Goal: Task Accomplishment & Management: Manage account settings

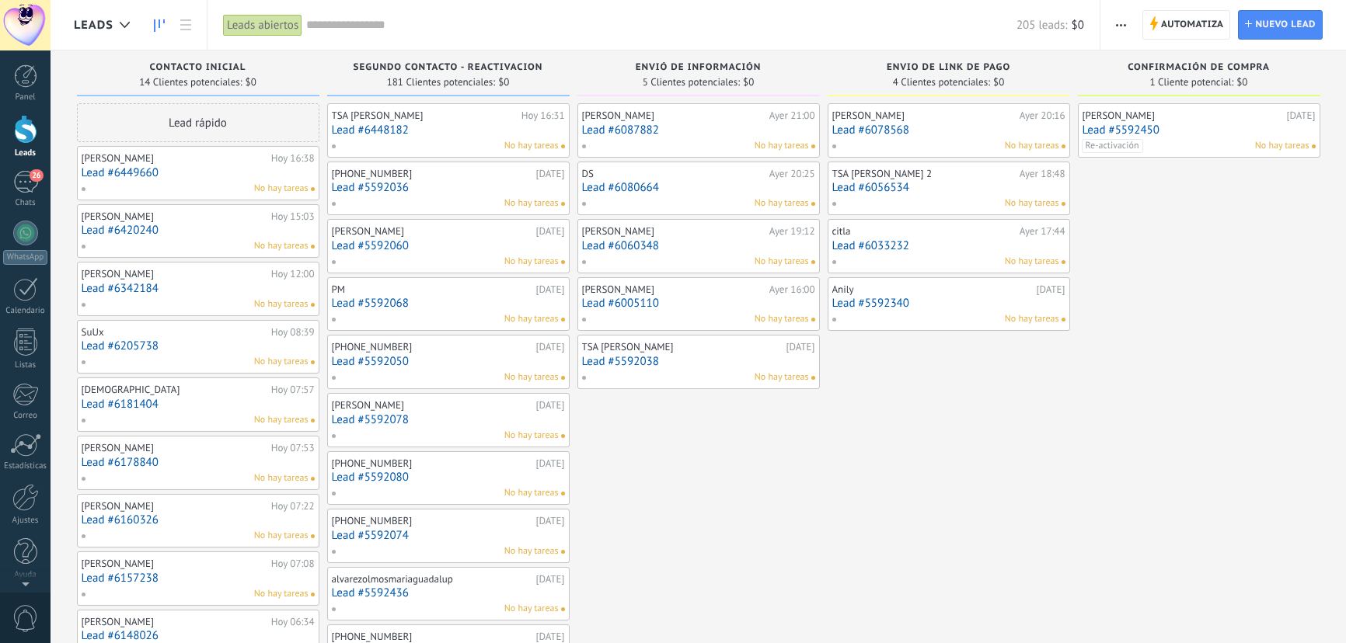
drag, startPoint x: 0, startPoint y: 0, endPoint x: 26, endPoint y: 133, distance: 135.3
click at [26, 133] on div at bounding box center [25, 129] width 23 height 29
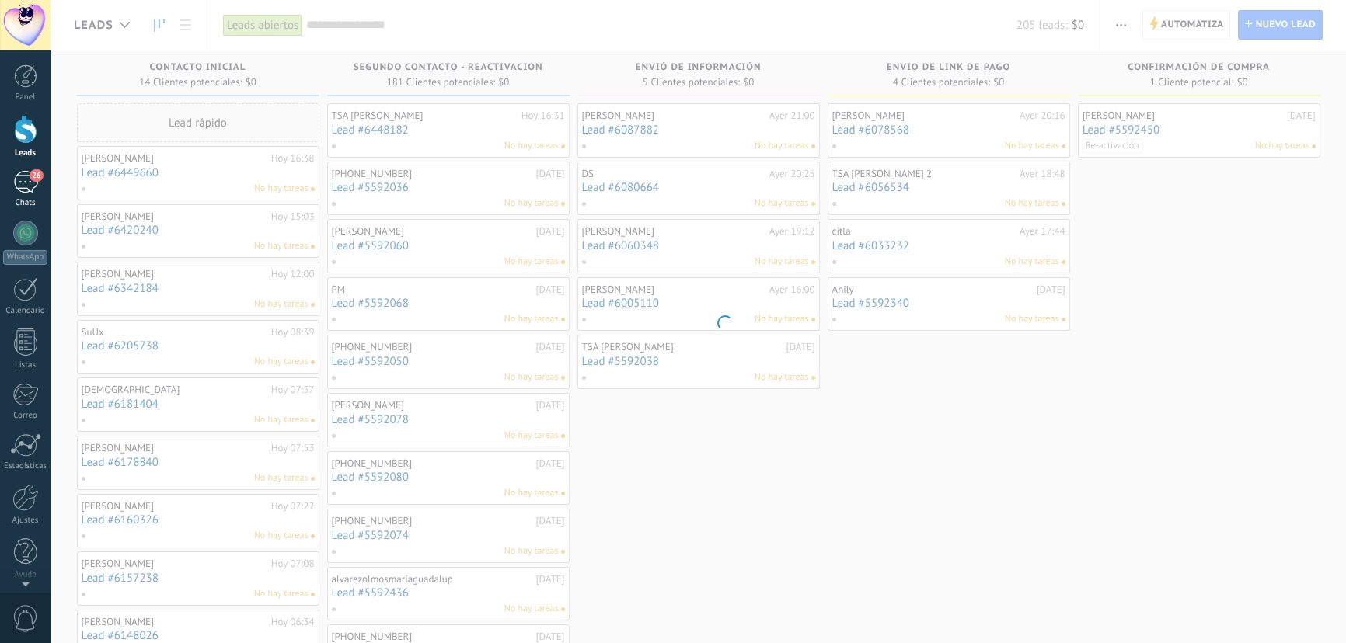
click at [26, 176] on div "26" at bounding box center [25, 182] width 25 height 23
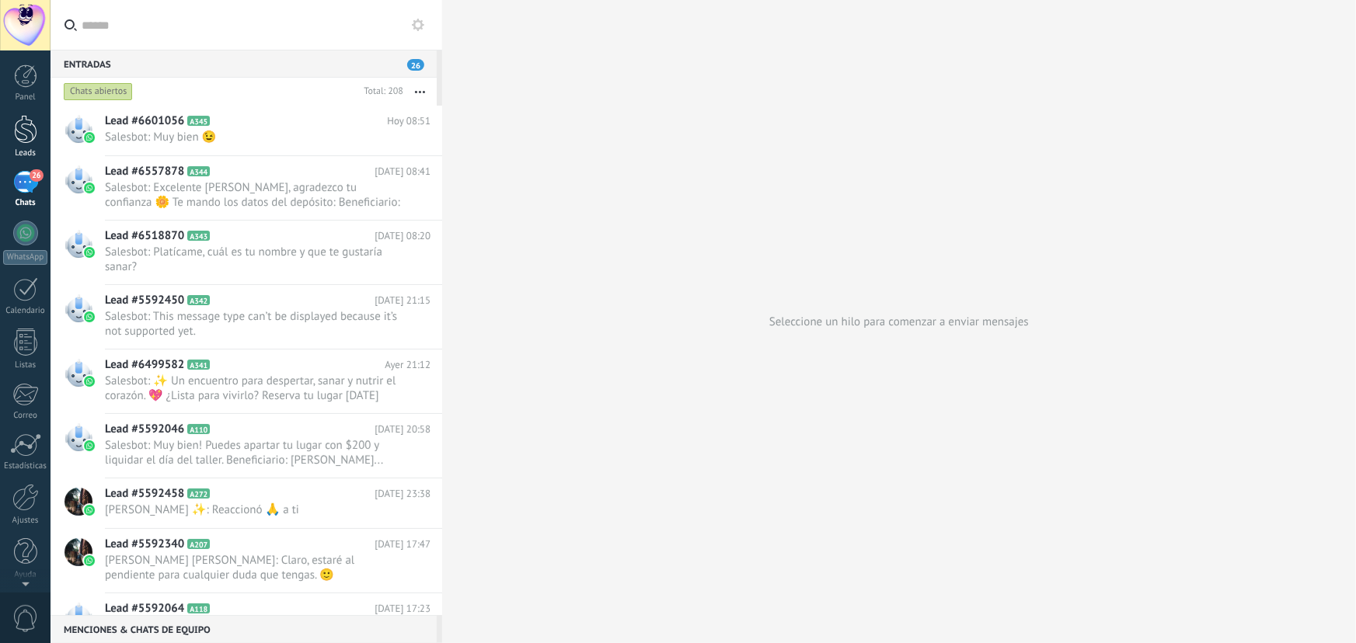
click at [28, 124] on div at bounding box center [25, 129] width 23 height 29
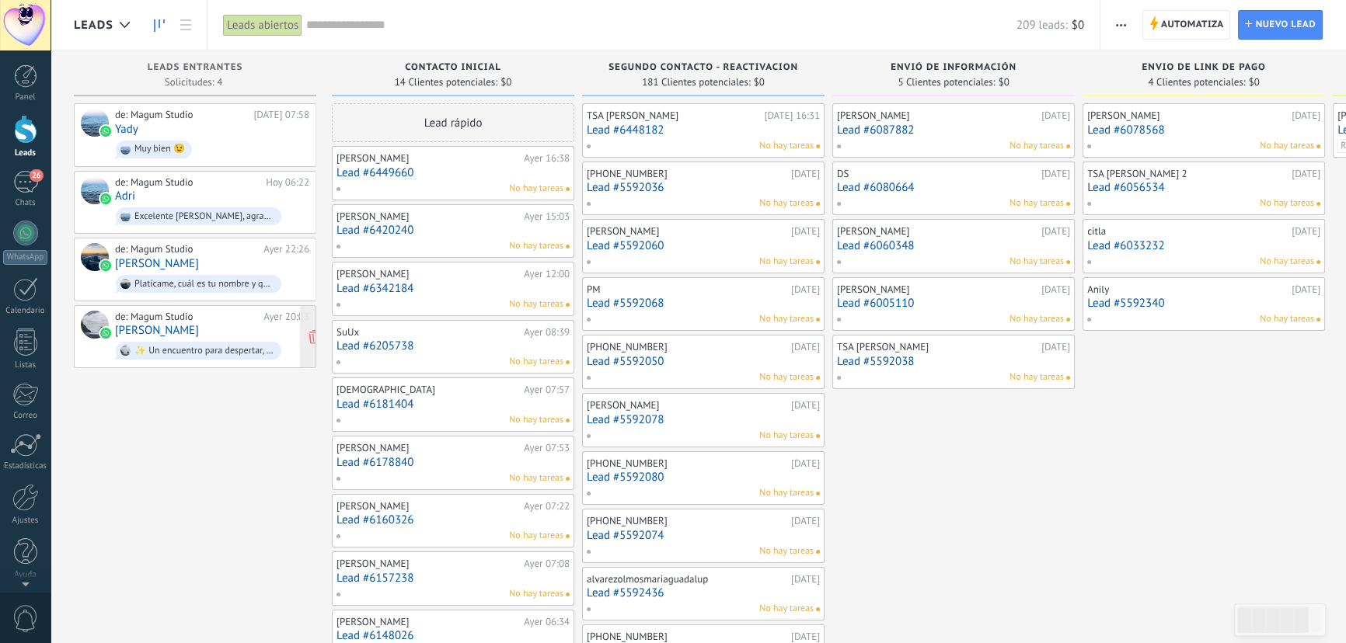
click at [212, 312] on div "de: Magum Studio" at bounding box center [186, 317] width 143 height 12
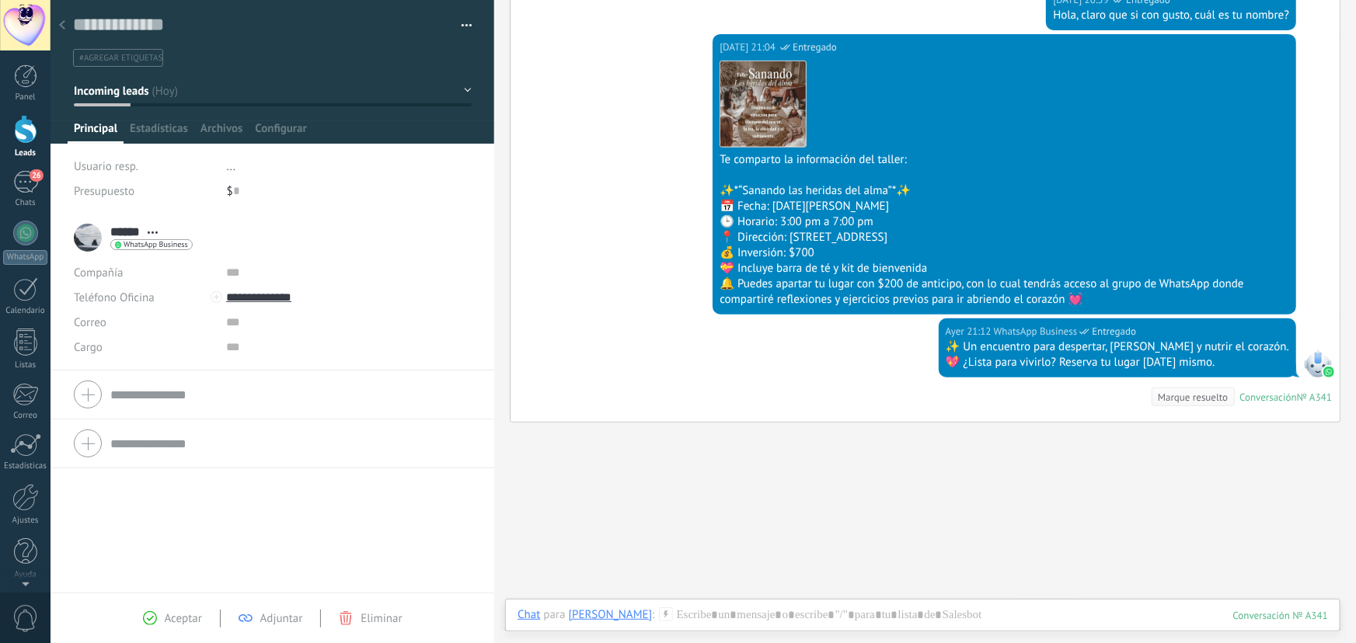
scroll to position [275, 0]
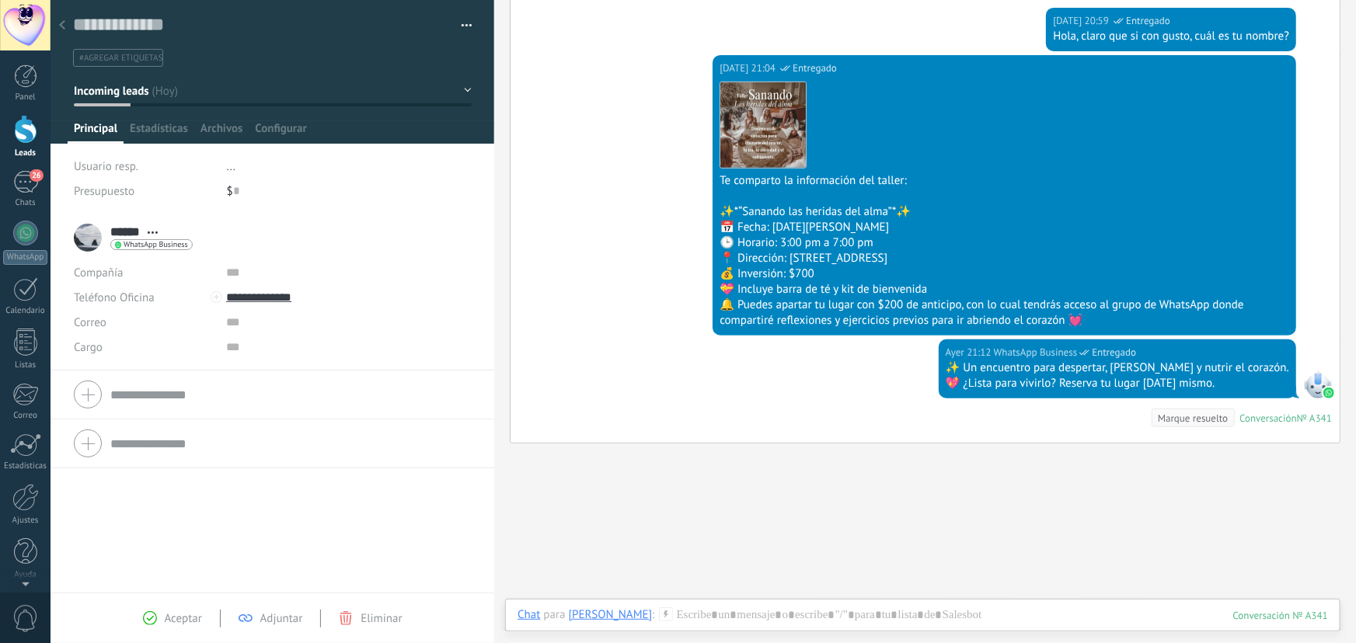
click at [68, 23] on div at bounding box center [62, 26] width 22 height 30
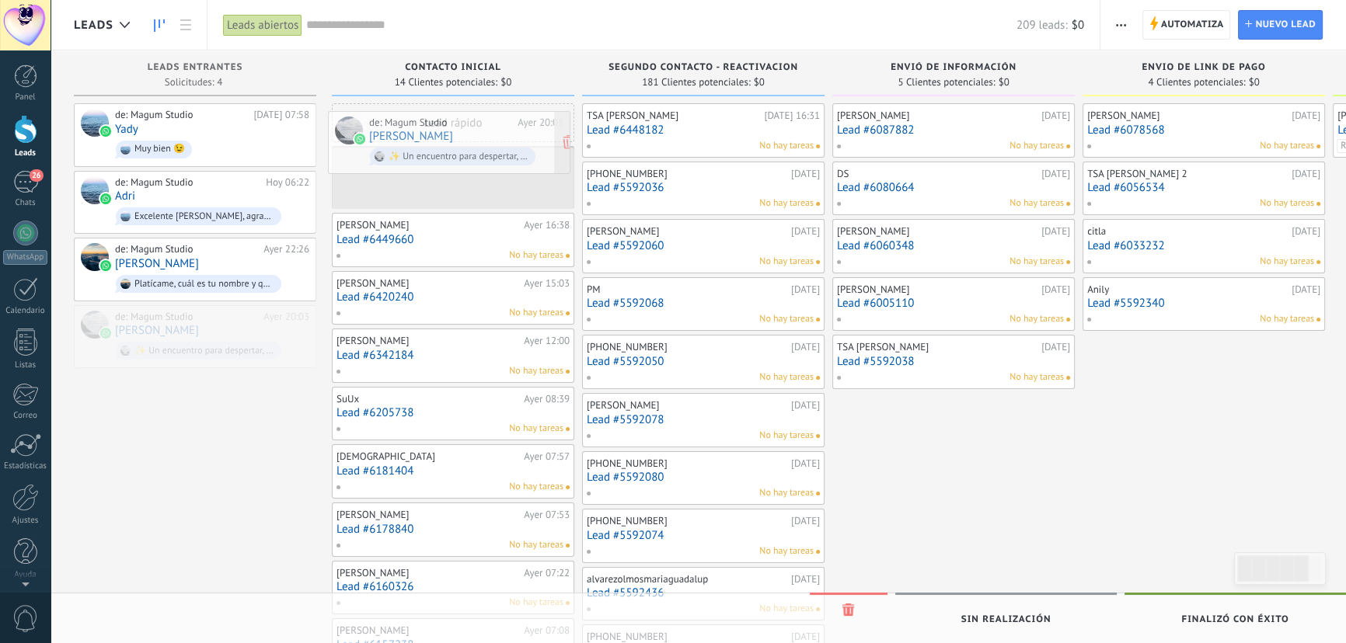
drag, startPoint x: 167, startPoint y: 333, endPoint x: 421, endPoint y: 141, distance: 318.5
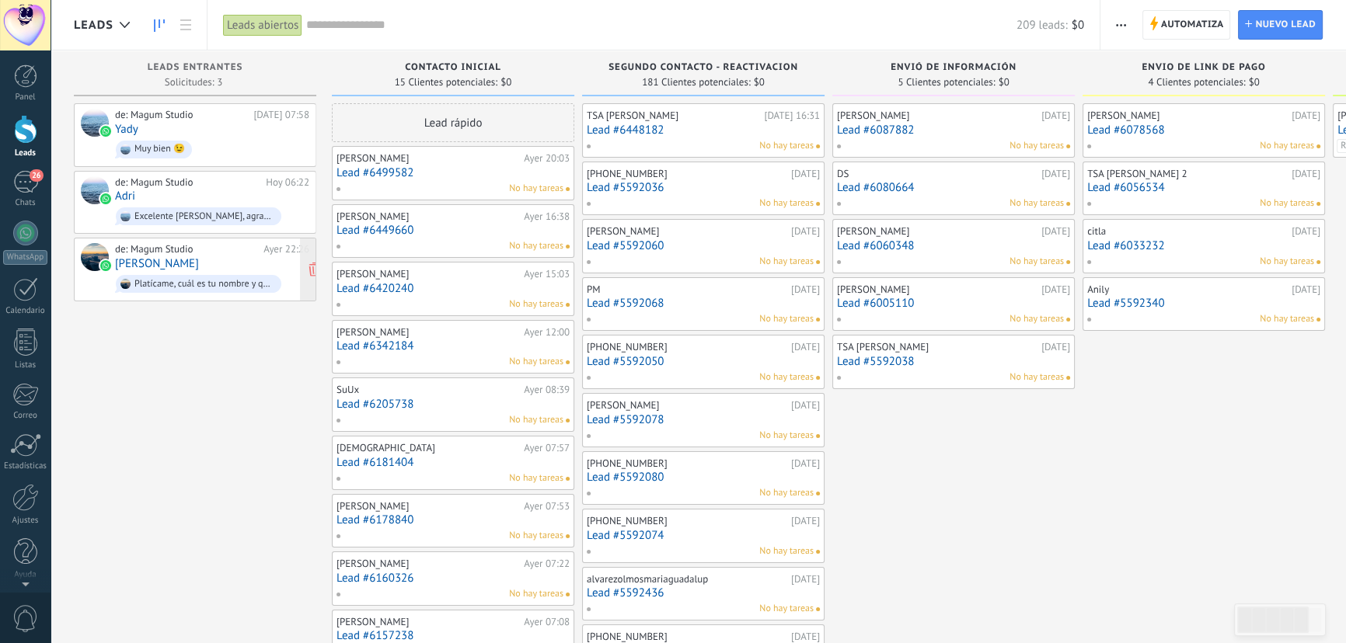
click at [189, 262] on div "de: Magum Studio [DATE] 22:26 [PERSON_NAME]me, cuál es tu nombre y que te gusta…" at bounding box center [212, 269] width 194 height 53
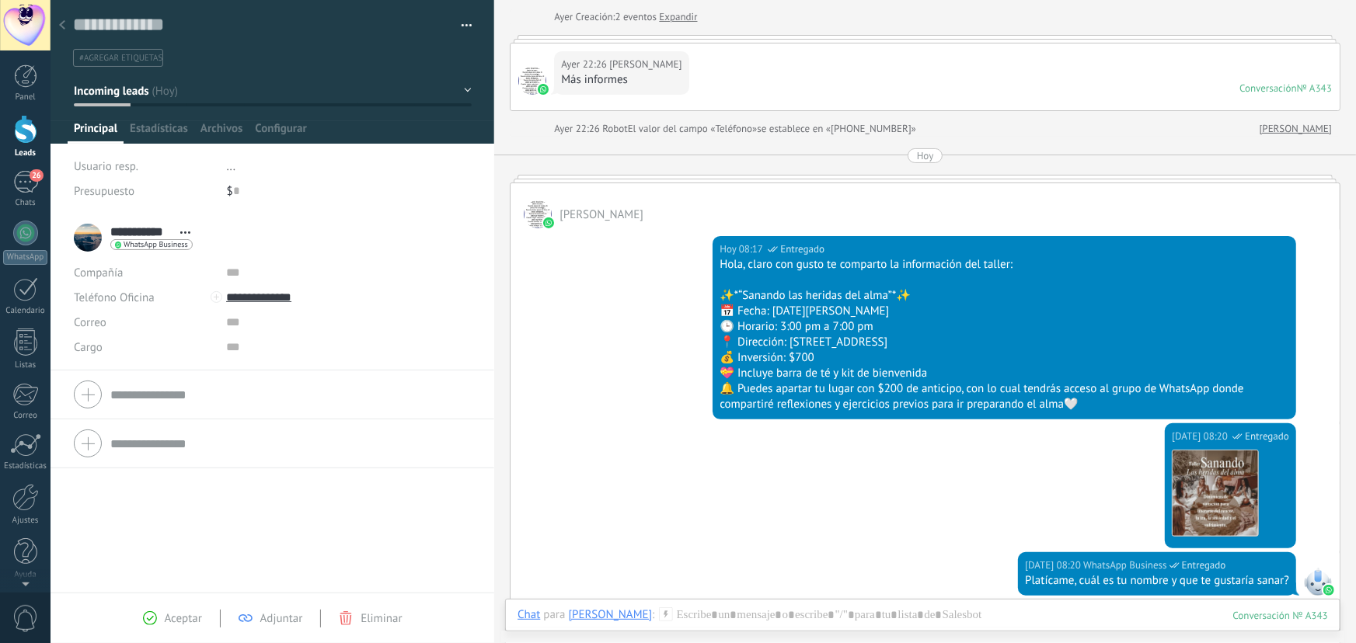
scroll to position [60, 0]
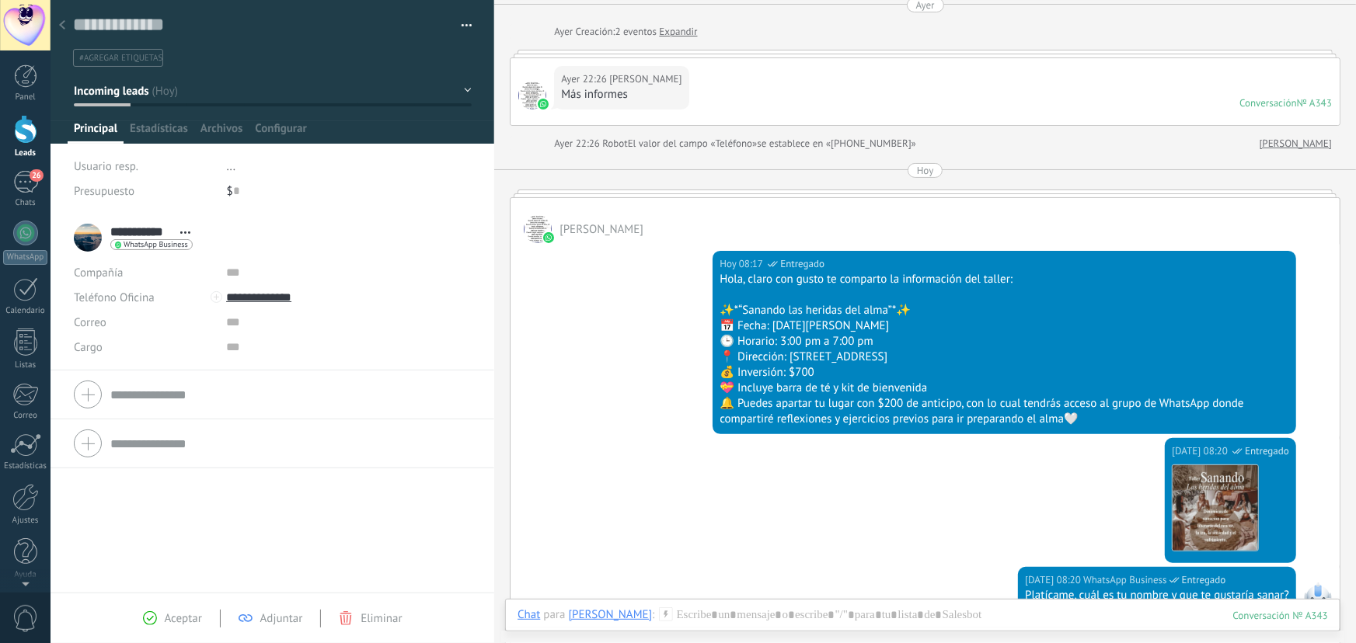
click at [68, 25] on div at bounding box center [62, 26] width 22 height 30
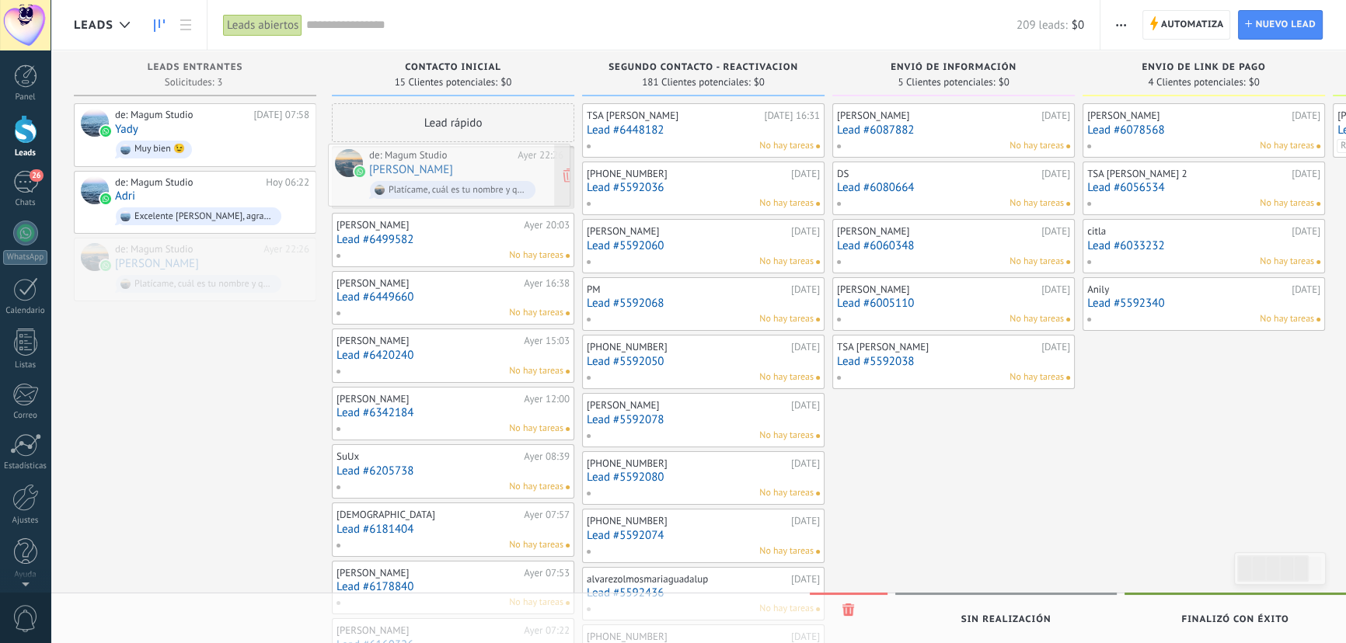
drag, startPoint x: 191, startPoint y: 261, endPoint x: 447, endPoint y: 170, distance: 271.4
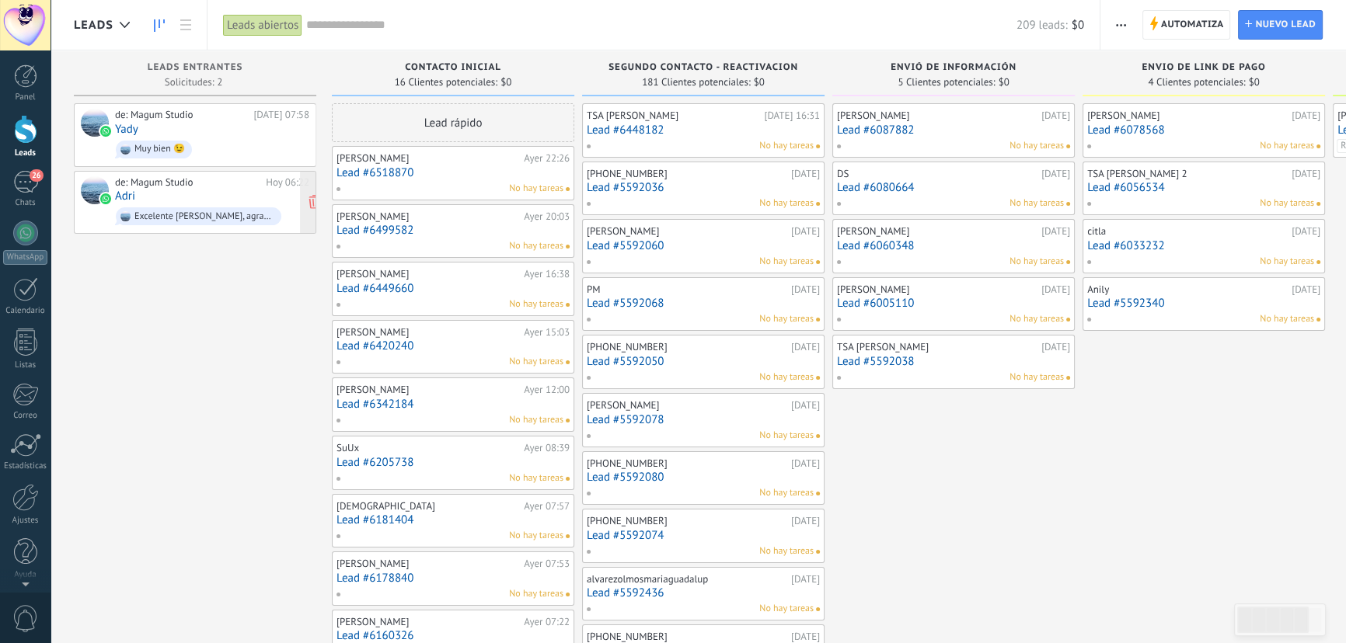
click at [201, 199] on div "de: Magum Studio Hoy 06:22 Adri Excelente Adriana, agradezco tu confianza 🌼 Te …" at bounding box center [212, 202] width 194 height 53
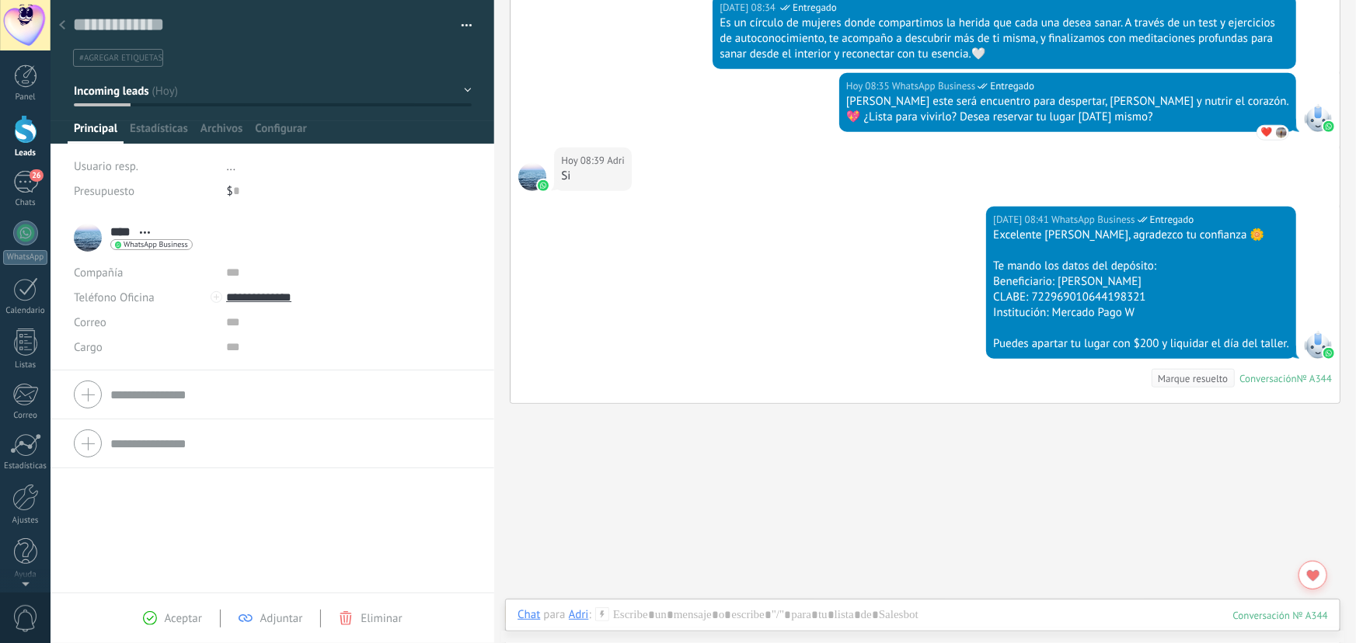
scroll to position [685, 0]
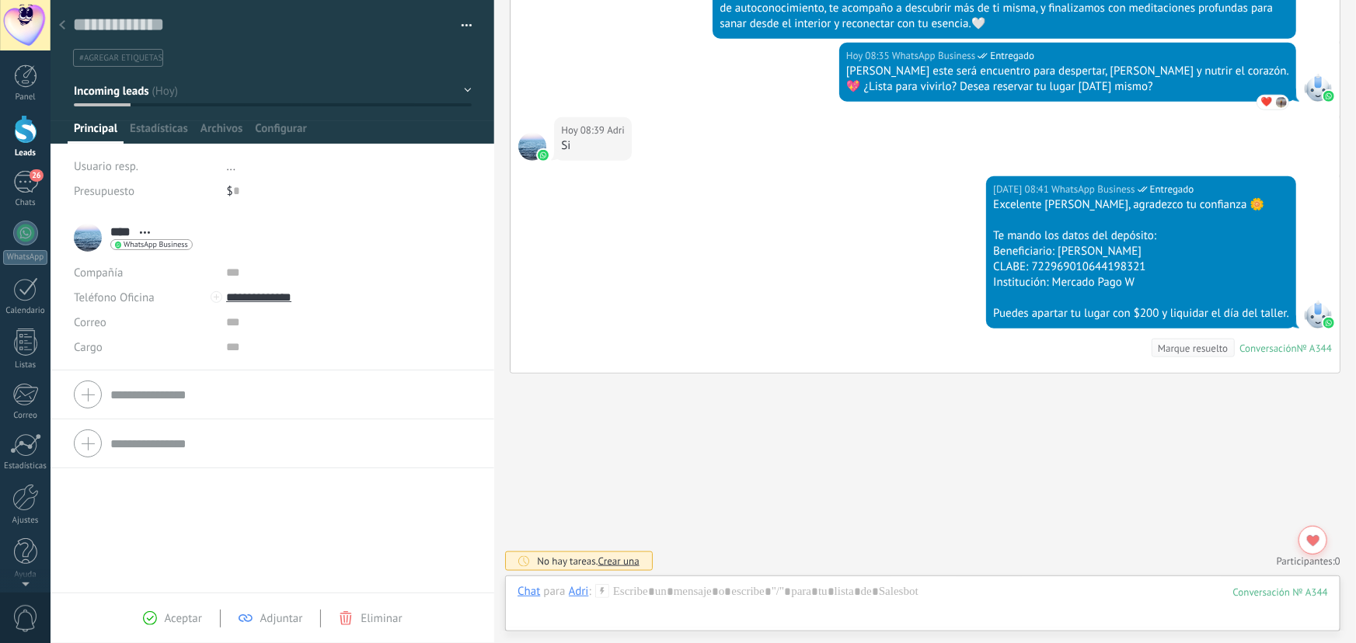
click at [463, 90] on button "Incoming leads" at bounding box center [273, 91] width 398 height 28
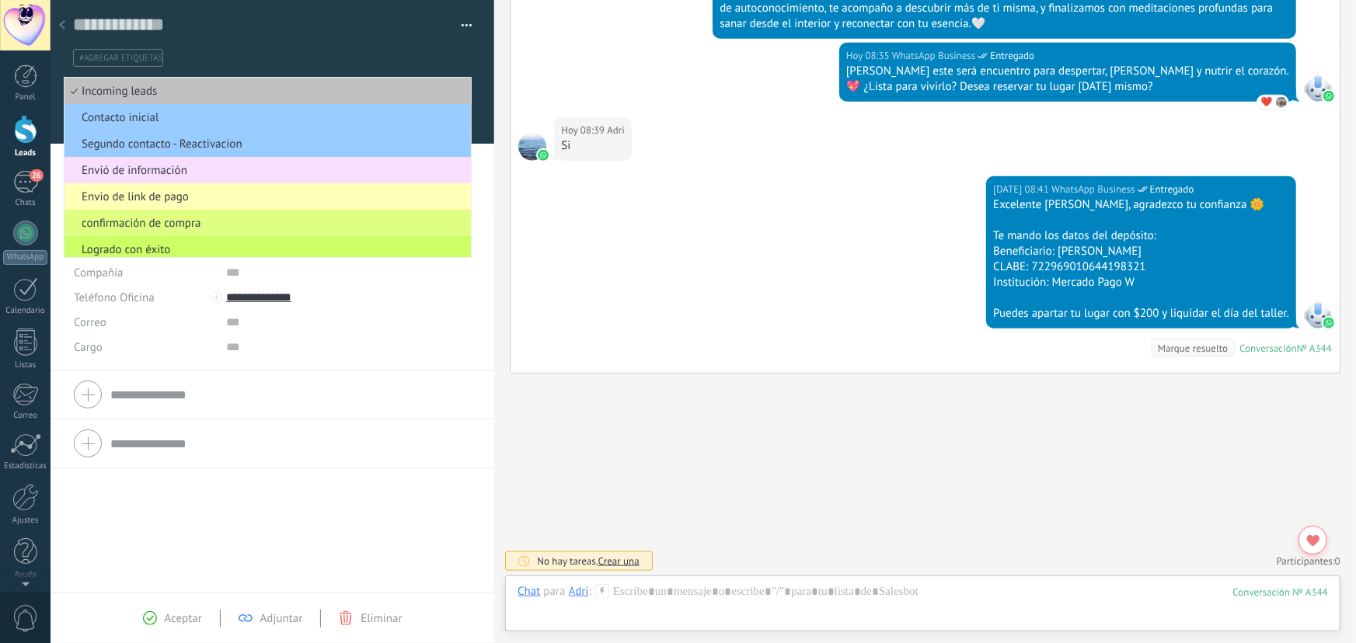
click at [180, 196] on span "Envio de link de pago" at bounding box center [266, 197] width 402 height 15
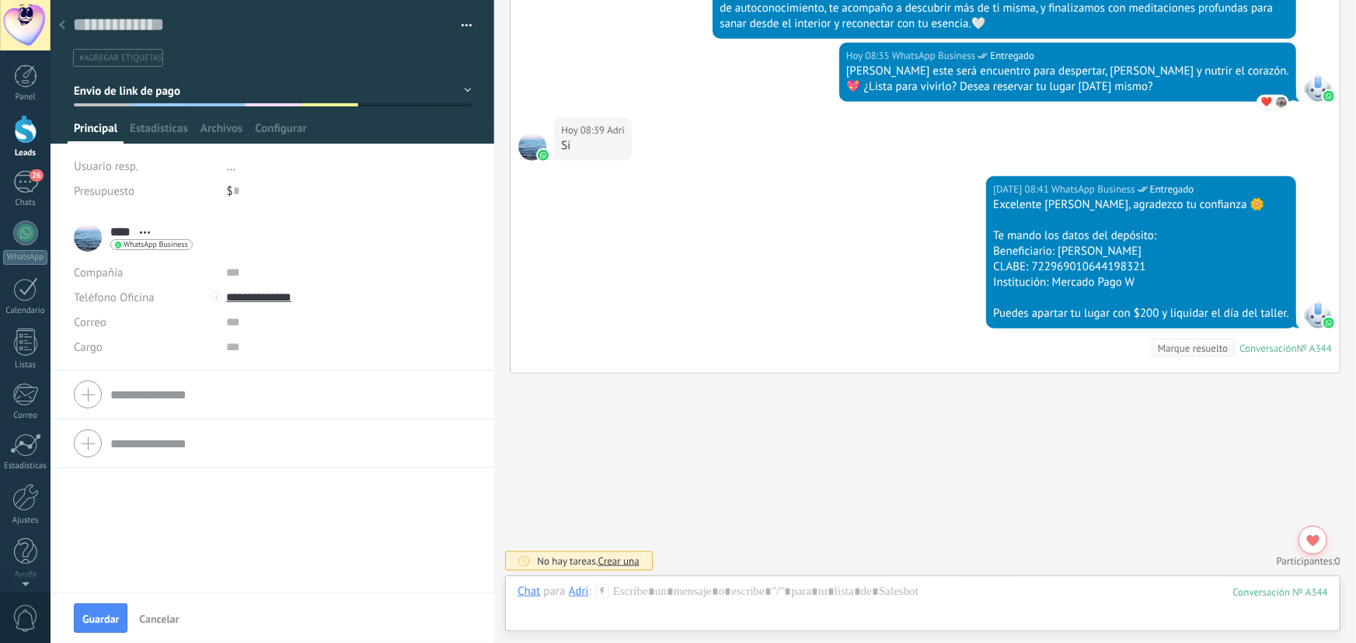
click at [62, 27] on use at bounding box center [62, 24] width 6 height 9
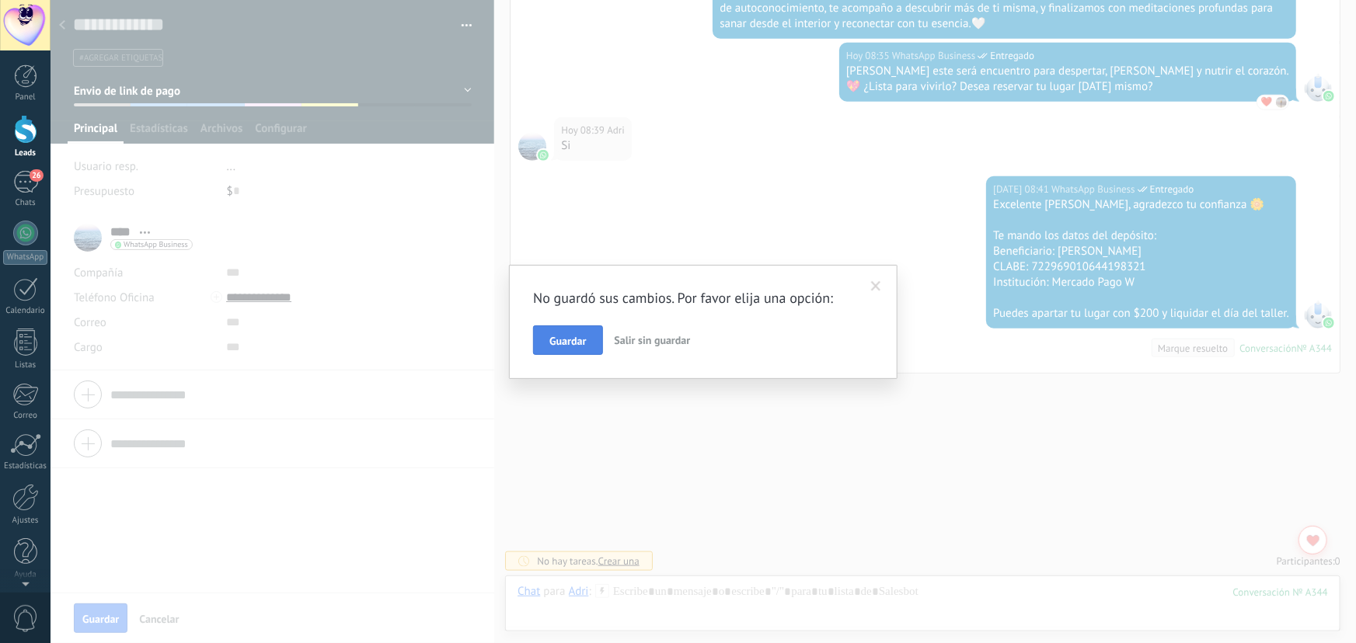
click at [557, 336] on span "Guardar" at bounding box center [567, 341] width 37 height 11
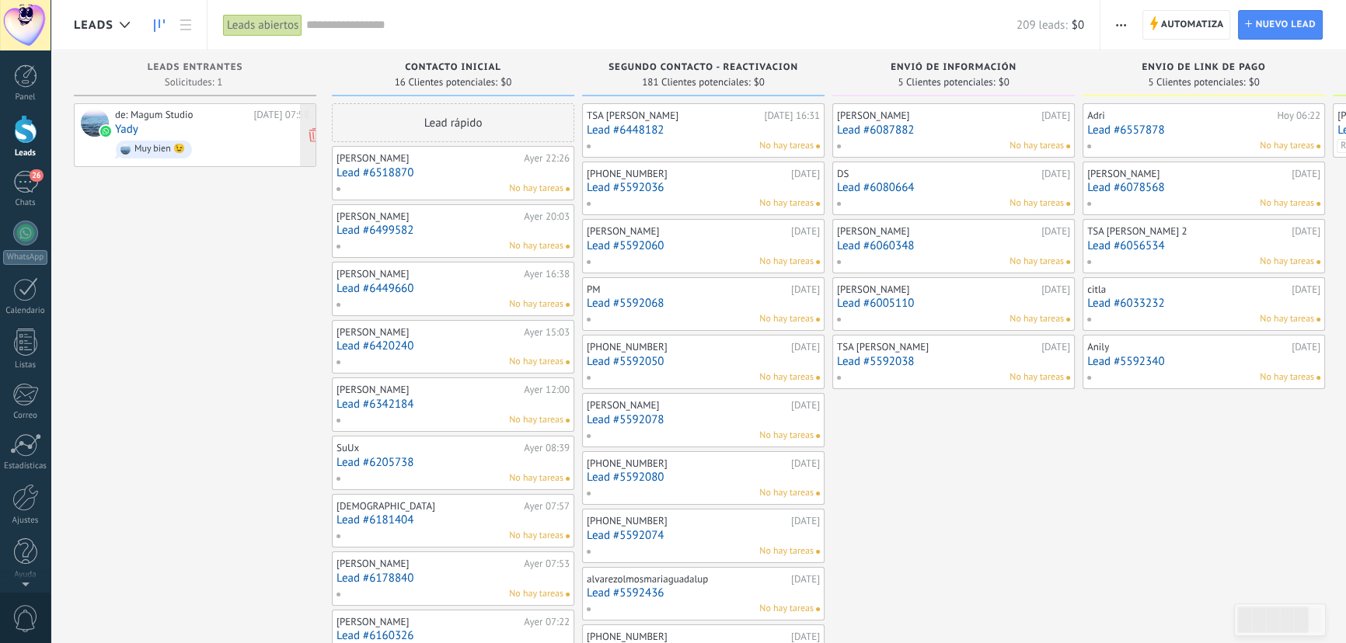
click at [233, 131] on div "de: Magum Studio Hoy 07:58 Yady Muy bien 😉" at bounding box center [212, 135] width 194 height 53
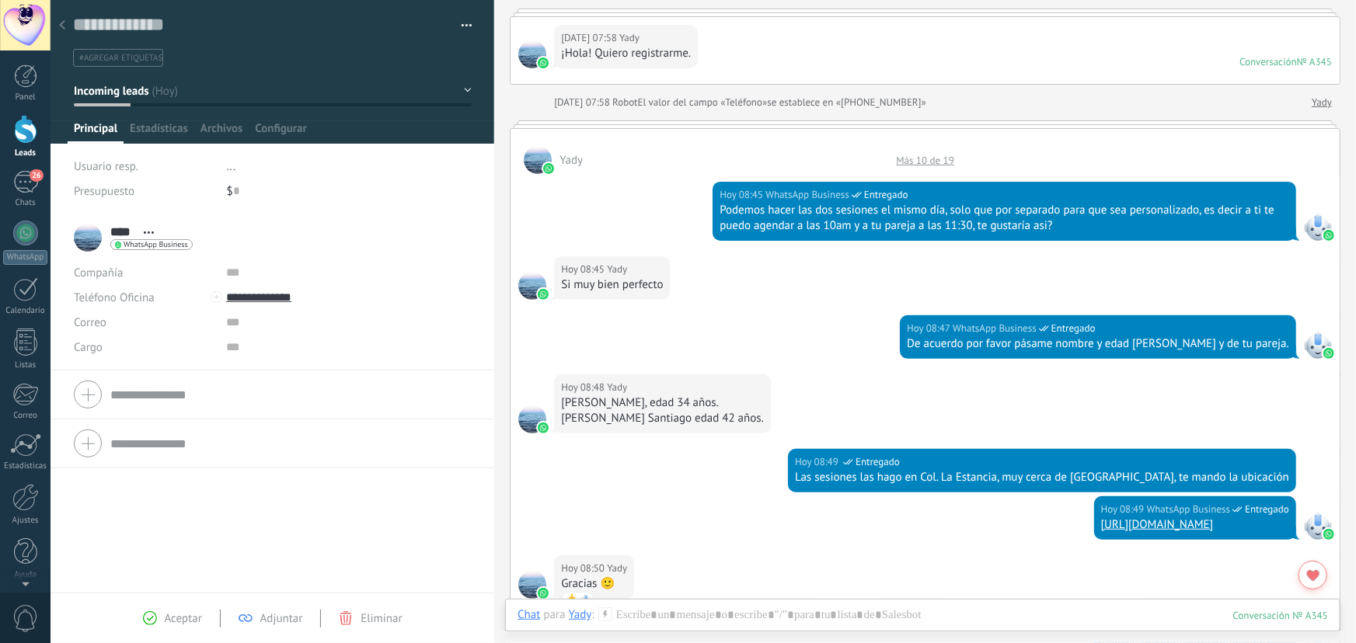
scroll to position [125, 0]
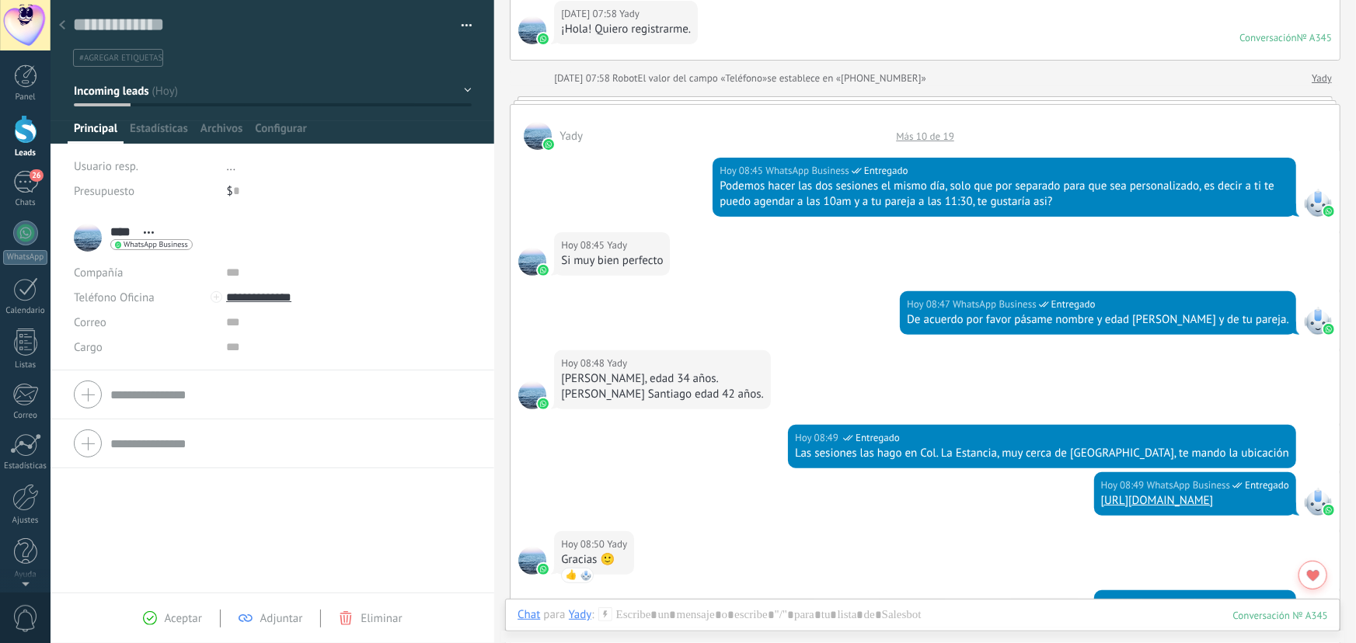
click at [919, 135] on div "Más 10 de 19" at bounding box center [925, 136] width 74 height 13
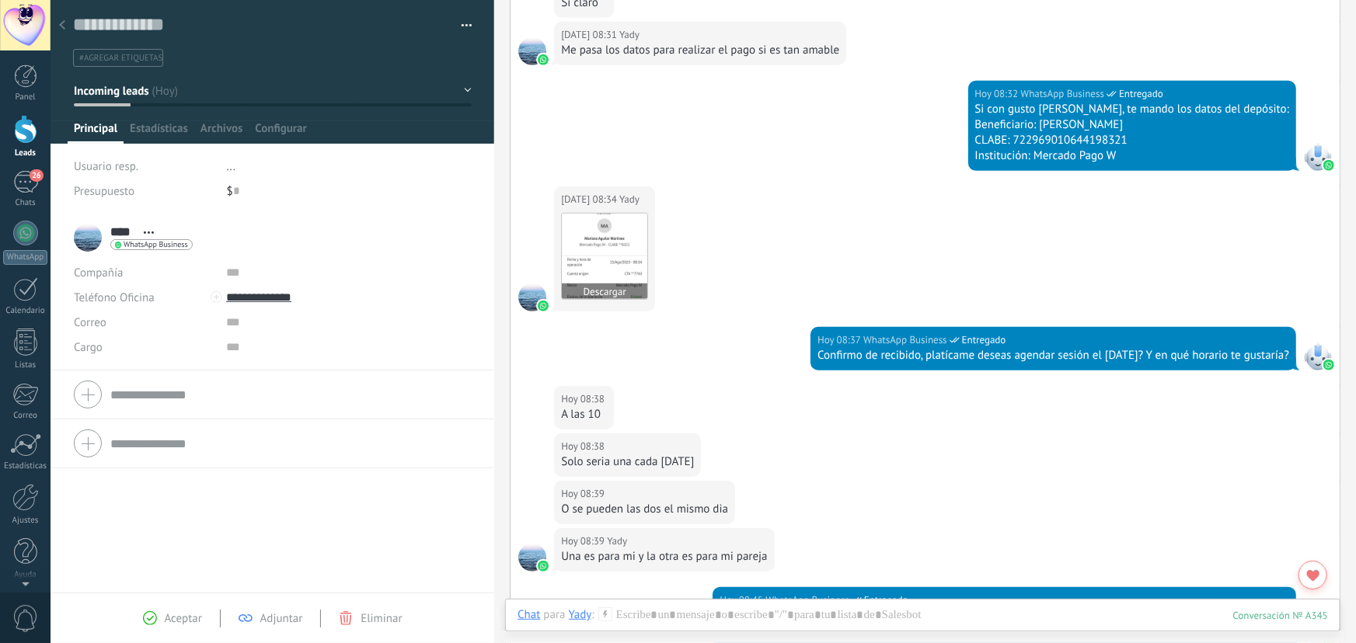
scroll to position [389, 0]
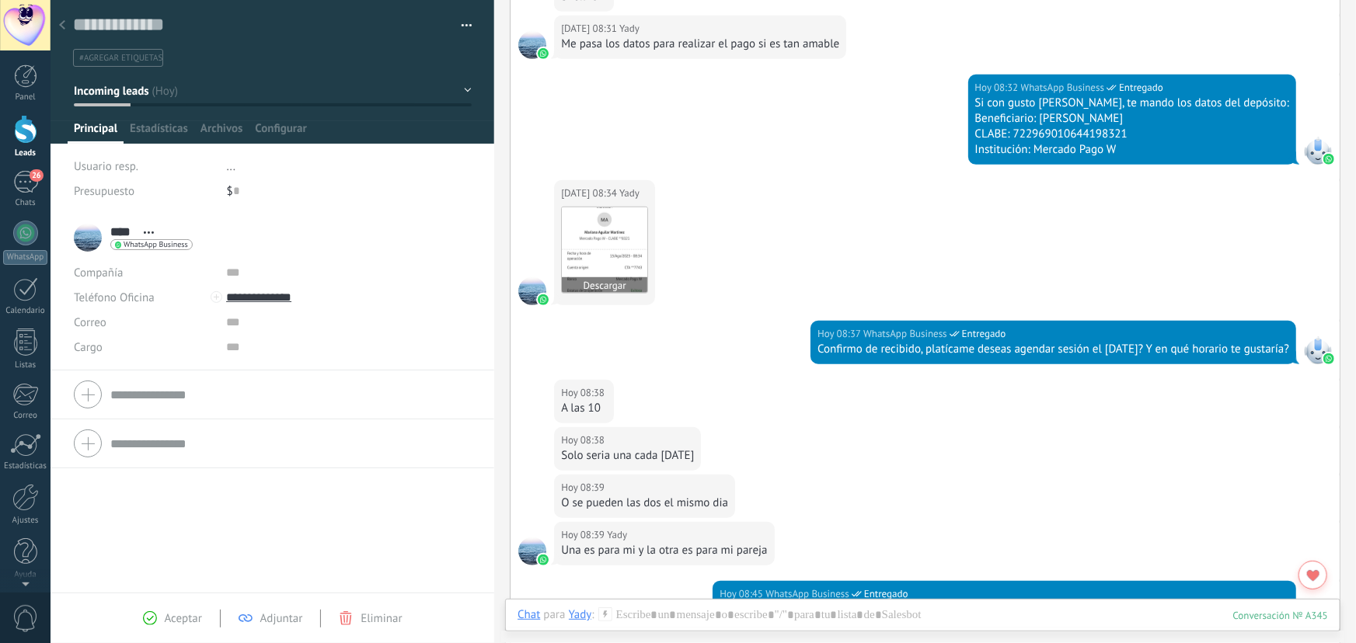
click at [608, 263] on img at bounding box center [604, 249] width 85 height 85
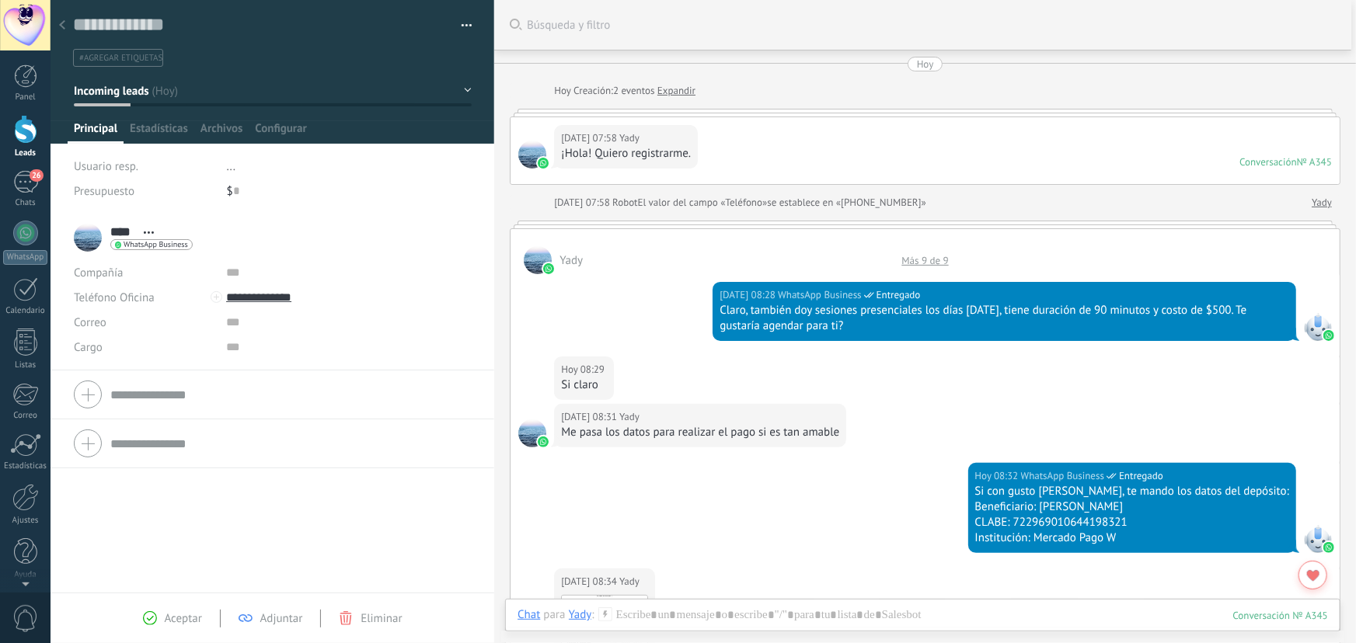
scroll to position [0, 0]
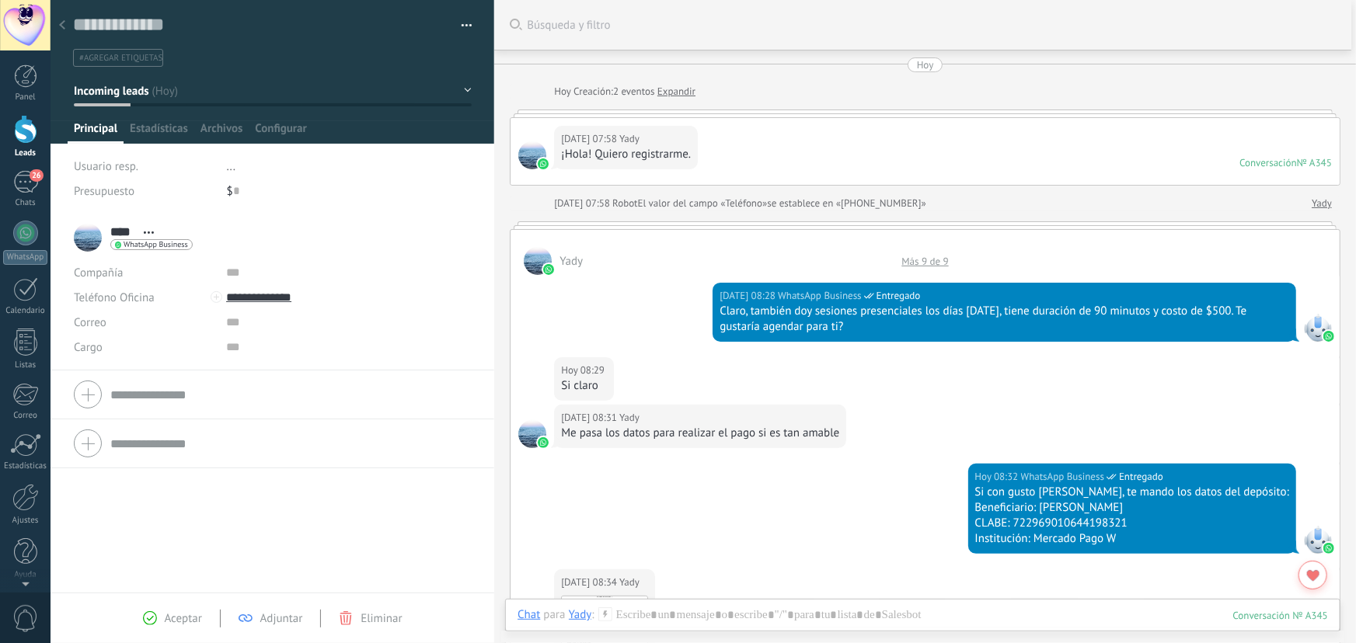
click at [921, 260] on div "Más 9 de 9" at bounding box center [925, 261] width 62 height 13
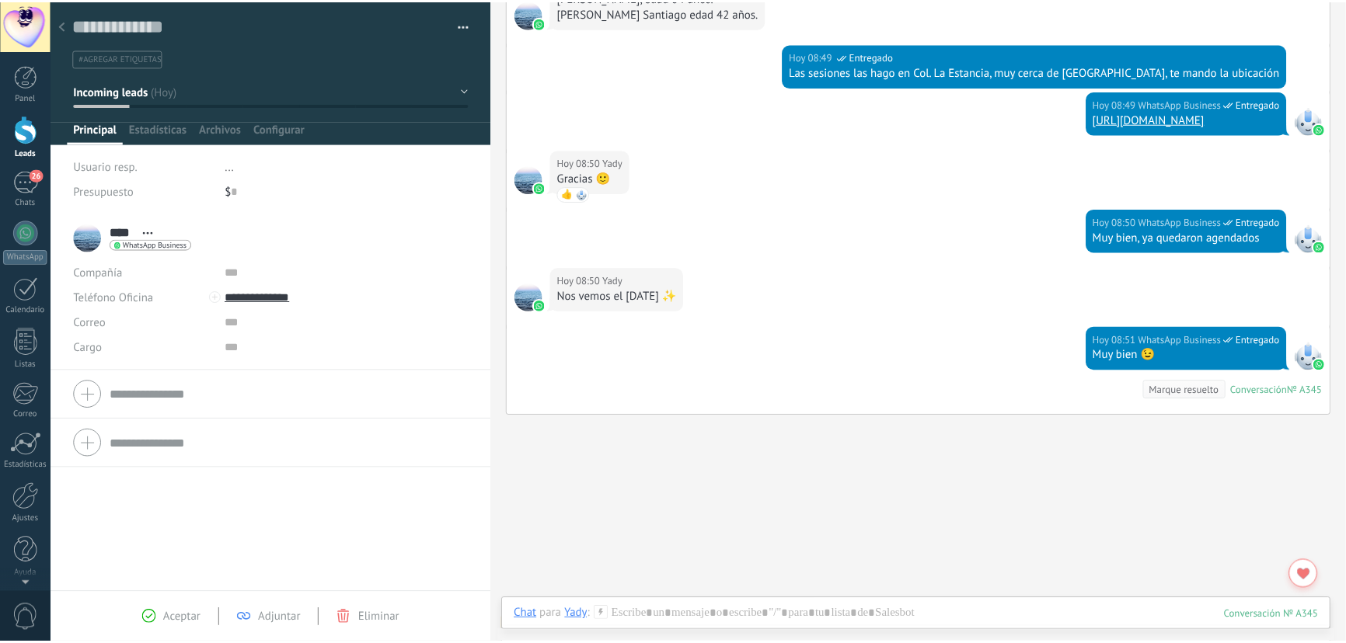
scroll to position [1962, 0]
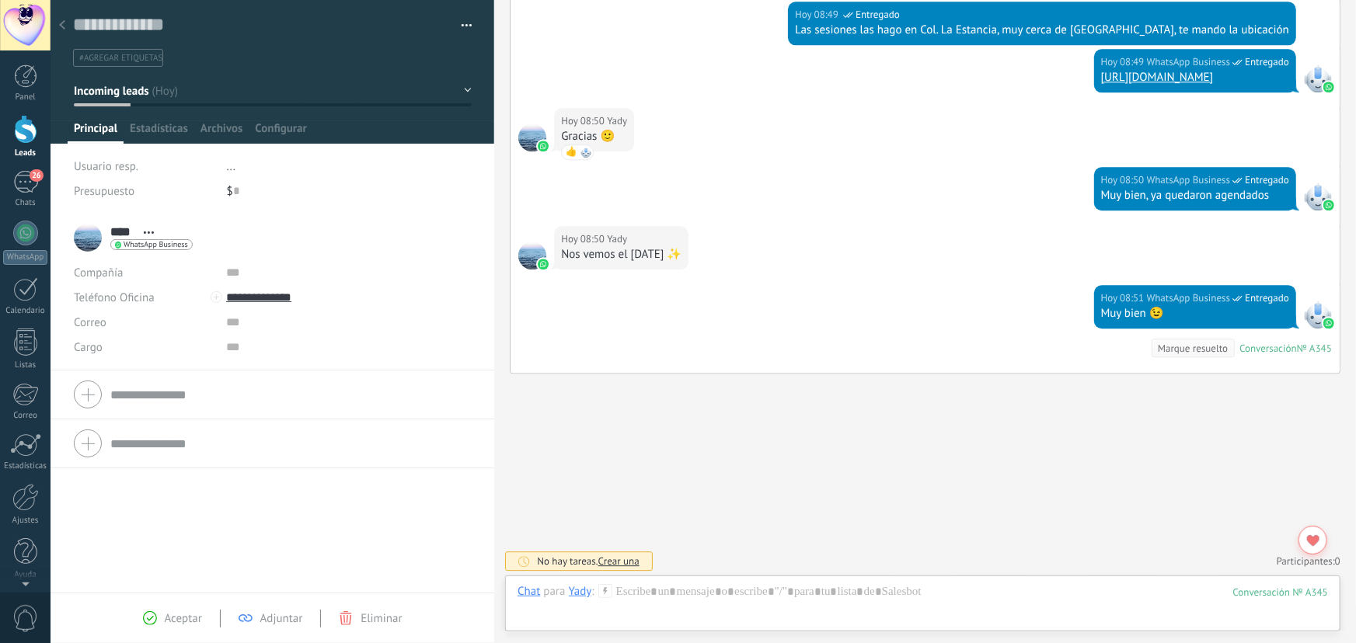
click at [144, 88] on span "Incoming leads" at bounding box center [111, 91] width 75 height 15
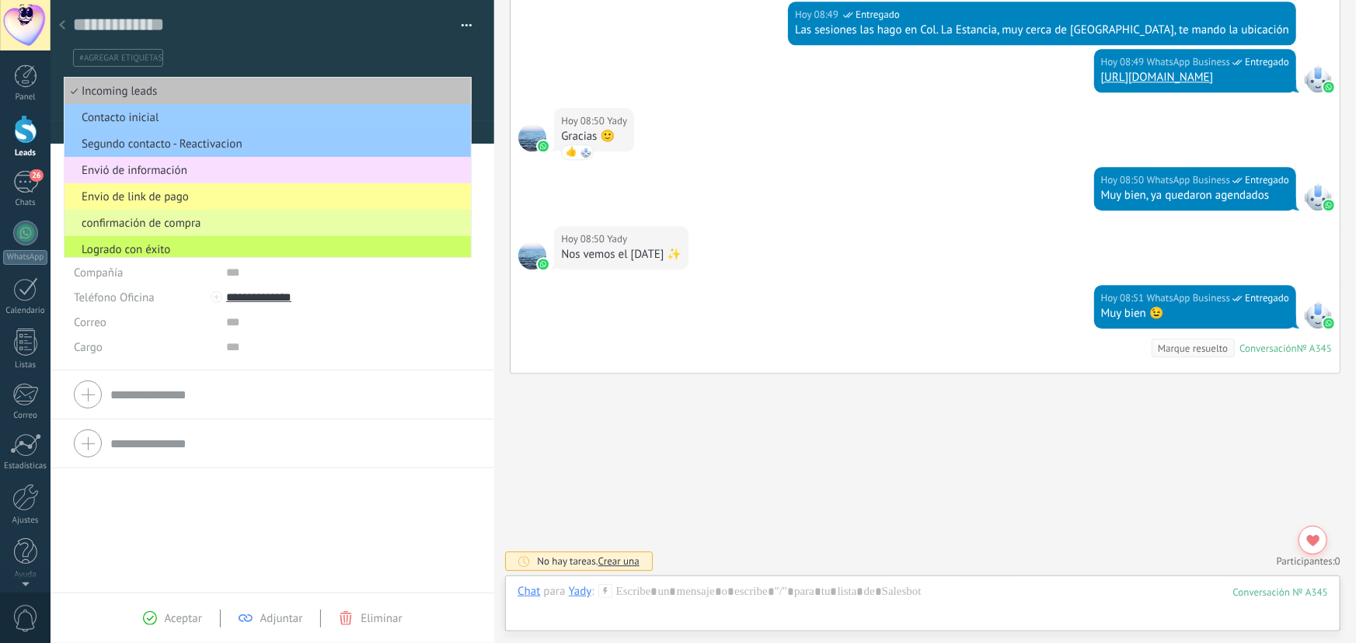
click at [160, 224] on span "confirmación de compra" at bounding box center [266, 223] width 402 height 15
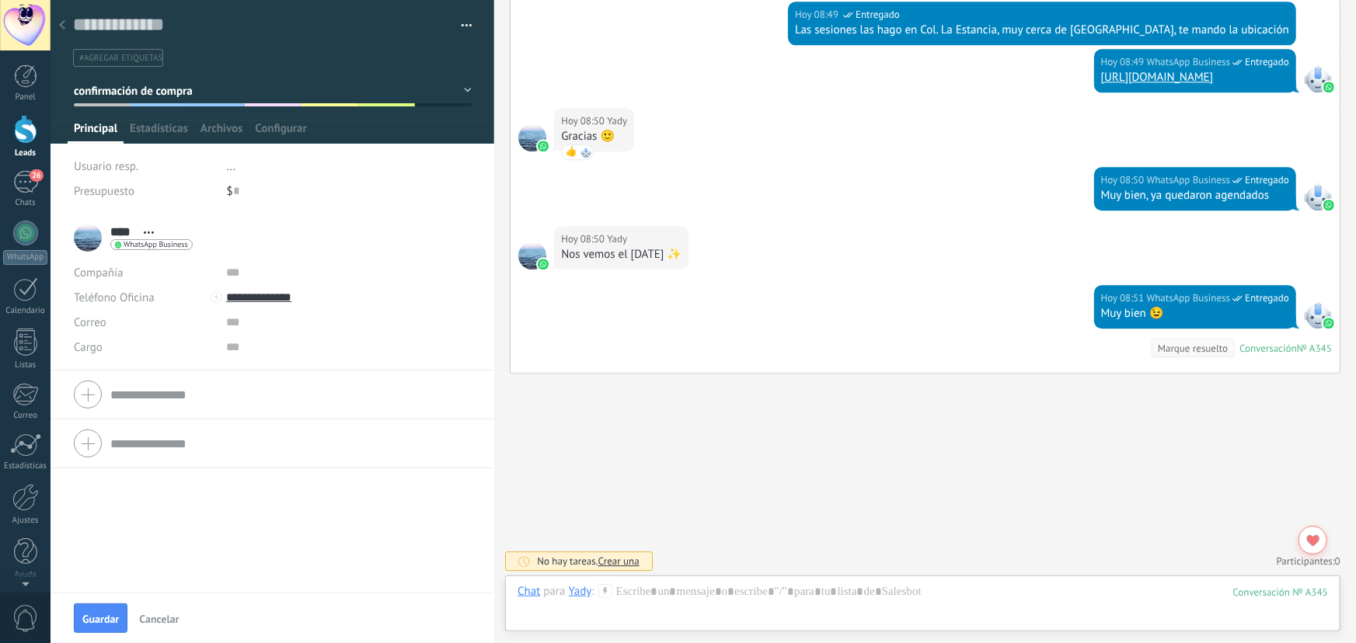
click at [59, 23] on icon at bounding box center [62, 24] width 6 height 9
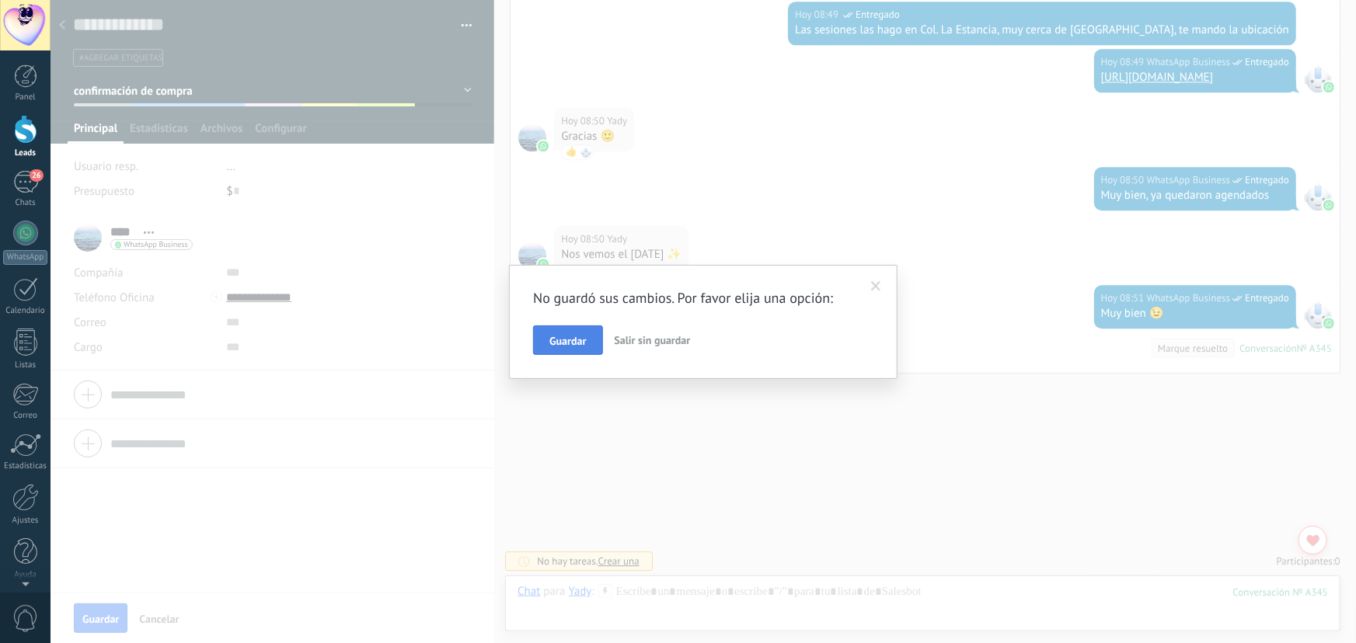
click at [591, 343] on button "Guardar" at bounding box center [567, 341] width 69 height 30
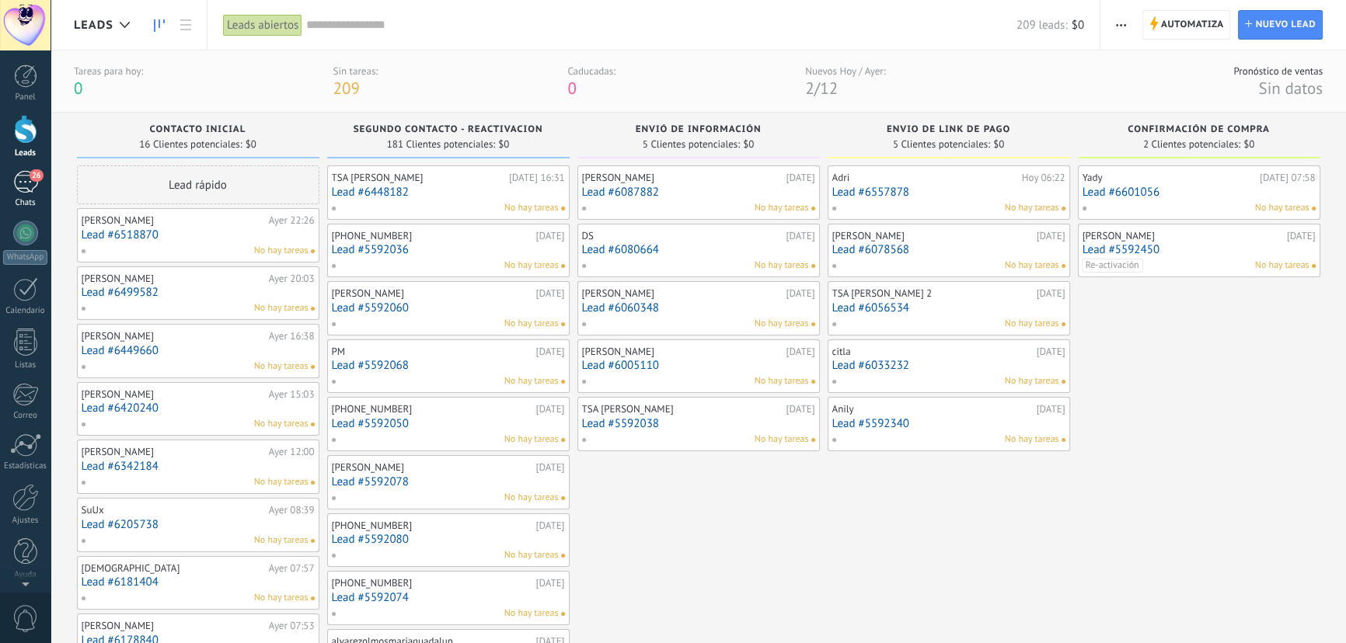
click at [31, 182] on div "26" at bounding box center [25, 182] width 25 height 23
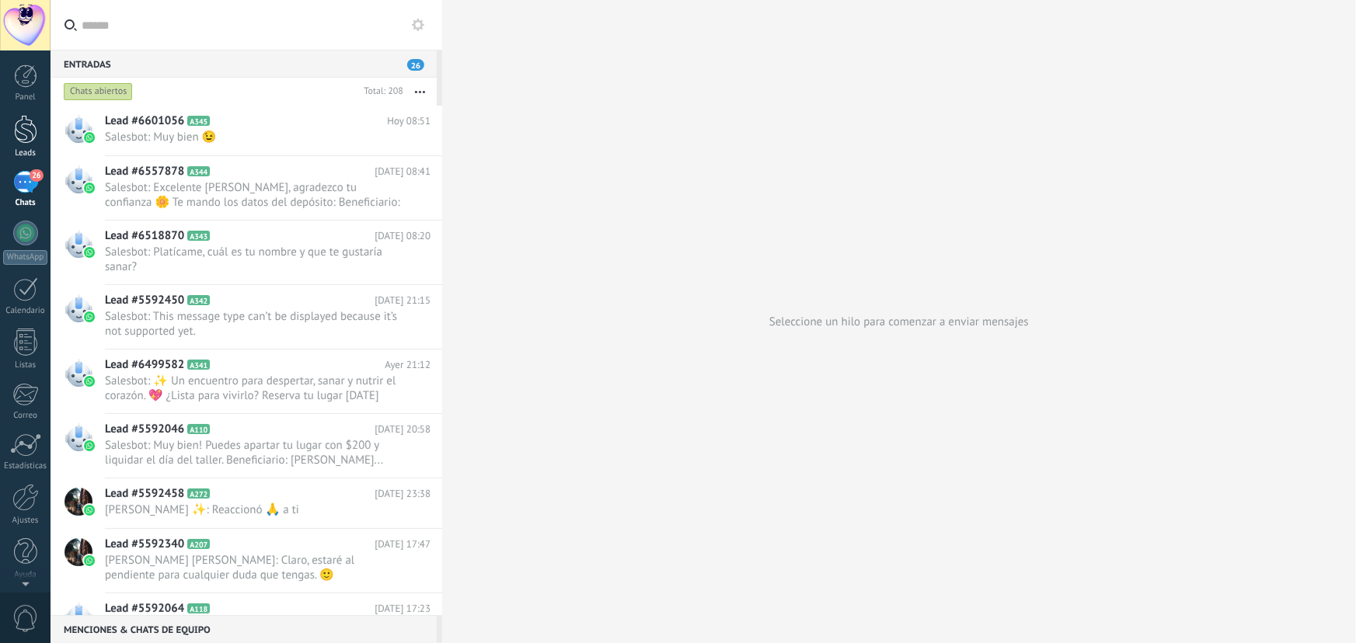
click at [16, 134] on div at bounding box center [25, 129] width 23 height 29
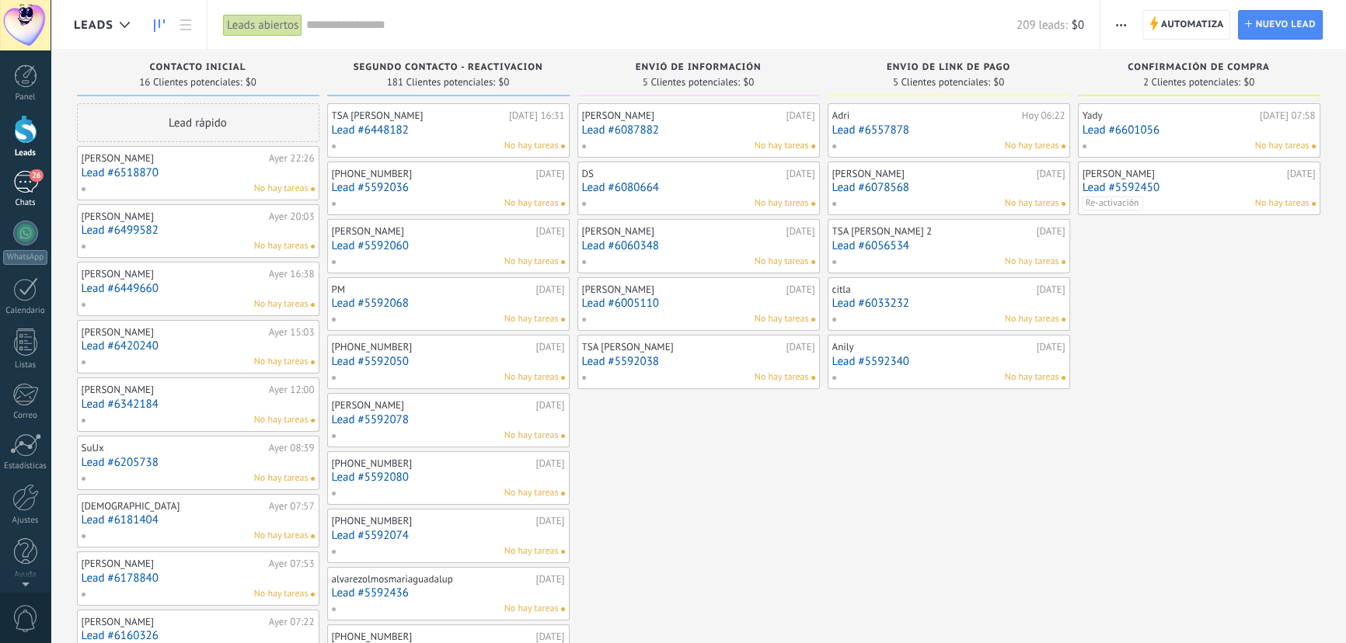
click at [31, 182] on div "26" at bounding box center [25, 182] width 25 height 23
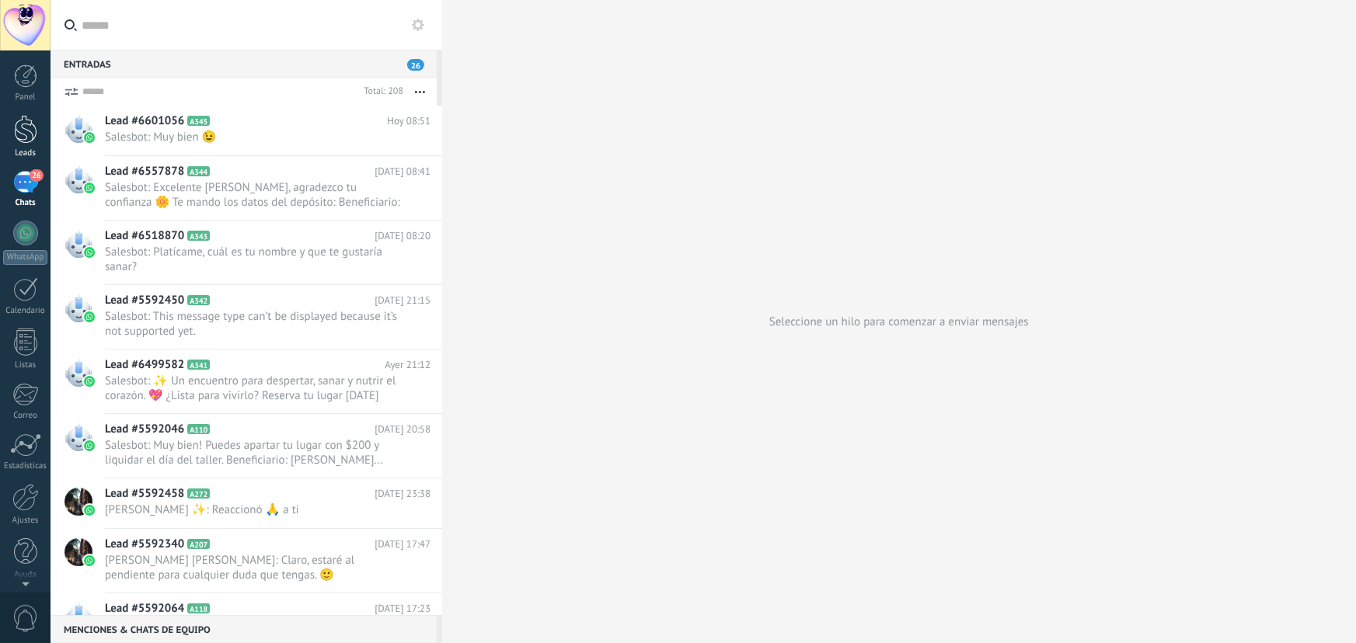
click at [36, 140] on div at bounding box center [25, 129] width 23 height 29
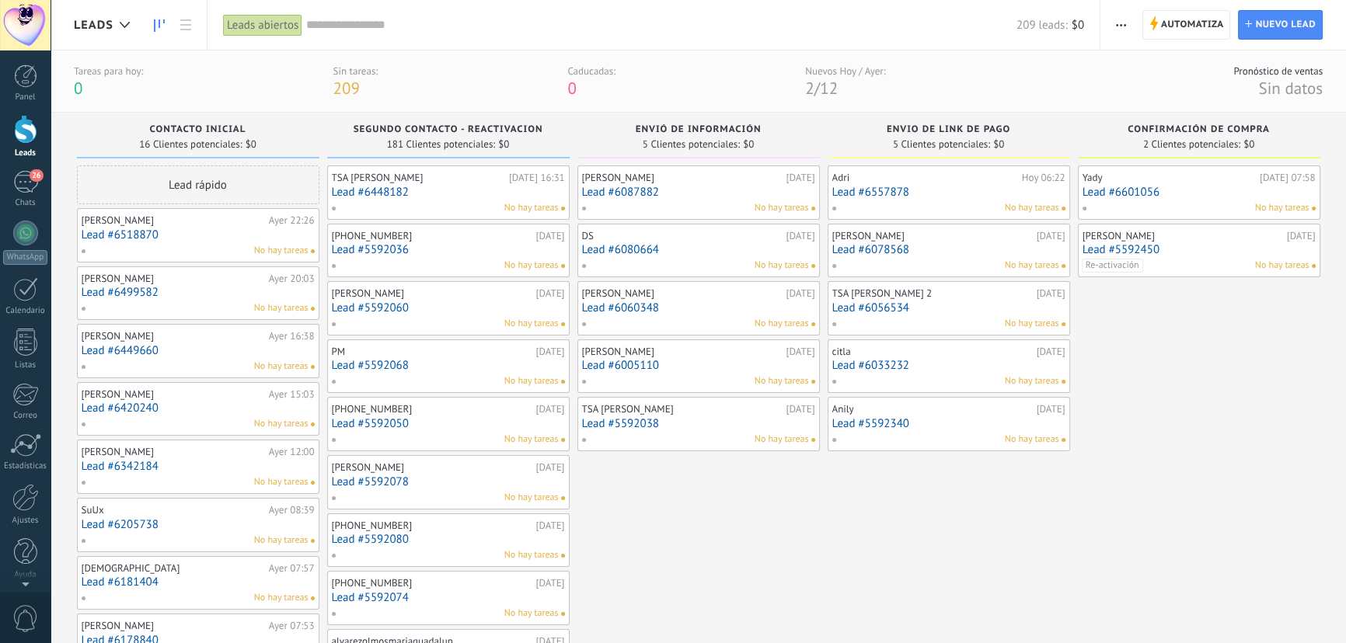
click at [751, 186] on link "Lead #6087882" at bounding box center [698, 192] width 233 height 13
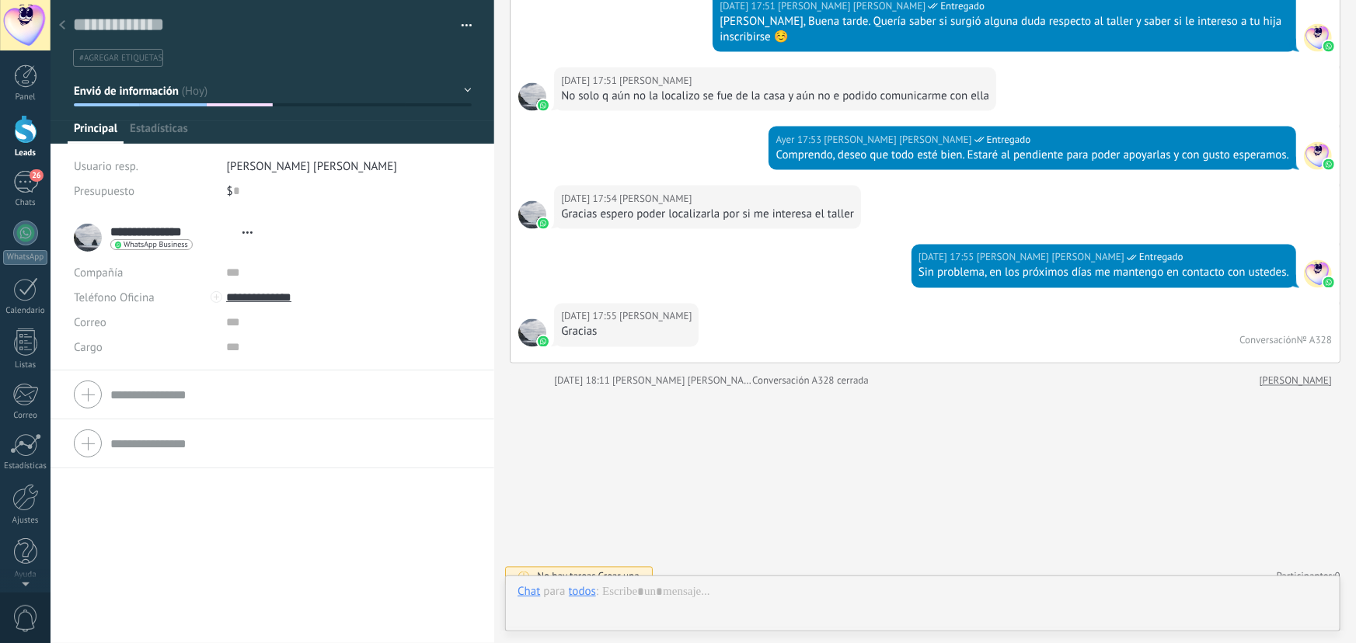
scroll to position [23, 0]
click at [608, 591] on use at bounding box center [609, 590] width 13 height 13
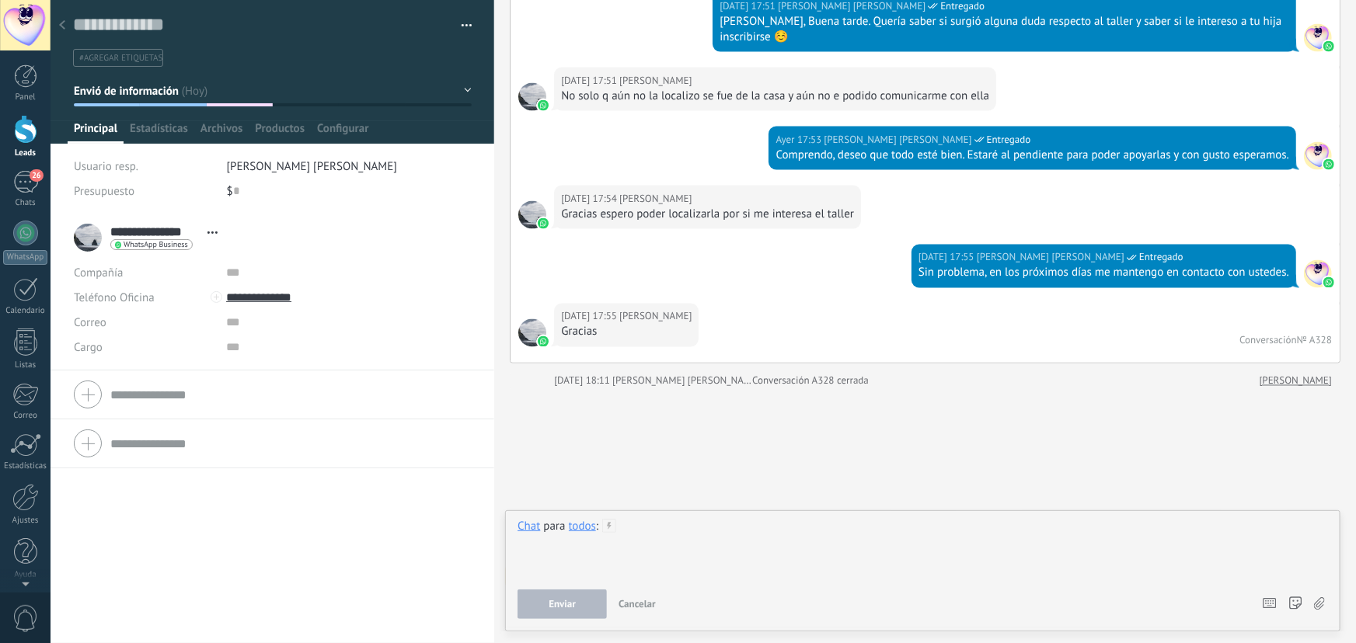
click at [720, 563] on div at bounding box center [923, 548] width 811 height 59
click at [571, 528] on div "todos" at bounding box center [582, 526] width 27 height 14
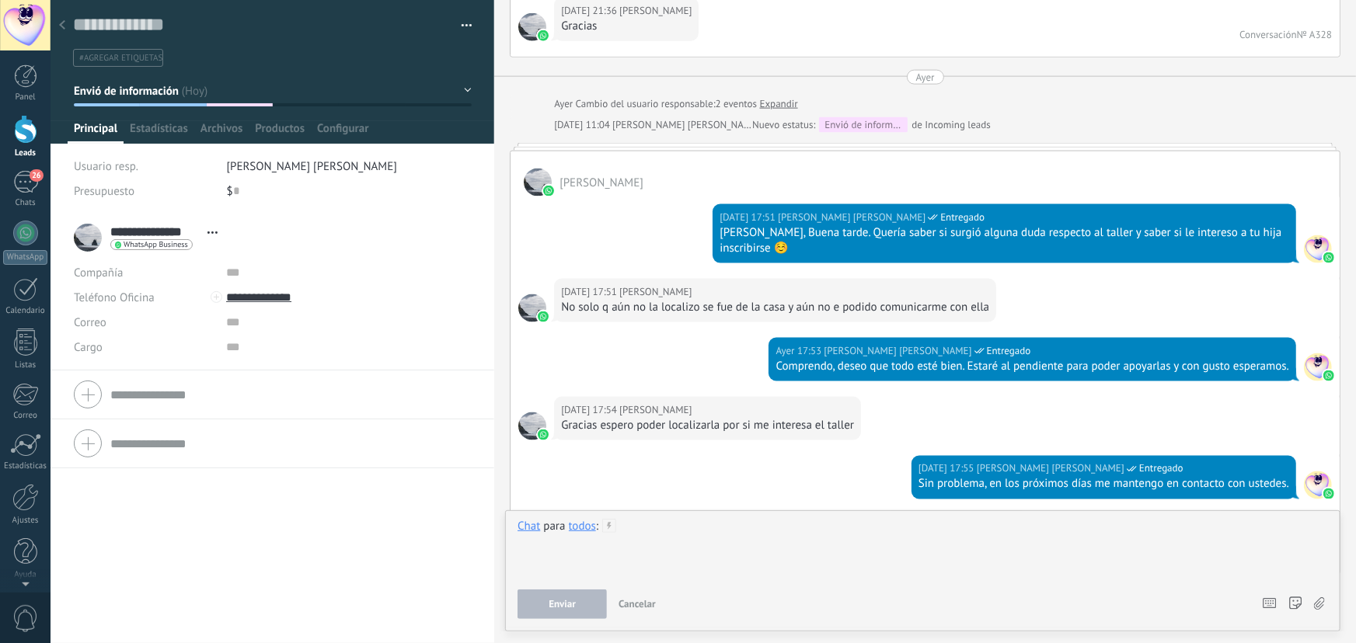
scroll to position [1041, 0]
click at [59, 23] on icon at bounding box center [62, 24] width 6 height 9
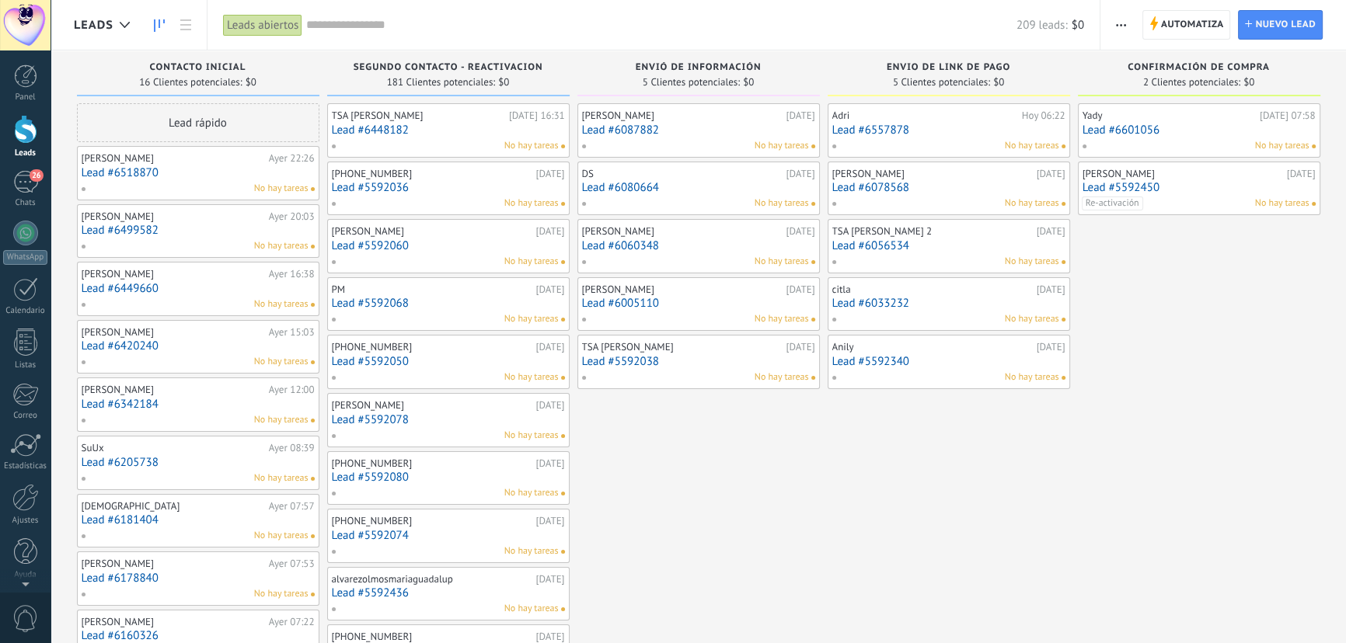
click at [645, 139] on div "No hay tareas" at bounding box center [695, 146] width 228 height 14
click at [690, 127] on link "Lead #6087882" at bounding box center [698, 130] width 233 height 13
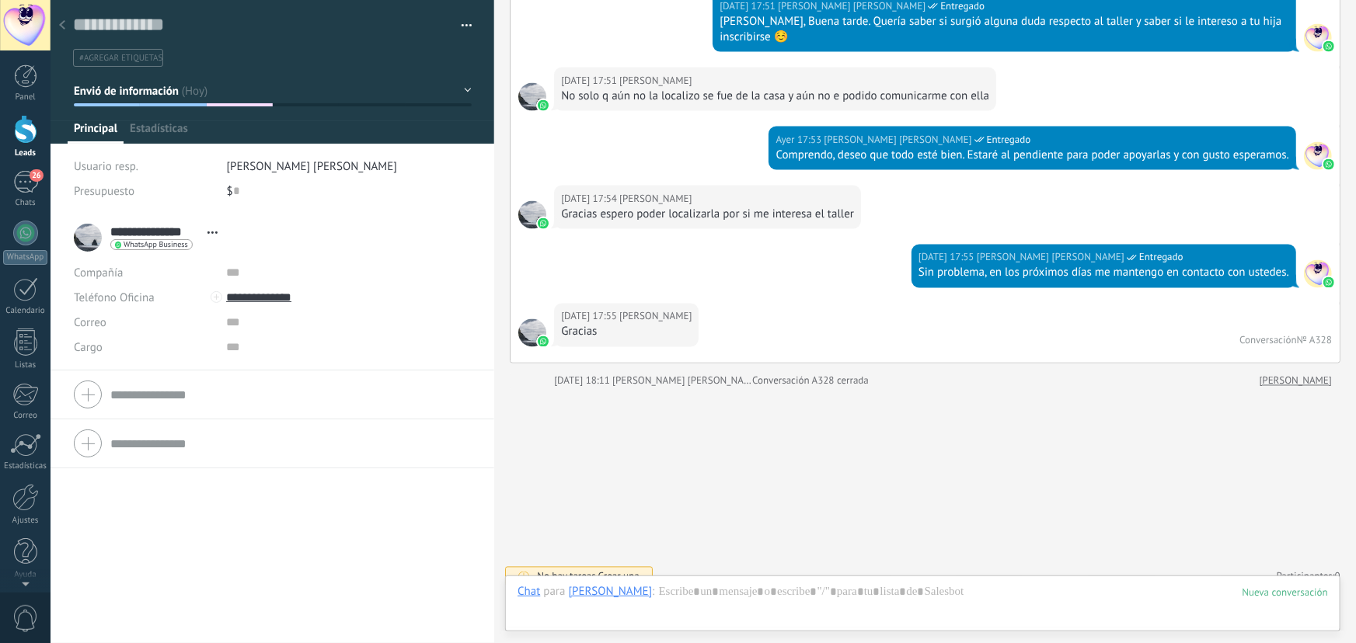
scroll to position [23, 0]
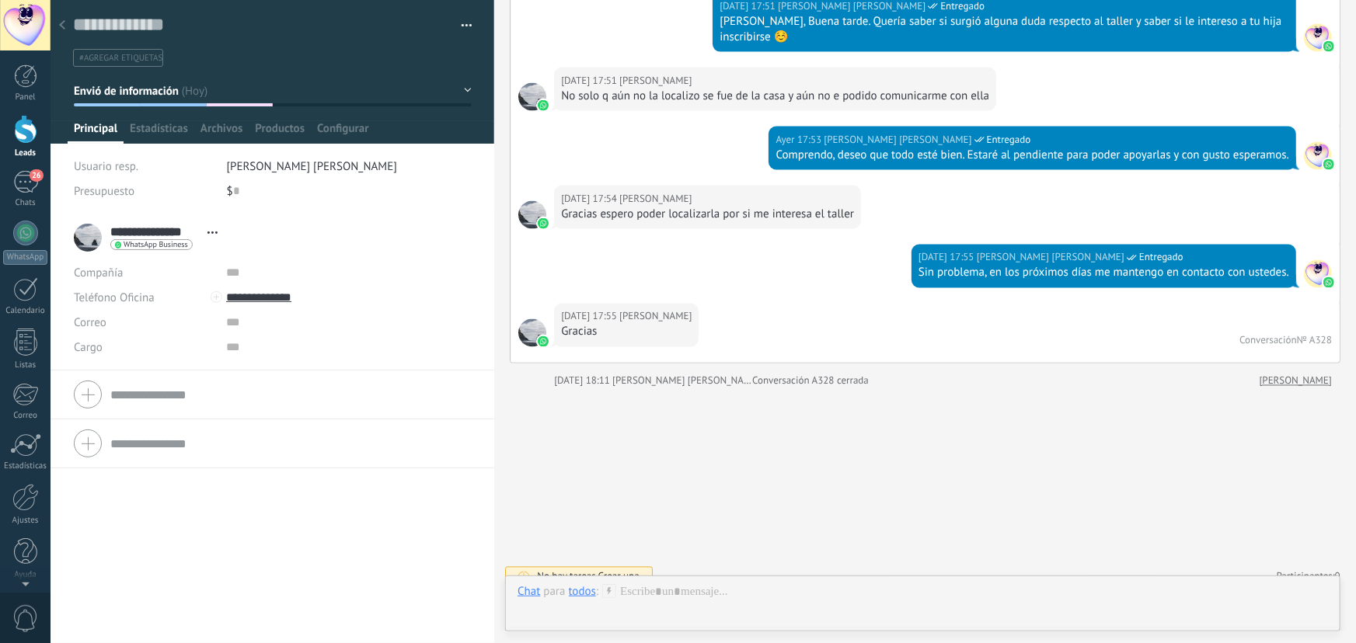
click at [65, 27] on div at bounding box center [62, 26] width 22 height 30
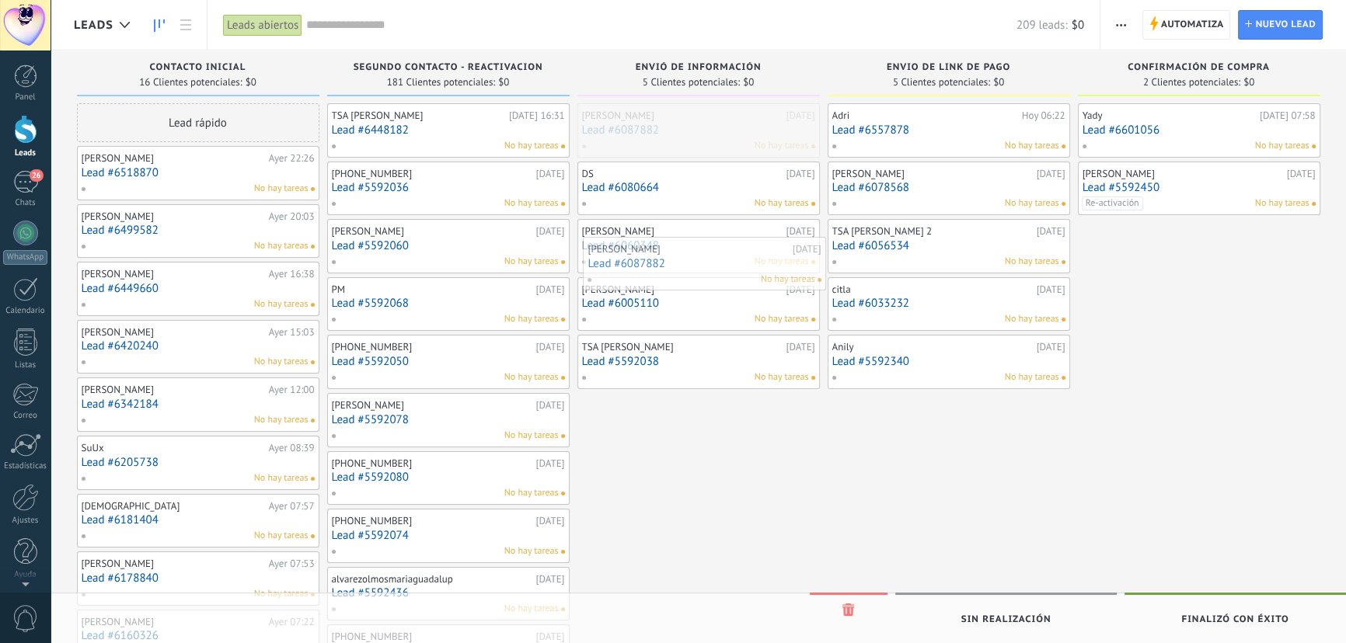
drag, startPoint x: 733, startPoint y: 129, endPoint x: 739, endPoint y: 263, distance: 133.8
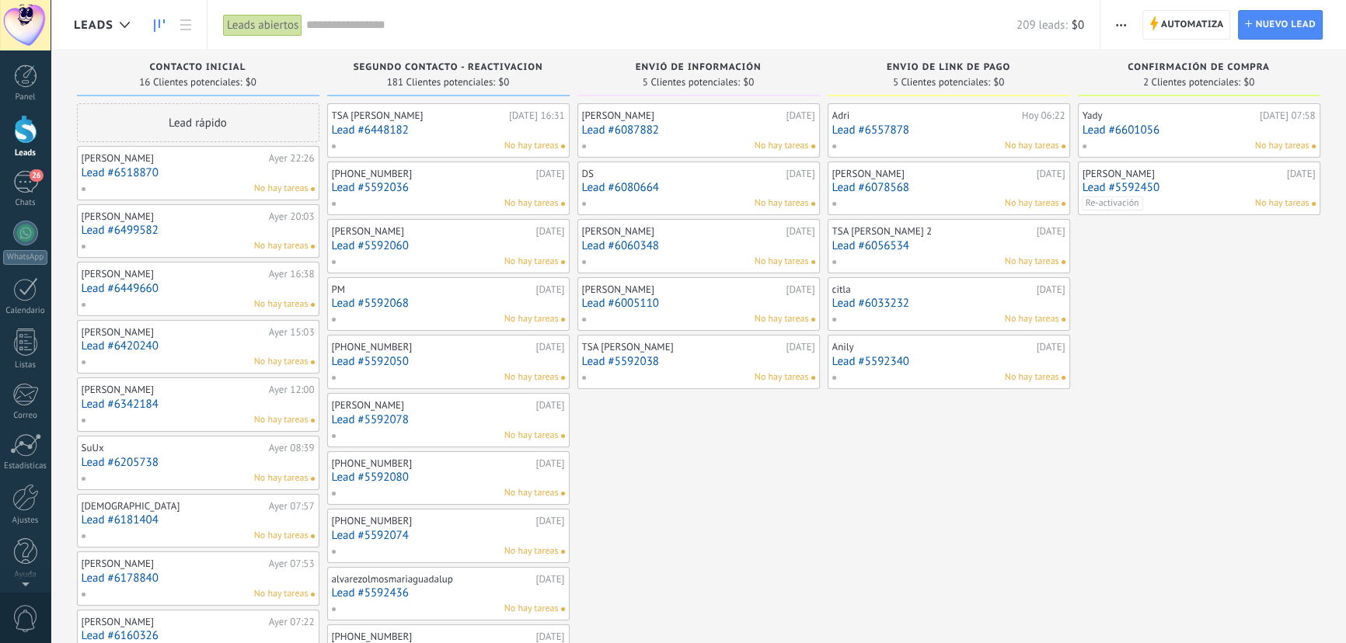
click at [706, 183] on link "Lead #6080664" at bounding box center [698, 187] width 233 height 13
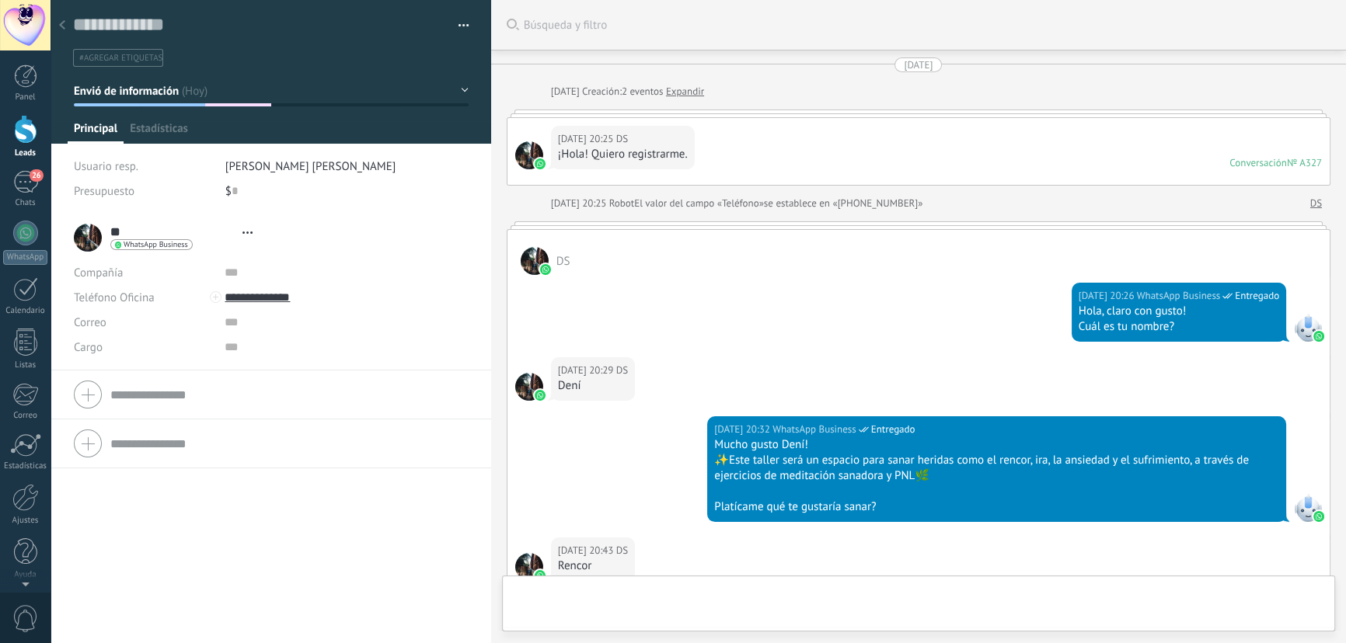
type textarea "**********"
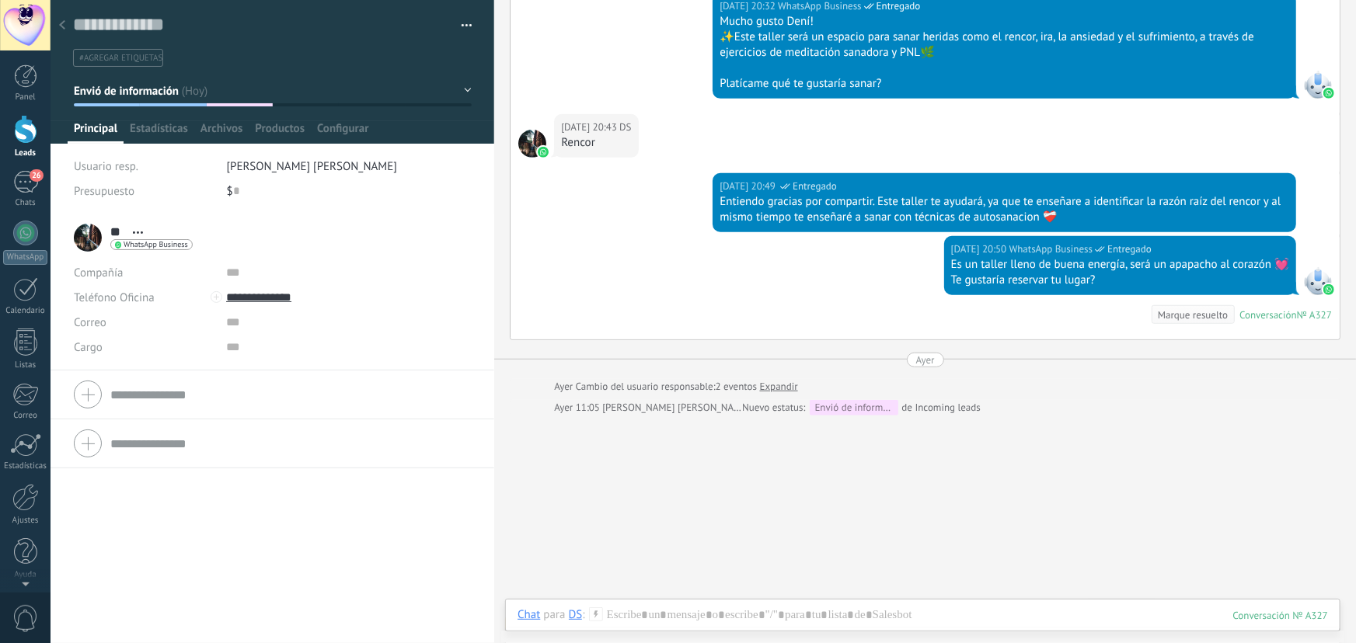
scroll to position [466, 0]
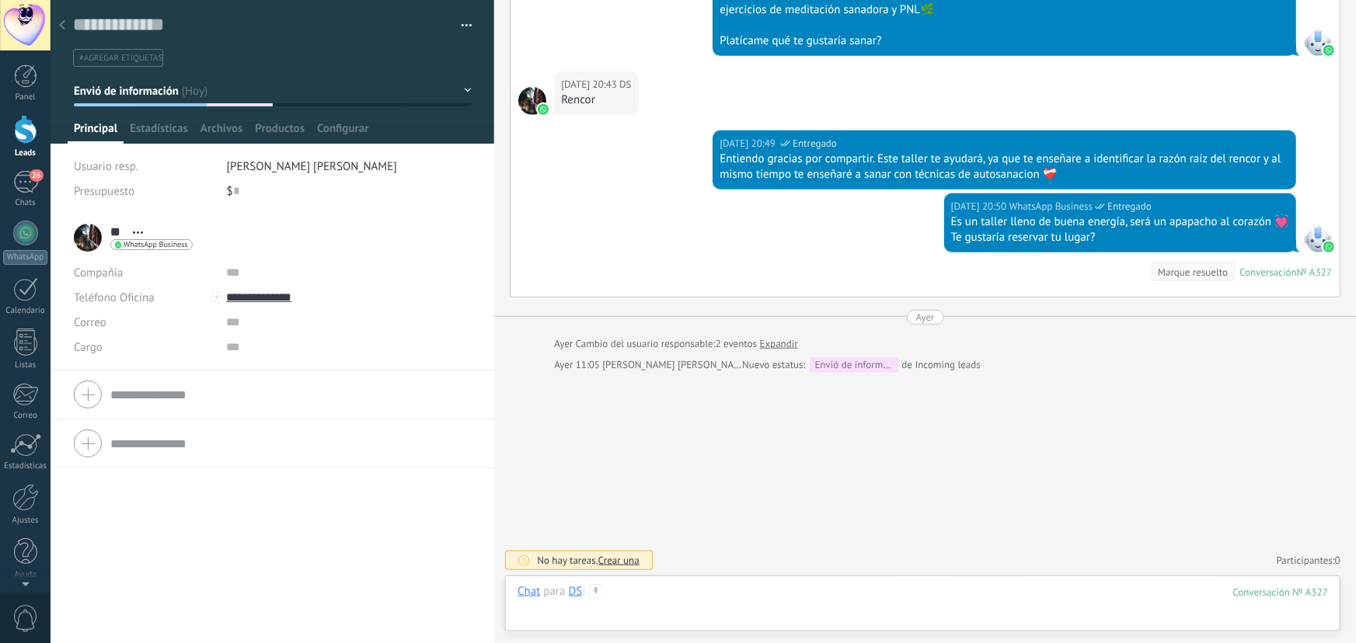
click at [627, 596] on div at bounding box center [923, 607] width 811 height 47
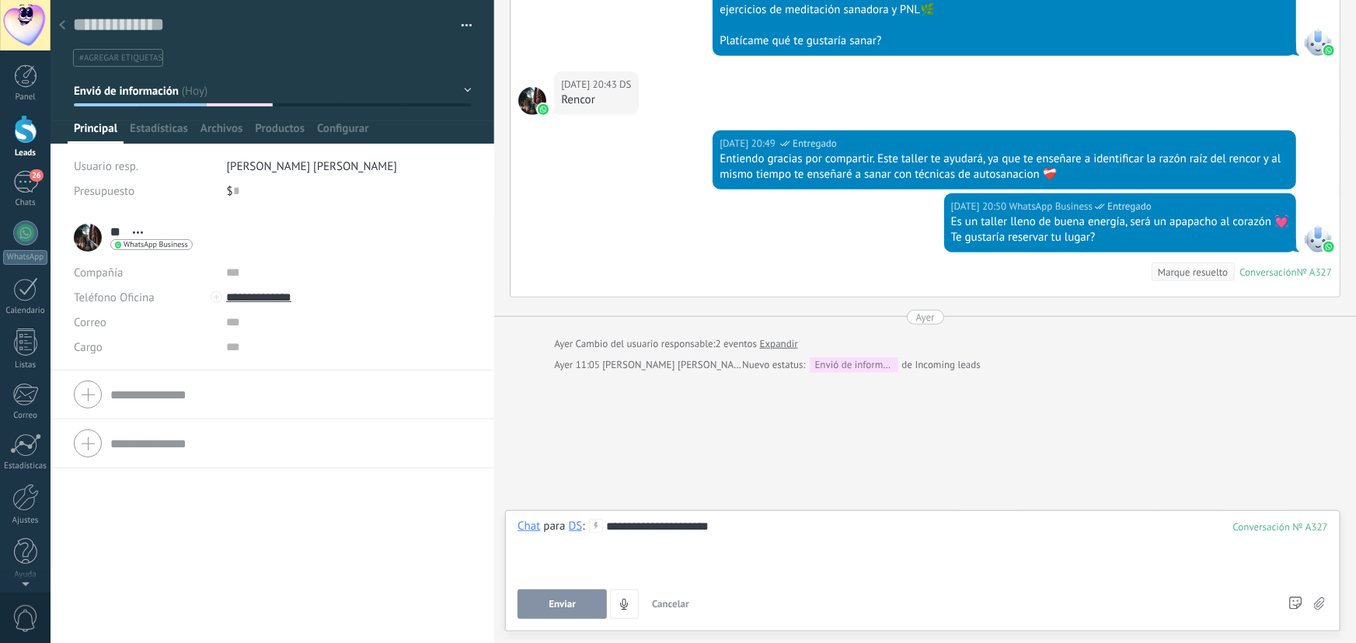
click at [695, 528] on div "**********" at bounding box center [923, 548] width 811 height 59
click at [0, 0] on lt-span "* * *" at bounding box center [0, 0] width 0 height 0
click at [722, 525] on div "**********" at bounding box center [923, 548] width 811 height 59
drag, startPoint x: 788, startPoint y: 543, endPoint x: 608, endPoint y: 532, distance: 179.9
click at [608, 532] on div "**********" at bounding box center [923, 548] width 811 height 59
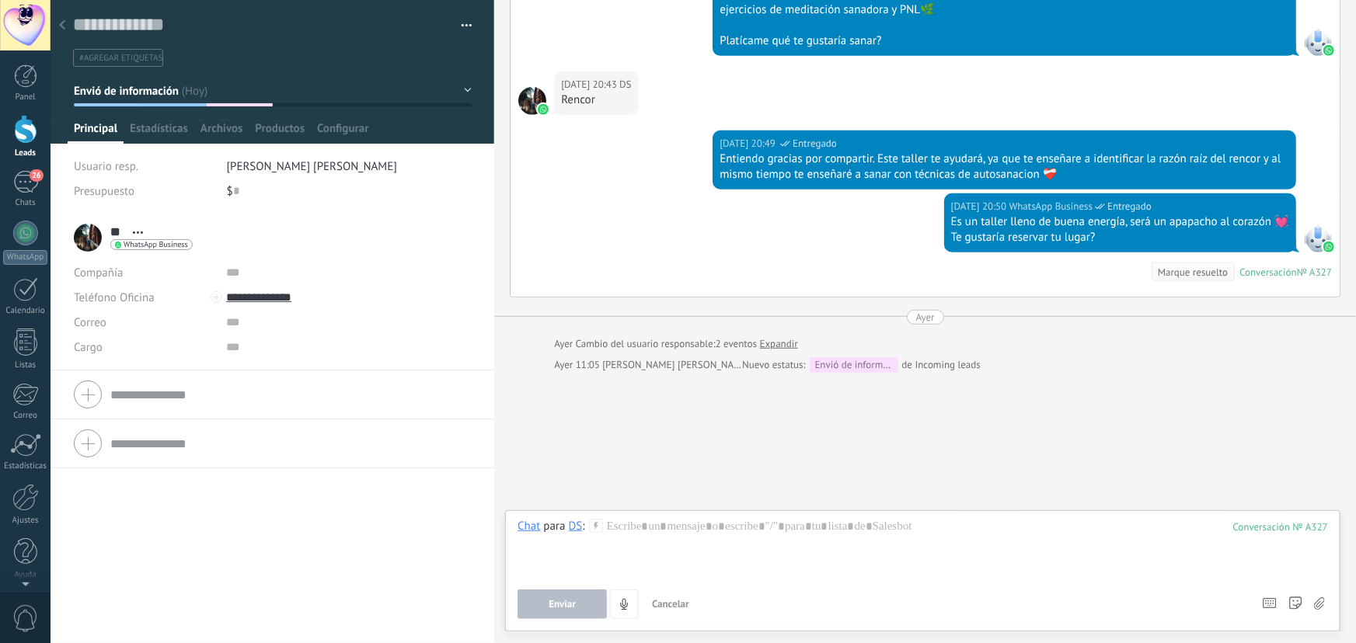
click at [761, 457] on div "Buscar Búsqueda y filtro Carga más 13.08.2025 13.08.2025 Creación: 2 eventos Ex…" at bounding box center [925, 89] width 862 height 1111
click at [685, 525] on div at bounding box center [923, 548] width 811 height 59
click at [624, 528] on div at bounding box center [923, 548] width 811 height 59
click at [586, 529] on div "Chat para DS :" at bounding box center [560, 527] width 85 height 16
click at [622, 527] on div at bounding box center [923, 548] width 811 height 59
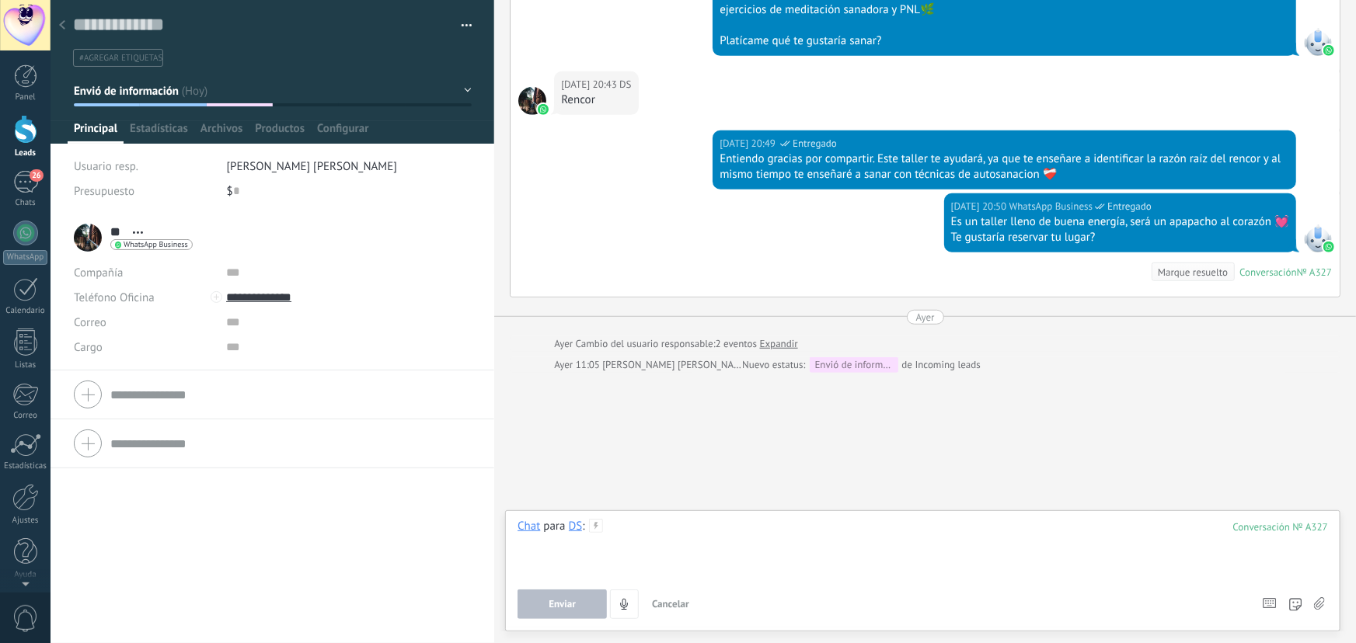
click at [622, 527] on div at bounding box center [923, 548] width 811 height 59
click at [529, 526] on div "Chat" at bounding box center [529, 526] width 23 height 14
click at [683, 537] on div at bounding box center [923, 548] width 811 height 59
click at [1273, 528] on div "327" at bounding box center [1280, 527] width 95 height 13
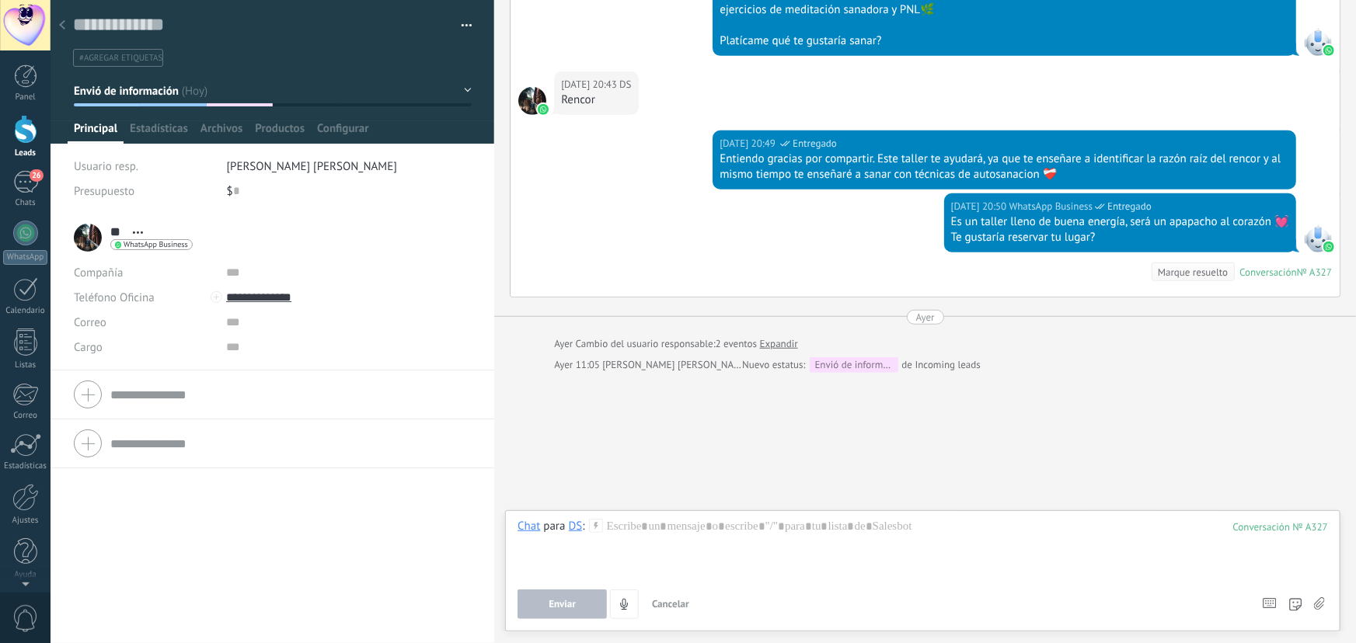
click at [1267, 521] on div "327" at bounding box center [1280, 527] width 95 height 13
click at [331, 134] on span "Configurar" at bounding box center [342, 132] width 51 height 23
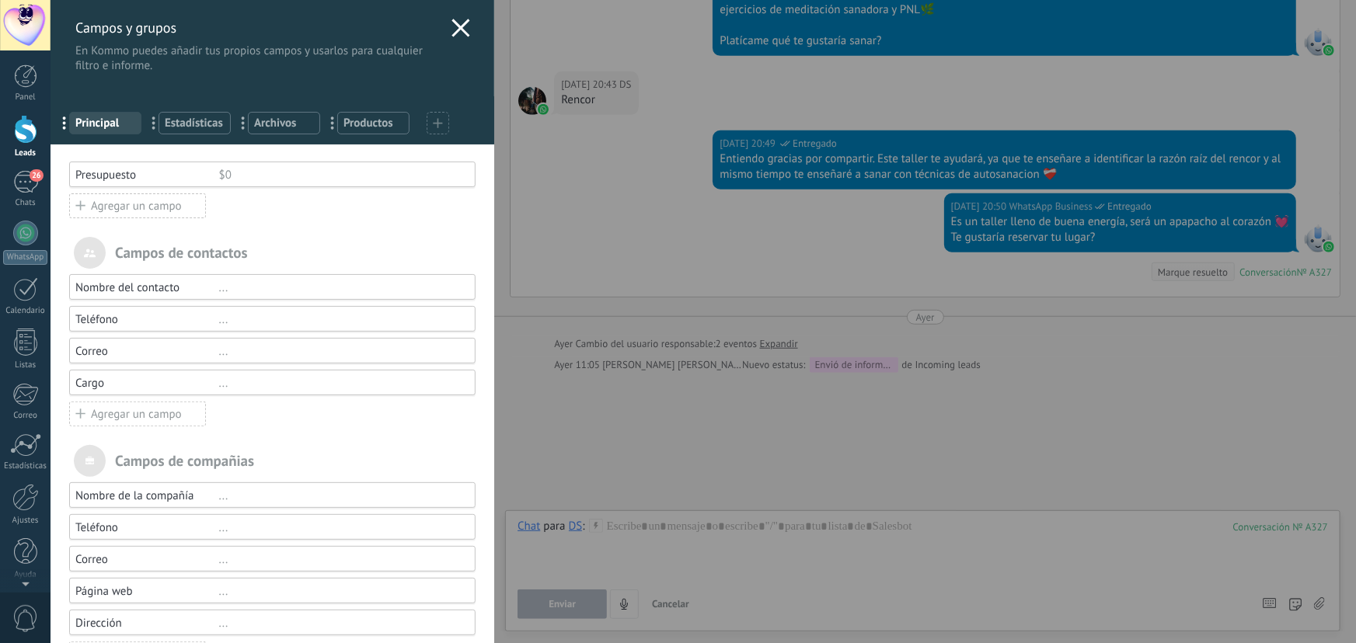
click at [459, 23] on use at bounding box center [461, 28] width 18 height 18
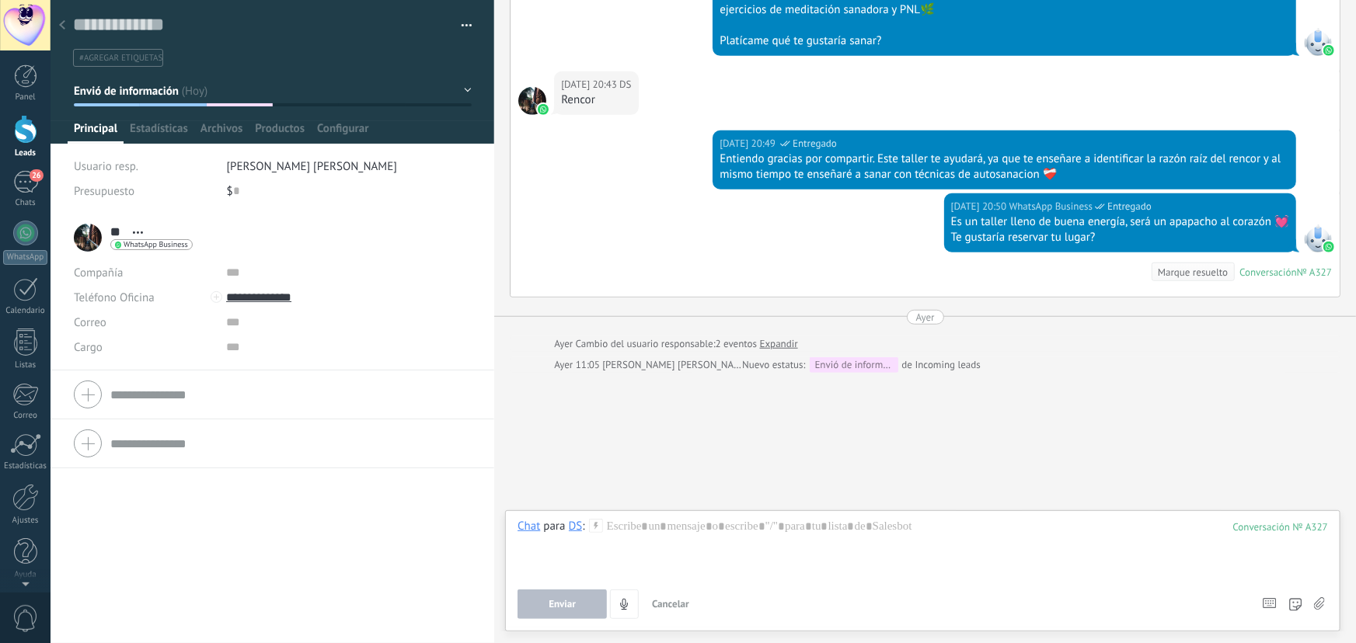
click at [462, 23] on button "button" at bounding box center [461, 25] width 23 height 23
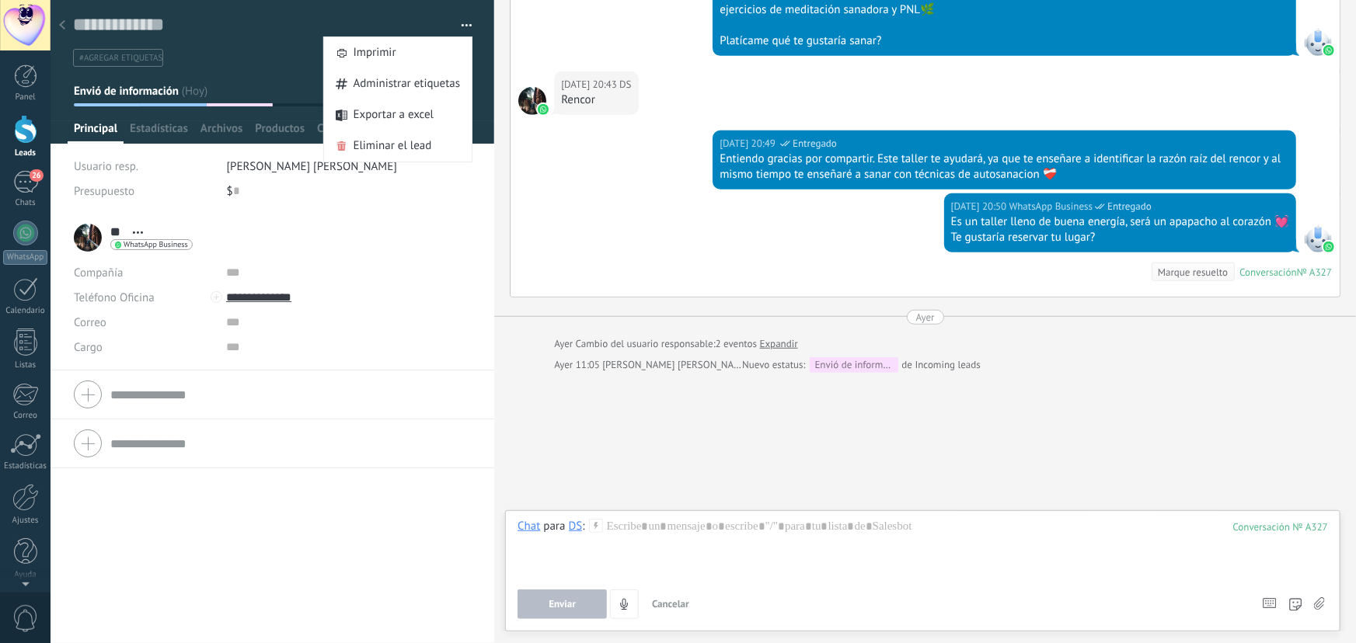
click at [462, 23] on button "button" at bounding box center [461, 25] width 23 height 23
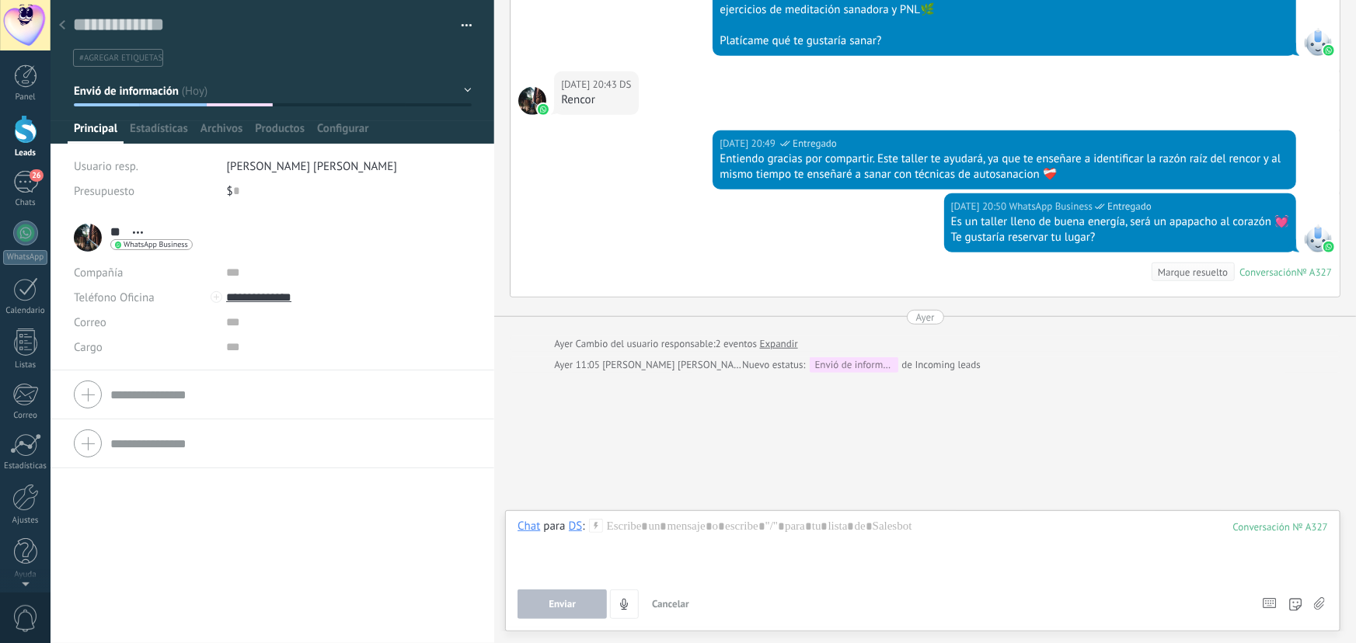
click at [68, 25] on div at bounding box center [62, 26] width 22 height 30
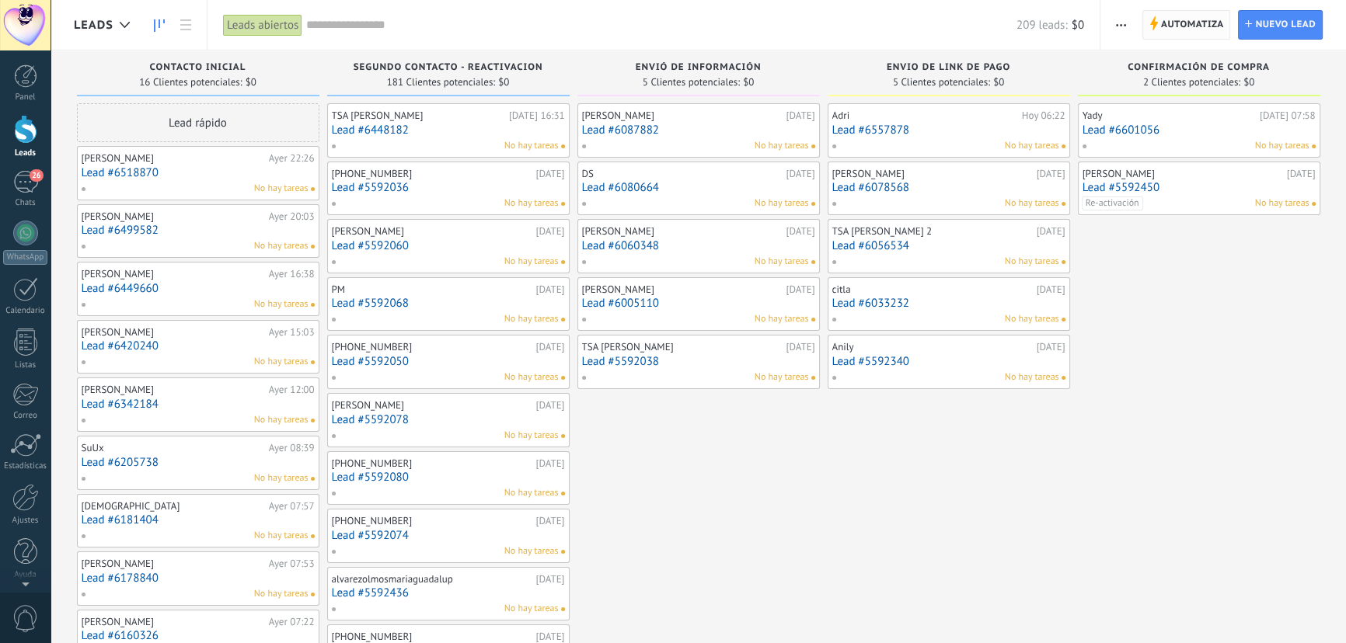
click at [1195, 26] on span "Automatiza" at bounding box center [1192, 25] width 63 height 28
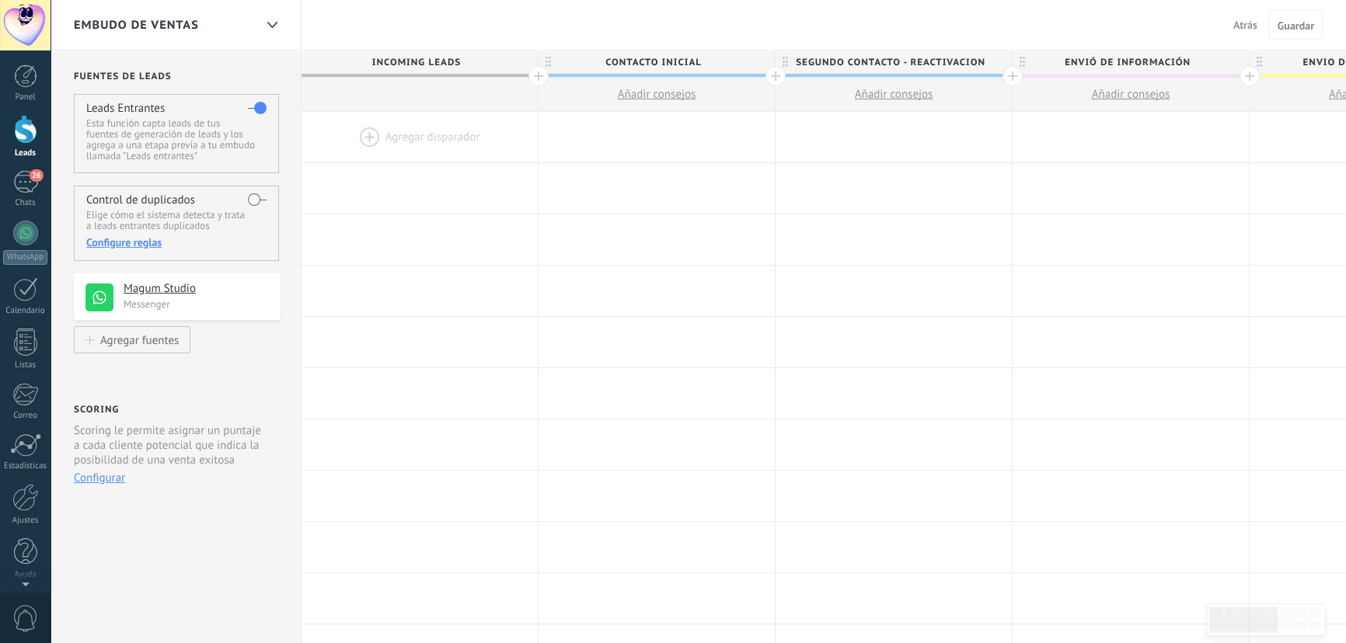
click at [1239, 23] on span "Atrás" at bounding box center [1245, 25] width 24 height 14
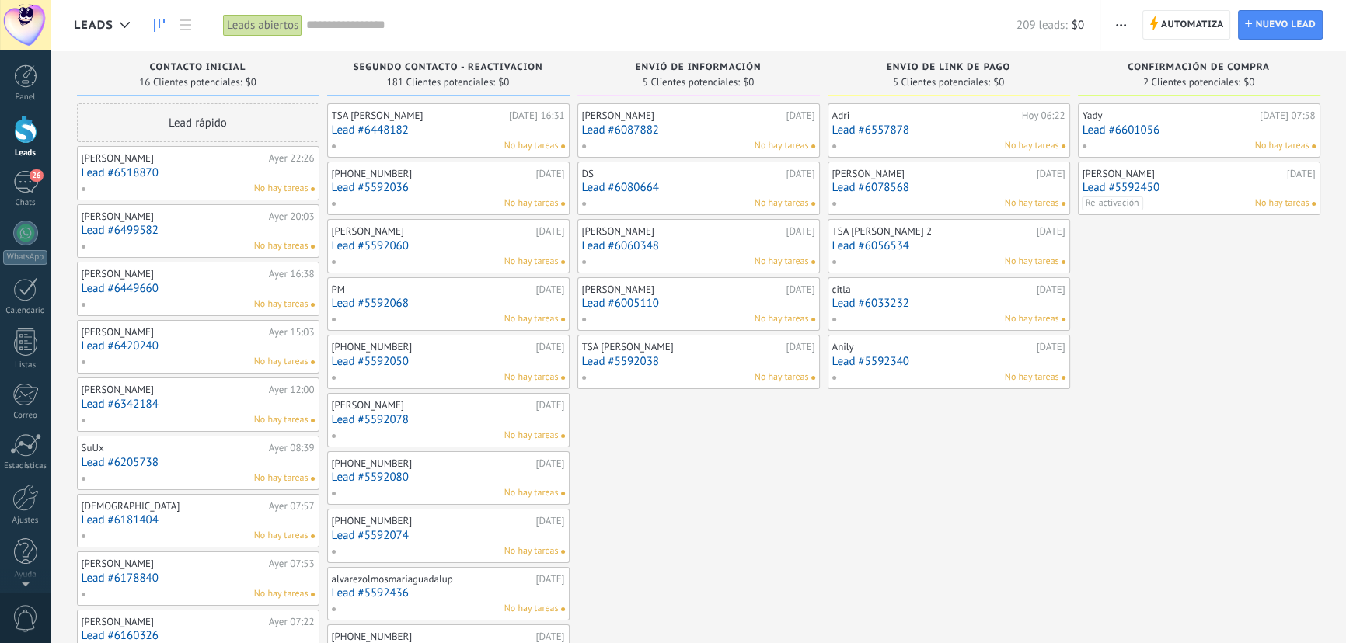
click at [1126, 17] on span "button" at bounding box center [1121, 25] width 10 height 30
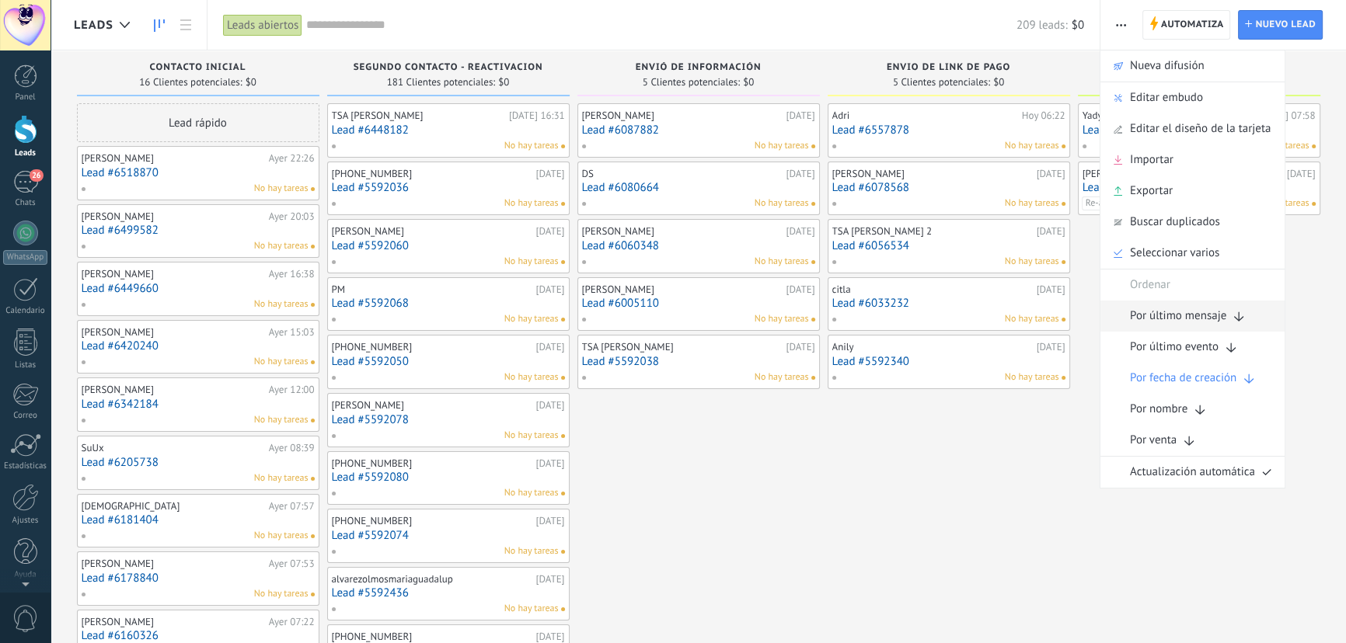
click at [1224, 315] on span "Por último mensaje" at bounding box center [1178, 316] width 96 height 31
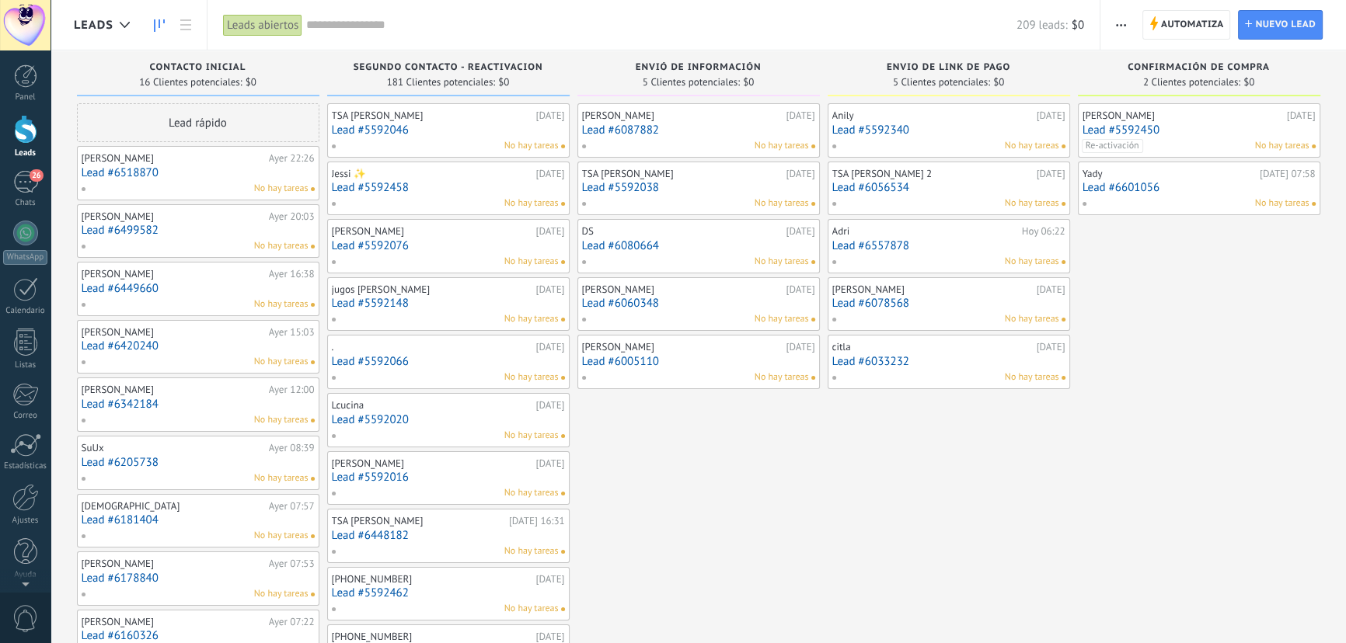
click at [1114, 19] on button "button" at bounding box center [1121, 25] width 23 height 30
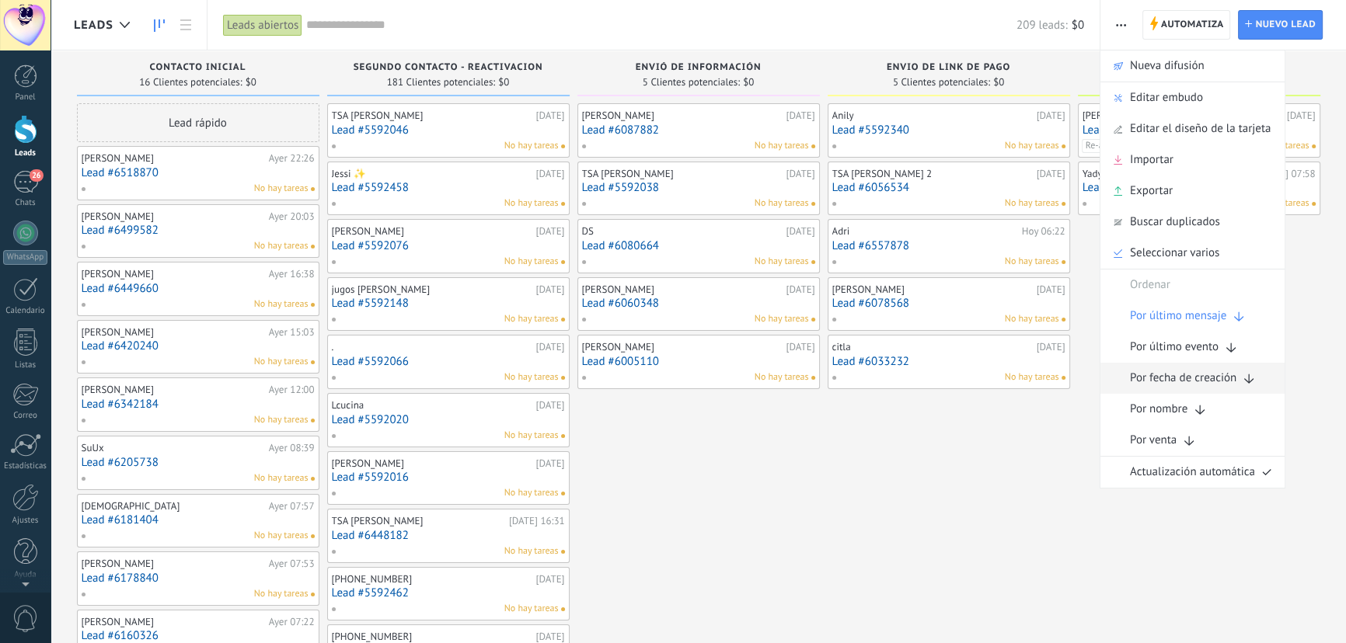
click at [1235, 378] on span "Por fecha de creación" at bounding box center [1183, 378] width 106 height 31
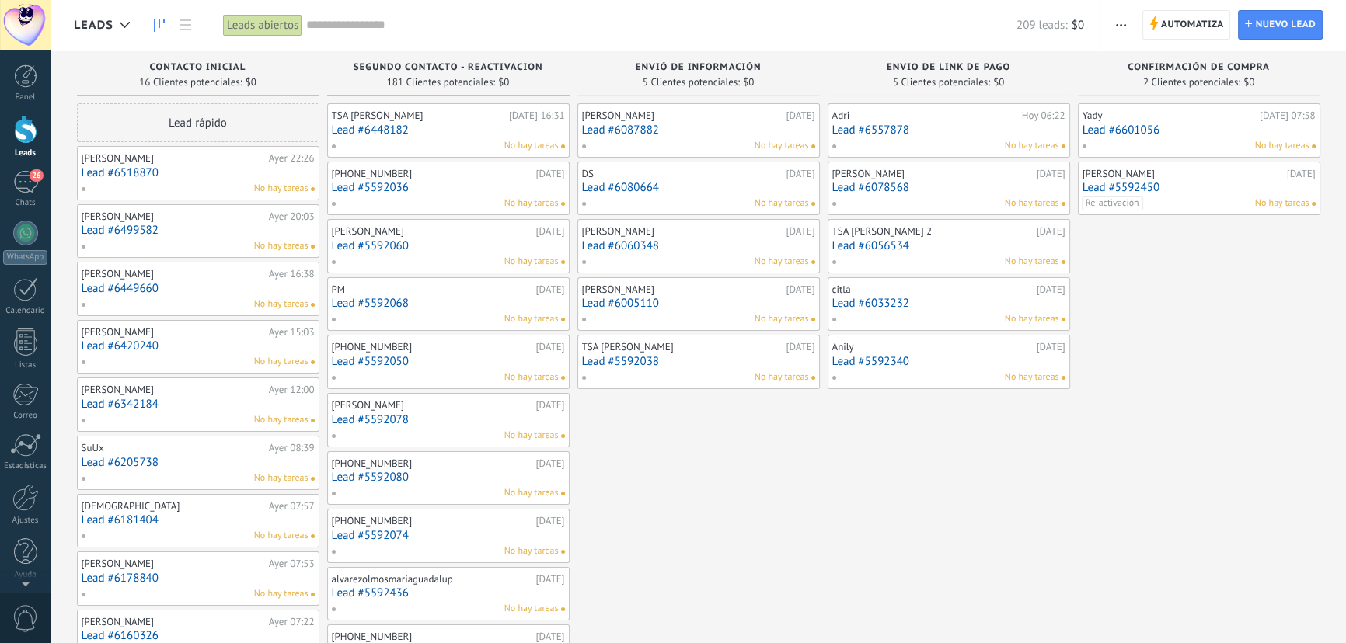
click at [25, 234] on div at bounding box center [25, 233] width 25 height 25
click at [413, 131] on link "Lead #6448182" at bounding box center [448, 130] width 233 height 13
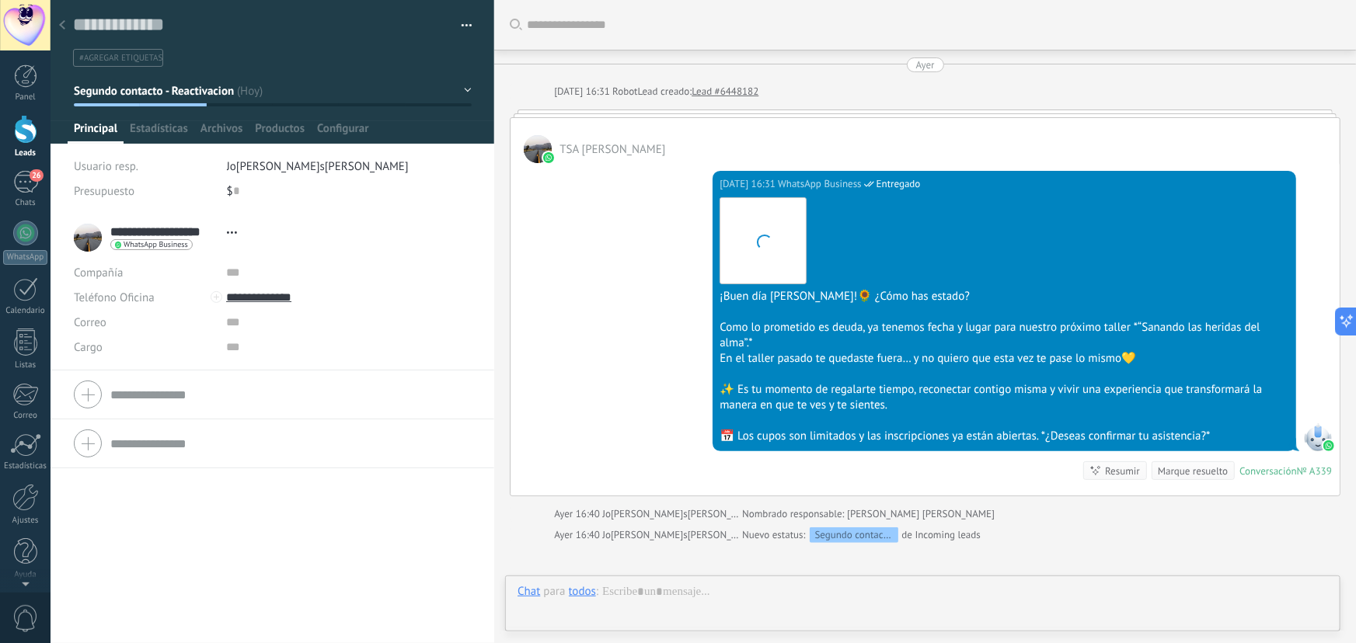
scroll to position [23, 0]
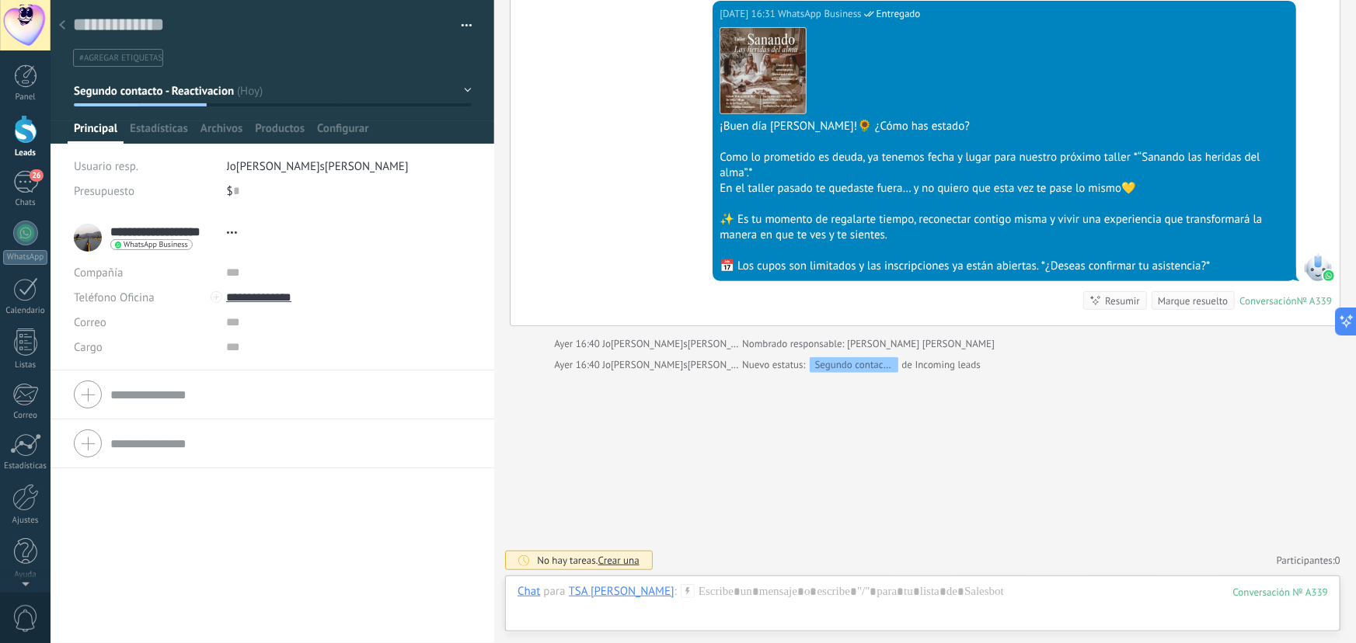
click at [57, 25] on div at bounding box center [62, 26] width 22 height 30
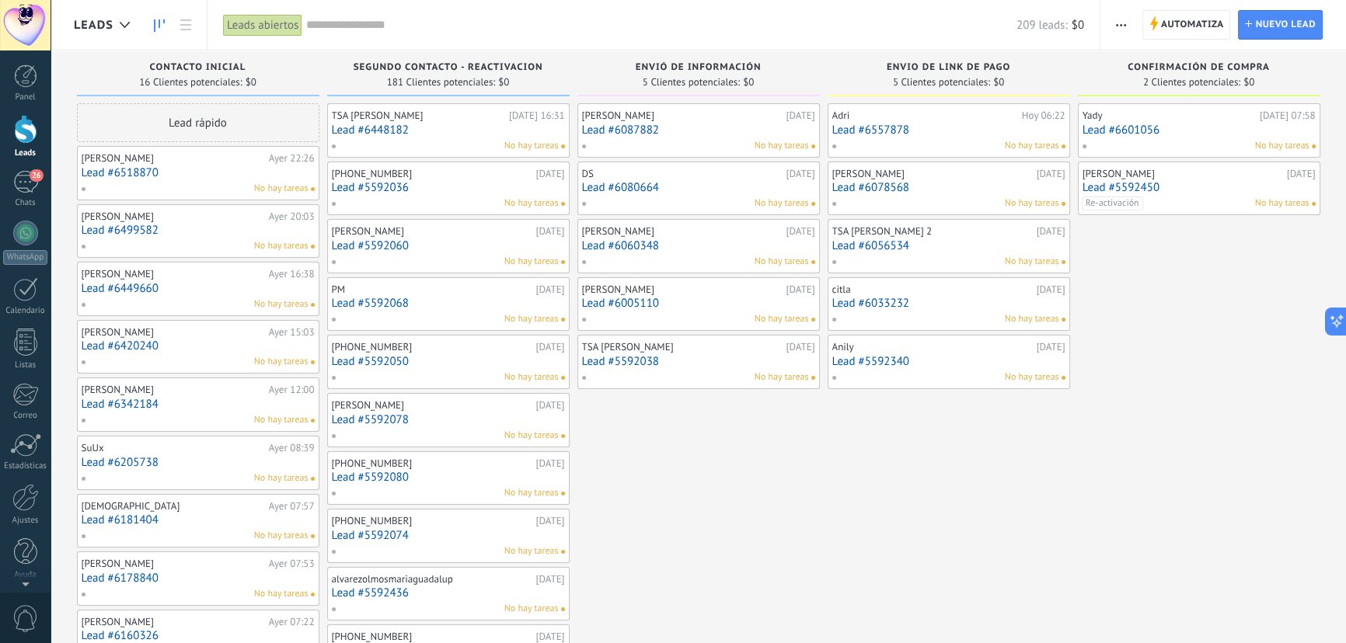
click at [491, 199] on div "No hay tareas" at bounding box center [445, 204] width 228 height 14
click at [429, 185] on link "Lead #5592036" at bounding box center [448, 187] width 233 height 13
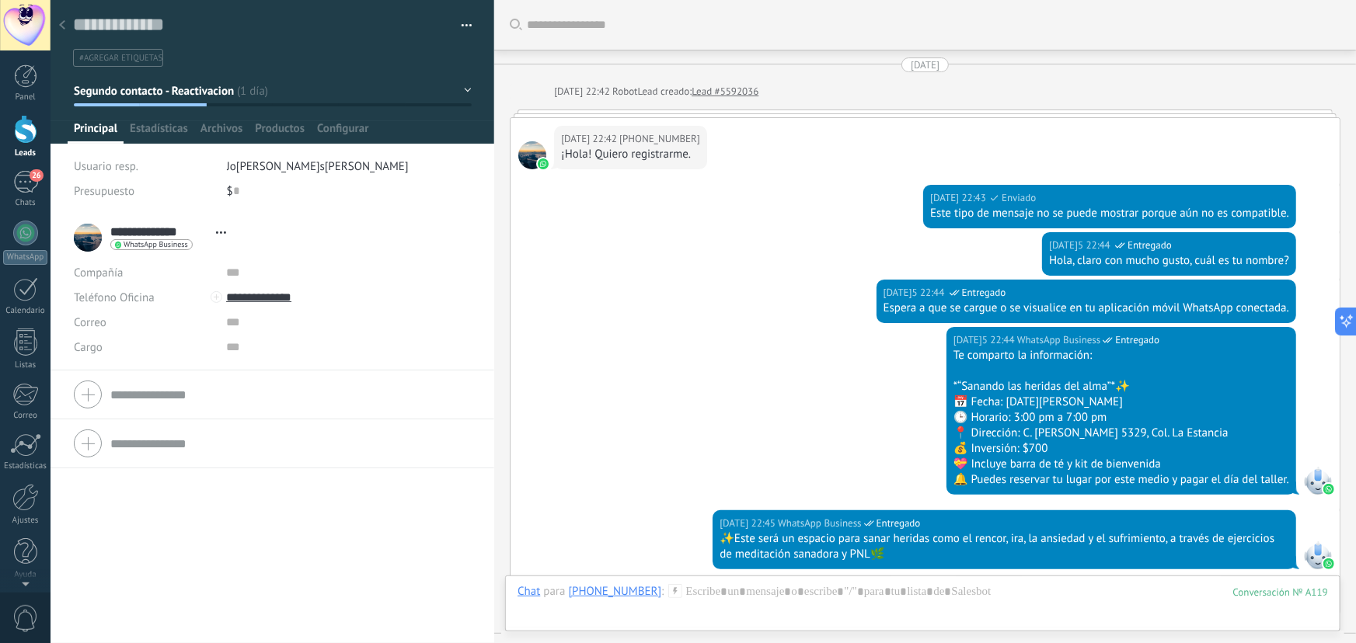
scroll to position [1344, 0]
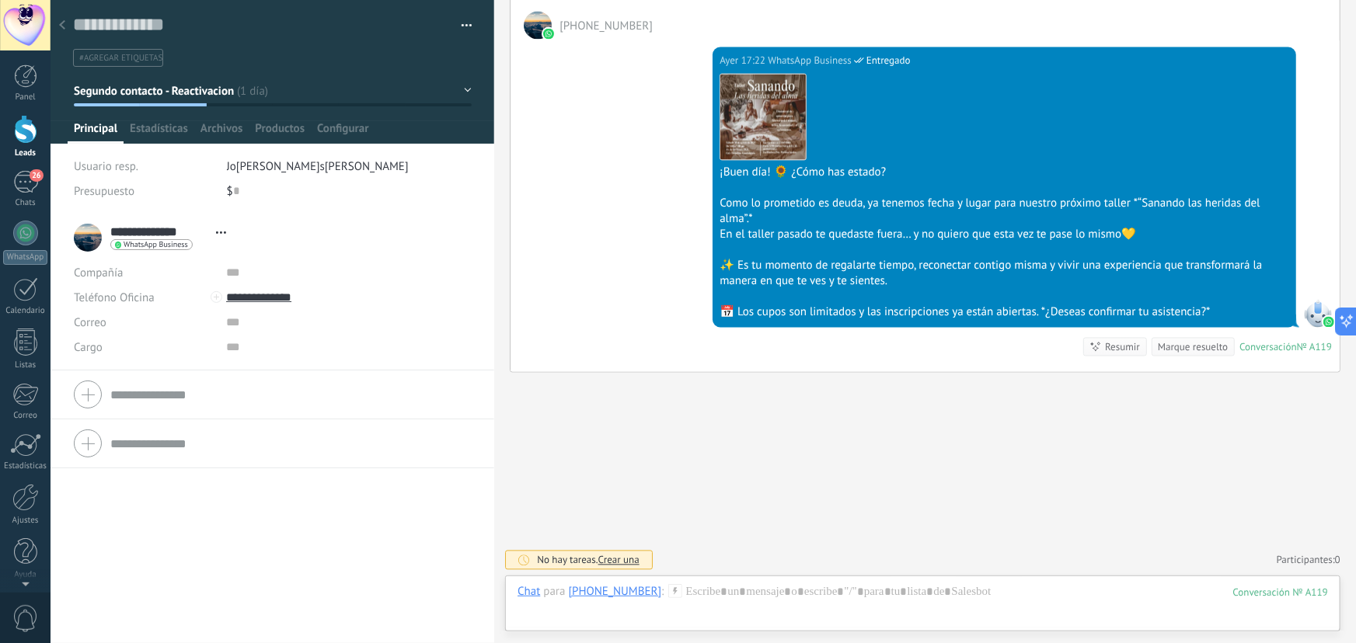
click at [66, 23] on div at bounding box center [62, 26] width 22 height 30
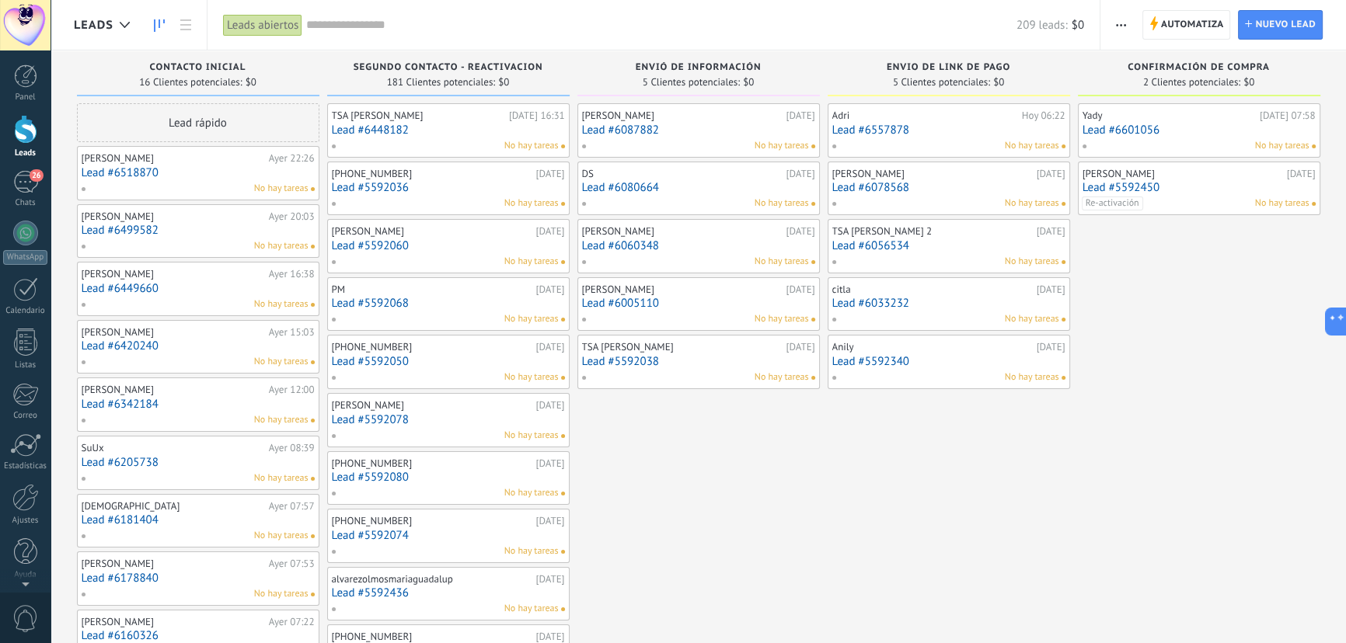
click at [400, 243] on link "Lead #5592060" at bounding box center [448, 245] width 233 height 13
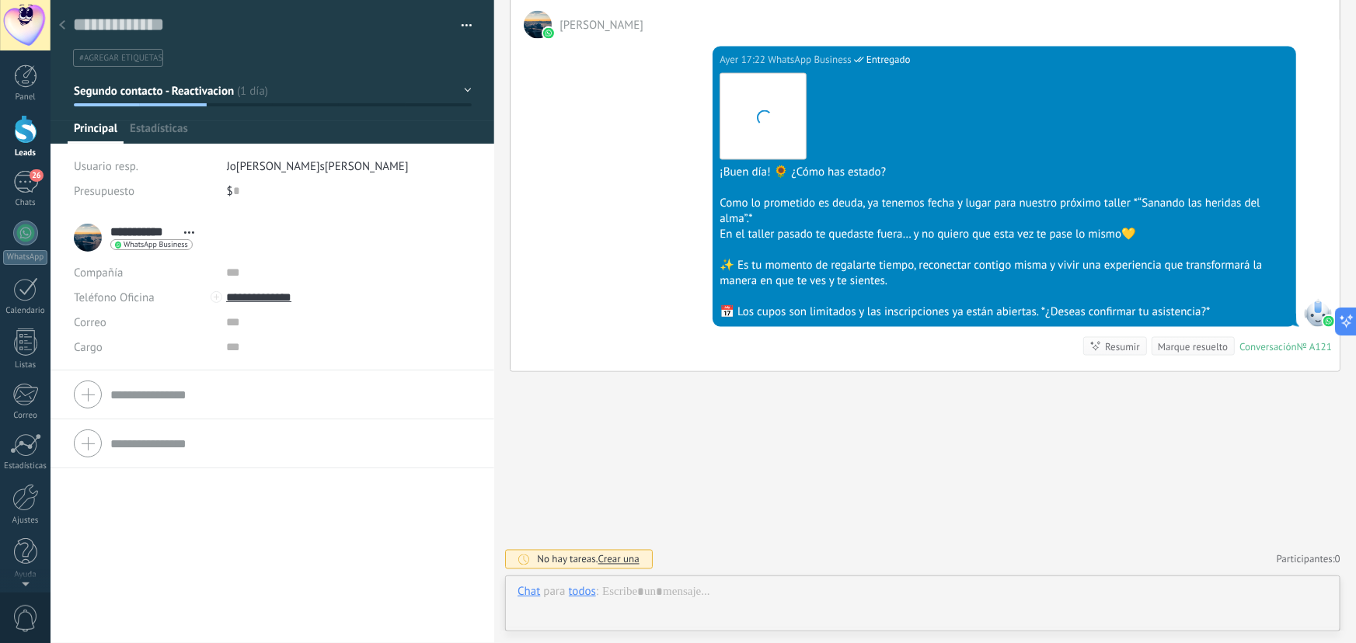
scroll to position [23, 0]
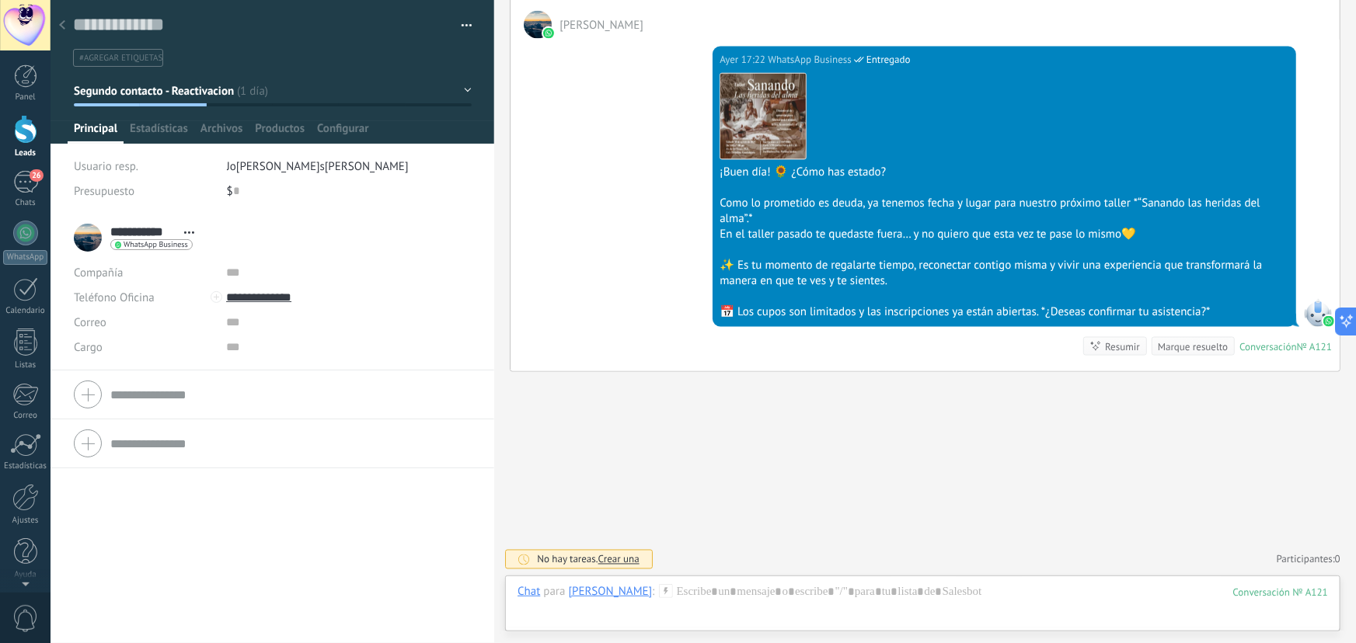
click at [62, 30] on icon at bounding box center [62, 24] width 6 height 9
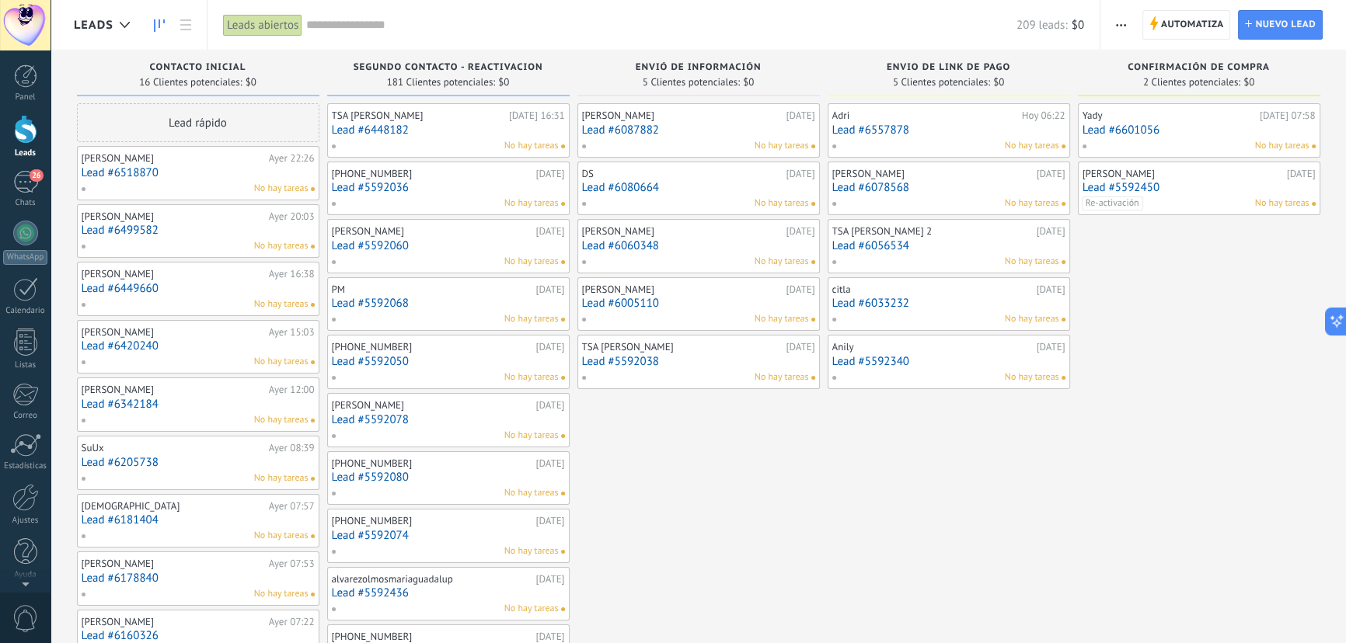
click at [465, 357] on link "Lead #5592050" at bounding box center [448, 361] width 233 height 13
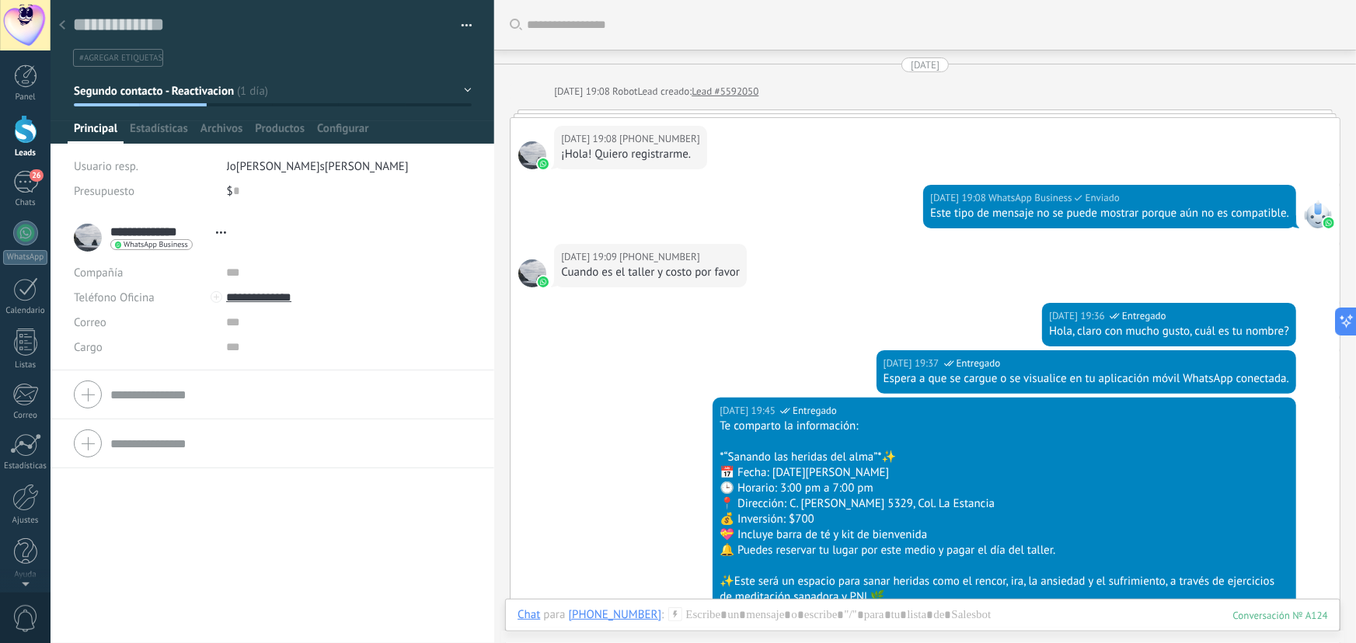
click at [62, 31] on div at bounding box center [62, 26] width 22 height 30
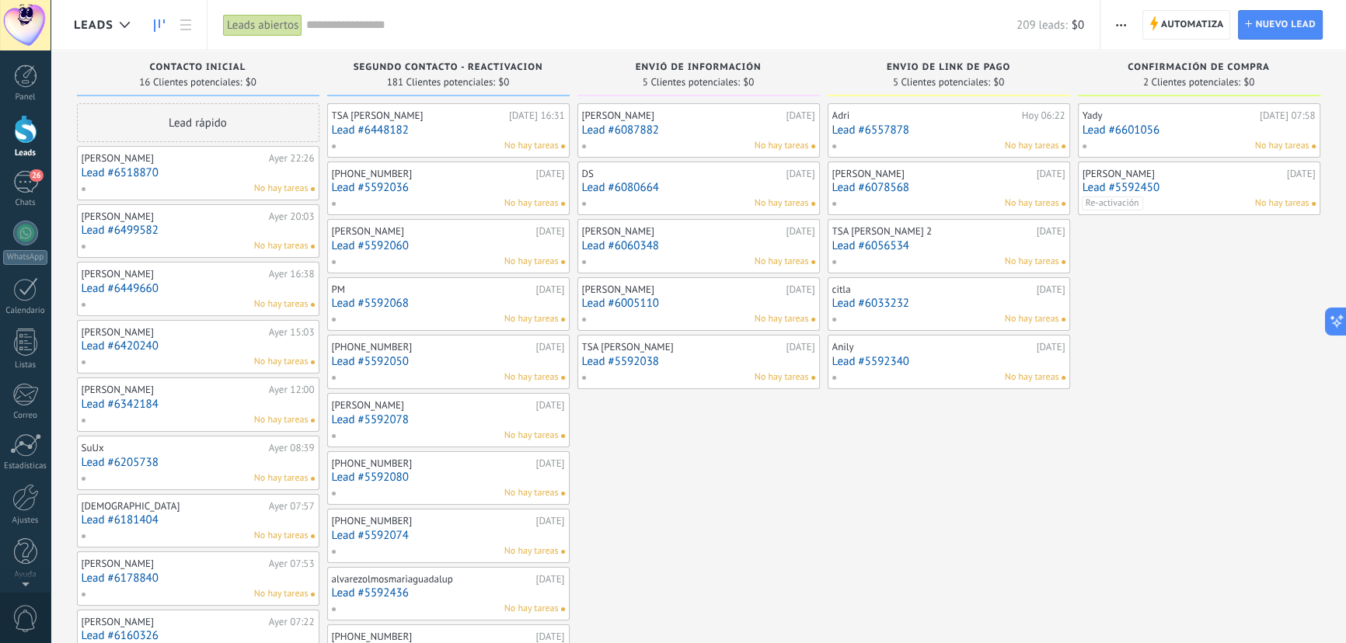
click at [435, 410] on div "[PERSON_NAME]" at bounding box center [432, 405] width 200 height 12
click at [403, 417] on link "Lead #5592078" at bounding box center [448, 419] width 233 height 13
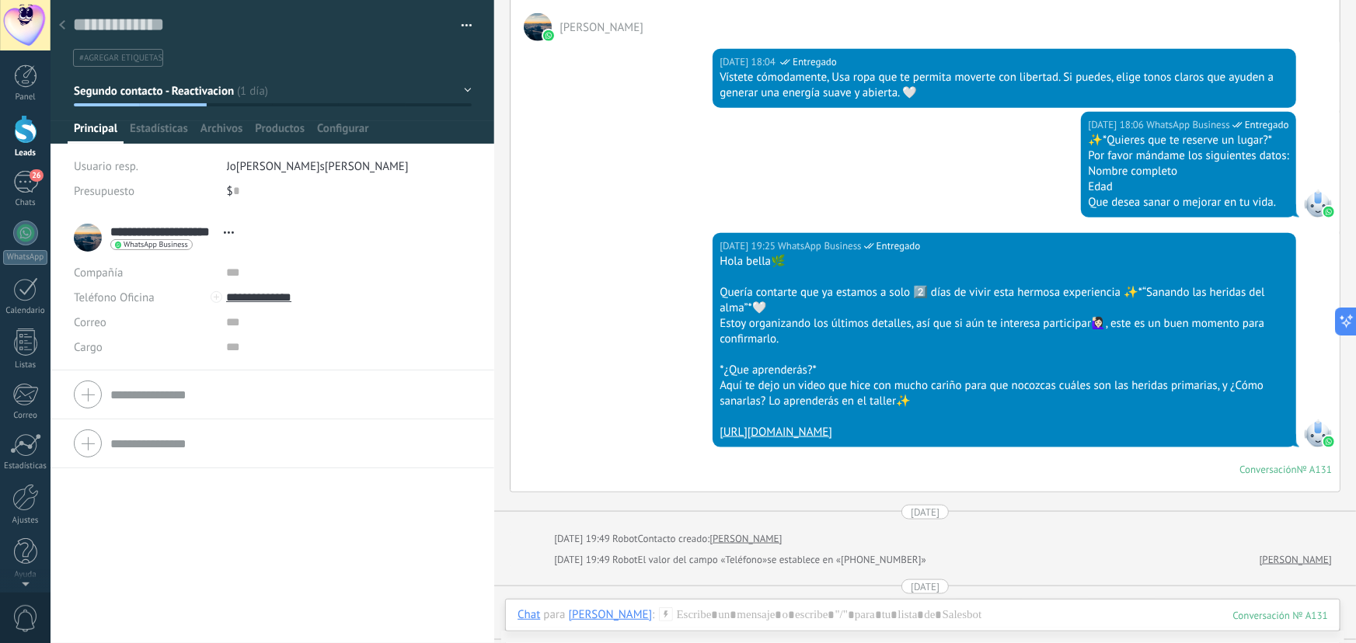
scroll to position [1220, 0]
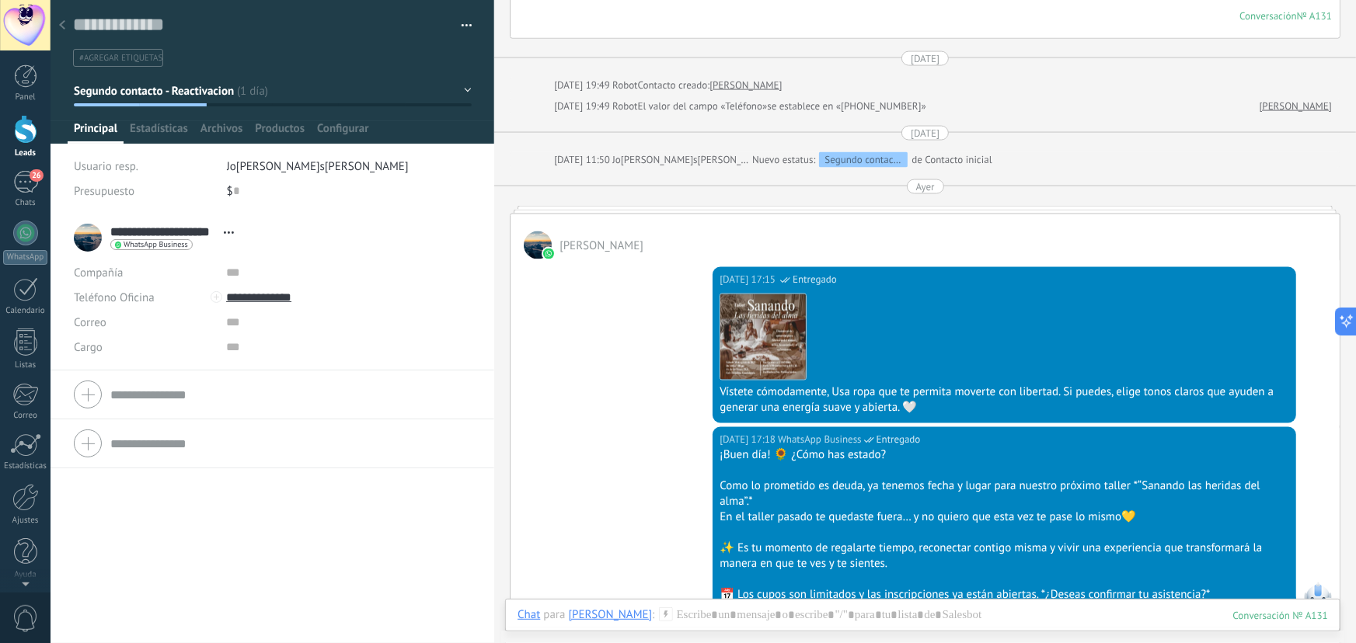
click at [914, 211] on div at bounding box center [925, 210] width 831 height 8
click at [912, 224] on div "[PERSON_NAME]" at bounding box center [925, 236] width 829 height 45
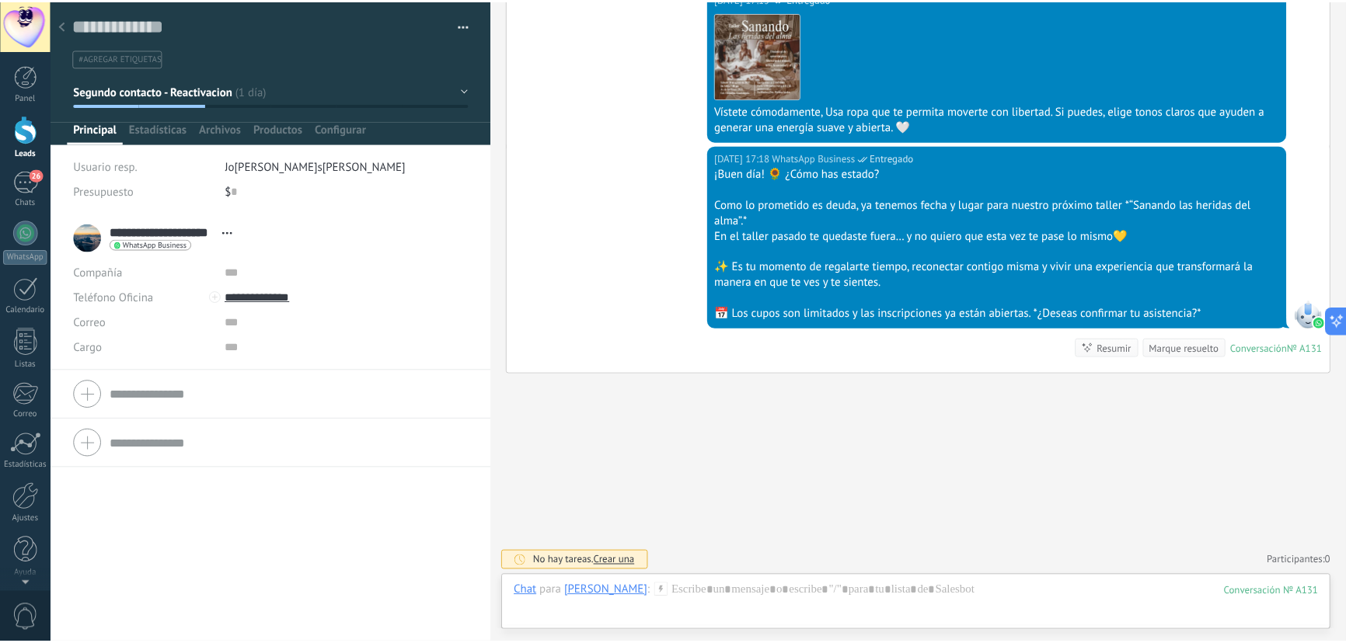
scroll to position [1503, 0]
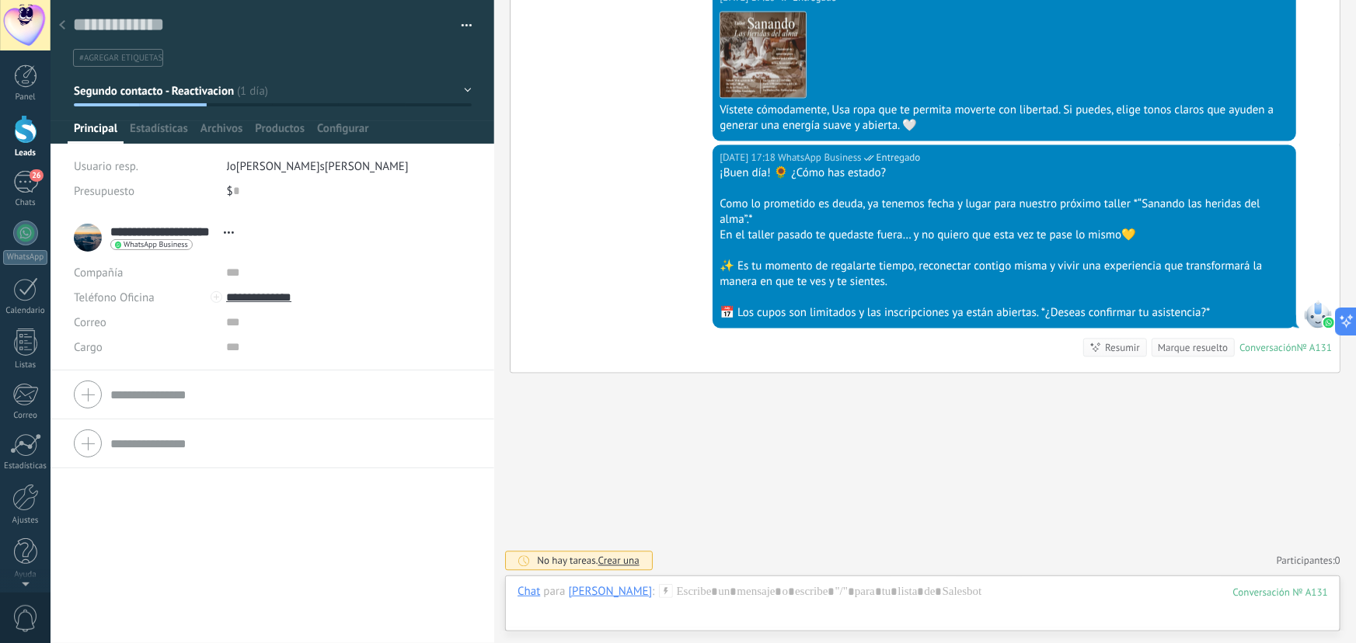
click at [62, 23] on icon at bounding box center [62, 24] width 6 height 9
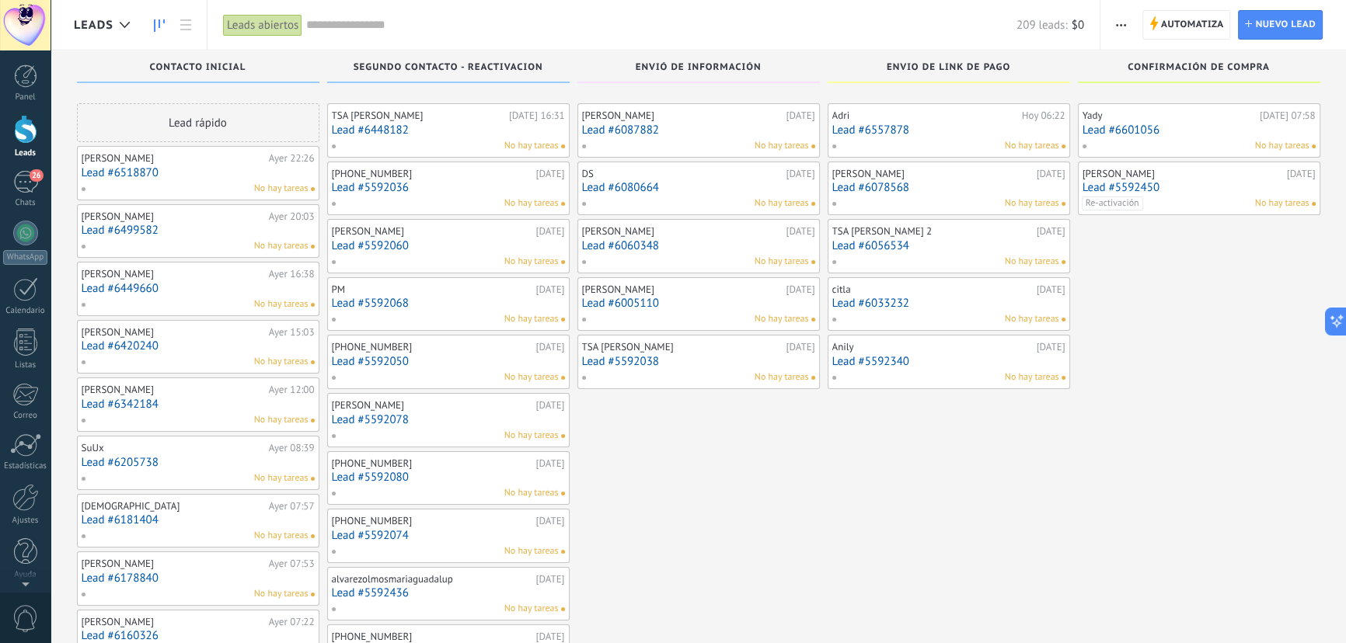
scroll to position [70, 0]
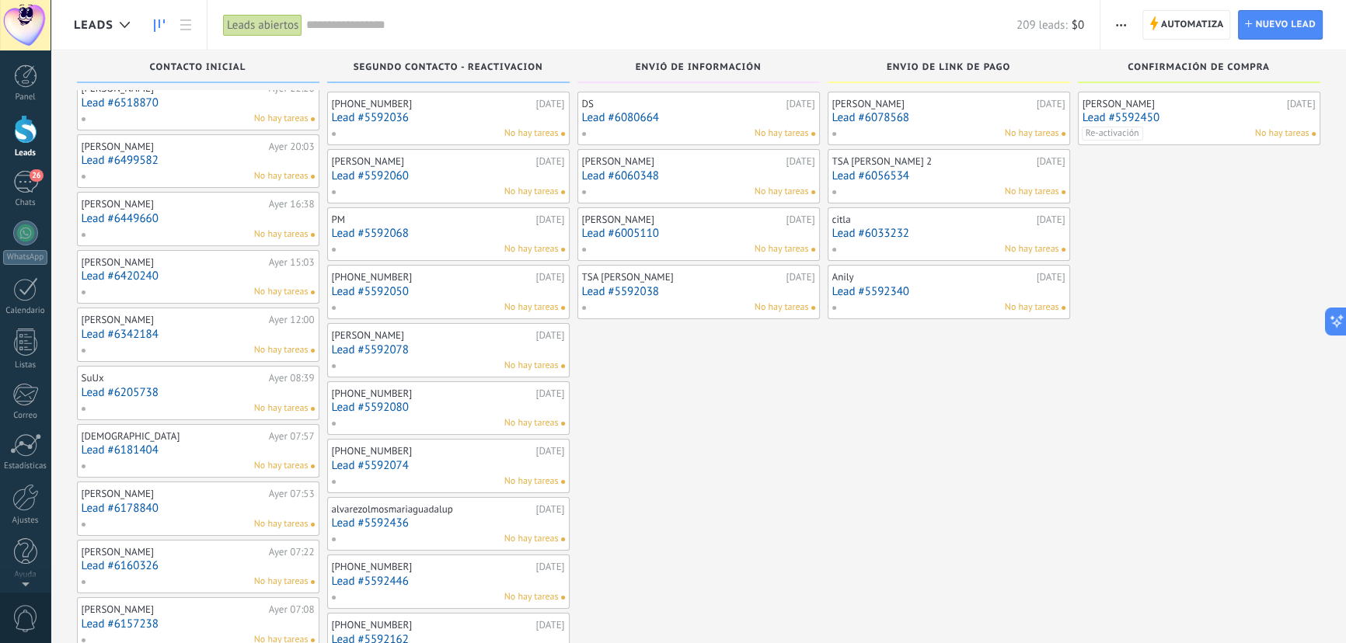
click at [435, 412] on div "+5213311439603 30.07.2025 Lead #5592080 No hay tareas" at bounding box center [448, 408] width 233 height 45
click at [351, 405] on link "Lead #5592080" at bounding box center [448, 407] width 233 height 13
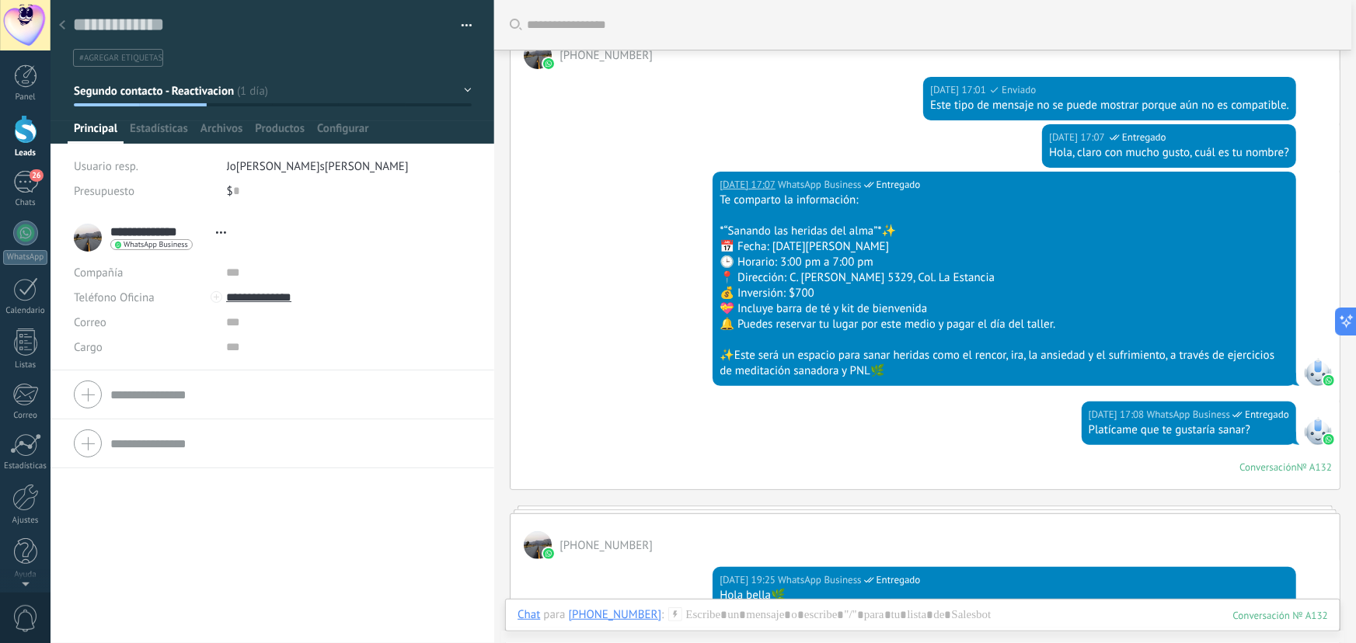
scroll to position [62, 0]
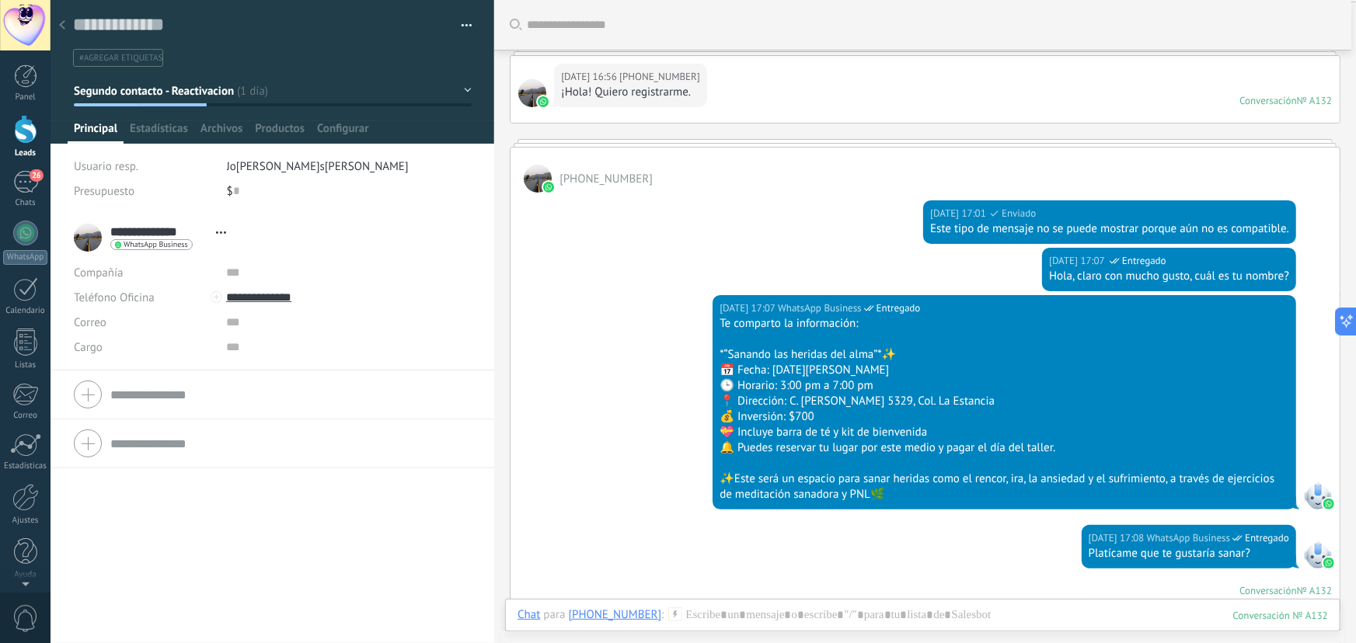
click at [60, 18] on div at bounding box center [62, 26] width 22 height 30
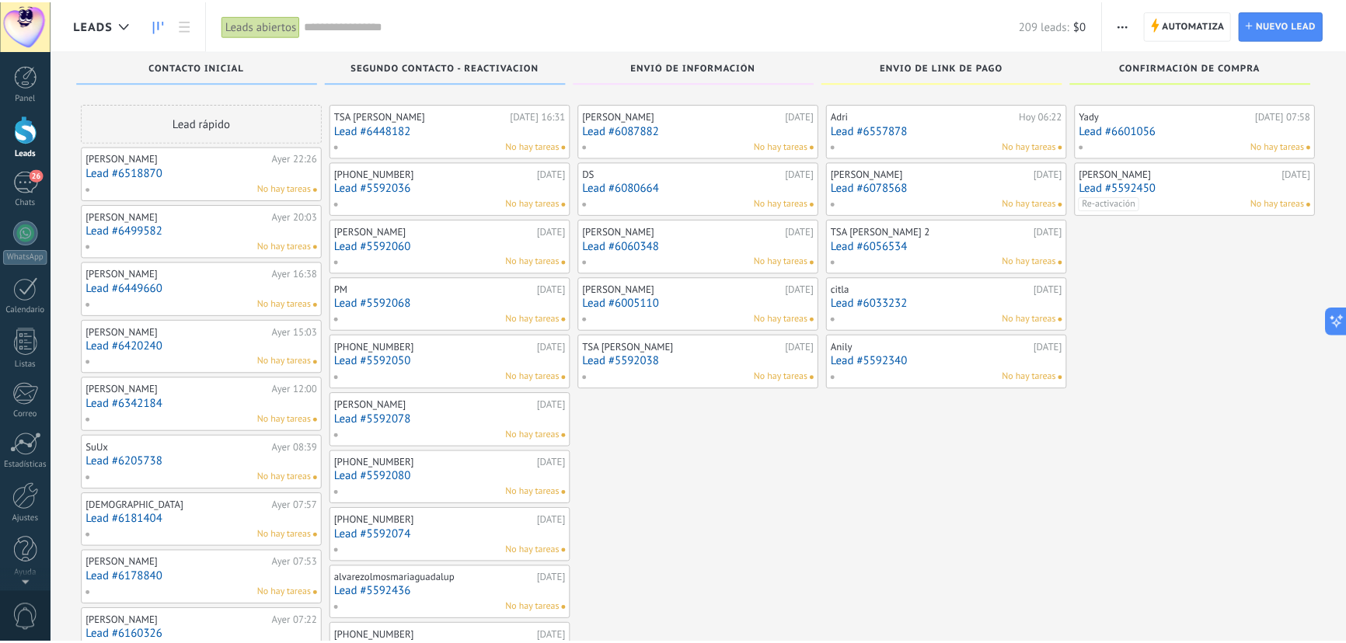
scroll to position [70, 0]
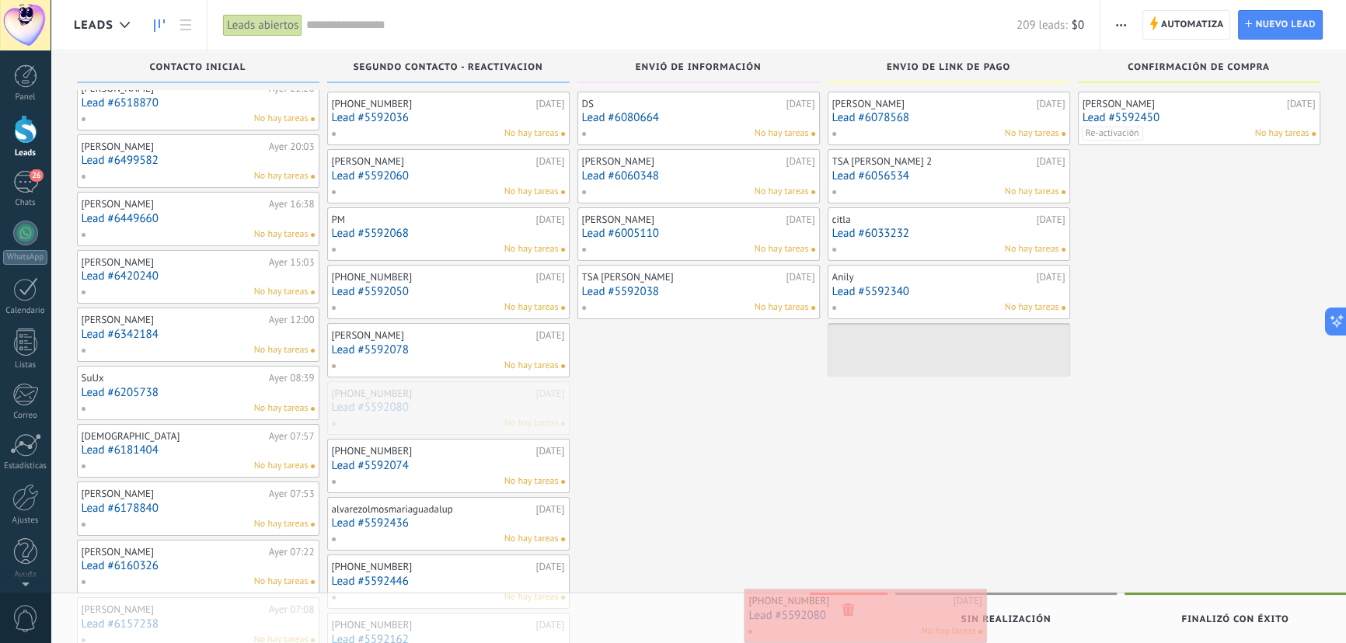
drag, startPoint x: 432, startPoint y: 412, endPoint x: 849, endPoint y: 621, distance: 466.7
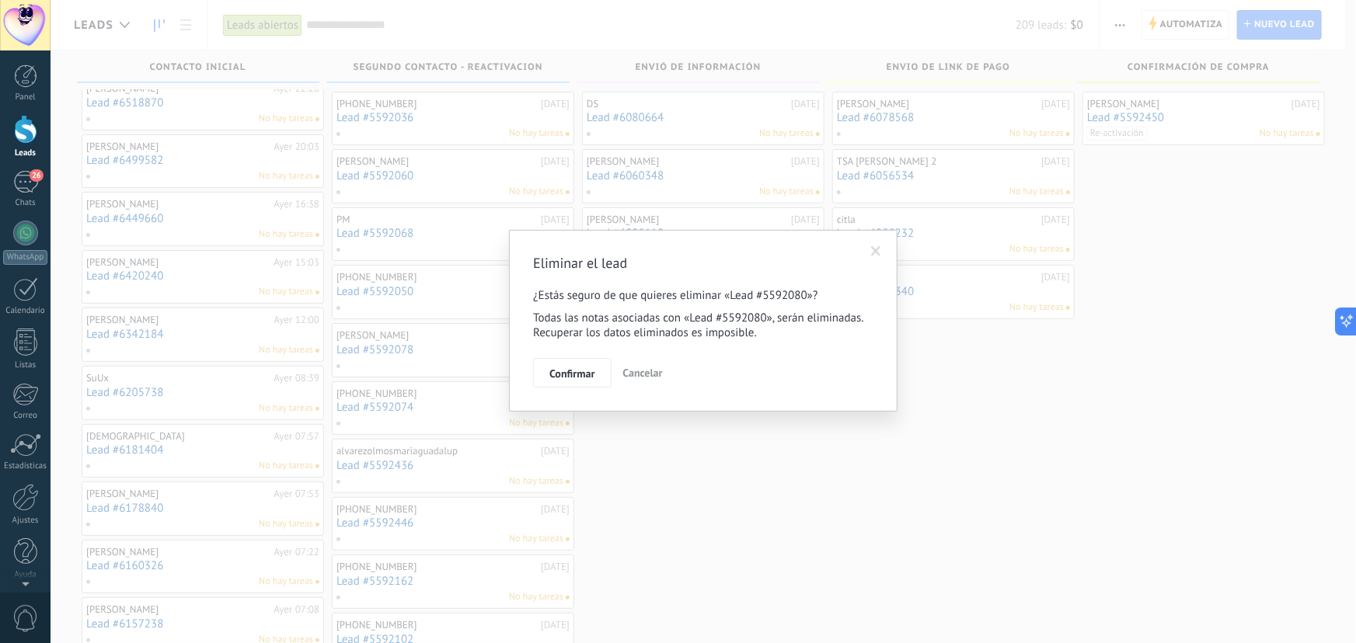
click at [584, 378] on span "Confirmar" at bounding box center [571, 373] width 45 height 11
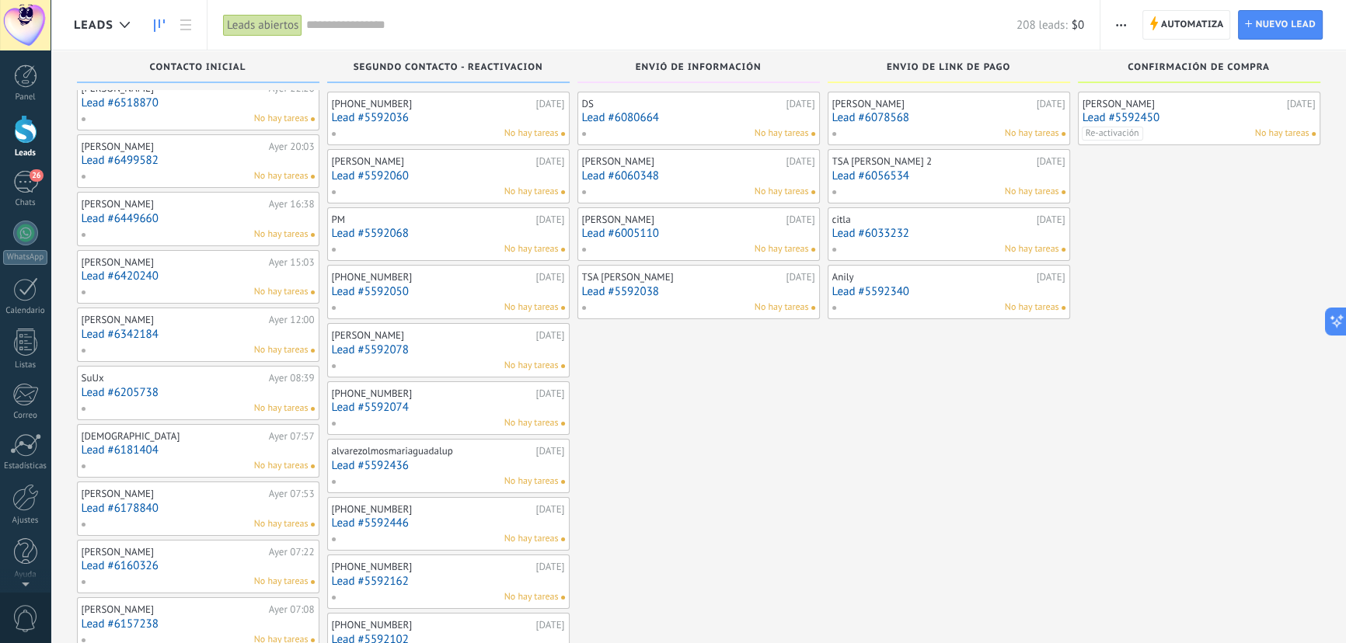
click at [451, 411] on link "Lead #5592074" at bounding box center [448, 407] width 233 height 13
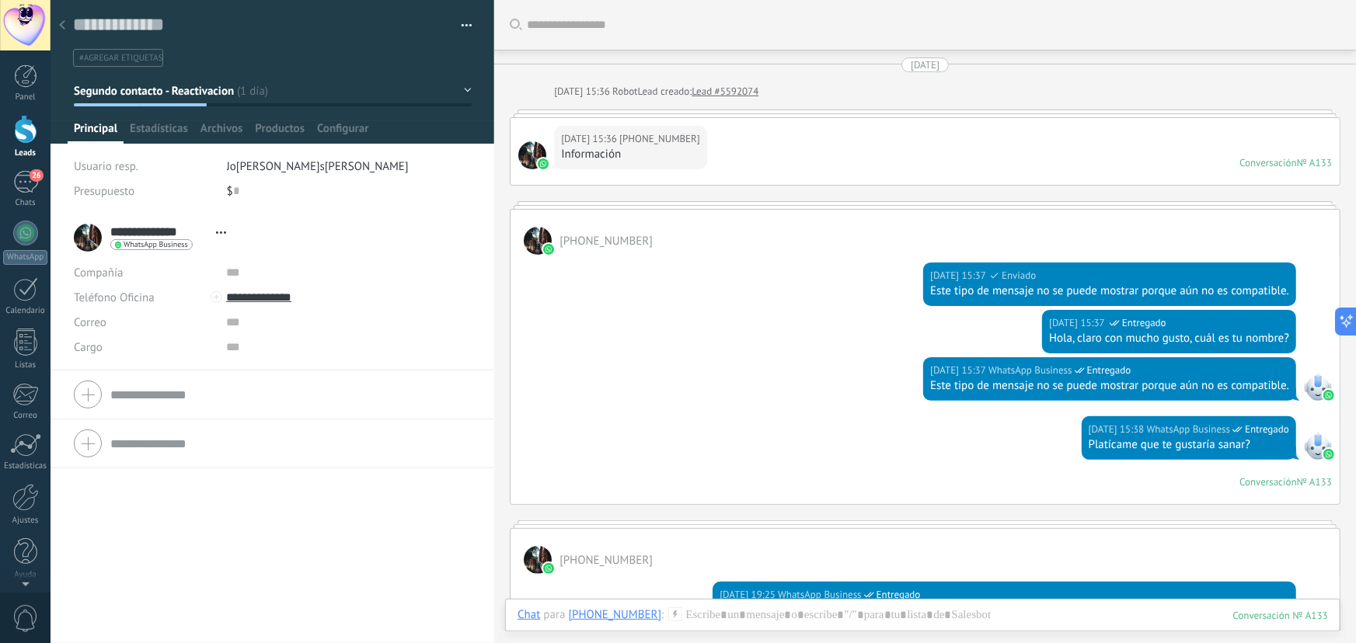
click at [70, 28] on div at bounding box center [62, 26] width 22 height 30
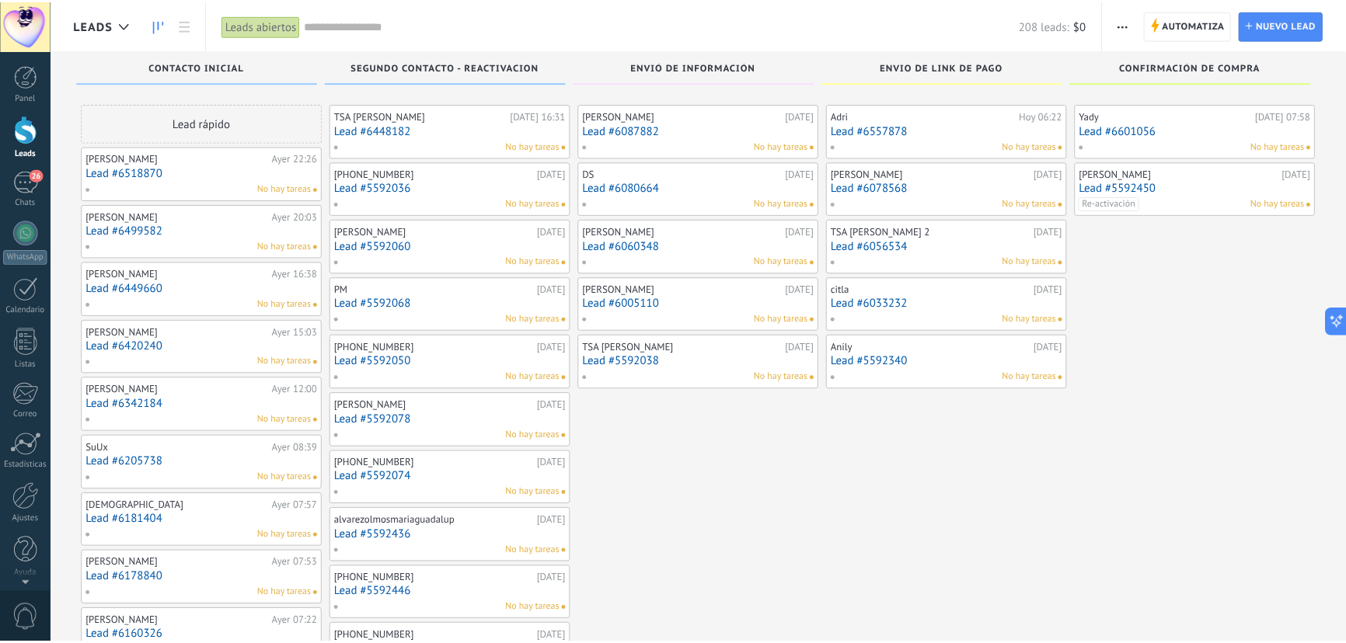
scroll to position [70, 0]
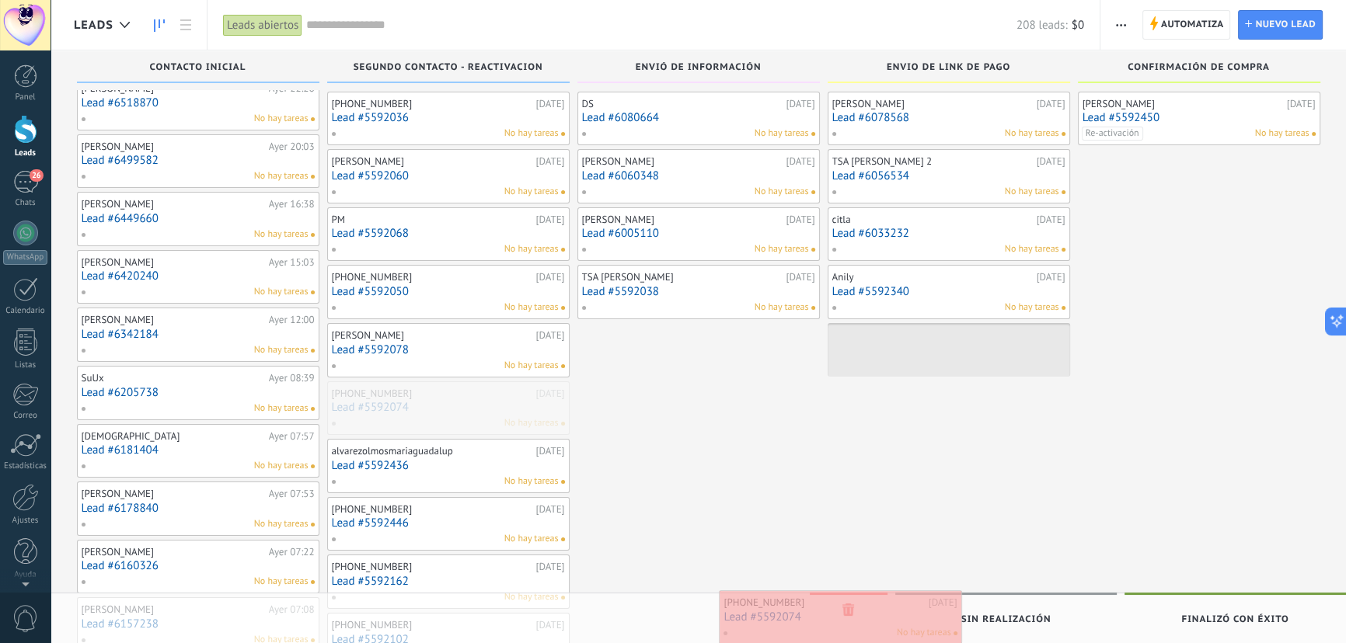
drag, startPoint x: 457, startPoint y: 410, endPoint x: 849, endPoint y: 620, distance: 445.4
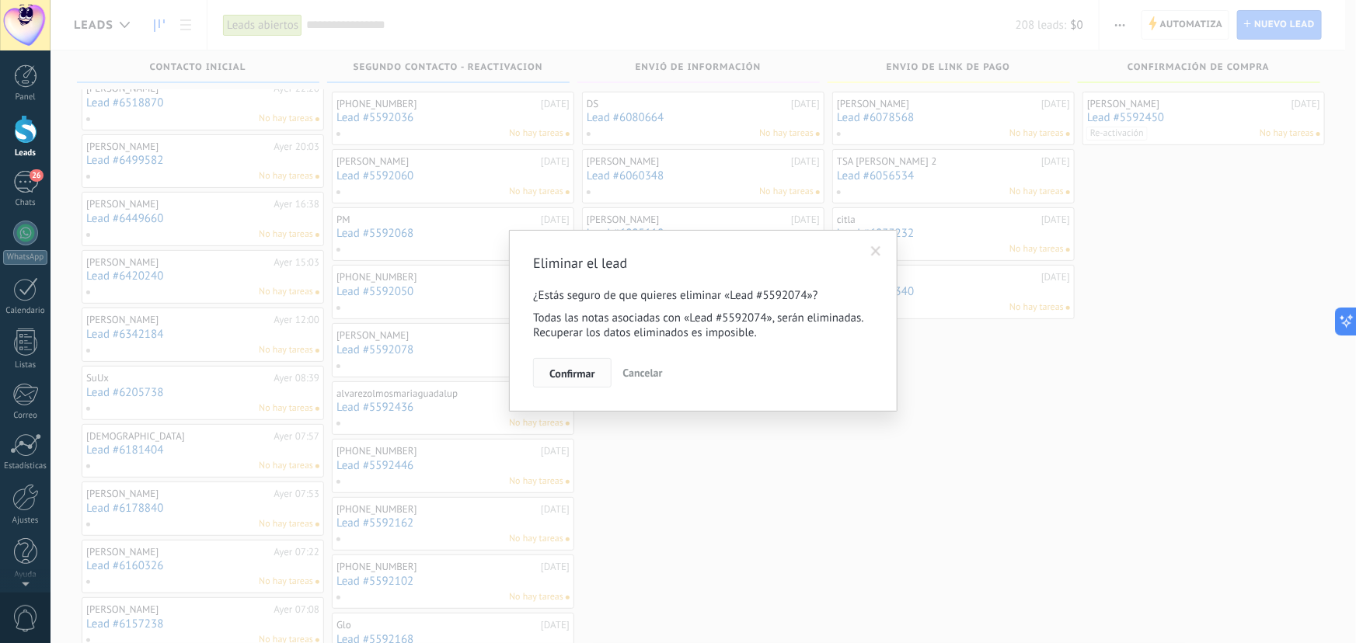
click at [583, 385] on button "Confirmar" at bounding box center [572, 373] width 78 height 30
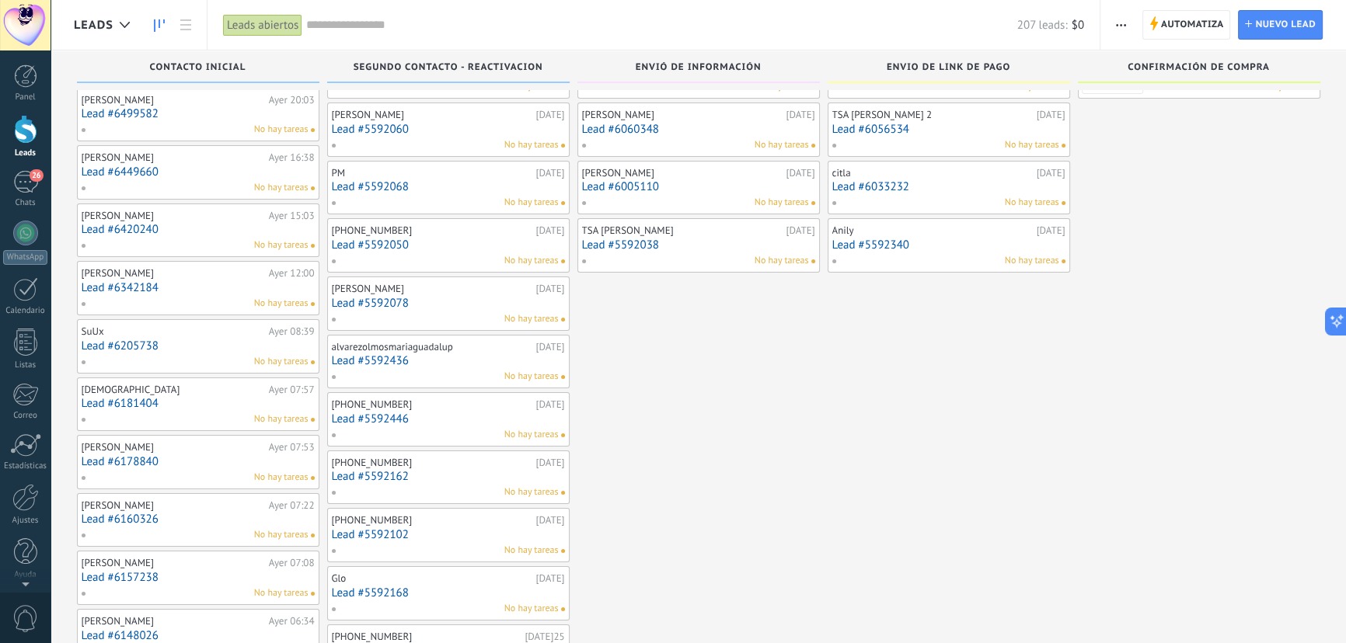
scroll to position [141, 0]
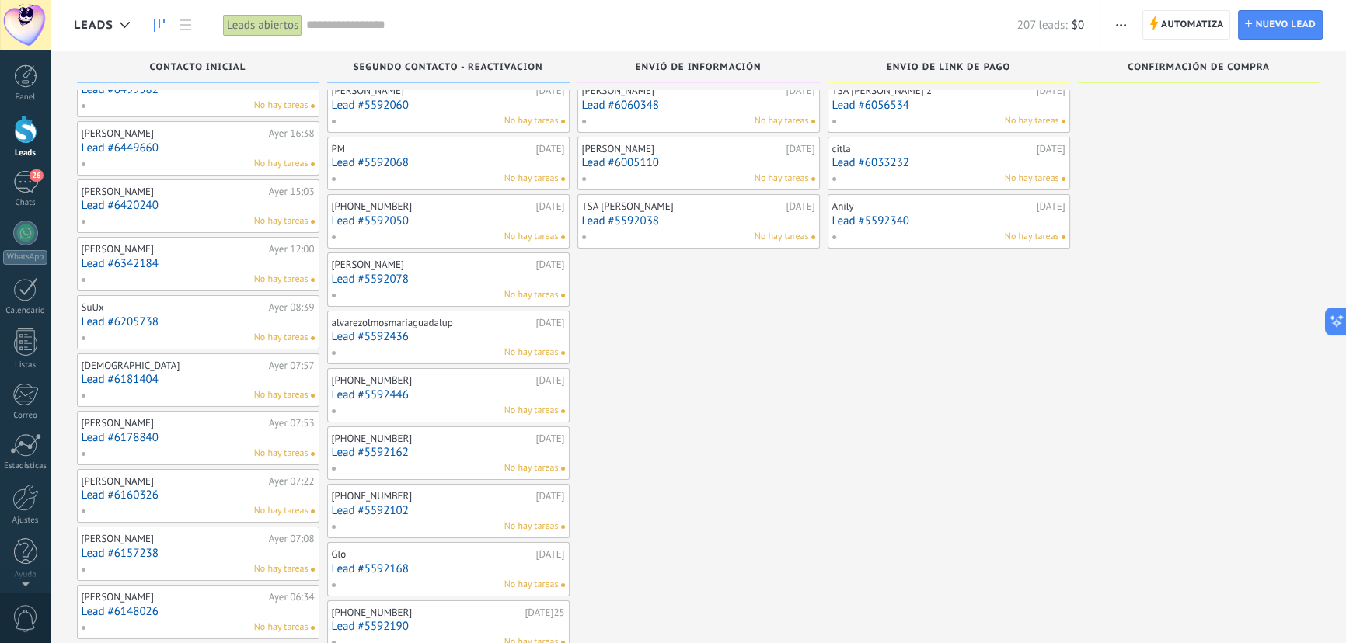
click at [442, 336] on link "Lead #5592436" at bounding box center [448, 336] width 233 height 13
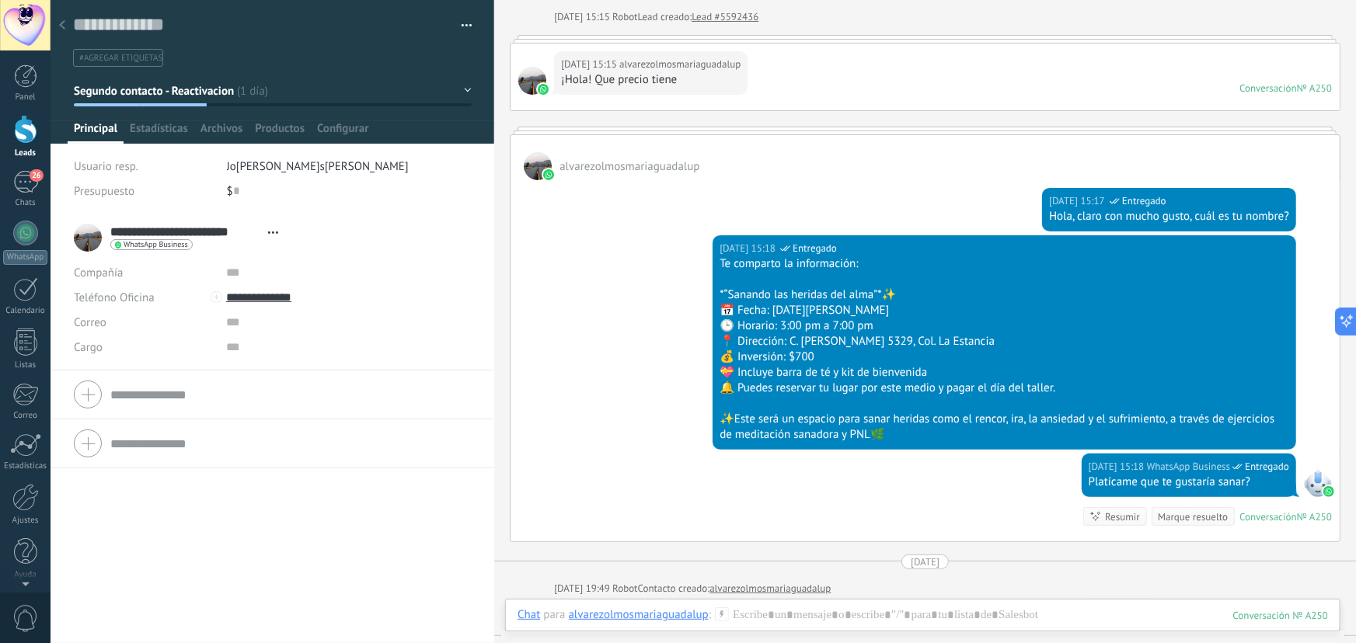
scroll to position [282, 0]
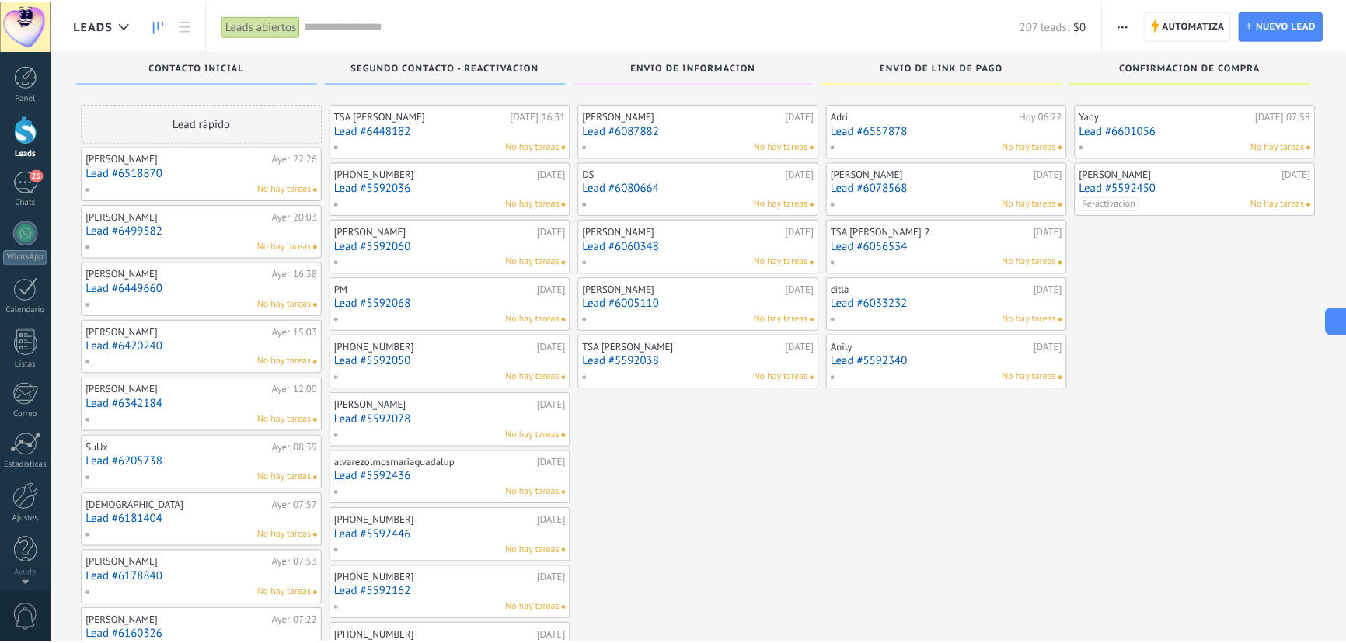
scroll to position [141, 0]
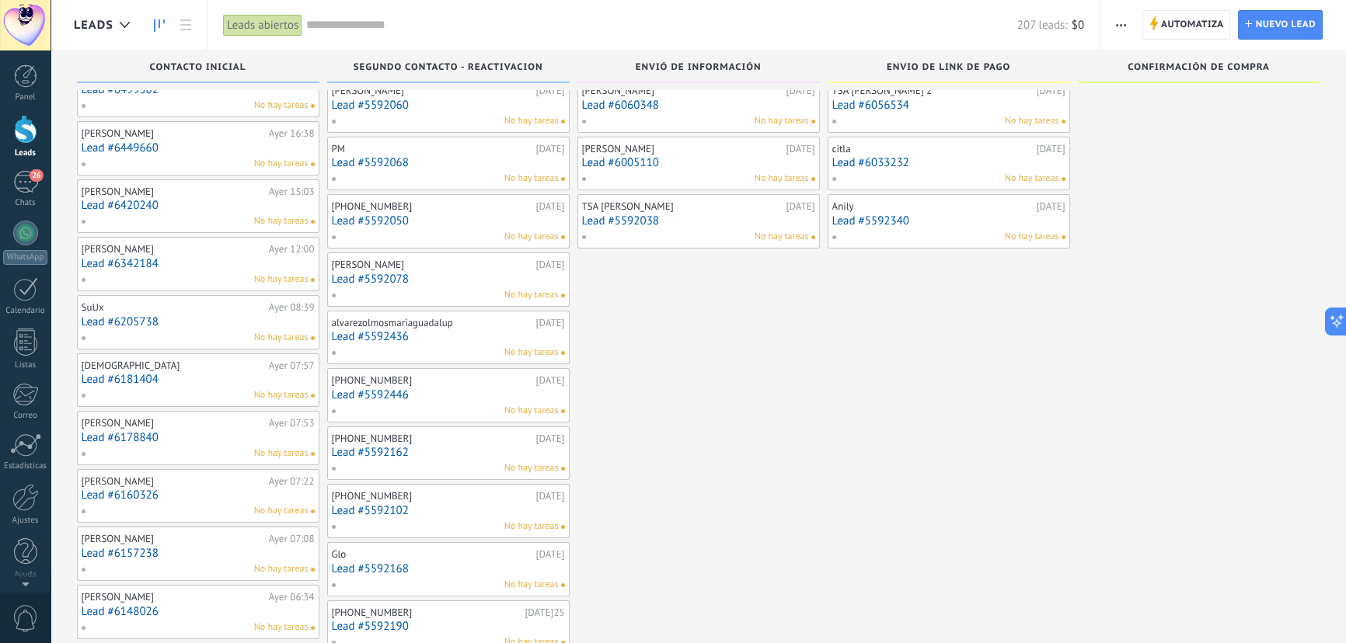
click at [445, 333] on link "Lead #5592436" at bounding box center [448, 336] width 233 height 13
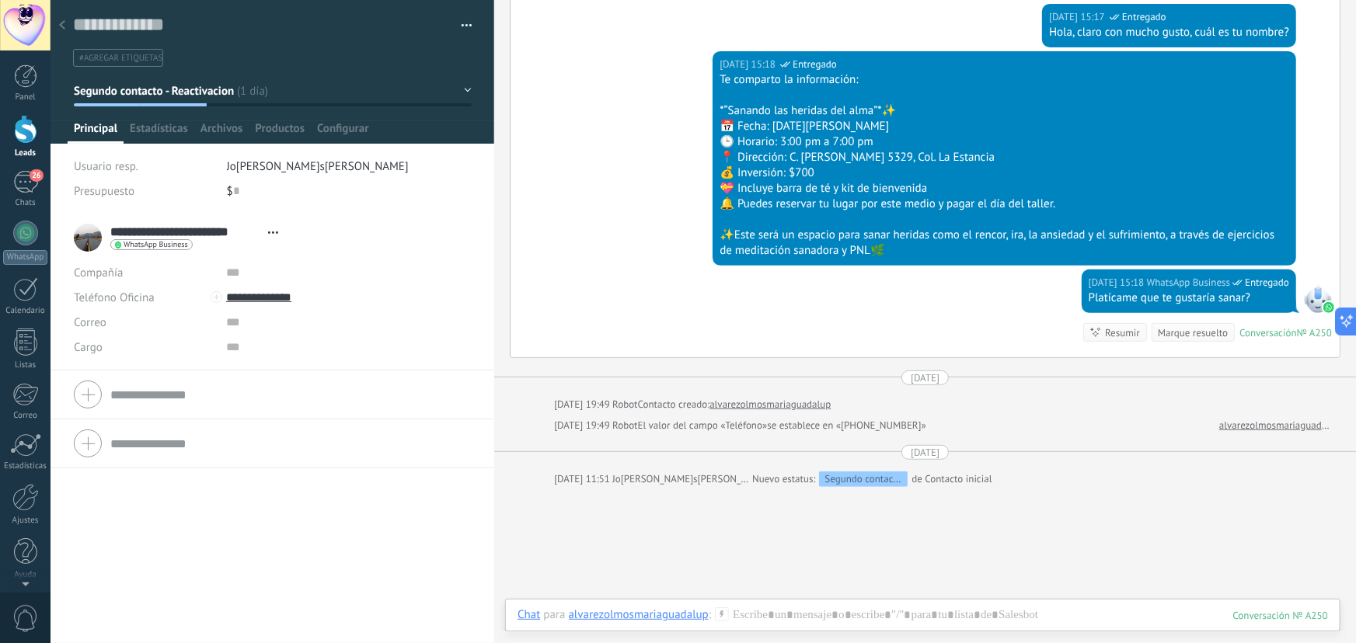
scroll to position [373, 0]
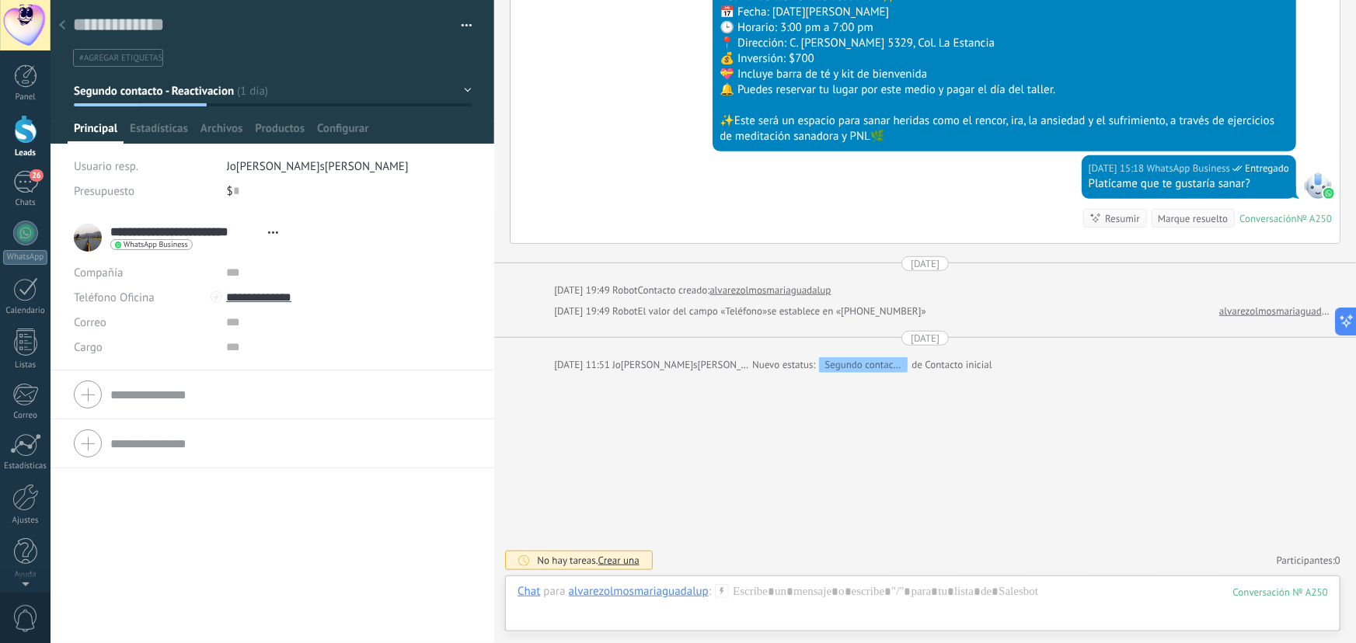
click at [465, 92] on button "Segundo contacto - Reactivacion" at bounding box center [273, 91] width 398 height 28
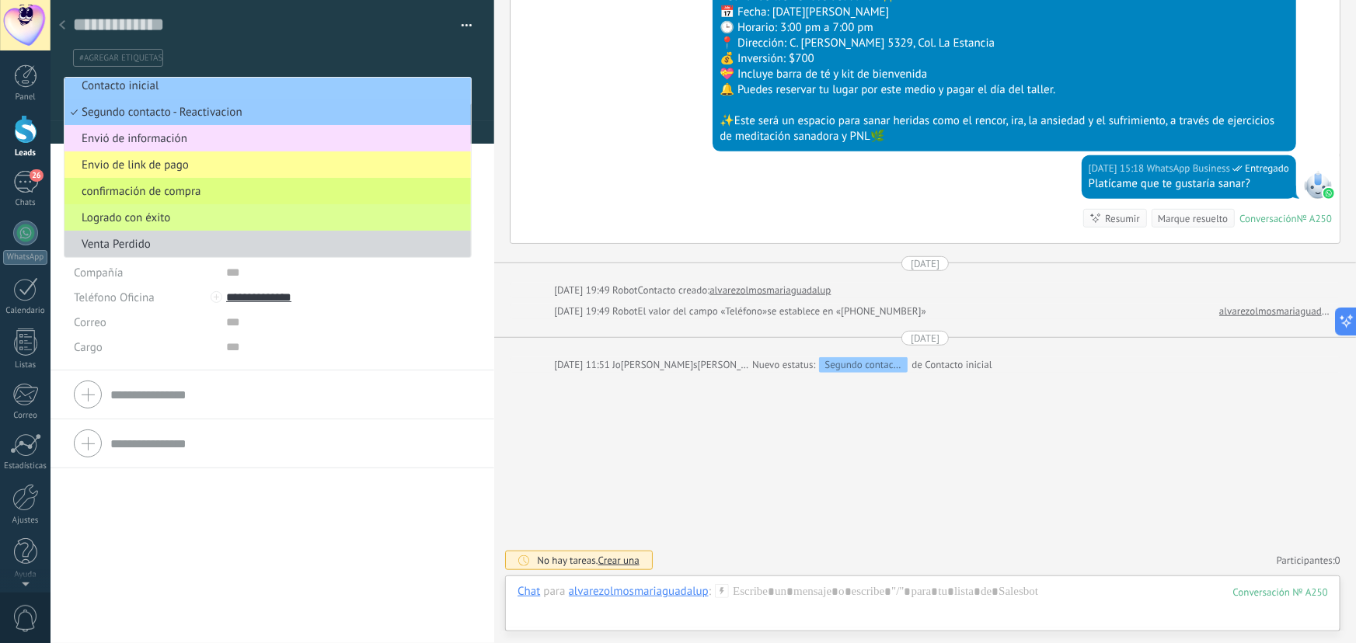
scroll to position [10, 0]
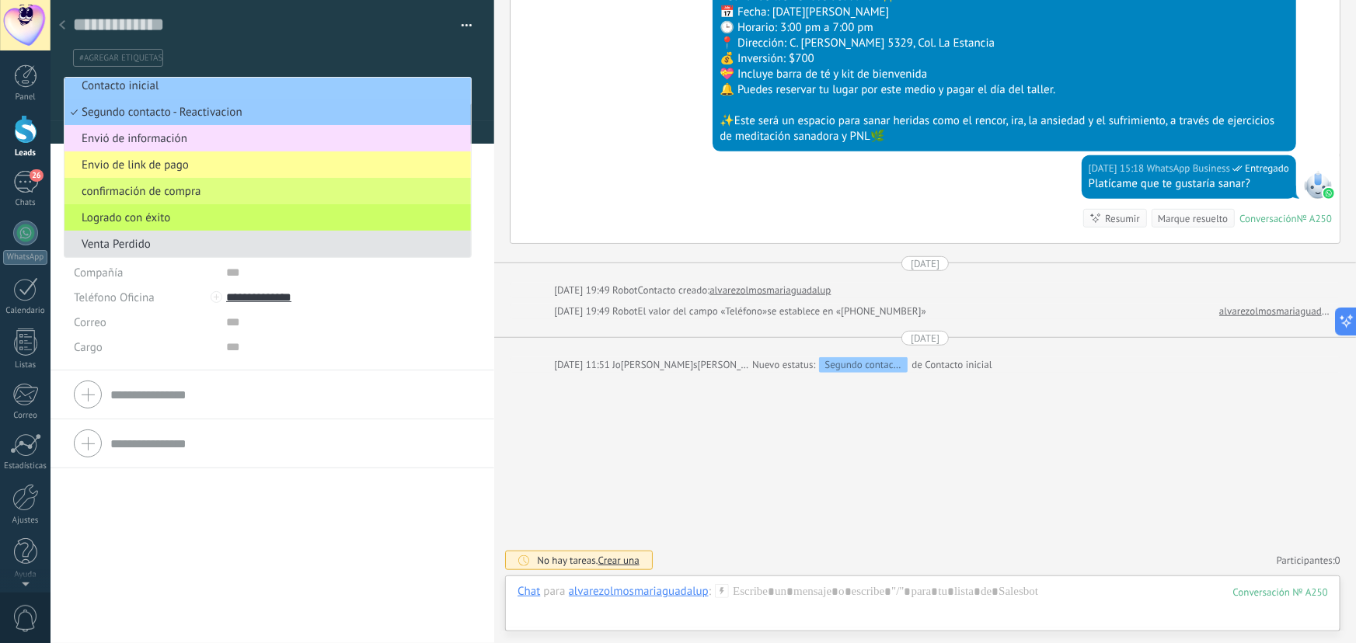
click at [146, 246] on span "Venta Perdido" at bounding box center [266, 244] width 402 height 15
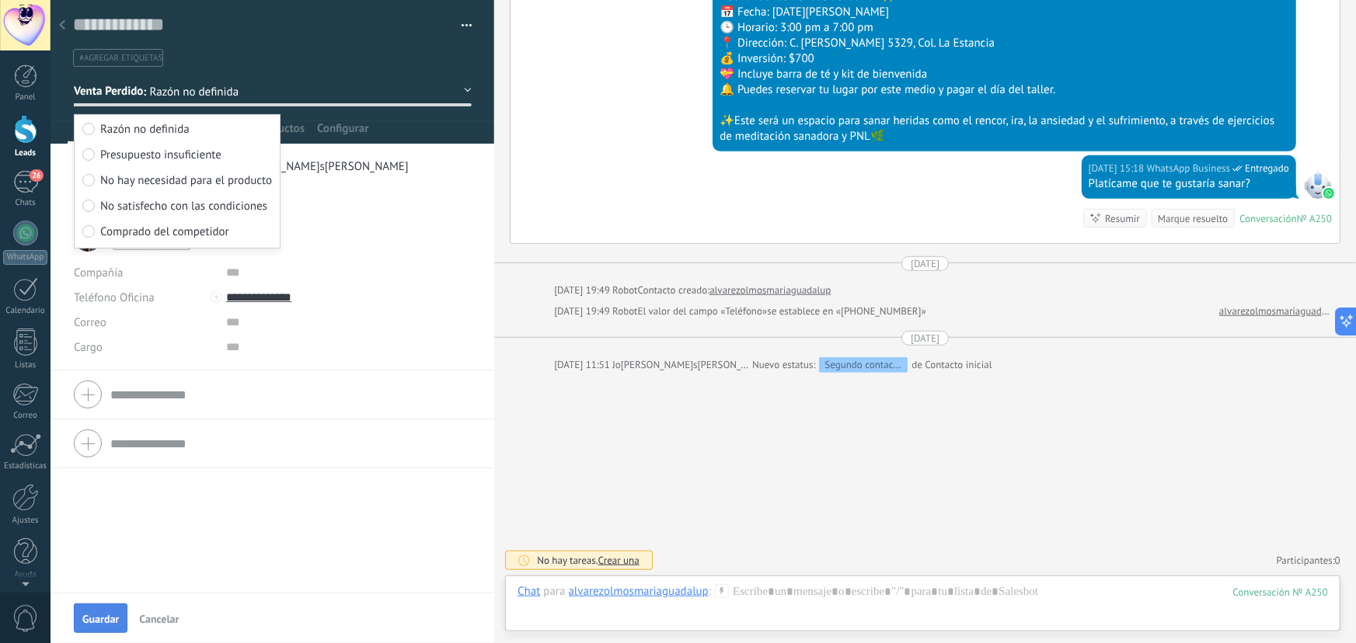
click at [92, 623] on span "Guardar" at bounding box center [100, 619] width 37 height 11
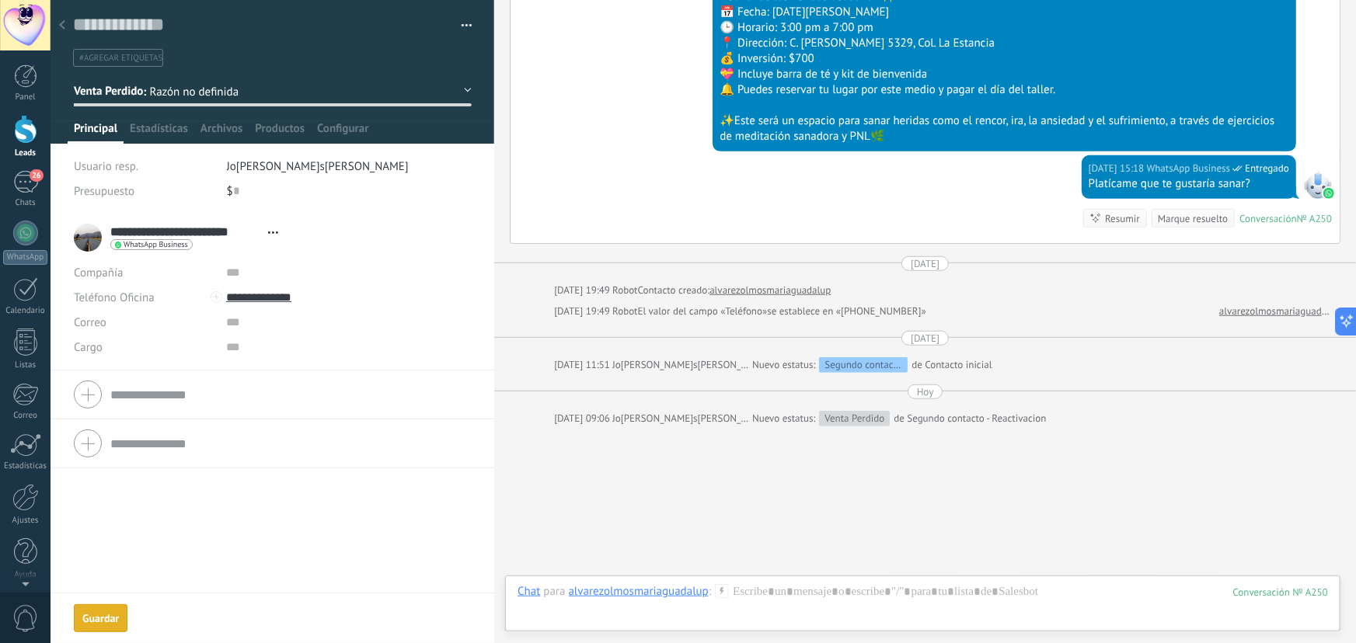
scroll to position [491, 0]
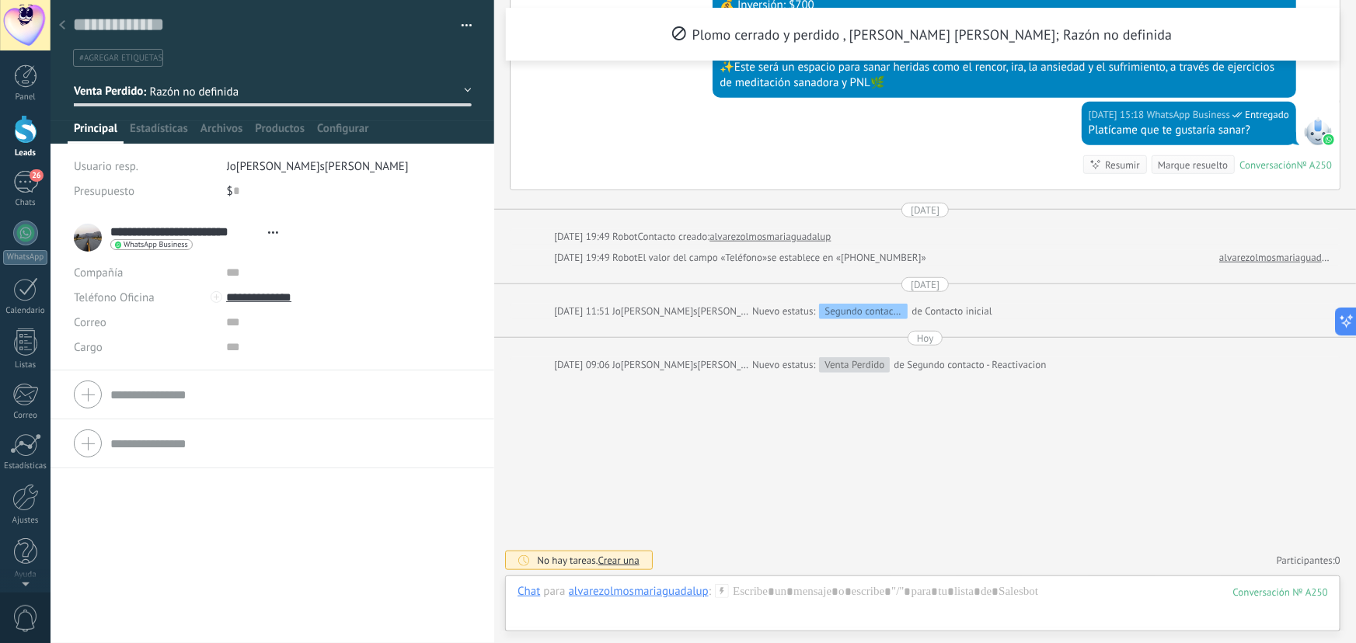
click at [67, 28] on div at bounding box center [62, 26] width 22 height 30
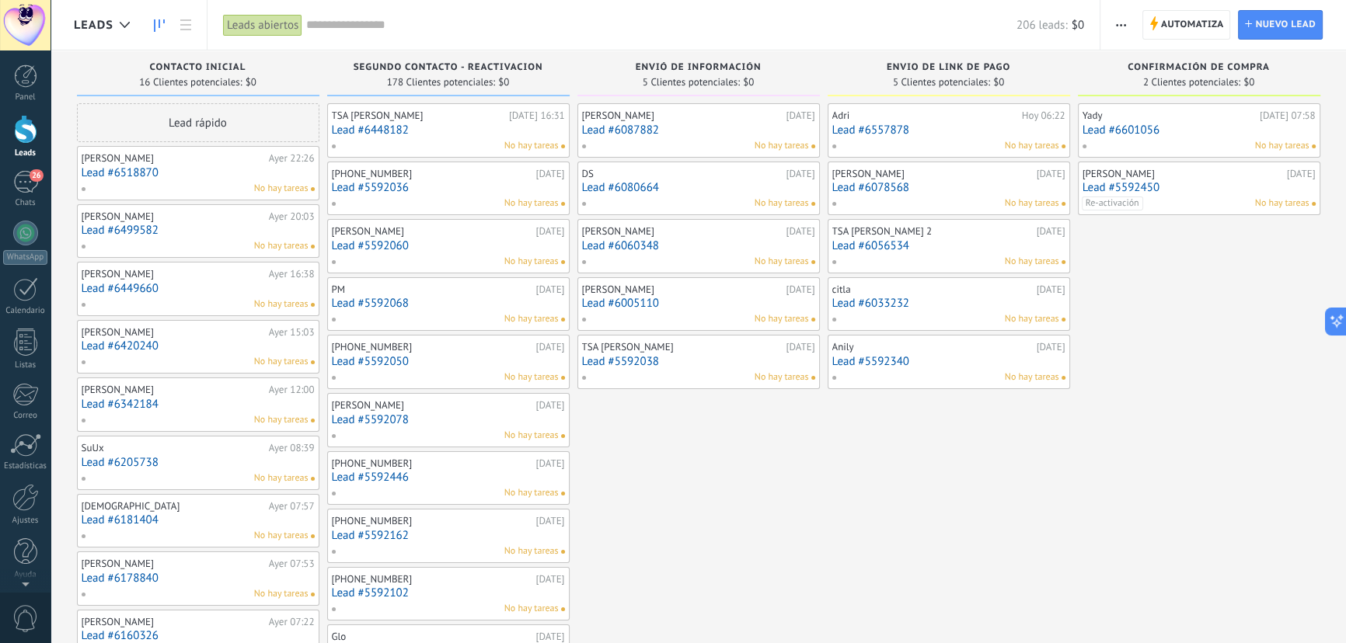
drag, startPoint x: 1253, startPoint y: 500, endPoint x: 1148, endPoint y: 552, distance: 116.8
click at [25, 76] on div at bounding box center [25, 76] width 23 height 23
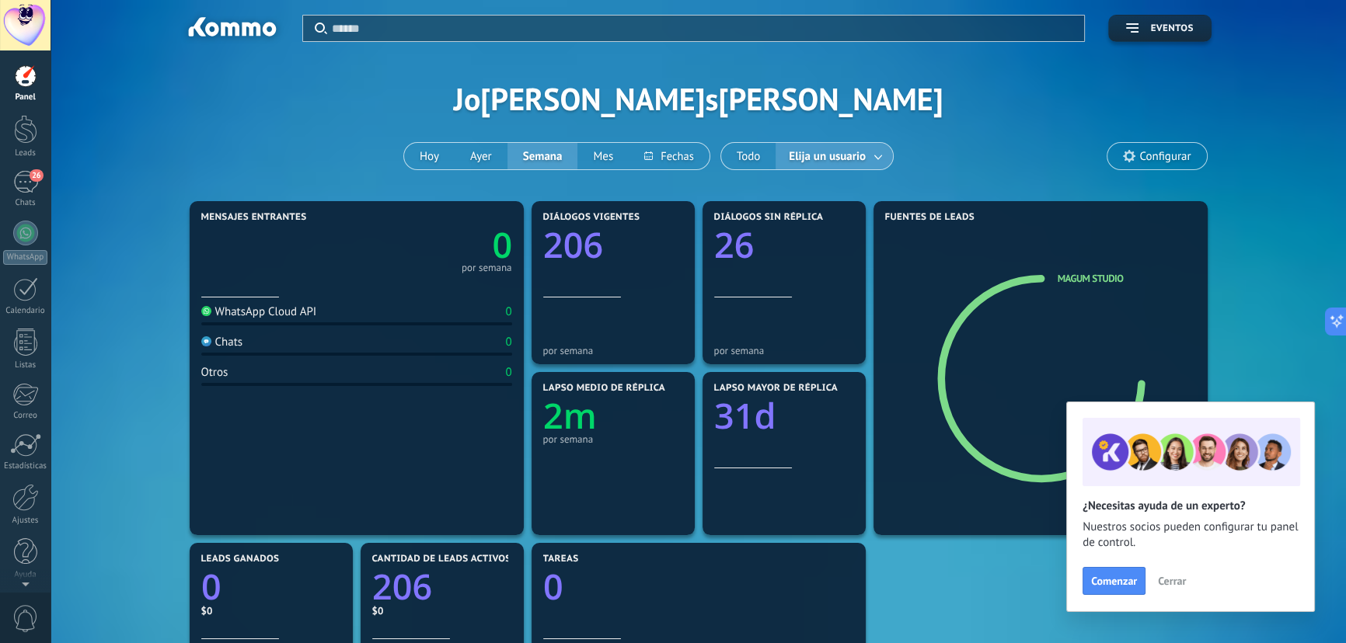
click at [1176, 584] on span "Cerrar" at bounding box center [1172, 581] width 28 height 11
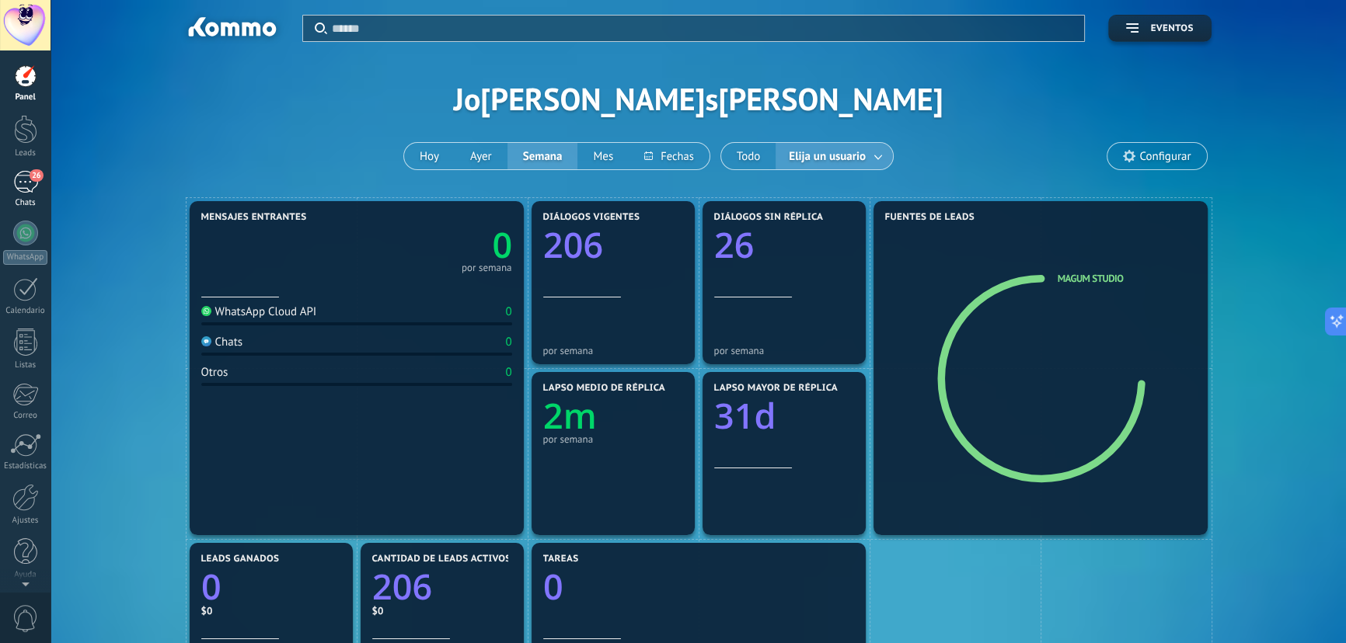
click at [27, 190] on div "26" at bounding box center [25, 182] width 25 height 23
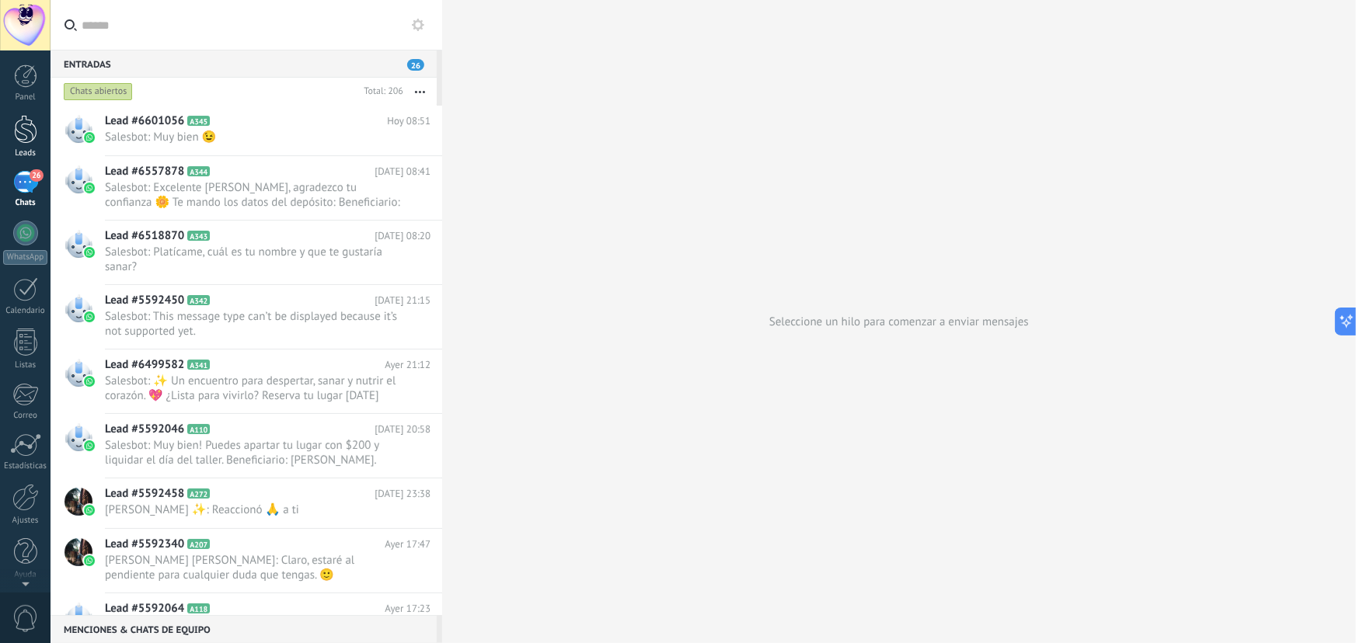
click at [16, 132] on div at bounding box center [25, 129] width 23 height 29
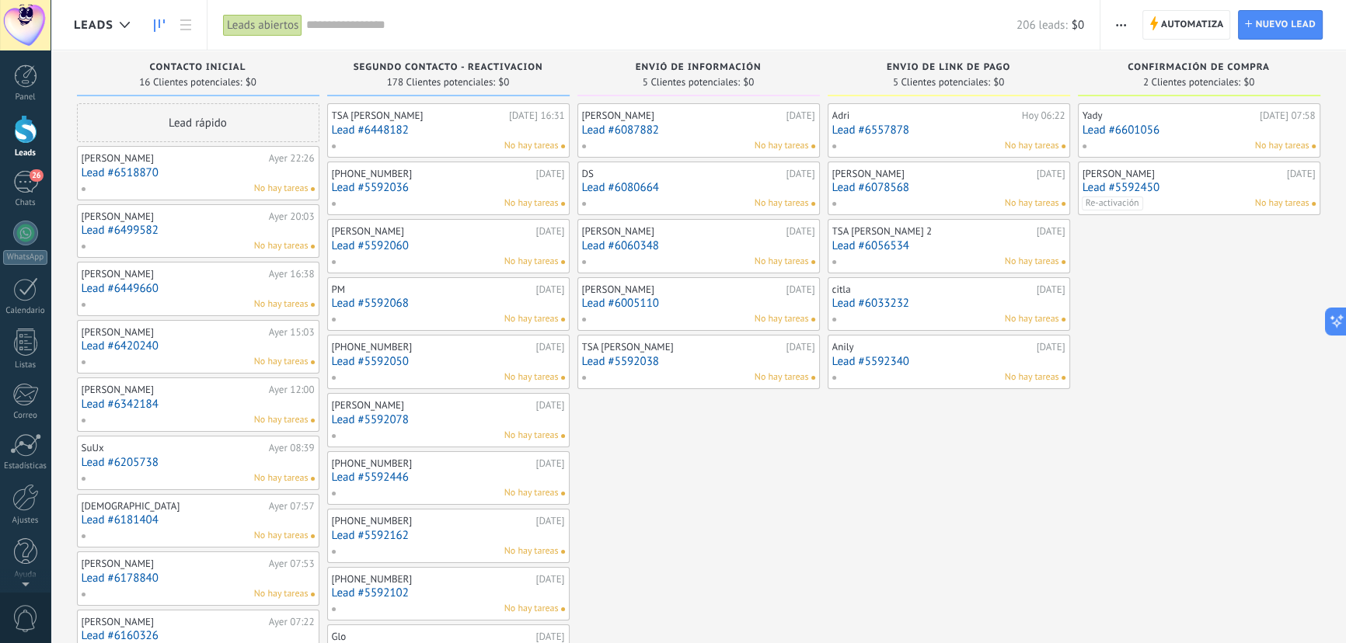
click at [1260, 133] on link "Lead #6601056" at bounding box center [1199, 130] width 233 height 13
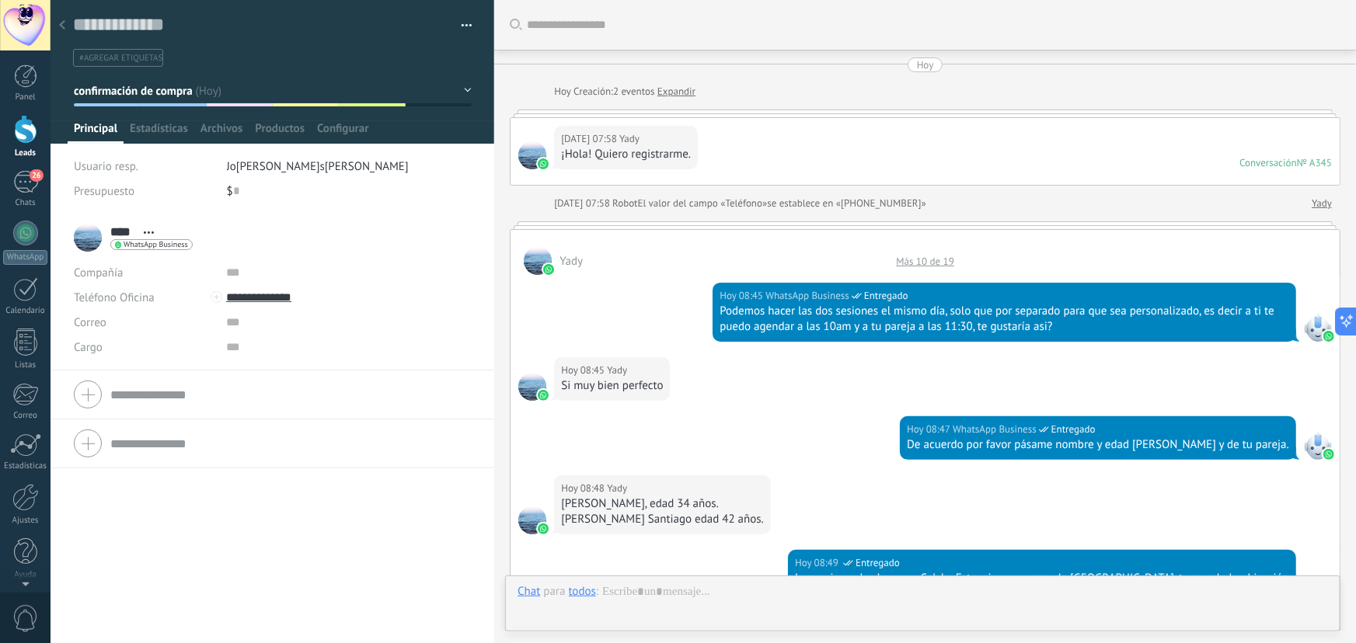
scroll to position [596, 0]
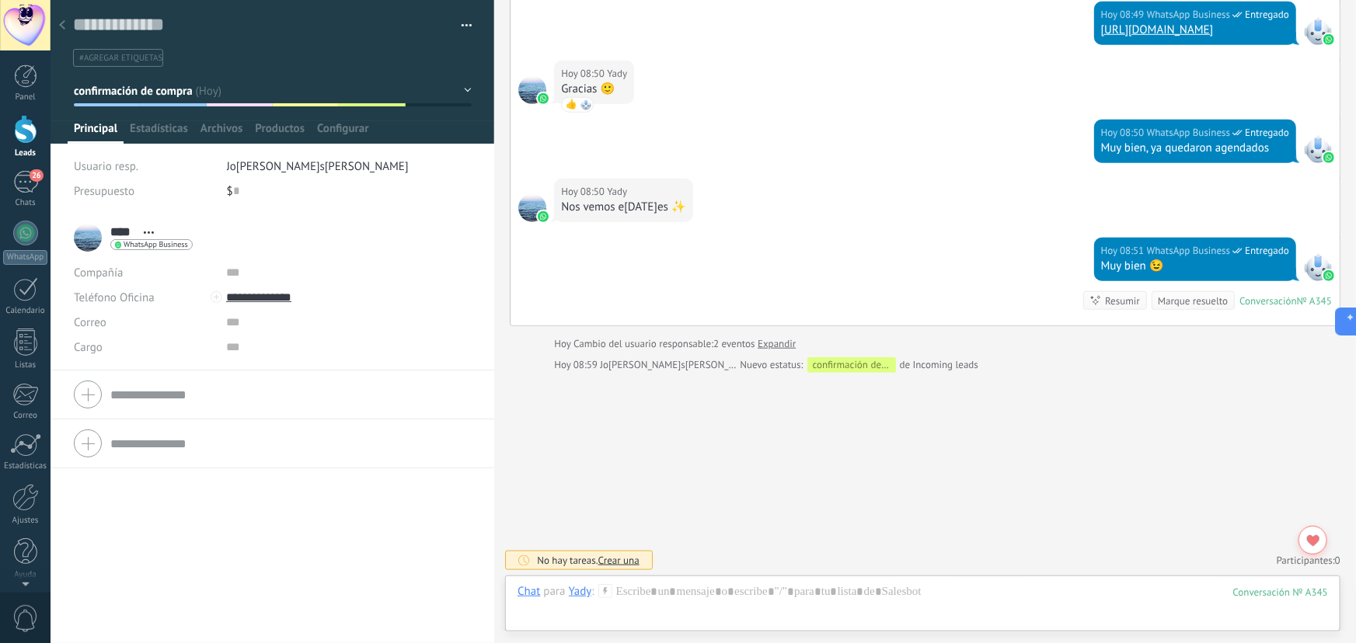
click at [454, 97] on button "confirmación de compra" at bounding box center [273, 91] width 398 height 28
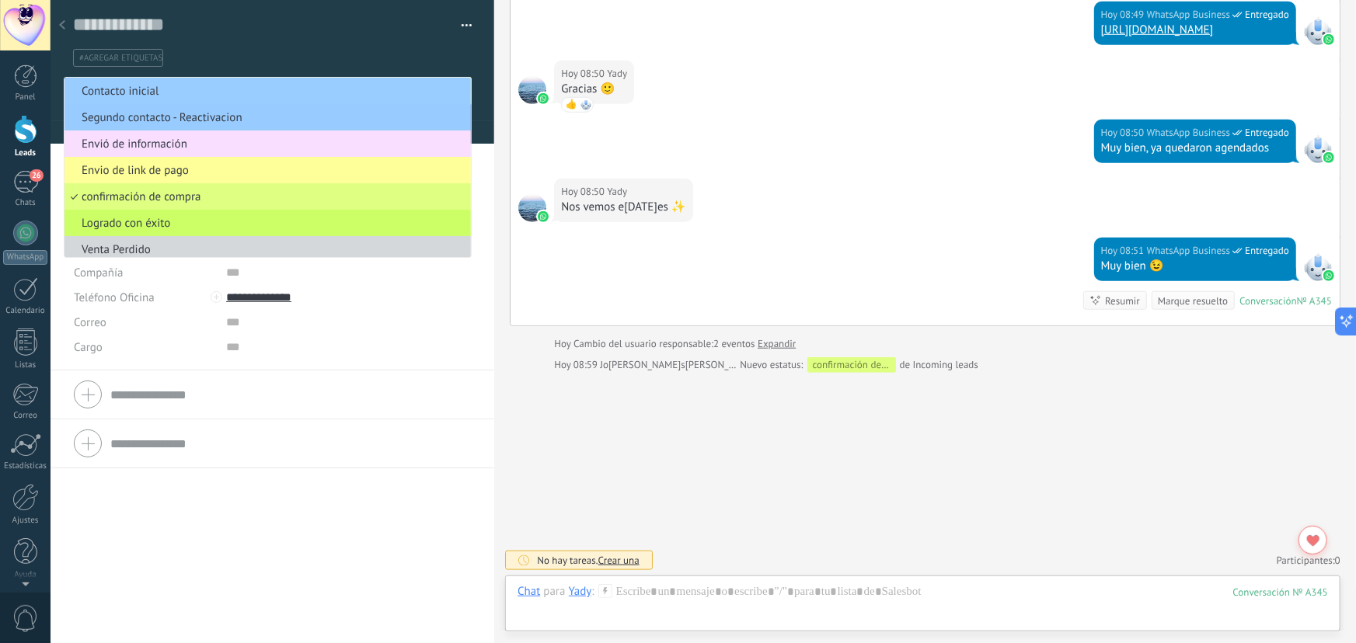
scroll to position [10, 0]
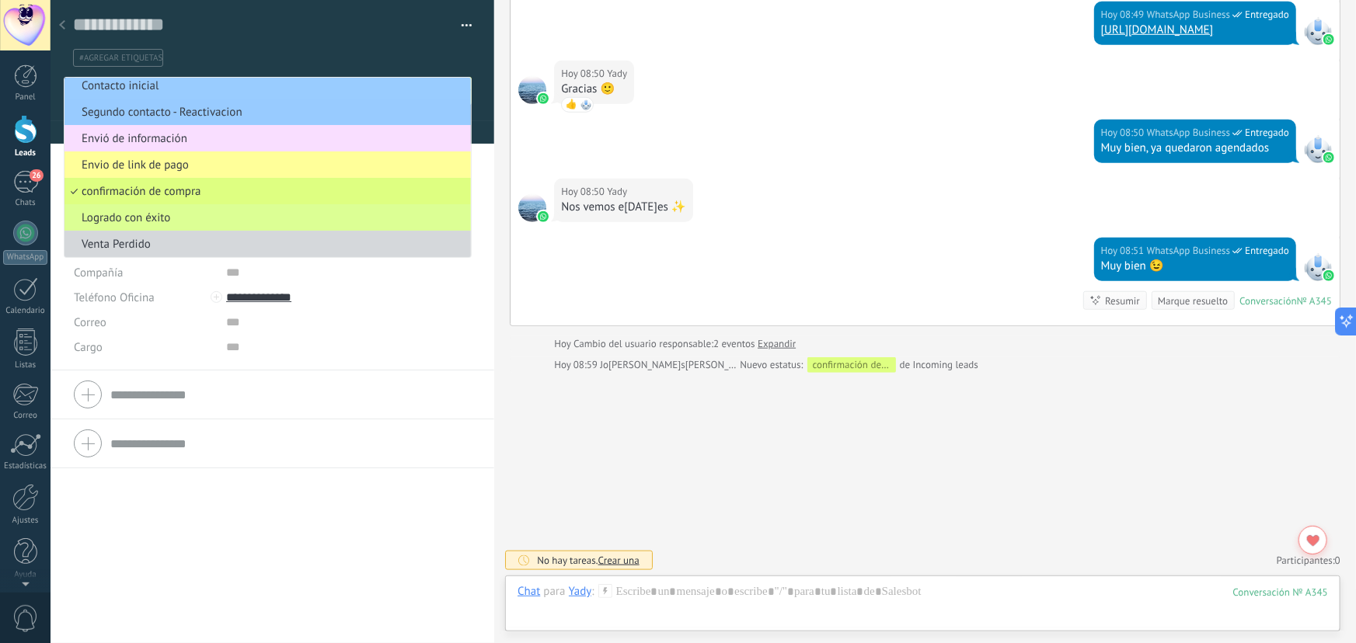
click at [187, 218] on span "Logrado con éxito" at bounding box center [266, 218] width 402 height 15
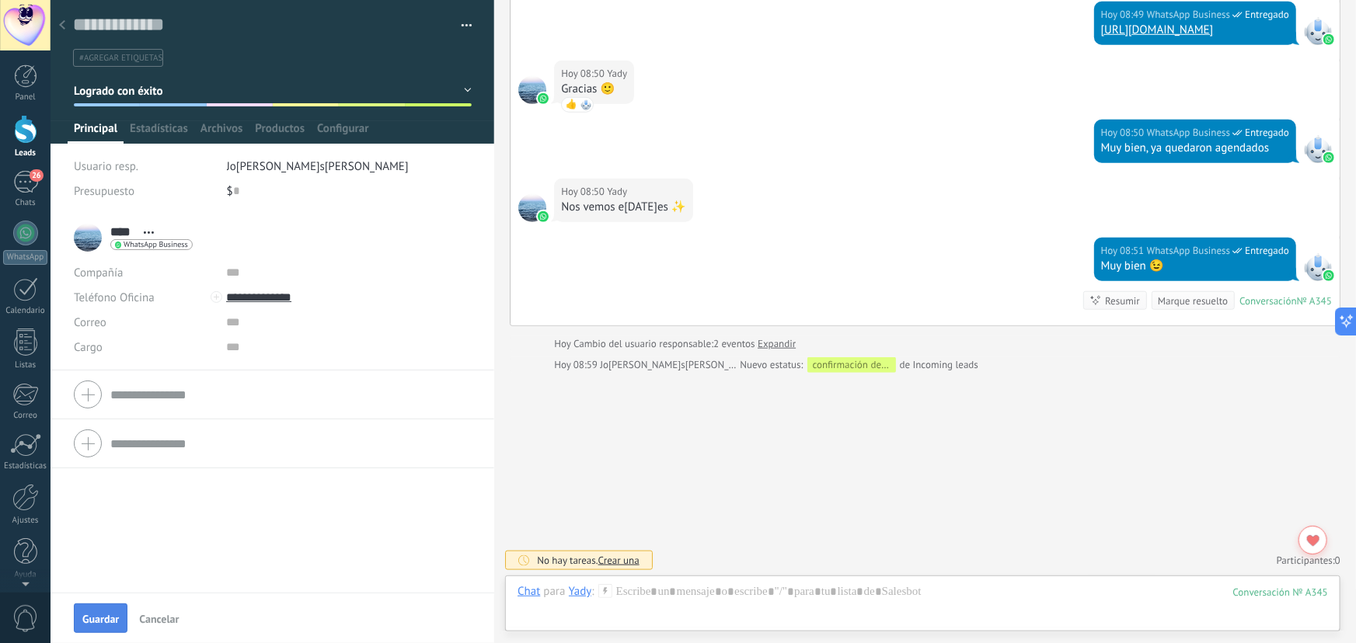
click at [92, 615] on span "Guardar" at bounding box center [100, 619] width 37 height 11
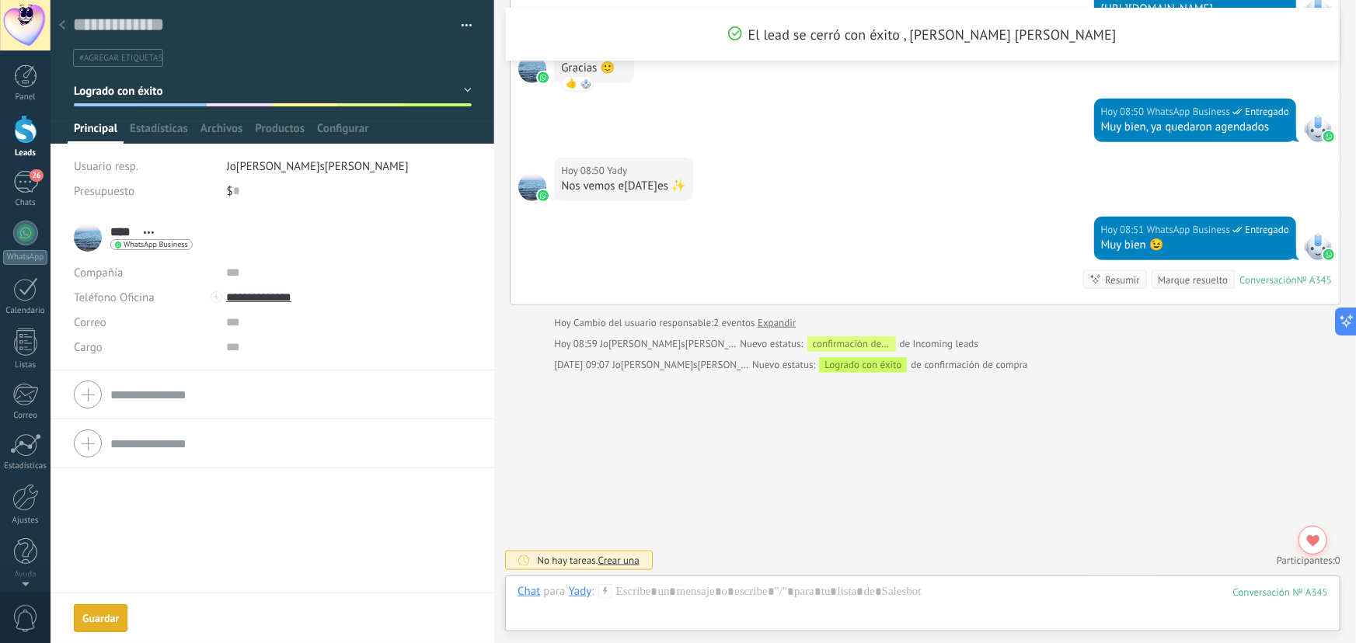
click at [62, 21] on icon at bounding box center [62, 24] width 6 height 9
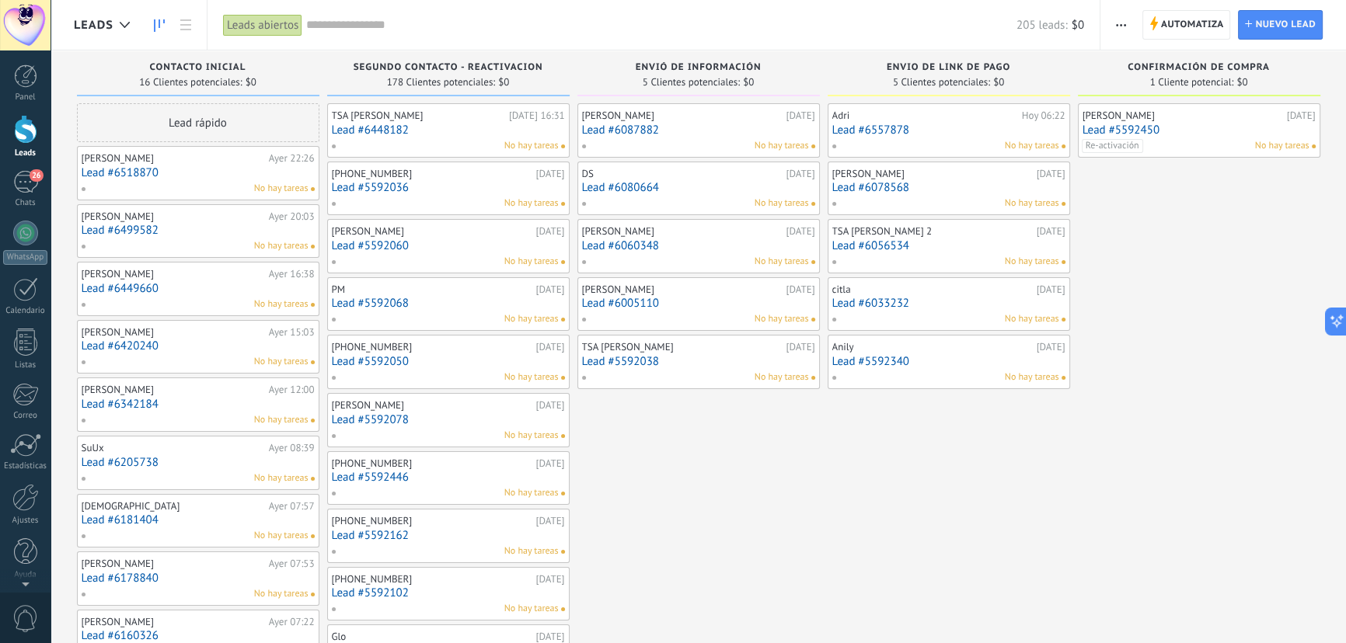
click at [1242, 126] on link "Lead #5592450" at bounding box center [1199, 130] width 233 height 13
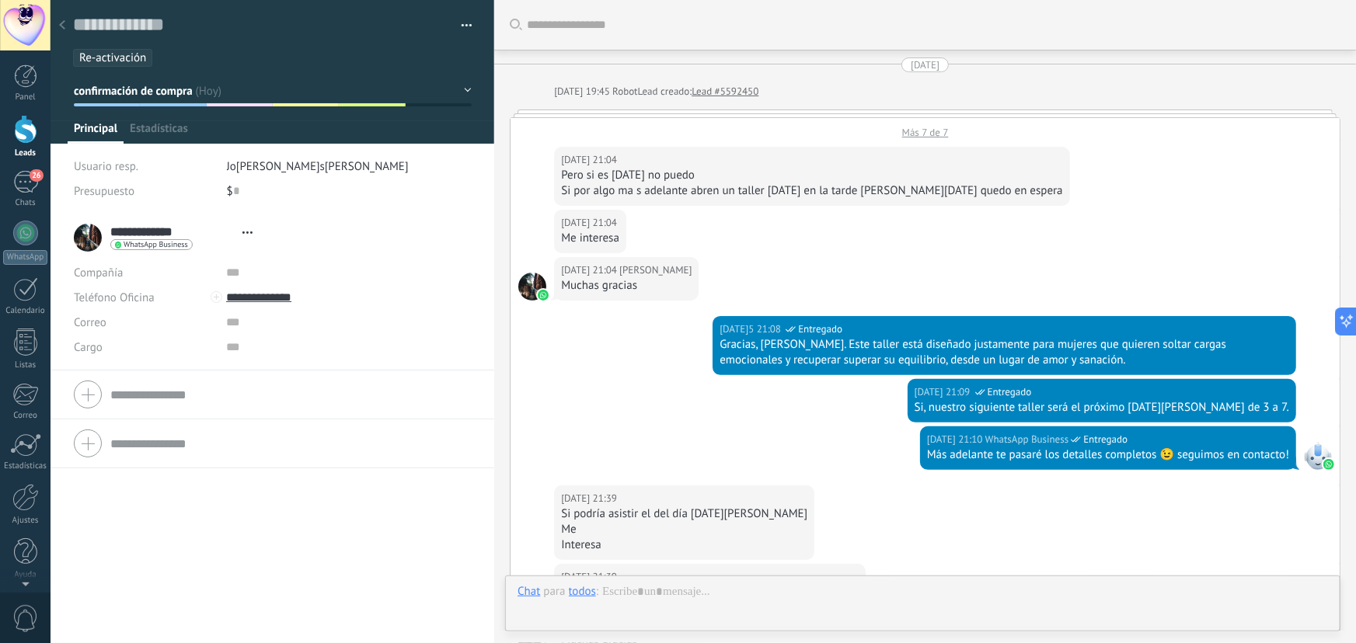
type textarea "**********"
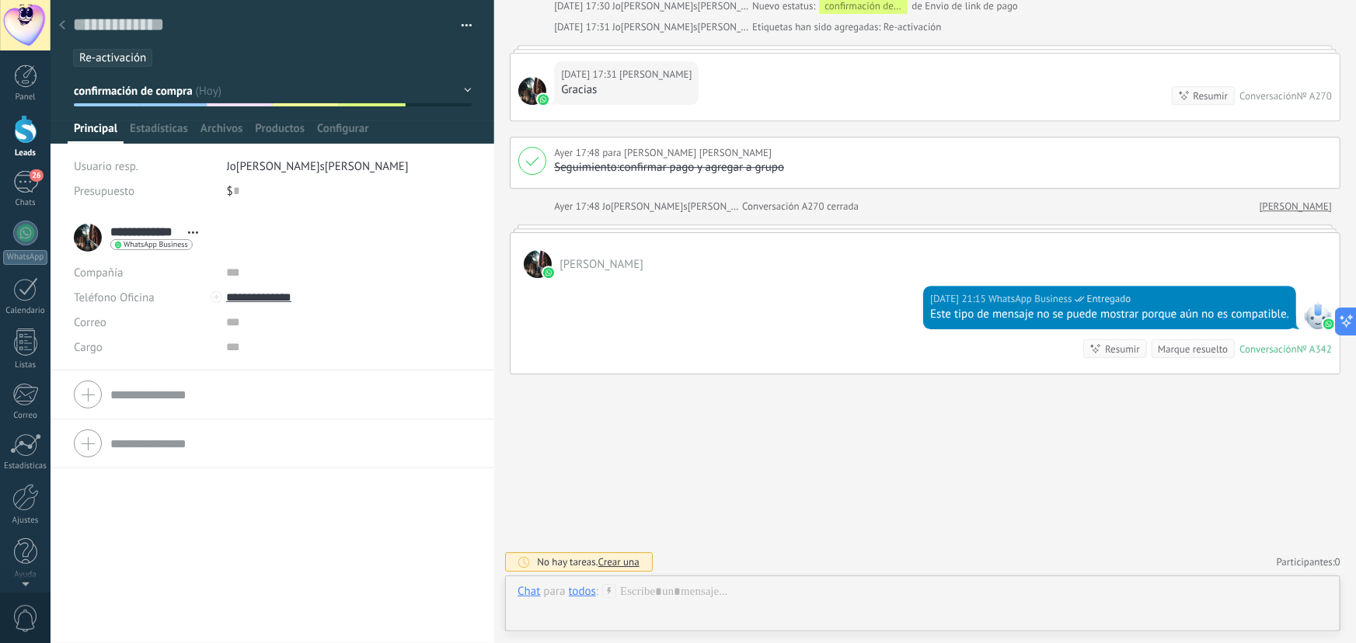
scroll to position [23, 0]
click at [323, 92] on button "confirmación de compra" at bounding box center [273, 91] width 398 height 28
type input "**********"
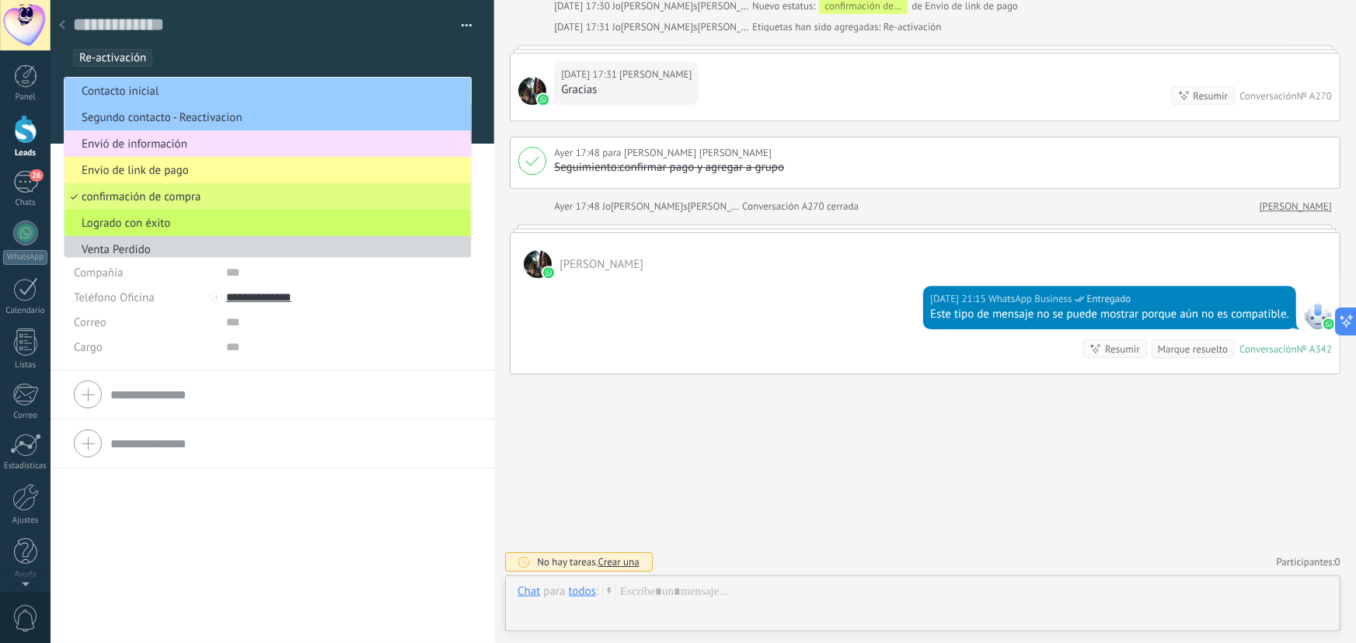
scroll to position [10, 0]
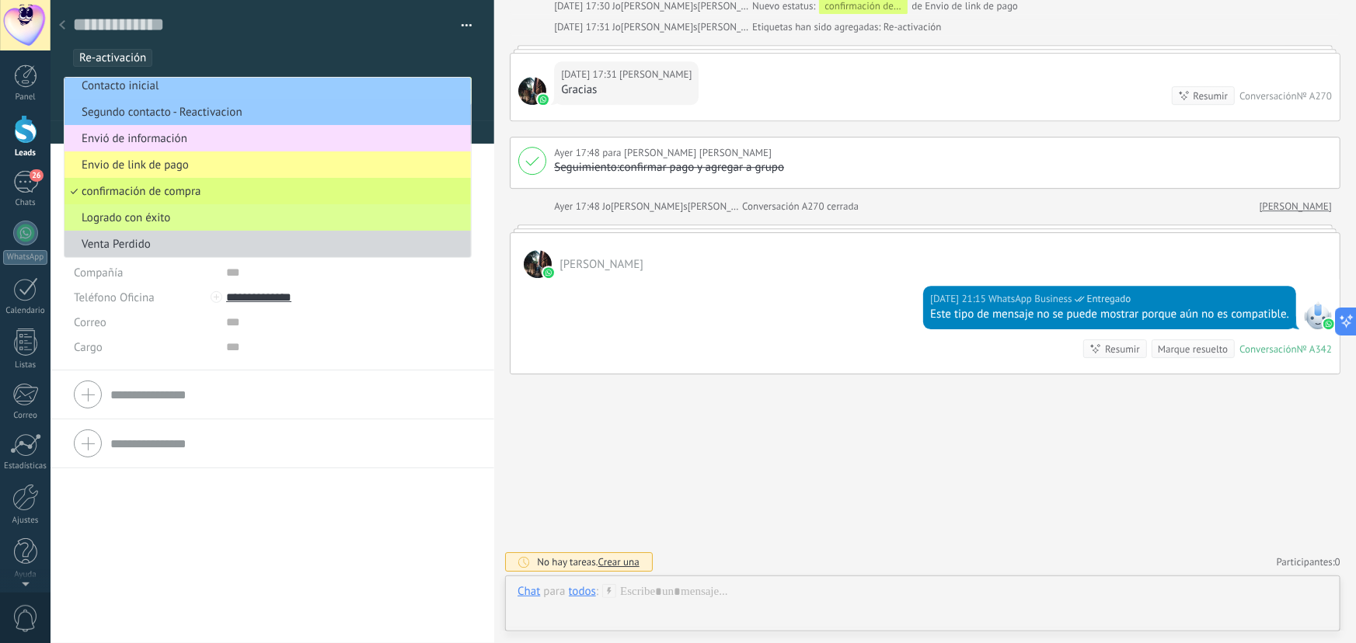
click at [118, 214] on span "Logrado con éxito" at bounding box center [266, 218] width 402 height 15
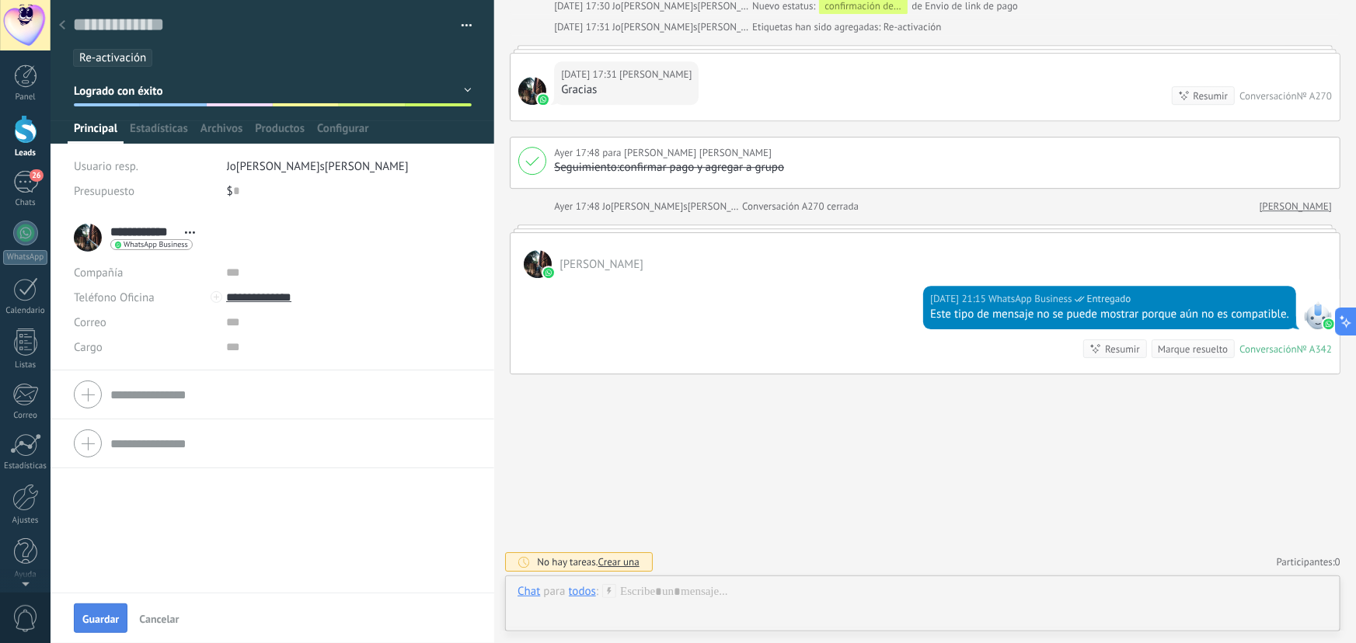
click at [92, 622] on span "Guardar" at bounding box center [100, 619] width 37 height 11
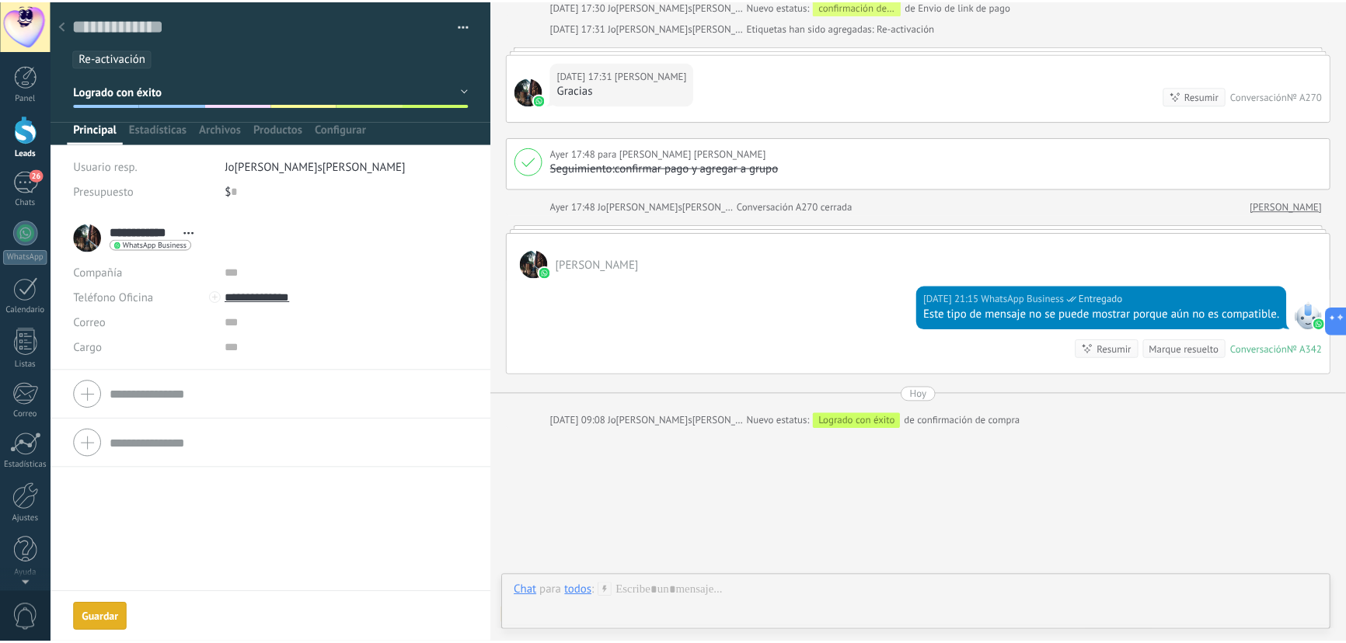
scroll to position [2406, 0]
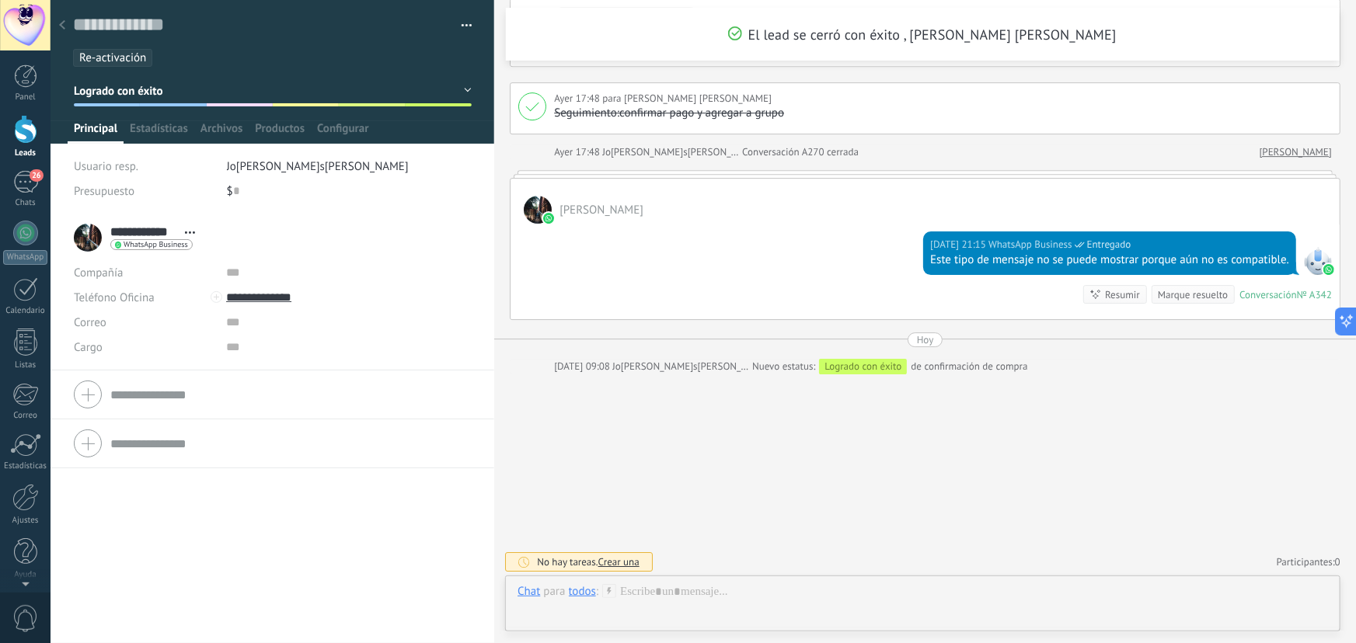
click at [64, 23] on use at bounding box center [62, 24] width 6 height 9
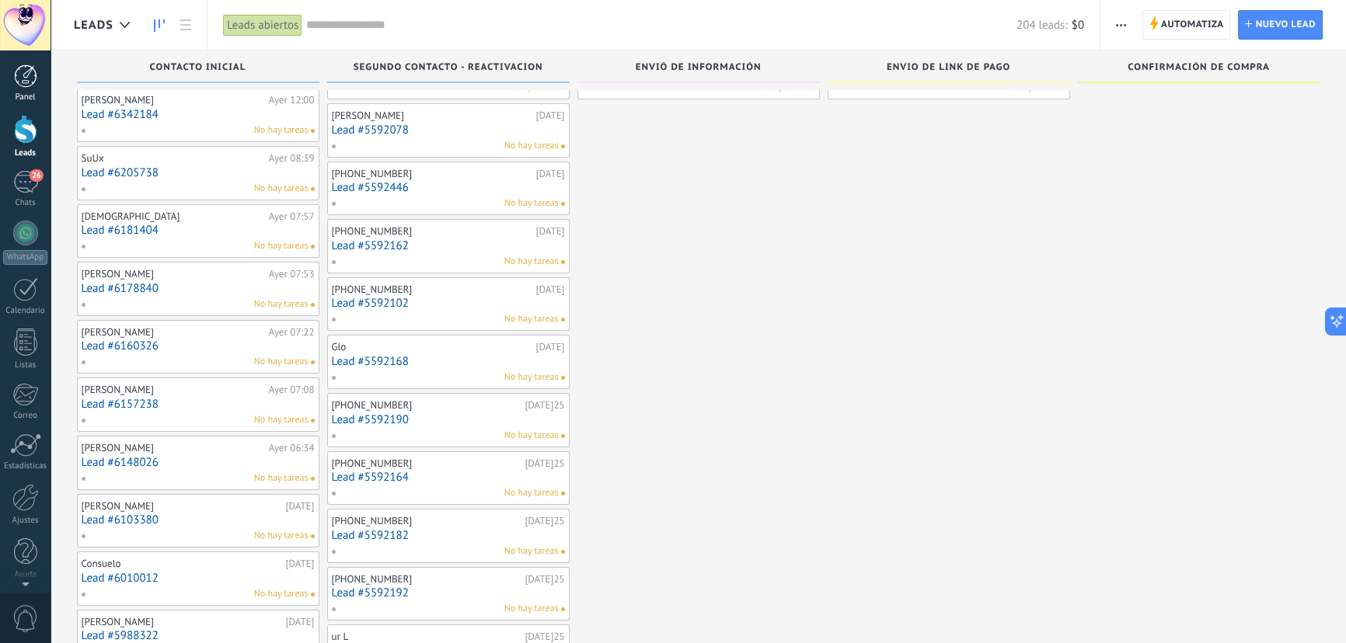
scroll to position [211, 0]
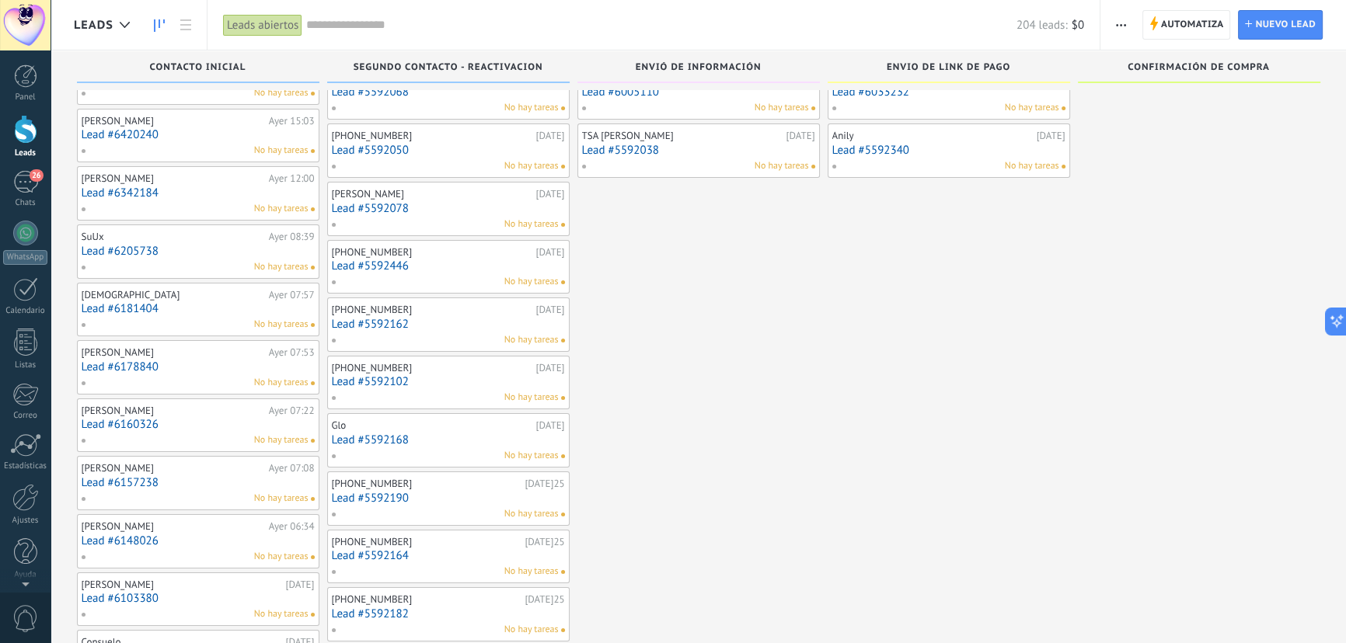
click at [16, 141] on div at bounding box center [25, 129] width 23 height 29
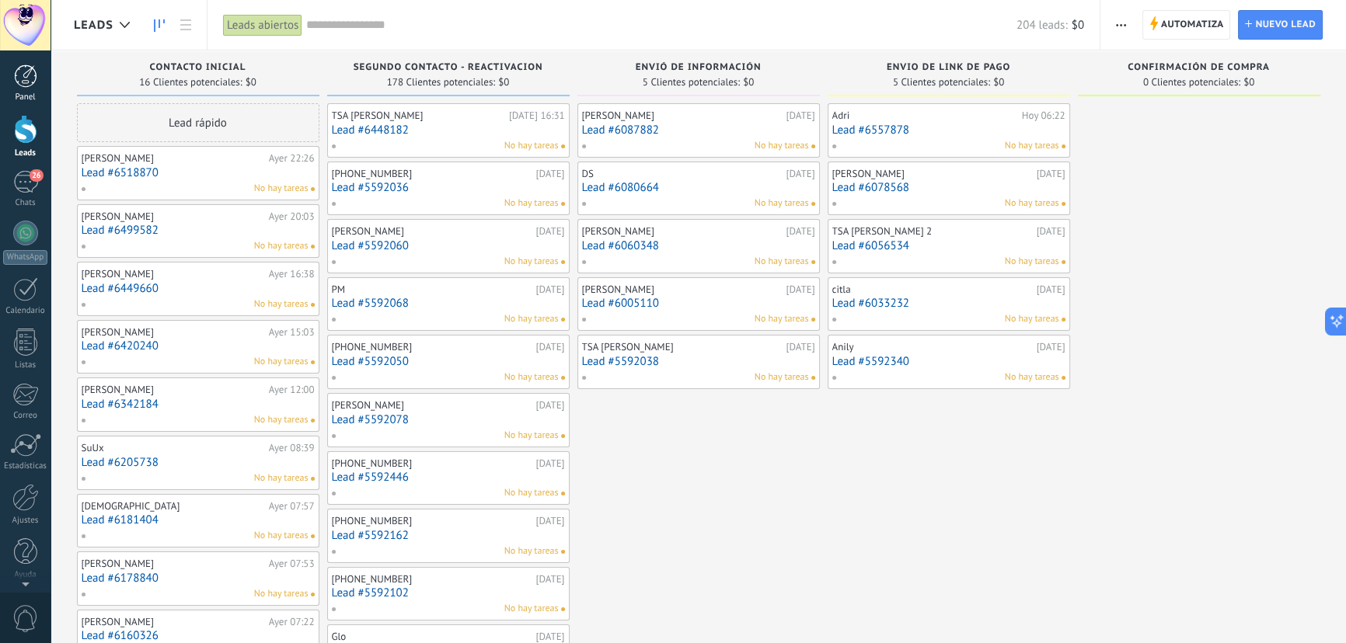
click at [17, 82] on div at bounding box center [25, 76] width 23 height 23
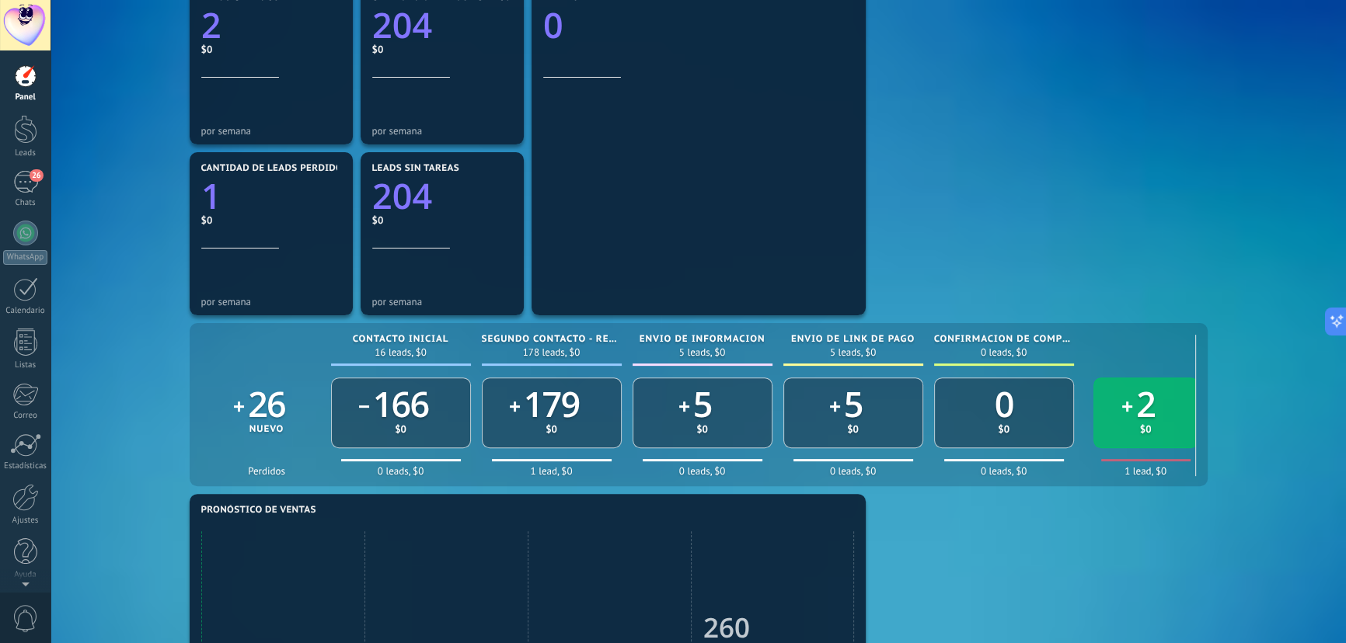
scroll to position [565, 0]
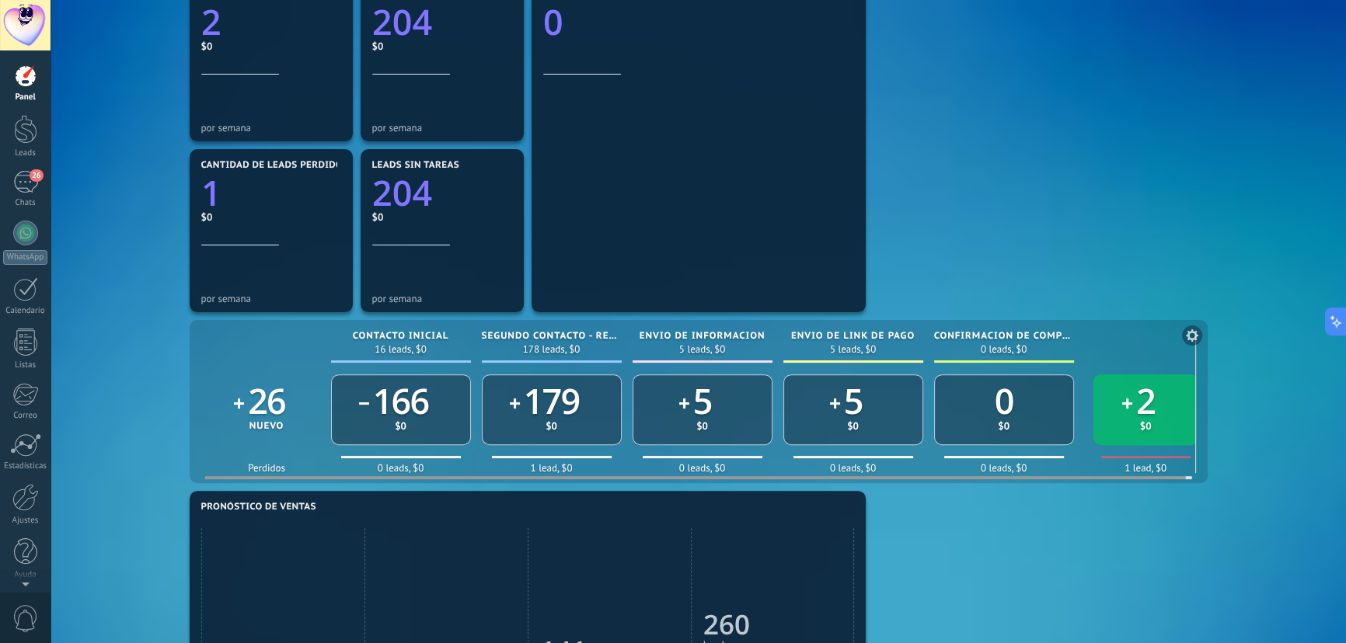
click at [1133, 410] on div "2" at bounding box center [1145, 405] width 34 height 39
click at [1141, 424] on link "2" at bounding box center [1145, 401] width 19 height 47
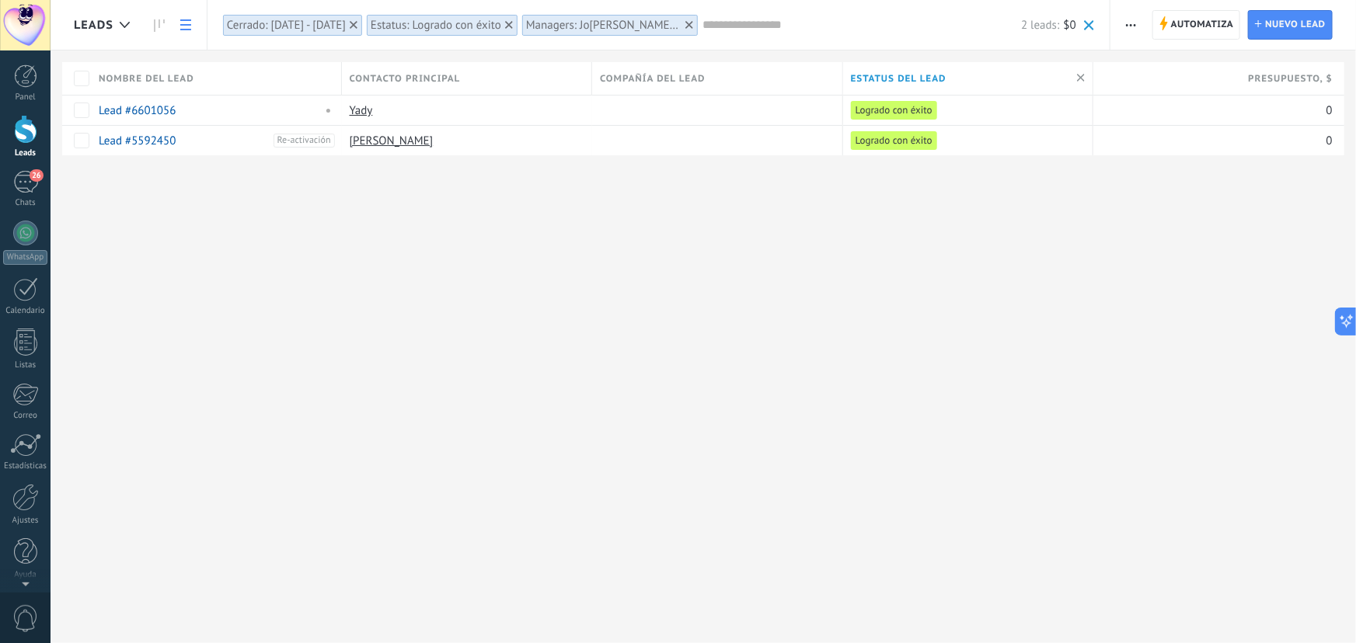
click at [23, 131] on div at bounding box center [25, 129] width 23 height 29
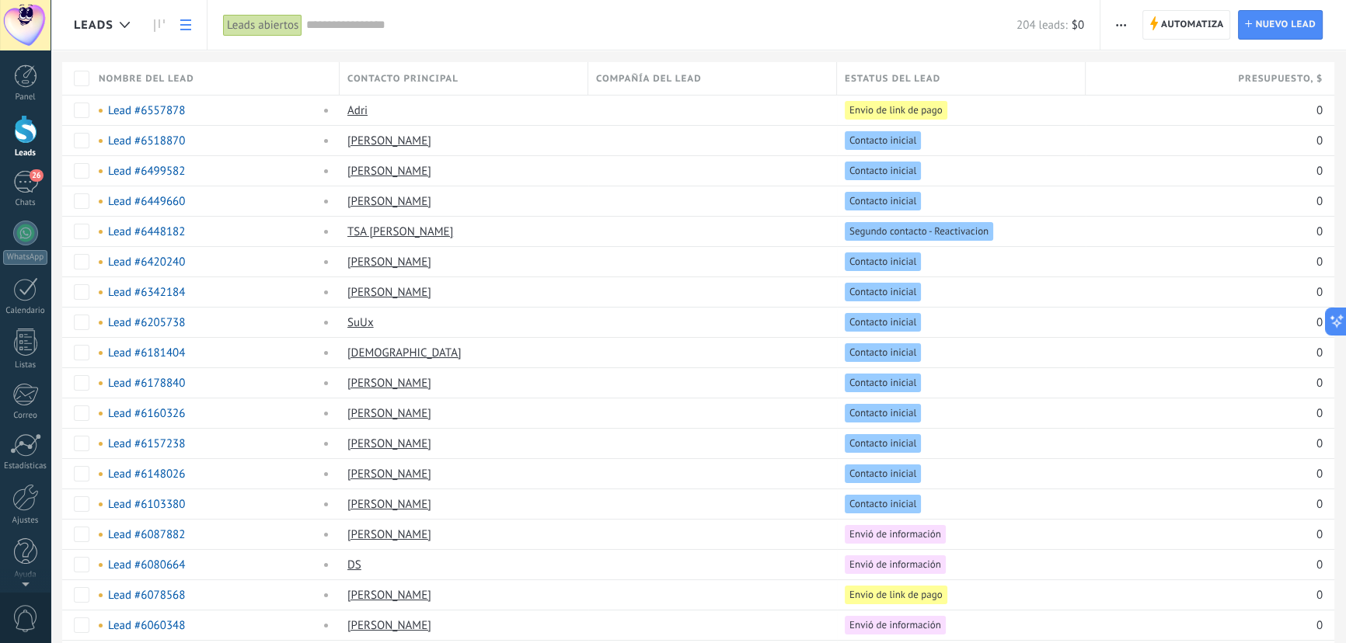
click at [15, 120] on div at bounding box center [25, 129] width 23 height 29
click at [149, 32] on link at bounding box center [159, 25] width 26 height 30
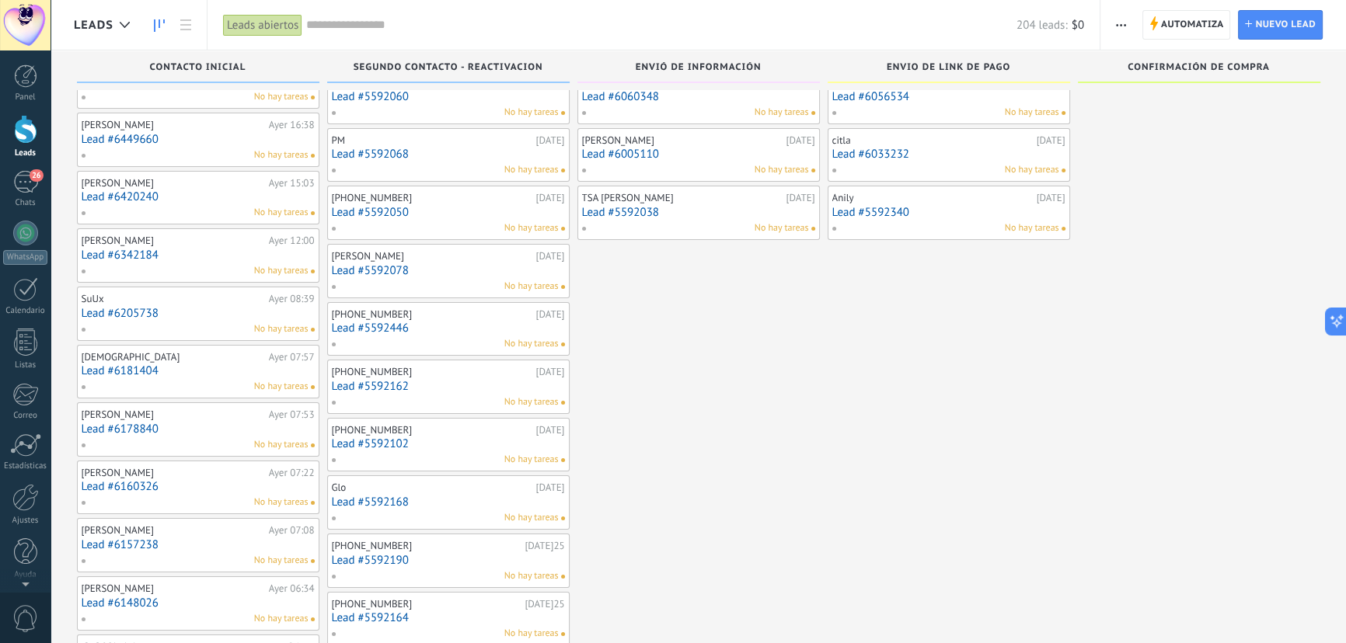
drag, startPoint x: 647, startPoint y: 530, endPoint x: 883, endPoint y: 535, distance: 235.5
click at [886, 538] on div "Leads Entrantes Solicitudes: 0 0 0 0 0 0 0 0 0 Contacto inicial 16 Clientes pot…" at bounding box center [710, 505] width 1272 height 1208
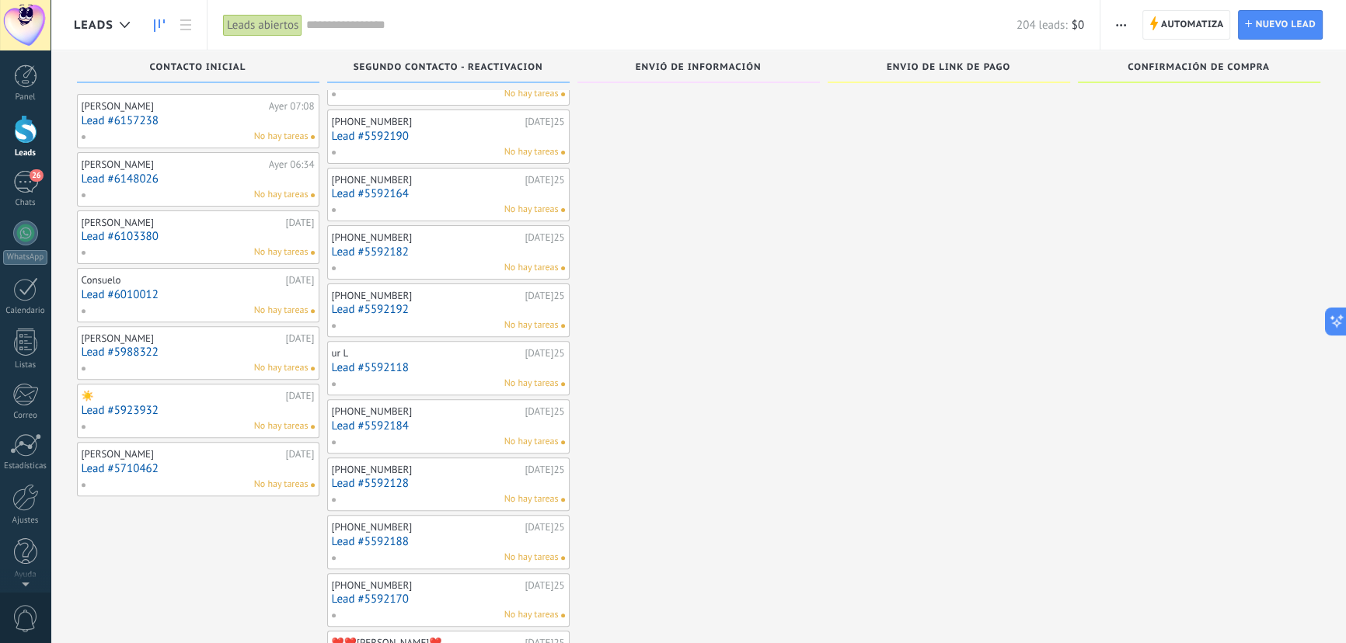
scroll to position [574, 0]
click at [466, 253] on link "Lead #5592182" at bounding box center [448, 252] width 233 height 13
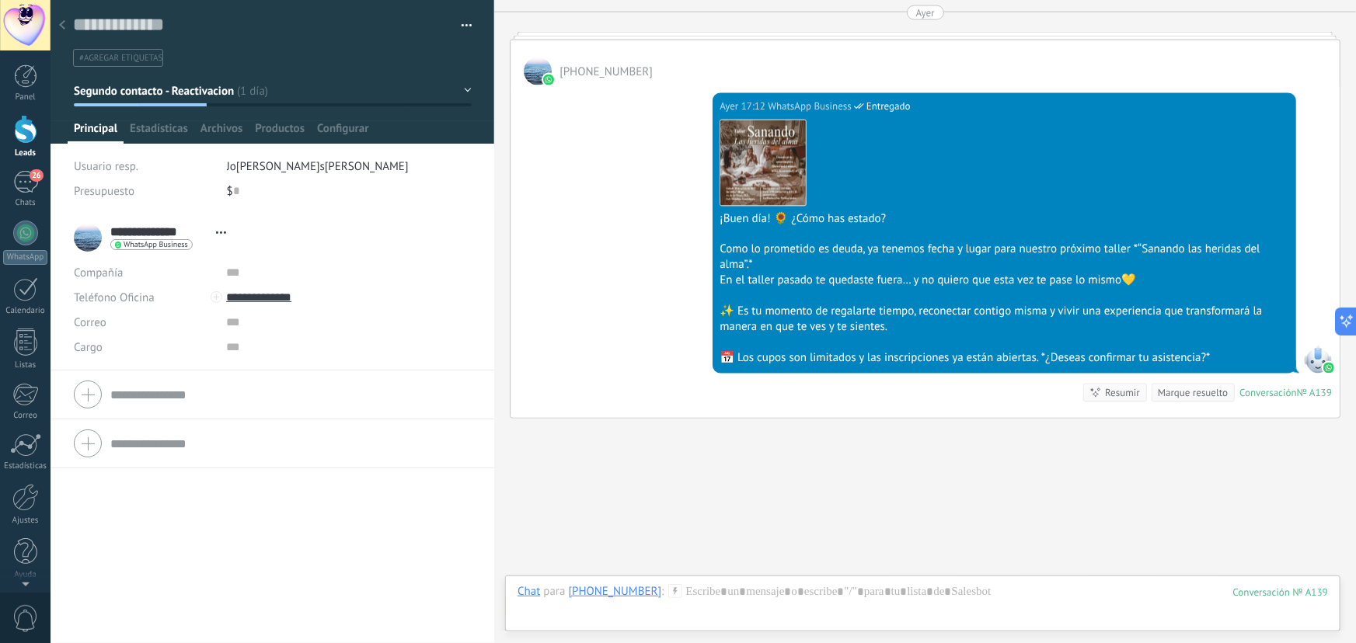
scroll to position [1219, 0]
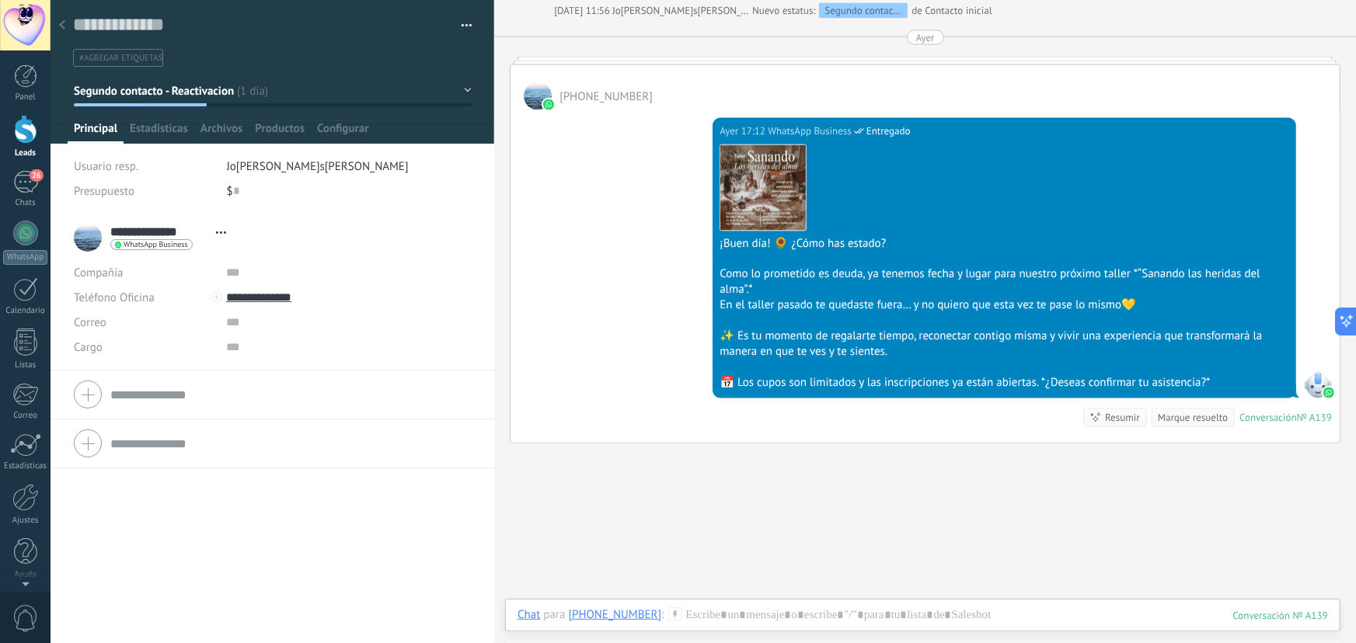
click at [55, 23] on div at bounding box center [62, 26] width 22 height 30
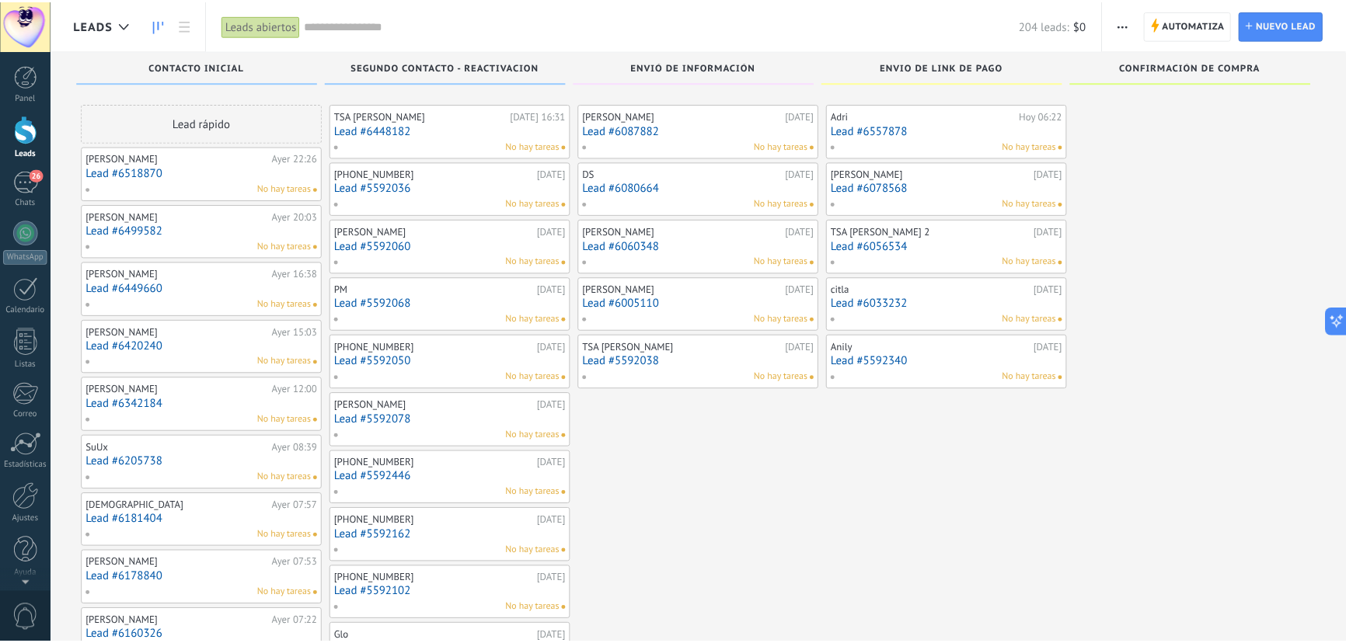
scroll to position [574, 0]
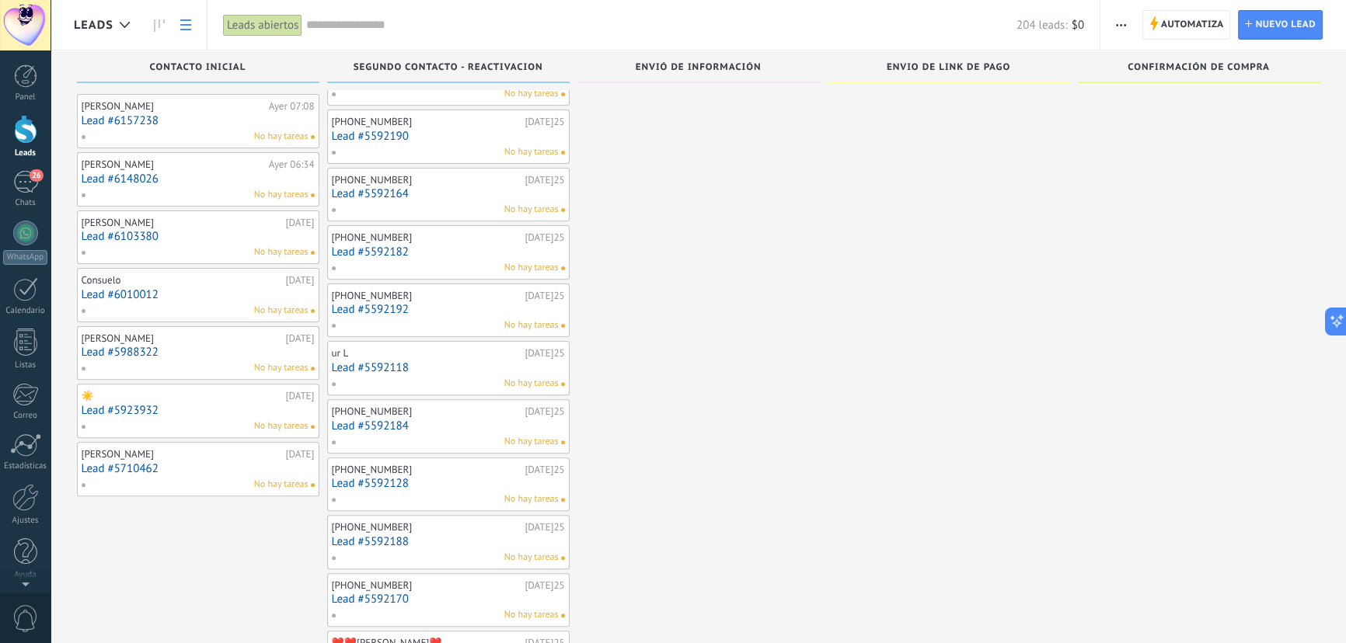
click at [178, 23] on link at bounding box center [186, 25] width 26 height 30
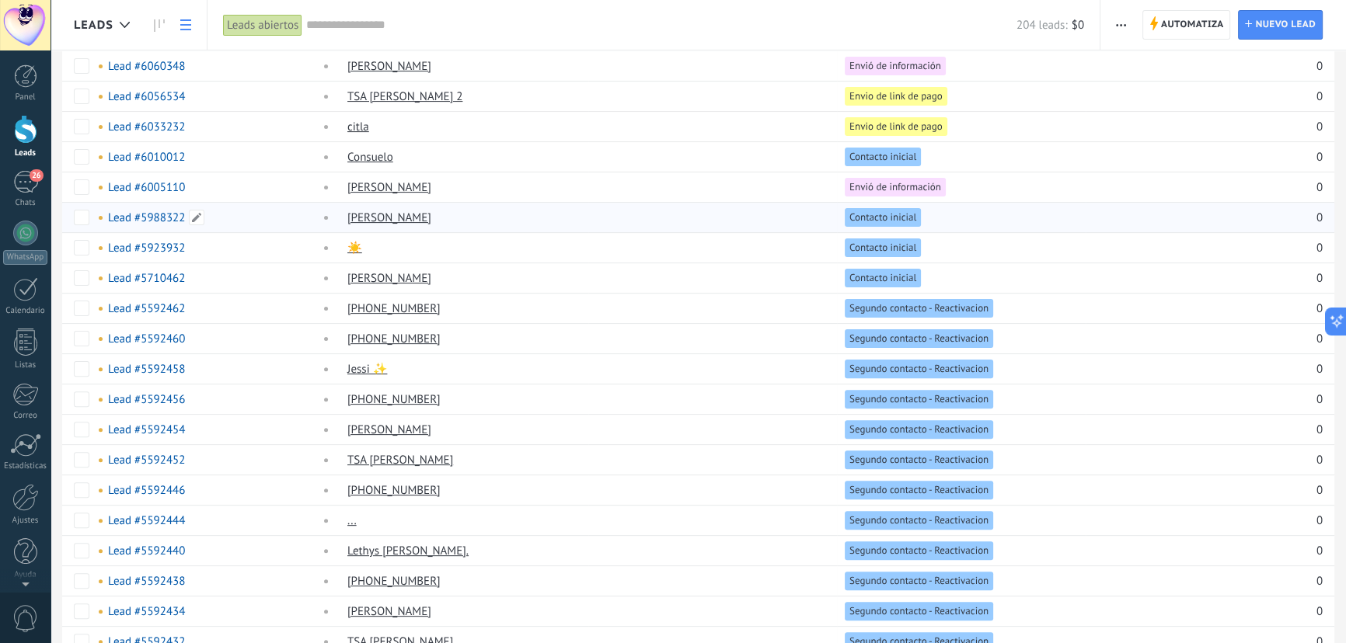
scroll to position [636, 0]
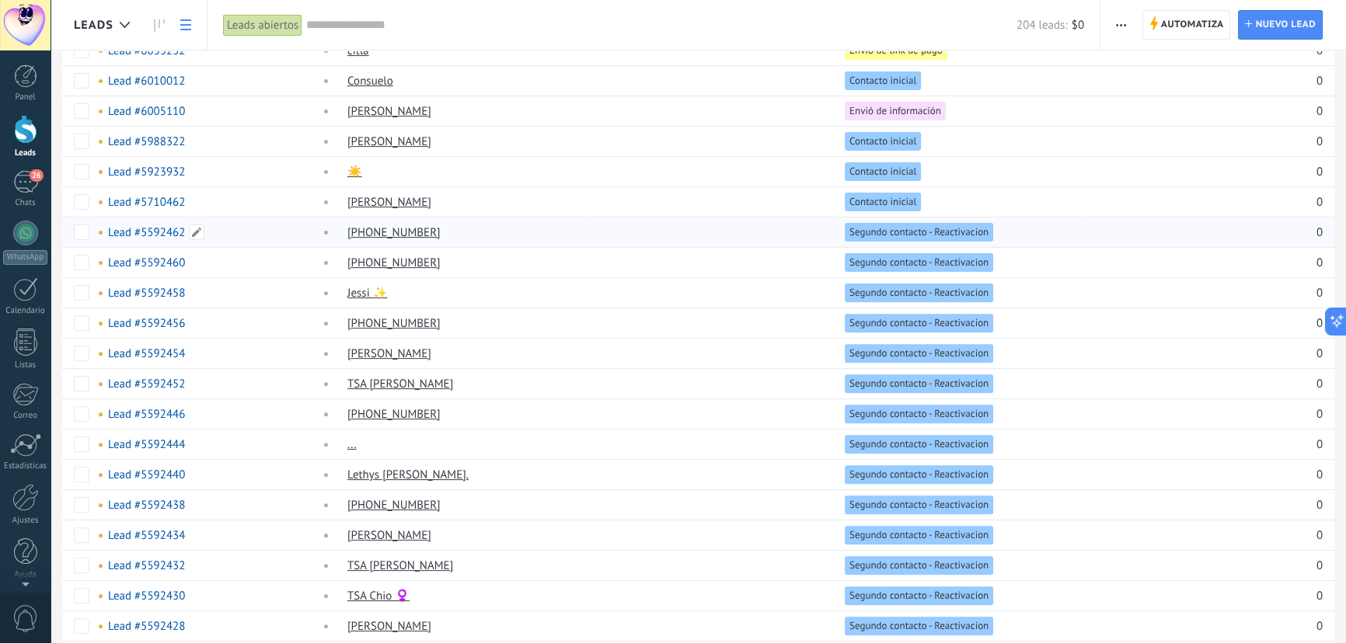
click at [149, 227] on link "Lead #5592462" at bounding box center [146, 232] width 77 height 15
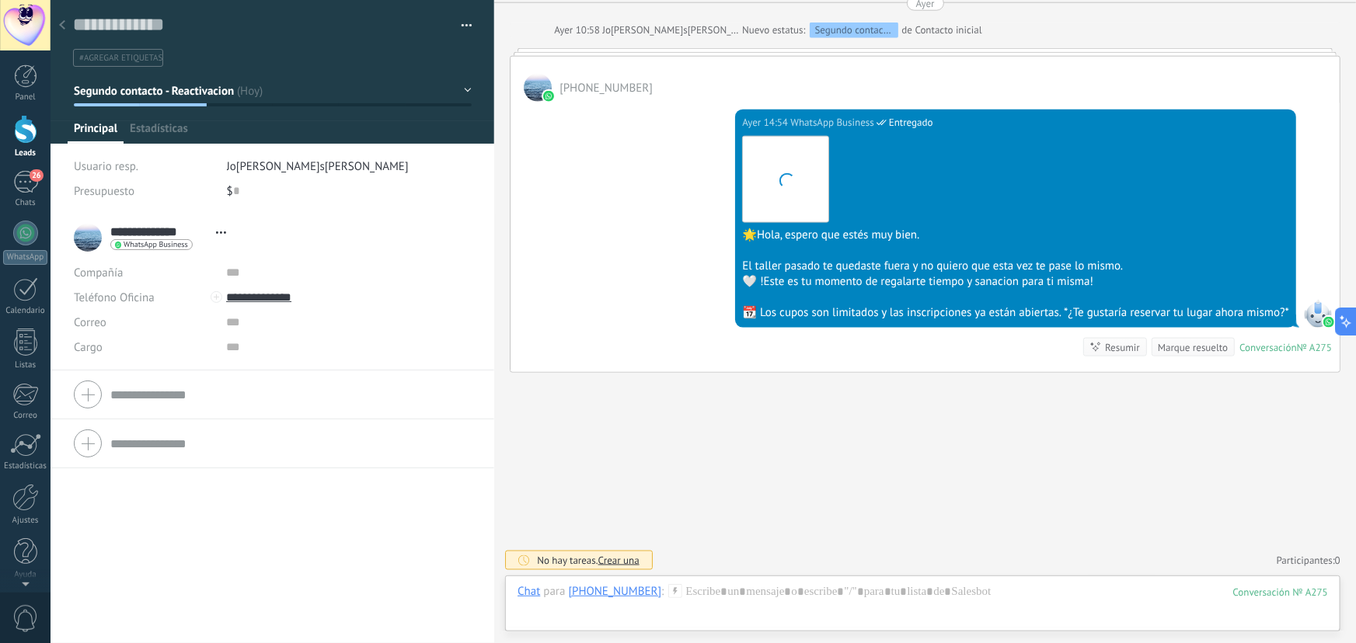
scroll to position [23, 0]
click at [59, 25] on icon at bounding box center [62, 24] width 6 height 9
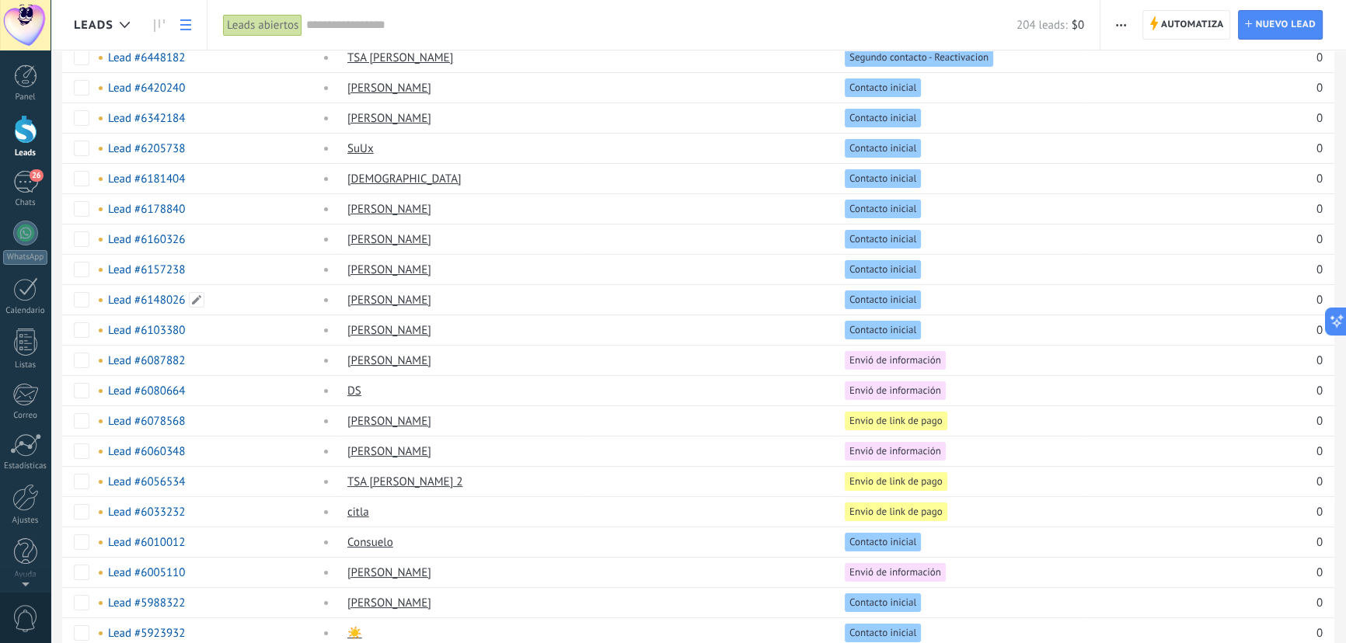
scroll to position [141, 0]
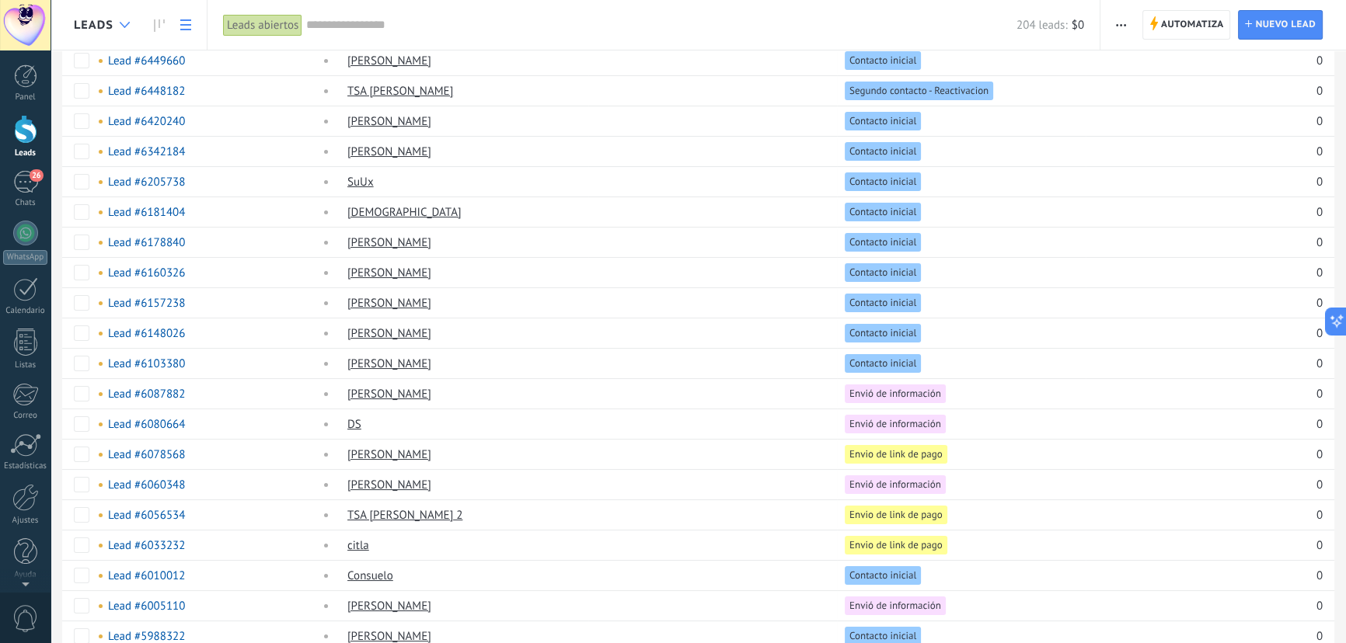
click at [125, 22] on icon at bounding box center [125, 25] width 10 height 6
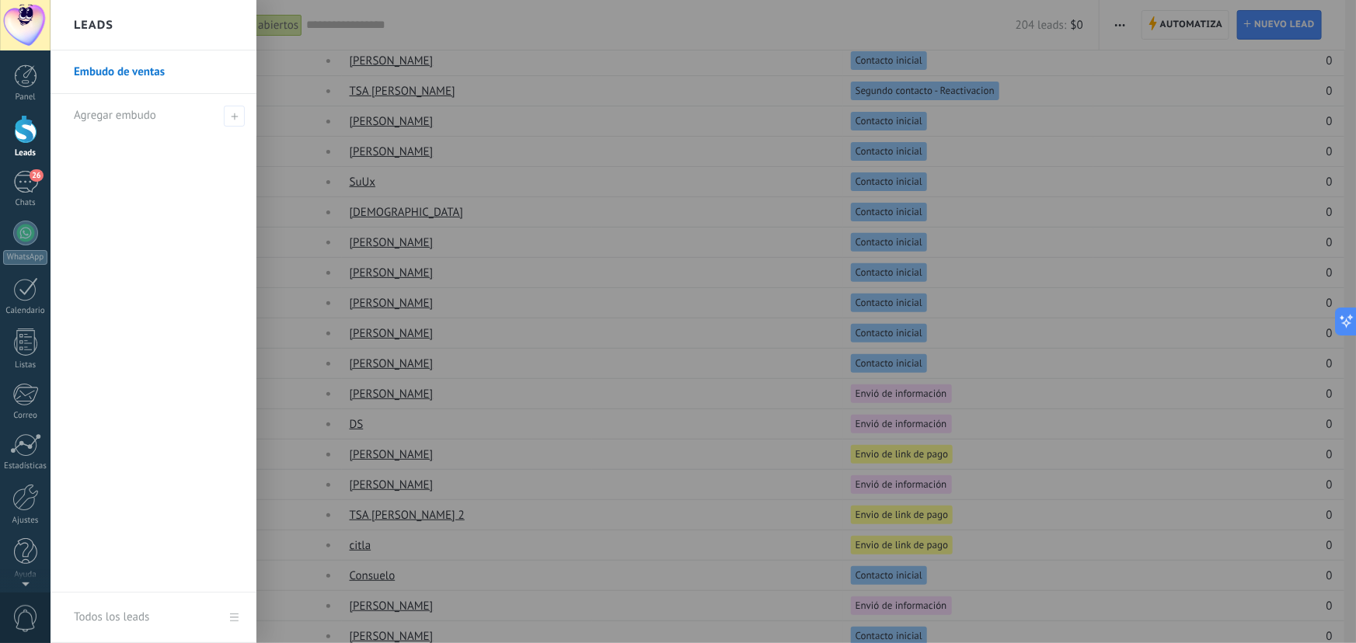
click at [113, 37] on h2 "Leads" at bounding box center [94, 25] width 40 height 49
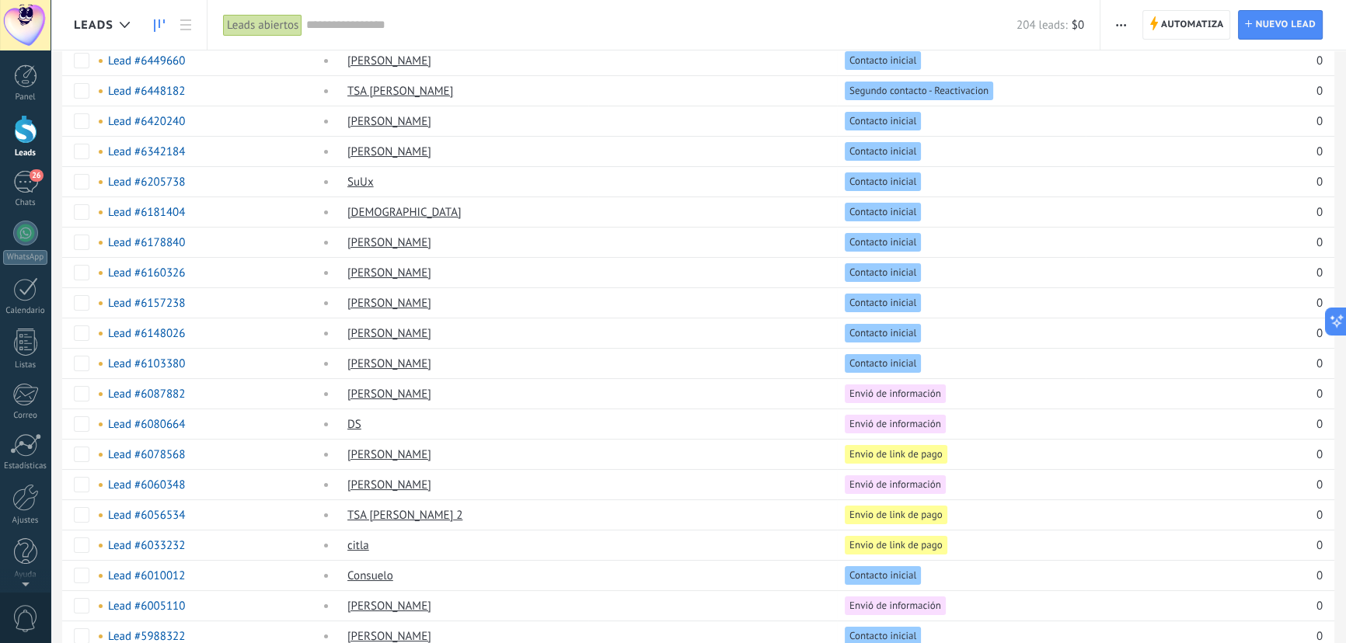
click at [148, 24] on link at bounding box center [159, 25] width 26 height 30
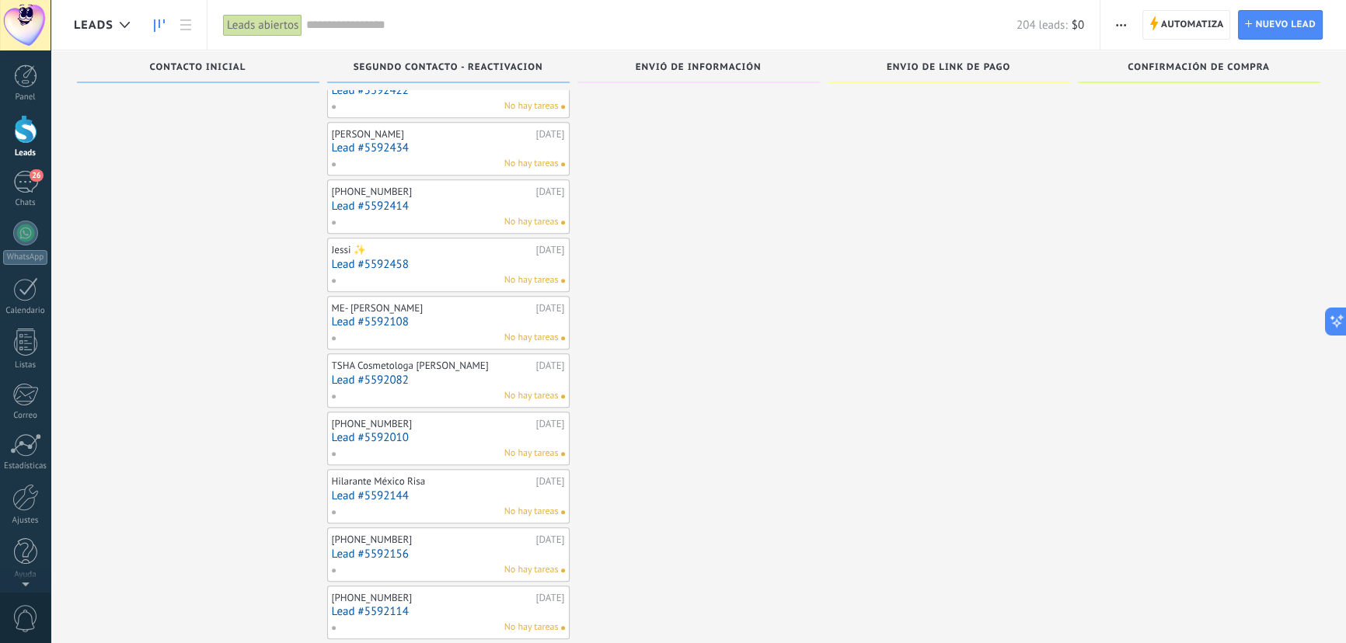
scroll to position [9784, 0]
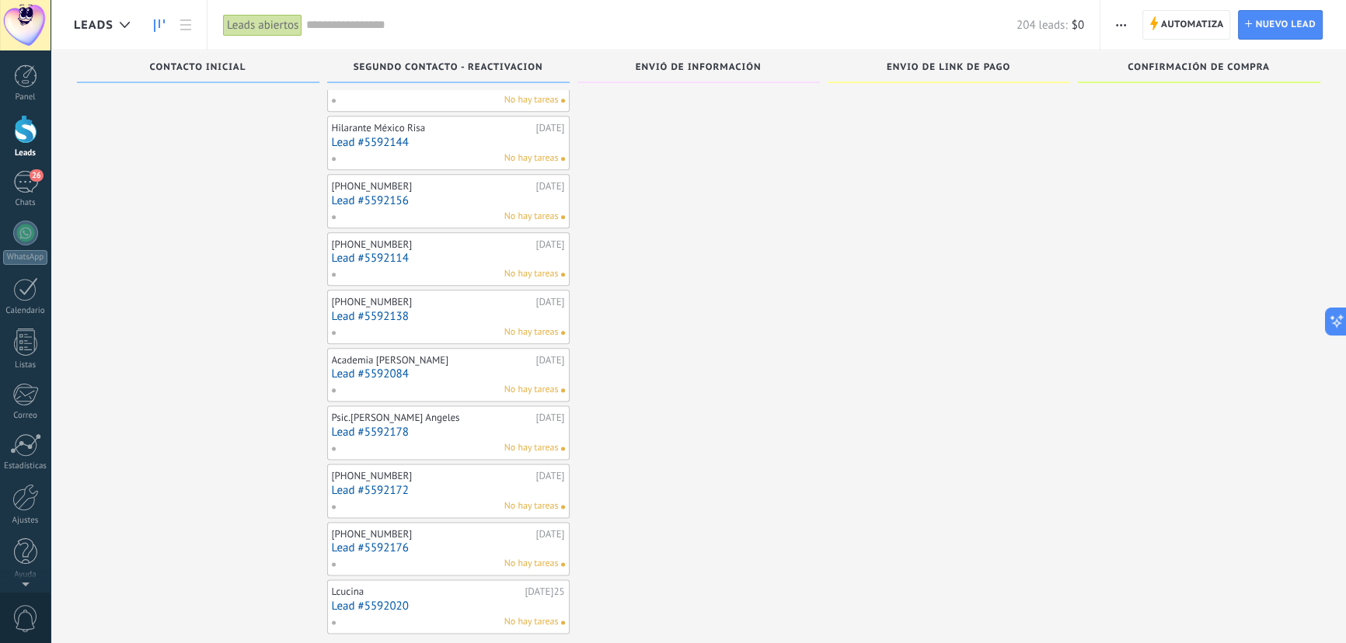
click at [396, 600] on link "Lead #5592020" at bounding box center [448, 606] width 233 height 13
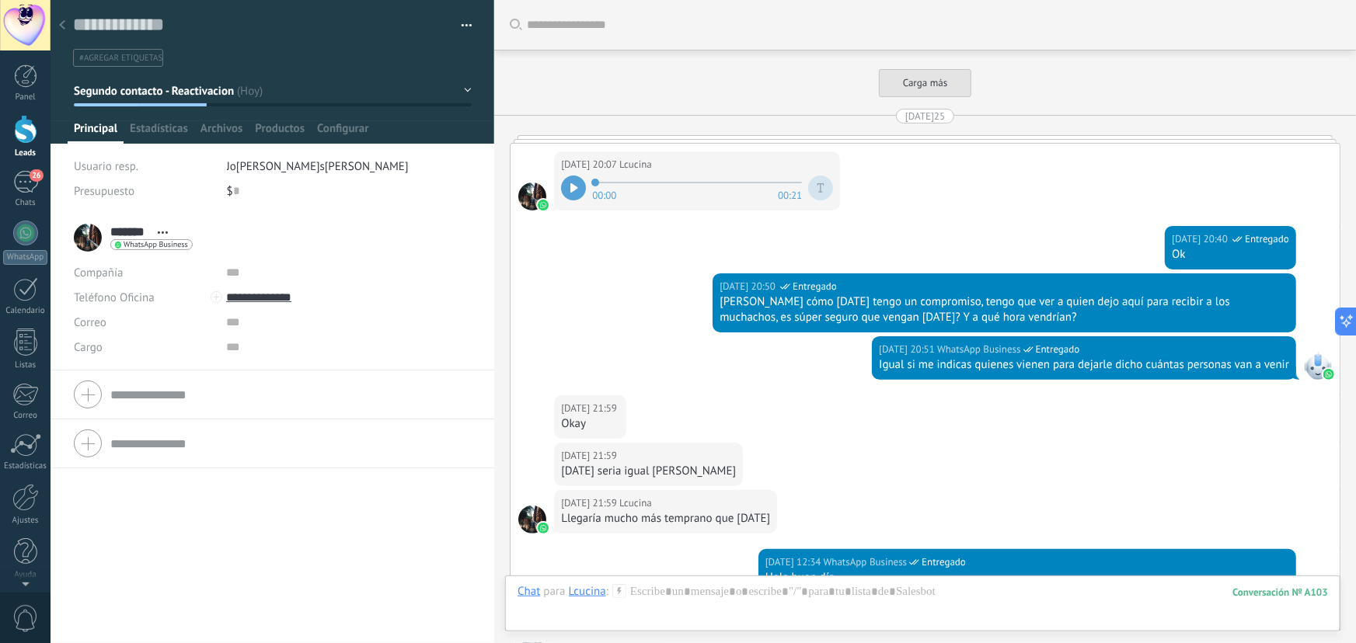
scroll to position [4155, 0]
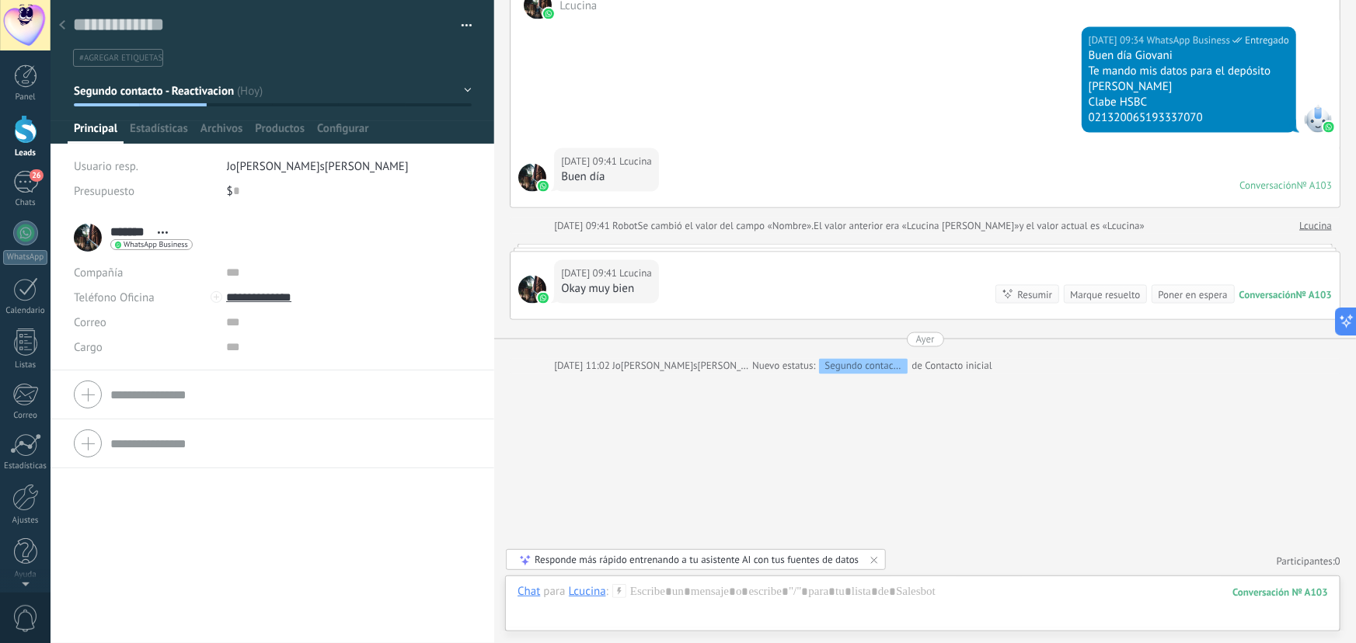
click at [260, 96] on button "Segundo contacto - Reactivacion" at bounding box center [273, 91] width 398 height 28
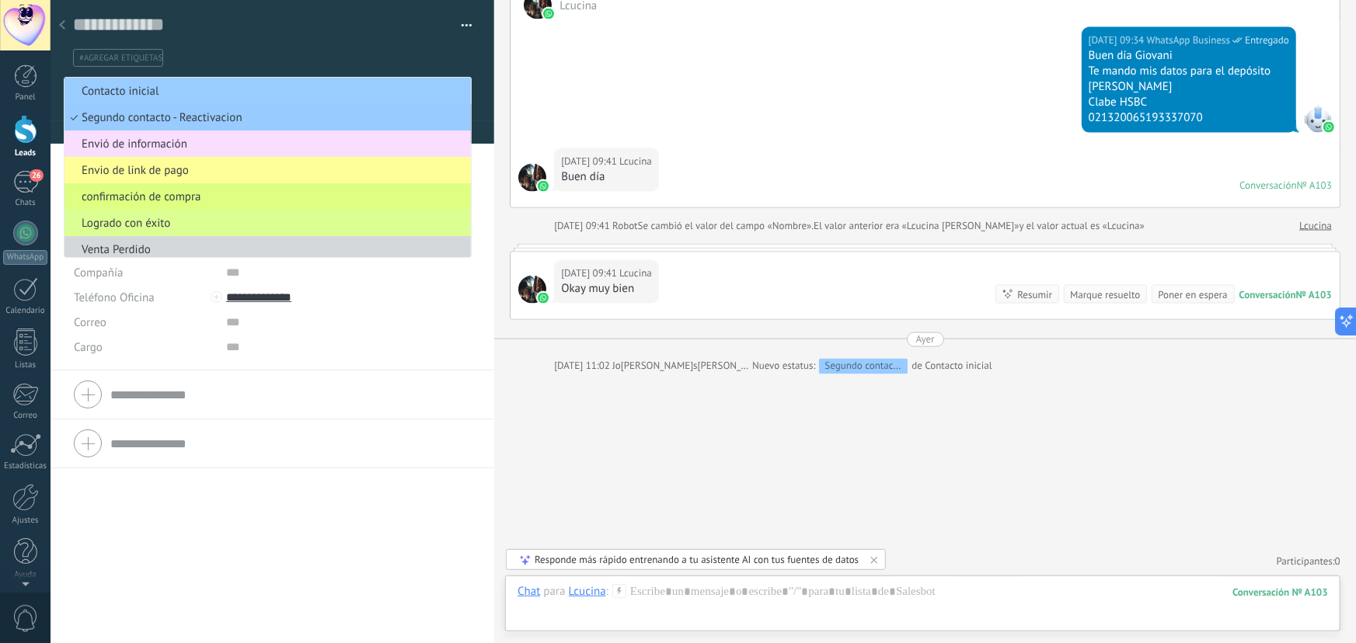
scroll to position [10, 0]
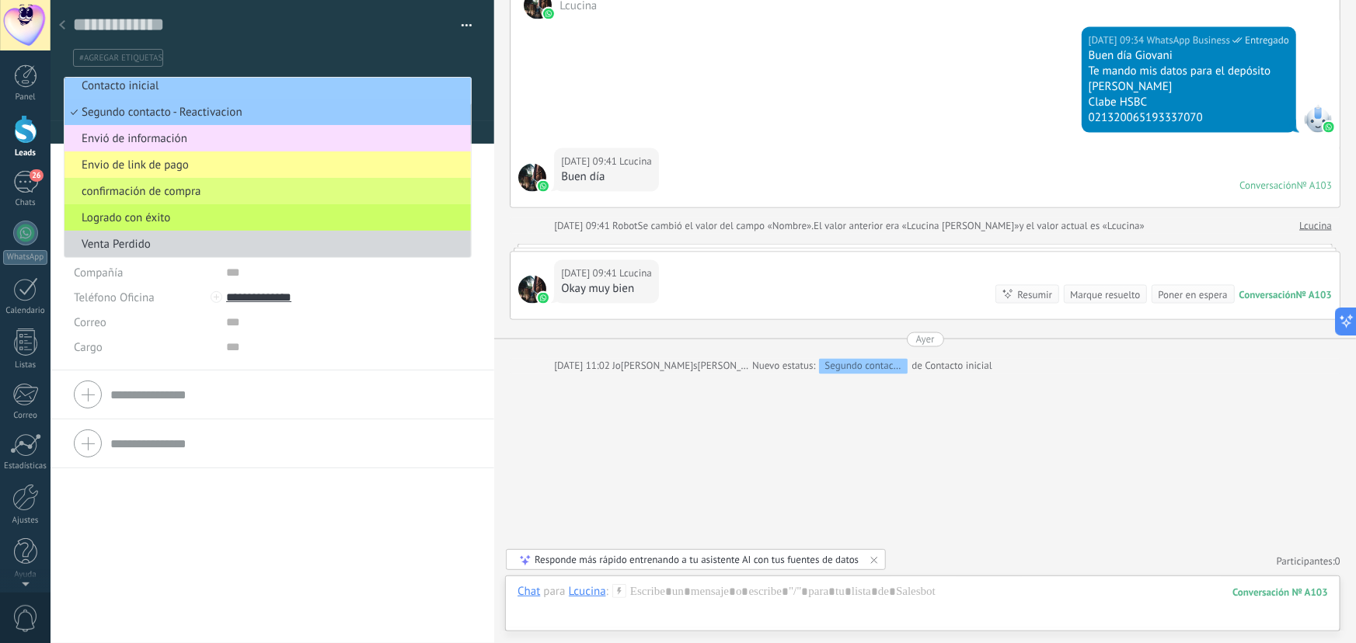
click at [307, 60] on ul "#agregar etiquetas" at bounding box center [269, 57] width 396 height 21
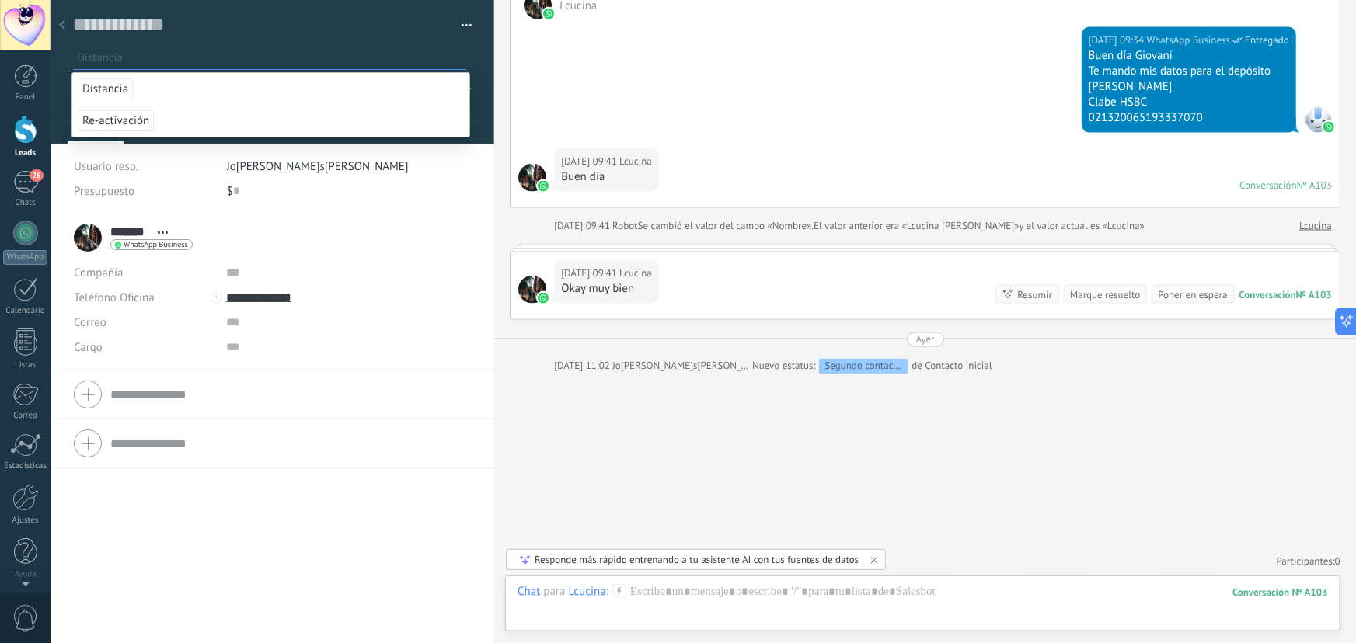
click at [464, 21] on button "button" at bounding box center [461, 25] width 23 height 23
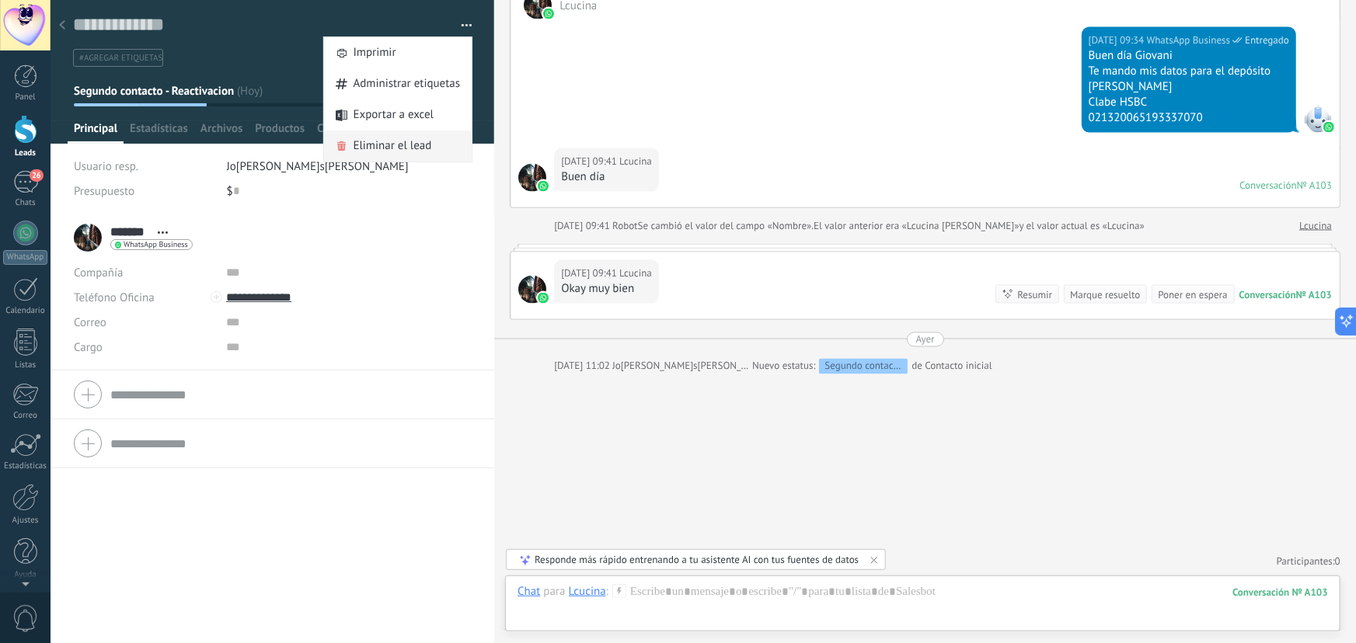
click at [403, 143] on span "Eliminar el lead" at bounding box center [393, 146] width 78 height 31
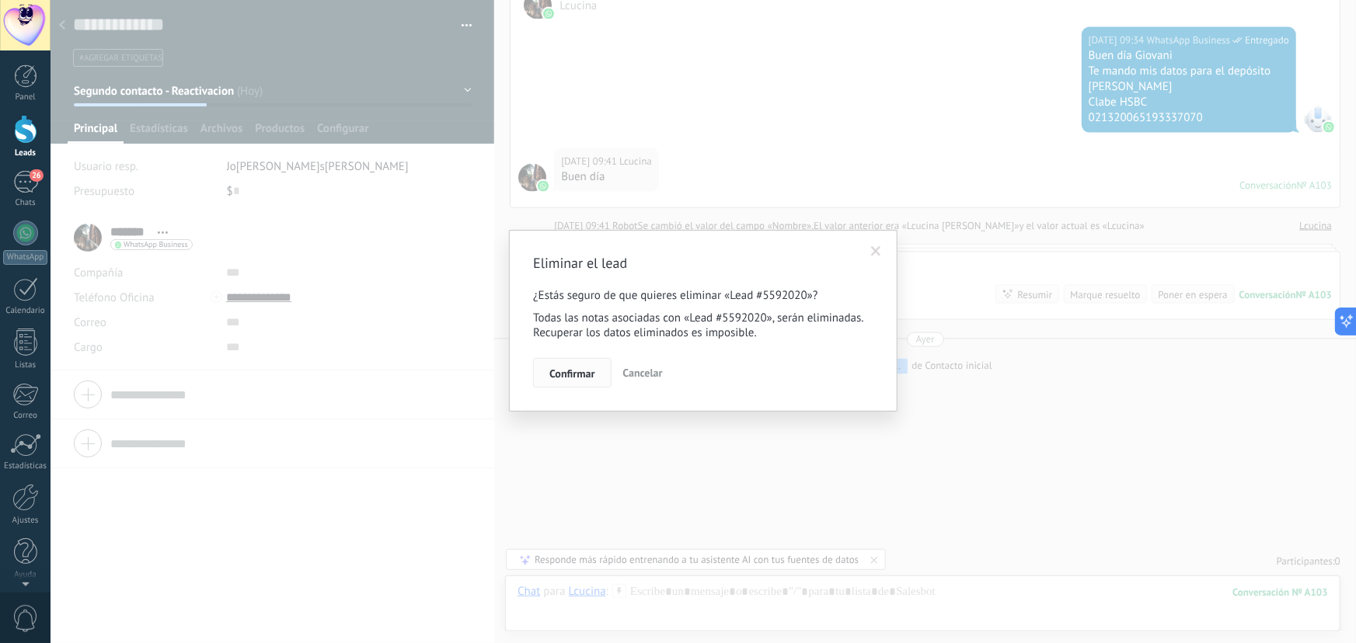
click at [567, 372] on span "Confirmar" at bounding box center [571, 373] width 45 height 11
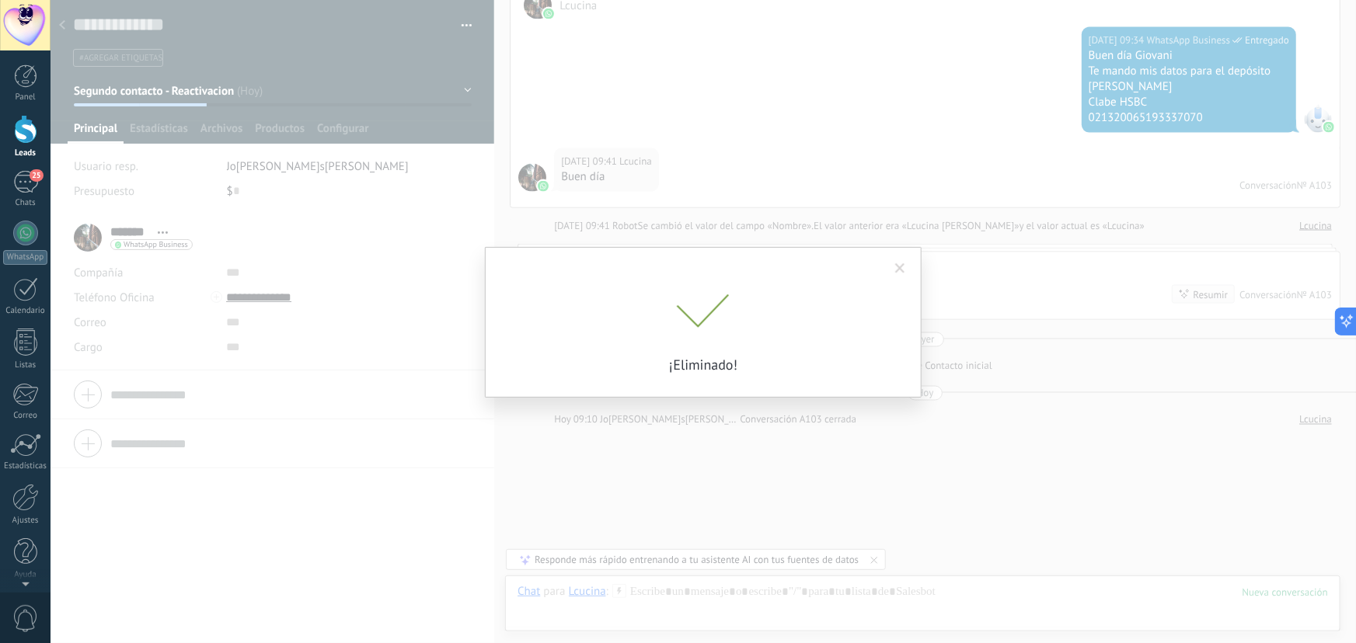
scroll to position [4208, 0]
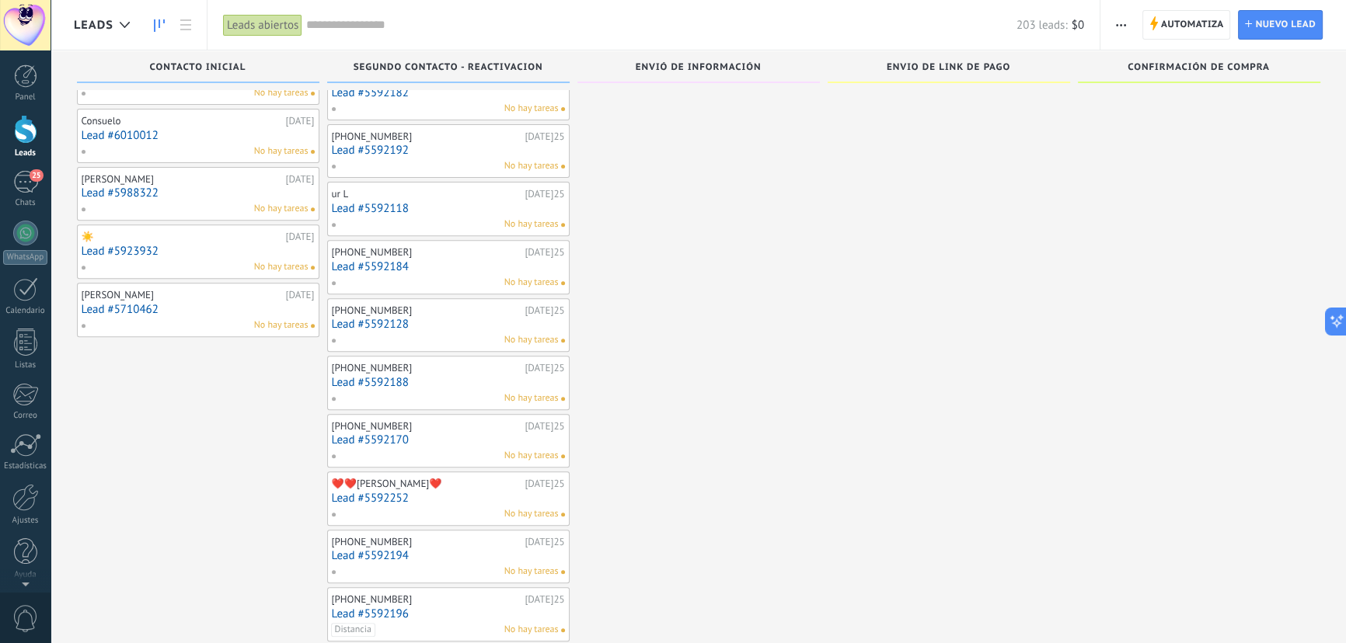
scroll to position [1228, 0]
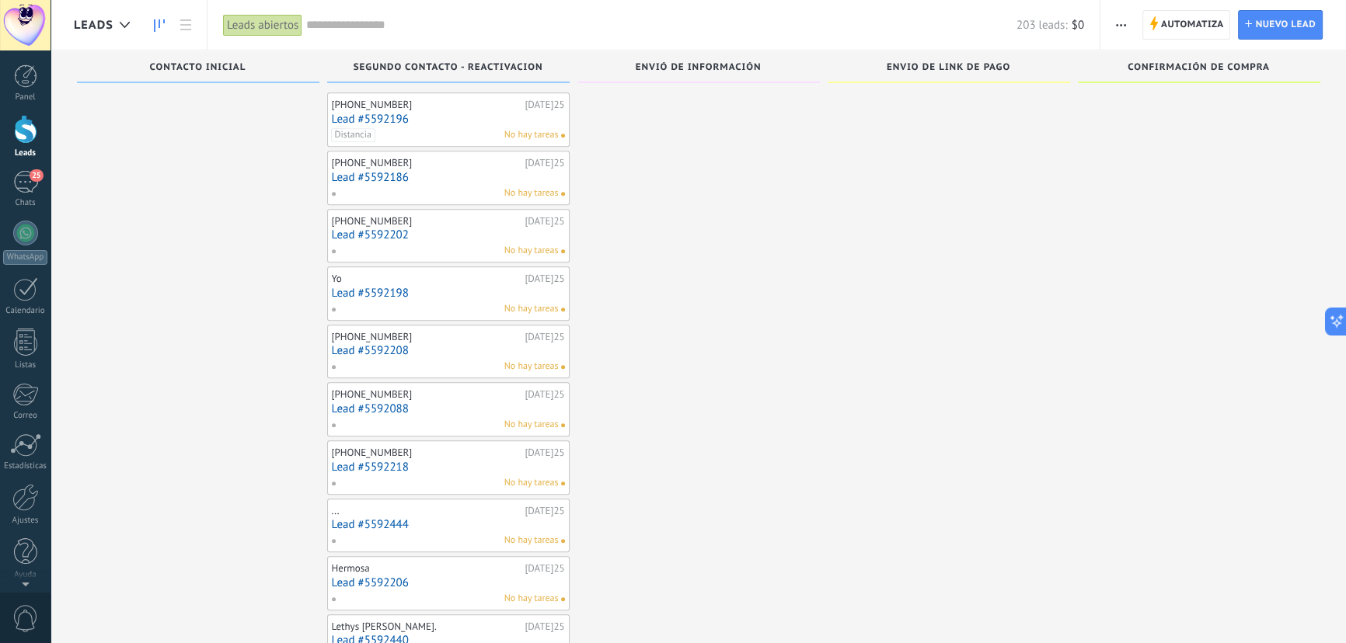
click at [372, 453] on div "+5213322056570" at bounding box center [427, 453] width 190 height 12
click at [377, 461] on link "Lead #5592218" at bounding box center [448, 467] width 233 height 13
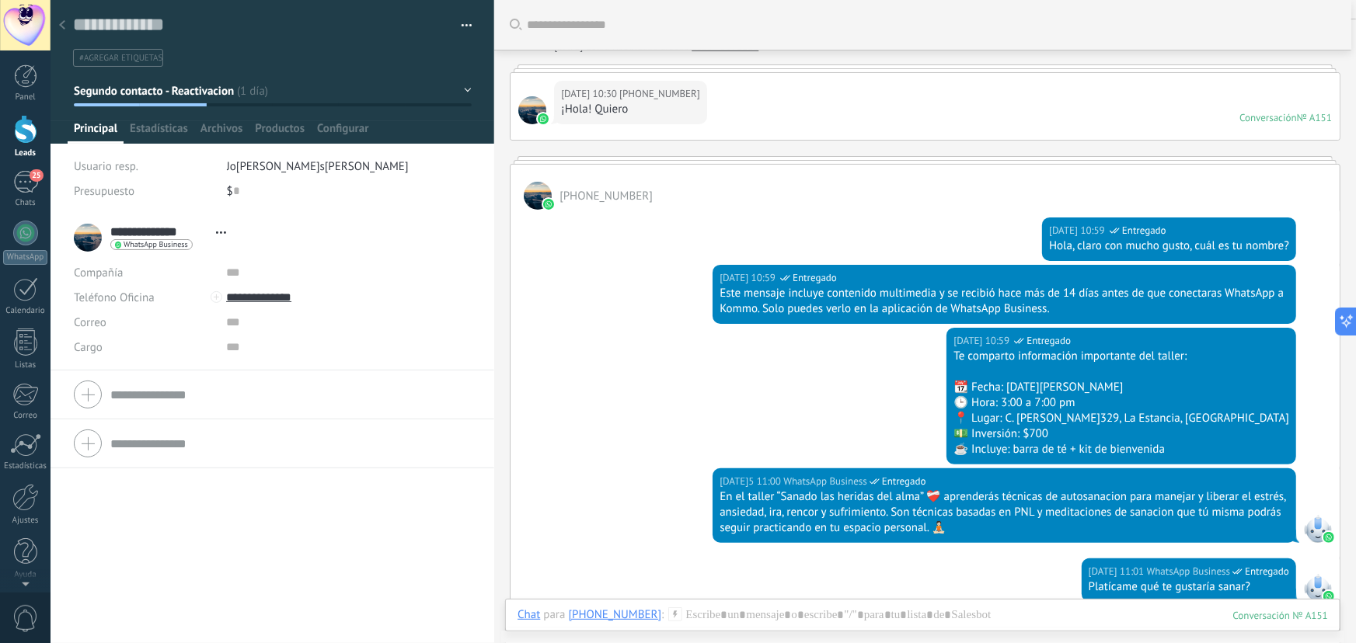
scroll to position [70, 0]
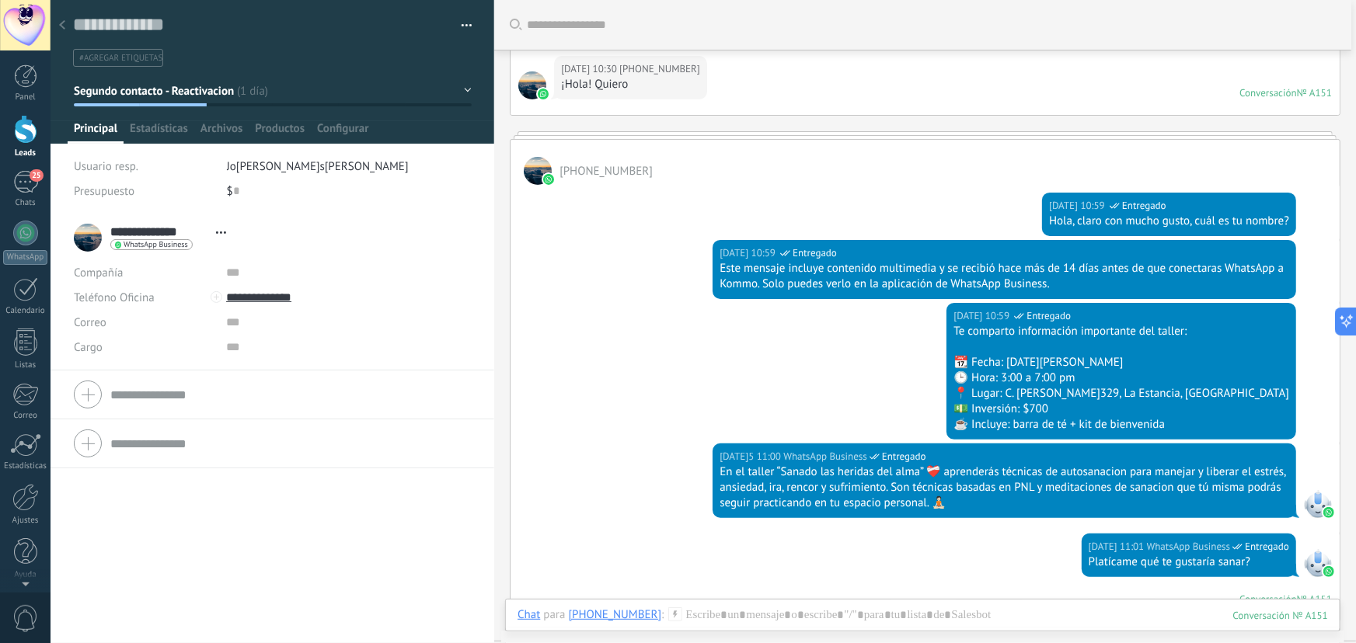
click at [242, 93] on button "Segundo contacto - Reactivacion" at bounding box center [273, 91] width 398 height 28
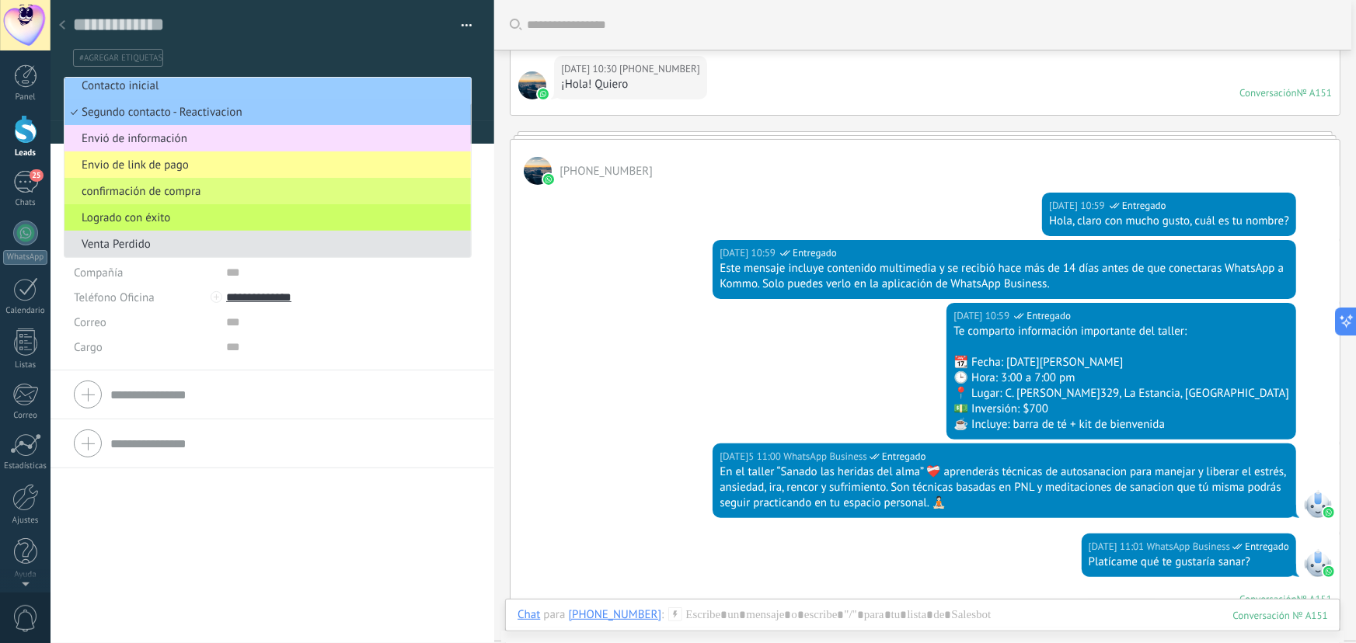
scroll to position [10, 0]
click at [466, 25] on button "button" at bounding box center [461, 25] width 23 height 23
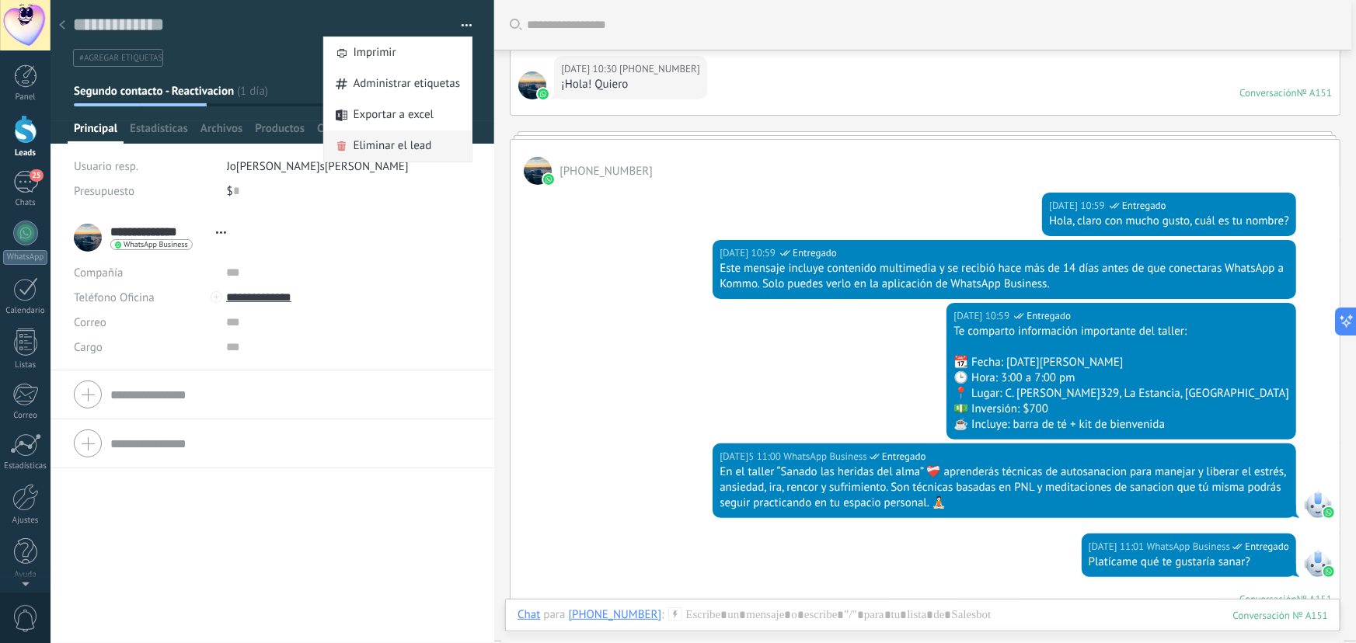
click at [368, 141] on span "Eliminar el lead" at bounding box center [393, 146] width 78 height 31
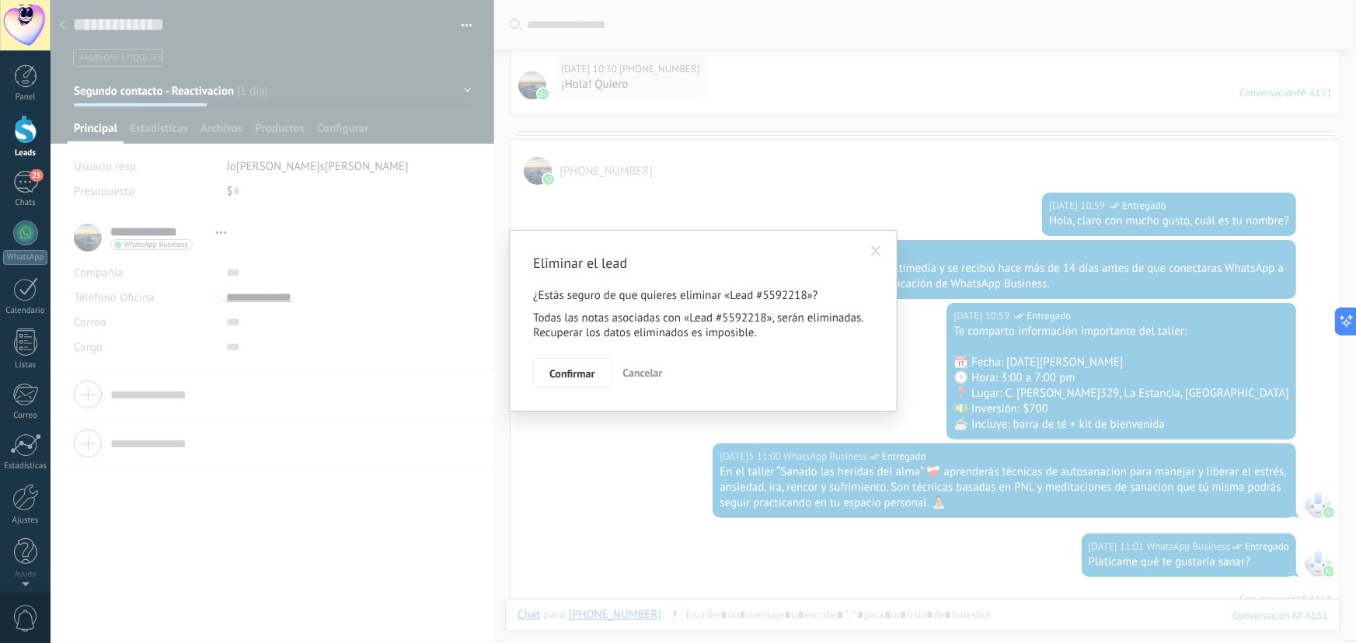
click at [568, 372] on span "Confirmar" at bounding box center [571, 373] width 45 height 11
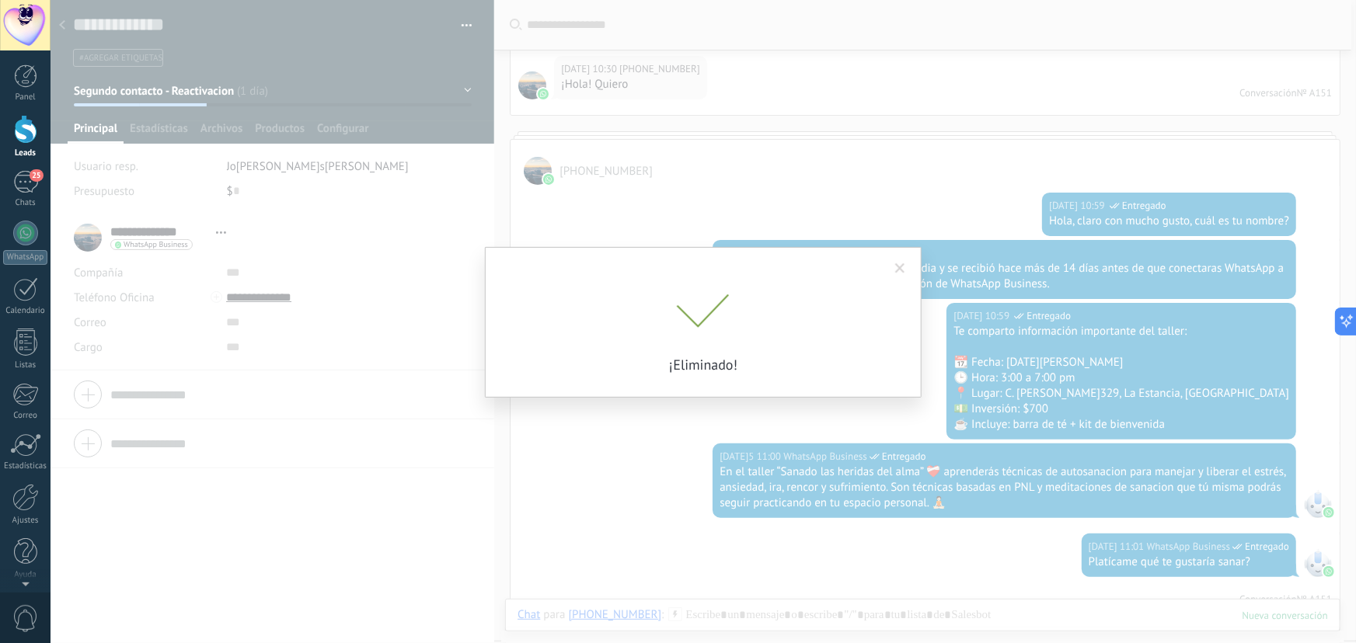
scroll to position [124, 0]
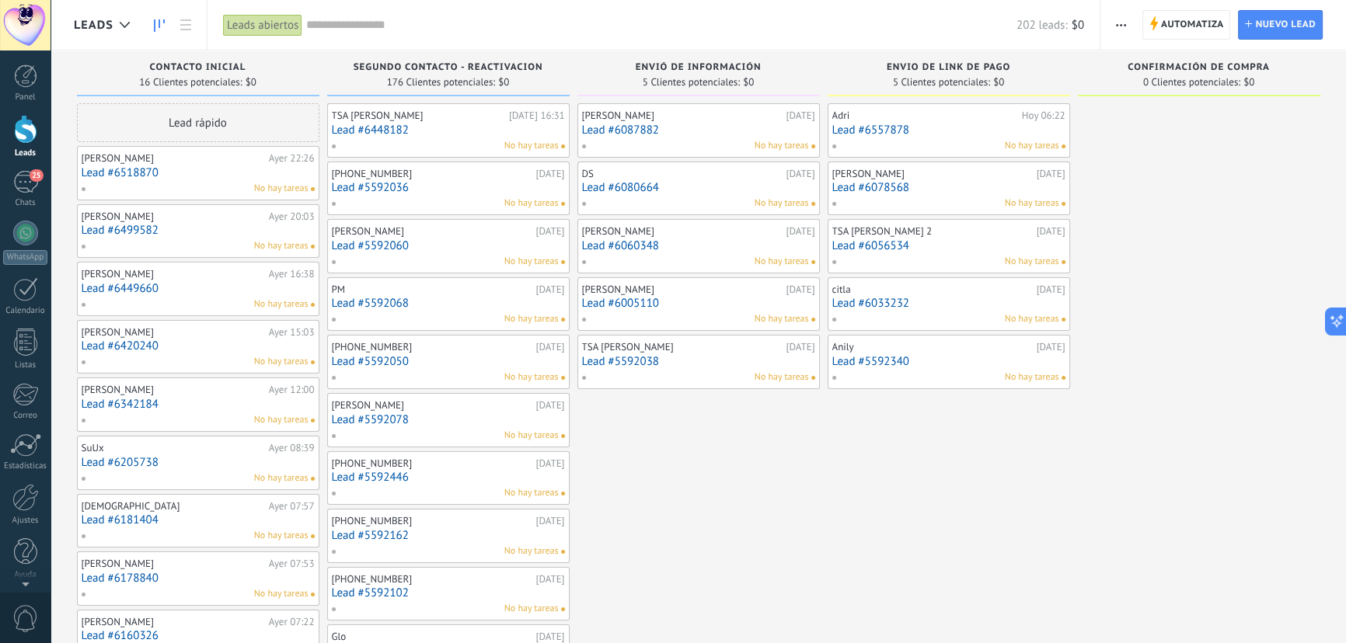
click at [392, 473] on link "Lead #5592446" at bounding box center [448, 477] width 233 height 13
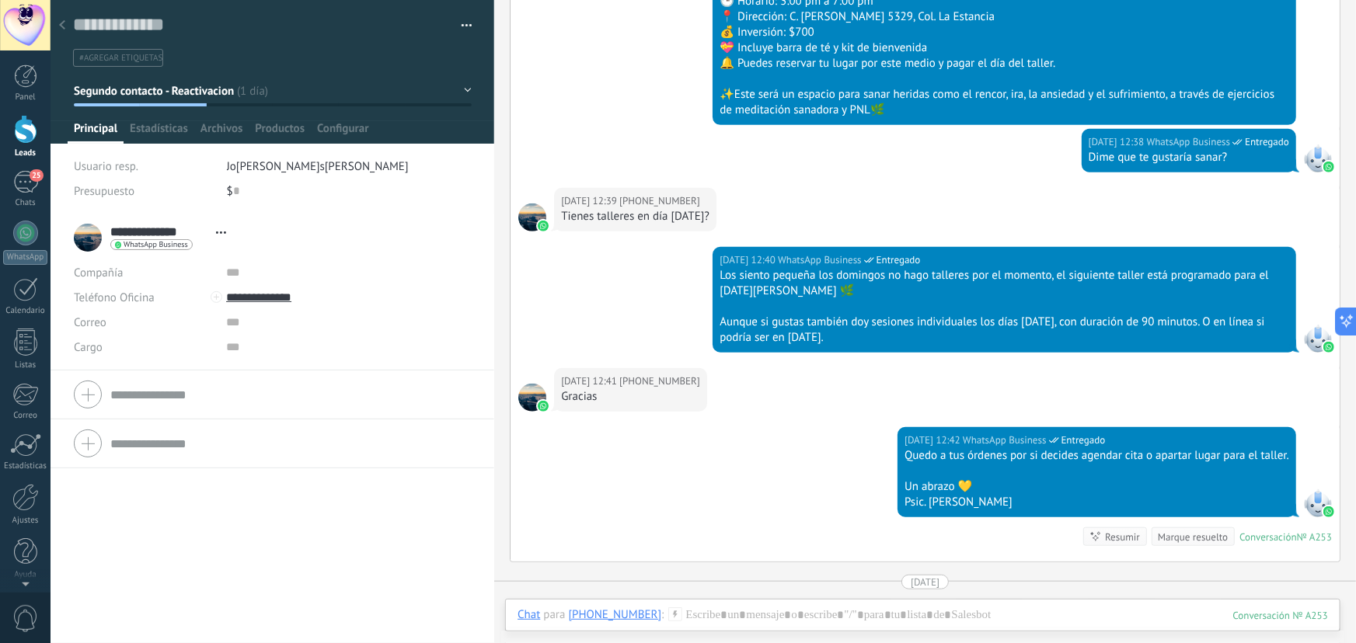
scroll to position [424, 0]
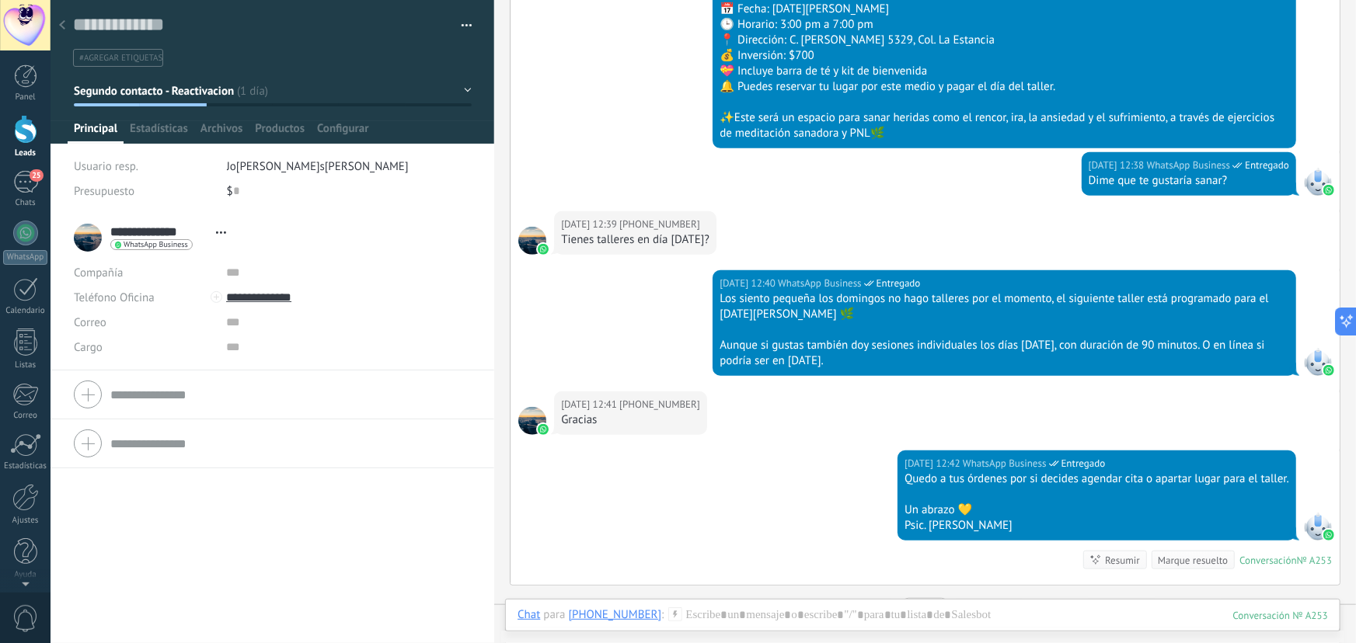
click at [62, 23] on use at bounding box center [62, 24] width 6 height 9
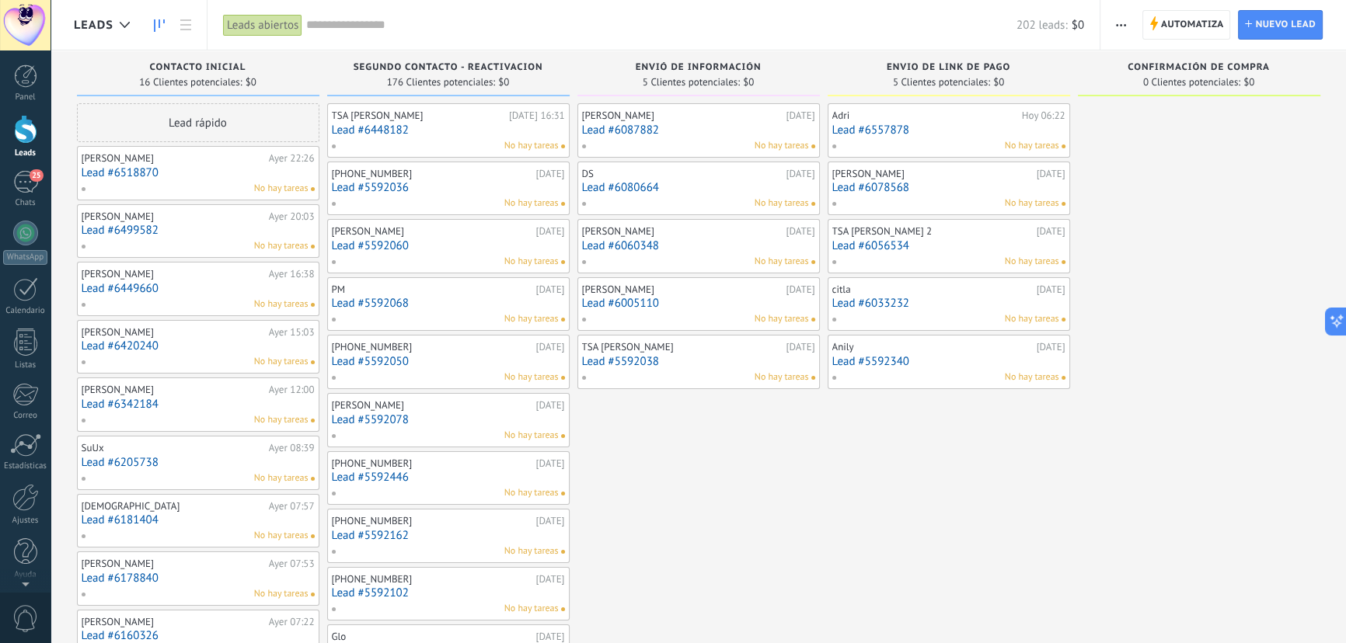
click at [385, 480] on link "Lead #5592446" at bounding box center [448, 477] width 233 height 13
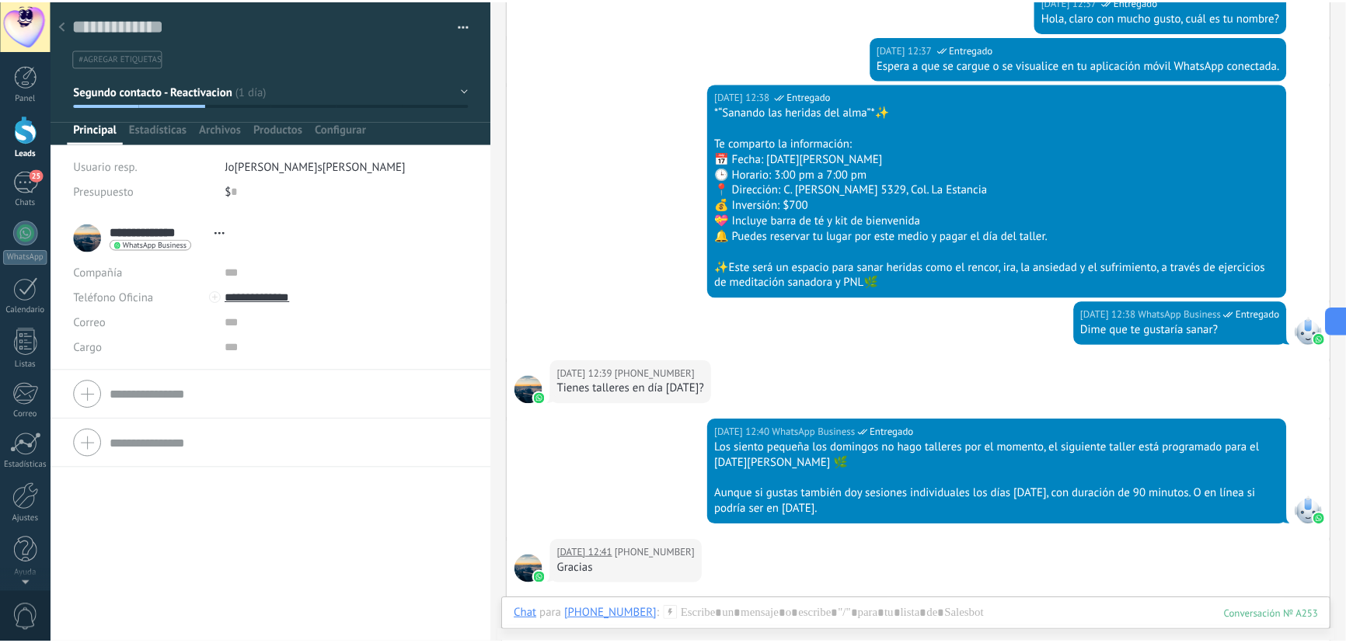
scroll to position [130, 0]
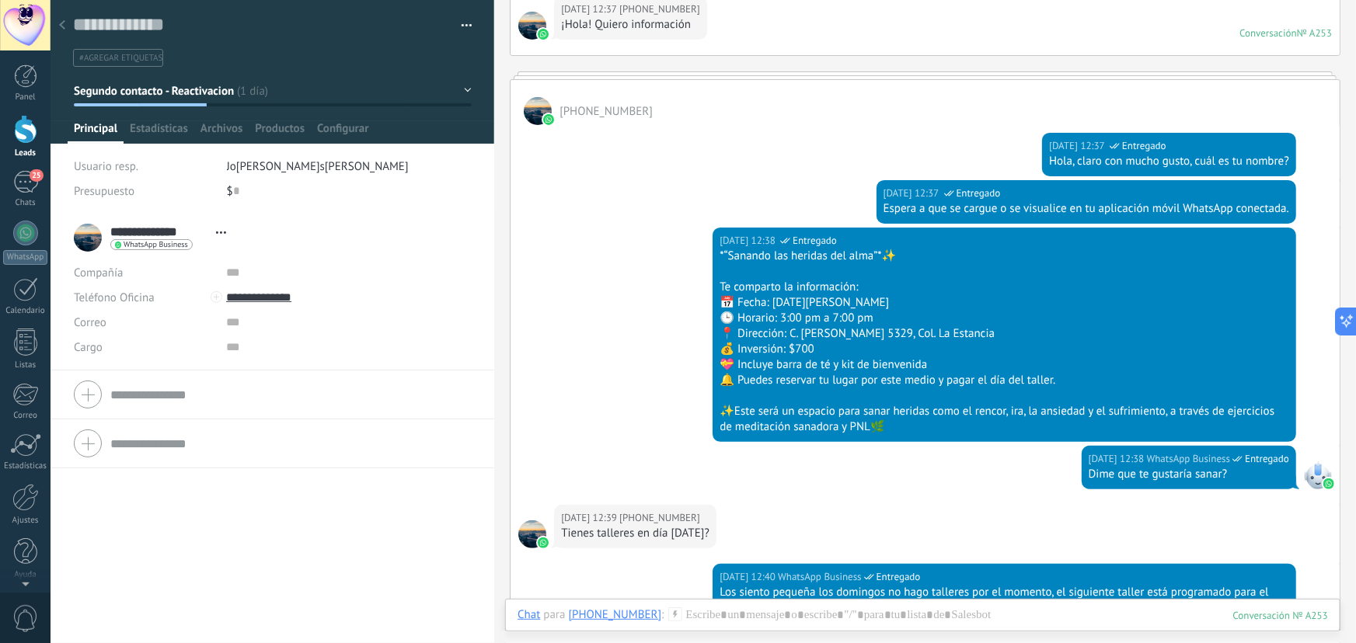
click at [61, 24] on use at bounding box center [62, 24] width 6 height 9
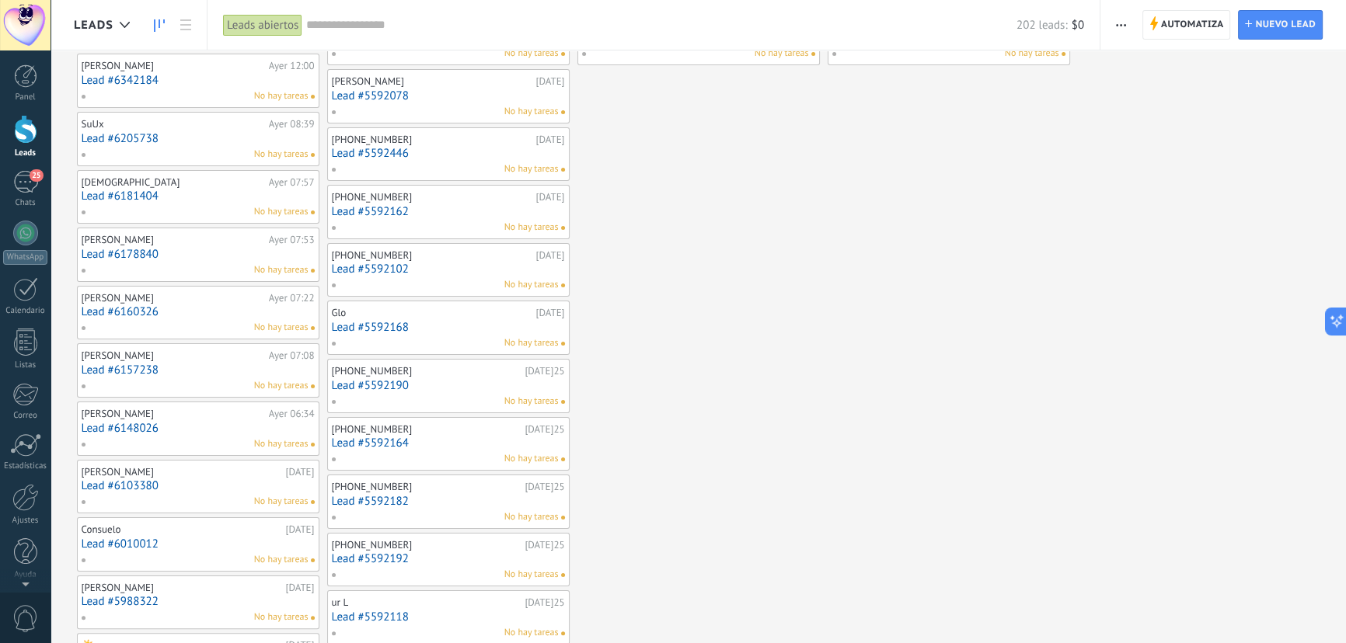
scroll to position [565, 0]
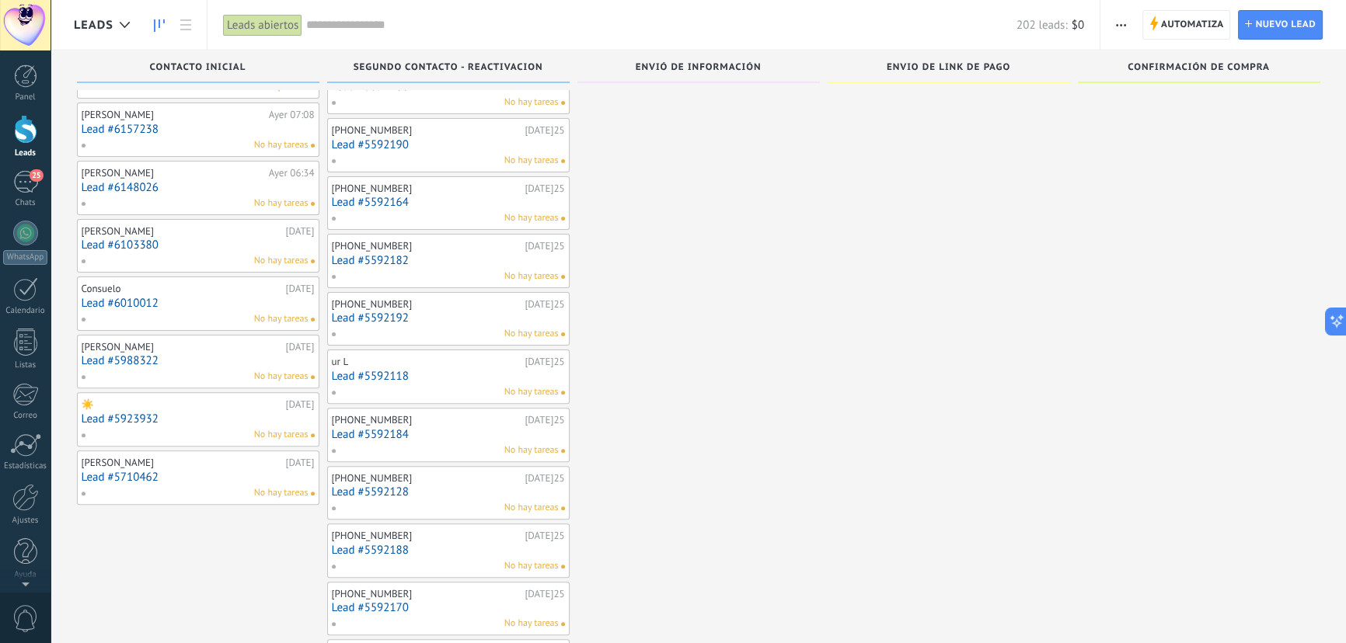
click at [380, 489] on link "Lead #5592128" at bounding box center [448, 492] width 233 height 13
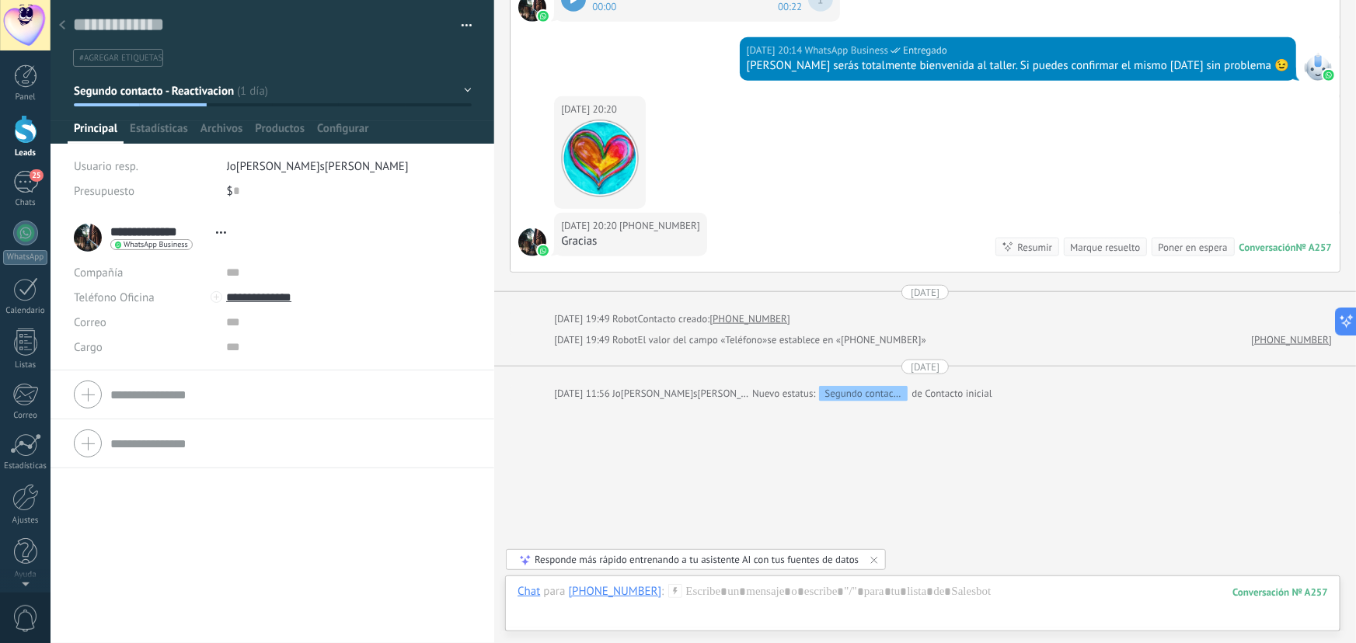
scroll to position [751, 0]
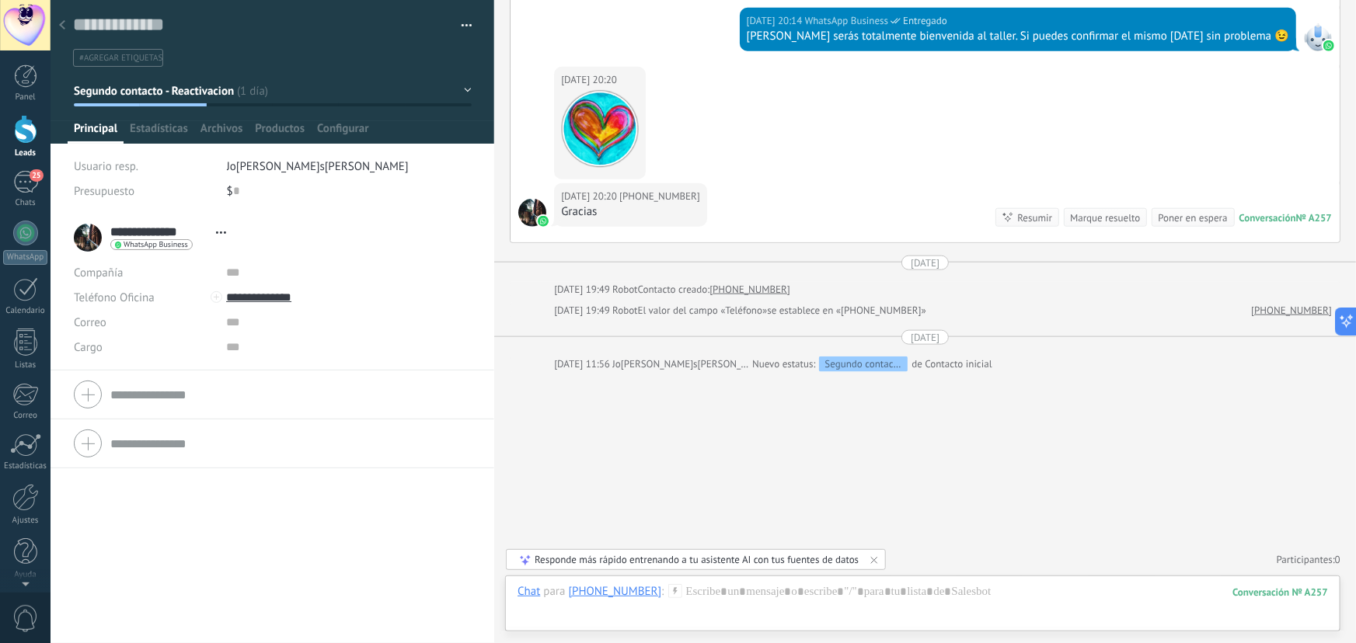
click at [277, 97] on button "Segundo contacto - Reactivacion" at bounding box center [273, 91] width 398 height 28
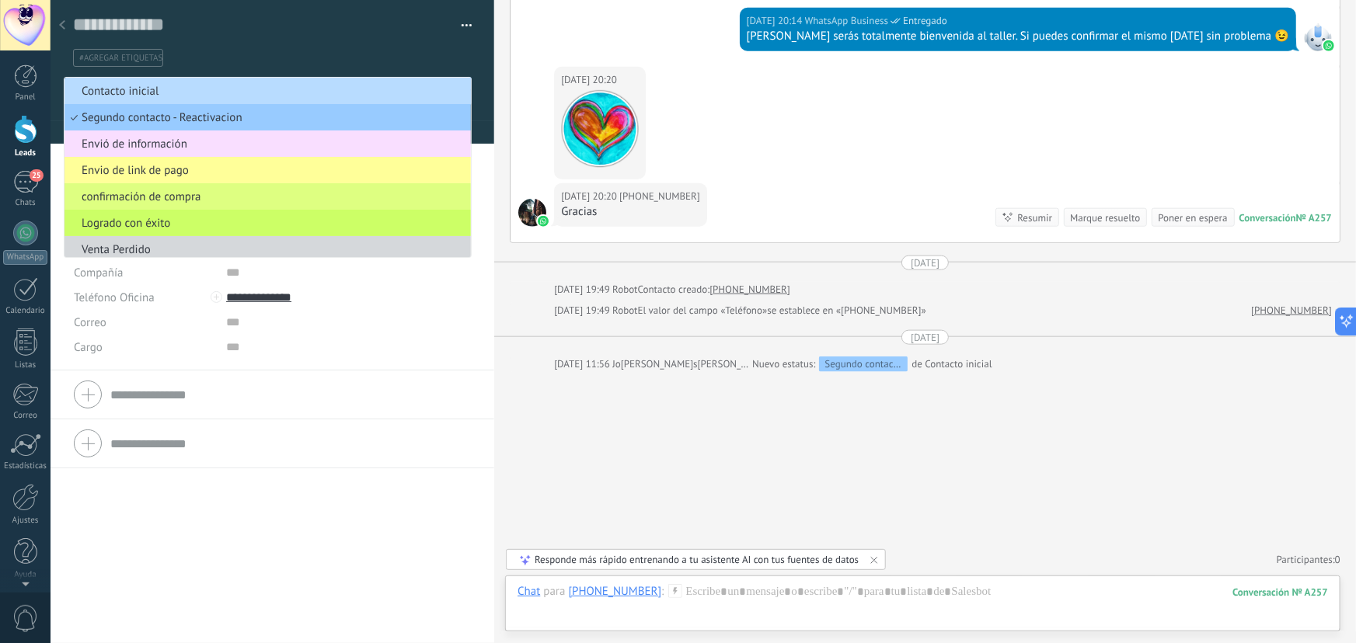
click at [246, 97] on span "Contacto inicial" at bounding box center [266, 91] width 402 height 15
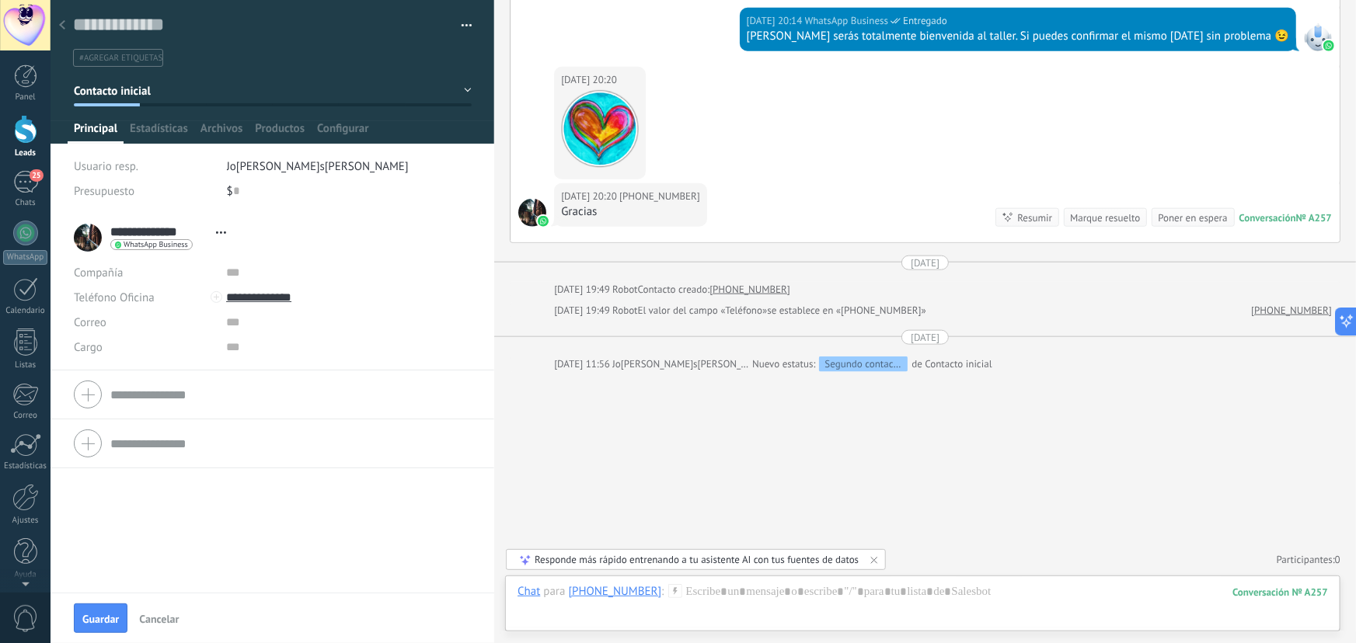
click at [60, 26] on use at bounding box center [62, 24] width 6 height 9
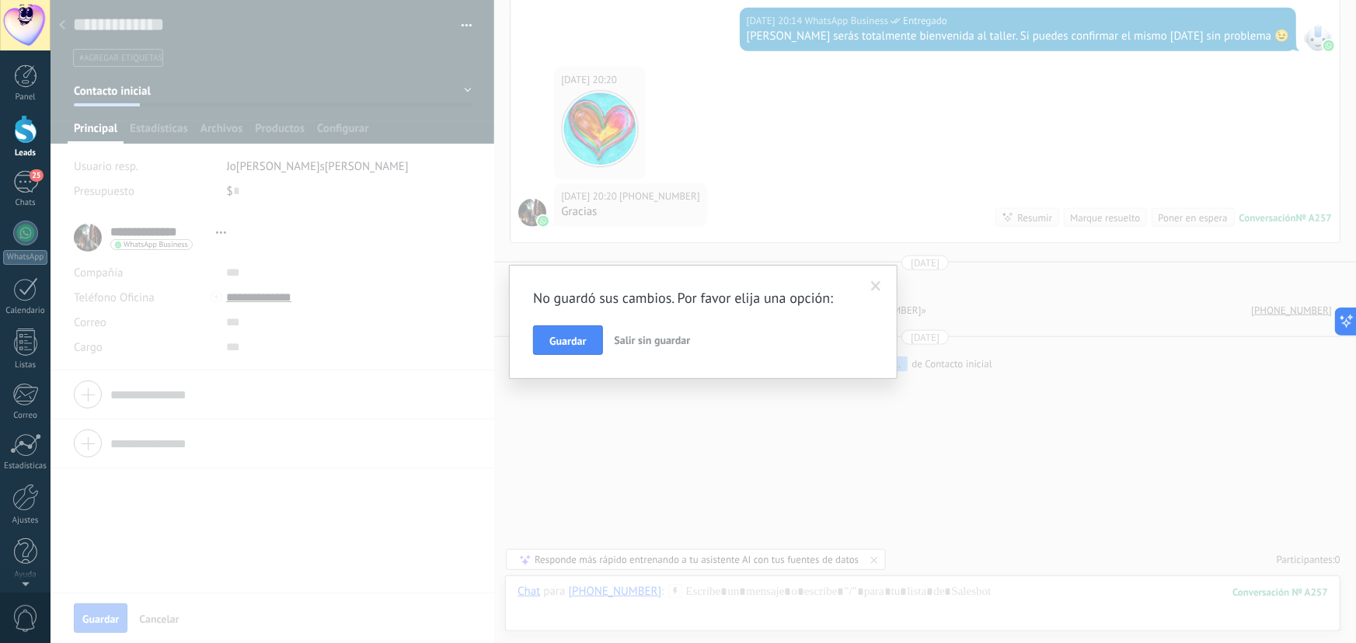
click at [532, 323] on div "No guardó sus cambios. Por favor elija una opción: Guardar Salir sin guardar" at bounding box center [703, 322] width 389 height 114
click at [543, 326] on div "Guardar Salir sin guardar" at bounding box center [703, 341] width 340 height 30
click at [560, 342] on span "Guardar" at bounding box center [567, 341] width 37 height 11
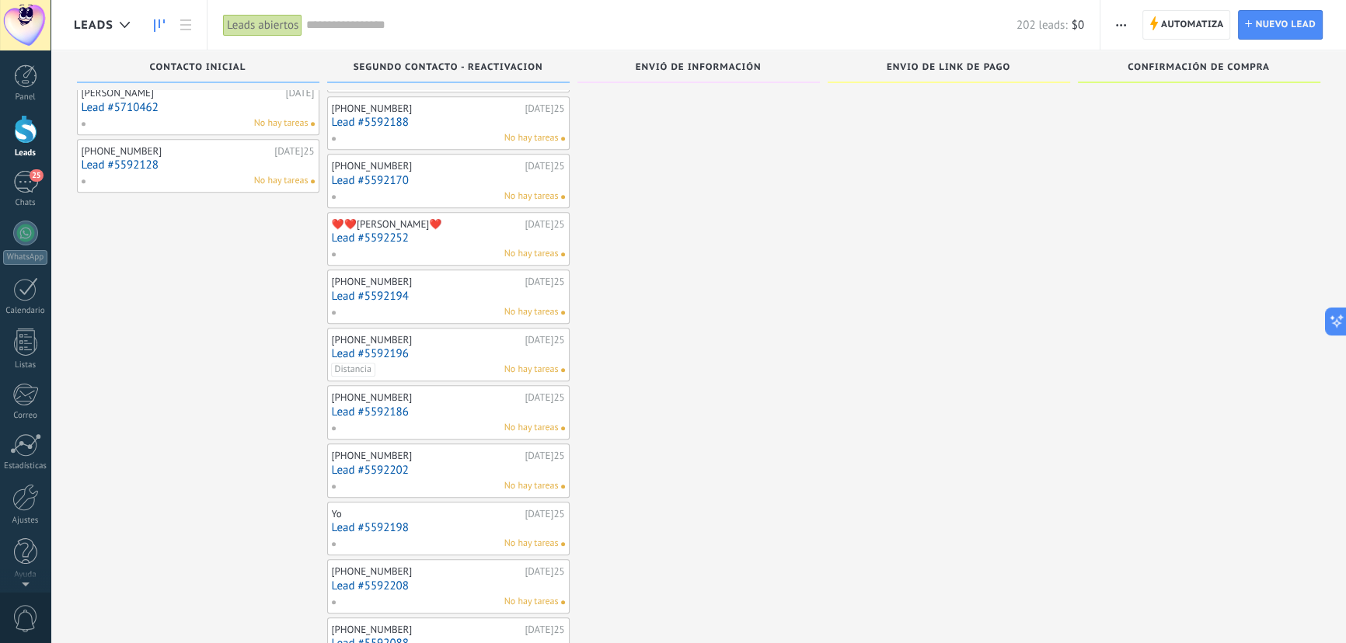
scroll to position [933, 0]
click at [394, 410] on link "Lead #5592186" at bounding box center [448, 414] width 233 height 13
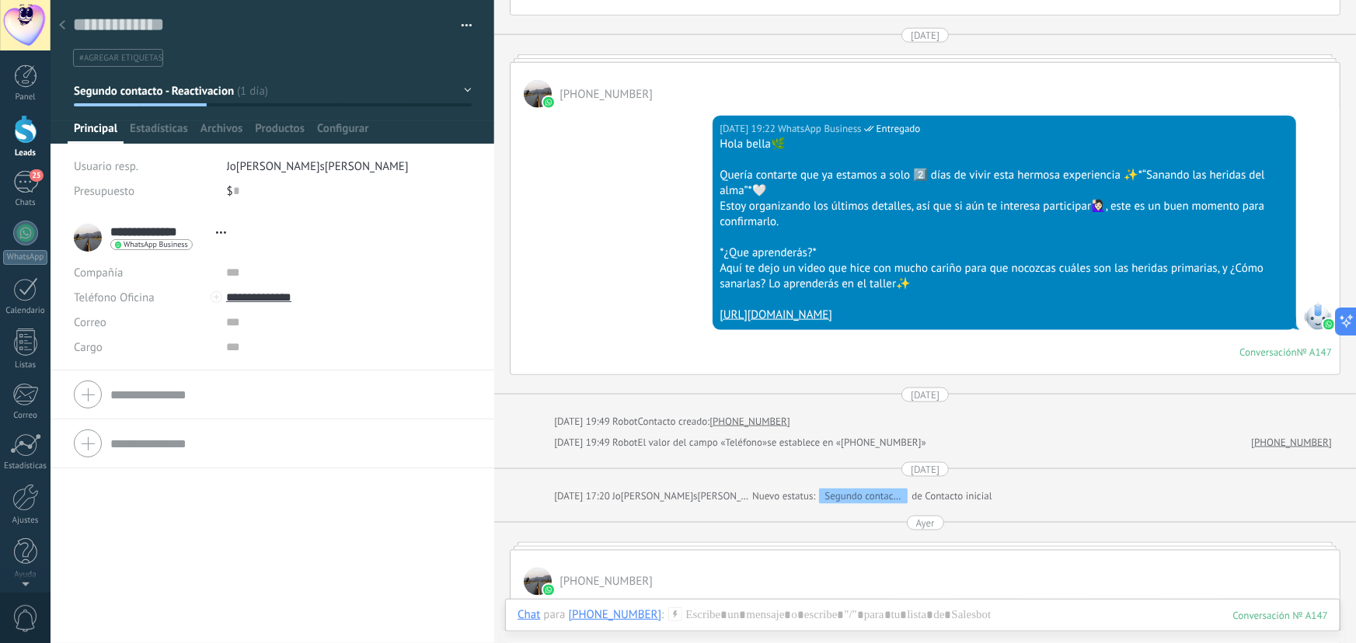
scroll to position [942, 0]
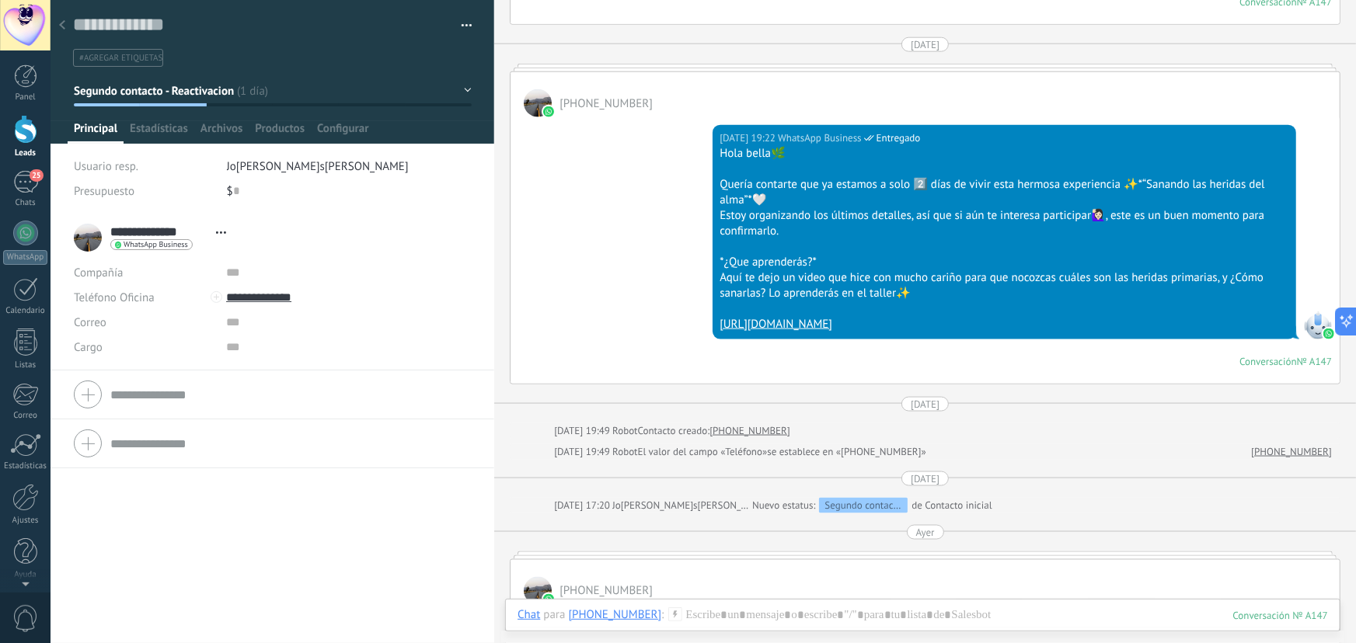
click at [61, 23] on icon at bounding box center [62, 24] width 6 height 9
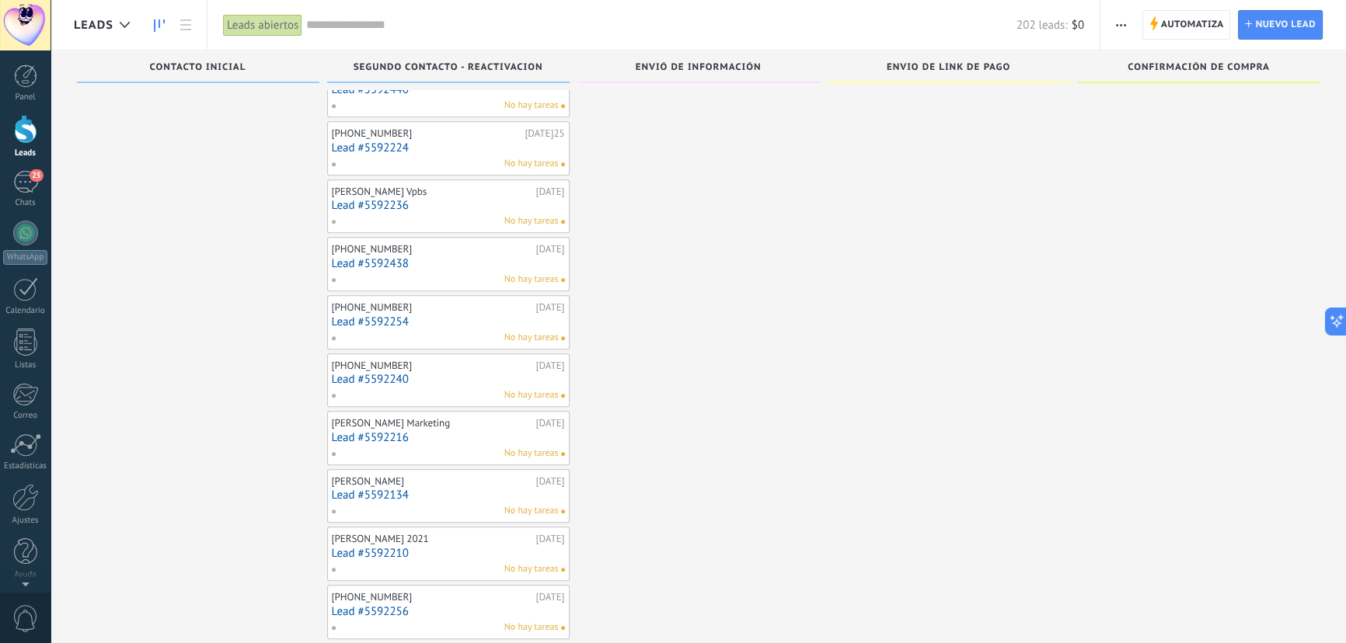
scroll to position [1806, 0]
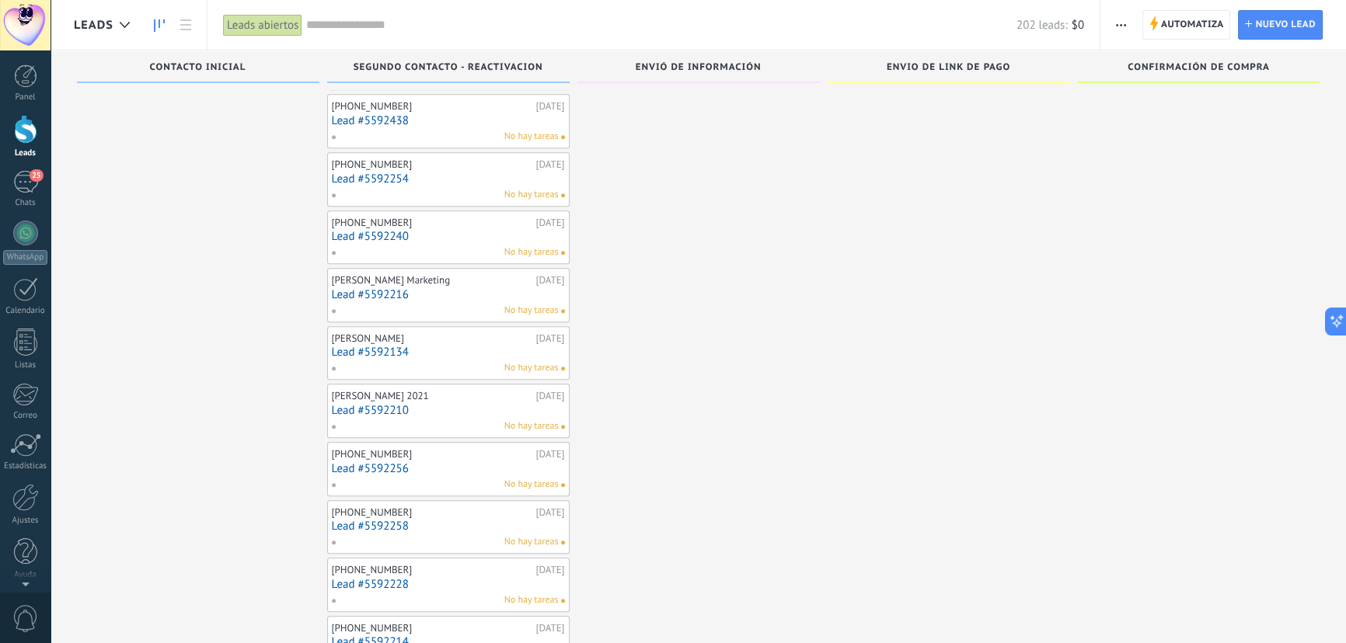
click at [378, 407] on link "Lead #5592210" at bounding box center [448, 410] width 233 height 13
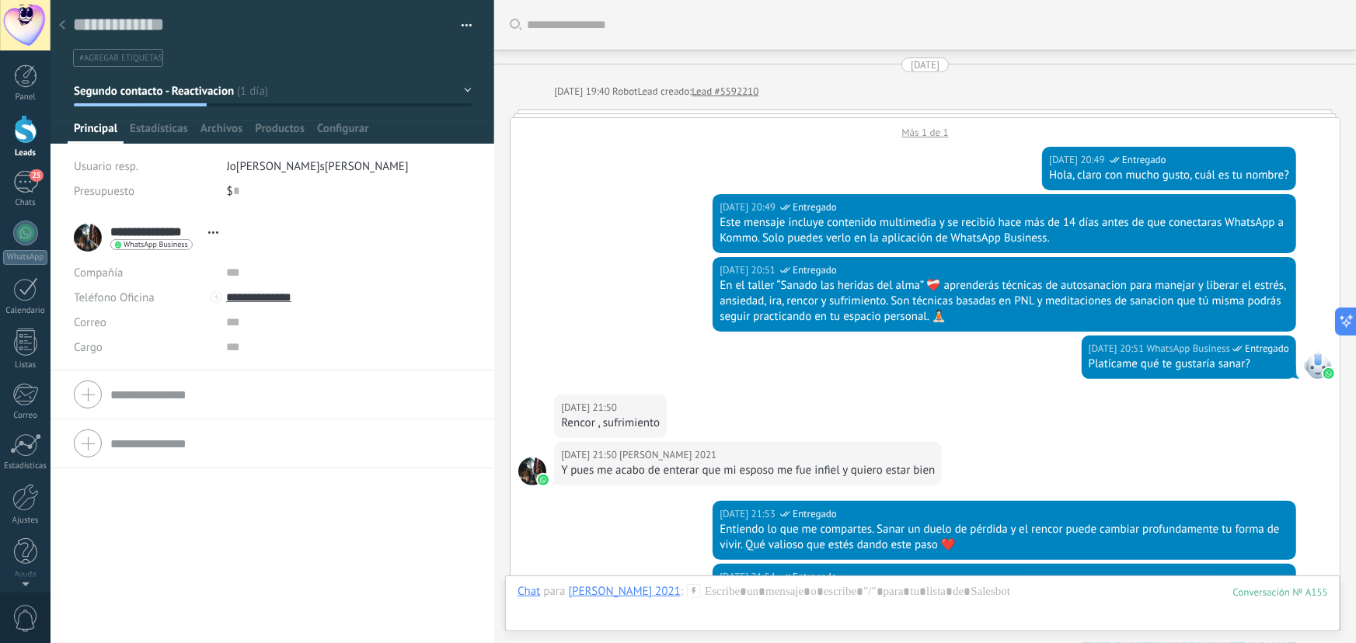
scroll to position [1303, 0]
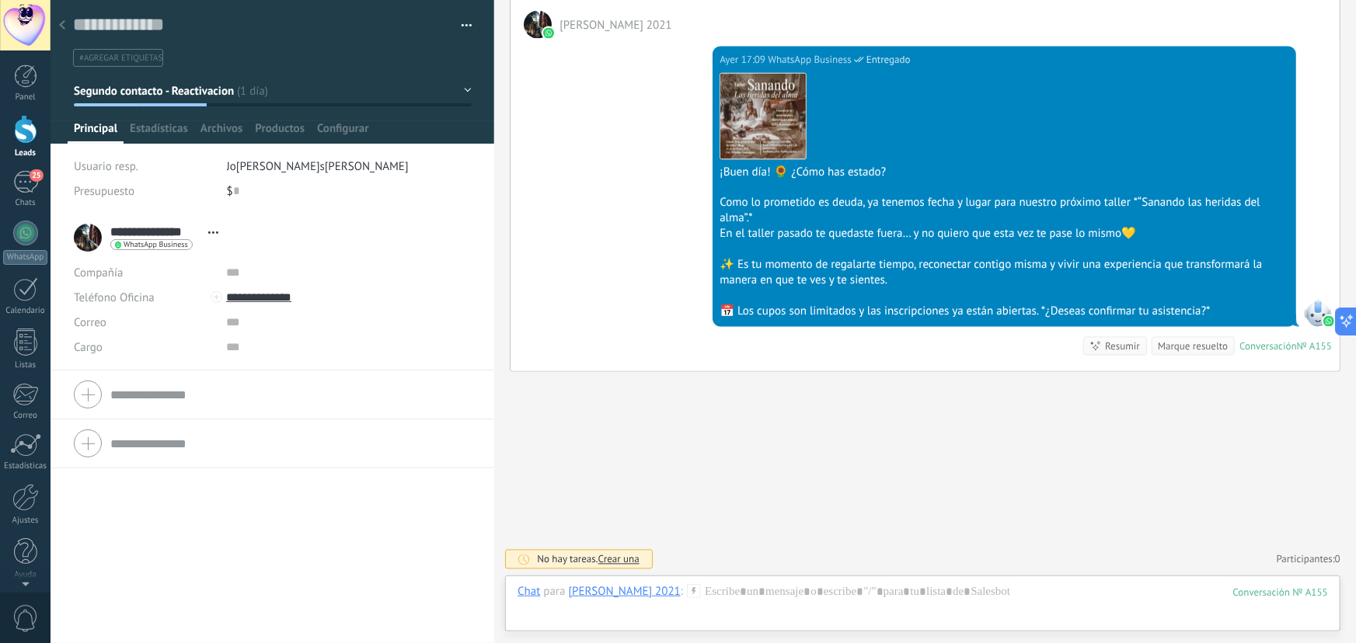
click at [68, 21] on div at bounding box center [62, 26] width 22 height 30
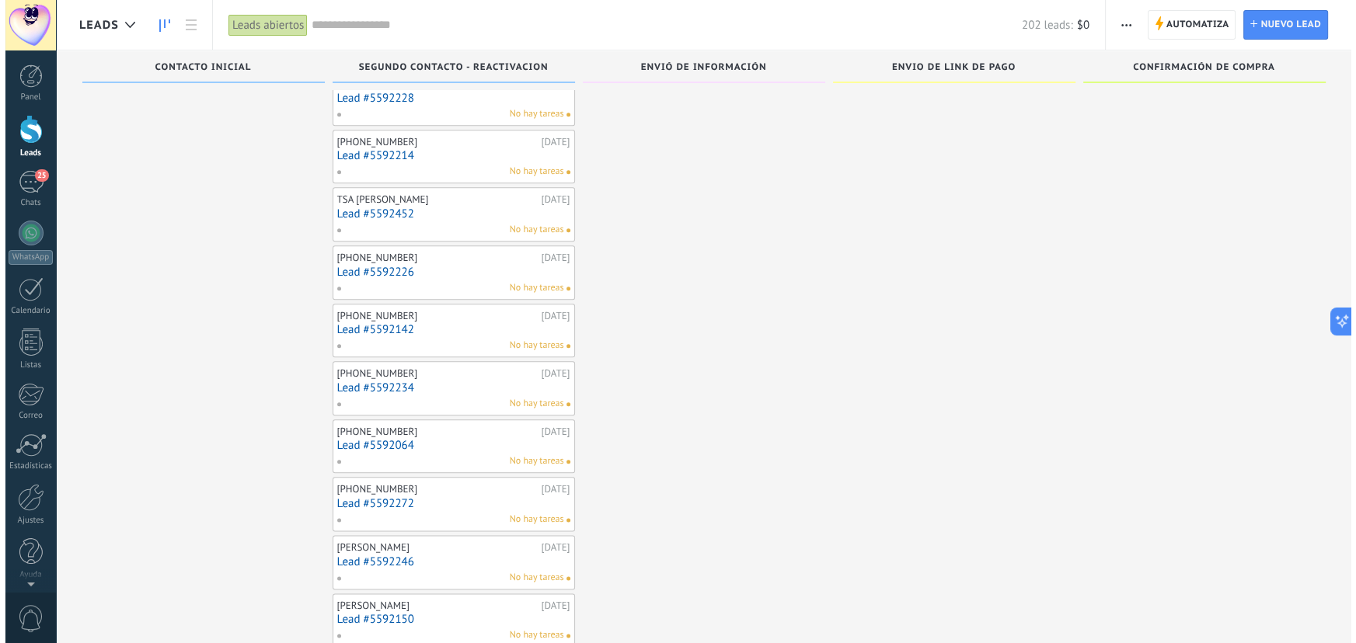
scroll to position [2300, 0]
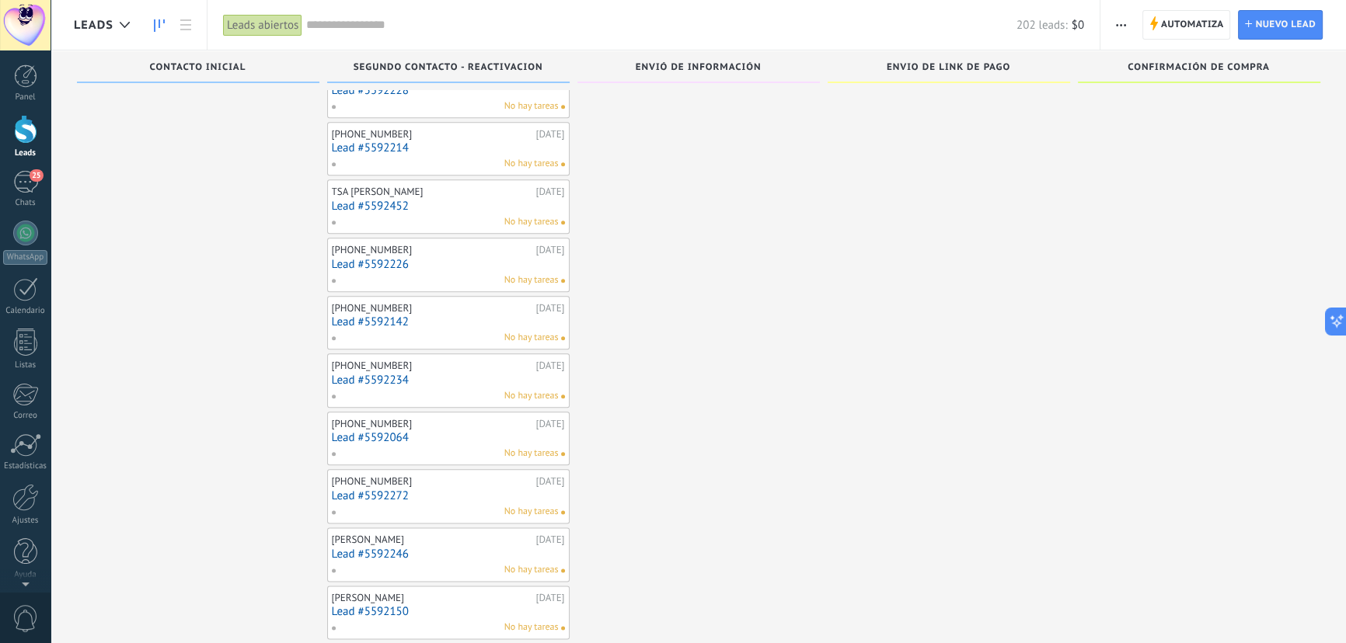
click at [389, 563] on div "No hay tareas" at bounding box center [445, 570] width 228 height 14
click at [389, 548] on link "Lead #5592246" at bounding box center [448, 554] width 233 height 13
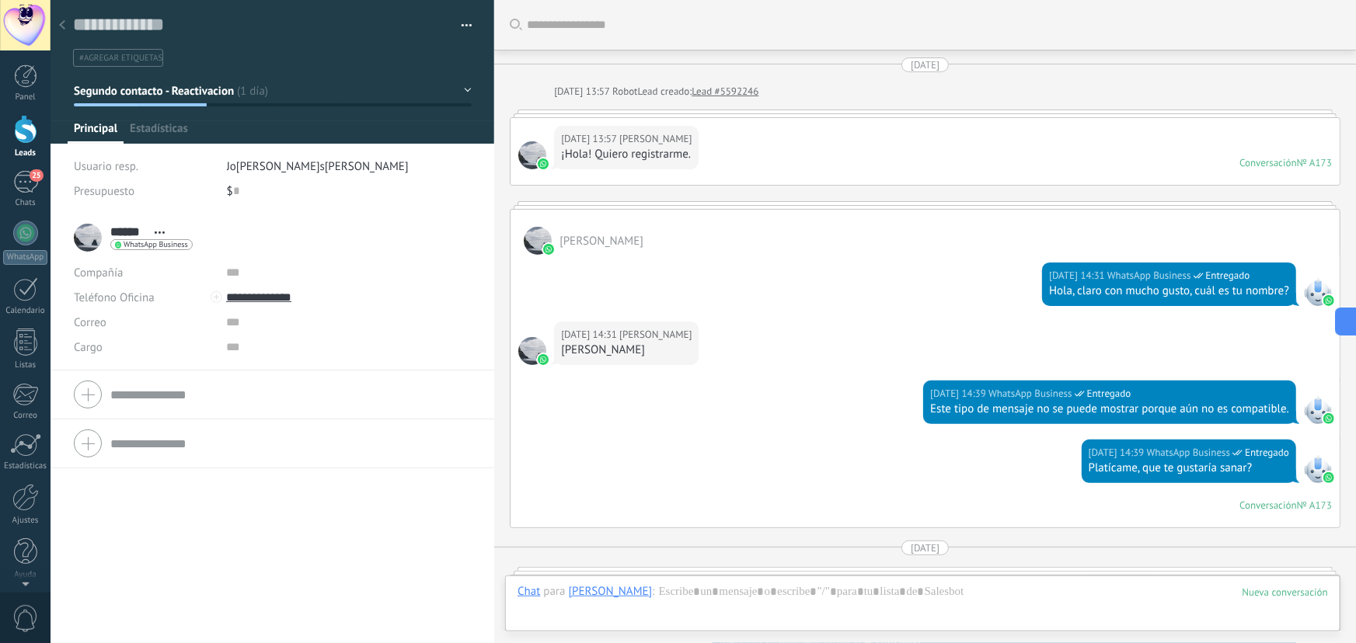
scroll to position [1069, 0]
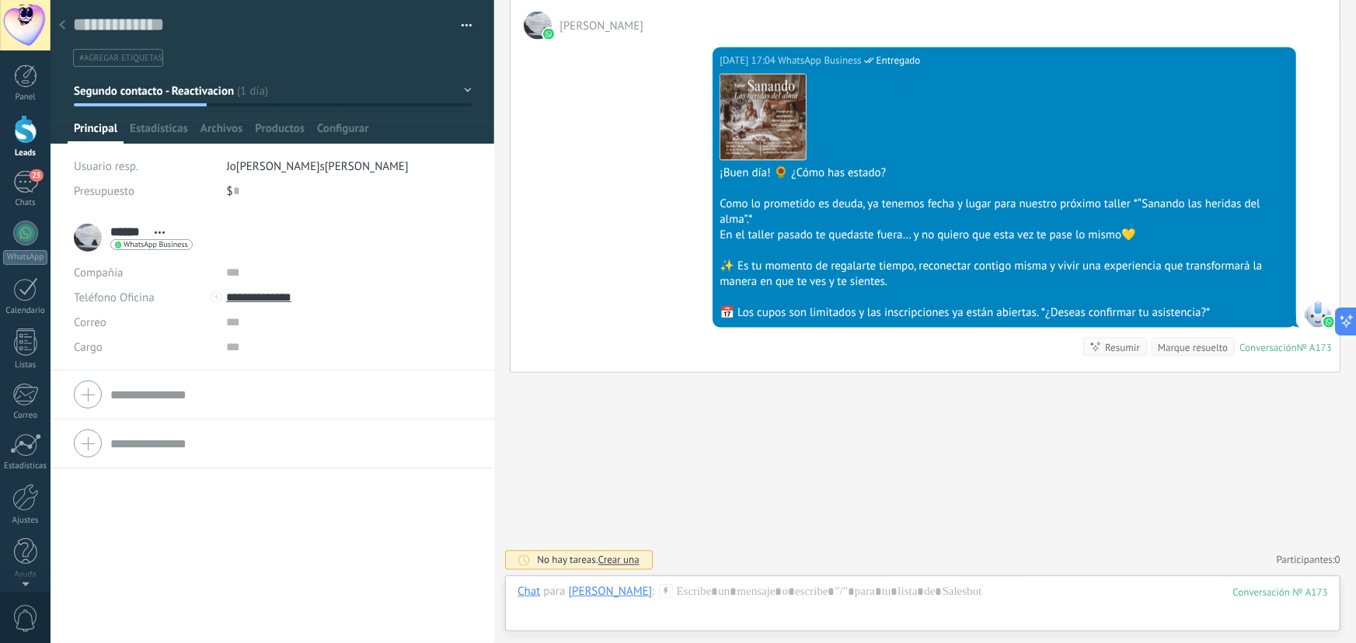
click at [63, 24] on icon at bounding box center [62, 24] width 6 height 9
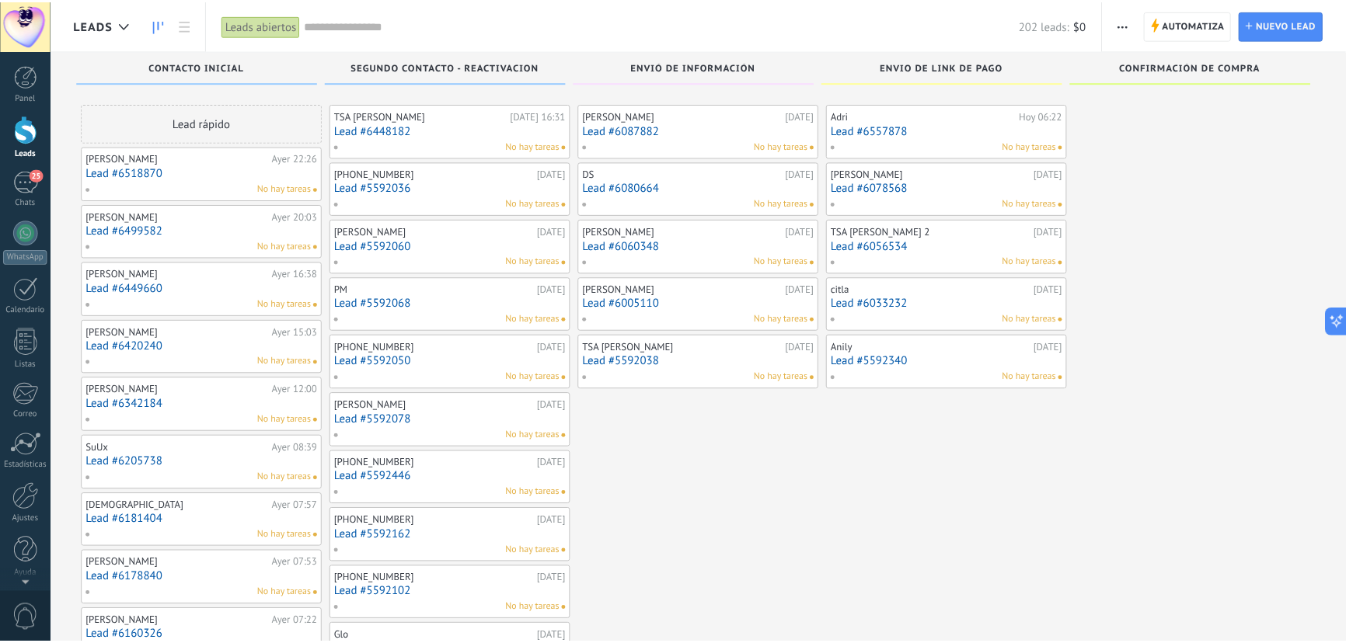
scroll to position [2300, 0]
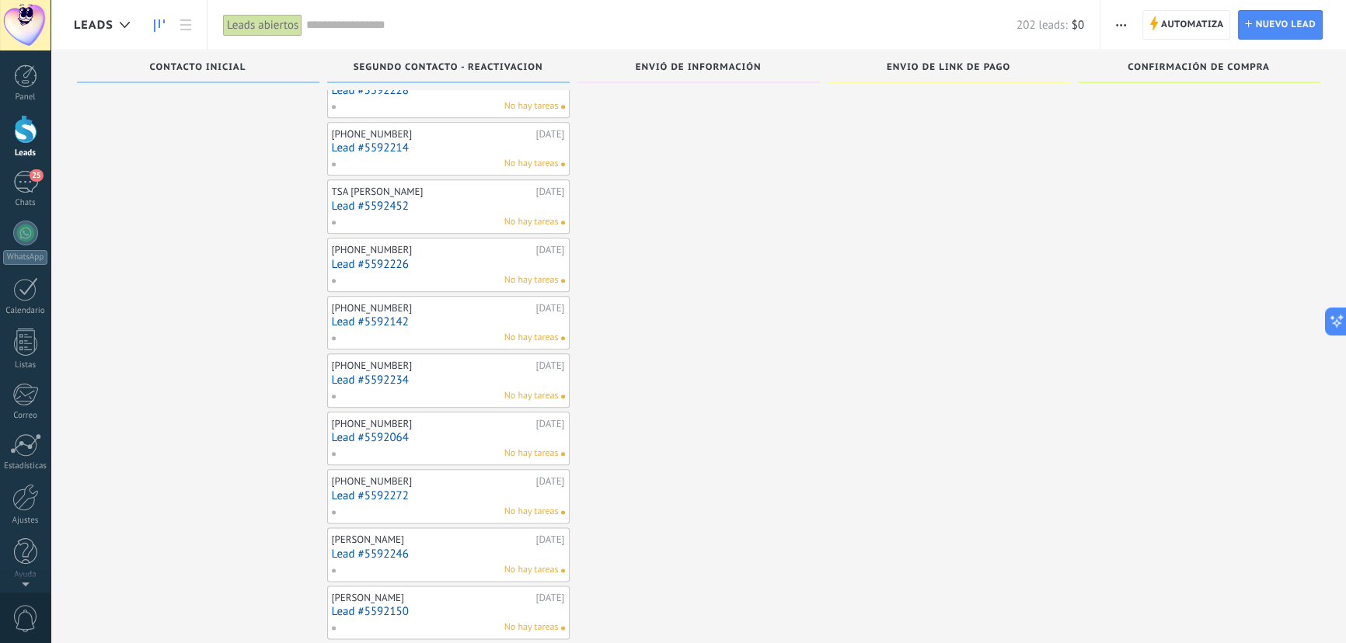
click at [361, 490] on link "Lead #5592272" at bounding box center [448, 496] width 233 height 13
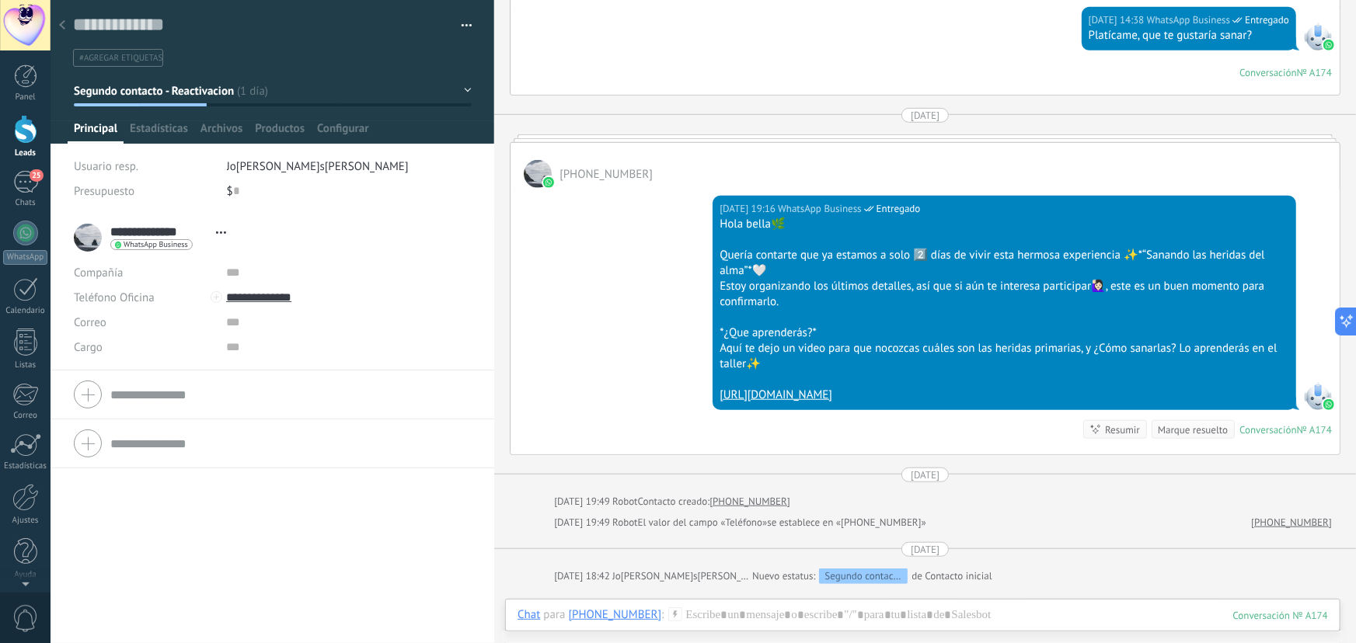
scroll to position [668, 0]
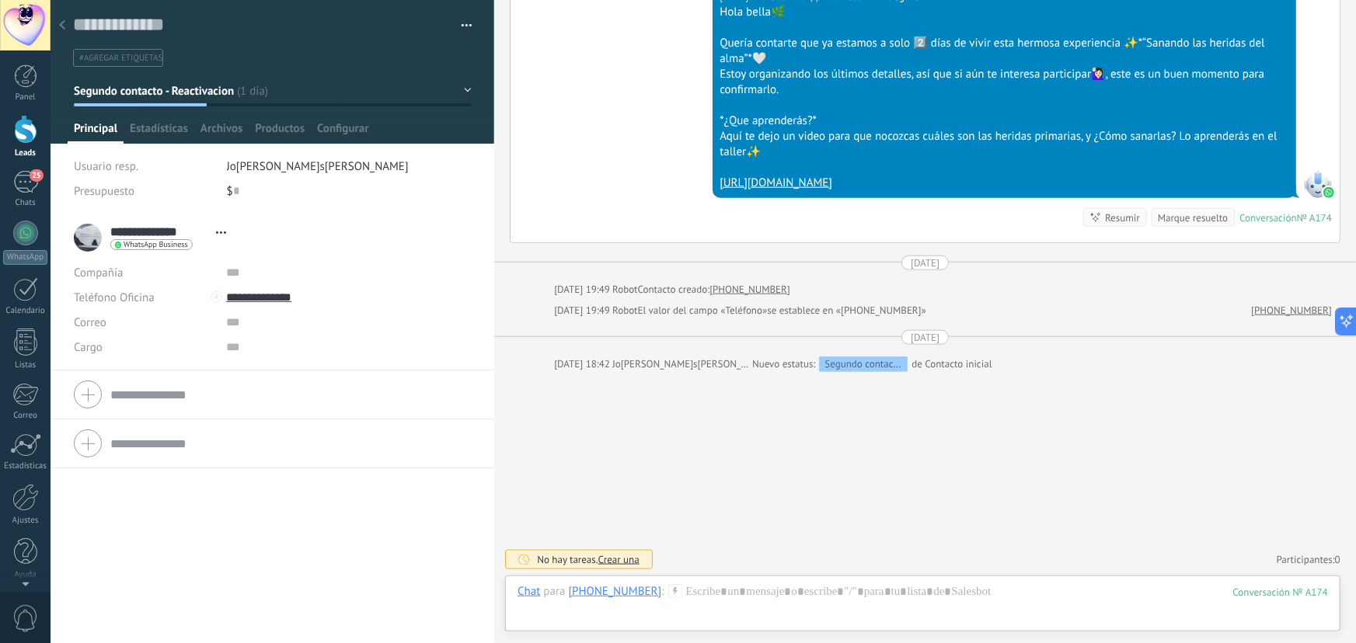
click at [462, 26] on span "button" at bounding box center [467, 27] width 11 height 3
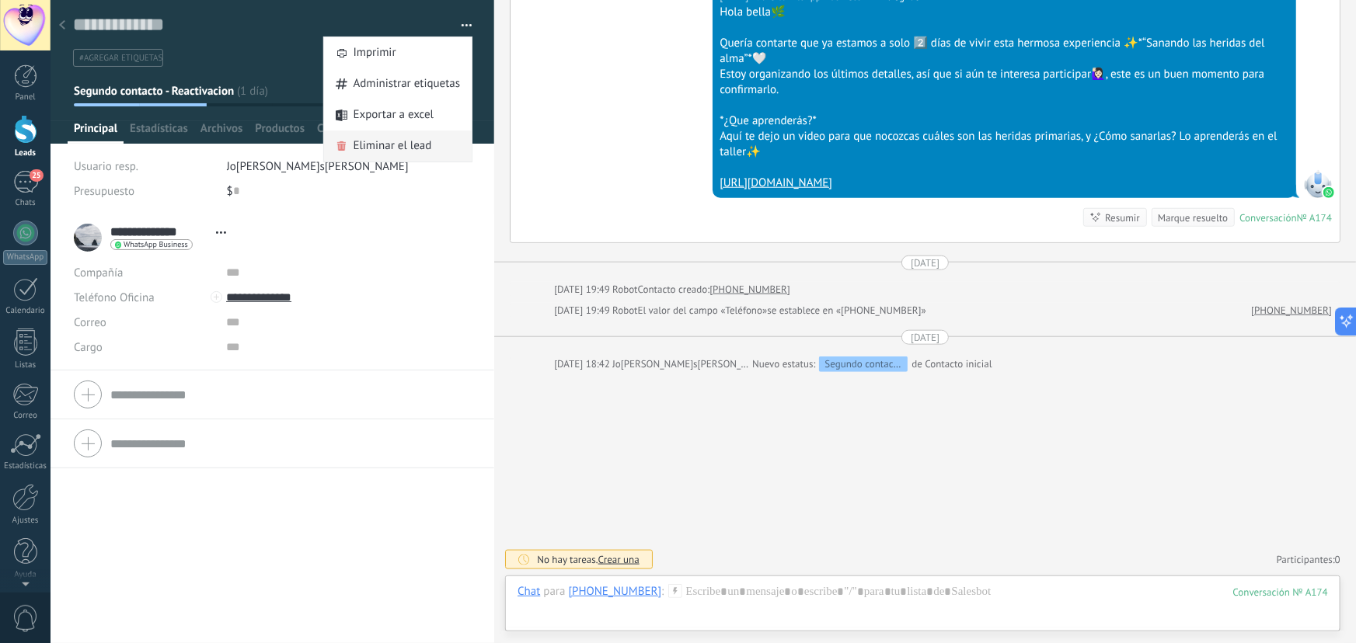
click at [382, 138] on span "Eliminar el lead" at bounding box center [393, 146] width 78 height 31
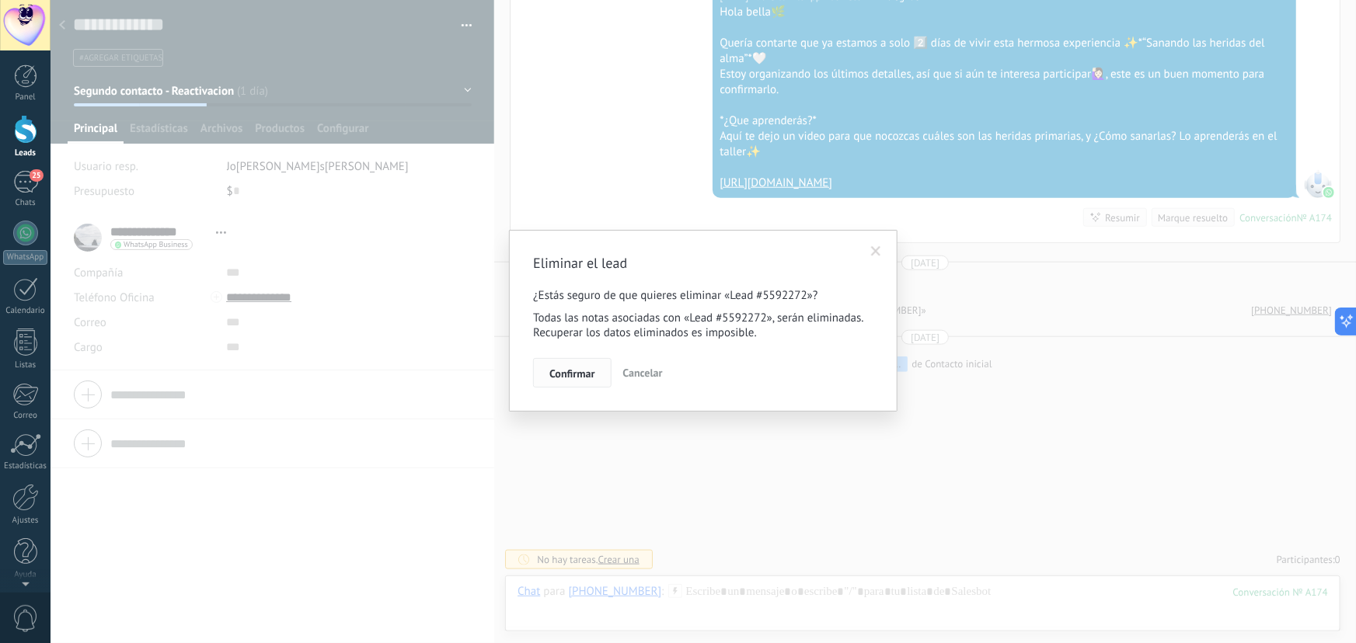
click at [580, 378] on span "Confirmar" at bounding box center [571, 373] width 45 height 11
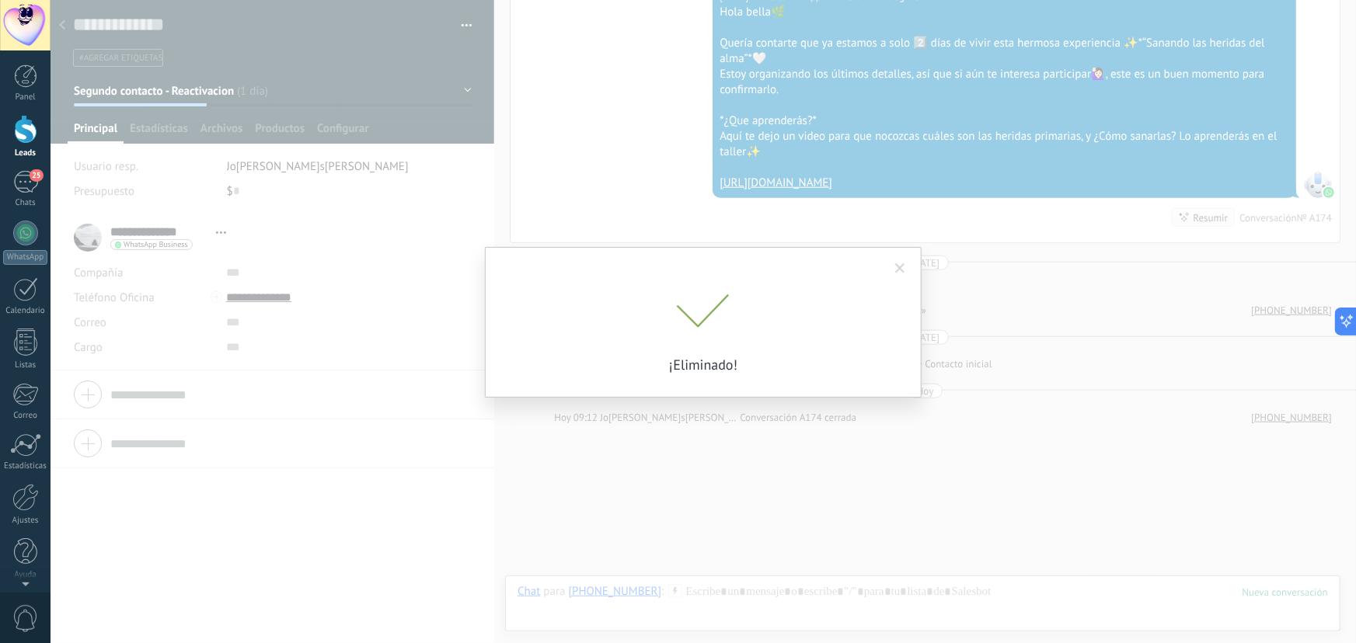
scroll to position [722, 0]
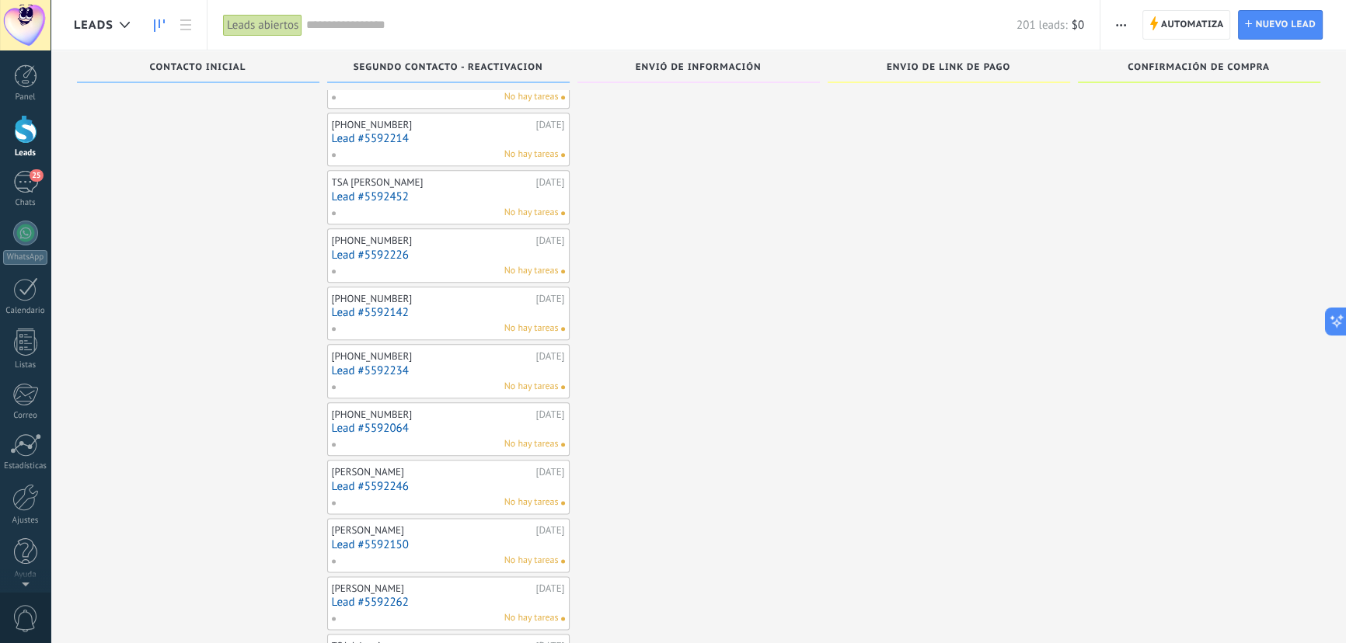
scroll to position [2384, 0]
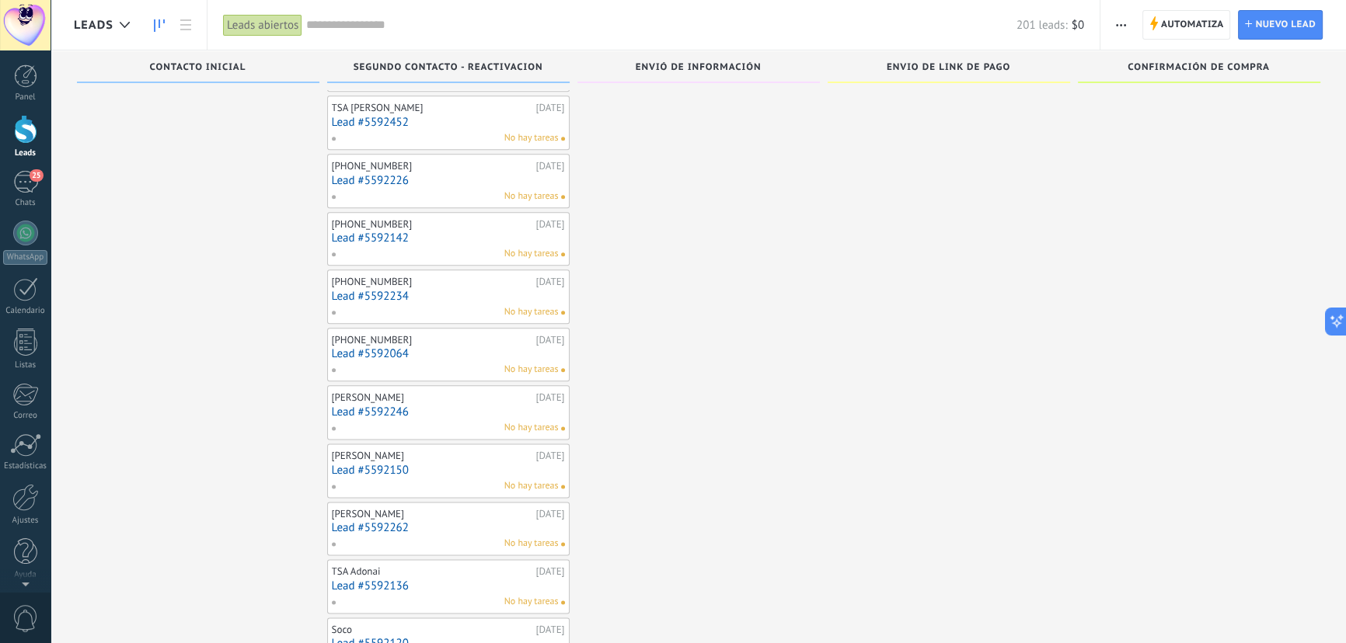
click at [378, 464] on link "Lead #5592150" at bounding box center [448, 470] width 233 height 13
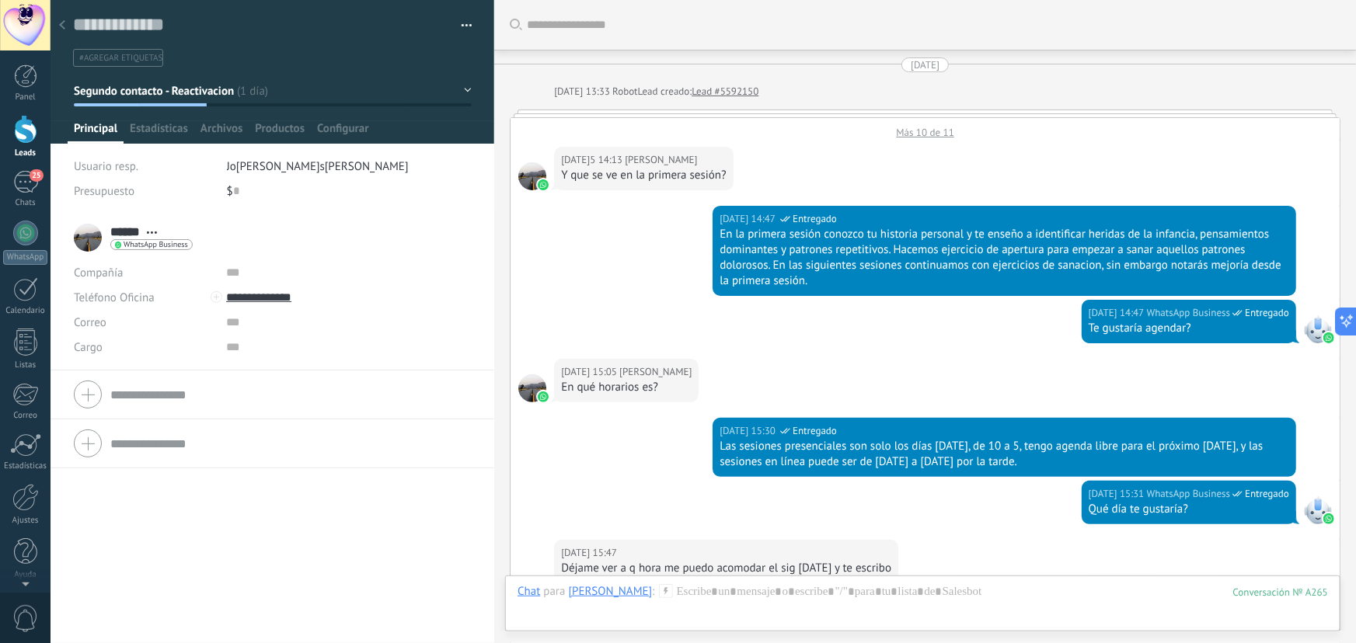
scroll to position [994, 0]
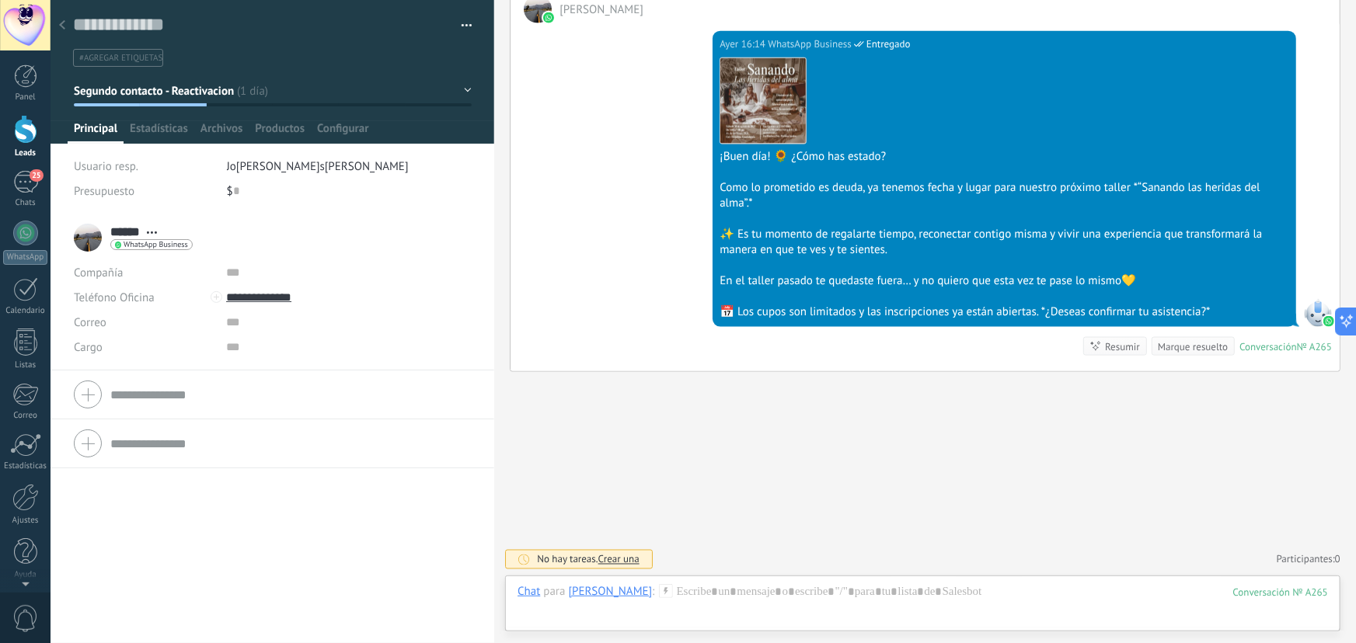
click at [61, 23] on icon at bounding box center [62, 24] width 6 height 9
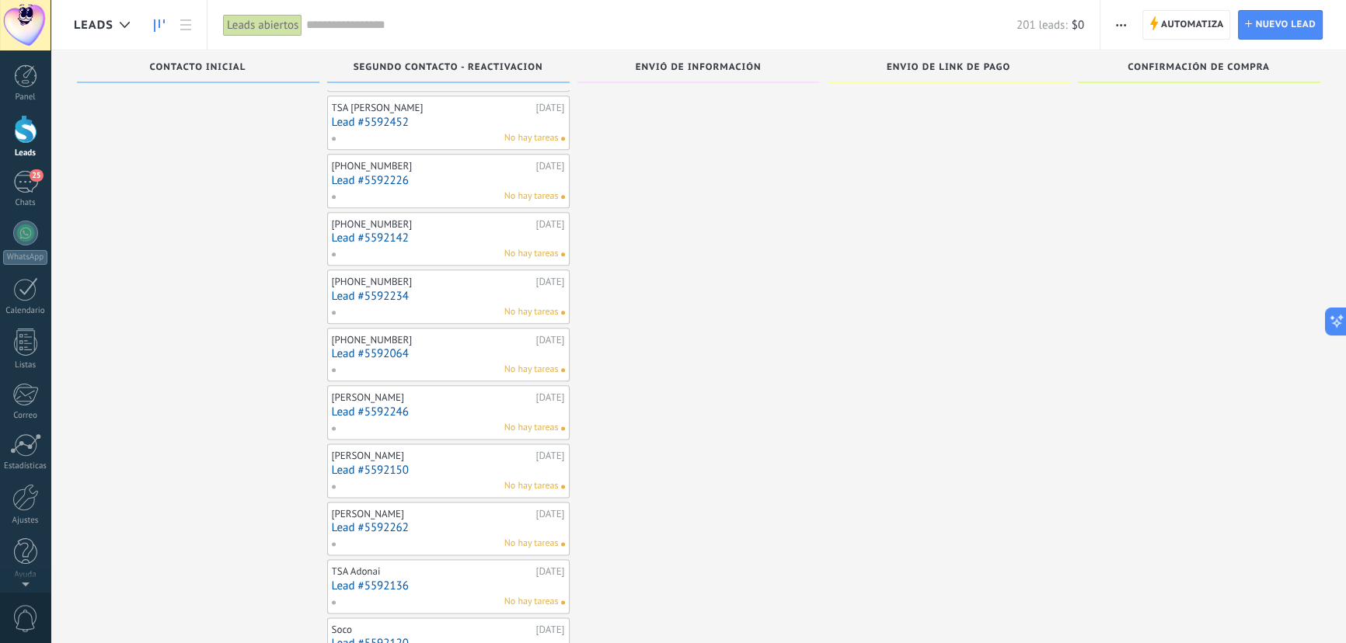
scroll to position [2455, 0]
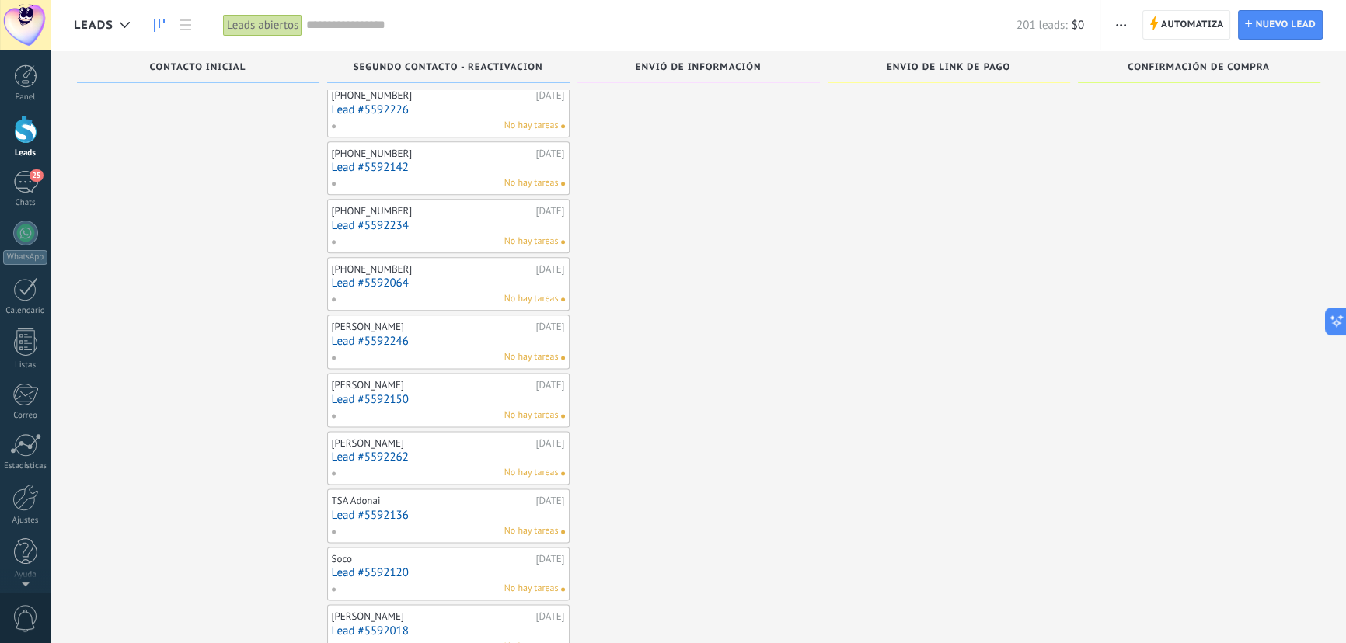
click at [368, 452] on link "Lead #5592262" at bounding box center [448, 457] width 233 height 13
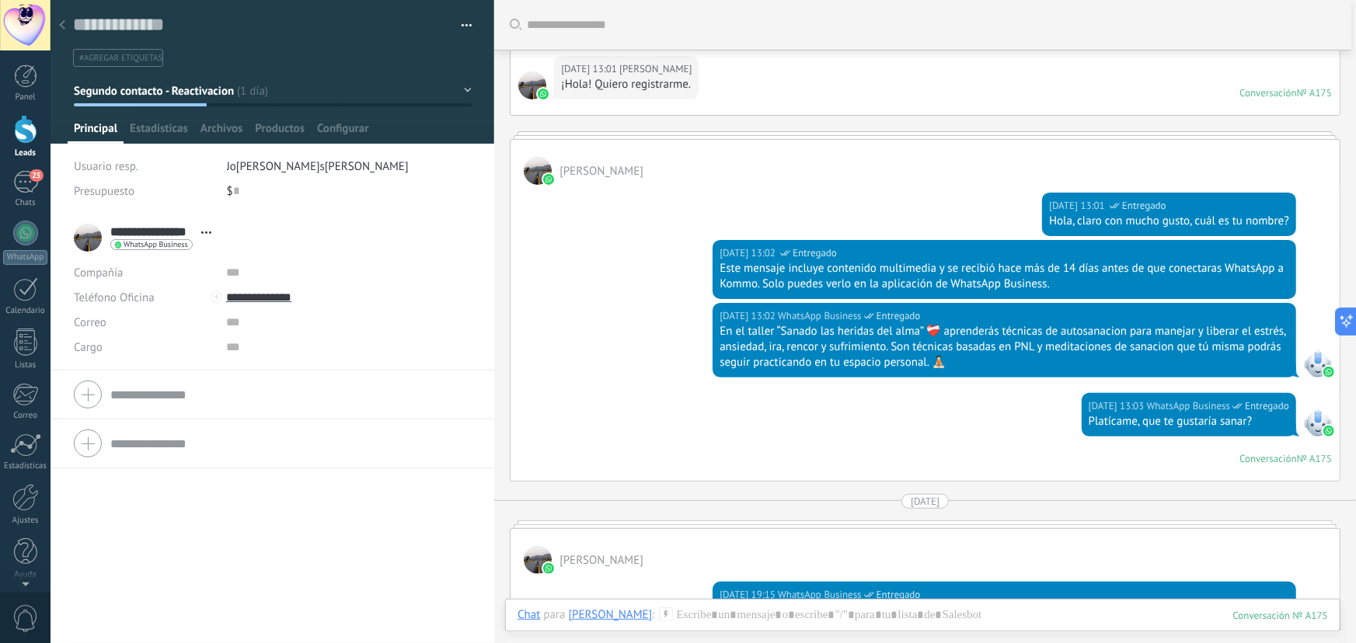
click at [459, 19] on button "button" at bounding box center [461, 25] width 23 height 23
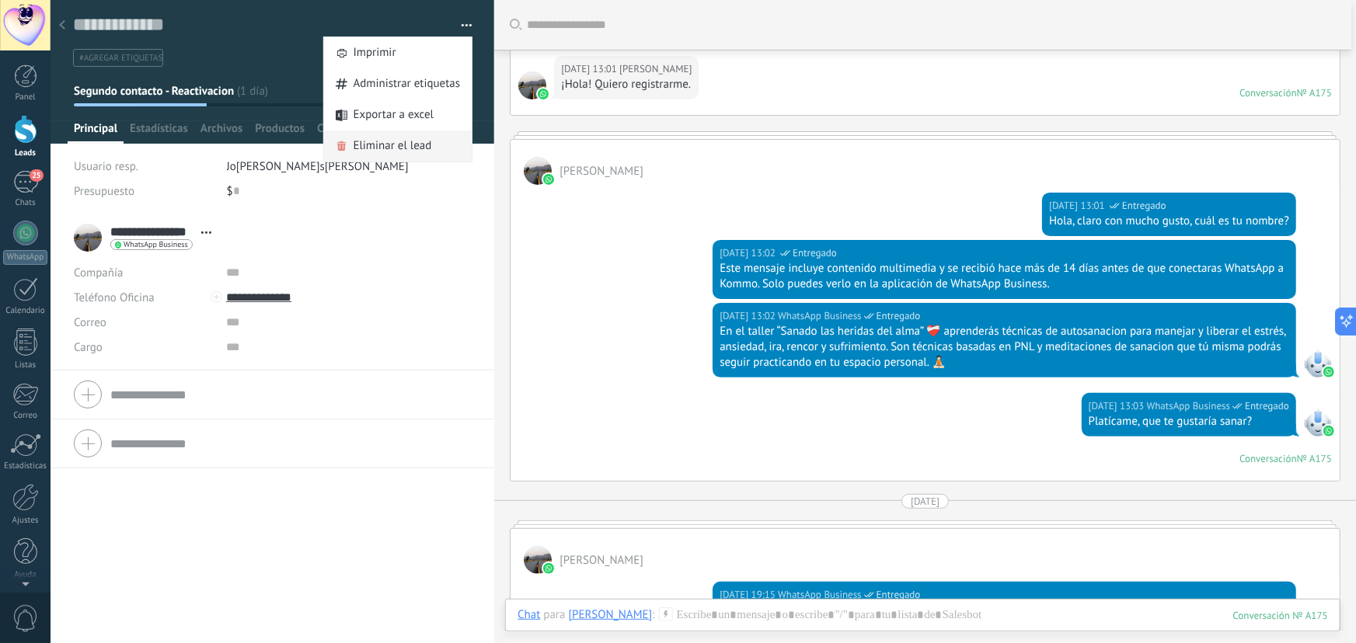
click at [368, 149] on span "Eliminar el lead" at bounding box center [393, 146] width 78 height 31
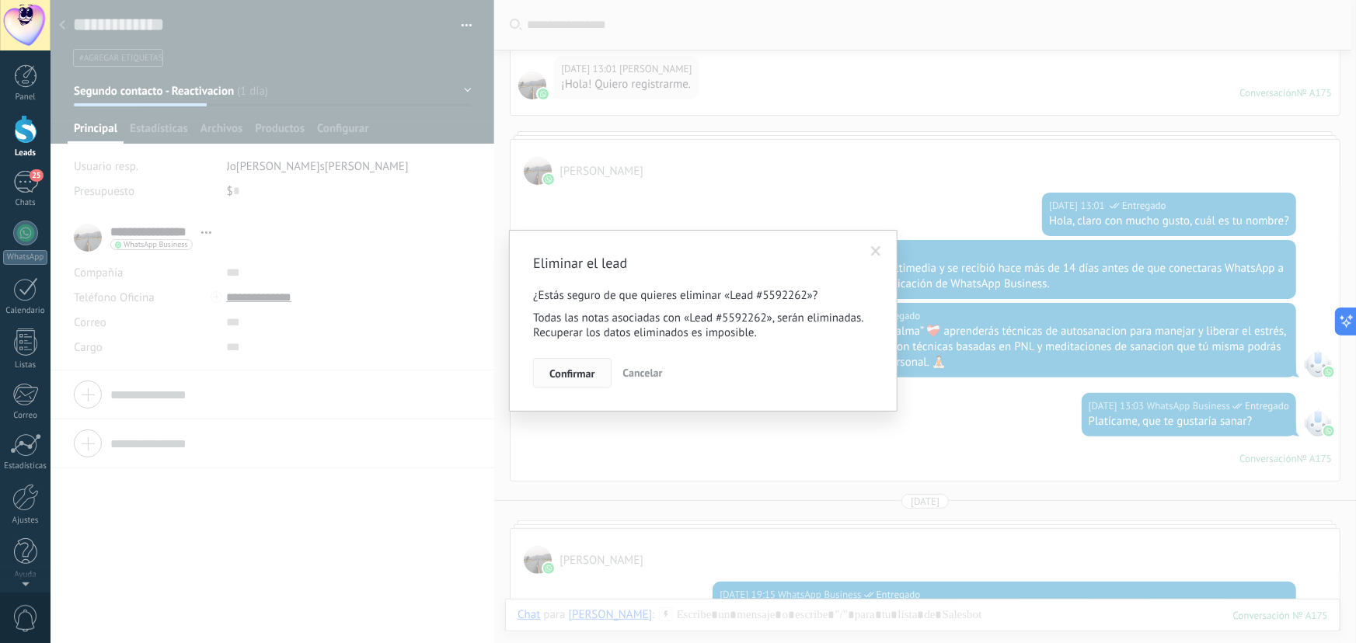
click at [570, 369] on span "Confirmar" at bounding box center [571, 373] width 45 height 11
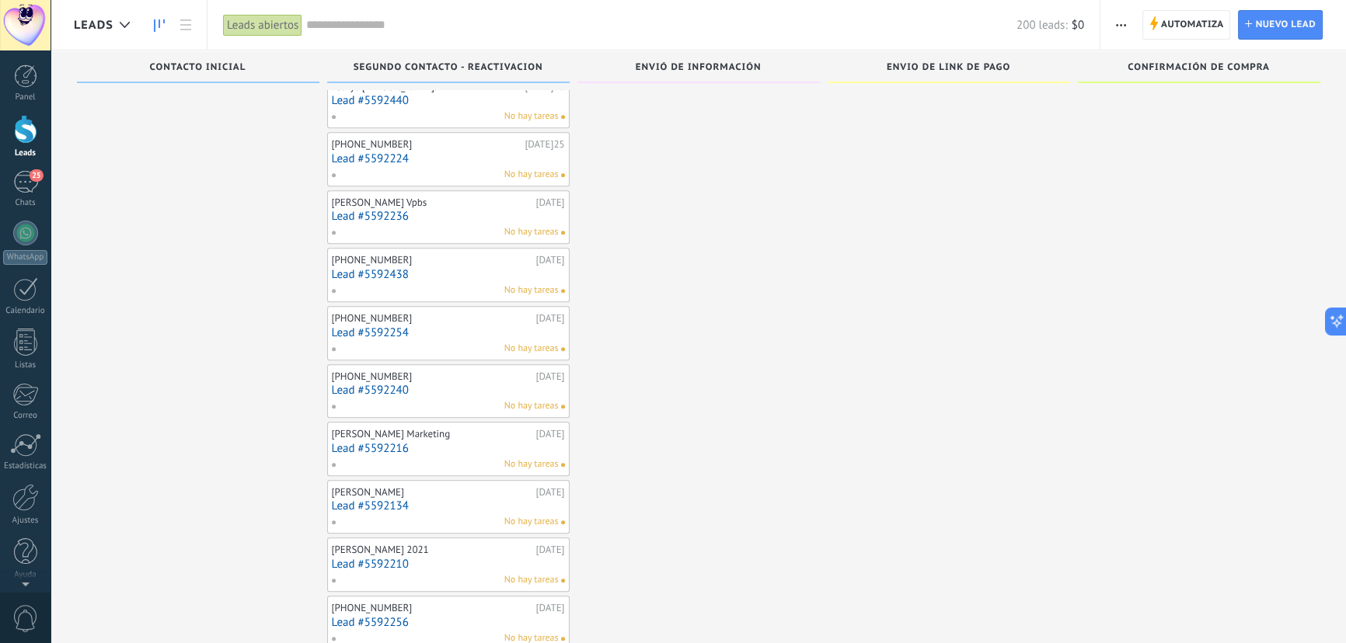
click at [383, 504] on link "Lead #5592134" at bounding box center [448, 506] width 233 height 13
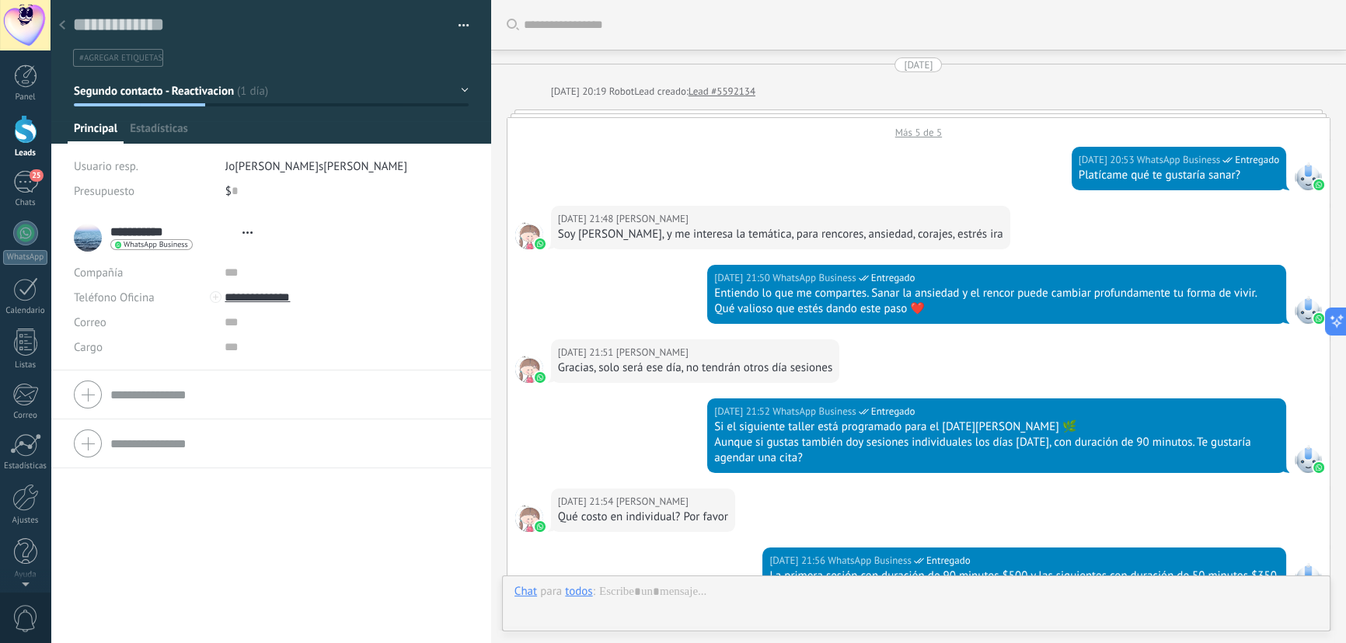
type textarea "**********"
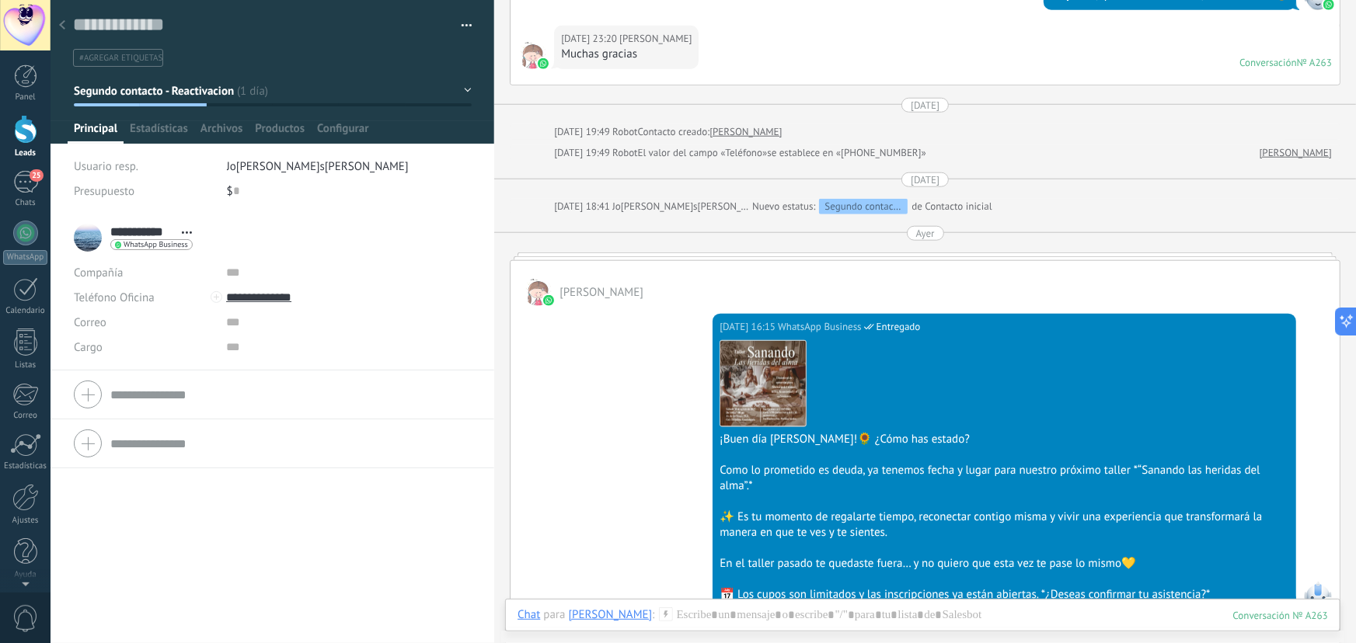
click at [62, 26] on icon at bounding box center [62, 24] width 6 height 9
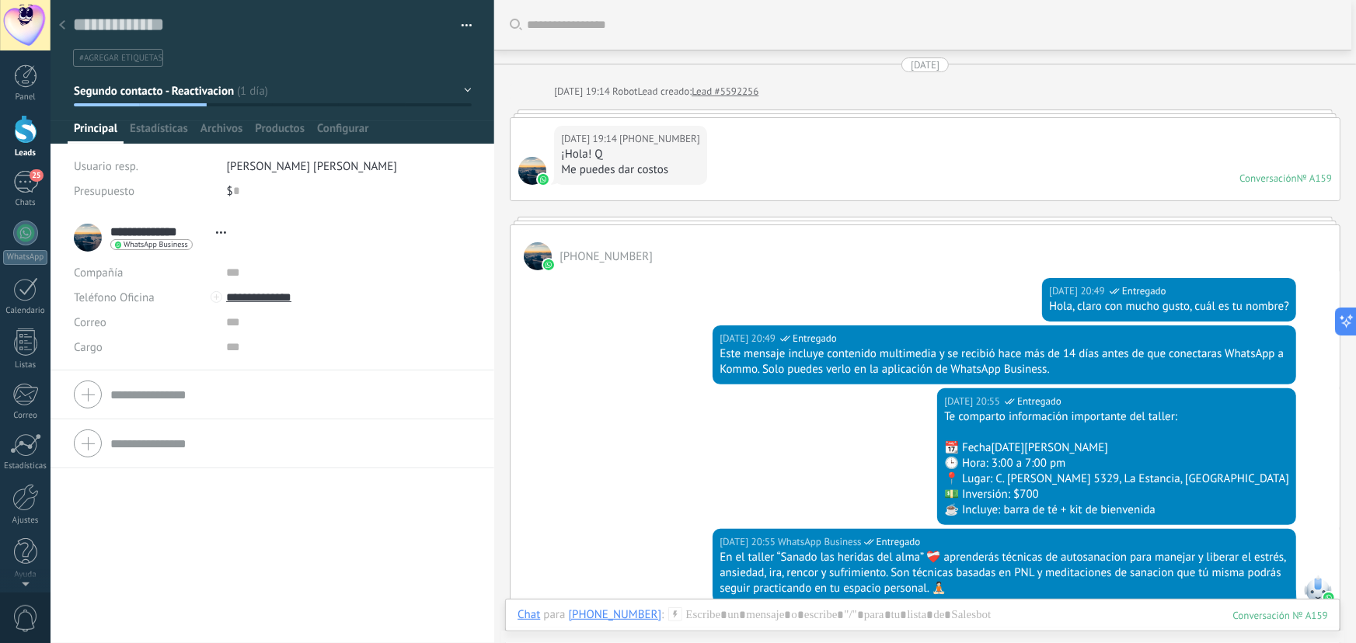
click at [460, 21] on button "button" at bounding box center [461, 25] width 23 height 23
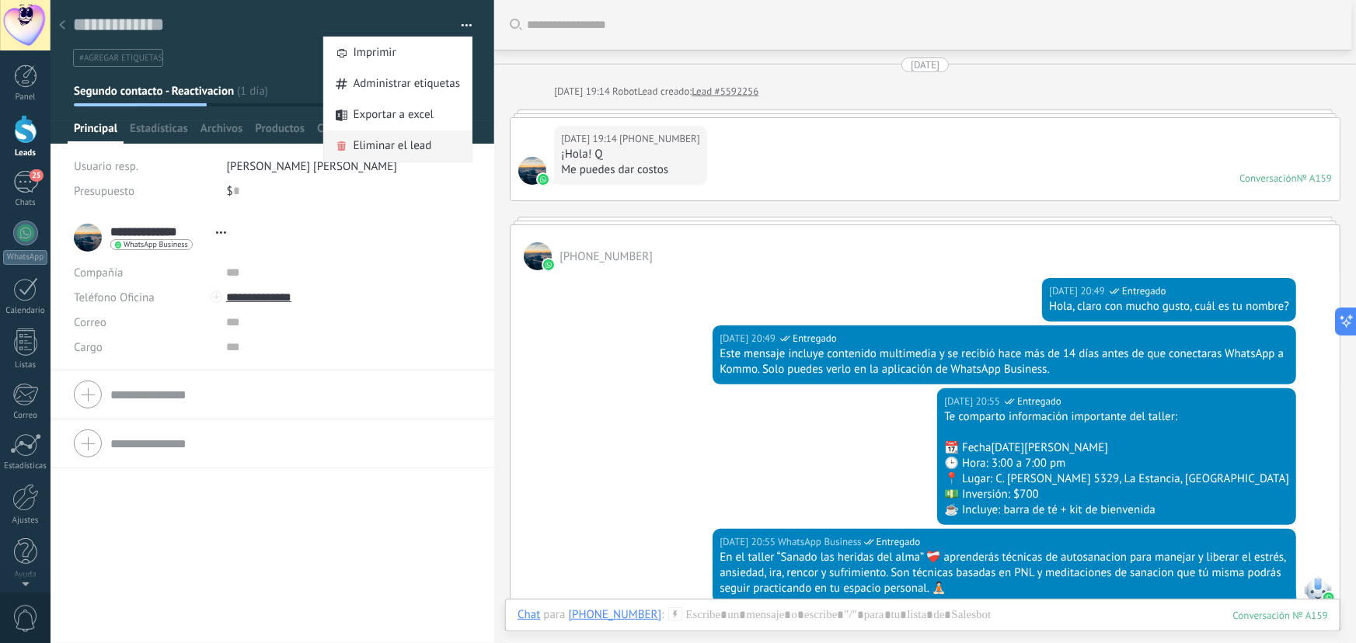
click at [399, 143] on span "Eliminar el lead" at bounding box center [393, 146] width 78 height 31
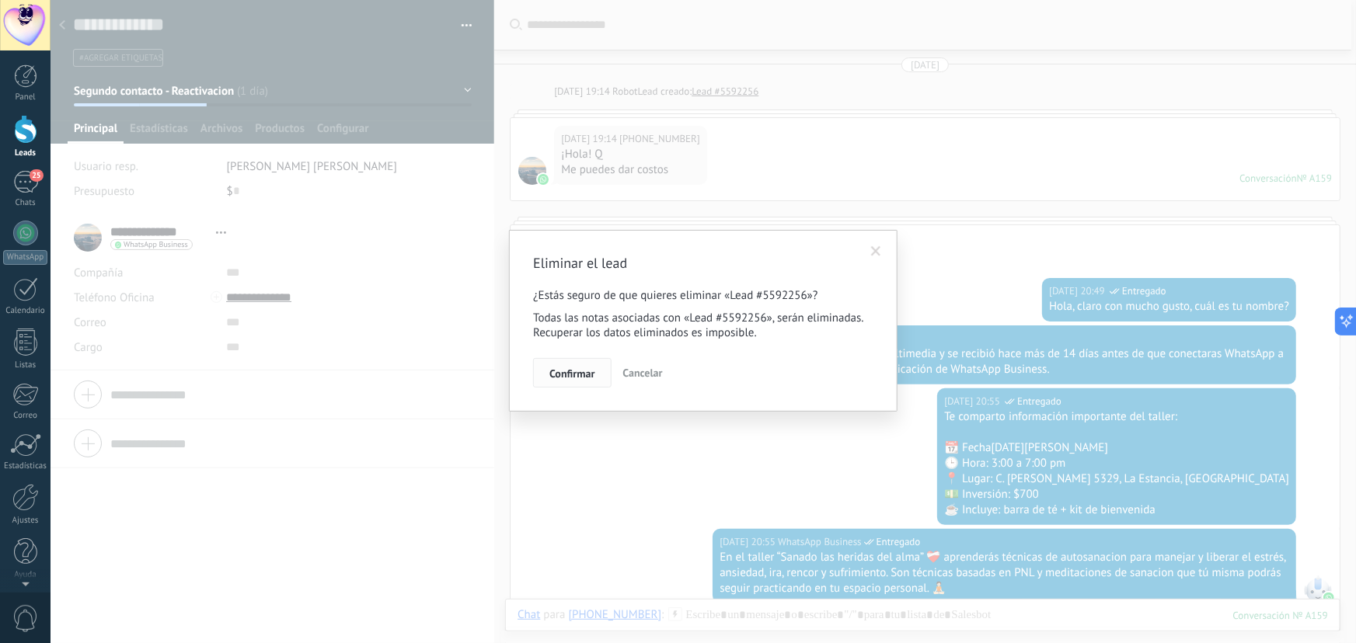
click at [591, 379] on span "Confirmar" at bounding box center [571, 373] width 45 height 11
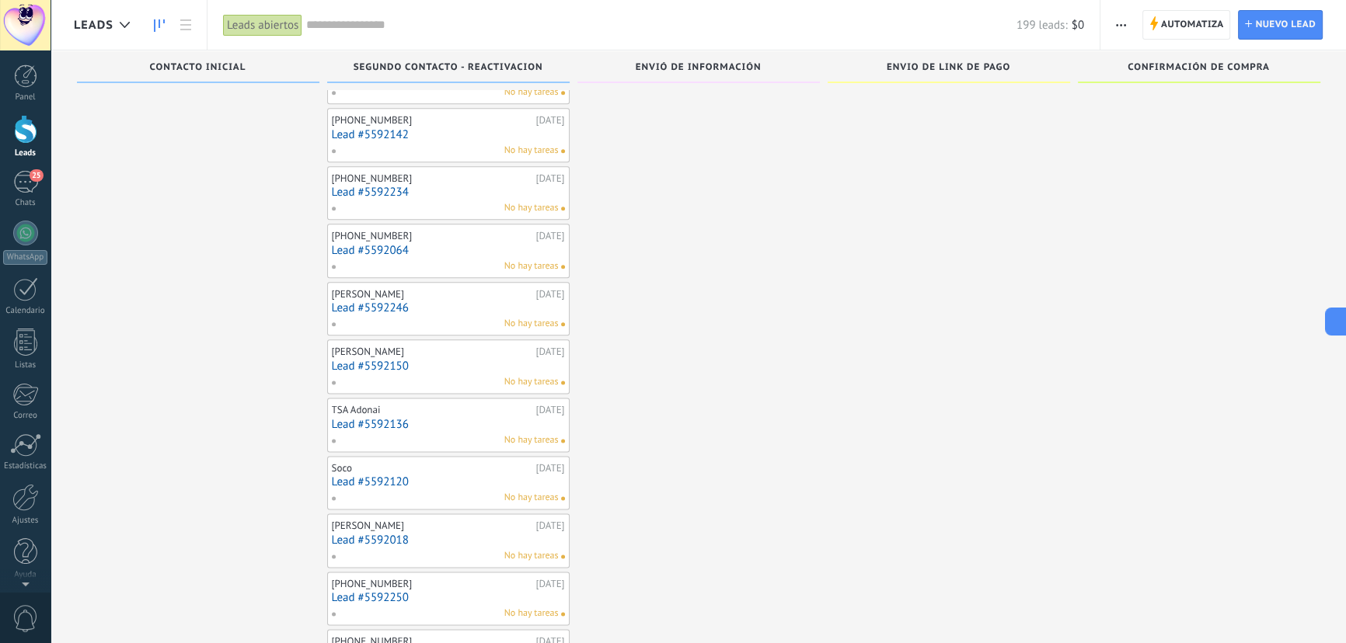
scroll to position [2455, 0]
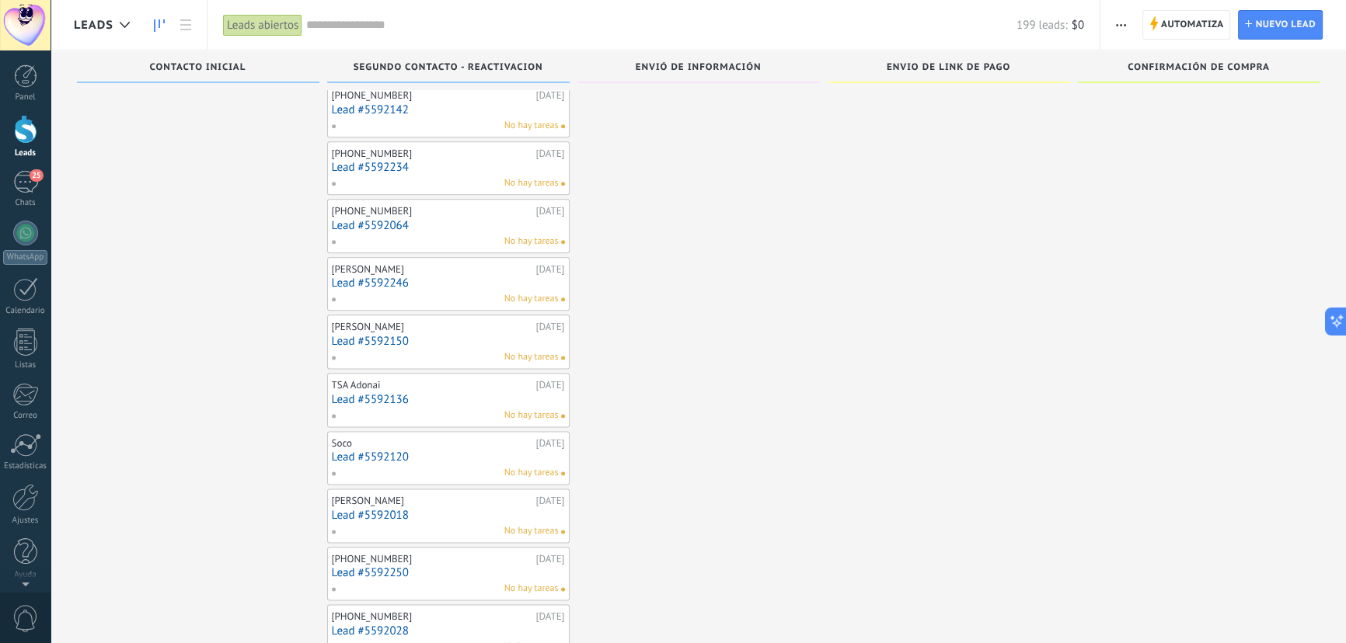
click at [365, 451] on link "Lead #5592120" at bounding box center [448, 457] width 233 height 13
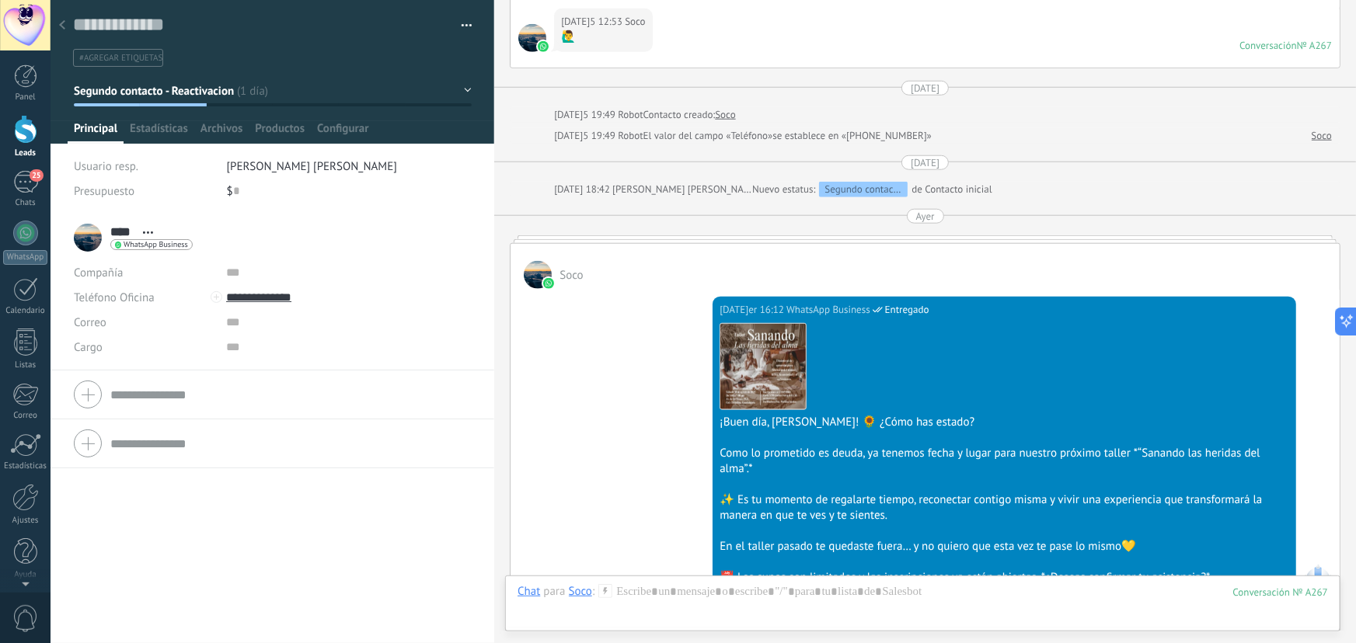
scroll to position [940, 0]
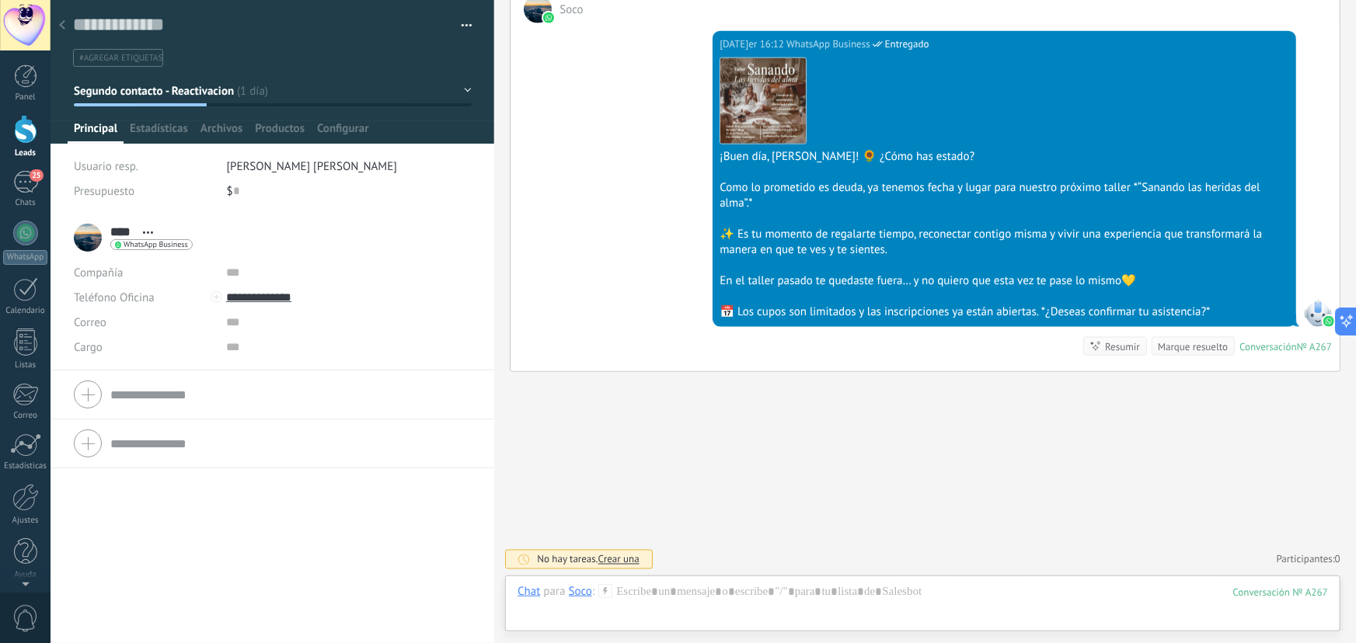
click at [65, 18] on div at bounding box center [62, 26] width 22 height 30
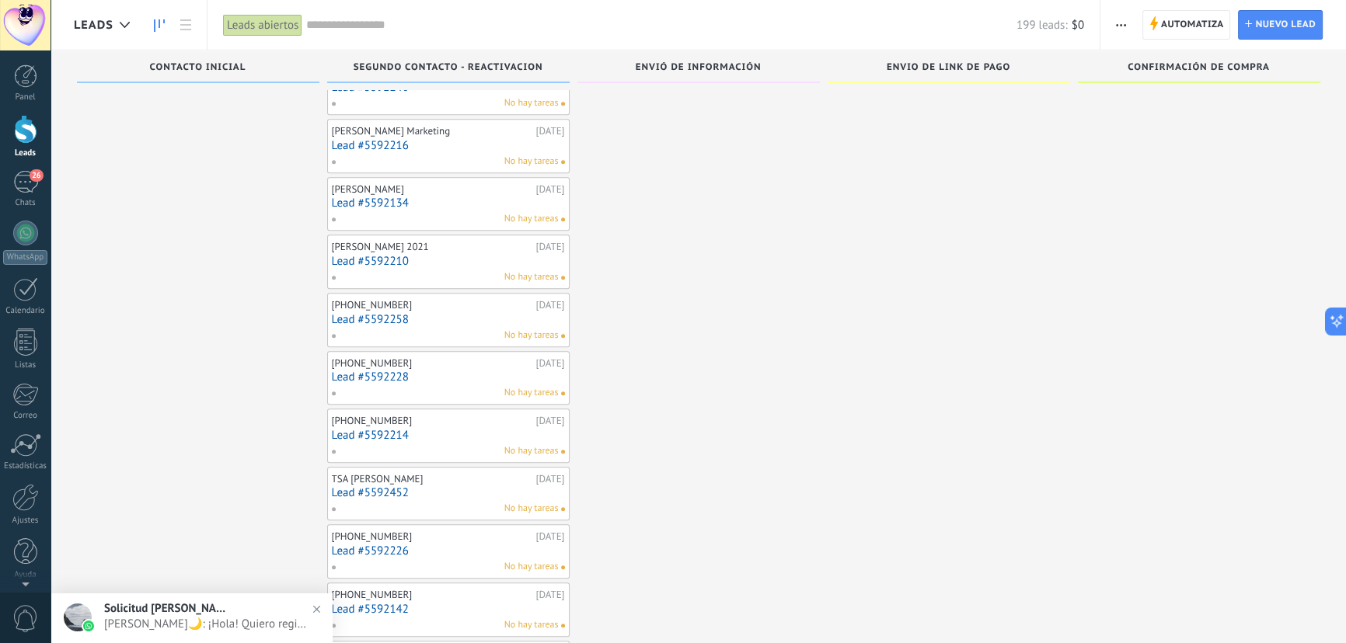
scroll to position [1986, 0]
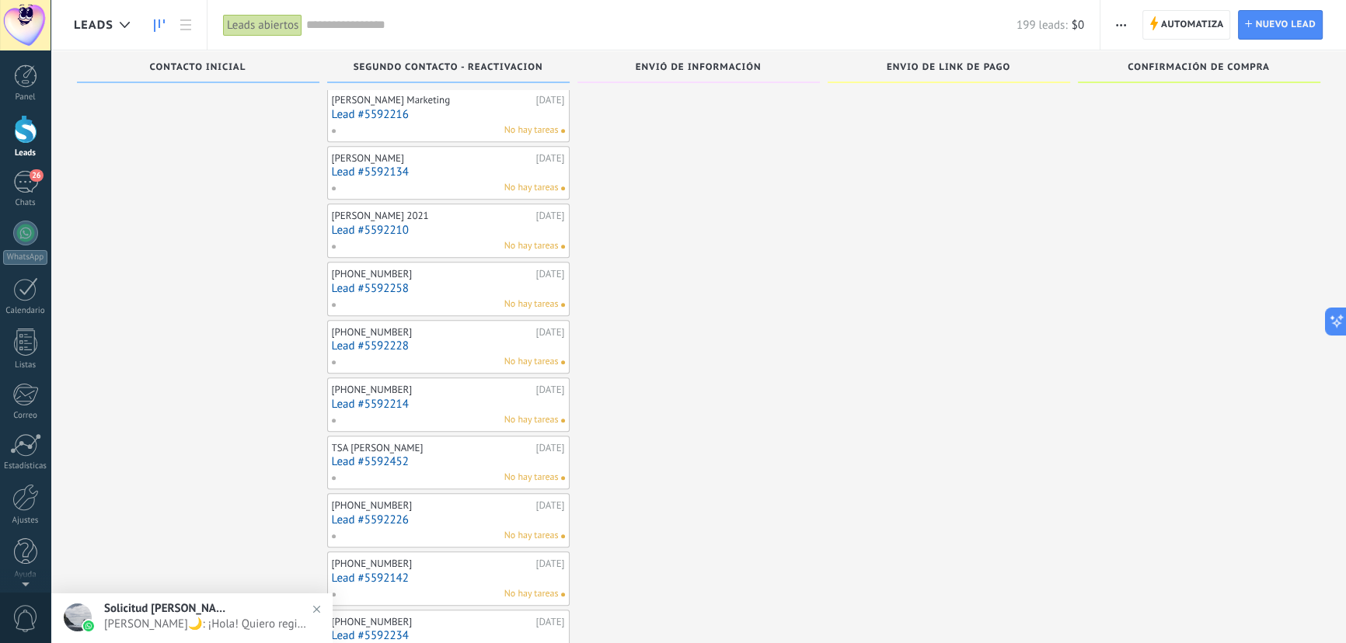
click at [29, 163] on div "Panel Leads 26 Chats WhatsApp Clientes" at bounding box center [25, 331] width 51 height 532
click at [29, 178] on div "26" at bounding box center [25, 182] width 25 height 23
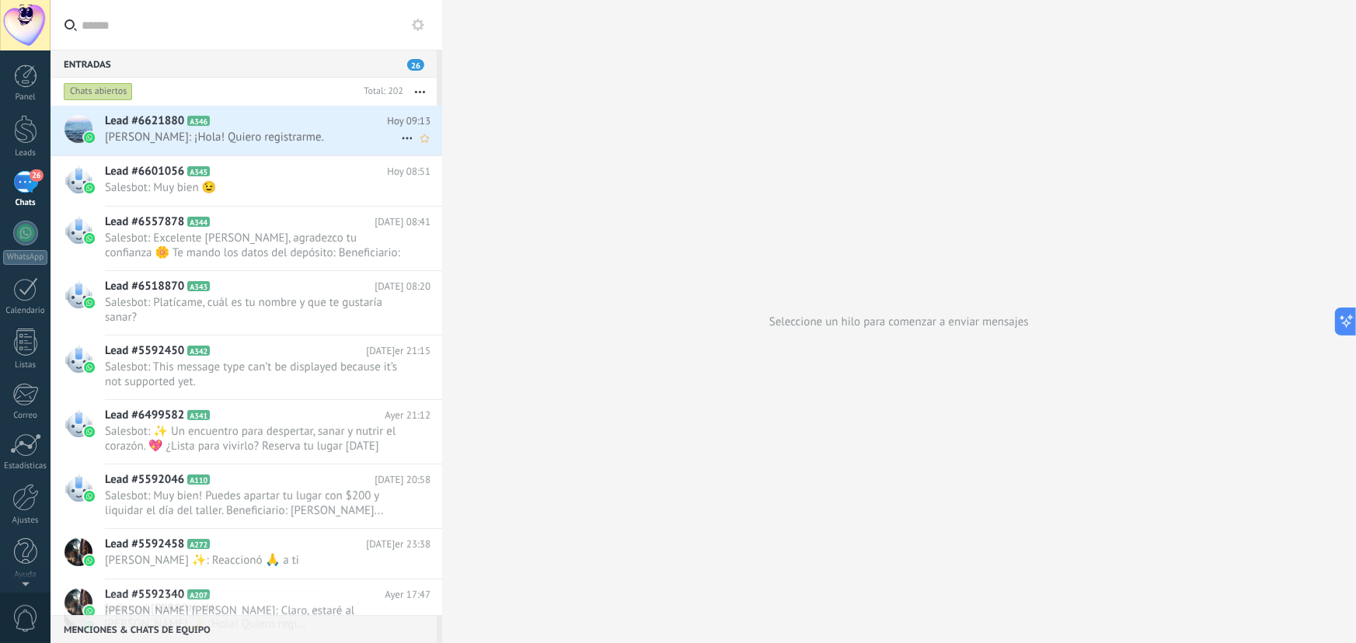
click at [195, 130] on span "ClauZavala: ¡Hola! Quiero registrarme." at bounding box center [253, 137] width 296 height 15
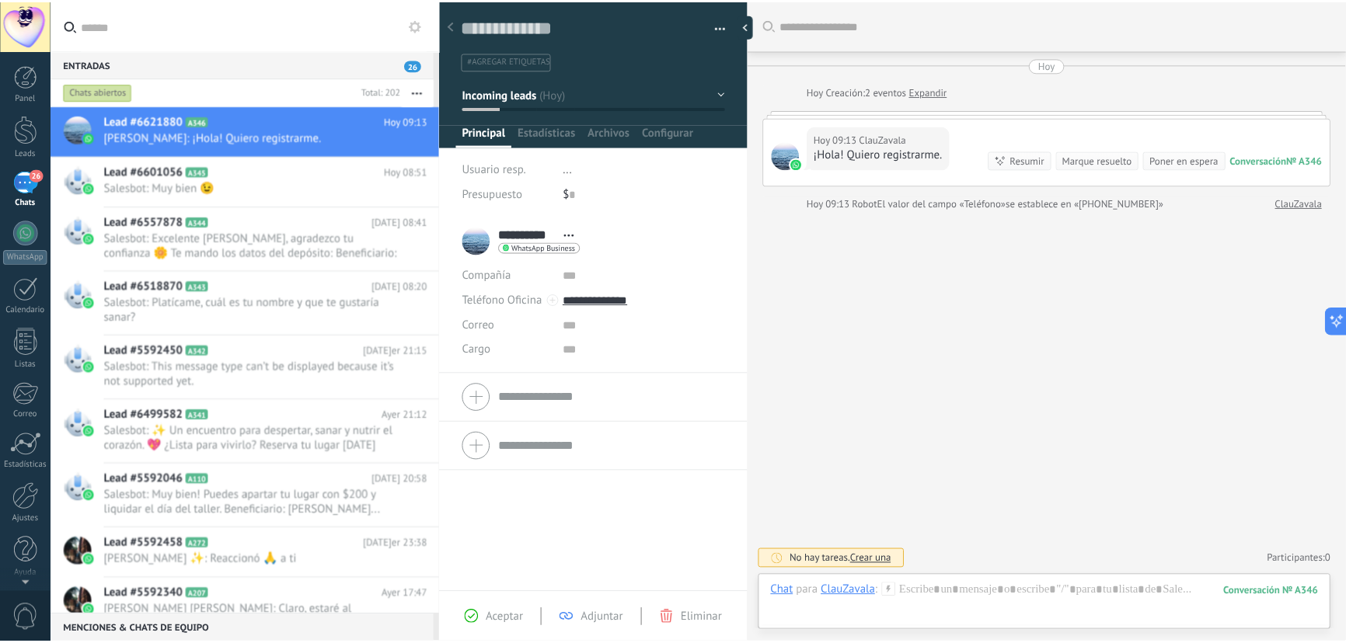
scroll to position [23, 0]
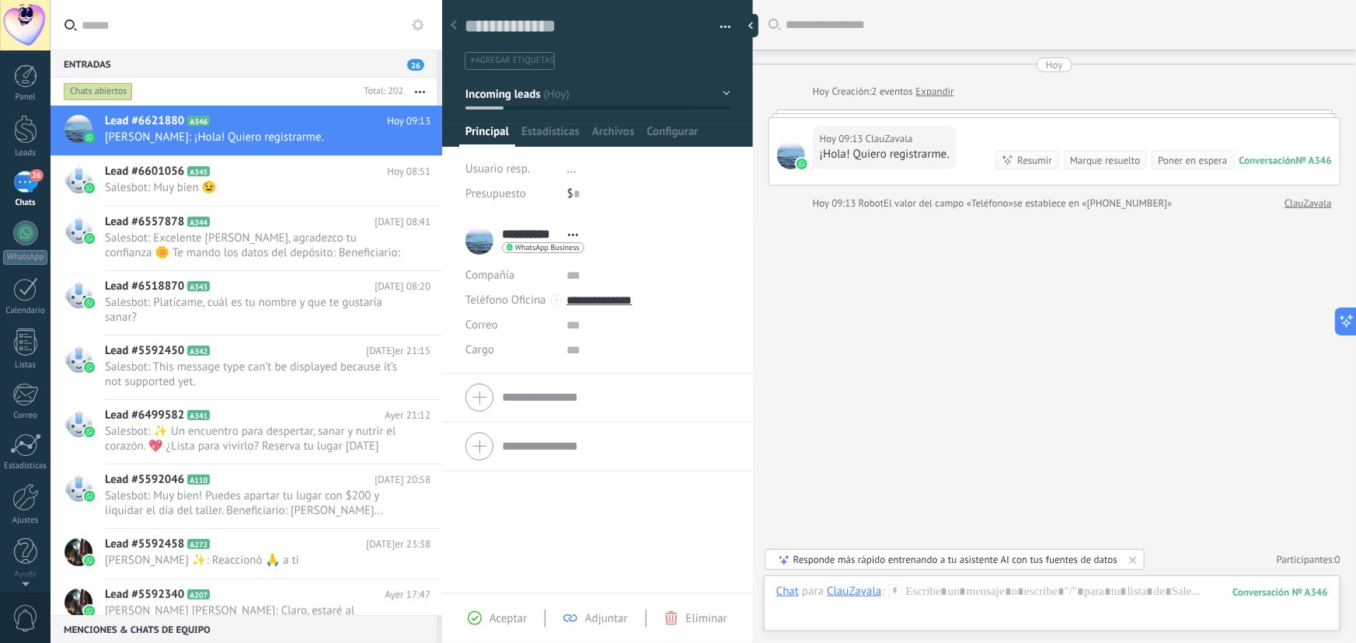
click at [454, 17] on div at bounding box center [454, 26] width 22 height 30
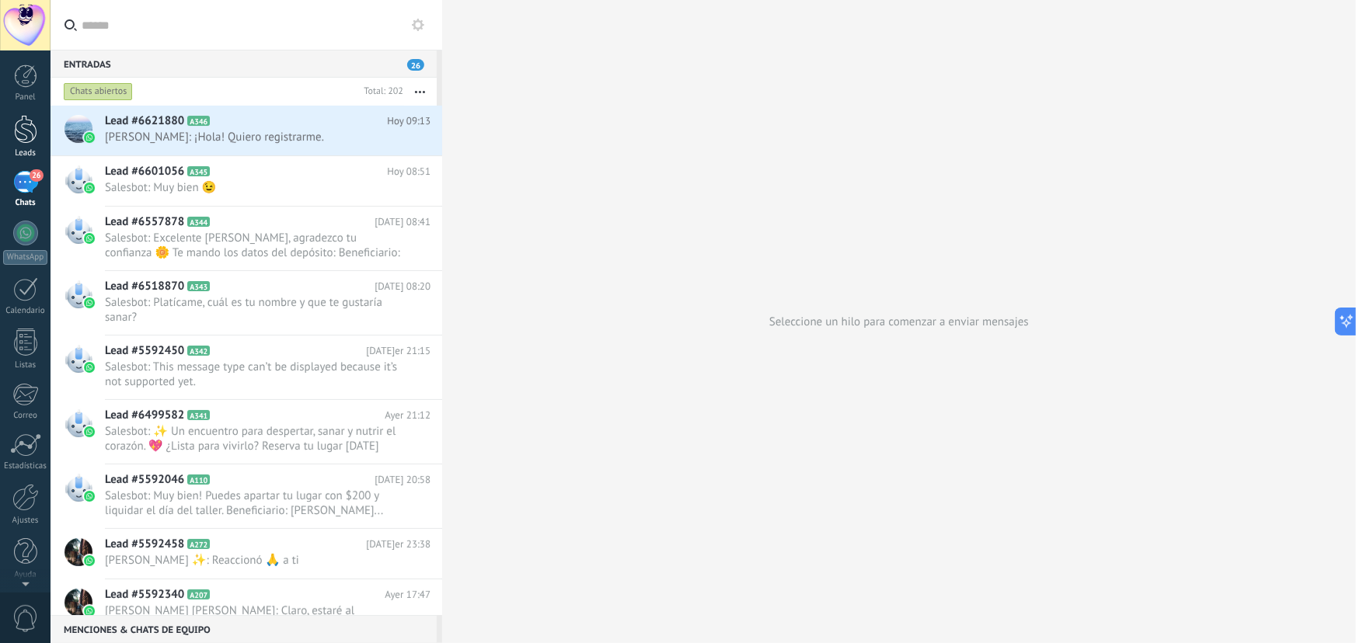
click at [16, 141] on div at bounding box center [25, 129] width 23 height 29
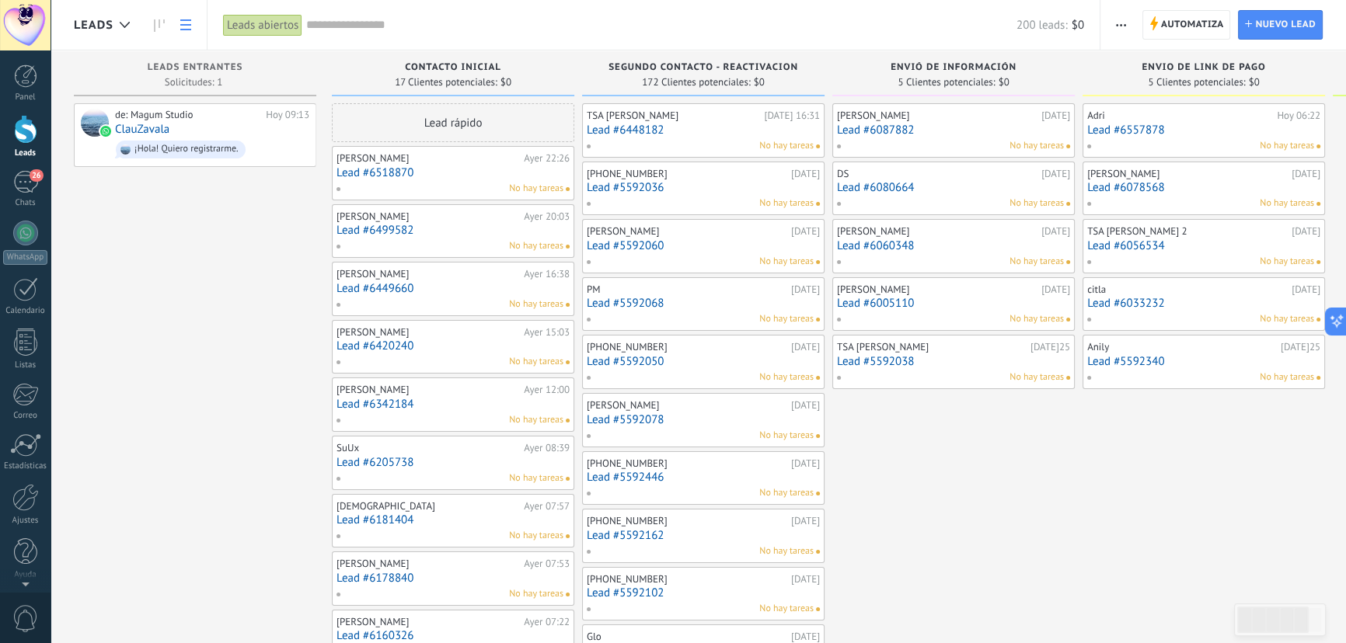
click at [192, 23] on link at bounding box center [186, 25] width 26 height 30
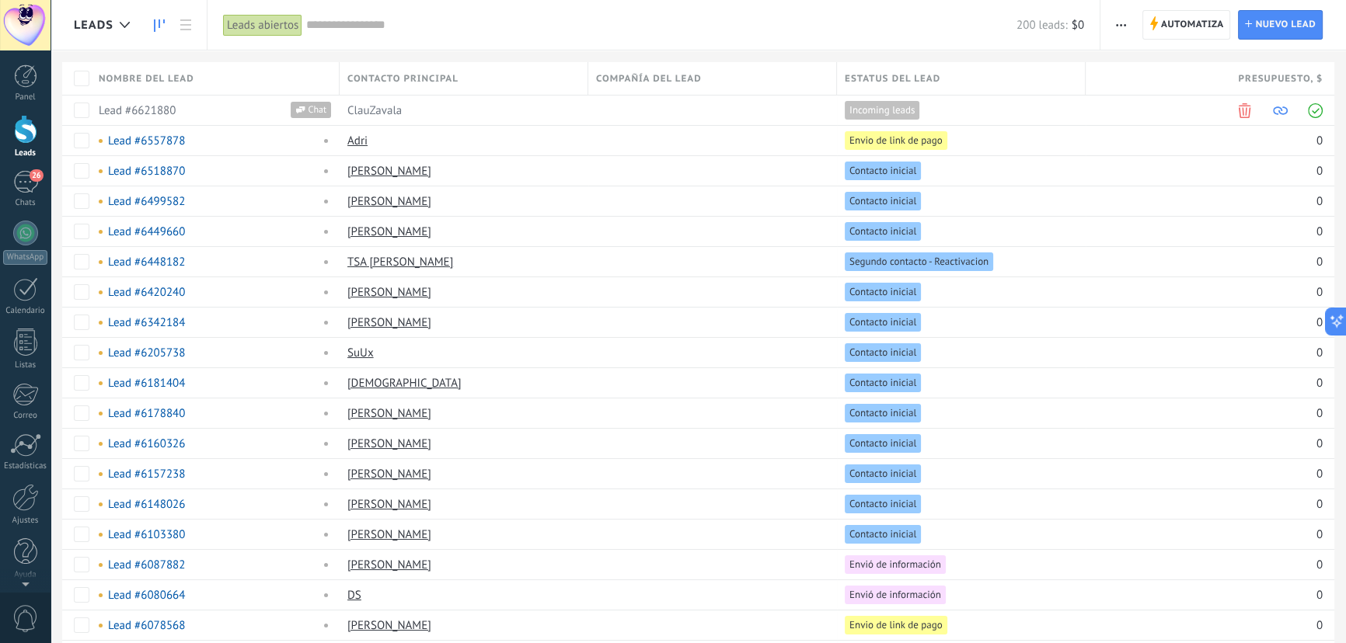
click at [168, 28] on link at bounding box center [159, 25] width 26 height 30
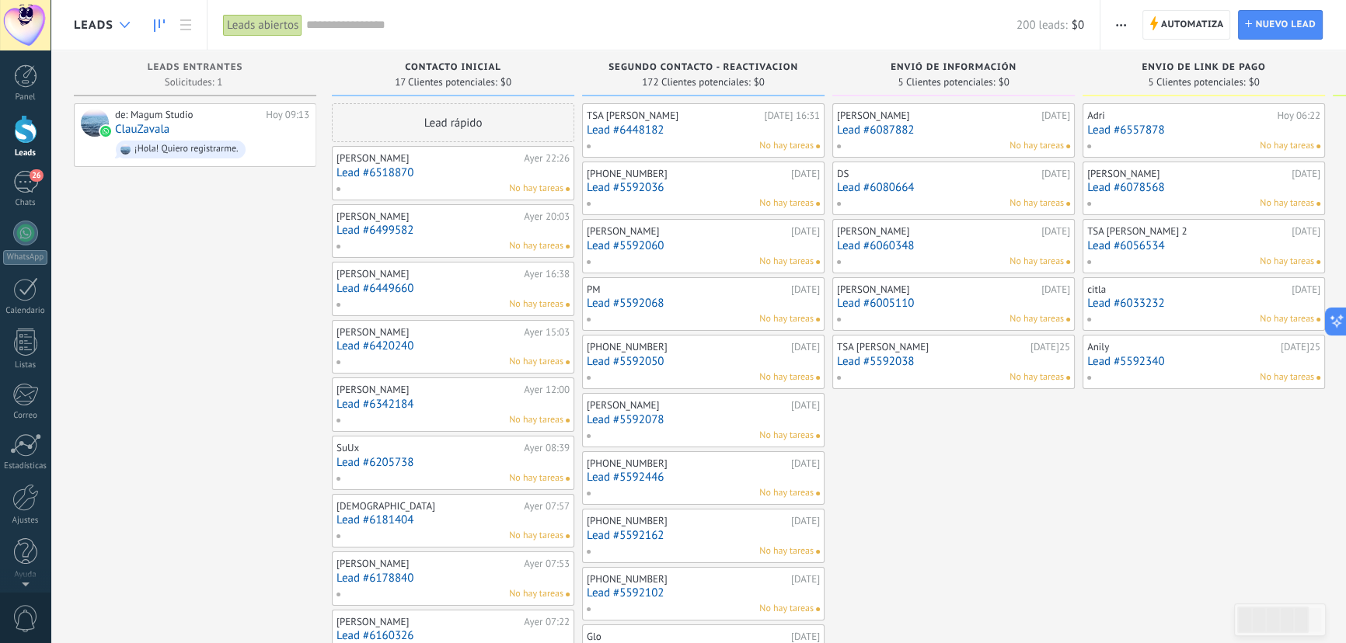
click at [112, 25] on div at bounding box center [125, 25] width 26 height 30
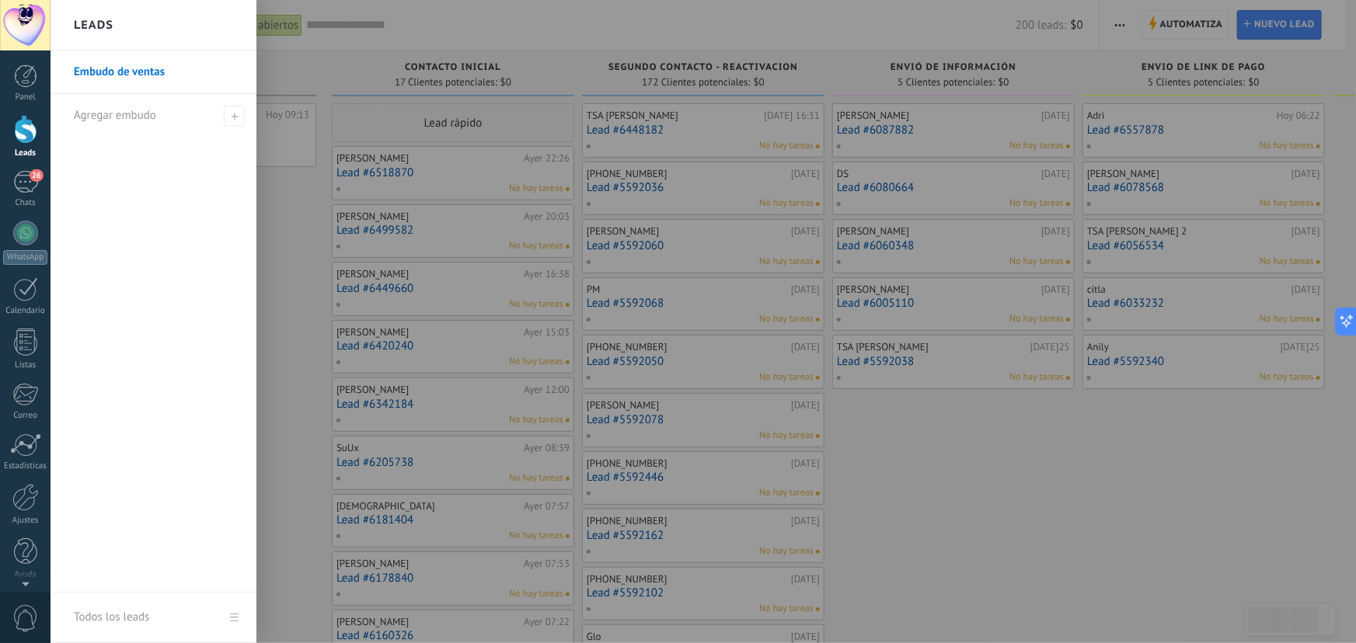
click at [124, 32] on div "Leads" at bounding box center [154, 25] width 206 height 51
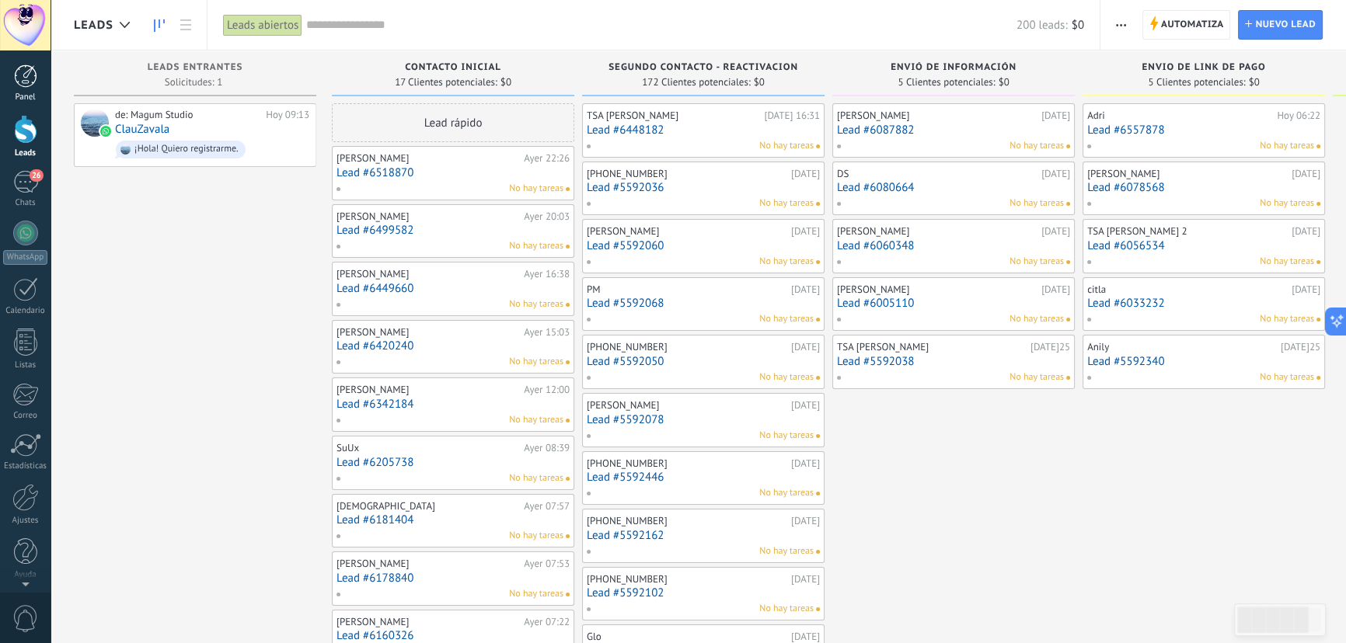
click at [28, 72] on div at bounding box center [25, 76] width 23 height 23
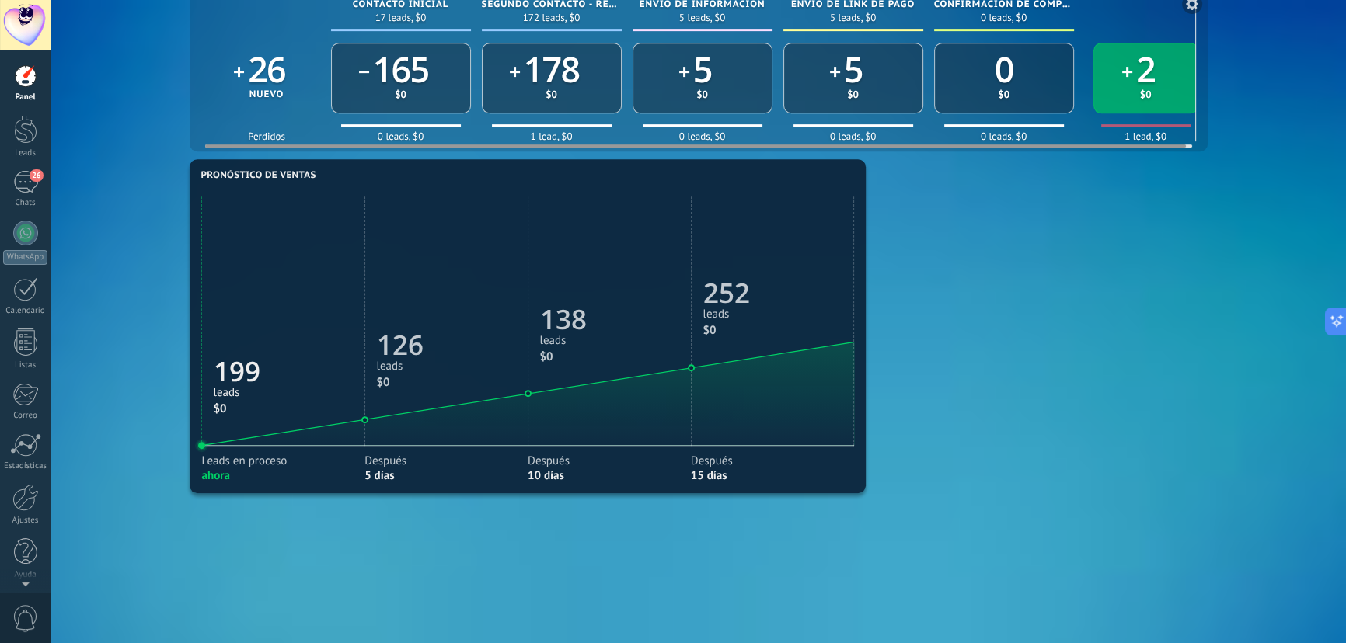
scroll to position [898, 0]
click at [1136, 71] on div "2" at bounding box center [1145, 68] width 19 height 47
click at [1133, 88] on div "2" at bounding box center [1145, 73] width 34 height 39
click at [1145, 81] on link "2" at bounding box center [1145, 68] width 19 height 47
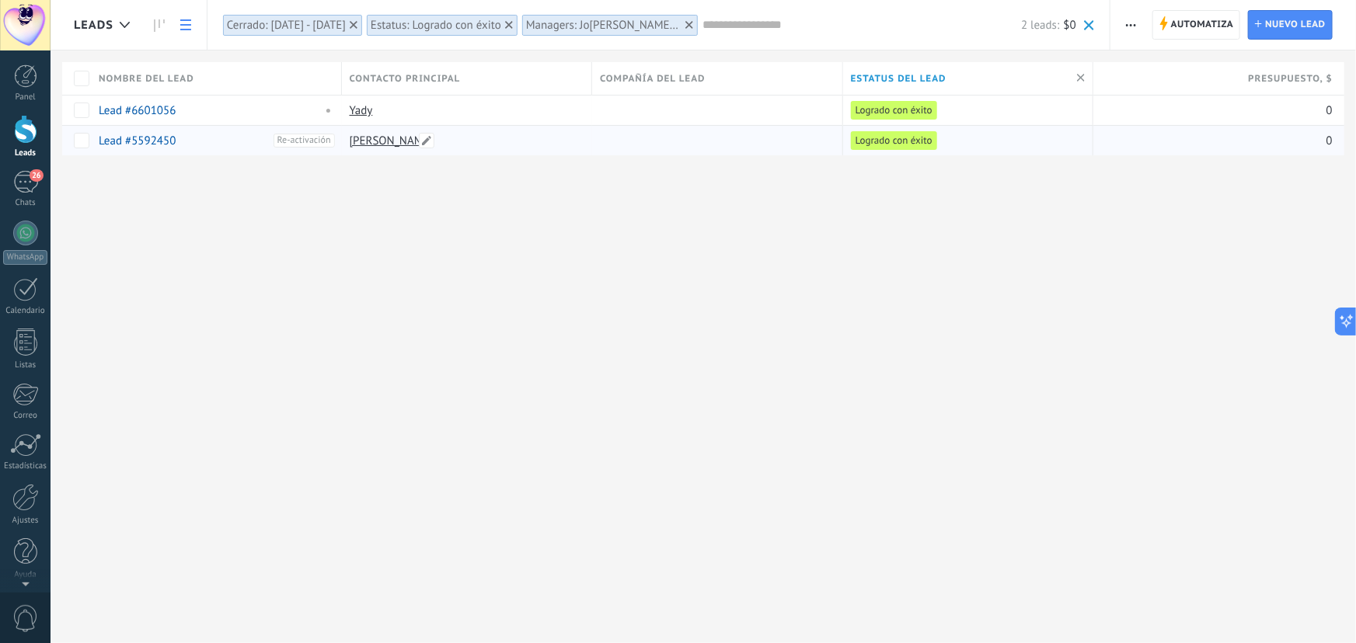
click at [385, 140] on link "[PERSON_NAME]" at bounding box center [392, 141] width 84 height 15
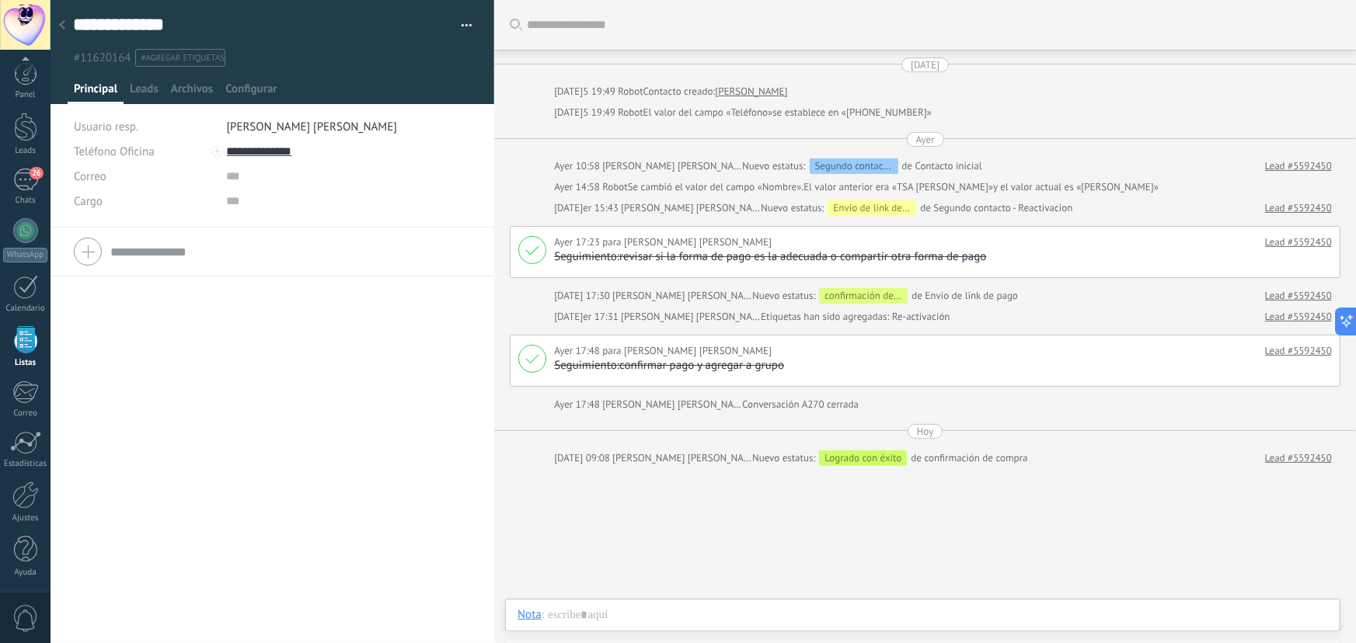
click at [63, 25] on icon at bounding box center [62, 24] width 6 height 9
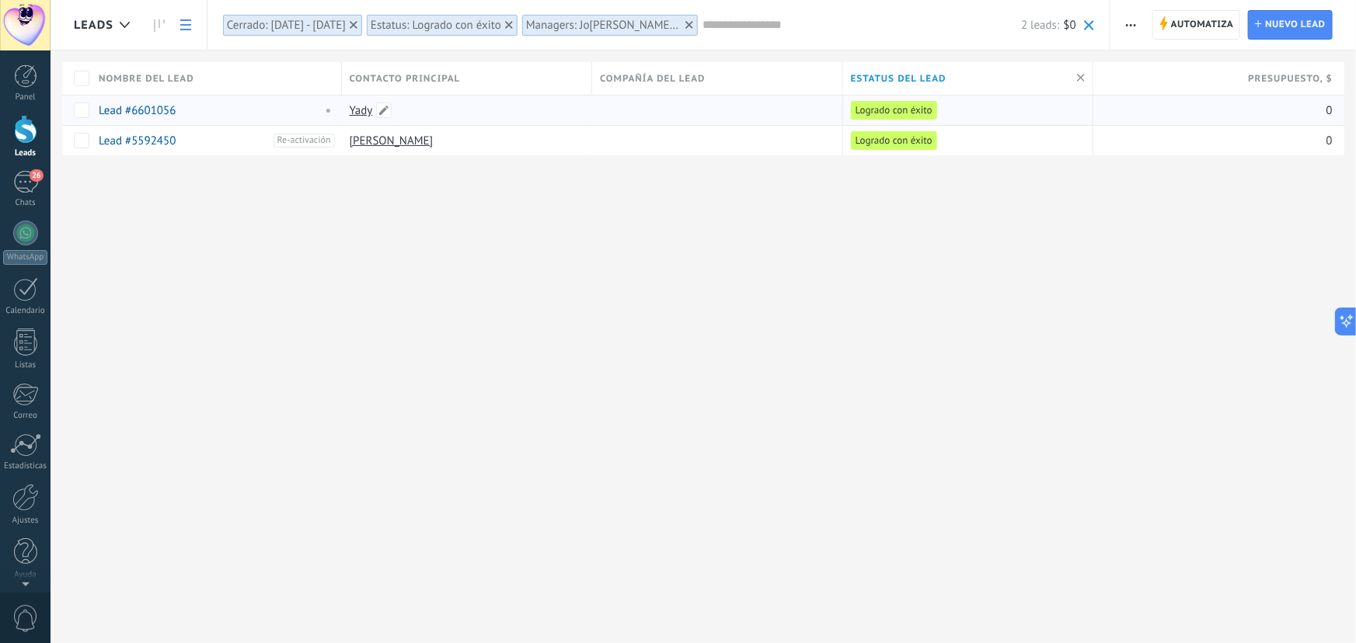
click at [357, 108] on link "Yady" at bounding box center [361, 110] width 23 height 15
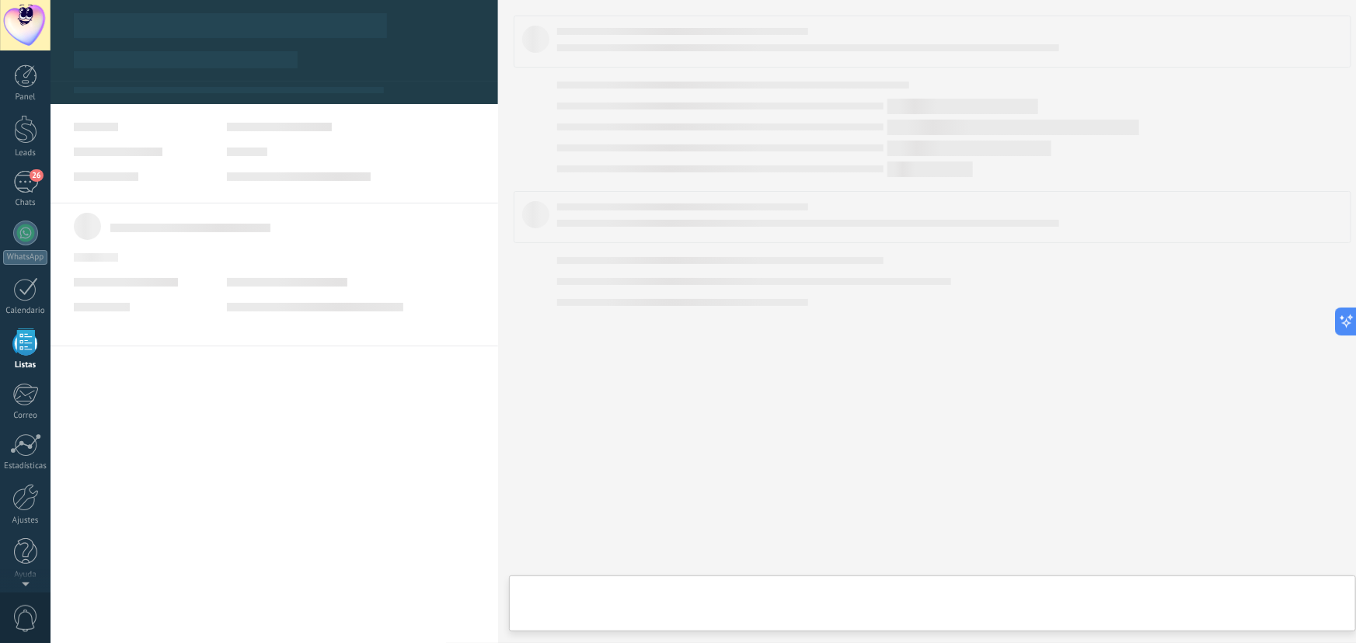
scroll to position [2, 0]
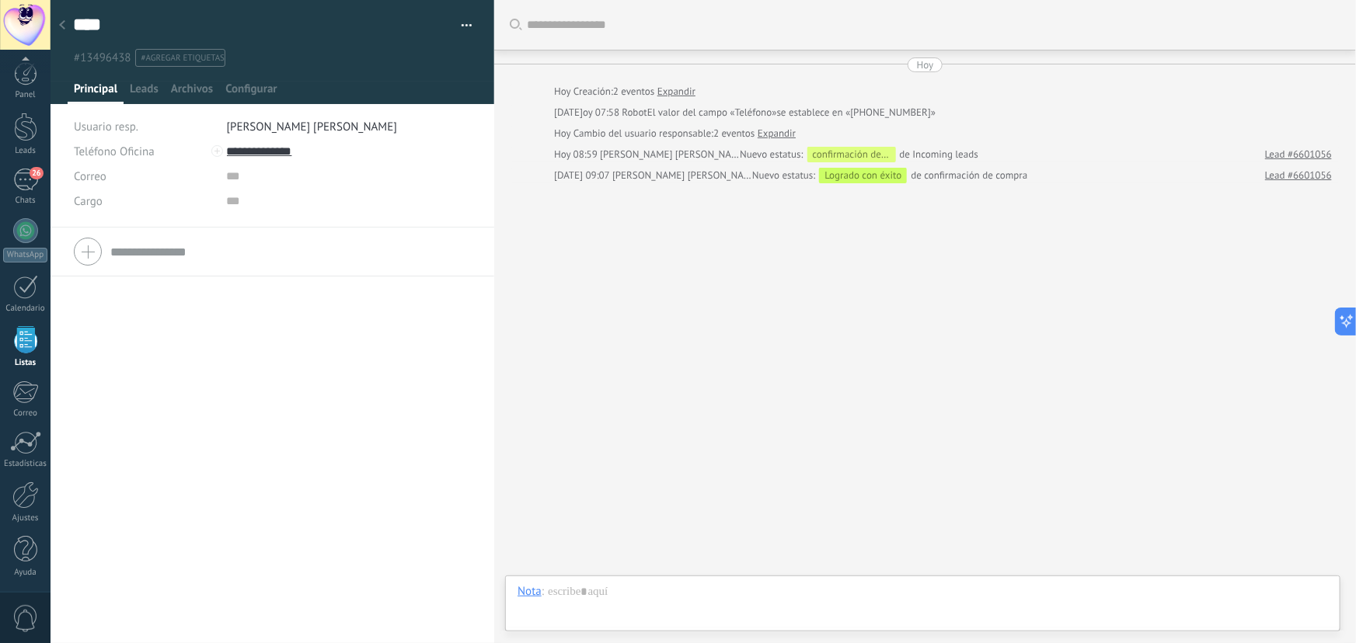
click at [922, 61] on div "Hoy" at bounding box center [925, 65] width 17 height 15
click at [918, 65] on div "Hoy" at bounding box center [925, 65] width 17 height 15
click at [69, 23] on div at bounding box center [62, 26] width 22 height 30
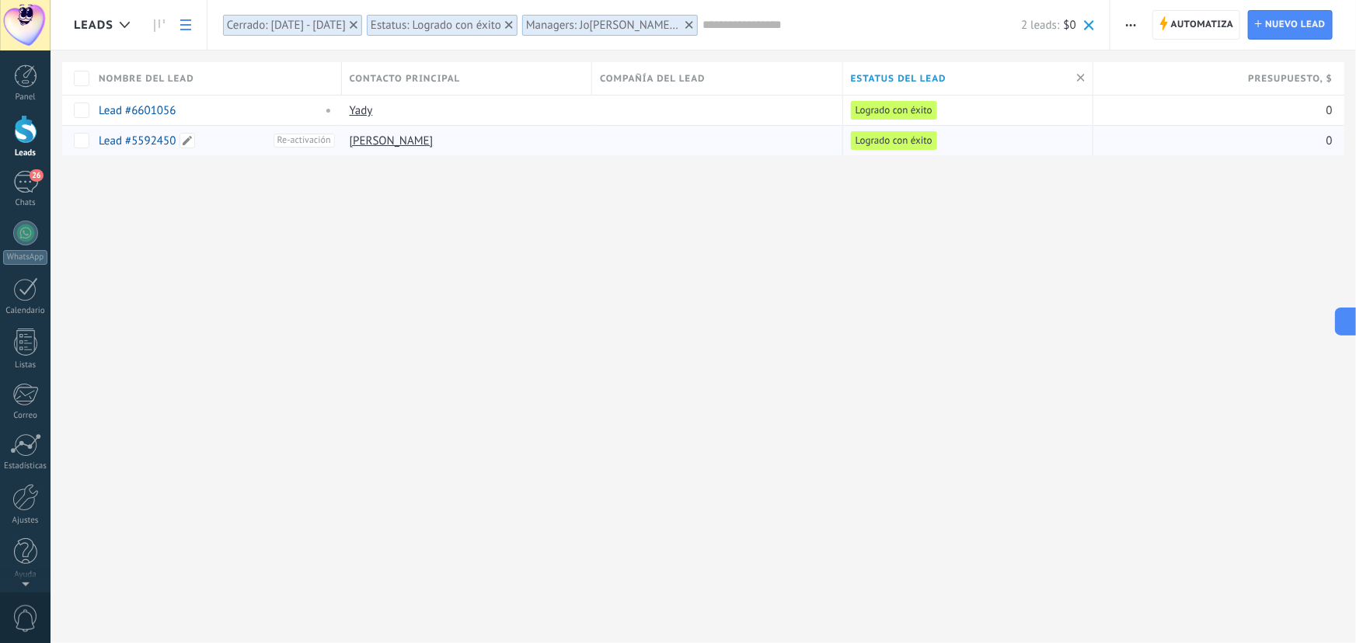
click at [166, 141] on link "Lead #5592450" at bounding box center [137, 141] width 77 height 15
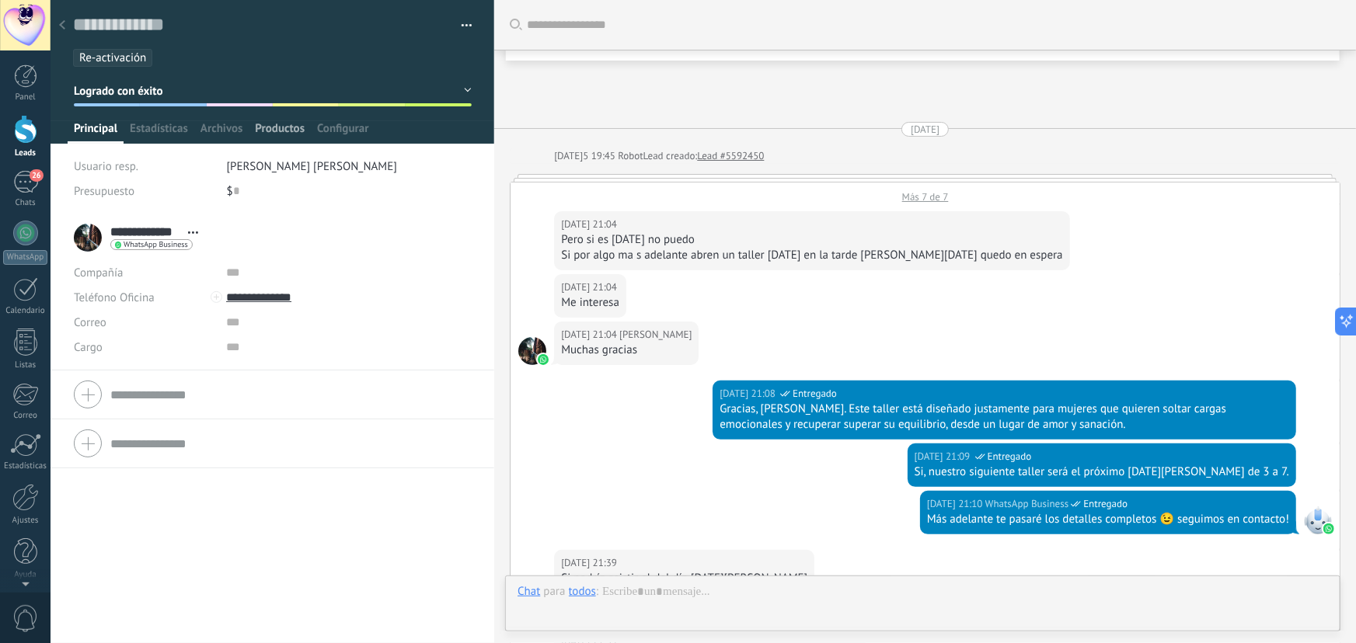
scroll to position [2406, 0]
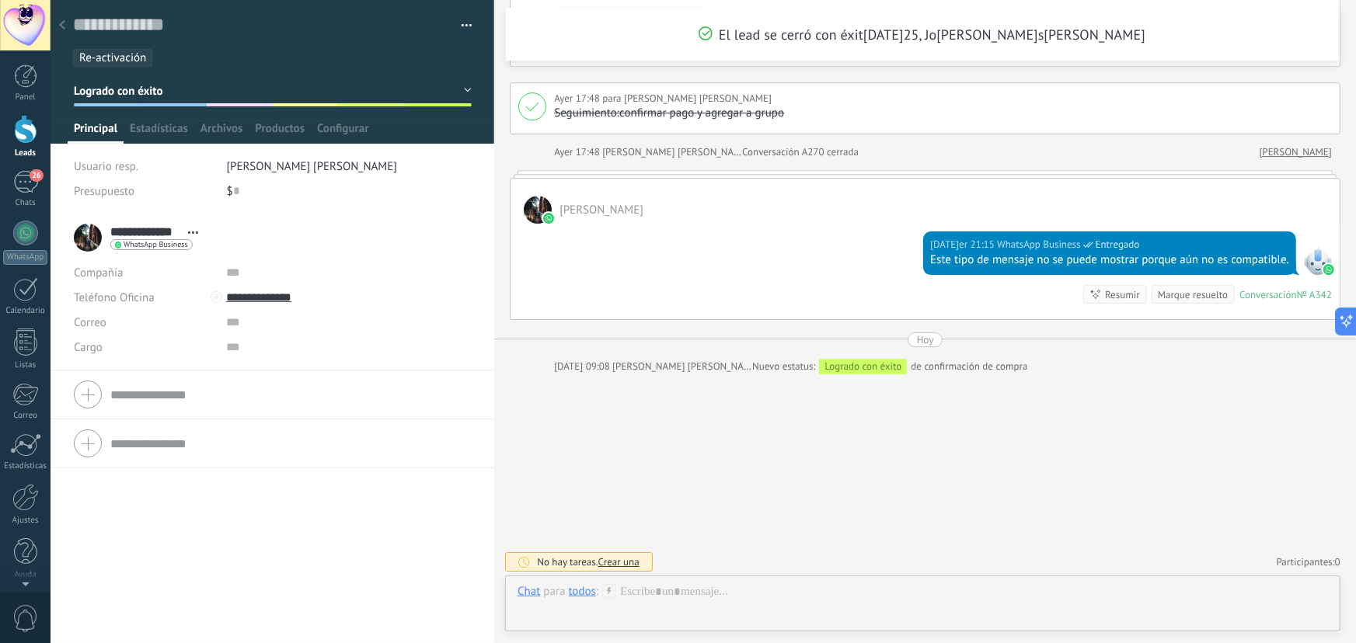
click at [62, 16] on div at bounding box center [62, 26] width 22 height 30
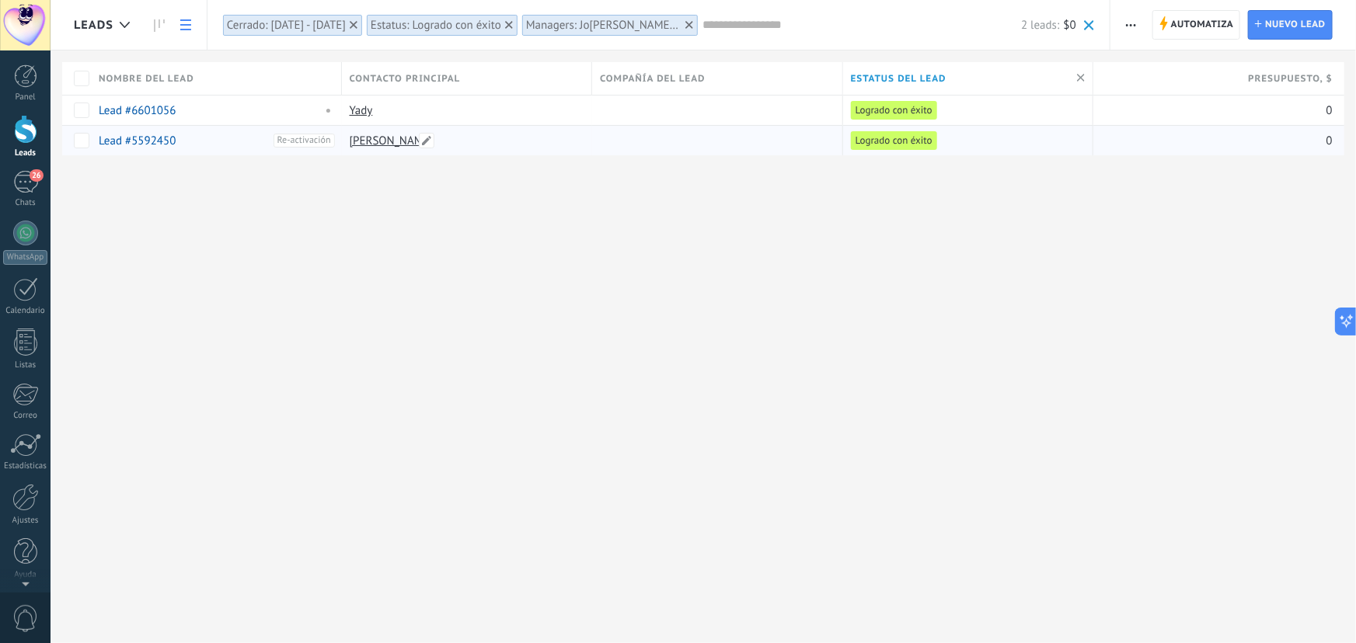
click at [384, 136] on link "[PERSON_NAME]" at bounding box center [392, 141] width 84 height 15
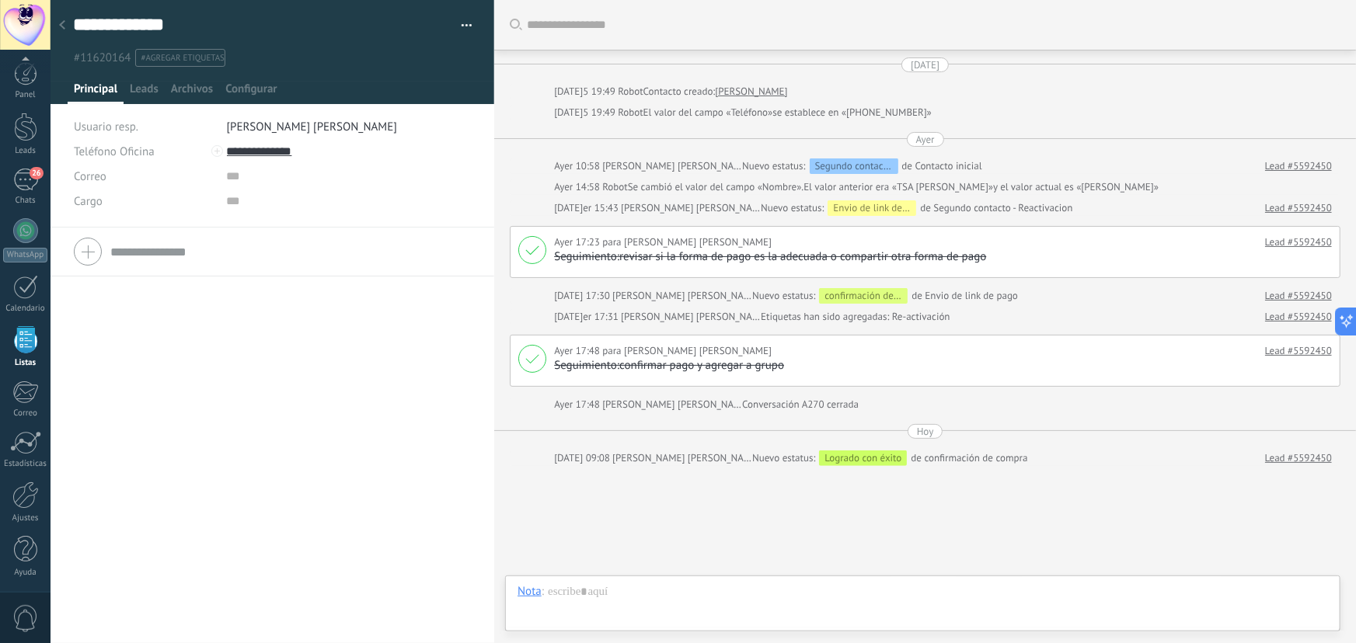
scroll to position [93, 0]
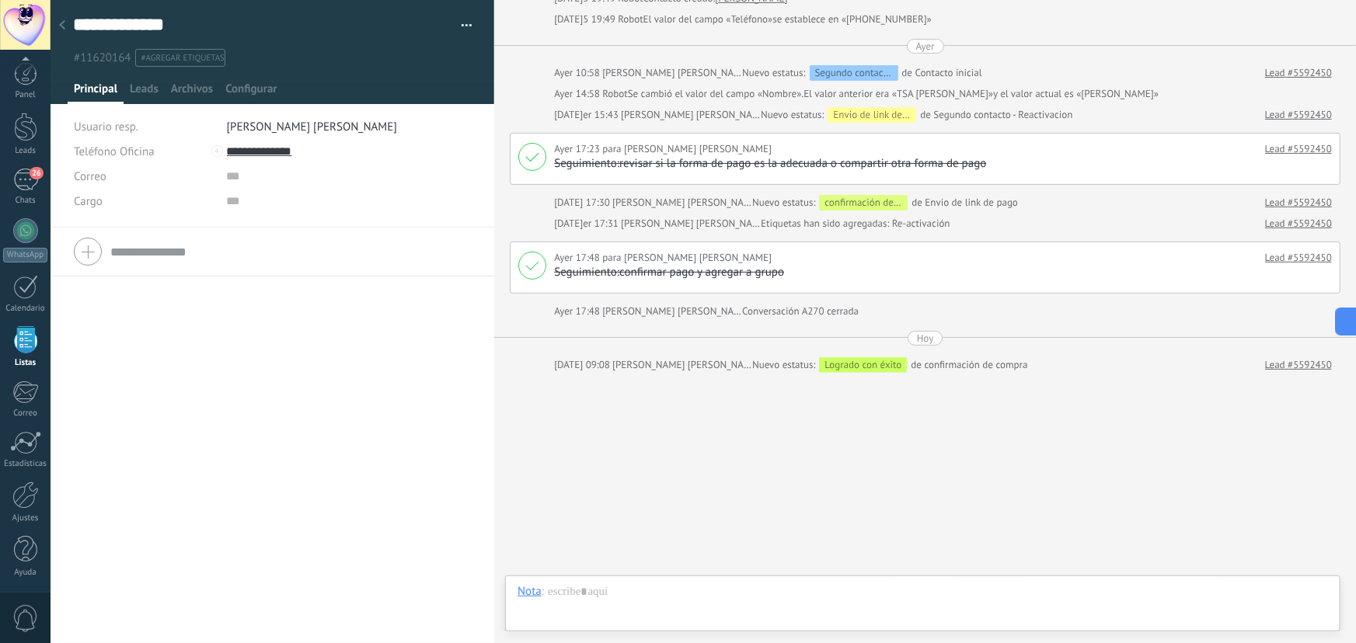
click at [68, 30] on div at bounding box center [62, 26] width 22 height 30
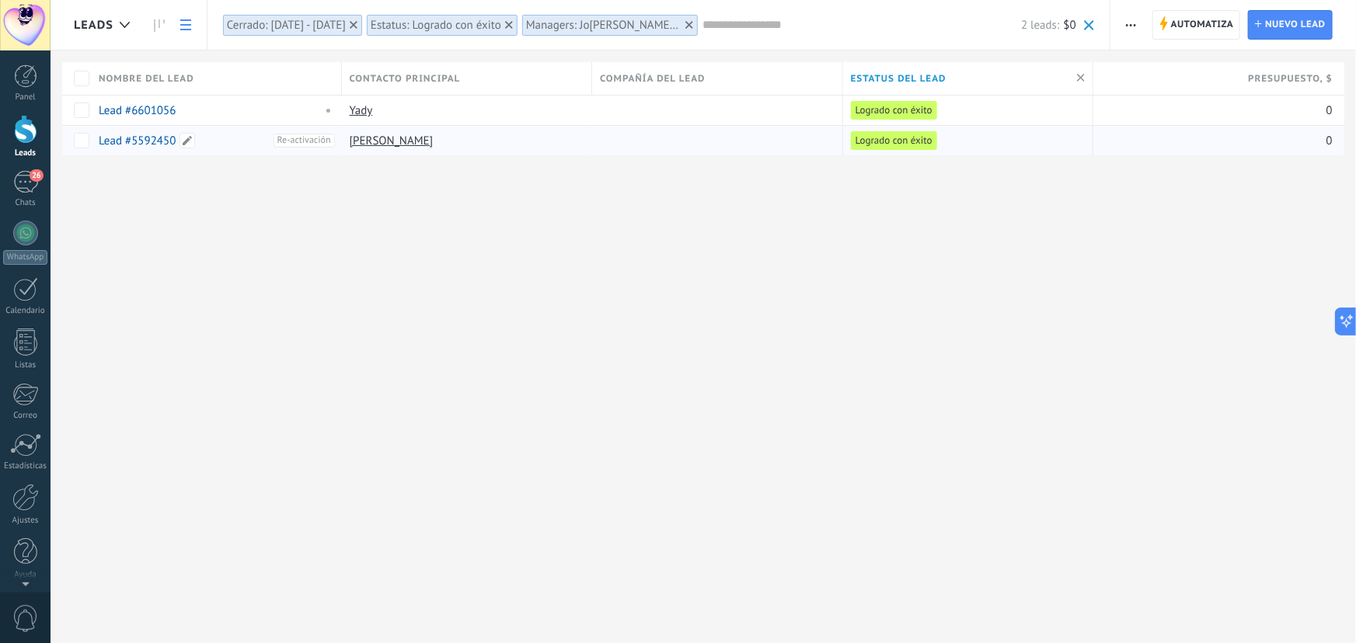
click at [139, 134] on link "Lead #5592450" at bounding box center [137, 141] width 77 height 15
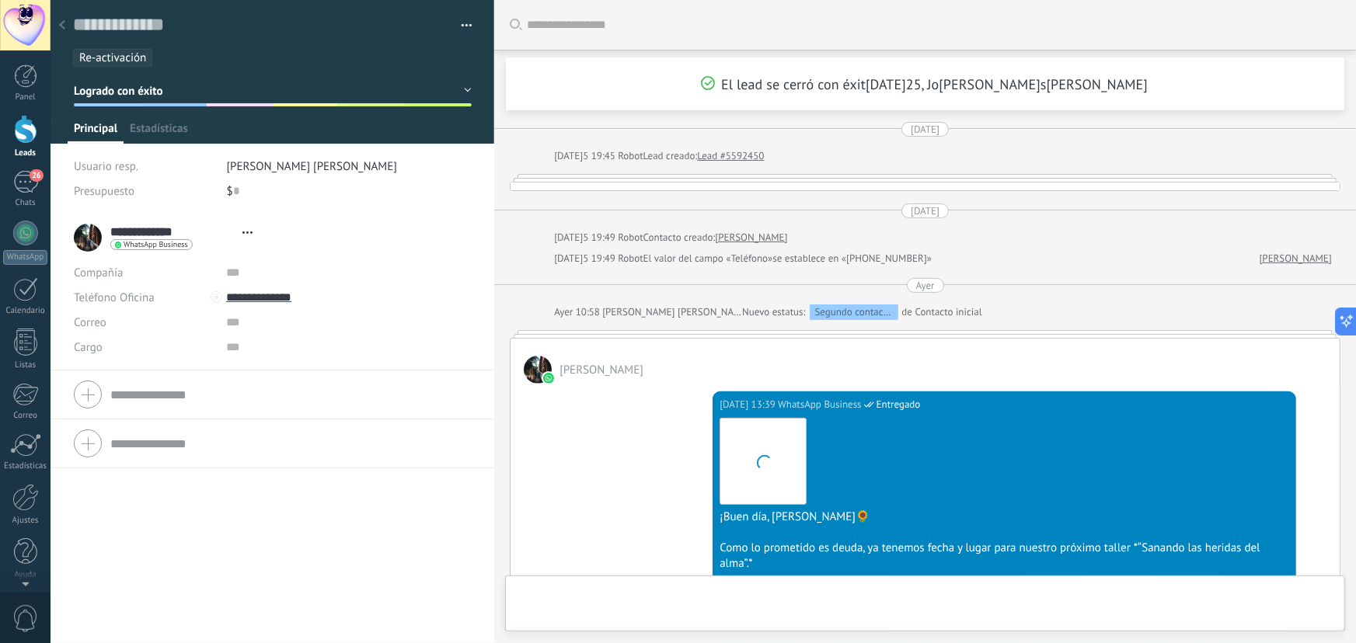
type textarea "**********"
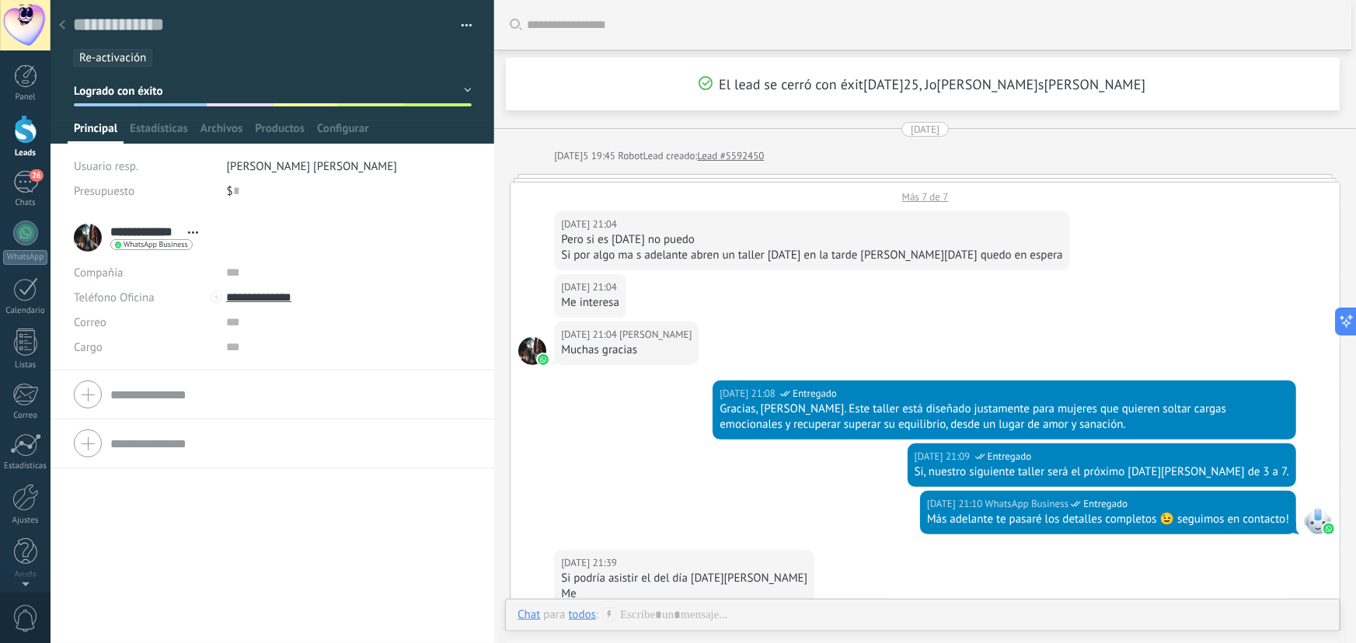
click at [928, 196] on div "Más 7 de 7" at bounding box center [925, 193] width 829 height 21
type input "**********"
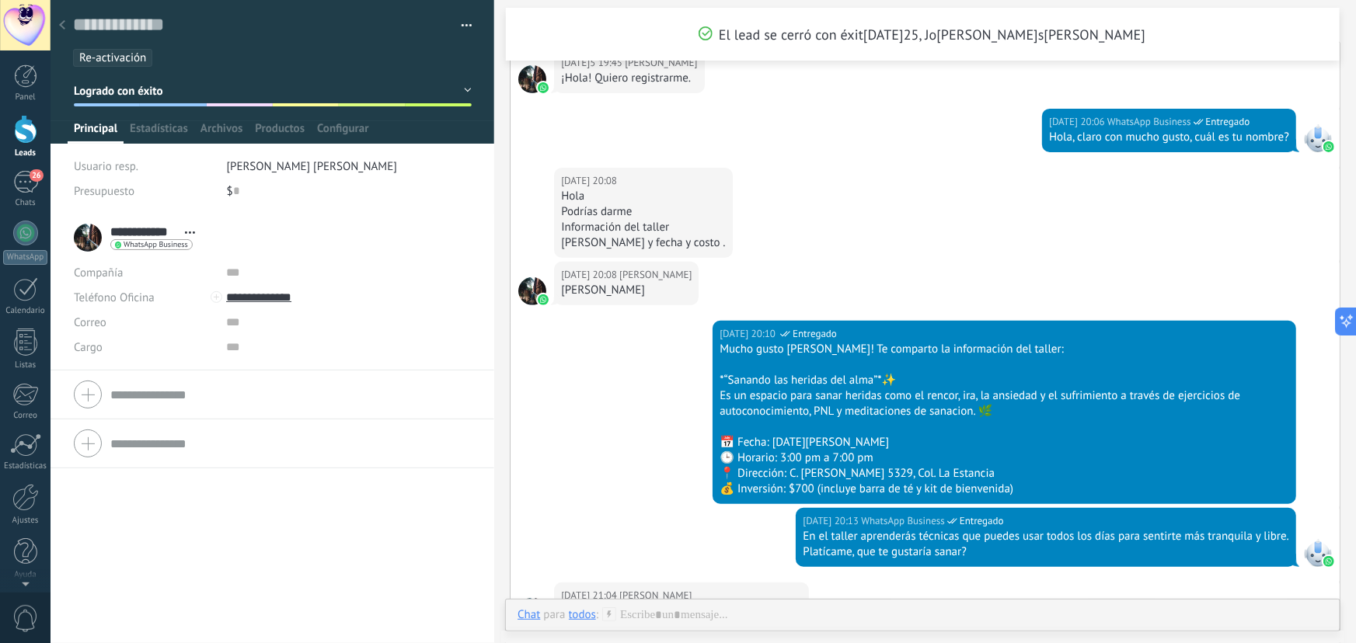
scroll to position [70, 0]
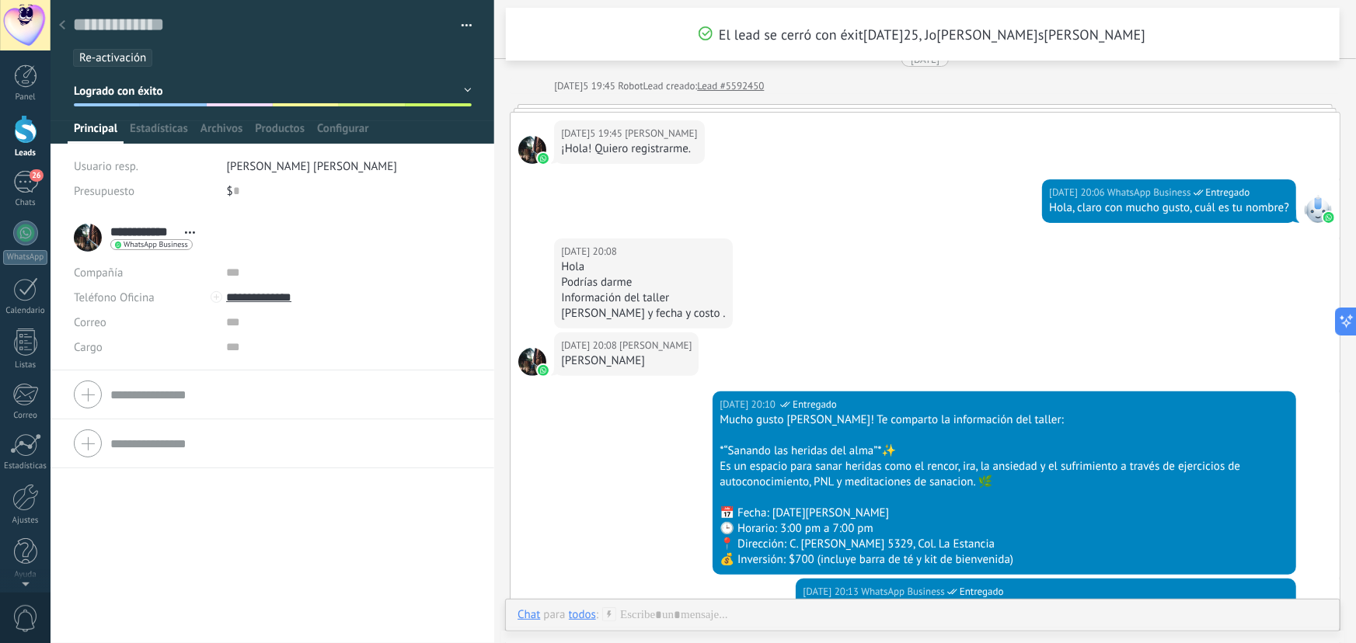
drag, startPoint x: 23, startPoint y: 135, endPoint x: 33, endPoint y: 133, distance: 11.1
click at [23, 135] on div at bounding box center [25, 129] width 23 height 29
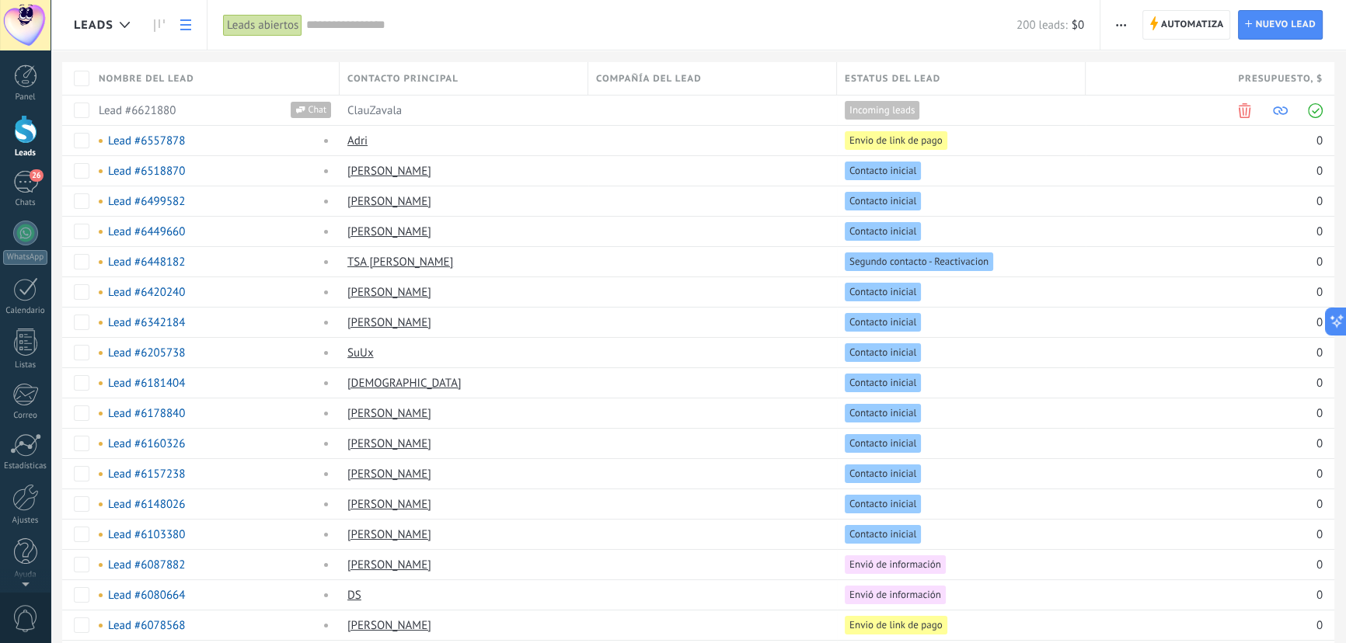
click at [28, 134] on div at bounding box center [25, 129] width 23 height 29
click at [24, 186] on div "26" at bounding box center [25, 182] width 25 height 23
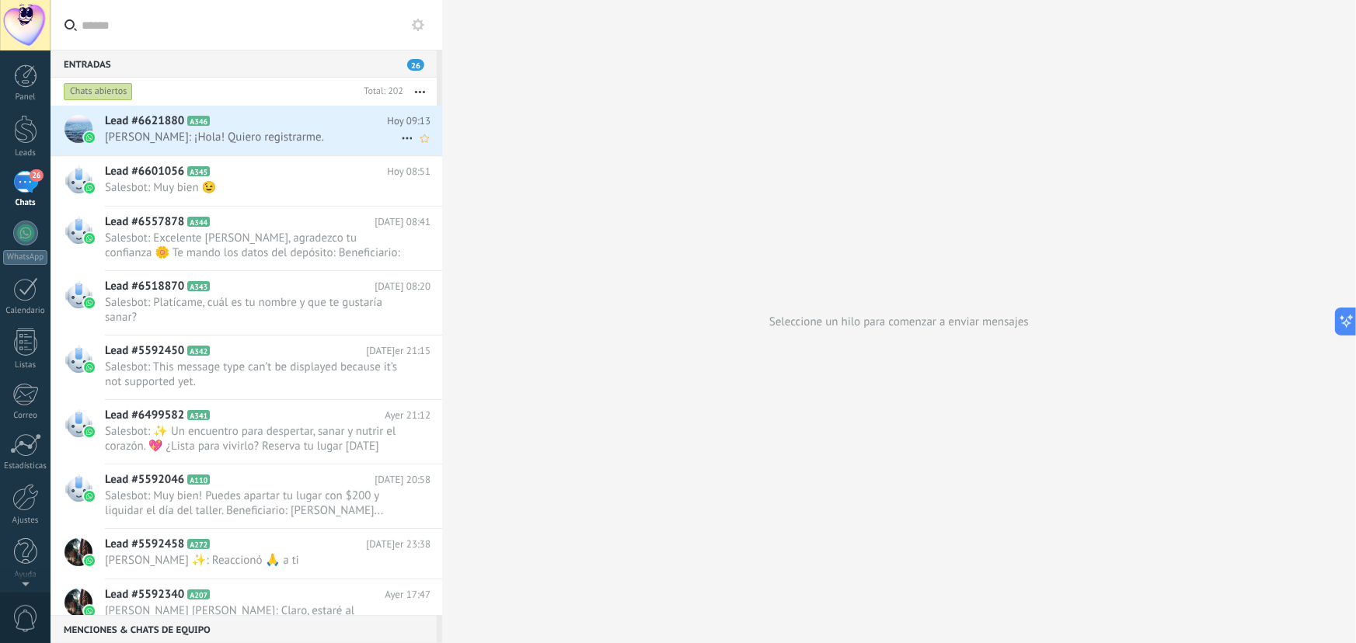
click at [201, 139] on span "ClauZavala: ¡Hola! Quiero registrarme." at bounding box center [253, 137] width 296 height 15
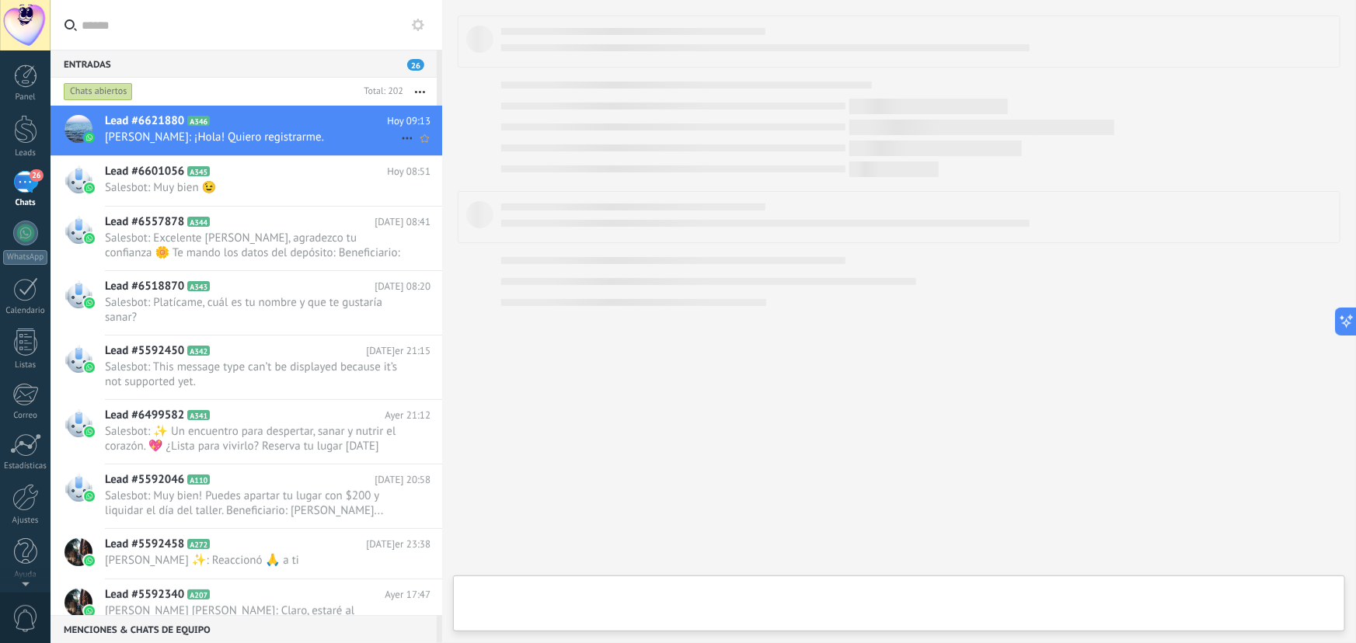
type textarea "**********"
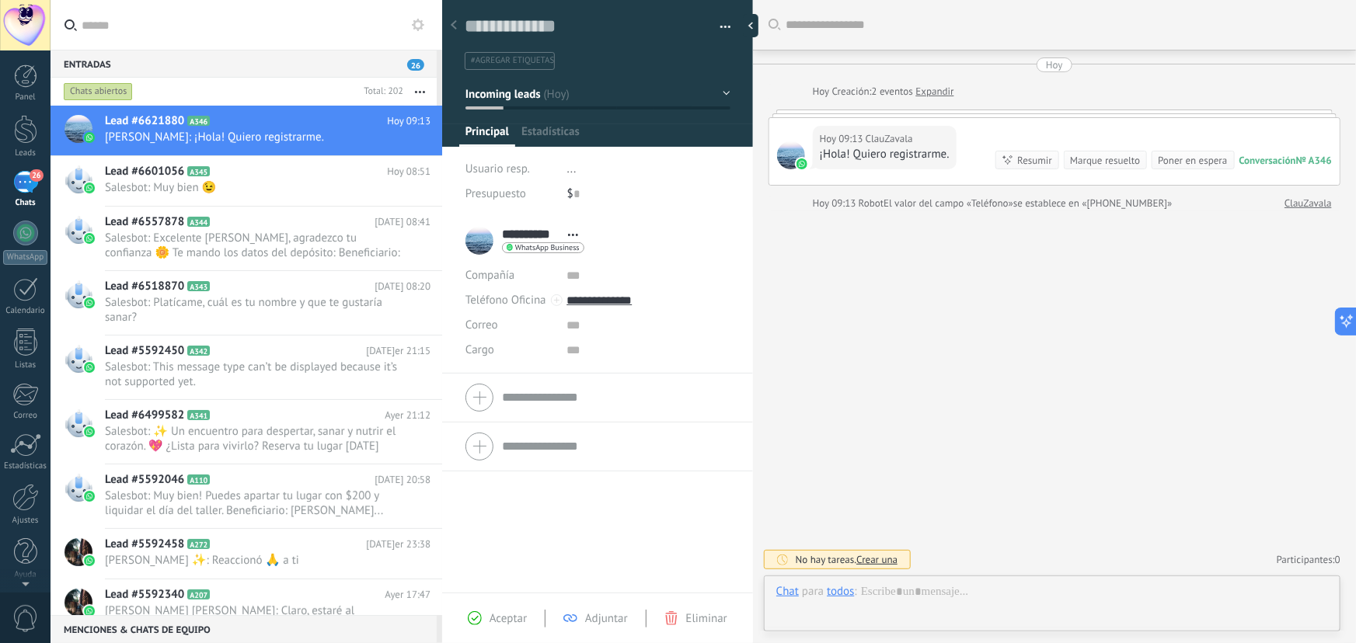
scroll to position [23, 0]
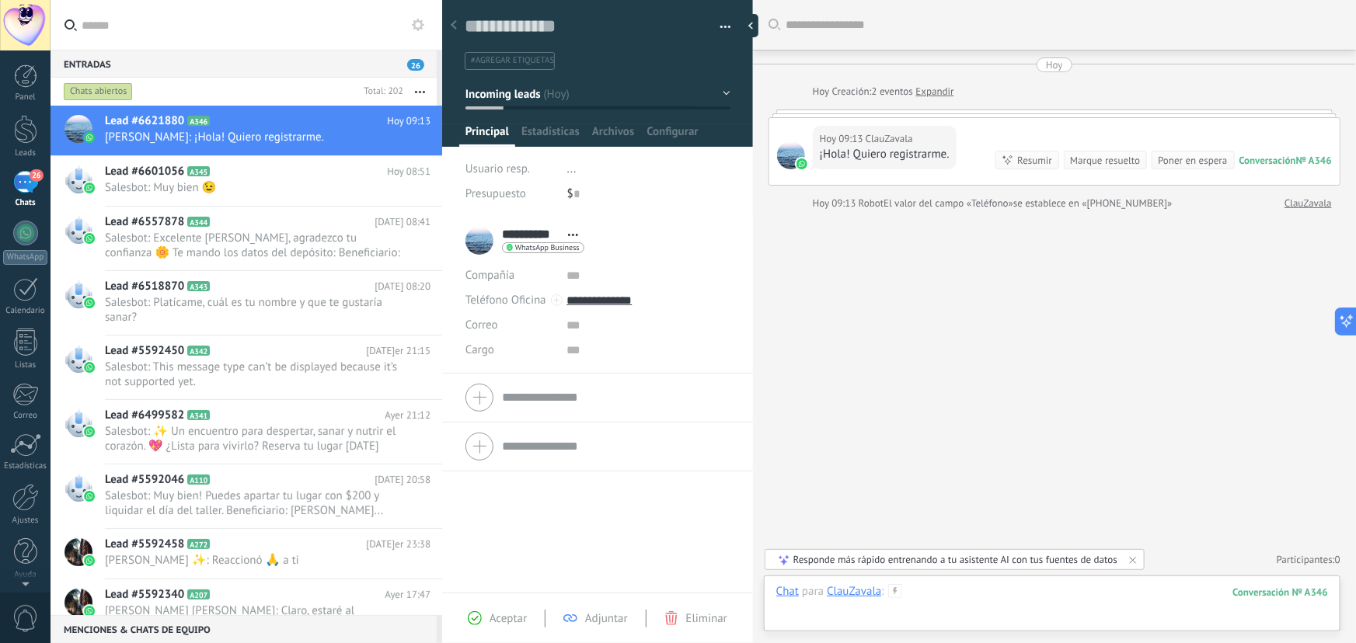
click at [934, 594] on div at bounding box center [1052, 607] width 552 height 47
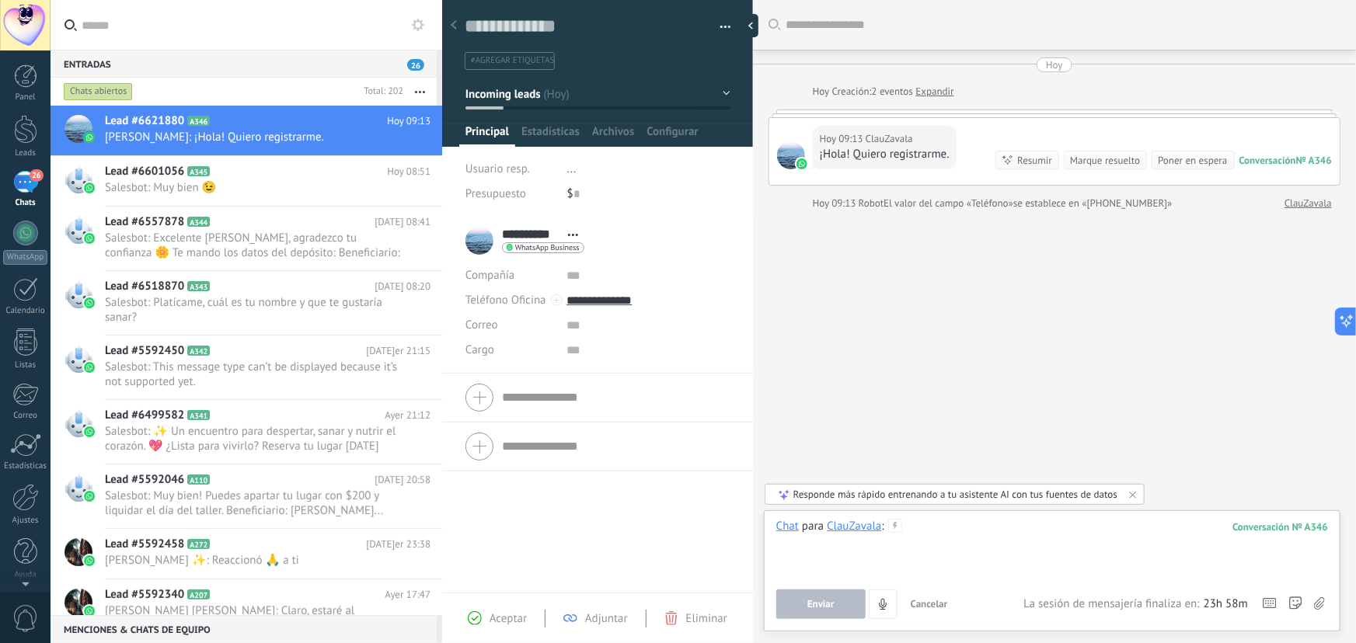
paste div
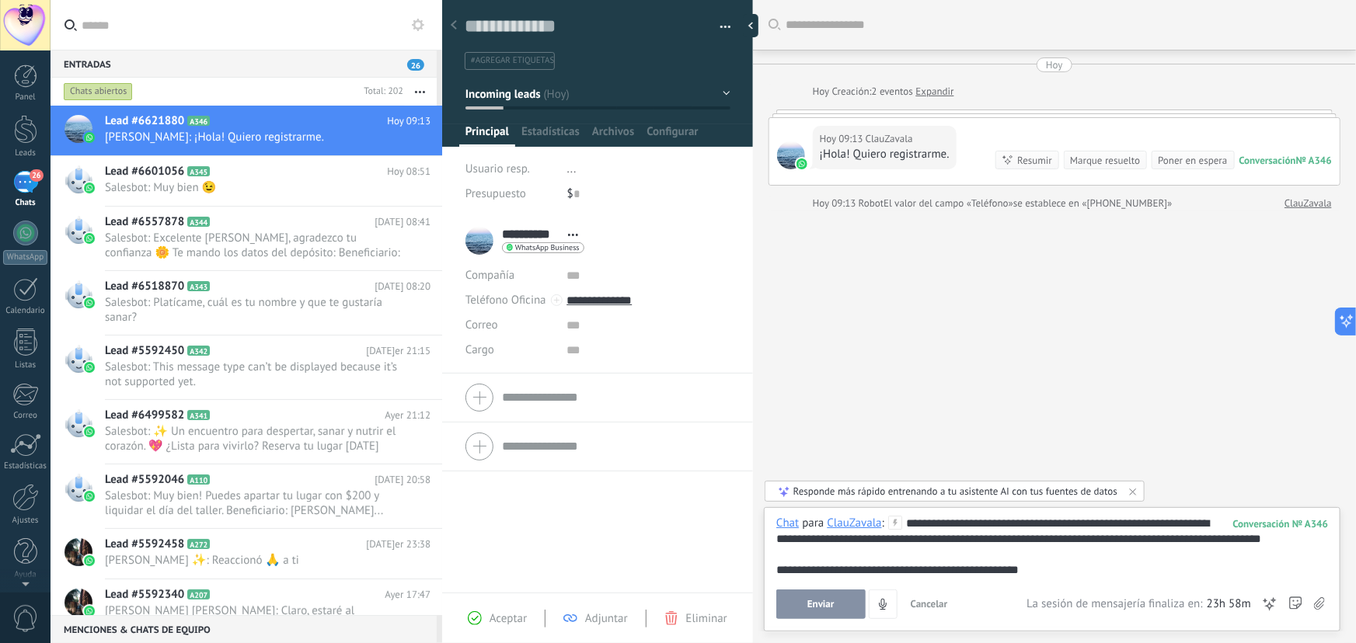
click at [803, 575] on div "**********" at bounding box center [1052, 571] width 553 height 16
click at [0, 0] on lt-span "* *********" at bounding box center [0, 0] width 0 height 0
click at [832, 604] on span "Enviar" at bounding box center [820, 604] width 27 height 11
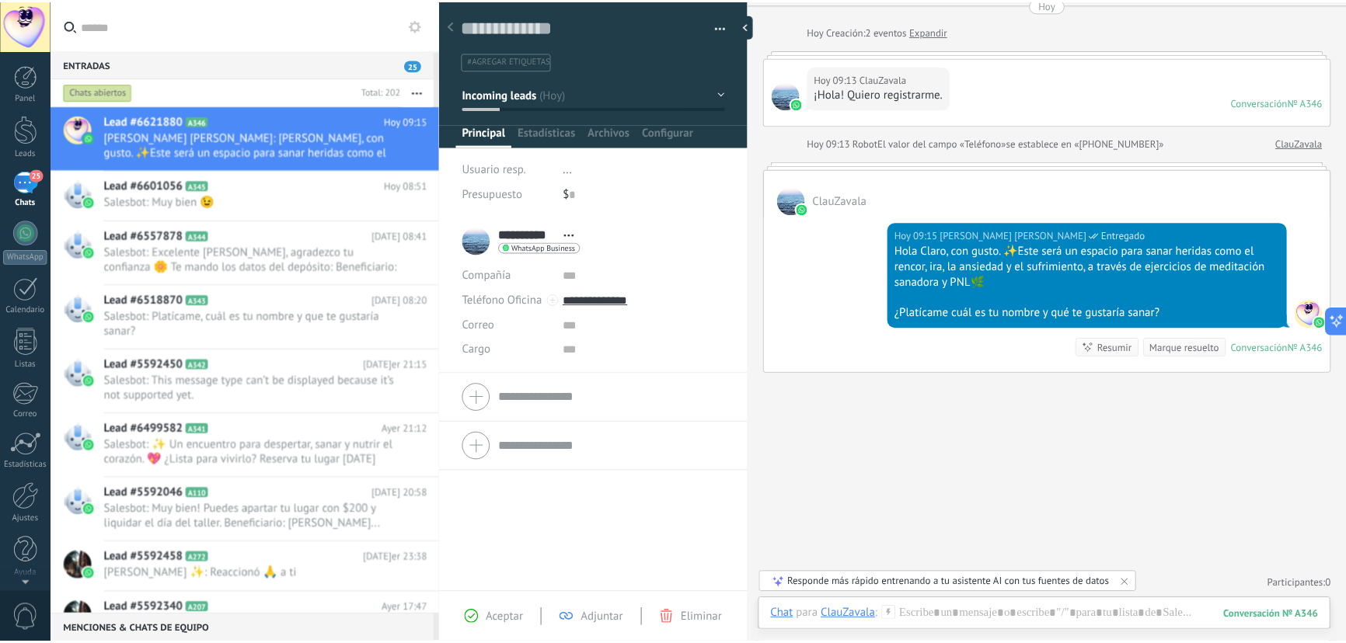
scroll to position [0, 0]
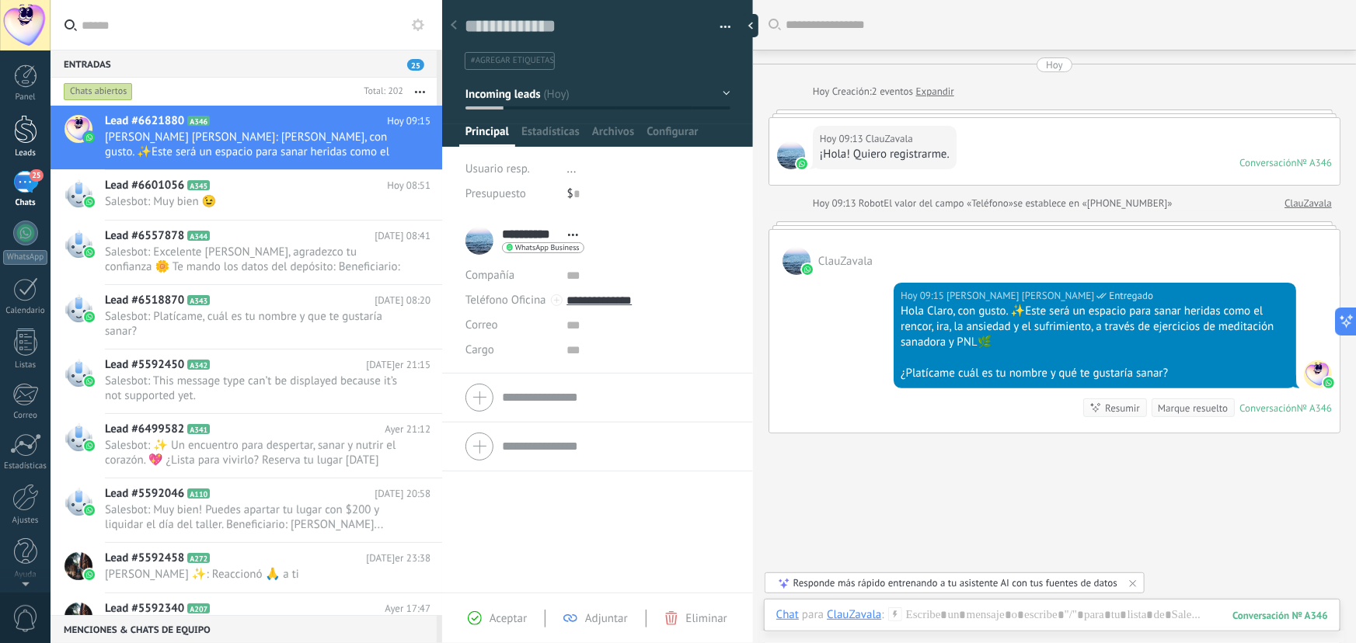
click at [23, 134] on div at bounding box center [25, 129] width 23 height 29
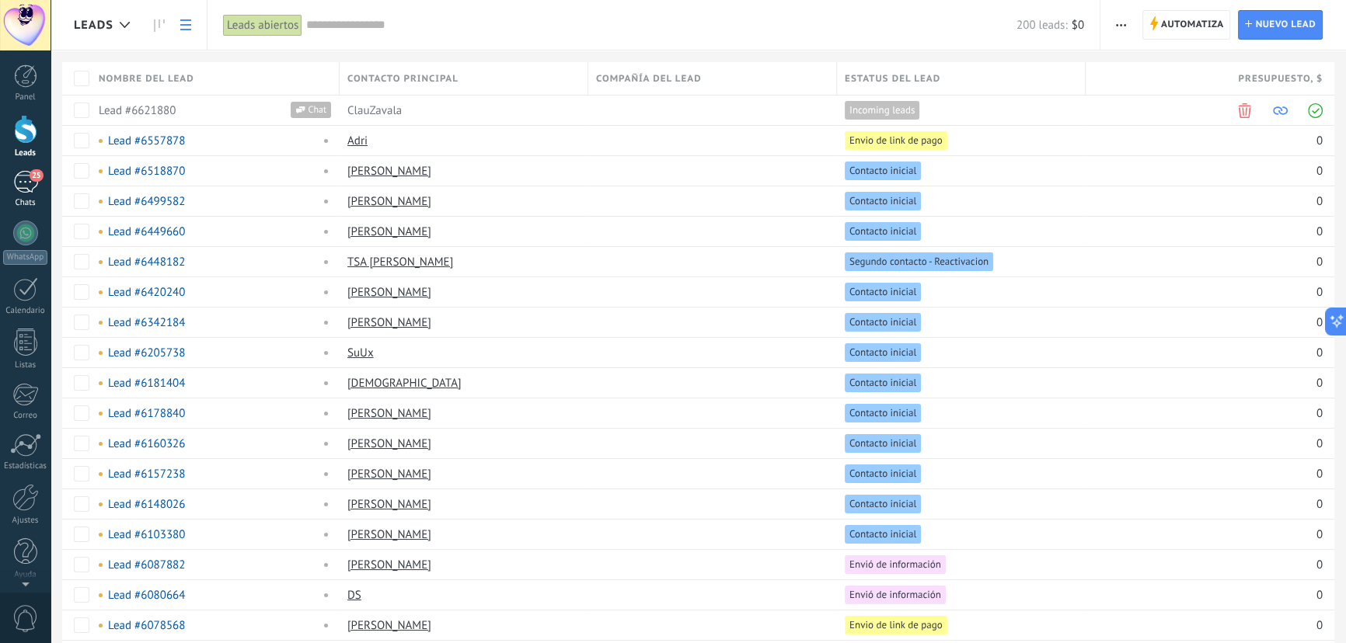
click at [30, 197] on link "25 Chats" at bounding box center [25, 189] width 51 height 37
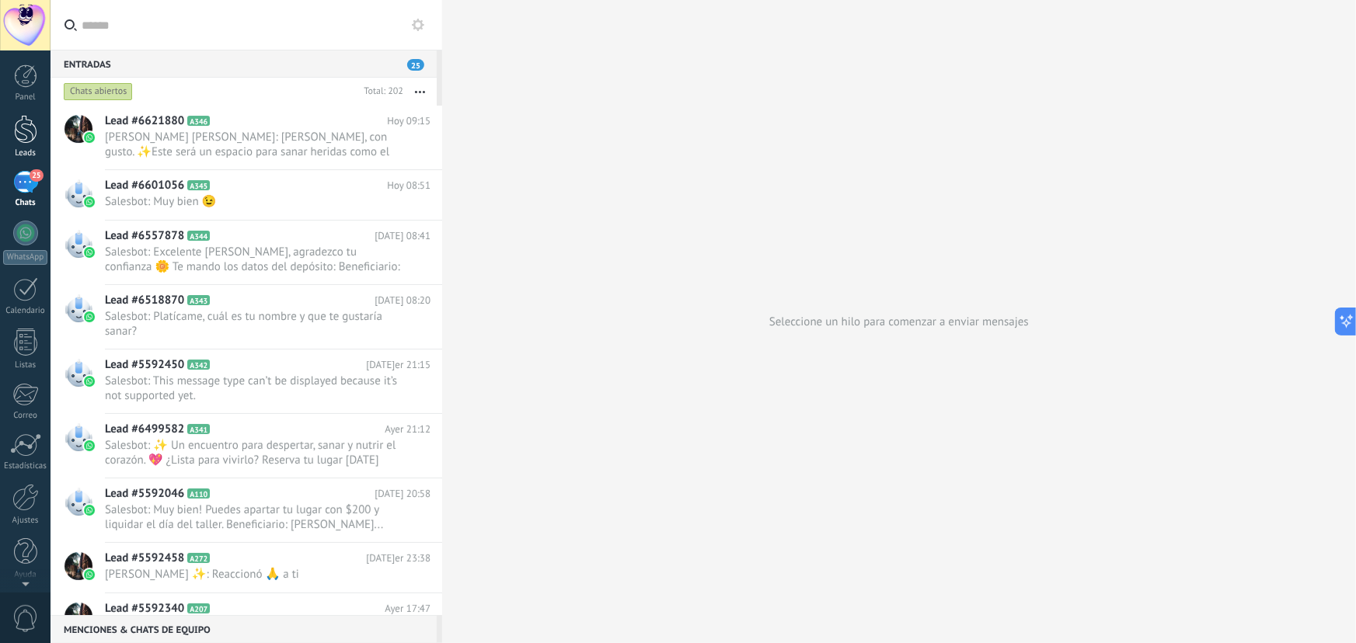
click at [21, 128] on div at bounding box center [25, 129] width 23 height 29
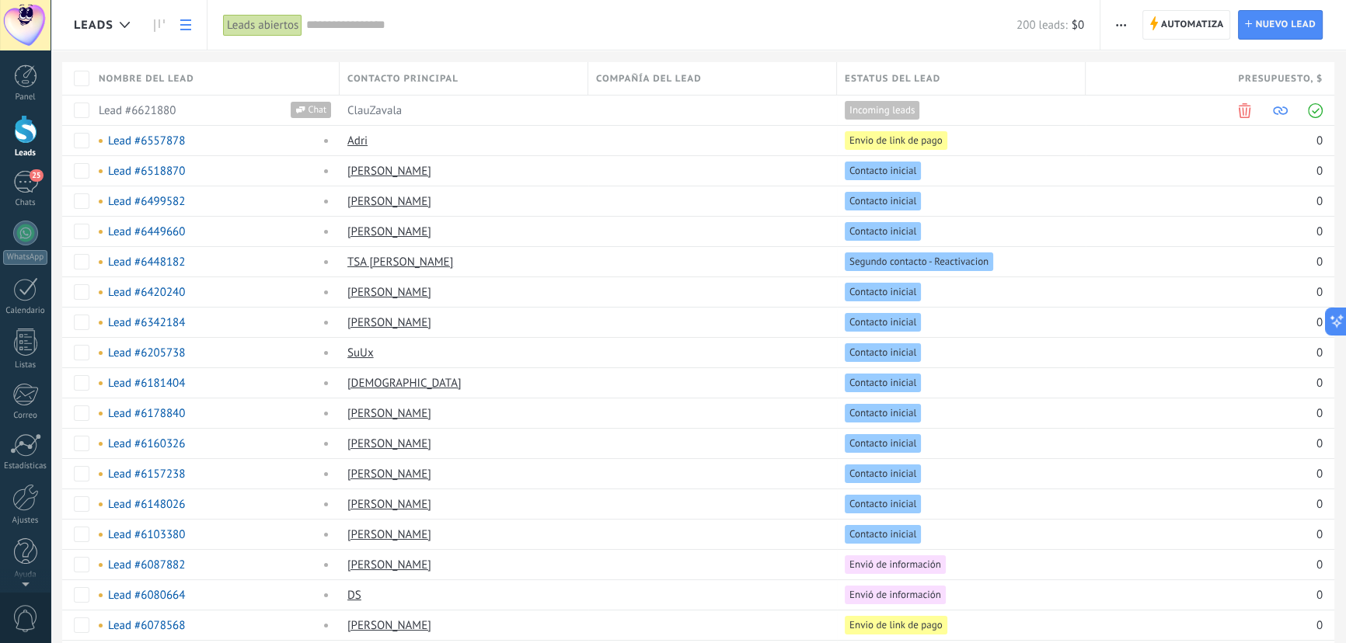
click at [179, 24] on link at bounding box center [186, 25] width 26 height 30
click at [162, 25] on icon at bounding box center [159, 25] width 11 height 12
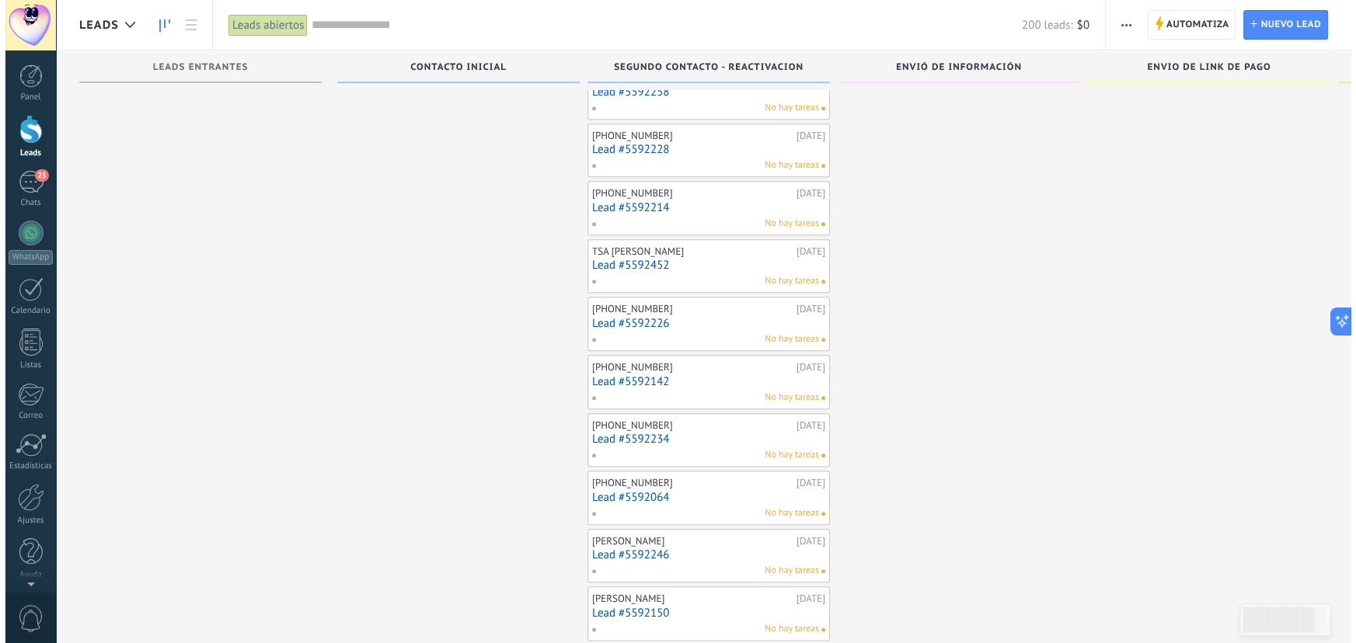
scroll to position [2300, 0]
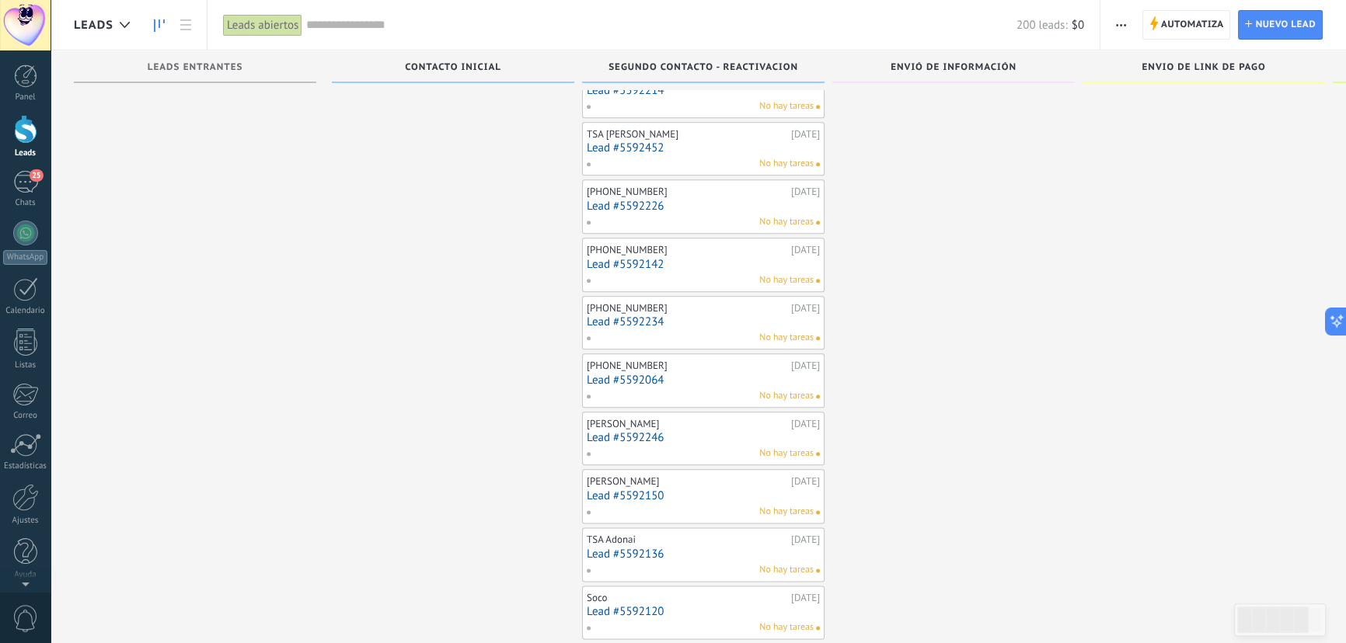
click at [637, 316] on link "Lead #5592234" at bounding box center [703, 322] width 233 height 13
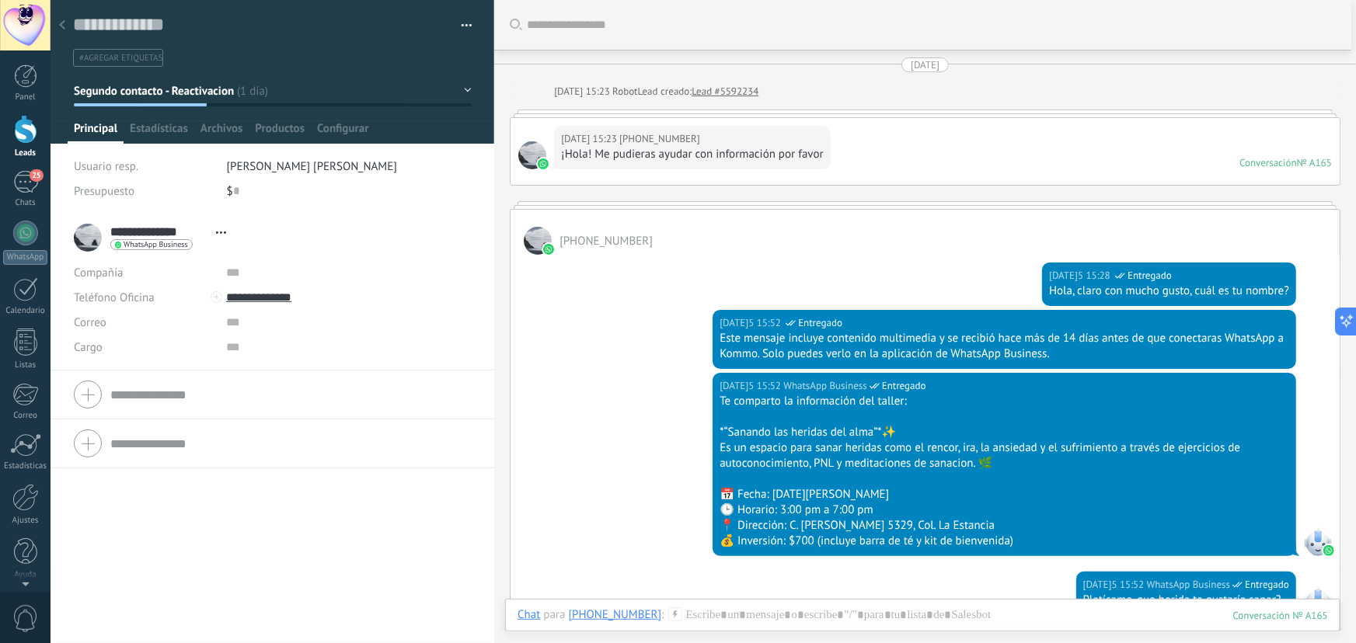
click at [466, 28] on span "button" at bounding box center [467, 27] width 11 height 3
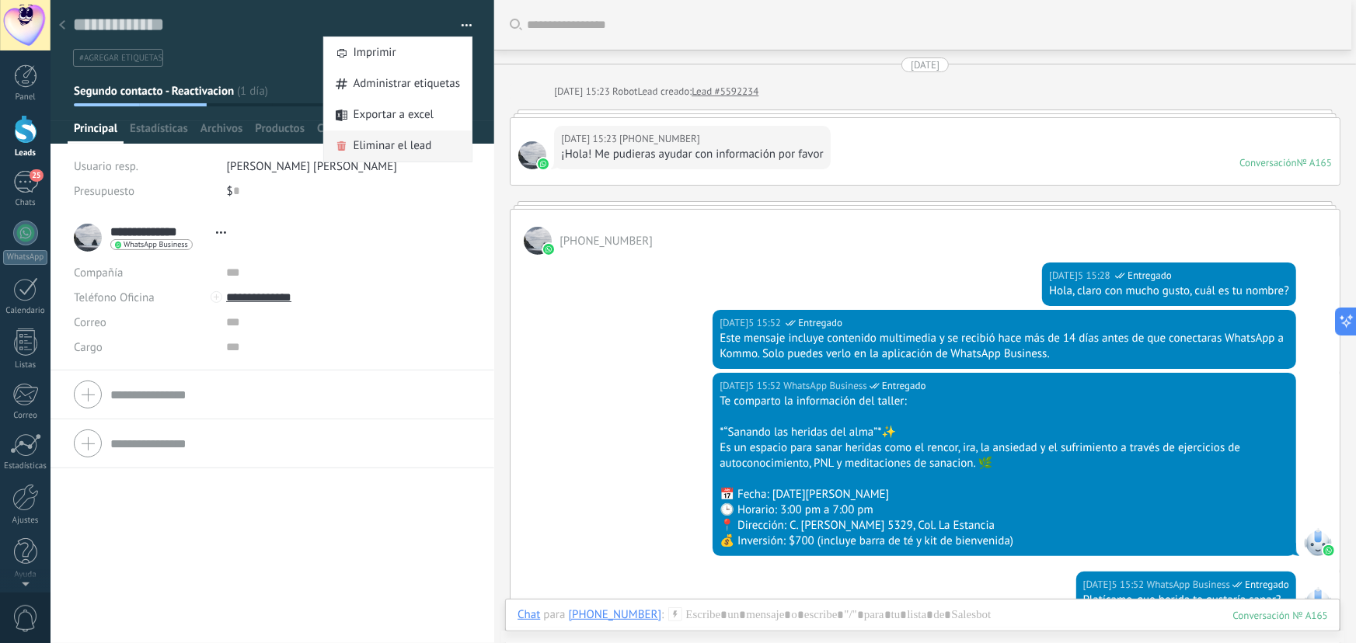
click at [357, 147] on span "Eliminar el lead" at bounding box center [393, 146] width 78 height 31
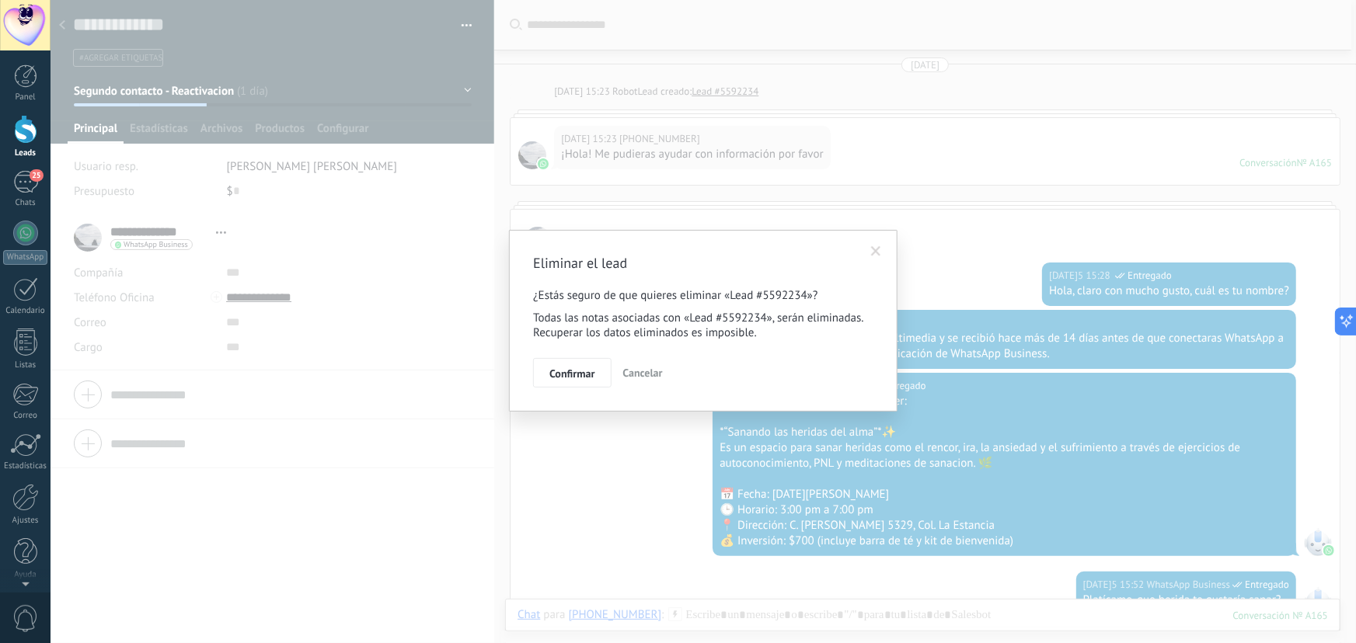
click at [572, 375] on span "Confirmar" at bounding box center [571, 373] width 45 height 11
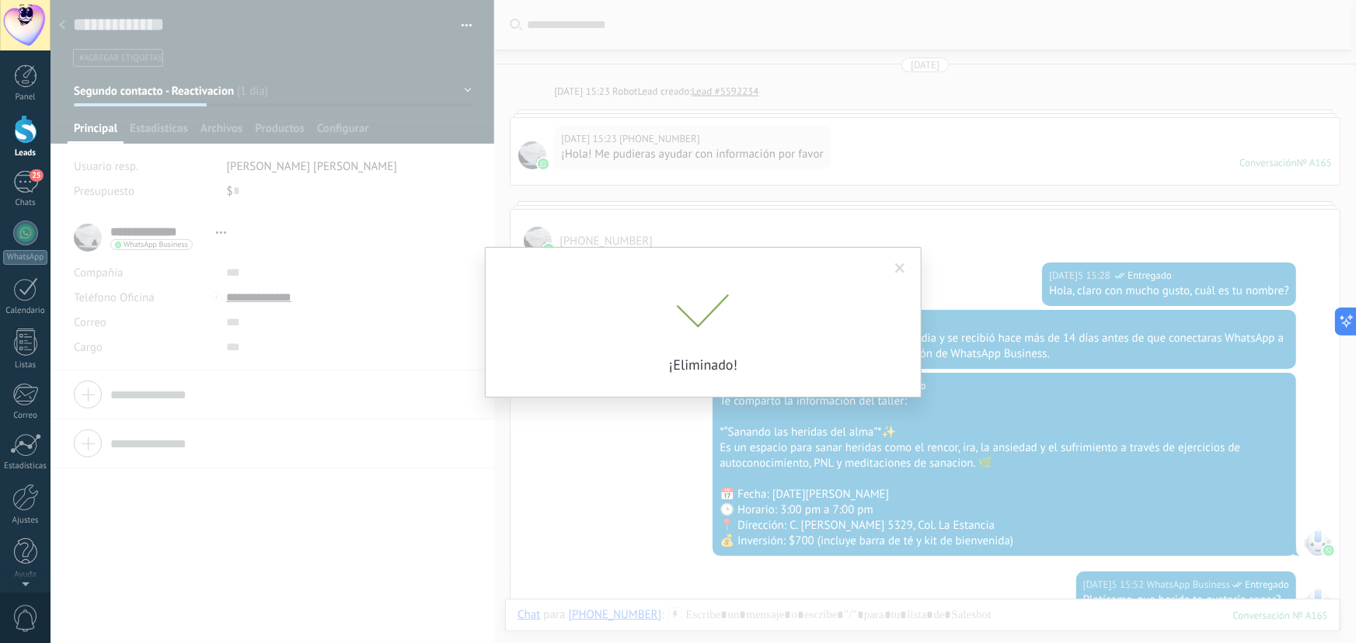
scroll to position [54, 0]
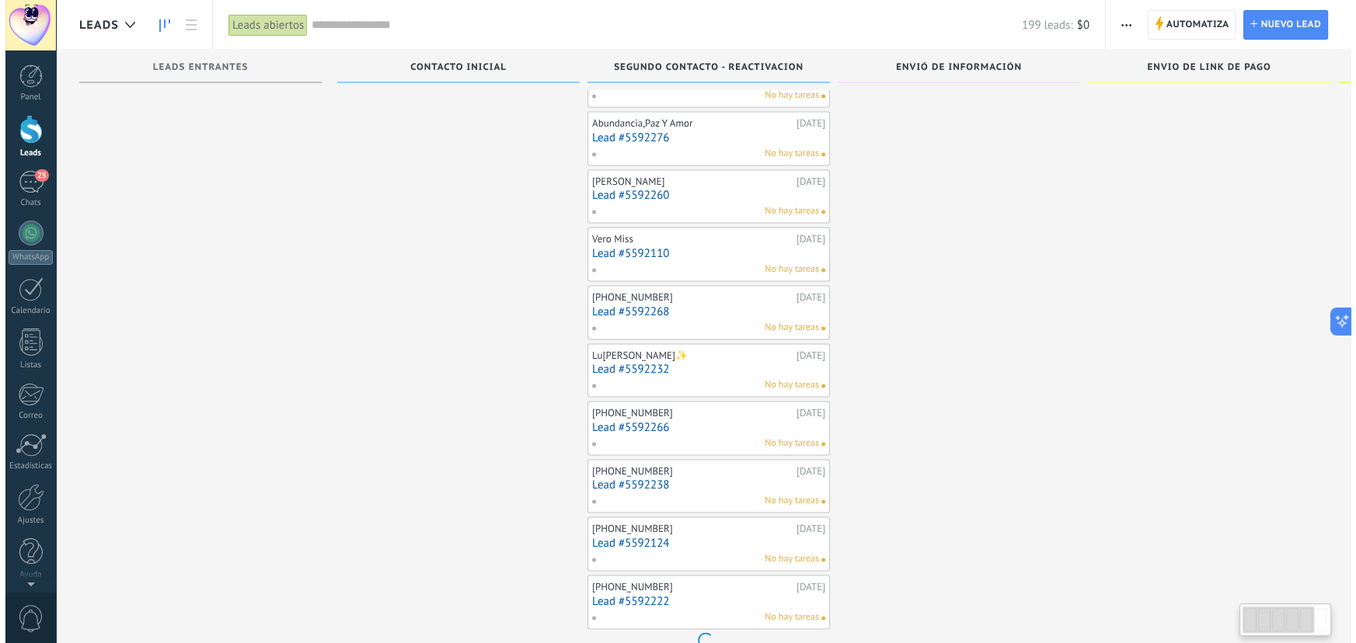
scroll to position [2962, 0]
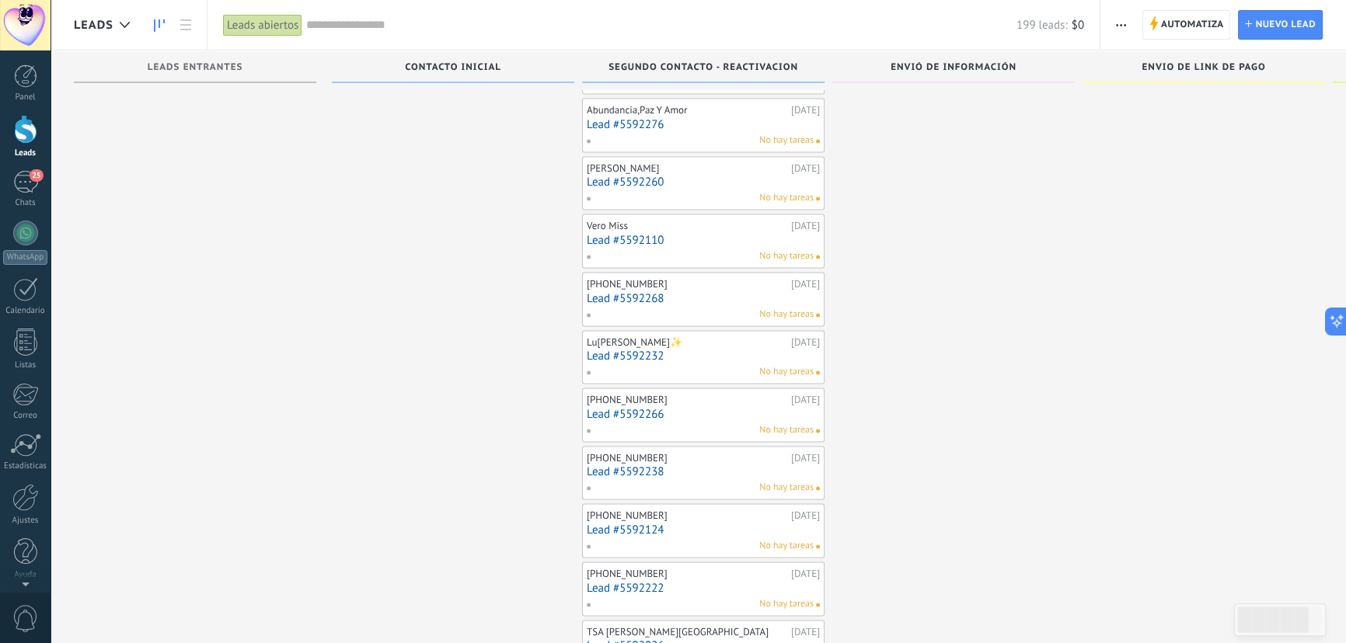
click at [626, 350] on link "Lead #5592232" at bounding box center [703, 356] width 233 height 13
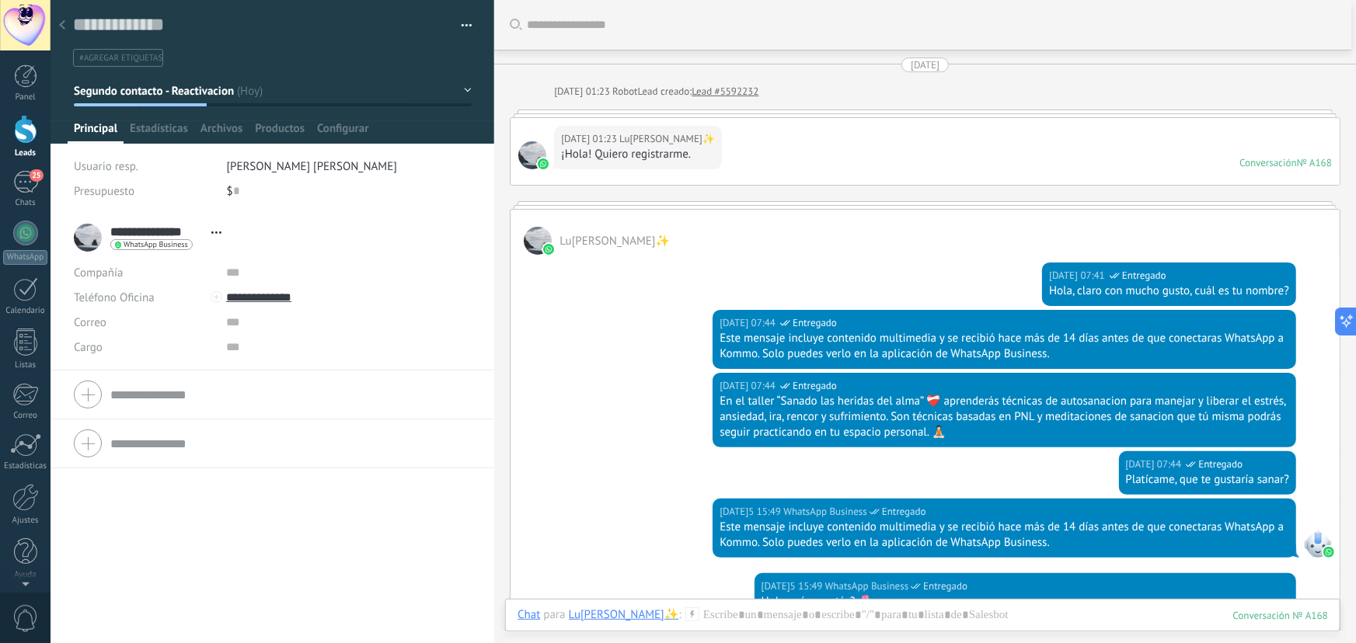
click at [458, 21] on button "button" at bounding box center [461, 25] width 23 height 23
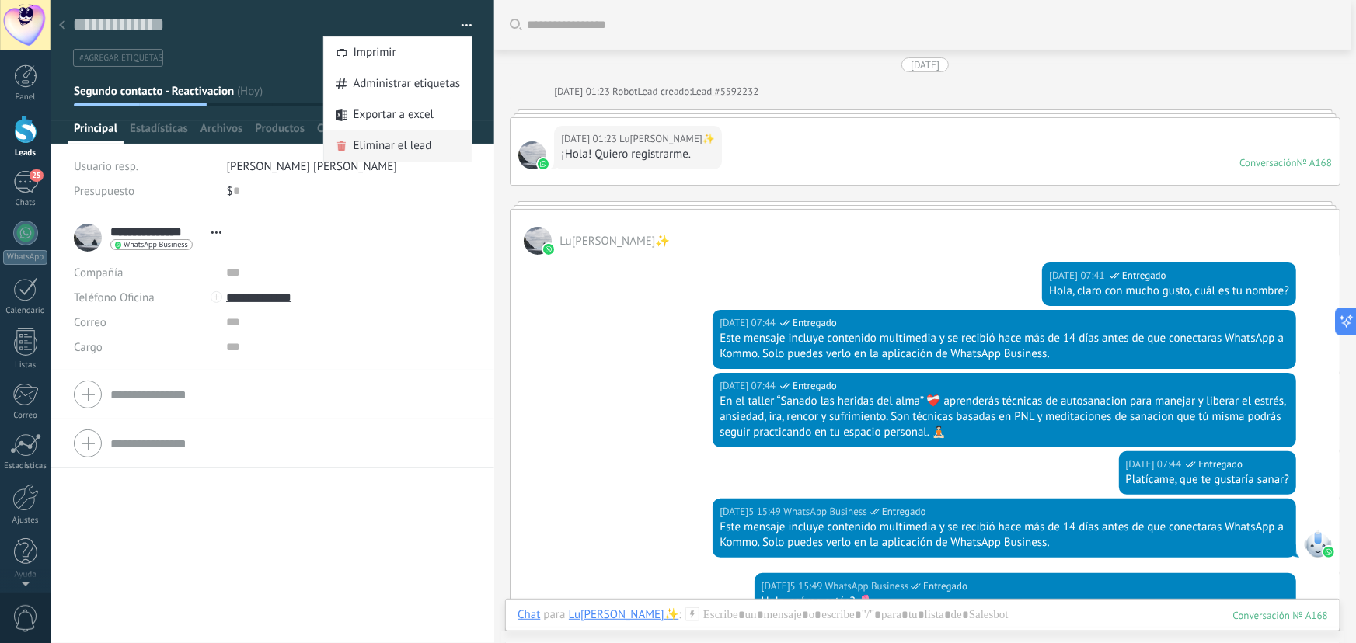
click at [368, 148] on span "Eliminar el lead" at bounding box center [393, 146] width 78 height 31
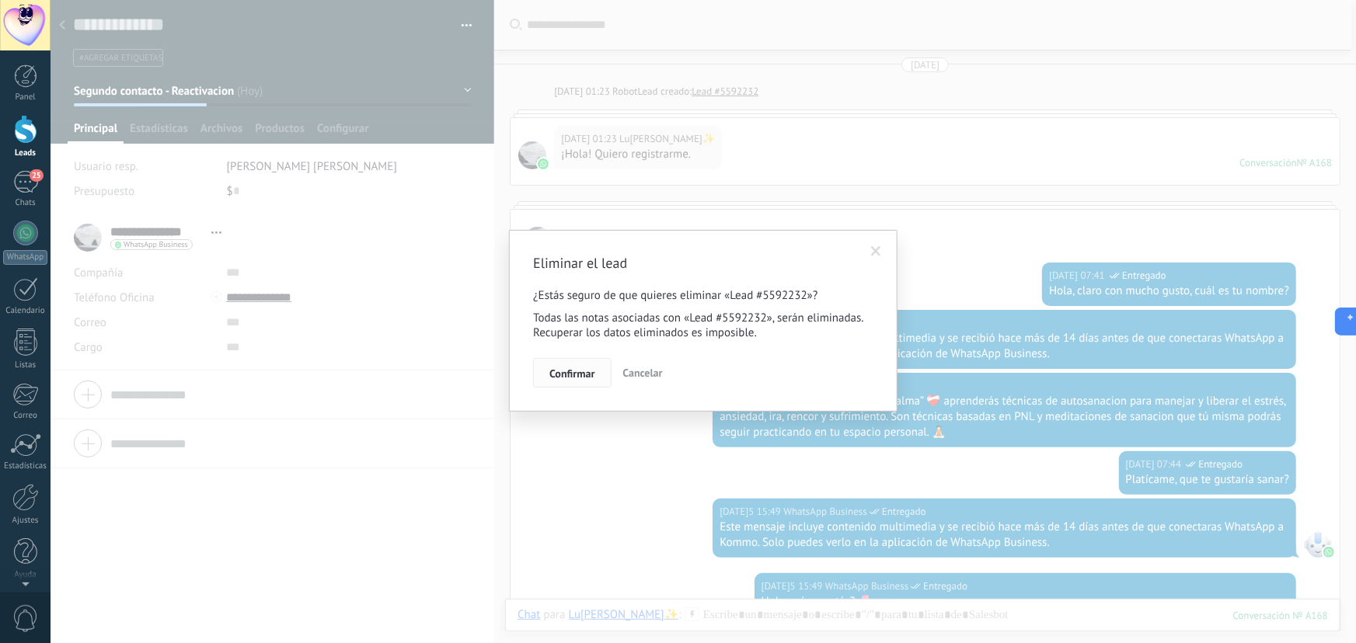
click at [585, 371] on span "Confirmar" at bounding box center [571, 373] width 45 height 11
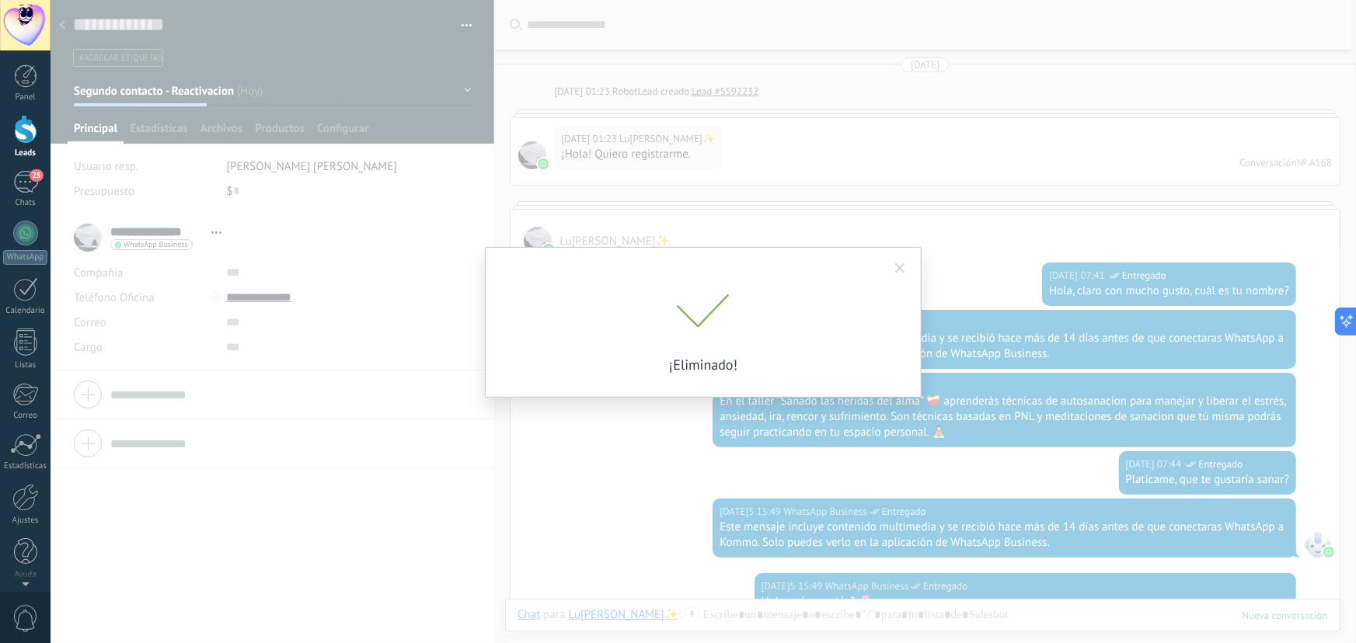
scroll to position [54, 0]
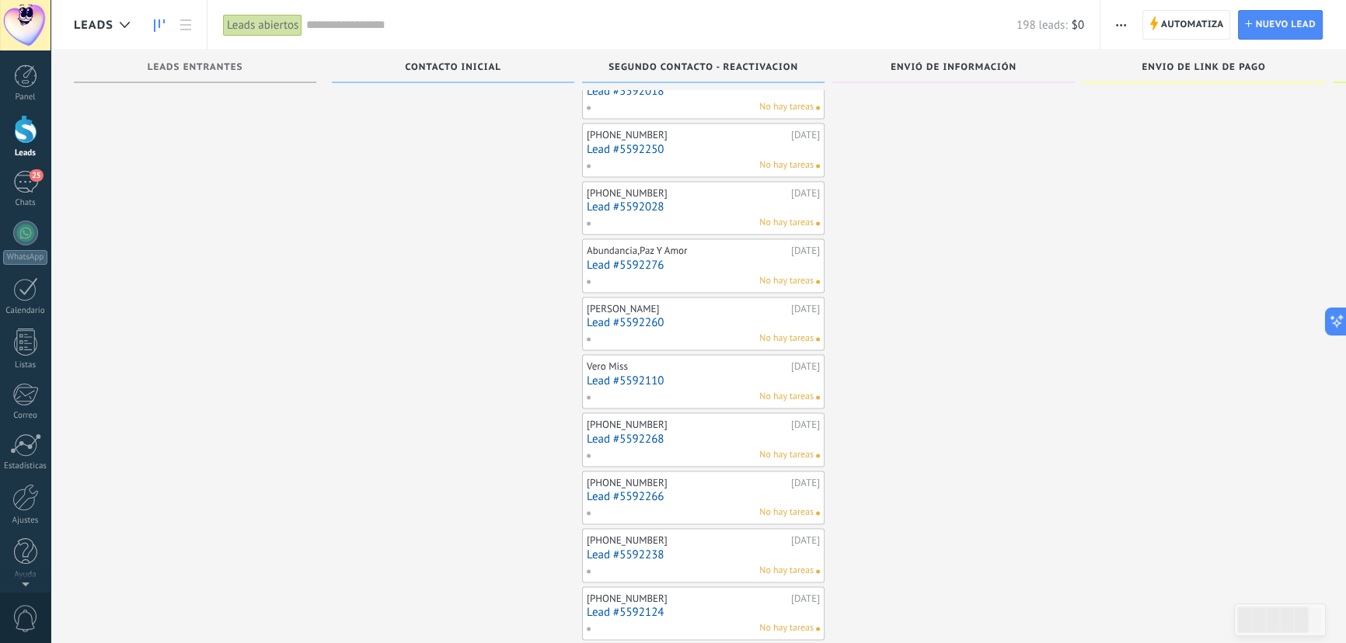
scroll to position [2878, 0]
click at [633, 433] on link "Lead #5592266" at bounding box center [703, 439] width 233 height 13
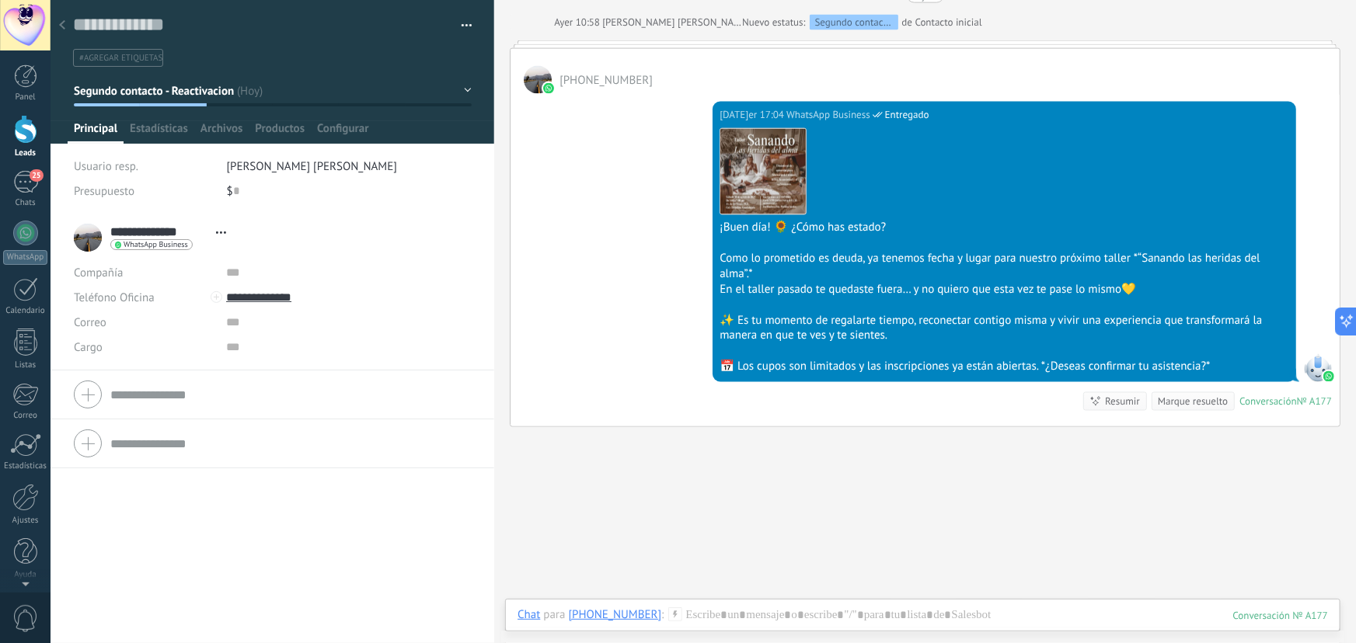
scroll to position [1143, 0]
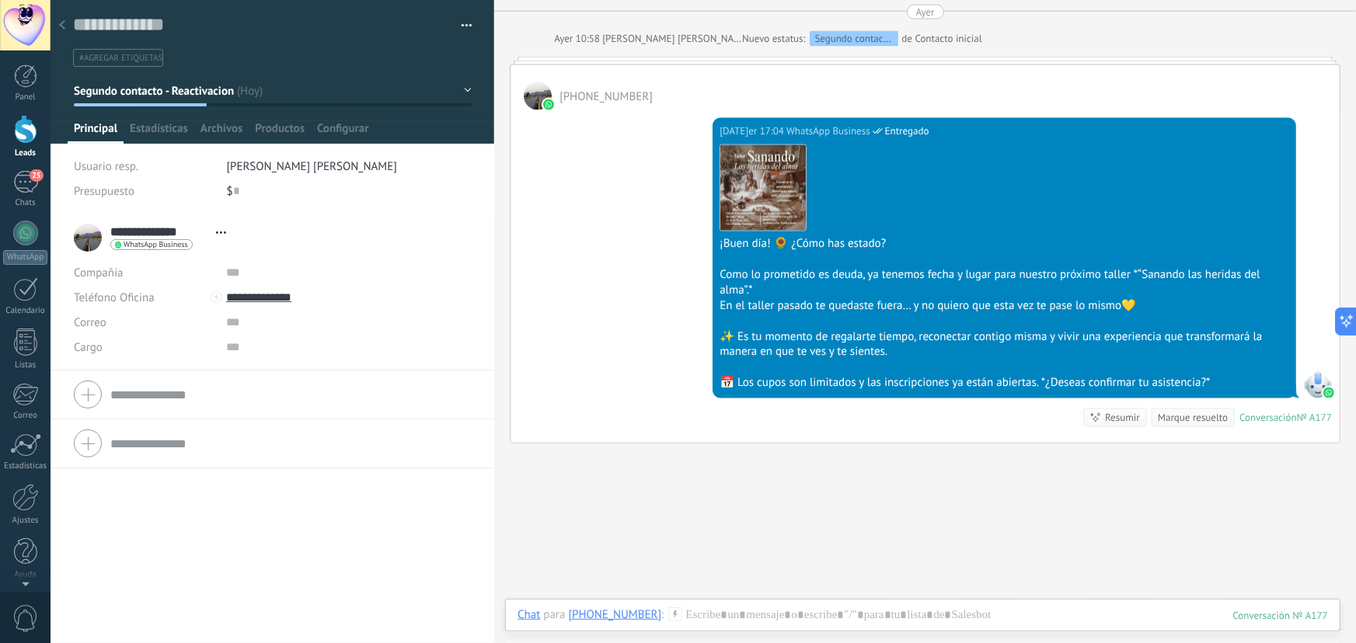
click at [65, 20] on div at bounding box center [62, 26] width 22 height 30
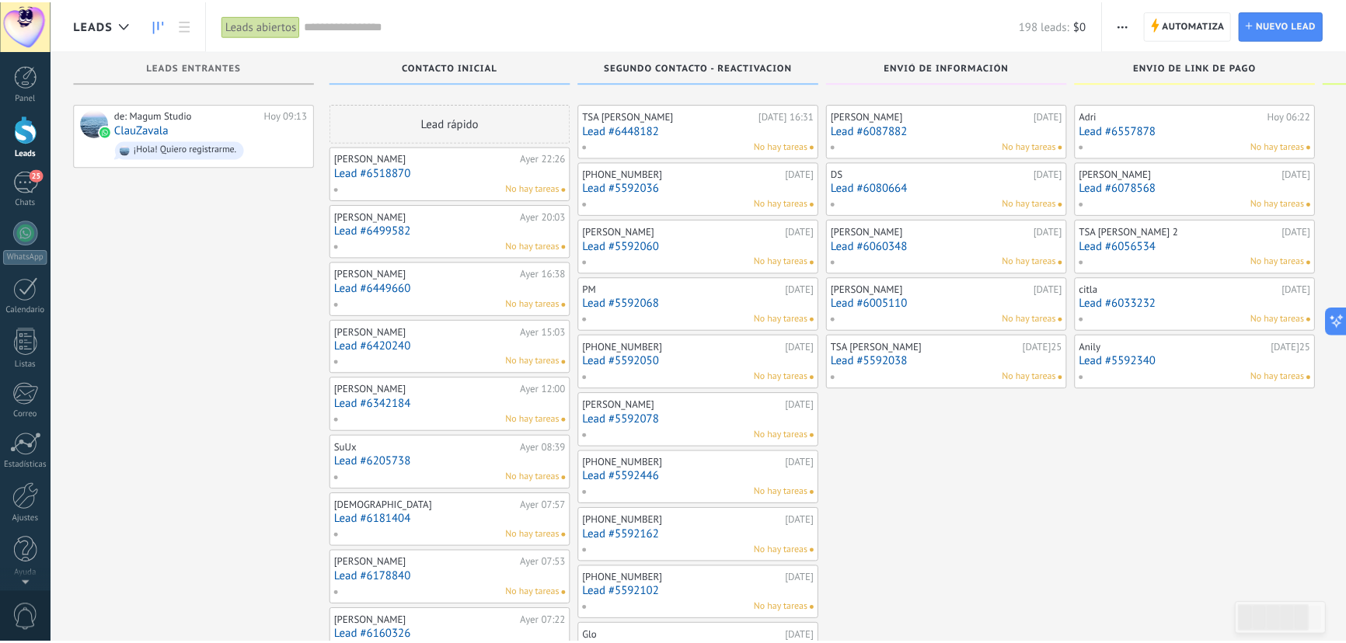
scroll to position [2878, 0]
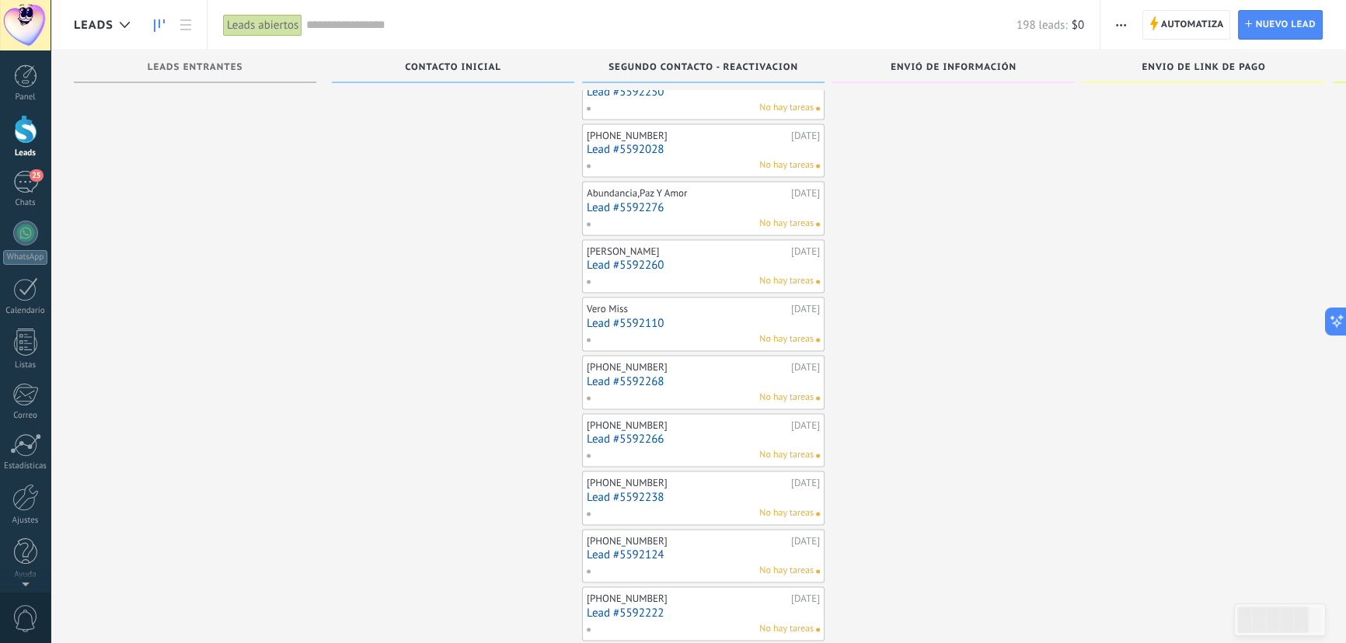
click at [638, 433] on link "Lead #5592266" at bounding box center [703, 439] width 233 height 13
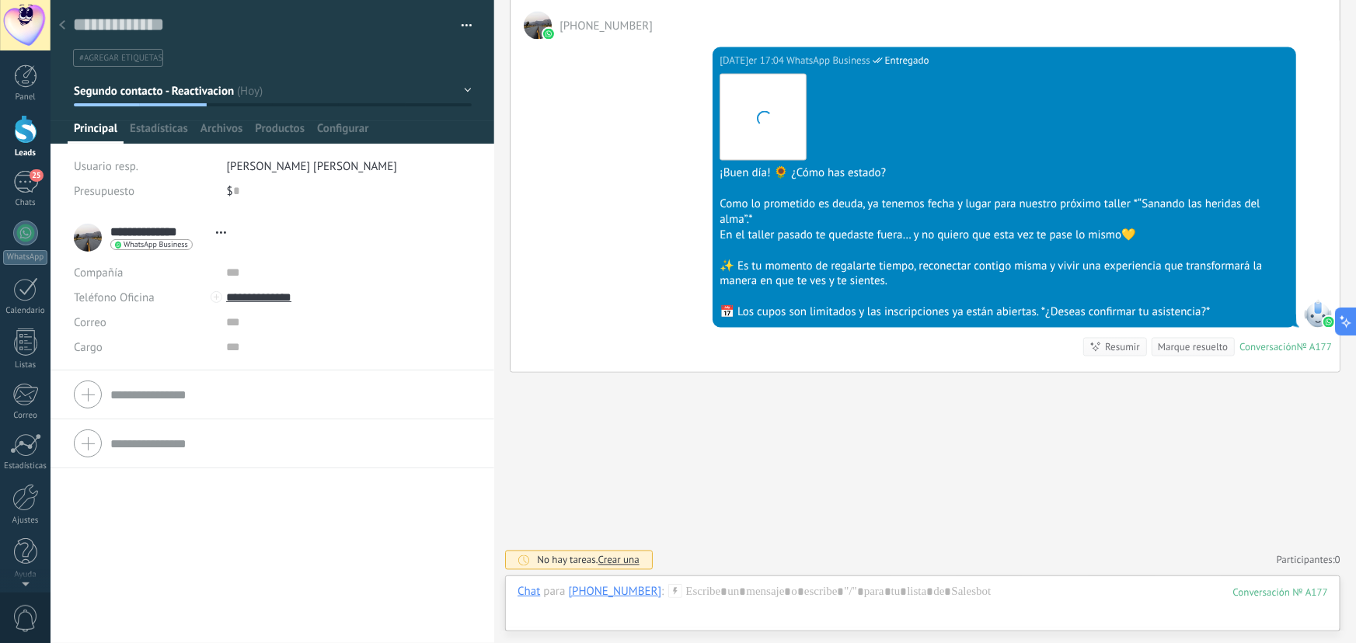
click at [65, 29] on icon at bounding box center [62, 24] width 6 height 9
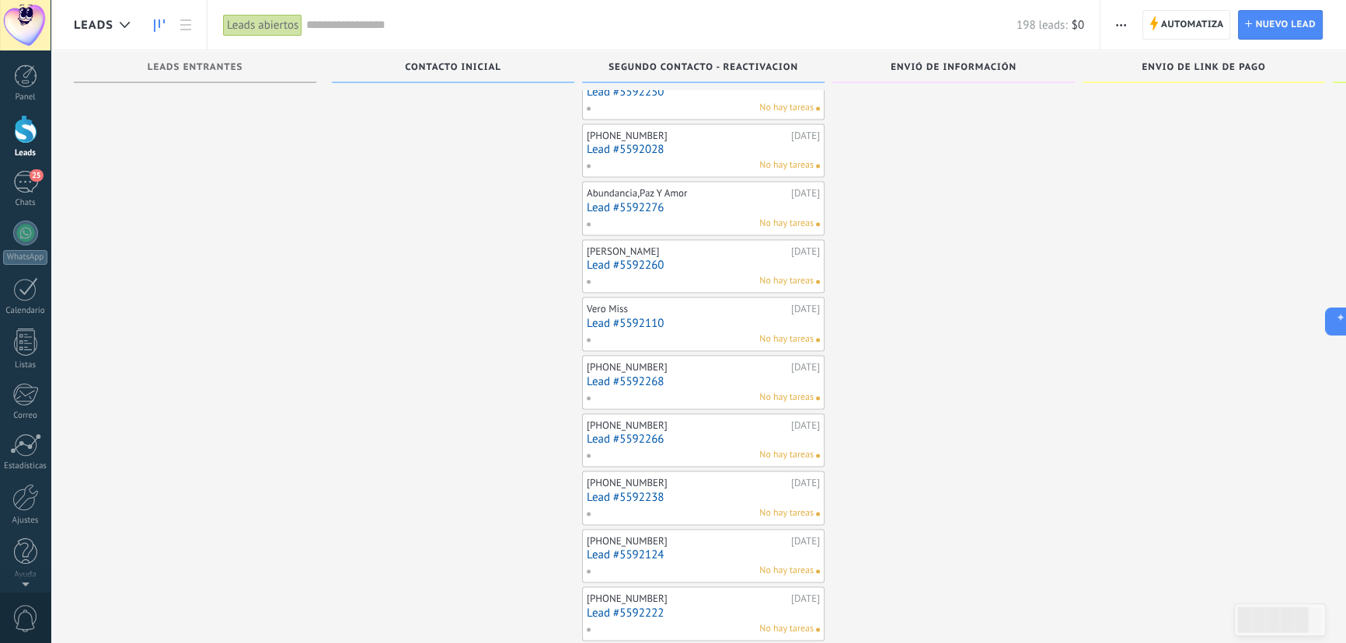
click at [640, 317] on link "Lead #5592110" at bounding box center [703, 323] width 233 height 13
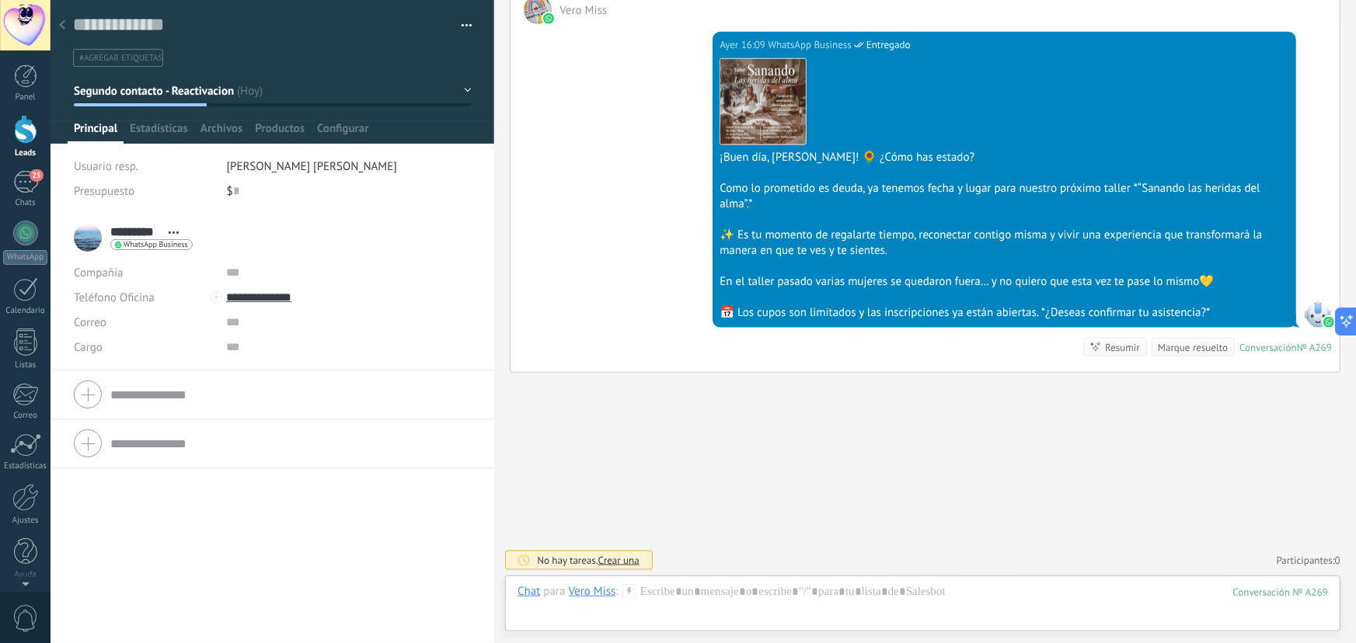
click at [62, 26] on icon at bounding box center [62, 24] width 6 height 9
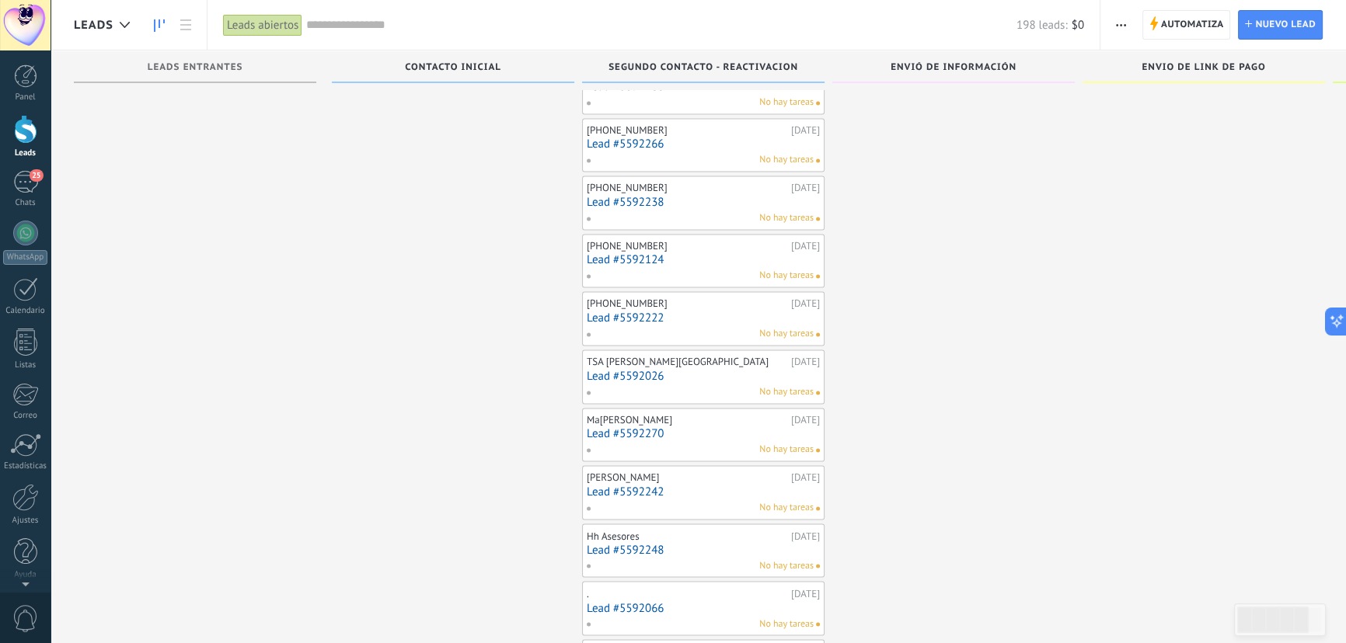
click at [637, 486] on link "Lead #5592242" at bounding box center [703, 492] width 233 height 13
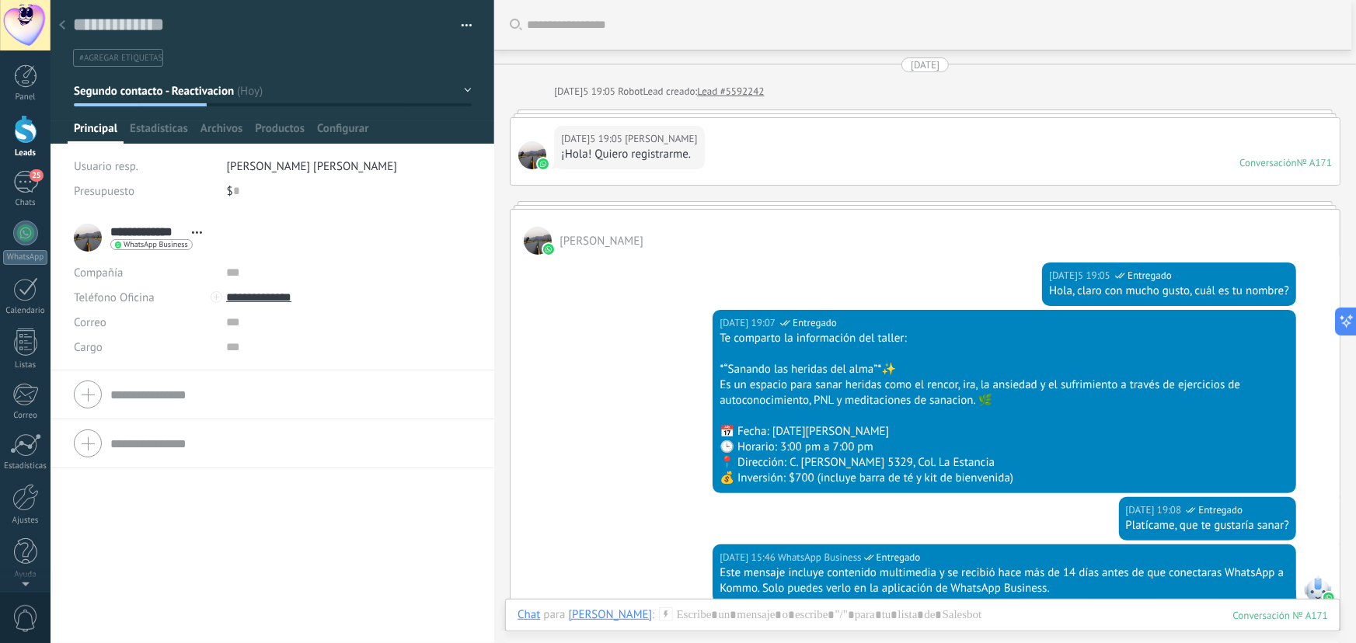
click at [461, 26] on button "button" at bounding box center [461, 25] width 23 height 23
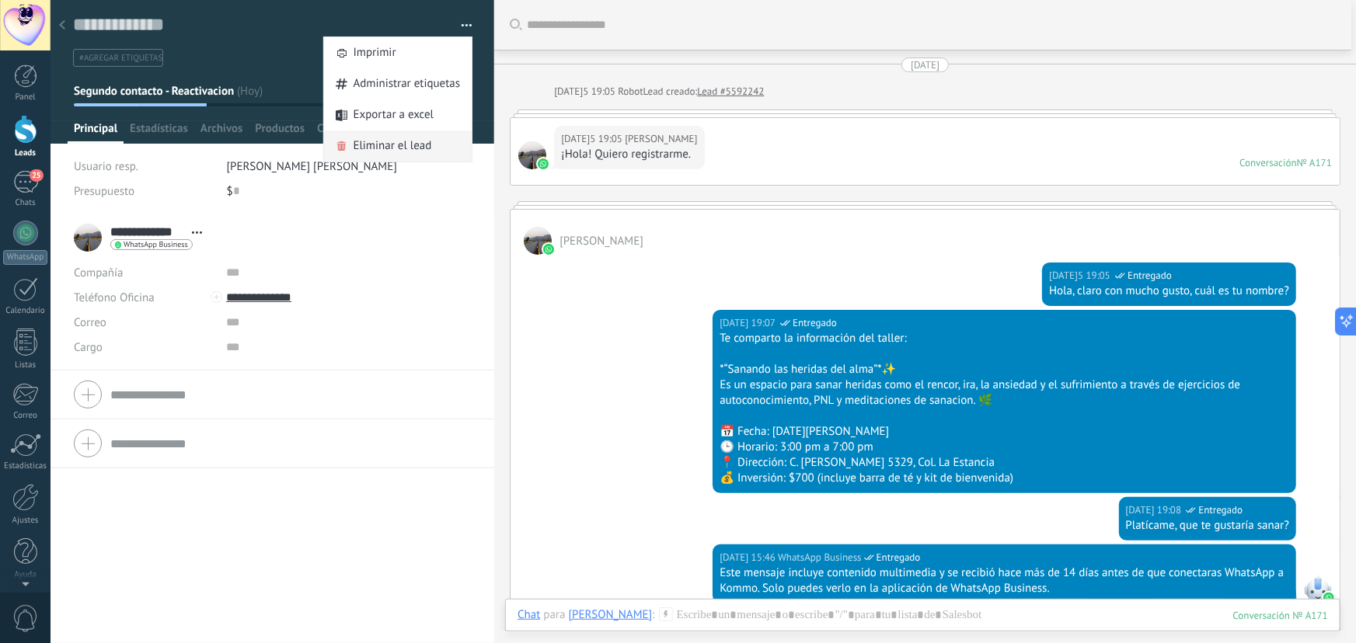
click at [413, 147] on span "Eliminar el lead" at bounding box center [393, 146] width 78 height 31
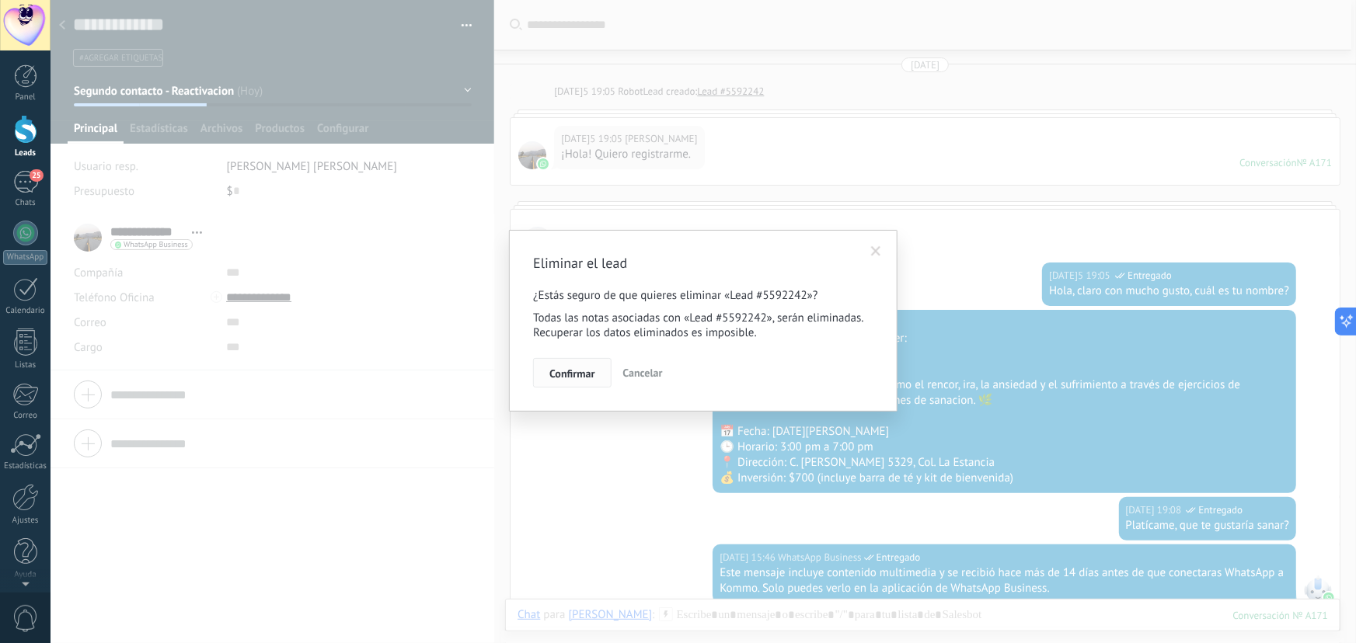
click at [572, 365] on button "Confirmar" at bounding box center [572, 373] width 78 height 30
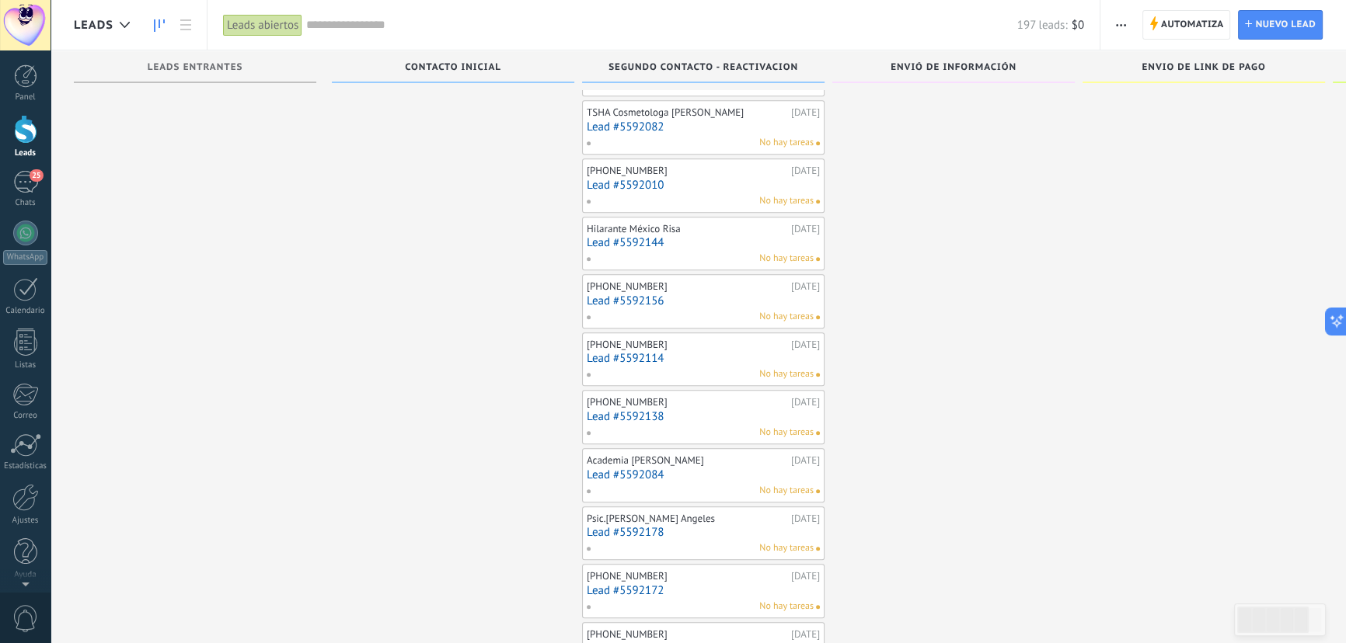
scroll to position [9263, 0]
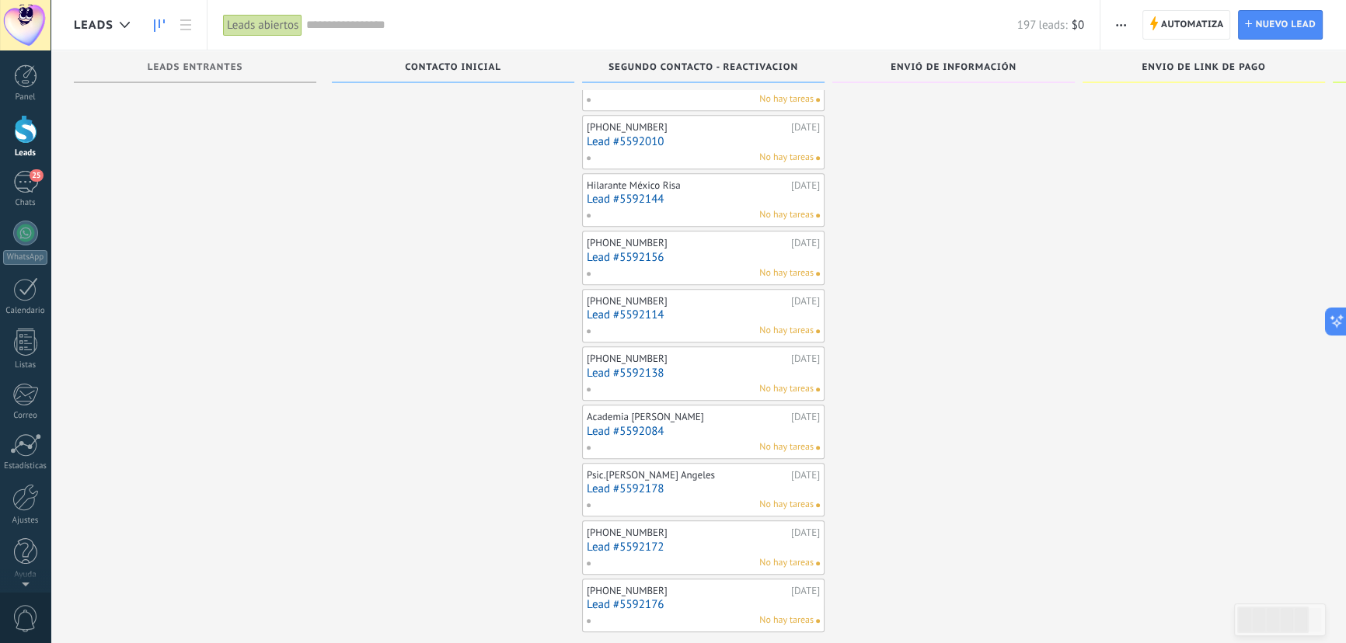
click at [631, 425] on link "Lead #5592084" at bounding box center [703, 431] width 233 height 13
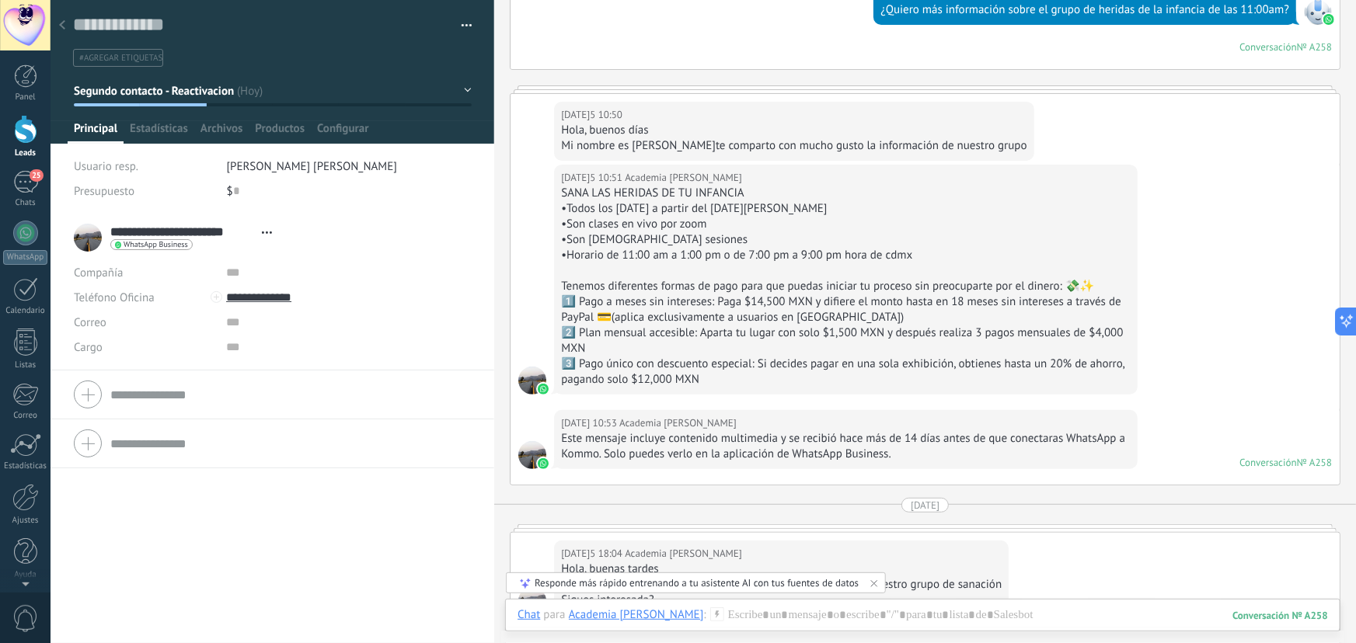
scroll to position [117, 0]
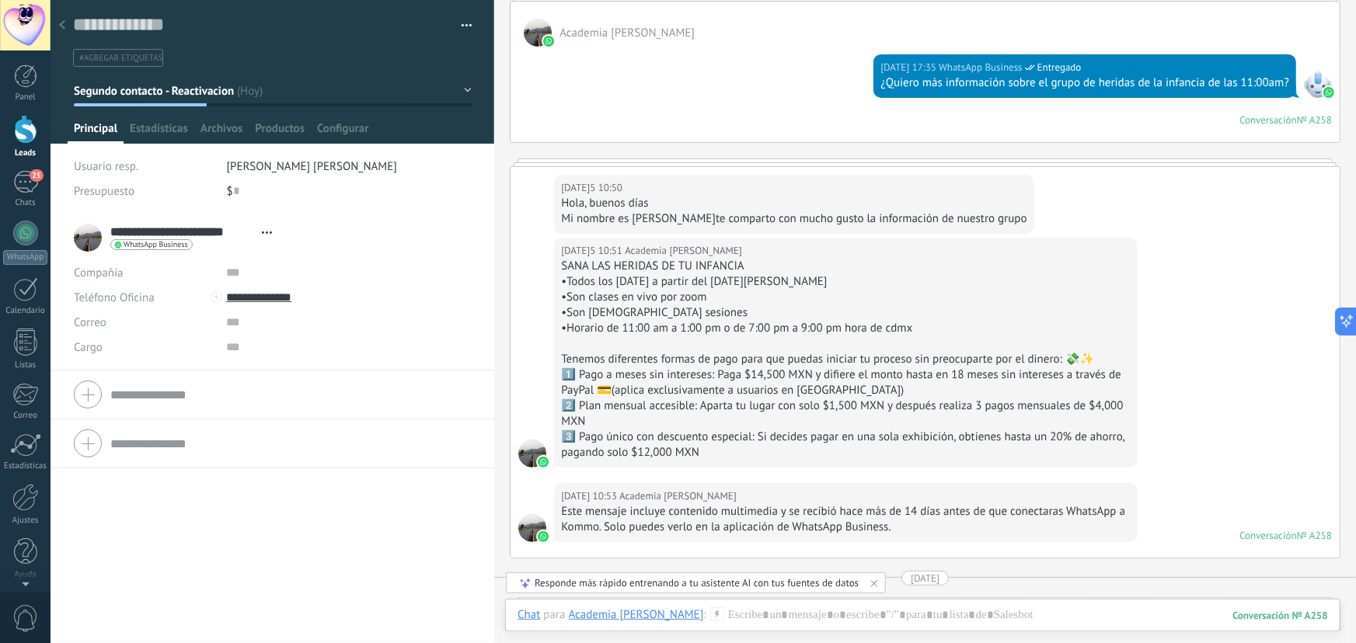
click at [465, 22] on button "button" at bounding box center [461, 25] width 23 height 23
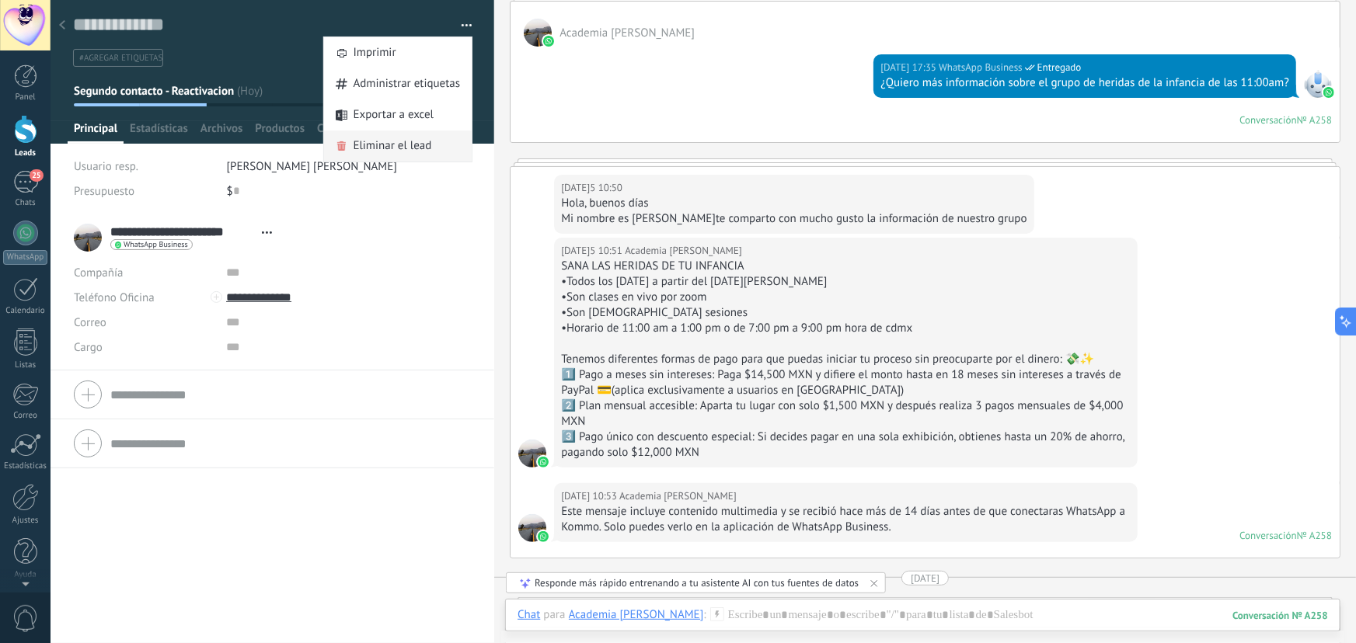
click at [415, 141] on span "Eliminar el lead" at bounding box center [393, 146] width 78 height 31
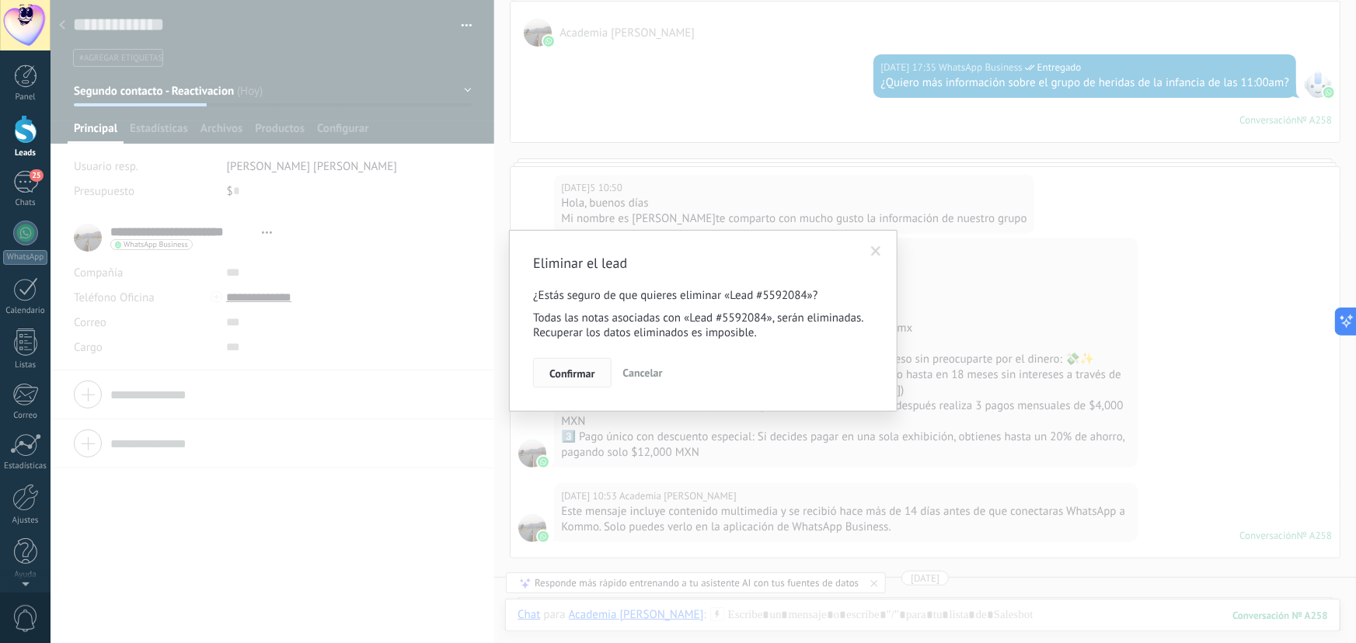
click at [571, 370] on span "Confirmar" at bounding box center [571, 373] width 45 height 11
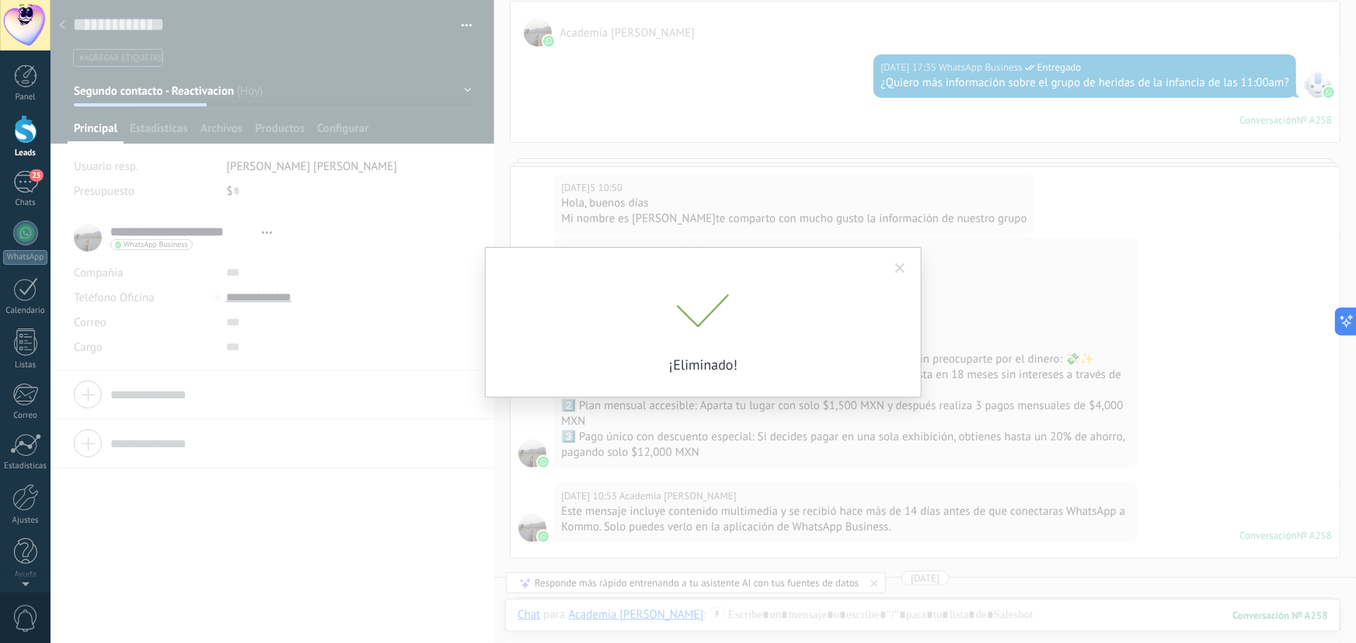
scroll to position [171, 0]
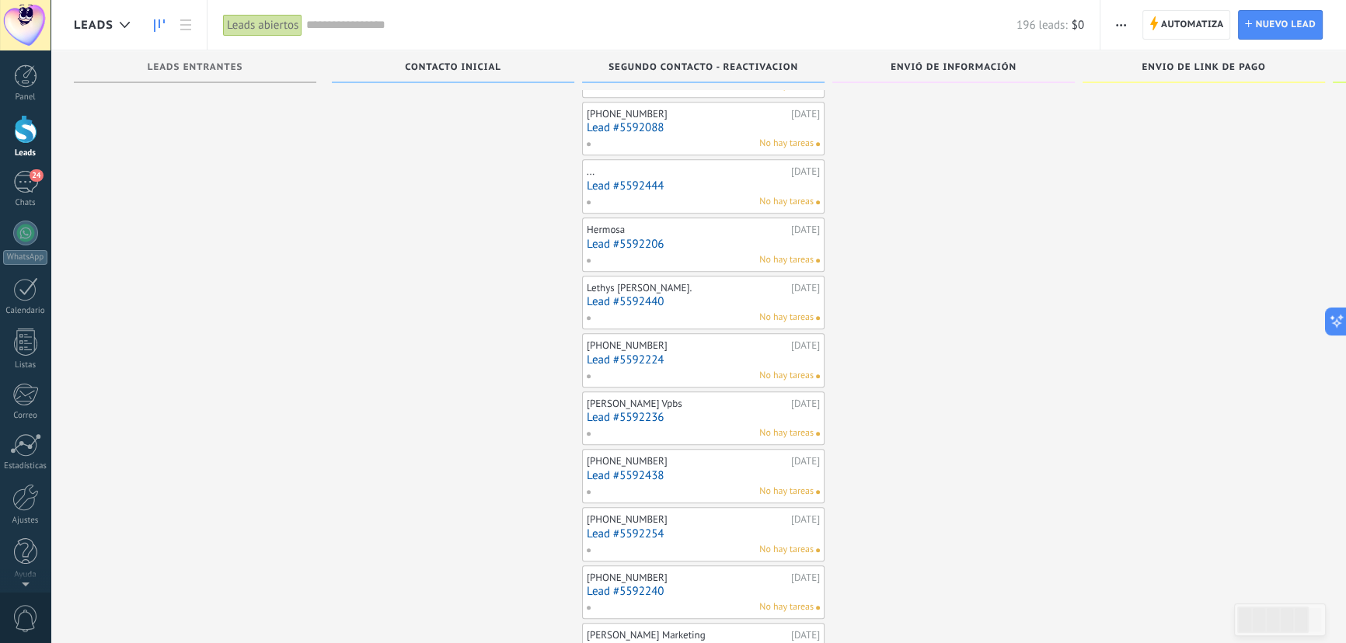
scroll to position [1511, 0]
click at [640, 298] on link "Lead #5592224" at bounding box center [703, 300] width 233 height 13
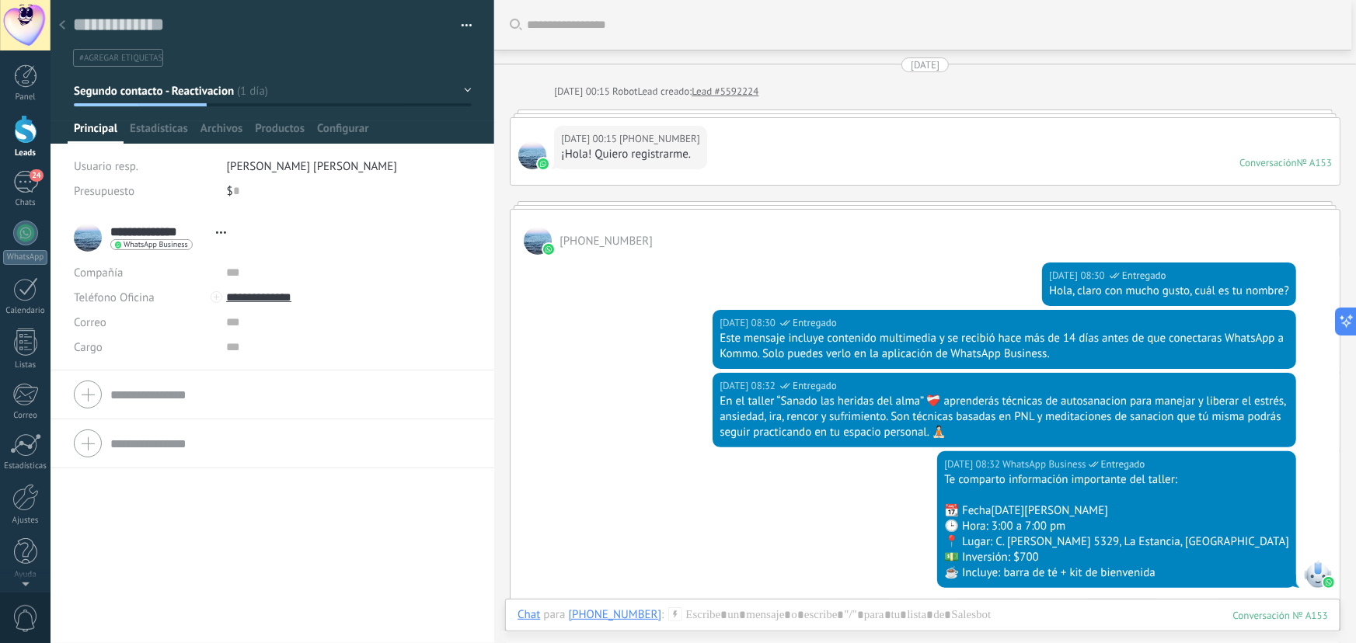
click at [464, 30] on button "button" at bounding box center [461, 25] width 23 height 23
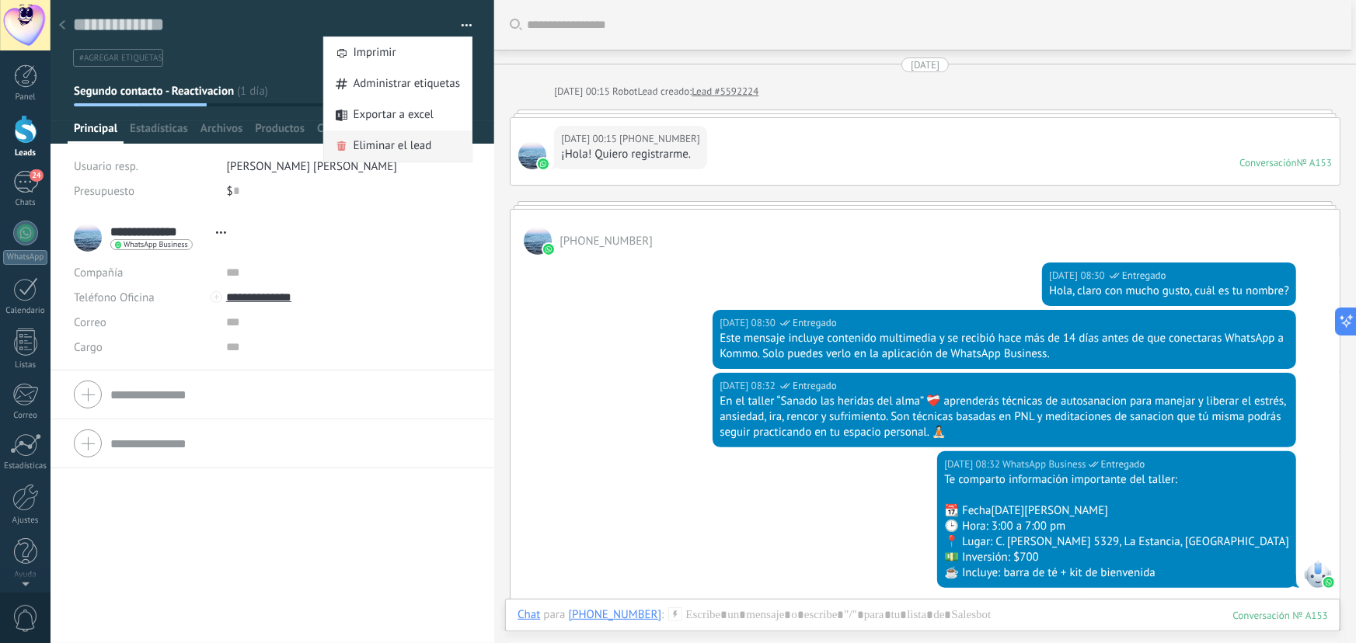
click at [397, 148] on span "Eliminar el lead" at bounding box center [393, 146] width 78 height 31
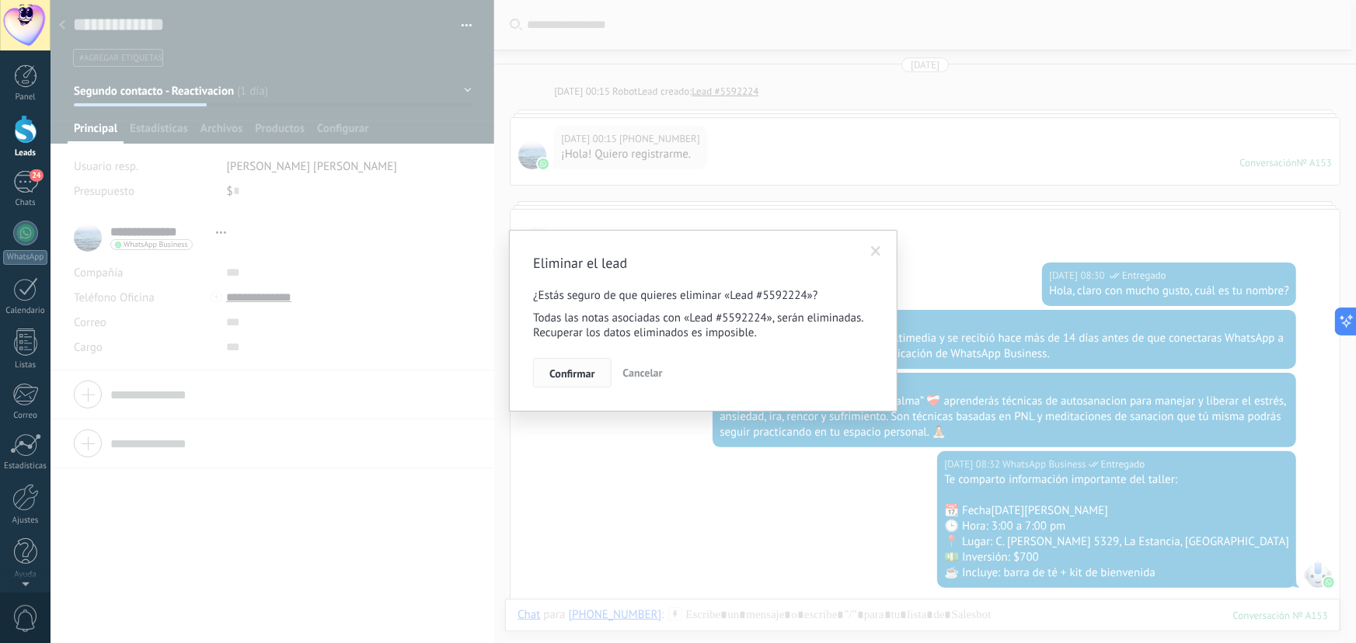
click at [577, 379] on span "Confirmar" at bounding box center [571, 373] width 45 height 11
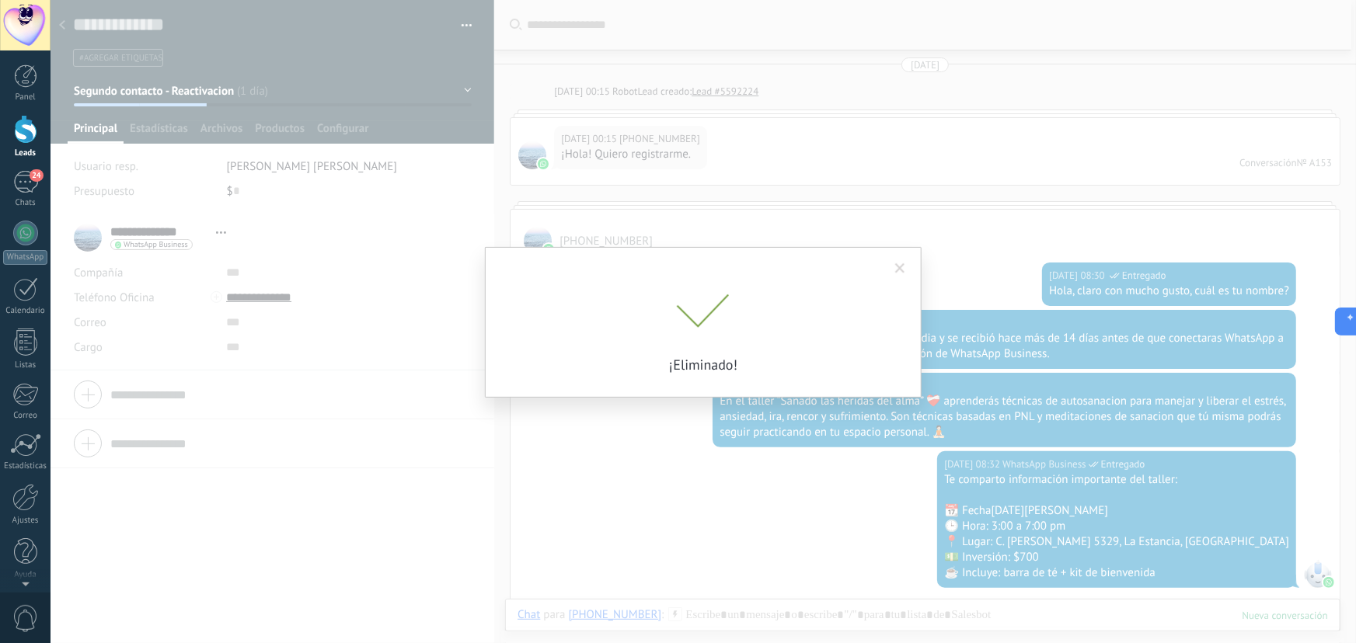
scroll to position [54, 0]
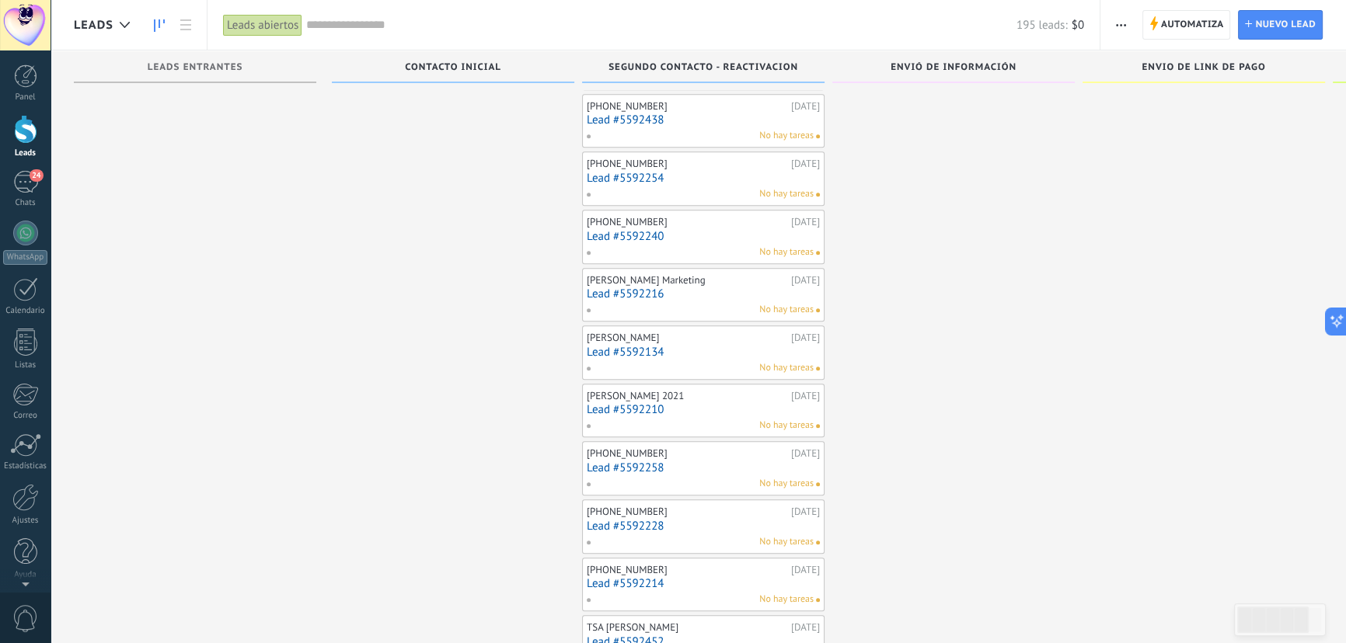
scroll to position [1806, 0]
click at [639, 288] on link "Lead #5592134" at bounding box center [703, 294] width 233 height 13
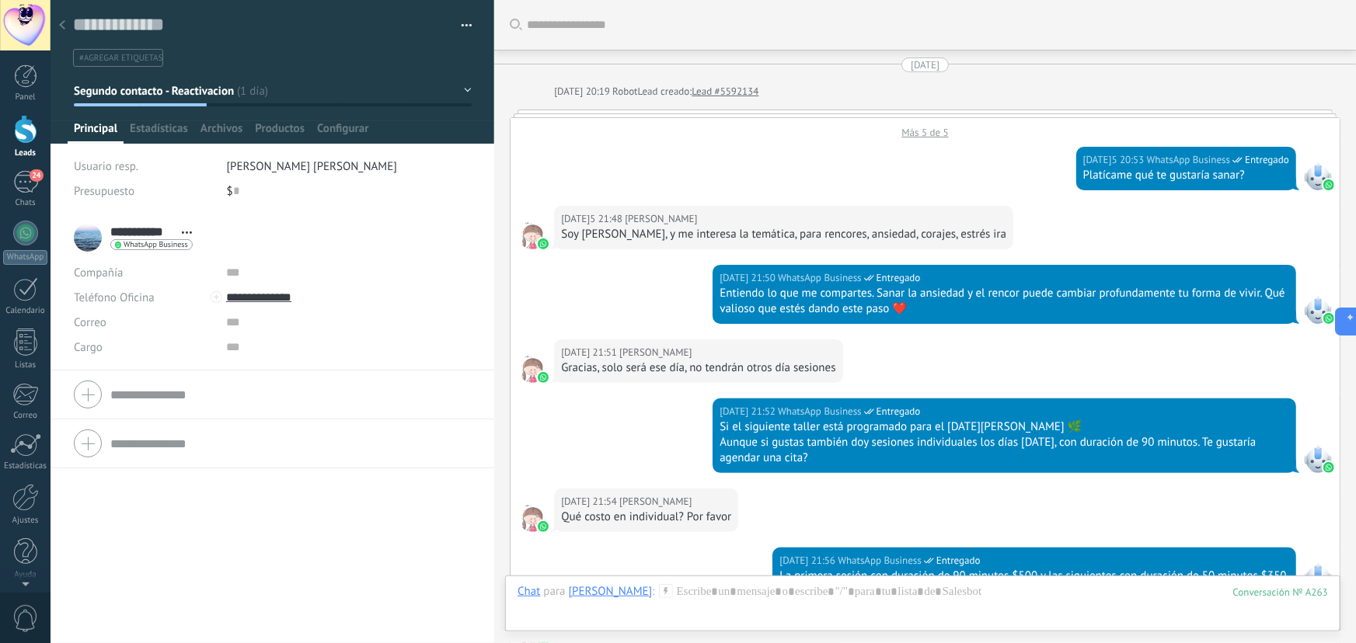
scroll to position [982, 0]
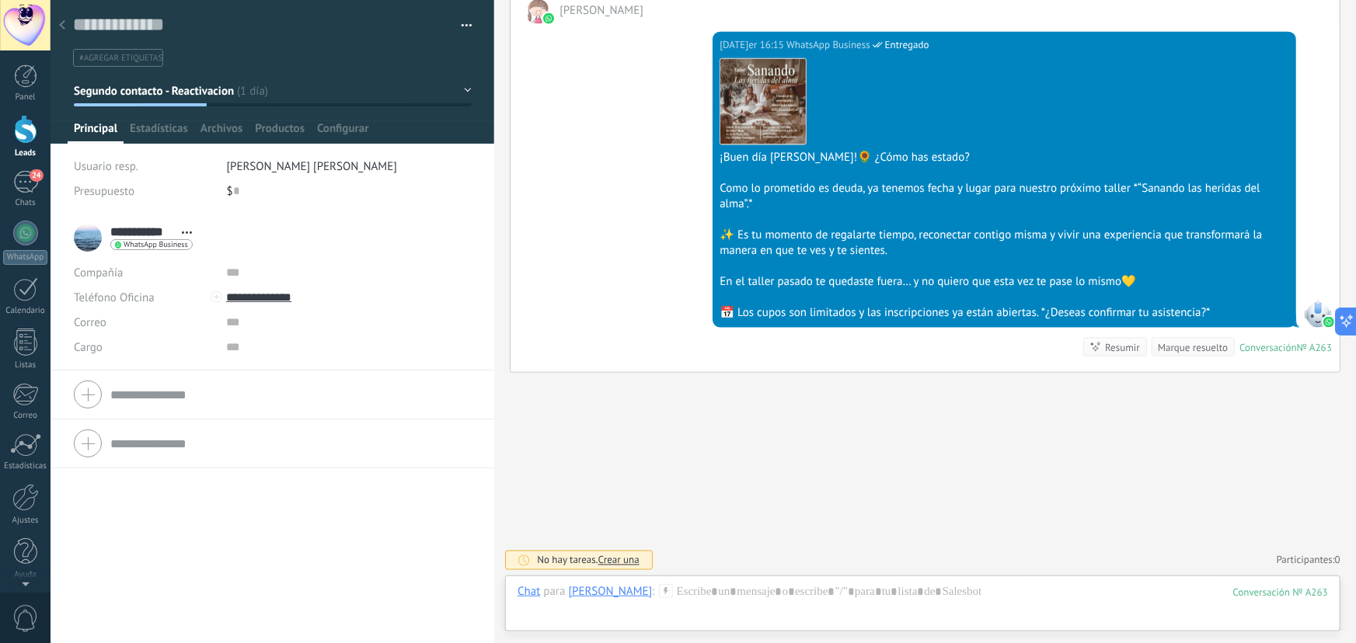
click at [67, 23] on div at bounding box center [62, 26] width 22 height 30
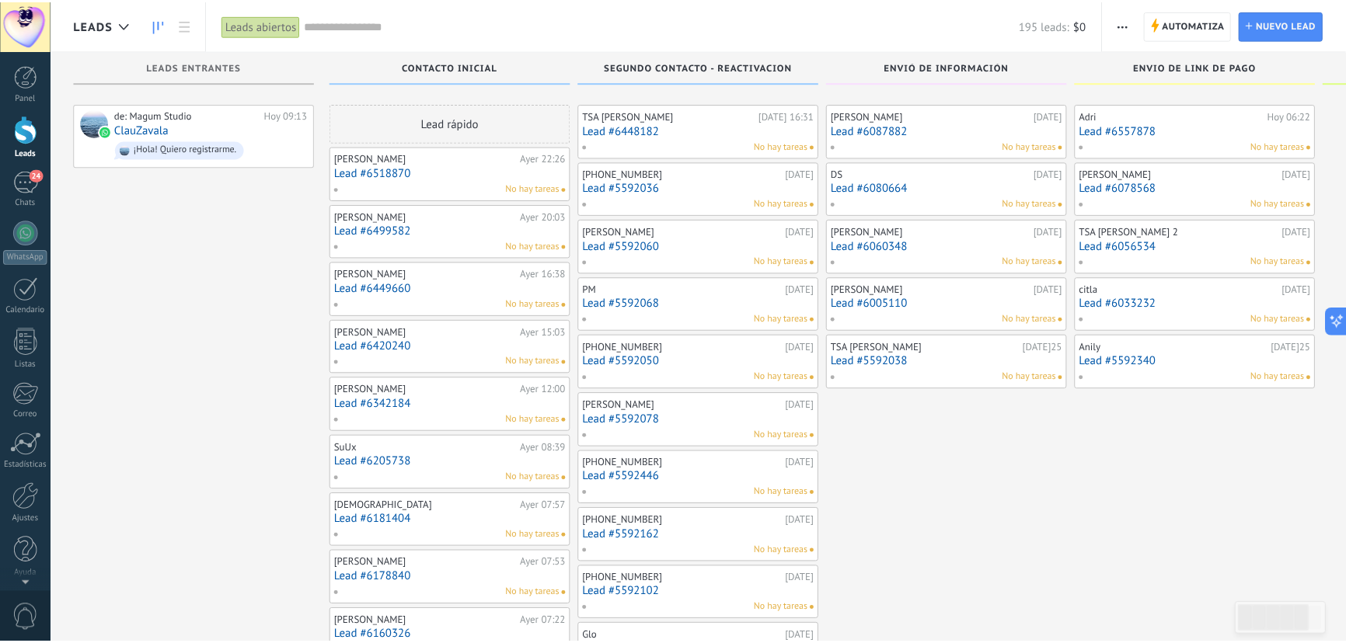
scroll to position [1806, 0]
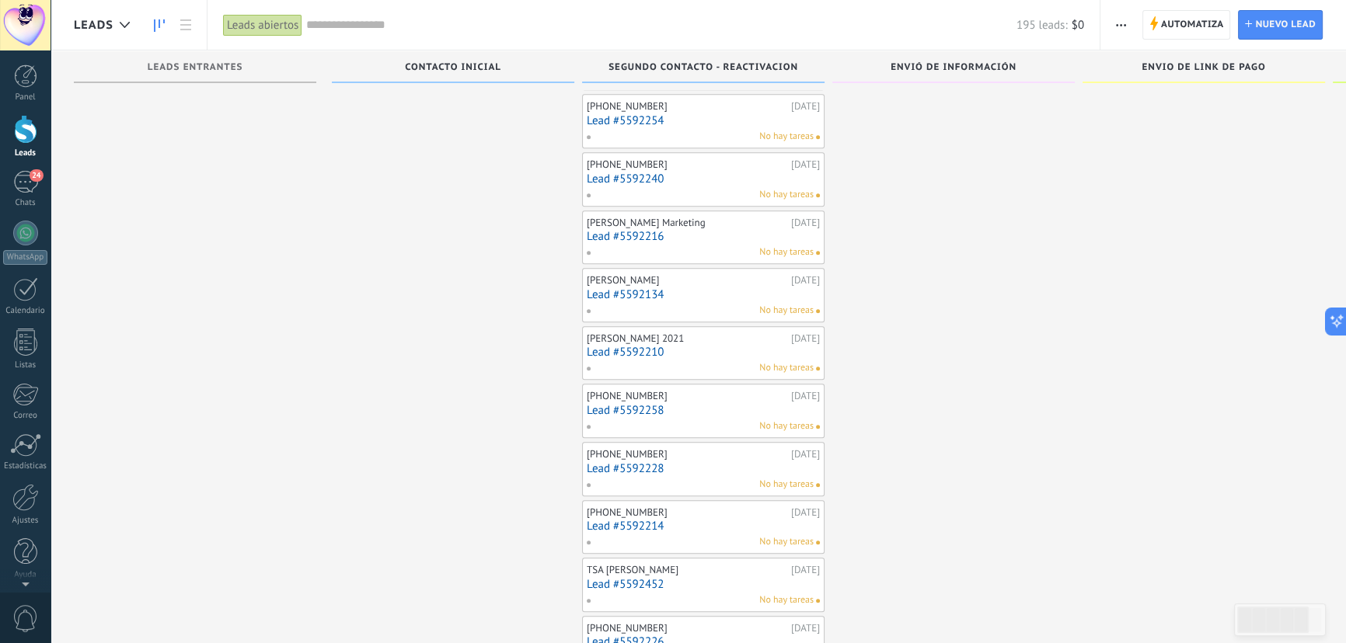
click at [648, 405] on link "Lead #5592258" at bounding box center [703, 410] width 233 height 13
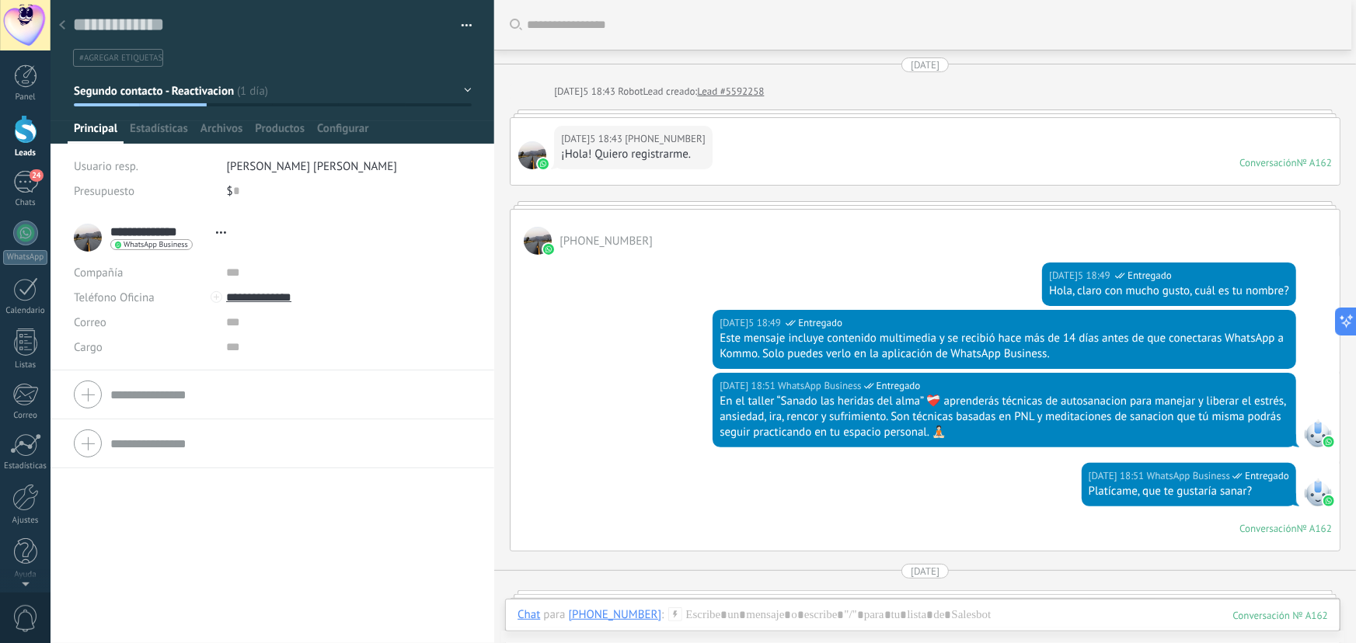
click at [459, 30] on button "button" at bounding box center [461, 25] width 23 height 23
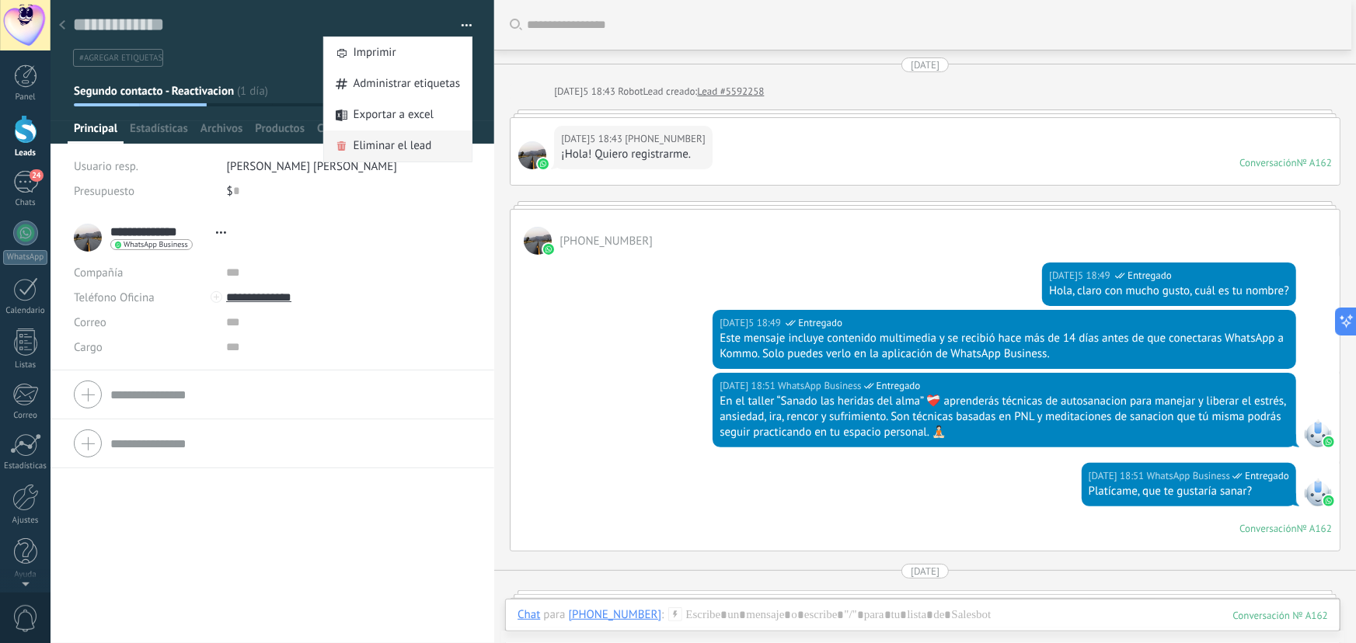
click at [404, 140] on span "Eliminar el lead" at bounding box center [393, 146] width 78 height 31
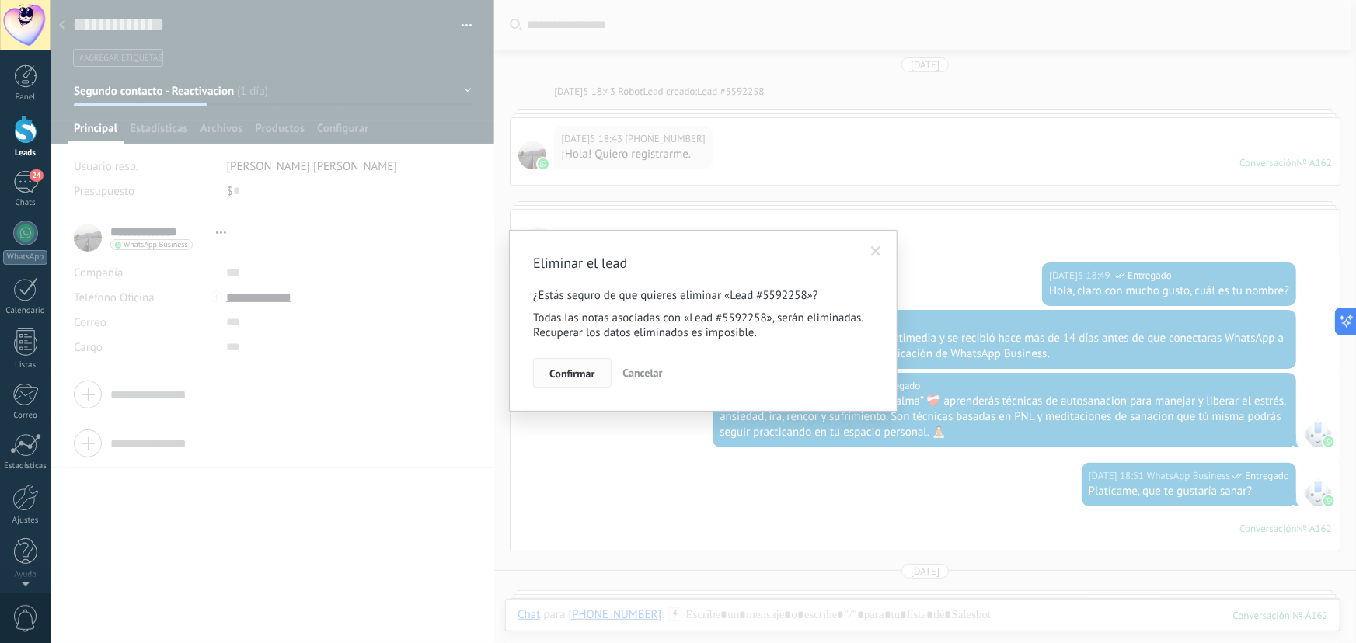
click at [556, 374] on span "Confirmar" at bounding box center [571, 373] width 45 height 11
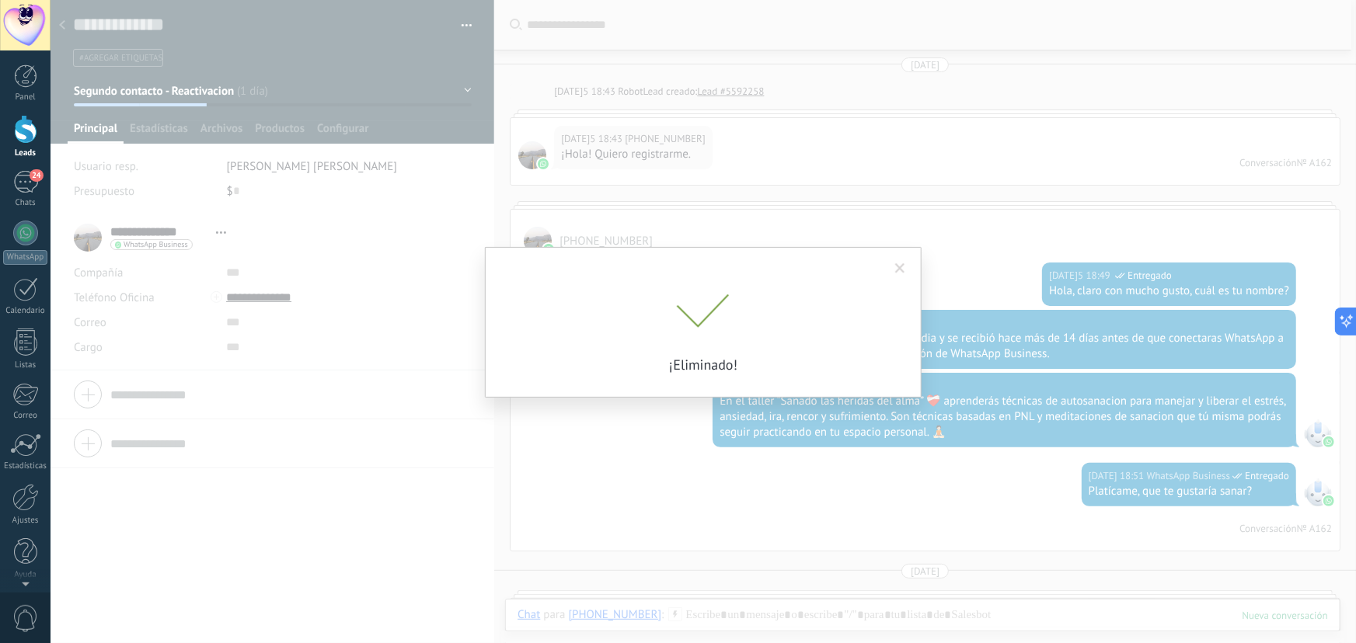
scroll to position [54, 0]
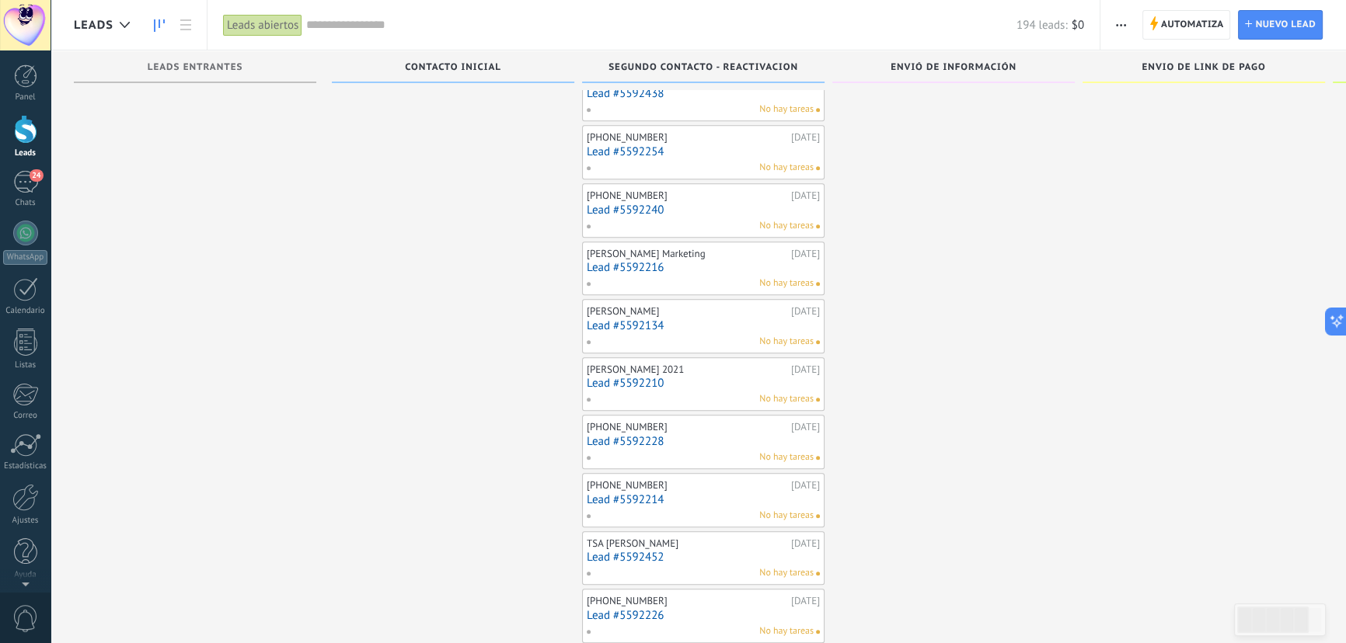
scroll to position [1806, 0]
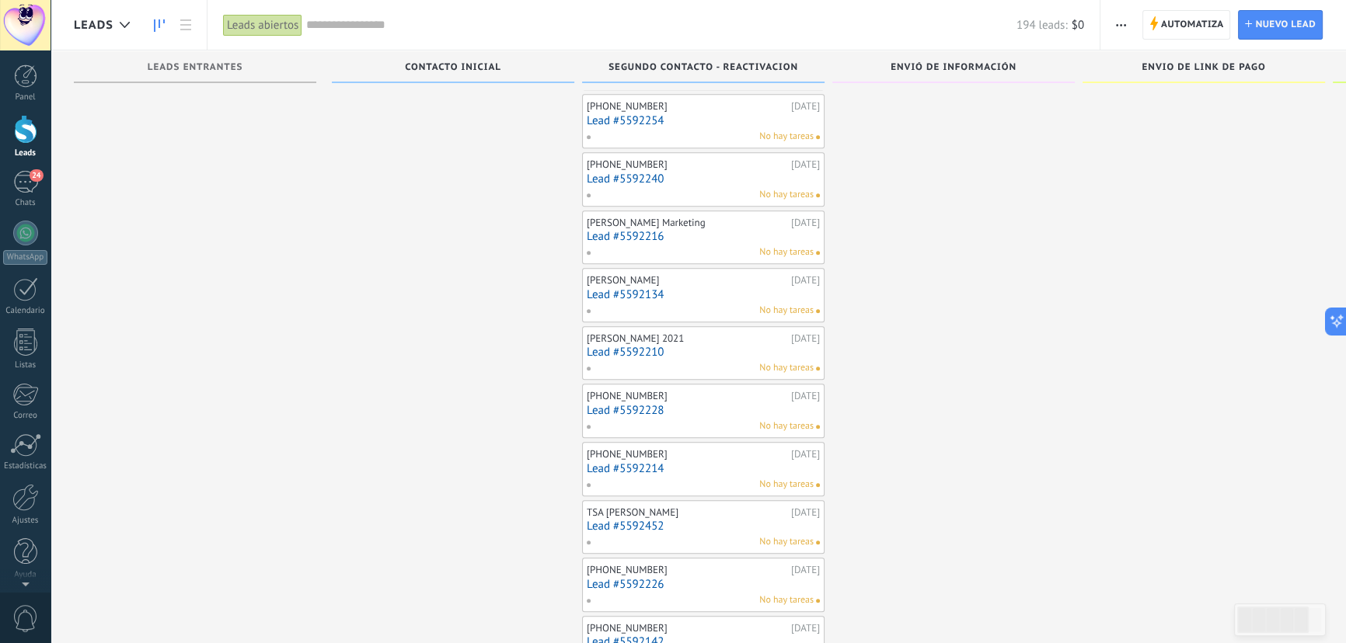
click at [646, 404] on link "Lead #5592228" at bounding box center [703, 410] width 233 height 13
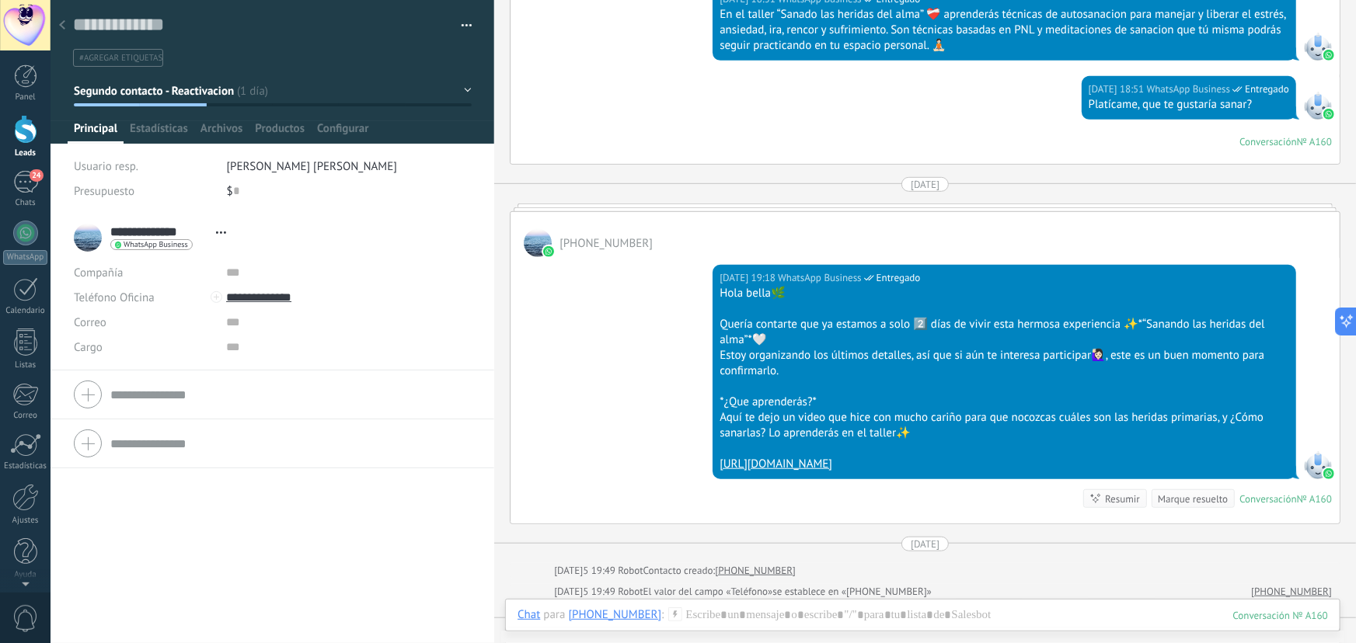
scroll to position [385, 0]
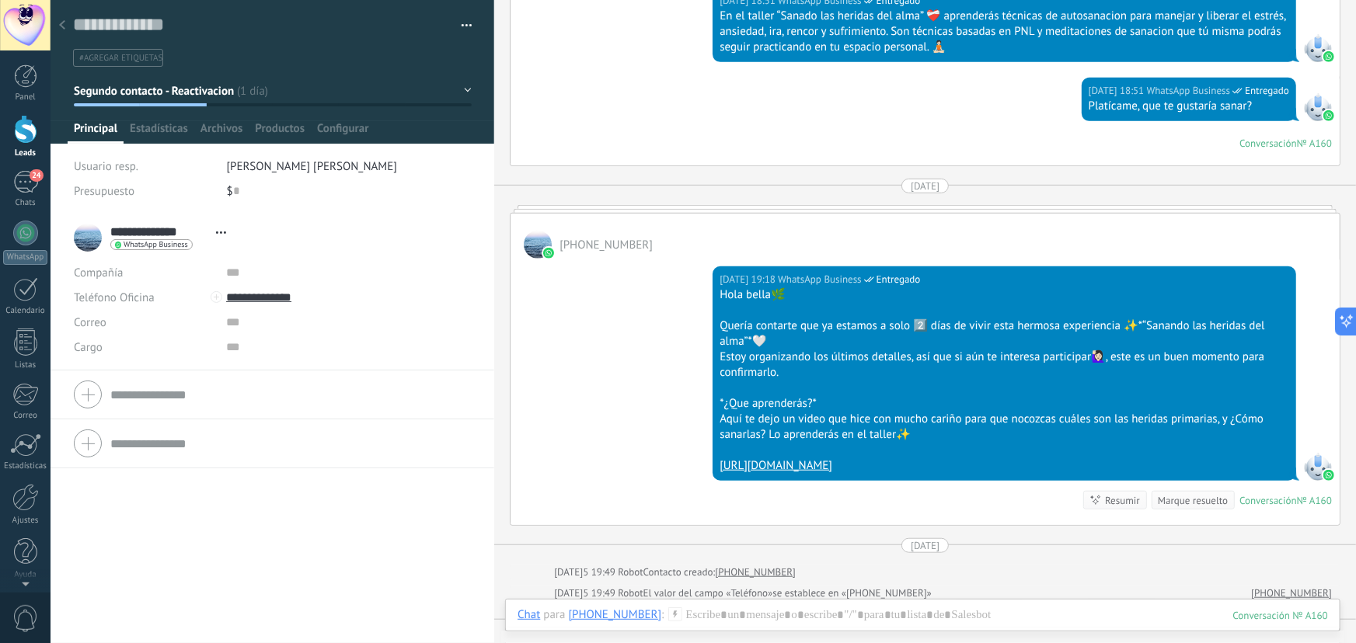
click at [454, 19] on button "button" at bounding box center [461, 25] width 23 height 23
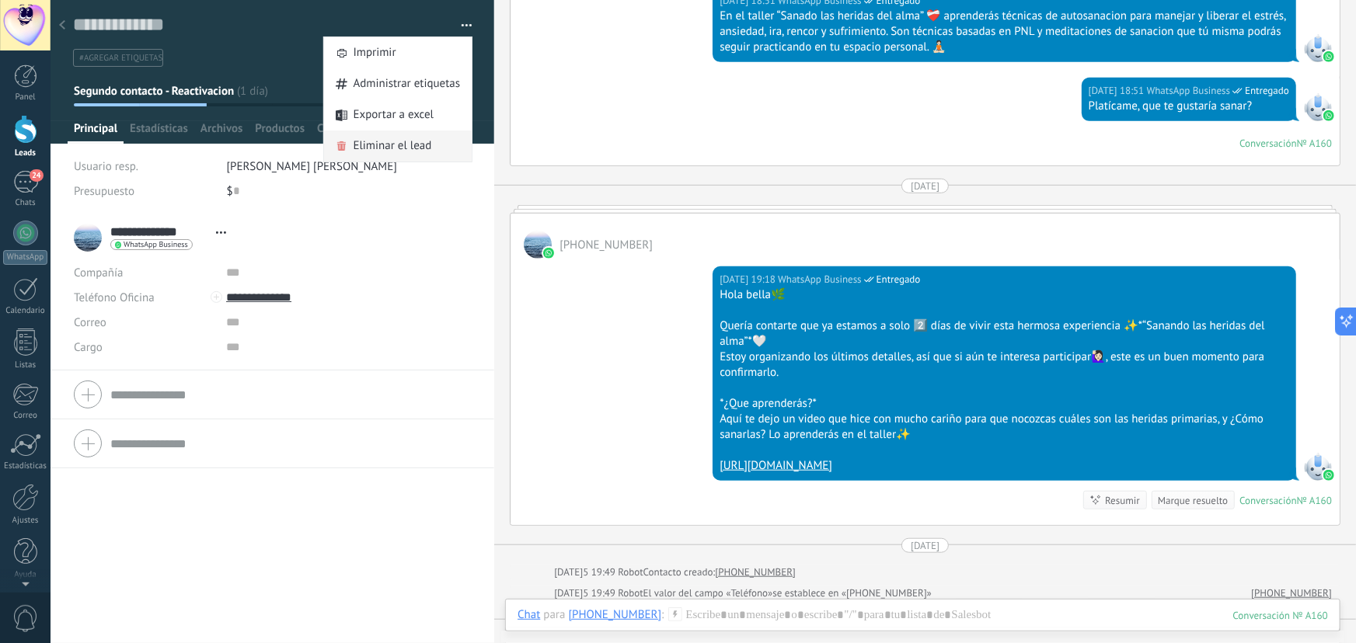
click at [371, 145] on span "Eliminar el lead" at bounding box center [393, 146] width 78 height 31
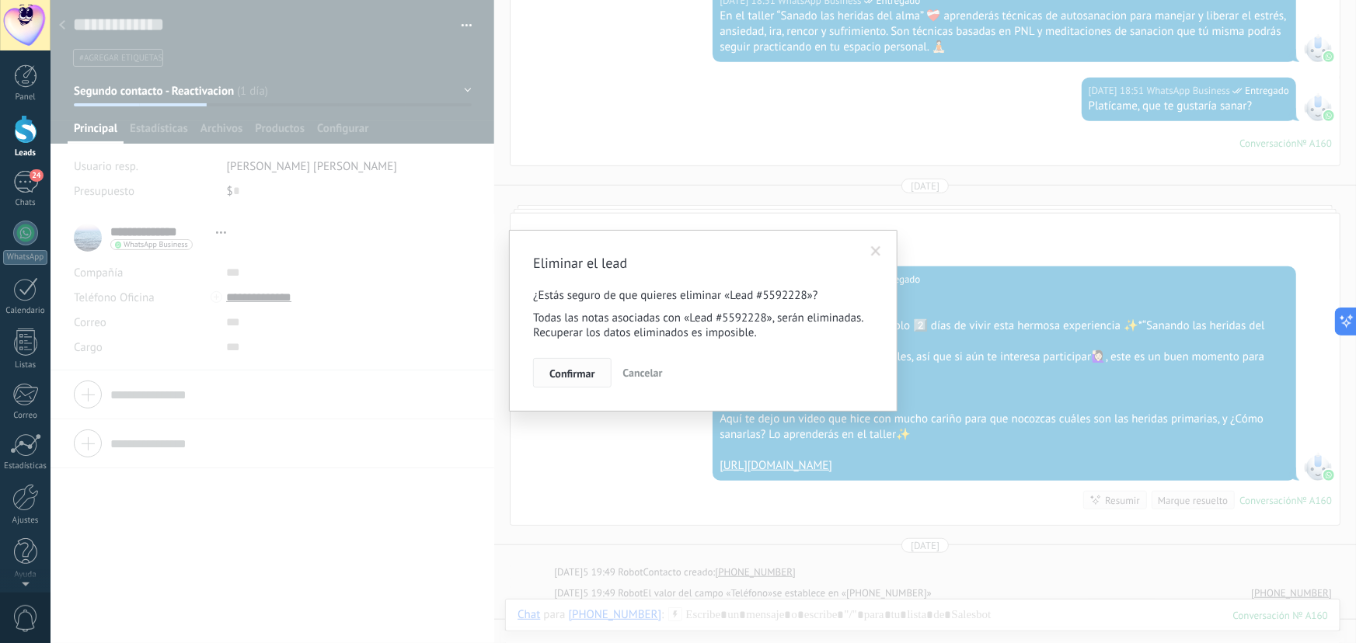
click at [560, 374] on span "Confirmar" at bounding box center [571, 373] width 45 height 11
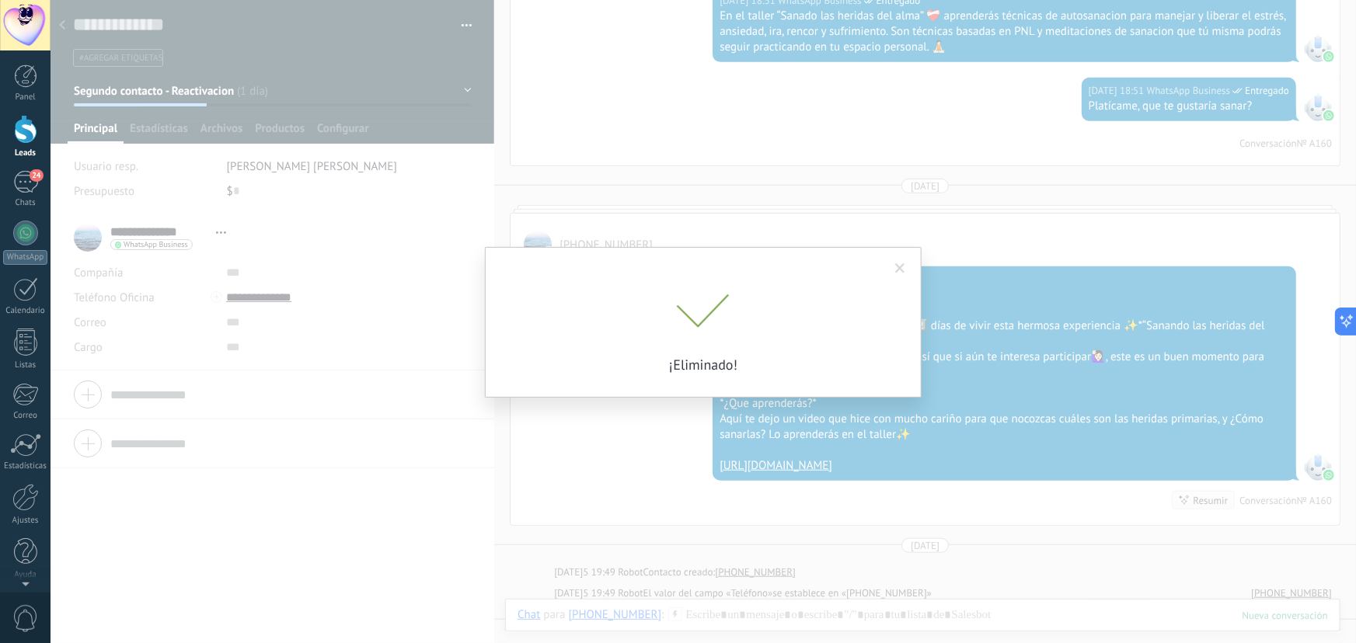
scroll to position [440, 0]
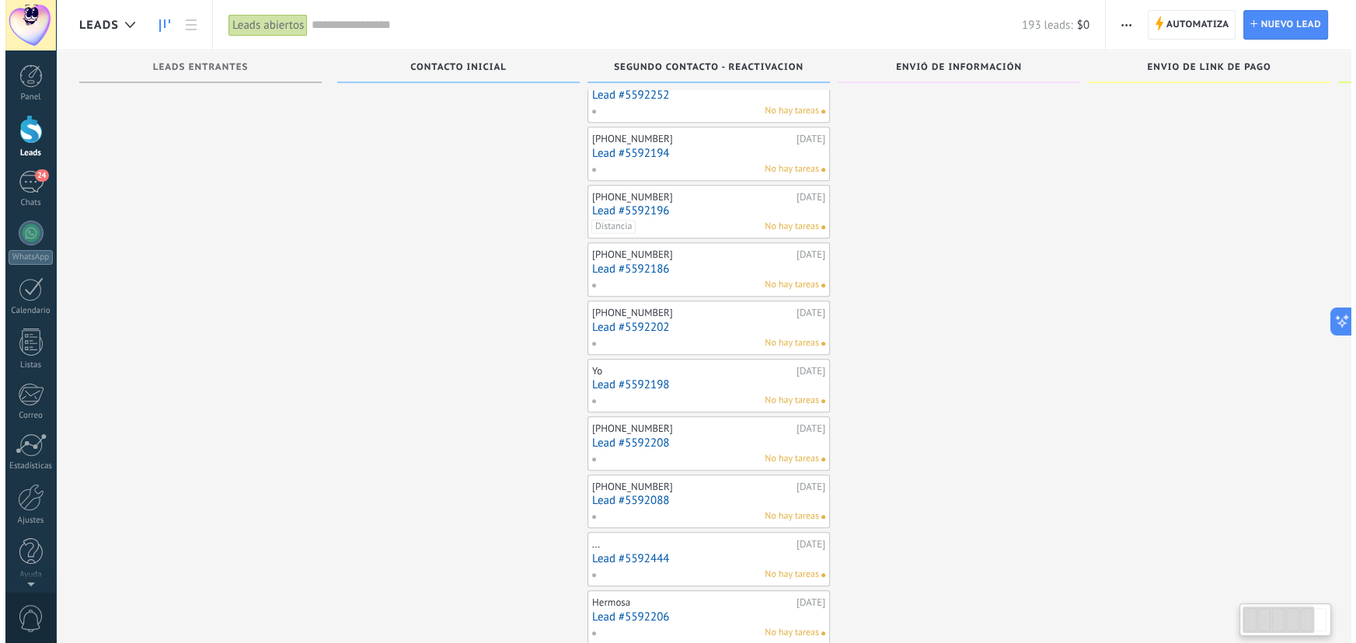
scroll to position [1073, 0]
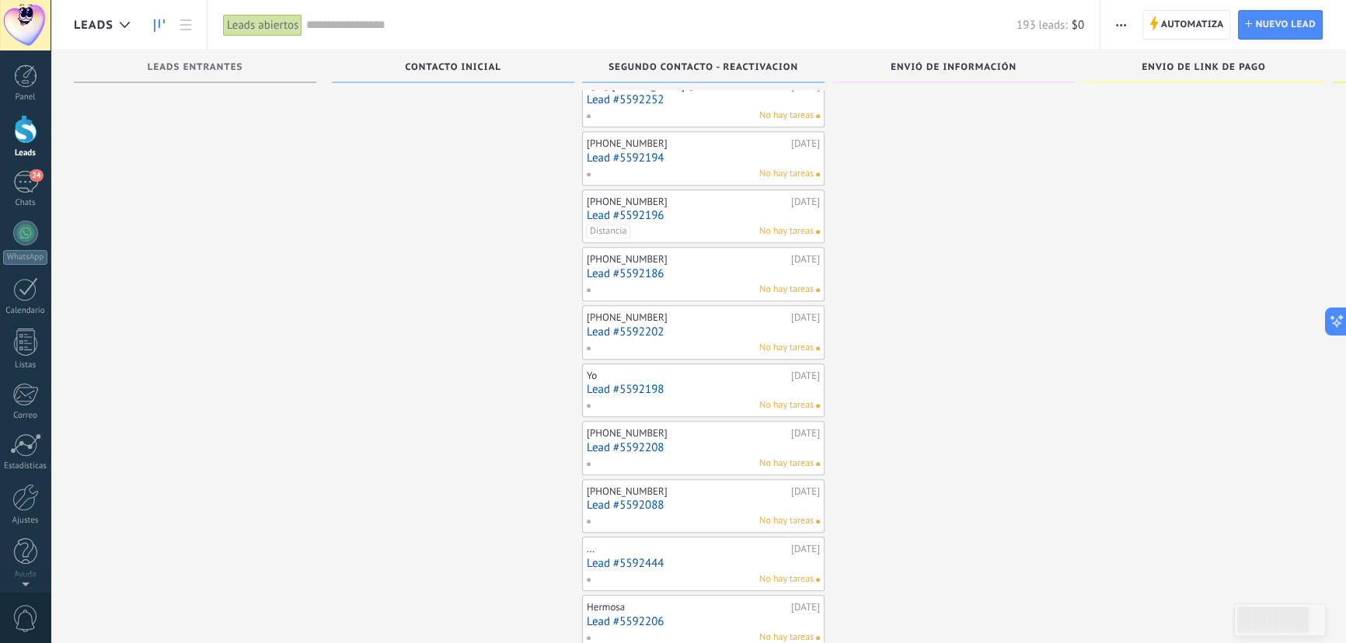
click at [622, 267] on link "Lead #5592186" at bounding box center [703, 273] width 233 height 13
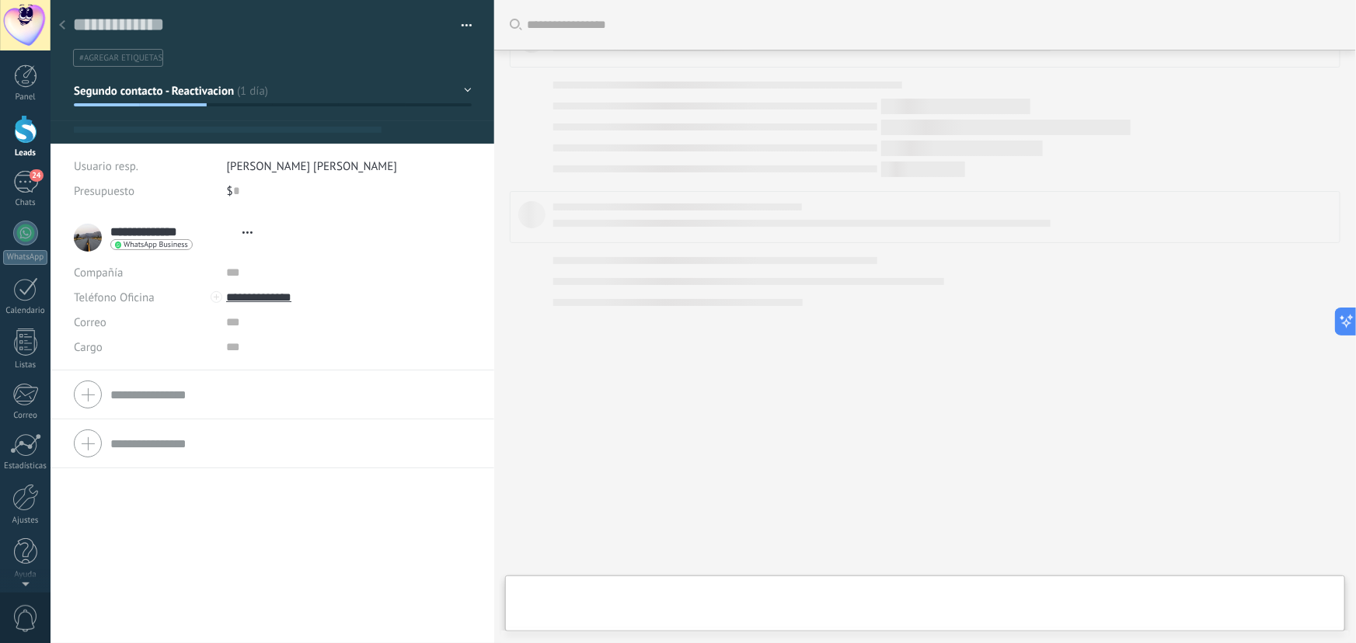
type textarea "**********"
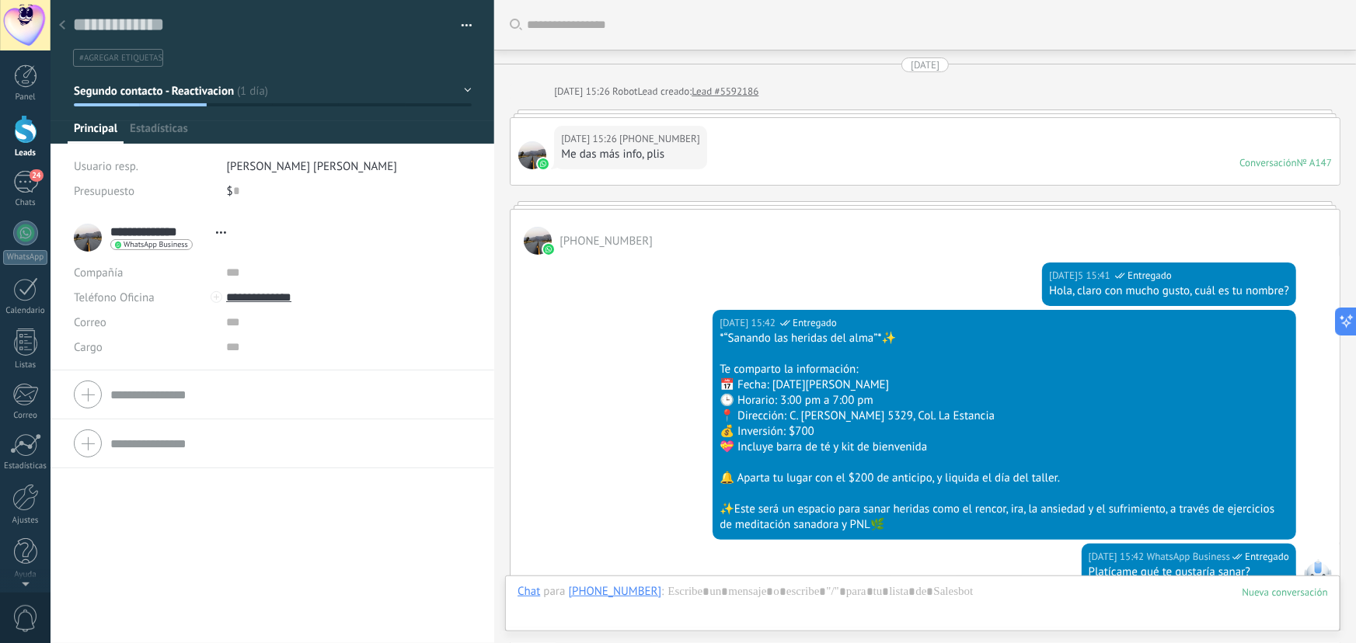
scroll to position [23, 0]
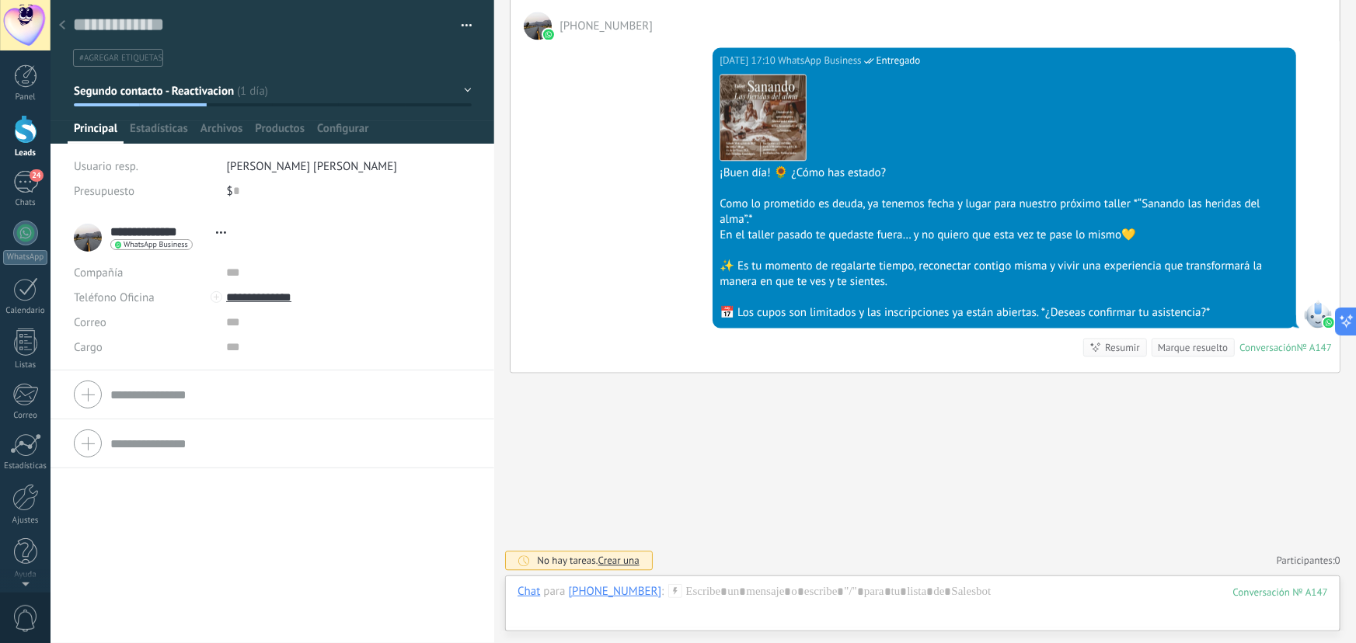
click at [65, 30] on icon at bounding box center [62, 24] width 6 height 9
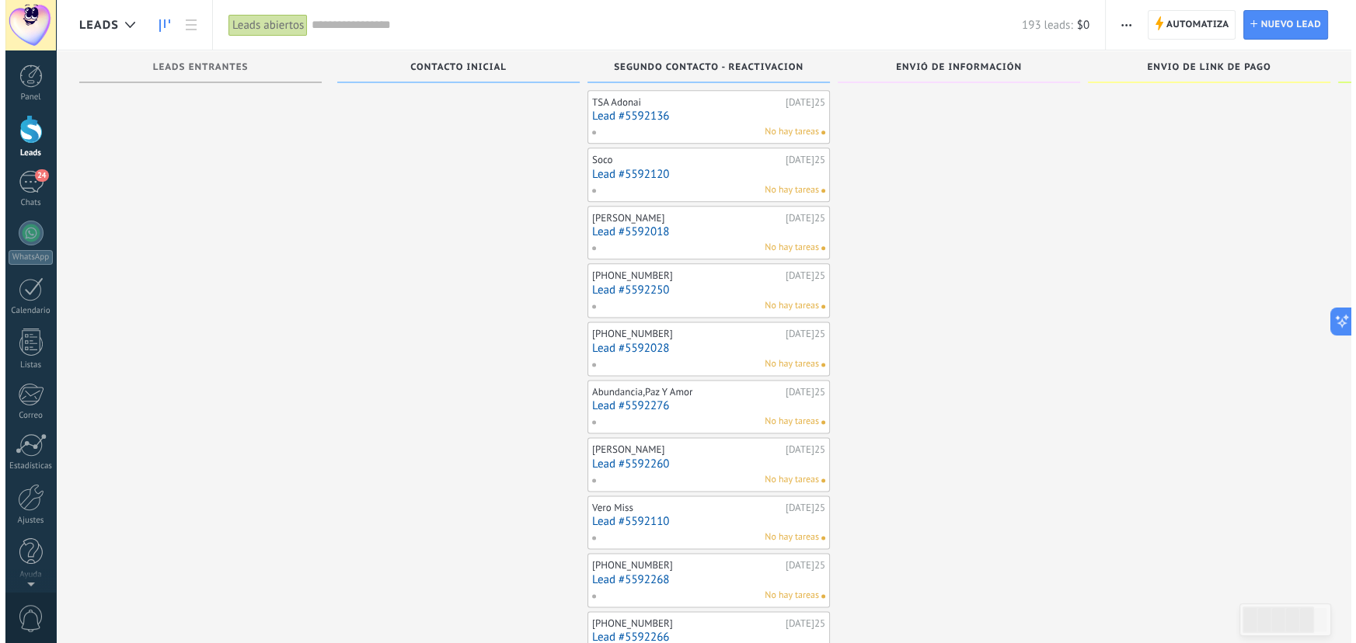
scroll to position [2526, 0]
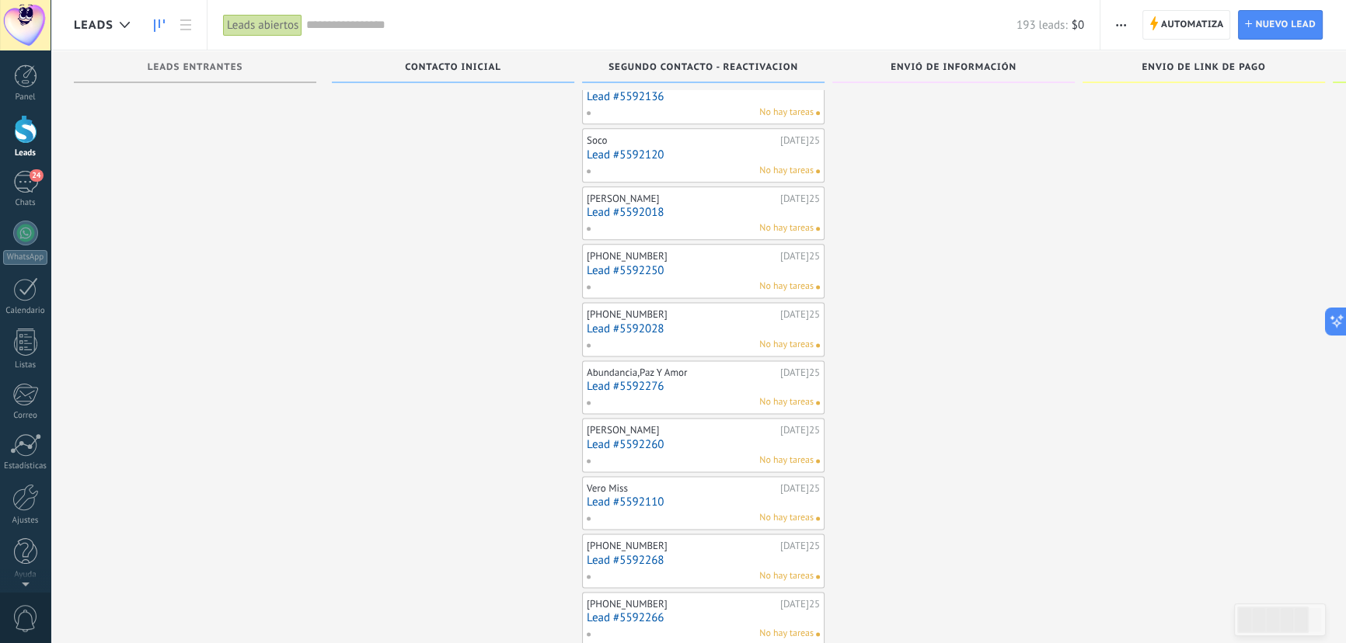
click at [622, 380] on link "Lead #5592276" at bounding box center [703, 386] width 233 height 13
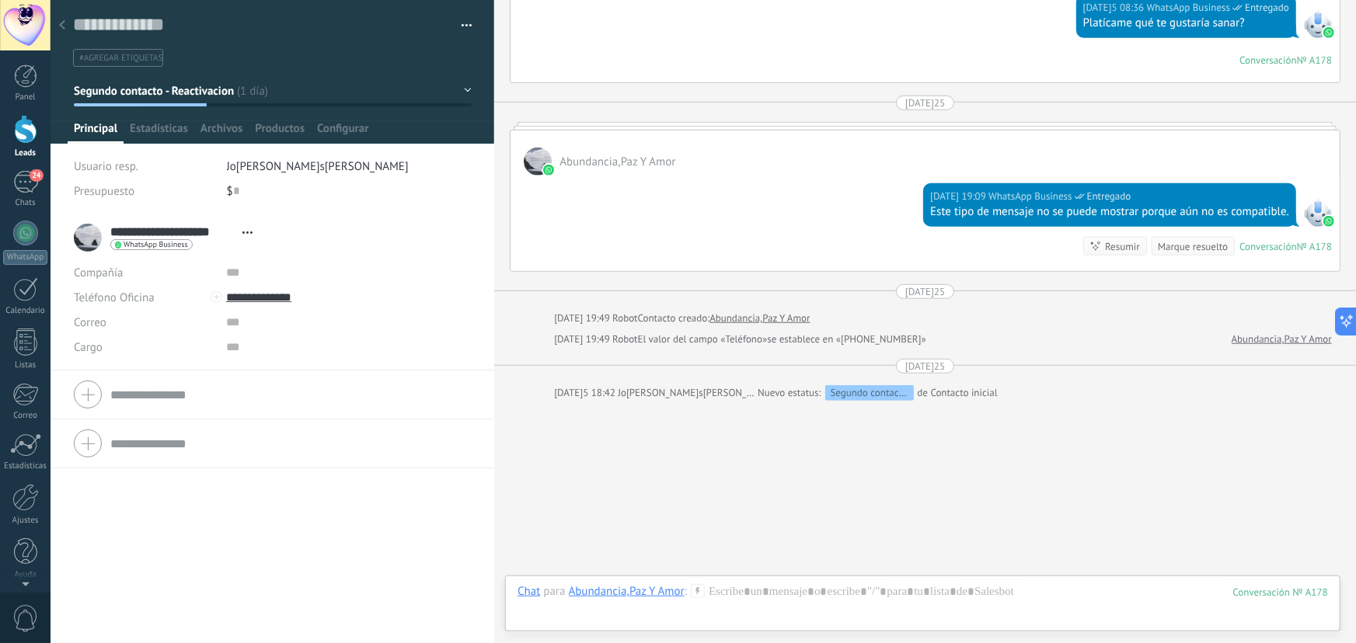
scroll to position [497, 0]
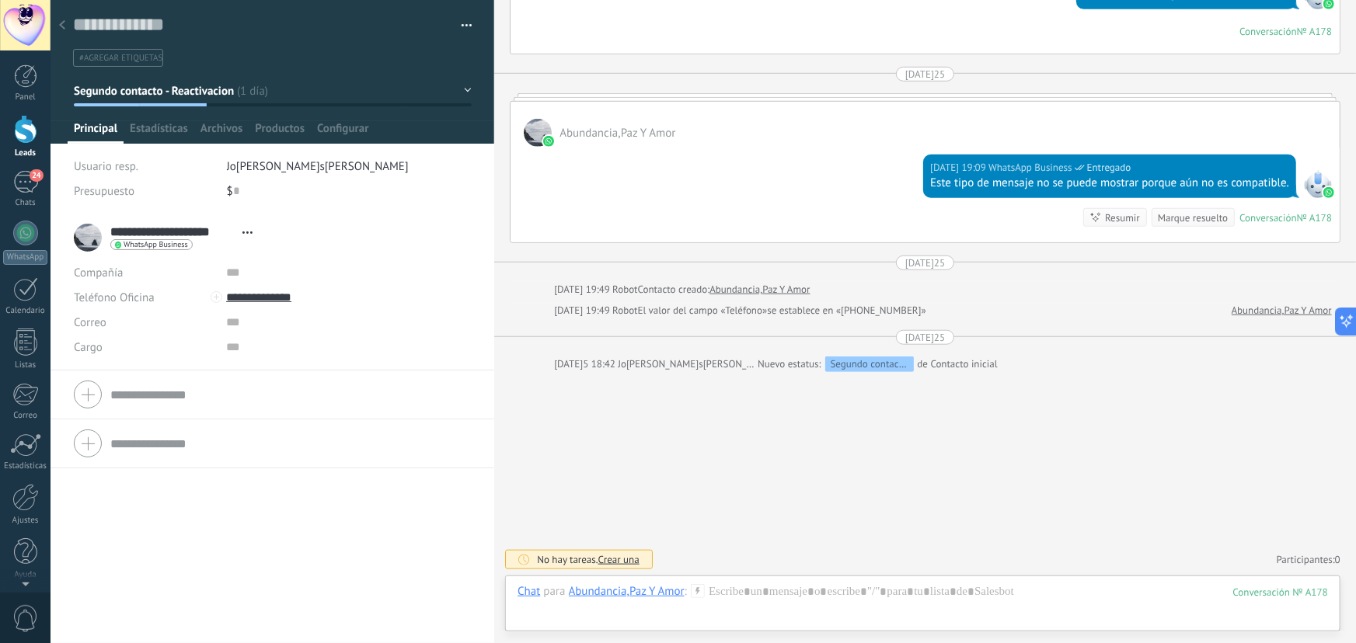
click at [456, 22] on button "button" at bounding box center [461, 25] width 23 height 23
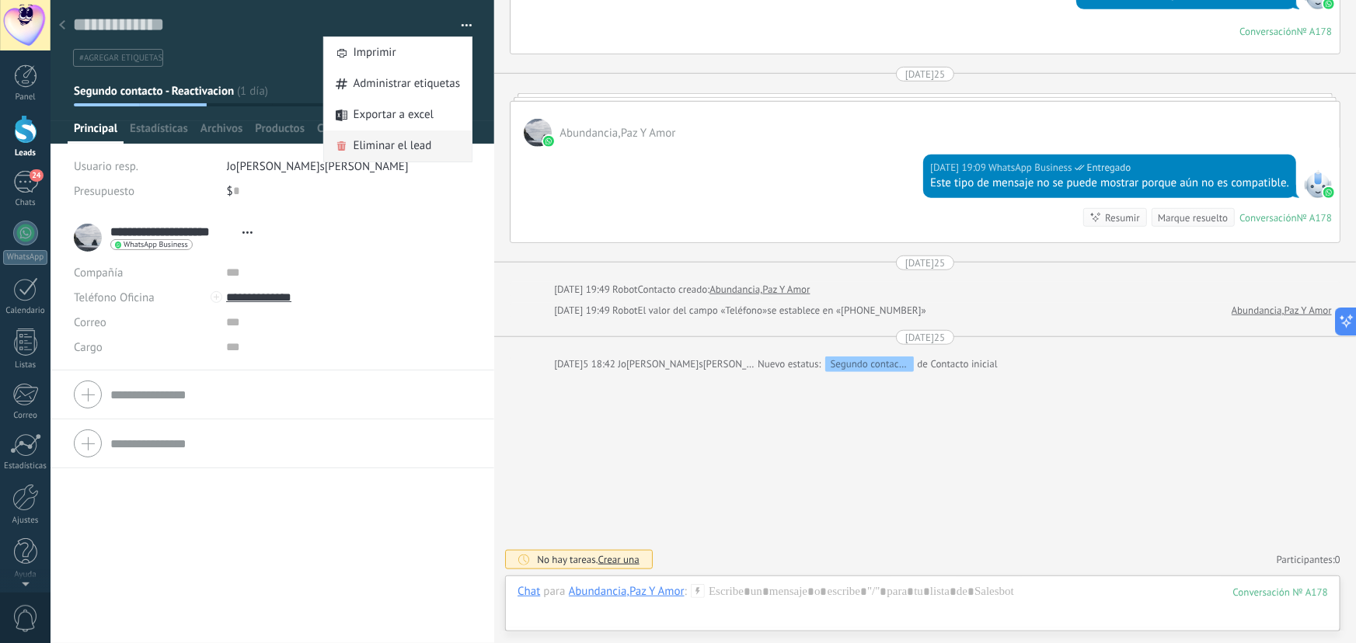
click at [375, 141] on span "Eliminar el lead" at bounding box center [393, 146] width 78 height 31
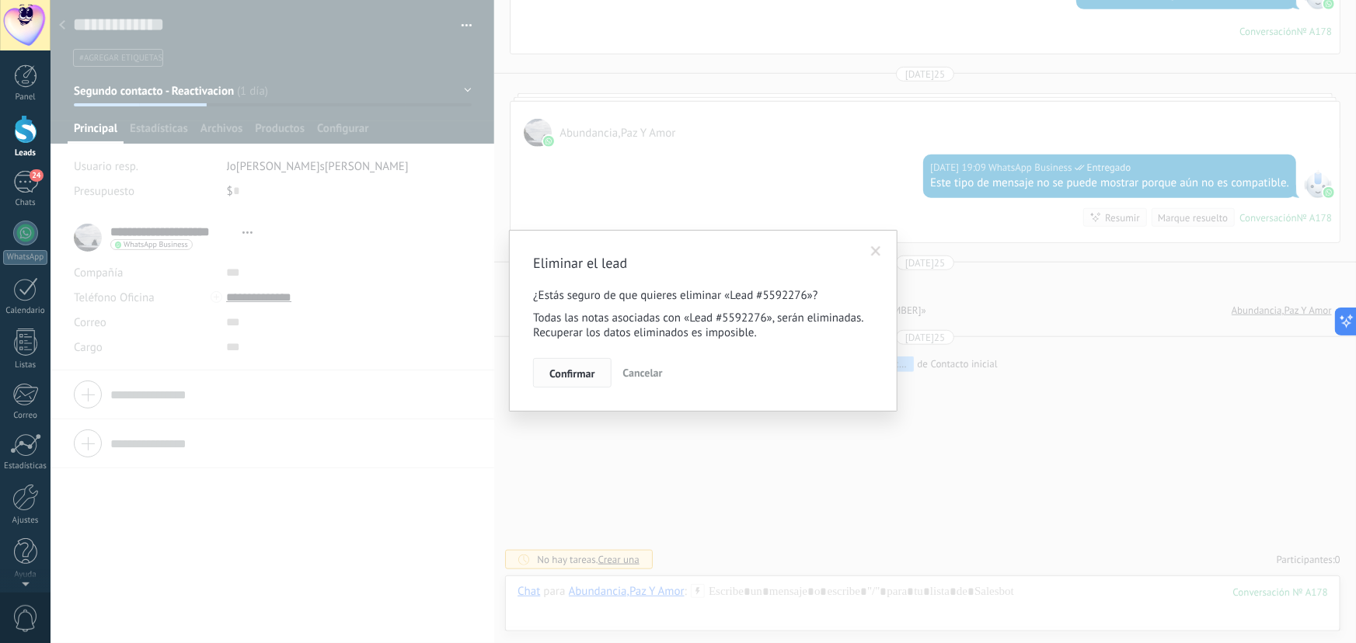
click at [578, 377] on span "Confirmar" at bounding box center [571, 373] width 45 height 11
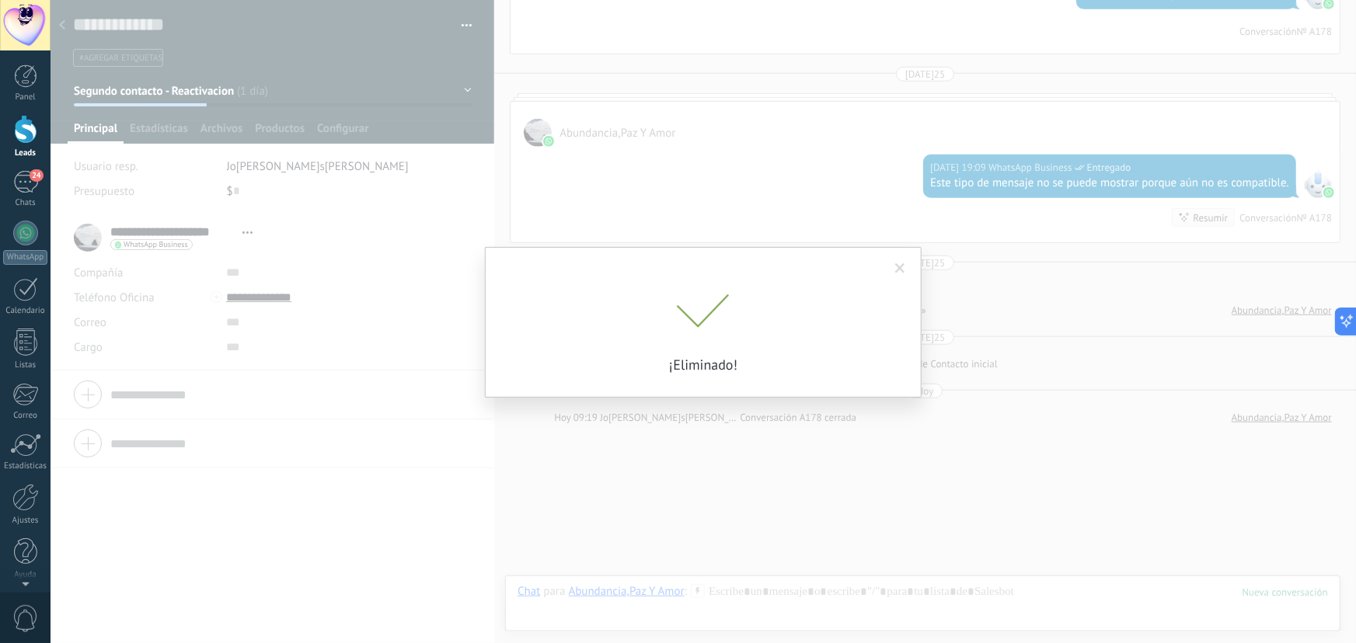
scroll to position [551, 0]
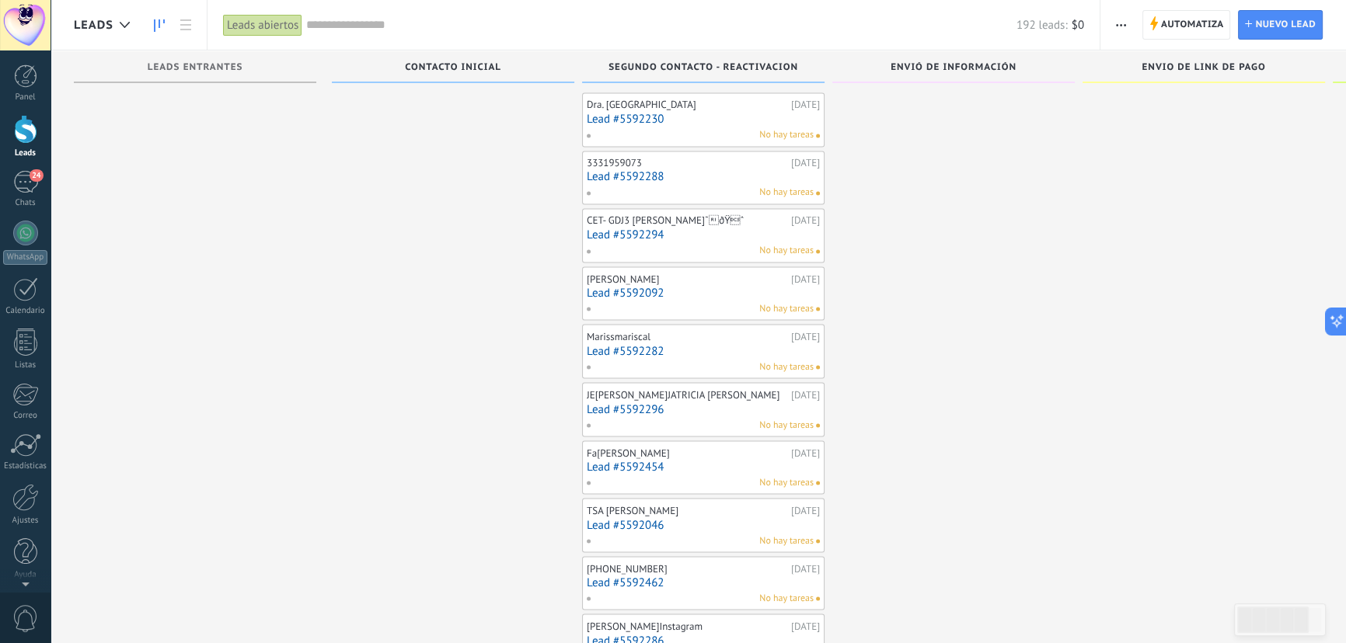
scroll to position [3360, 0]
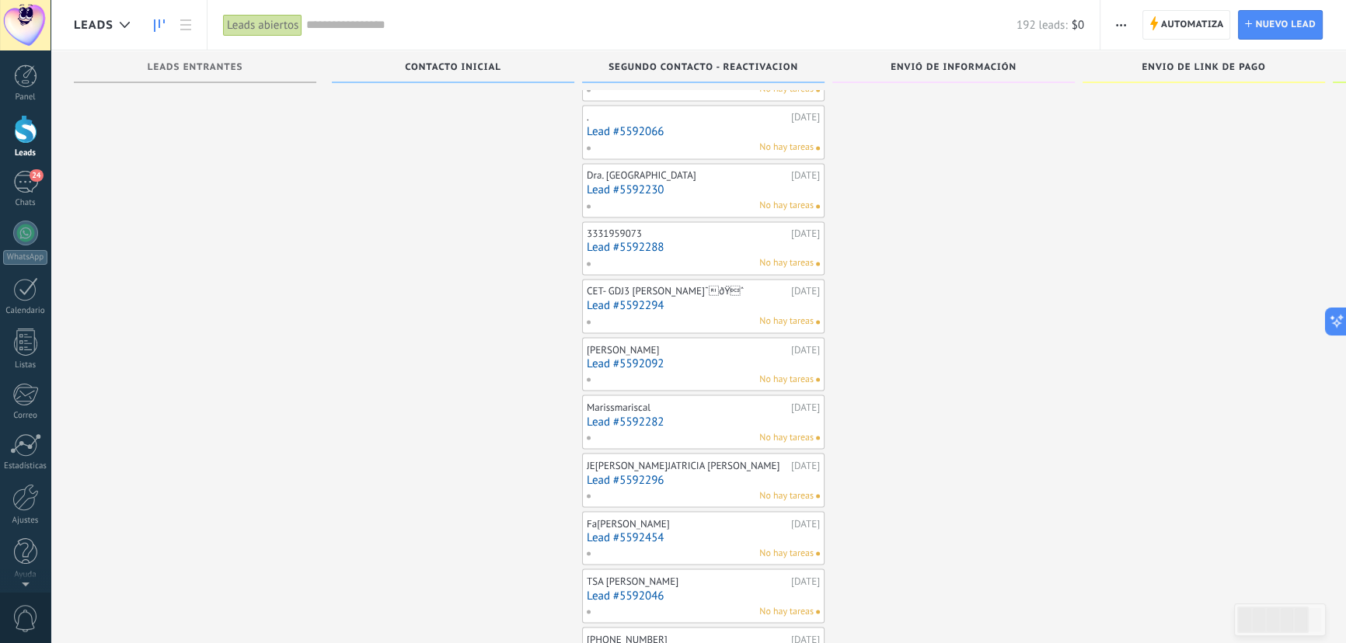
click at [635, 416] on link "Lead #5592282" at bounding box center [703, 421] width 233 height 13
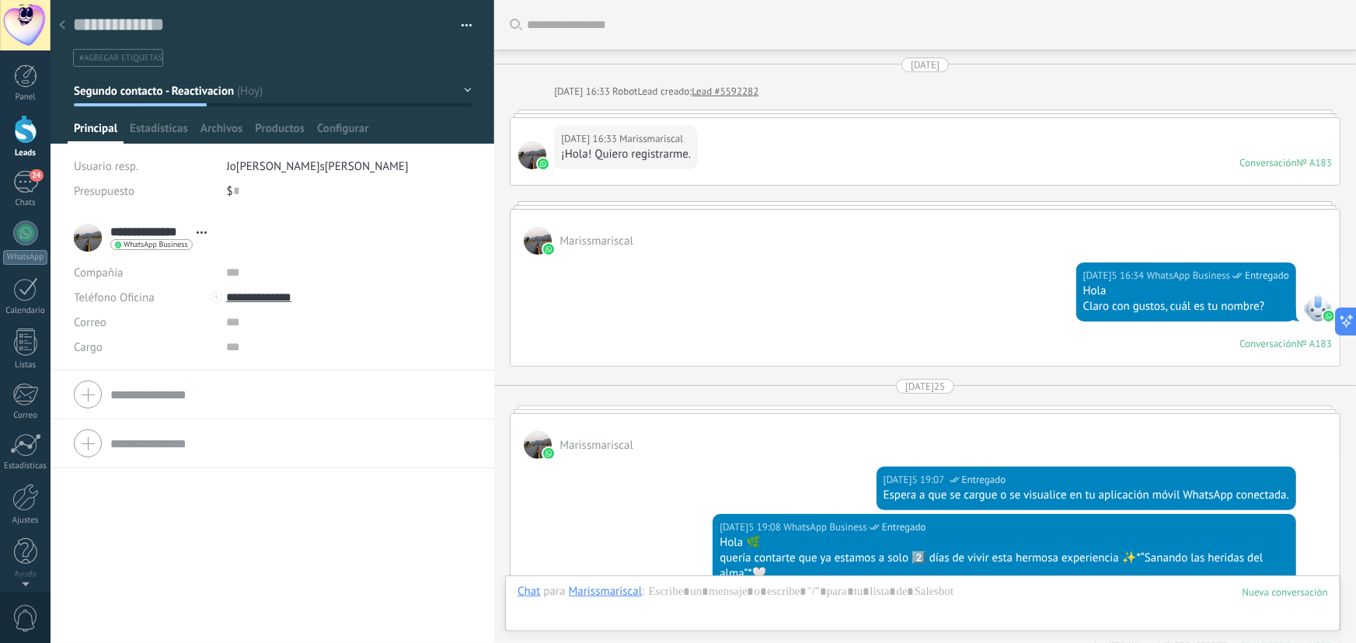
scroll to position [23, 0]
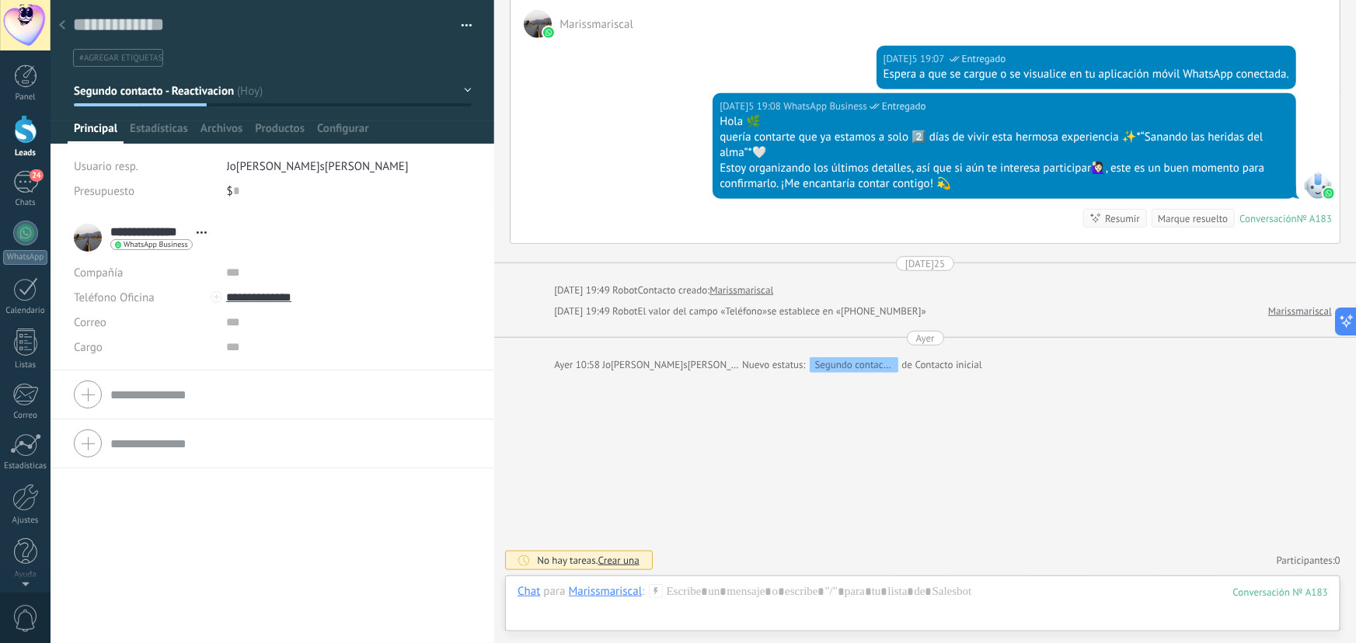
click at [464, 23] on button "button" at bounding box center [461, 25] width 23 height 23
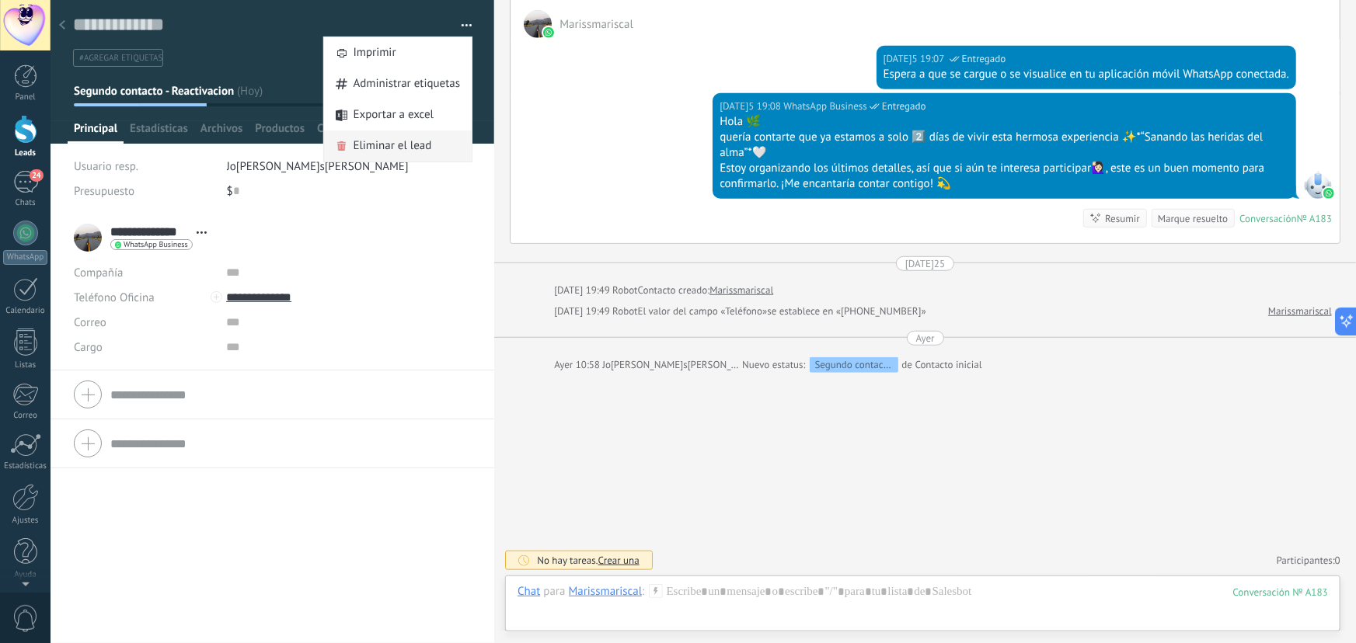
click at [409, 141] on span "Eliminar el lead" at bounding box center [393, 146] width 78 height 31
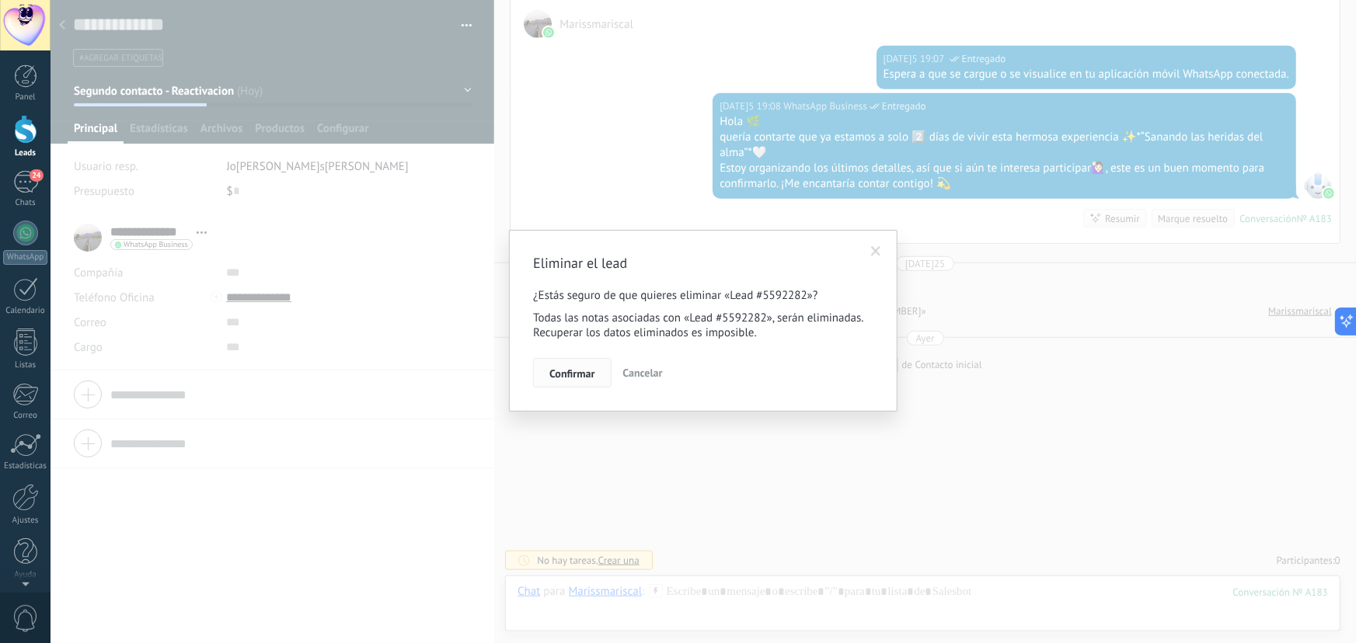
click at [576, 374] on span "Confirmar" at bounding box center [571, 373] width 45 height 11
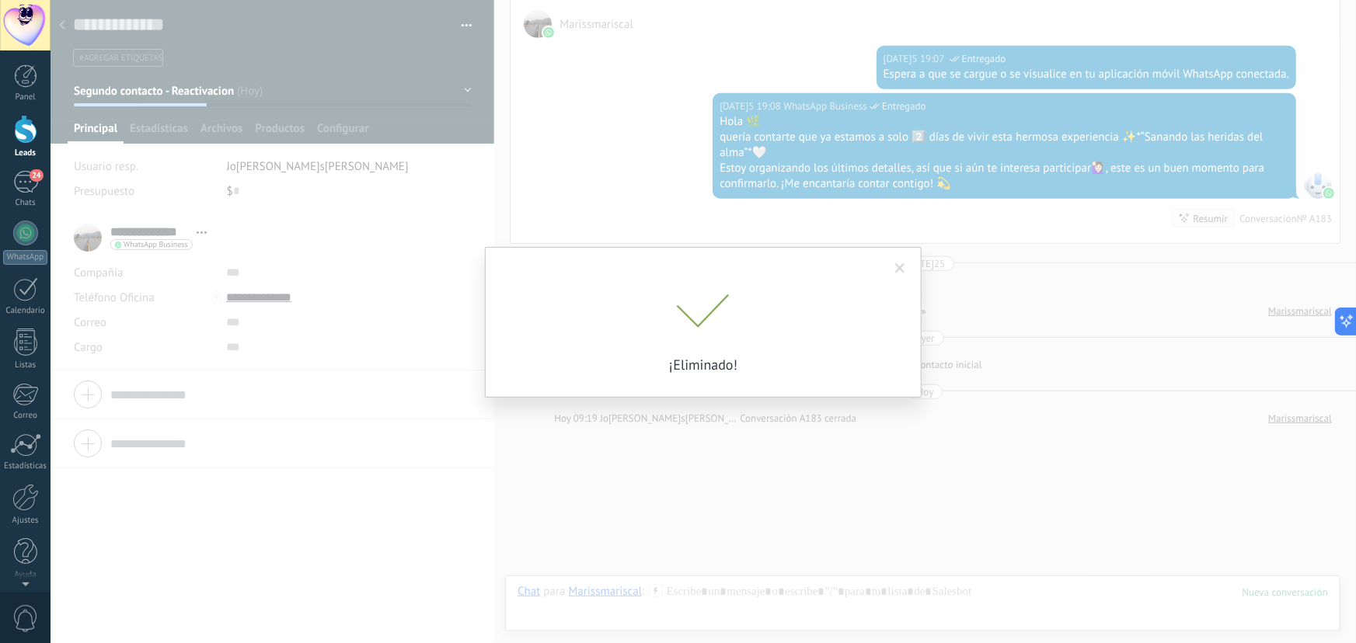
scroll to position [475, 0]
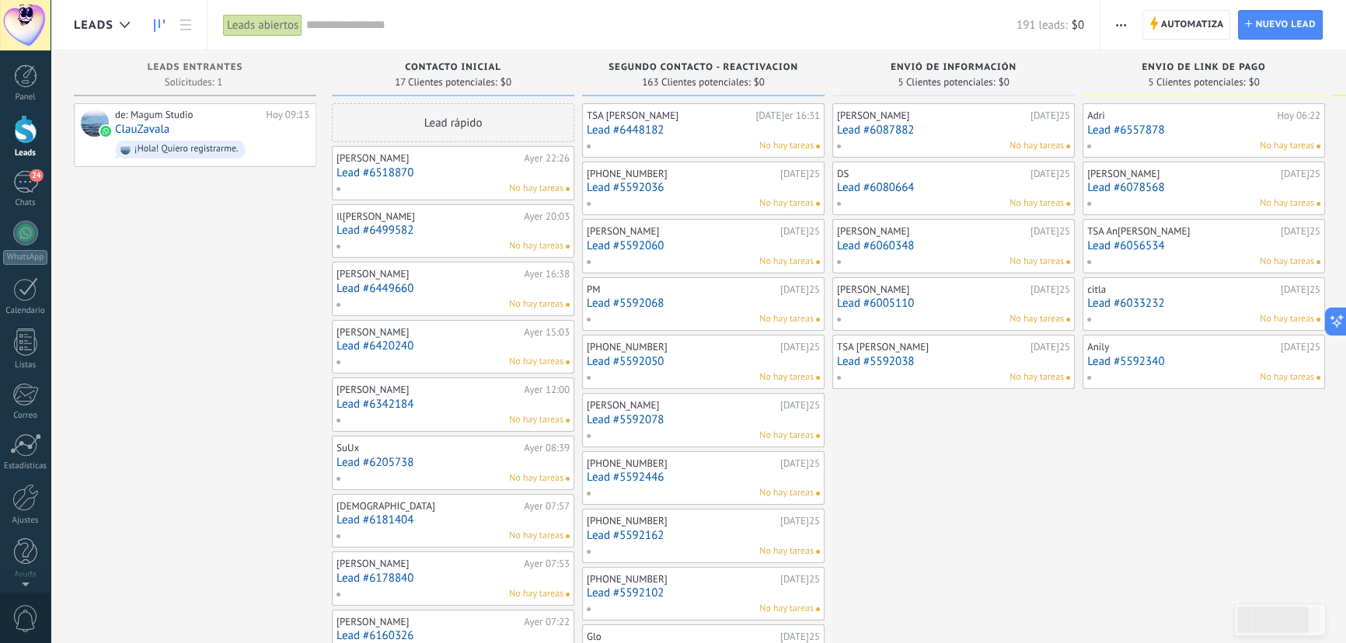
click at [1128, 19] on button "button" at bounding box center [1121, 25] width 23 height 30
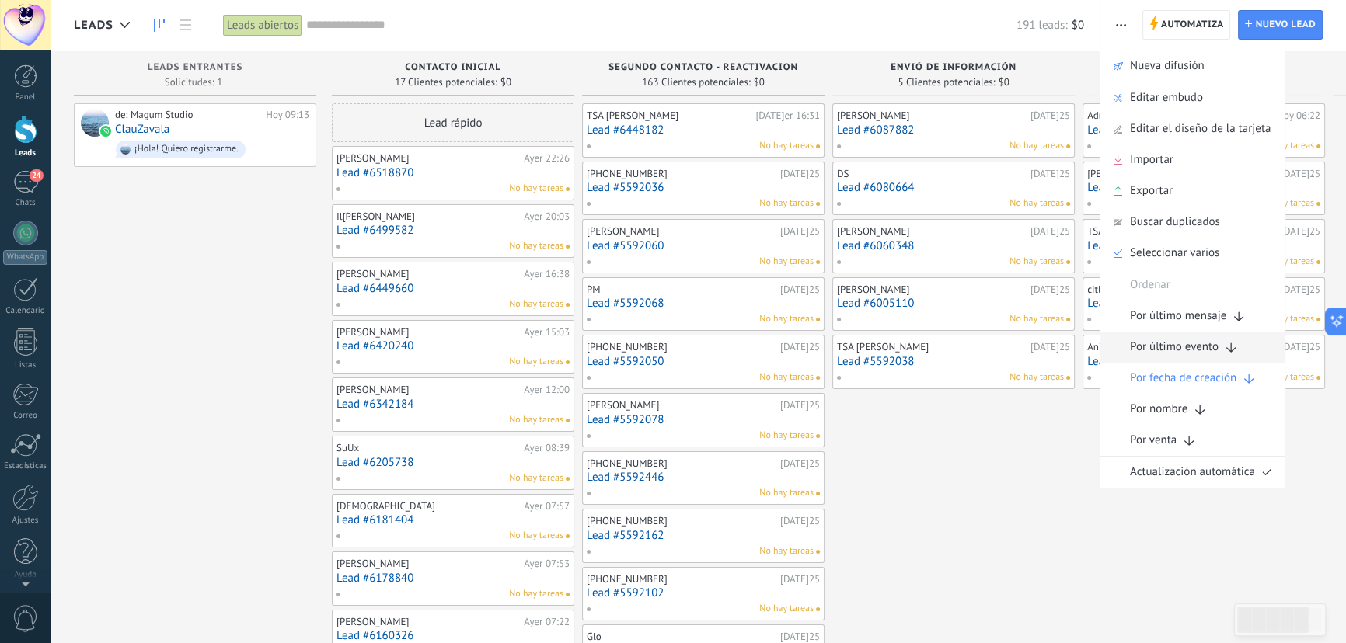
click at [1175, 346] on span "Por último evento" at bounding box center [1174, 347] width 89 height 31
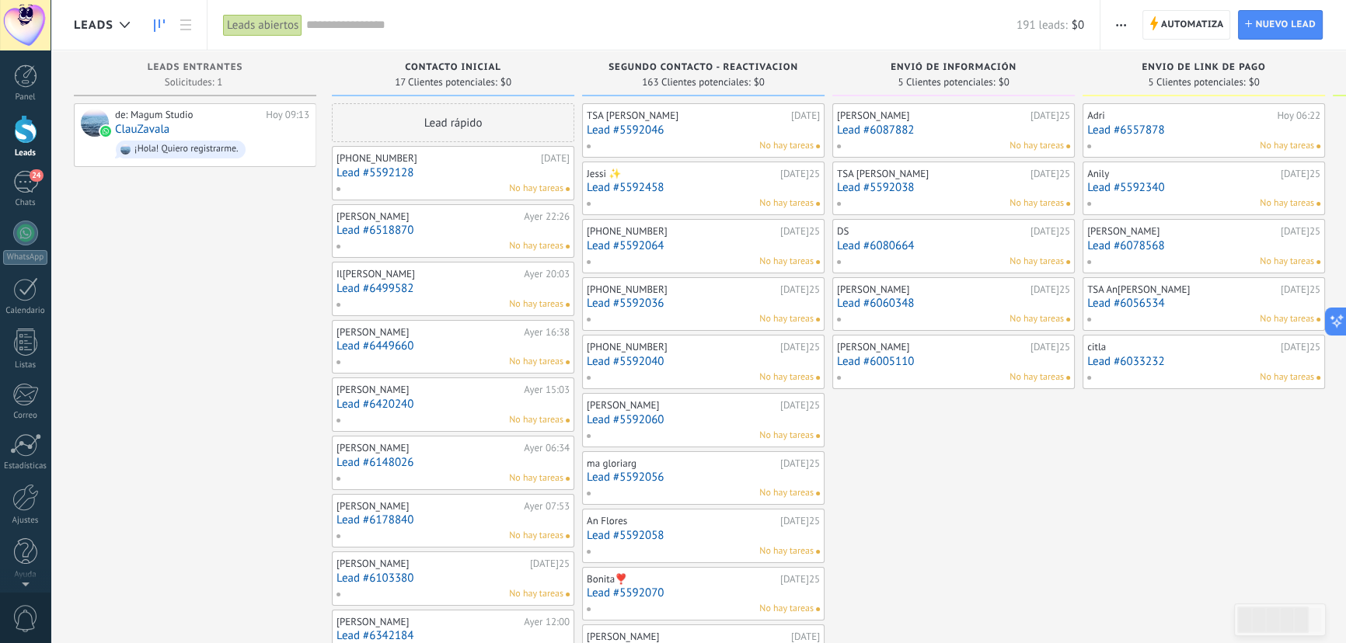
click at [645, 125] on link "Lead #5592046" at bounding box center [703, 130] width 233 height 13
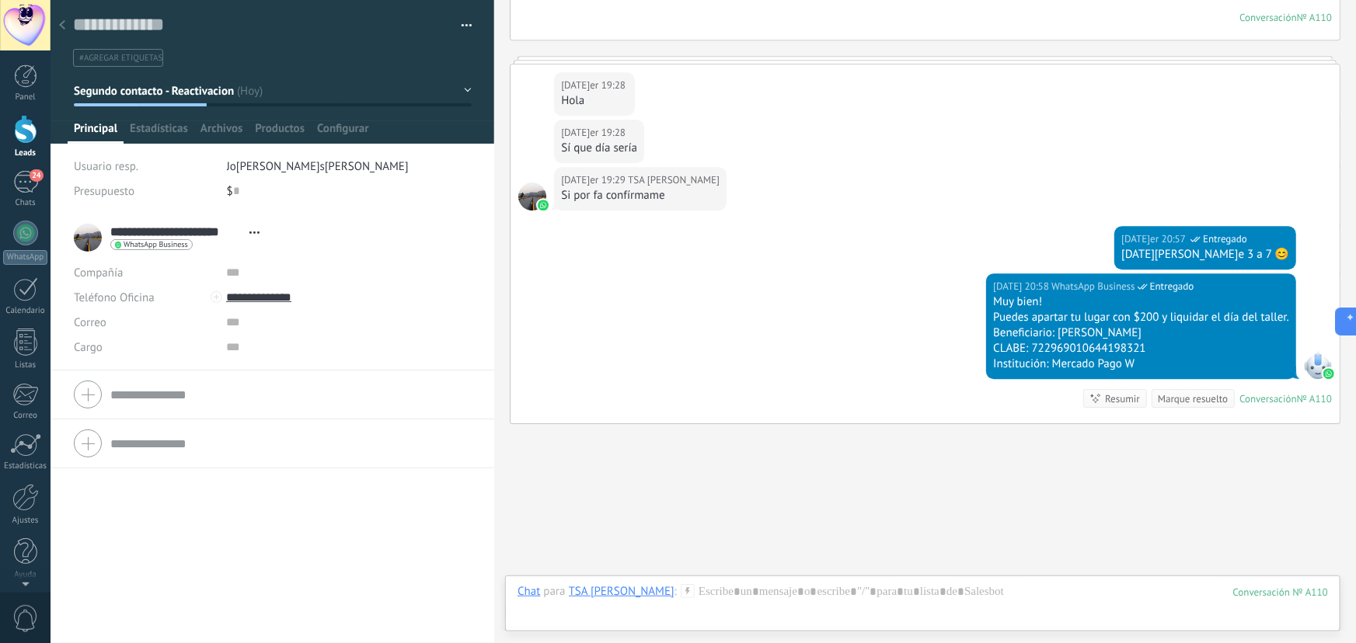
scroll to position [2272, 0]
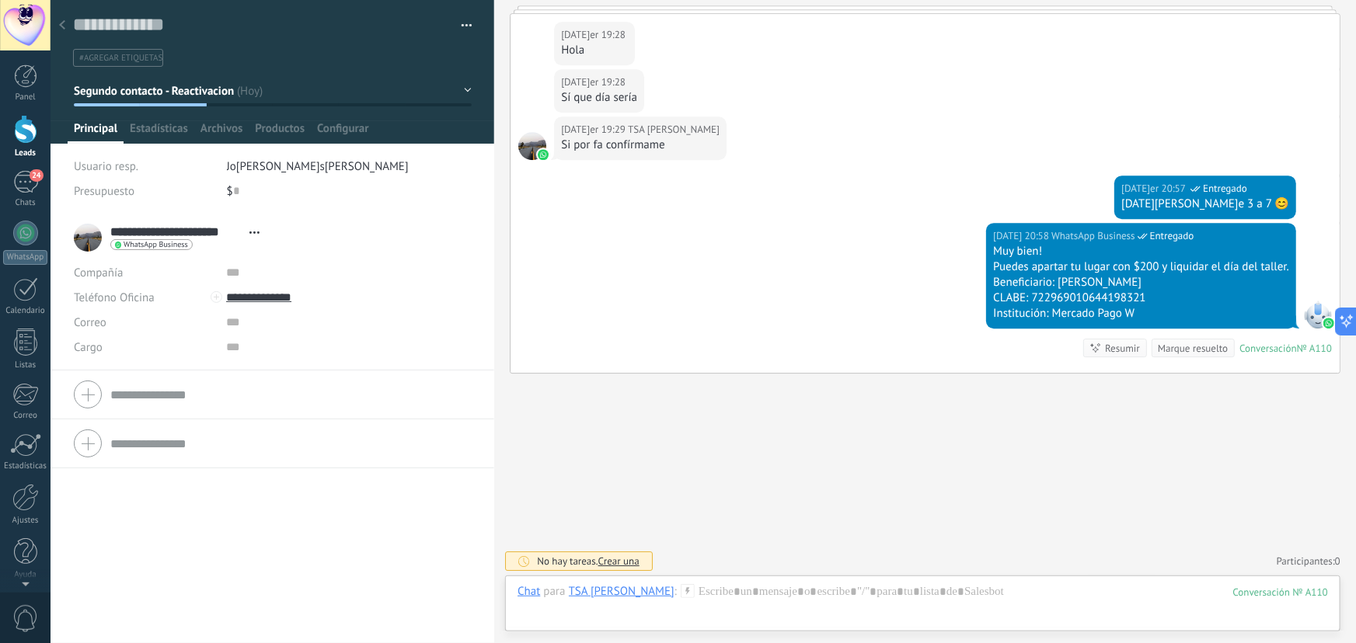
click at [257, 92] on button "Segundo contacto - Reactivacion" at bounding box center [273, 91] width 398 height 28
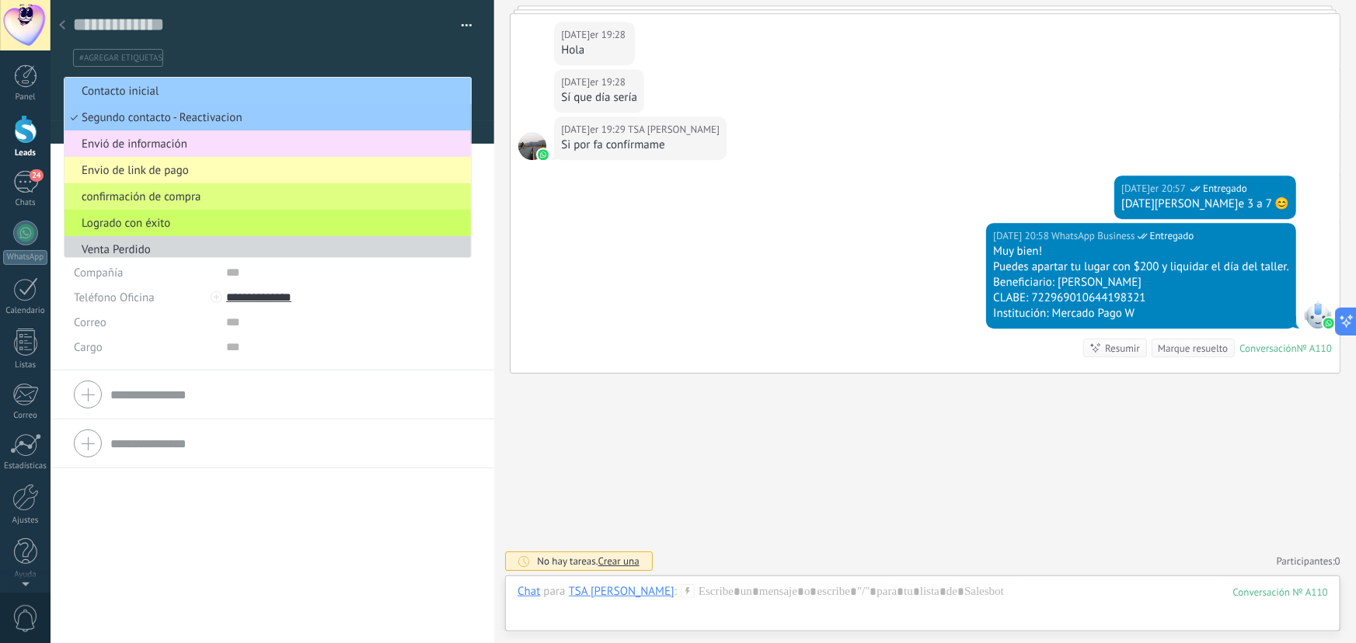
click at [191, 173] on span "Envio de link de pago" at bounding box center [266, 170] width 402 height 15
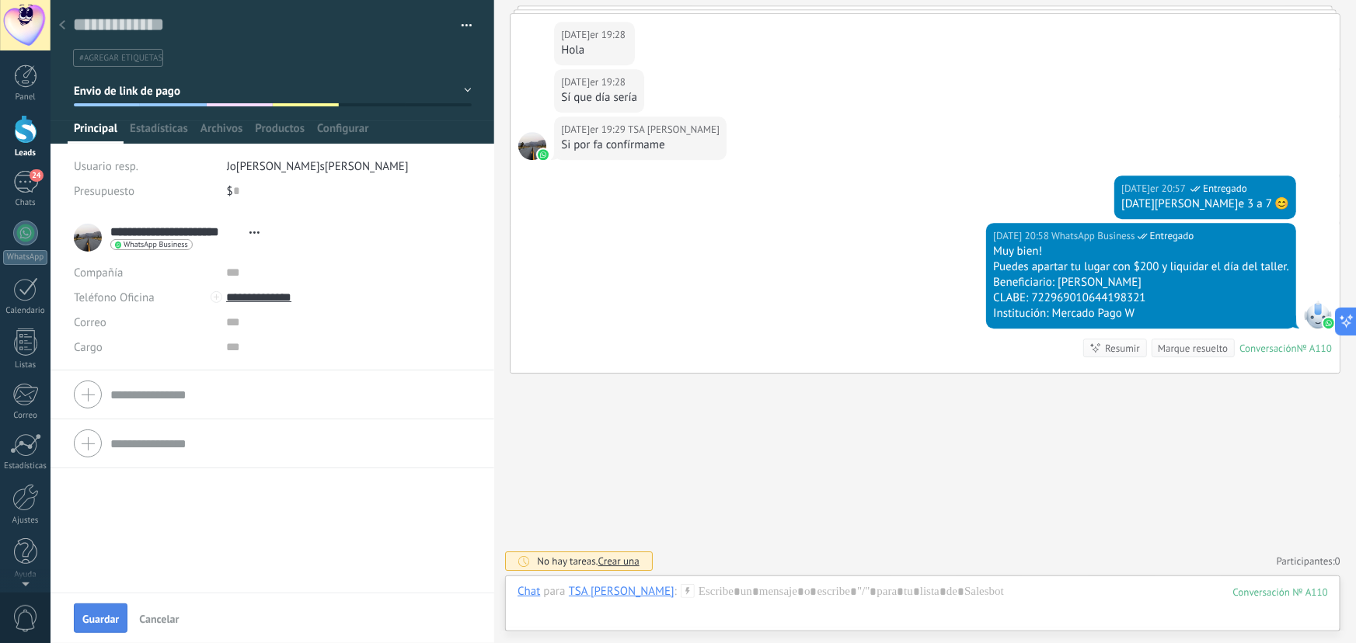
click at [103, 628] on button "Guardar" at bounding box center [101, 619] width 54 height 30
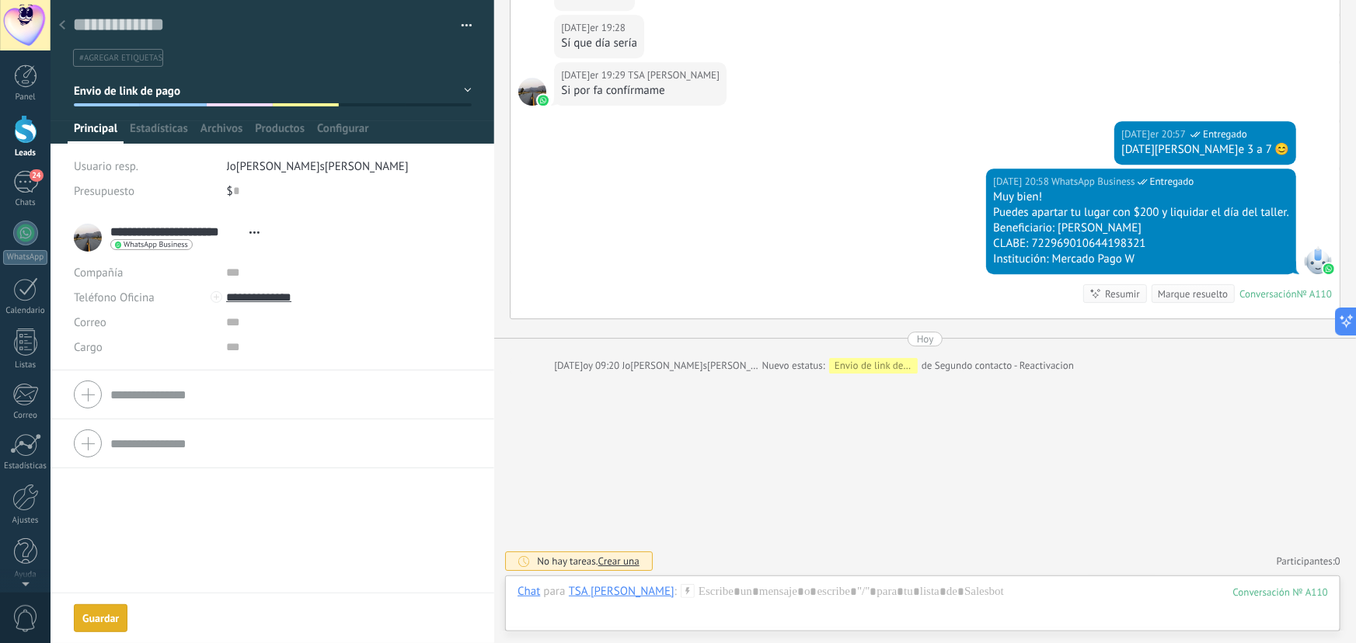
click at [69, 26] on div at bounding box center [62, 26] width 22 height 30
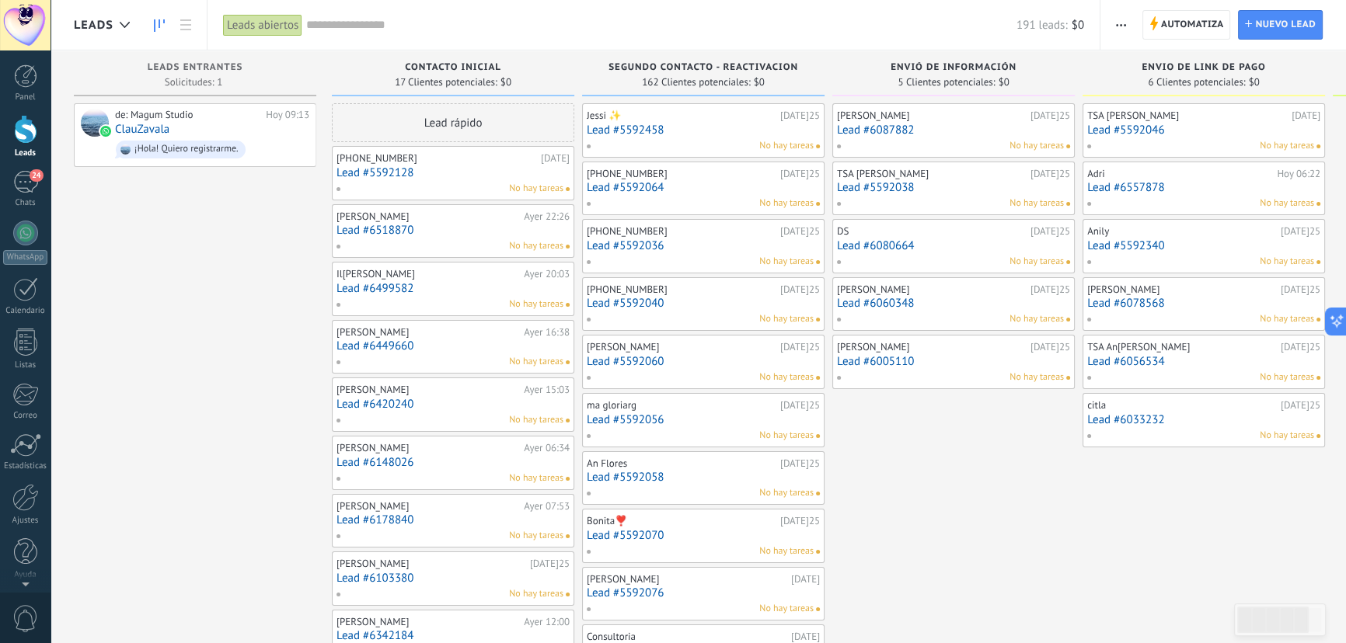
click at [643, 128] on link "Lead #5592458" at bounding box center [703, 130] width 233 height 13
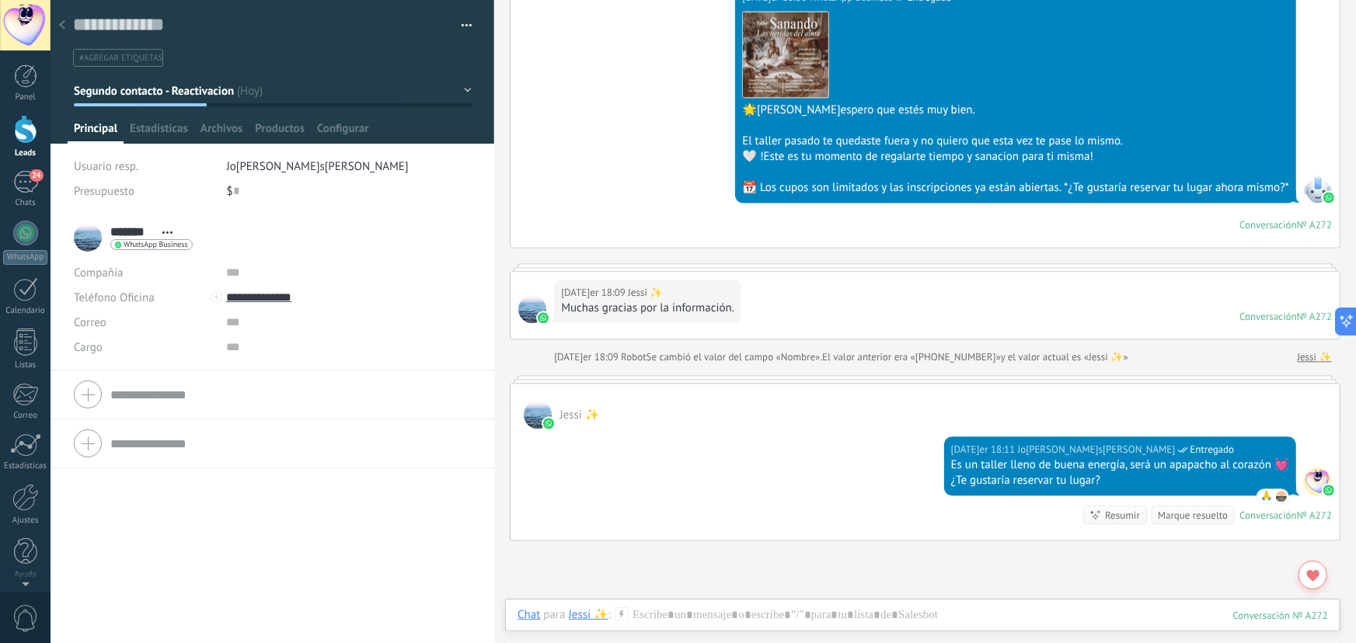
scroll to position [1639, 0]
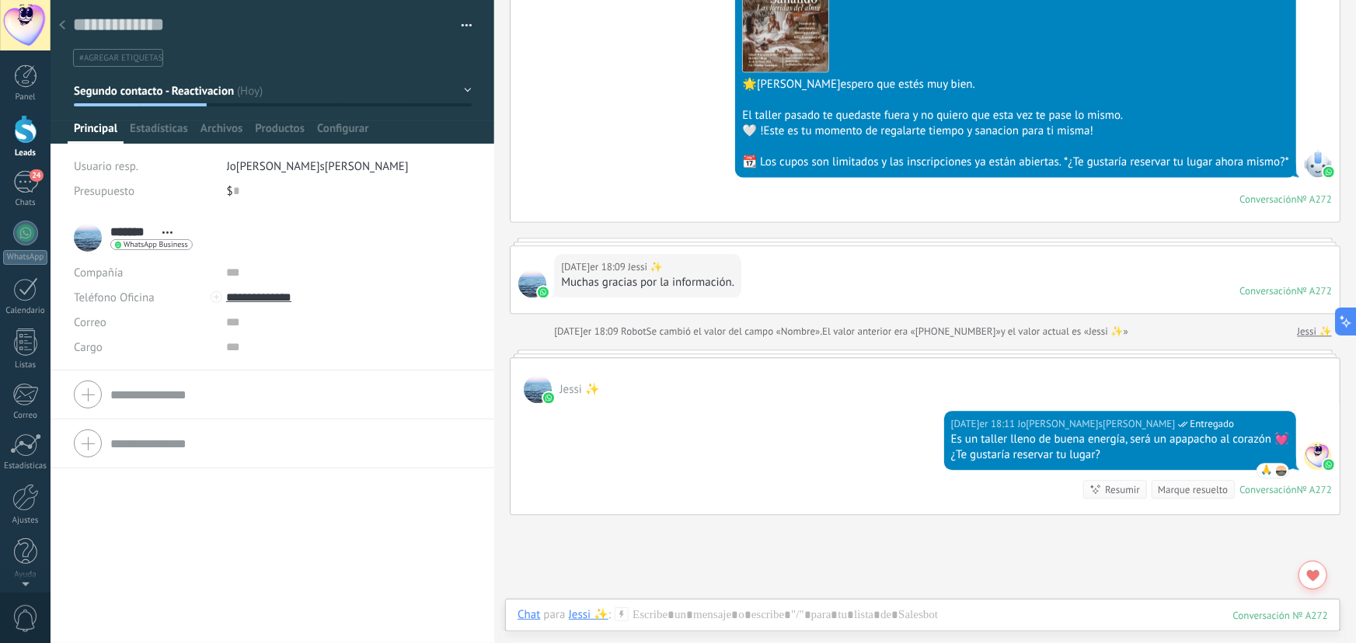
click at [801, 360] on div "Jessi ✨" at bounding box center [925, 380] width 829 height 45
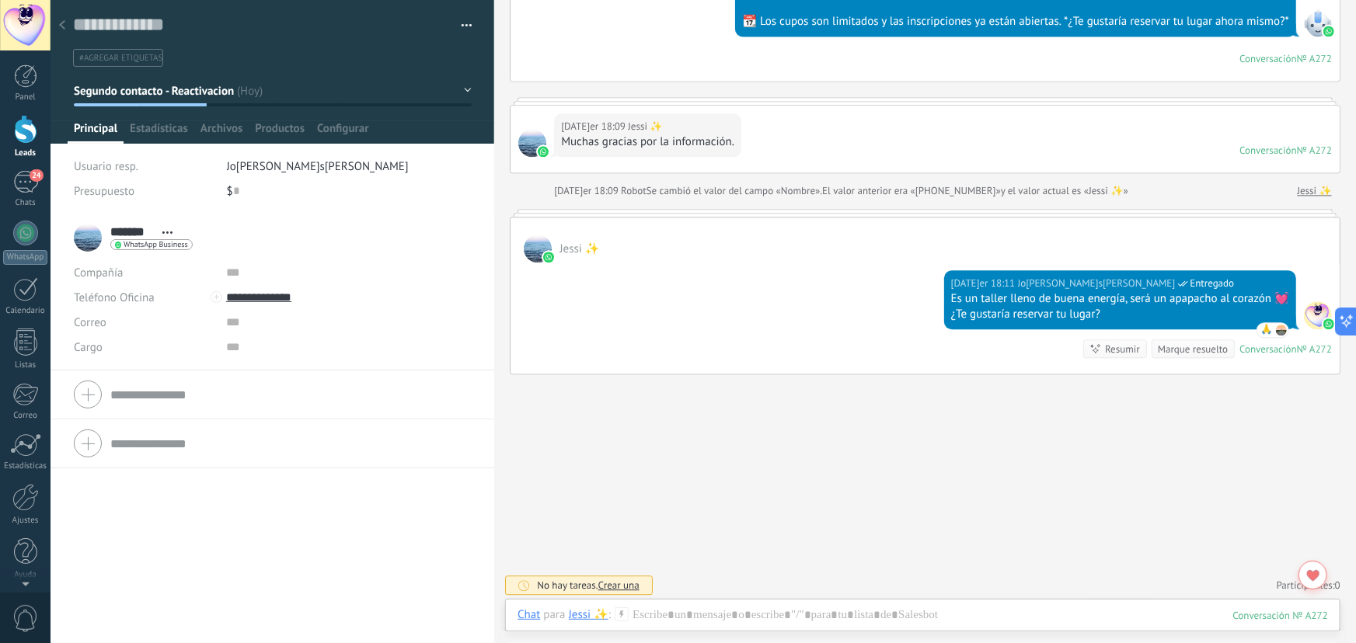
scroll to position [1710, 0]
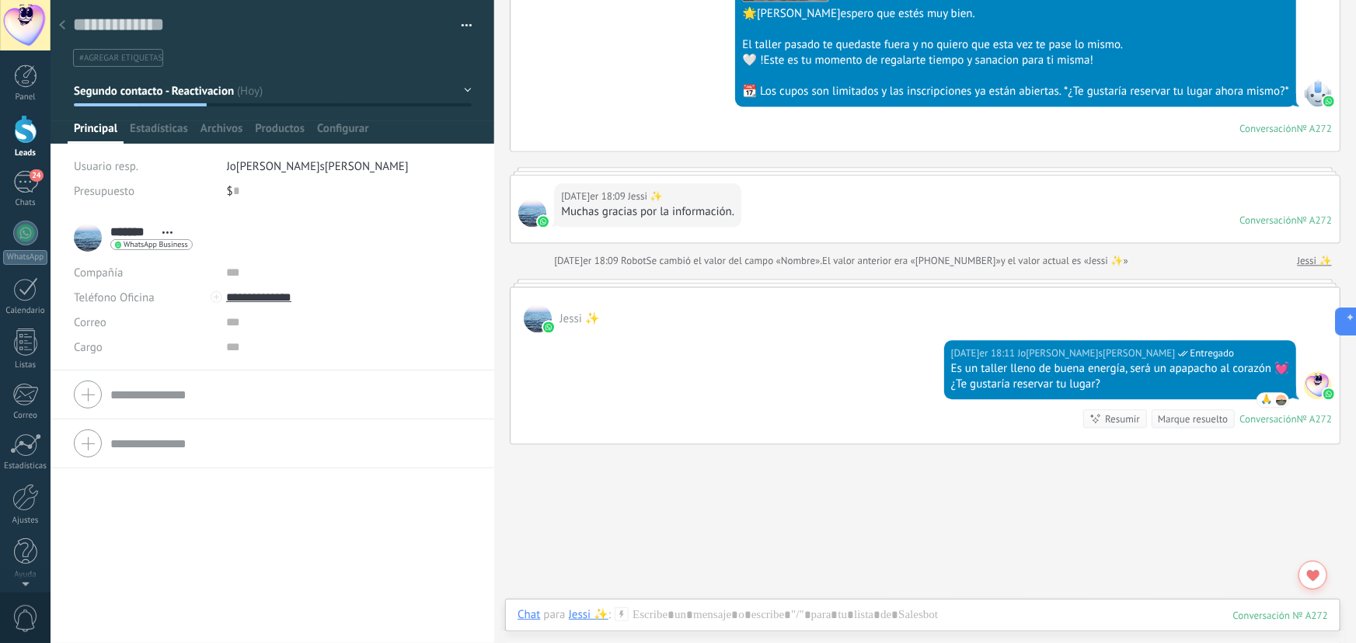
click at [66, 26] on div at bounding box center [62, 26] width 22 height 30
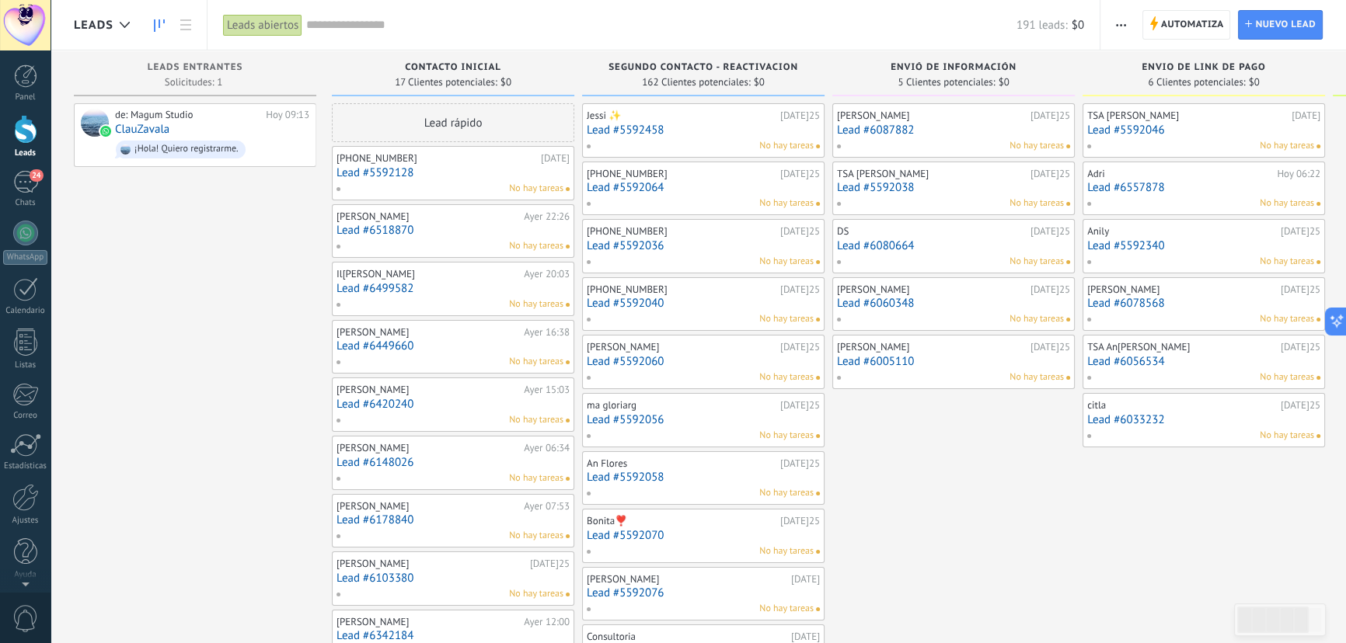
click at [658, 186] on link "Lead #5592064" at bounding box center [703, 187] width 233 height 13
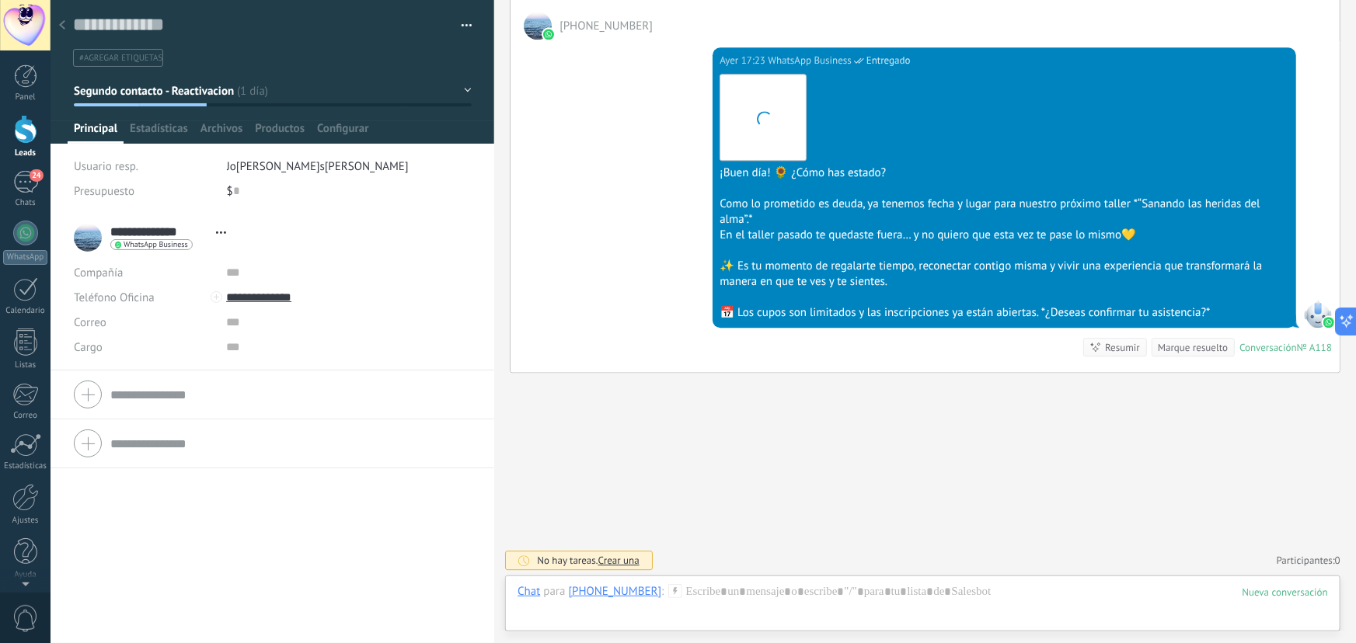
scroll to position [23, 0]
click at [68, 25] on div at bounding box center [62, 26] width 22 height 30
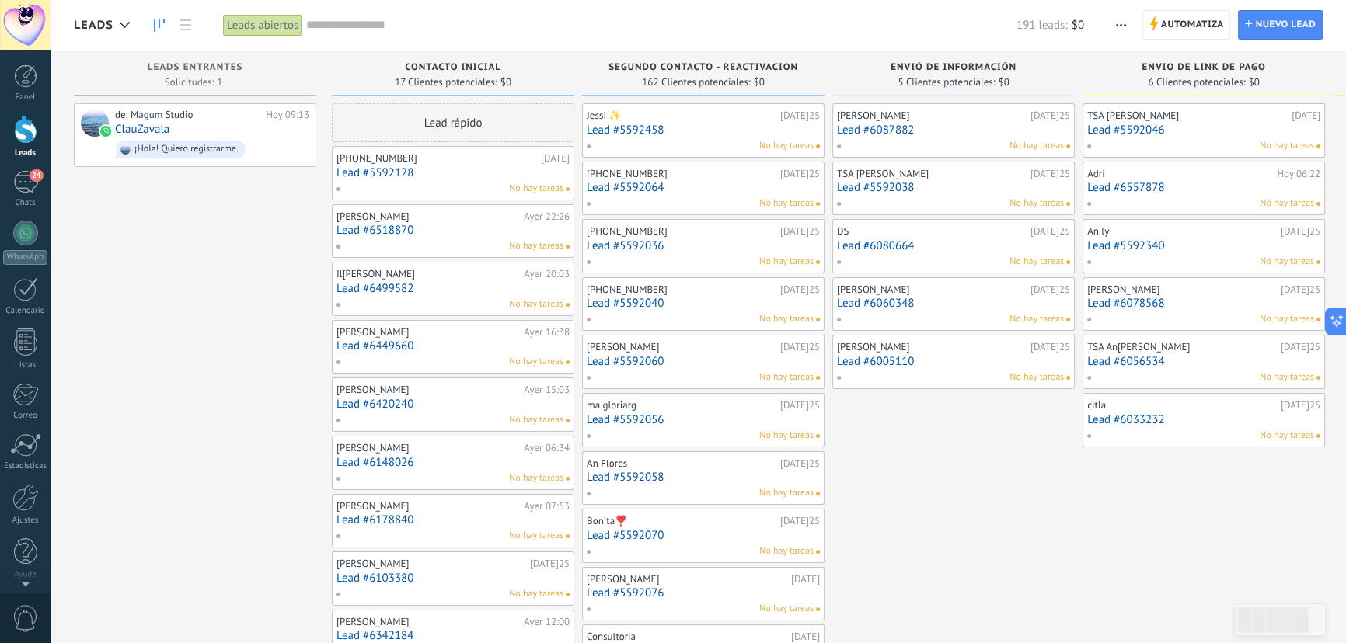
click at [734, 259] on div "No hay tareas" at bounding box center [700, 262] width 228 height 14
click at [658, 248] on link "Lead #5592036" at bounding box center [703, 245] width 233 height 13
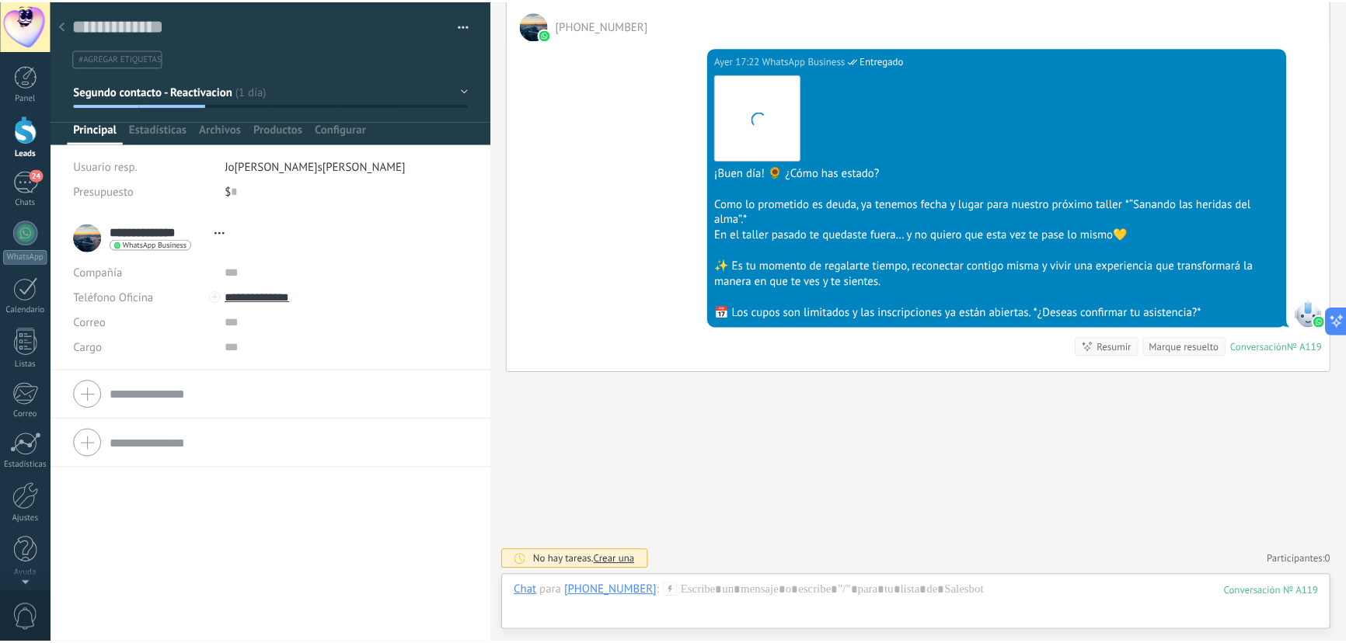
scroll to position [23, 0]
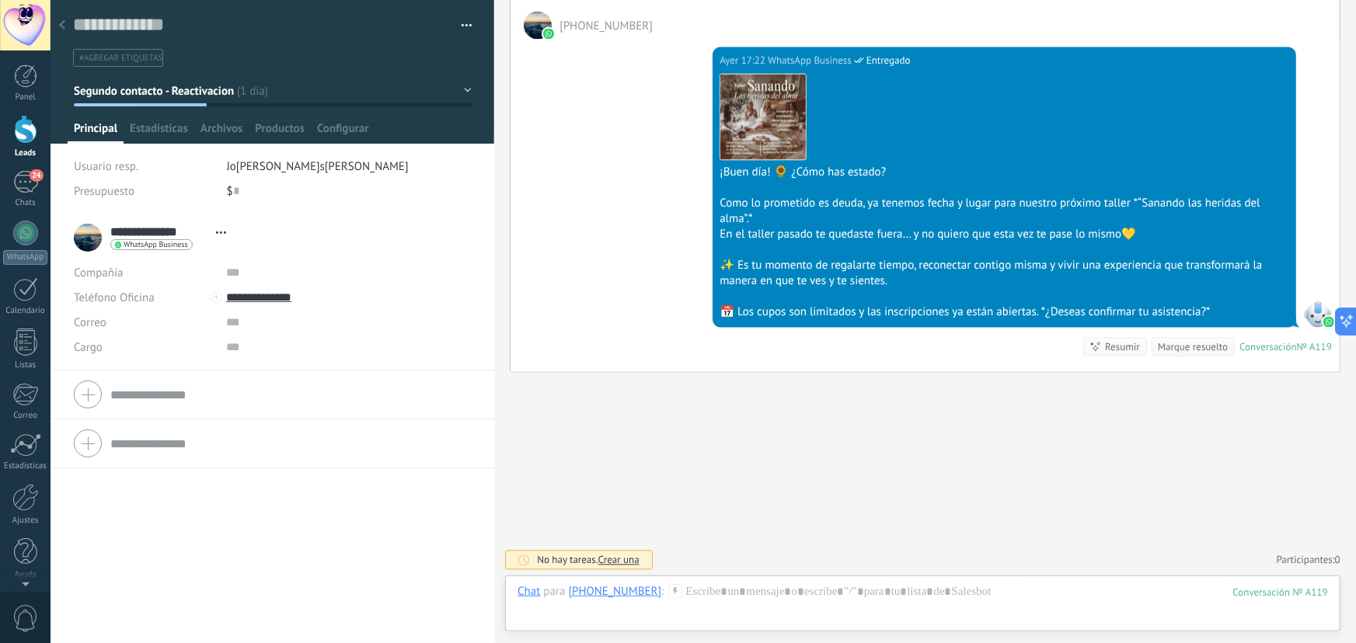
click at [63, 27] on icon at bounding box center [62, 24] width 6 height 9
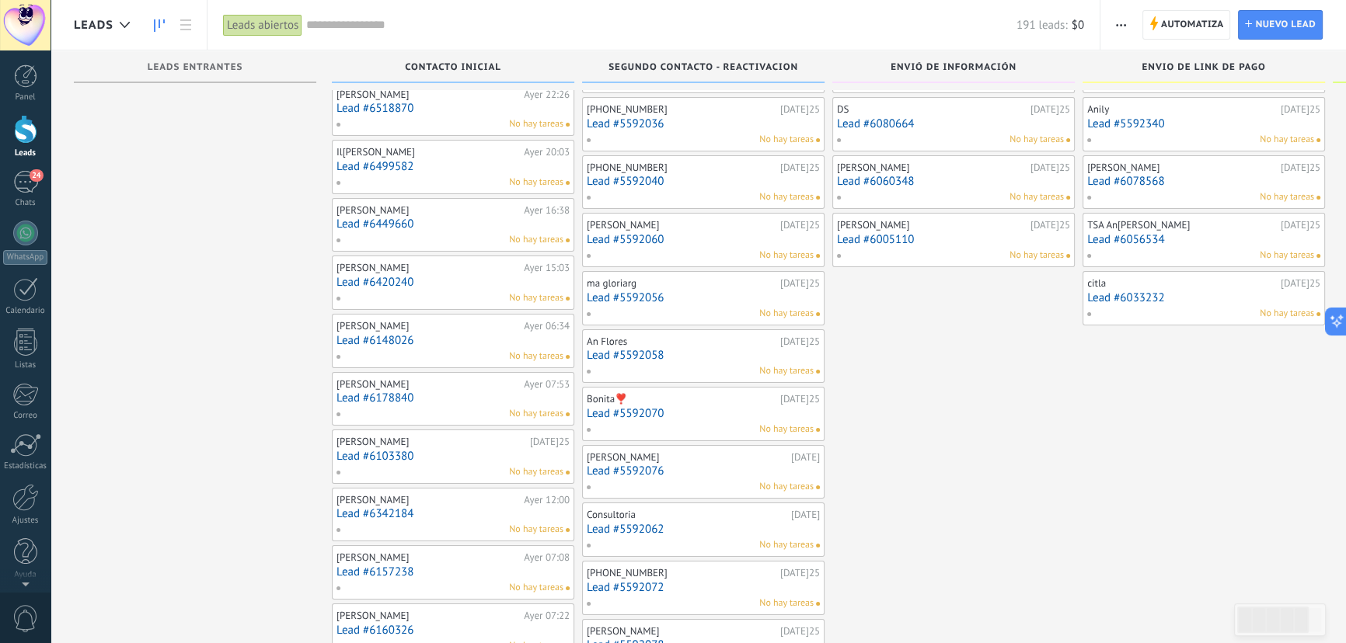
scroll to position [141, 0]
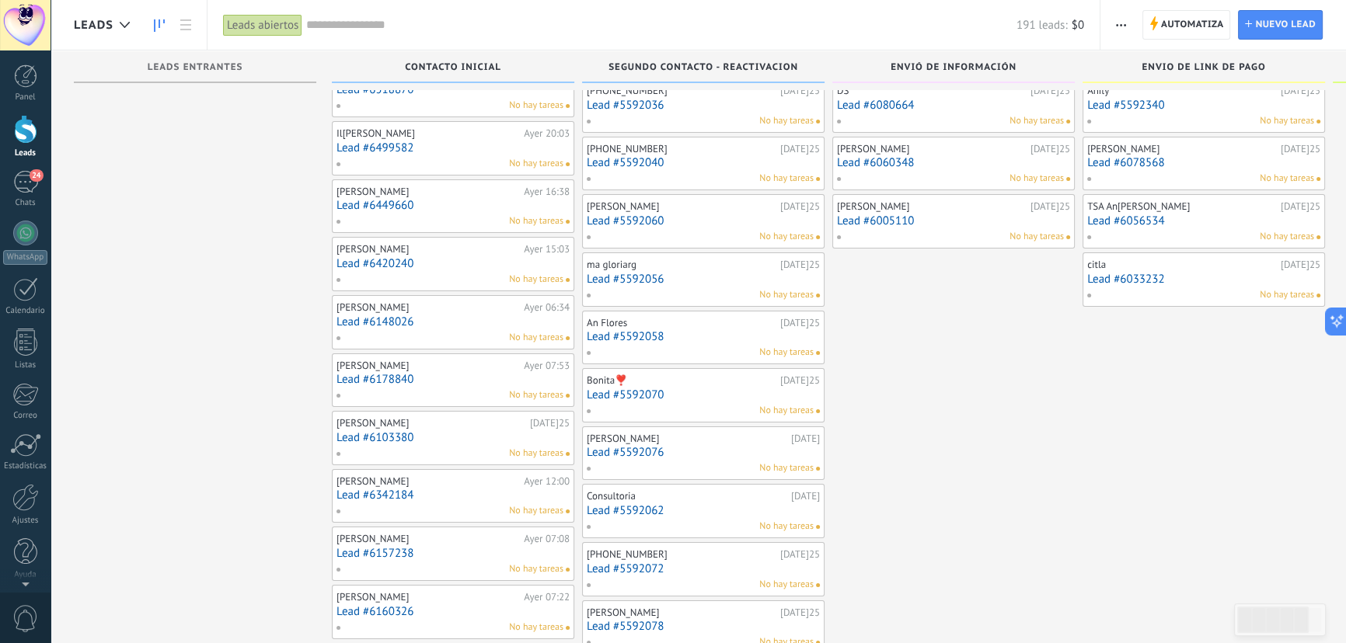
click at [675, 396] on link "Lead #5592070" at bounding box center [703, 395] width 233 height 13
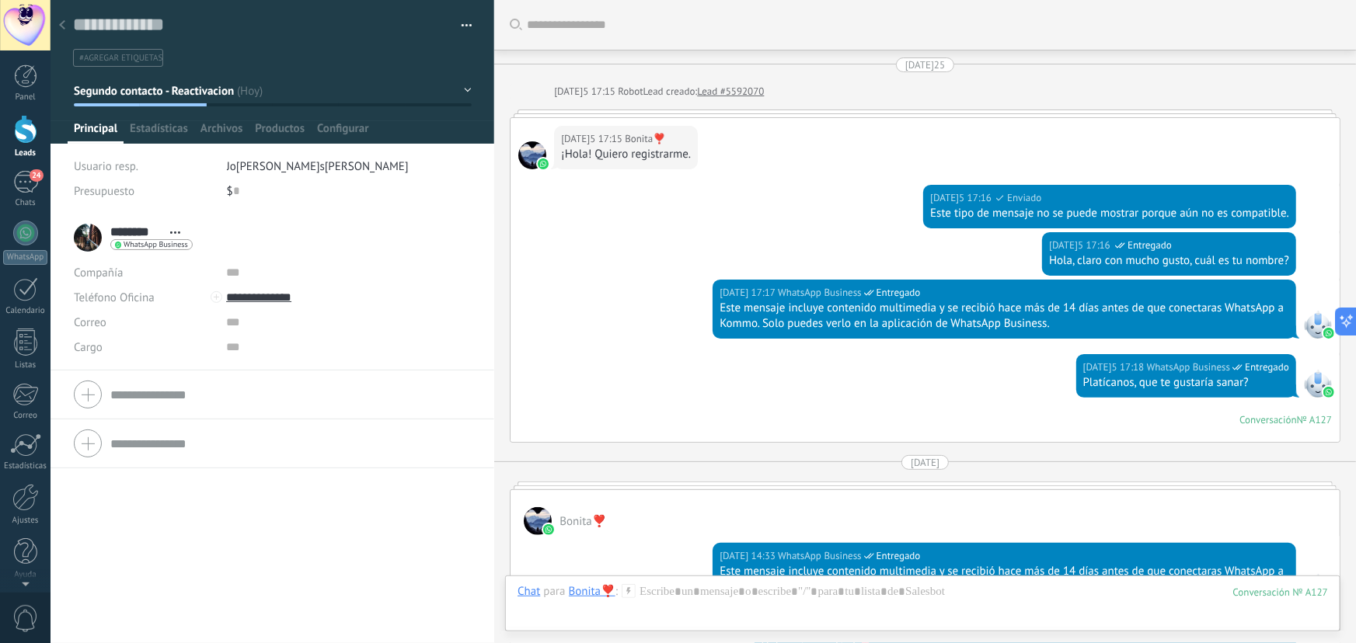
scroll to position [1493, 0]
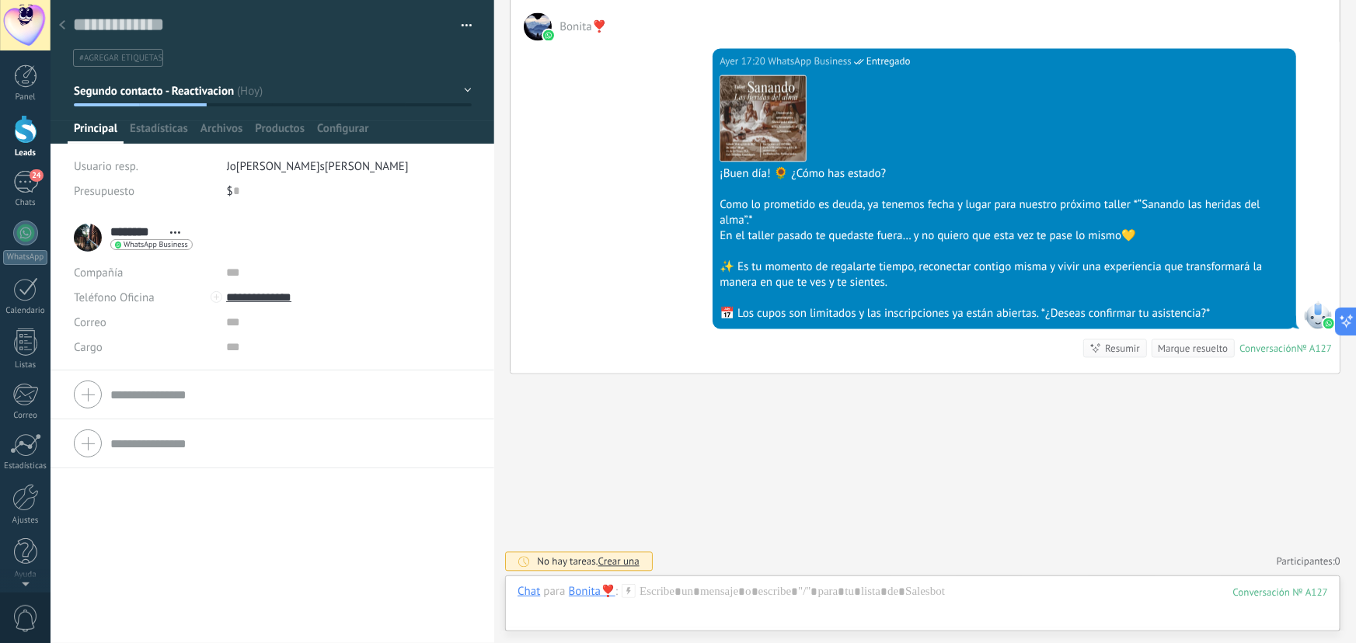
click at [71, 24] on div at bounding box center [62, 26] width 22 height 30
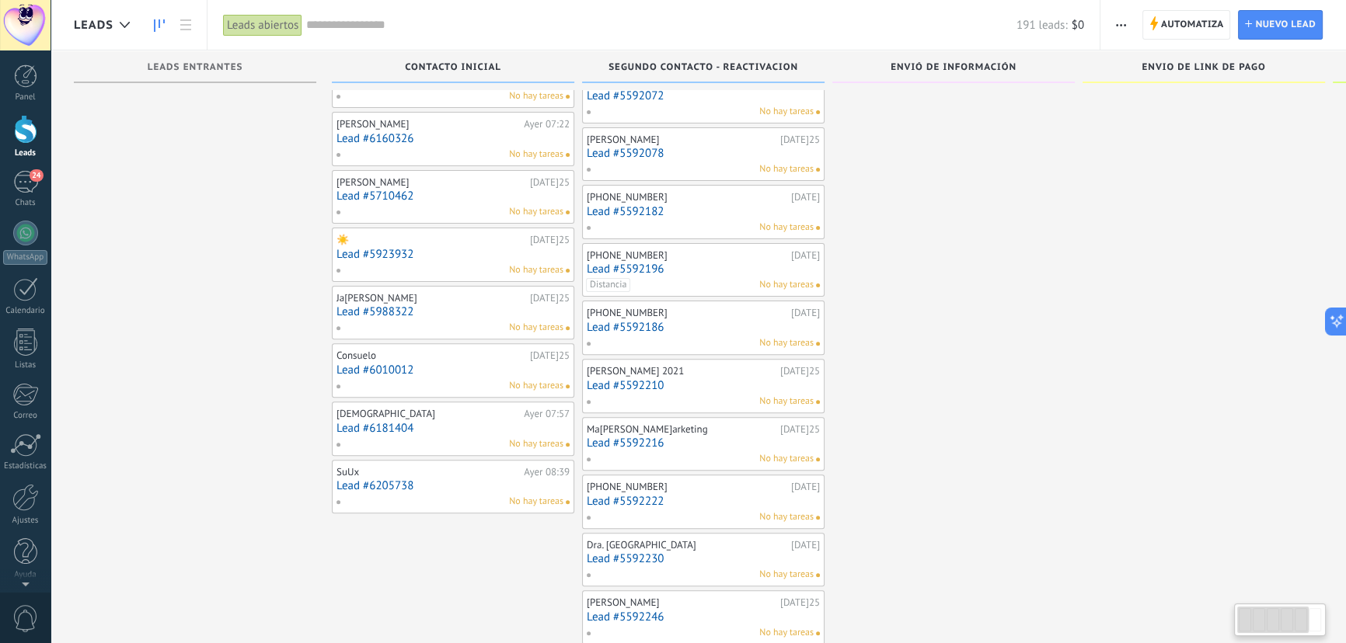
scroll to position [579, 0]
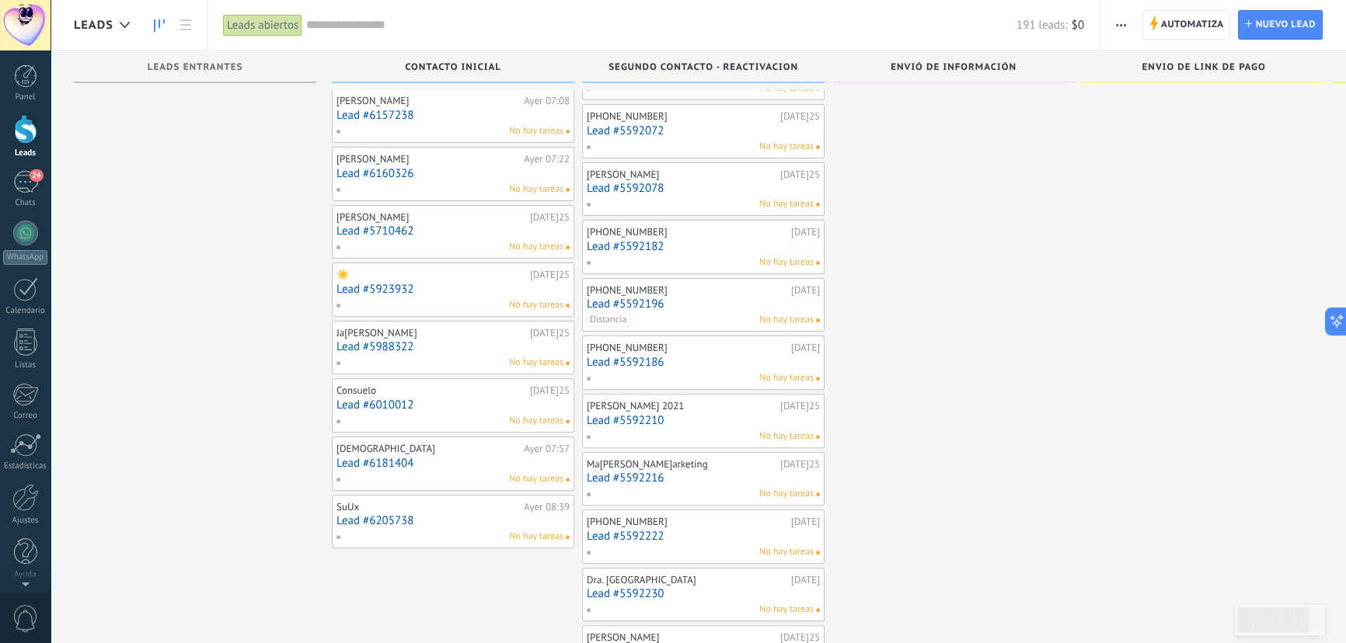
click at [635, 356] on link "Lead #5592186" at bounding box center [703, 362] width 233 height 13
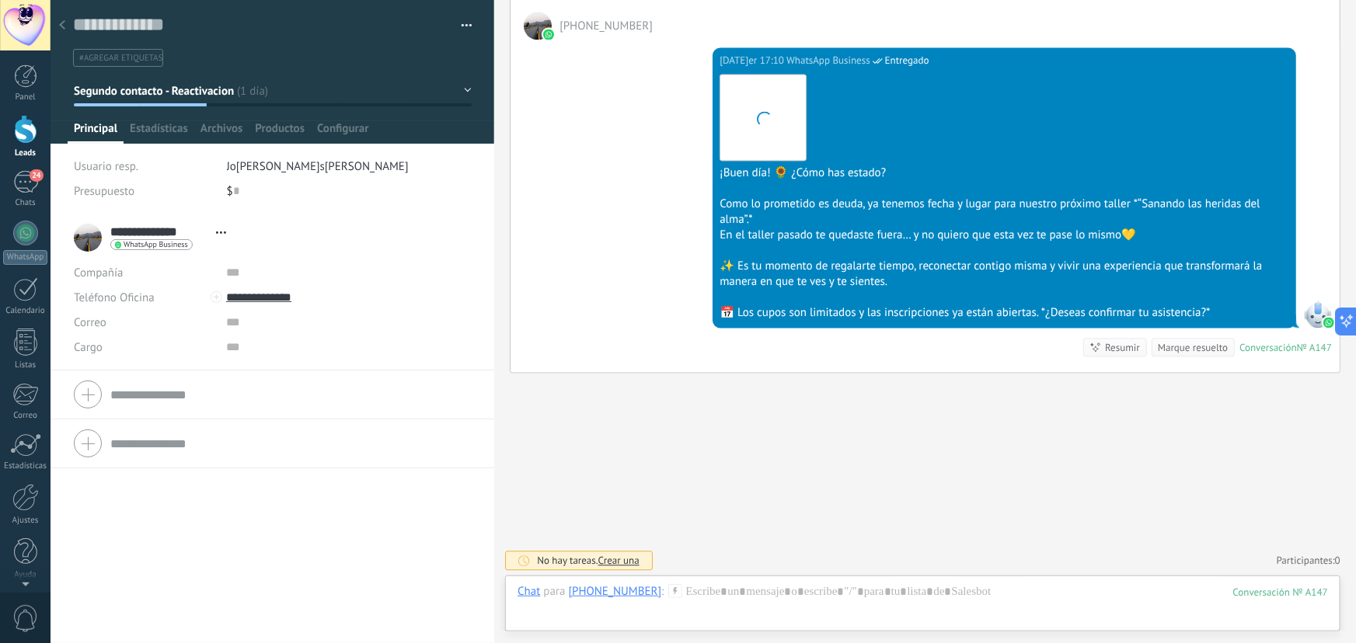
scroll to position [23, 0]
click at [62, 18] on div at bounding box center [62, 26] width 22 height 30
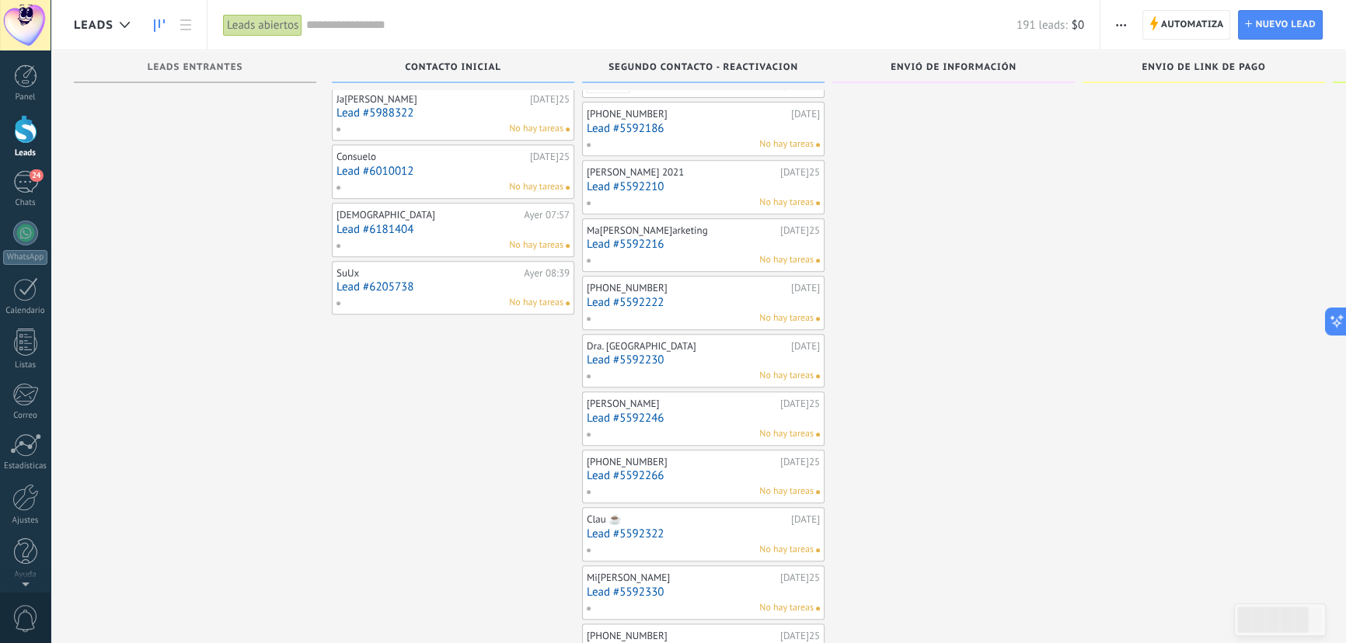
scroll to position [862, 0]
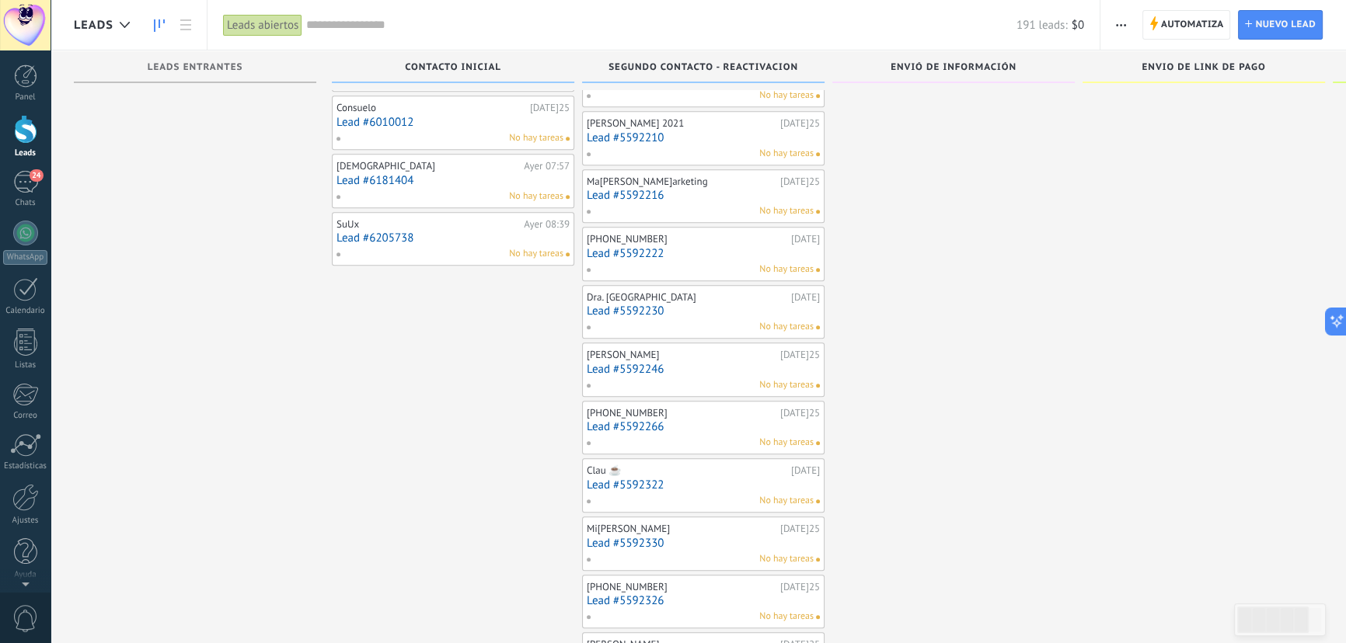
click at [633, 314] on link "Lead #5592230" at bounding box center [703, 311] width 233 height 13
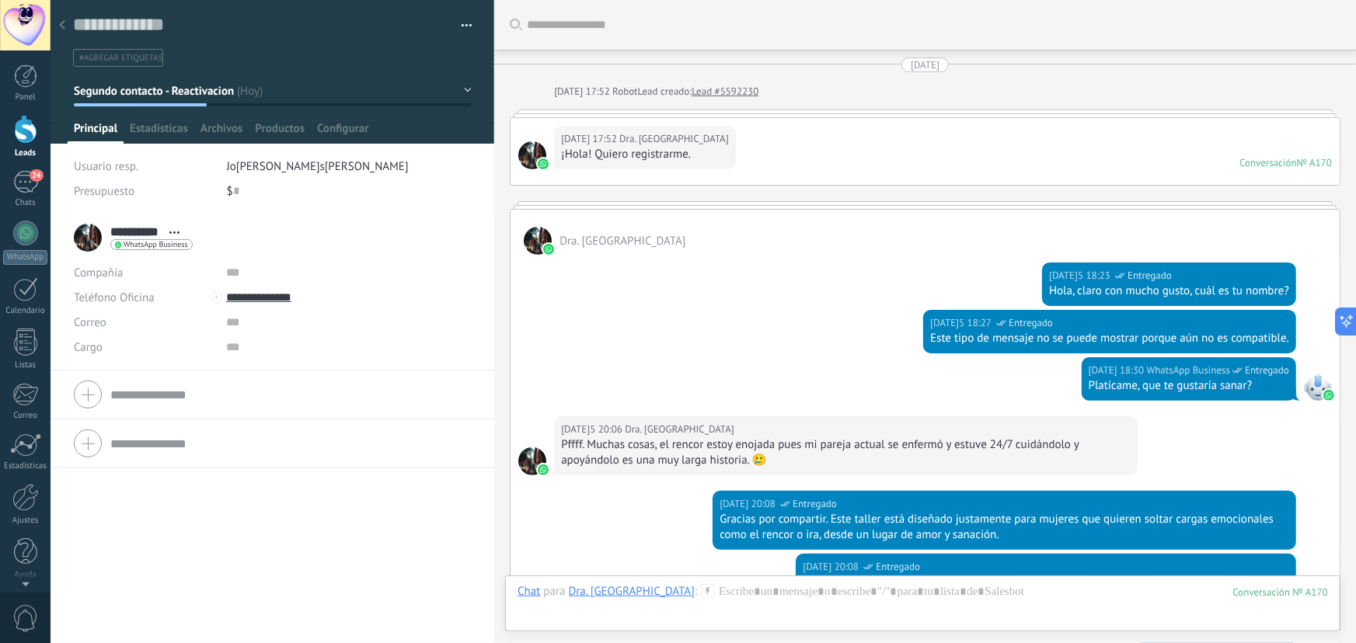
scroll to position [1495, 0]
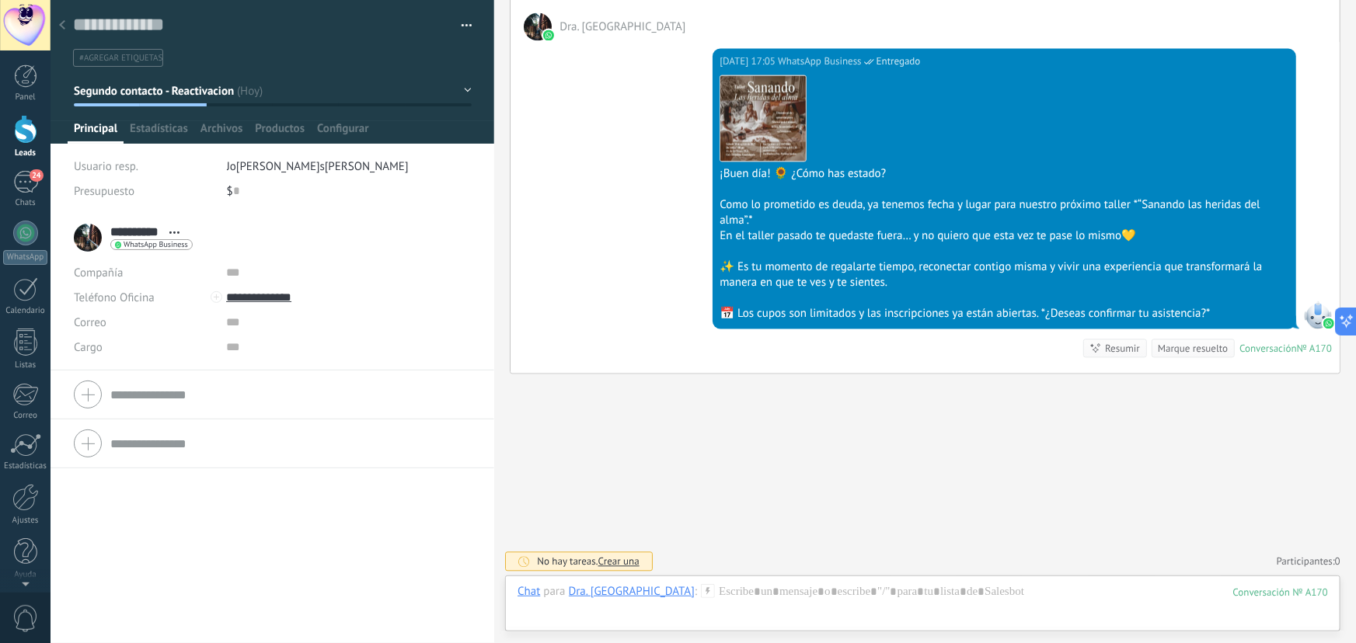
click at [68, 27] on div at bounding box center [62, 26] width 22 height 30
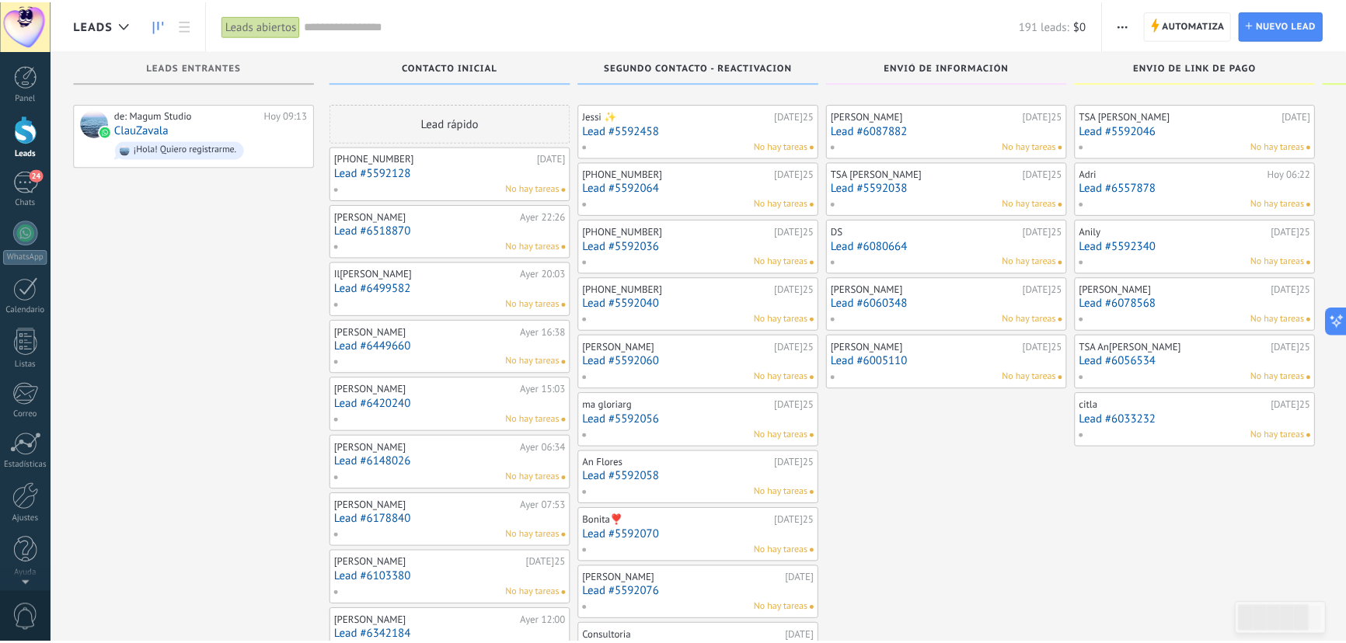
scroll to position [862, 0]
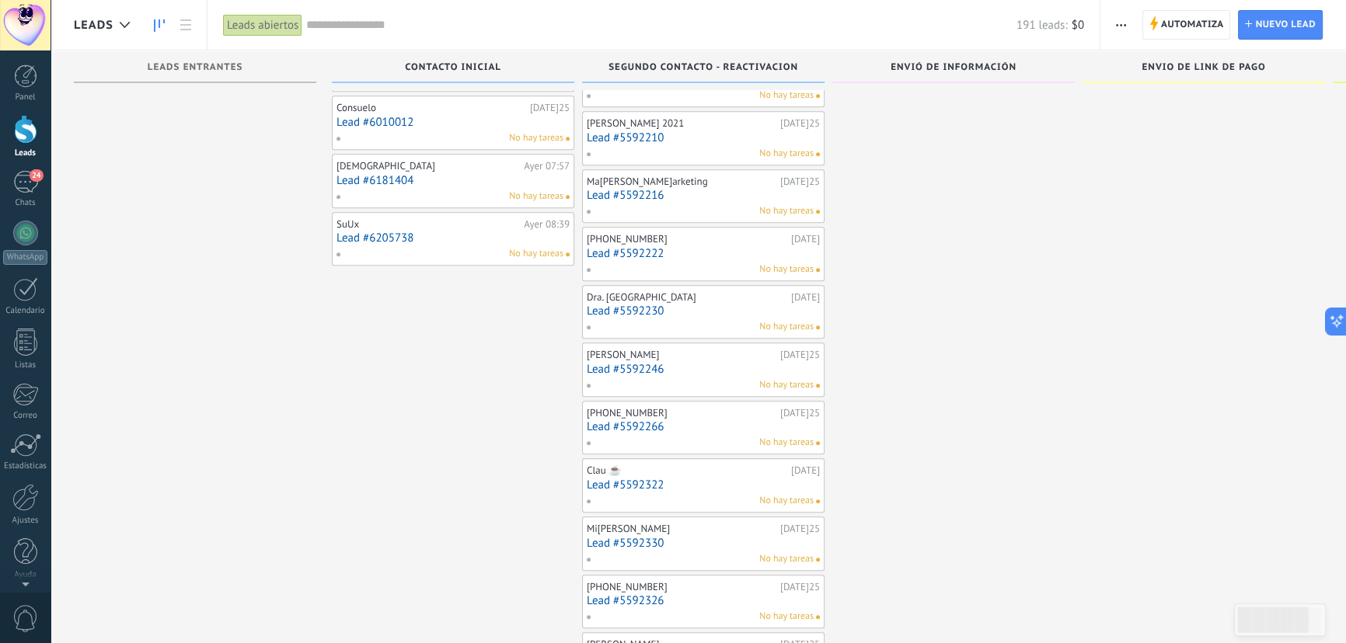
click at [651, 482] on link "Lead #5592322" at bounding box center [703, 485] width 233 height 13
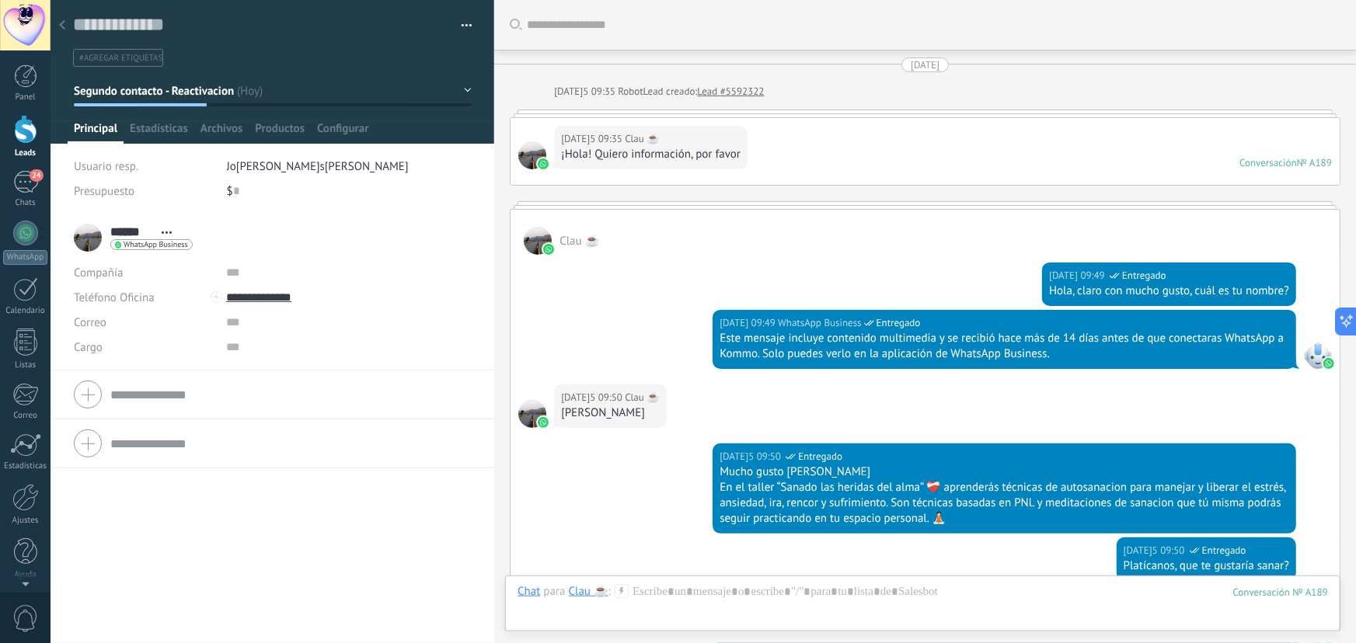
scroll to position [1152, 0]
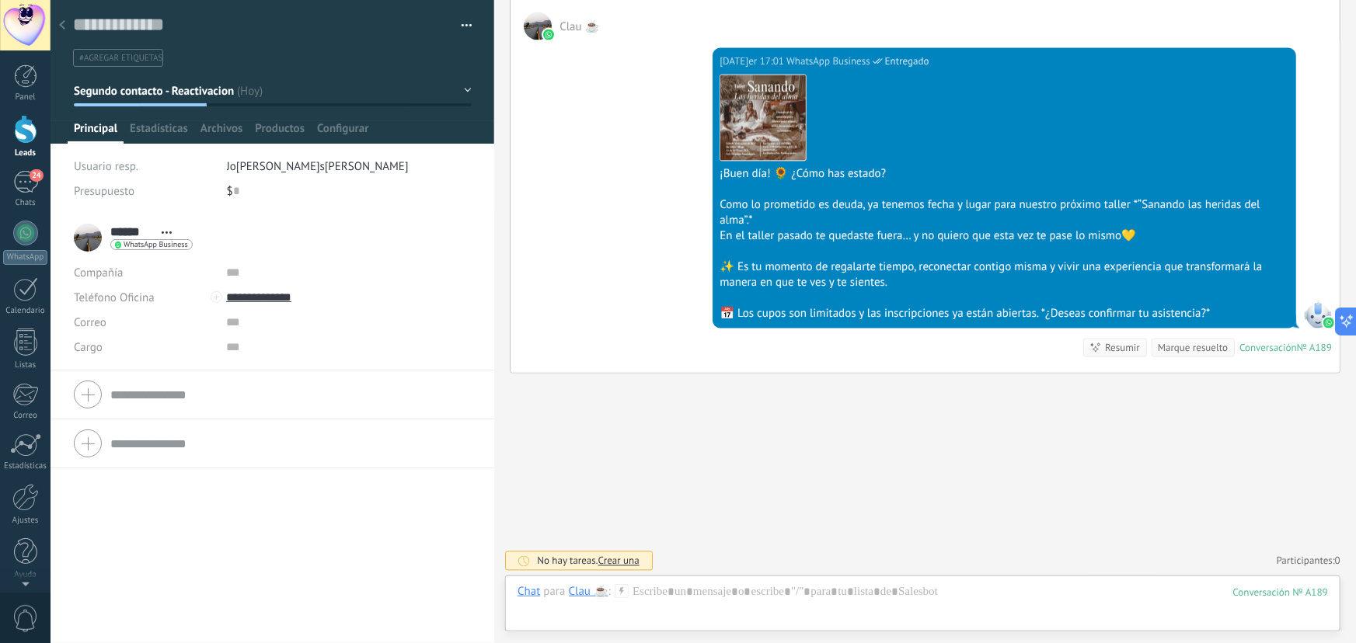
click at [59, 26] on icon at bounding box center [62, 24] width 6 height 9
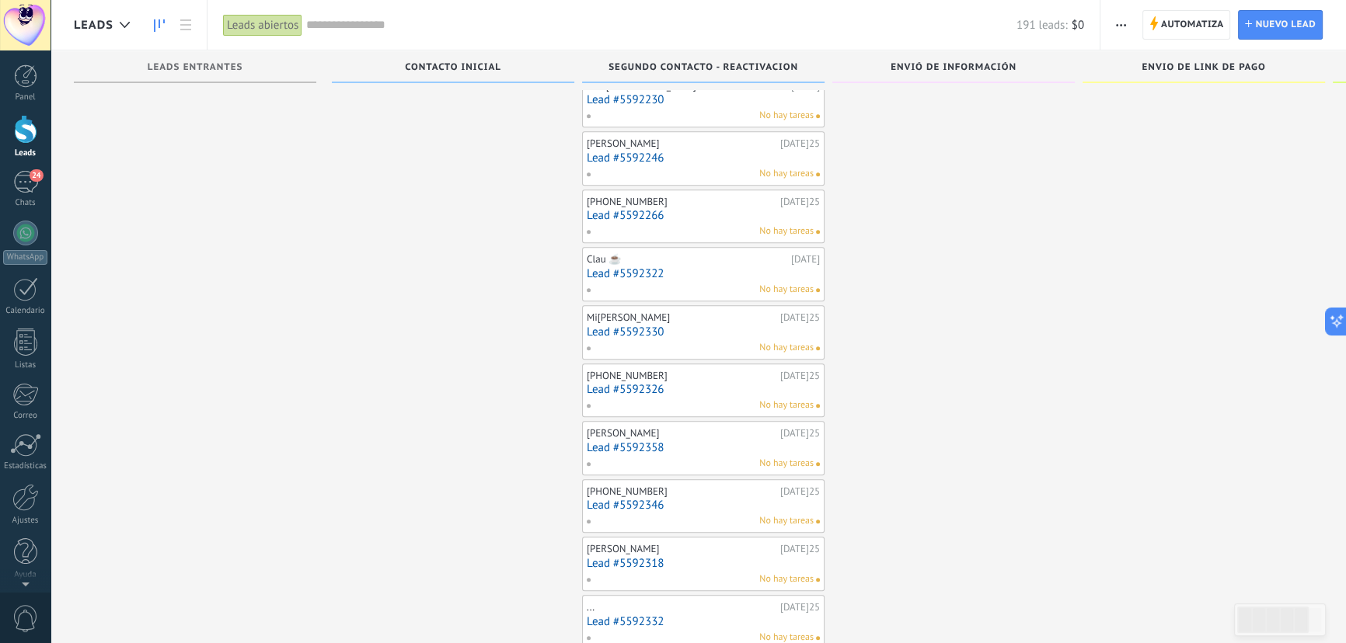
click at [628, 330] on link "Lead #5592330" at bounding box center [703, 332] width 233 height 13
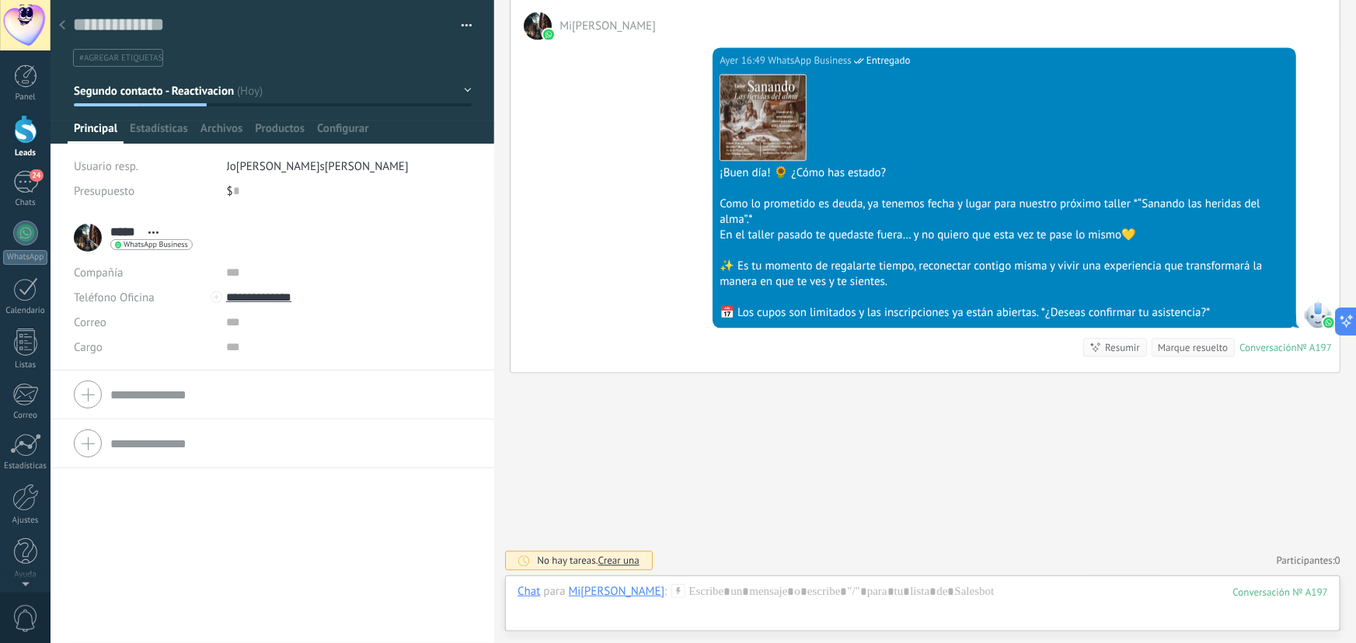
click at [56, 23] on div at bounding box center [62, 26] width 22 height 30
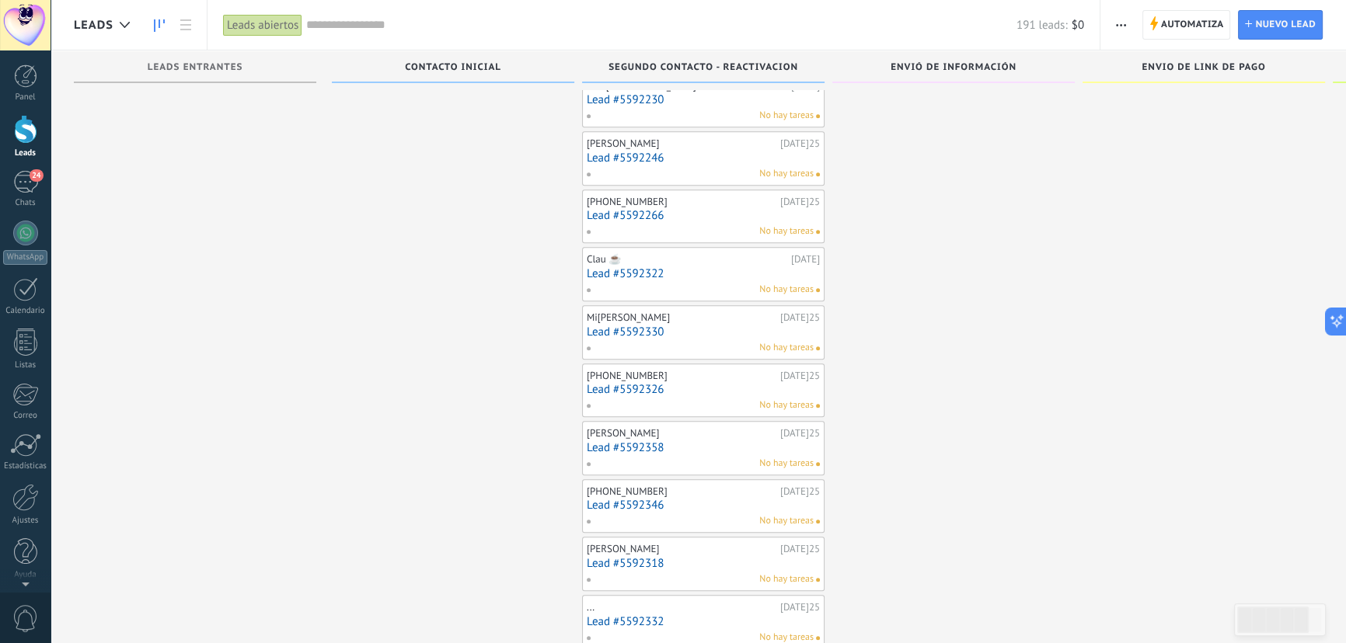
click at [650, 443] on link "Lead #5592358" at bounding box center [703, 447] width 233 height 13
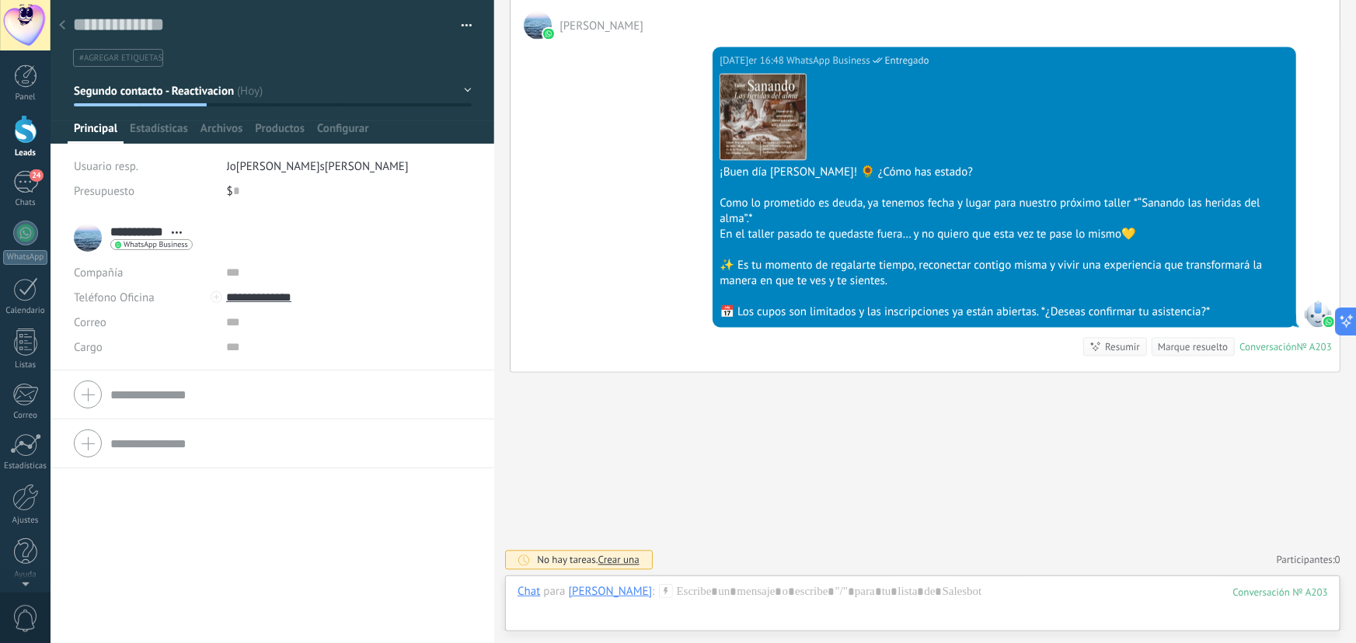
click at [59, 30] on icon at bounding box center [62, 24] width 6 height 9
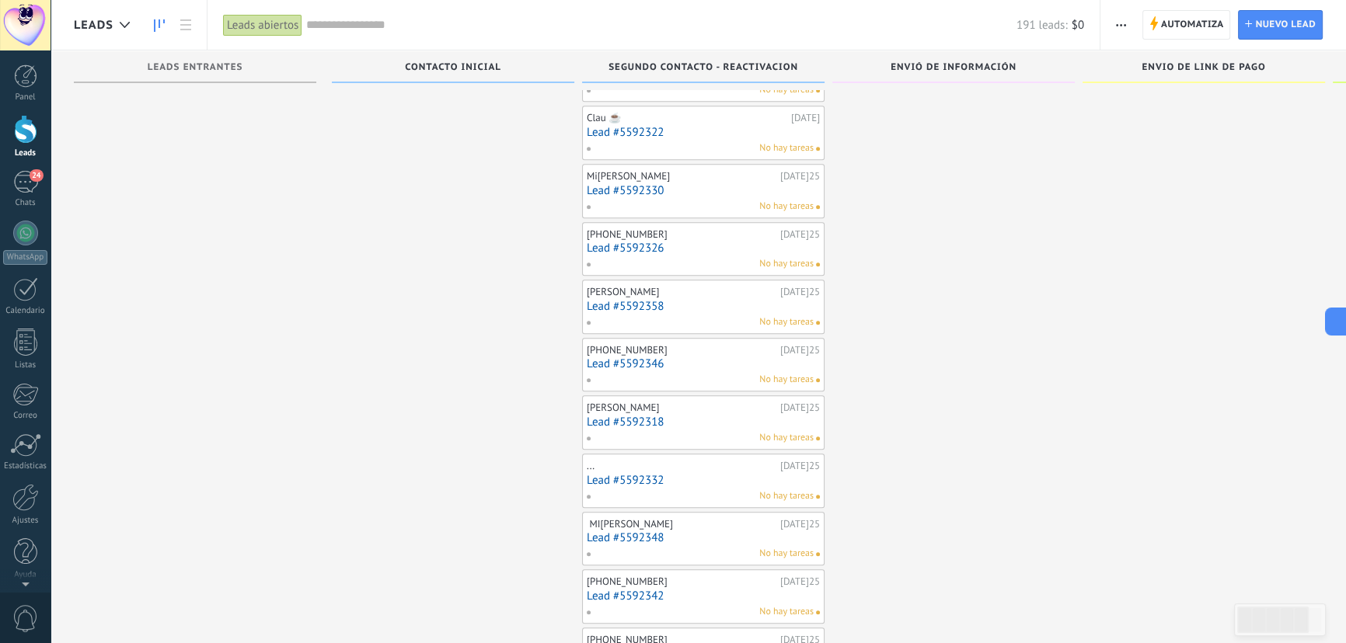
click at [622, 417] on link "Lead #5592318" at bounding box center [703, 422] width 233 height 13
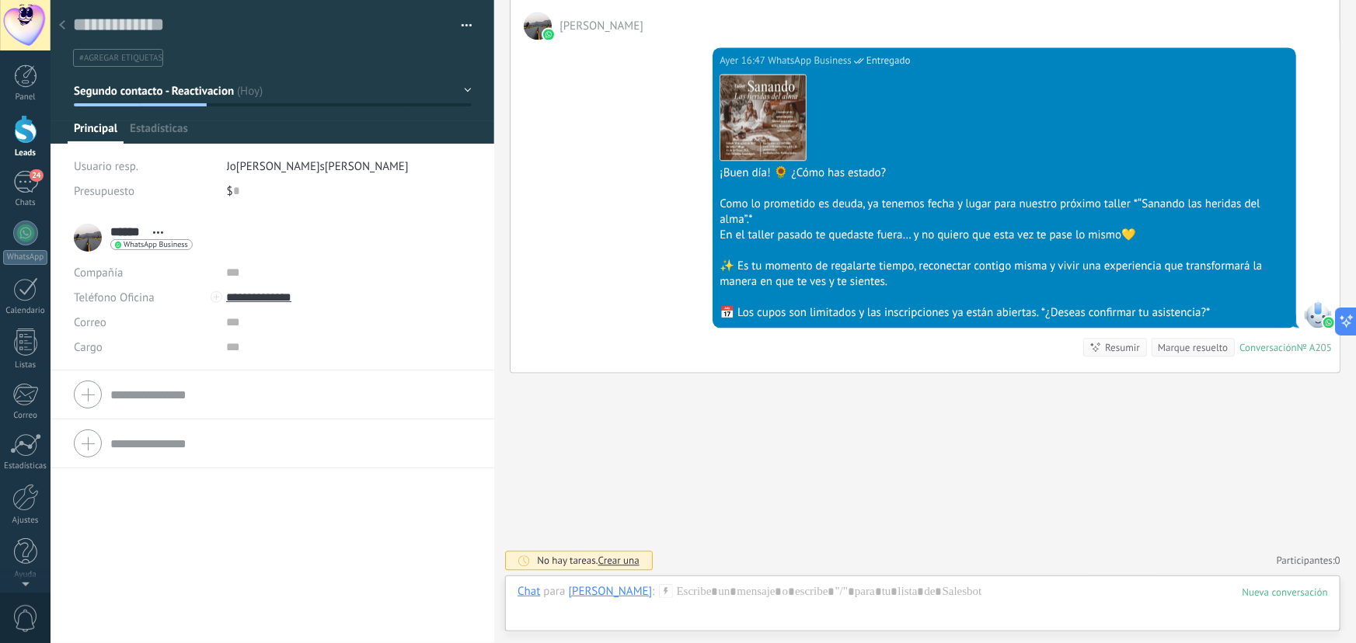
click at [65, 23] on div at bounding box center [62, 26] width 22 height 30
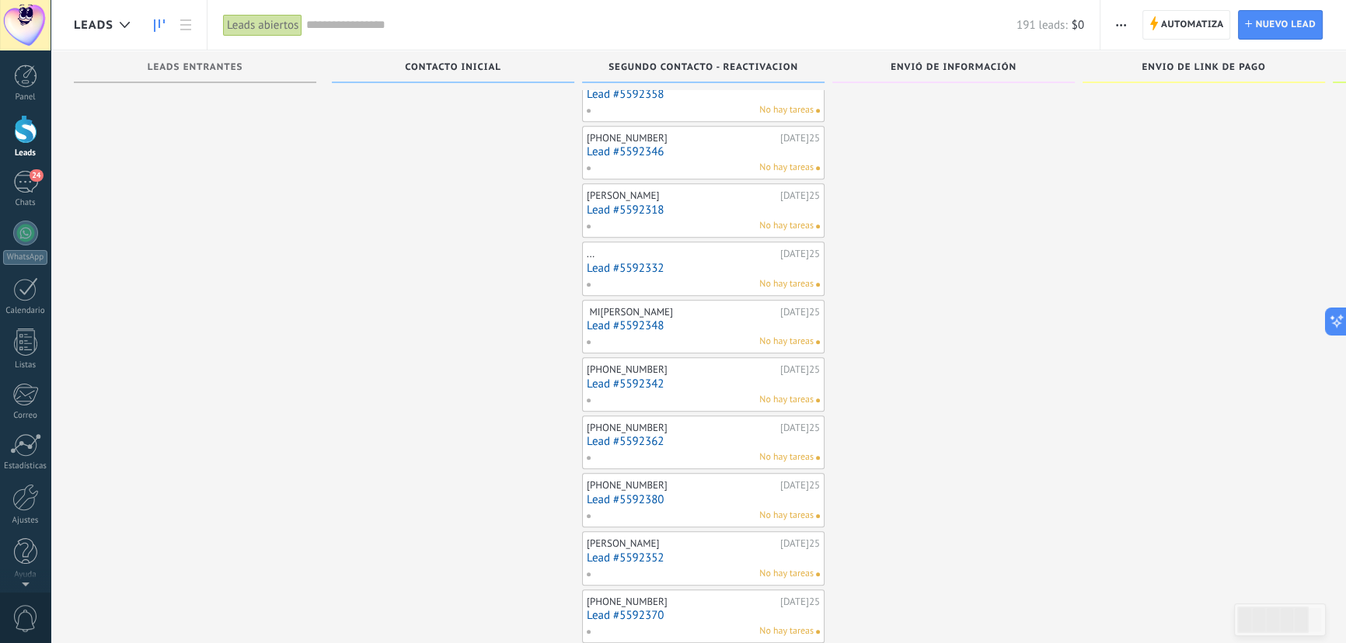
click at [649, 383] on link "Lead #5592342" at bounding box center [703, 384] width 233 height 13
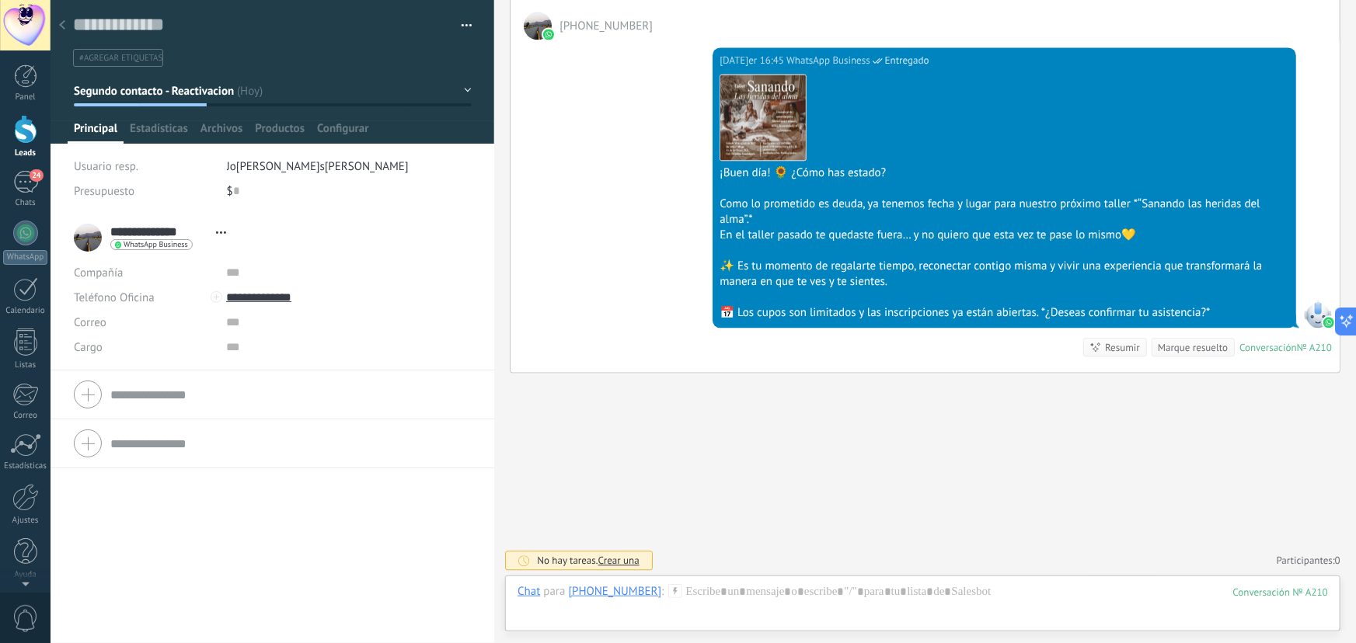
click at [71, 26] on div at bounding box center [62, 26] width 22 height 30
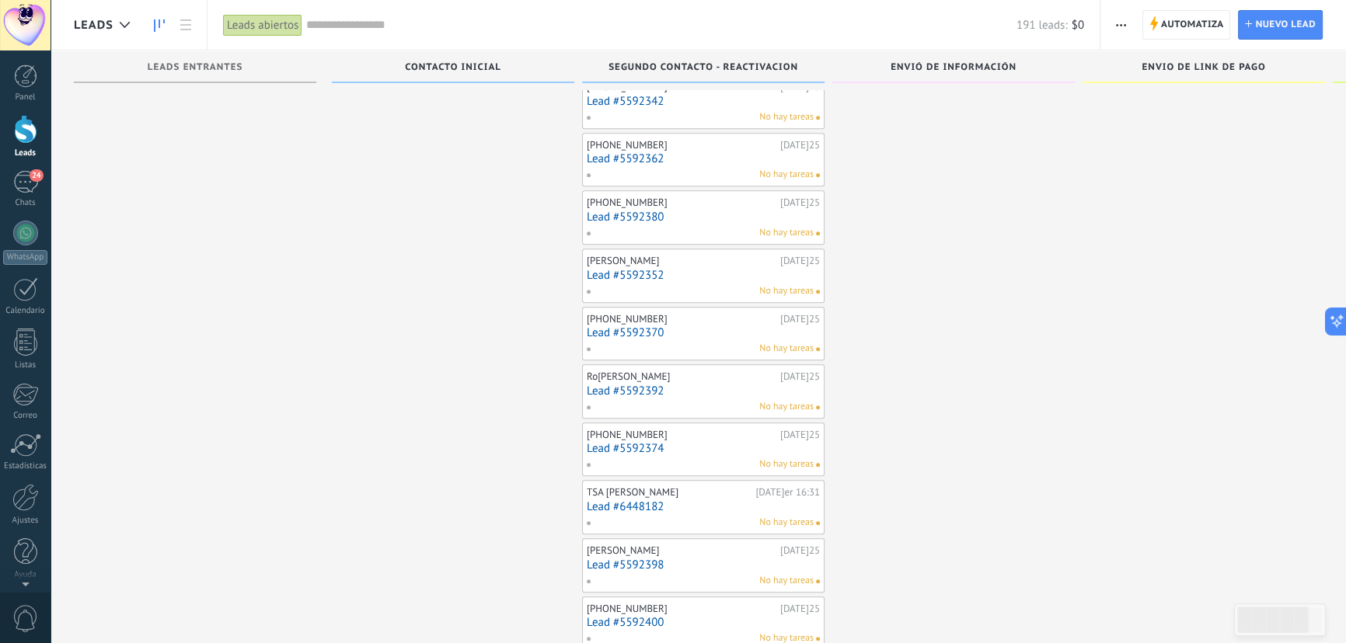
click at [626, 389] on link "Lead #5592392" at bounding box center [703, 391] width 233 height 13
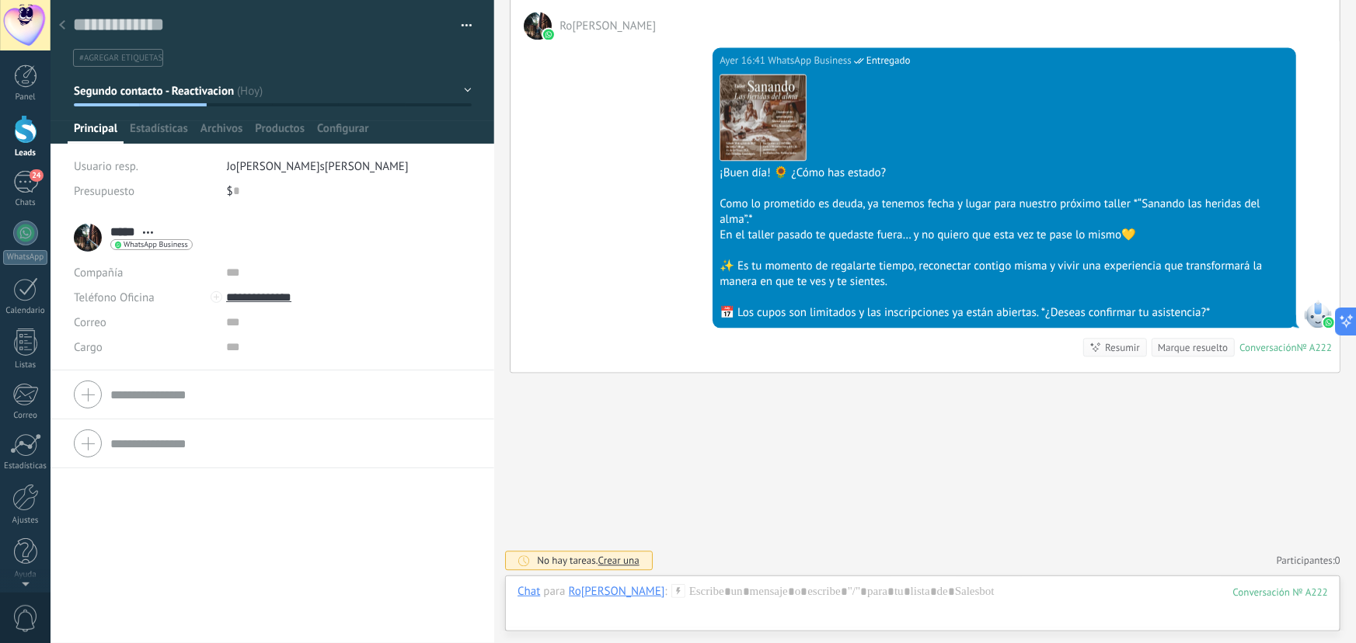
click at [65, 18] on div at bounding box center [62, 26] width 22 height 30
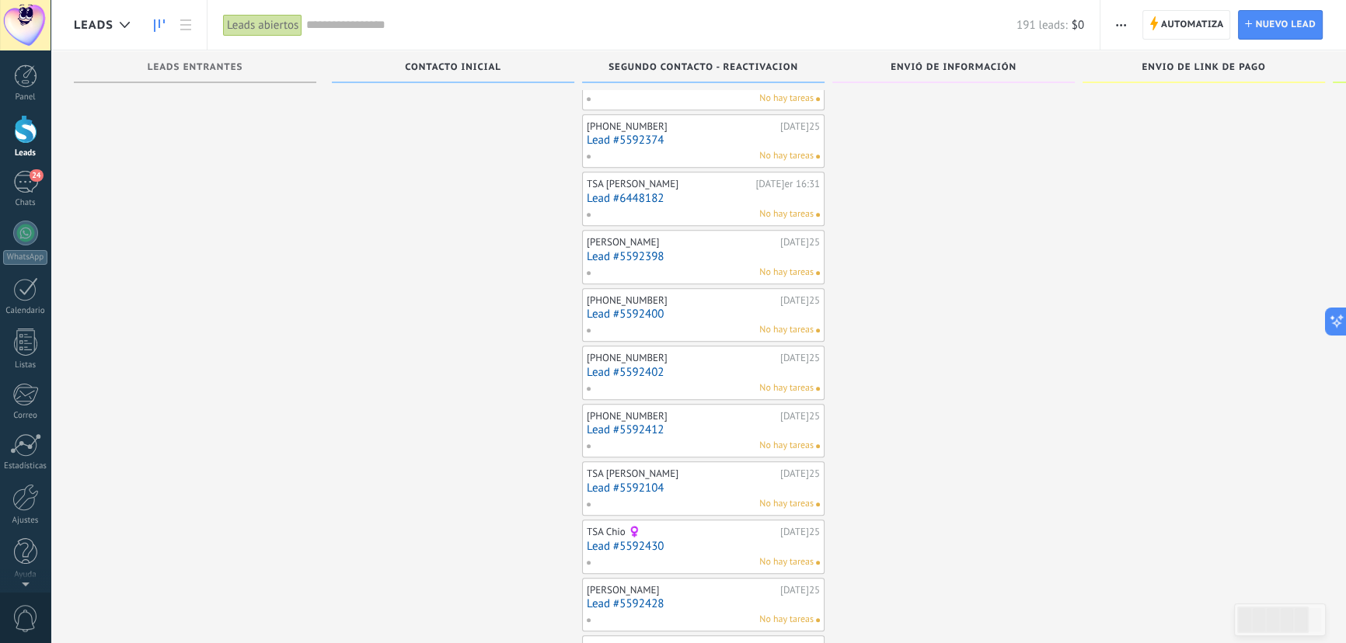
click at [645, 366] on link "Lead #5592402" at bounding box center [703, 372] width 233 height 13
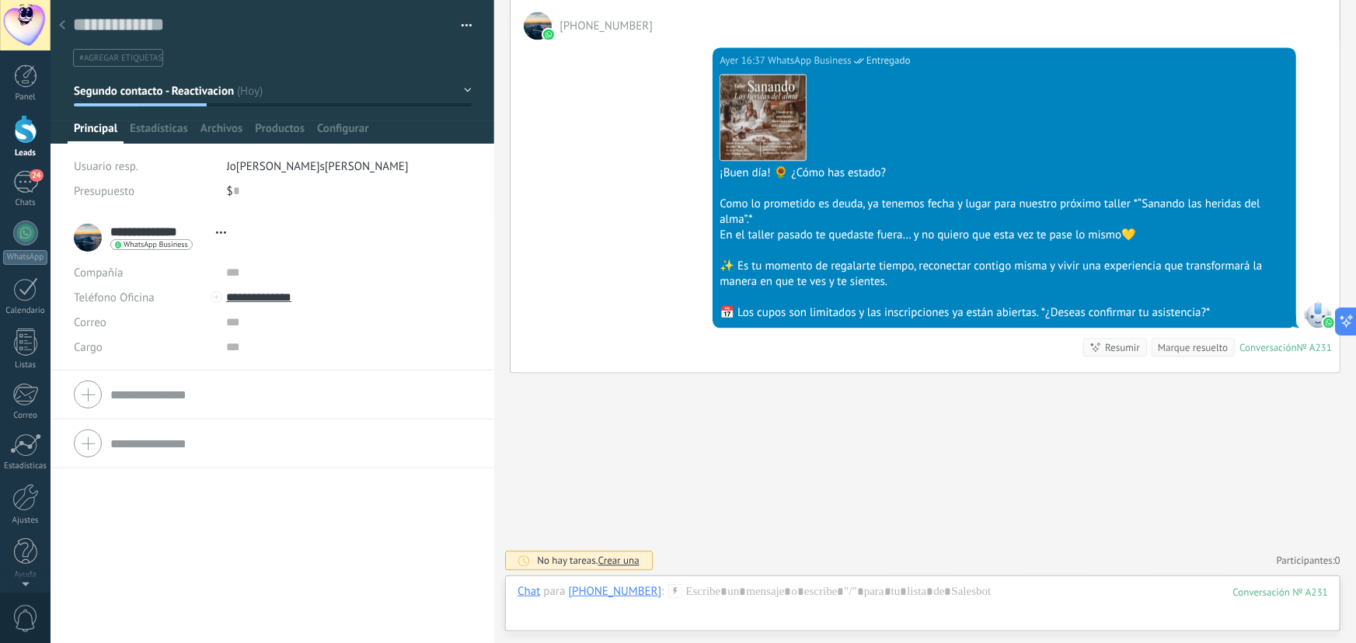
click at [64, 22] on use at bounding box center [62, 24] width 6 height 9
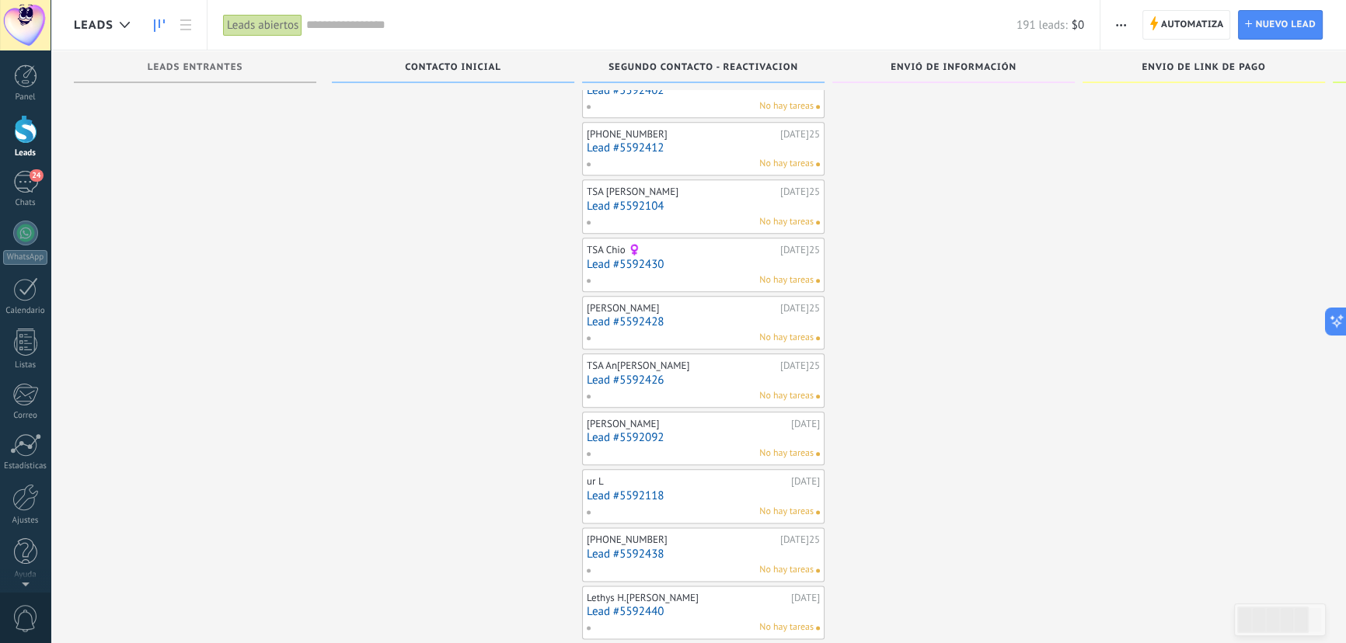
click at [618, 258] on link "Lead #5592430" at bounding box center [703, 264] width 233 height 13
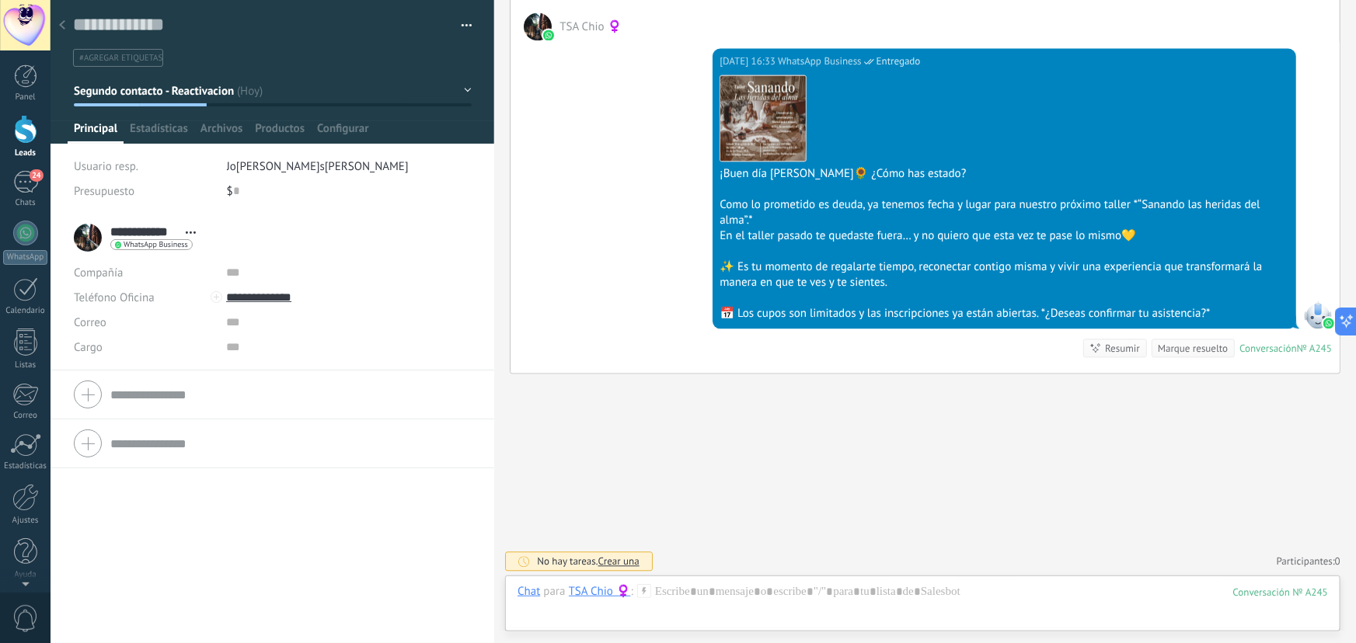
click at [68, 24] on div at bounding box center [62, 26] width 22 height 30
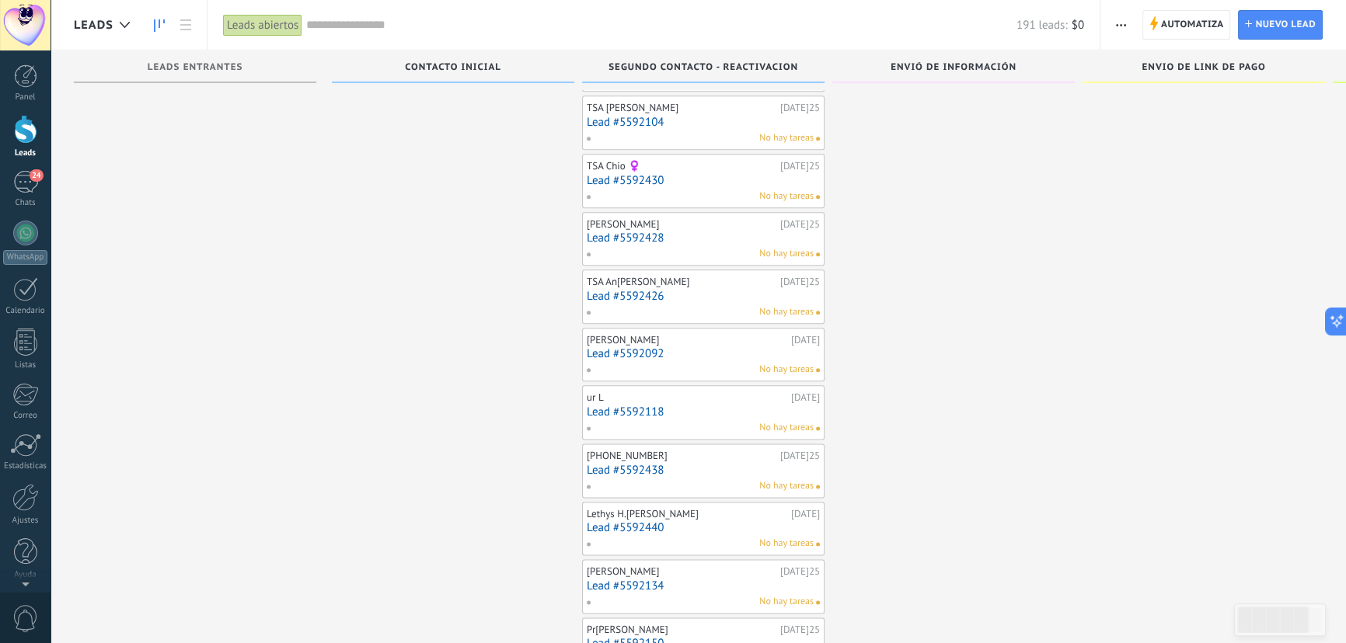
click at [635, 409] on link "Lead #5592118" at bounding box center [703, 412] width 233 height 13
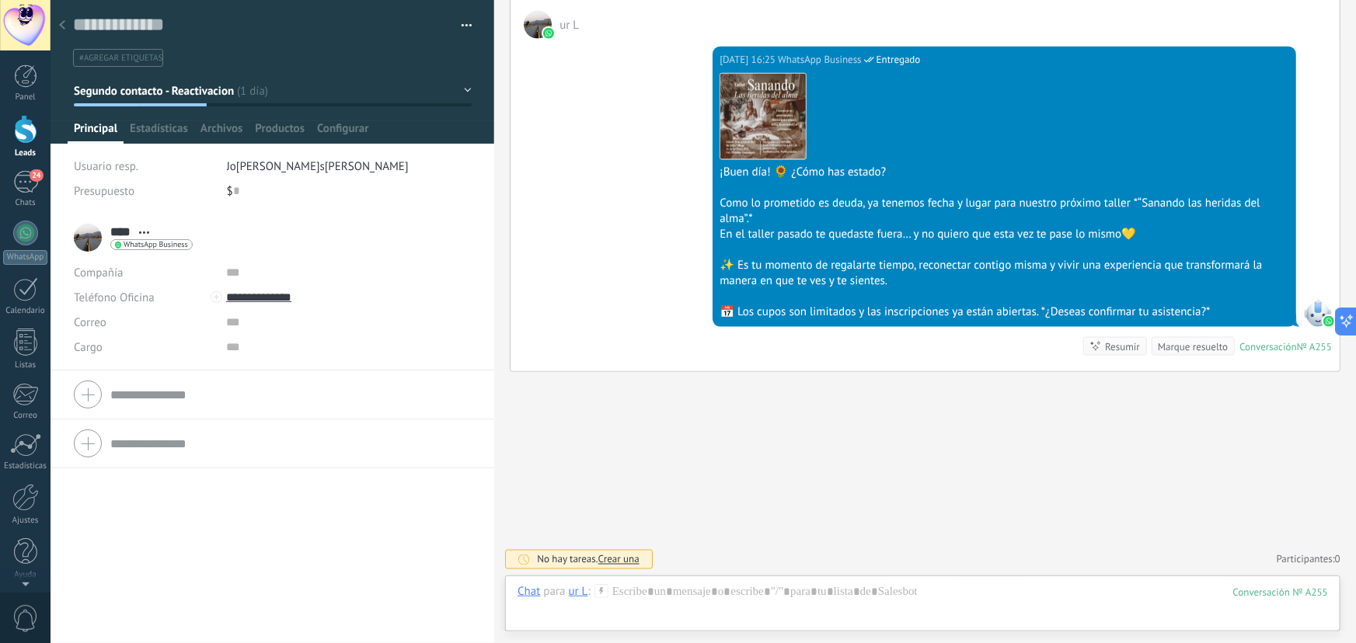
click at [65, 21] on icon at bounding box center [62, 24] width 6 height 9
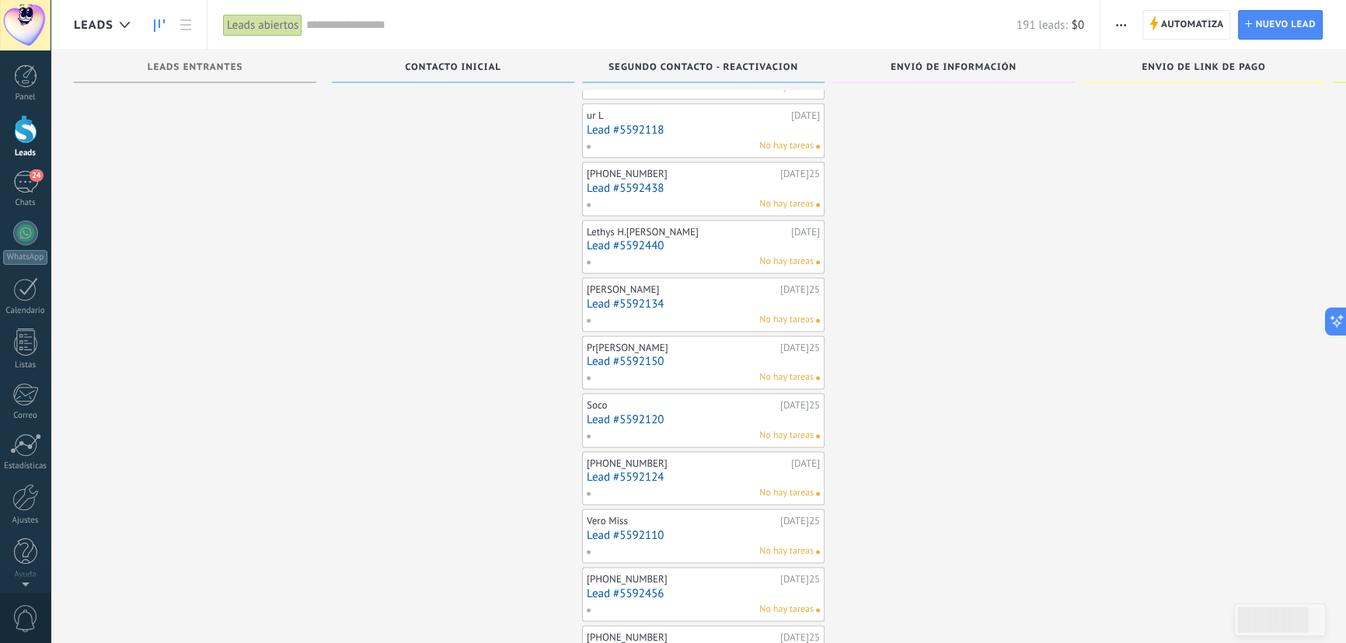
click at [619, 345] on div "Prisci 28.07.2025 Lead #5592150 No hay tareas" at bounding box center [703, 362] width 233 height 45
click at [622, 355] on link "Lead #5592150" at bounding box center [703, 361] width 233 height 13
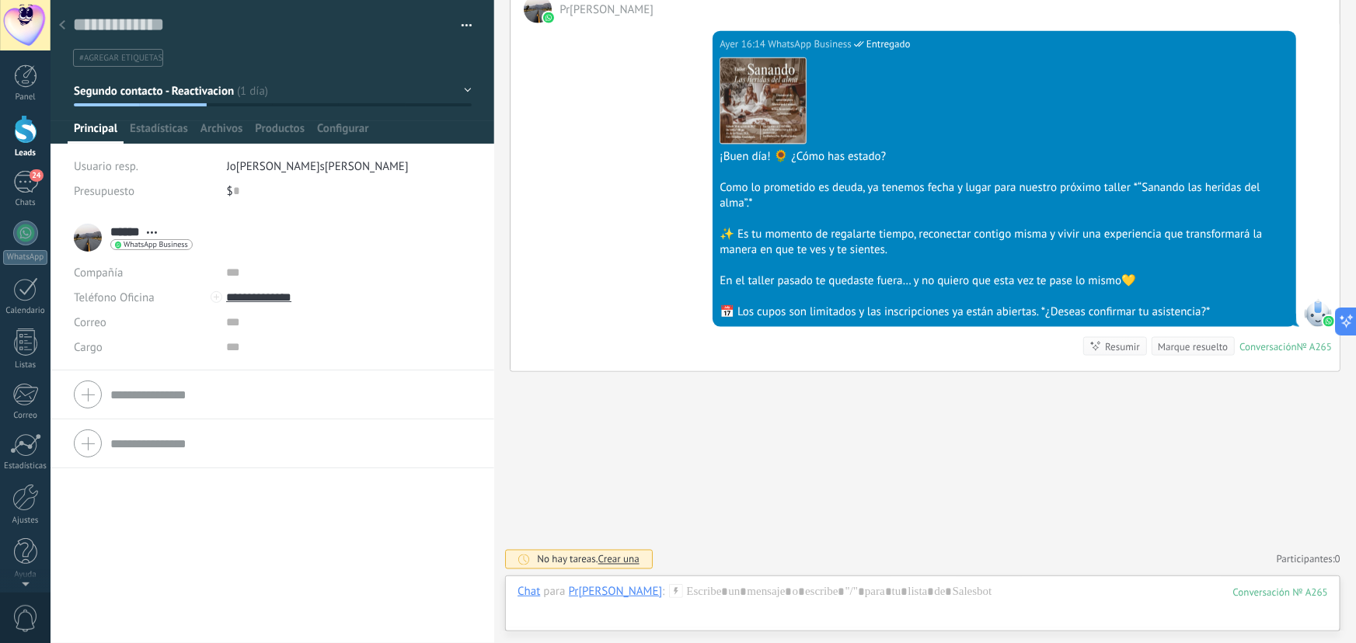
click at [61, 26] on use at bounding box center [62, 24] width 6 height 9
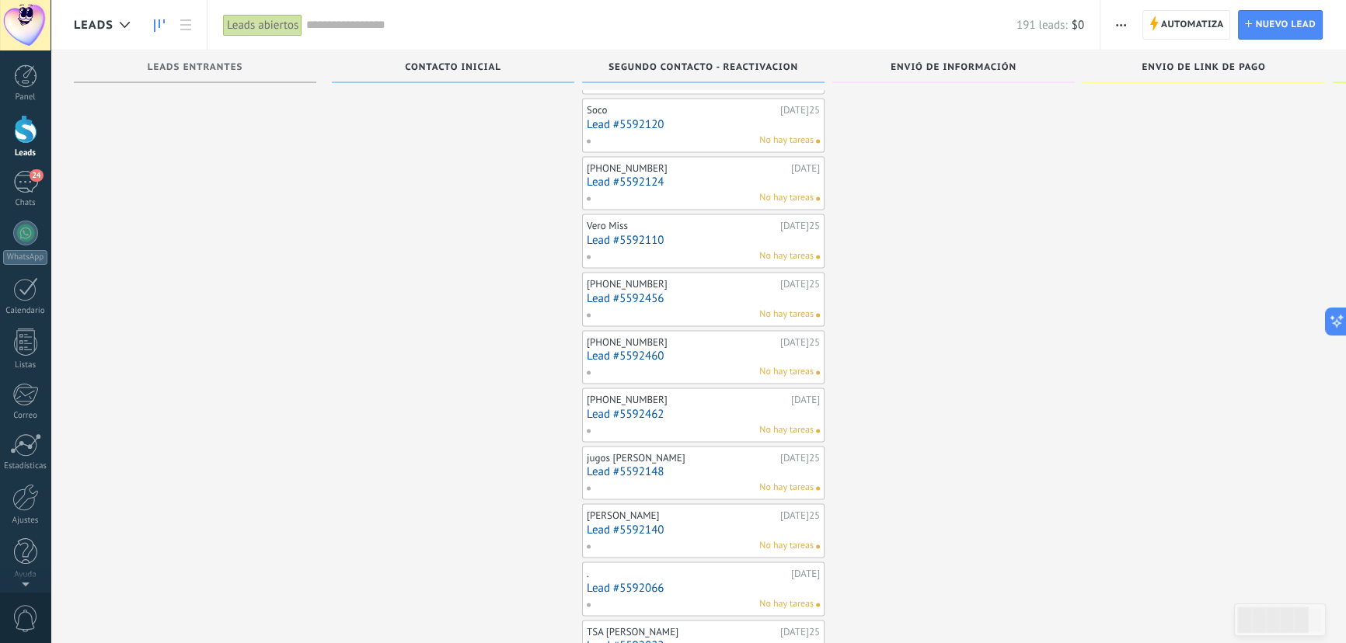
click at [653, 408] on link "Lead #5592462" at bounding box center [703, 414] width 233 height 13
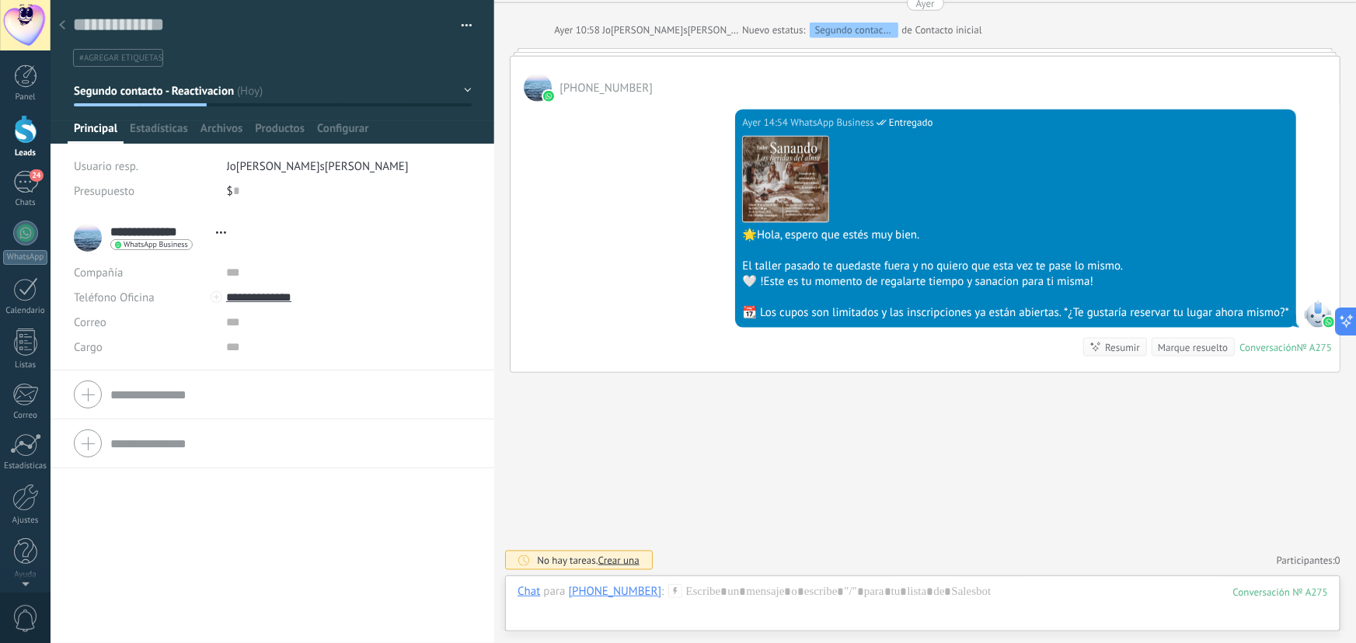
click at [62, 26] on icon at bounding box center [62, 24] width 6 height 9
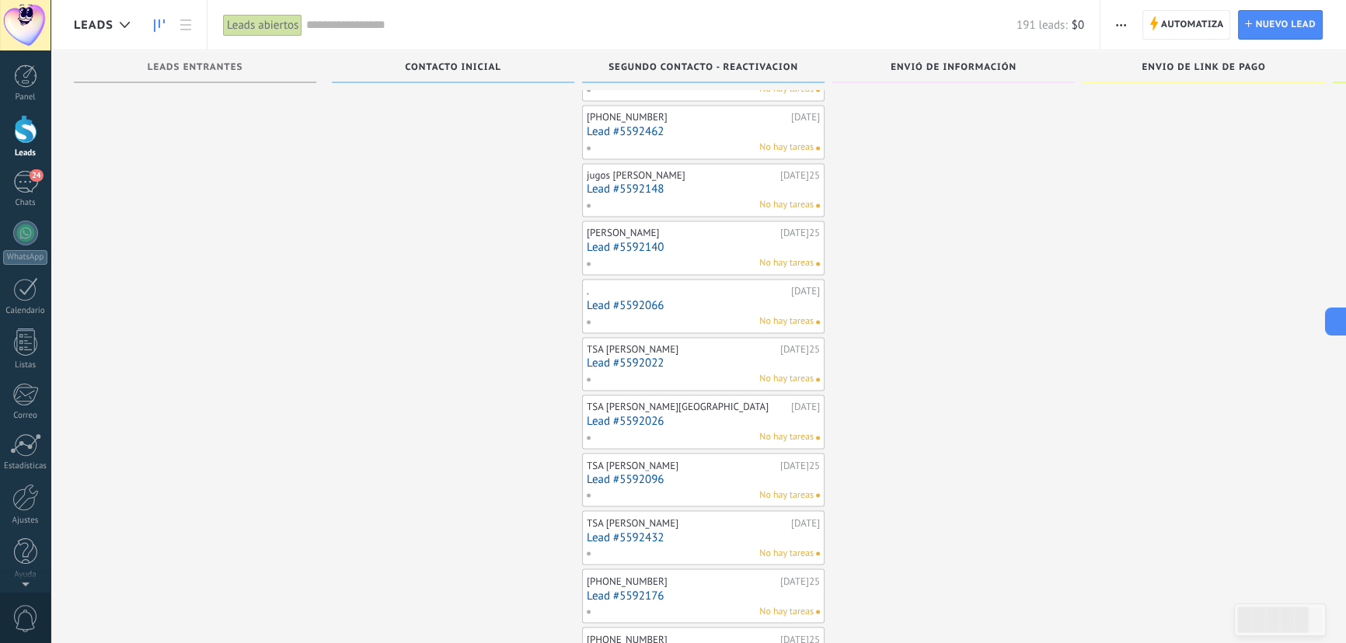
click at [636, 418] on div "TSA Lupita Ortiz París 27.07.2025 Lead #5592026 No hay tareas" at bounding box center [703, 421] width 233 height 45
click at [636, 415] on link "Lead #5592026" at bounding box center [703, 421] width 233 height 13
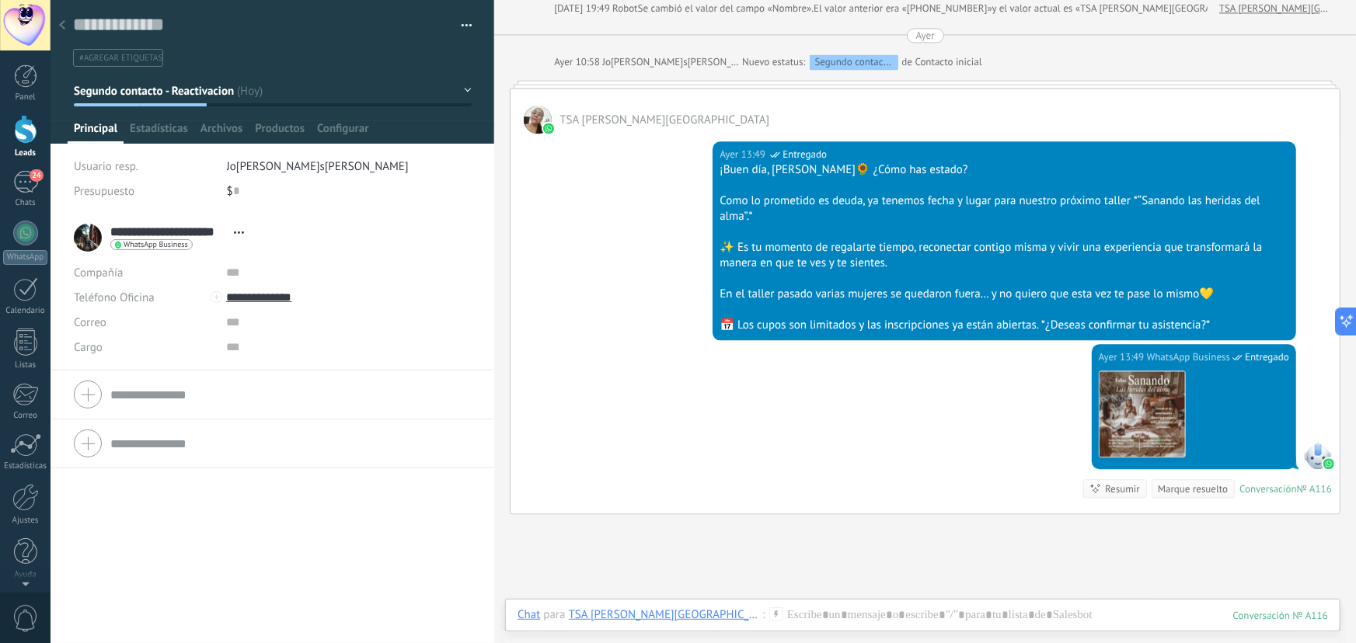
click at [61, 19] on div at bounding box center [62, 26] width 22 height 30
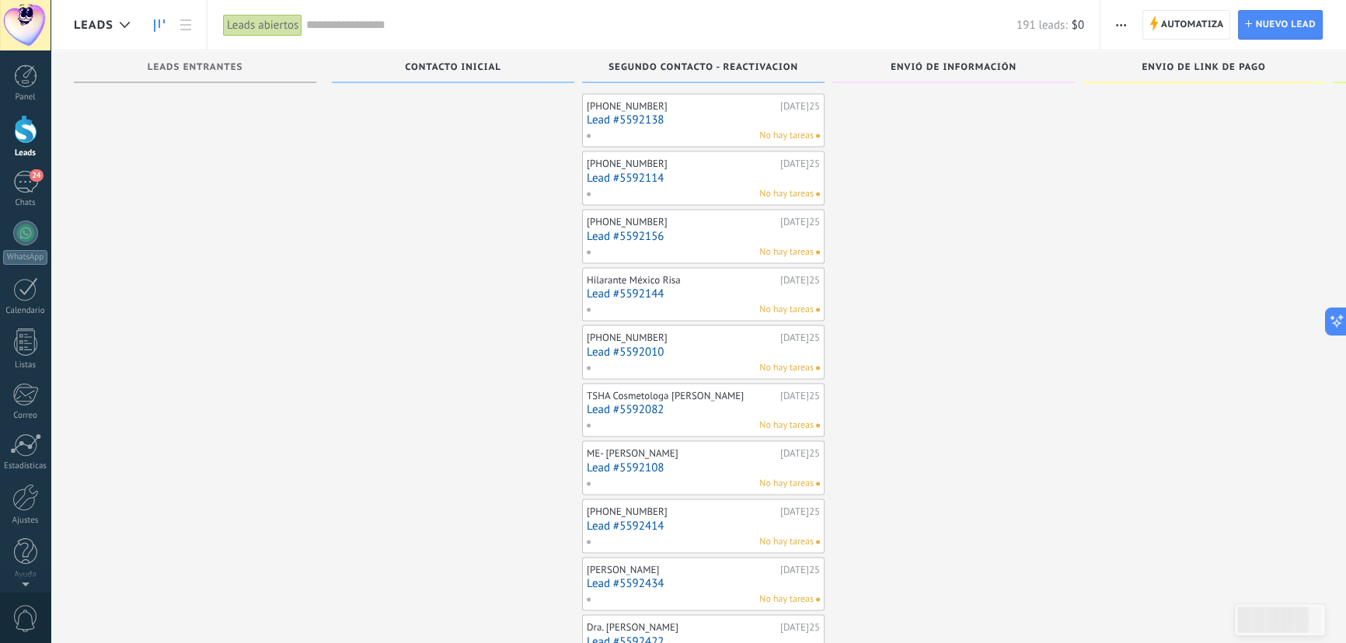
click at [636, 403] on link "Lead #5592082" at bounding box center [703, 409] width 233 height 13
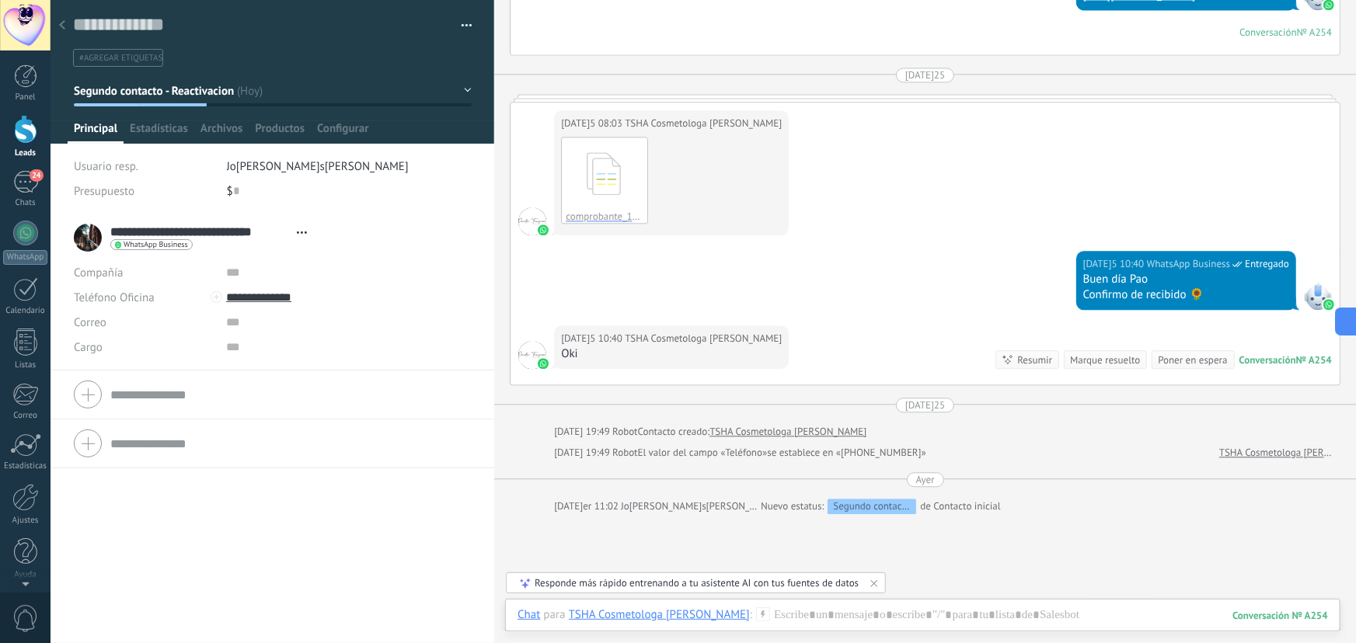
click at [457, 88] on button "Segundo contacto - Reactivacion" at bounding box center [273, 91] width 398 height 28
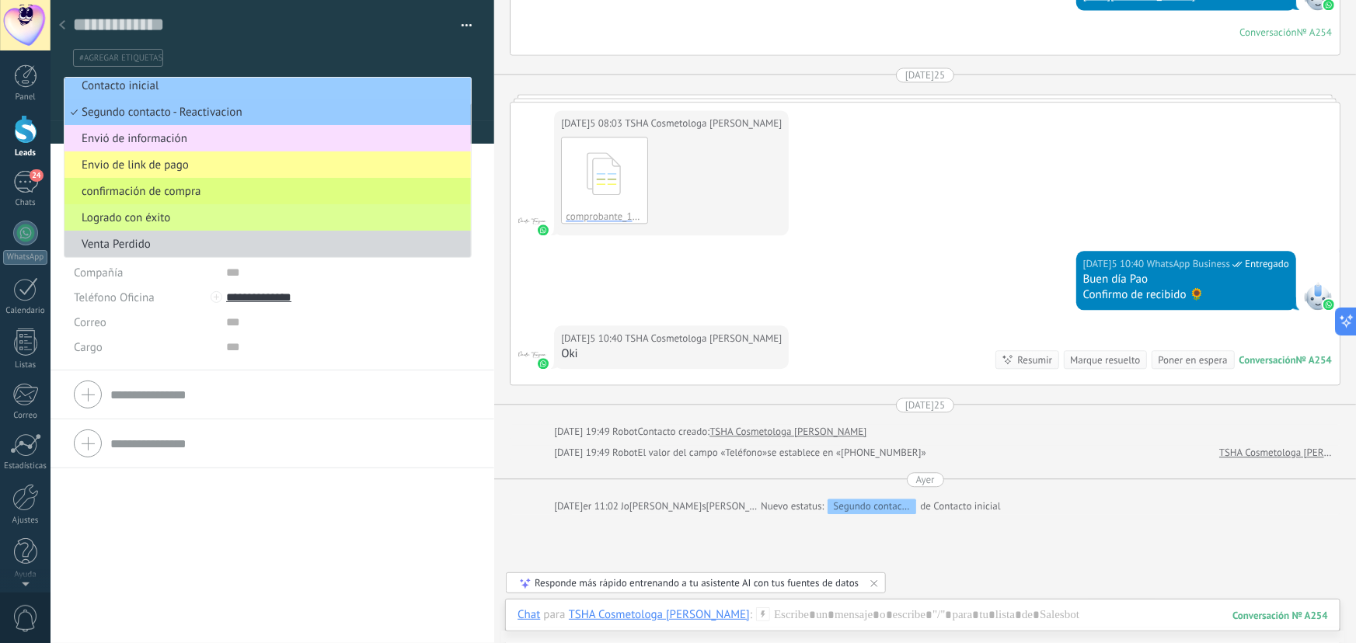
click at [162, 213] on span "Logrado con éxito" at bounding box center [266, 218] width 402 height 15
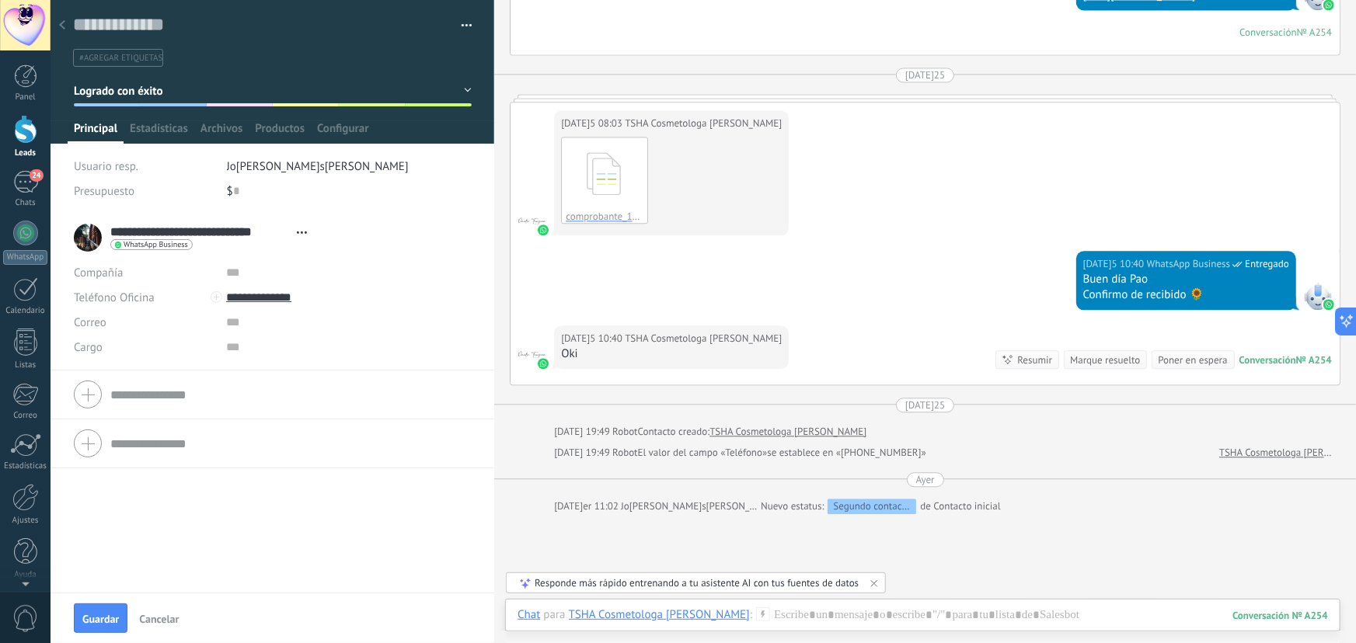
click at [461, 23] on button "button" at bounding box center [461, 25] width 23 height 23
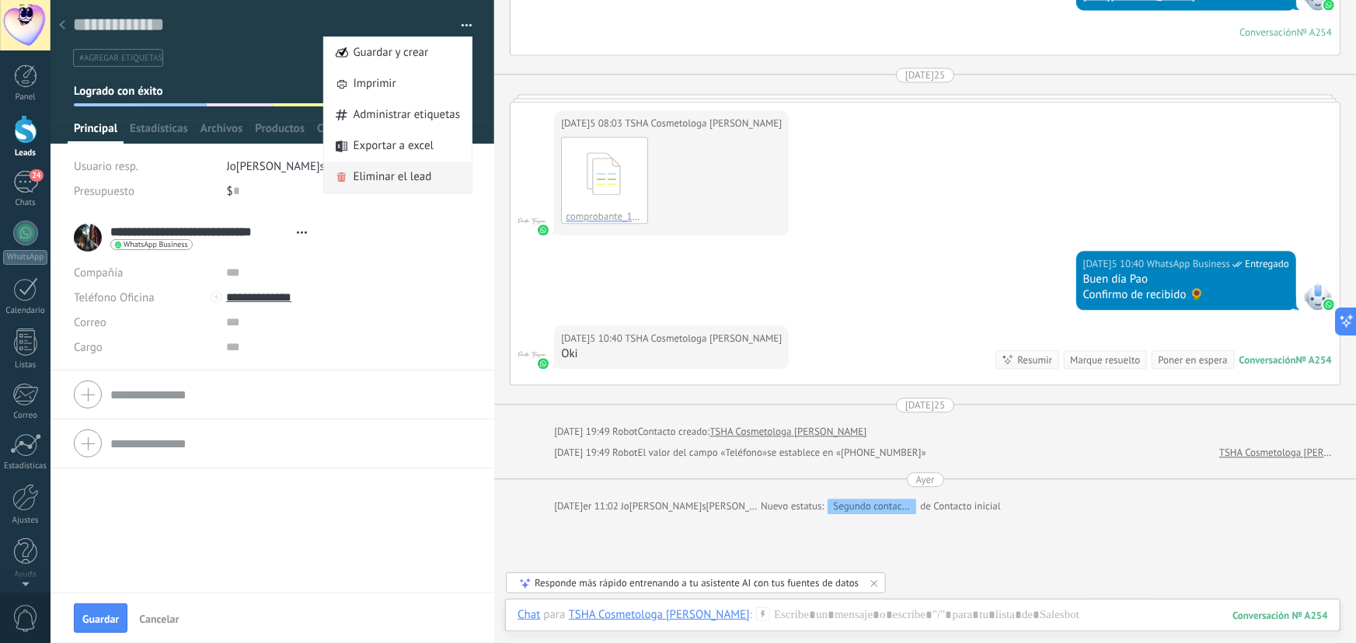
click at [375, 173] on span "Eliminar el lead" at bounding box center [393, 177] width 78 height 31
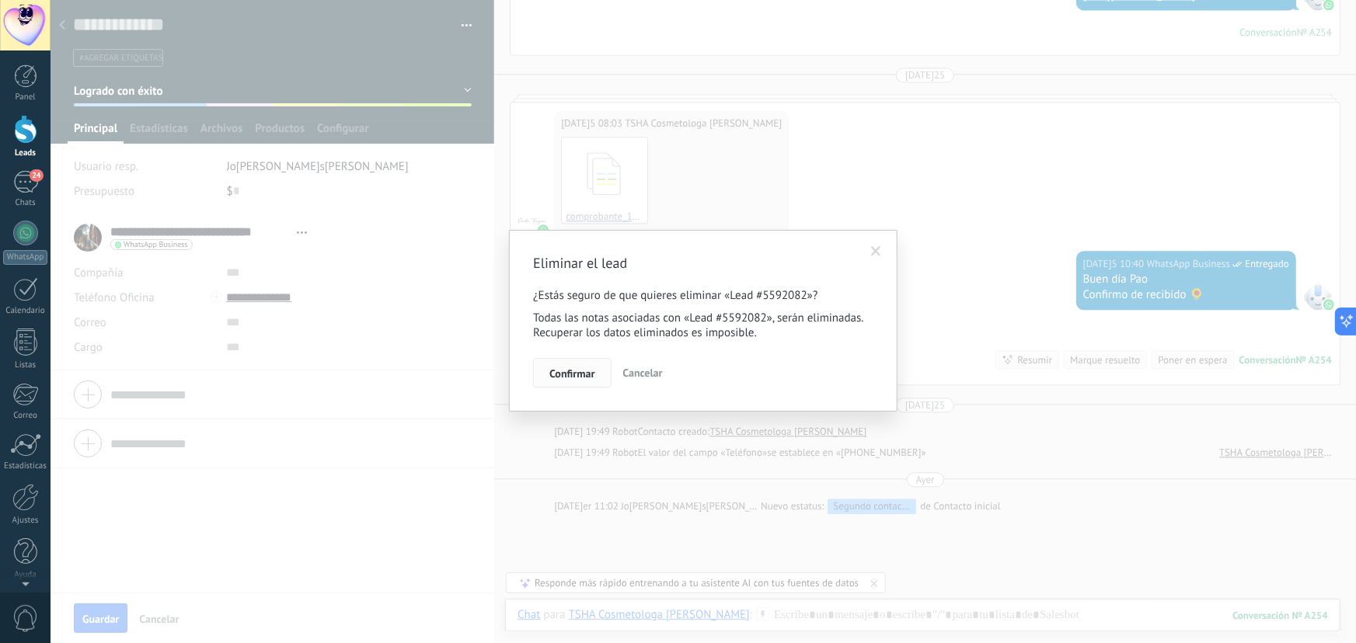
click at [588, 371] on span "Confirmar" at bounding box center [571, 373] width 45 height 11
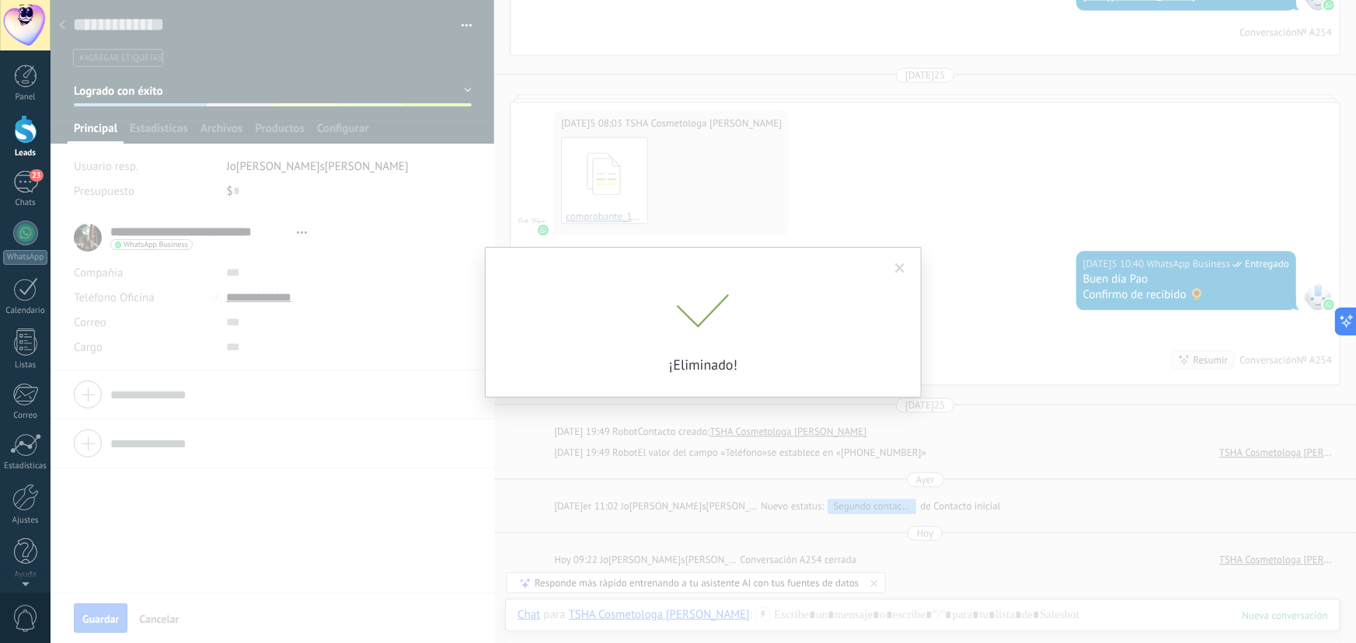
scroll to position [1788, 0]
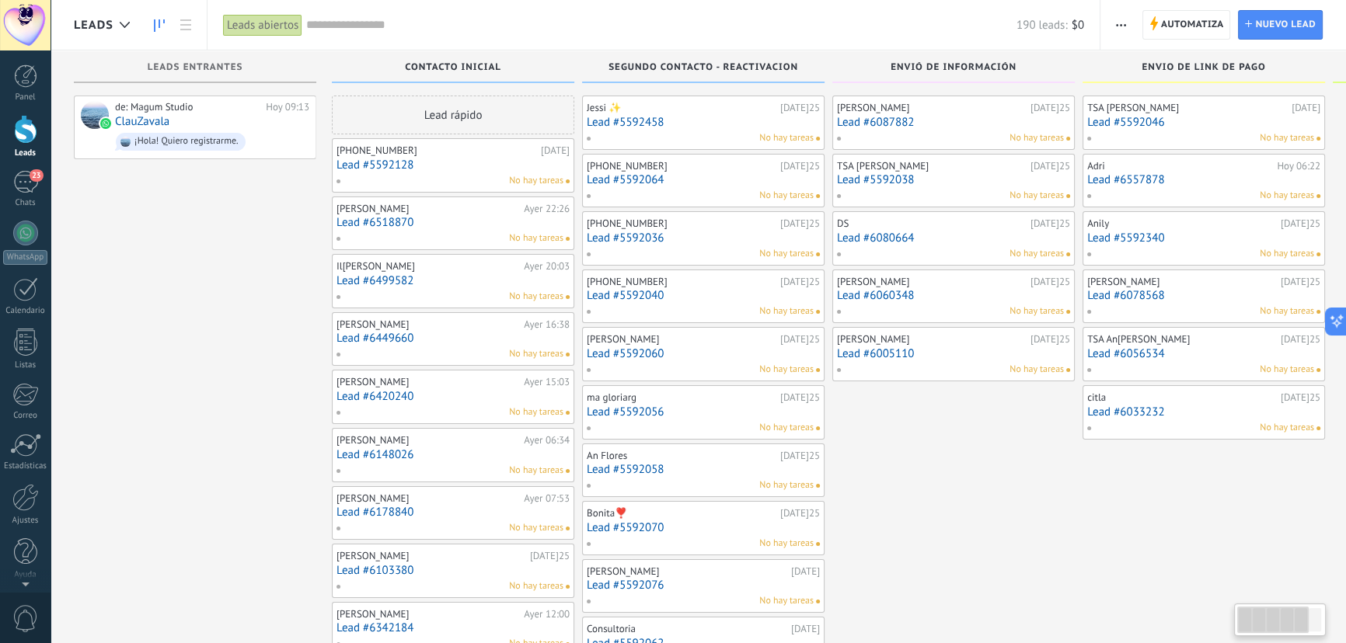
scroll to position [8, 0]
click at [623, 125] on link "Lead #5592458" at bounding box center [703, 122] width 233 height 13
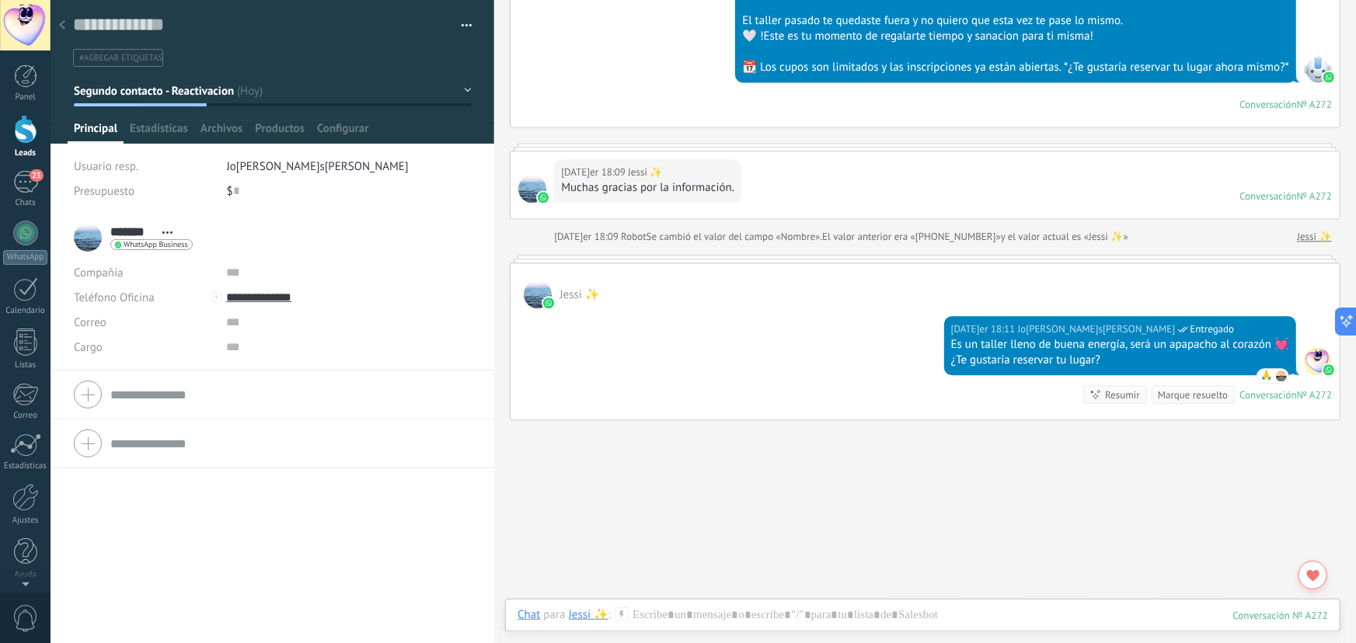
scroll to position [1710, 0]
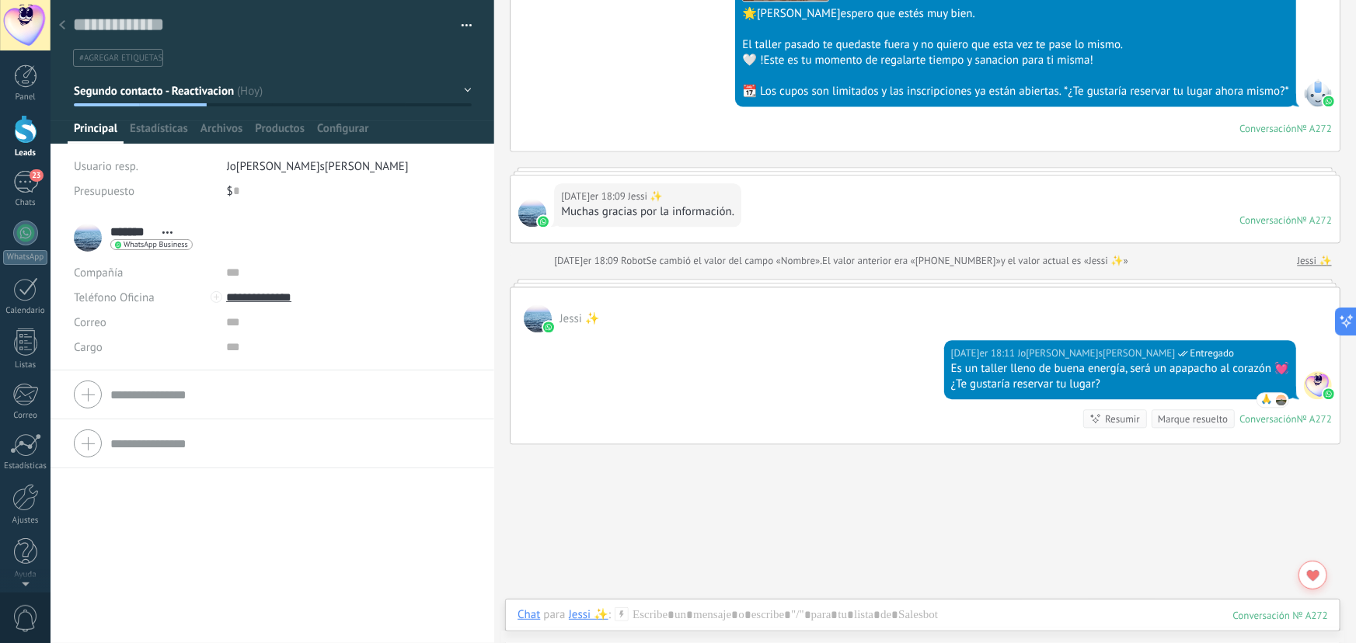
click at [65, 22] on div at bounding box center [62, 26] width 22 height 30
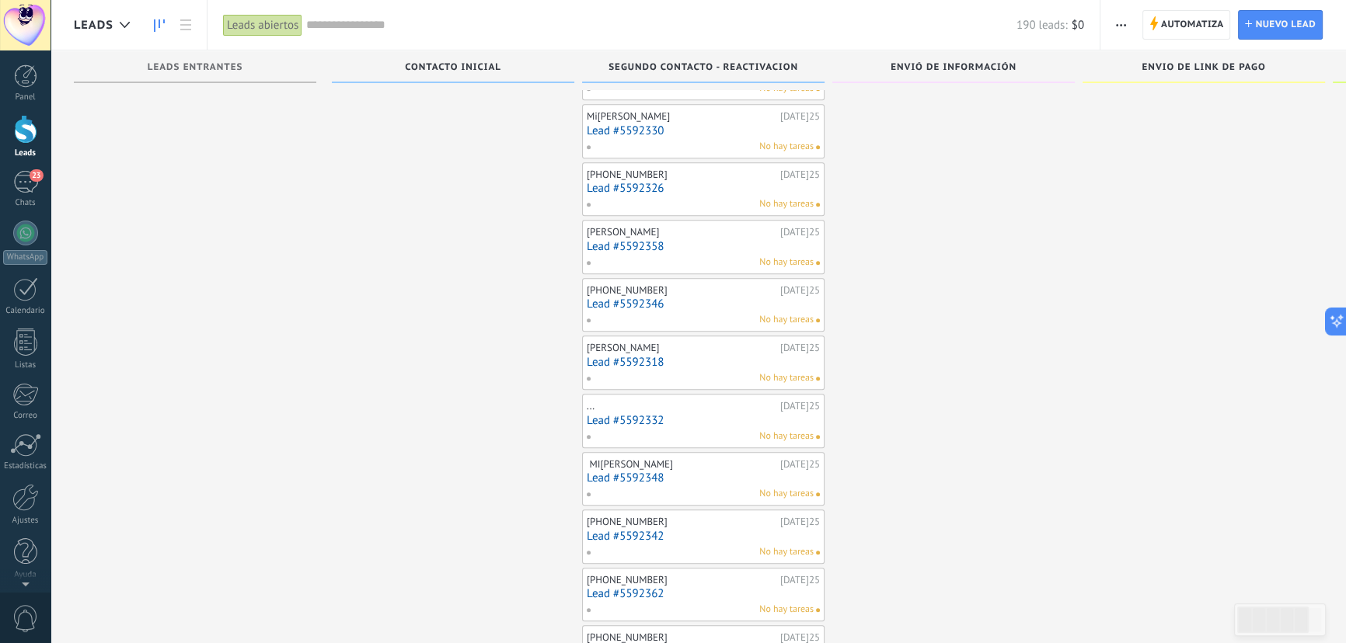
scroll to position [1299, 0]
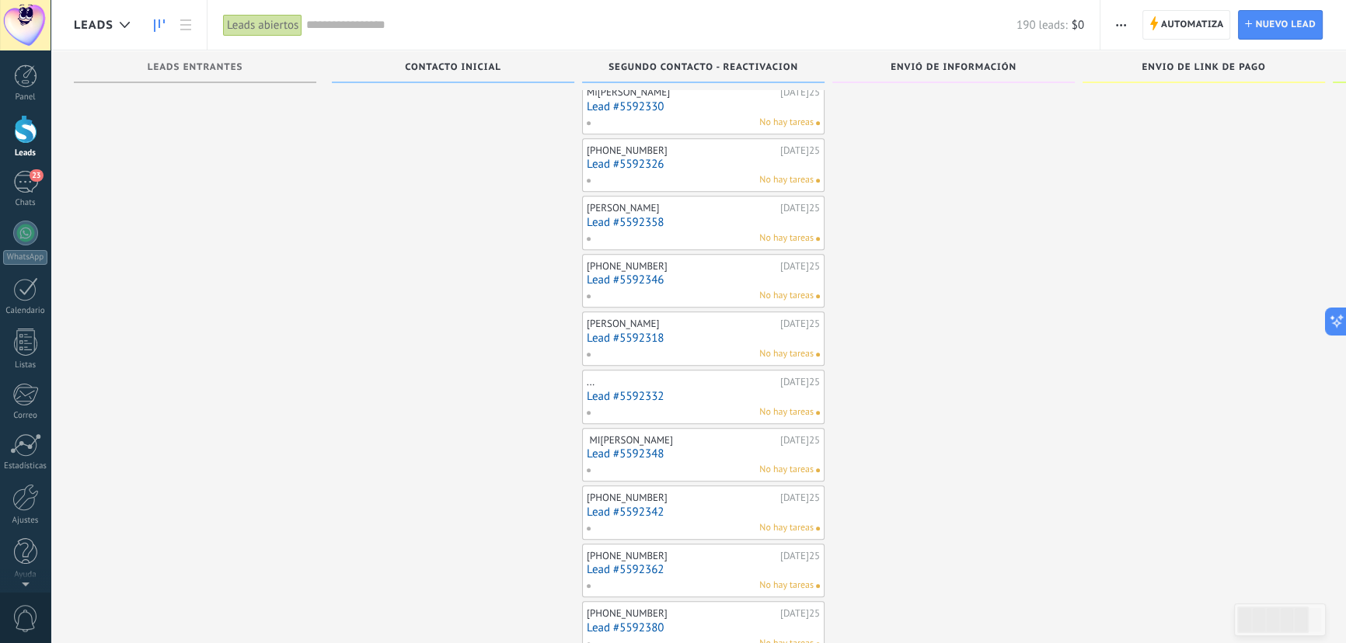
click at [621, 274] on link "Lead #5592346" at bounding box center [703, 280] width 233 height 13
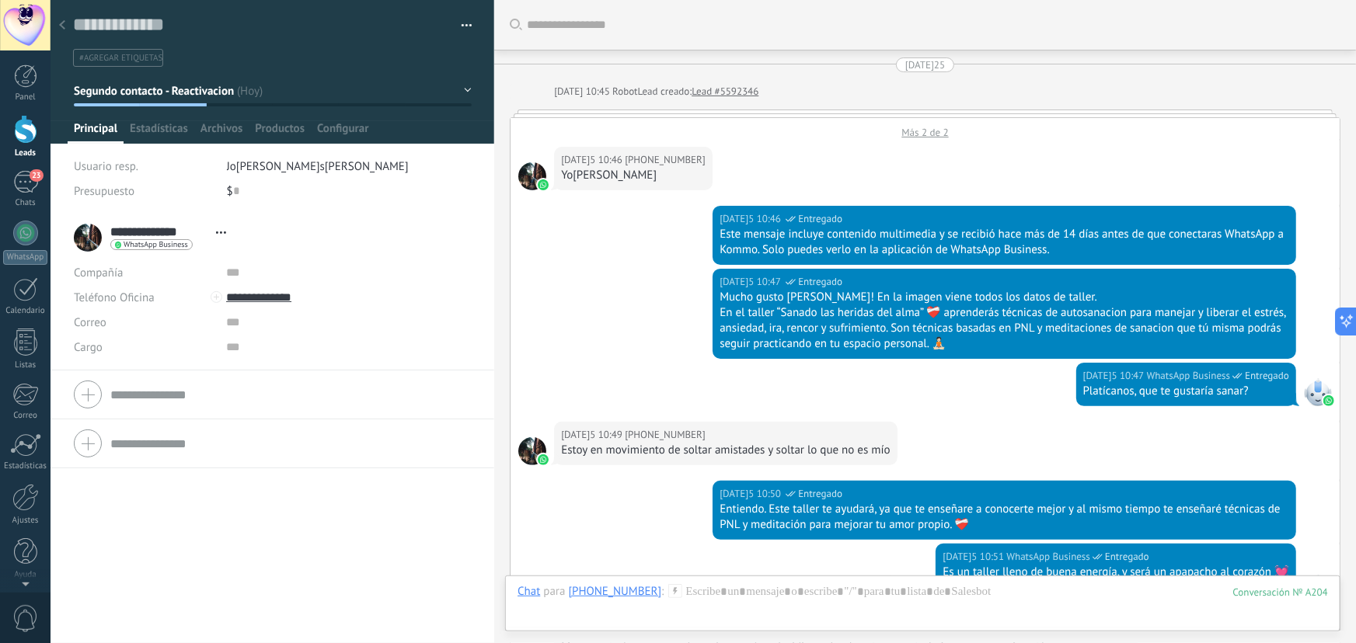
scroll to position [1710, 0]
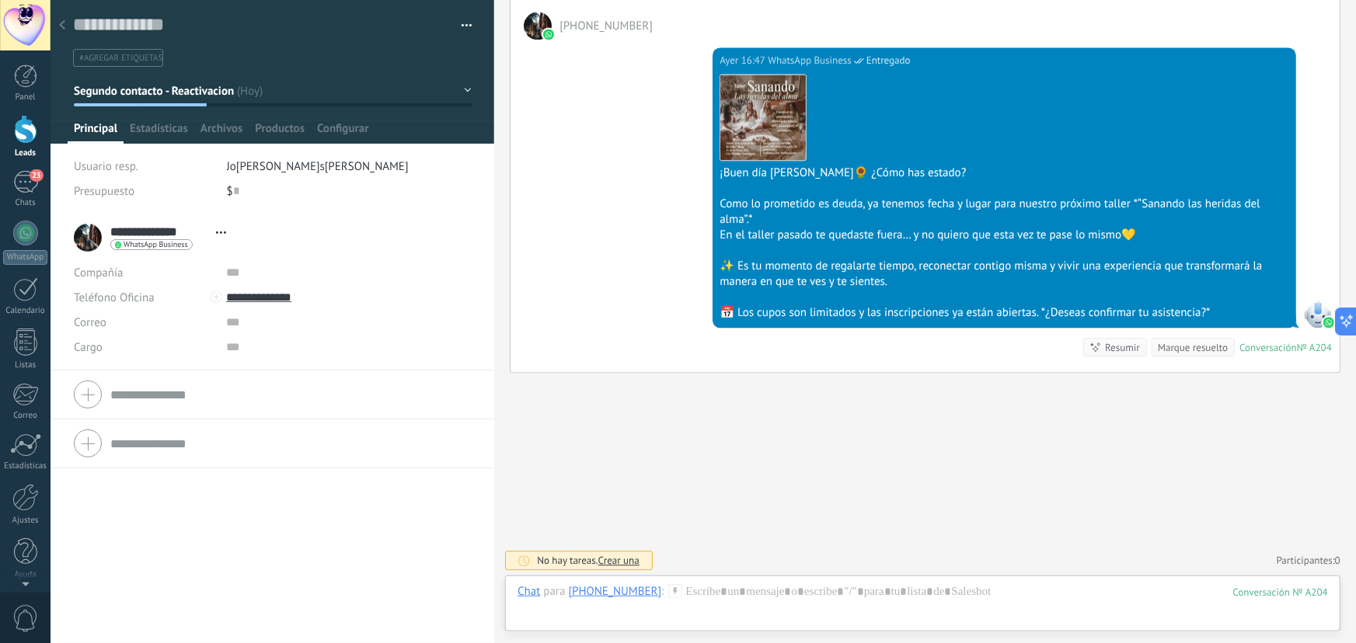
click at [70, 29] on div at bounding box center [62, 26] width 22 height 30
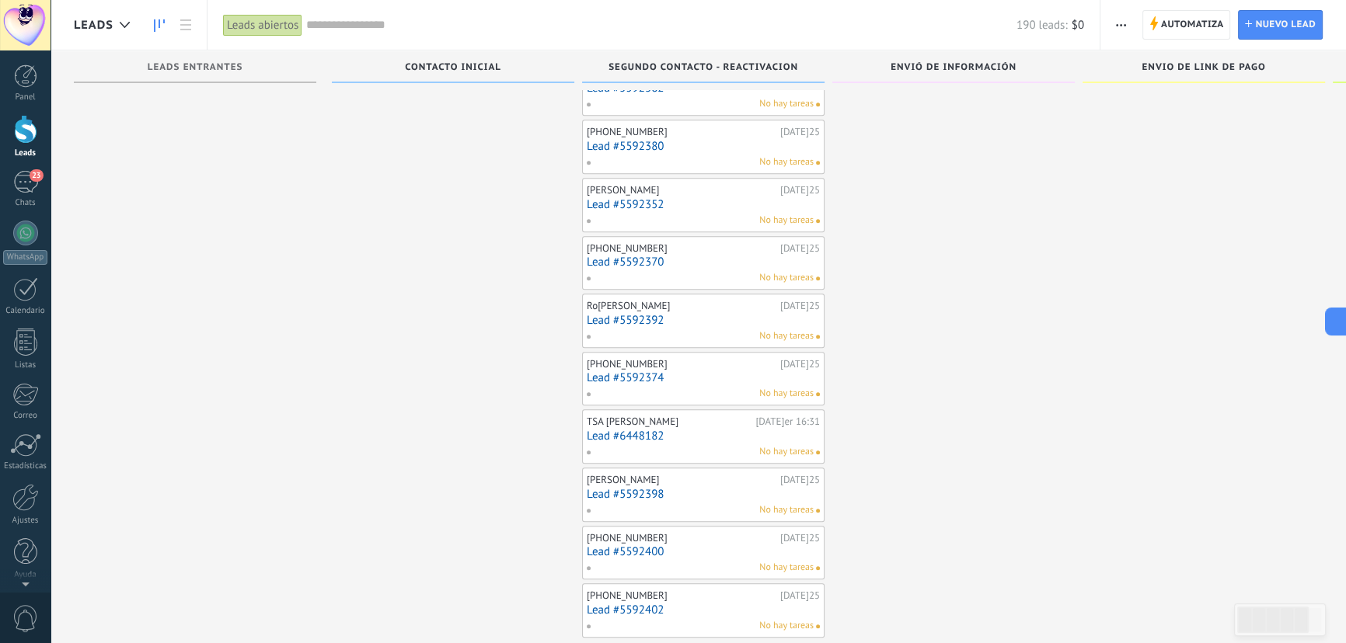
scroll to position [1806, 0]
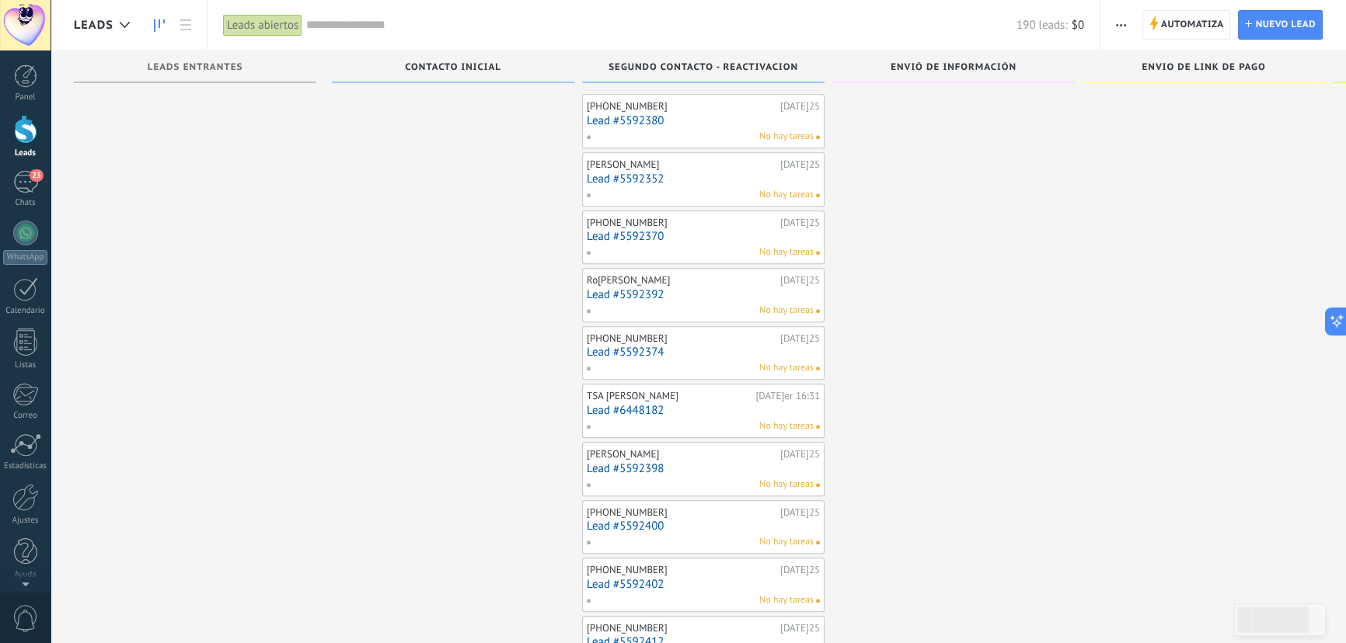
click at [647, 404] on link "Lead #6448182" at bounding box center [703, 410] width 233 height 13
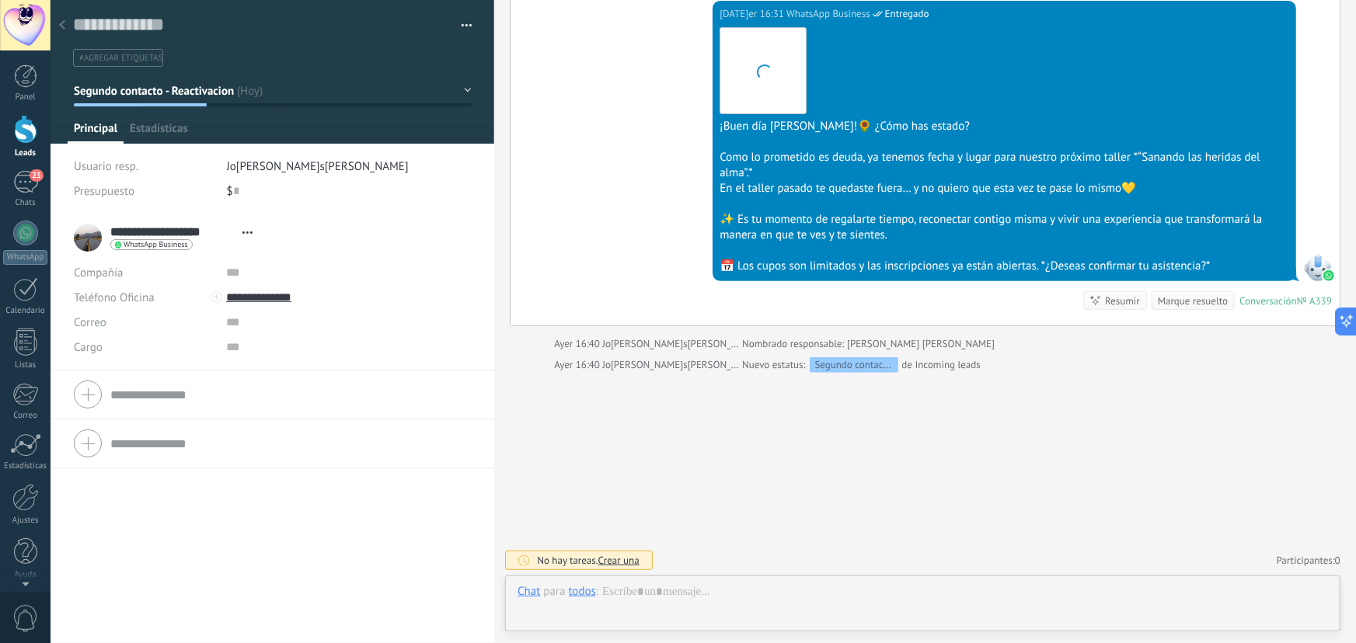
scroll to position [23, 0]
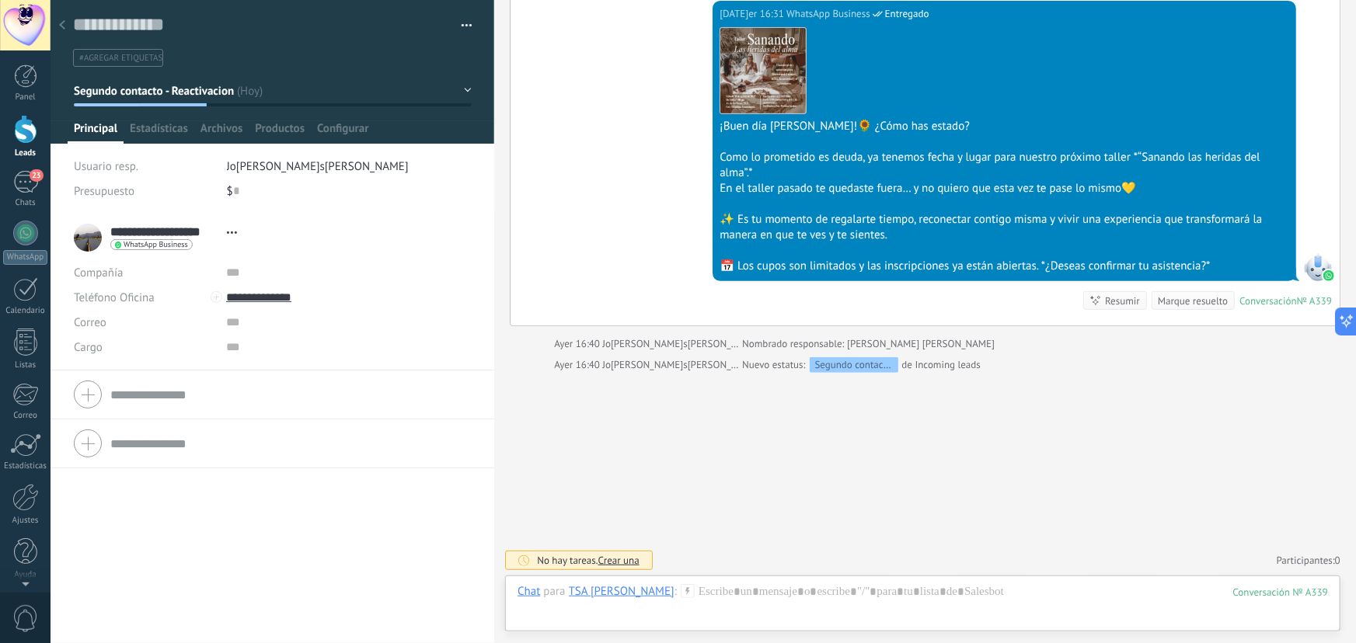
click at [68, 20] on div at bounding box center [62, 26] width 22 height 30
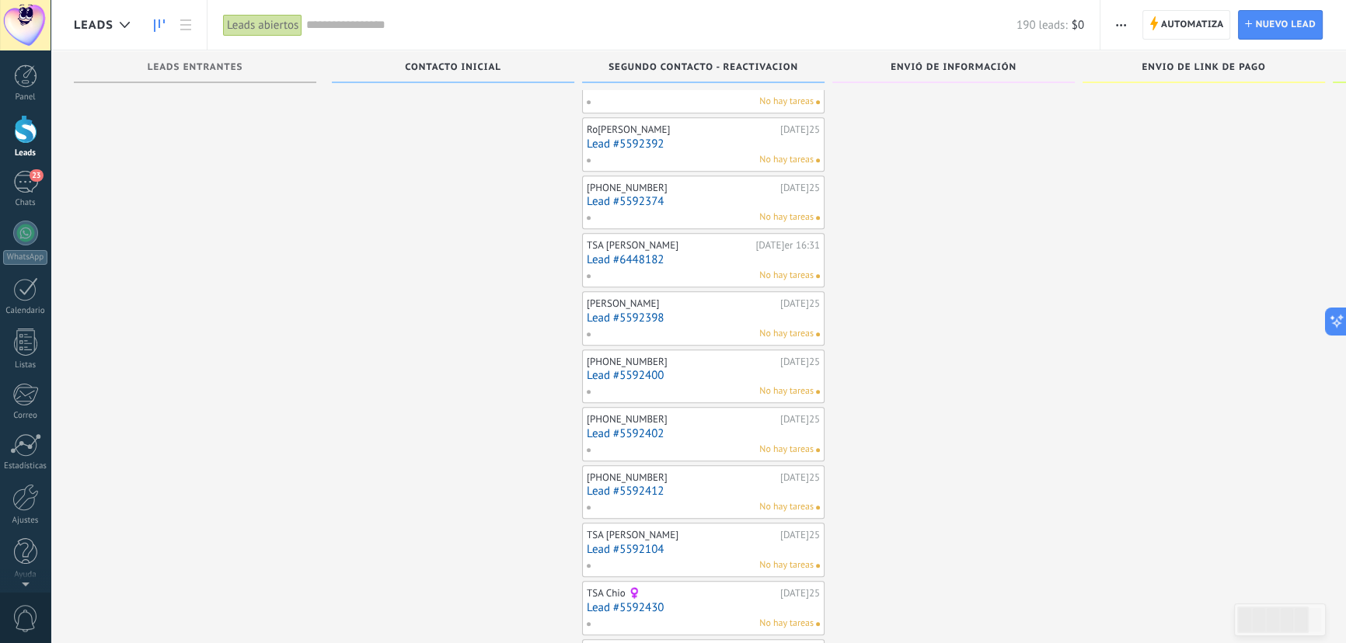
scroll to position [1947, 0]
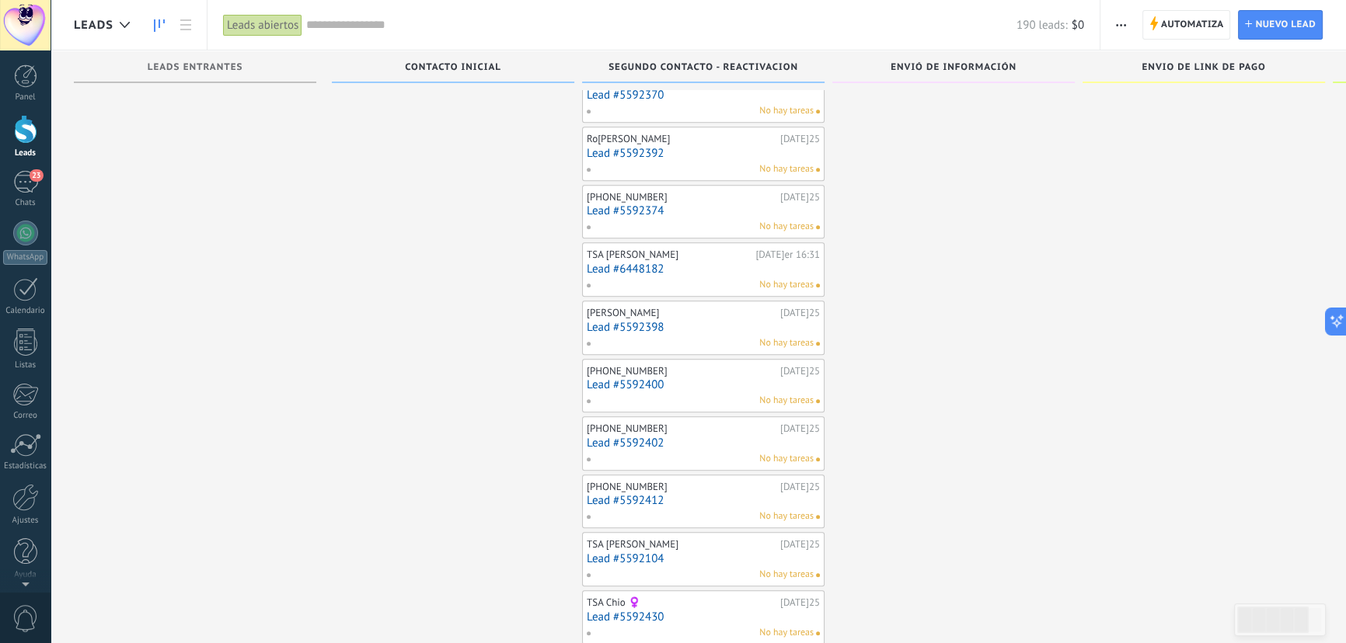
click at [619, 321] on link "Lead #5592398" at bounding box center [703, 327] width 233 height 13
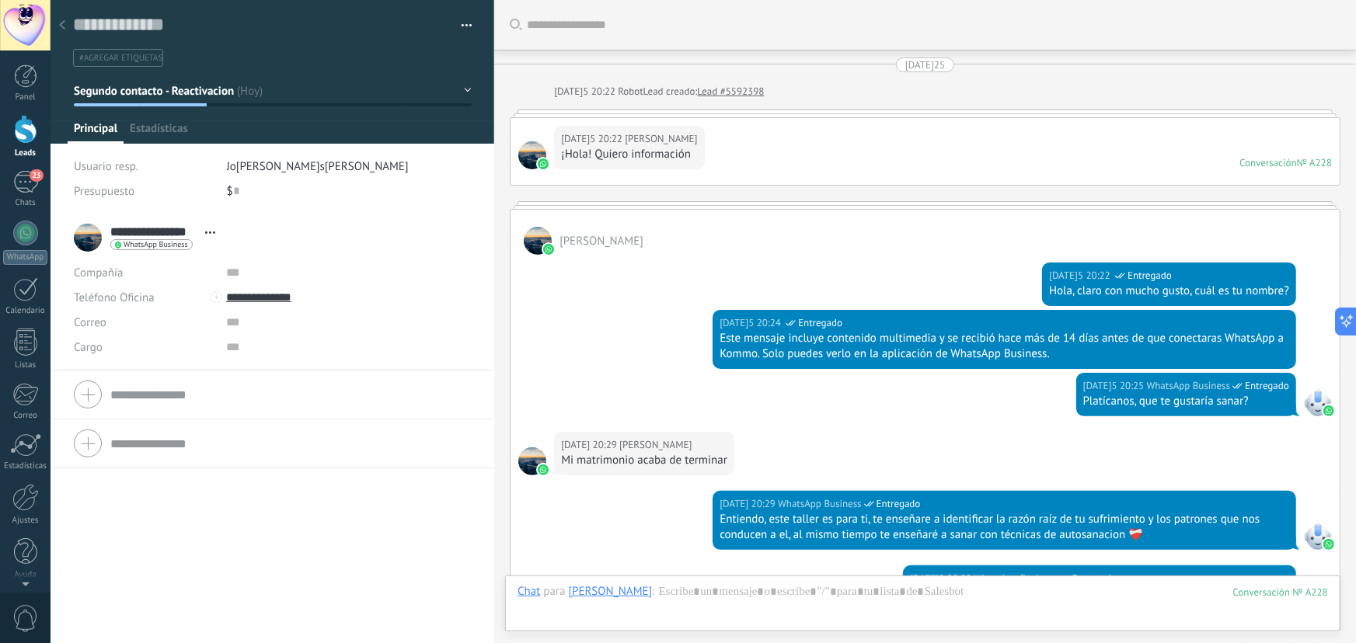
scroll to position [23, 0]
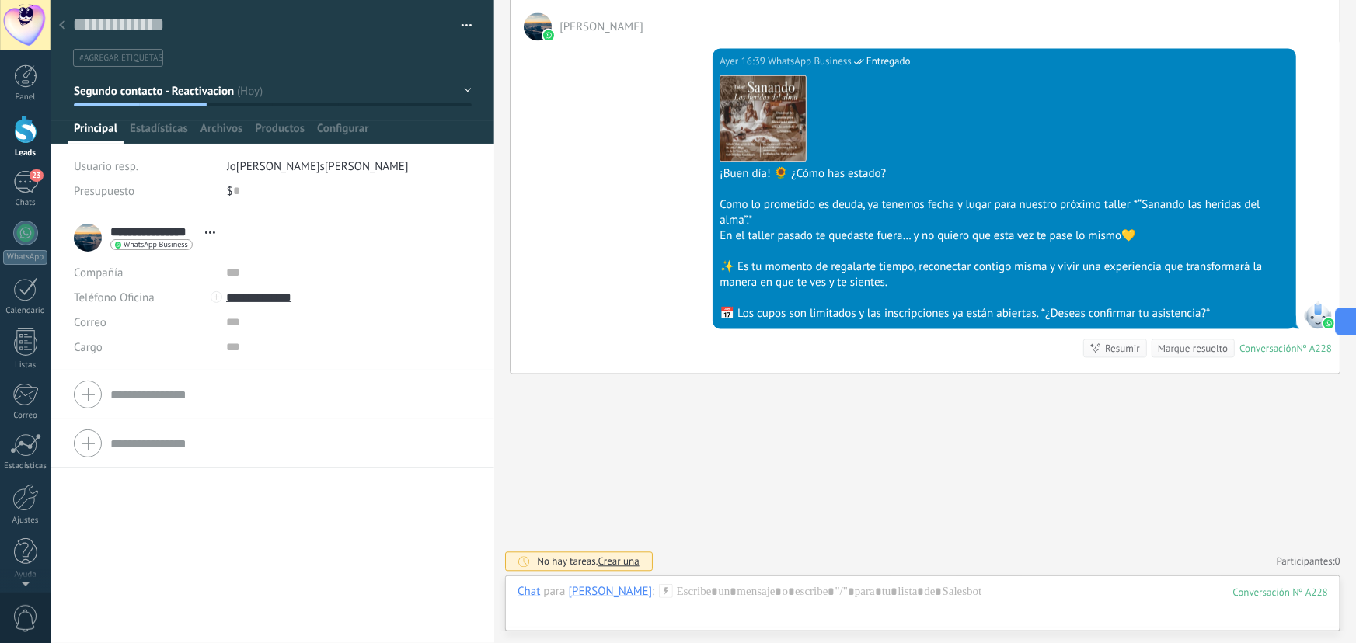
click at [65, 20] on div at bounding box center [62, 26] width 22 height 30
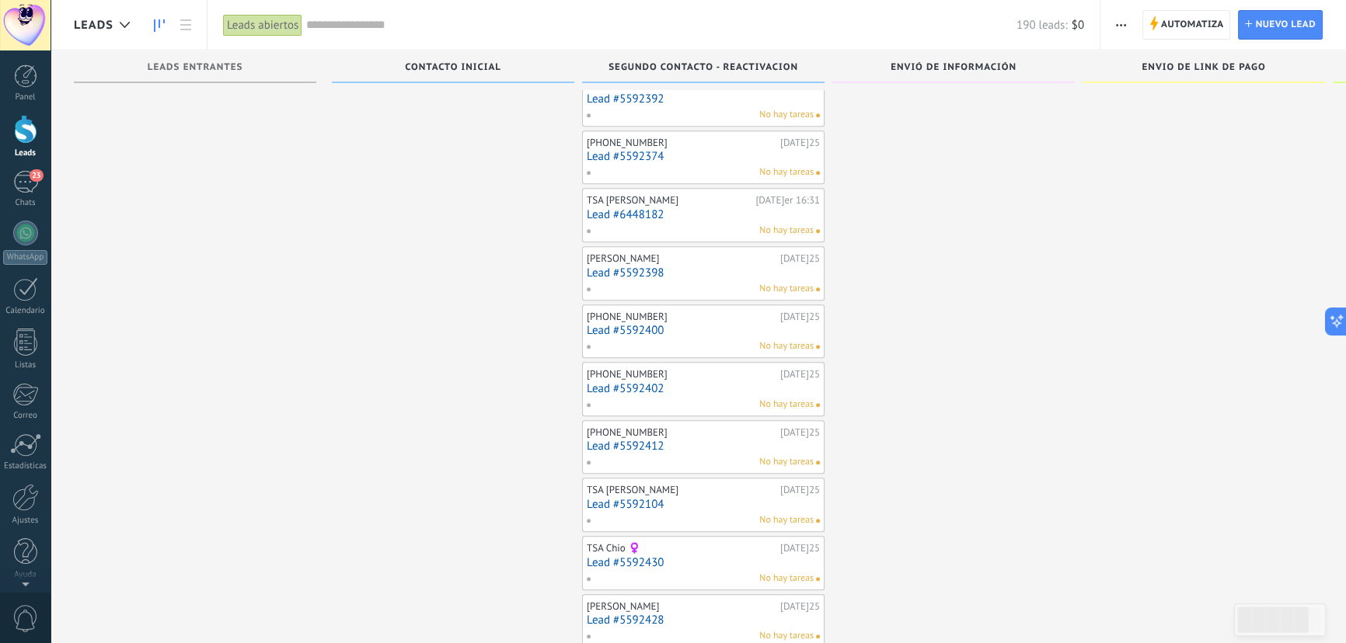
scroll to position [2160, 0]
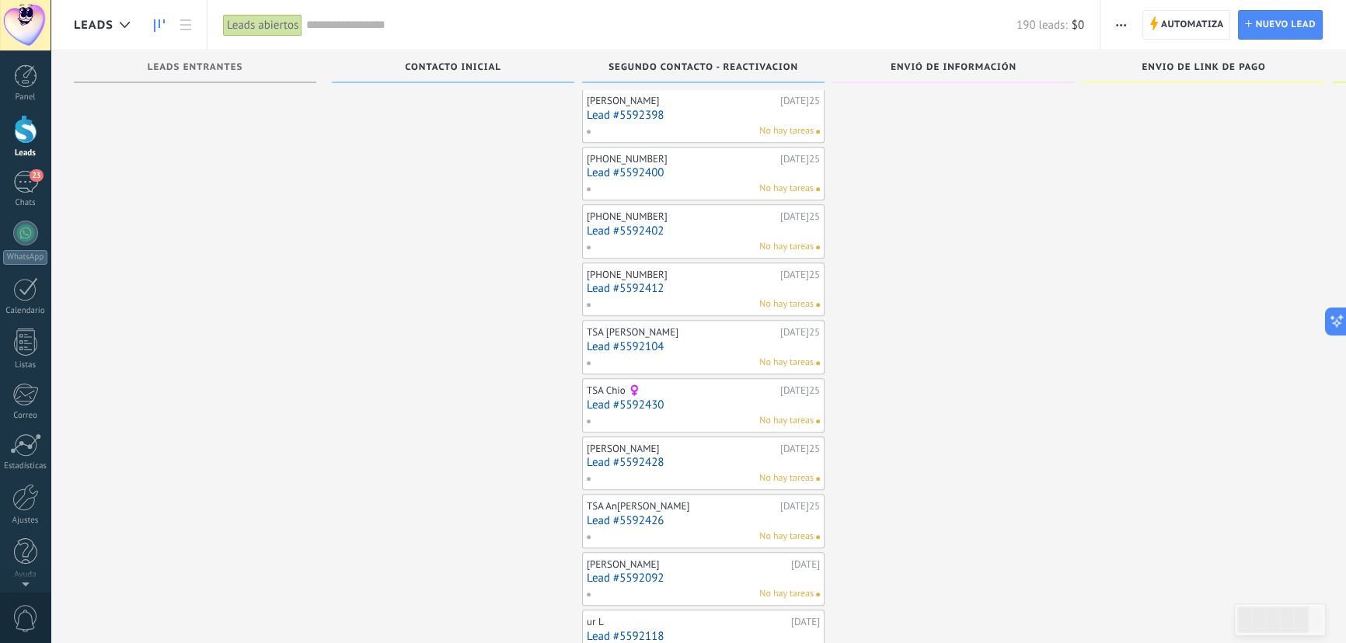
click at [640, 399] on link "Lead #5592430" at bounding box center [703, 405] width 233 height 13
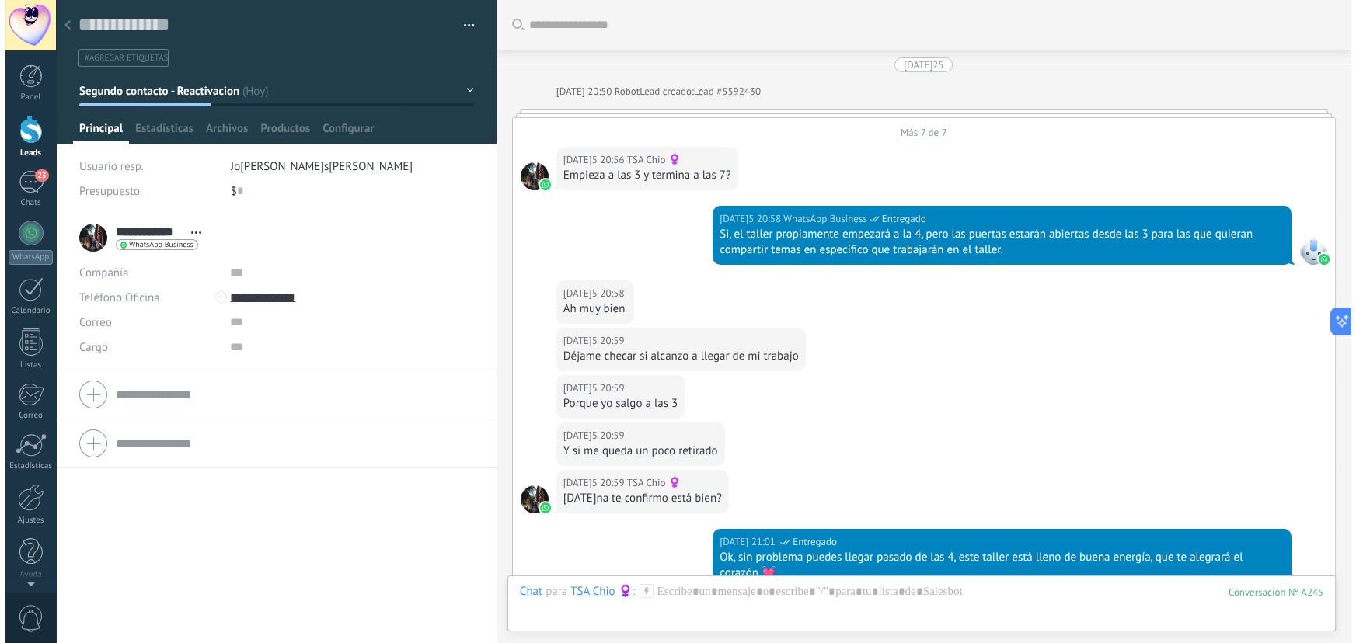
scroll to position [23, 0]
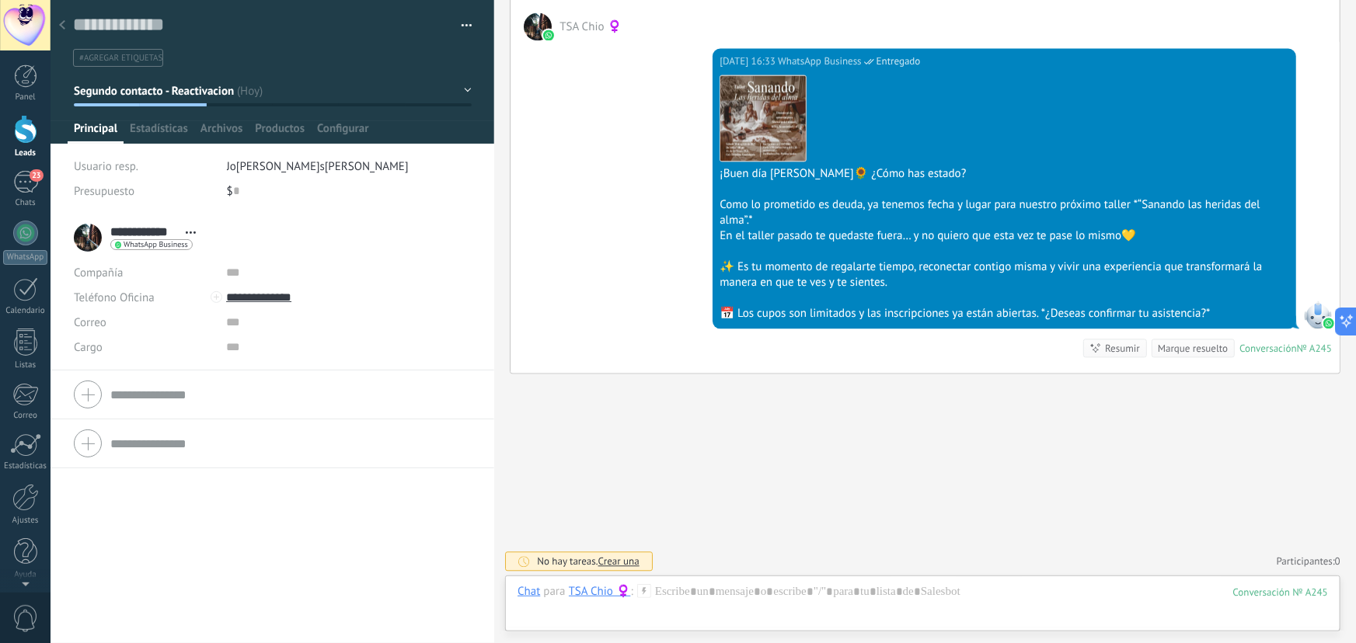
click at [68, 28] on div at bounding box center [62, 26] width 22 height 30
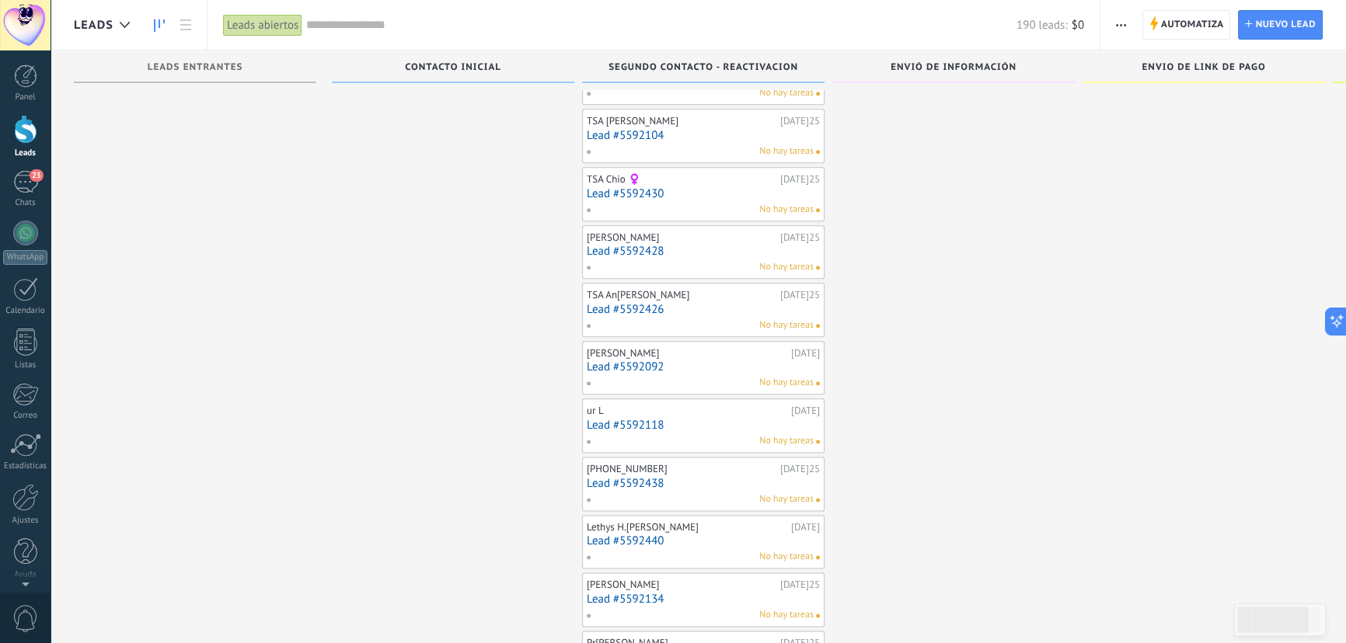
click at [629, 361] on link "Lead #5592092" at bounding box center [703, 367] width 233 height 13
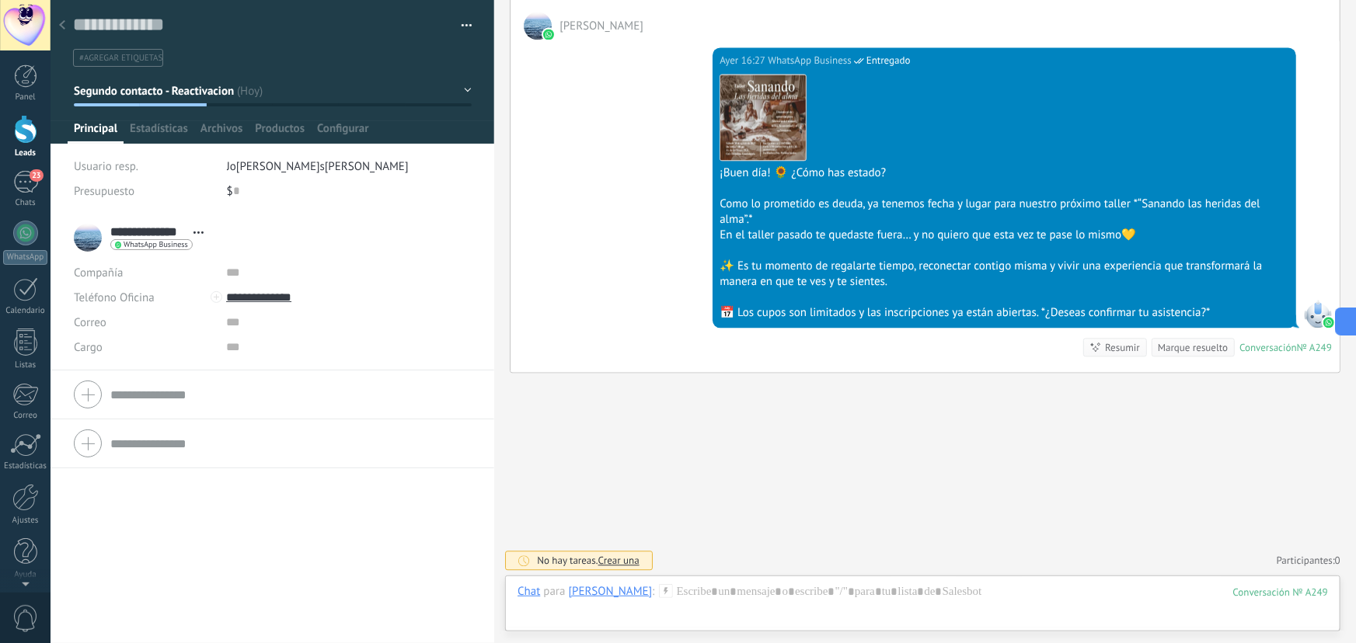
click at [59, 25] on icon at bounding box center [62, 24] width 6 height 9
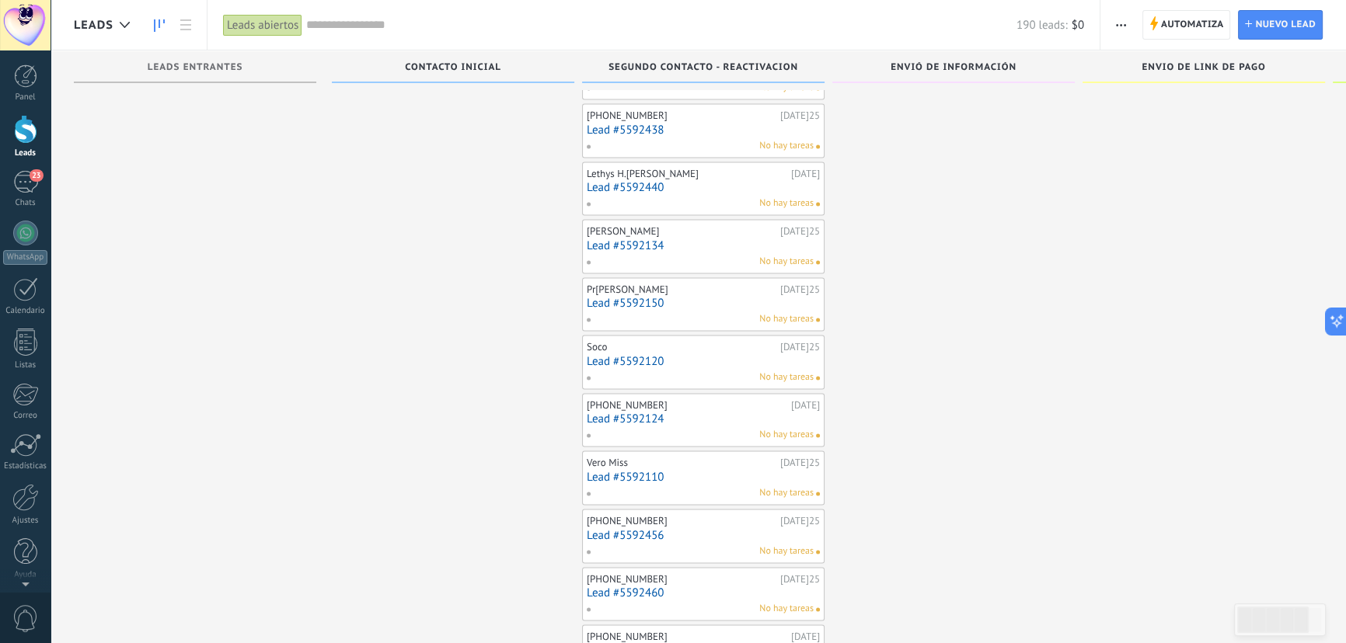
click at [631, 297] on link "Lead #5592150" at bounding box center [703, 303] width 233 height 13
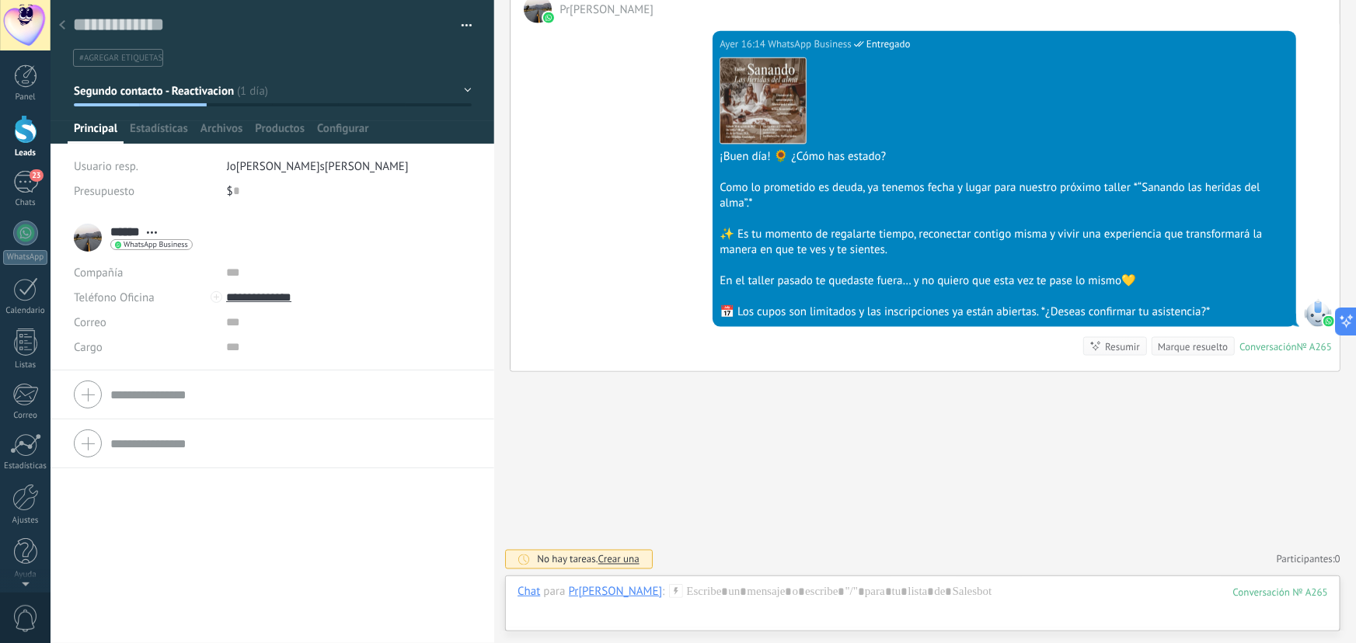
click at [71, 26] on div at bounding box center [62, 26] width 22 height 30
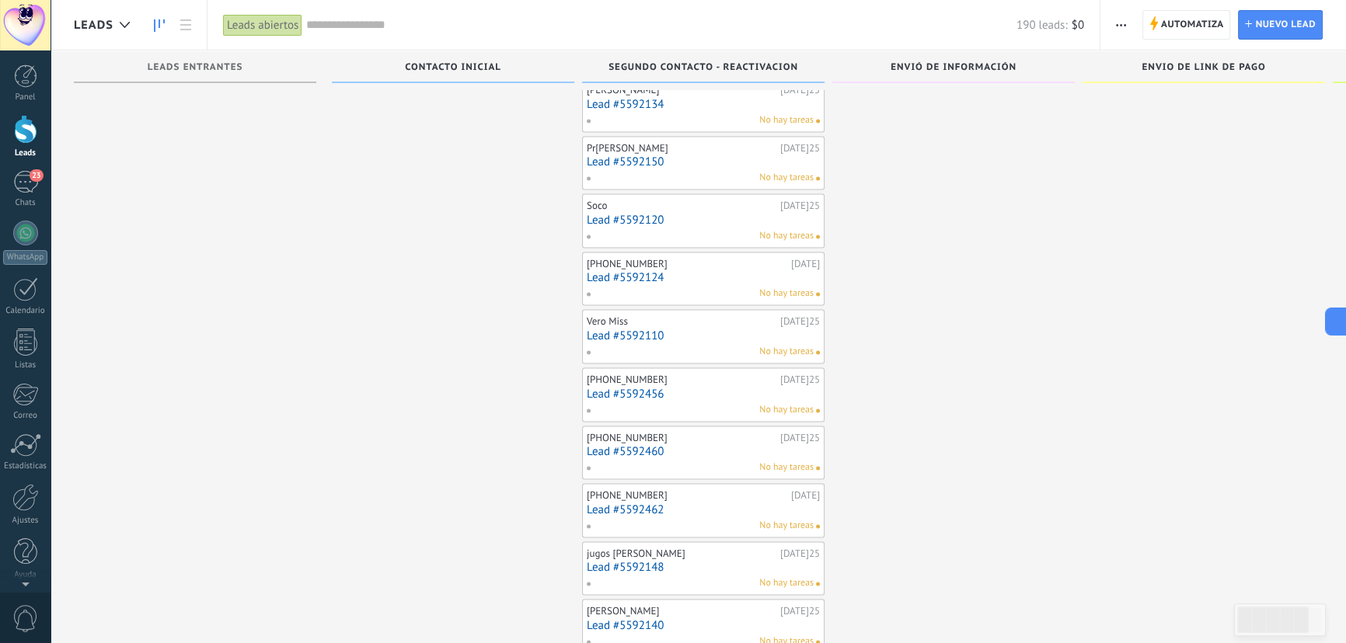
click at [633, 330] on link "Lead #5592110" at bounding box center [703, 336] width 233 height 13
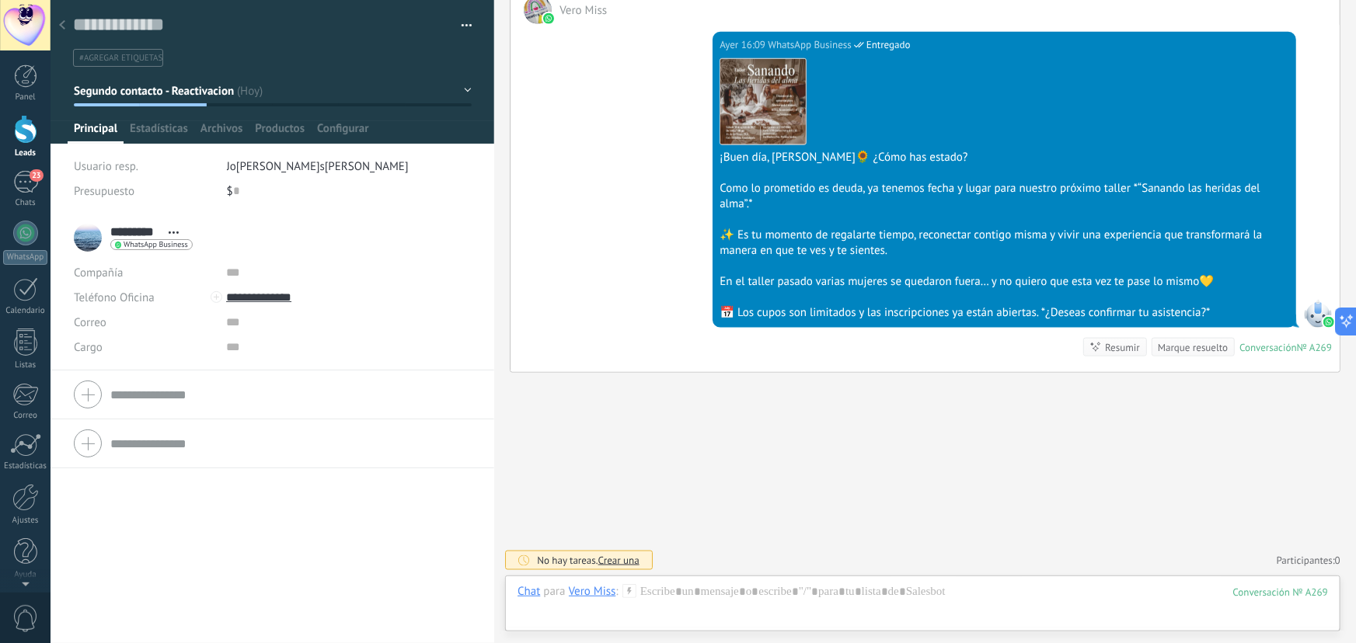
click at [69, 21] on div at bounding box center [62, 26] width 22 height 30
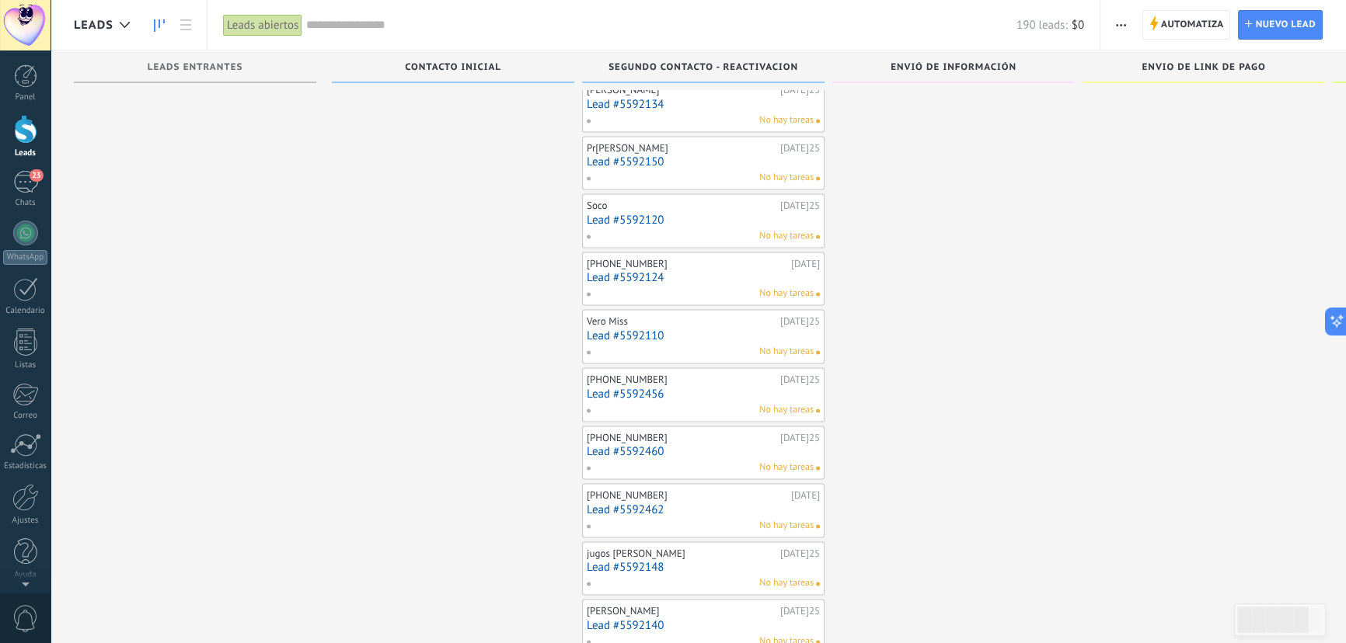
click at [654, 445] on link "Lead #5592460" at bounding box center [703, 451] width 233 height 13
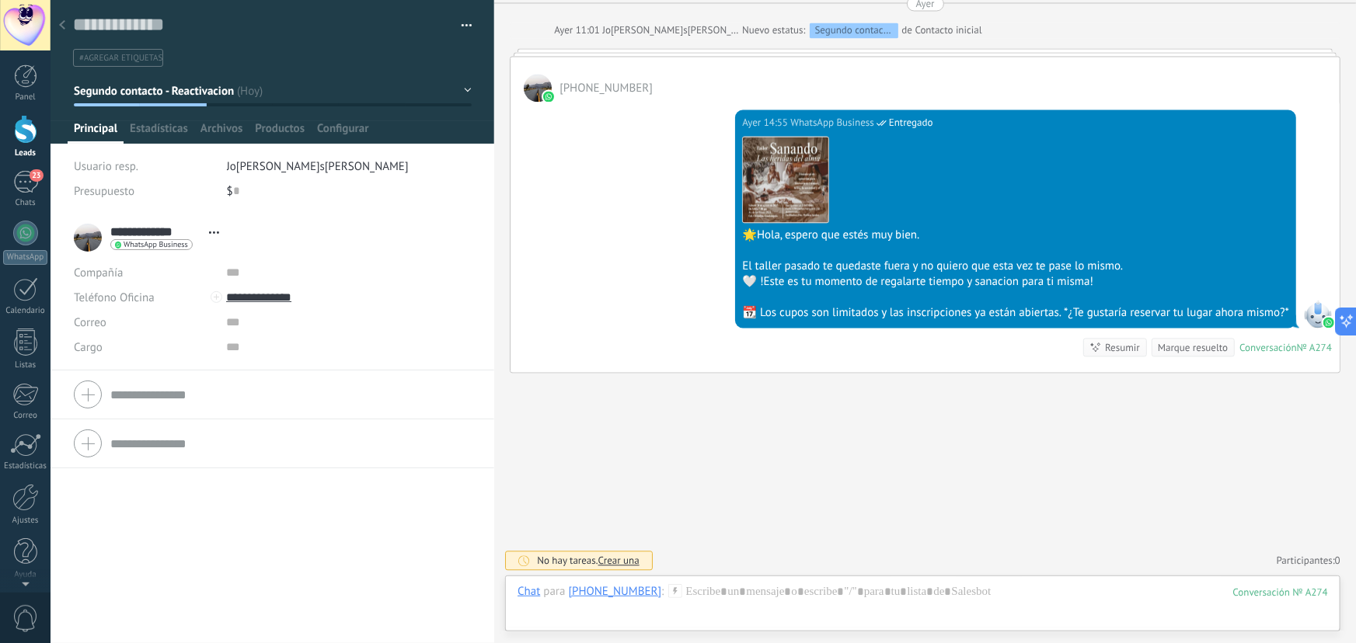
click at [68, 26] on div at bounding box center [62, 26] width 22 height 30
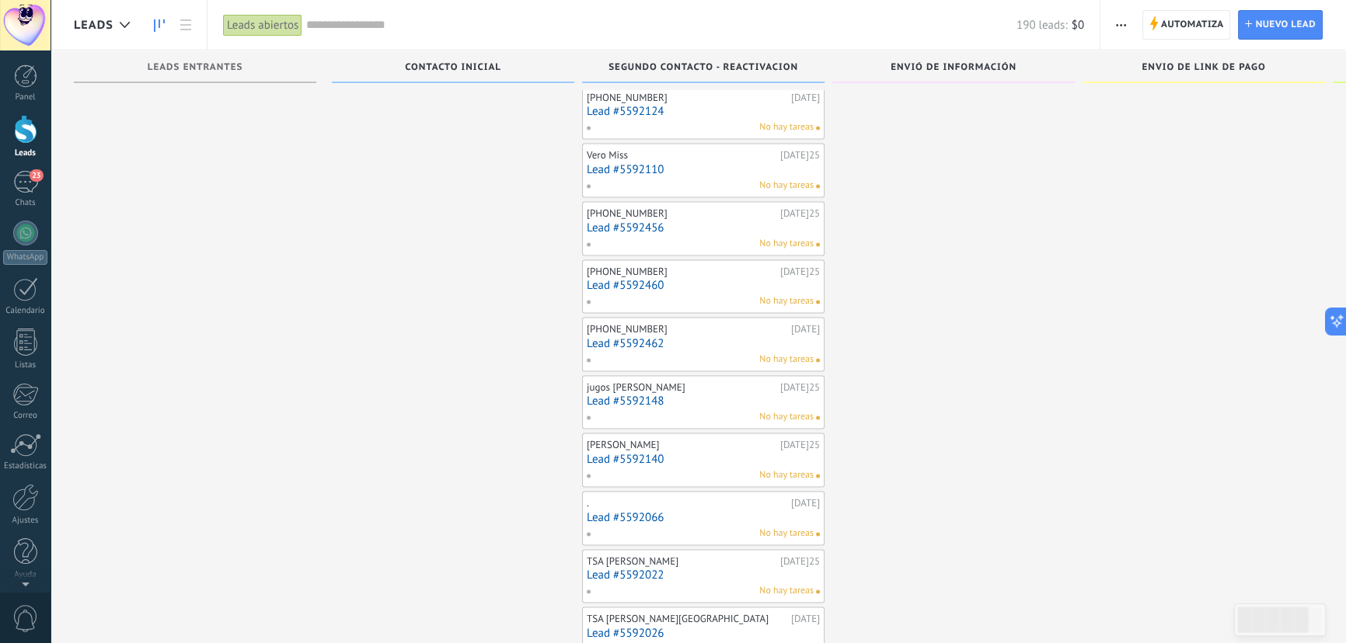
click at [631, 395] on link "Lead #5592148" at bounding box center [703, 401] width 233 height 13
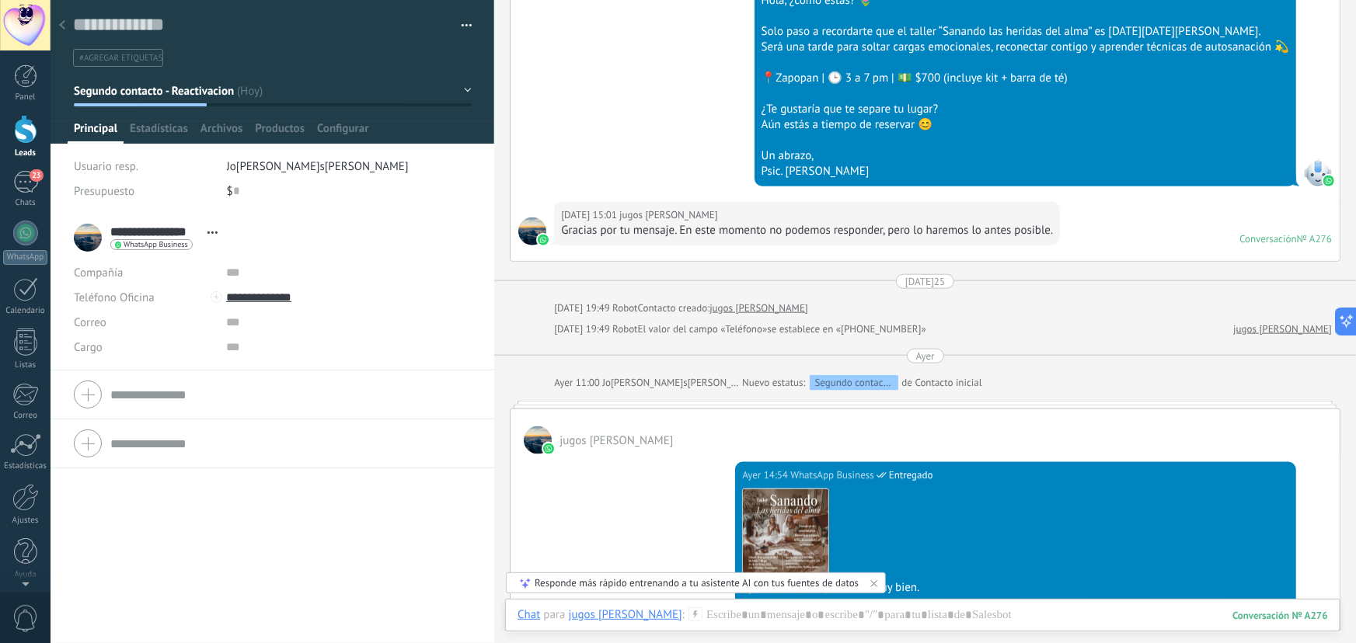
click at [63, 25] on icon at bounding box center [62, 24] width 6 height 9
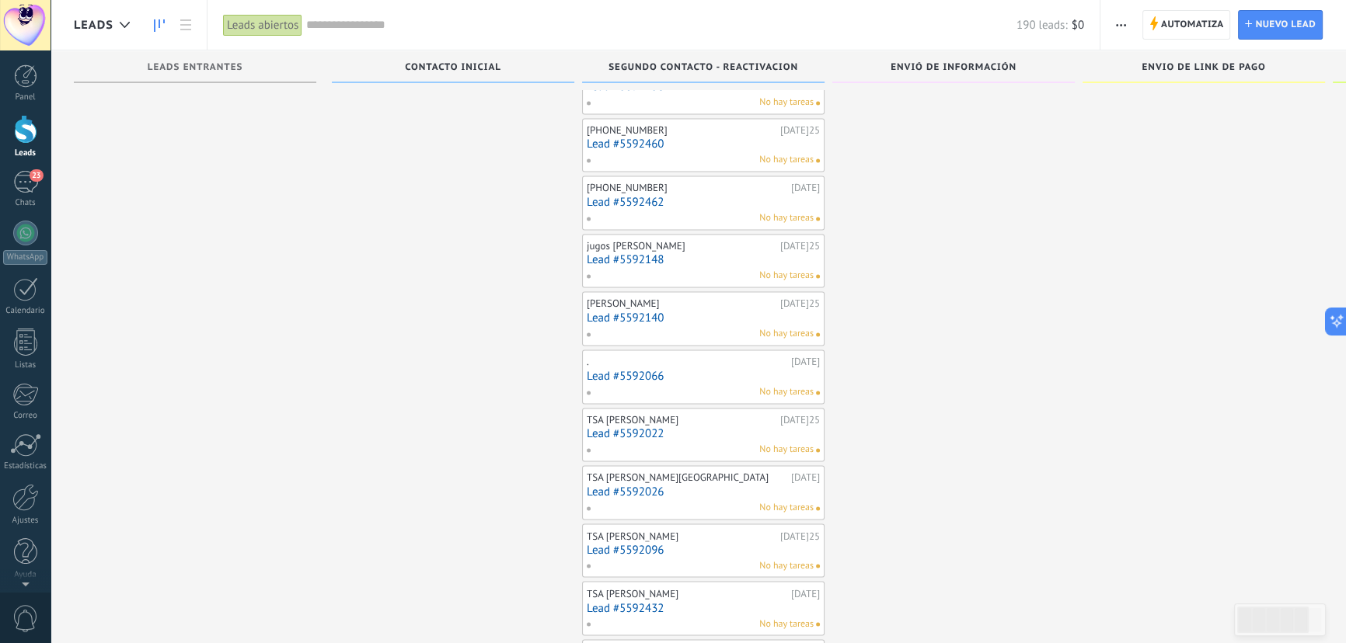
click at [646, 312] on link "Lead #5592140" at bounding box center [703, 318] width 233 height 13
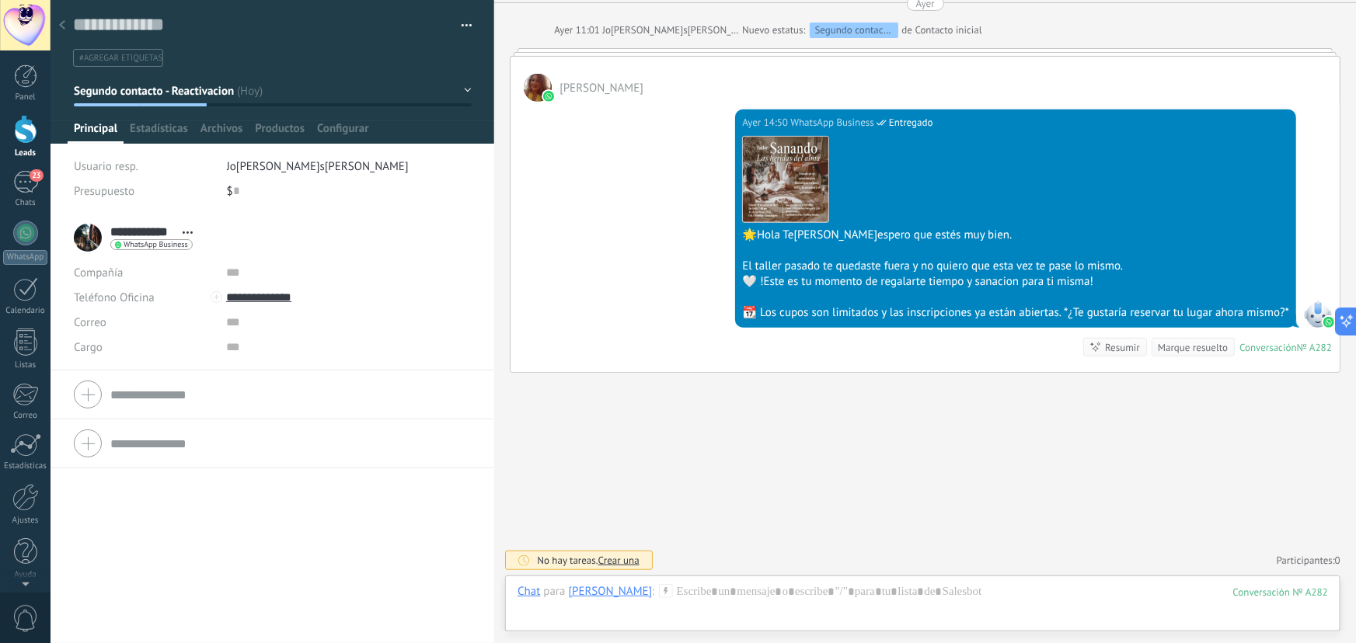
click at [69, 18] on div at bounding box center [62, 26] width 22 height 30
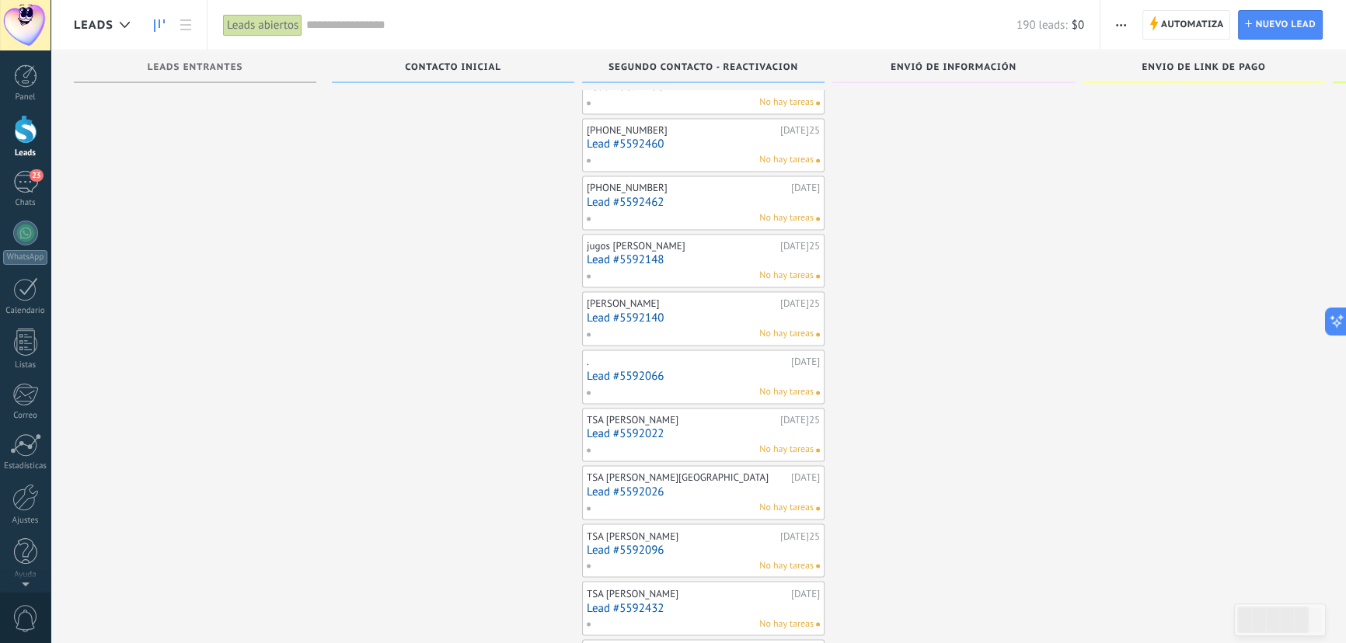
click at [635, 370] on link "Lead #5592066" at bounding box center [703, 376] width 233 height 13
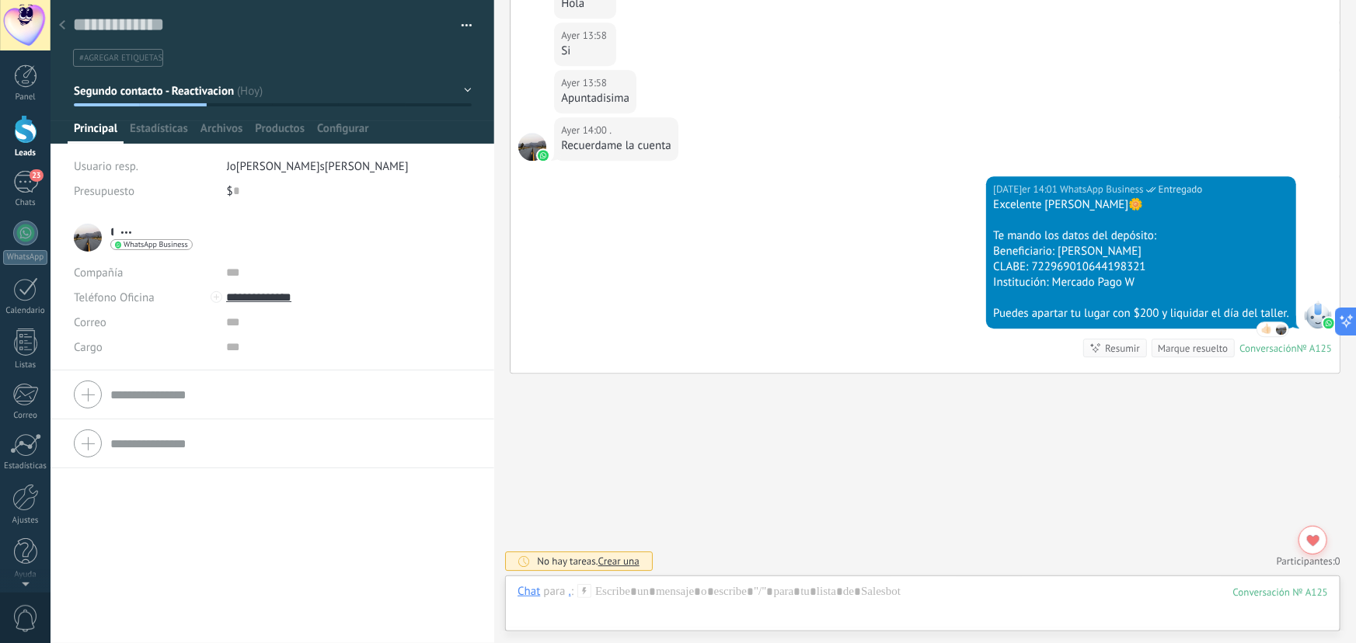
click at [291, 94] on button "Segundo contacto - Reactivacion" at bounding box center [273, 91] width 398 height 28
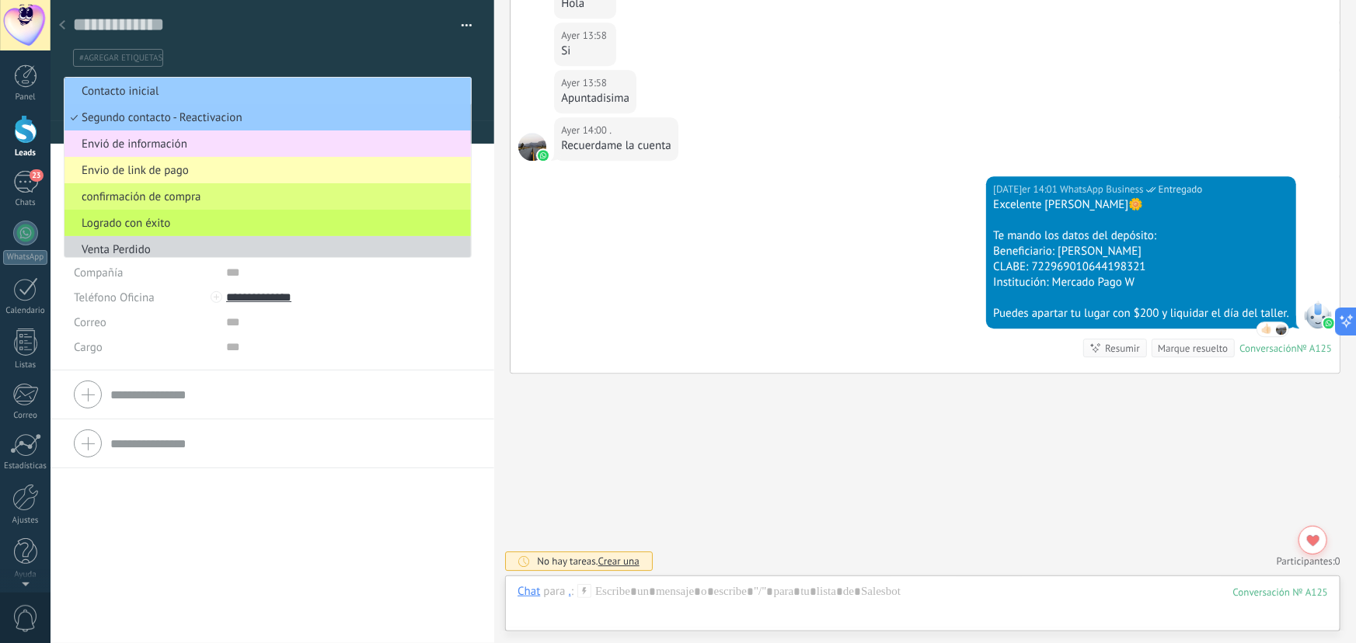
click at [166, 176] on span "Envio de link de pago" at bounding box center [266, 170] width 402 height 15
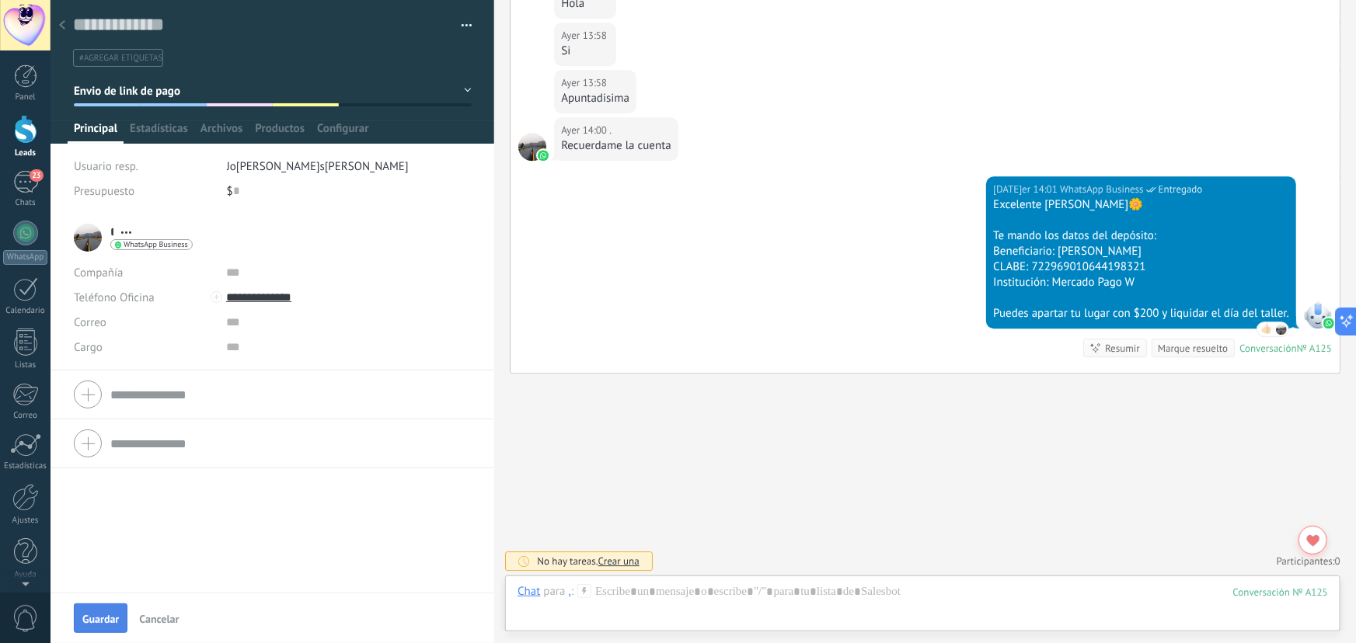
click at [113, 615] on span "Guardar" at bounding box center [100, 619] width 37 height 11
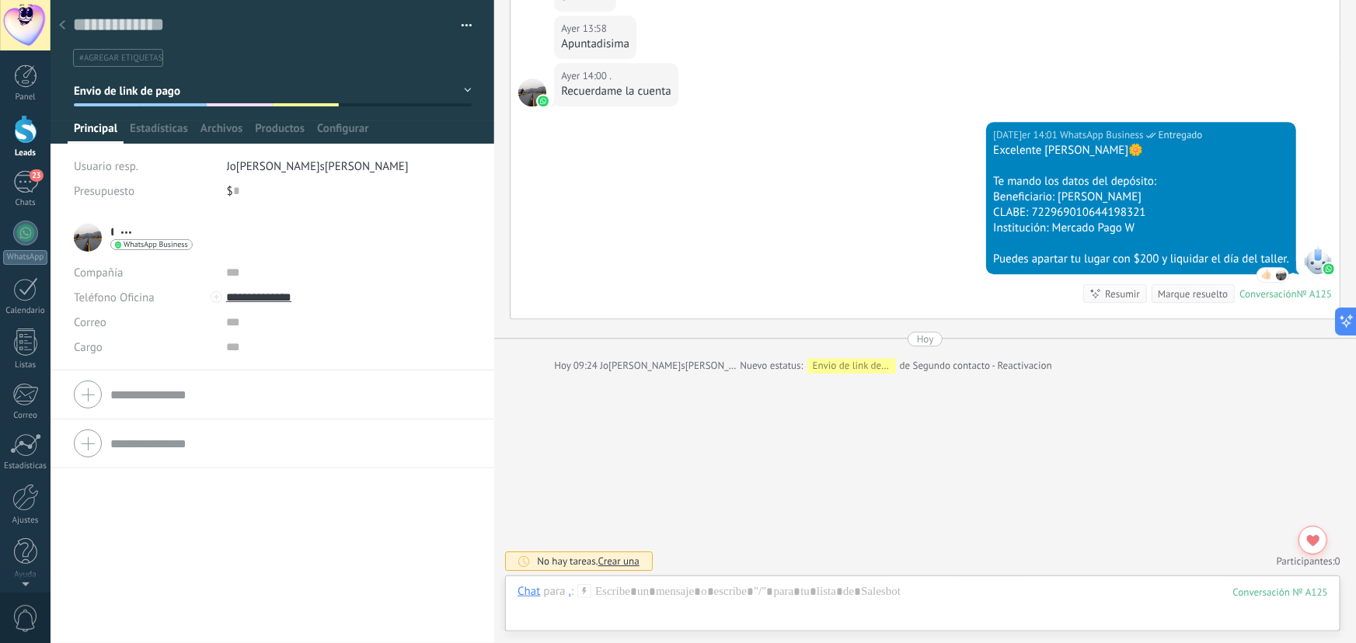
click at [66, 26] on div at bounding box center [62, 26] width 22 height 30
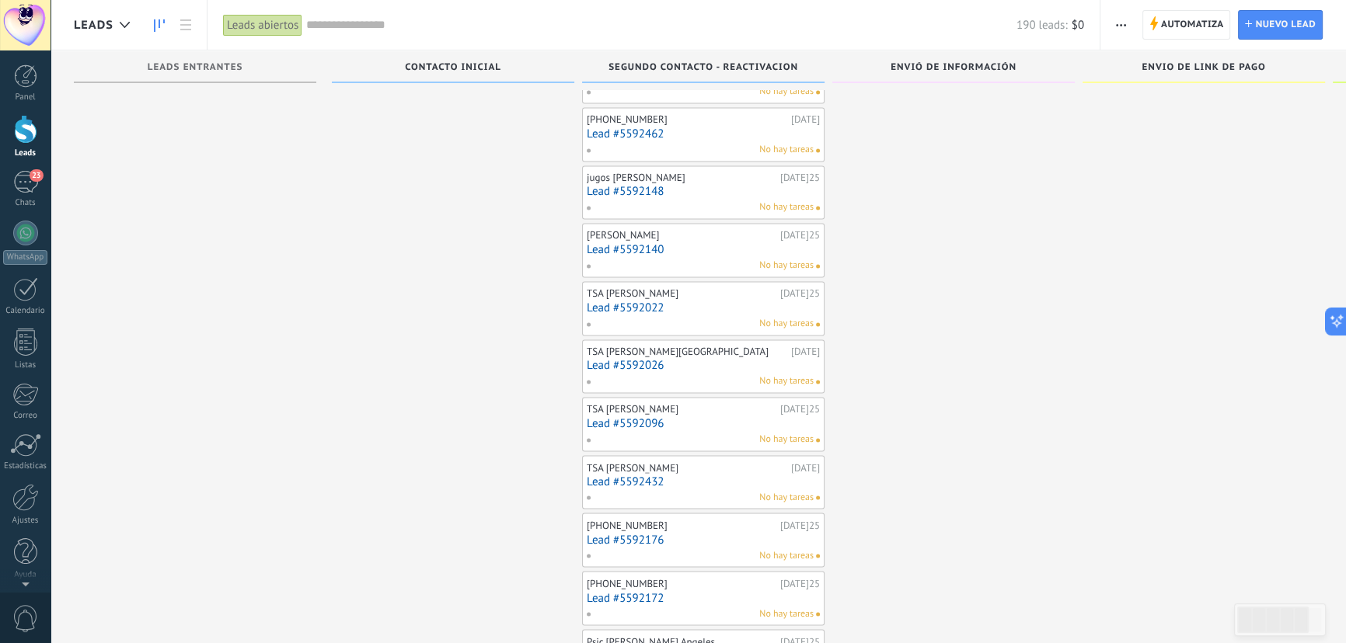
scroll to position [3232, 0]
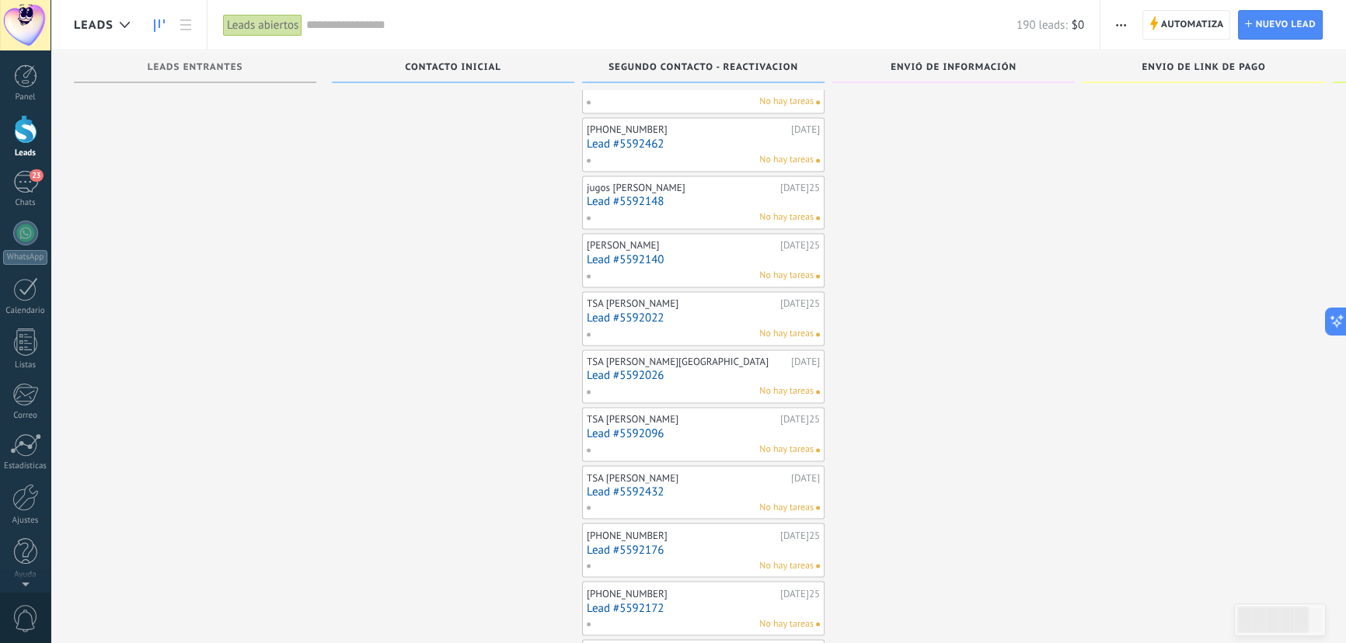
click at [616, 312] on link "Lead #5592022" at bounding box center [703, 318] width 233 height 13
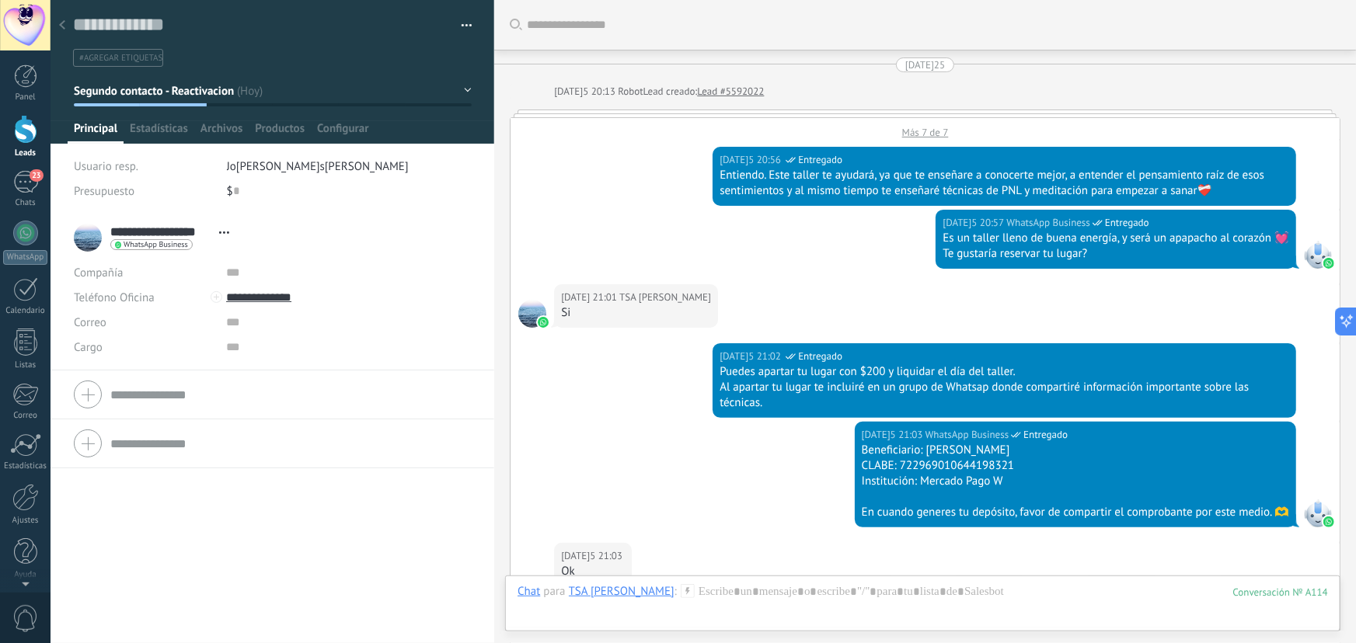
scroll to position [2063, 0]
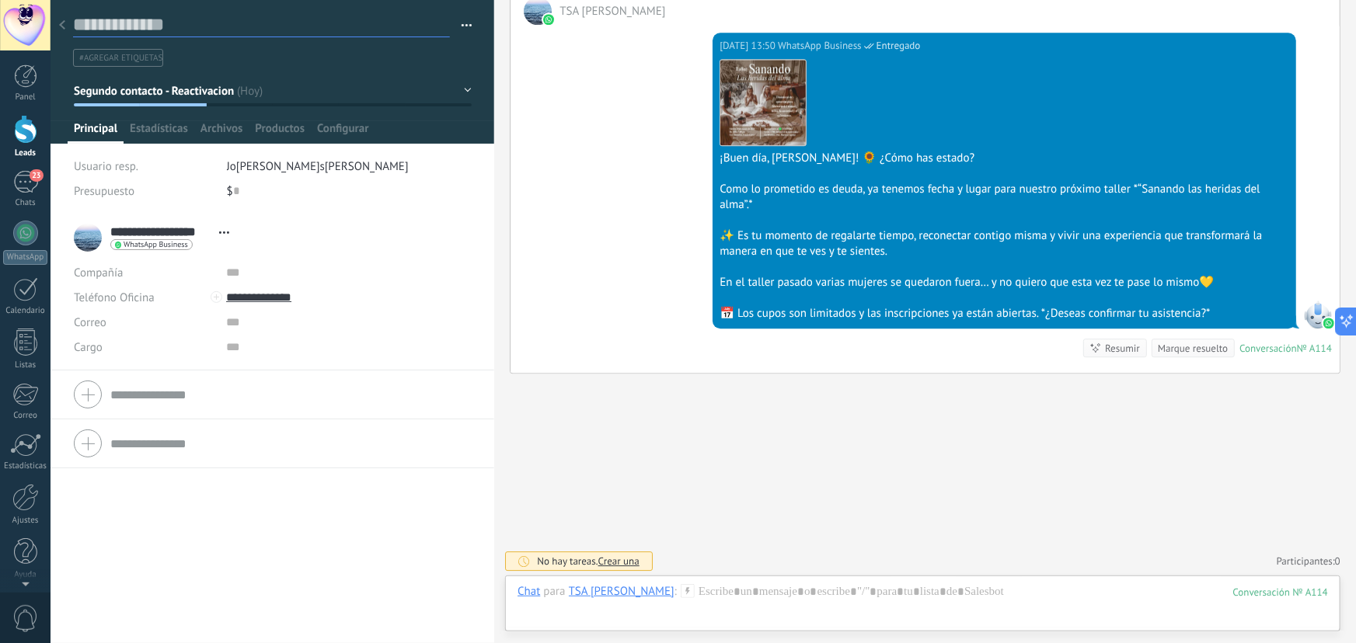
click at [73, 23] on textarea at bounding box center [261, 25] width 377 height 24
click at [70, 23] on div at bounding box center [62, 26] width 22 height 30
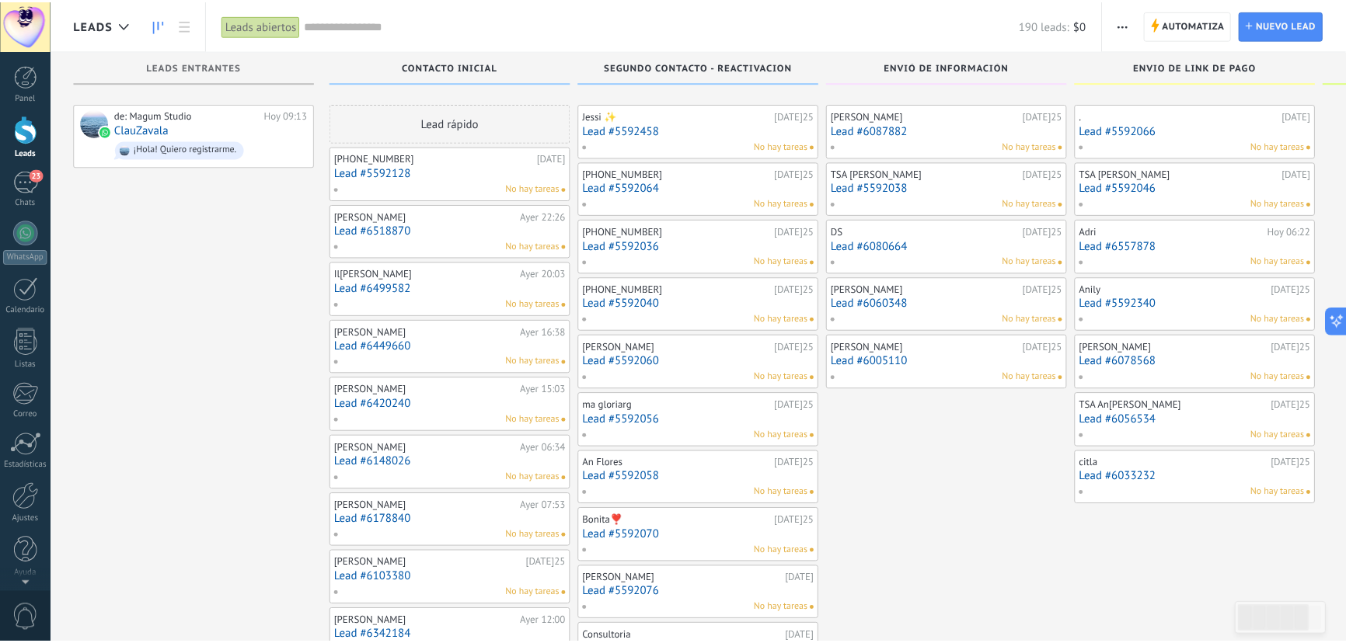
scroll to position [3232, 0]
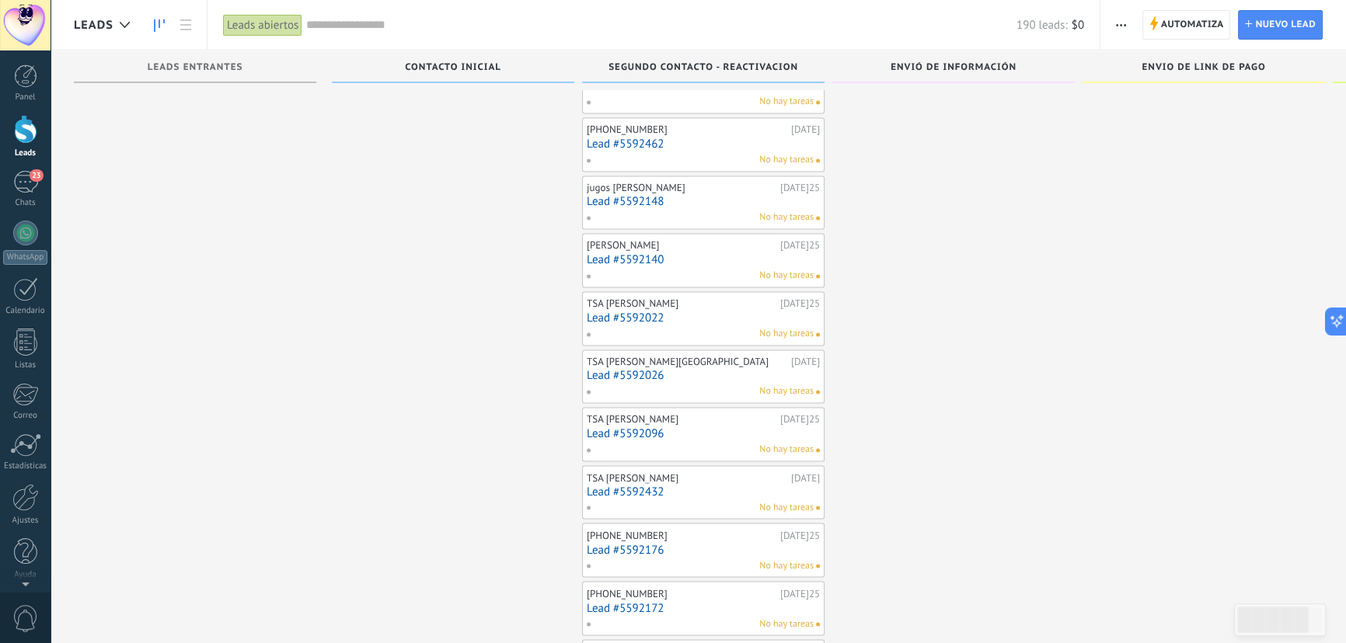
click at [626, 427] on link "Lead #5592096" at bounding box center [703, 433] width 233 height 13
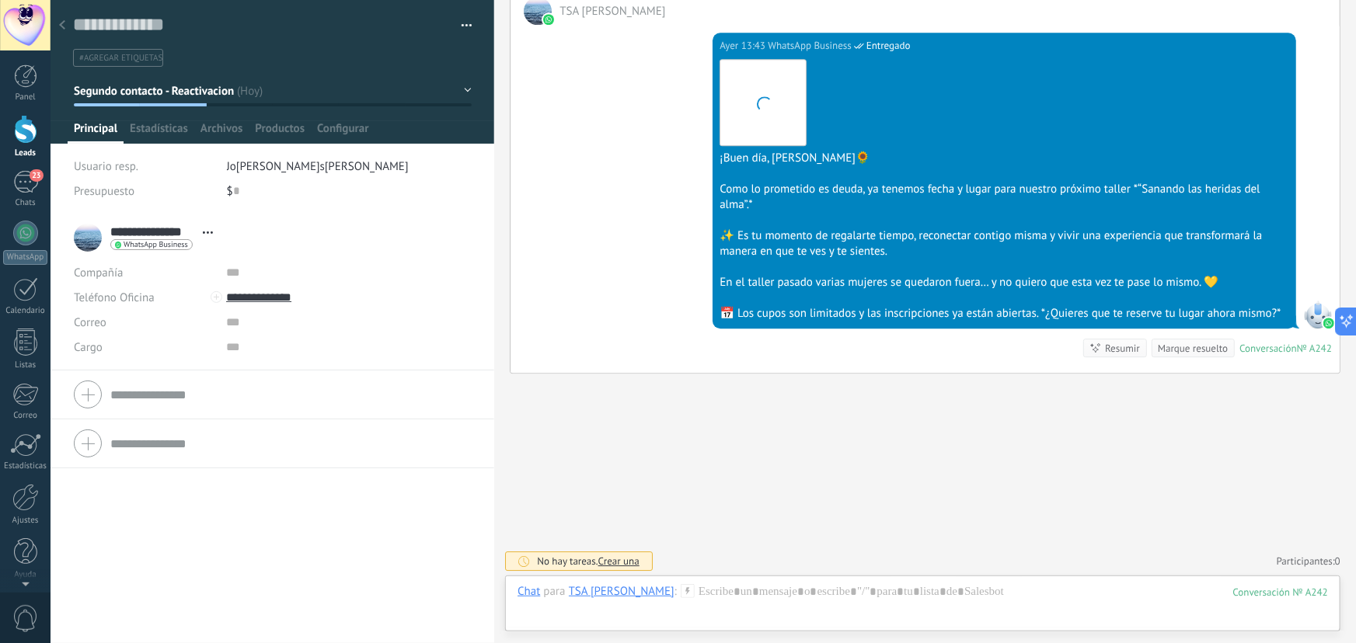
scroll to position [23, 0]
click at [63, 24] on icon at bounding box center [62, 24] width 6 height 9
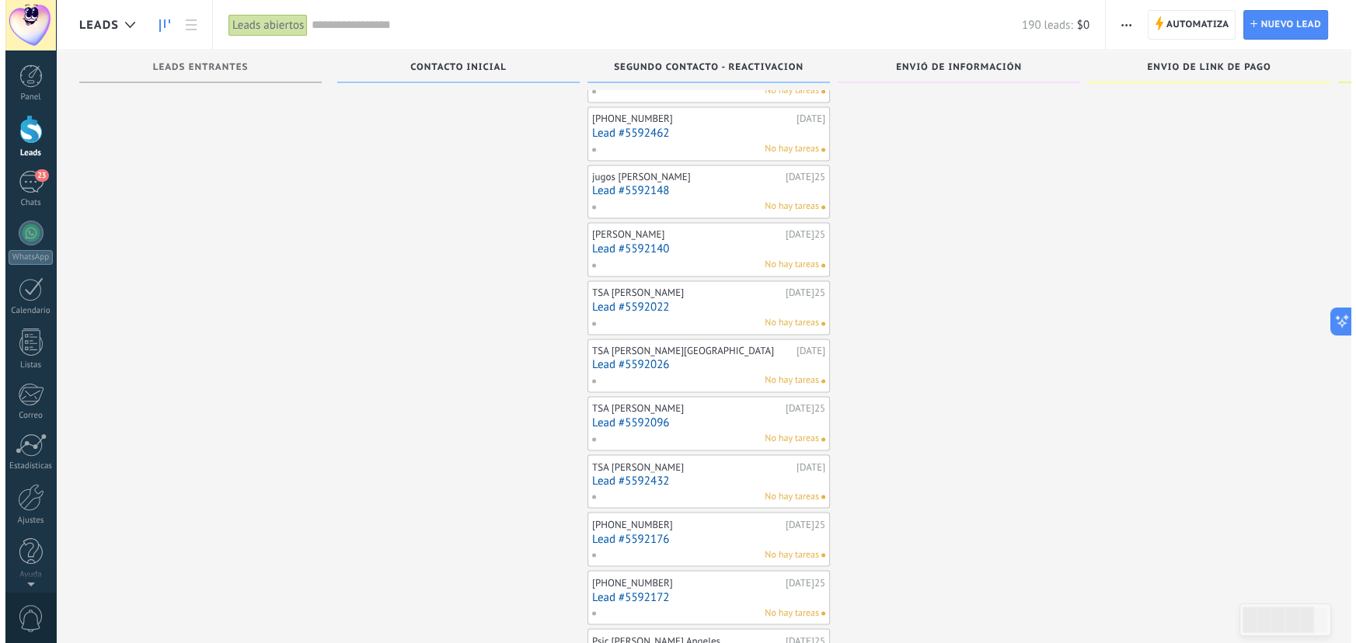
scroll to position [3303, 0]
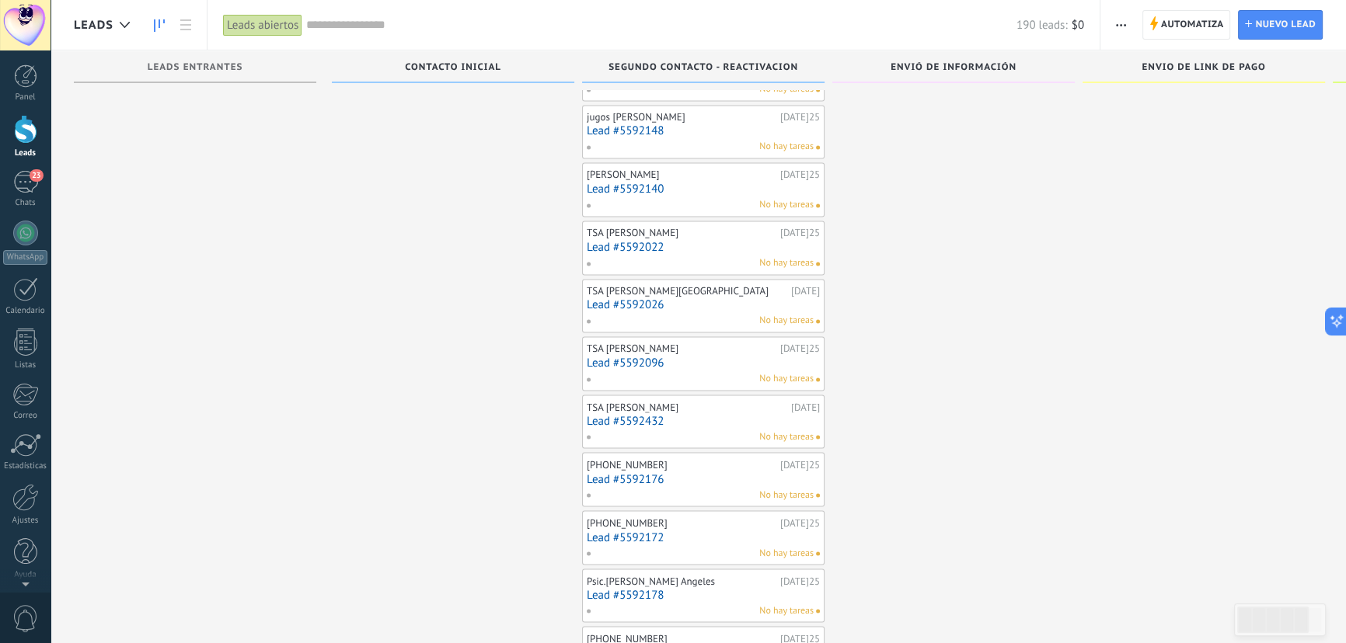
click at [616, 414] on link "Lead #5592432" at bounding box center [703, 420] width 233 height 13
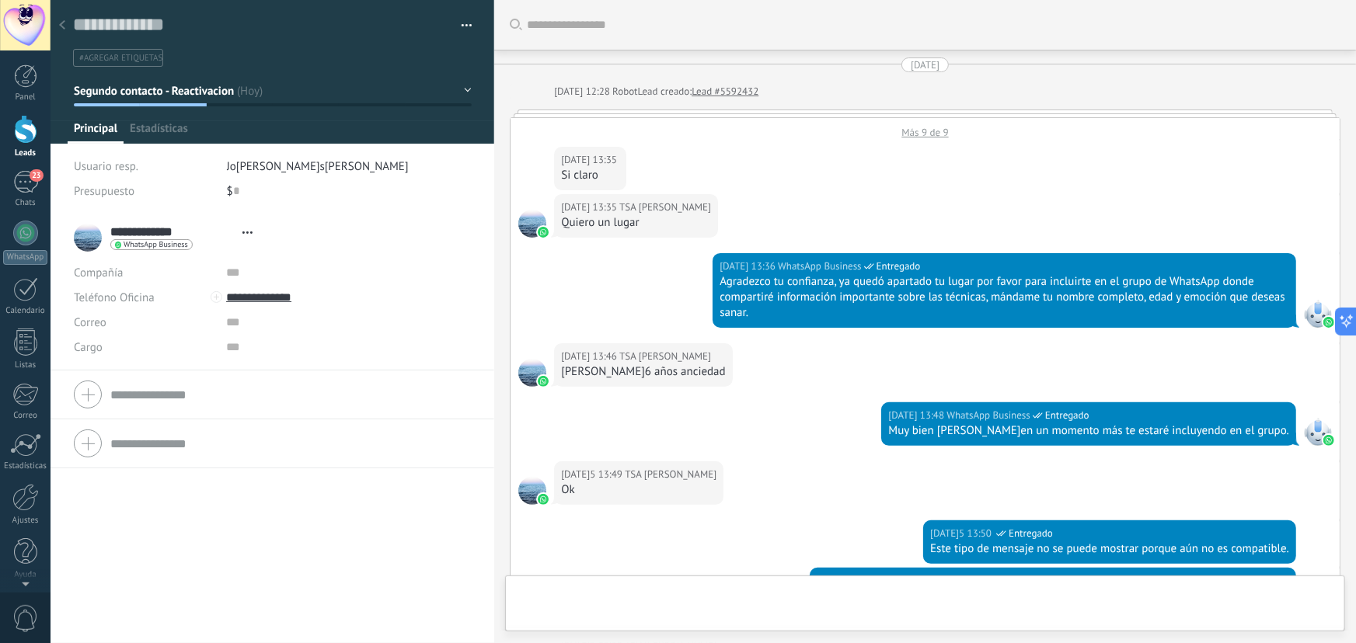
type textarea "**********"
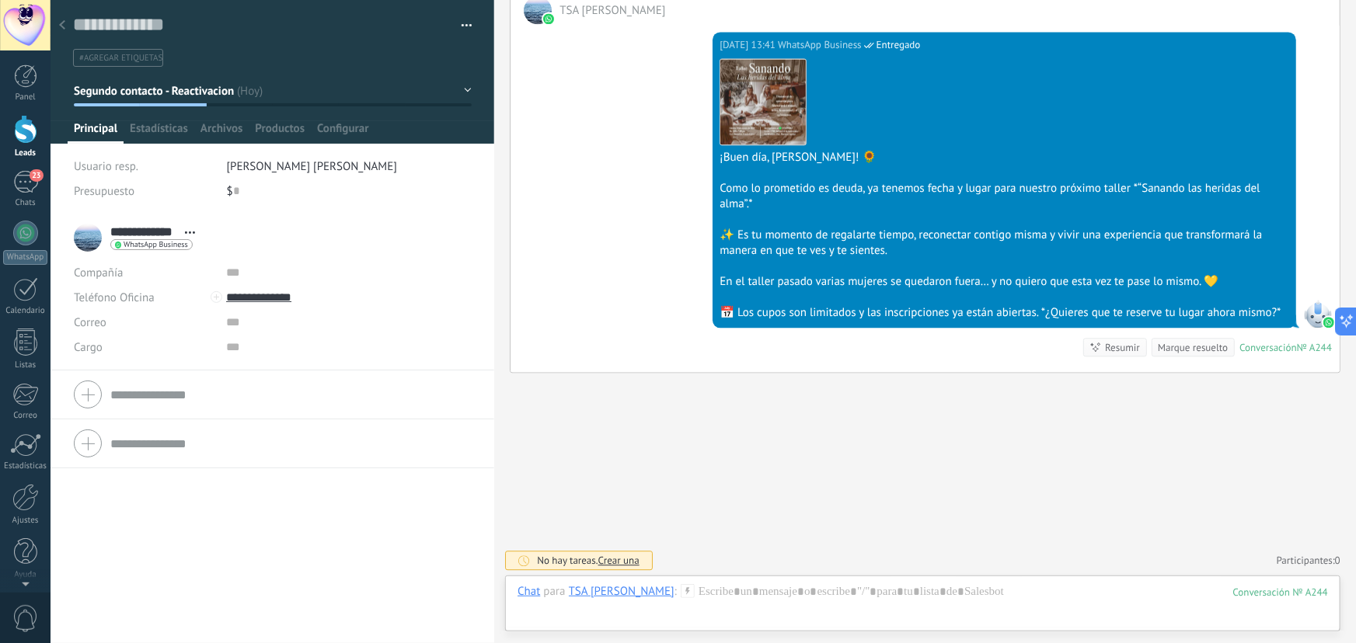
click at [69, 26] on div at bounding box center [62, 26] width 22 height 30
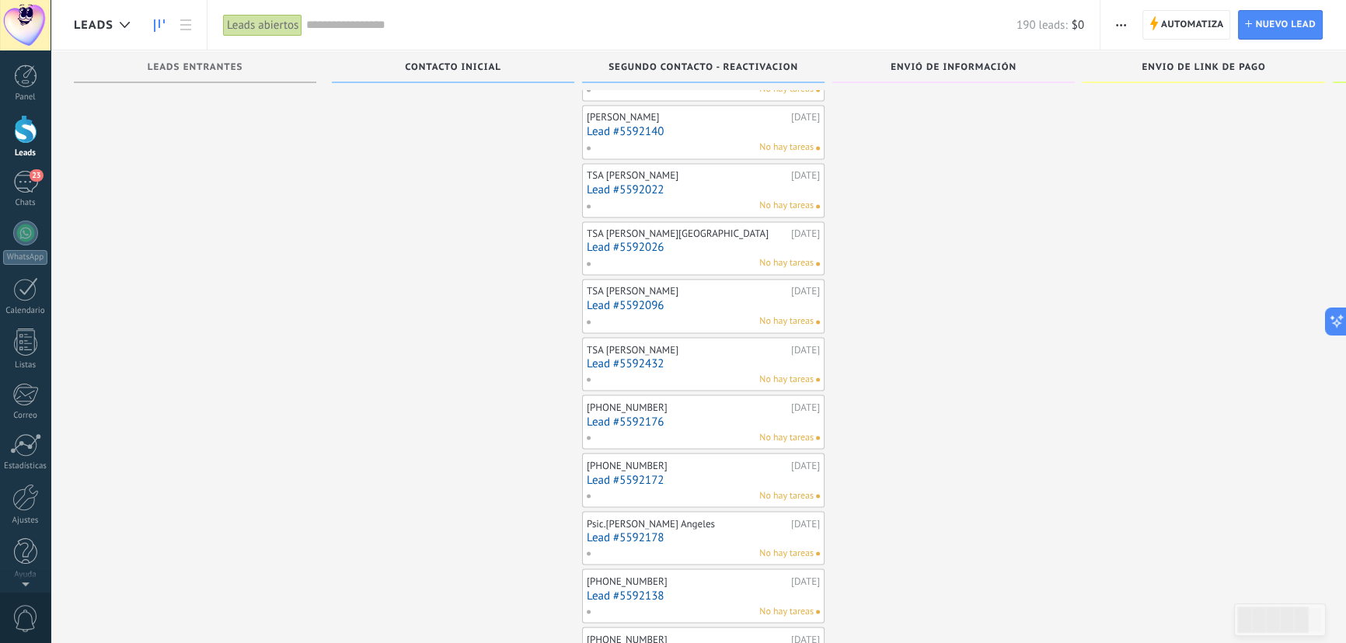
scroll to position [3443, 0]
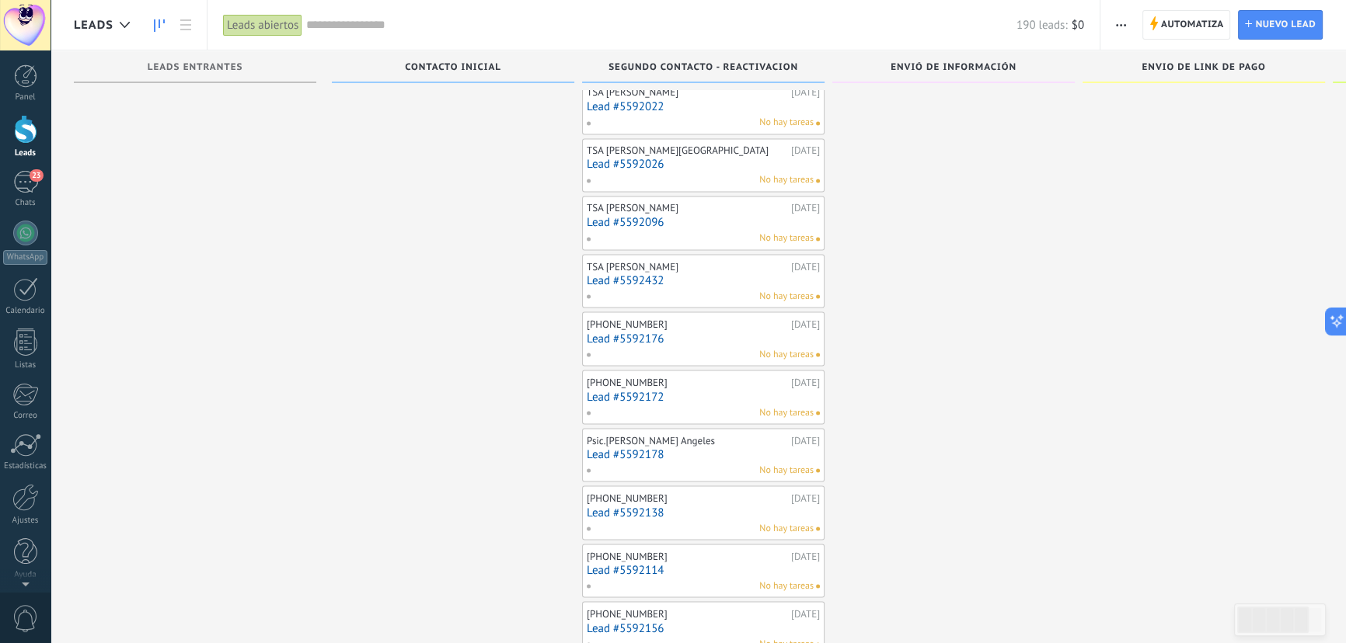
click at [630, 332] on link "Lead #5592176" at bounding box center [703, 338] width 233 height 13
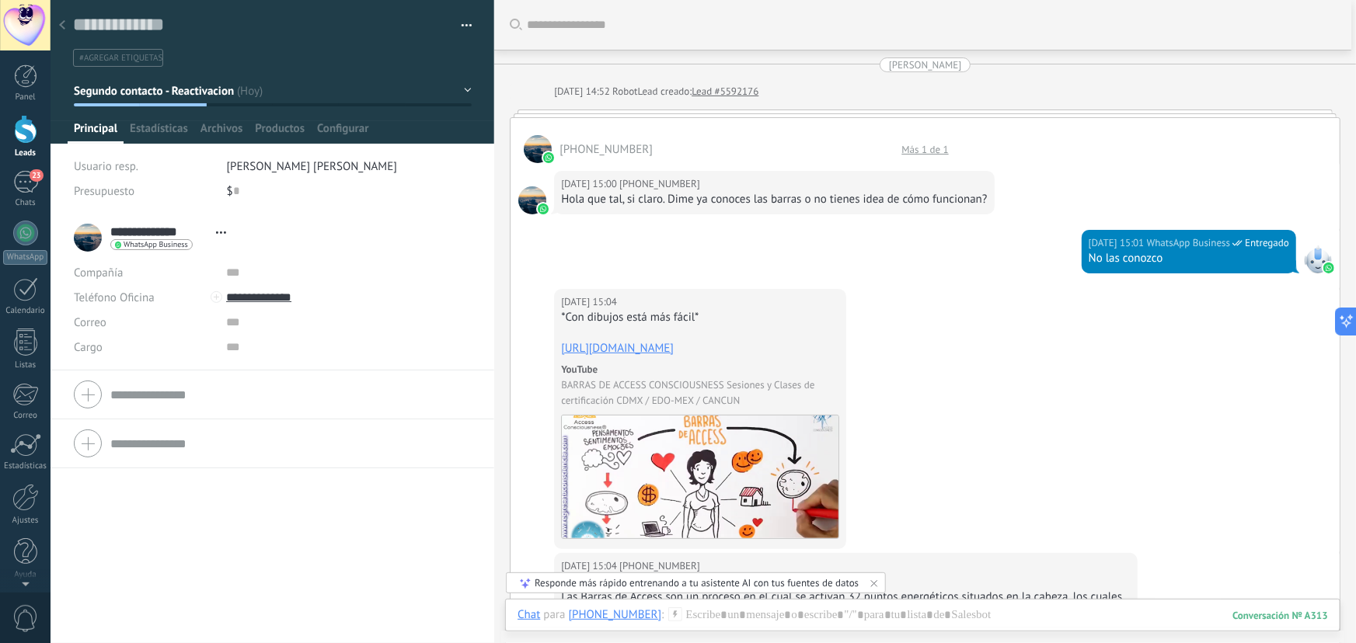
click at [462, 23] on button "button" at bounding box center [461, 25] width 23 height 23
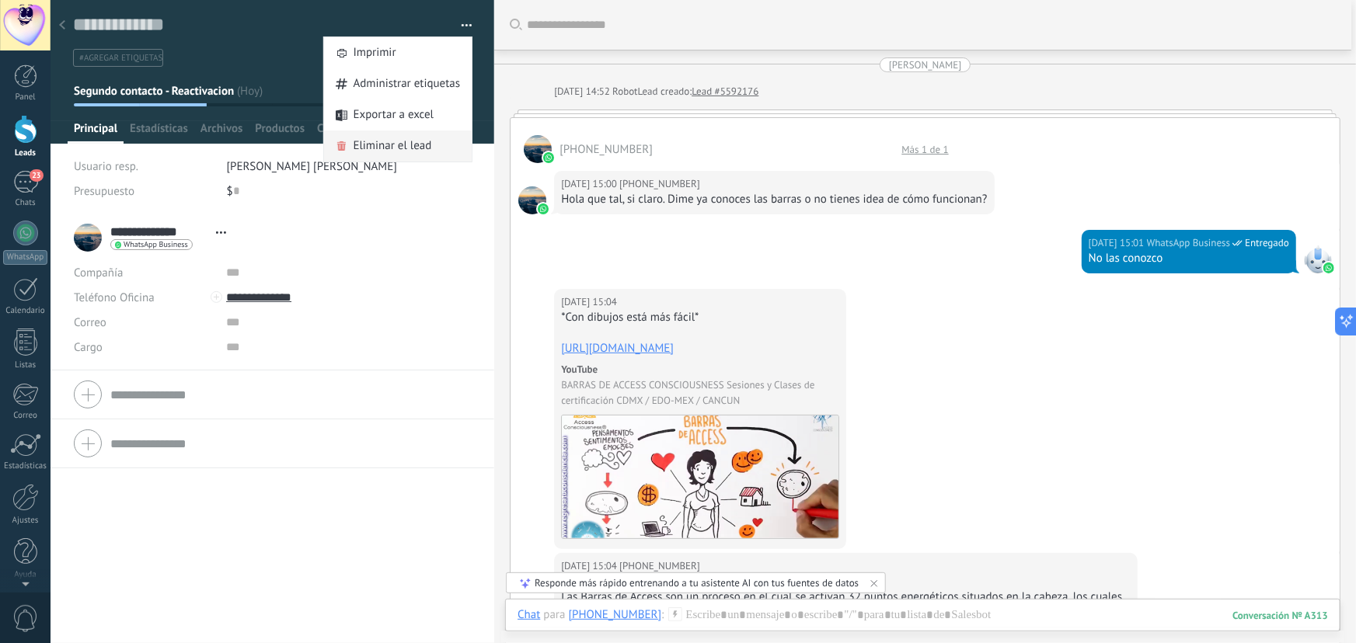
click at [413, 149] on span "Eliminar el lead" at bounding box center [393, 146] width 78 height 31
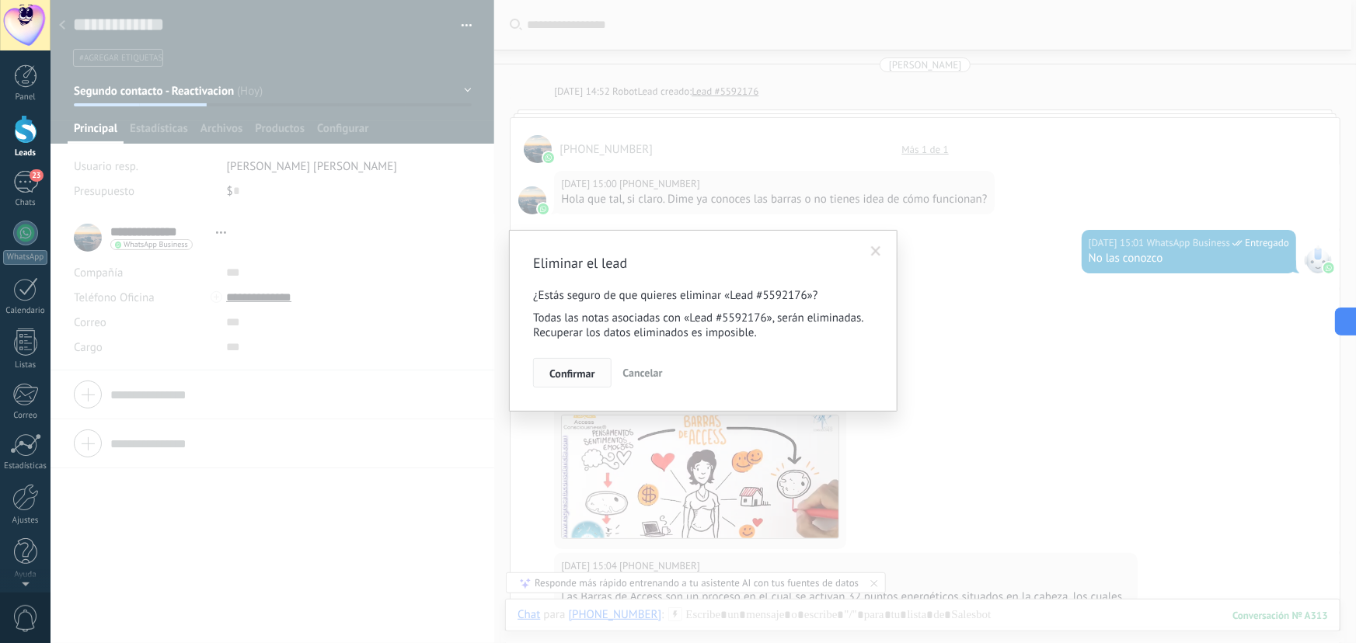
click at [589, 372] on span "Confirmar" at bounding box center [571, 373] width 45 height 11
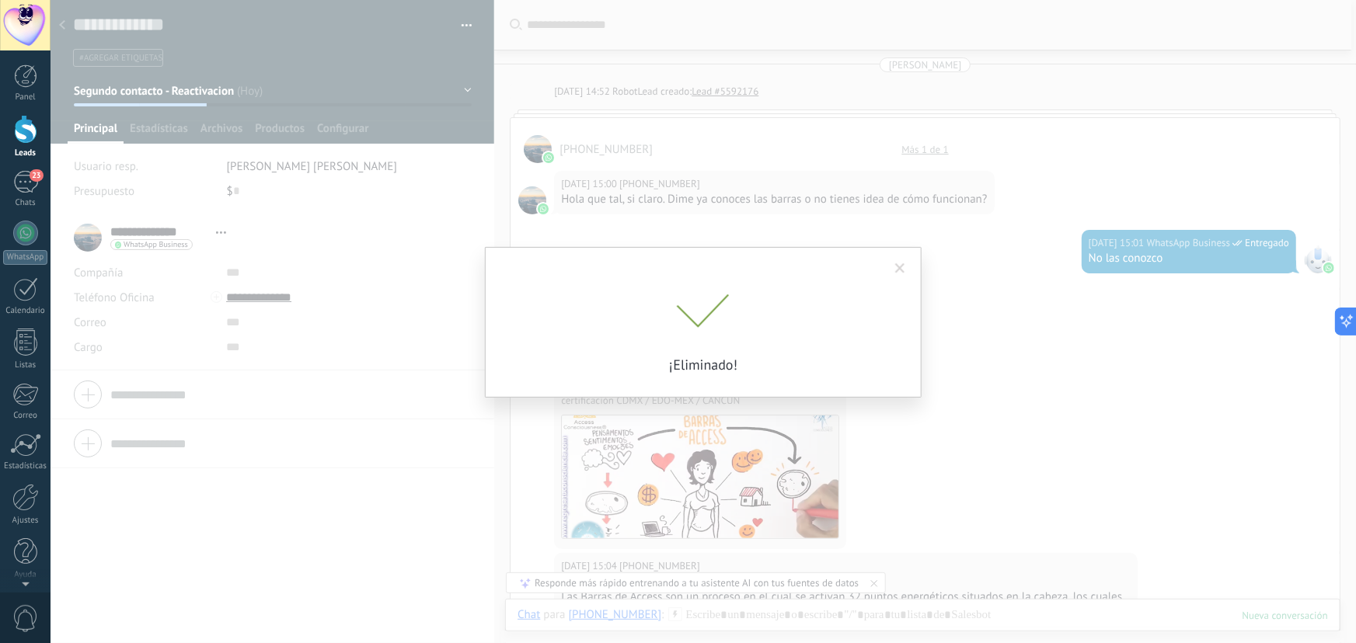
scroll to position [54, 0]
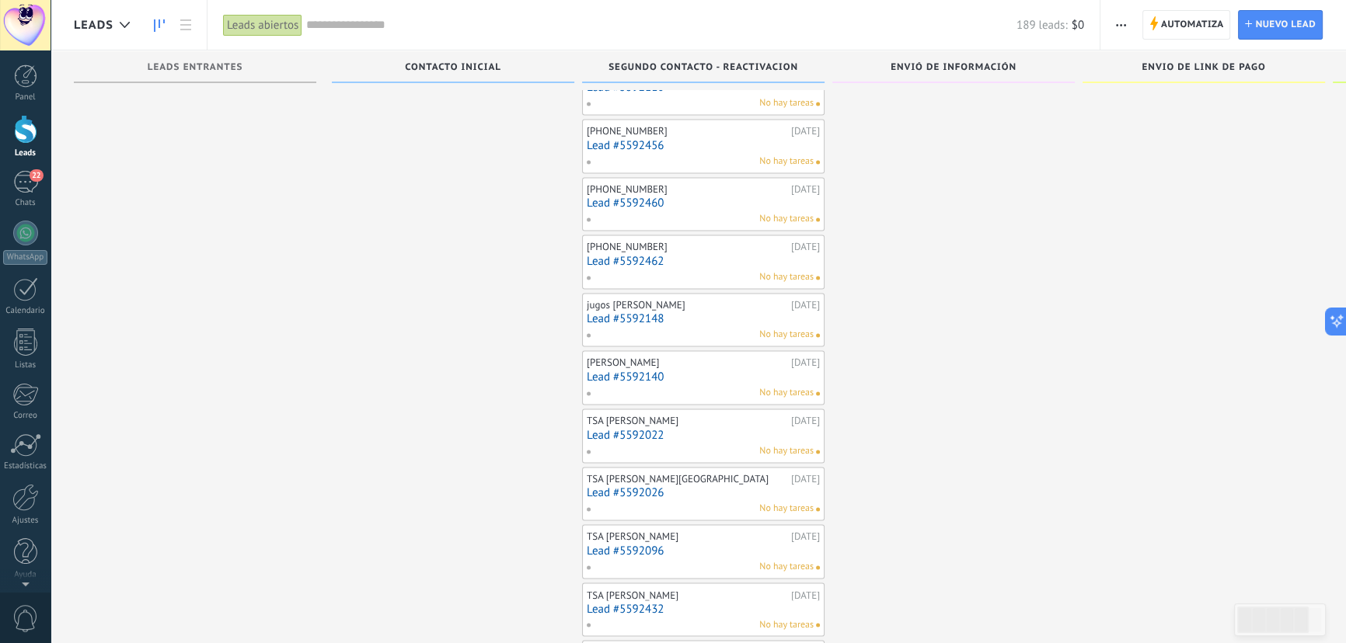
scroll to position [3174, 0]
click at [636, 370] on link "Lead #5592022" at bounding box center [703, 376] width 233 height 13
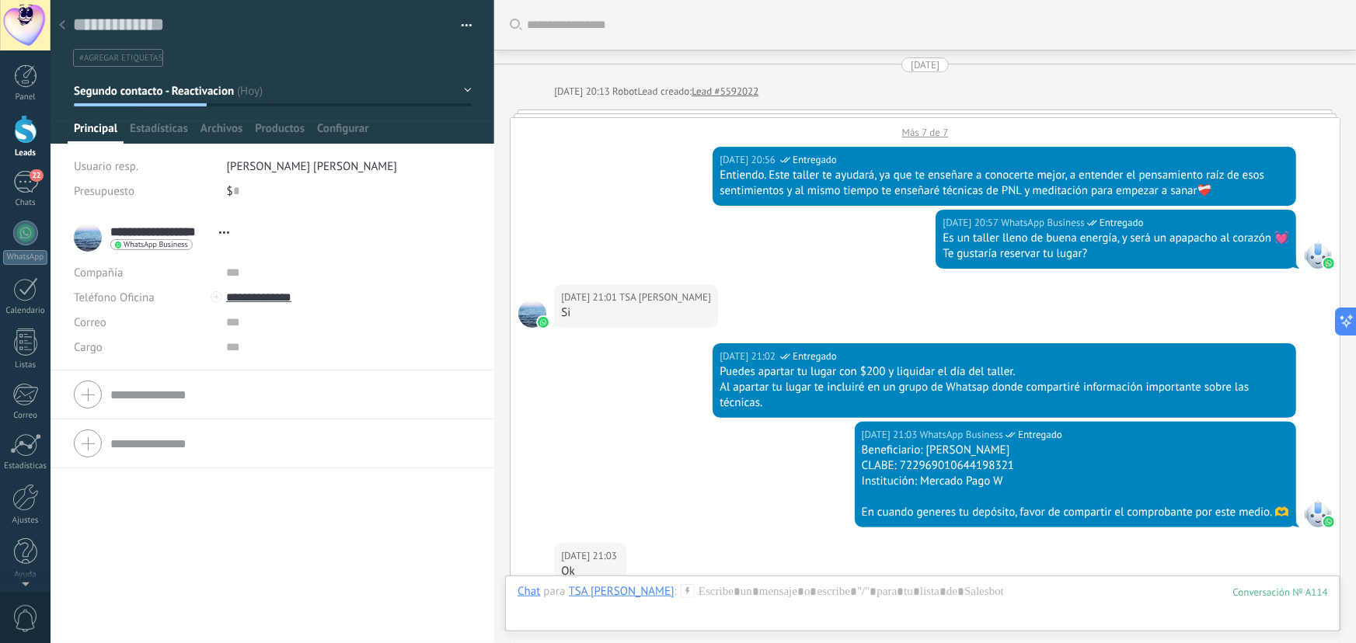
scroll to position [2063, 0]
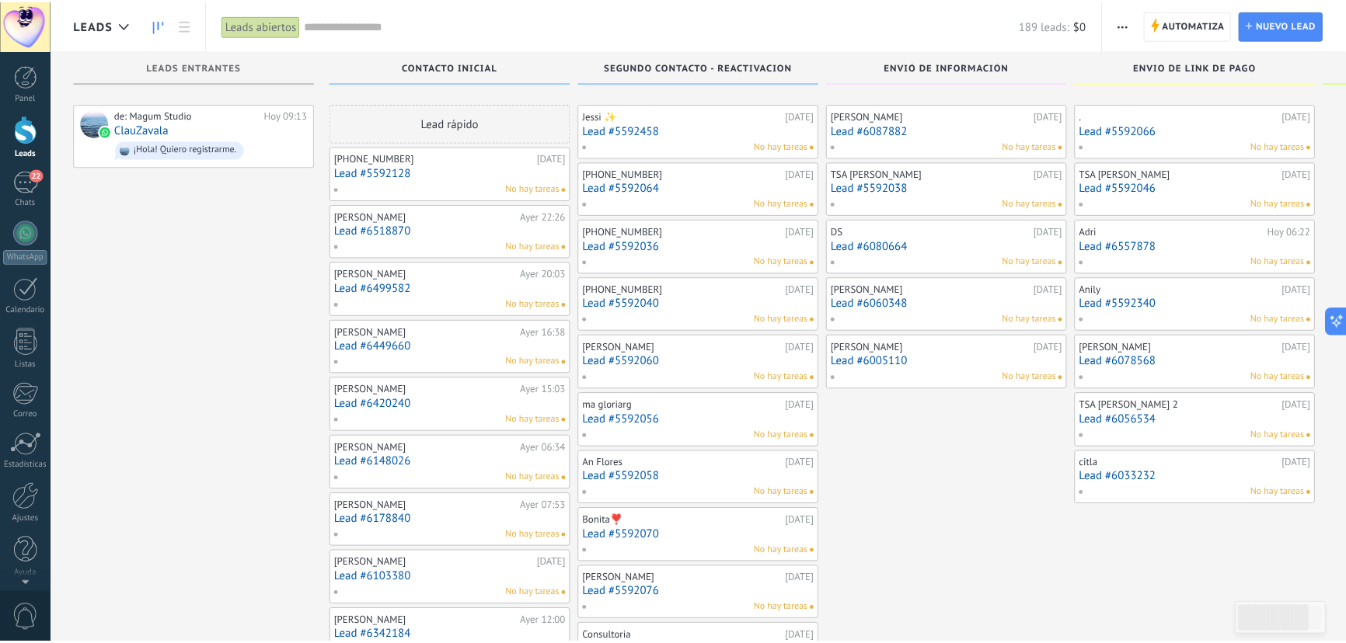
scroll to position [3174, 0]
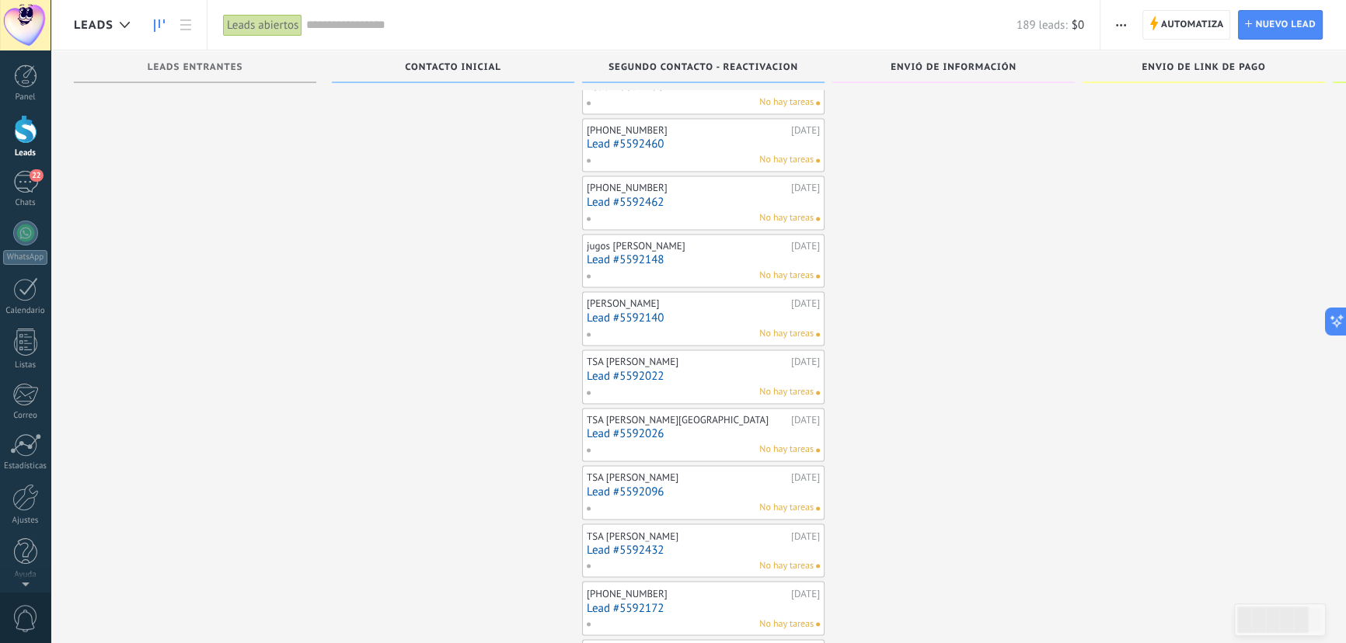
click at [650, 427] on link "Lead #5592026" at bounding box center [703, 433] width 233 height 13
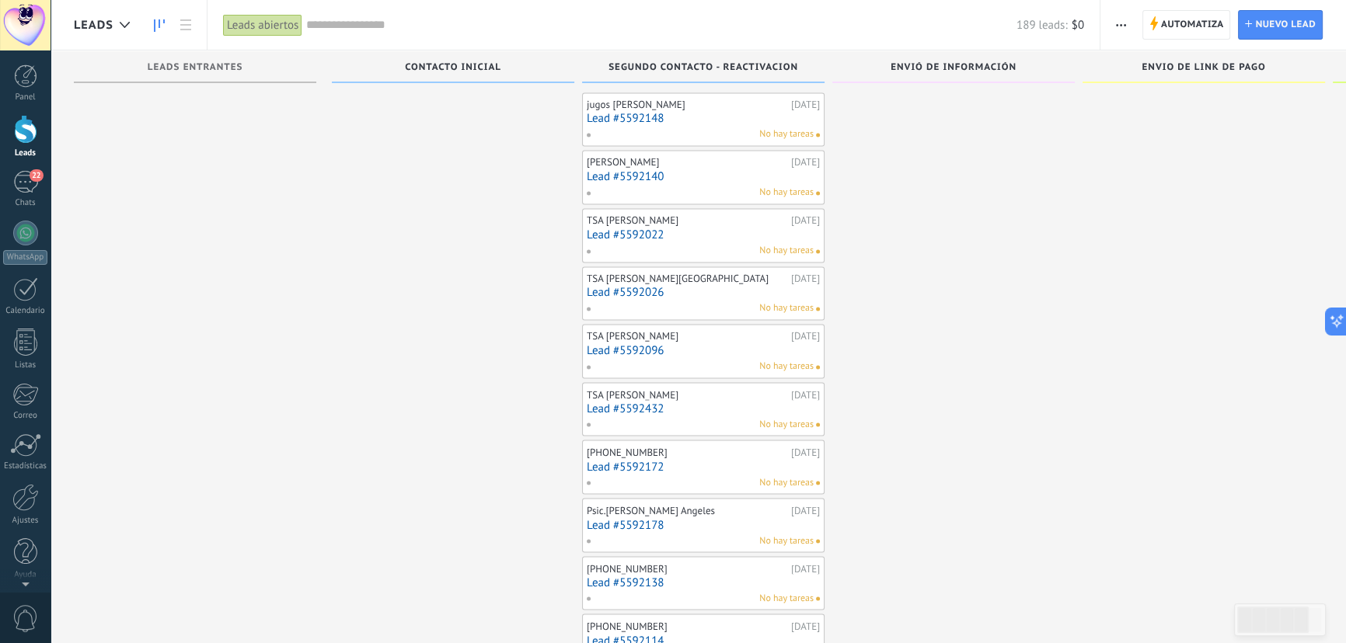
click at [646, 344] on link "Lead #5592096" at bounding box center [703, 350] width 233 height 13
click at [637, 402] on link "Lead #5592432" at bounding box center [703, 408] width 233 height 13
click at [654, 460] on link "Lead #5592172" at bounding box center [703, 466] width 233 height 13
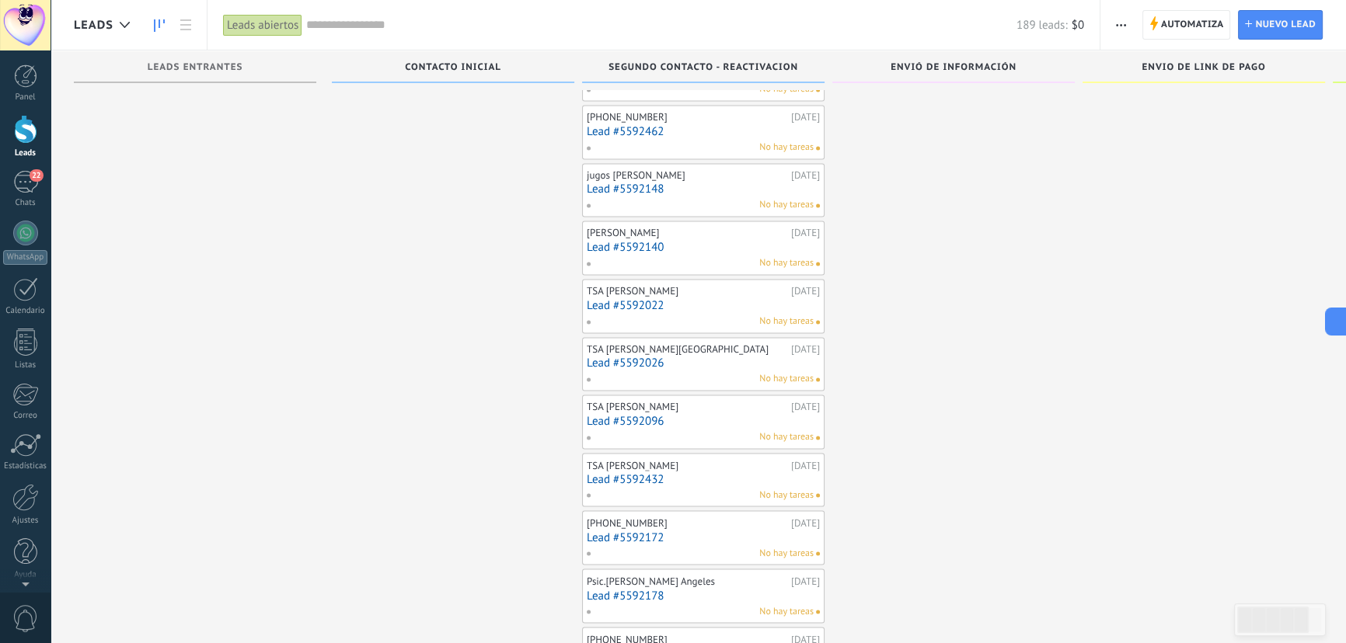
click at [652, 531] on link "Lead #5592172" at bounding box center [703, 537] width 233 height 13
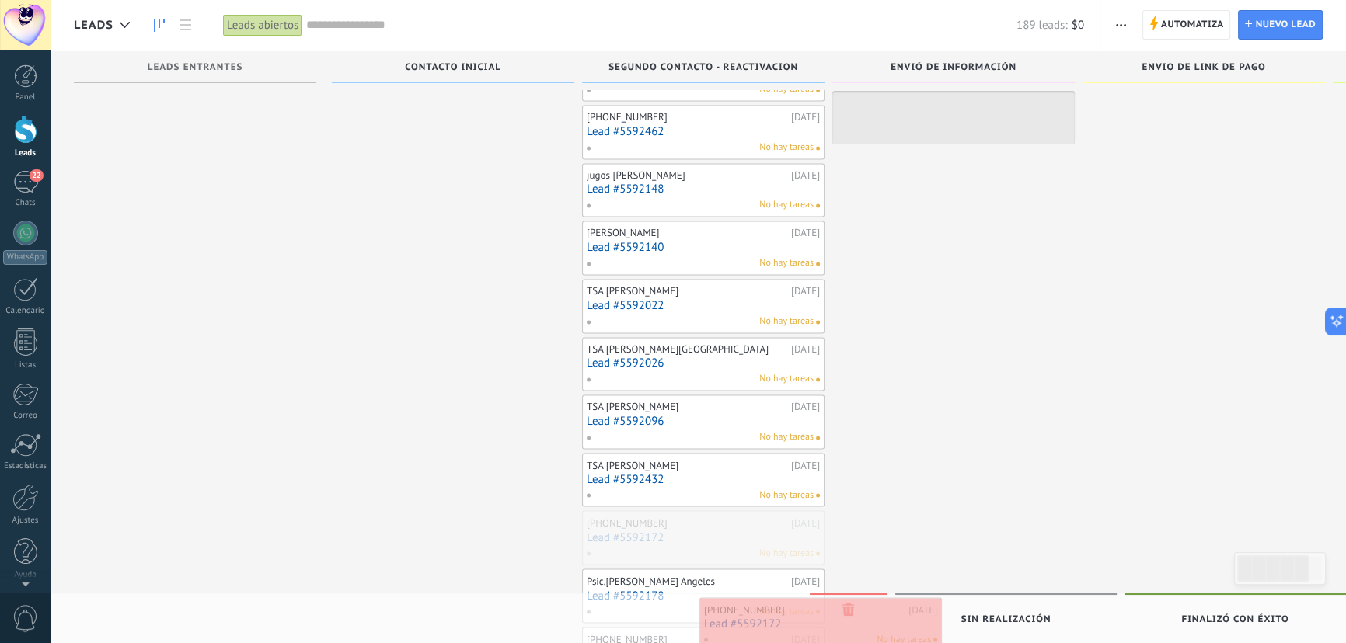
drag, startPoint x: 732, startPoint y: 521, endPoint x: 849, endPoint y: 619, distance: 152.3
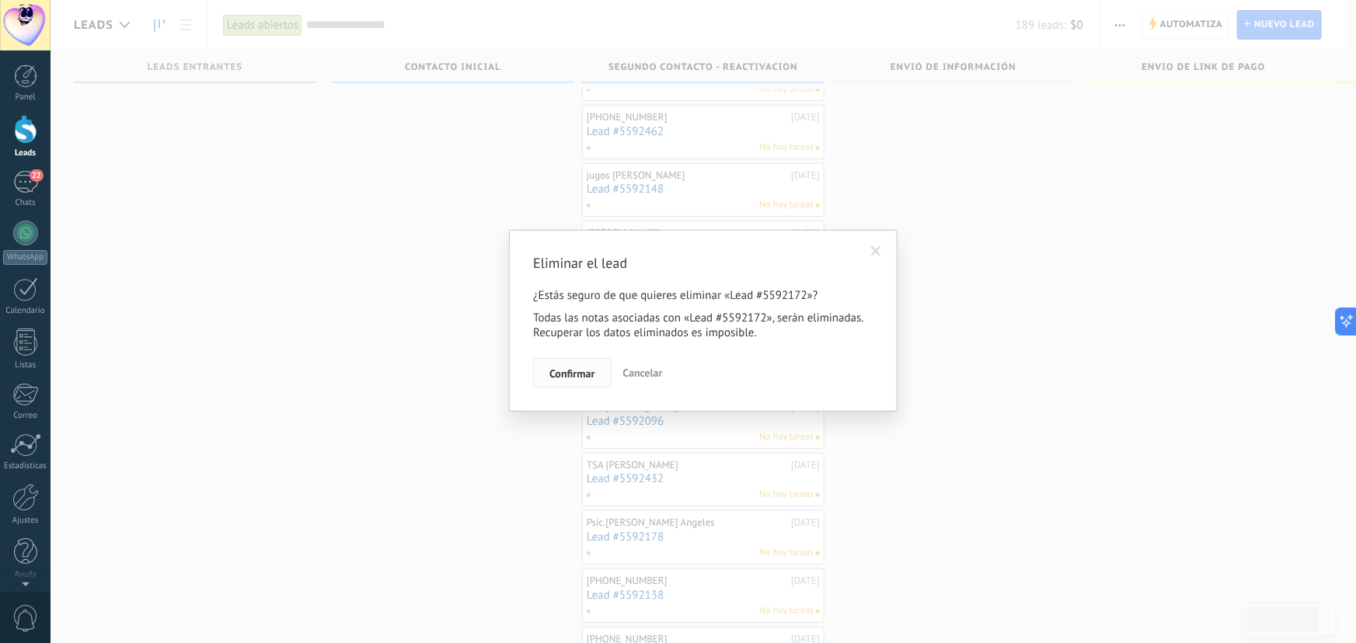
click at [563, 378] on span "Confirmar" at bounding box center [571, 373] width 45 height 11
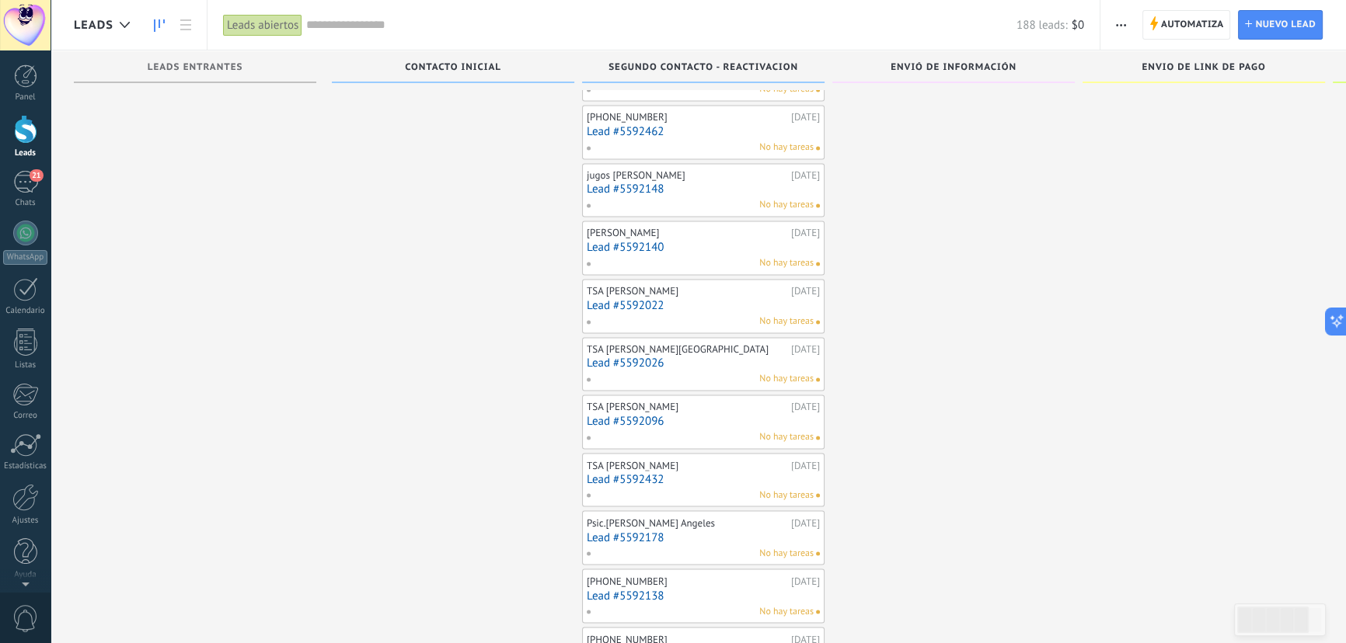
click at [652, 531] on link "Lead #5592178" at bounding box center [703, 537] width 233 height 13
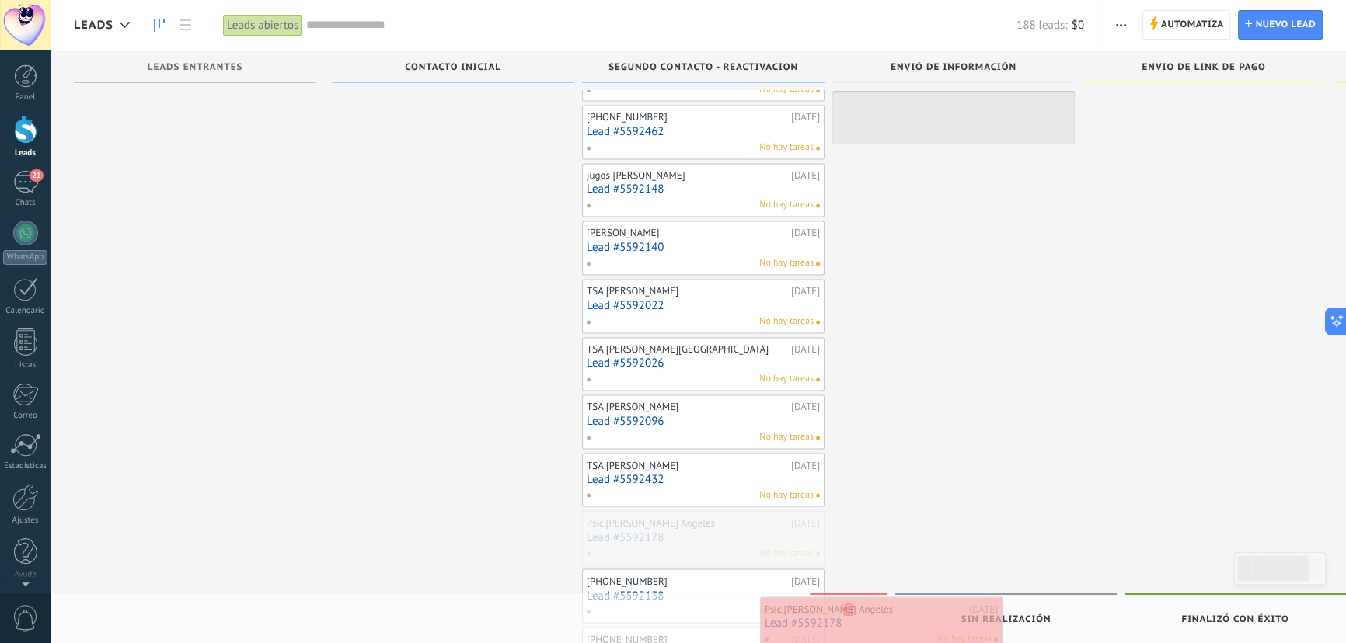
drag, startPoint x: 668, startPoint y: 526, endPoint x: 846, endPoint y: 622, distance: 202.0
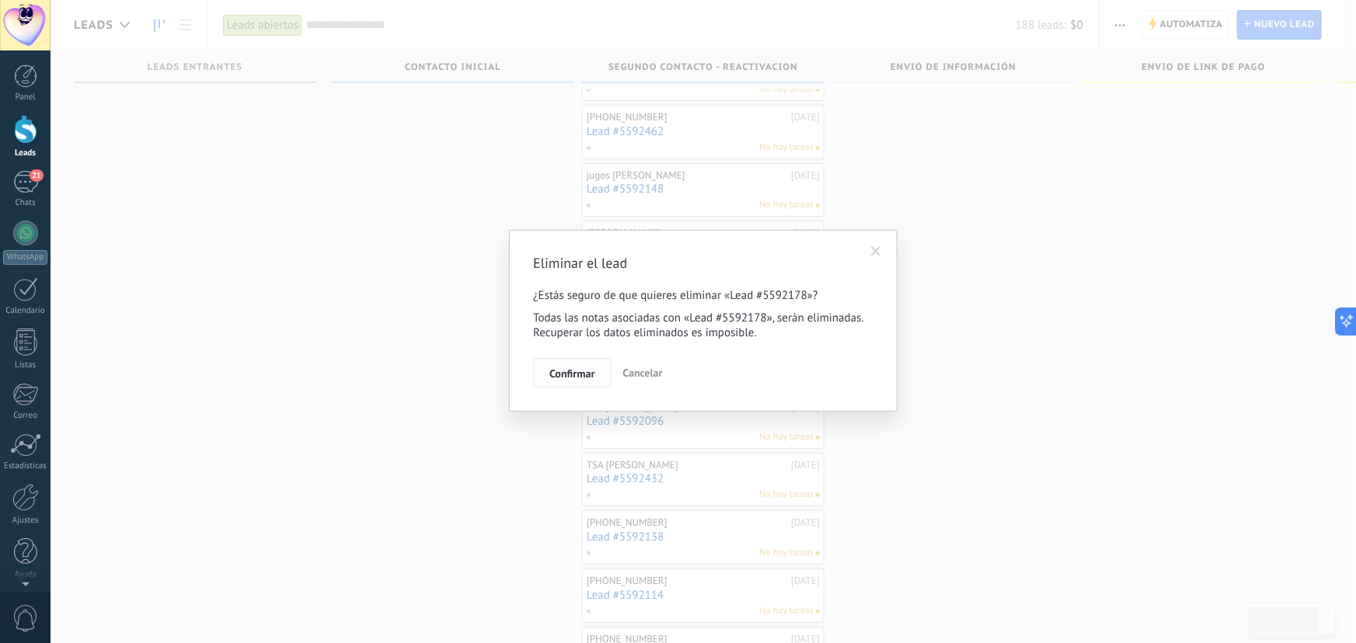
click at [576, 378] on span "Confirmar" at bounding box center [571, 373] width 45 height 11
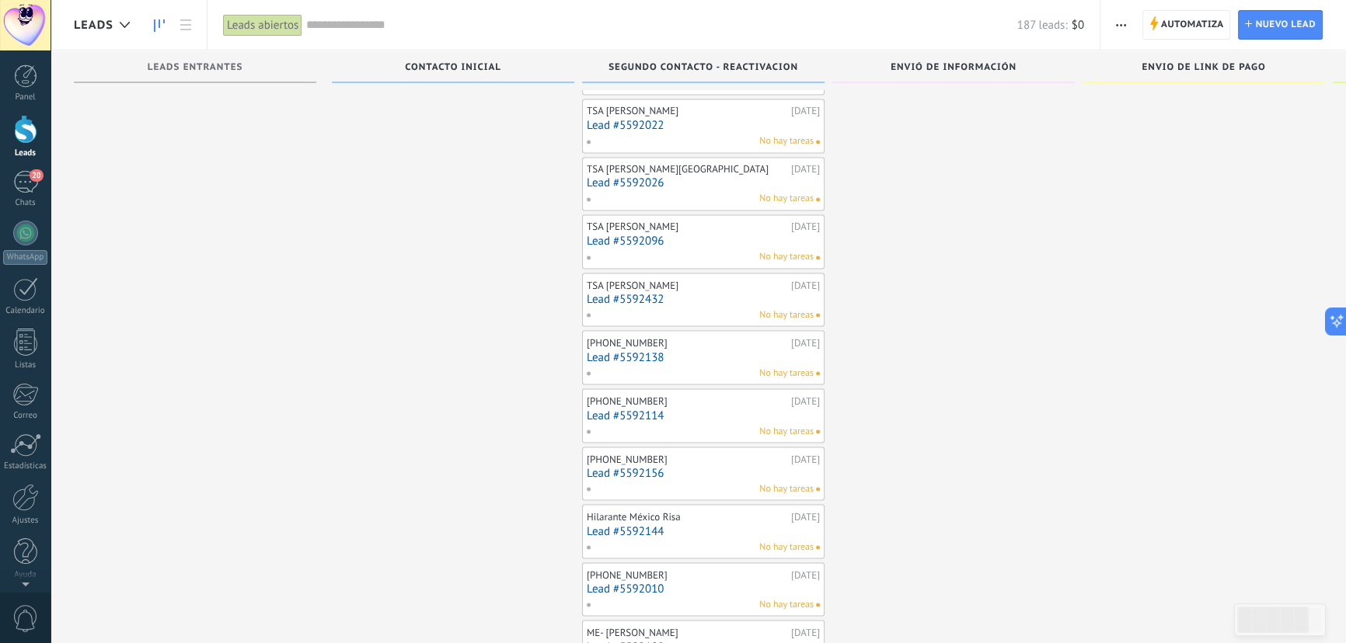
click at [630, 350] on link "Lead #5592138" at bounding box center [703, 356] width 233 height 13
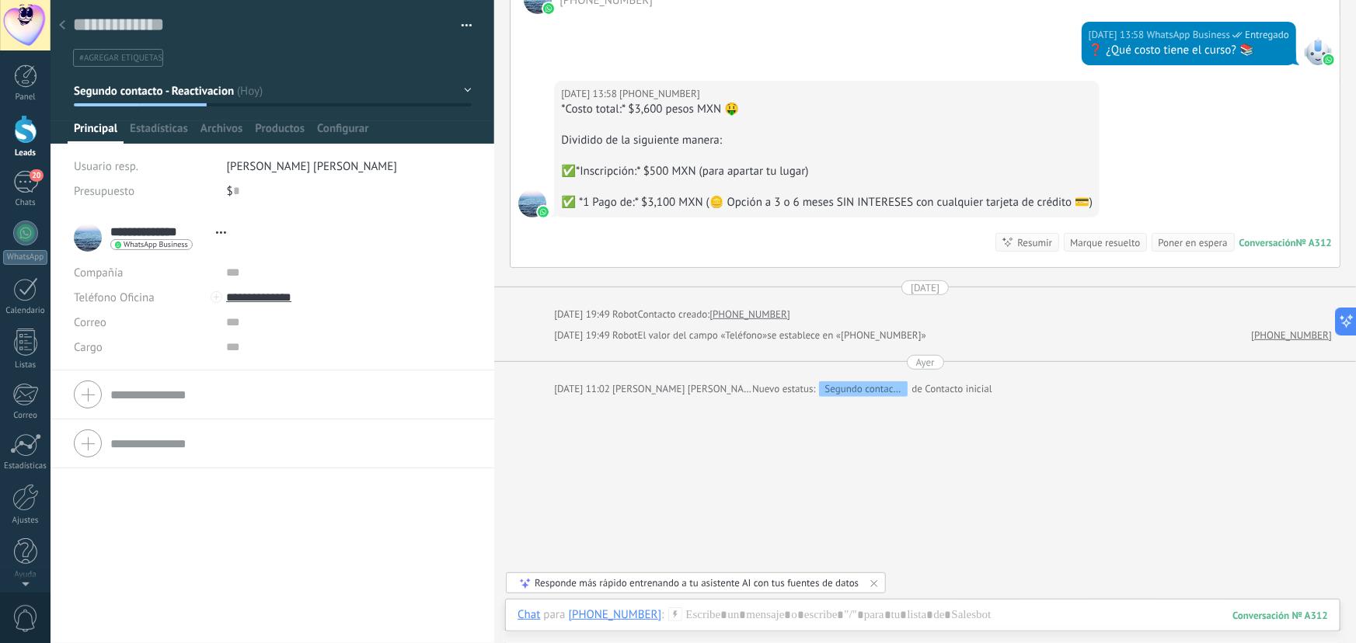
scroll to position [265, 0]
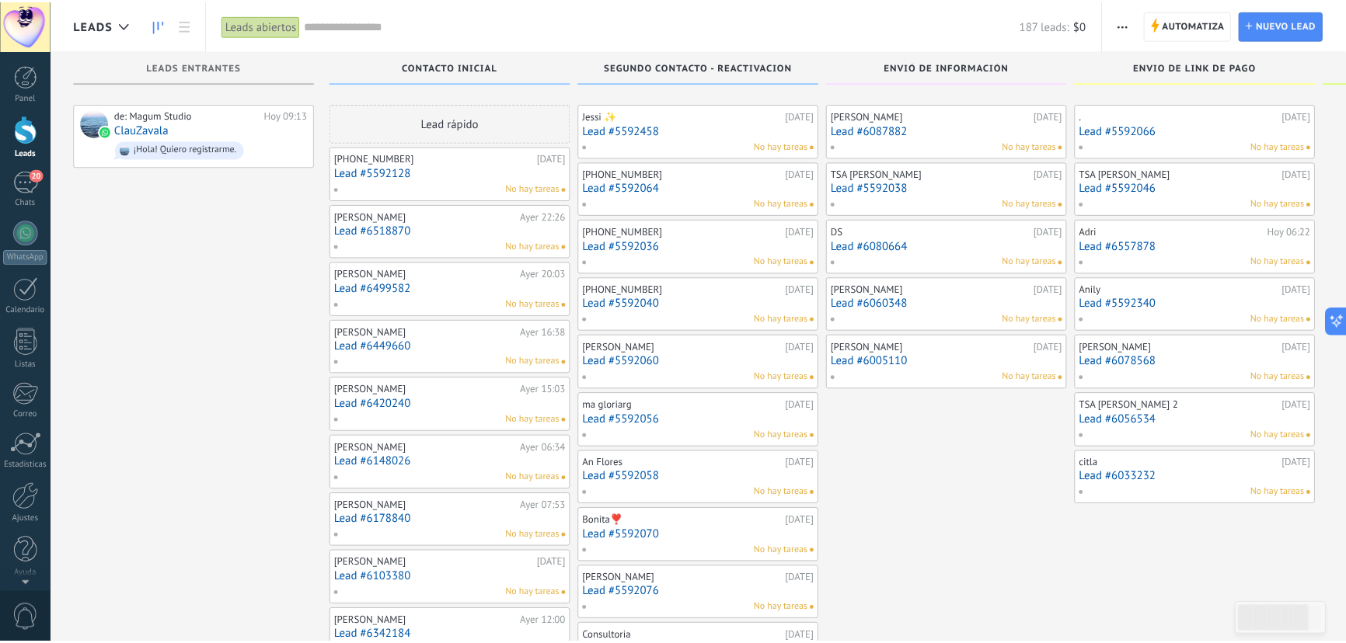
scroll to position [3425, 0]
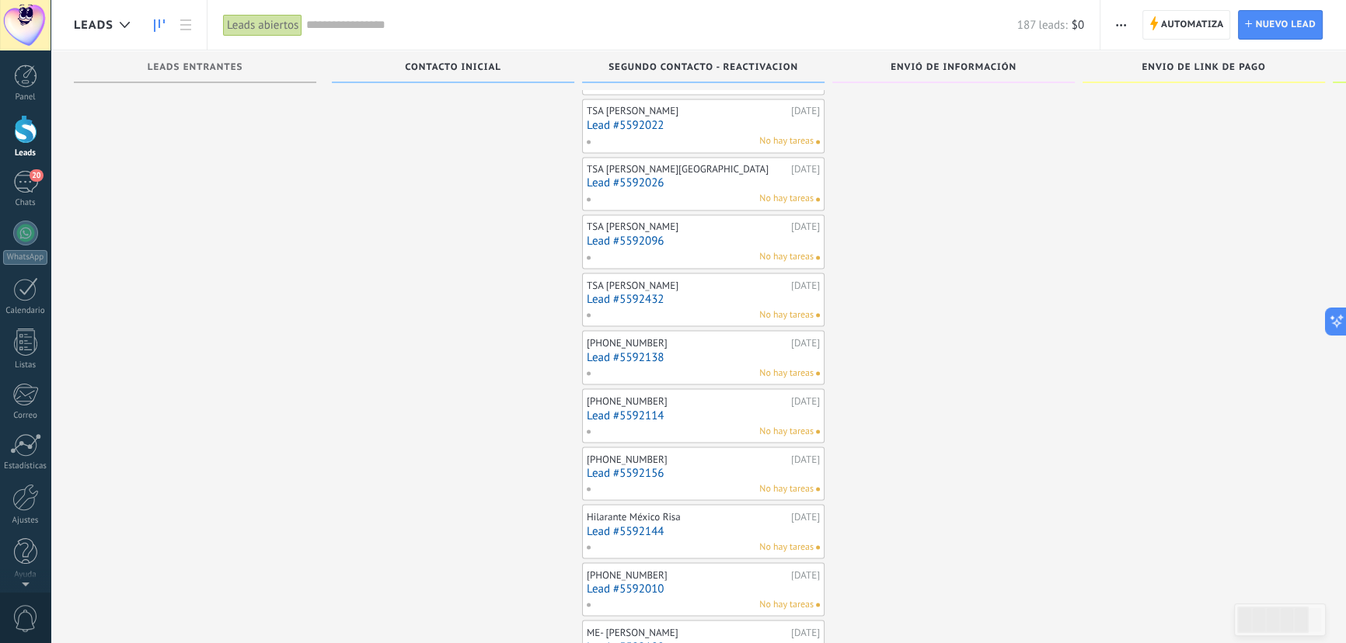
click at [641, 466] on link "Lead #5592156" at bounding box center [703, 472] width 233 height 13
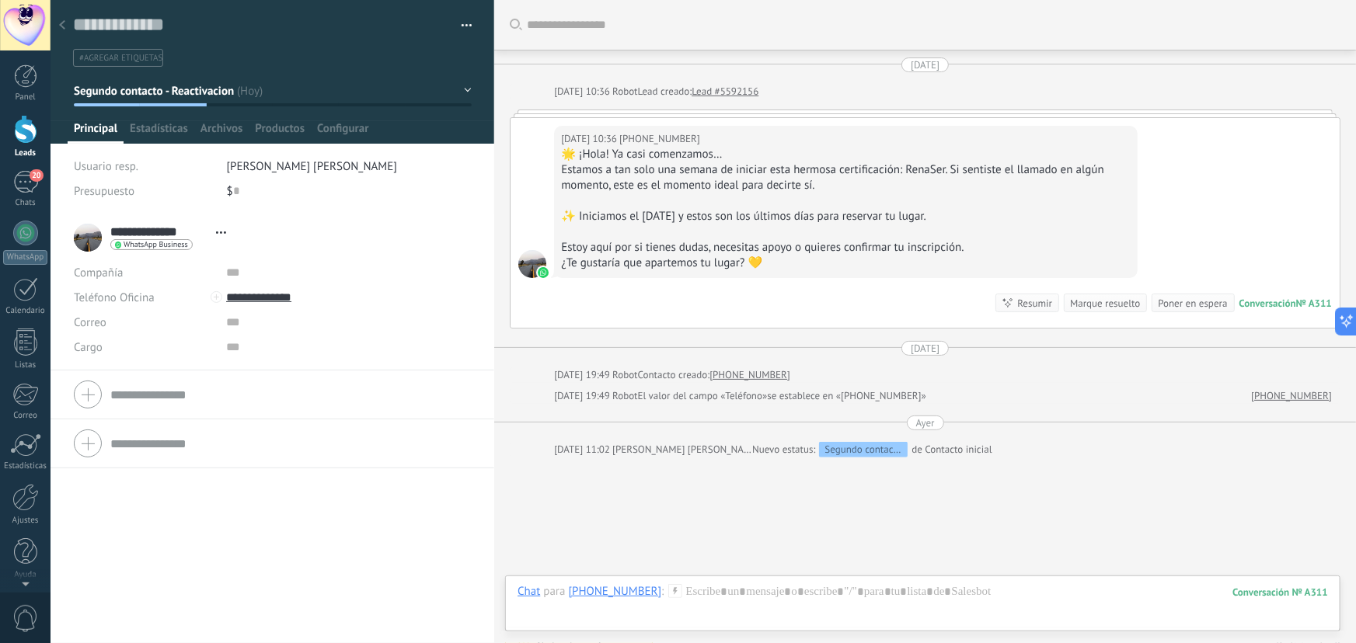
scroll to position [85, 0]
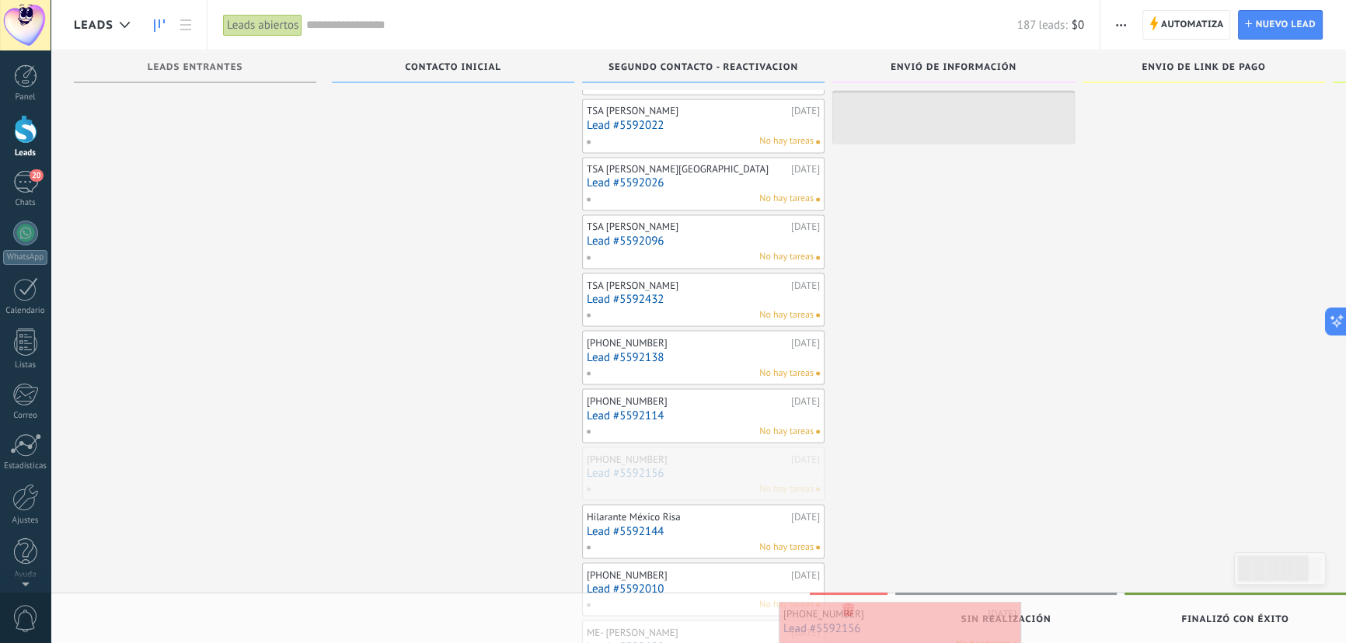
drag, startPoint x: 647, startPoint y: 450, endPoint x: 844, endPoint y: 615, distance: 256.5
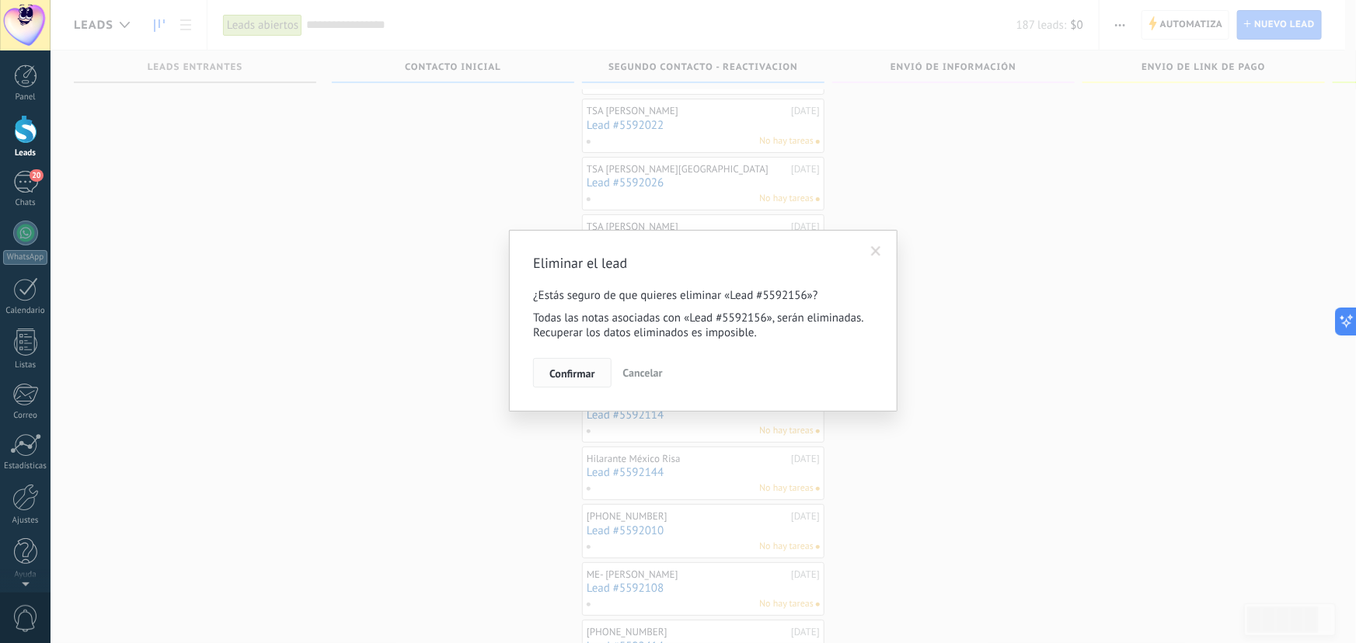
click at [559, 375] on span "Confirmar" at bounding box center [571, 373] width 45 height 11
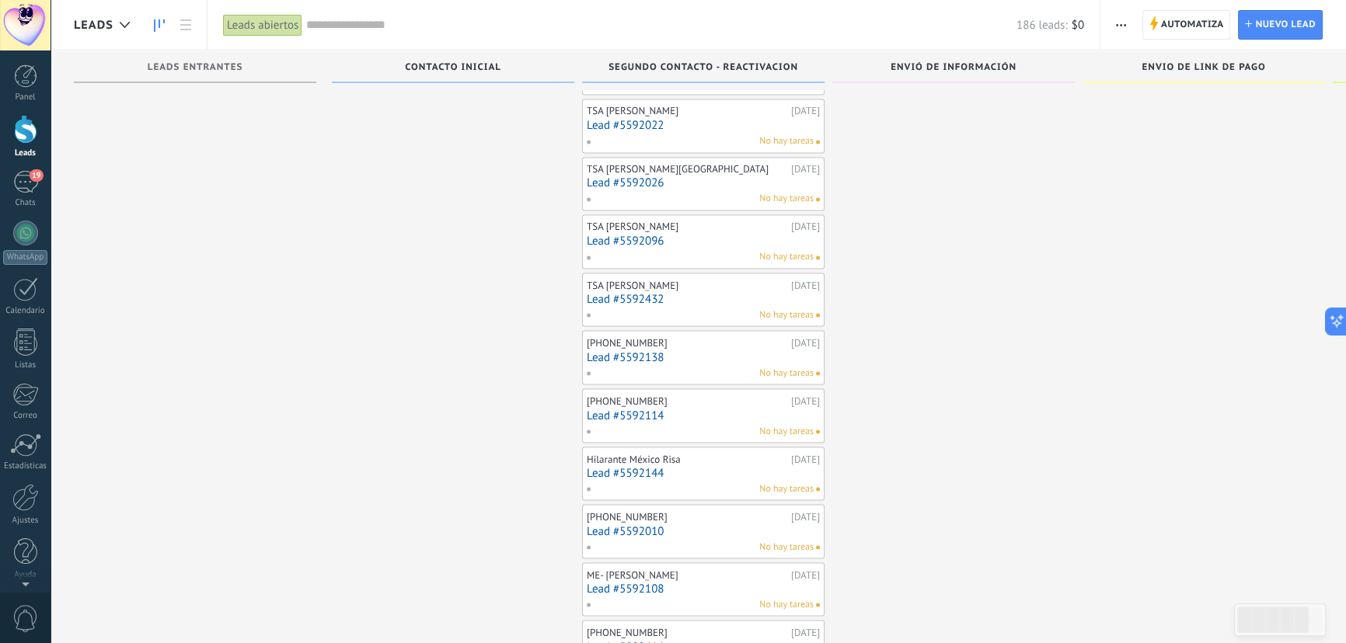
click at [633, 466] on link "Lead #5592144" at bounding box center [703, 472] width 233 height 13
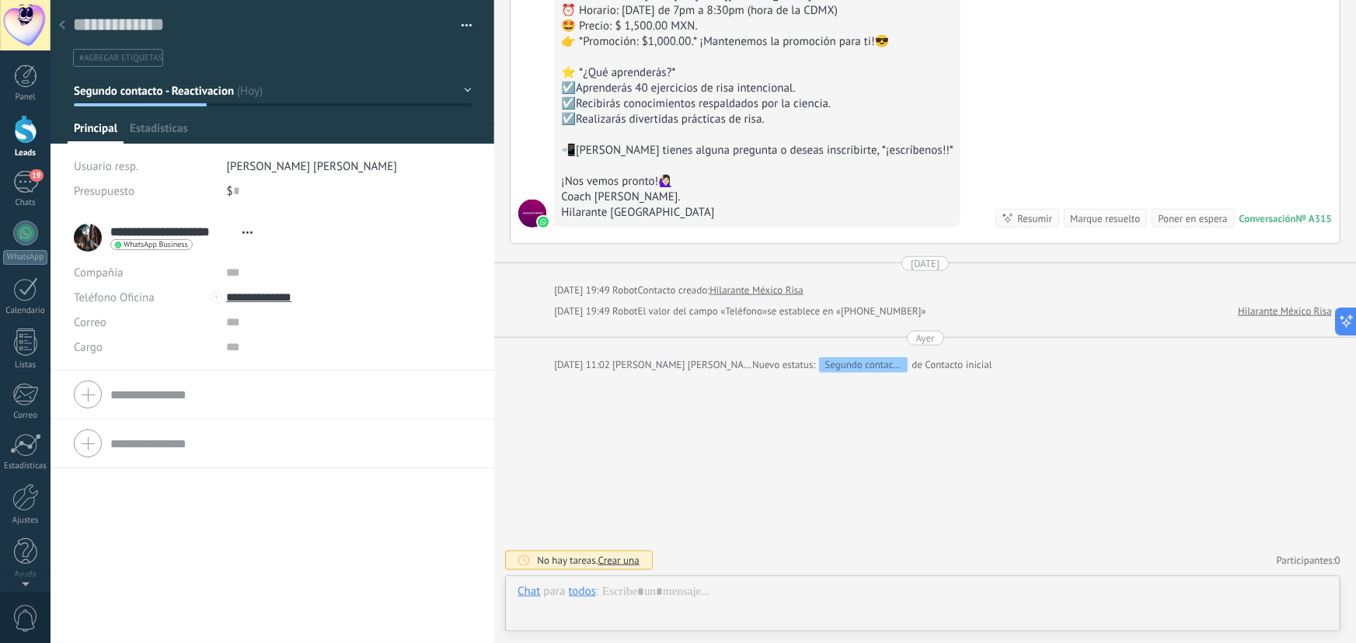
scroll to position [23, 0]
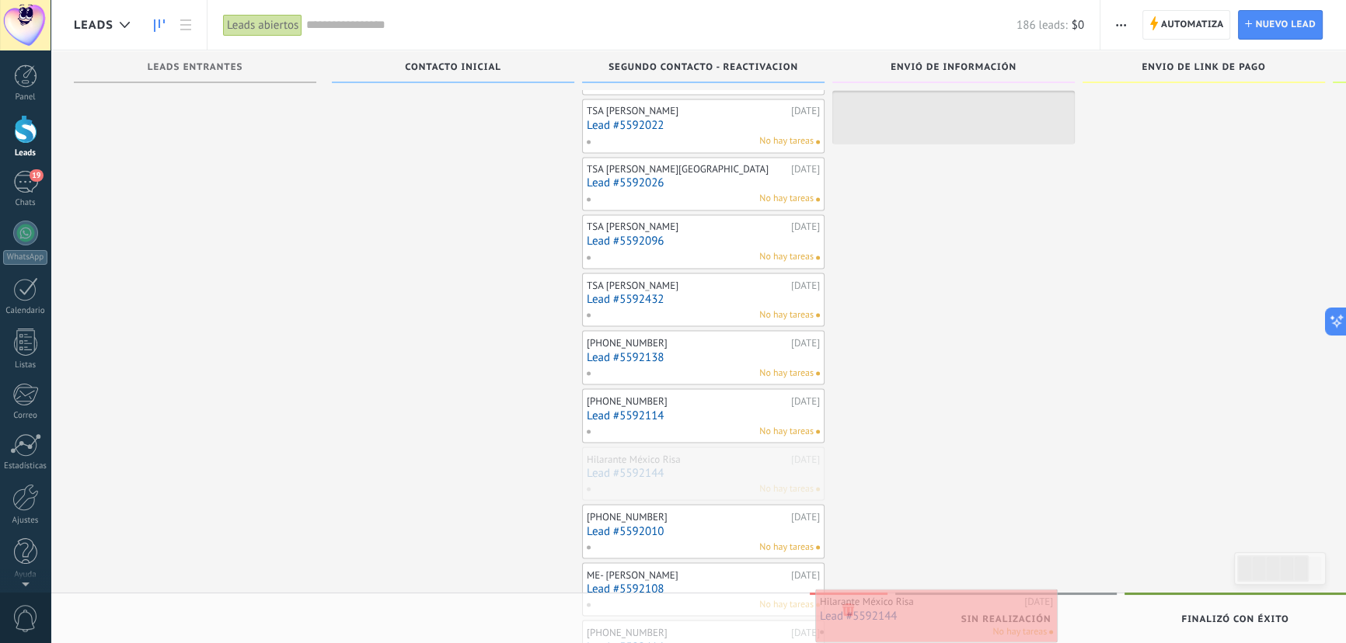
drag, startPoint x: 622, startPoint y: 455, endPoint x: 855, endPoint y: 608, distance: 278.9
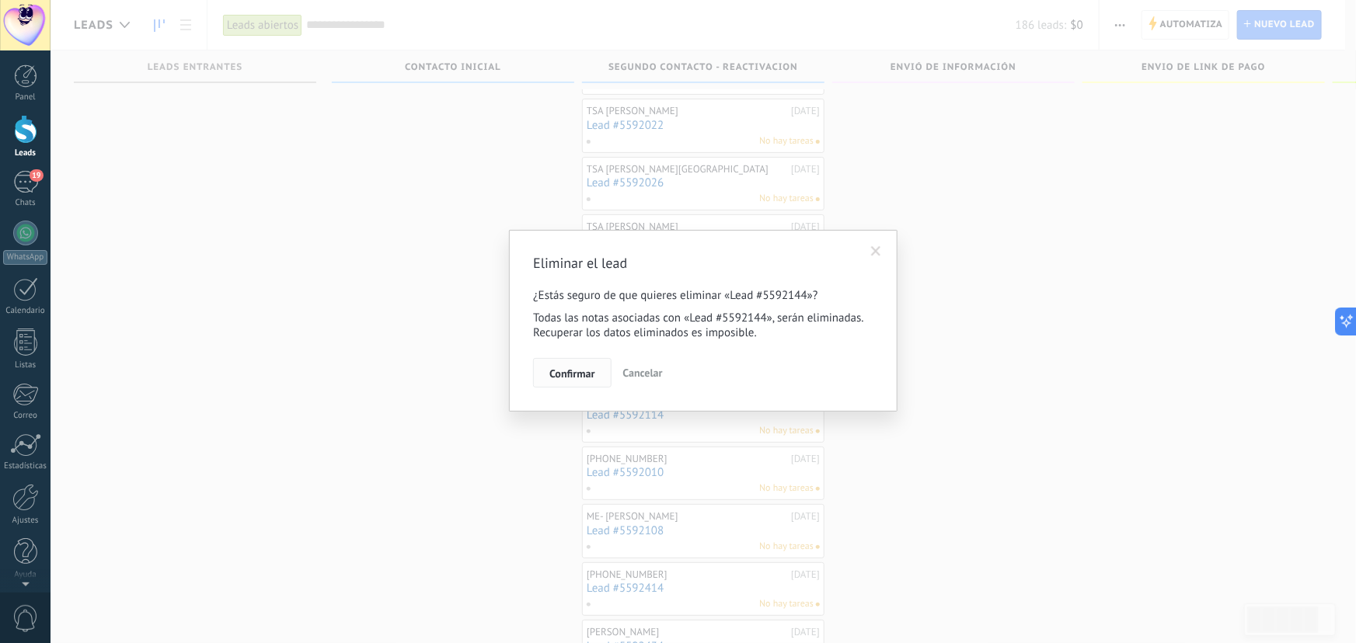
click at [578, 375] on span "Confirmar" at bounding box center [571, 373] width 45 height 11
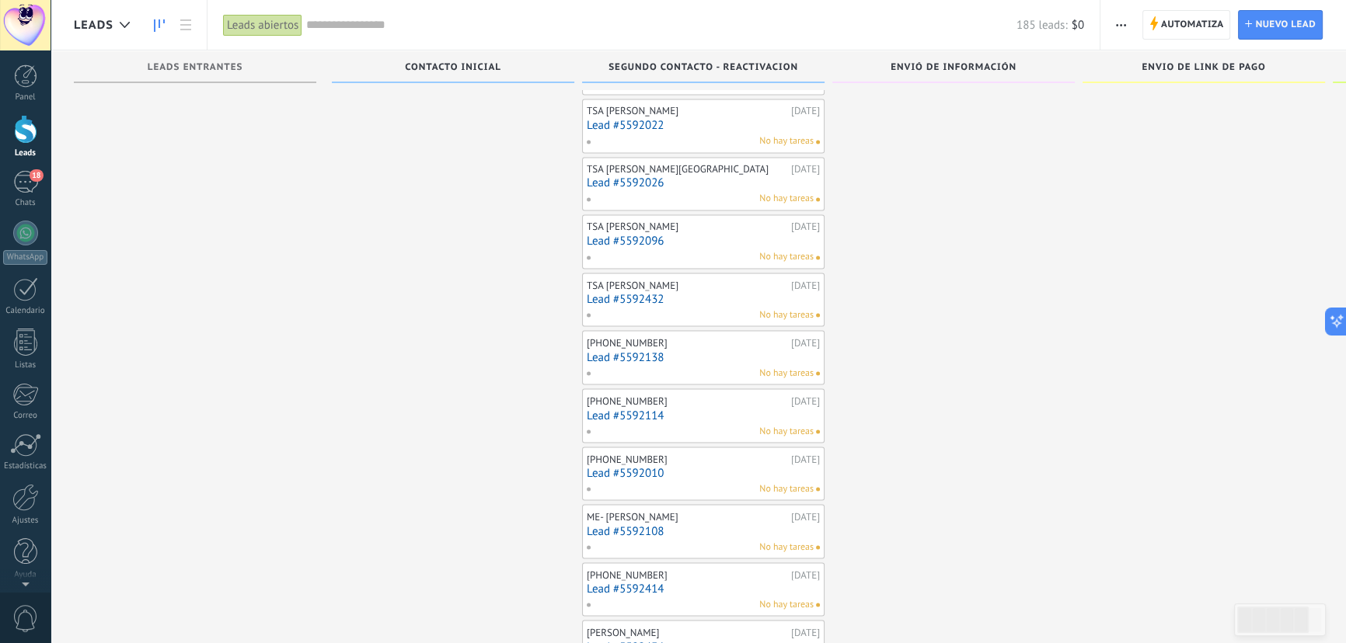
click at [653, 409] on link "Lead #5592114" at bounding box center [703, 415] width 233 height 13
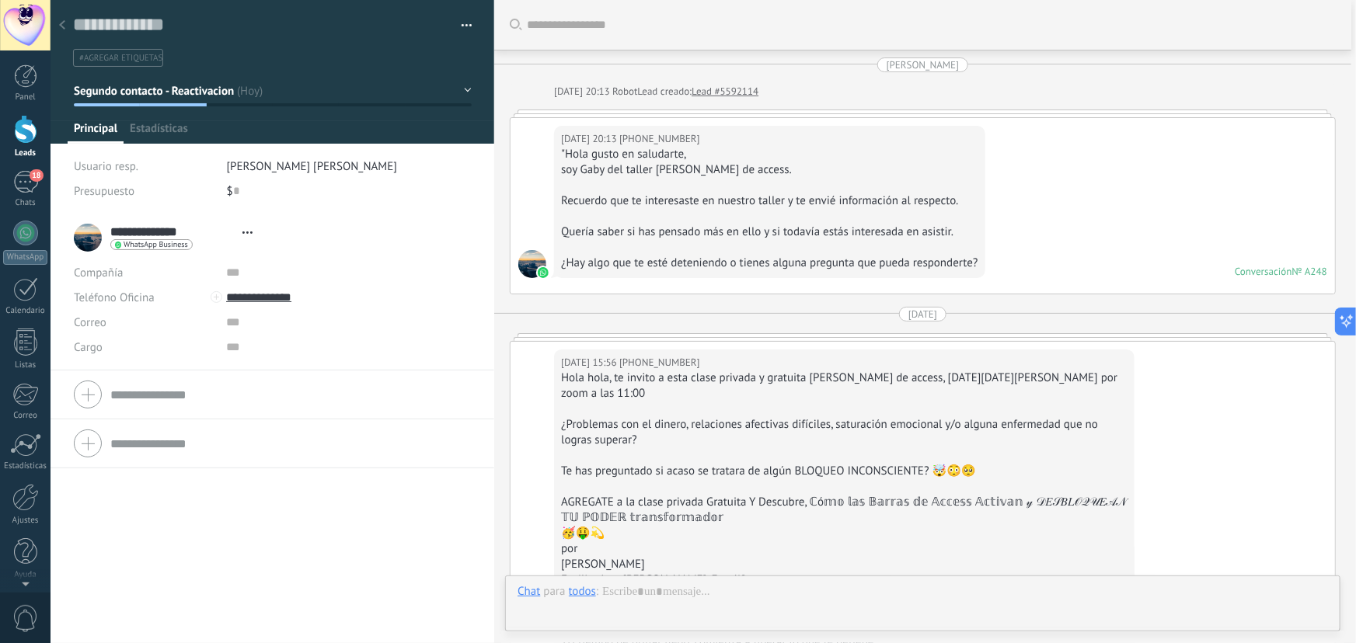
scroll to position [657, 0]
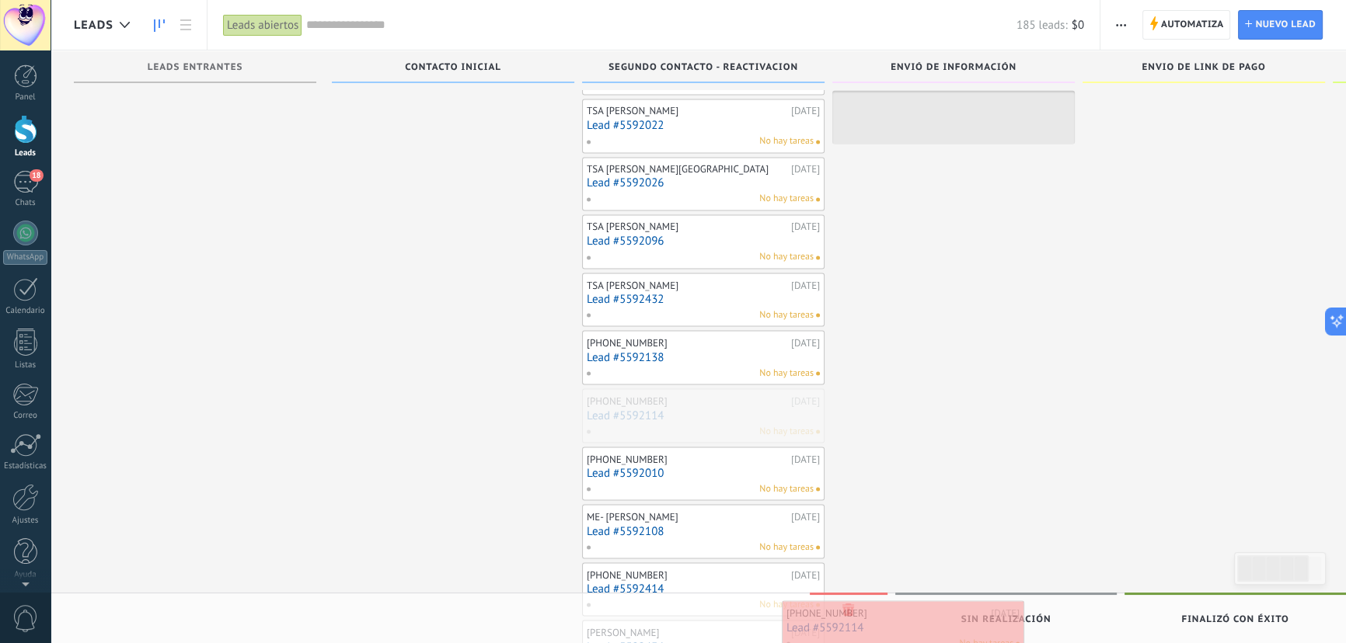
drag, startPoint x: 650, startPoint y: 406, endPoint x: 850, endPoint y: 624, distance: 295.9
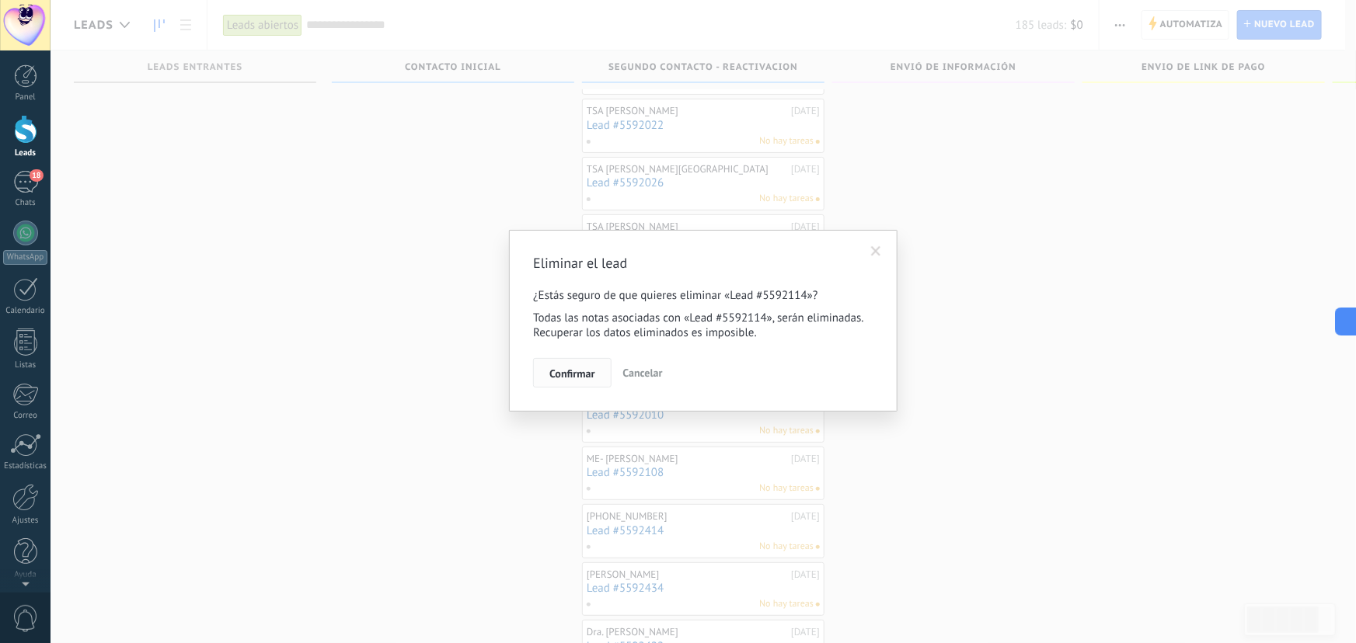
click at [560, 382] on button "Confirmar" at bounding box center [572, 373] width 78 height 30
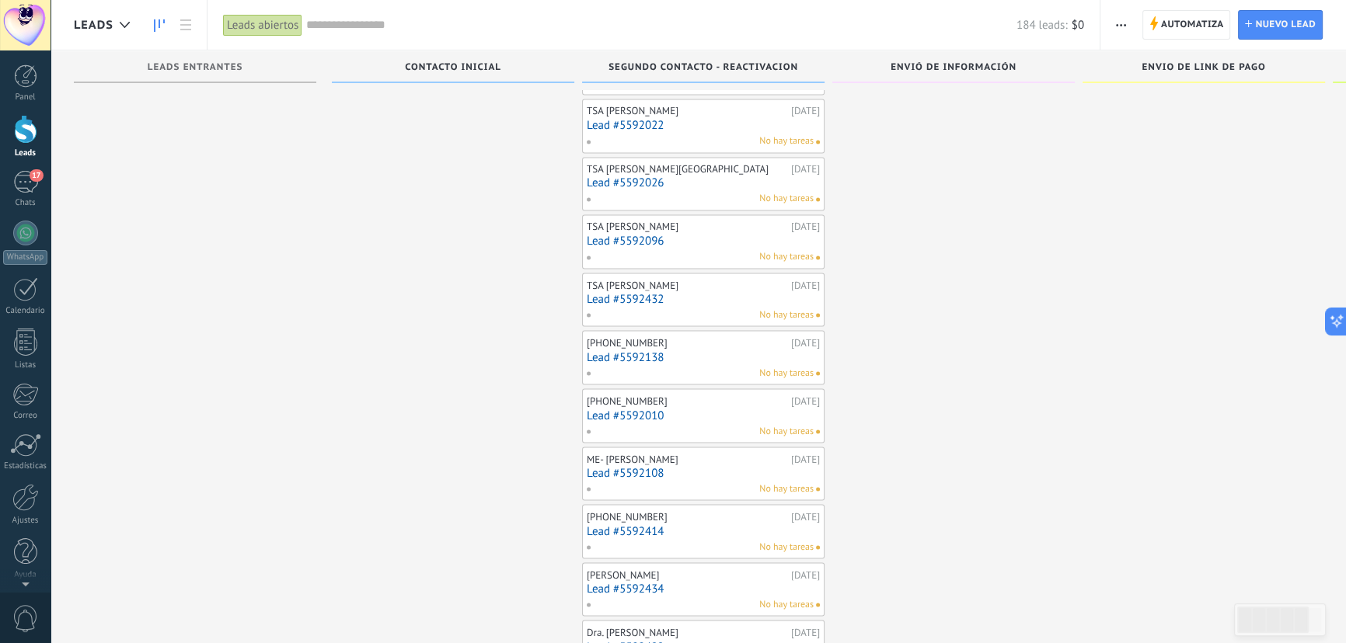
click at [658, 409] on link "Lead #5592010" at bounding box center [703, 415] width 233 height 13
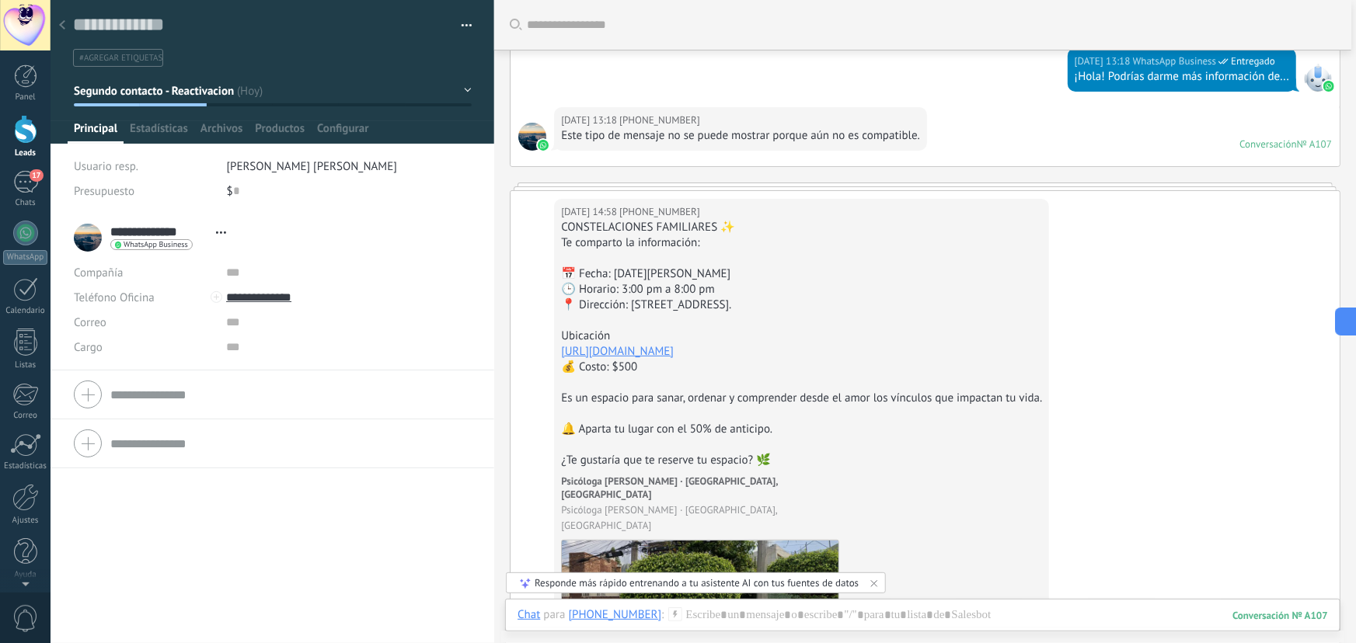
scroll to position [117, 0]
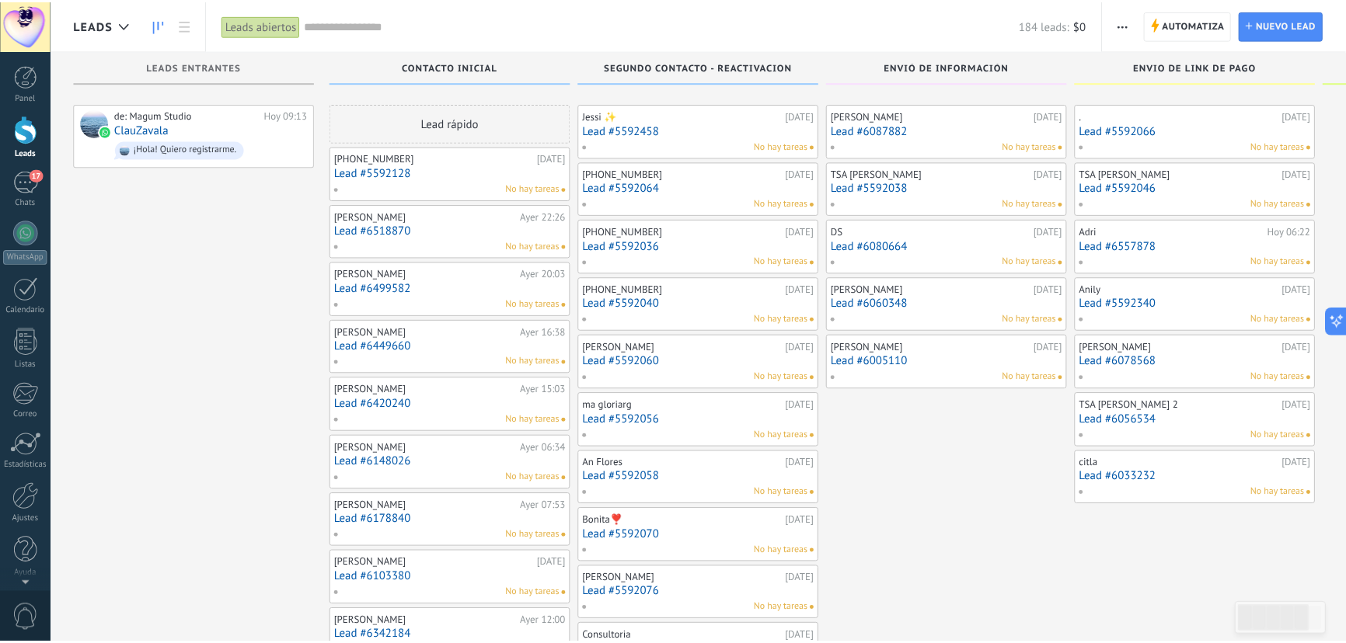
scroll to position [3425, 0]
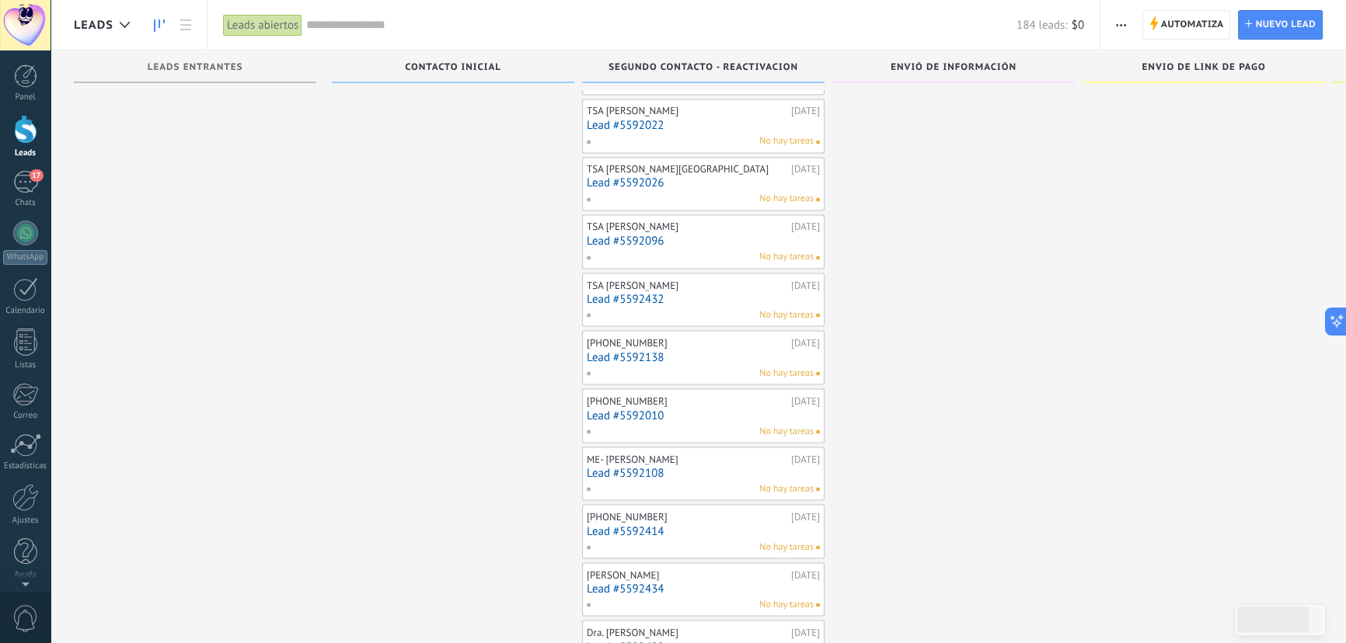
click at [649, 409] on link "Lead #5592010" at bounding box center [703, 415] width 233 height 13
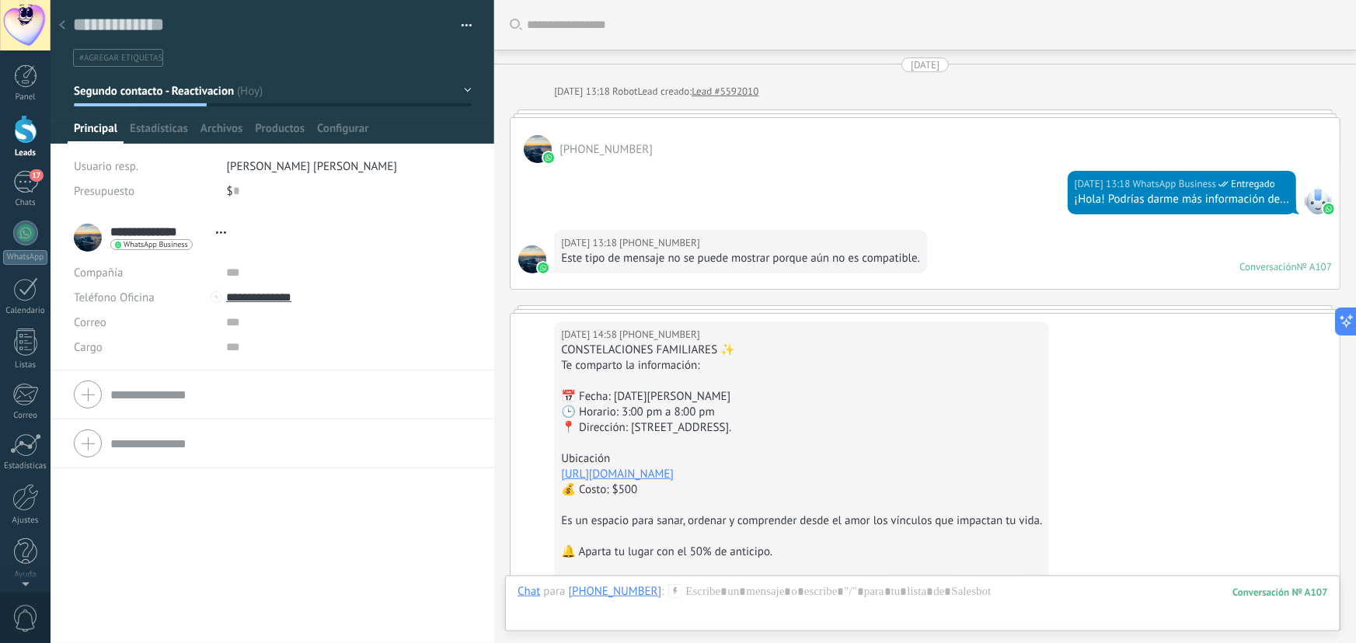
scroll to position [824, 0]
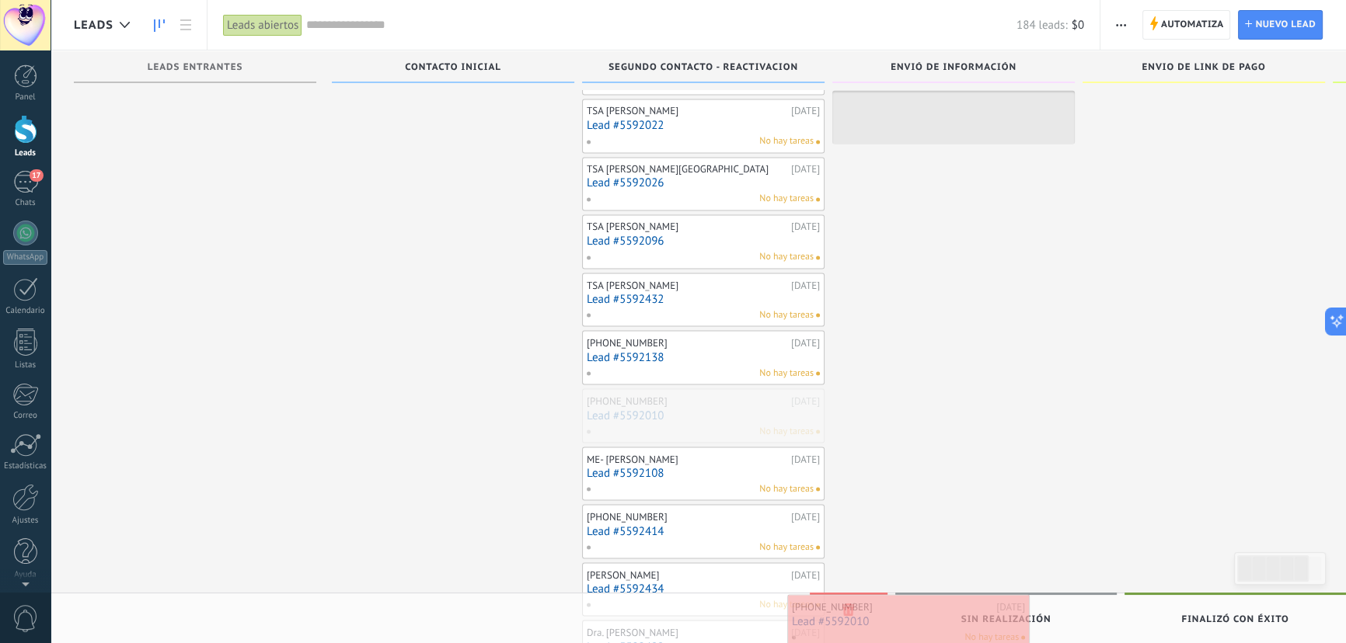
drag, startPoint x: 649, startPoint y: 407, endPoint x: 854, endPoint y: 622, distance: 297.4
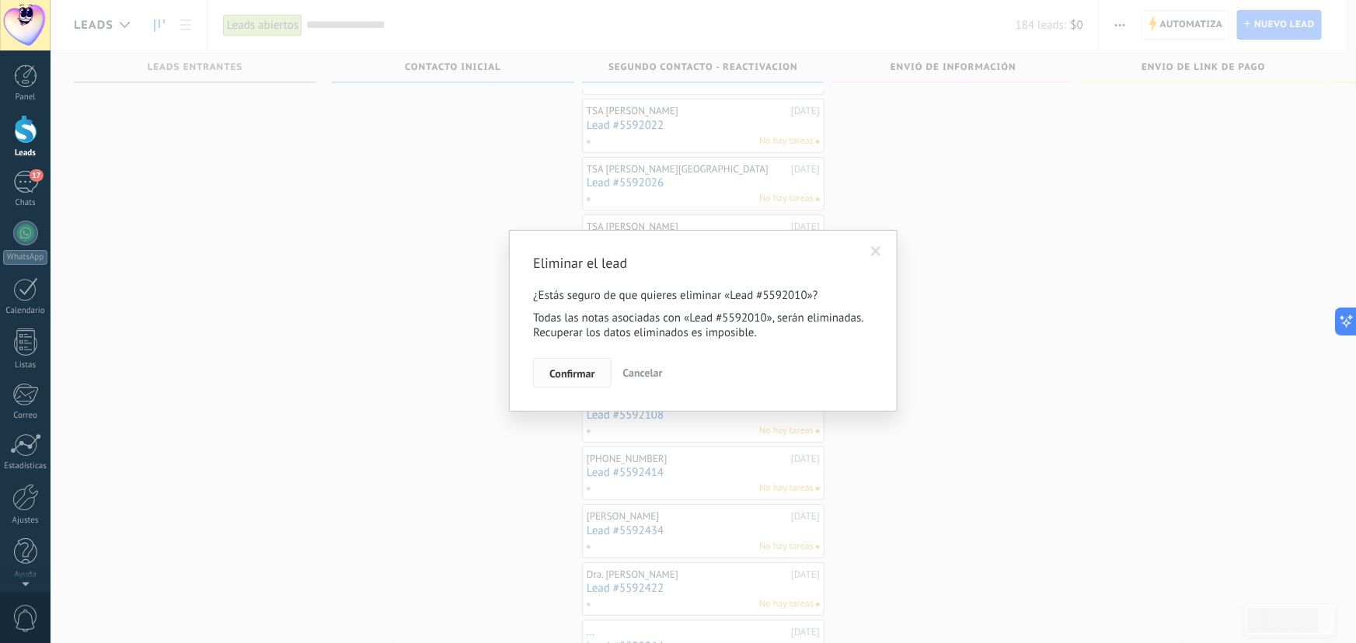
click at [577, 375] on span "Confirmar" at bounding box center [571, 373] width 45 height 11
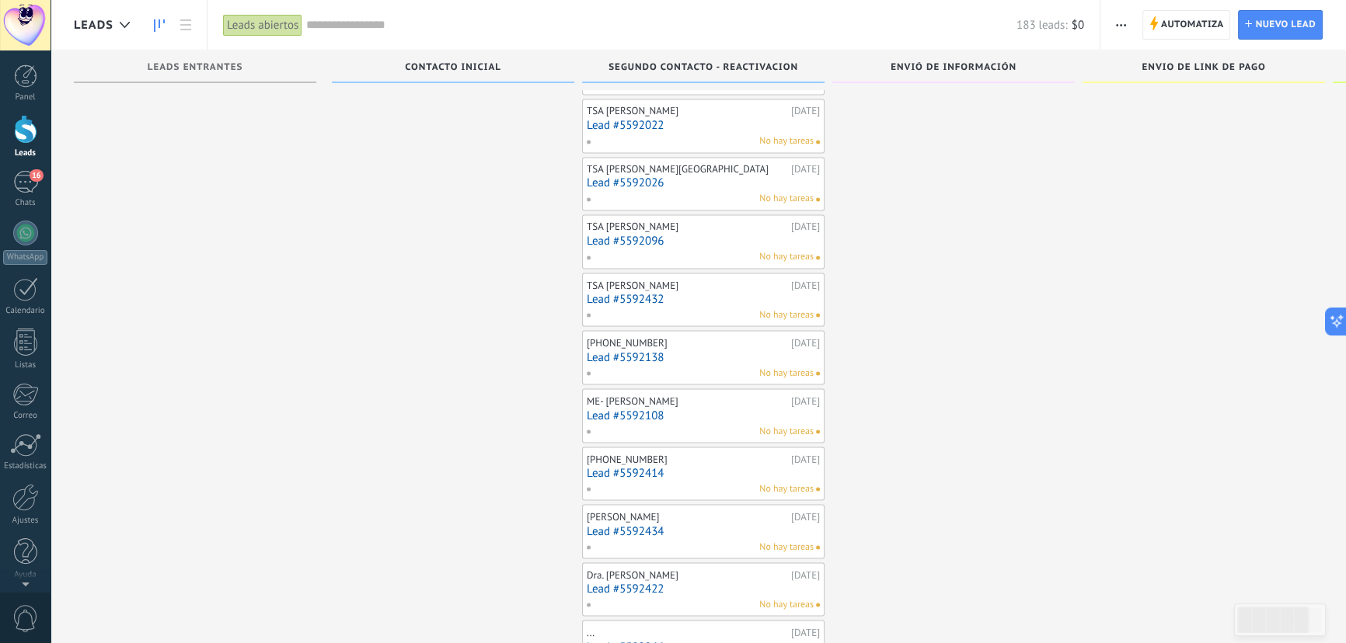
click at [627, 409] on link "Lead #5592108" at bounding box center [703, 415] width 233 height 13
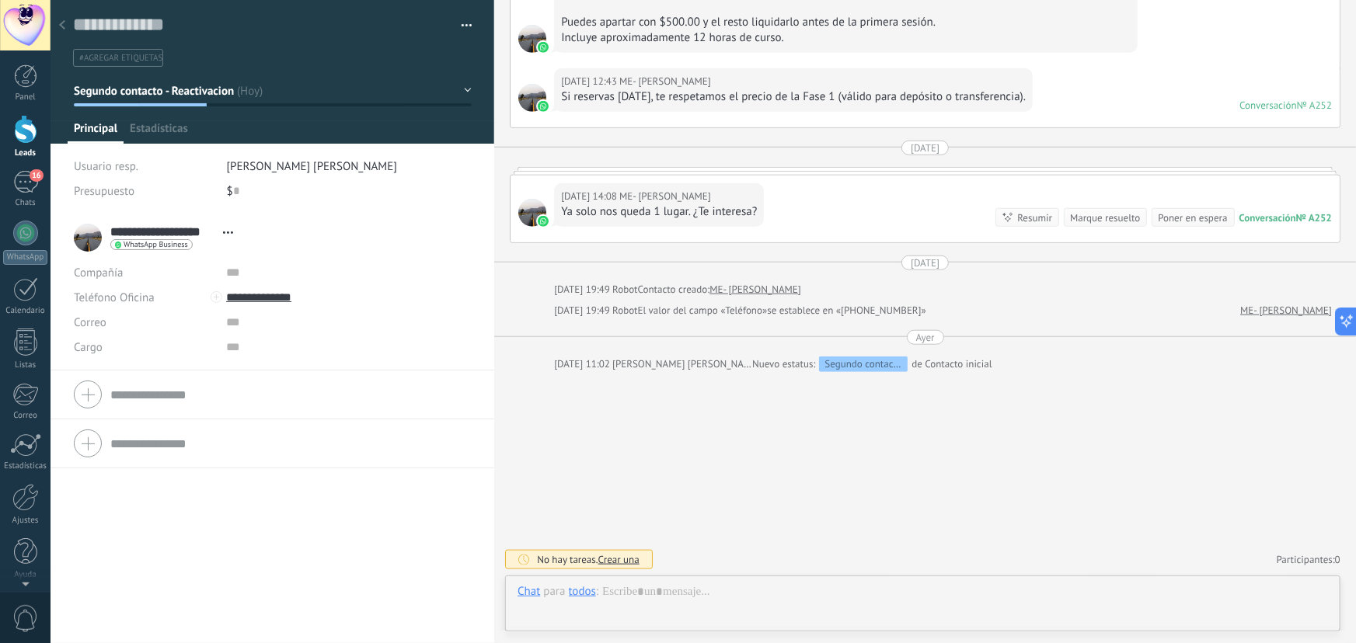
scroll to position [23, 0]
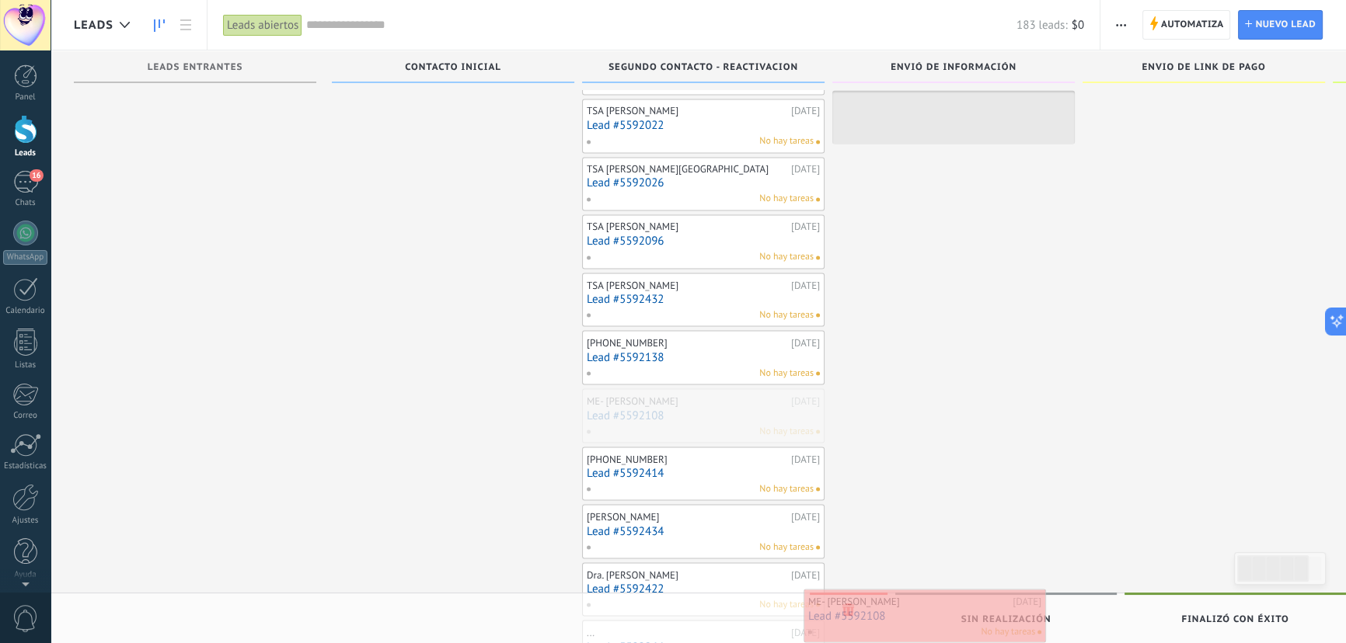
drag, startPoint x: 628, startPoint y: 404, endPoint x: 849, endPoint y: 615, distance: 306.2
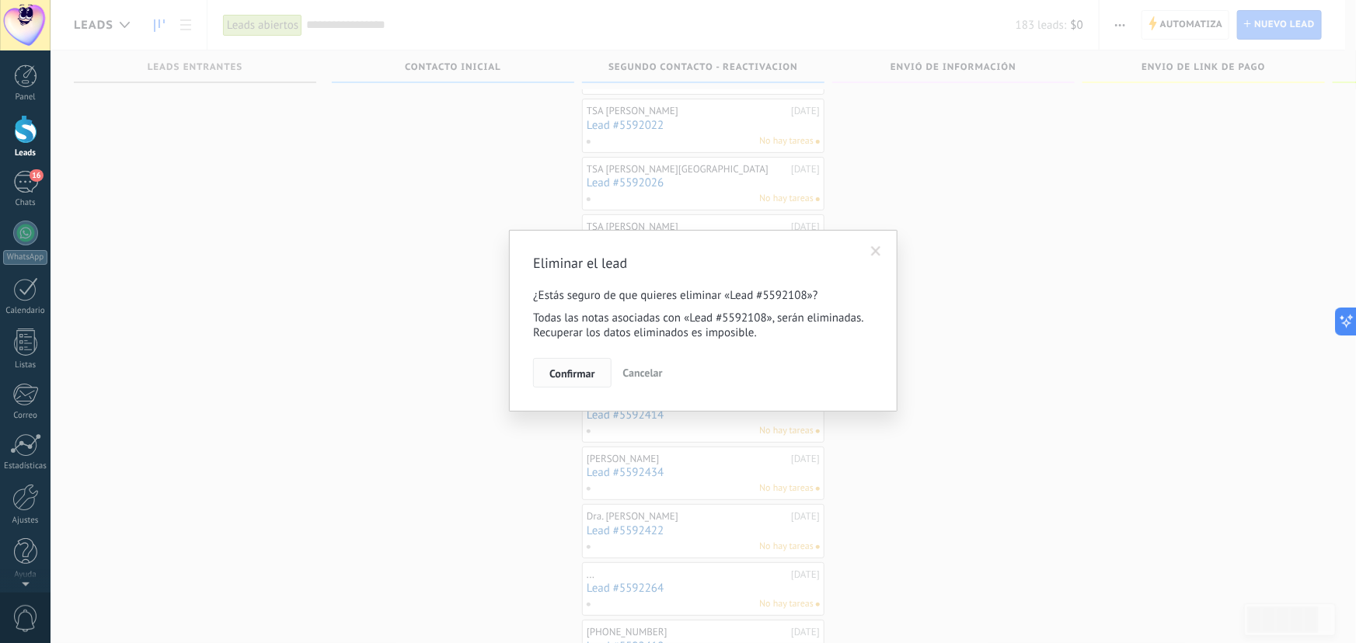
click at [593, 383] on button "Confirmar" at bounding box center [572, 373] width 78 height 30
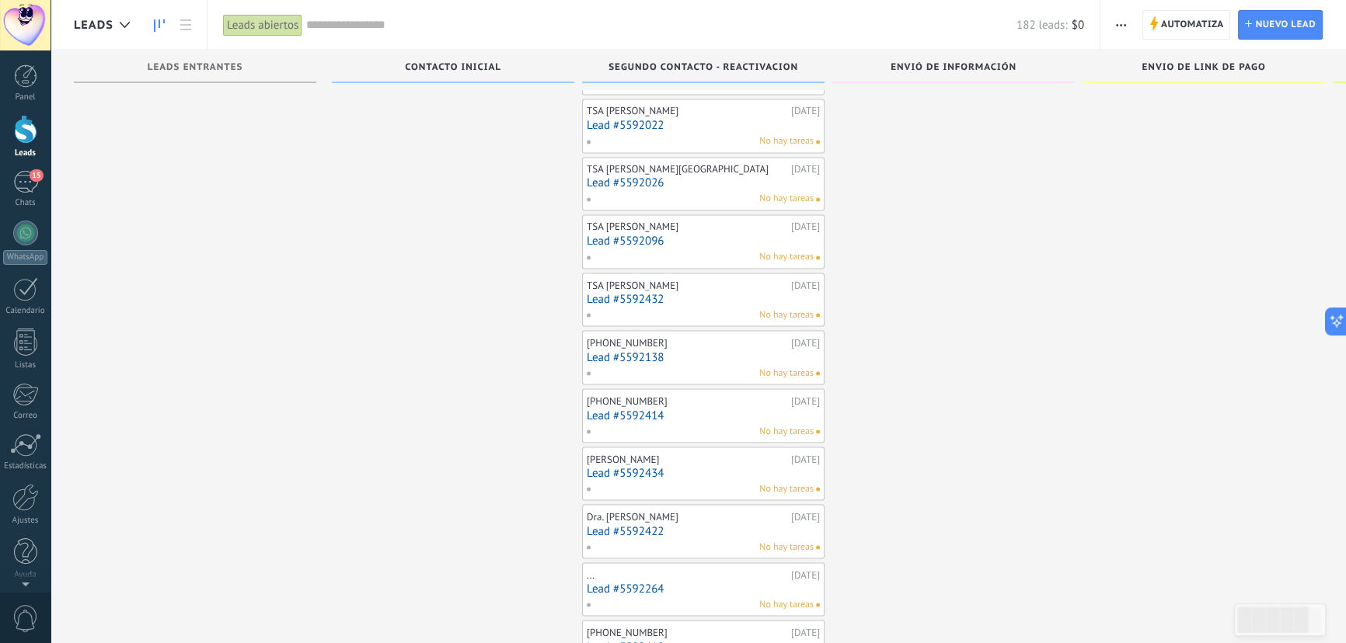
click at [653, 409] on link "Lead #5592414" at bounding box center [703, 415] width 233 height 13
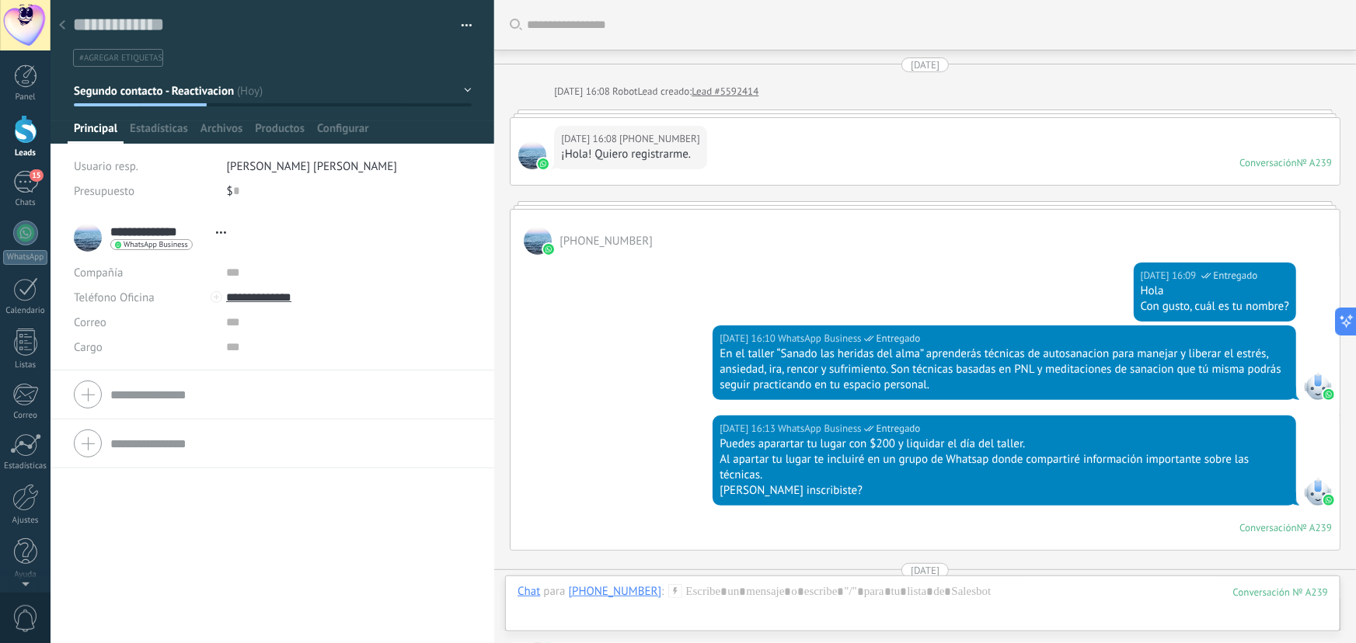
scroll to position [992, 0]
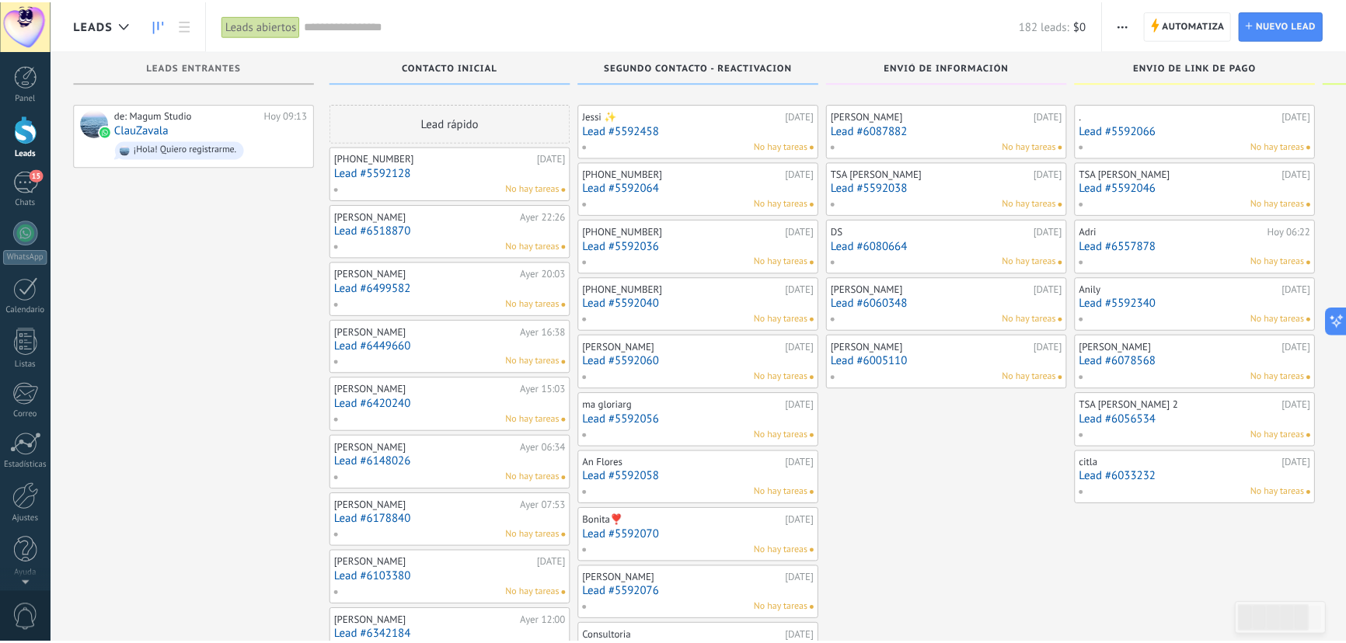
scroll to position [3425, 0]
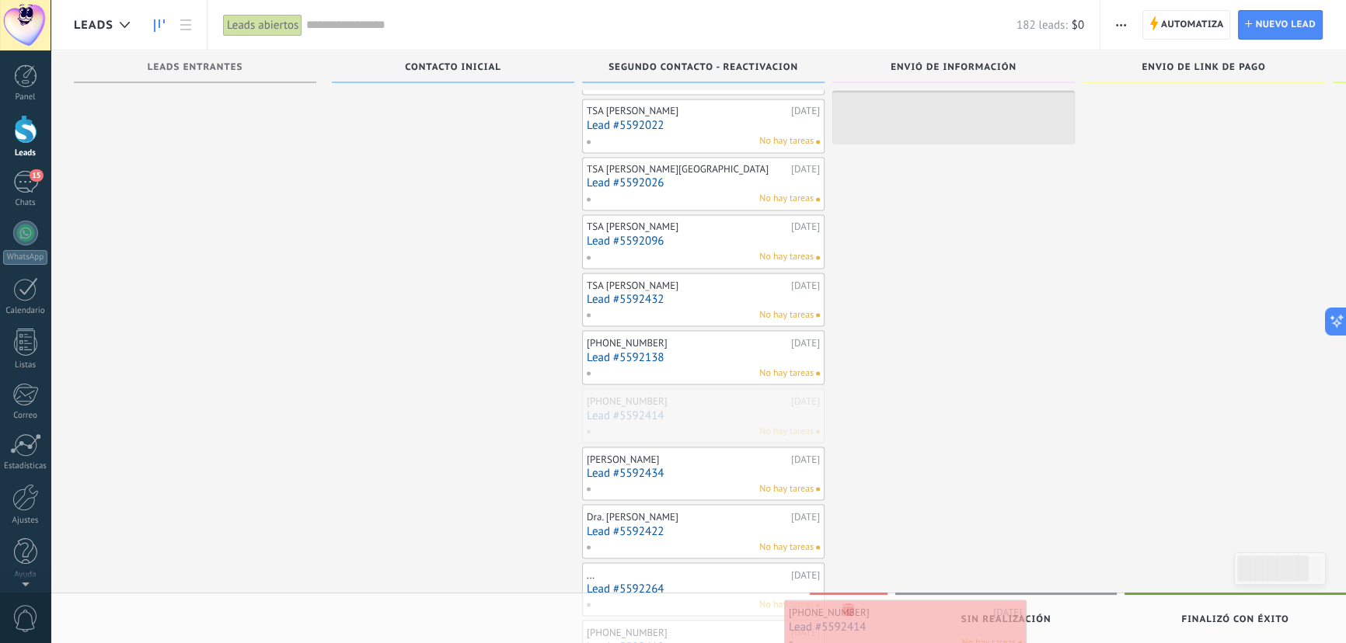
drag, startPoint x: 653, startPoint y: 403, endPoint x: 855, endPoint y: 624, distance: 299.8
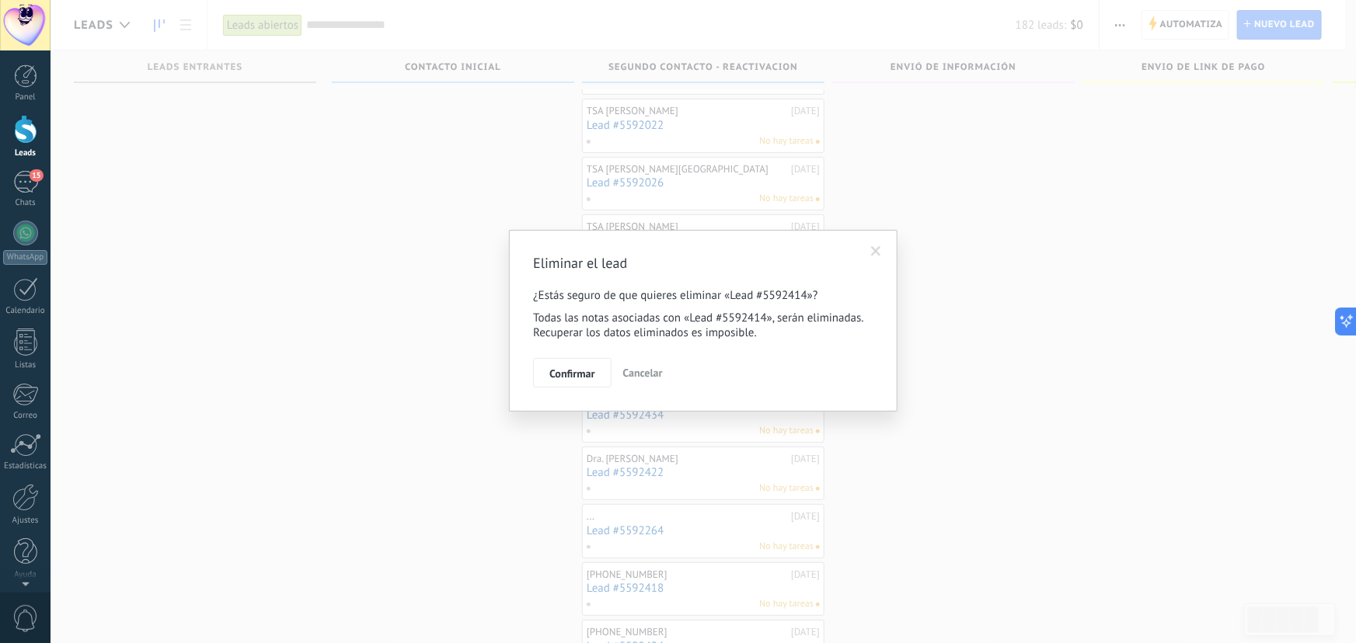
drag, startPoint x: 552, startPoint y: 364, endPoint x: 564, endPoint y: 378, distance: 19.3
click at [553, 368] on button "Confirmar" at bounding box center [572, 373] width 78 height 30
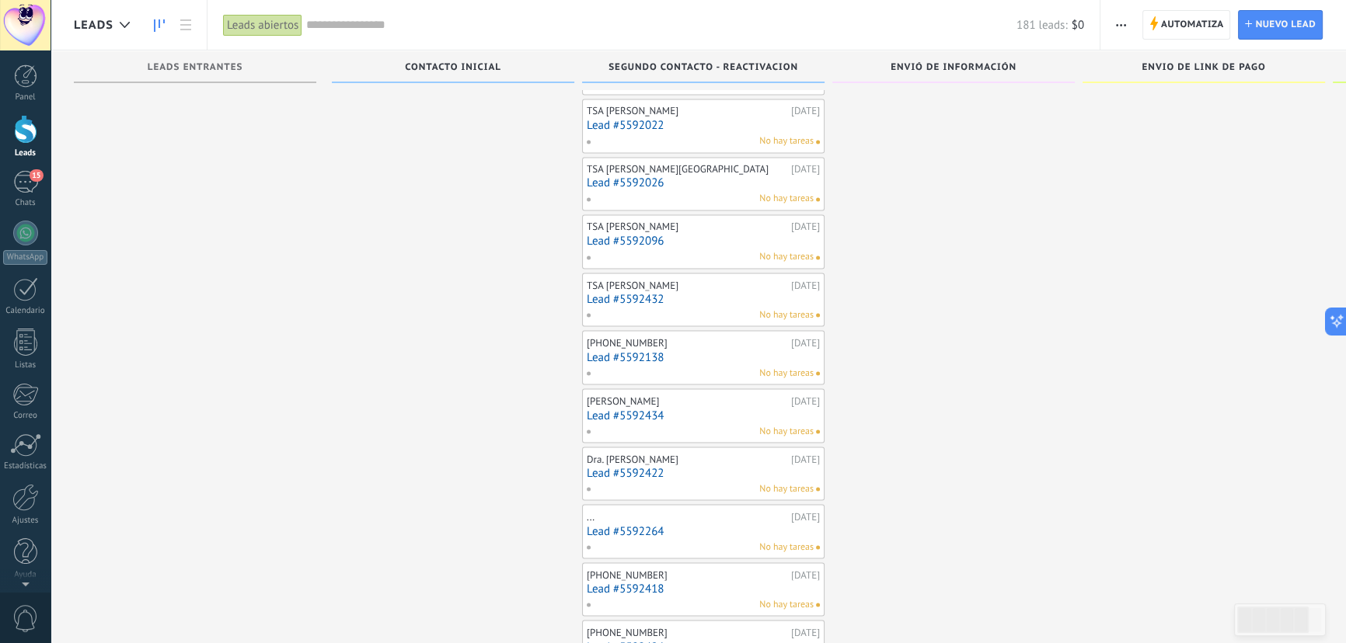
click at [626, 409] on link "Lead #5592434" at bounding box center [703, 415] width 233 height 13
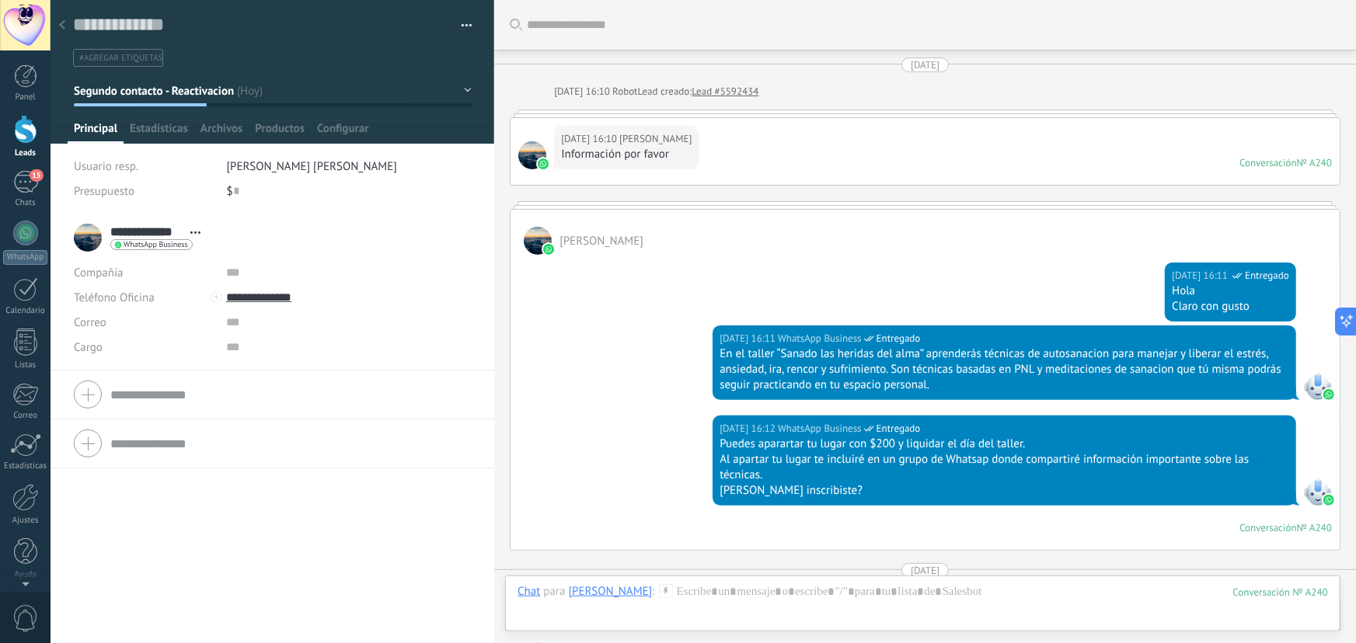
scroll to position [992, 0]
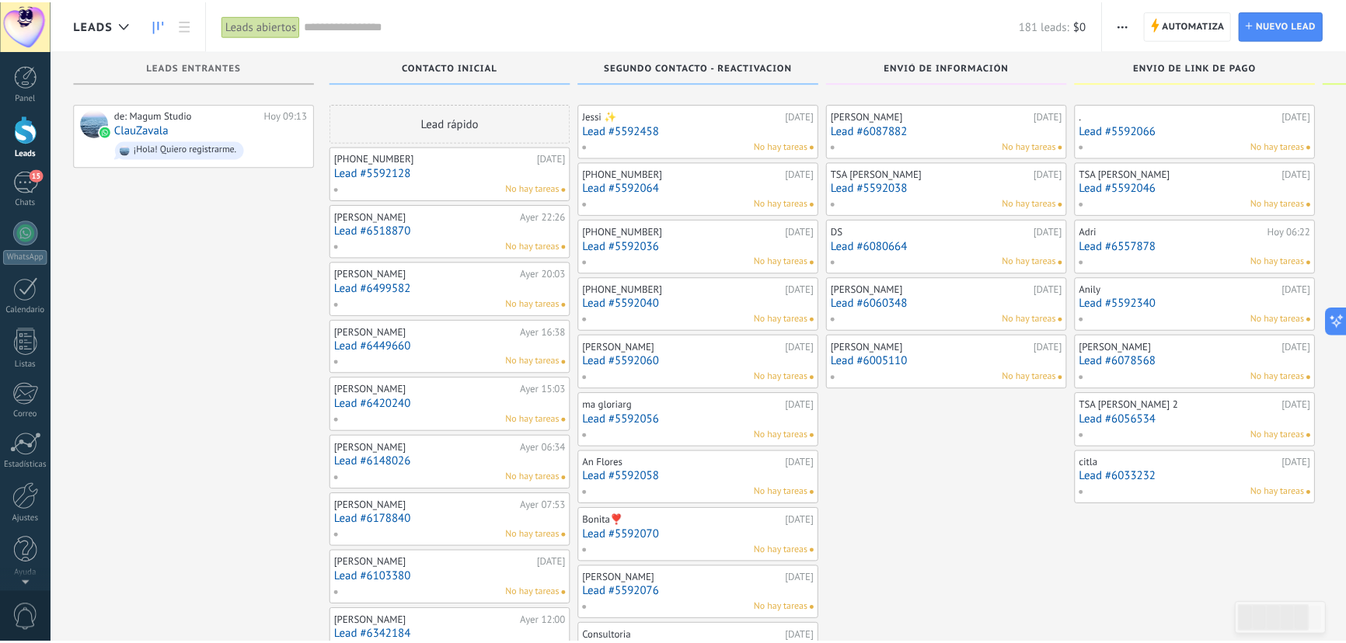
scroll to position [3425, 0]
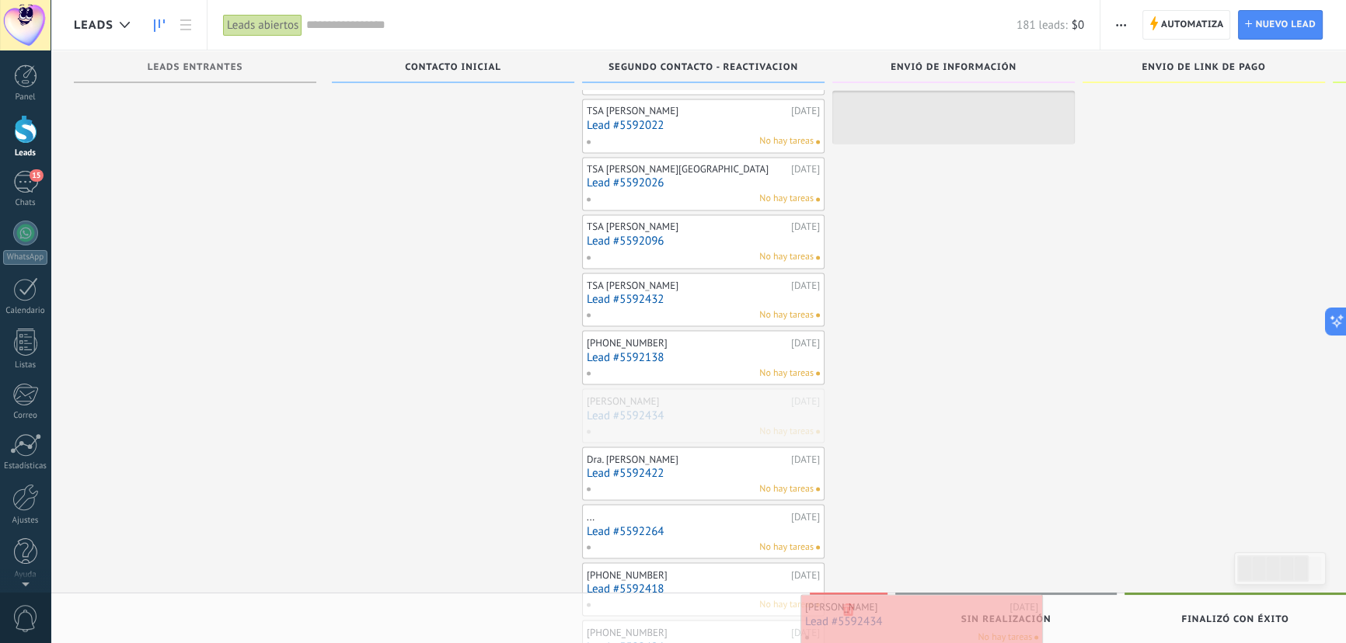
drag, startPoint x: 626, startPoint y: 403, endPoint x: 845, endPoint y: 619, distance: 307.2
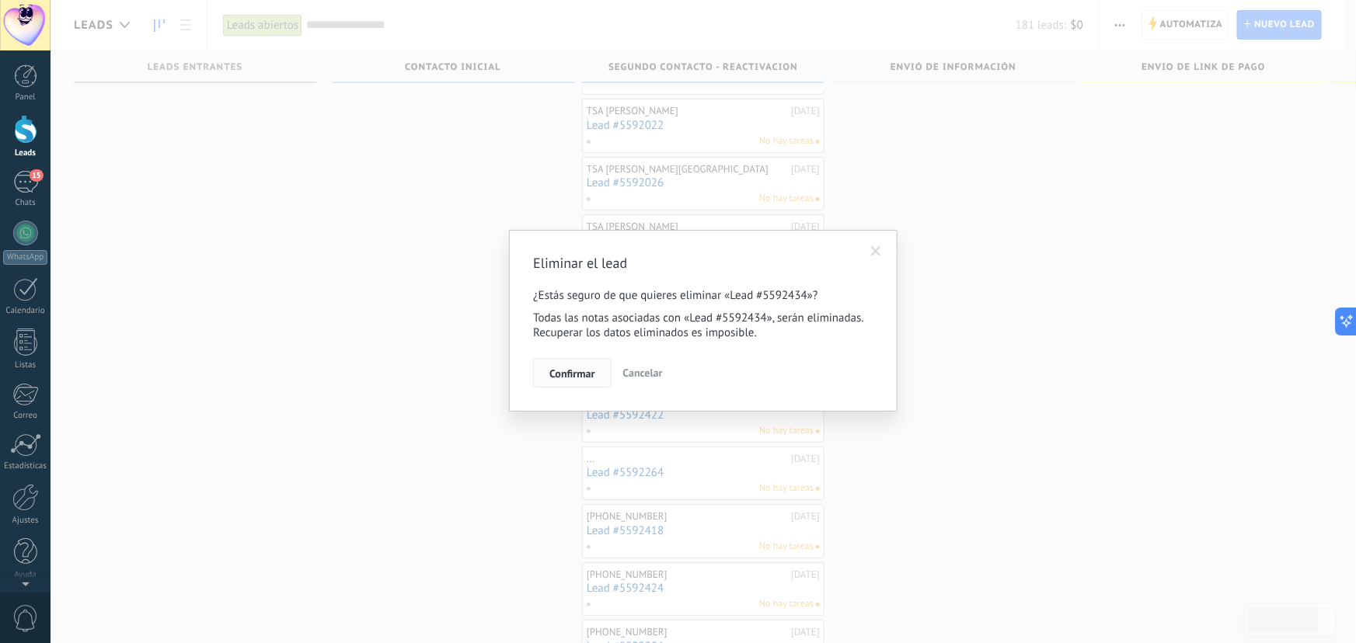
click at [575, 366] on button "Confirmar" at bounding box center [572, 373] width 78 height 30
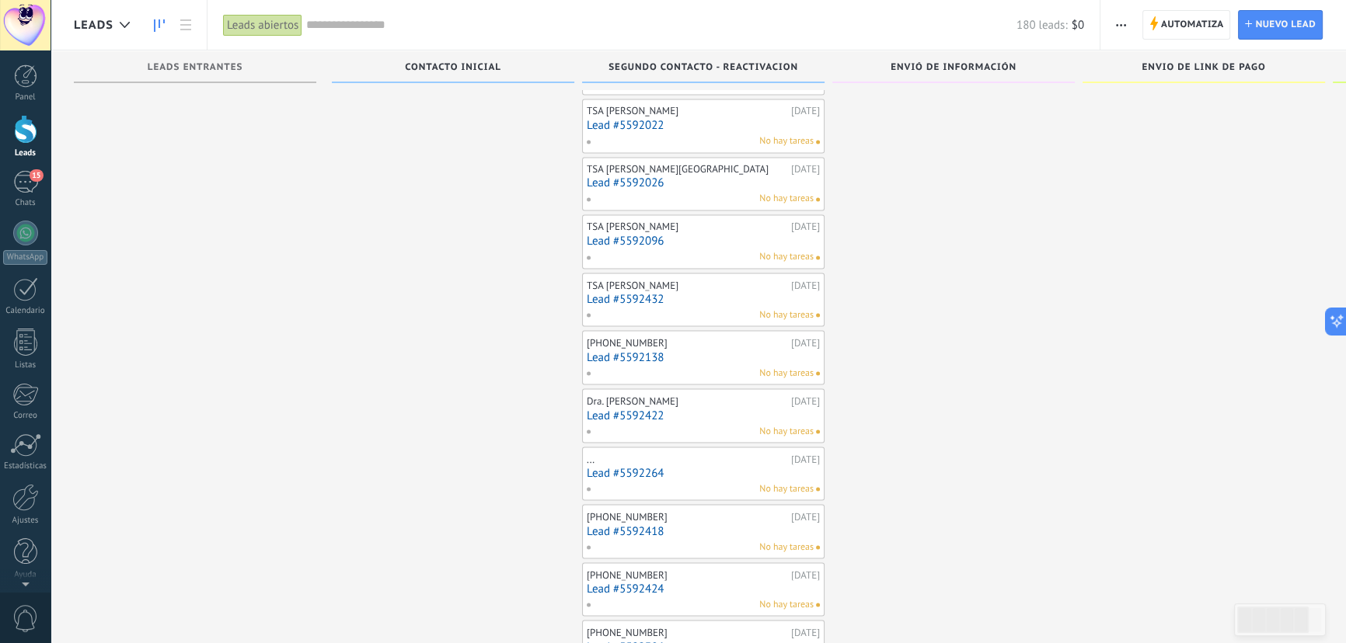
click at [649, 409] on link "Lead #5592422" at bounding box center [703, 415] width 233 height 13
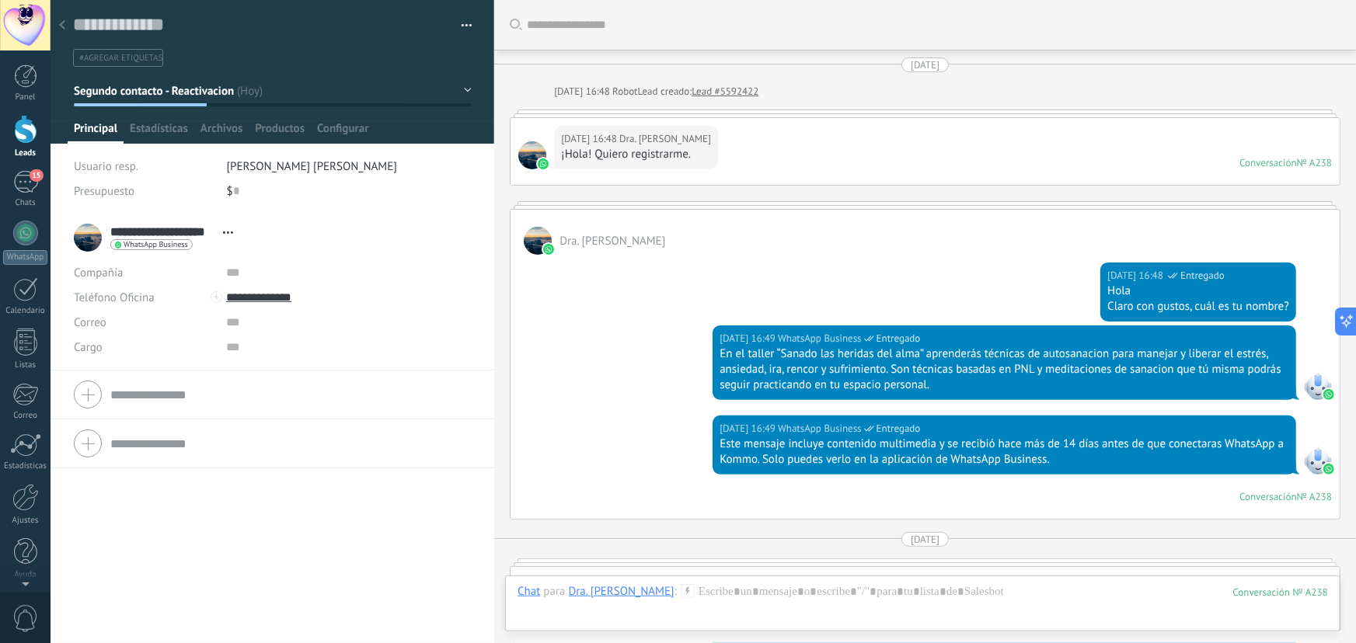
scroll to position [1020, 0]
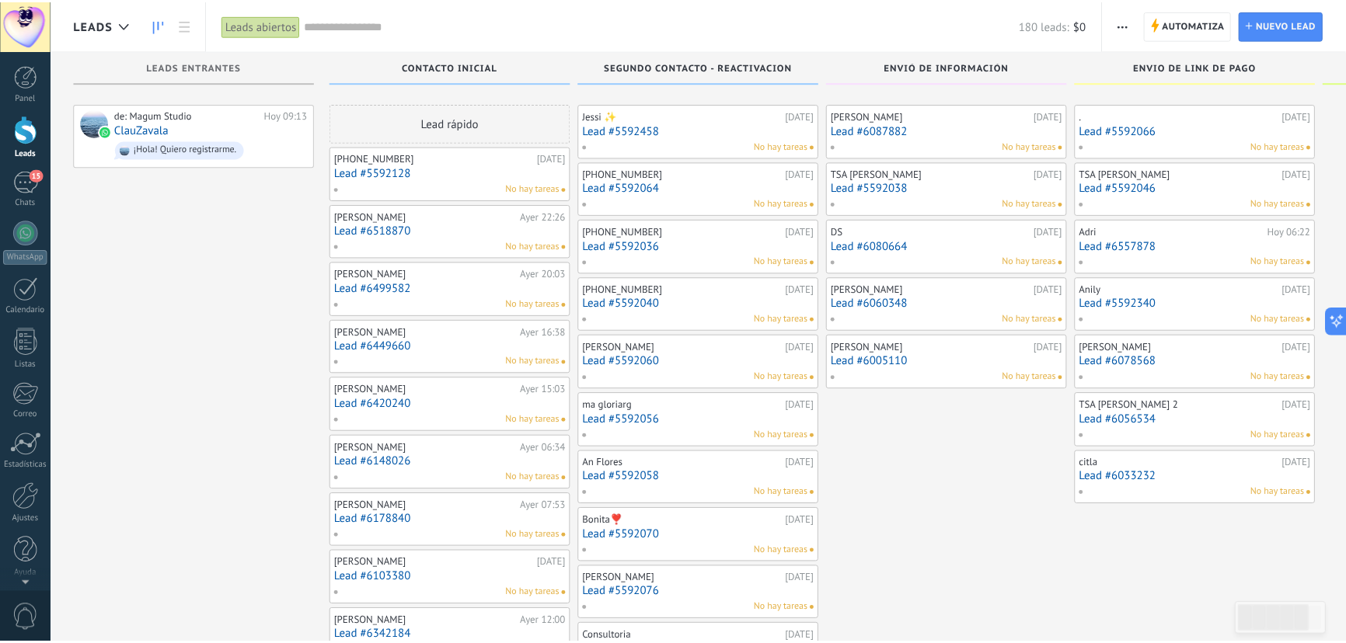
scroll to position [3425, 0]
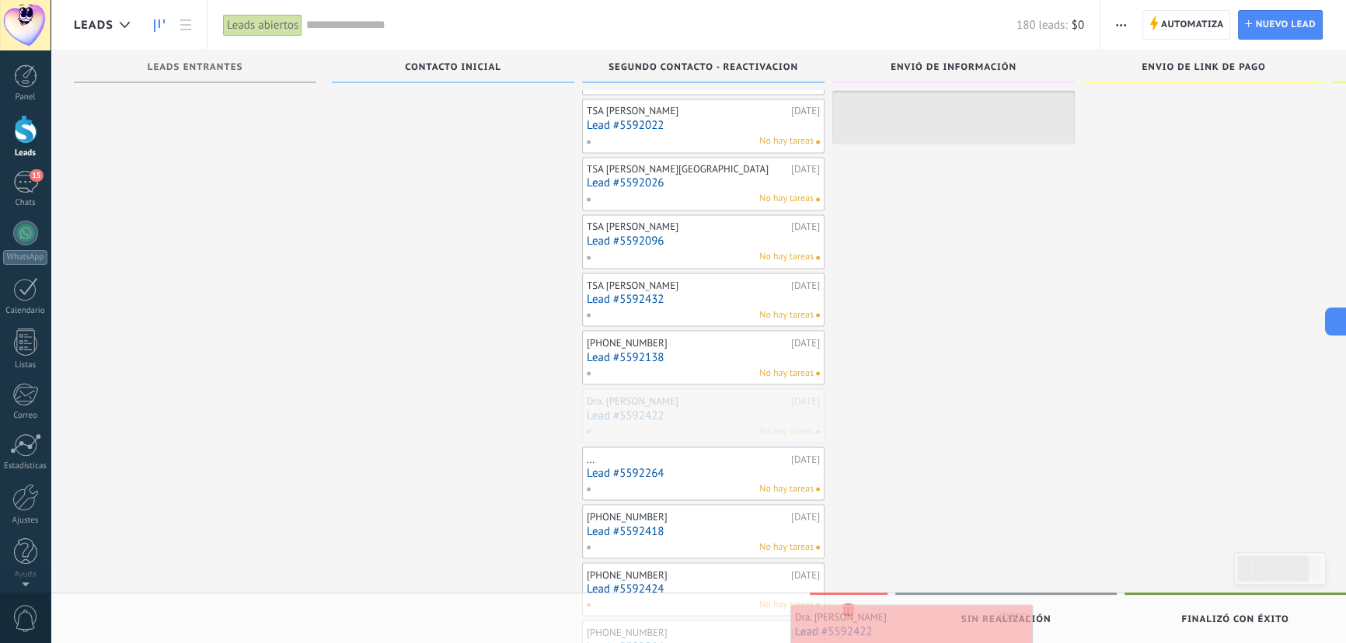
drag, startPoint x: 647, startPoint y: 399, endPoint x: 855, endPoint y: 624, distance: 306.9
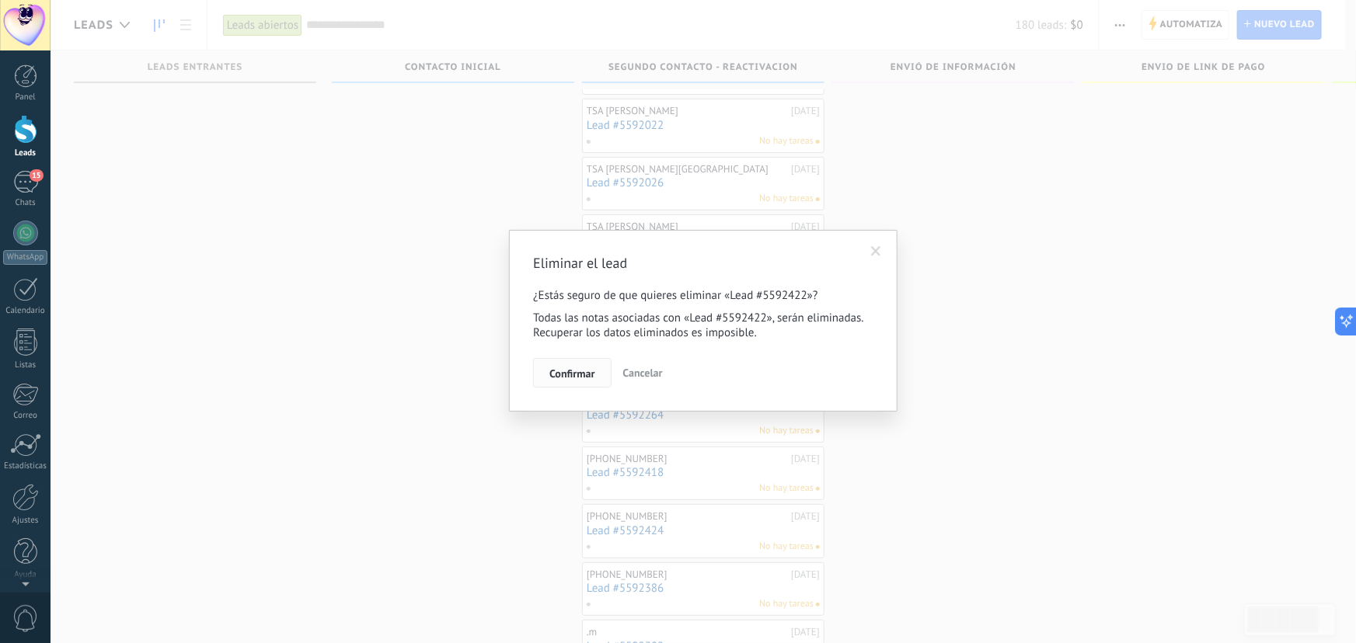
click at [570, 378] on span "Confirmar" at bounding box center [571, 373] width 45 height 11
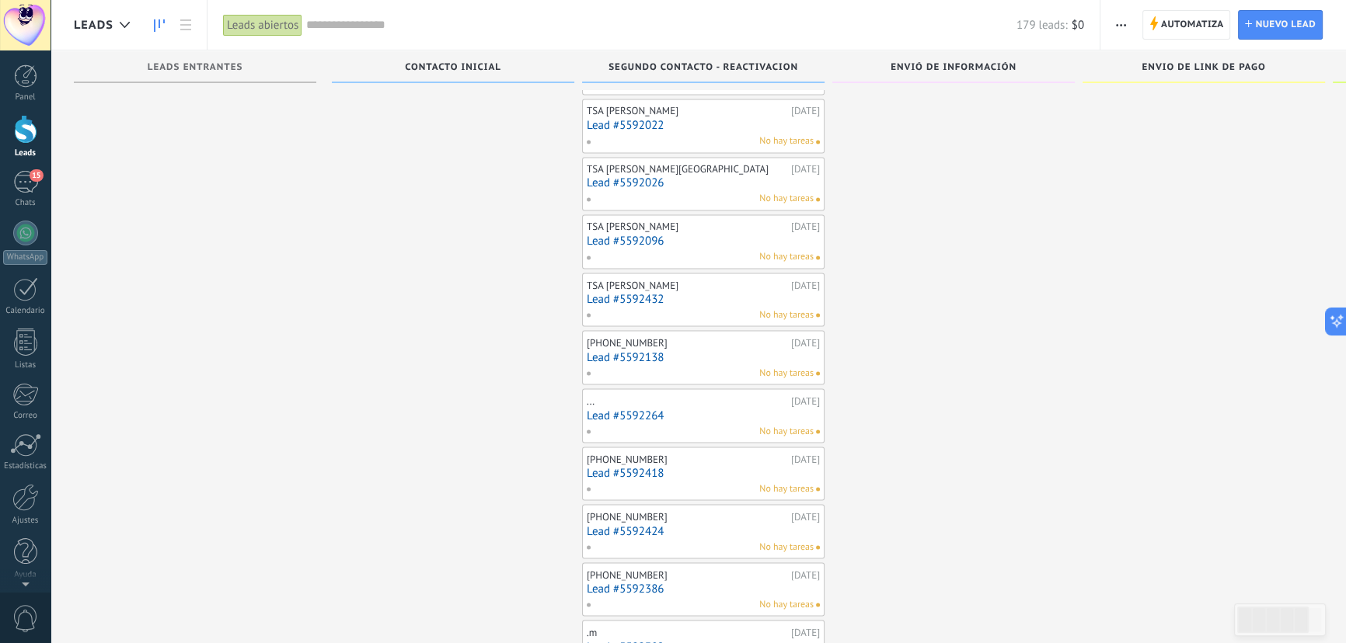
click at [631, 409] on link "Lead #5592264" at bounding box center [703, 415] width 233 height 13
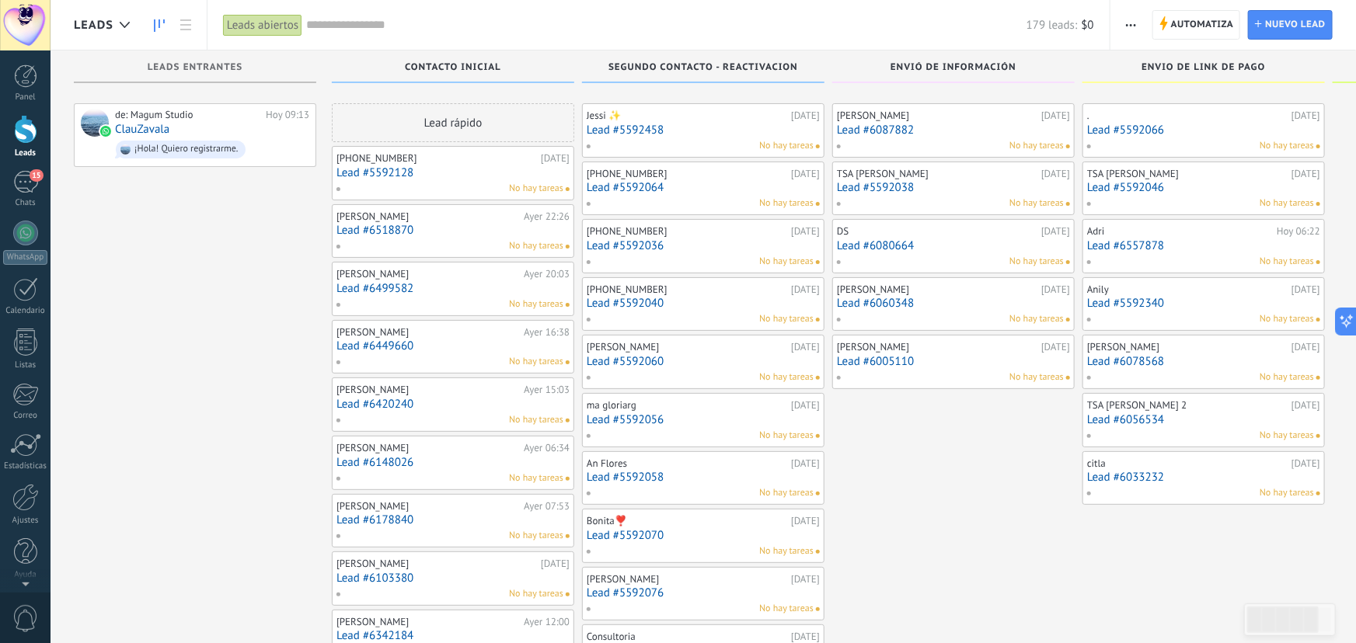
scroll to position [3425, 0]
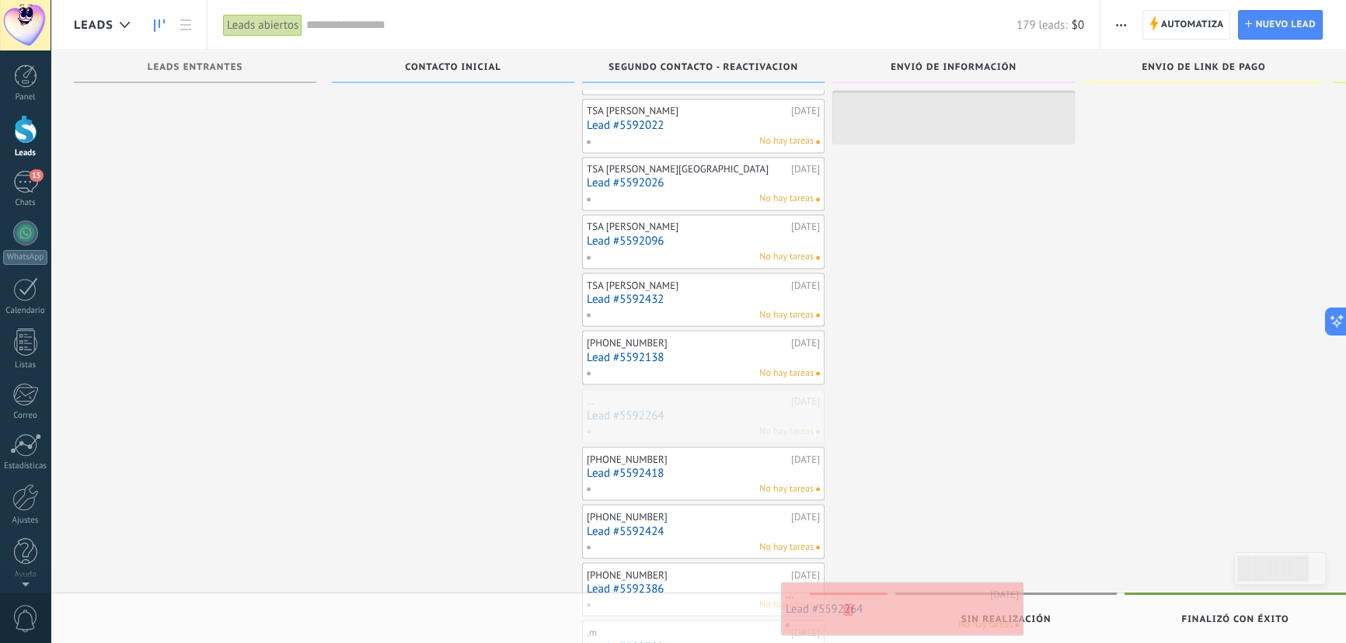
drag, startPoint x: 649, startPoint y: 412, endPoint x: 849, endPoint y: 615, distance: 285.2
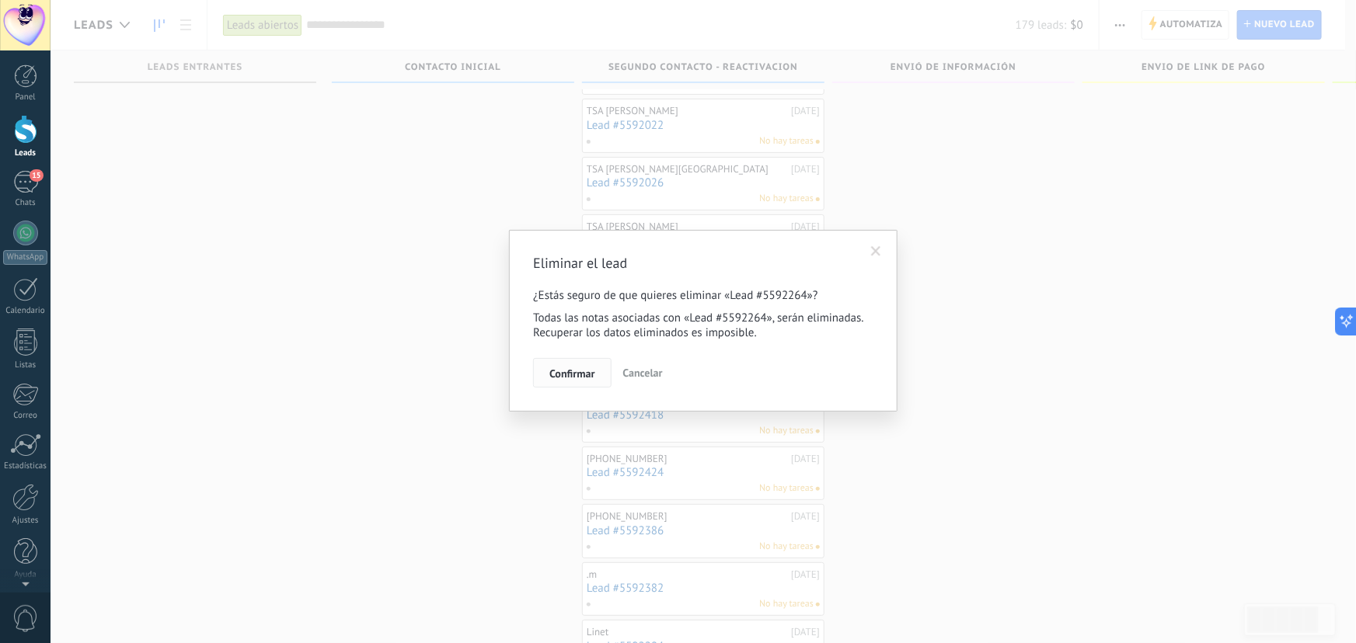
click at [575, 364] on button "Confirmar" at bounding box center [572, 373] width 78 height 30
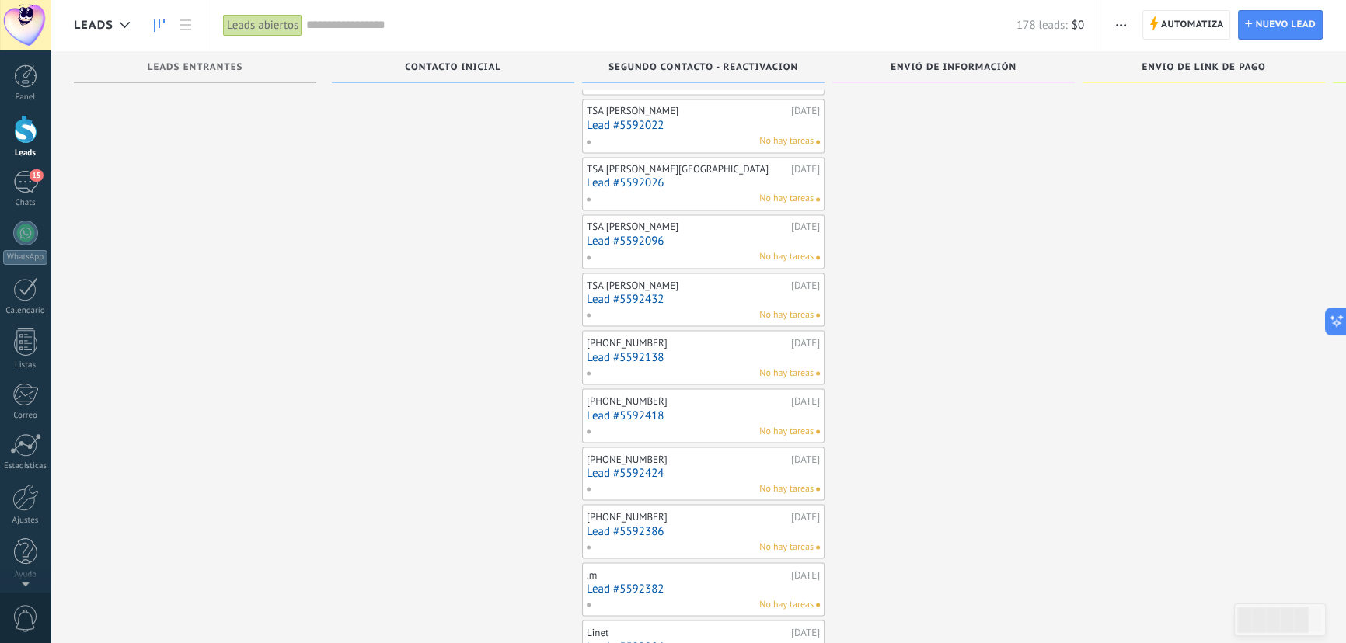
click at [659, 409] on link "Lead #5592418" at bounding box center [703, 415] width 233 height 13
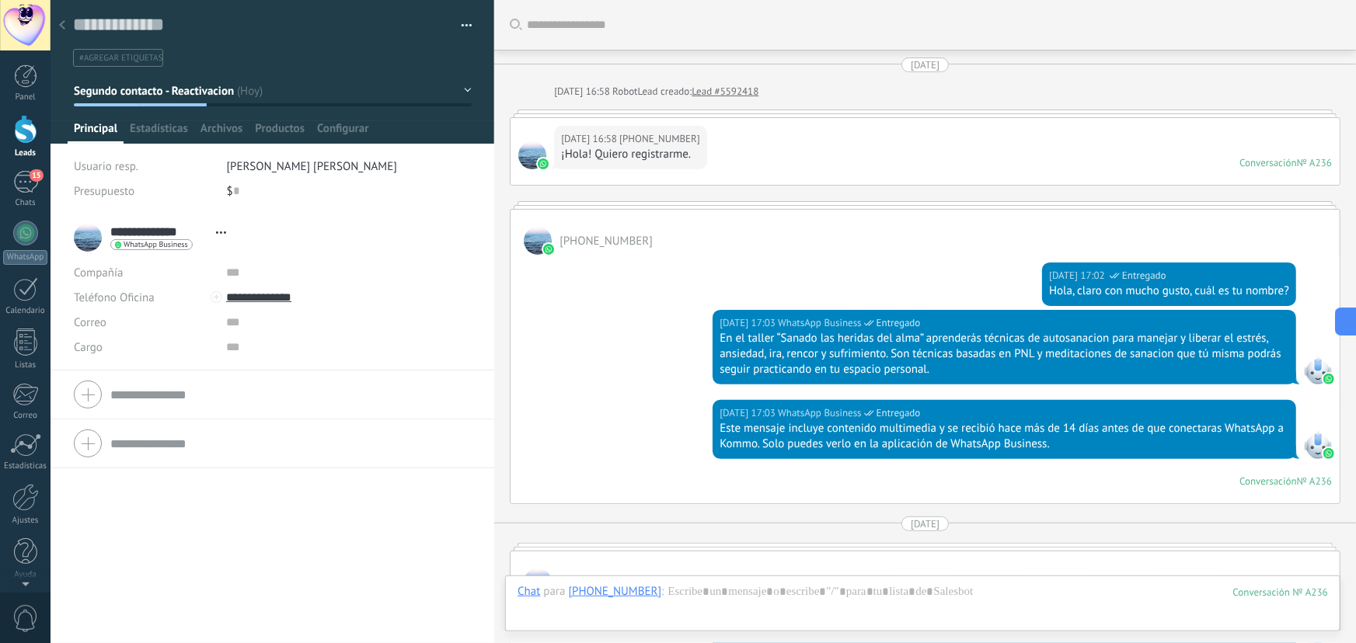
scroll to position [946, 0]
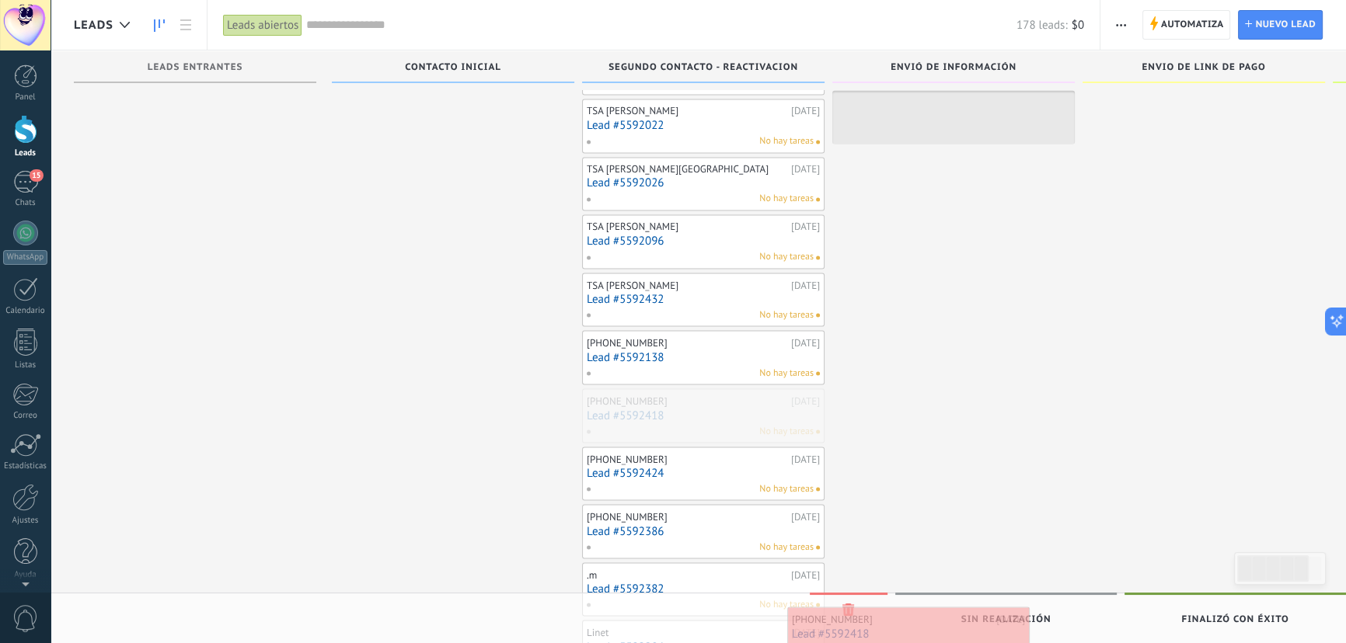
drag, startPoint x: 653, startPoint y: 396, endPoint x: 858, endPoint y: 624, distance: 307.1
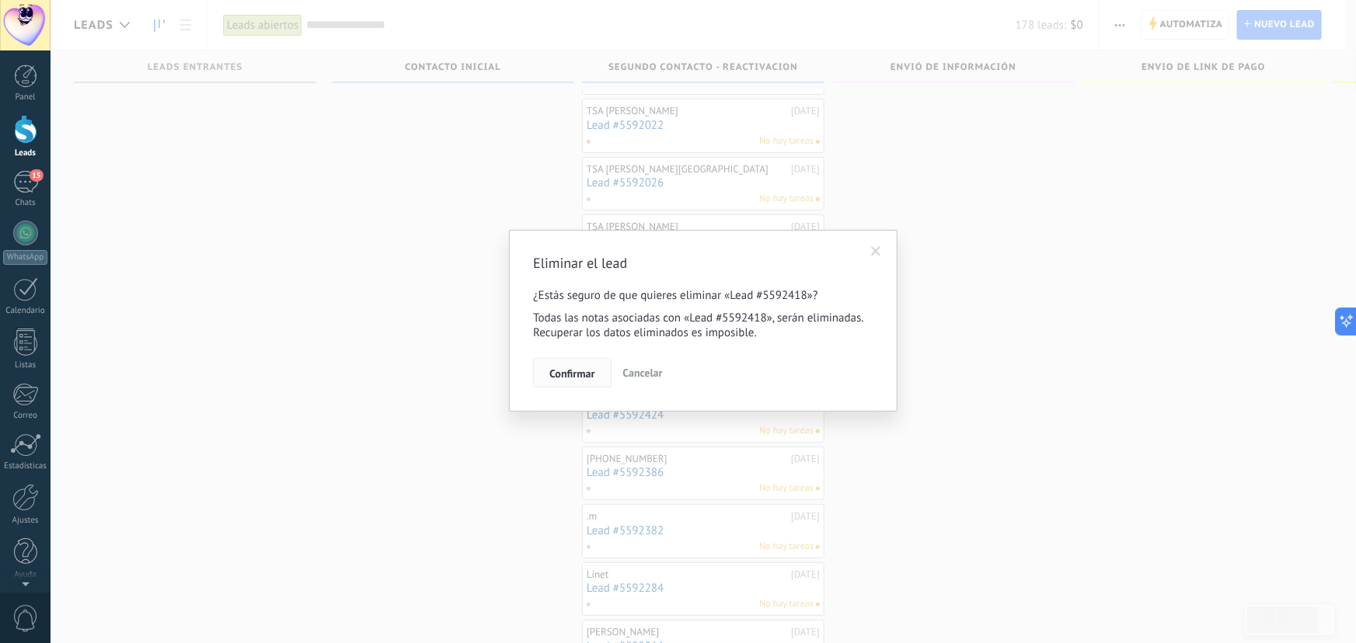
click at [570, 372] on span "Confirmar" at bounding box center [571, 373] width 45 height 11
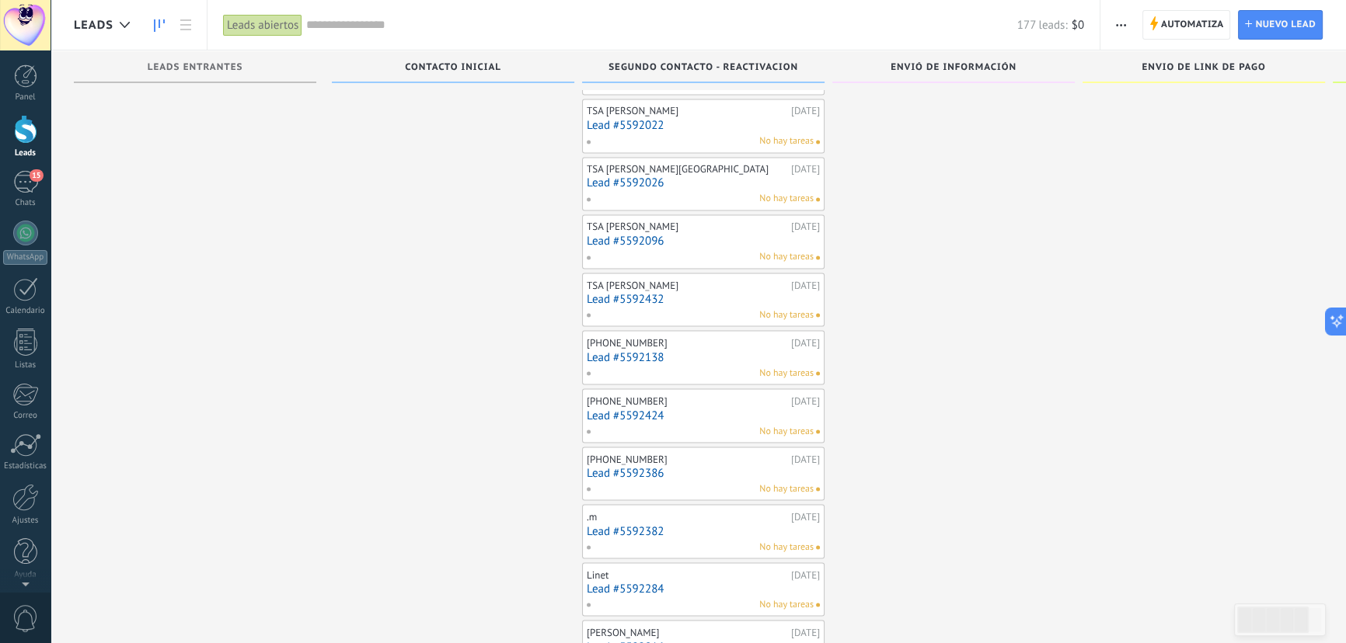
click at [632, 409] on link "Lead #5592424" at bounding box center [703, 415] width 233 height 13
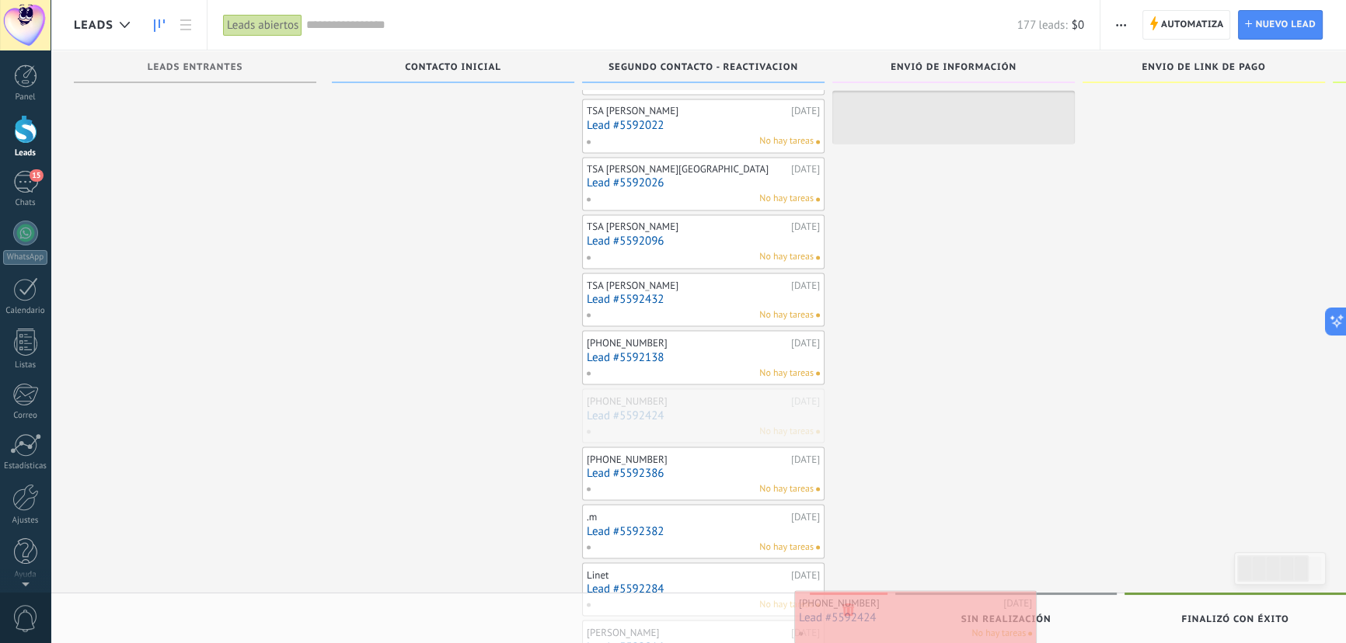
drag, startPoint x: 636, startPoint y: 395, endPoint x: 849, endPoint y: 606, distance: 299.5
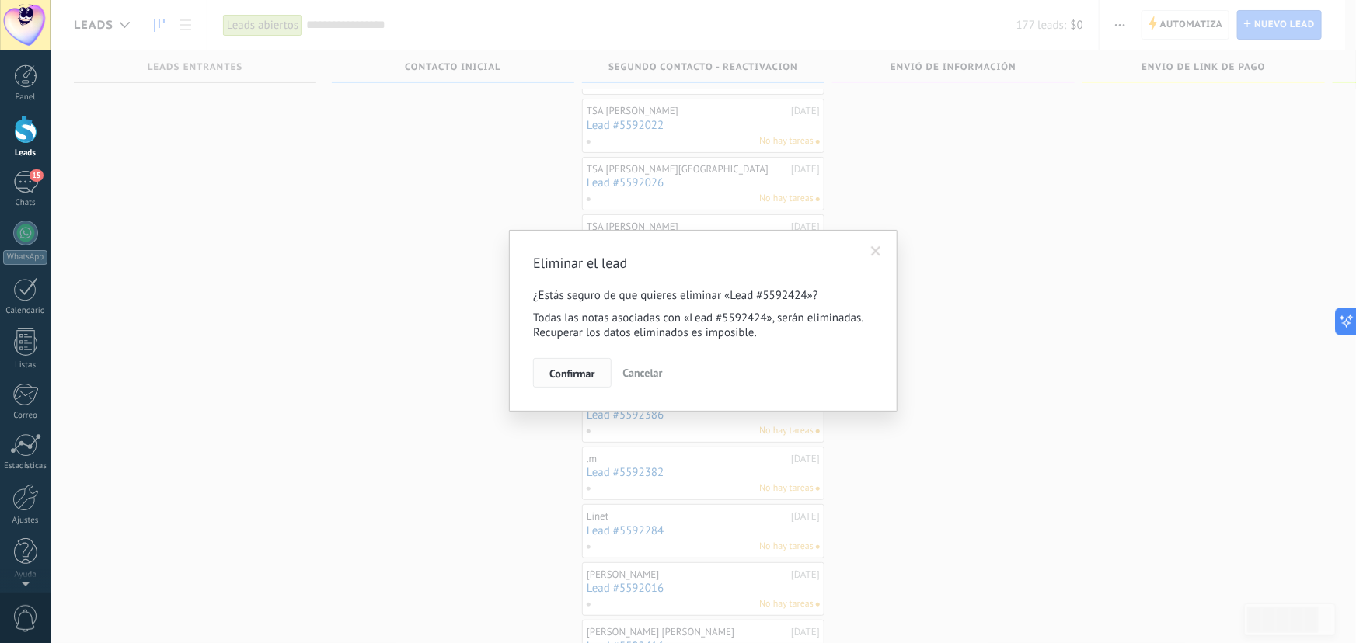
click at [588, 370] on span "Confirmar" at bounding box center [571, 373] width 45 height 11
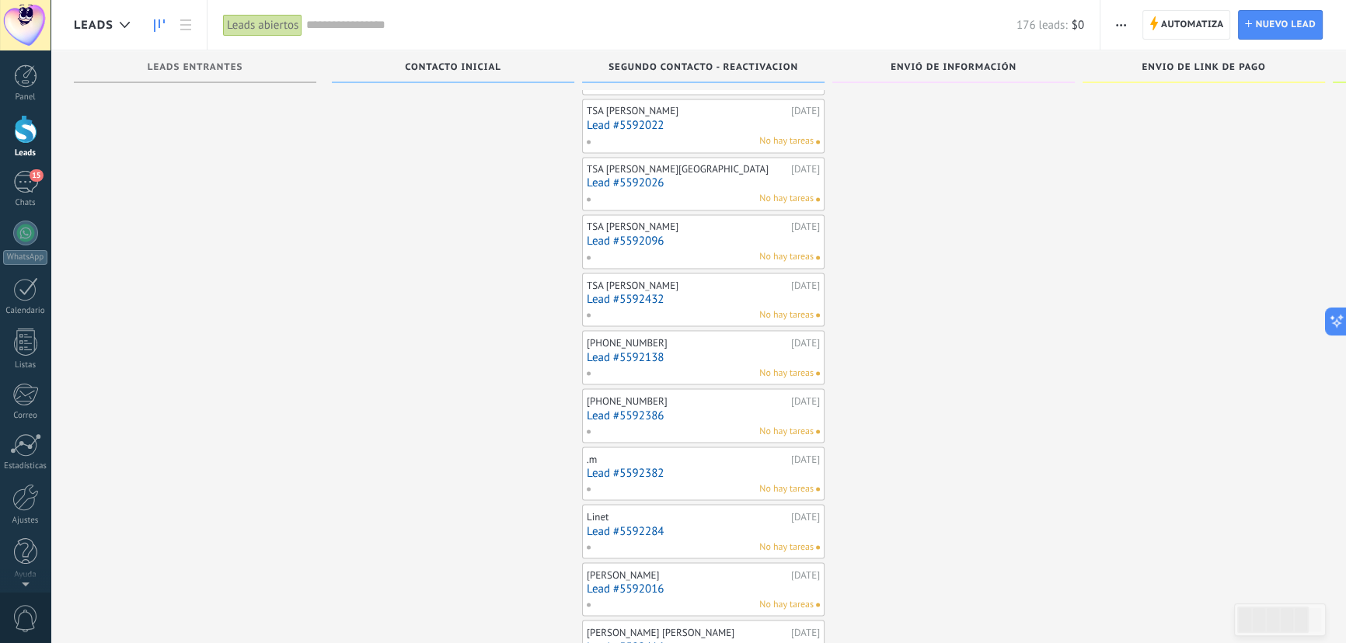
click at [656, 350] on link "Lead #5592138" at bounding box center [703, 356] width 233 height 13
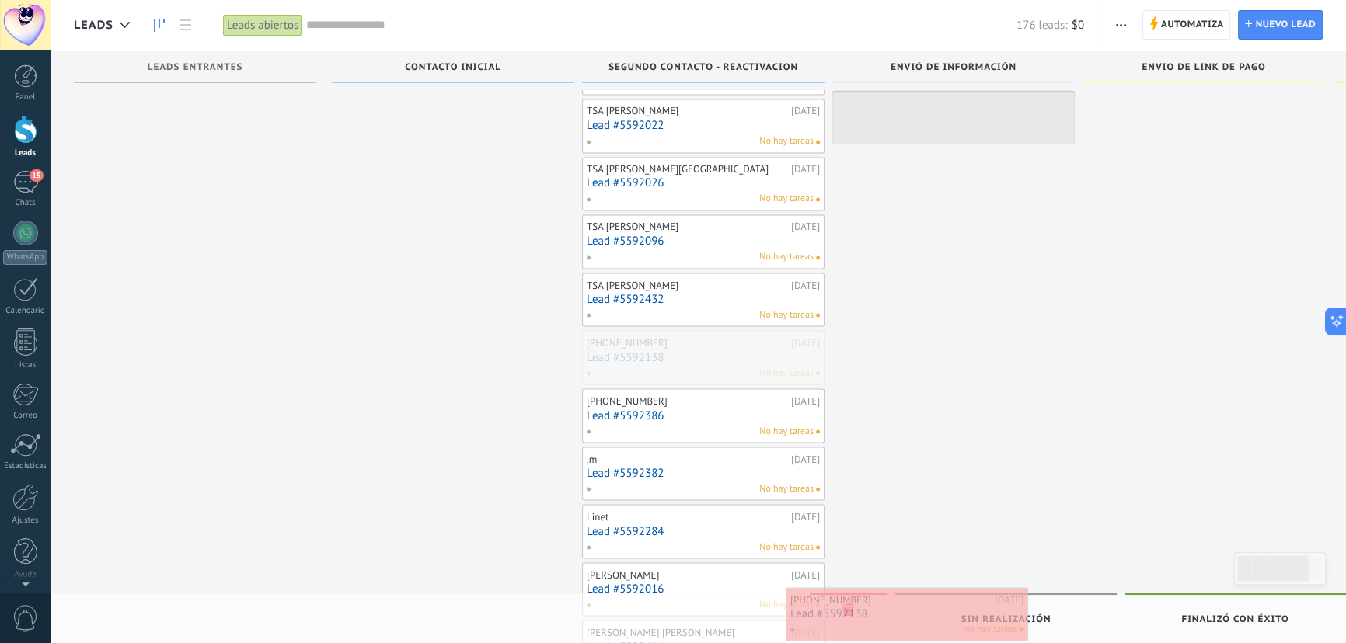
drag, startPoint x: 657, startPoint y: 345, endPoint x: 860, endPoint y: 612, distance: 335.4
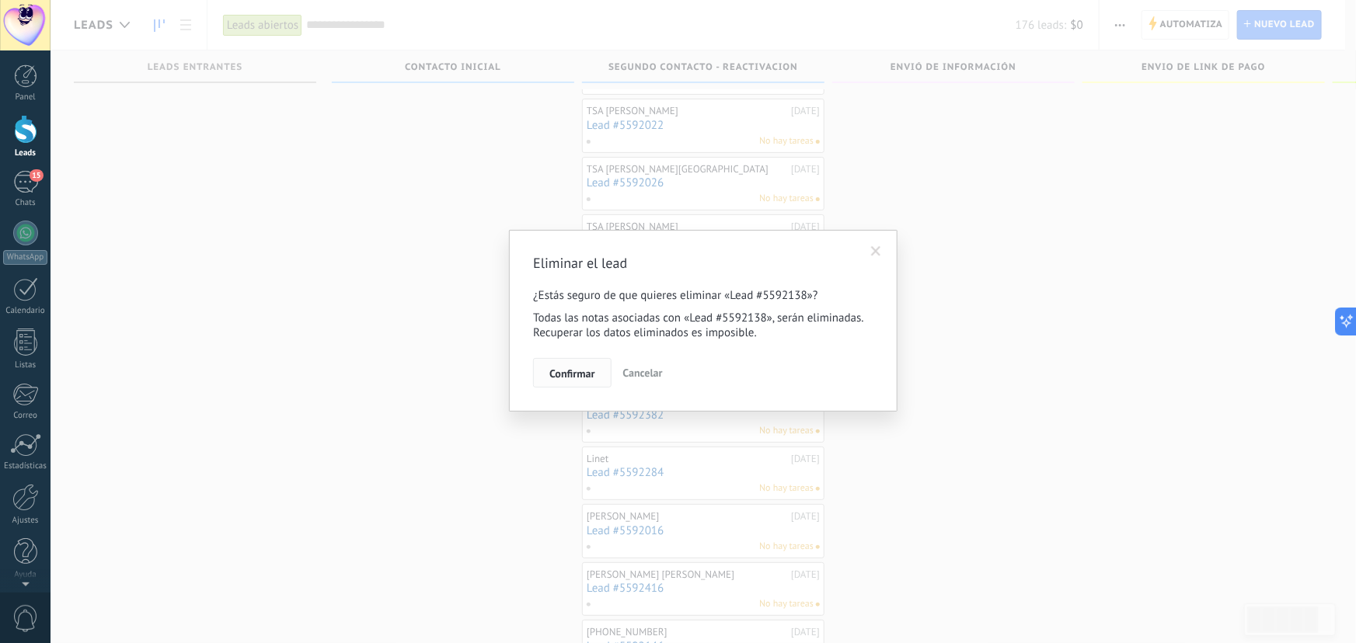
click at [587, 382] on button "Confirmar" at bounding box center [572, 373] width 78 height 30
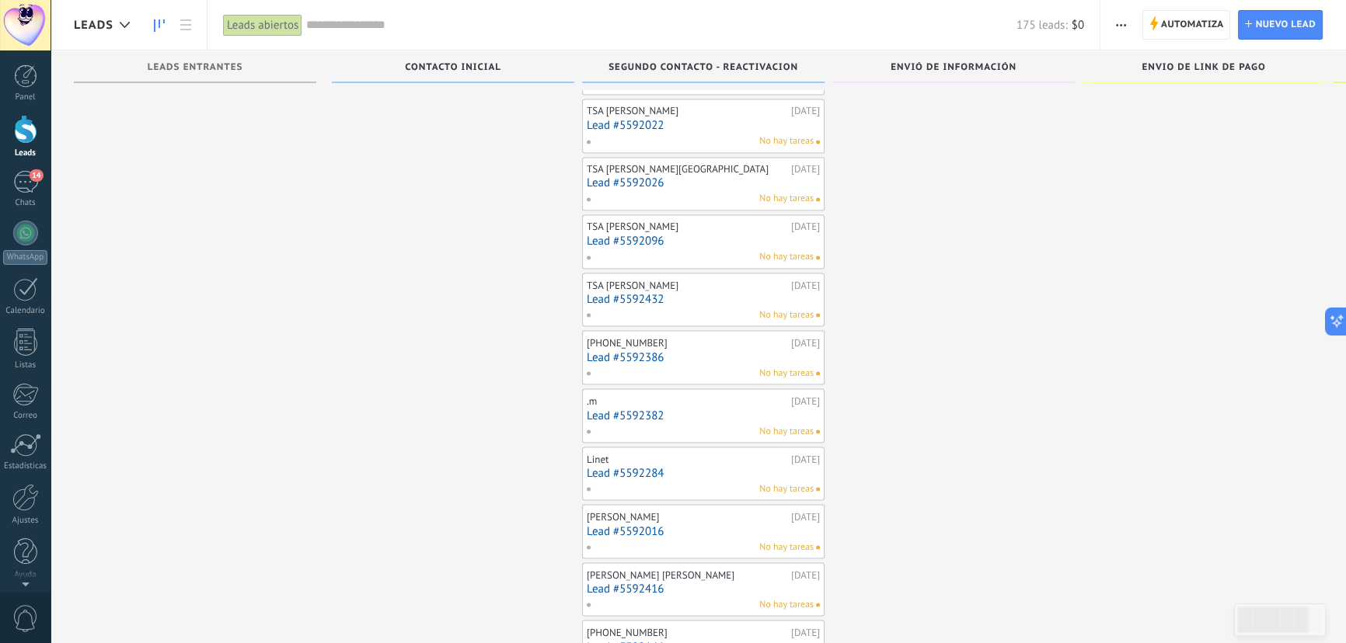
click at [658, 350] on link "Lead #5592386" at bounding box center [703, 356] width 233 height 13
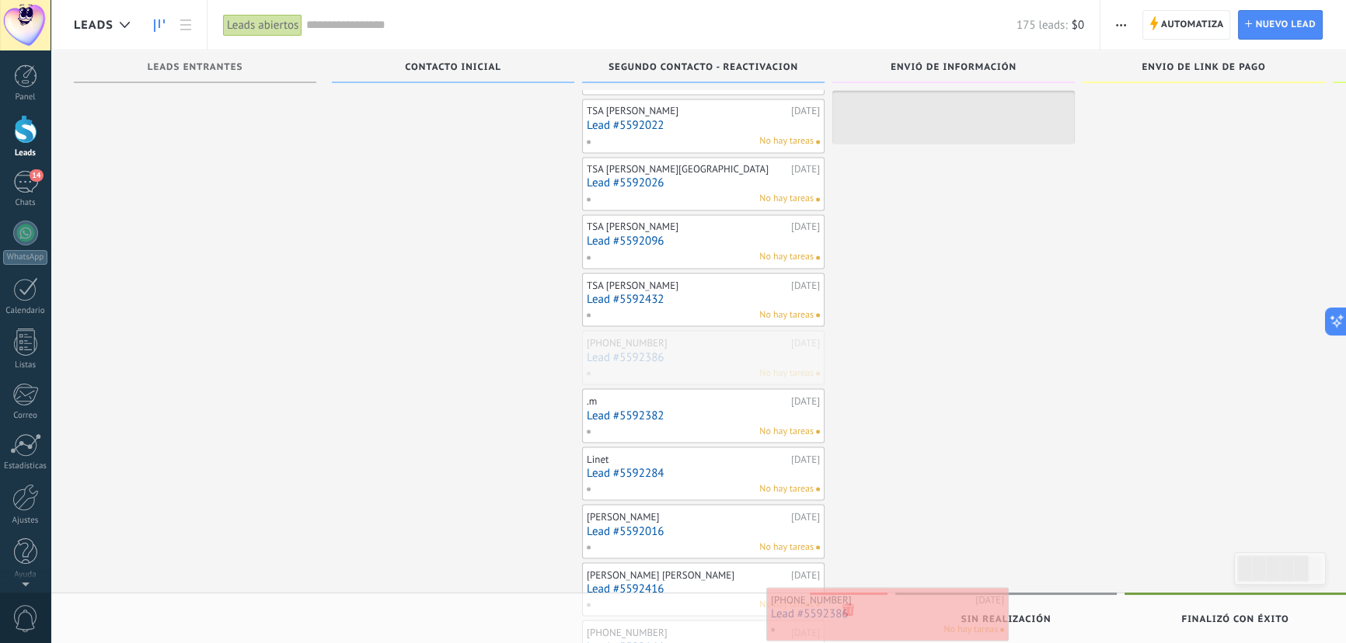
drag, startPoint x: 660, startPoint y: 346, endPoint x: 844, endPoint y: 612, distance: 324.0
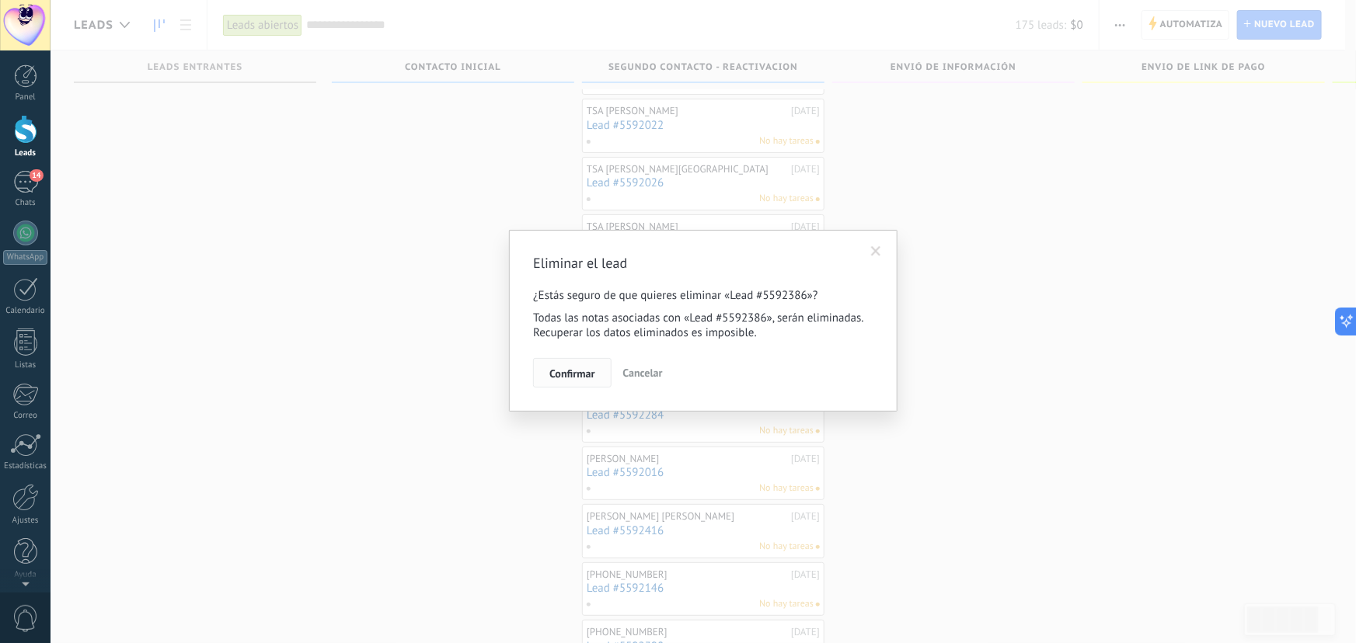
click at [583, 371] on span "Confirmar" at bounding box center [571, 373] width 45 height 11
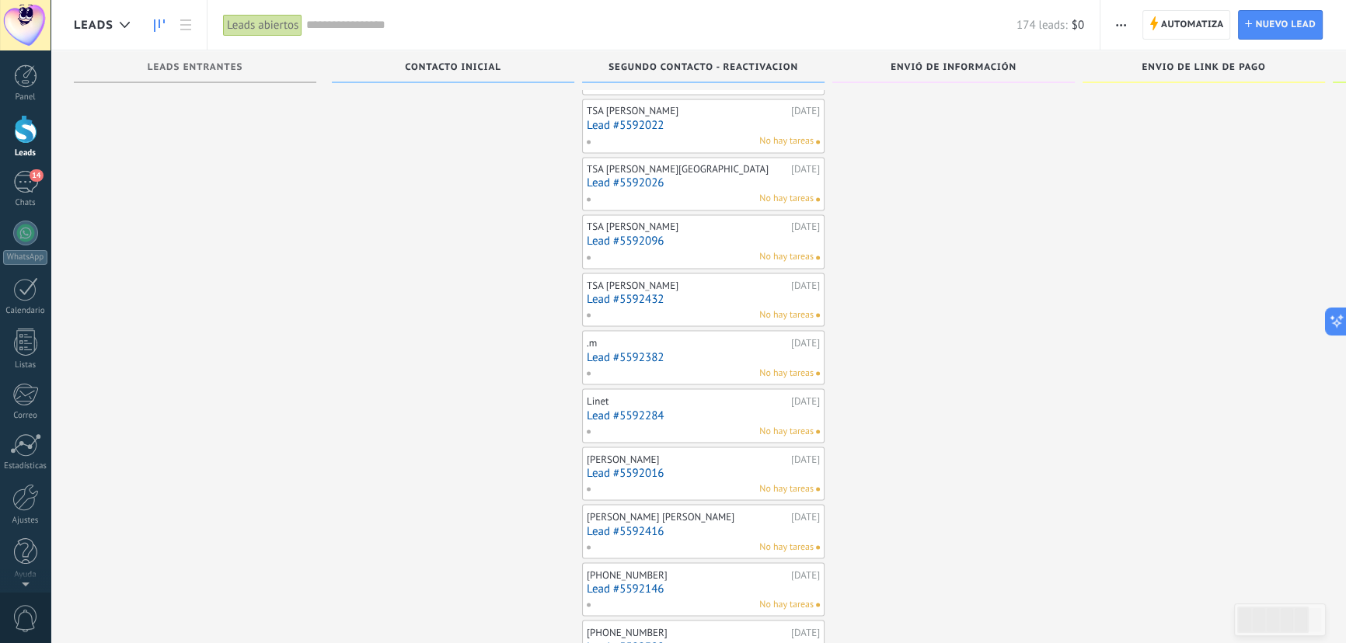
click at [666, 350] on link "Lead #5592382" at bounding box center [703, 356] width 233 height 13
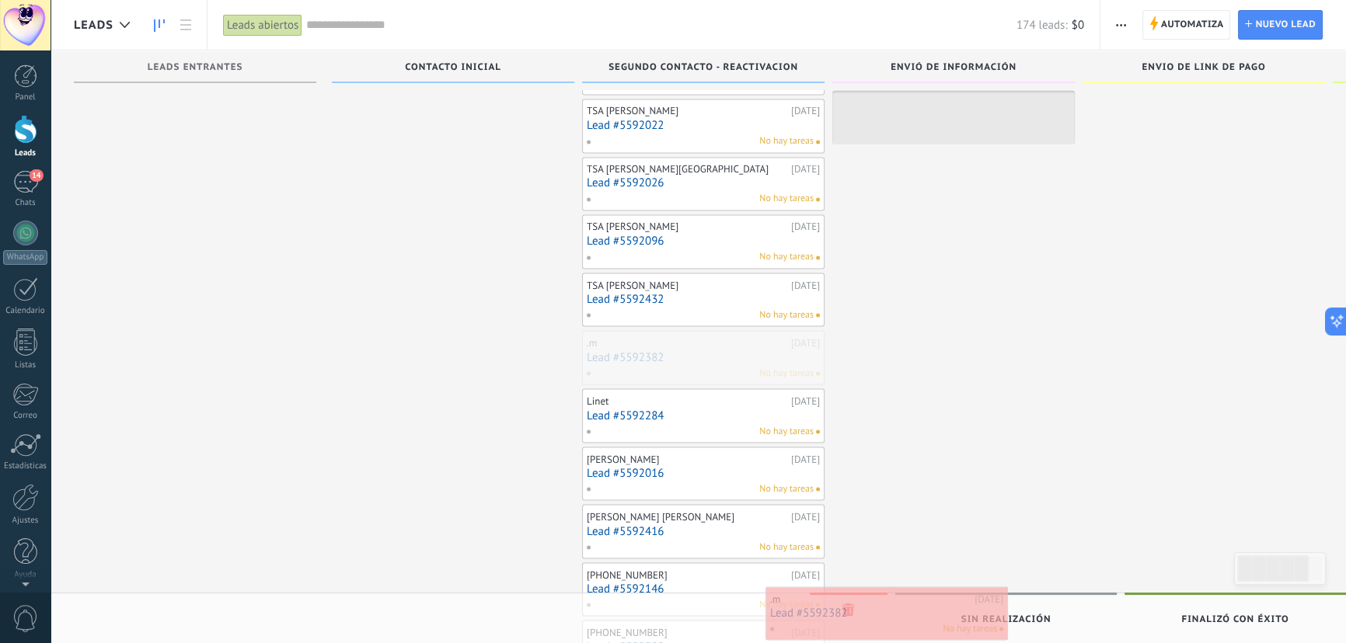
drag, startPoint x: 668, startPoint y: 343, endPoint x: 852, endPoint y: 609, distance: 323.6
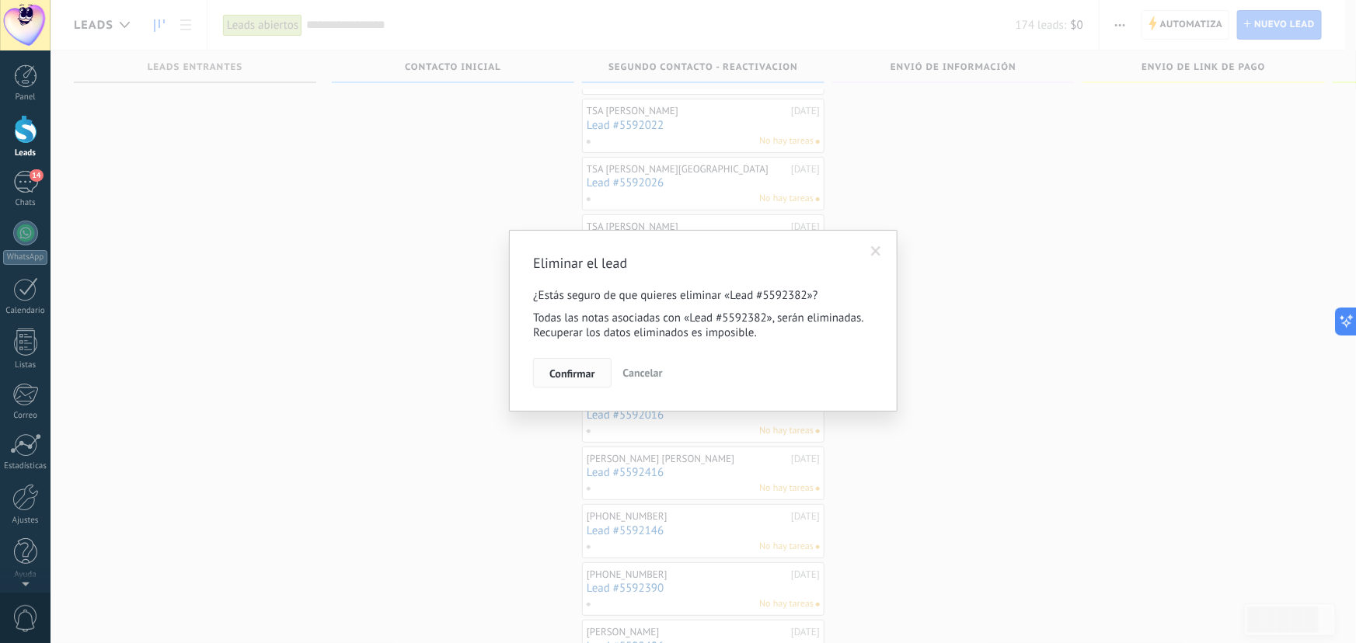
click at [581, 369] on span "Confirmar" at bounding box center [571, 373] width 45 height 11
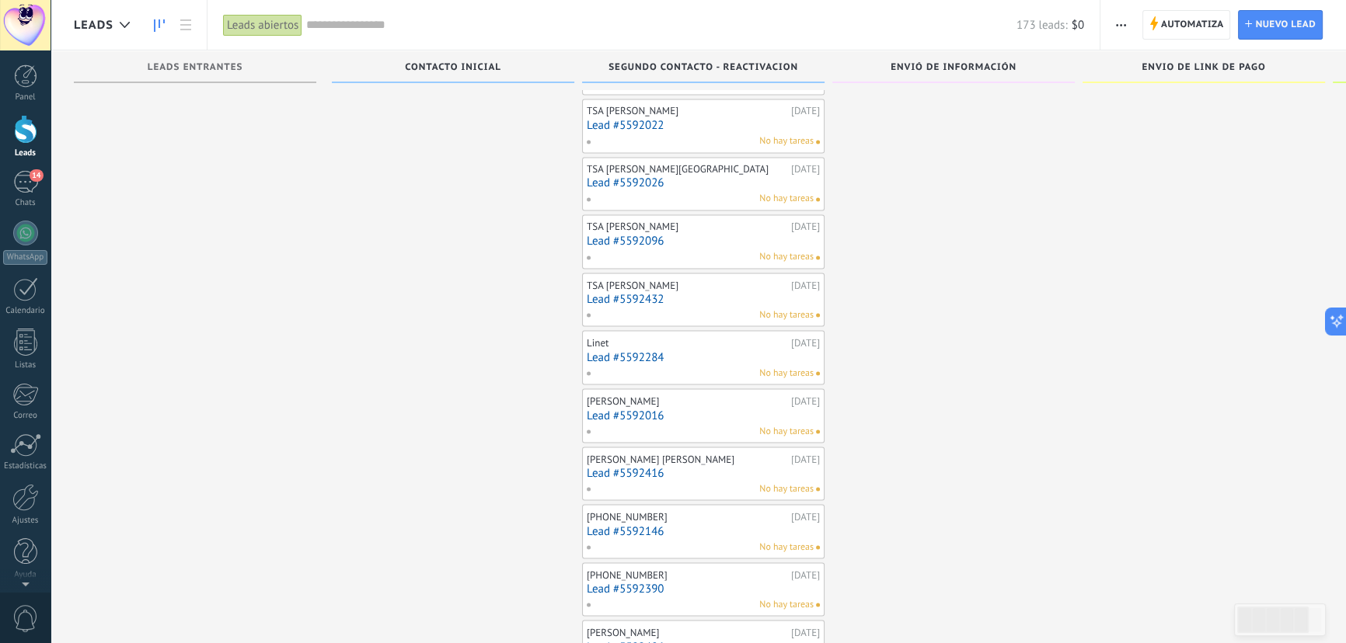
click at [629, 350] on link "Lead #5592284" at bounding box center [703, 356] width 233 height 13
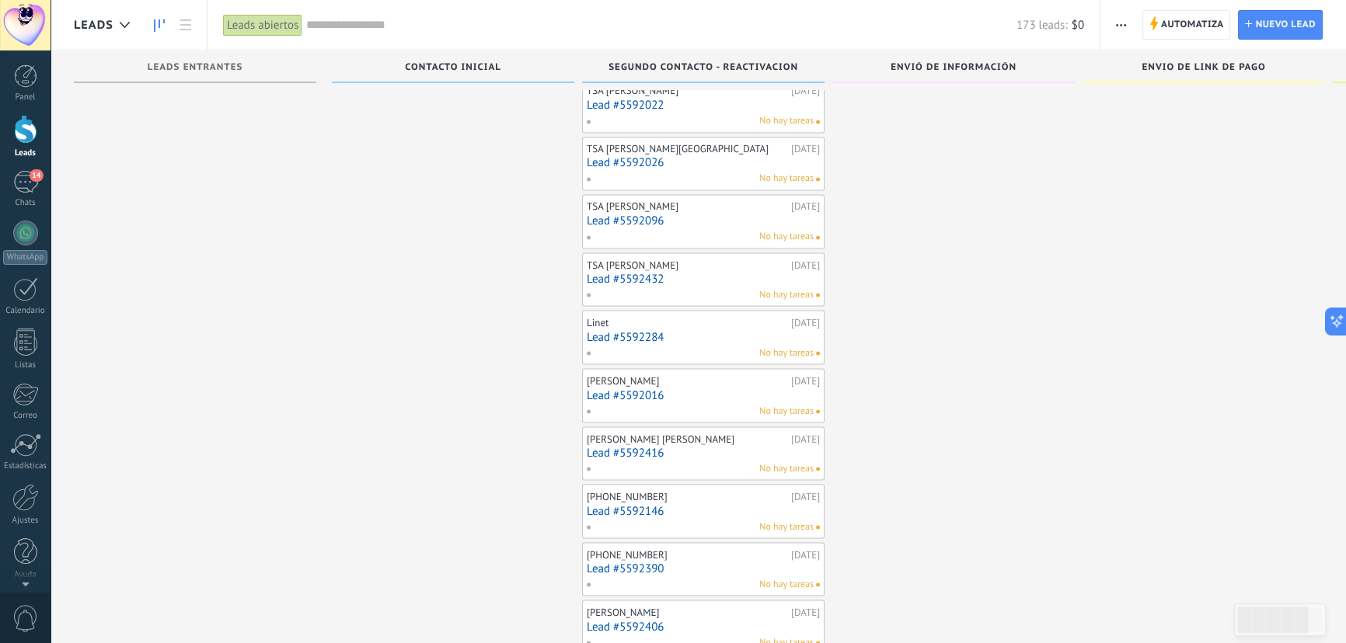
scroll to position [3425, 0]
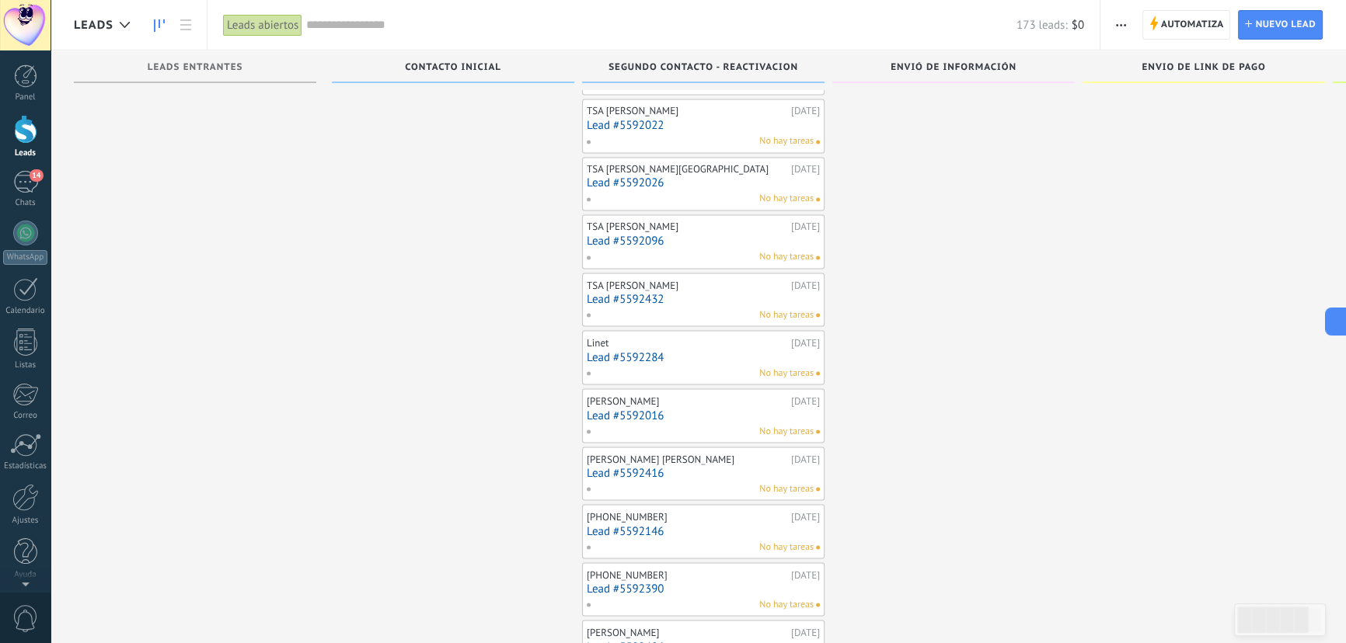
click at [808, 350] on link "Lead #5592284" at bounding box center [703, 356] width 233 height 13
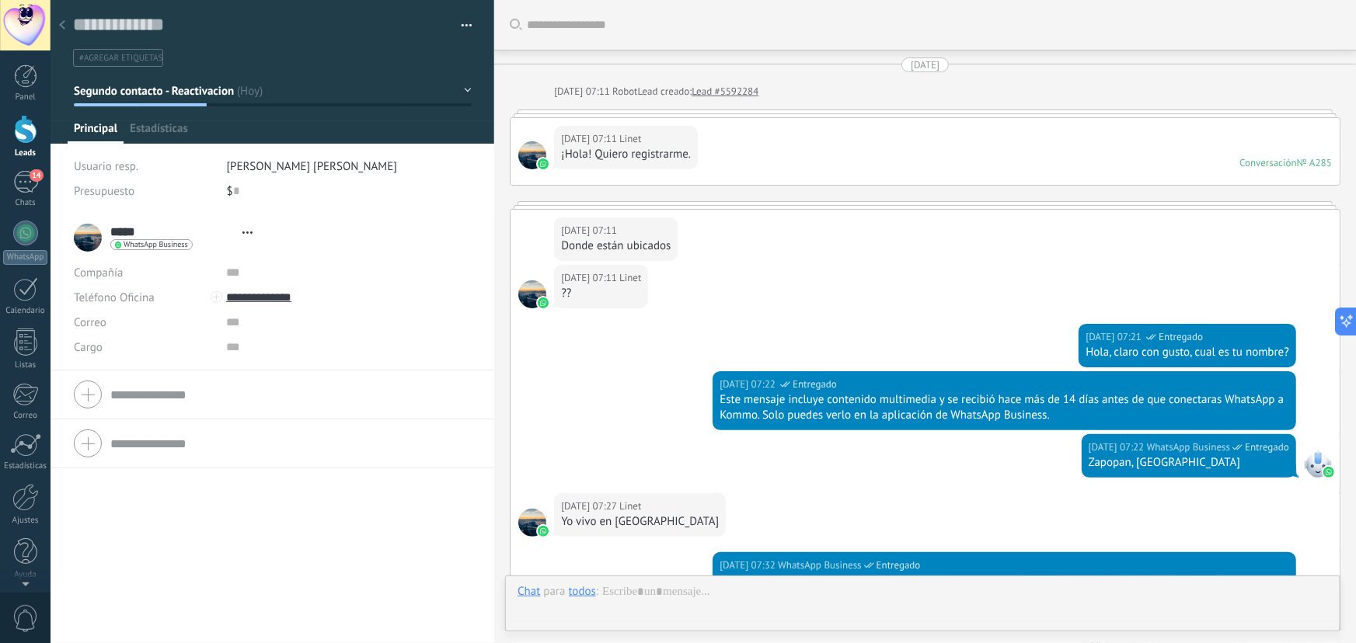
type textarea "**********"
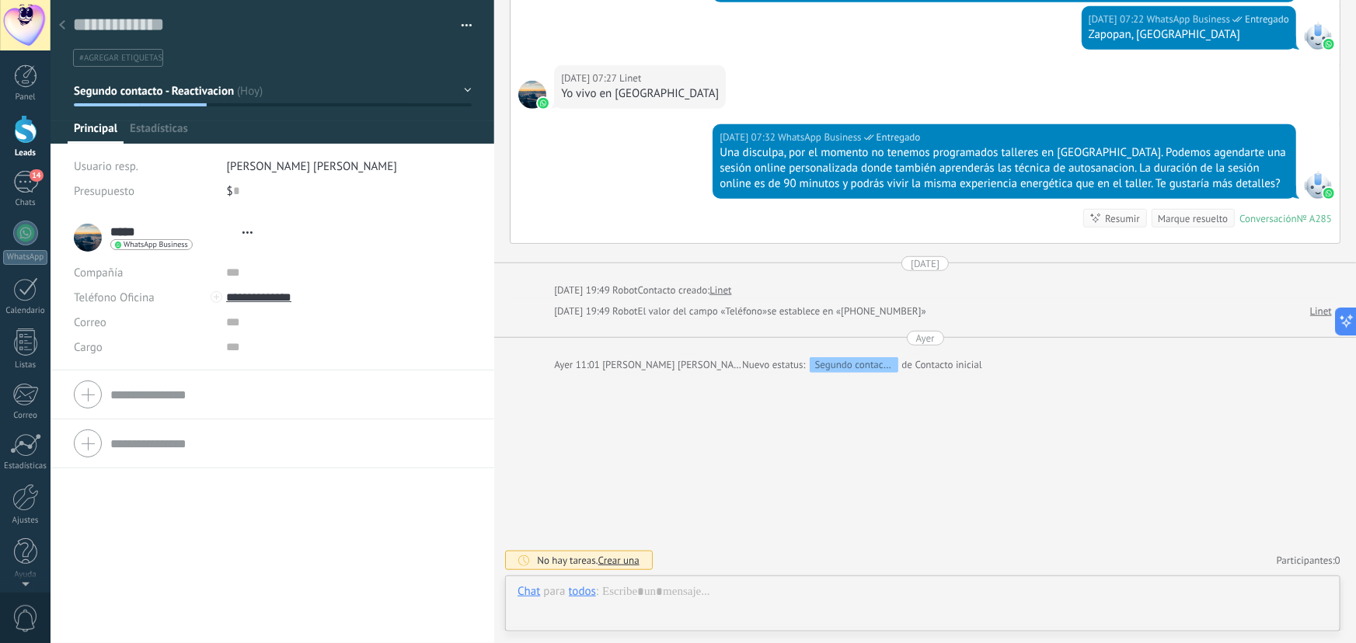
scroll to position [23, 0]
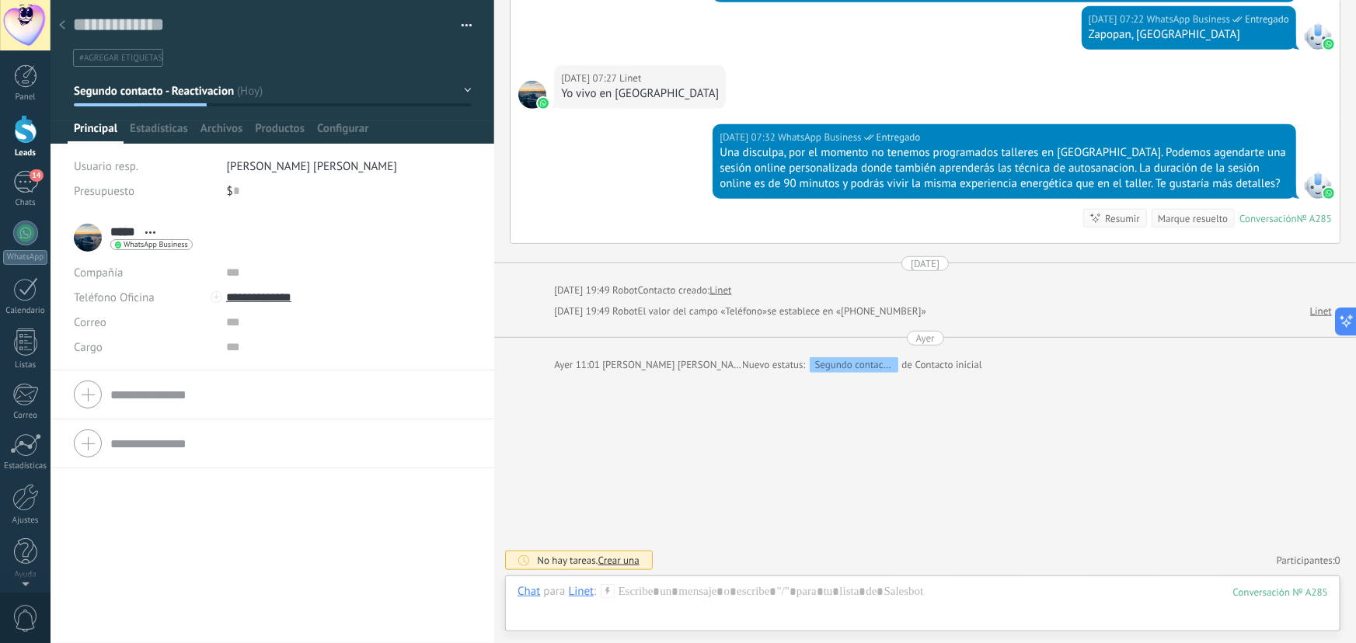
click at [619, 563] on span "Crear una" at bounding box center [618, 560] width 41 height 13
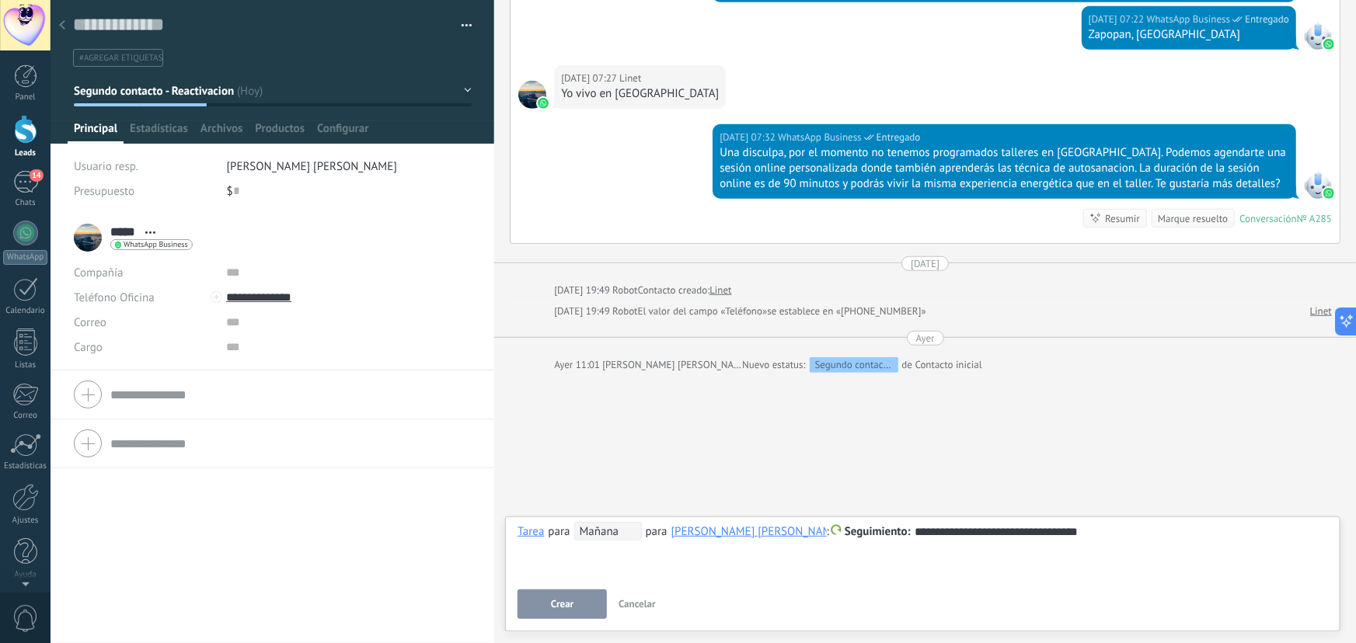
click at [974, 536] on div "**********" at bounding box center [923, 532] width 811 height 19
click at [0, 0] on lt-span "*******" at bounding box center [0, 0] width 0 height 0
click at [894, 531] on div "**********" at bounding box center [923, 532] width 811 height 19
click at [0, 0] on lt-span "* ******" at bounding box center [0, 0] width 0 height 0
click at [600, 536] on span "Mañana" at bounding box center [608, 531] width 68 height 19
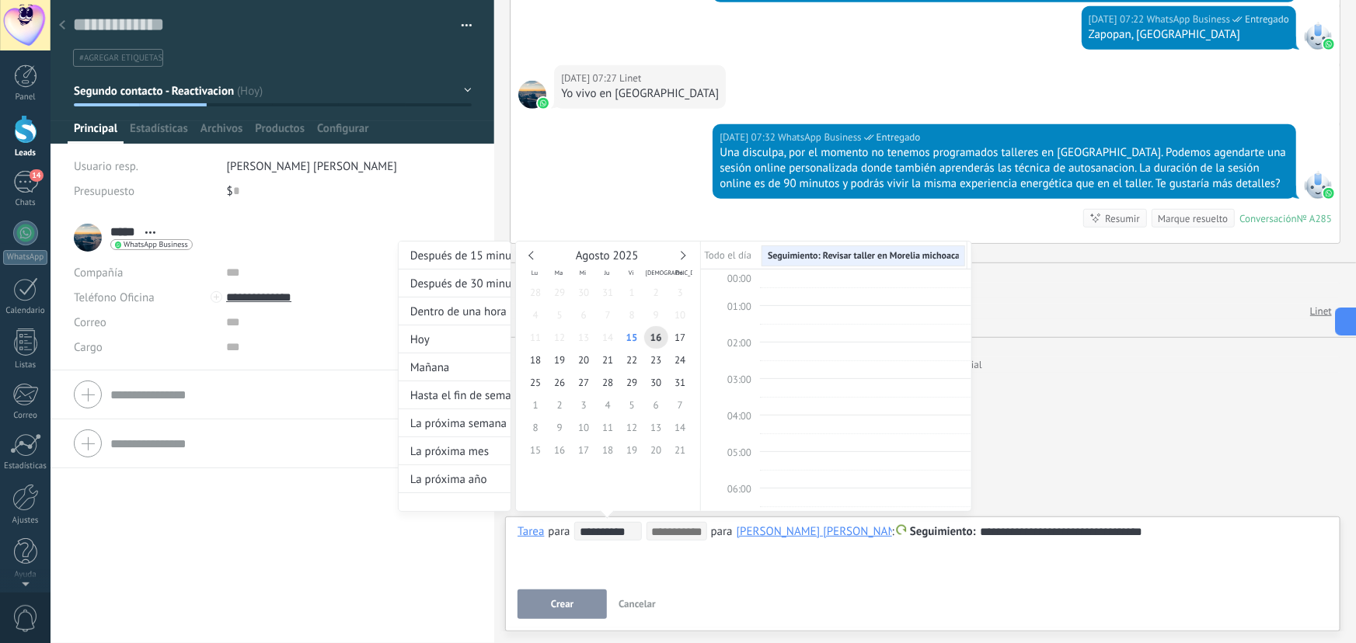
scroll to position [292, 0]
click at [657, 385] on span "30" at bounding box center [656, 382] width 24 height 23
click at [744, 417] on span "12:00" at bounding box center [739, 416] width 24 height 13
click at [635, 387] on span "29" at bounding box center [632, 382] width 24 height 23
type input "**********"
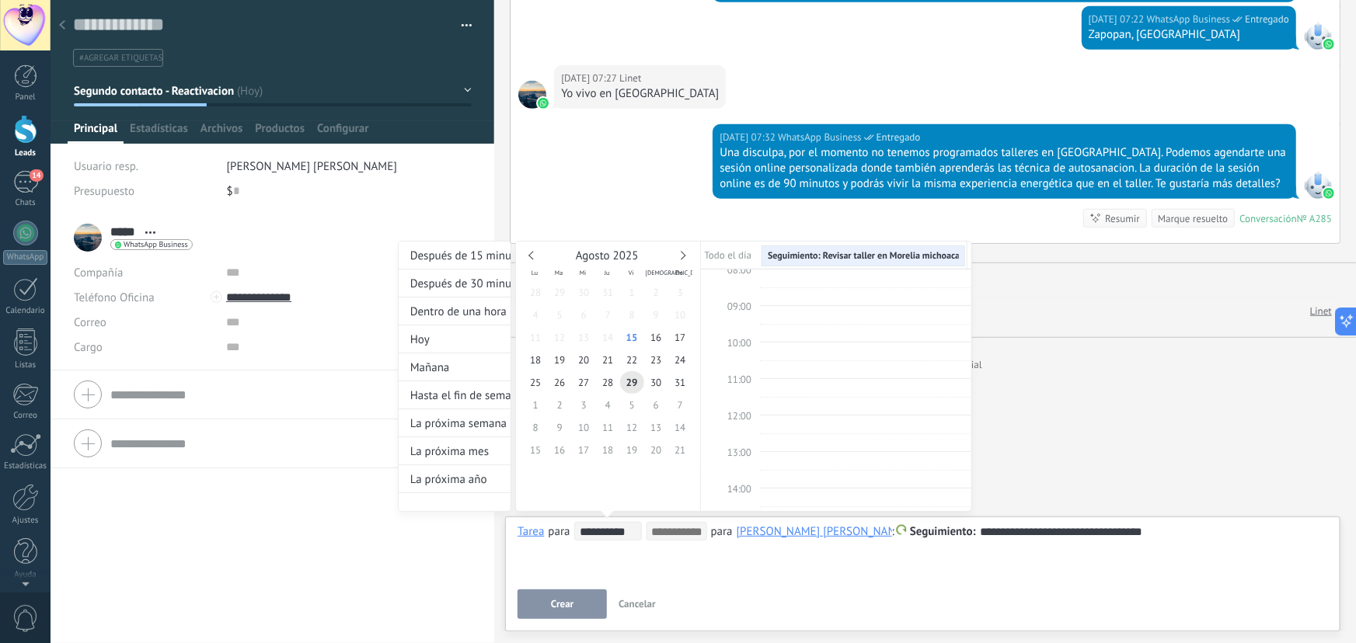
click at [748, 375] on span "11:00" at bounding box center [739, 379] width 24 height 13
type input "**********"
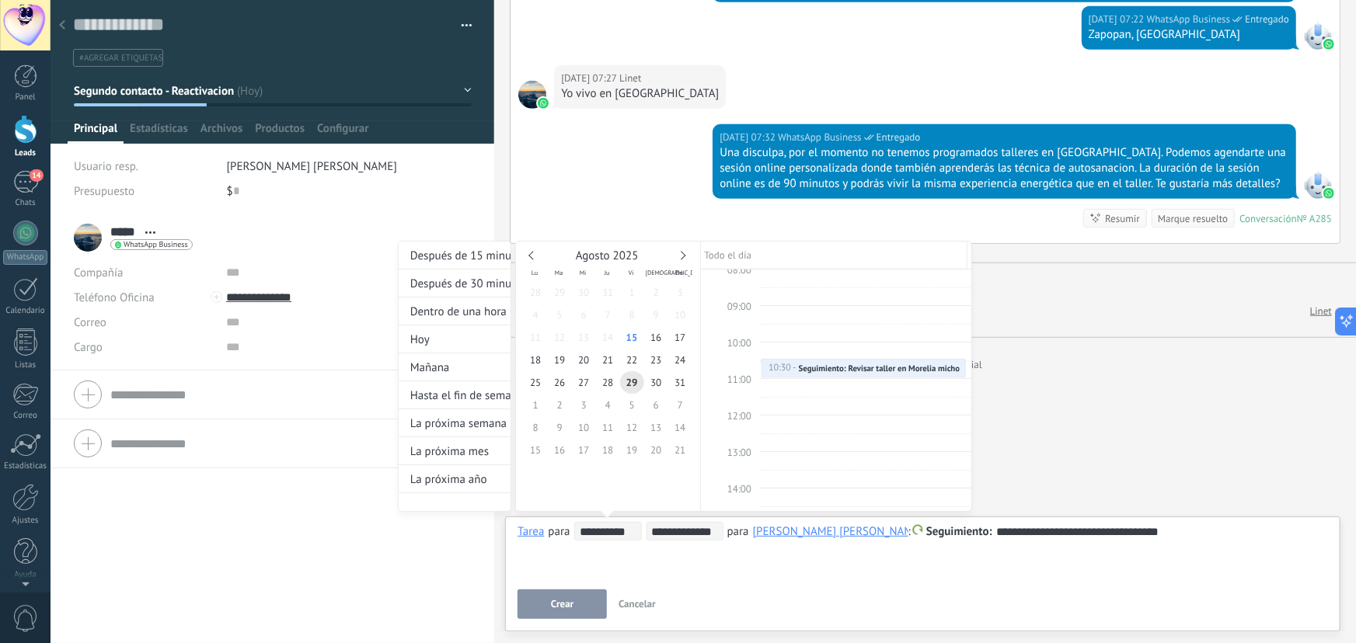
click at [581, 602] on div at bounding box center [678, 321] width 1356 height 643
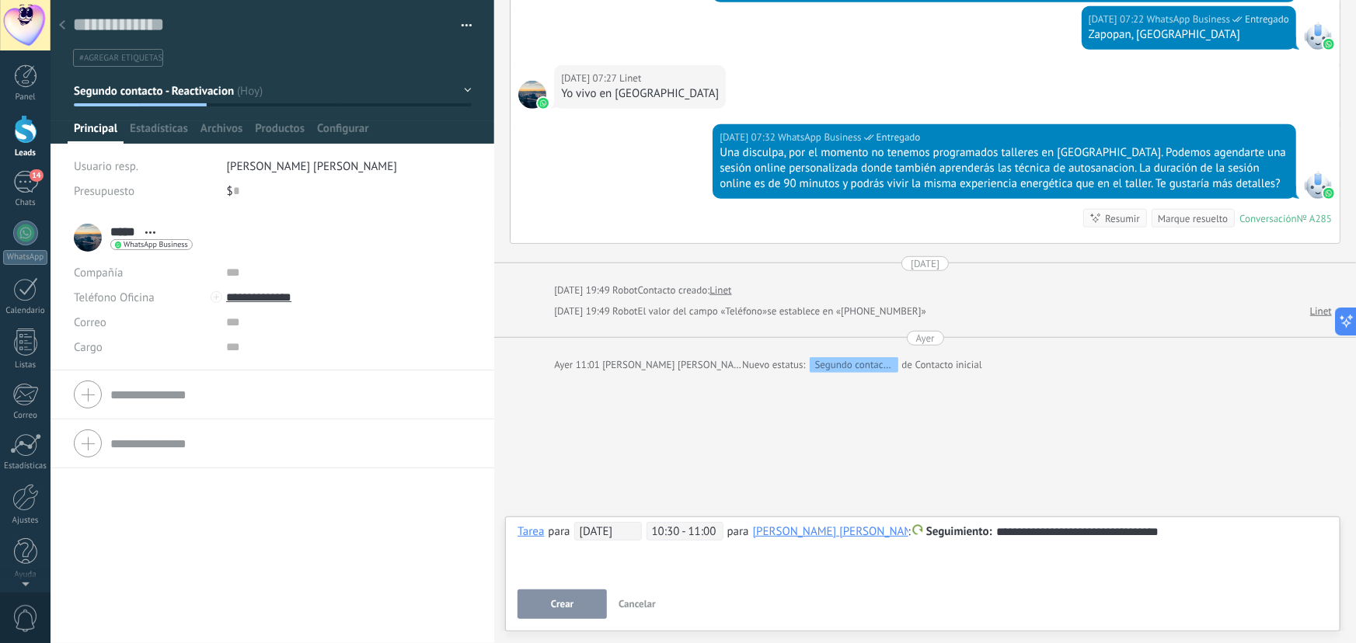
click at [581, 605] on button "Crear" at bounding box center [562, 605] width 89 height 30
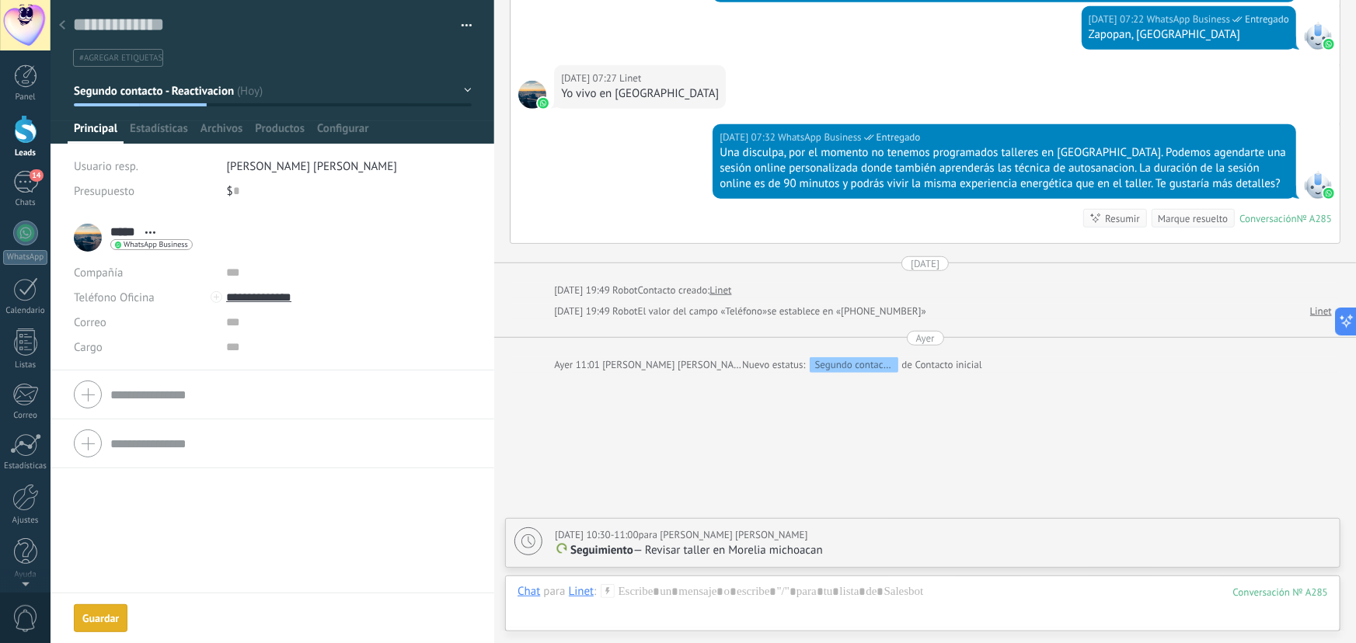
scroll to position [482, 0]
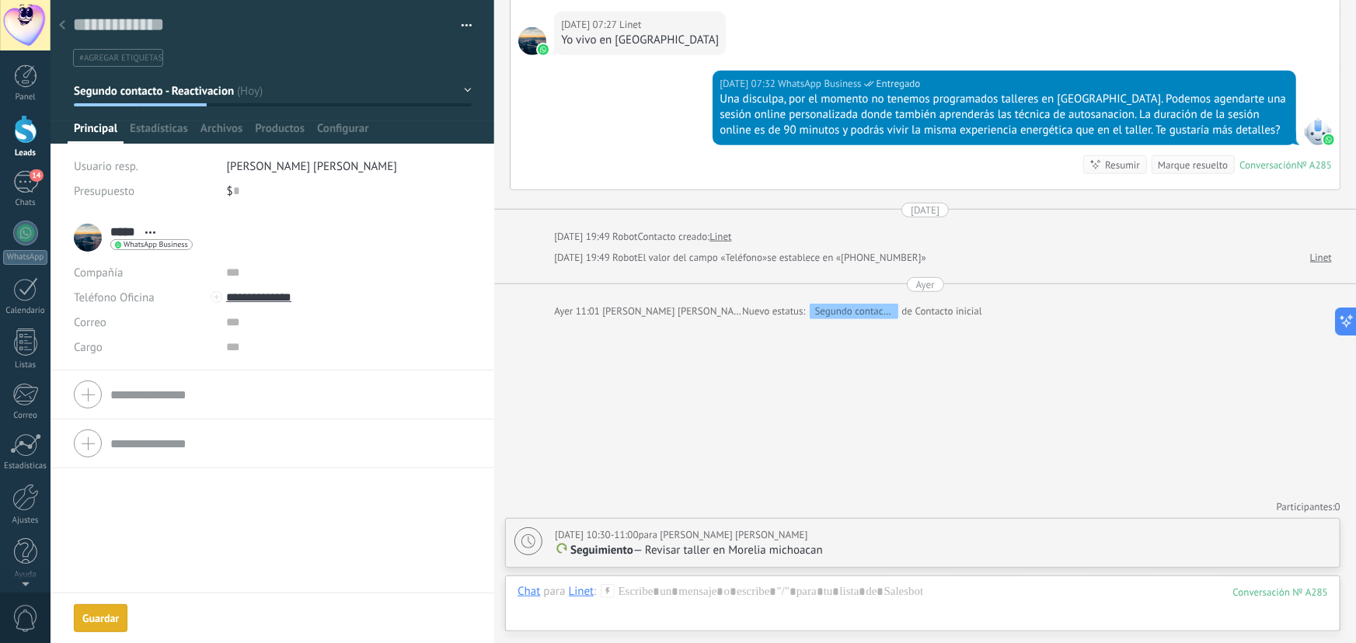
click at [69, 32] on div at bounding box center [62, 26] width 22 height 30
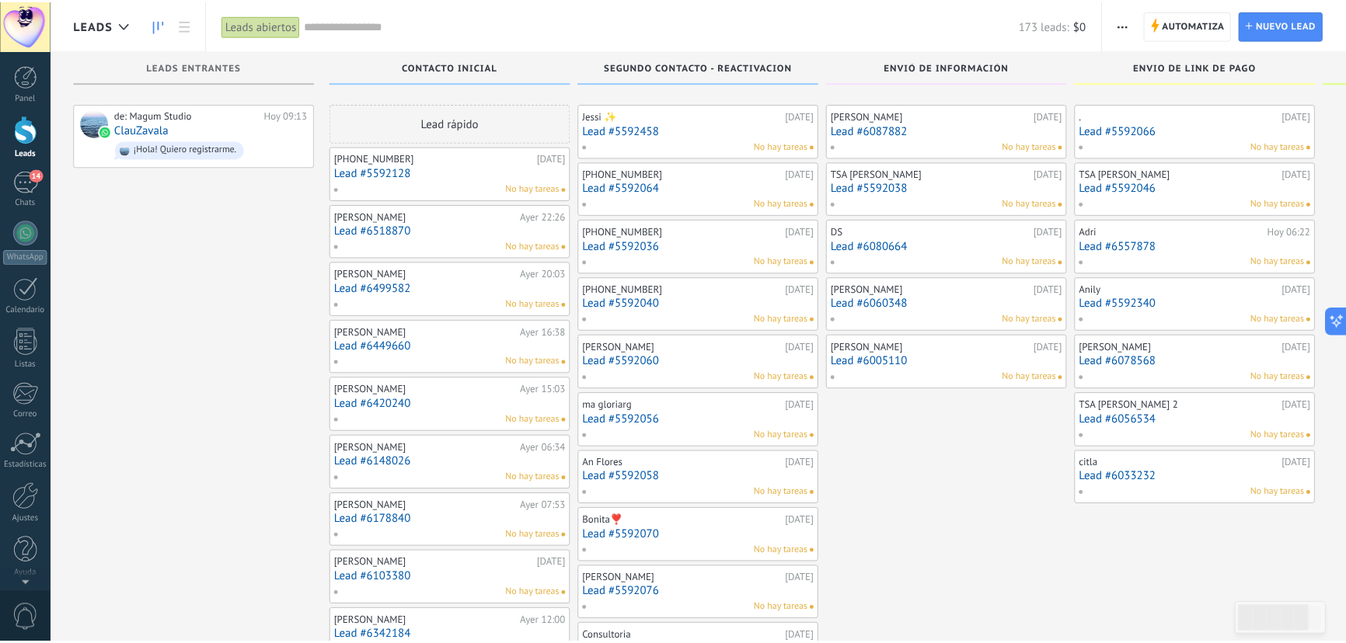
scroll to position [3425, 0]
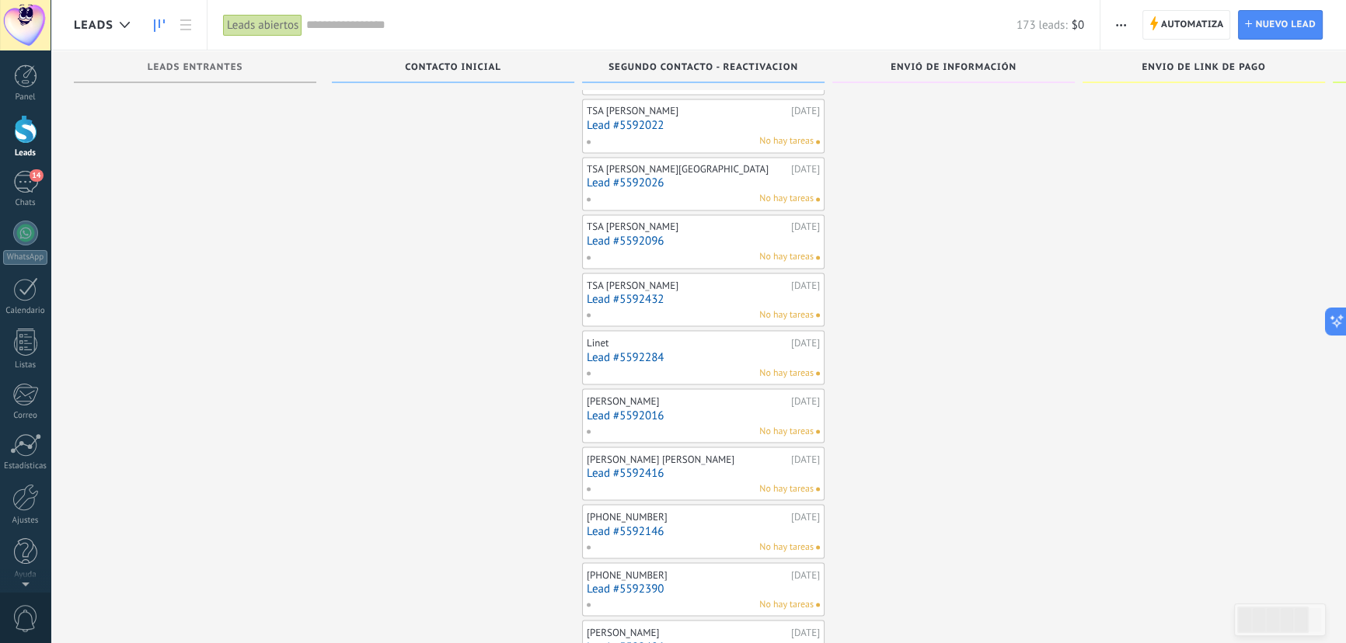
click at [646, 409] on link "Lead #5592016" at bounding box center [703, 415] width 233 height 13
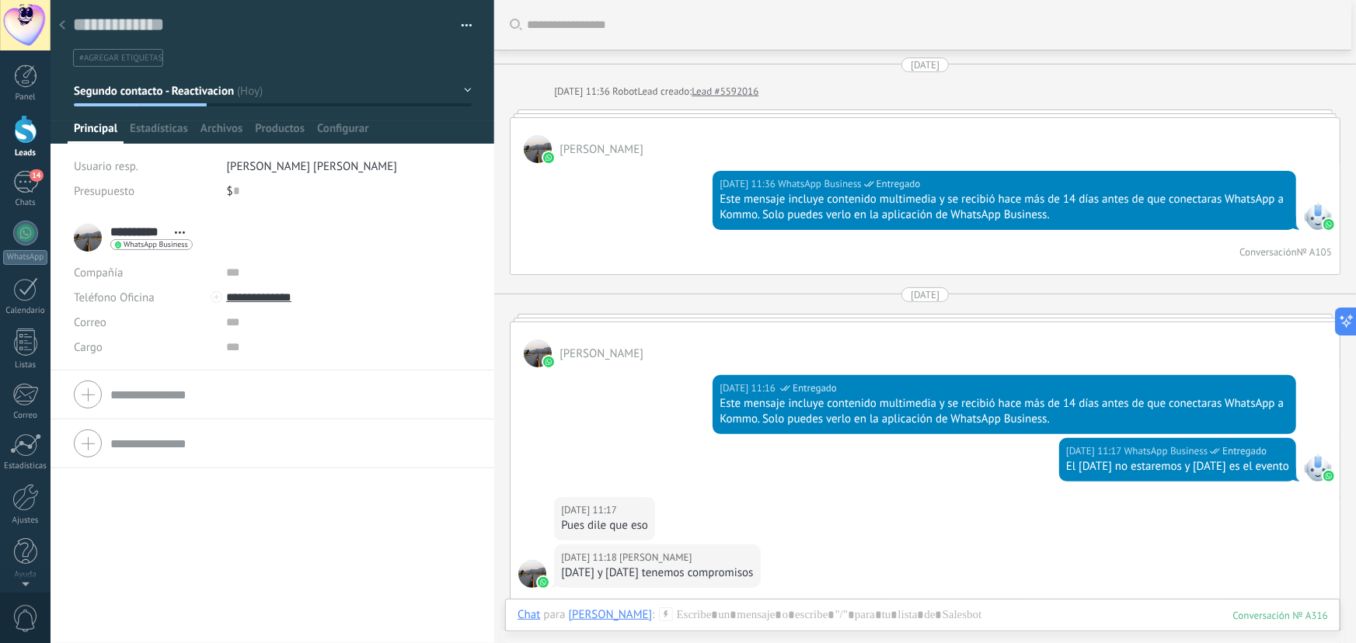
click at [62, 26] on icon at bounding box center [62, 24] width 6 height 9
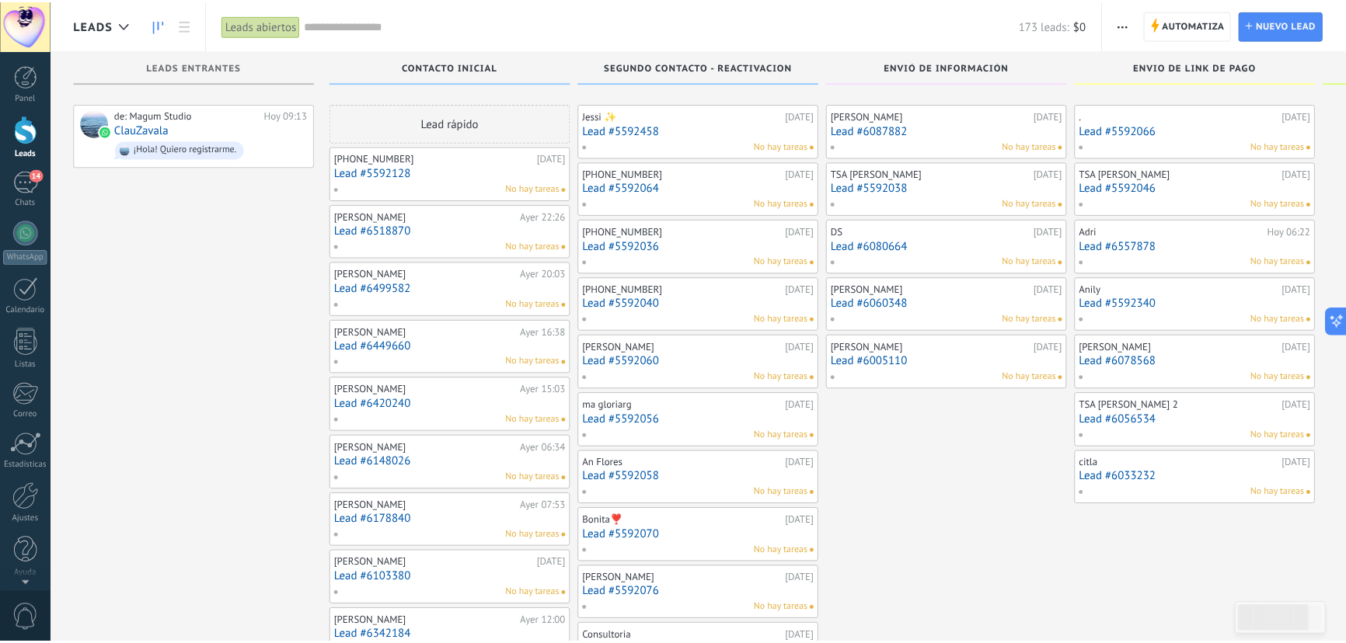
scroll to position [3425, 0]
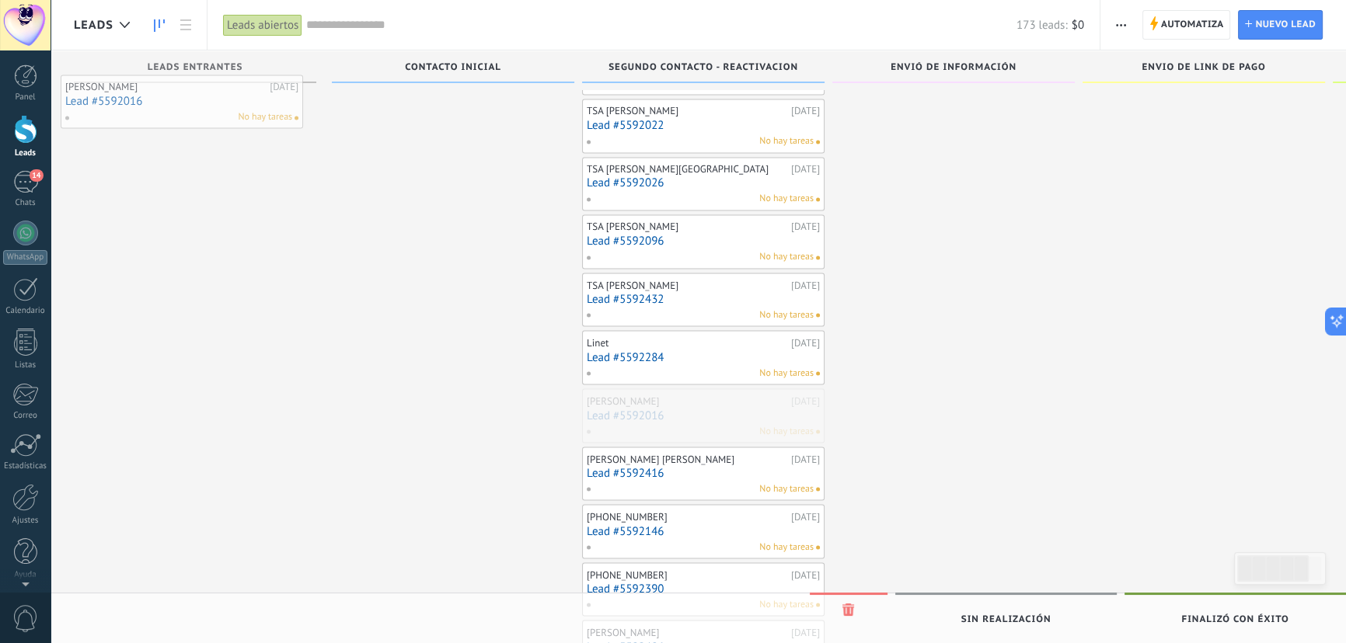
drag, startPoint x: 683, startPoint y: 404, endPoint x: 162, endPoint y: 101, distance: 603.1
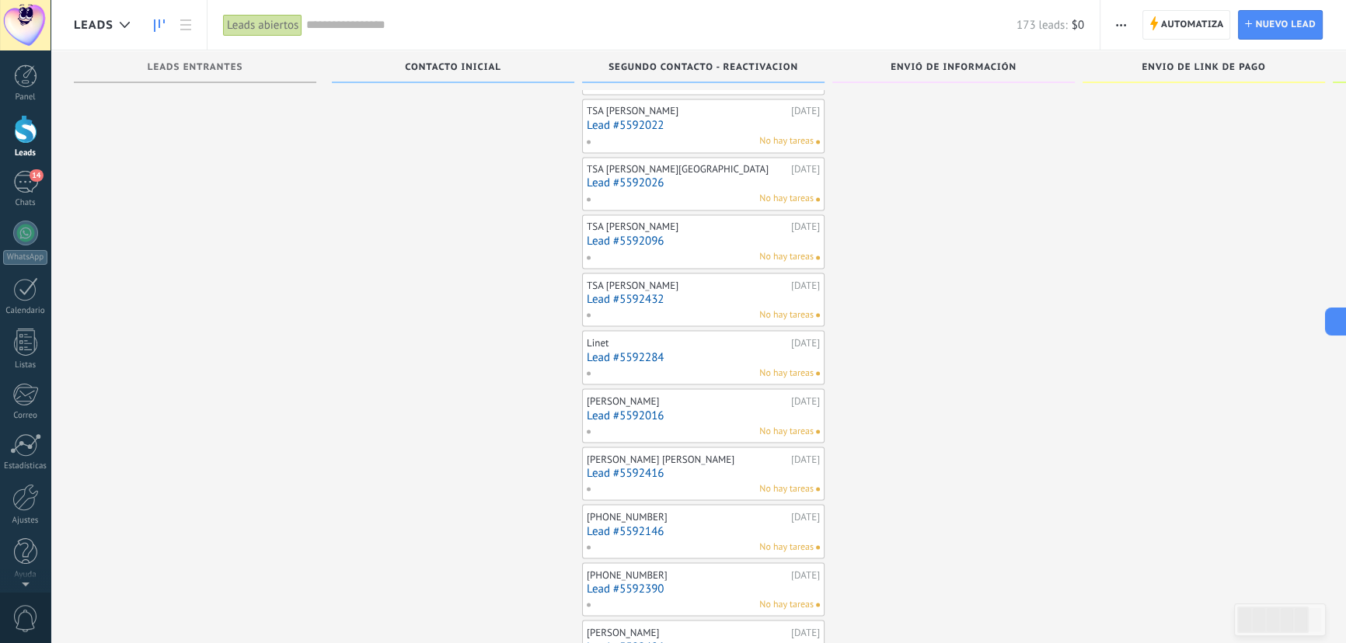
click at [788, 409] on link "Lead #5592016" at bounding box center [703, 415] width 233 height 13
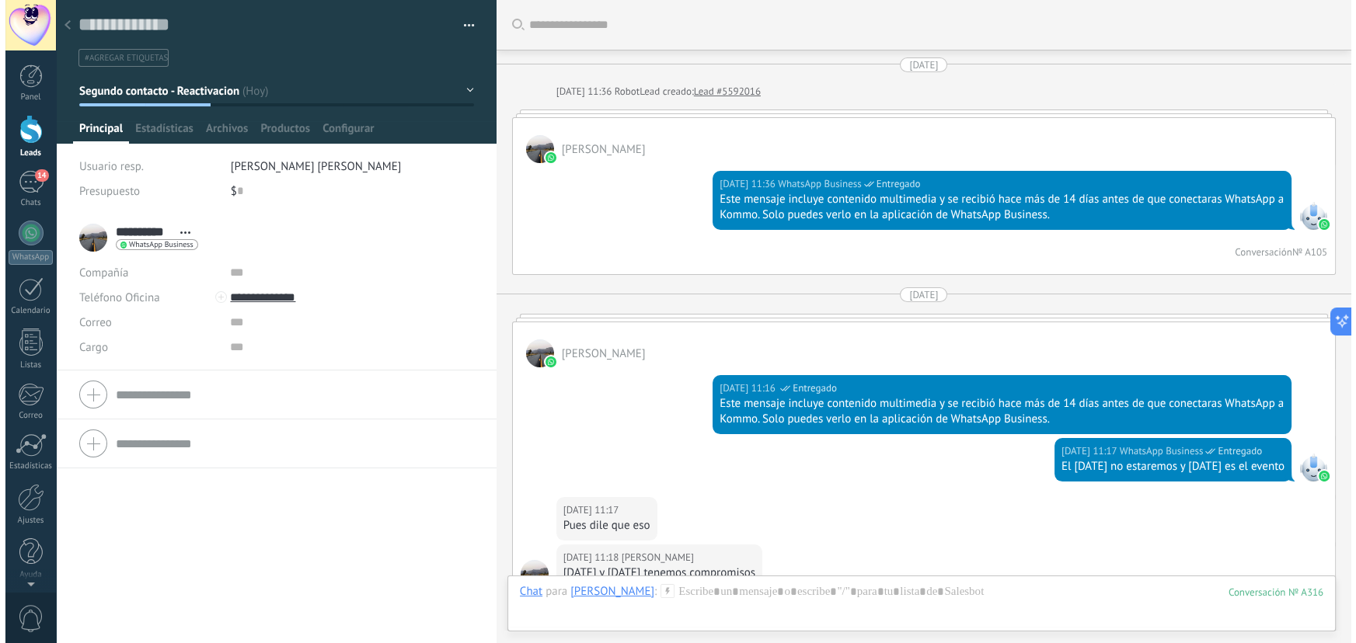
scroll to position [23, 0]
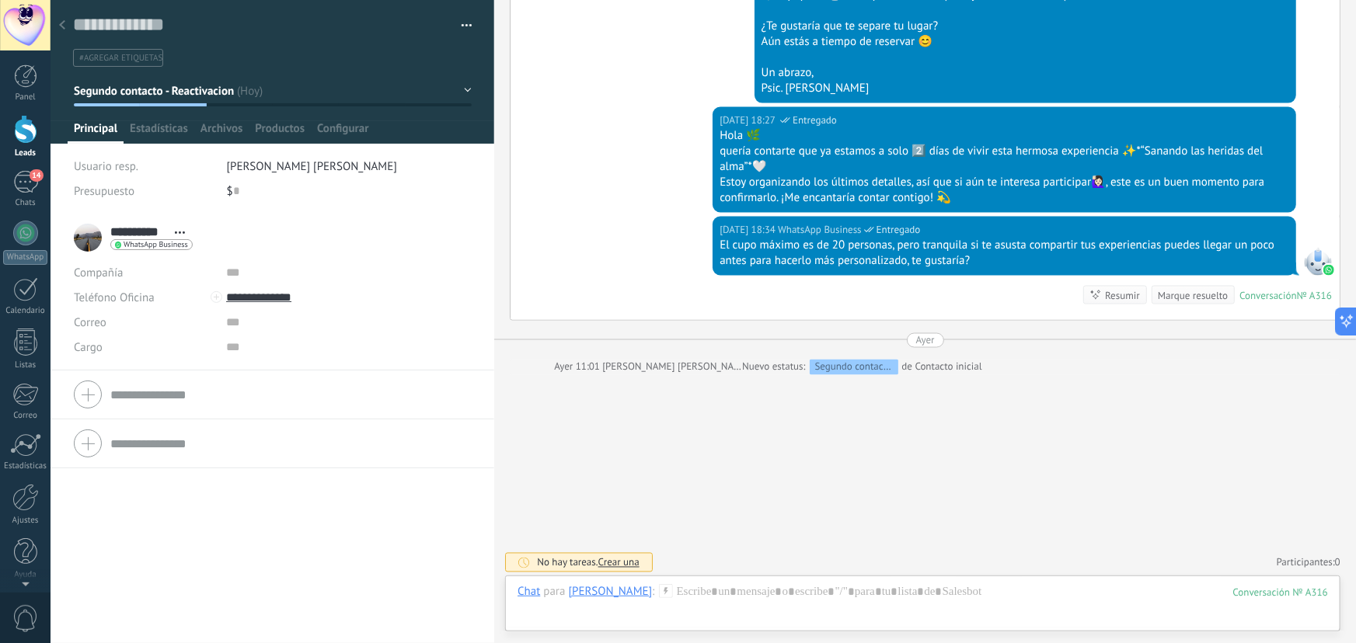
click at [214, 96] on span "Segundo contacto - Reactivacion" at bounding box center [154, 91] width 161 height 15
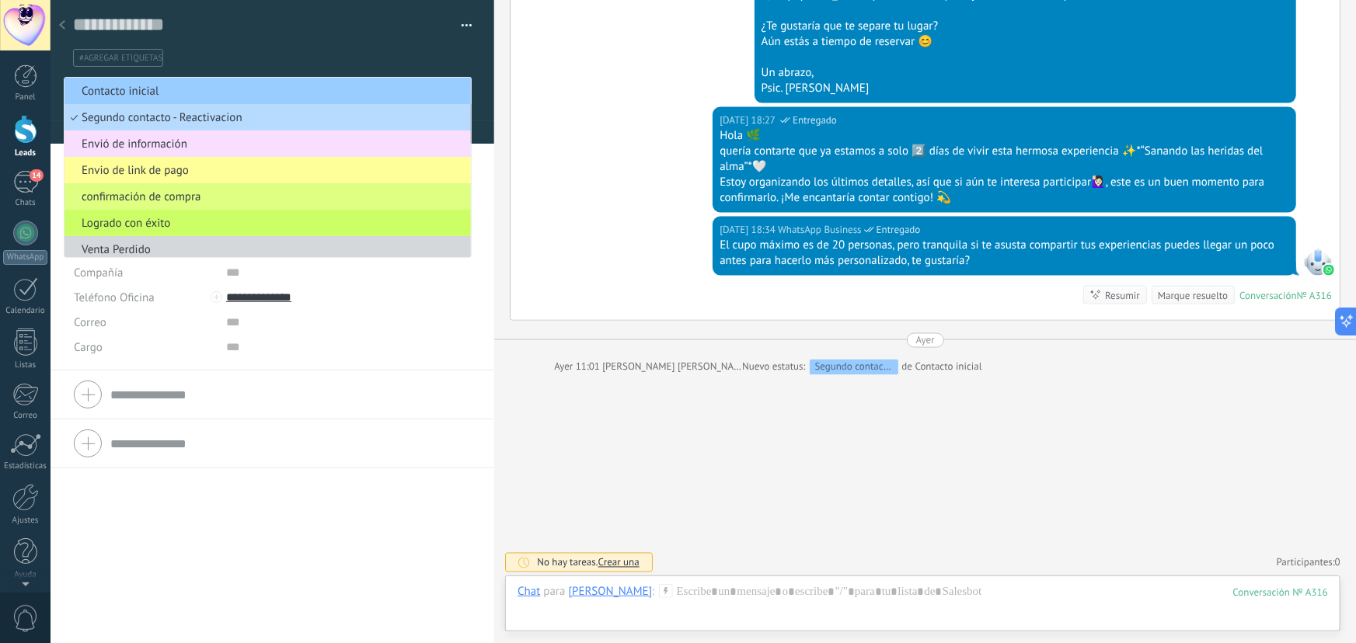
scroll to position [4153, 0]
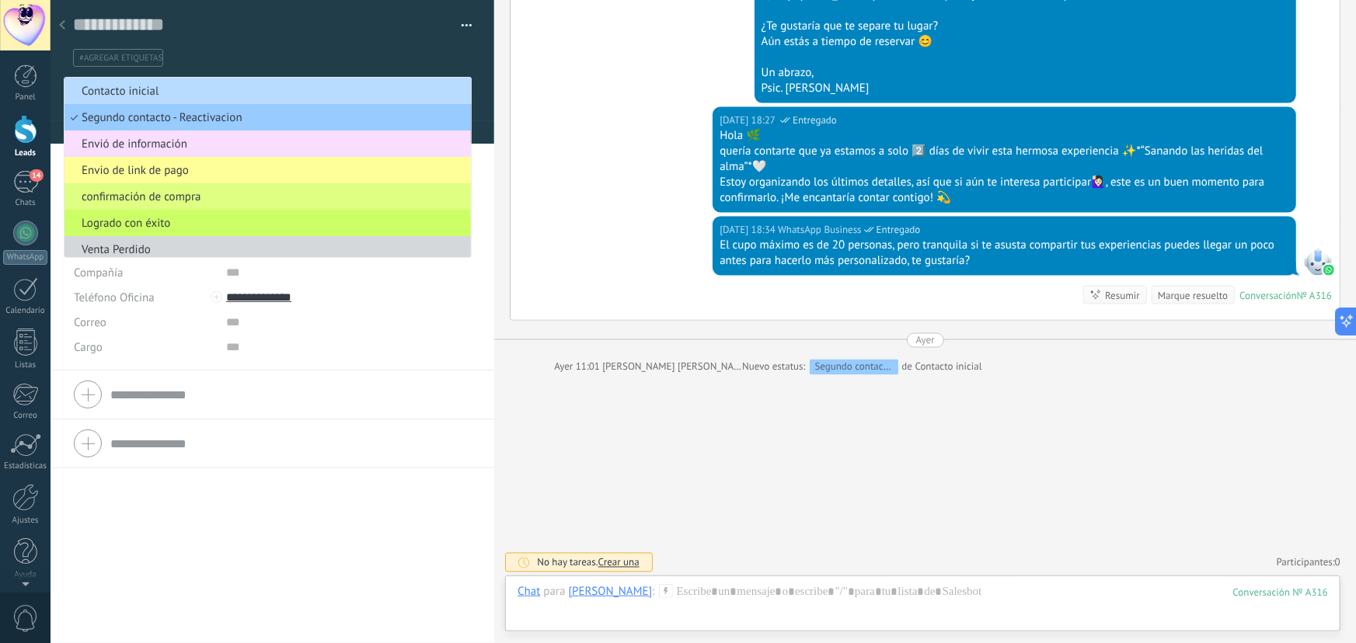
click at [173, 92] on span "Contacto inicial" at bounding box center [266, 91] width 402 height 15
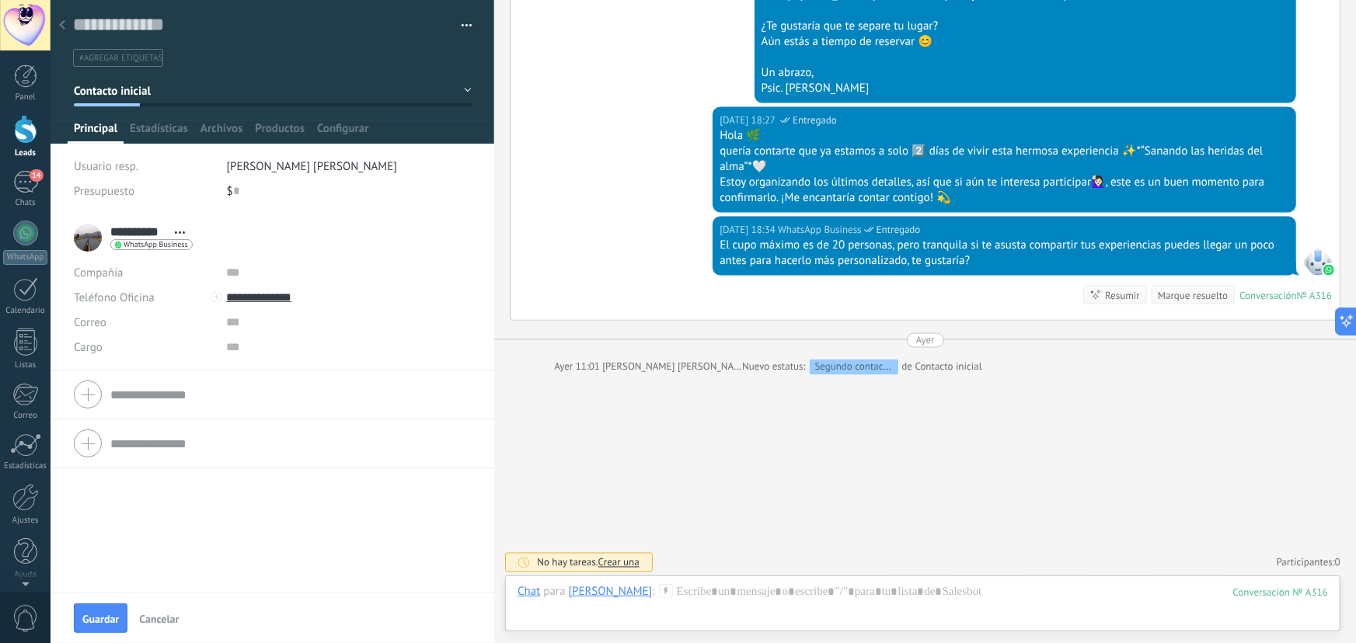
click at [249, 99] on button "Contacto inicial" at bounding box center [273, 91] width 398 height 28
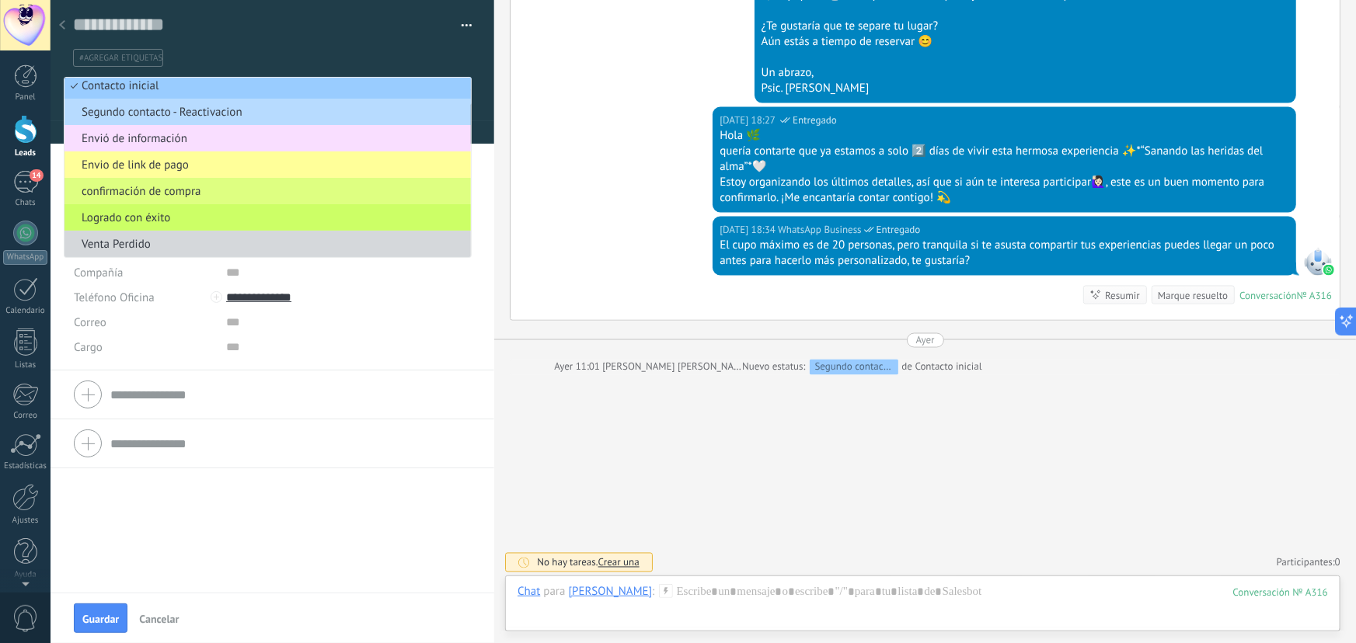
scroll to position [0, 0]
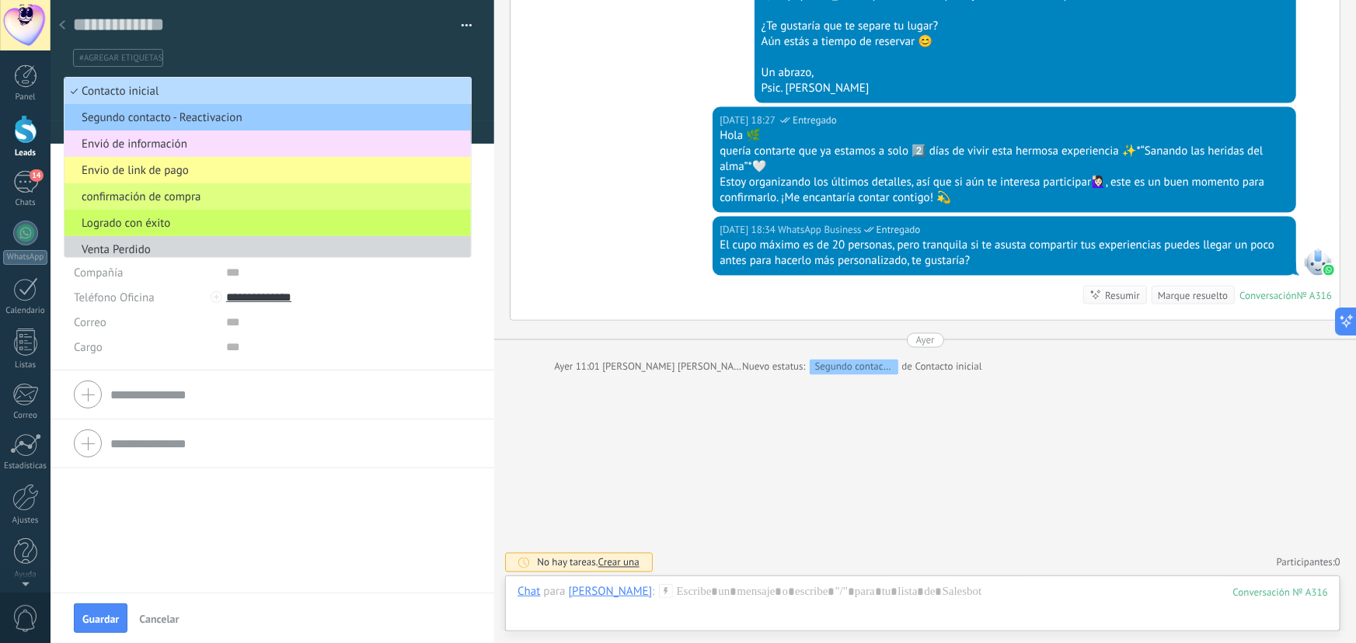
click at [174, 88] on span "Contacto inicial" at bounding box center [266, 91] width 402 height 15
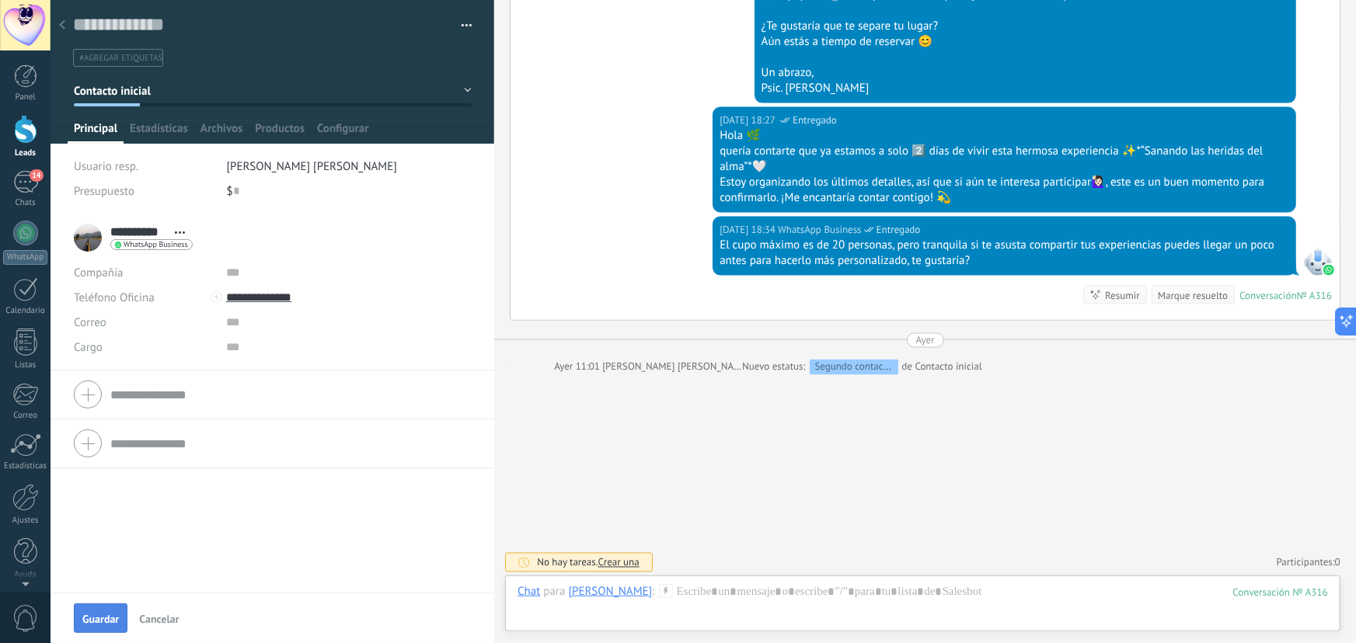
click at [110, 607] on button "Guardar" at bounding box center [101, 619] width 54 height 30
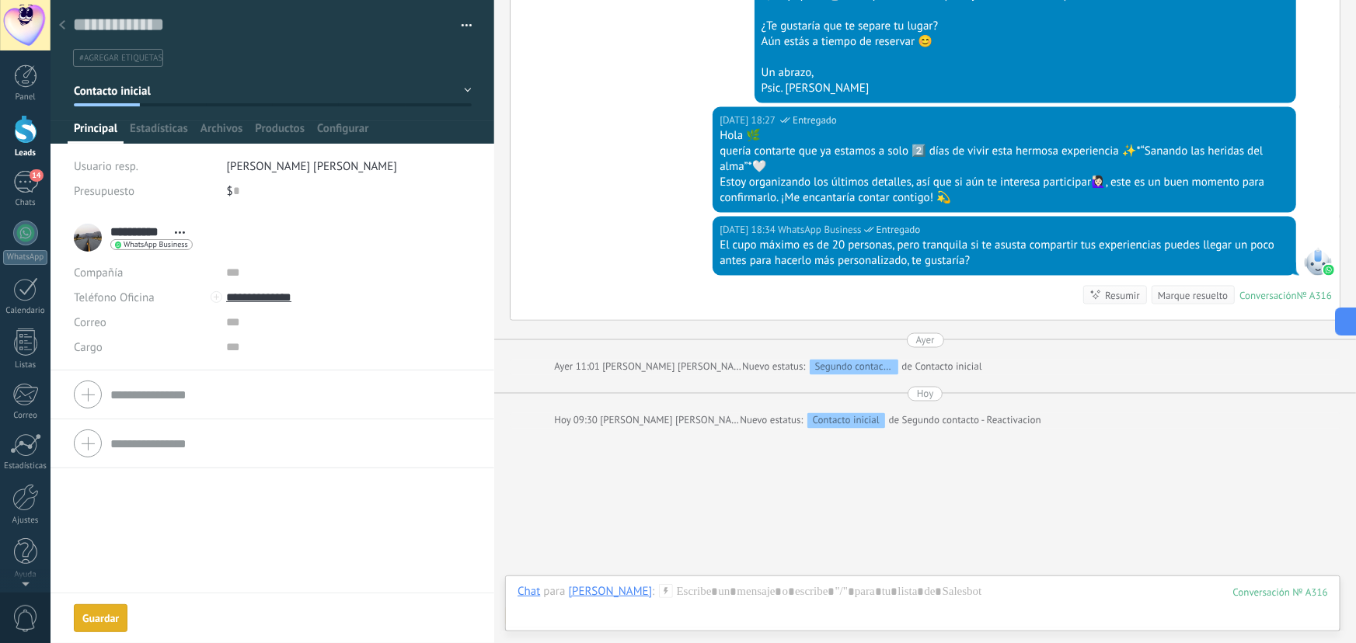
scroll to position [4207, 0]
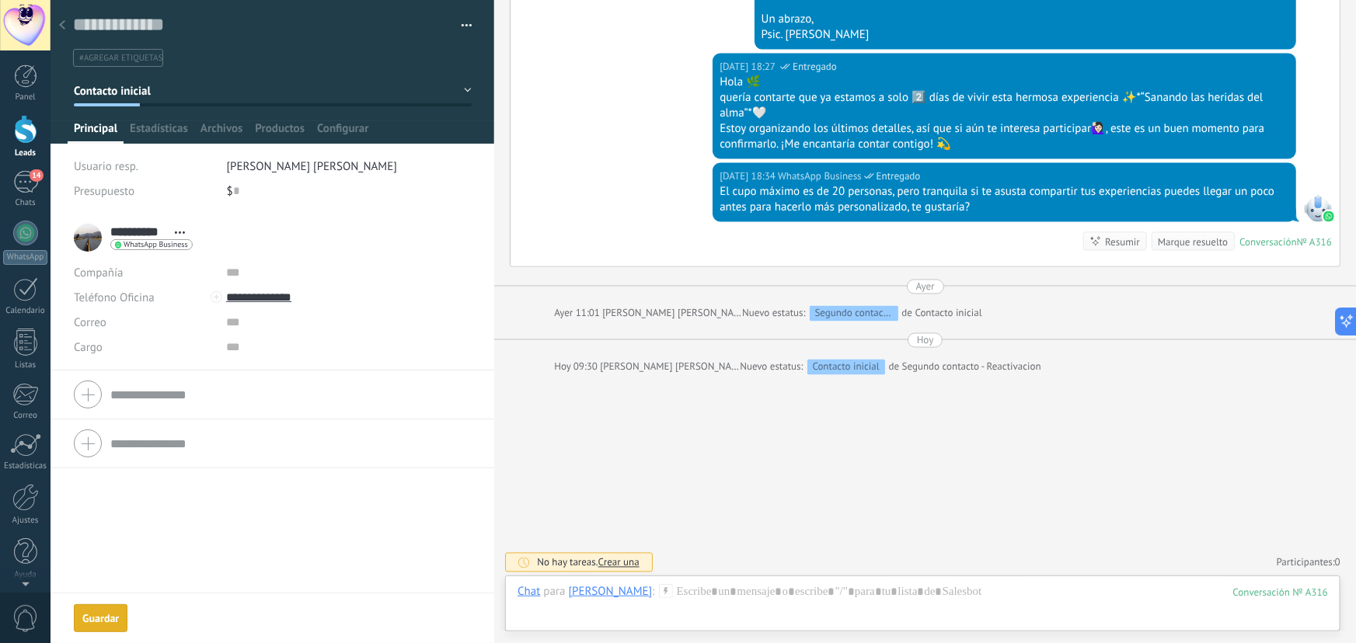
click at [62, 31] on div at bounding box center [62, 26] width 22 height 30
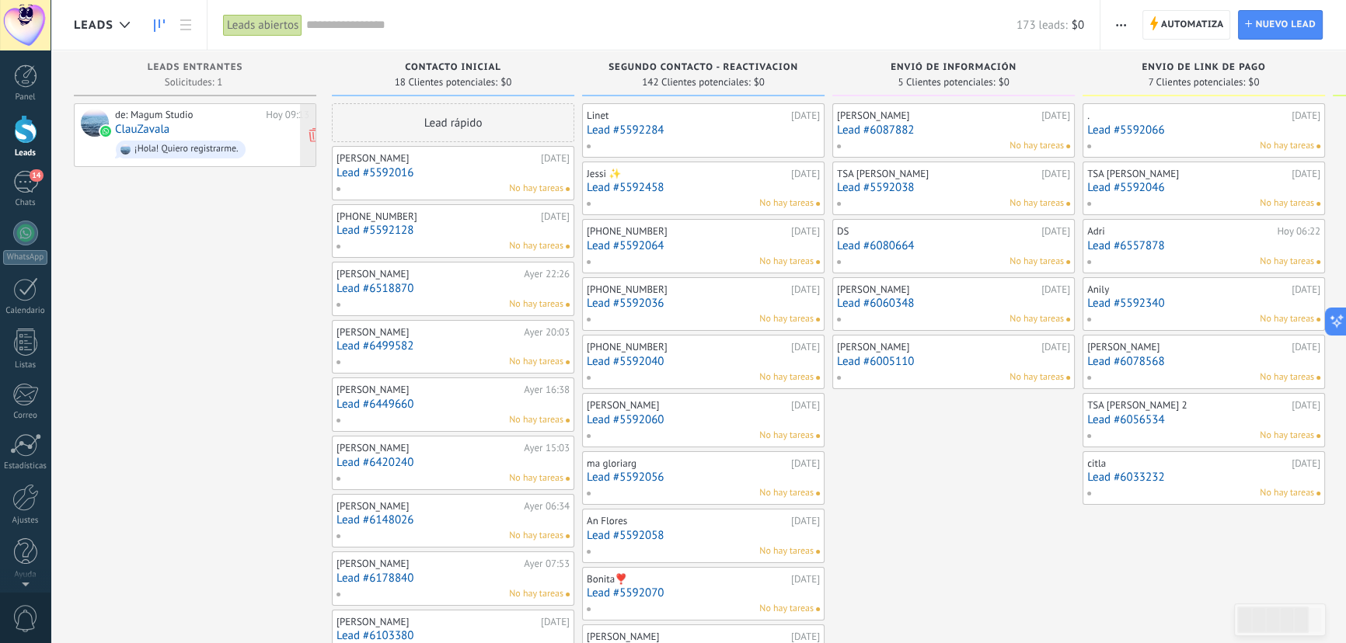
click at [239, 138] on span "¡Hola! Quiero registrarme." at bounding box center [212, 150] width 194 height 24
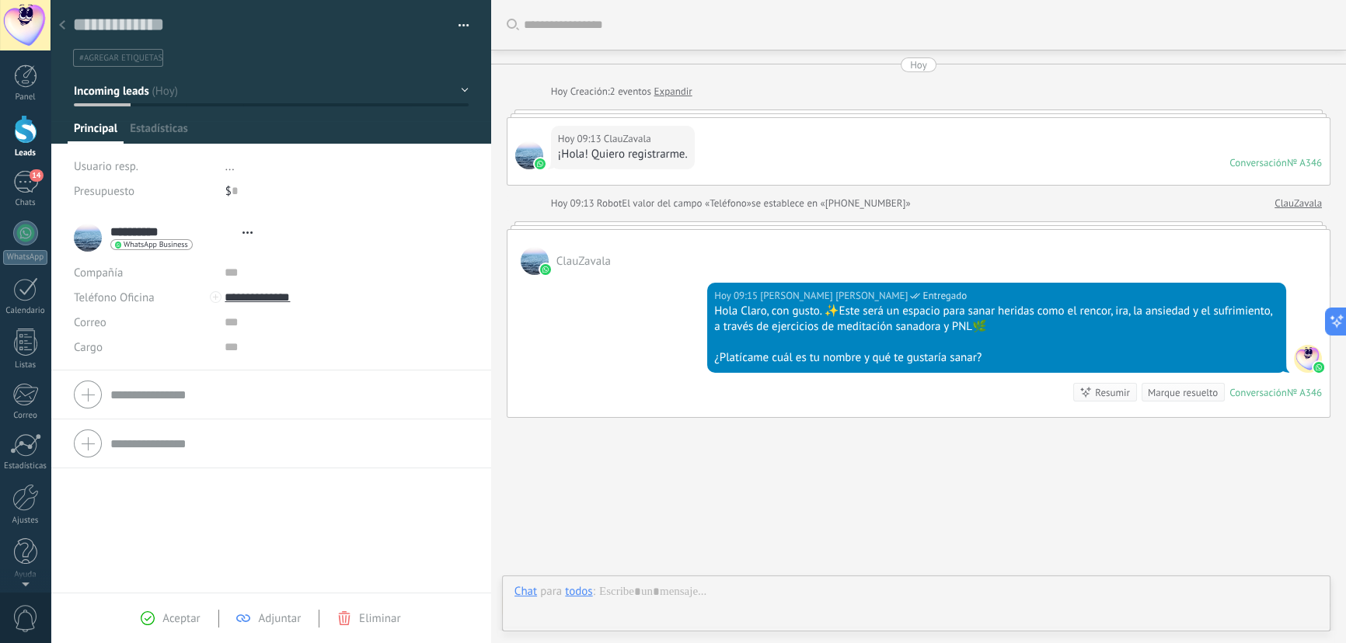
type textarea "**********"
click at [698, 610] on div at bounding box center [923, 631] width 811 height 47
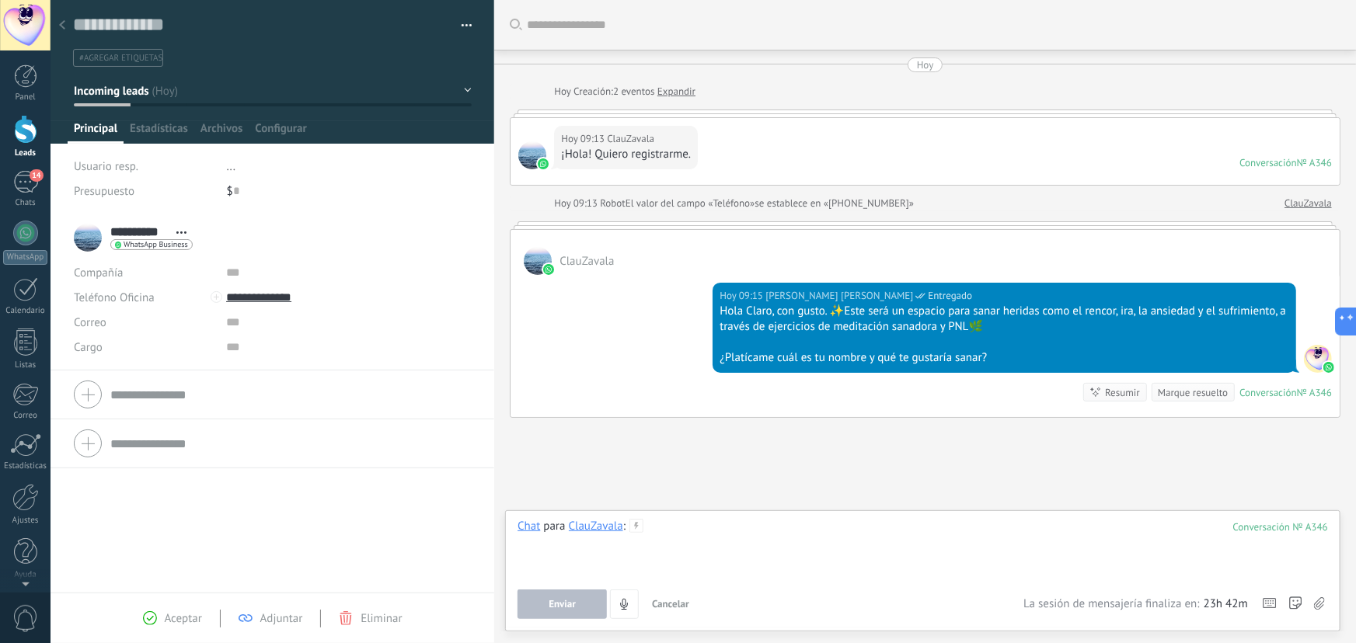
paste div
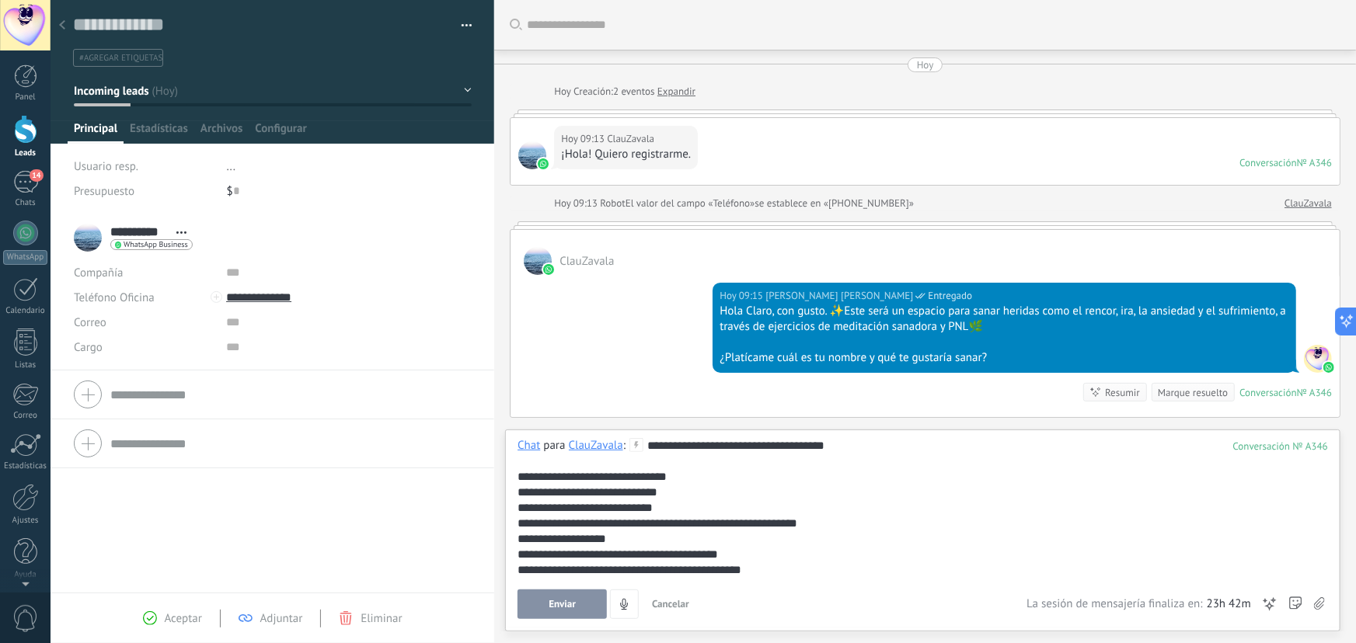
click at [585, 605] on button "Enviar" at bounding box center [562, 605] width 89 height 30
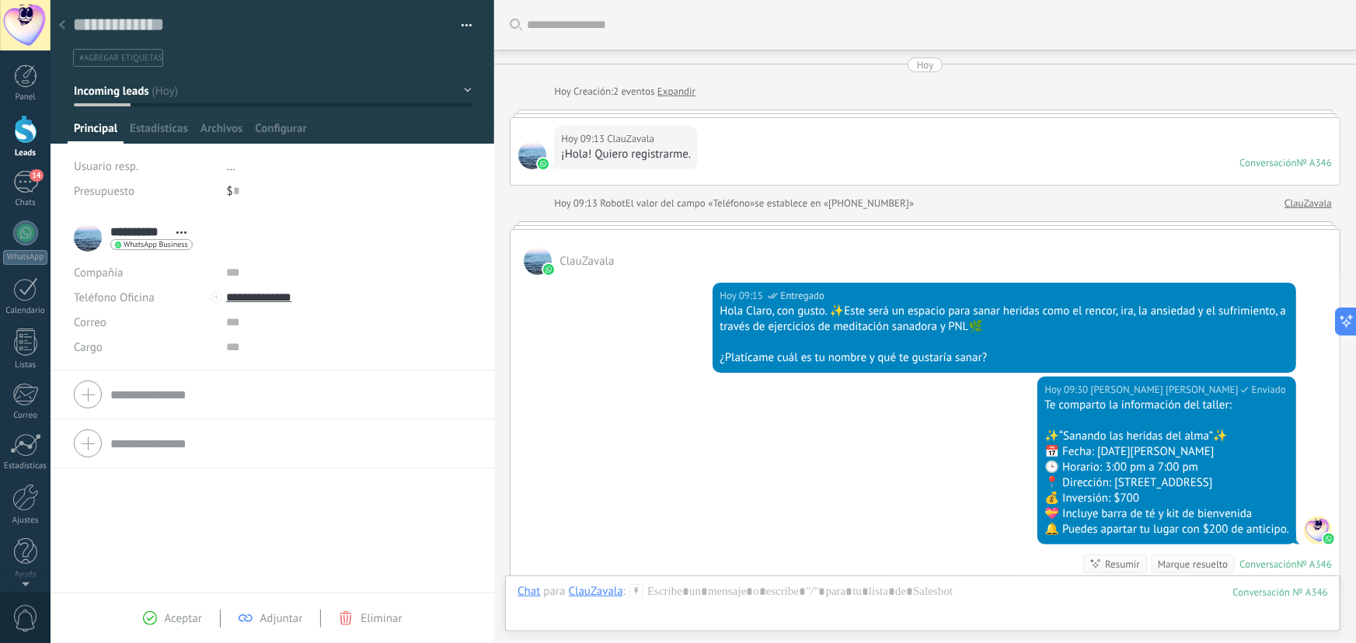
scroll to position [217, 0]
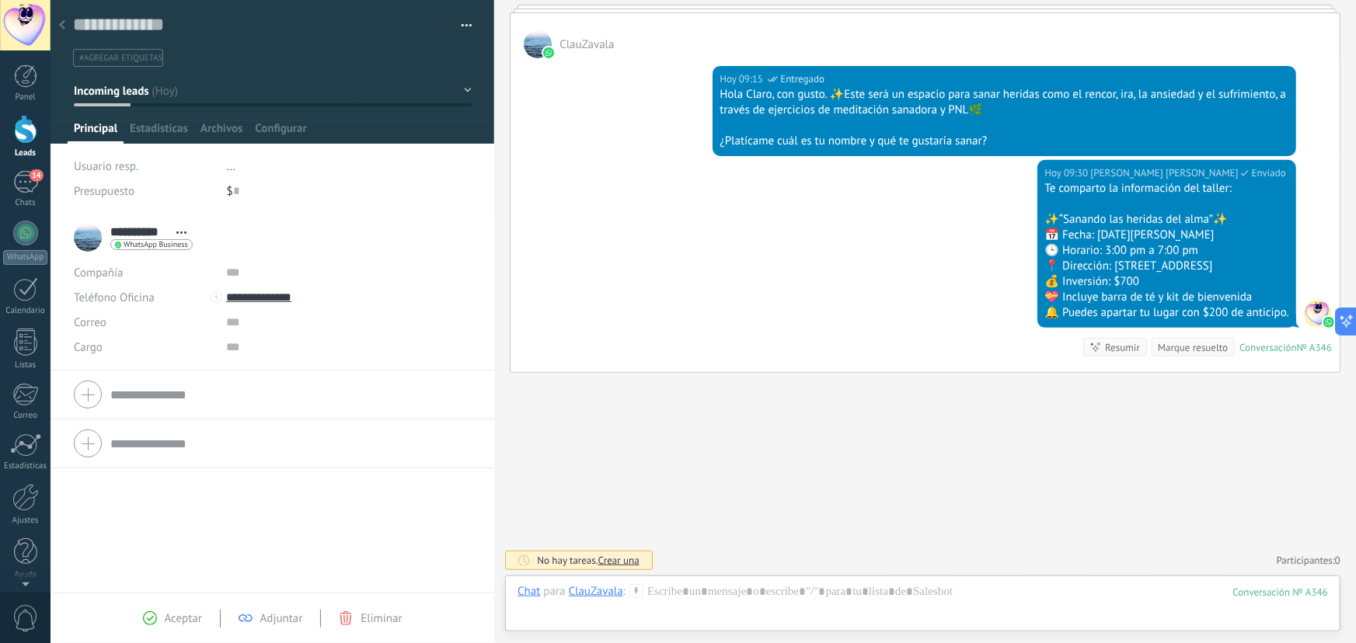
click at [960, 444] on div "Buscar Carga más Hoy Hoy Creación: 2 eventos Expandir Hoy 09:13 ClauZavala ¡Hol…" at bounding box center [925, 213] width 862 height 861
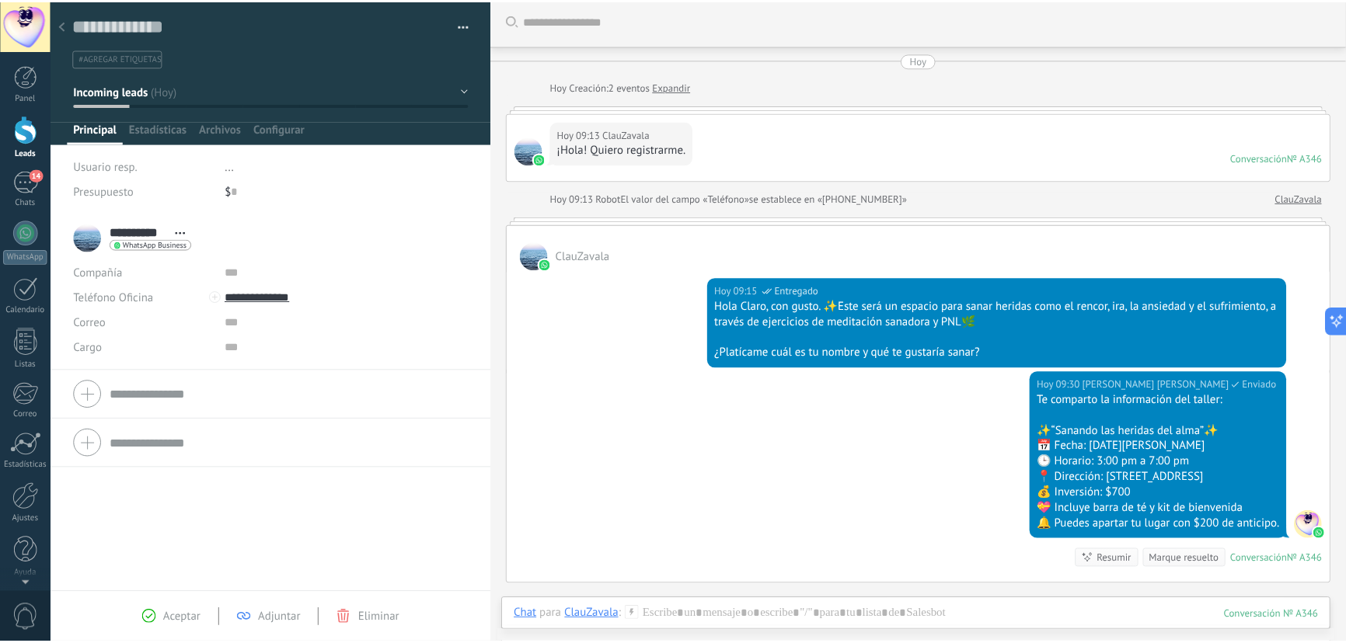
scroll to position [0, 0]
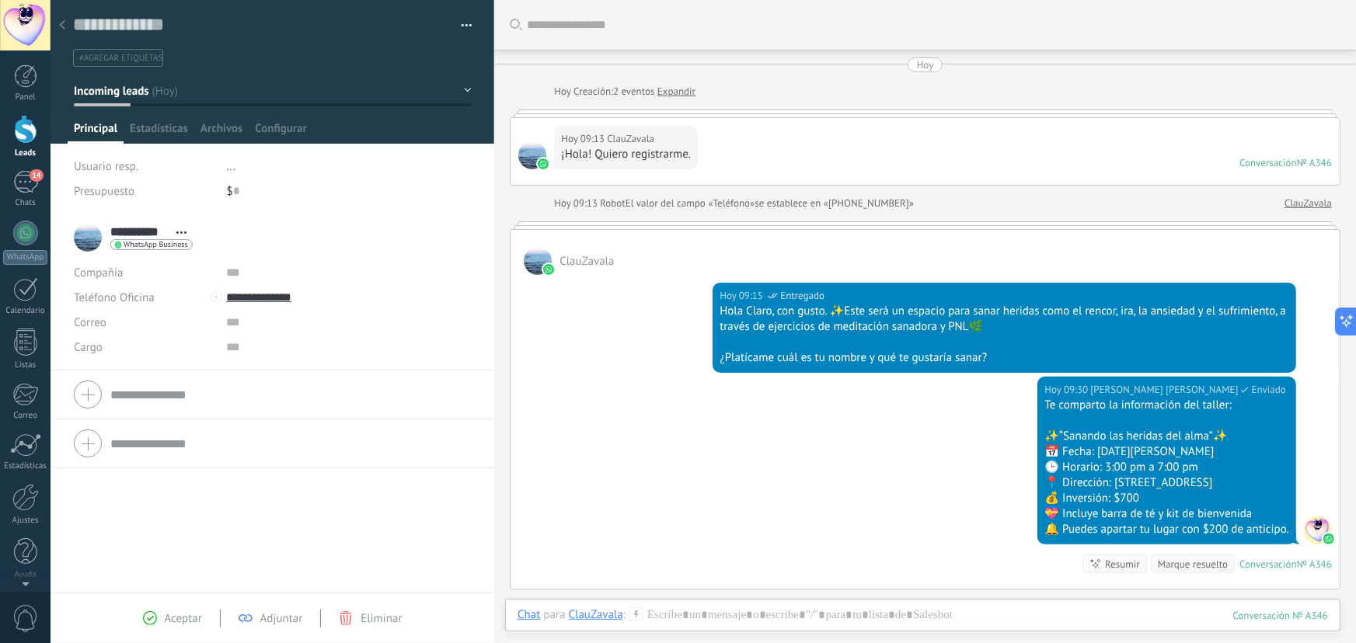
click at [171, 92] on button "Incoming leads" at bounding box center [273, 91] width 398 height 28
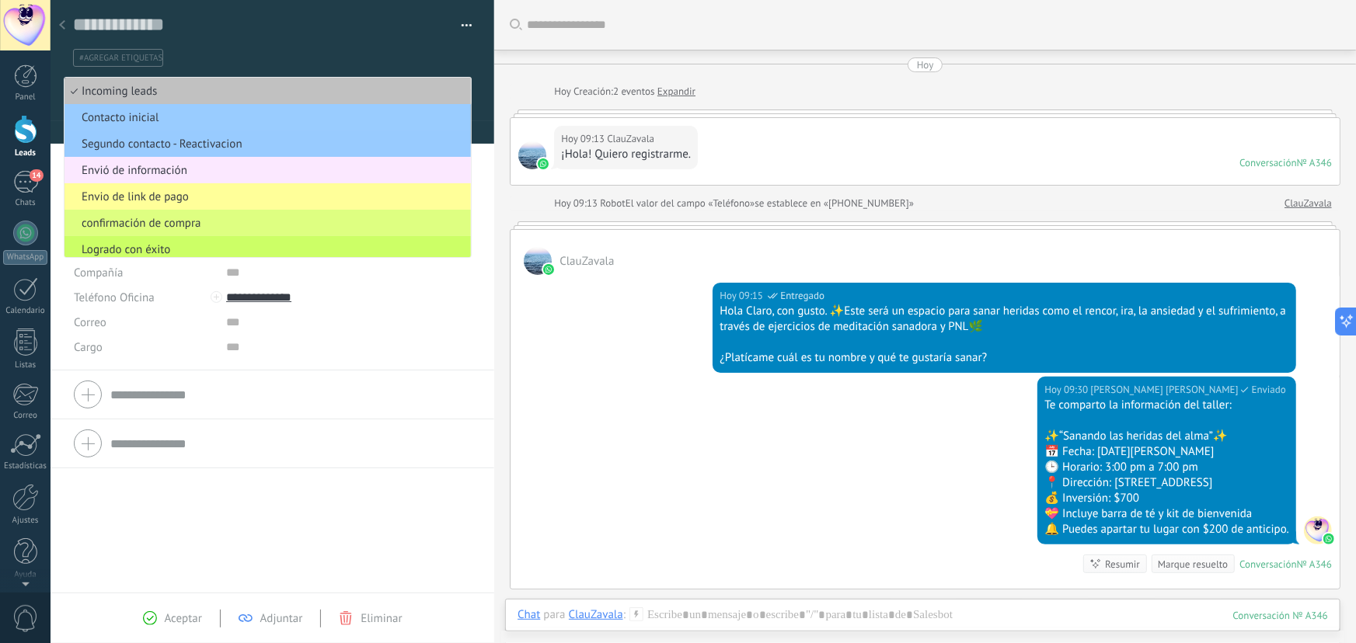
click at [164, 170] on span "Envió de información" at bounding box center [266, 170] width 402 height 15
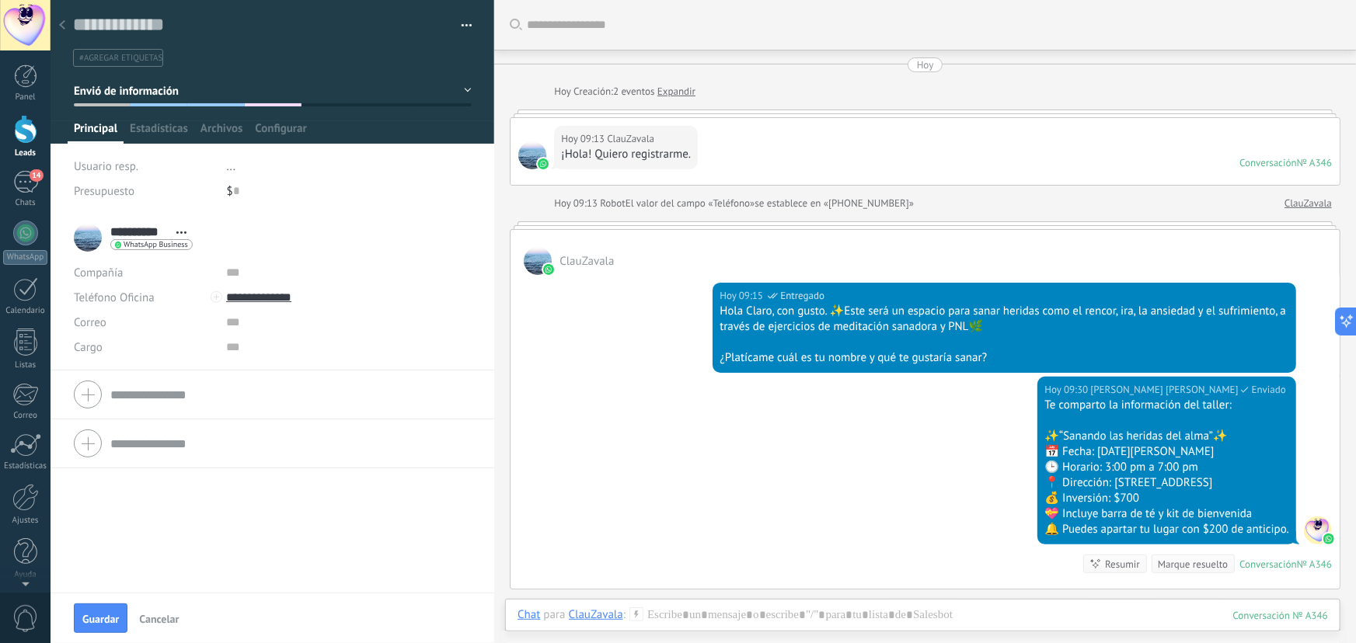
click at [62, 23] on use at bounding box center [62, 24] width 6 height 9
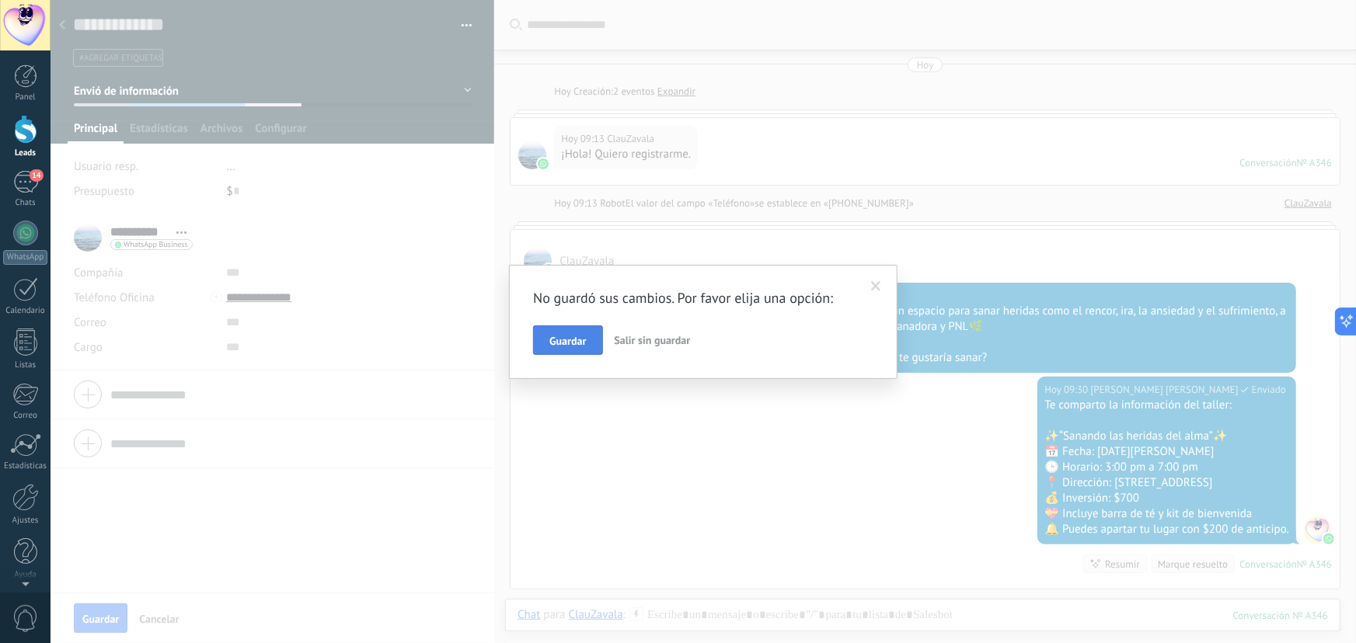
click at [566, 343] on span "Guardar" at bounding box center [567, 341] width 37 height 11
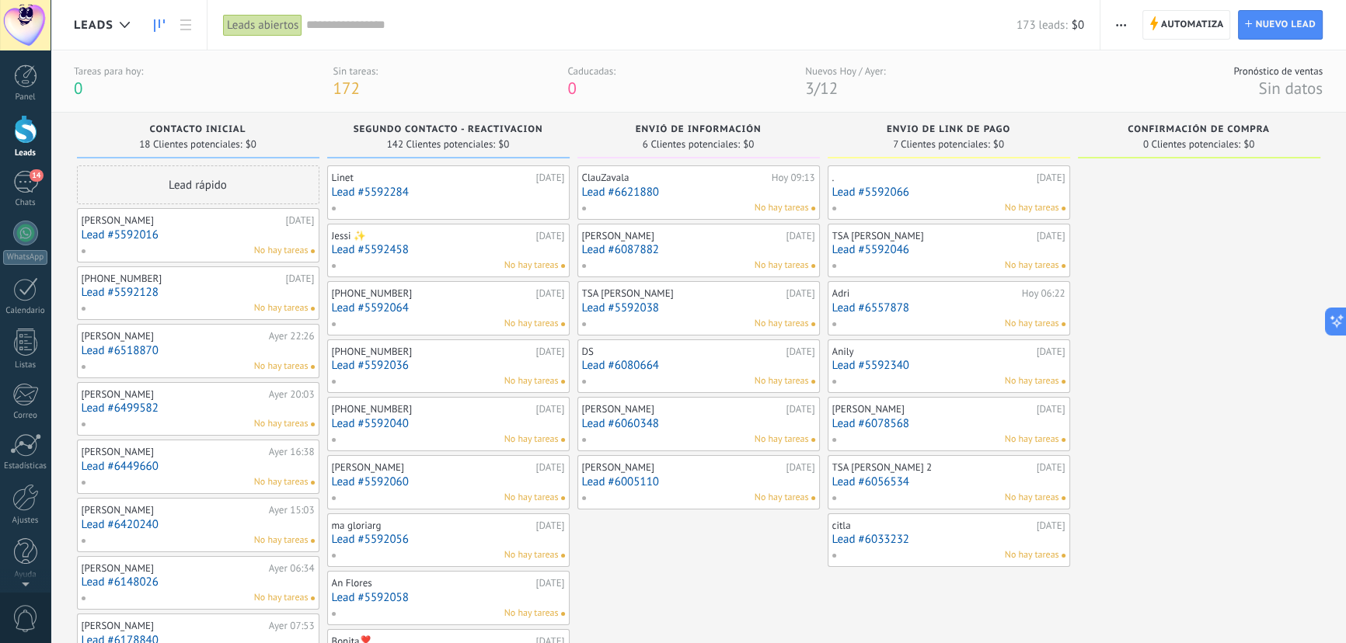
click at [162, 288] on link "Lead #5592128" at bounding box center [198, 292] width 233 height 13
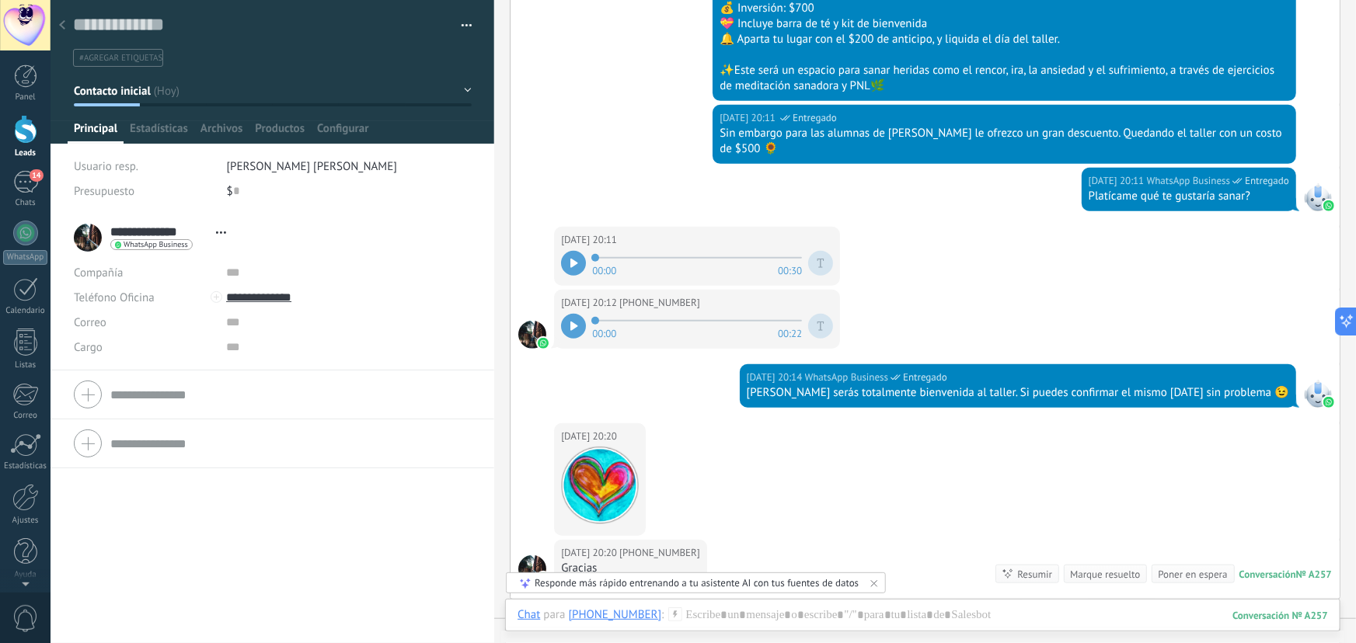
scroll to position [310, 0]
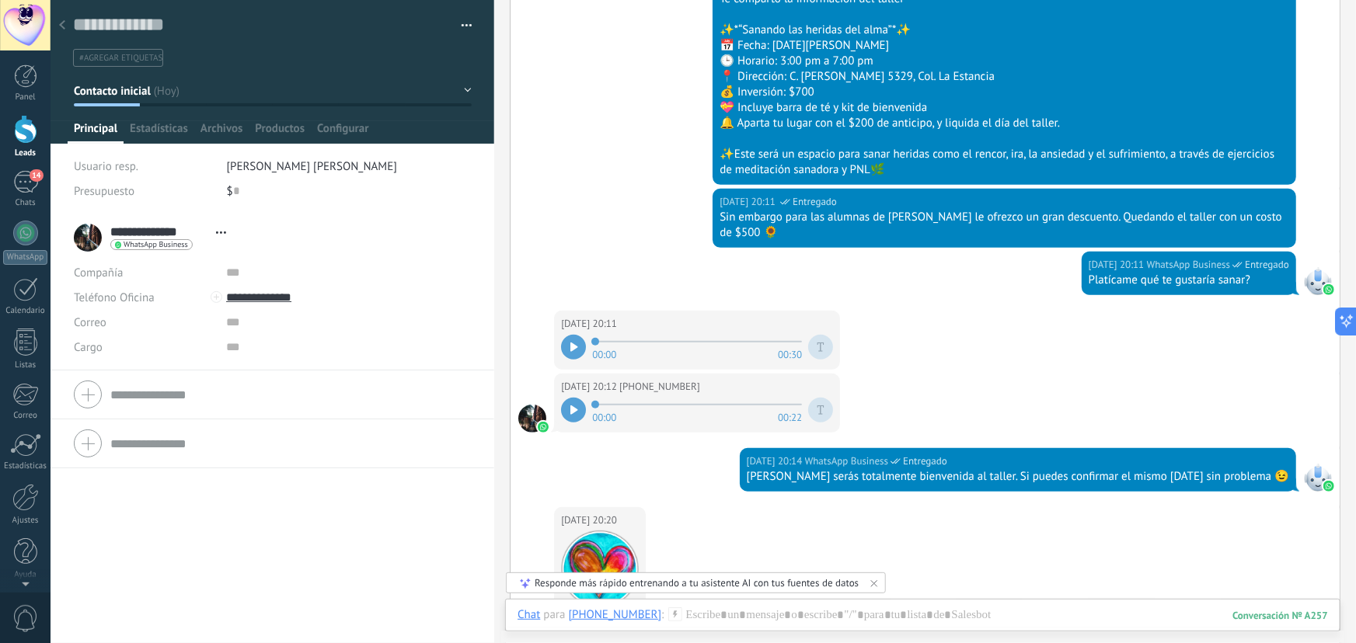
click at [62, 25] on icon at bounding box center [62, 24] width 6 height 9
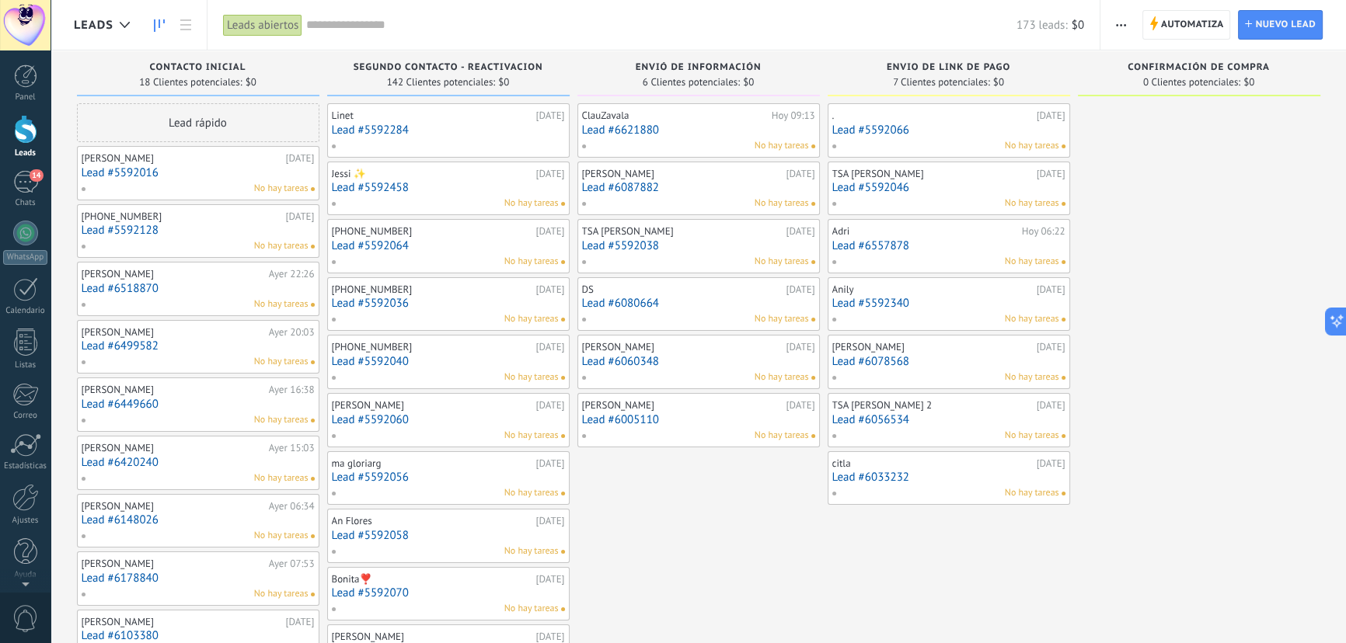
click at [171, 349] on link "Lead #6499582" at bounding box center [198, 346] width 233 height 13
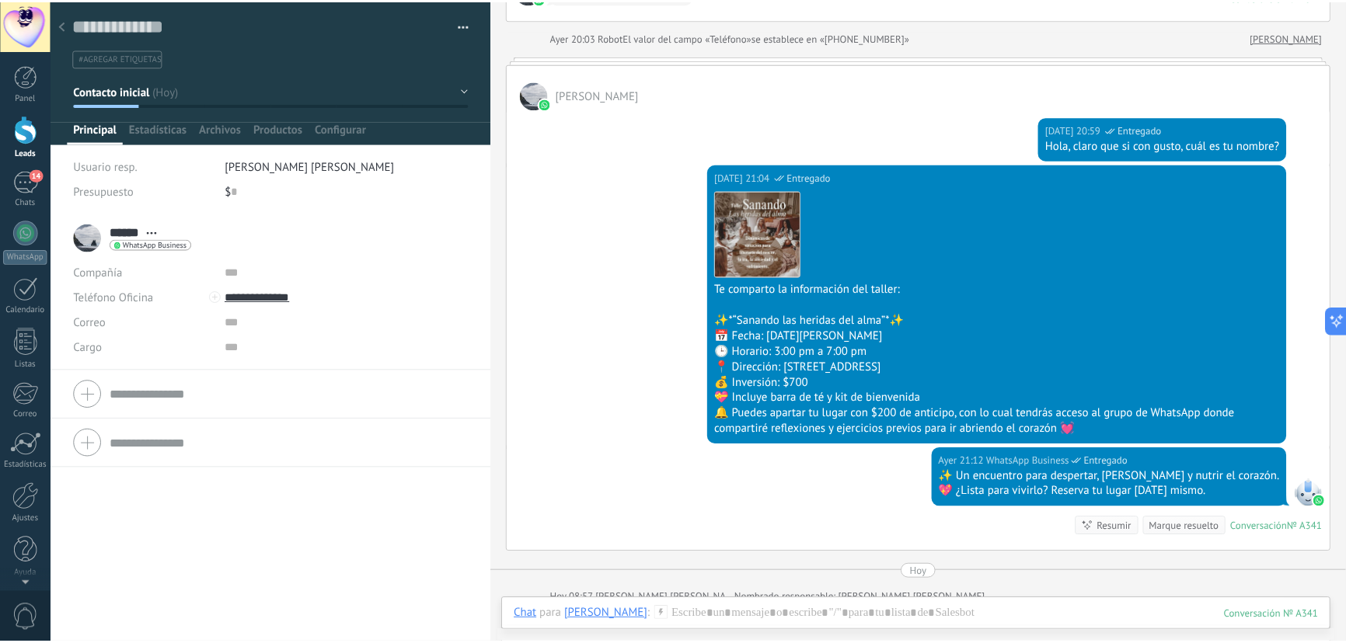
scroll to position [159, 0]
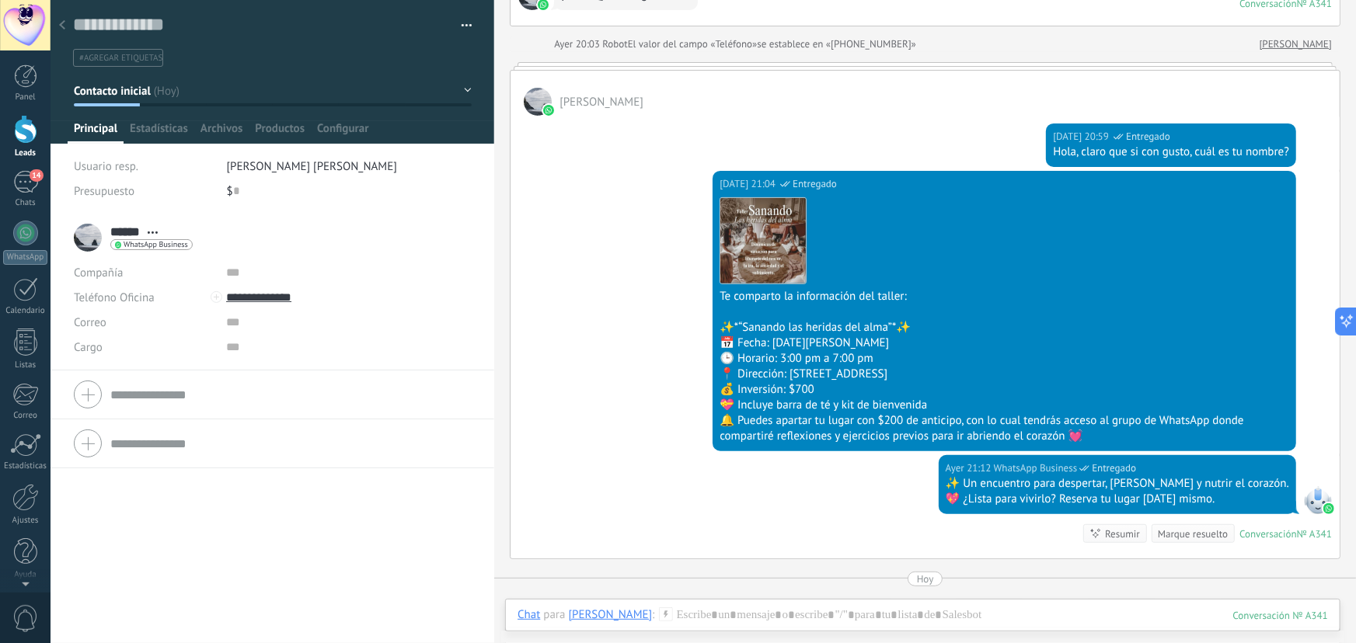
click at [62, 22] on icon at bounding box center [62, 24] width 6 height 9
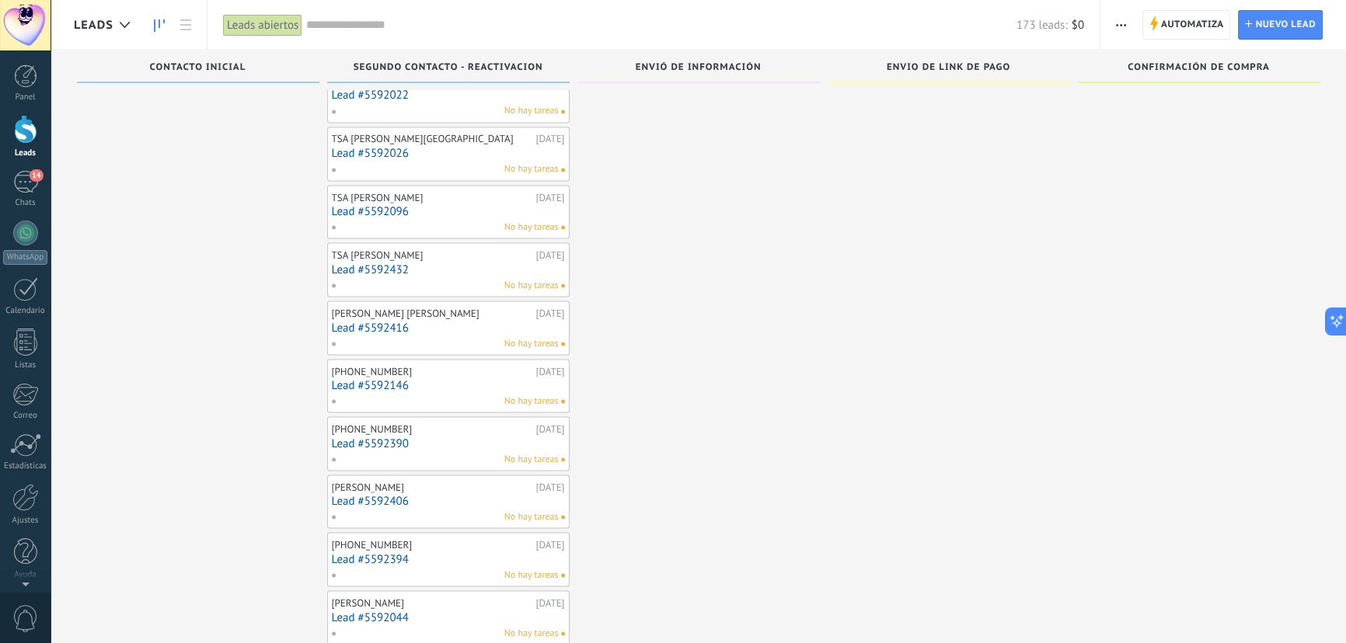
scroll to position [3541, 0]
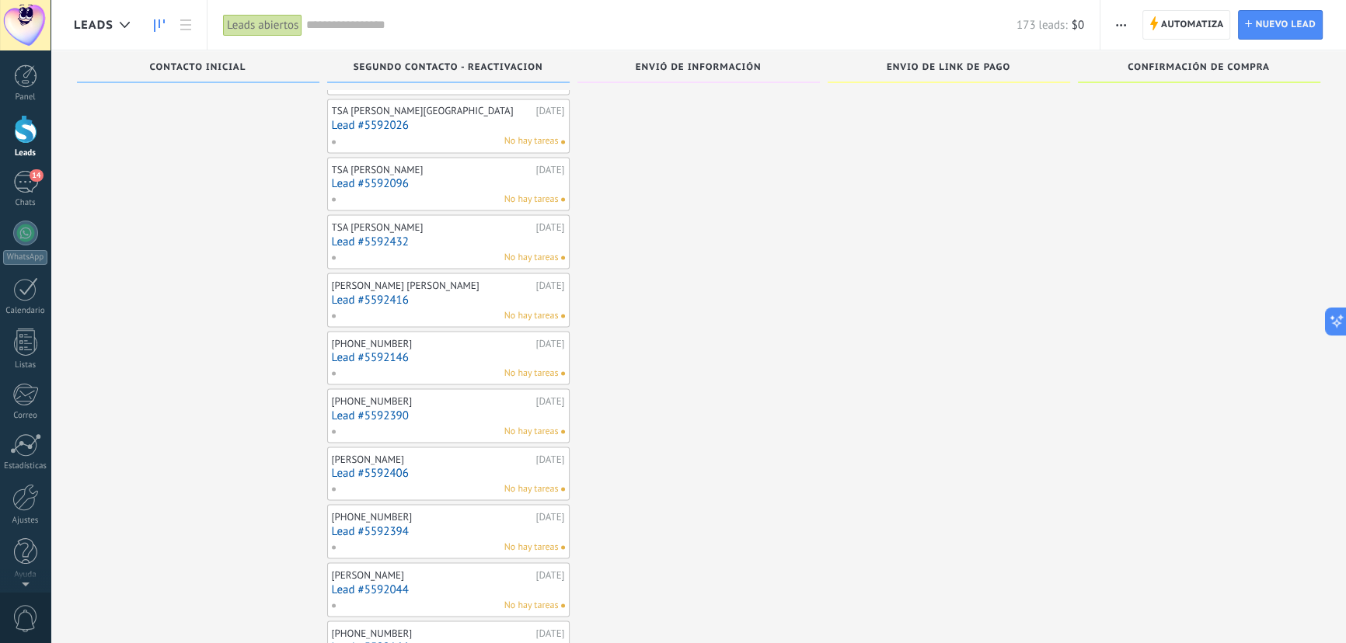
click at [391, 280] on div "FUCIC Yunuen Cuevas" at bounding box center [432, 285] width 200 height 12
click at [395, 293] on link "Lead #5592416" at bounding box center [448, 299] width 233 height 13
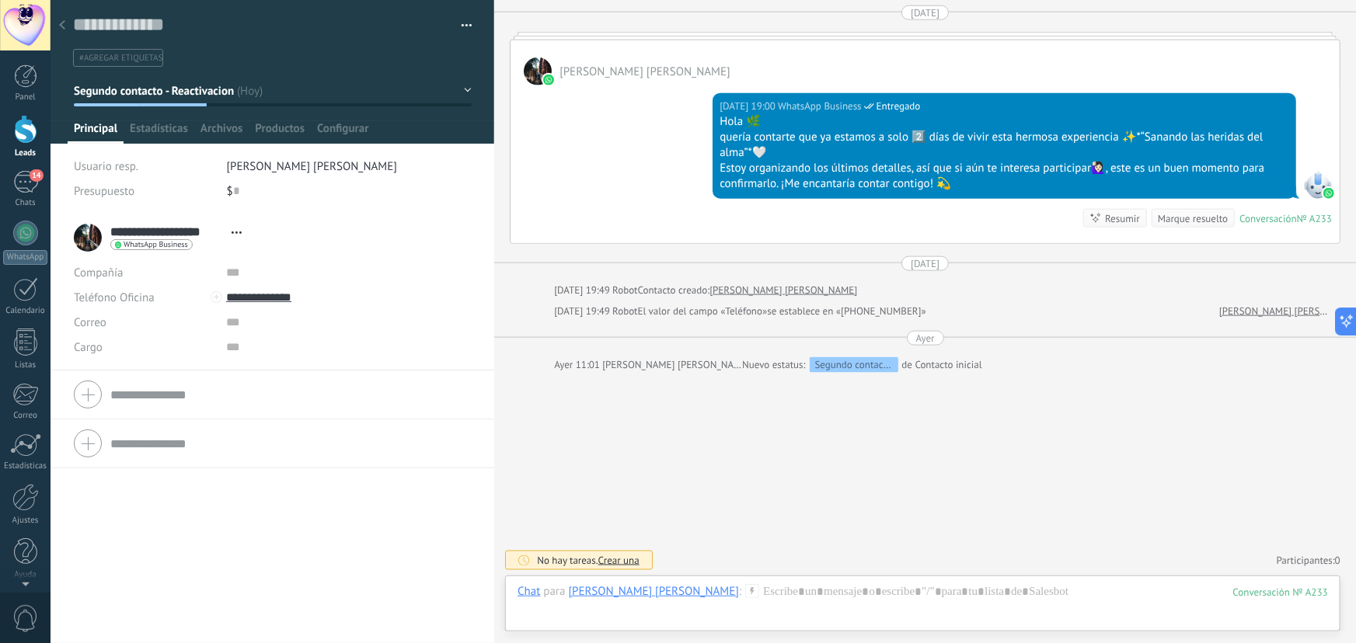
scroll to position [23, 0]
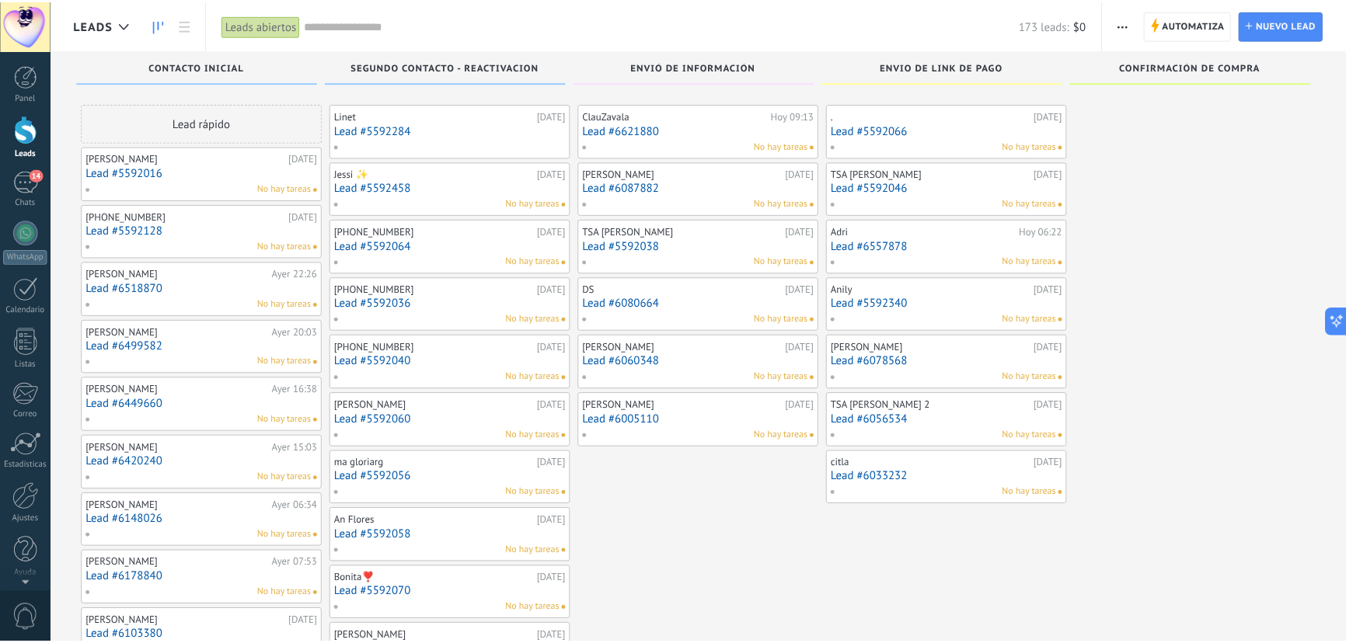
scroll to position [3541, 0]
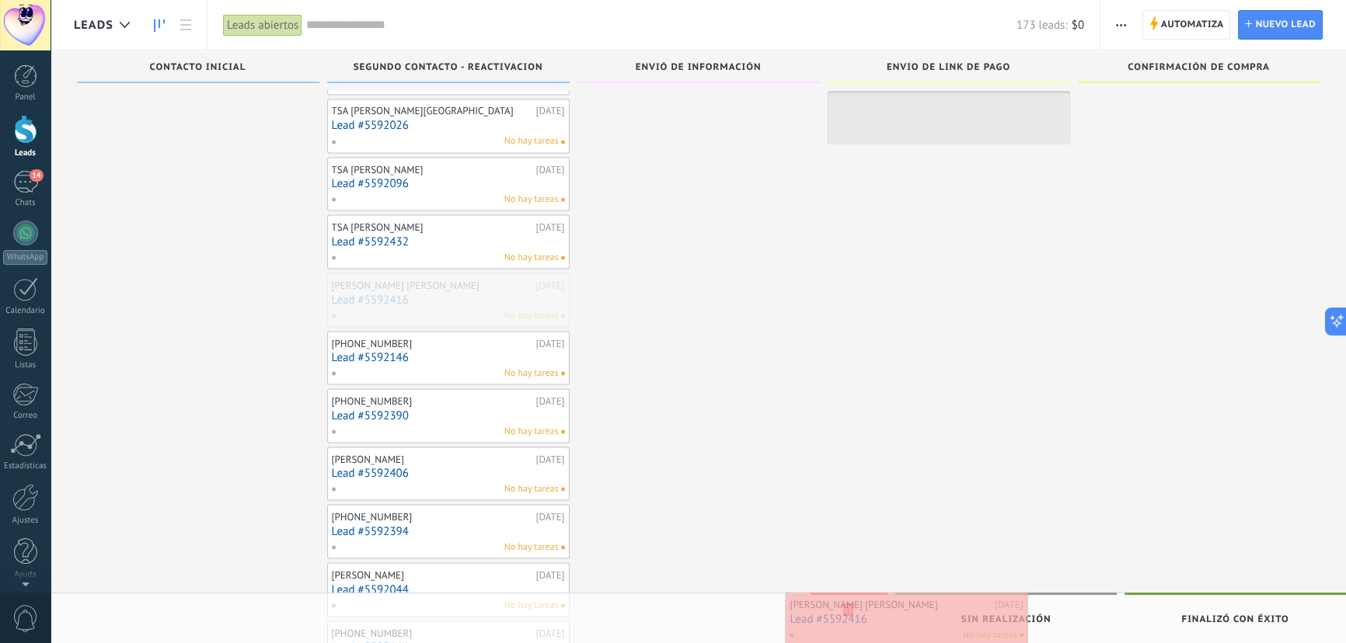
drag, startPoint x: 381, startPoint y: 288, endPoint x: 839, endPoint y: 619, distance: 565.1
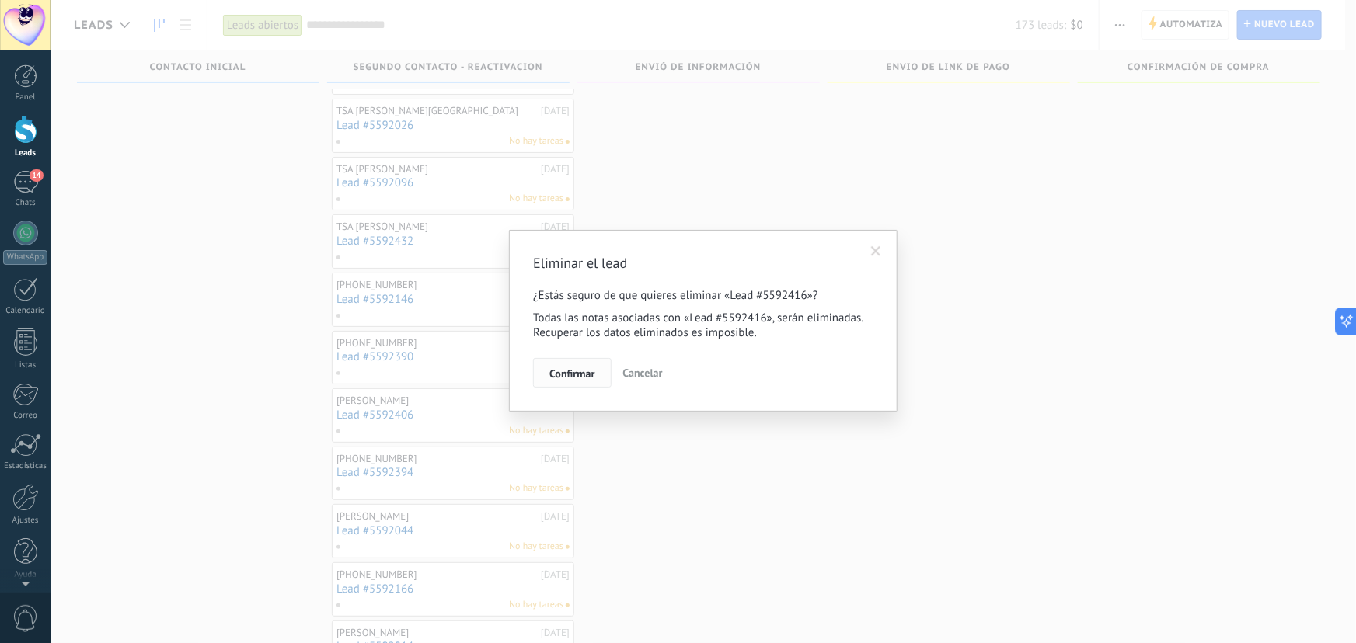
click at [583, 371] on span "Confirmar" at bounding box center [571, 373] width 45 height 11
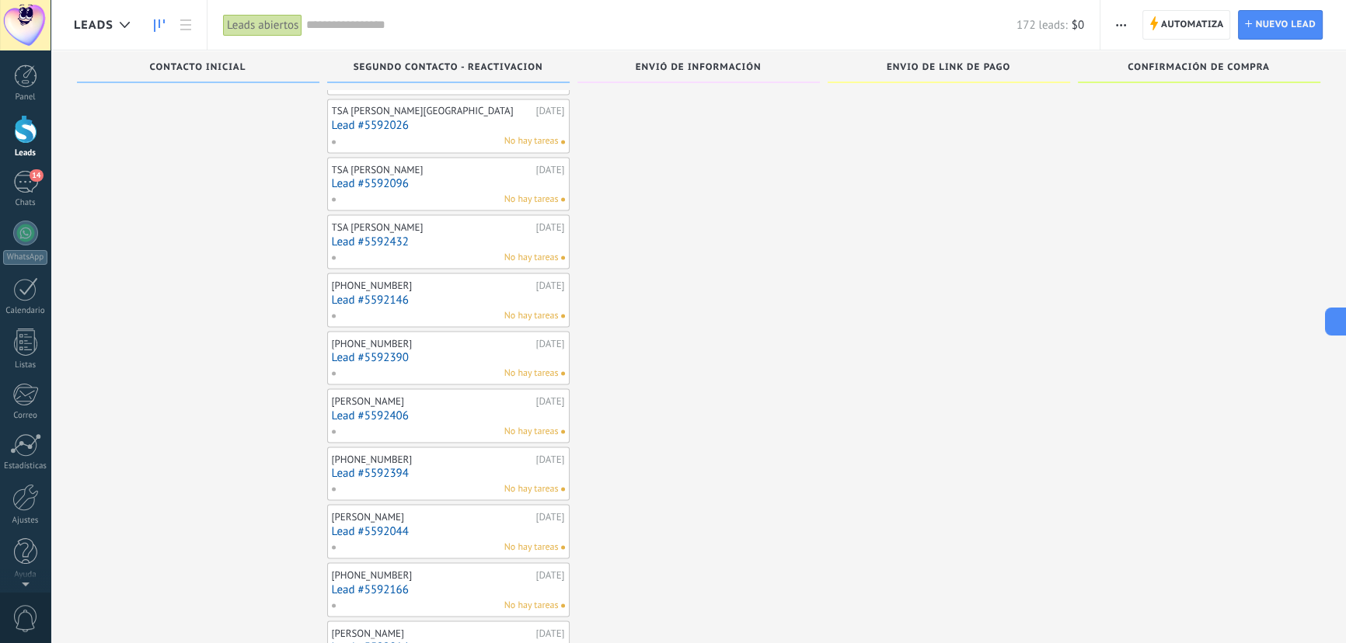
click at [383, 293] on link "Lead #5592146" at bounding box center [448, 299] width 233 height 13
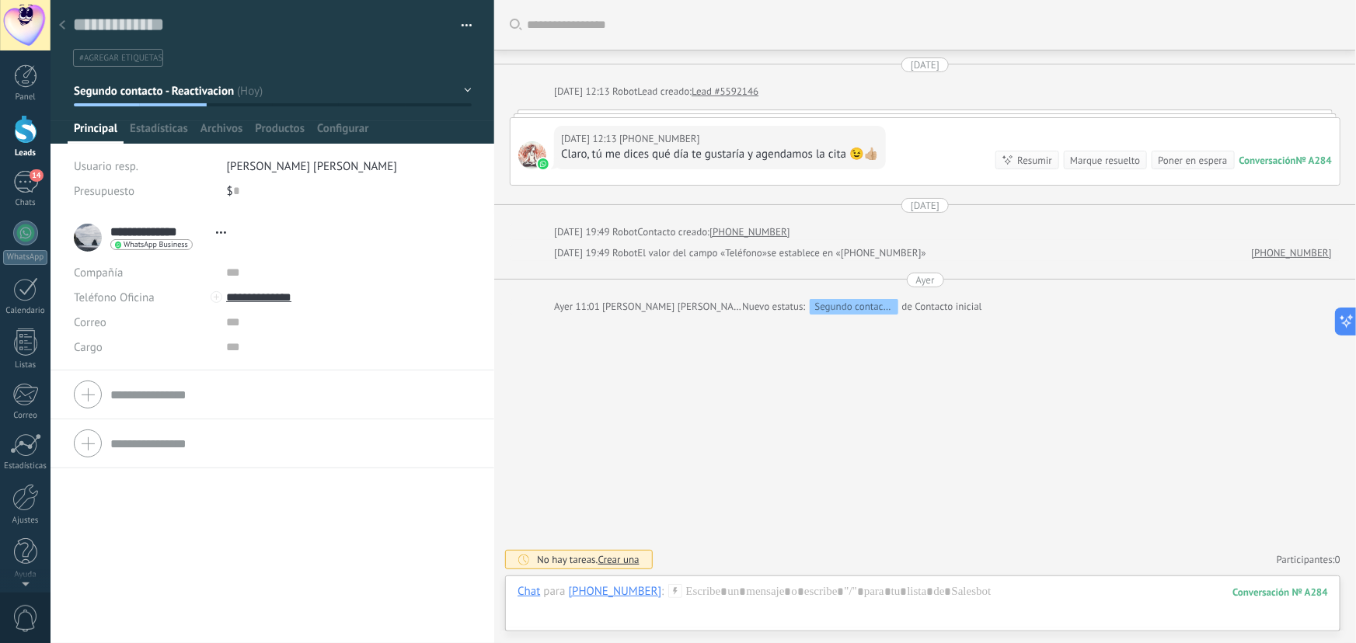
scroll to position [23, 0]
click at [752, 110] on div at bounding box center [925, 114] width 831 height 8
click at [70, 23] on div at bounding box center [62, 26] width 22 height 30
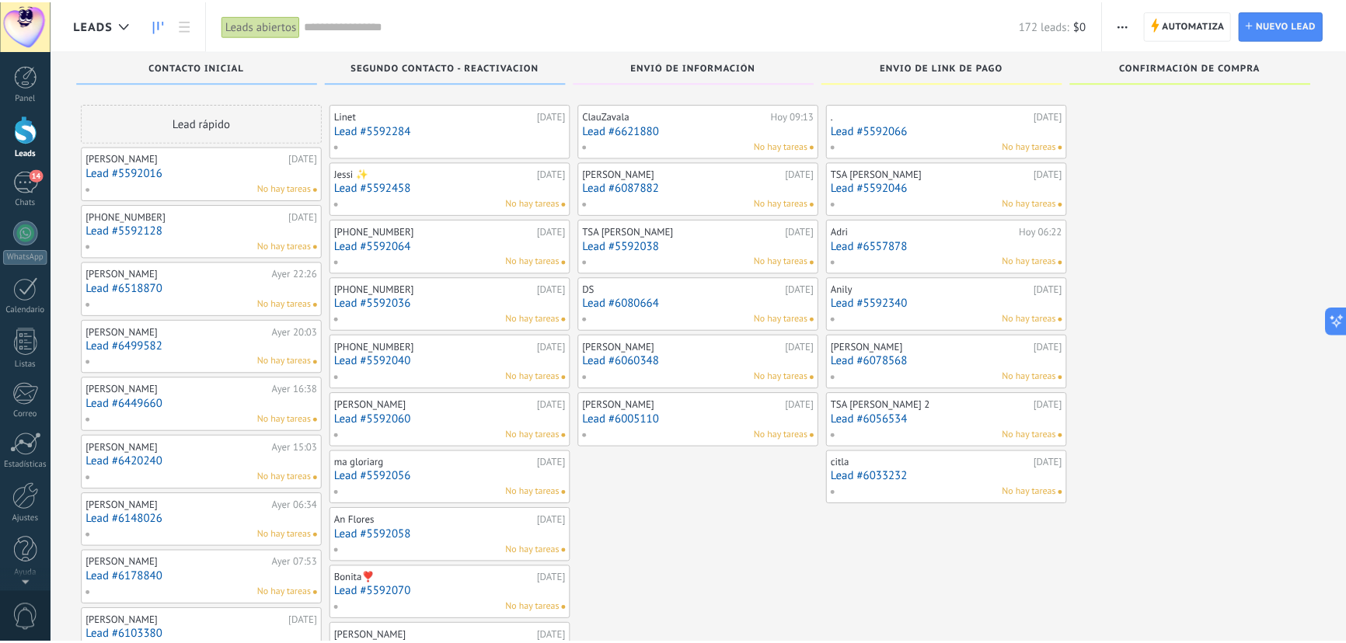
scroll to position [3541, 0]
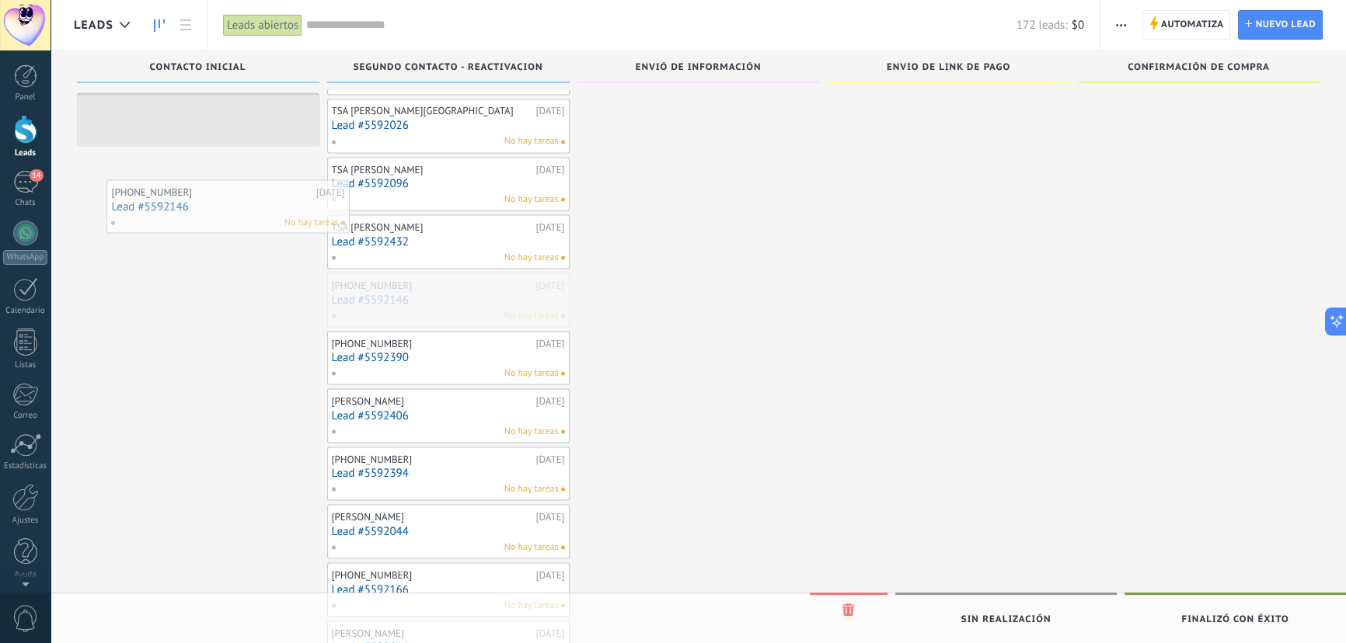
drag, startPoint x: 447, startPoint y: 298, endPoint x: 227, endPoint y: 215, distance: 234.8
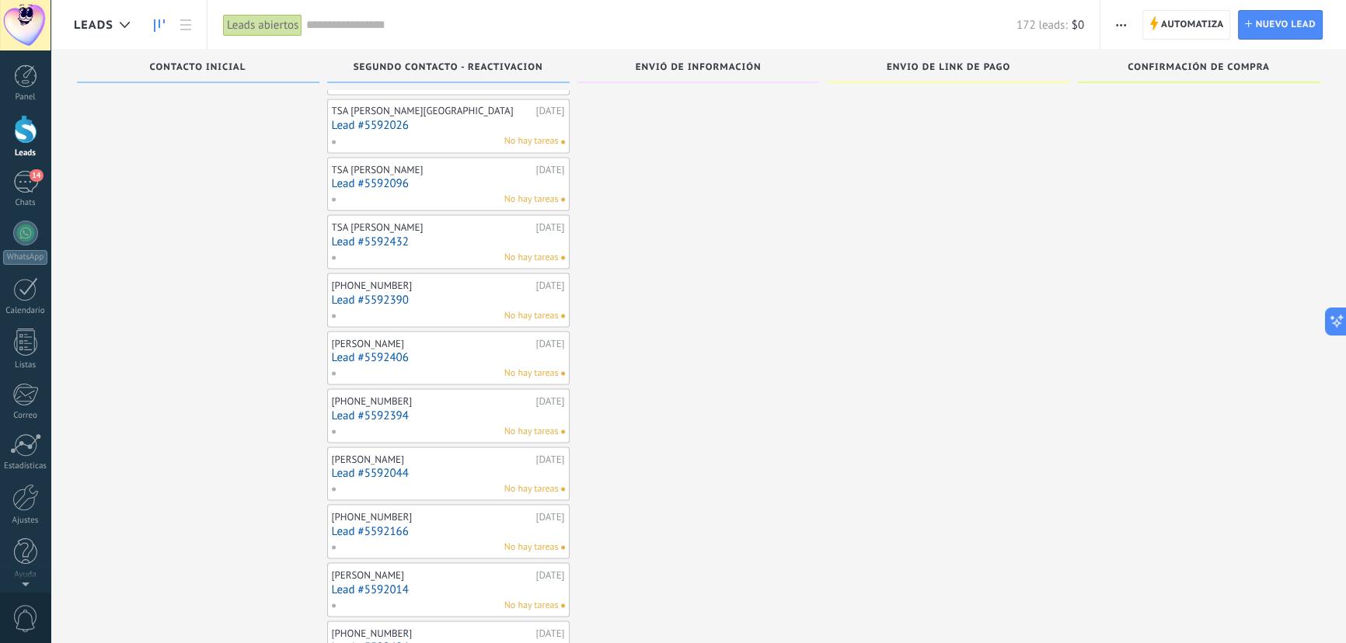
click at [403, 293] on link "Lead #5592390" at bounding box center [448, 299] width 233 height 13
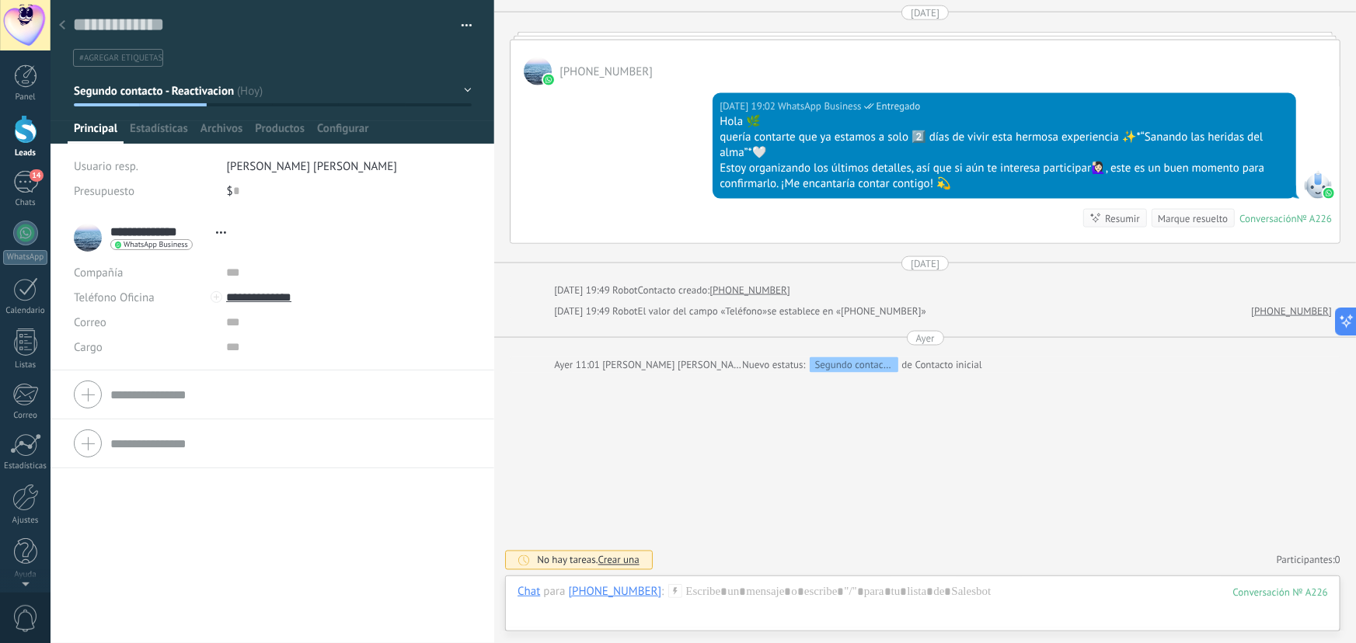
scroll to position [23, 0]
click at [65, 23] on icon at bounding box center [62, 24] width 6 height 9
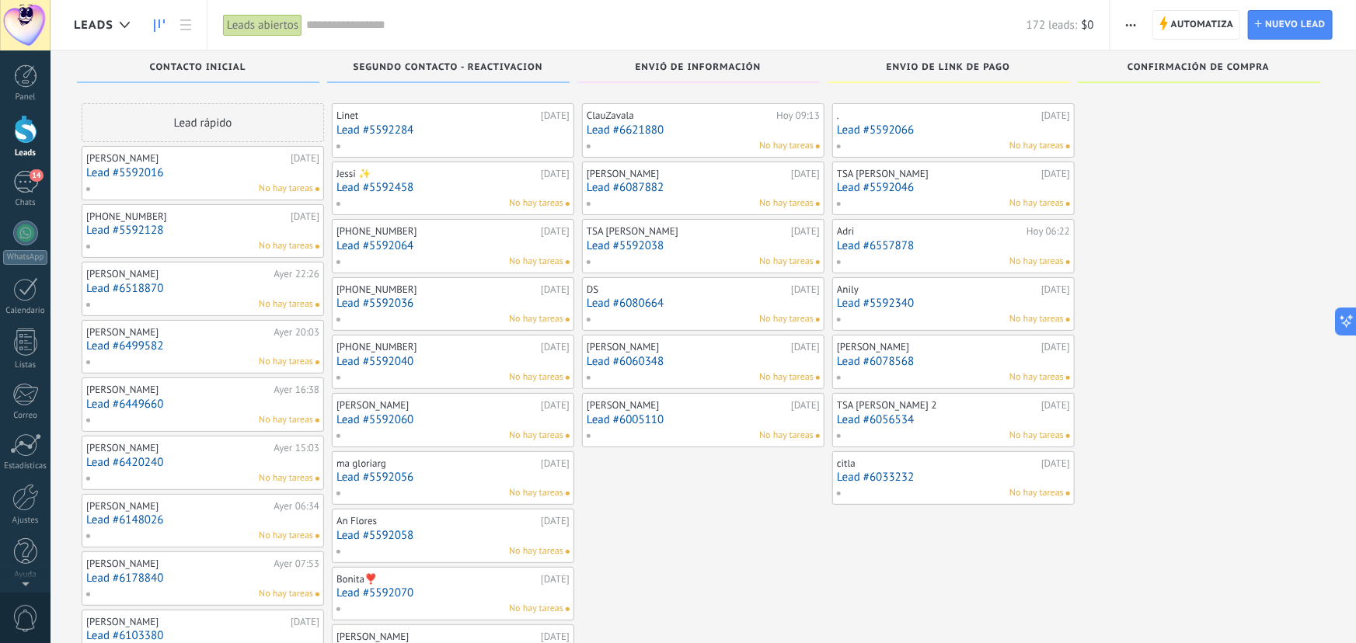
scroll to position [3541, 0]
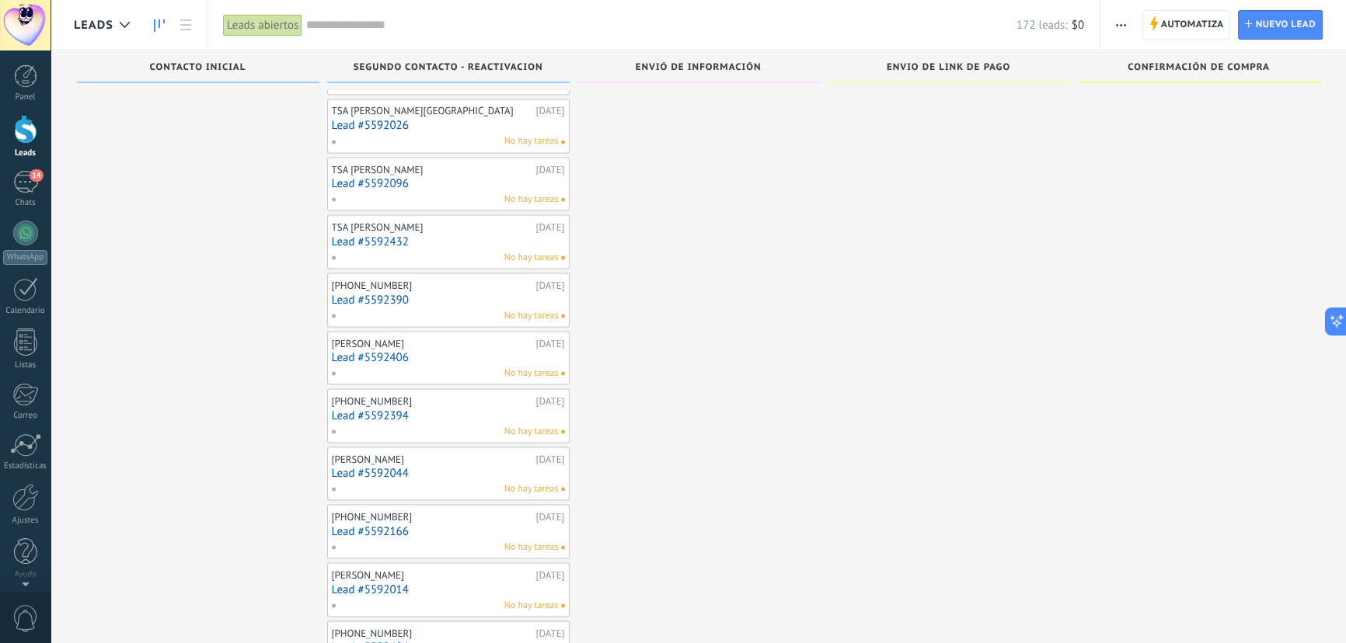
click at [403, 293] on link "Lead #5592390" at bounding box center [448, 299] width 233 height 13
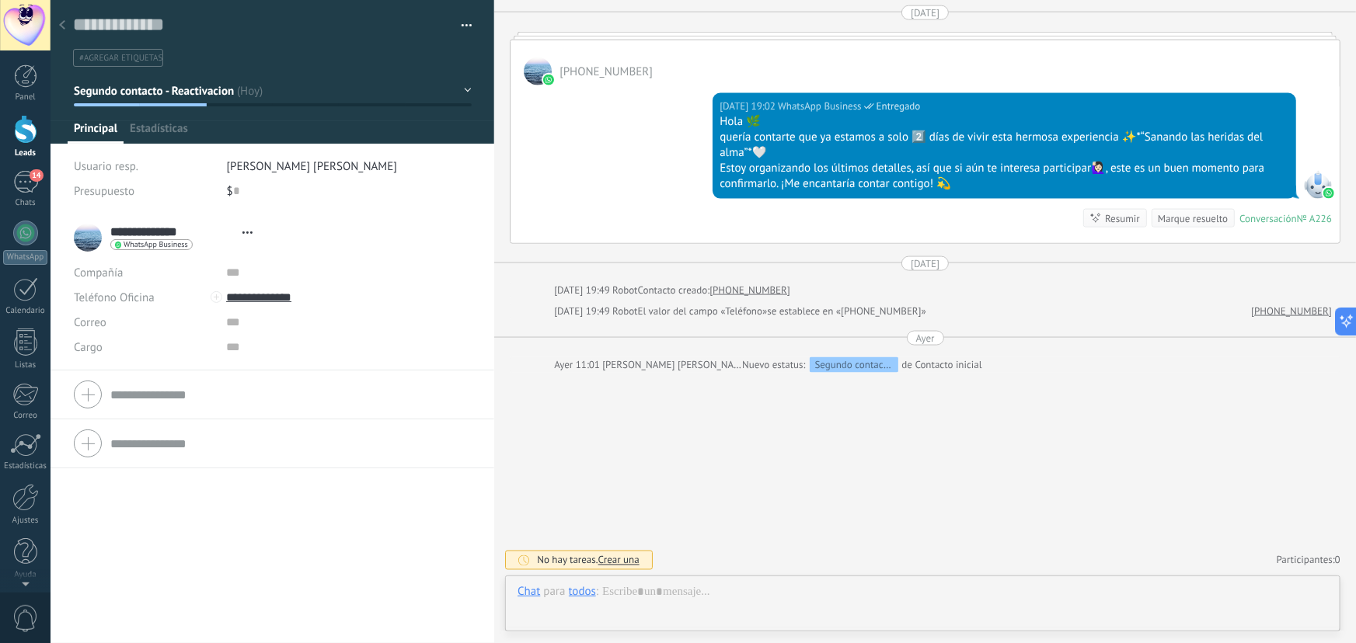
scroll to position [23, 0]
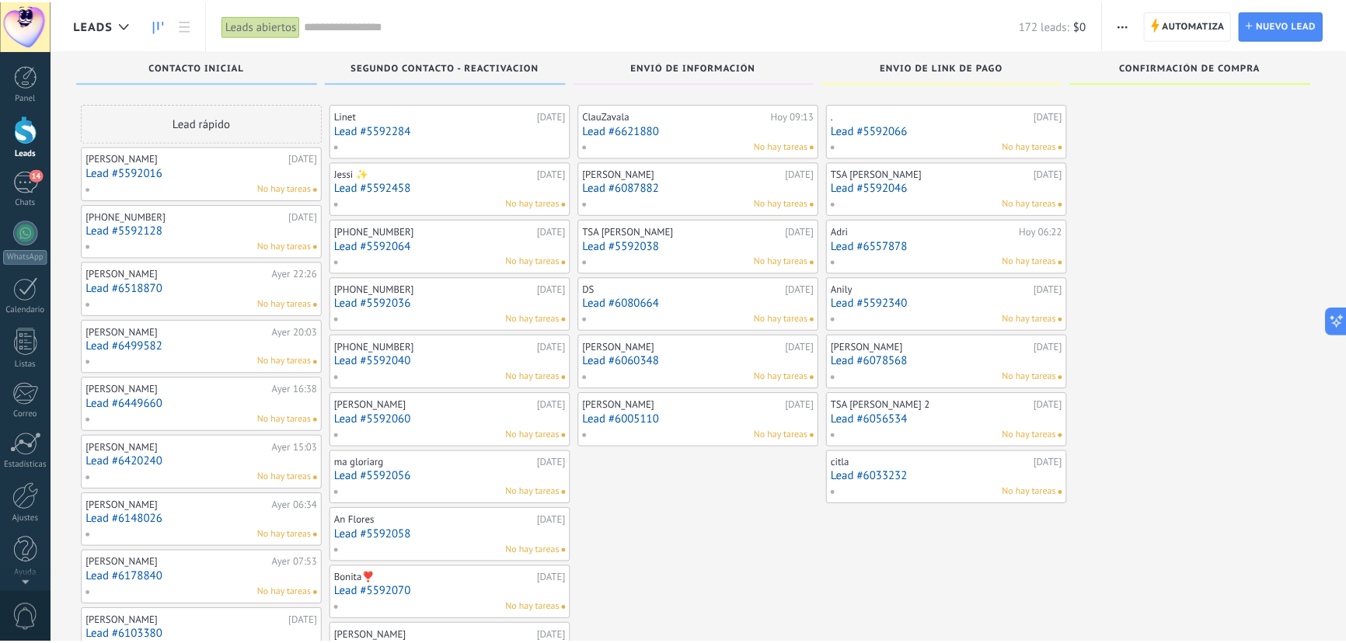
scroll to position [3541, 0]
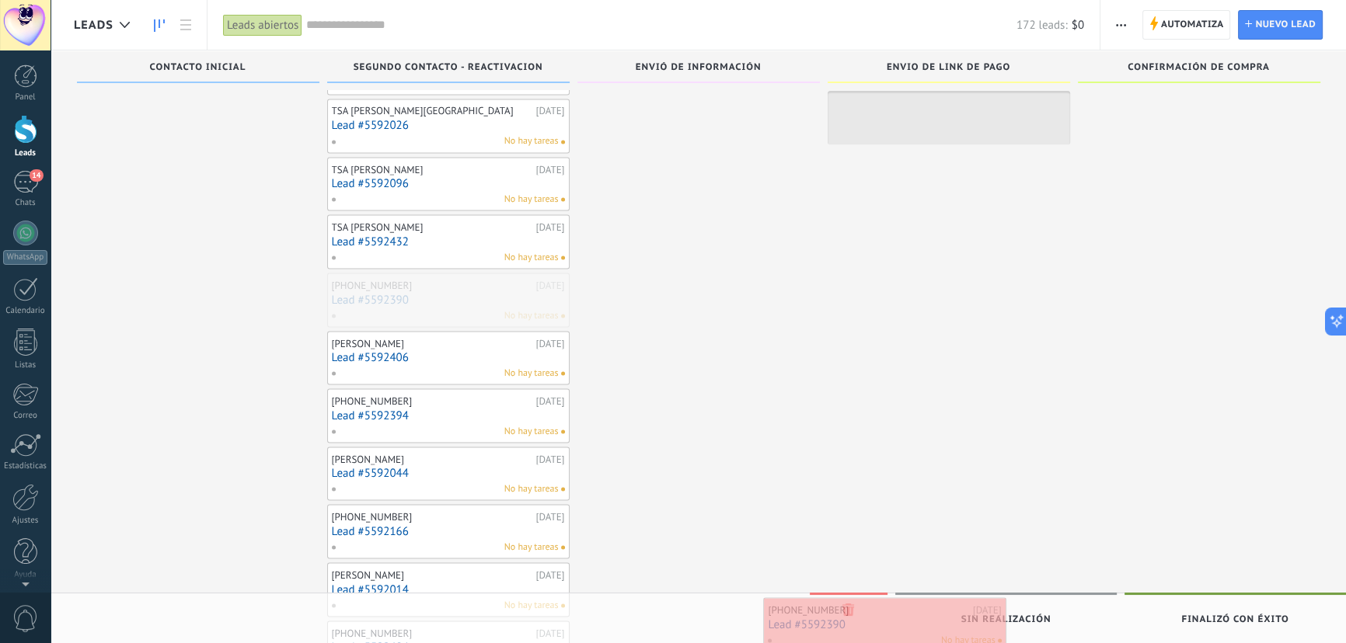
drag, startPoint x: 403, startPoint y: 291, endPoint x: 839, endPoint y: 626, distance: 550.4
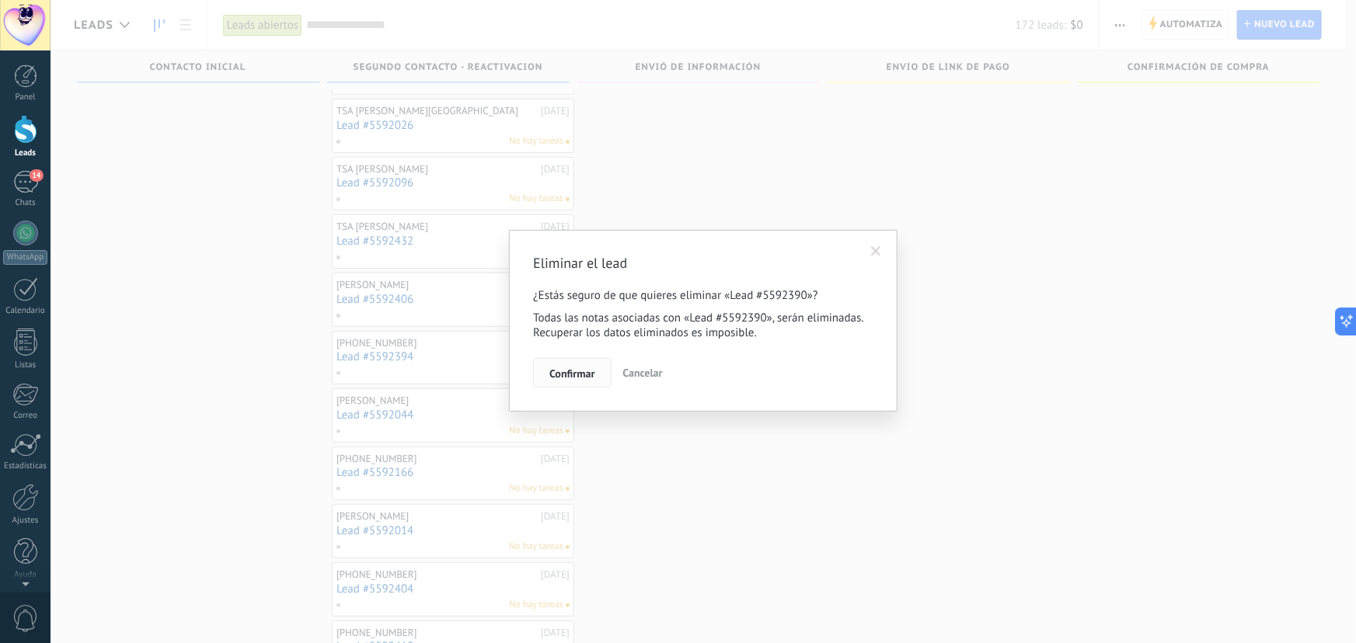
click at [561, 375] on span "Confirmar" at bounding box center [571, 373] width 45 height 11
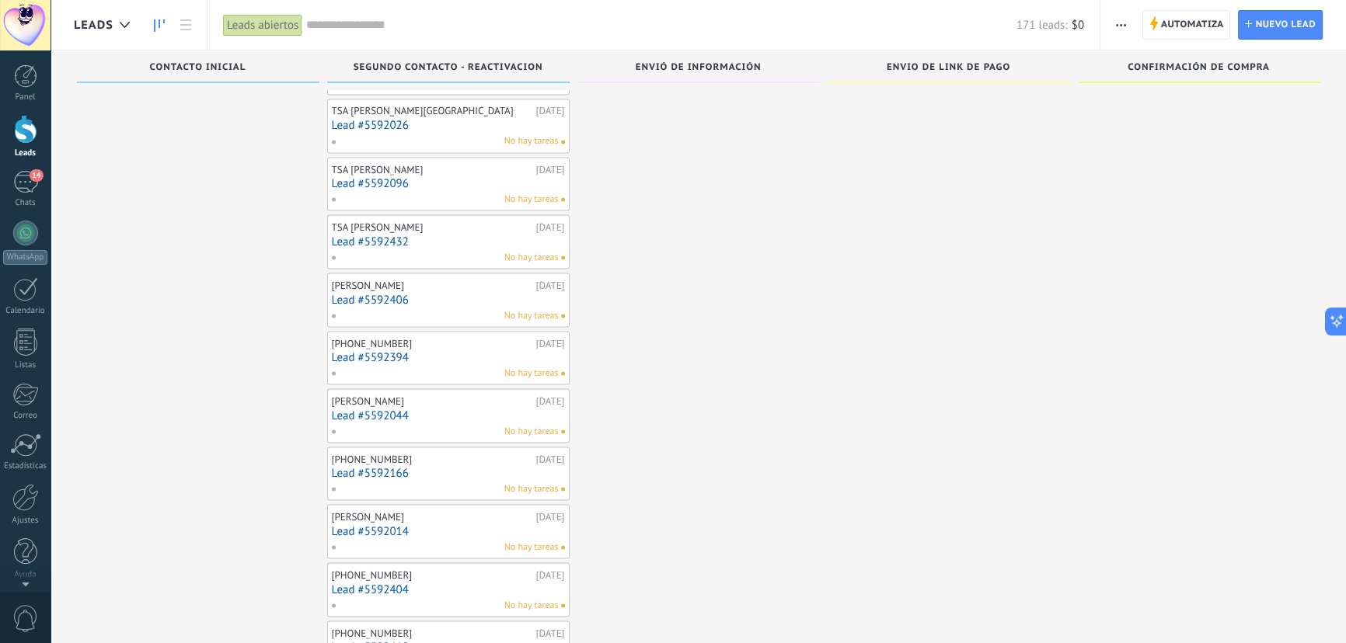
click at [399, 293] on link "Lead #5592406" at bounding box center [448, 299] width 233 height 13
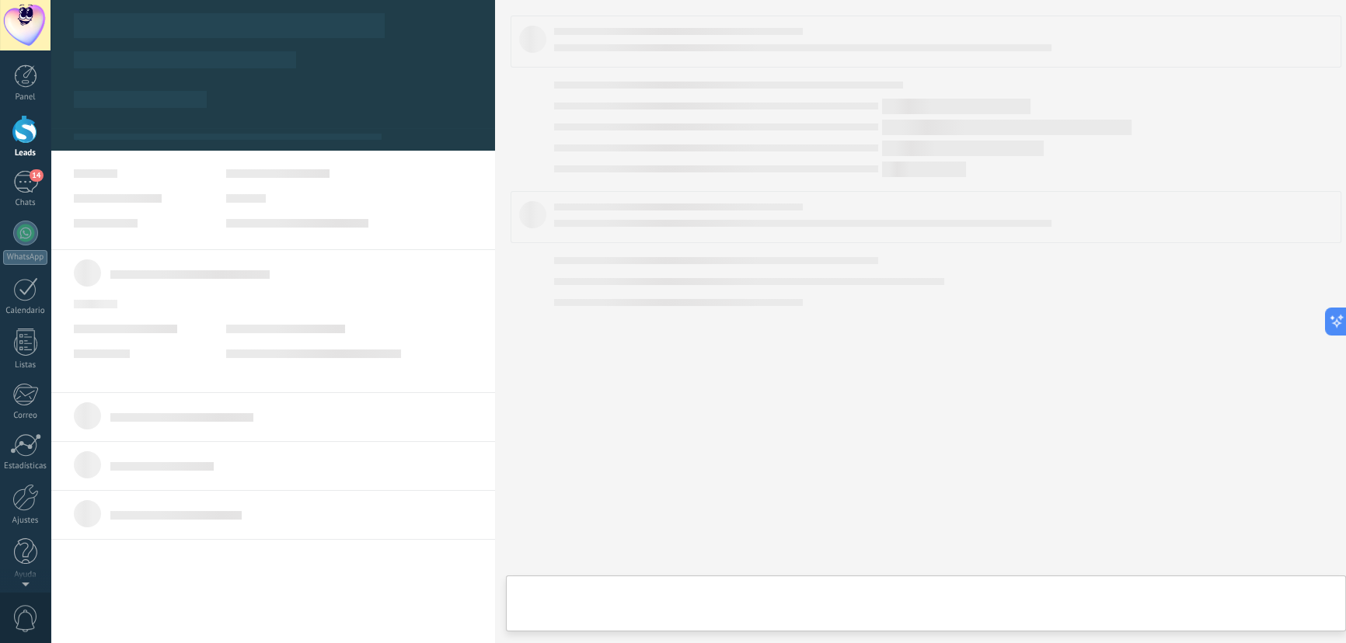
type textarea "**********"
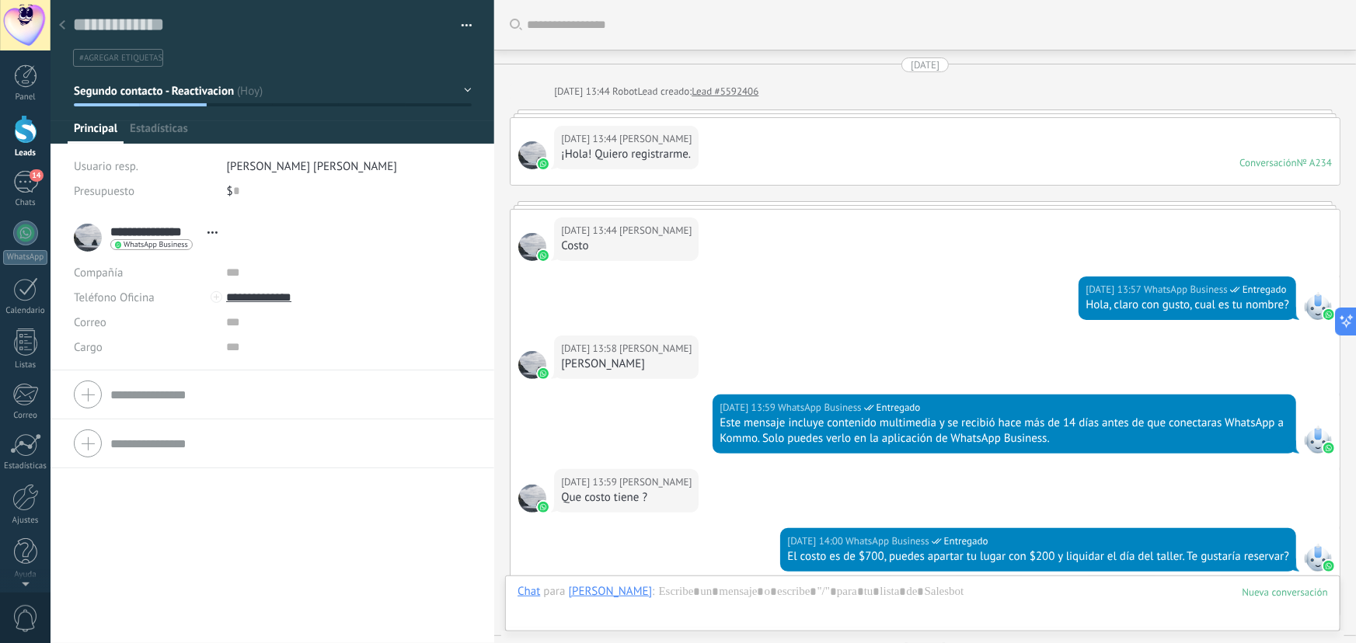
scroll to position [1058, 0]
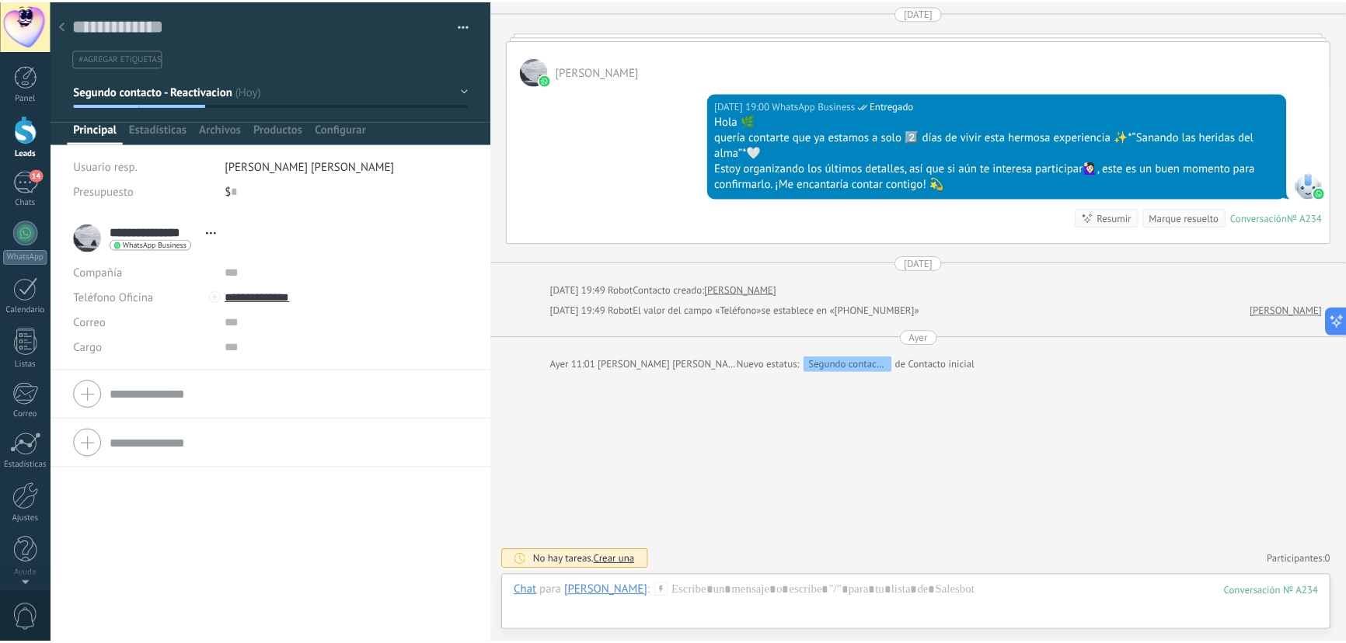
scroll to position [3541, 0]
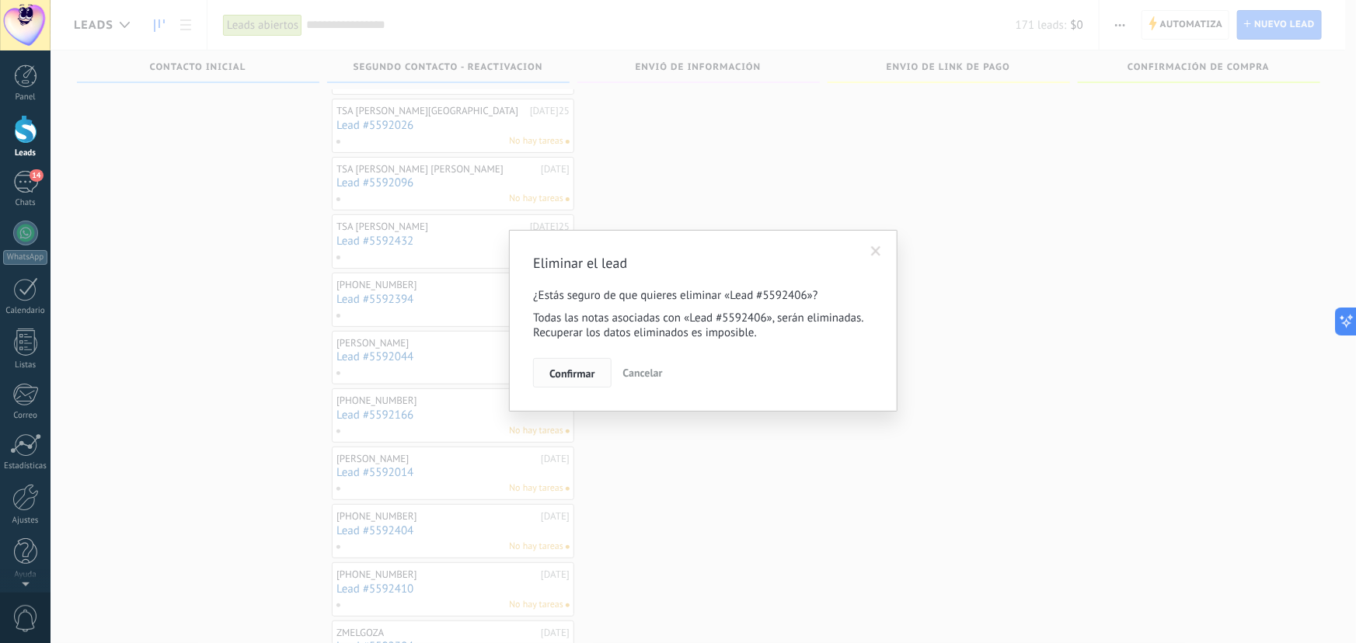
click at [581, 371] on span "Confirmar" at bounding box center [571, 373] width 45 height 11
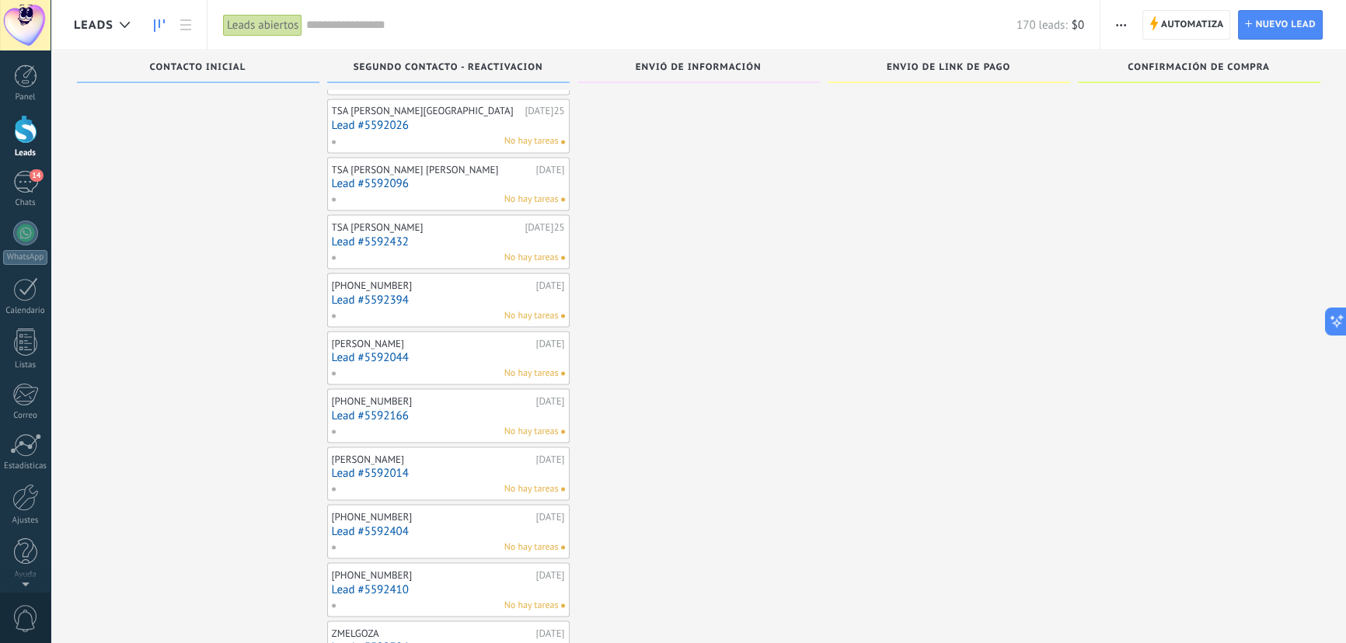
click at [389, 293] on link "Lead #5592394" at bounding box center [448, 299] width 233 height 13
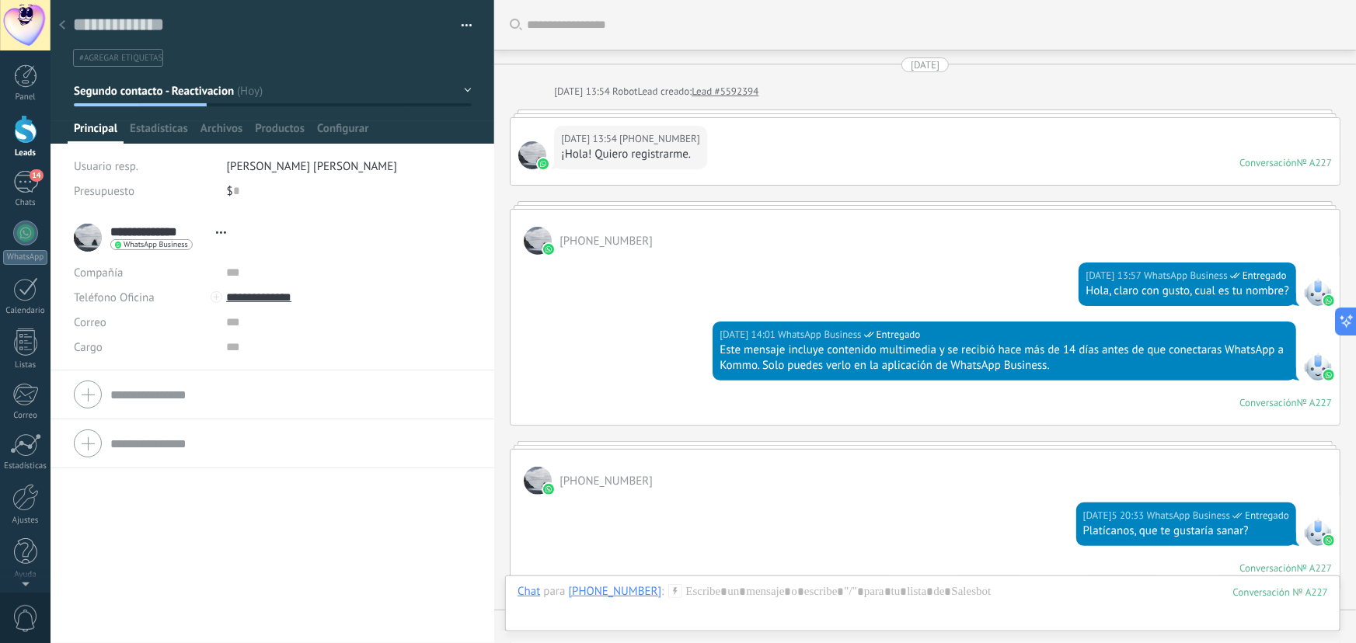
scroll to position [1033, 0]
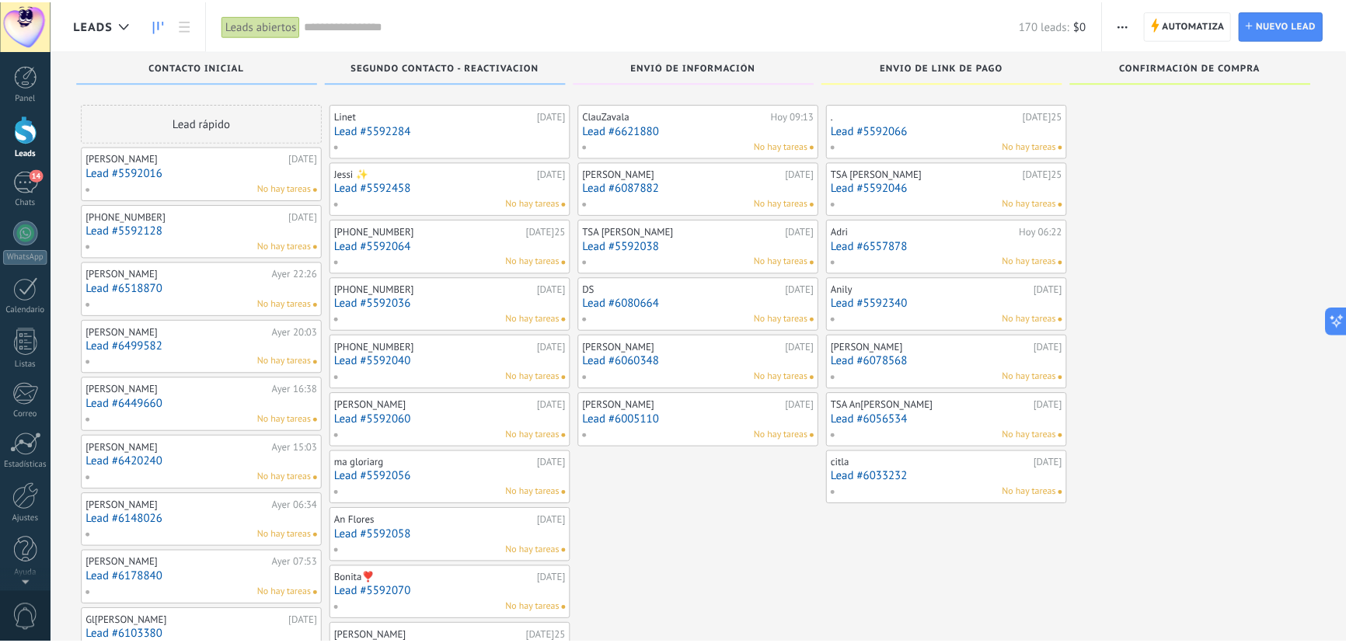
scroll to position [3541, 0]
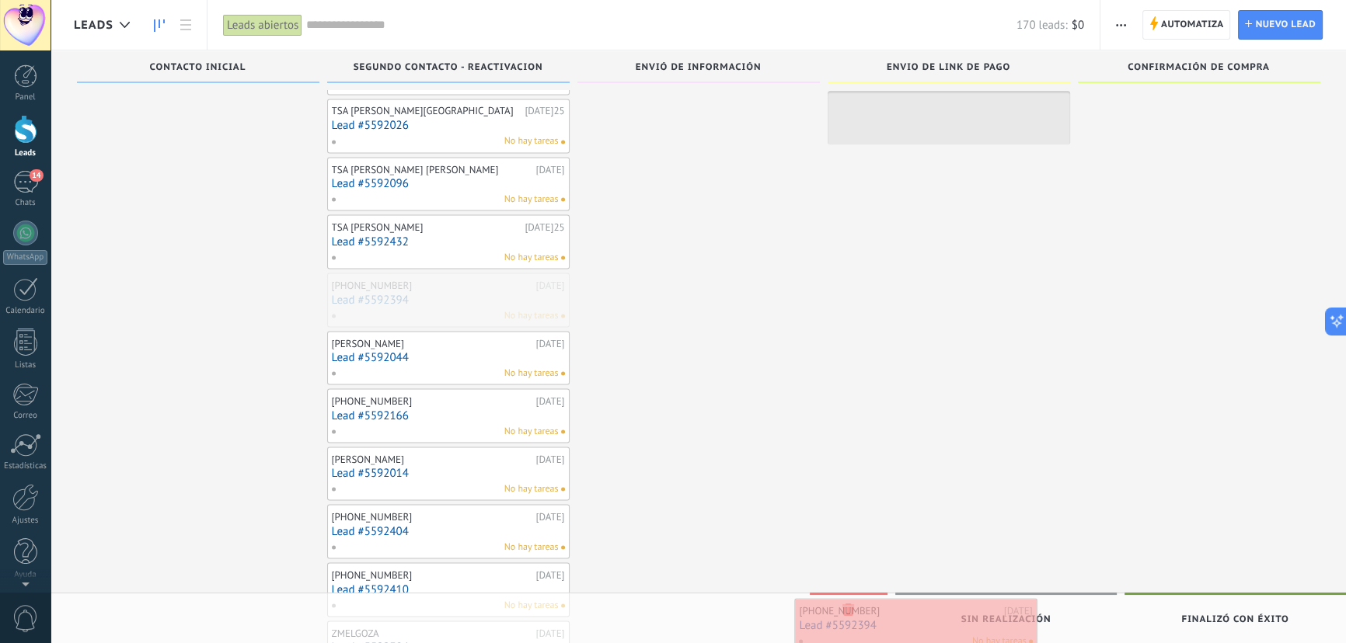
drag, startPoint x: 370, startPoint y: 287, endPoint x: 838, endPoint y: 622, distance: 575.4
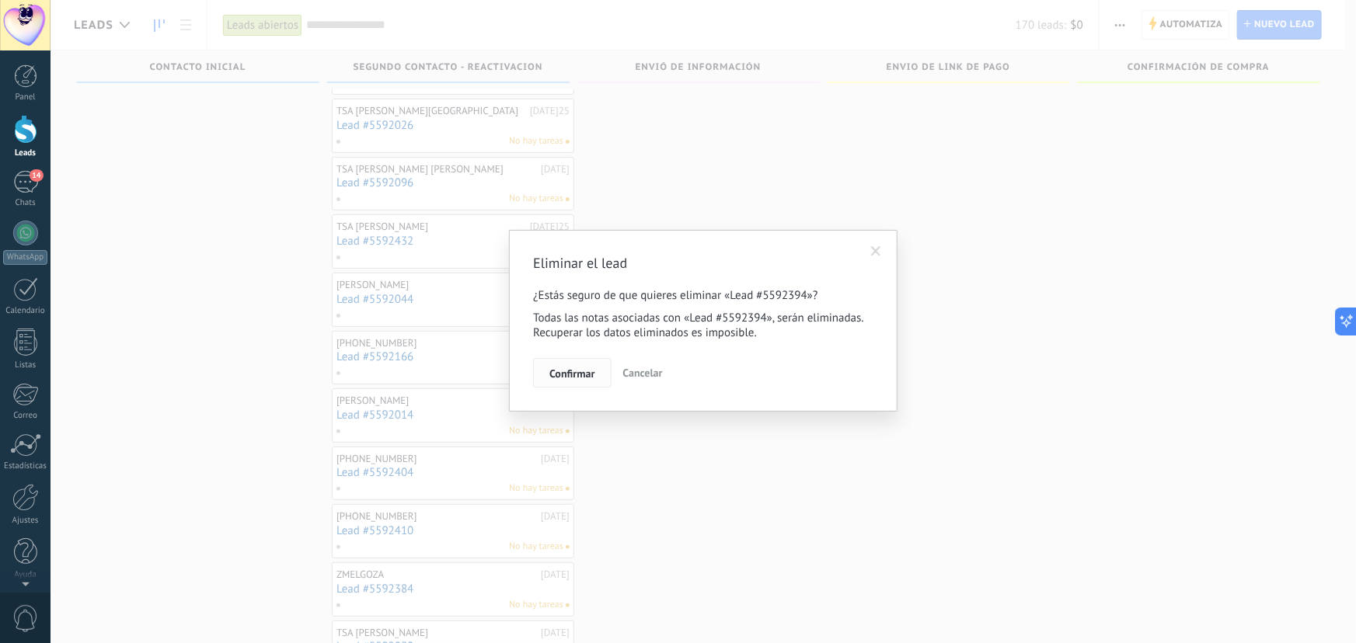
click at [566, 376] on span "Confirmar" at bounding box center [571, 373] width 45 height 11
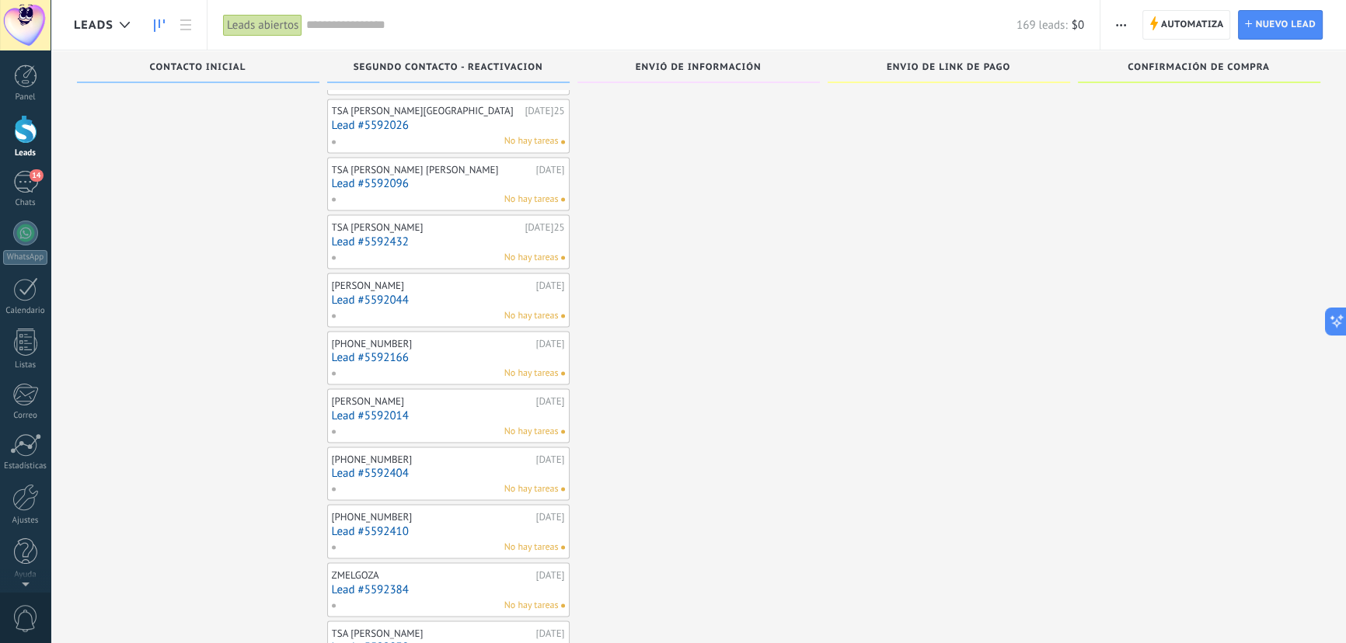
click at [404, 293] on link "Lead #5592044" at bounding box center [448, 299] width 233 height 13
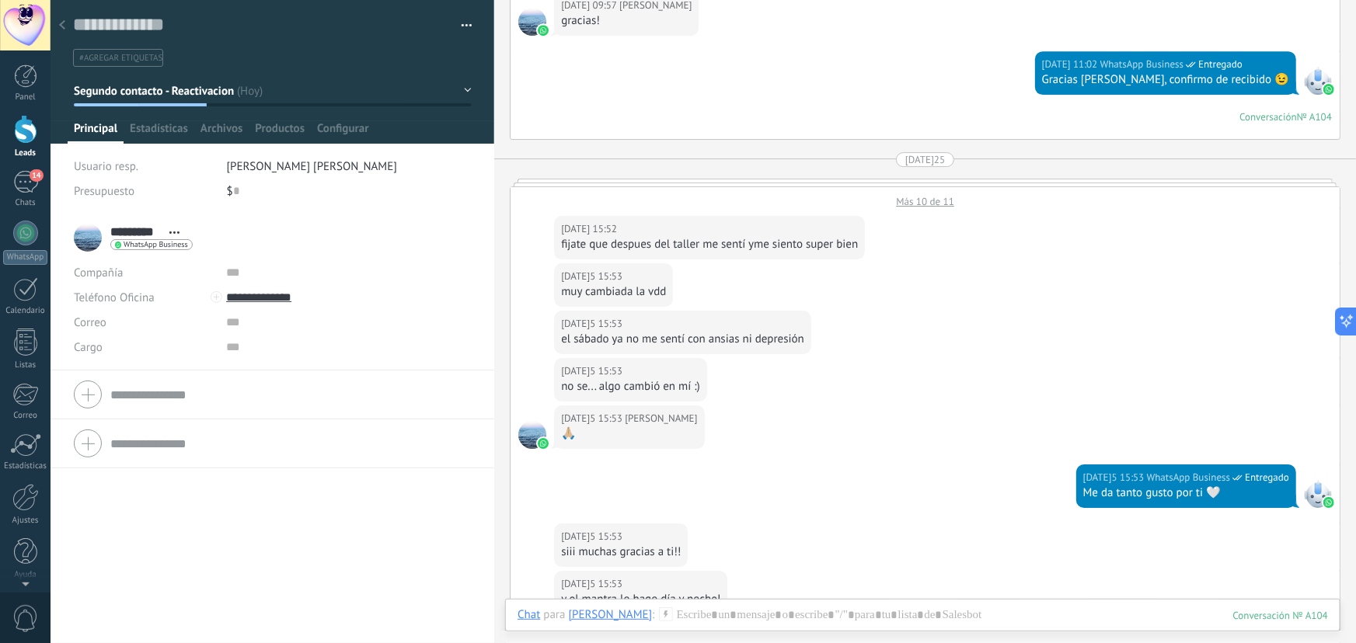
scroll to position [3092, 0]
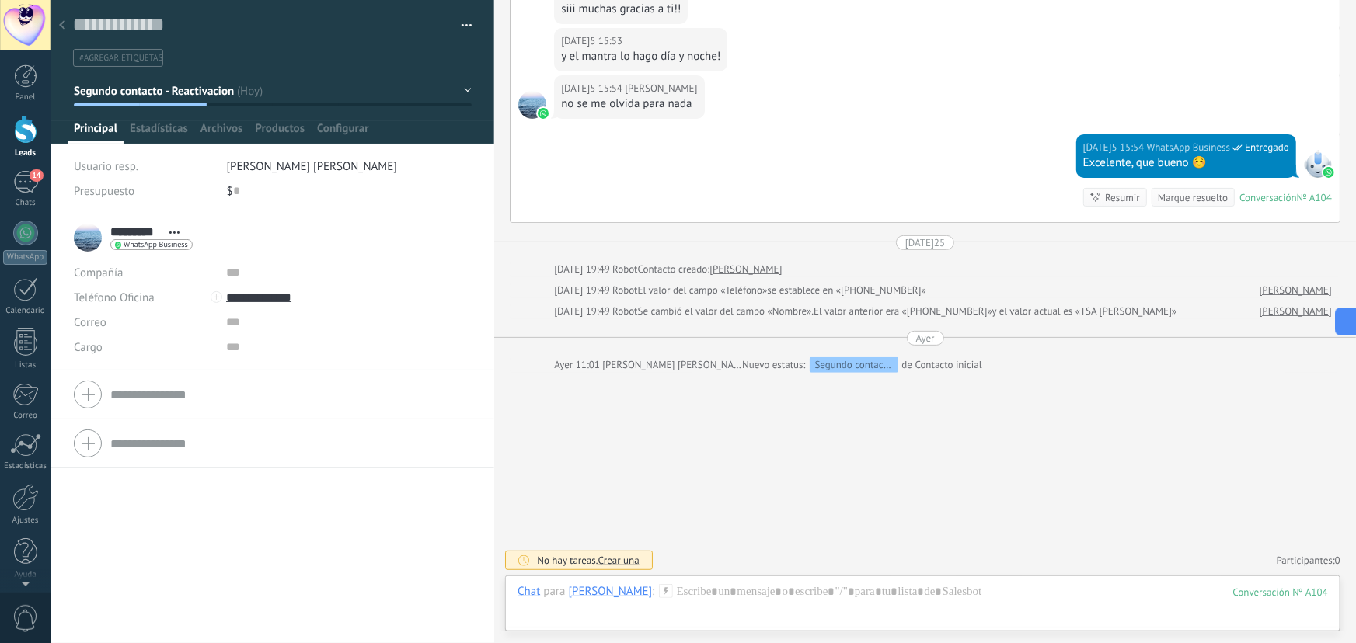
click at [59, 28] on icon at bounding box center [62, 24] width 6 height 9
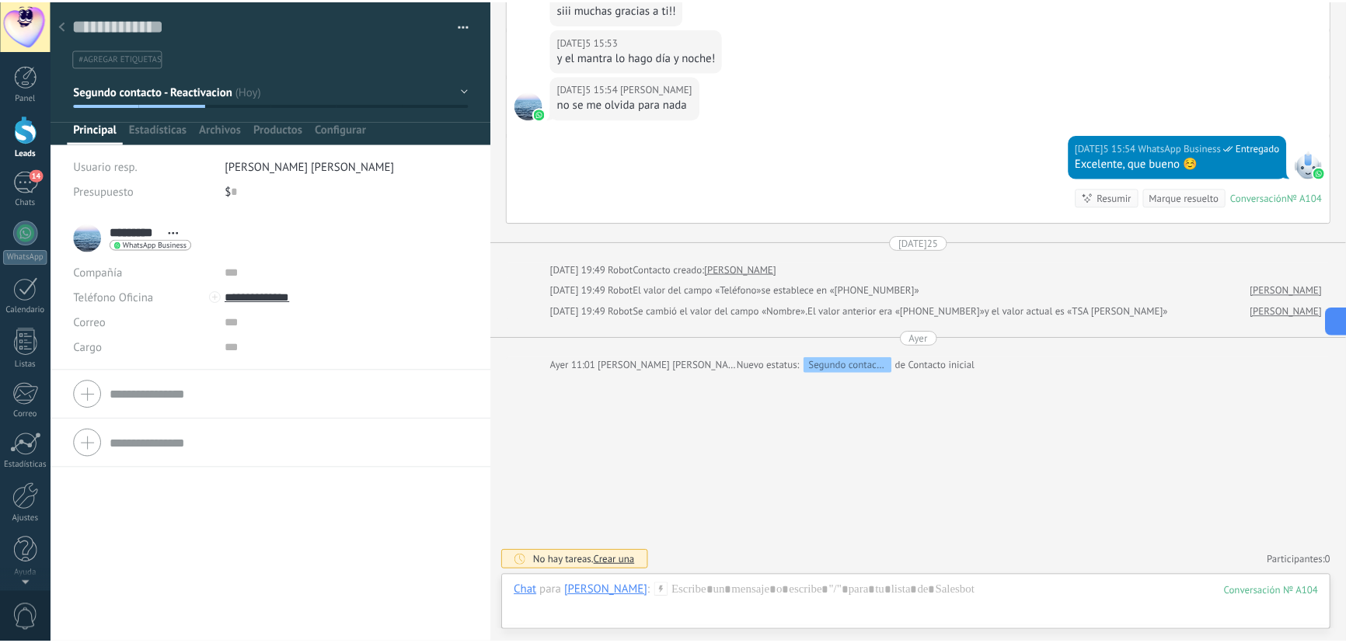
scroll to position [3541, 0]
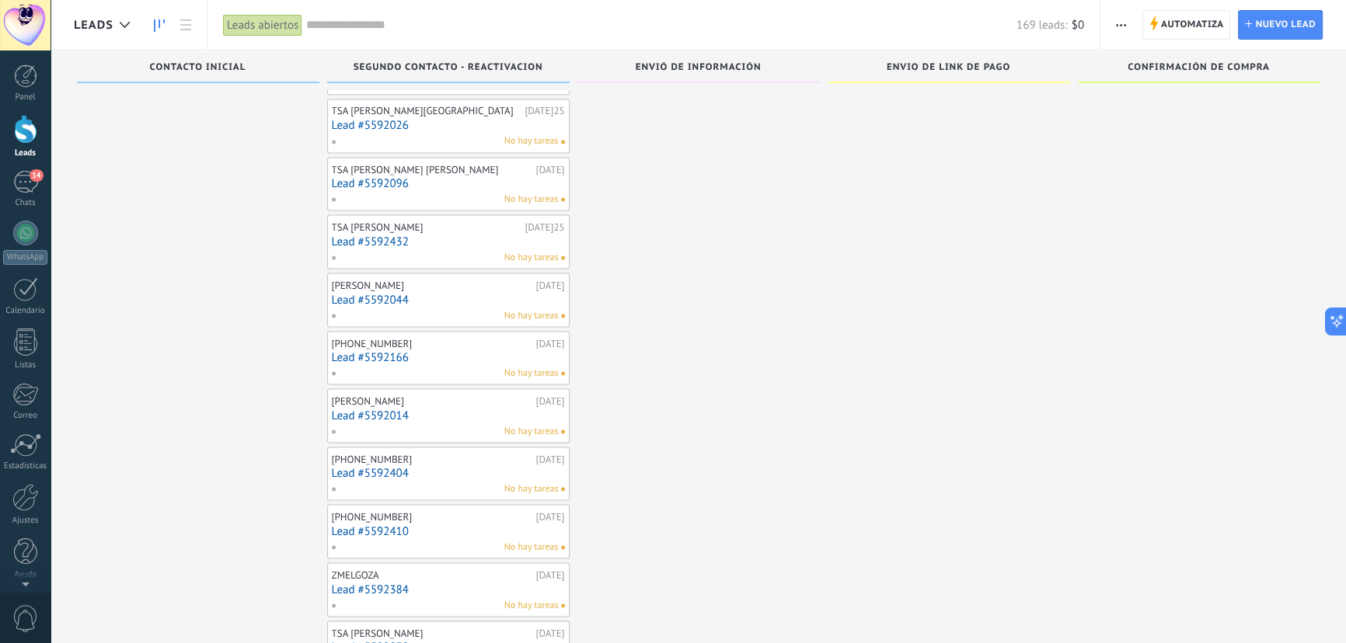
click at [533, 293] on link "Lead #5592044" at bounding box center [448, 299] width 233 height 13
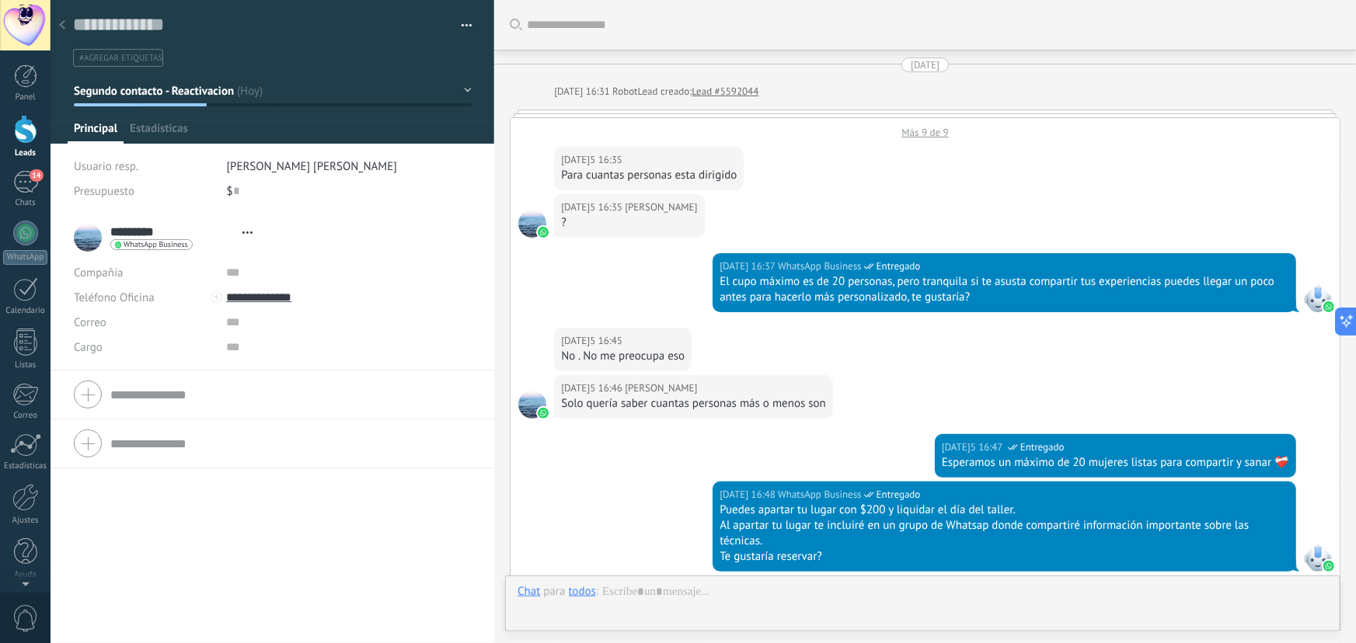
type textarea "**********"
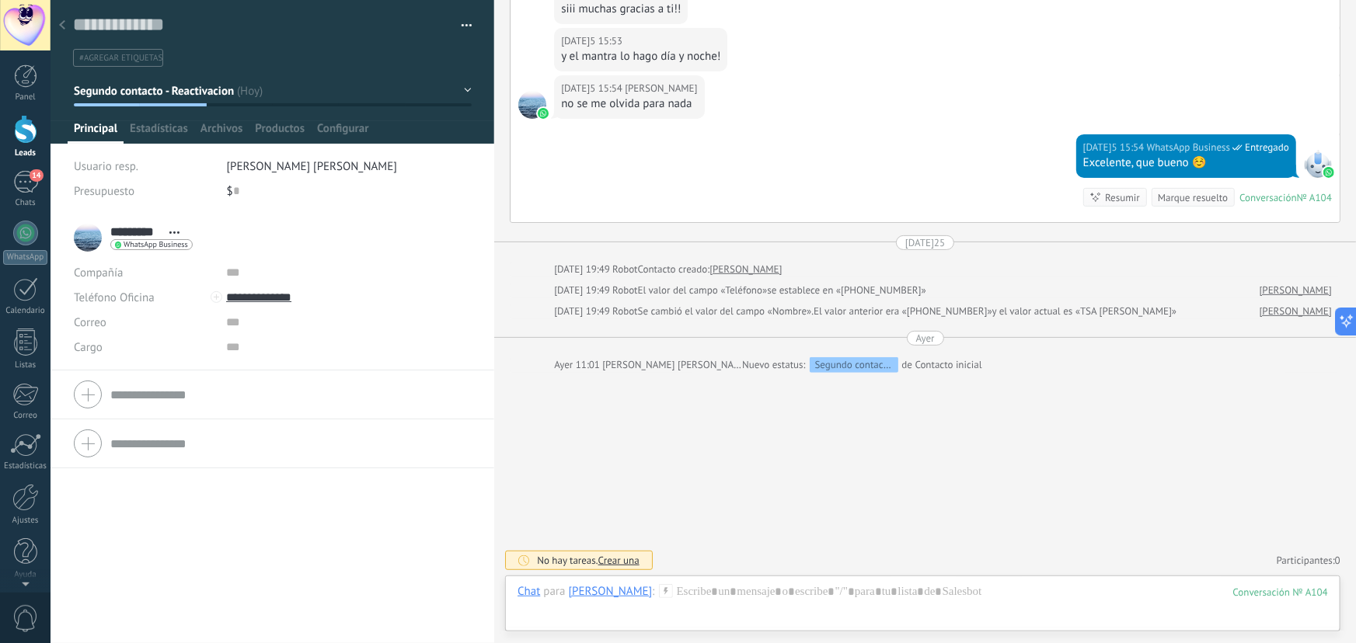
scroll to position [23, 0]
click at [460, 23] on button "button" at bounding box center [461, 25] width 23 height 23
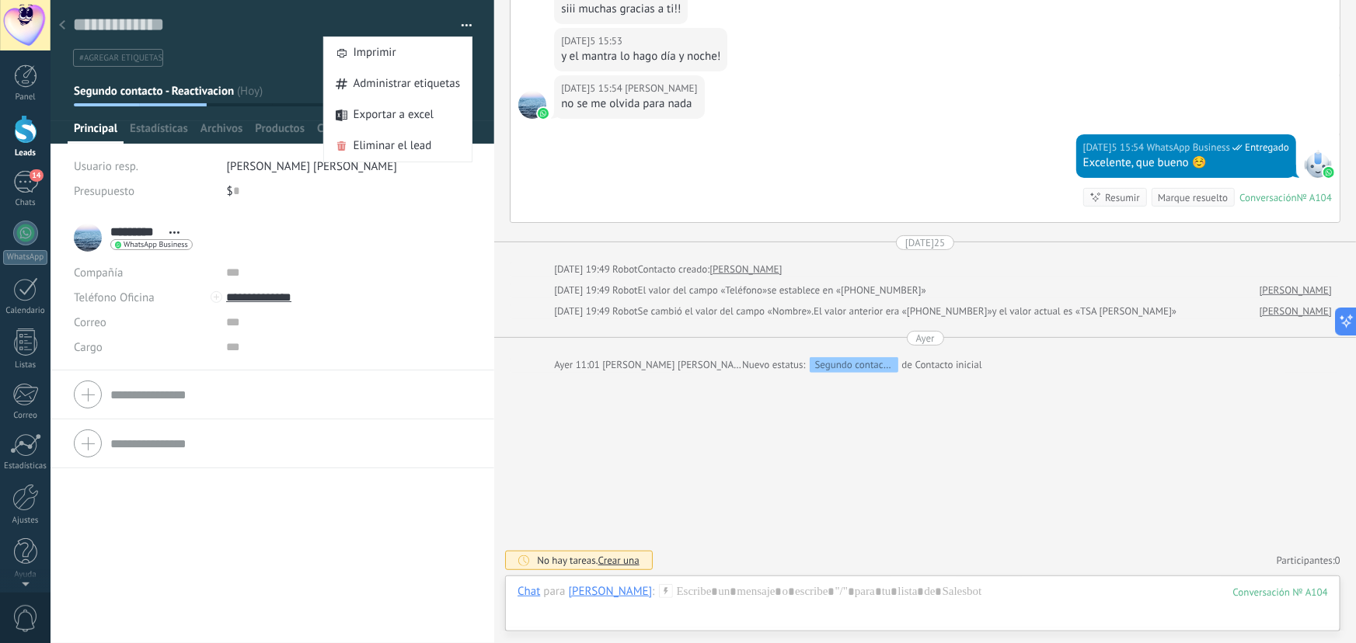
click at [293, 46] on div "#agregar etiquetas" at bounding box center [269, 58] width 399 height 24
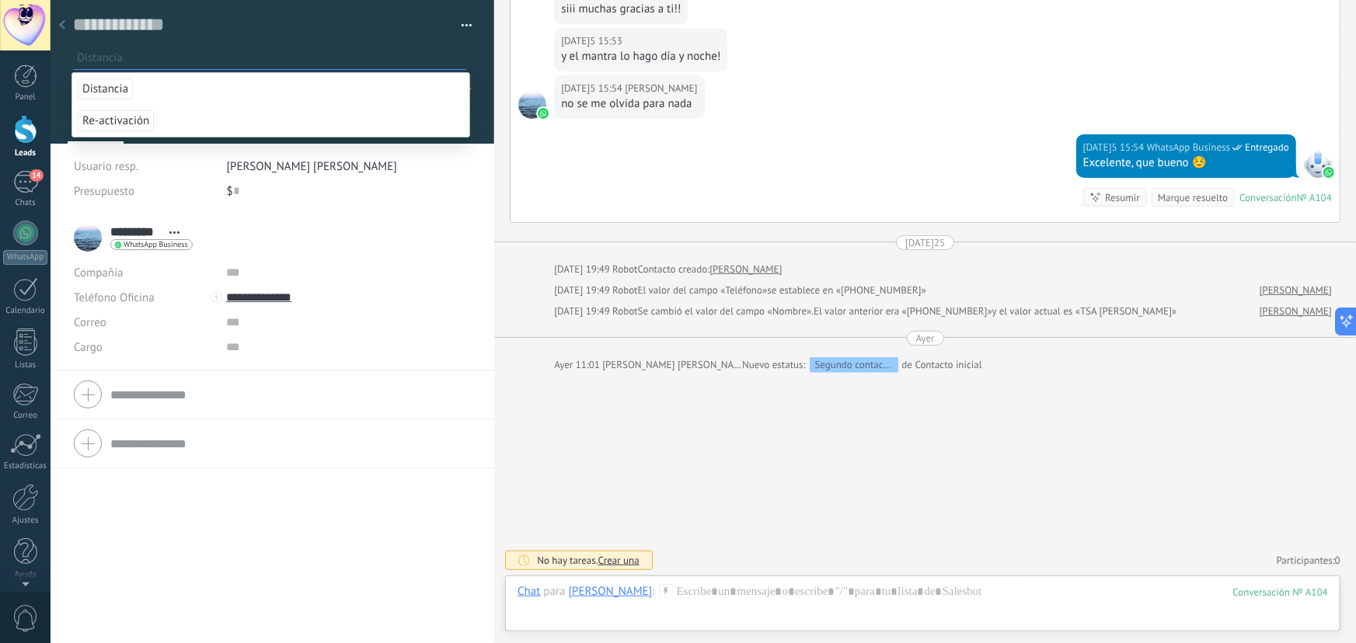
click at [68, 25] on div at bounding box center [62, 26] width 22 height 30
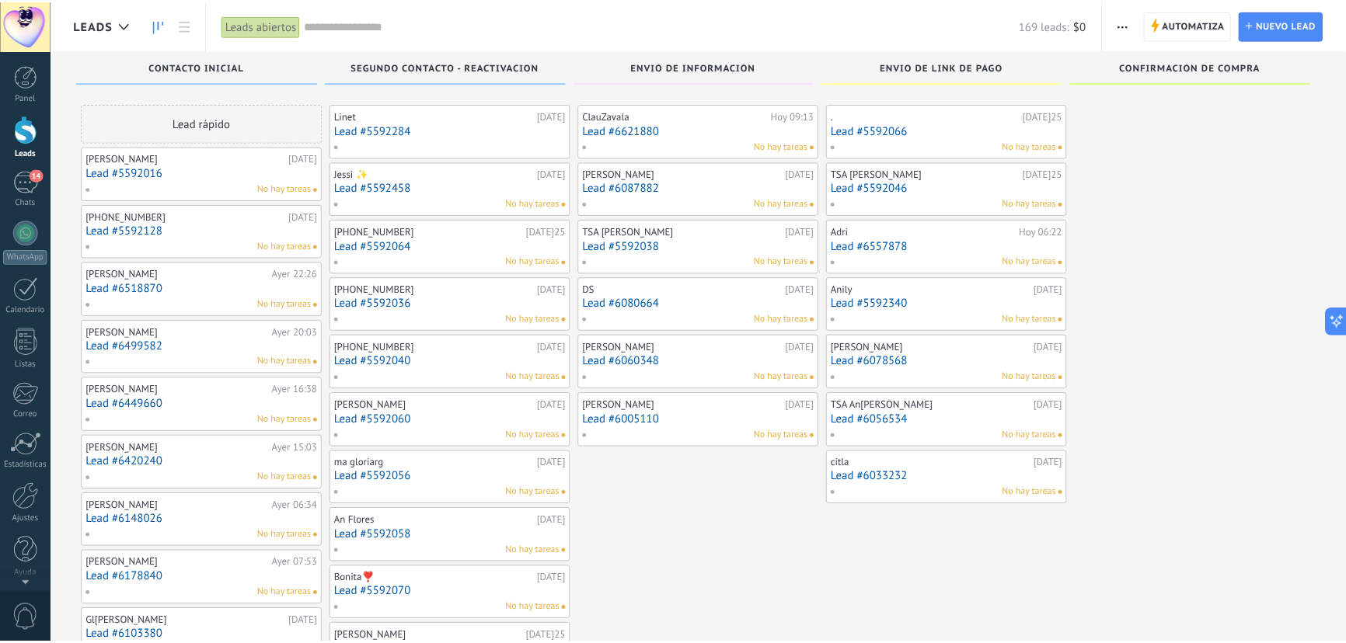
scroll to position [3541, 0]
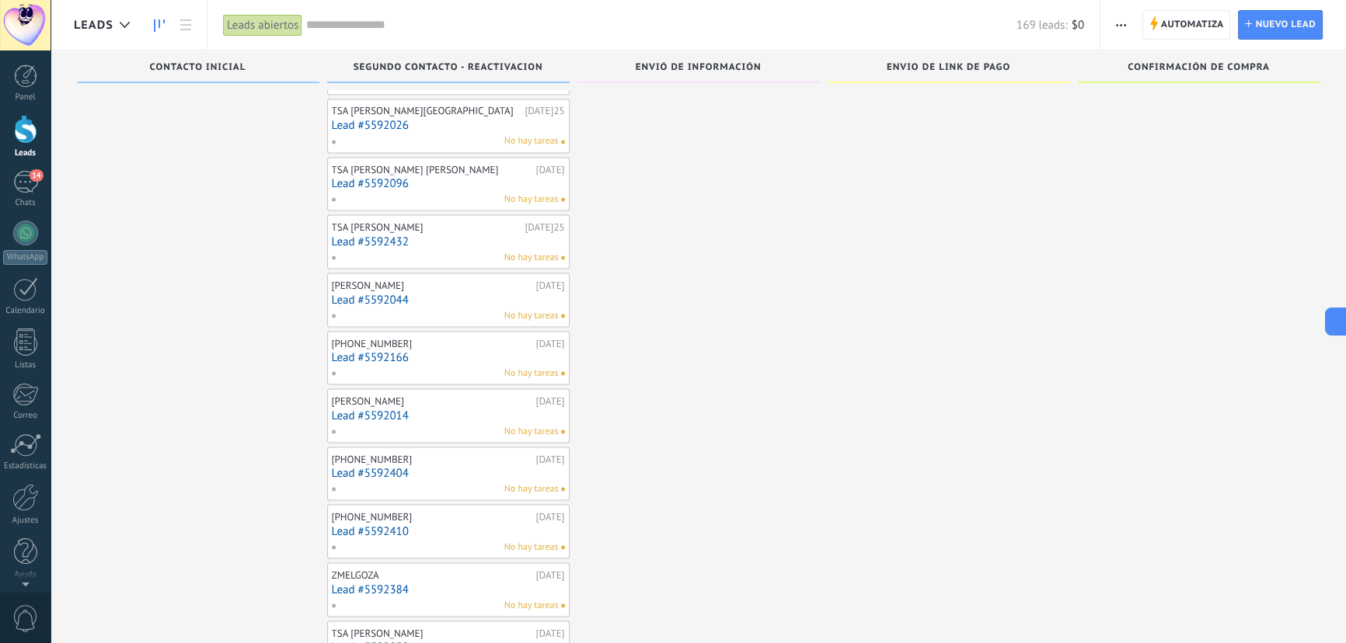
click at [110, 28] on span "Leads" at bounding box center [94, 25] width 40 height 15
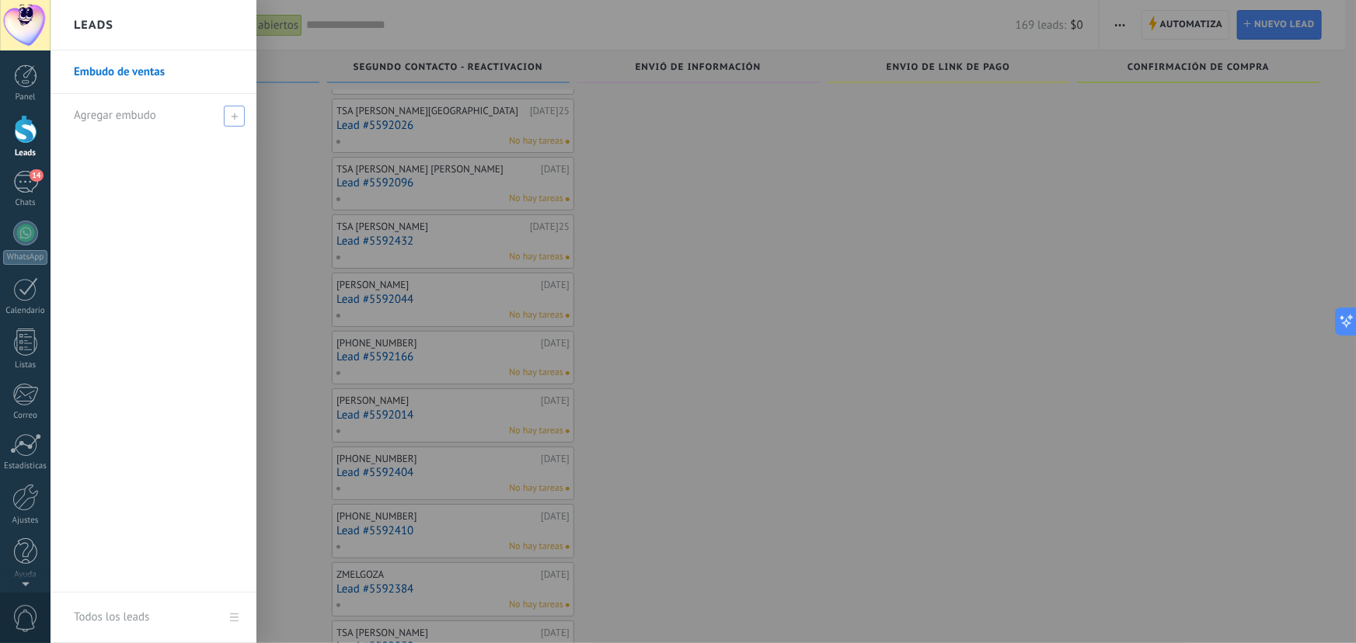
click at [235, 117] on icon at bounding box center [234, 116] width 7 height 7
type input "********"
click at [273, 128] on div at bounding box center [729, 321] width 1356 height 643
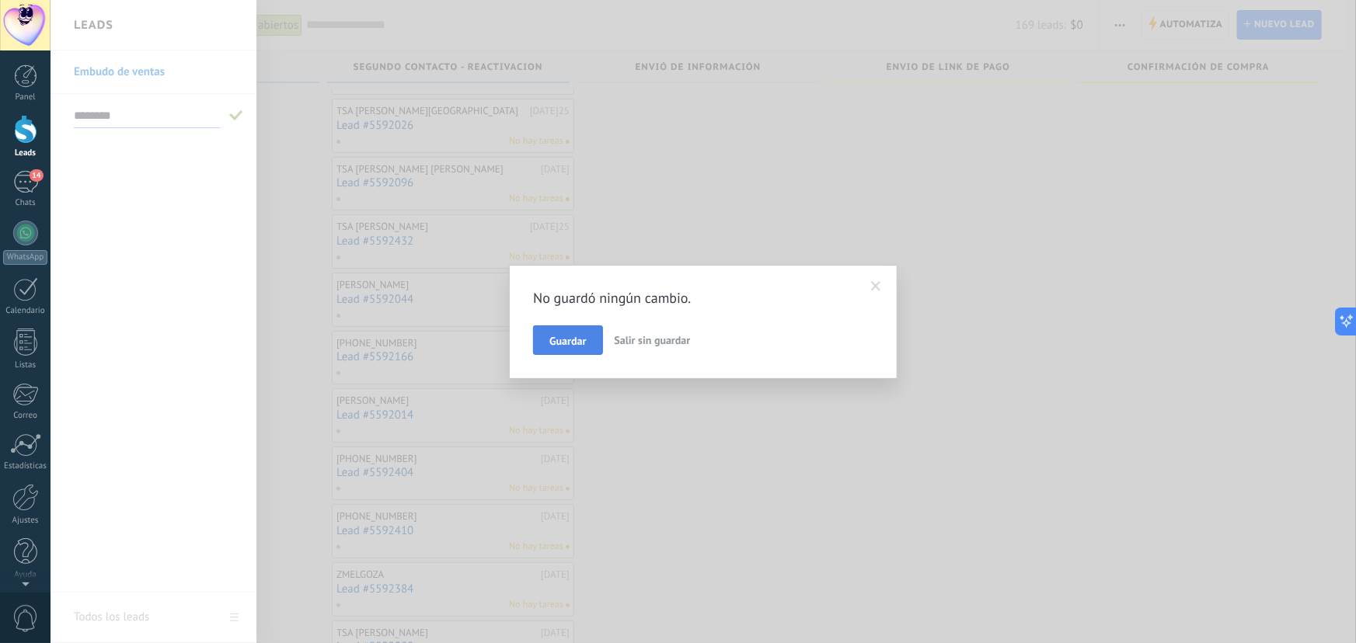
click at [564, 336] on span "Guardar" at bounding box center [567, 341] width 37 height 11
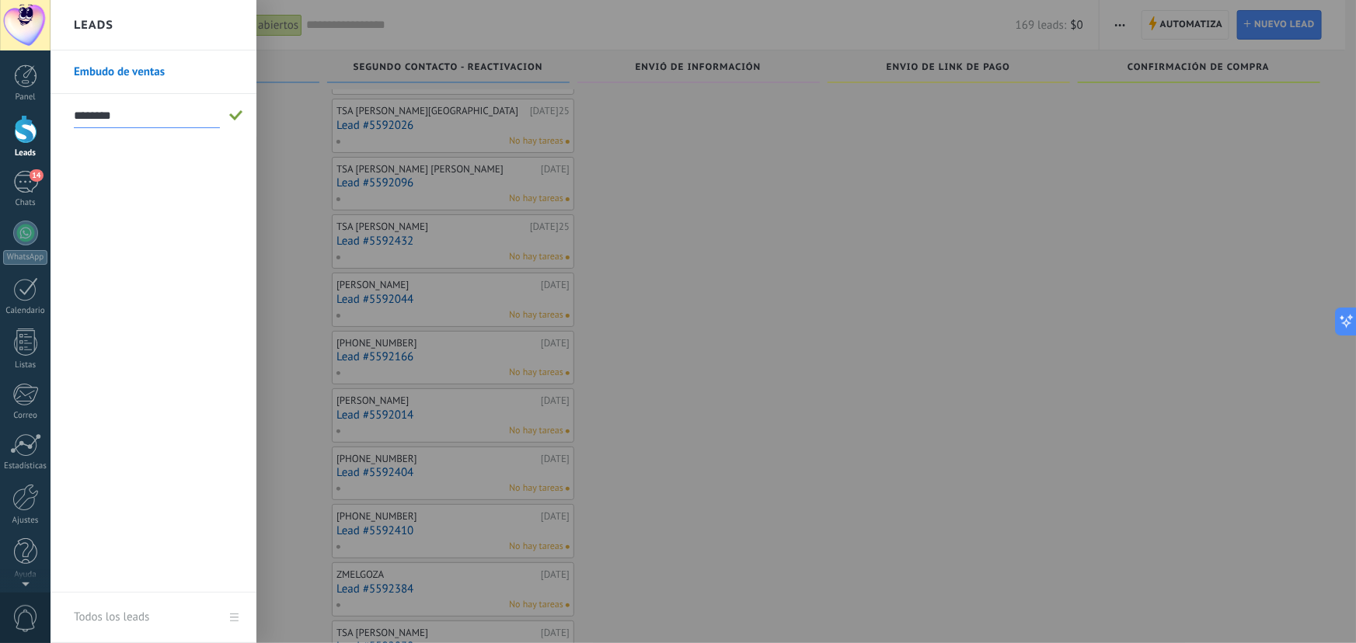
click at [234, 119] on span at bounding box center [236, 115] width 14 height 11
click at [169, 113] on input "********" at bounding box center [147, 115] width 146 height 25
click at [190, 117] on input "text" at bounding box center [147, 115] width 146 height 25
click at [233, 117] on span at bounding box center [236, 115] width 14 height 11
click at [270, 113] on div at bounding box center [729, 321] width 1356 height 643
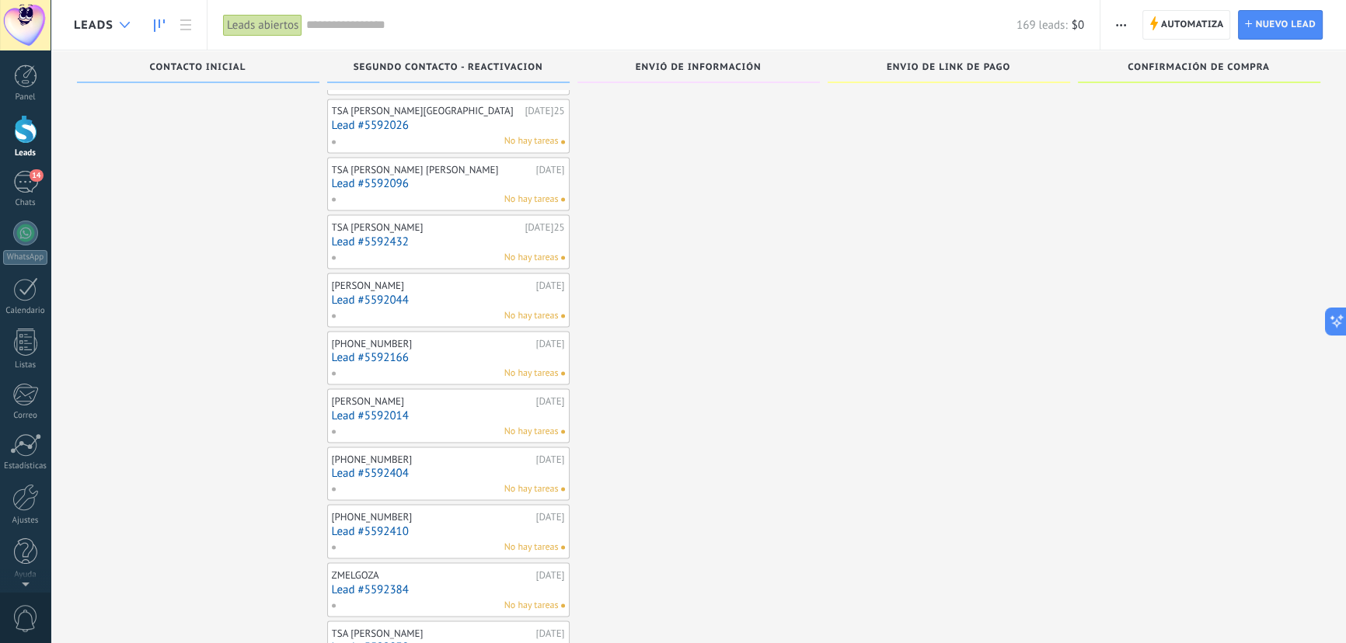
click at [117, 15] on div at bounding box center [125, 25] width 26 height 30
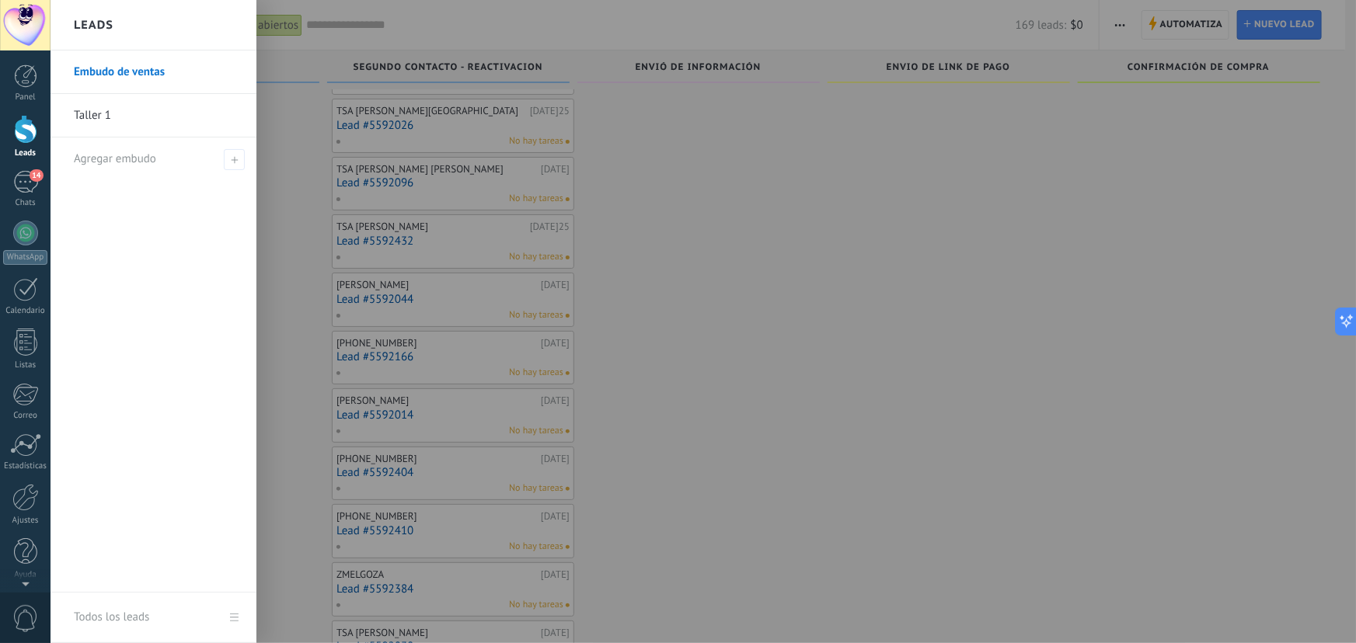
click at [112, 106] on link "Taller 1" at bounding box center [157, 116] width 167 height 44
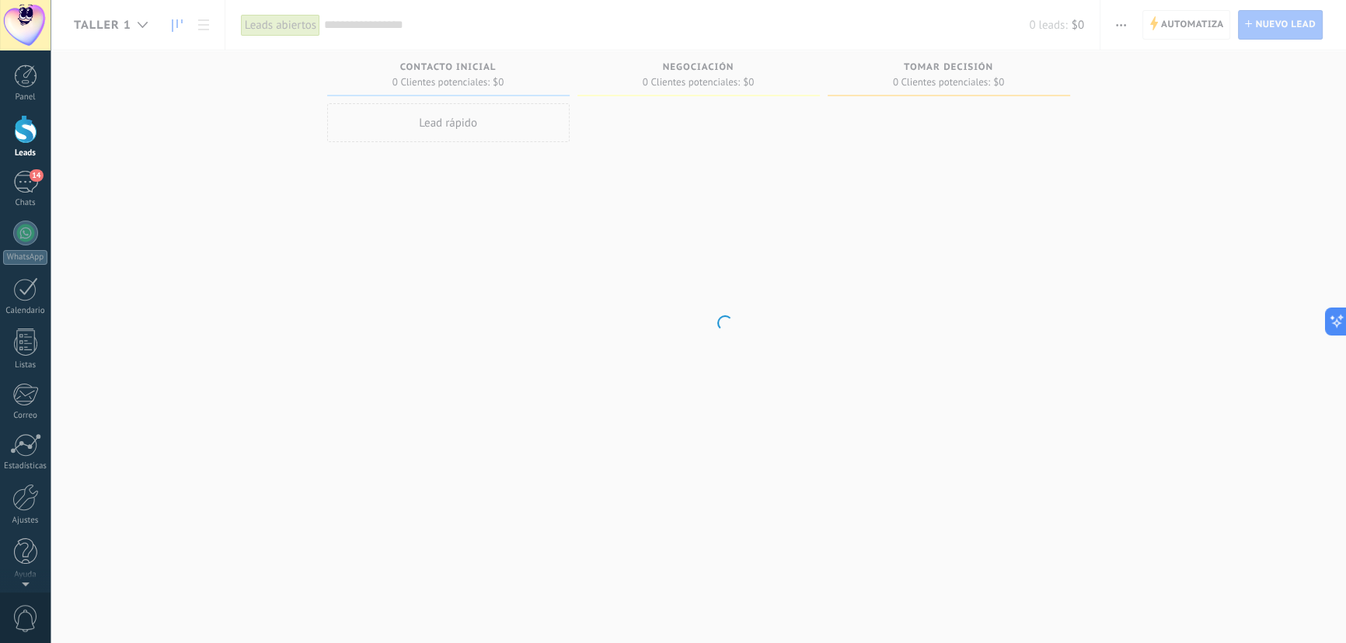
scroll to position [26, 0]
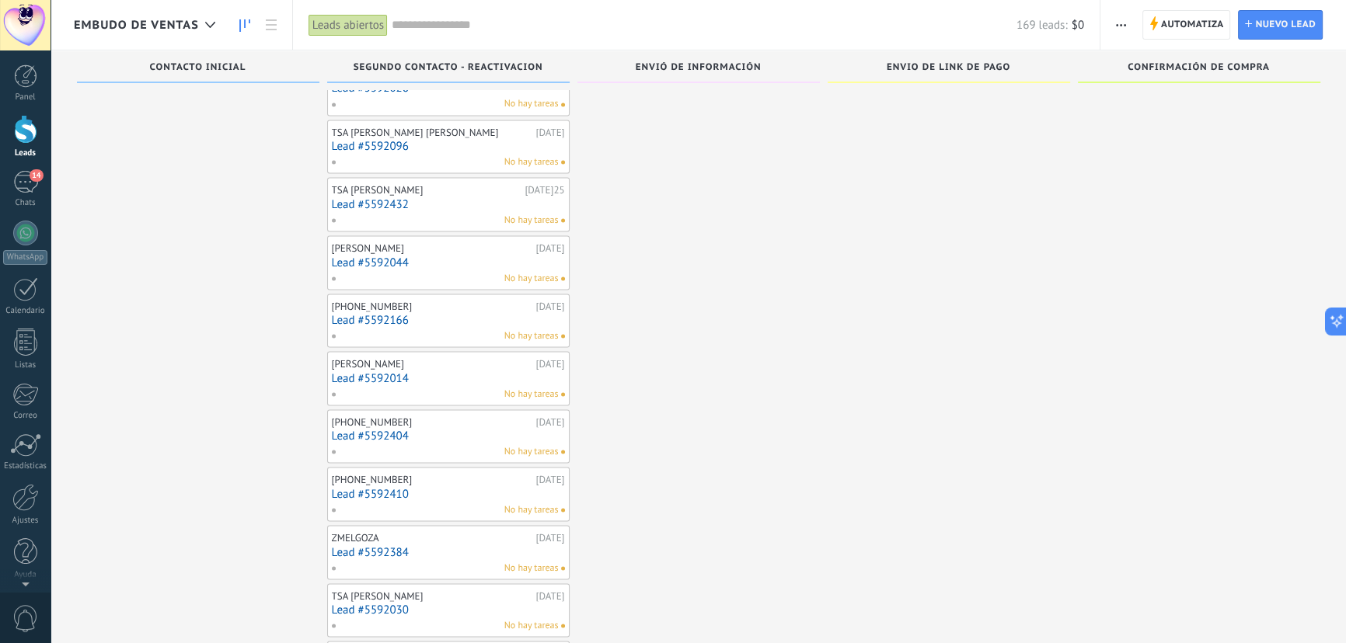
scroll to position [3598, 0]
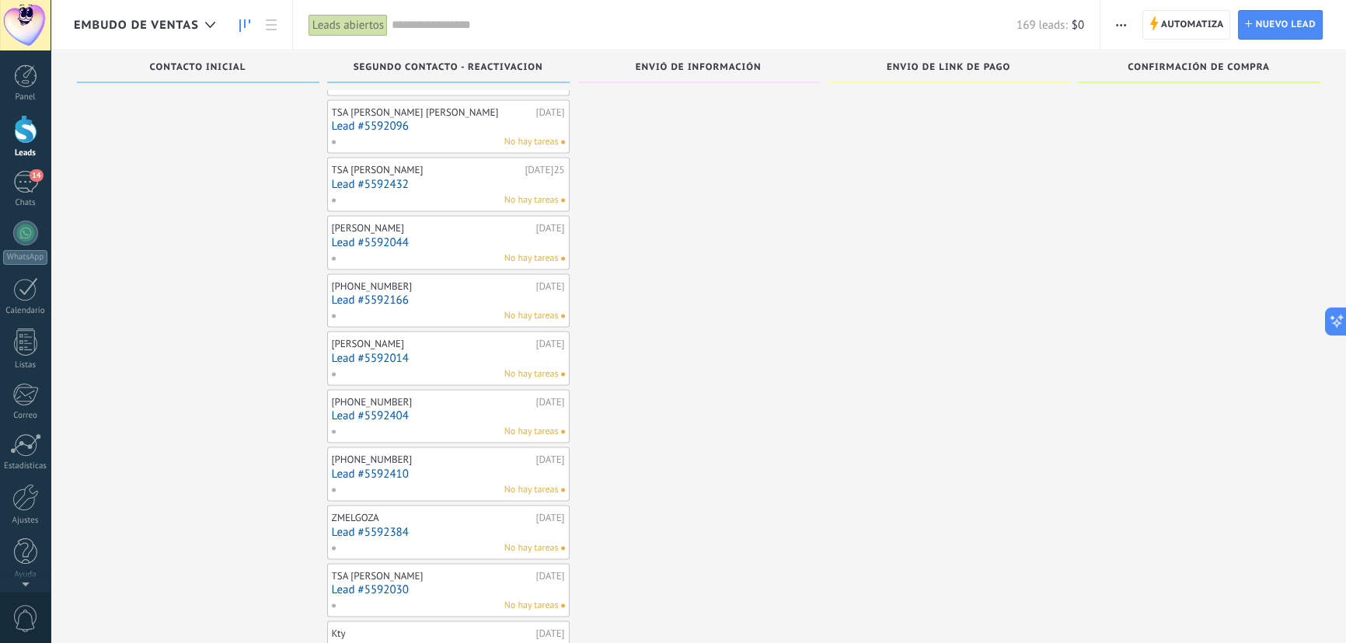
click at [369, 235] on link "Lead #5592044" at bounding box center [448, 241] width 233 height 13
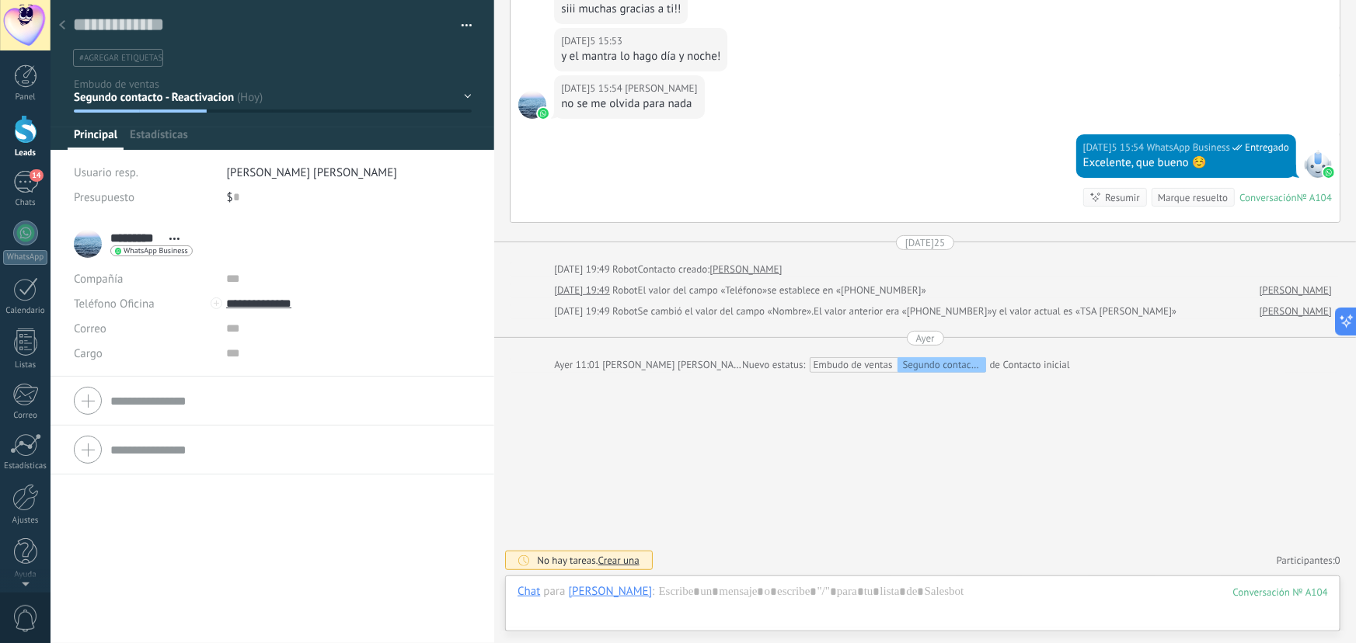
scroll to position [23, 0]
click at [458, 23] on button "button" at bounding box center [461, 25] width 23 height 23
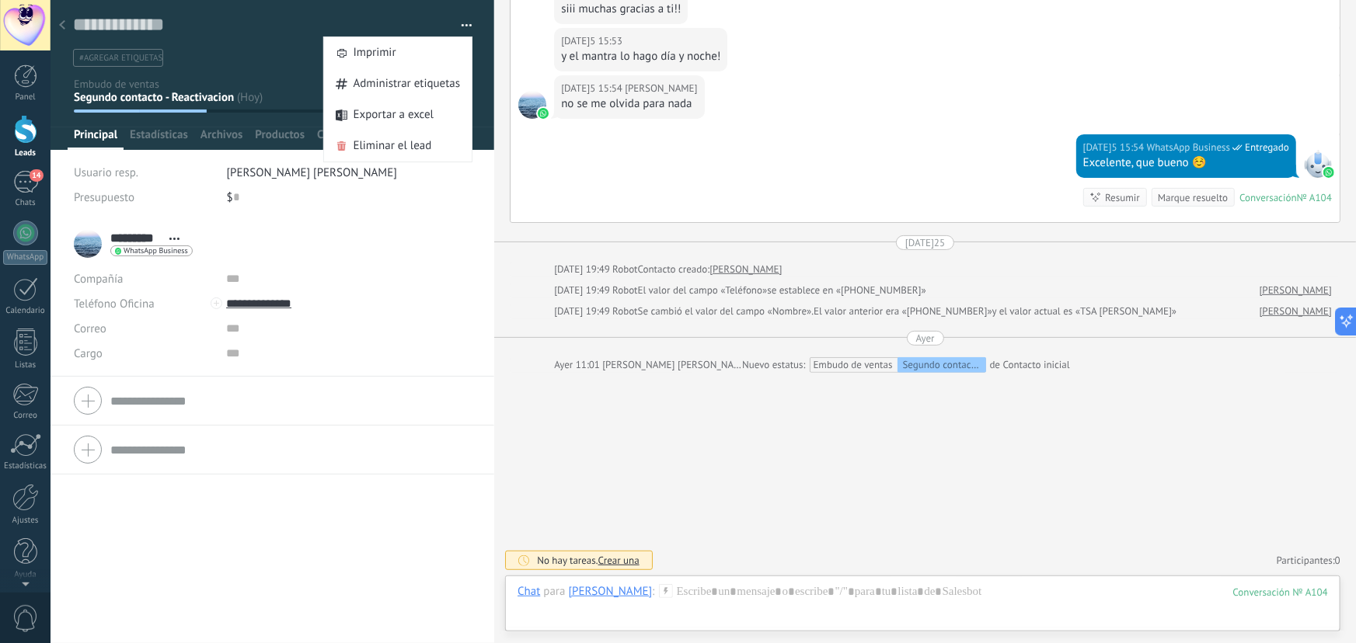
click at [458, 23] on button "button" at bounding box center [461, 25] width 23 height 23
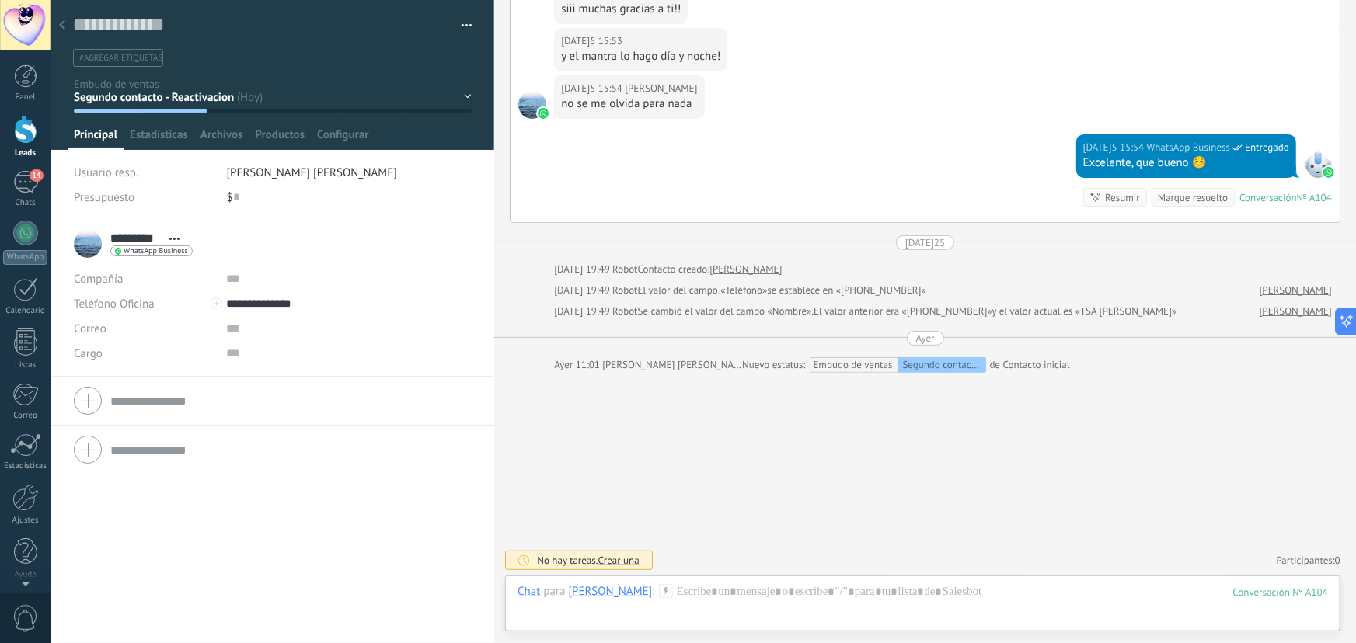
click at [0, 0] on div "Contacto inicial Segundo contacto - Reactivacion Envió de información Envio de …" at bounding box center [0, 0] width 0 height 0
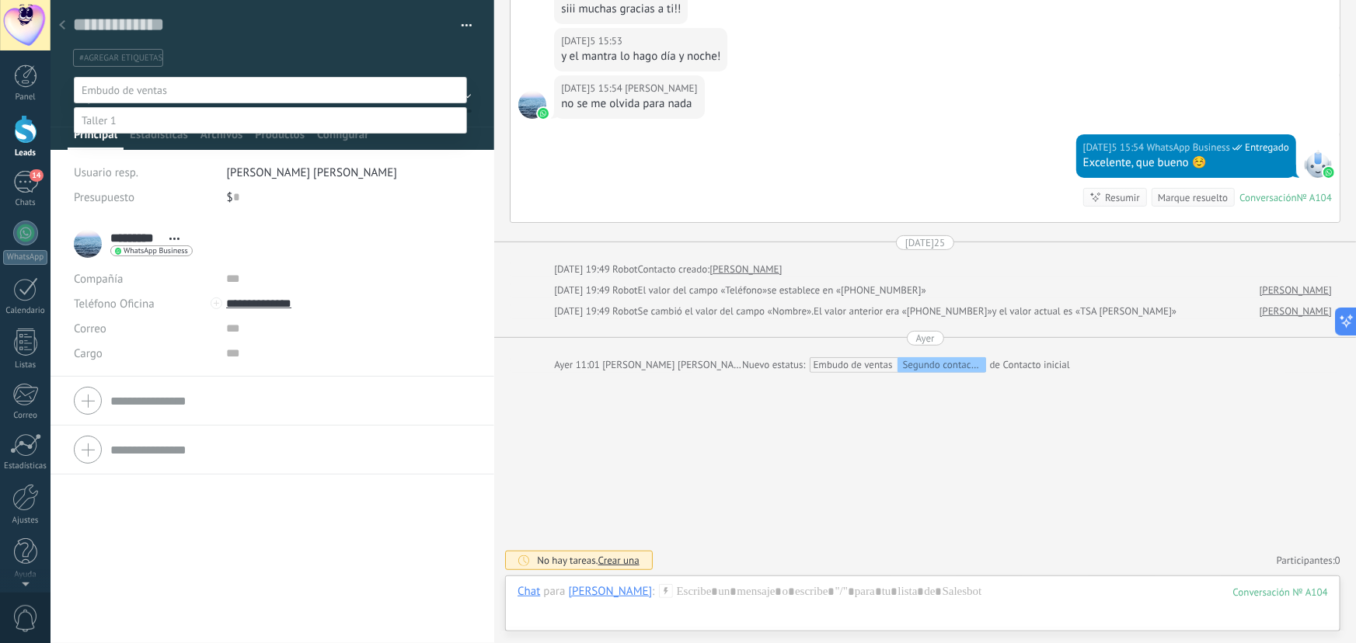
click at [116, 127] on span at bounding box center [99, 120] width 35 height 14
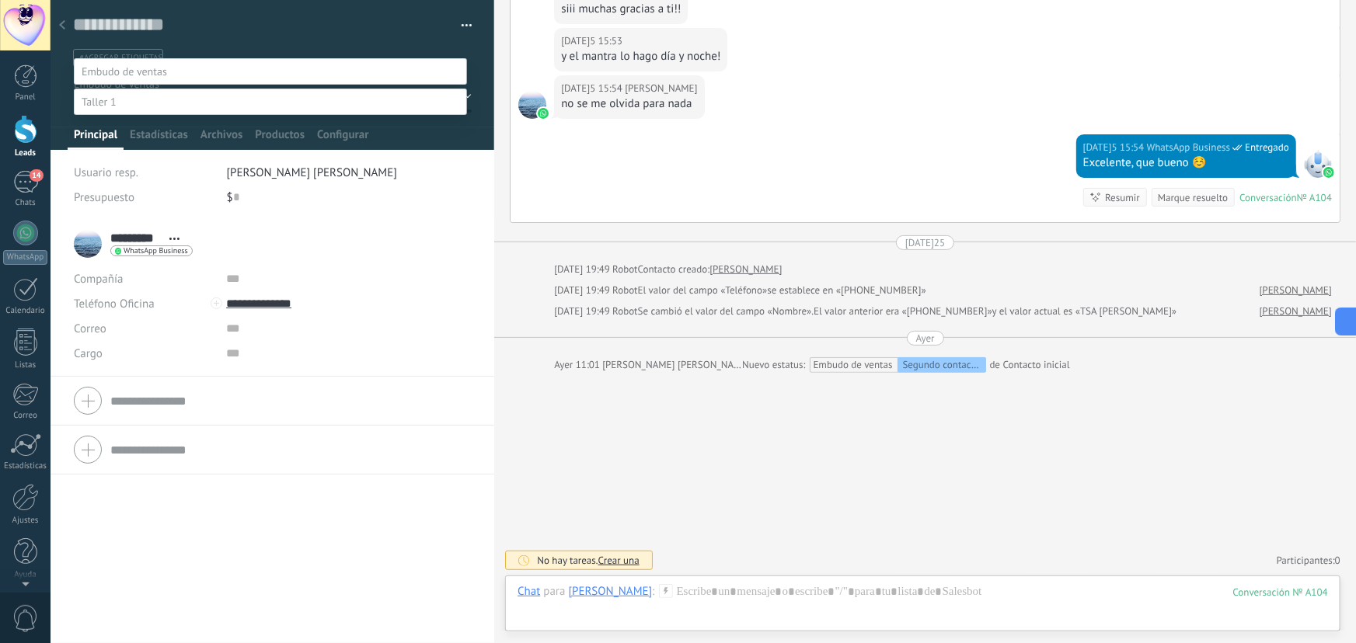
click at [0, 0] on label "Contacto inicial" at bounding box center [0, 0] width 0 height 0
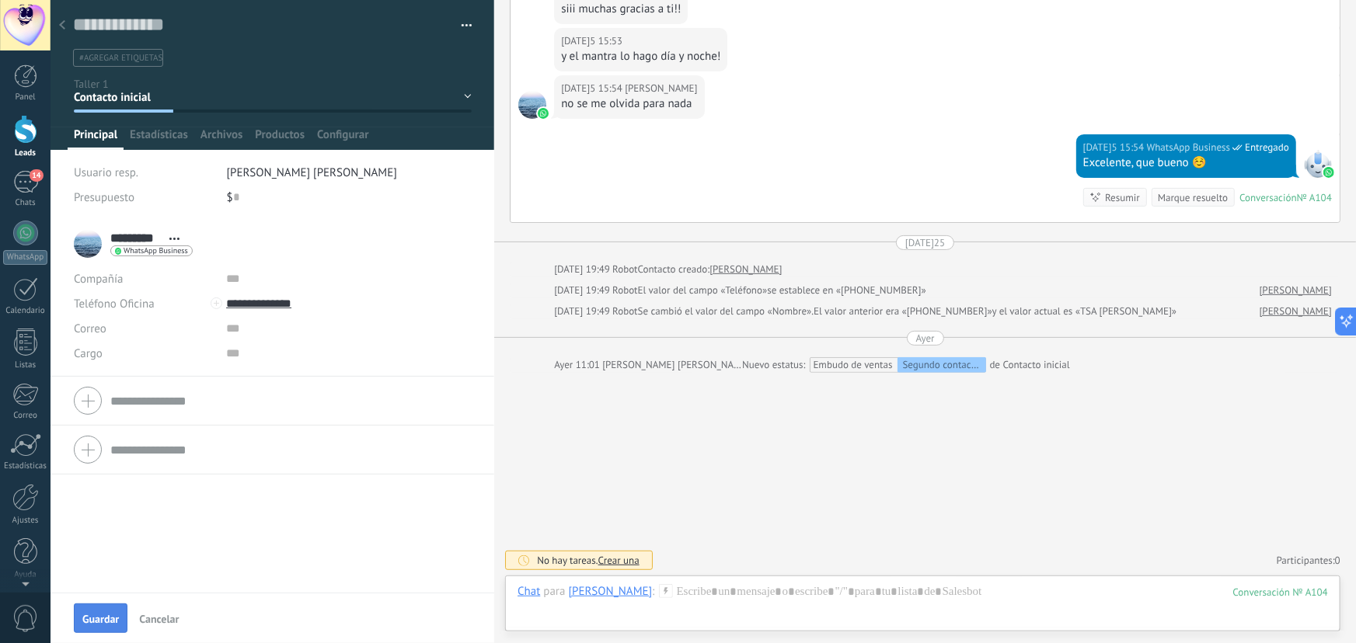
click at [118, 610] on button "Guardar" at bounding box center [101, 619] width 54 height 30
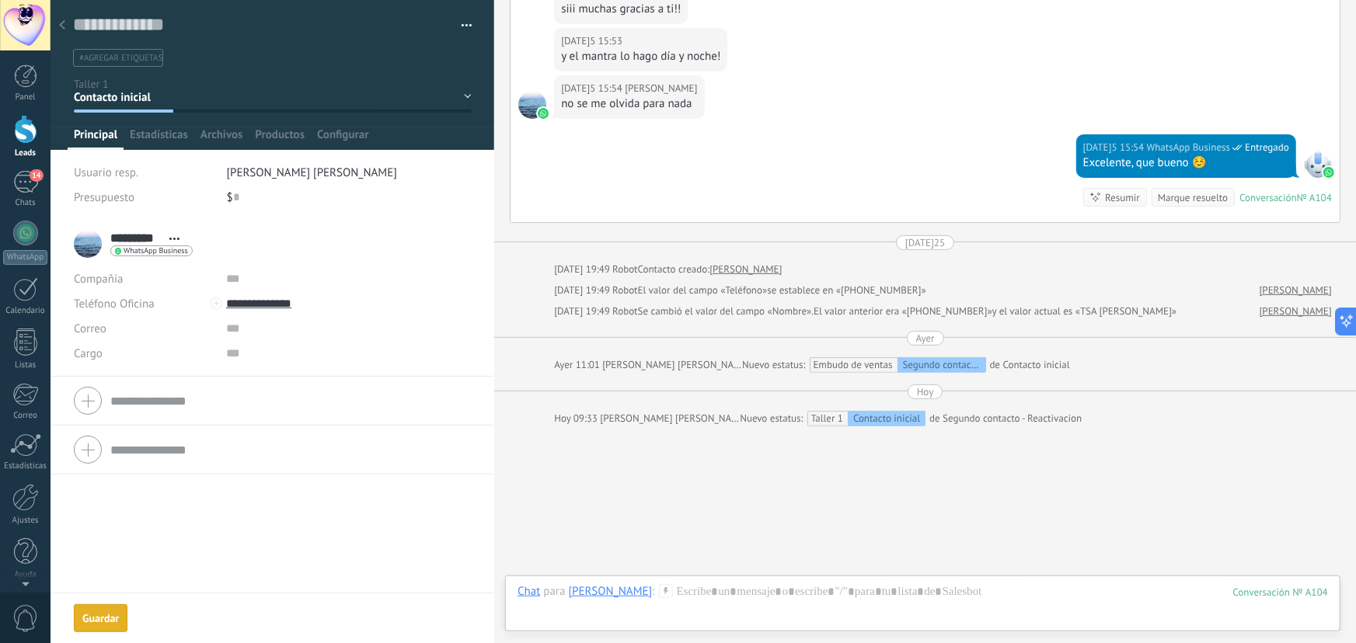
scroll to position [3146, 0]
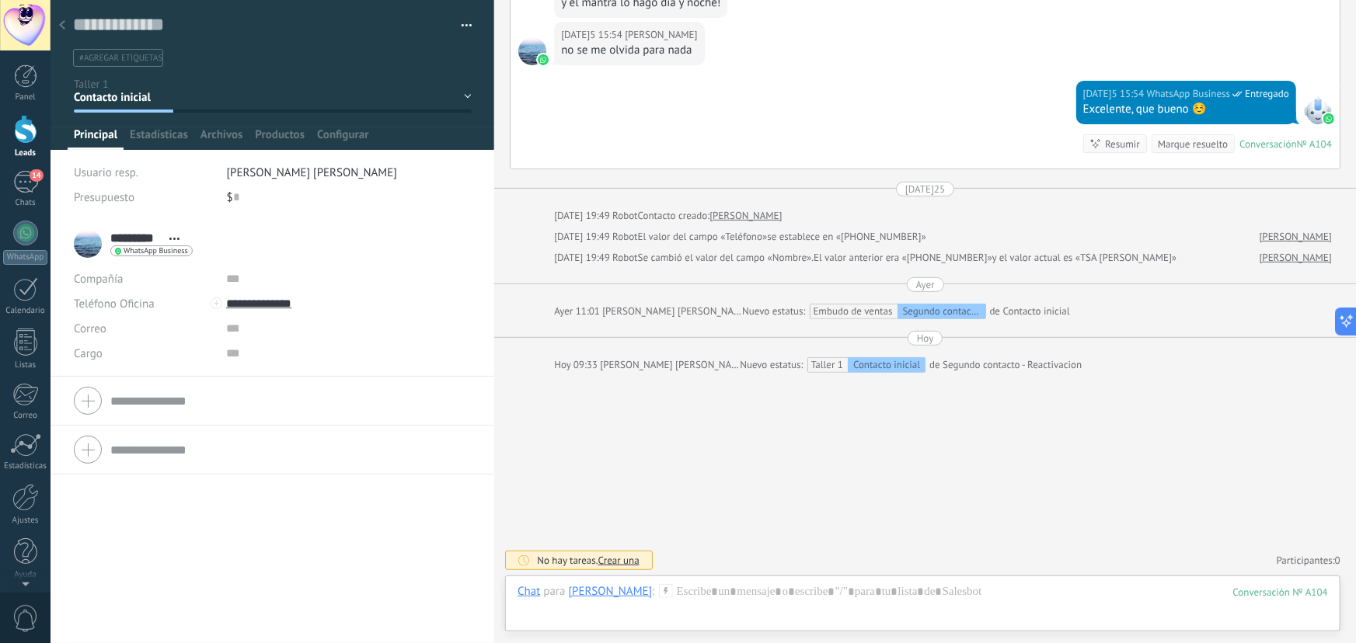
click at [69, 19] on div at bounding box center [62, 26] width 22 height 30
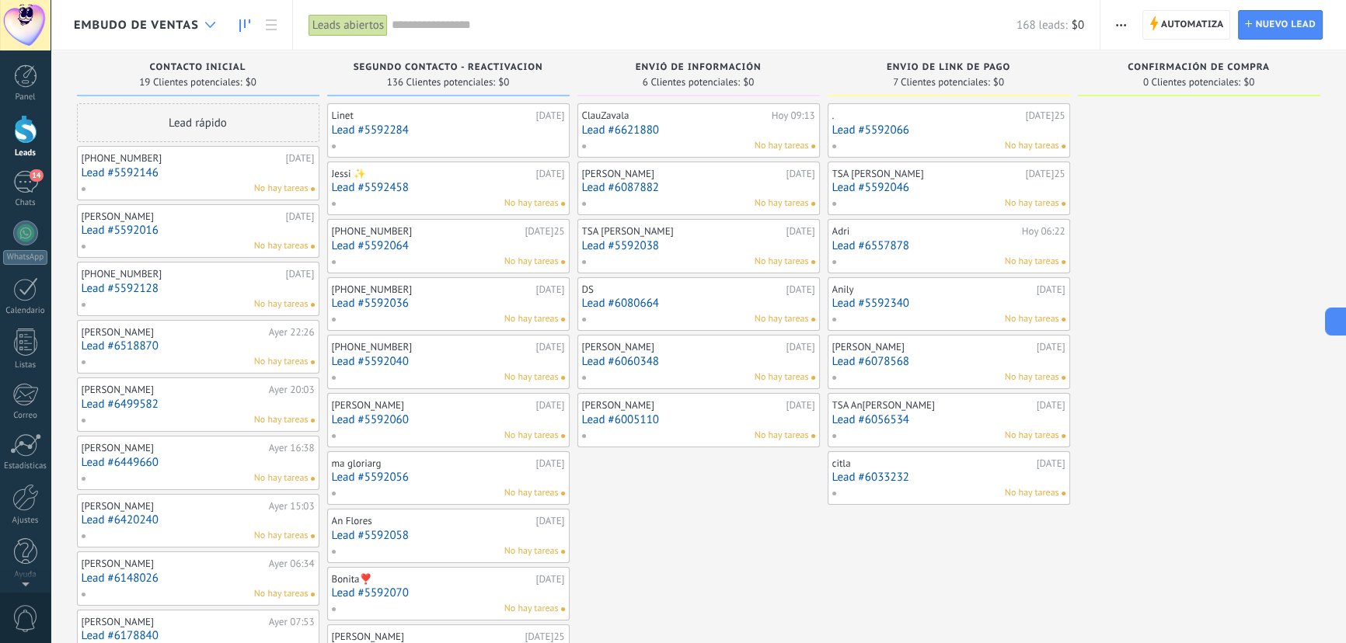
click at [216, 23] on div at bounding box center [210, 25] width 26 height 30
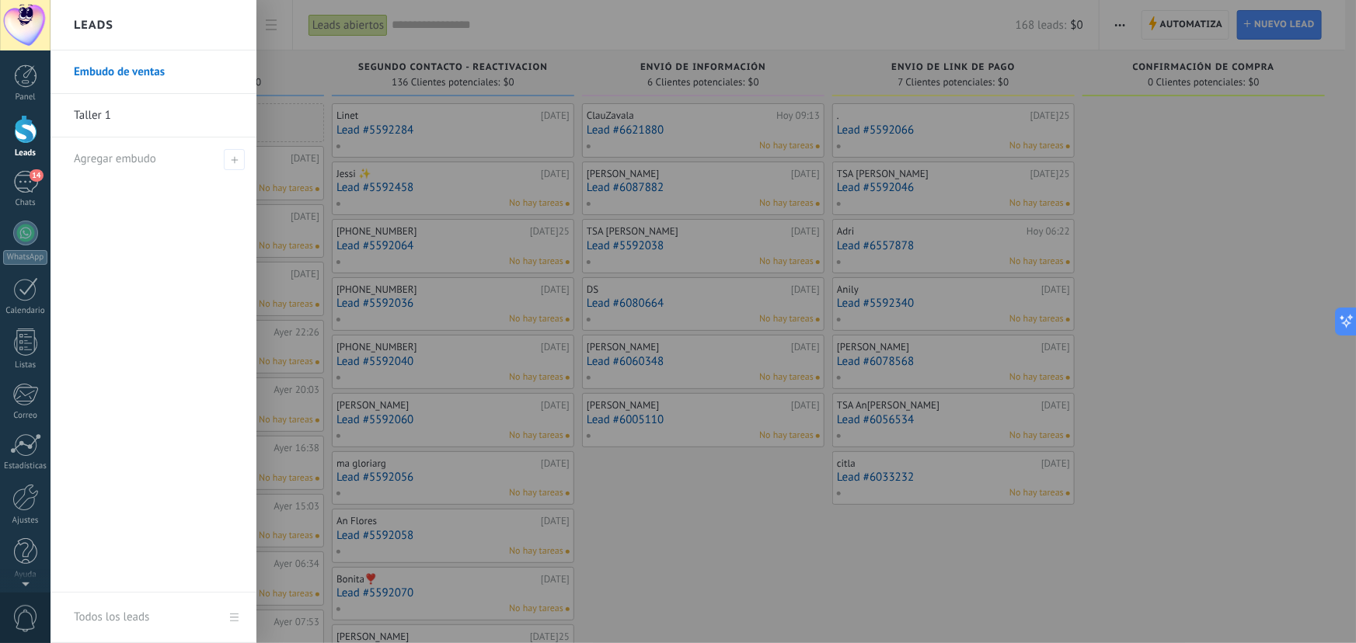
click at [94, 110] on link "Taller 1" at bounding box center [157, 116] width 167 height 44
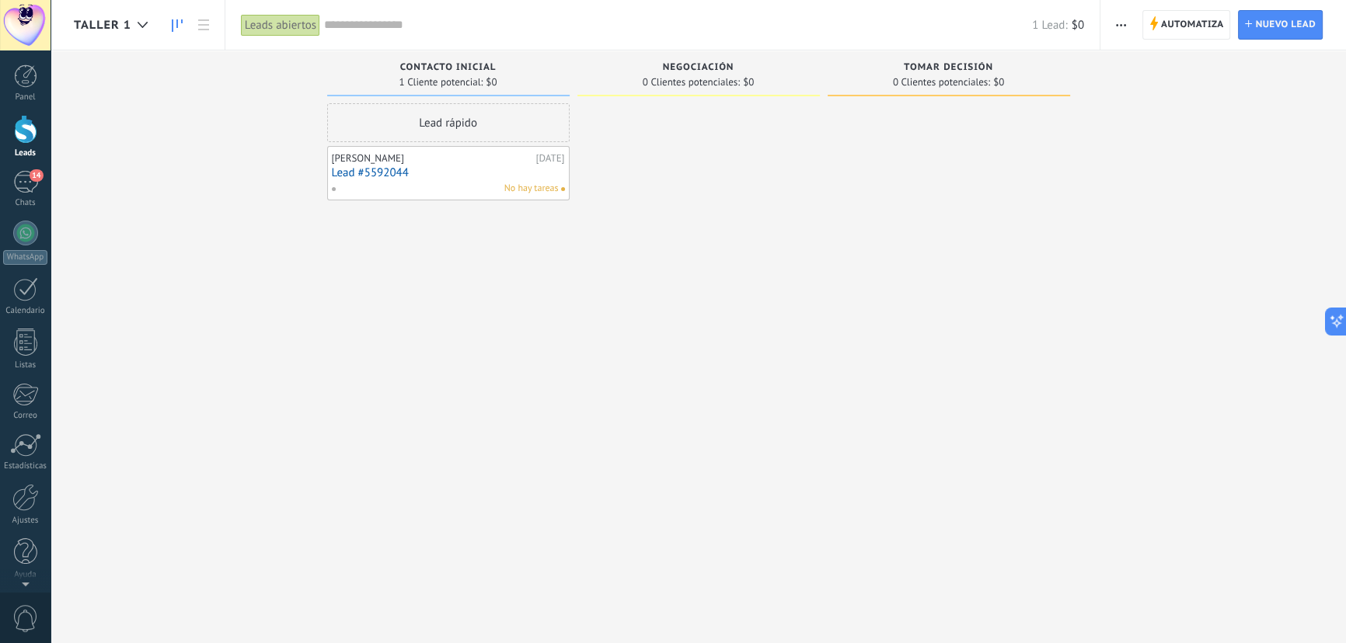
click at [124, 30] on span "Taller 1" at bounding box center [103, 25] width 58 height 15
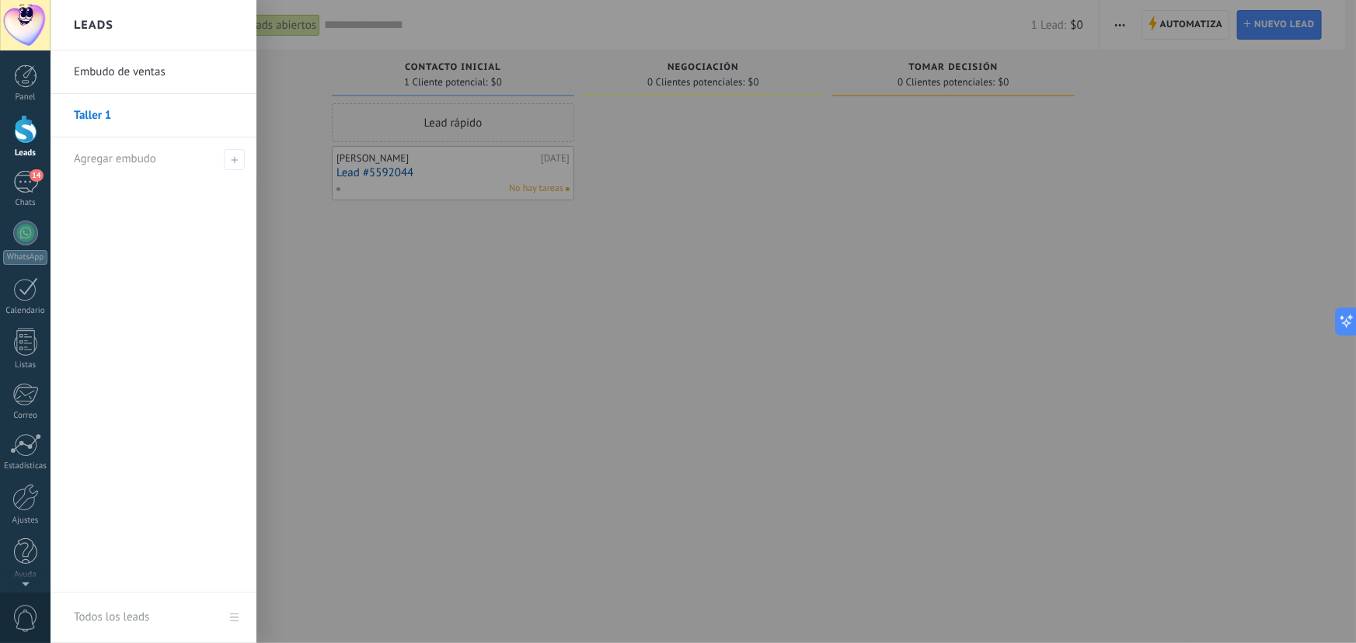
click at [113, 73] on link "Embudo de ventas" at bounding box center [157, 73] width 167 height 44
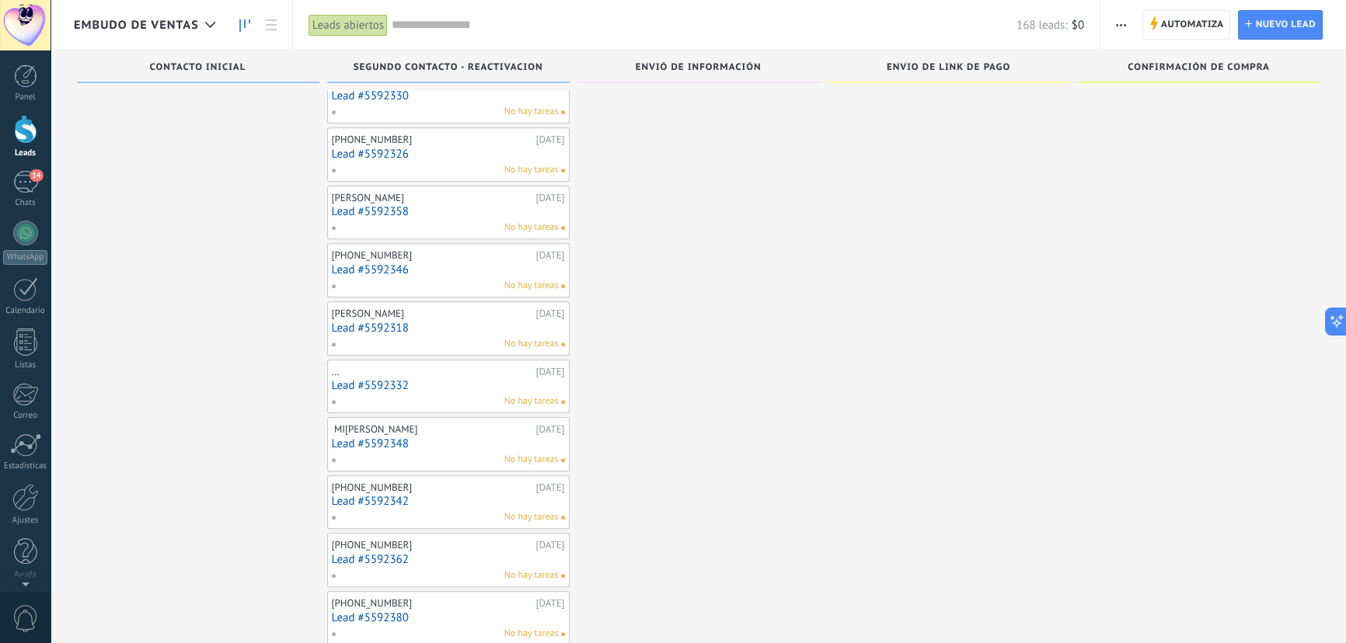
scroll to position [1369, 0]
click at [365, 264] on link "Lead #5592346" at bounding box center [448, 267] width 233 height 13
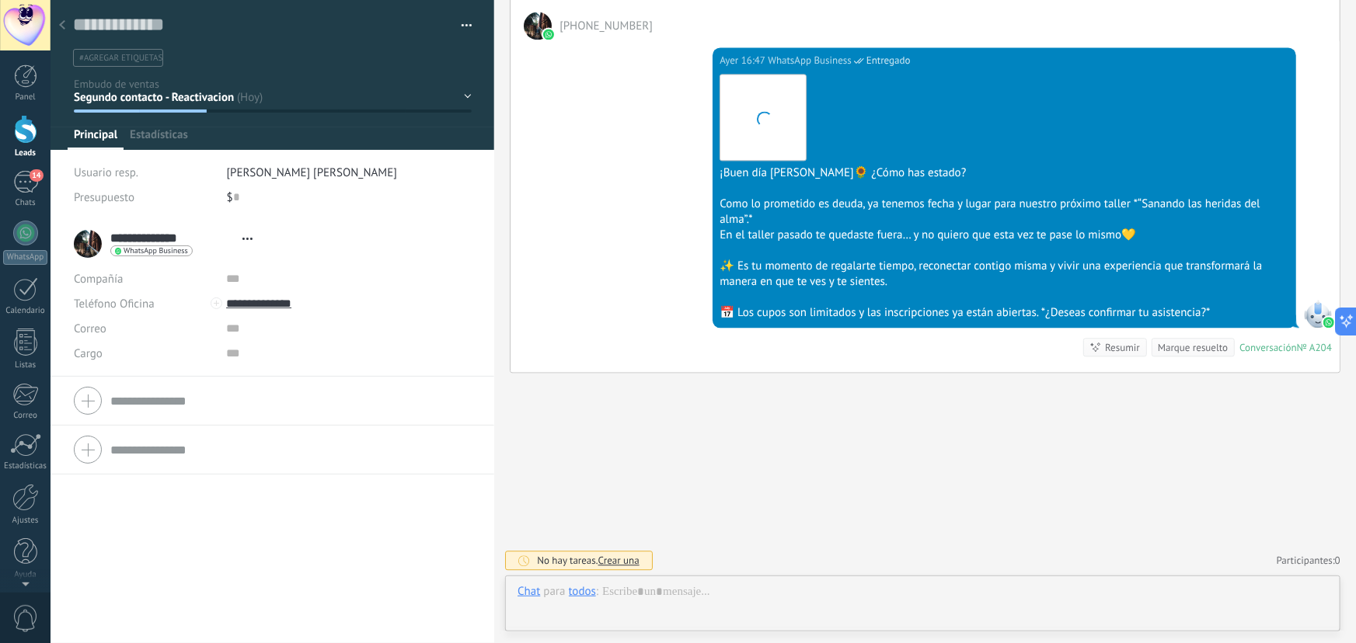
scroll to position [23, 0]
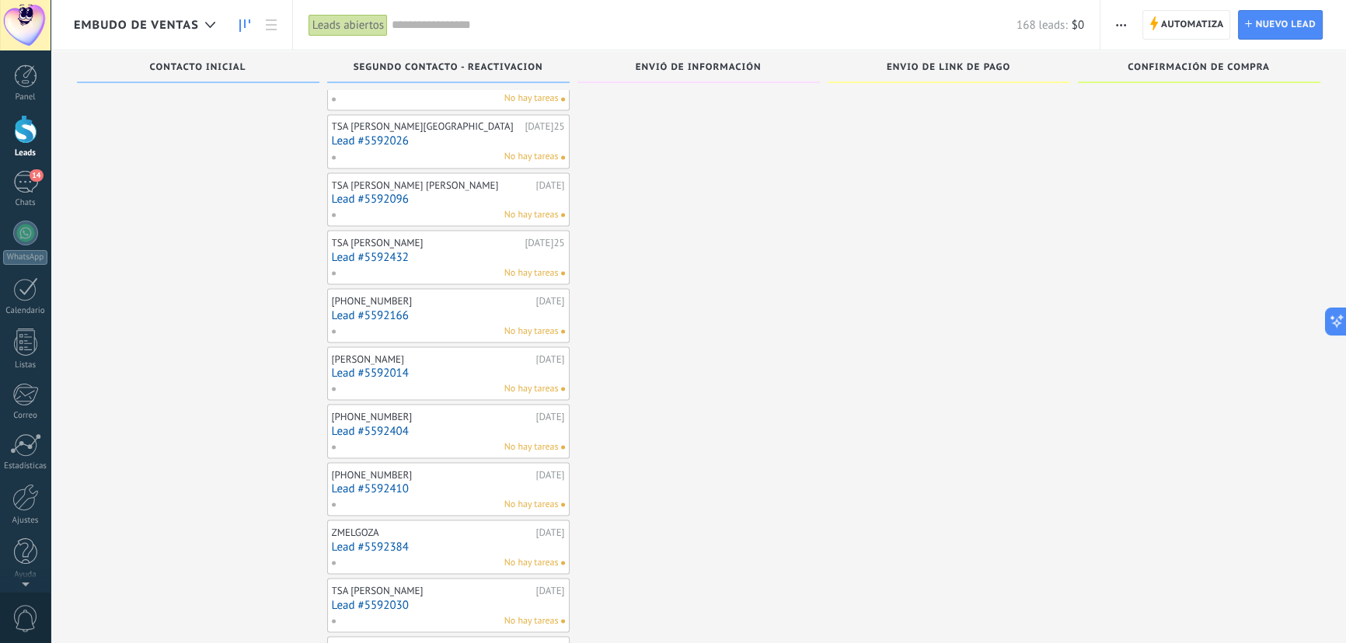
scroll to position [3521, 0]
click at [404, 312] on link "Lead #5592166" at bounding box center [448, 318] width 233 height 13
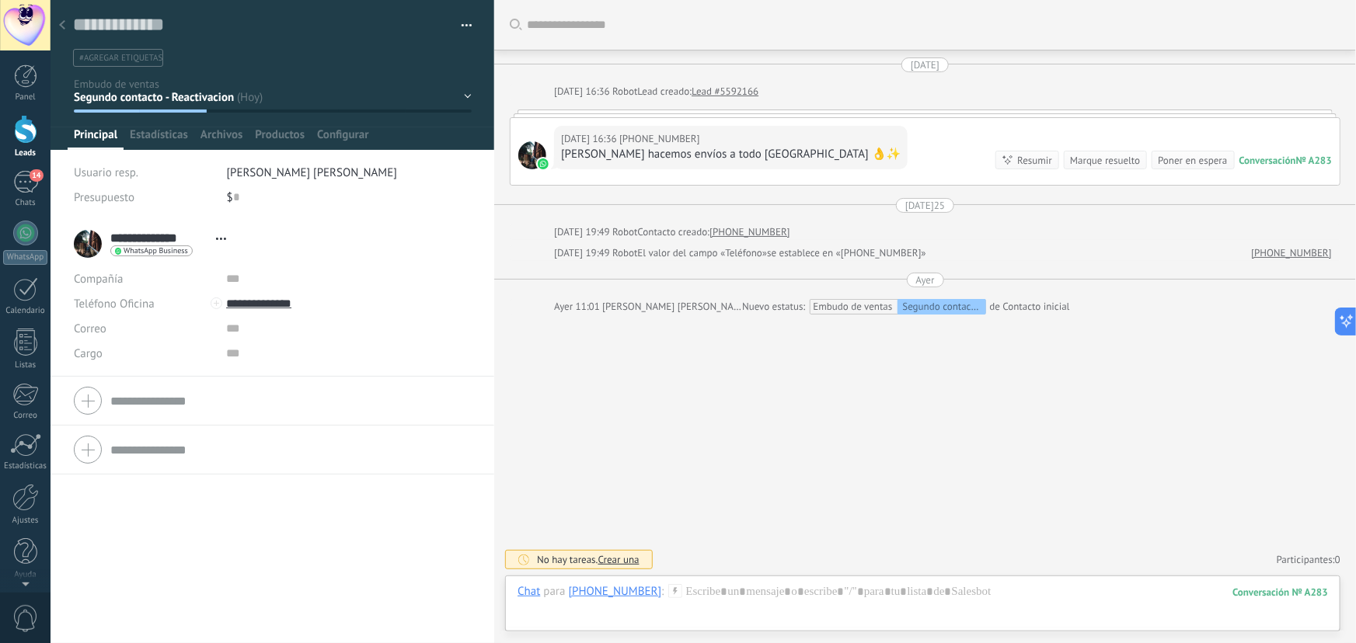
scroll to position [23, 0]
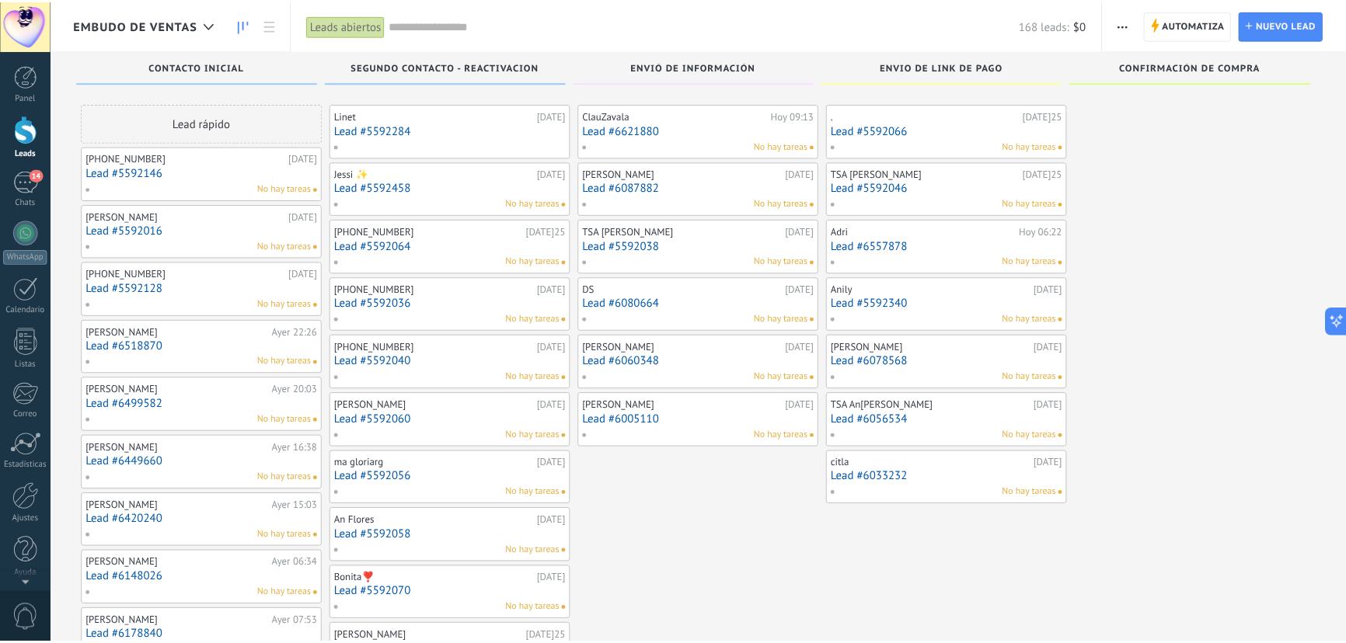
scroll to position [3521, 0]
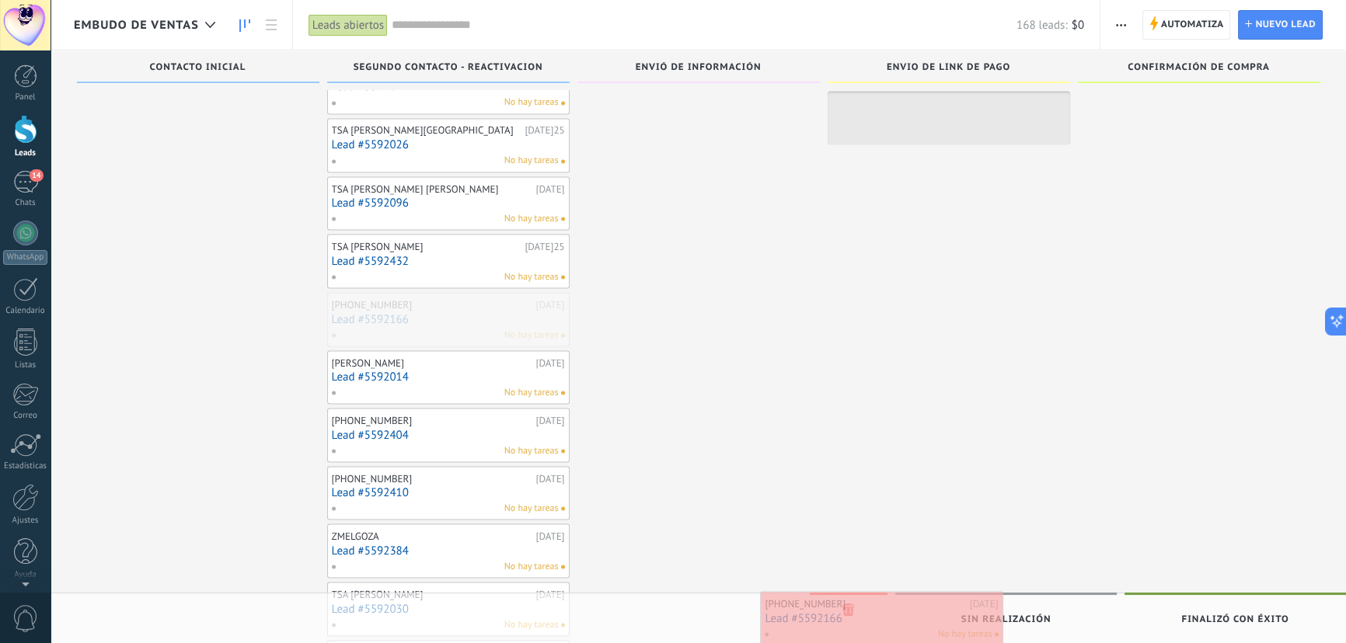
drag, startPoint x: 413, startPoint y: 311, endPoint x: 847, endPoint y: 615, distance: 529.9
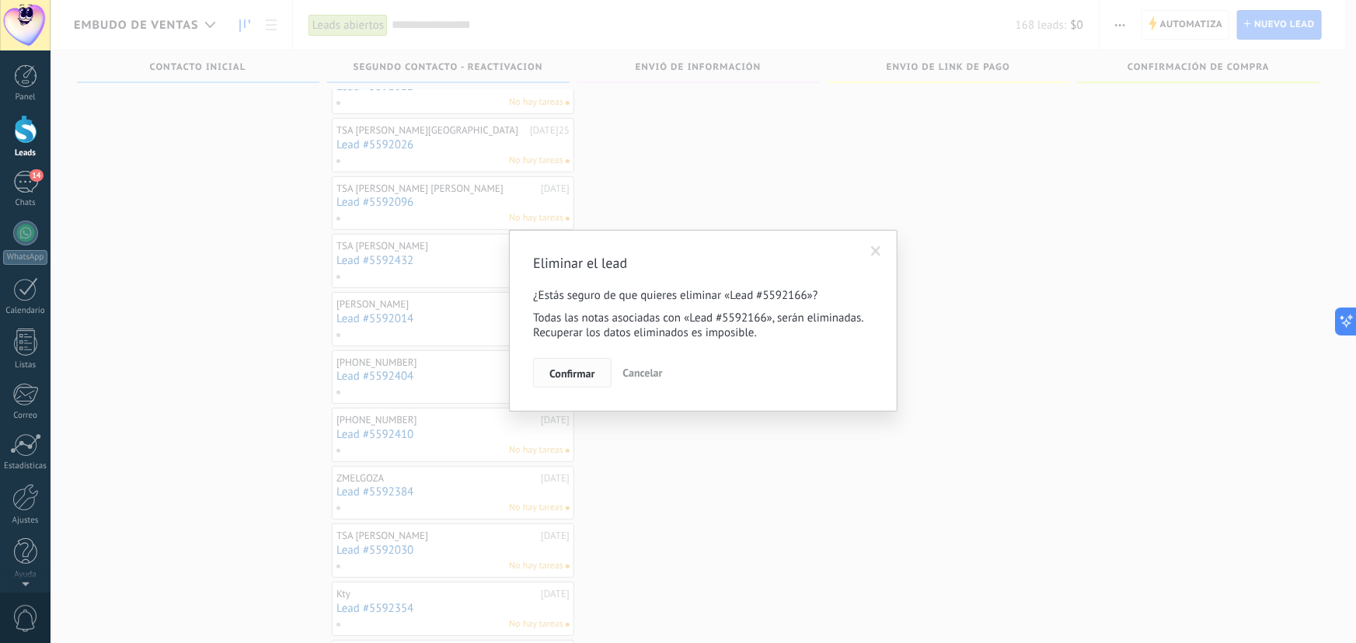
click at [564, 371] on span "Confirmar" at bounding box center [571, 373] width 45 height 11
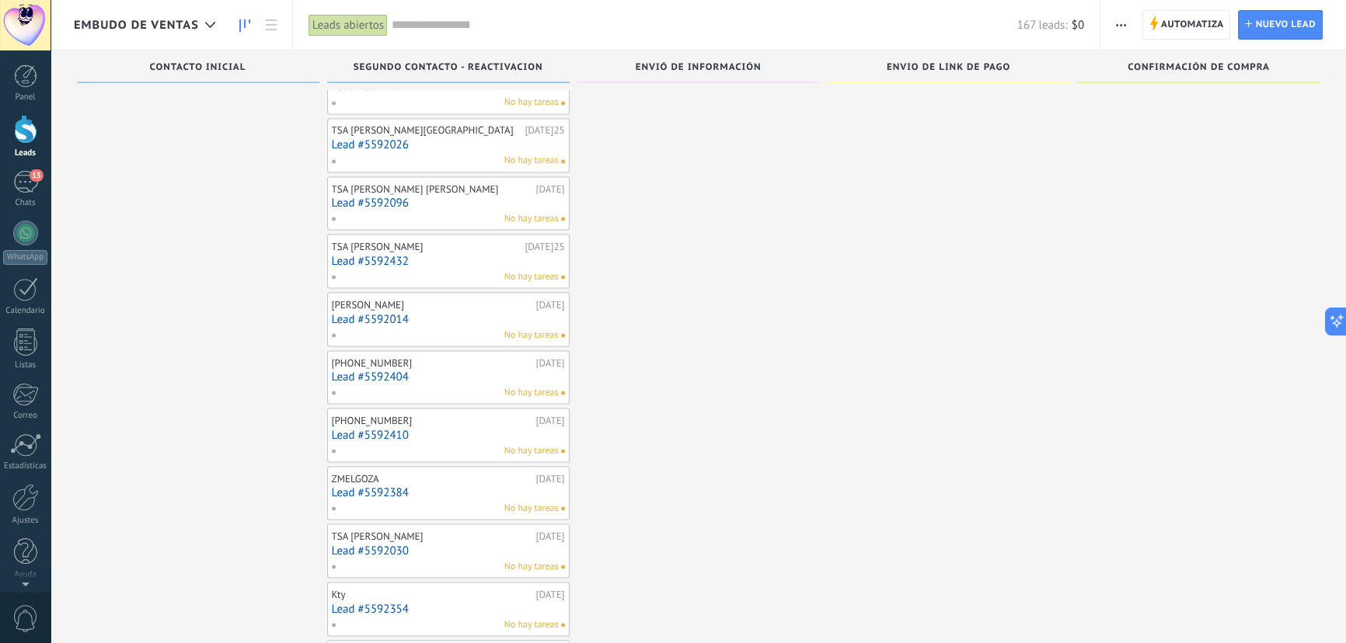
click at [396, 312] on link "Lead #5592014" at bounding box center [448, 318] width 233 height 13
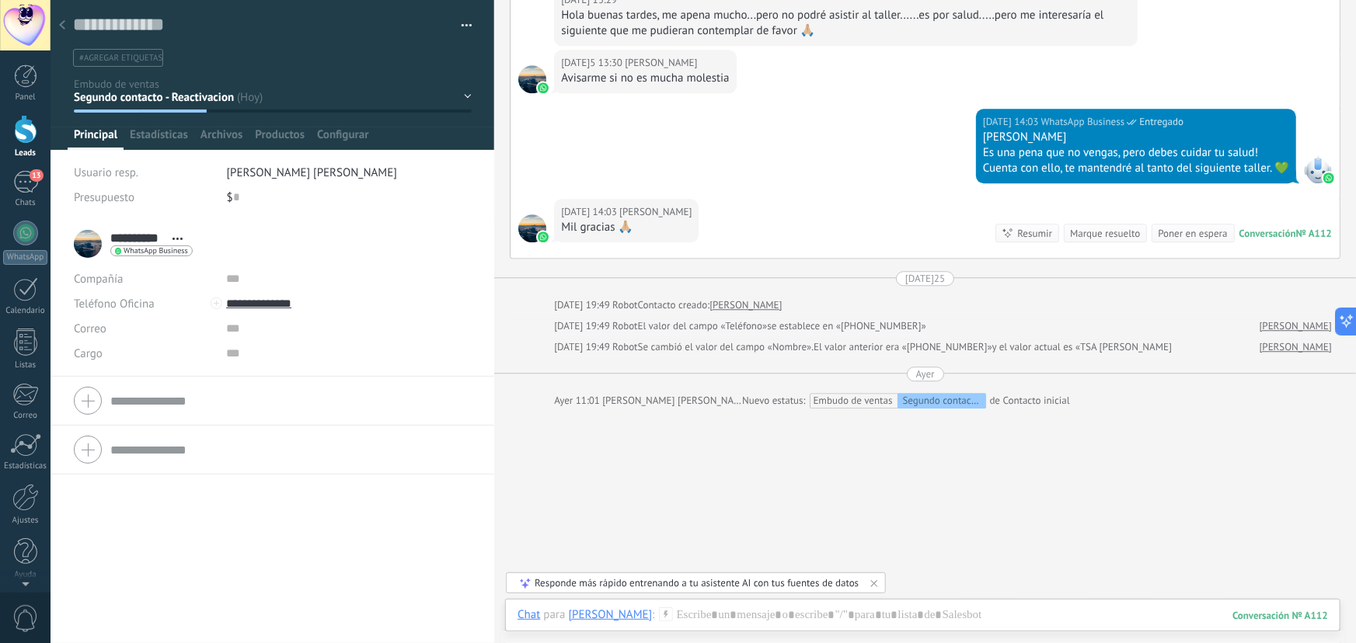
scroll to position [1889, 0]
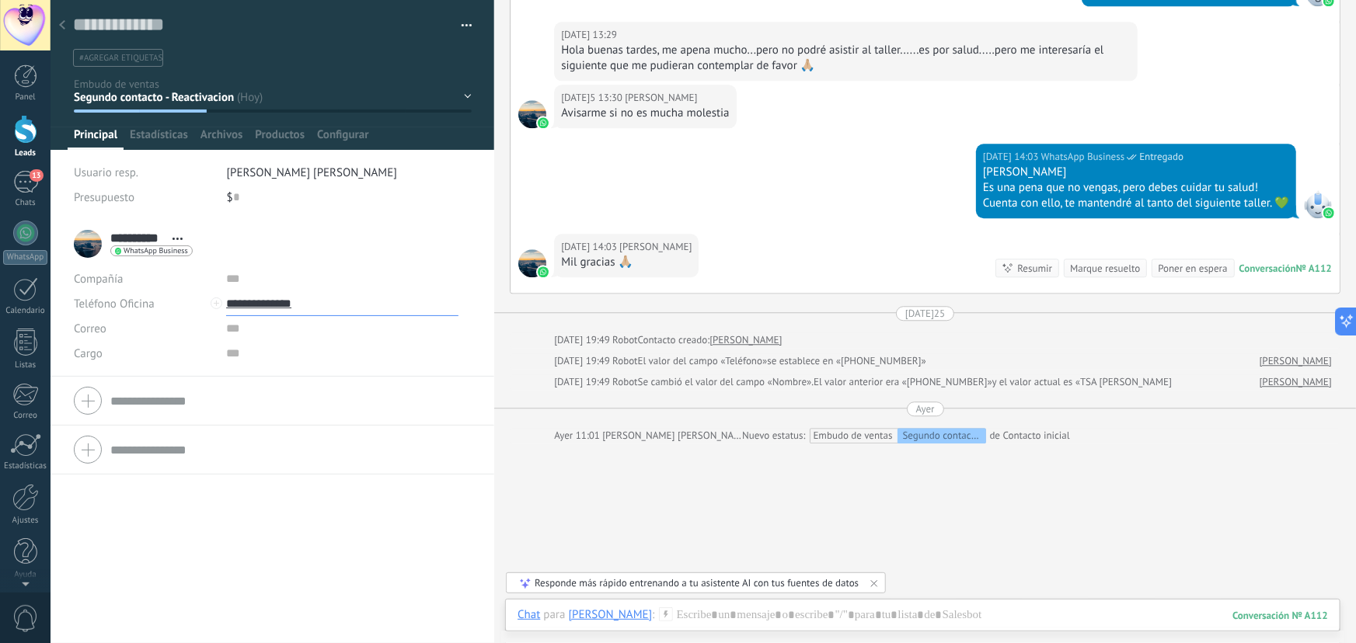
drag, startPoint x: 321, startPoint y: 304, endPoint x: 250, endPoint y: 305, distance: 70.7
click at [250, 305] on input "**********" at bounding box center [342, 303] width 232 height 25
click at [274, 382] on div "Copiar" at bounding box center [324, 383] width 195 height 26
click at [0, 0] on div "Contacto inicial Segundo contacto - Reactivacion Envió de información Envio de …" at bounding box center [0, 0] width 0 height 0
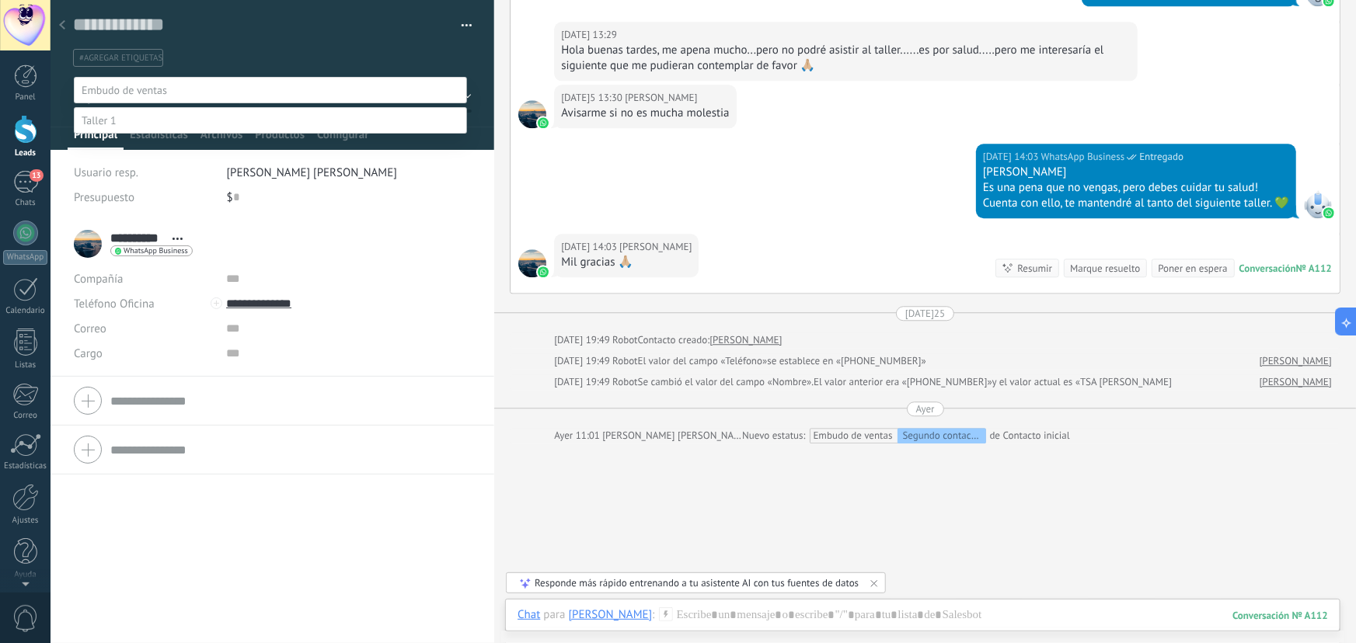
click at [0, 0] on label "Envió de información" at bounding box center [0, 0] width 0 height 0
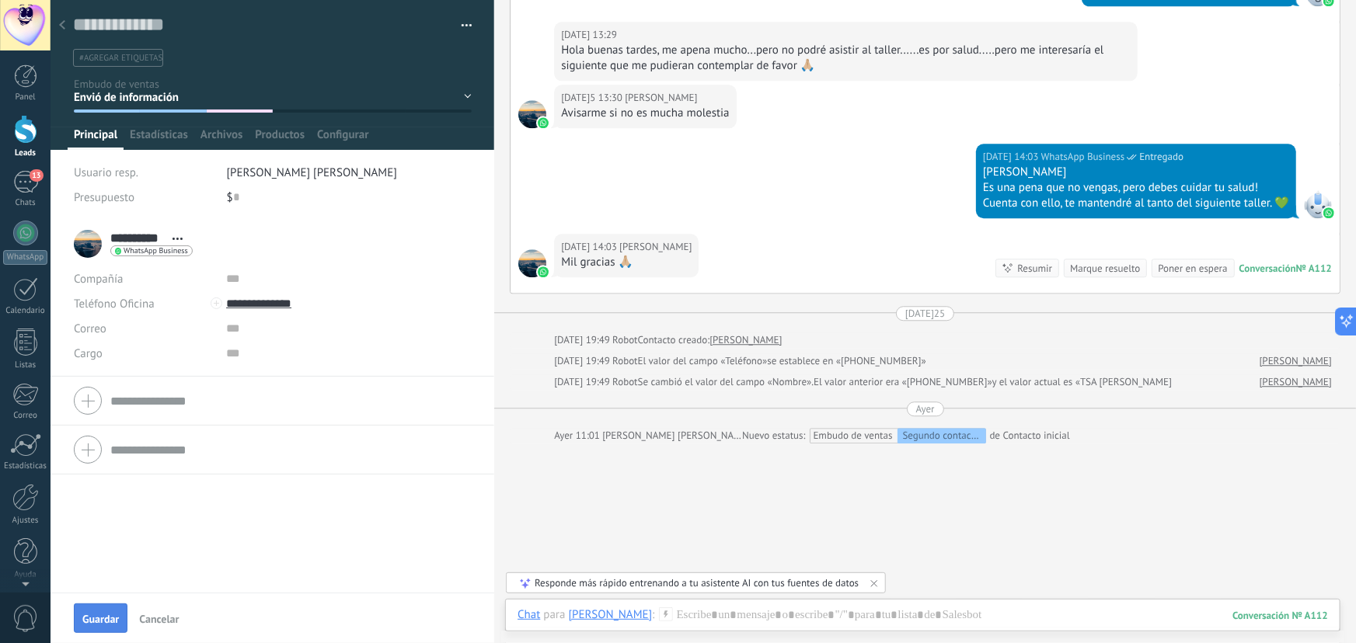
click at [108, 616] on span "Guardar" at bounding box center [100, 619] width 37 height 11
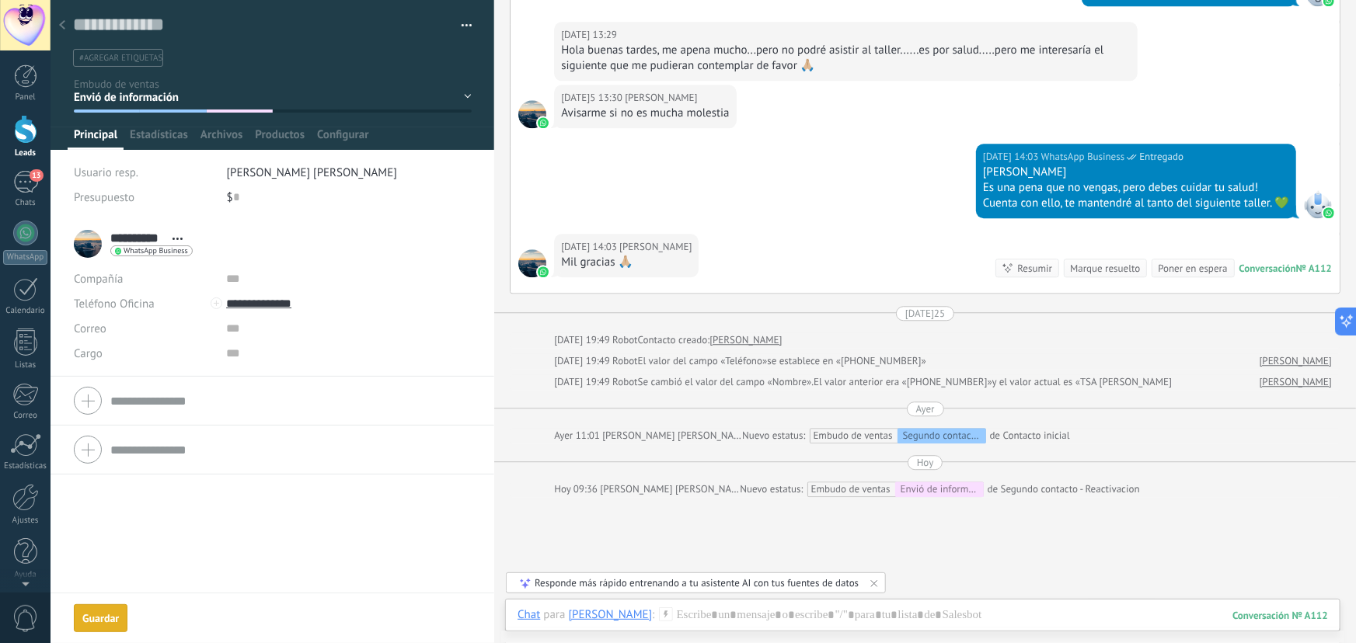
scroll to position [1943, 0]
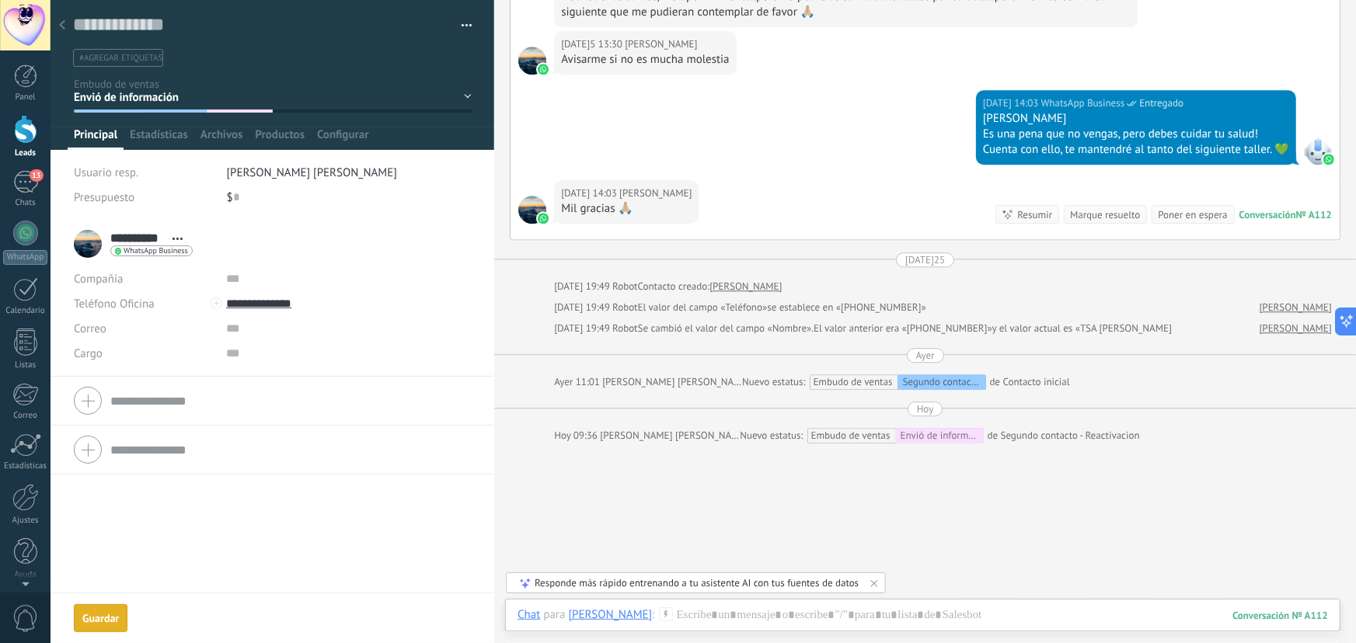
click at [58, 27] on div at bounding box center [62, 26] width 22 height 30
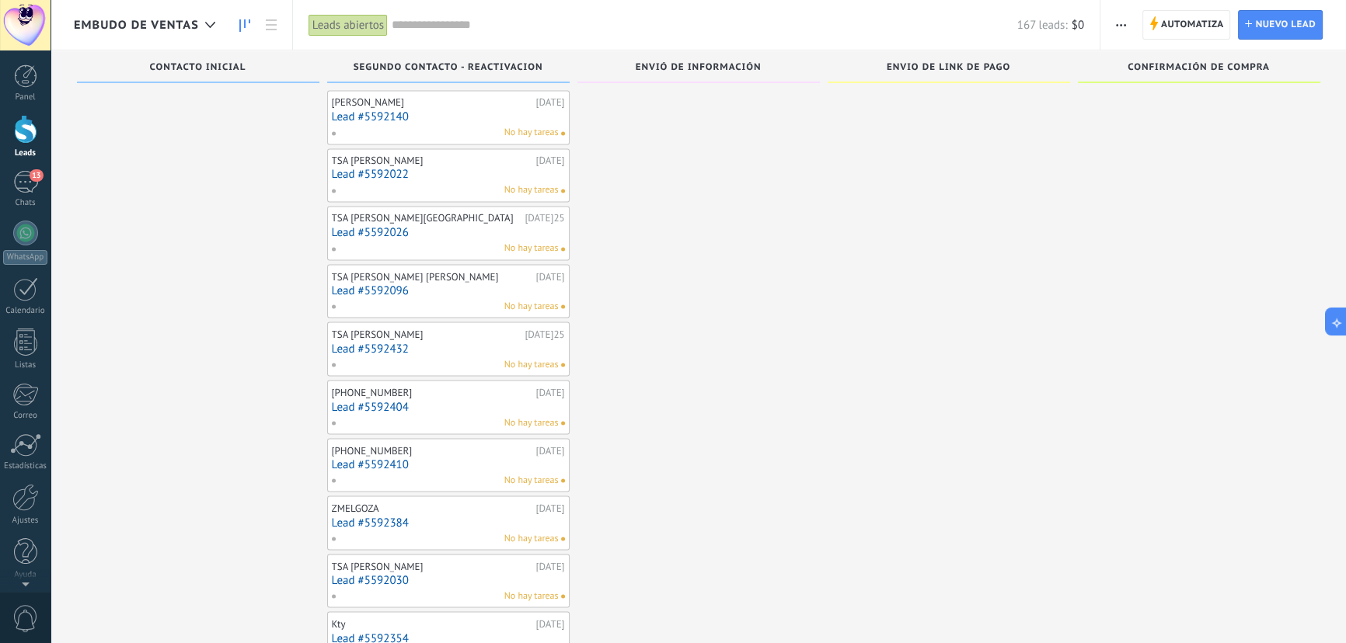
scroll to position [3457, 0]
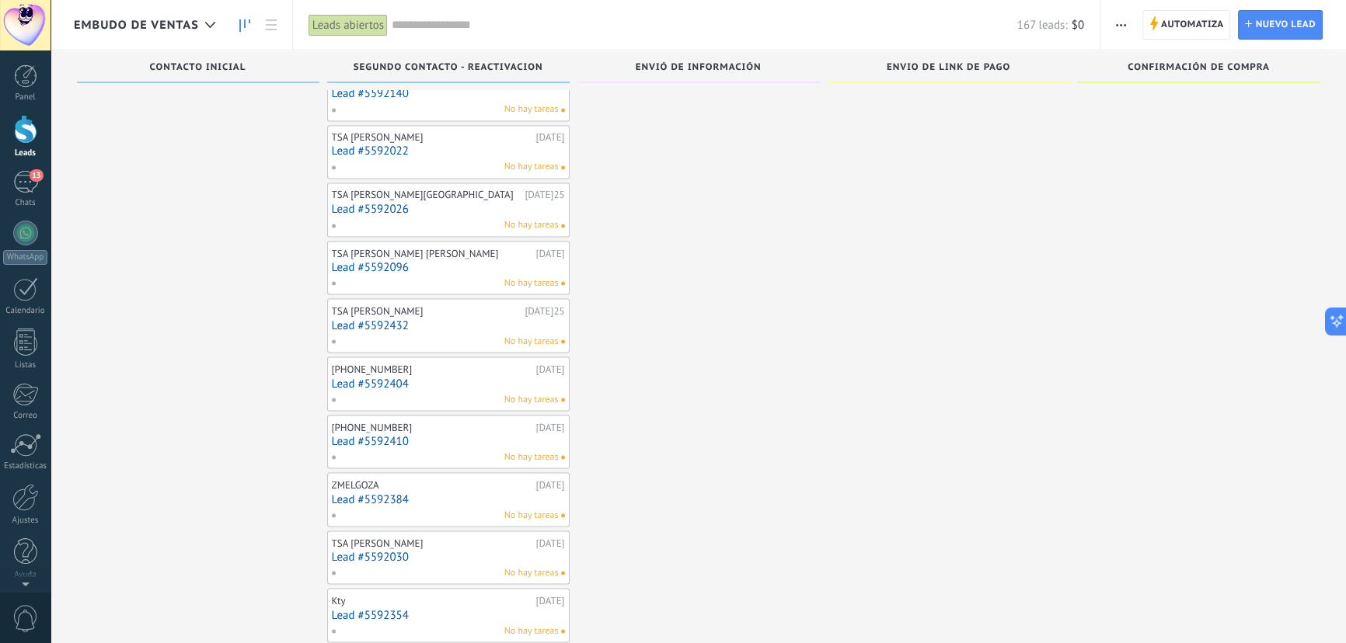
click at [385, 377] on link "Lead #5592404" at bounding box center [448, 383] width 233 height 13
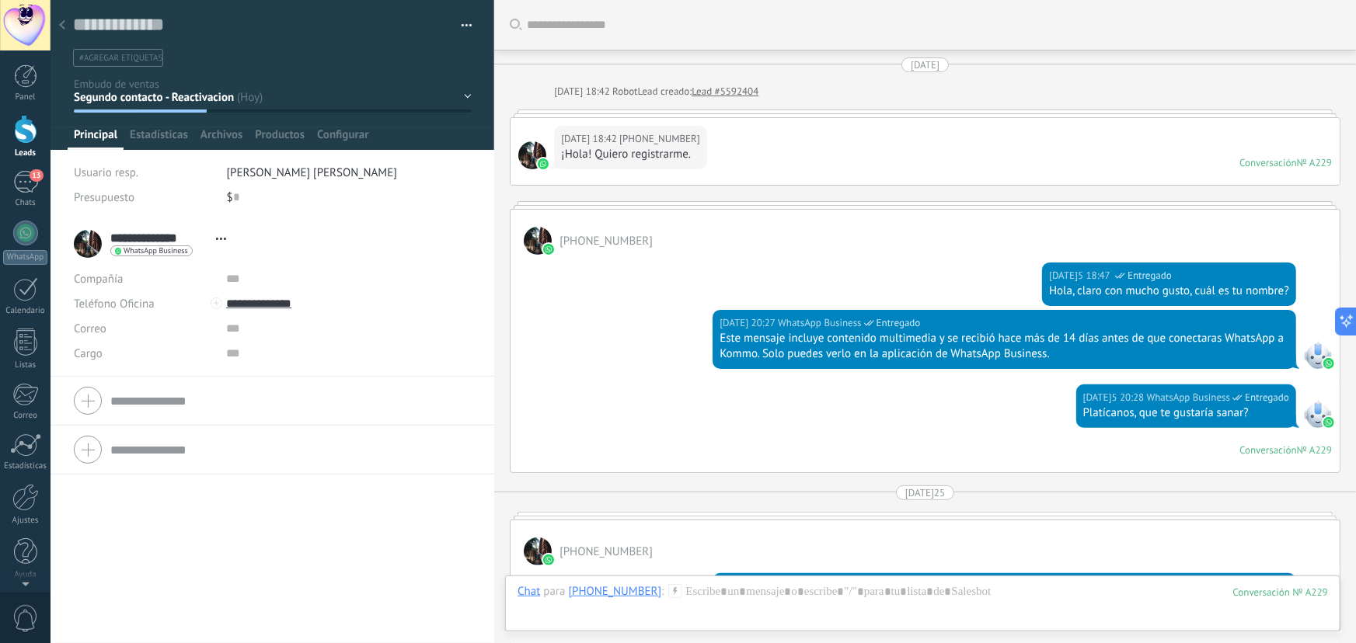
scroll to position [915, 0]
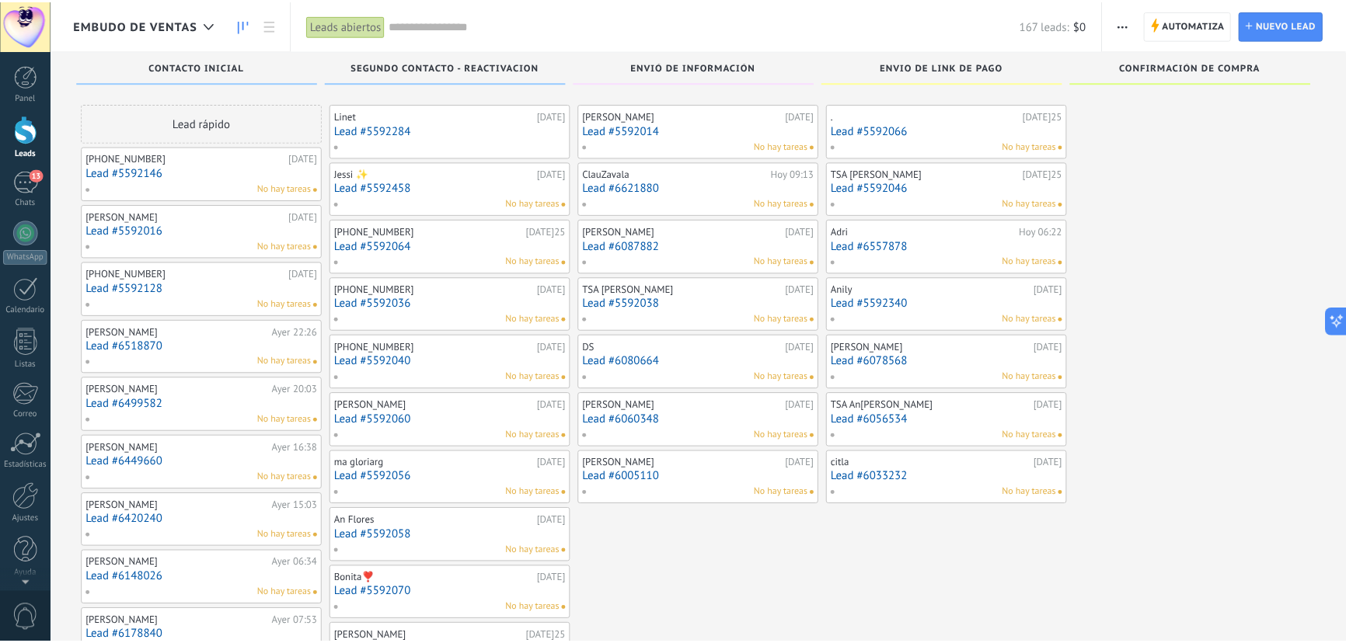
scroll to position [3457, 0]
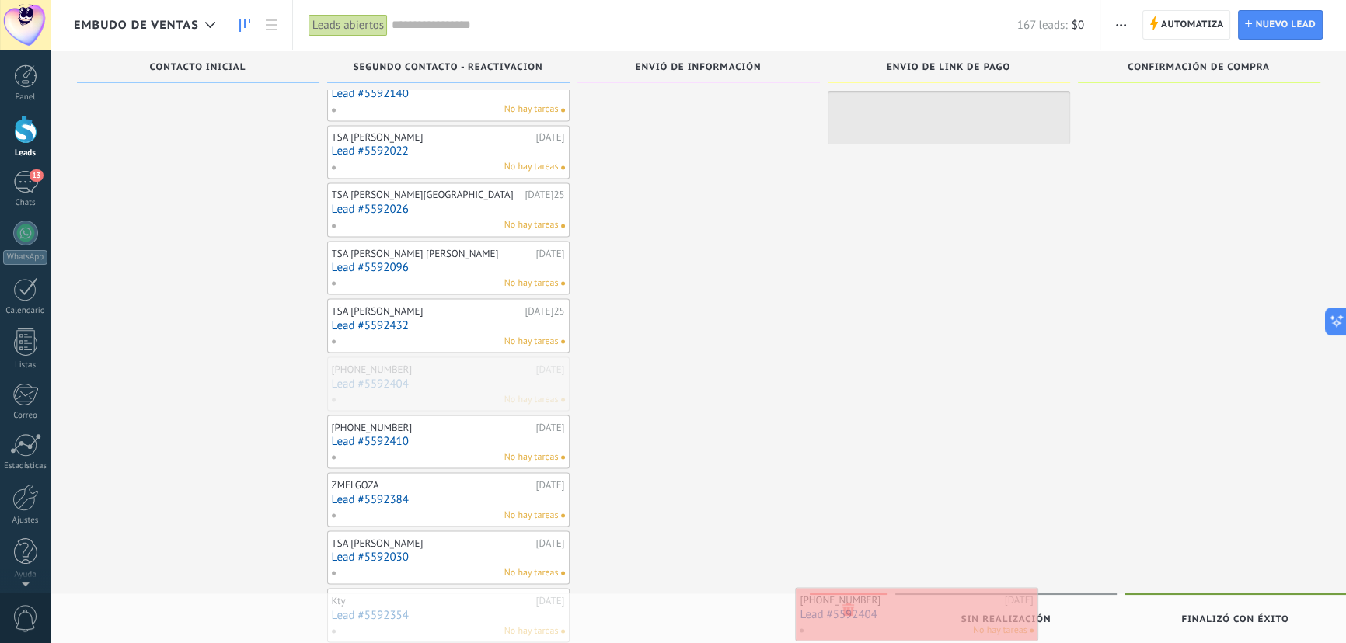
drag, startPoint x: 389, startPoint y: 383, endPoint x: 857, endPoint y: 624, distance: 526.9
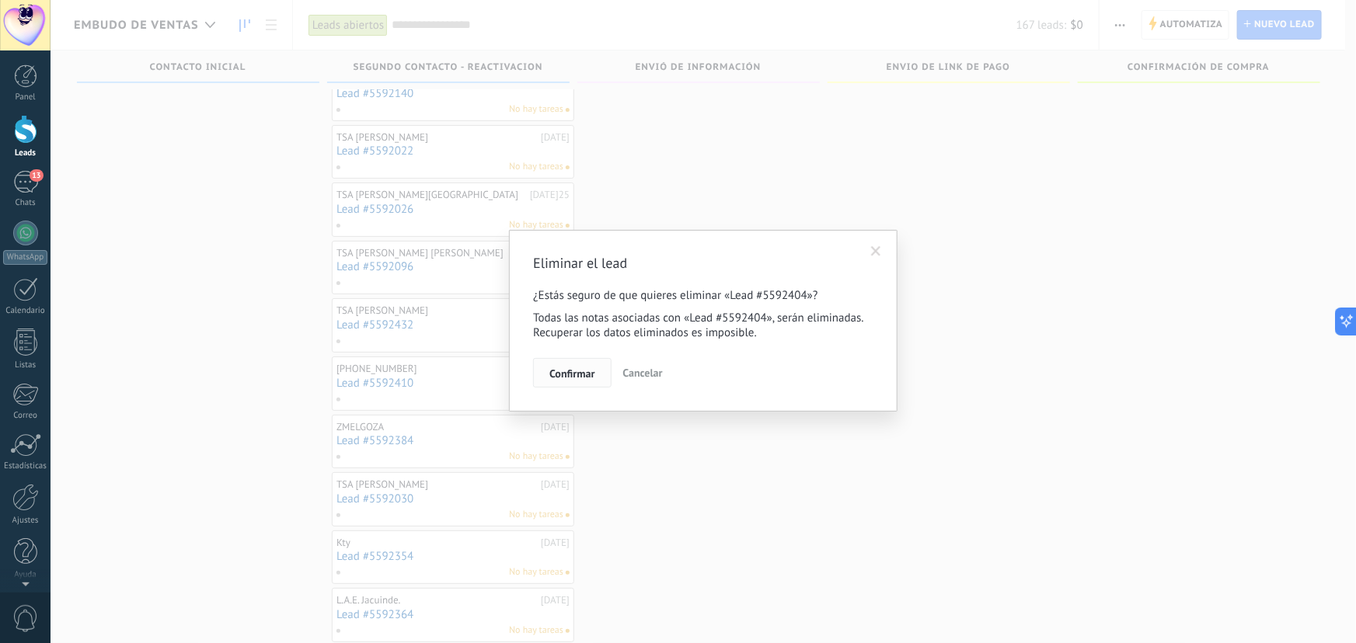
click at [574, 382] on button "Confirmar" at bounding box center [572, 373] width 78 height 30
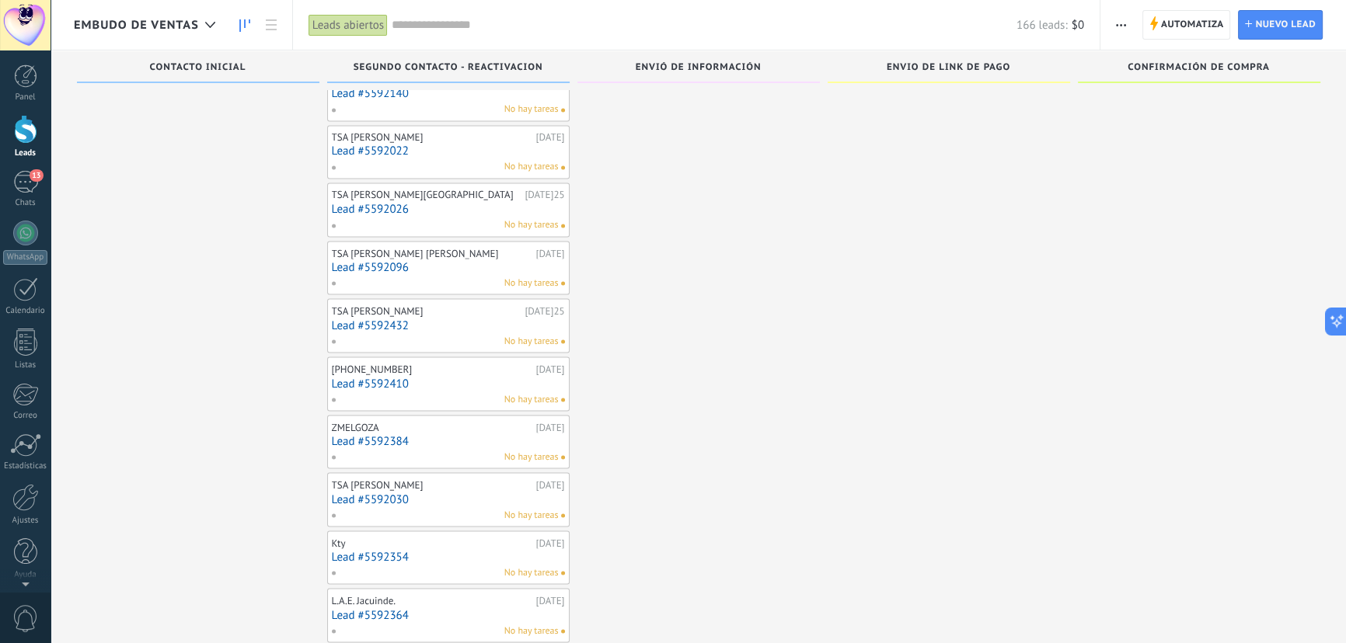
click at [383, 434] on link "Lead #5592384" at bounding box center [448, 440] width 233 height 13
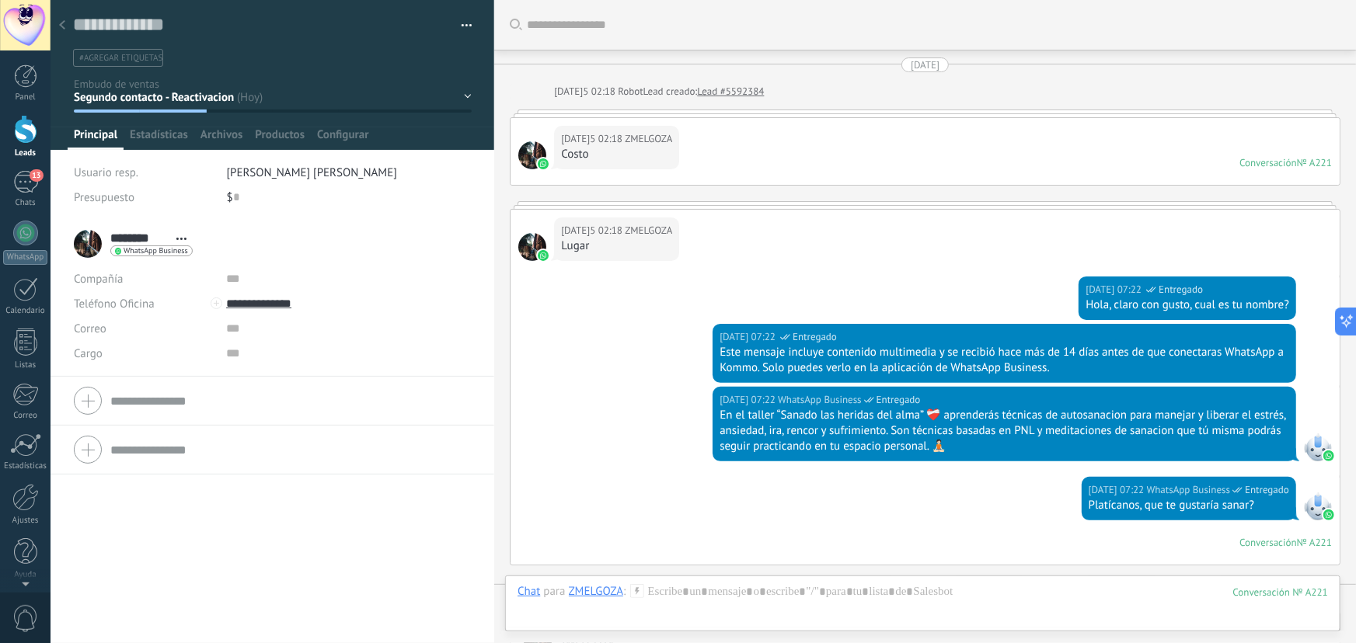
scroll to position [1007, 0]
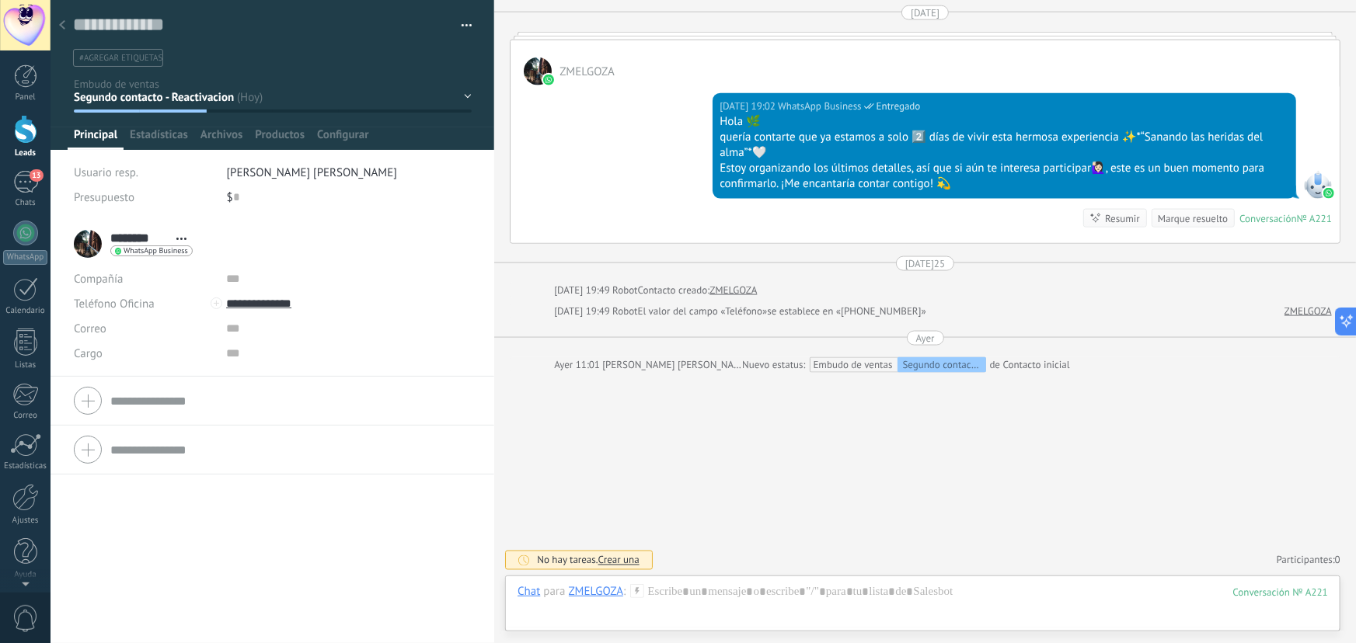
click at [62, 20] on div at bounding box center [62, 26] width 22 height 30
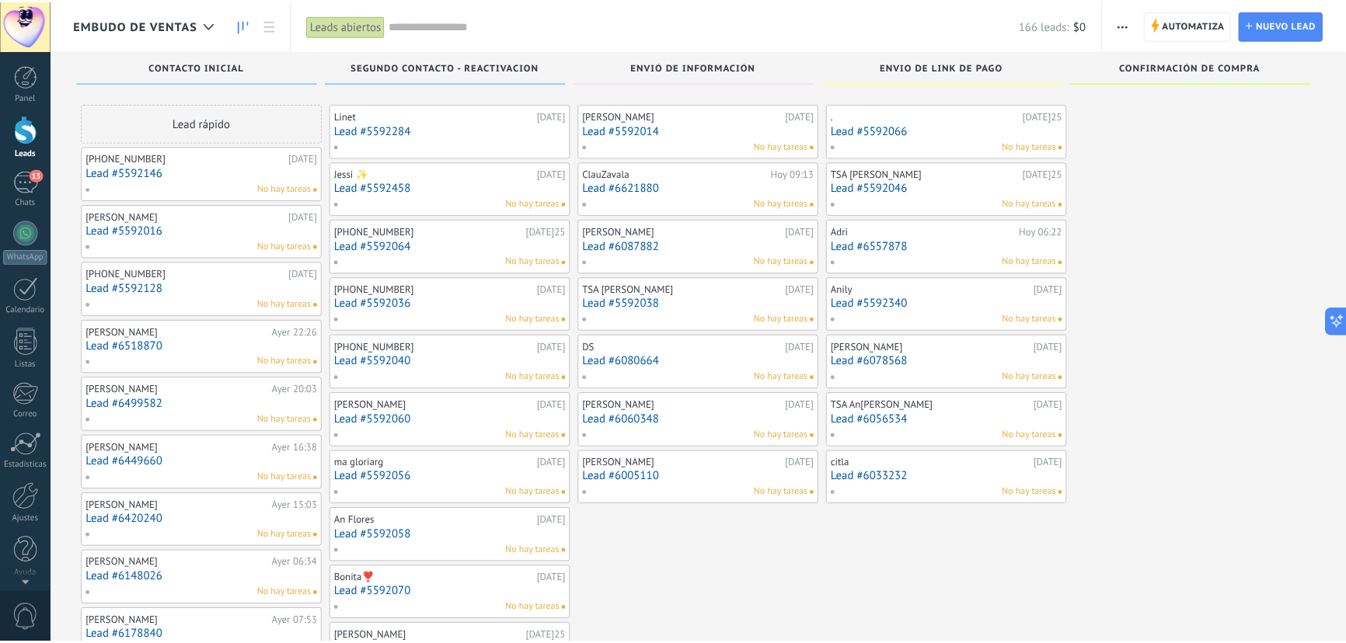
scroll to position [3457, 0]
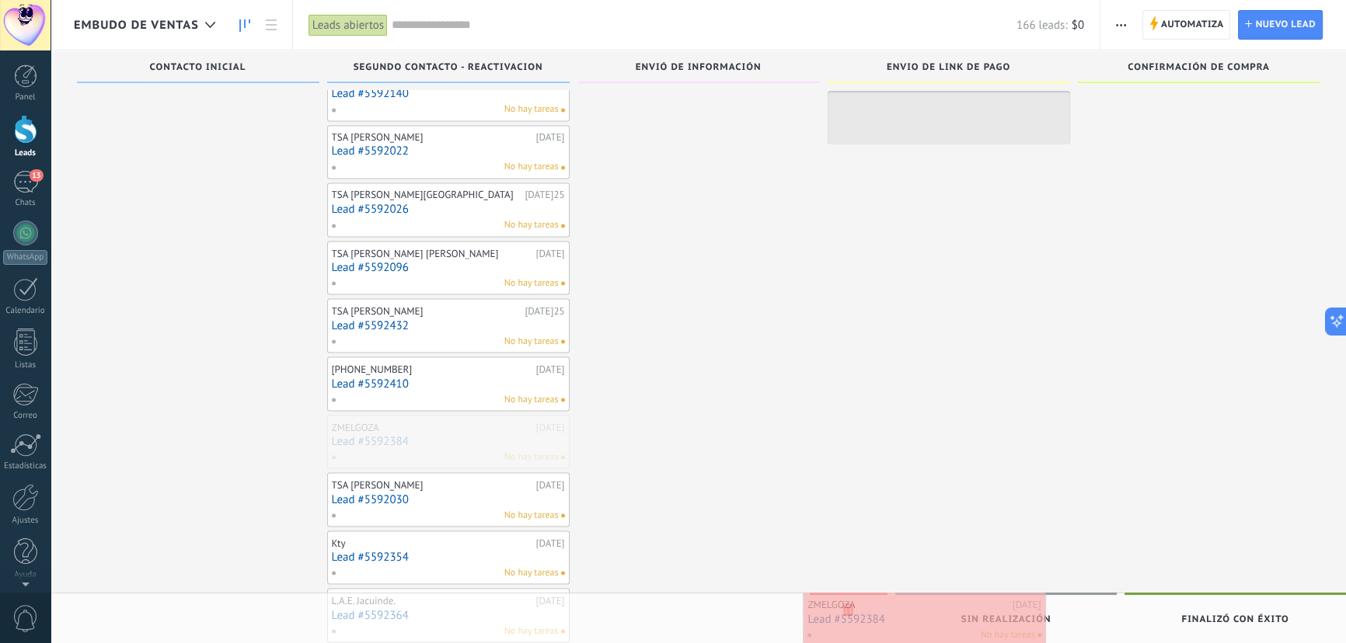
drag, startPoint x: 374, startPoint y: 430, endPoint x: 850, endPoint y: 618, distance: 512.2
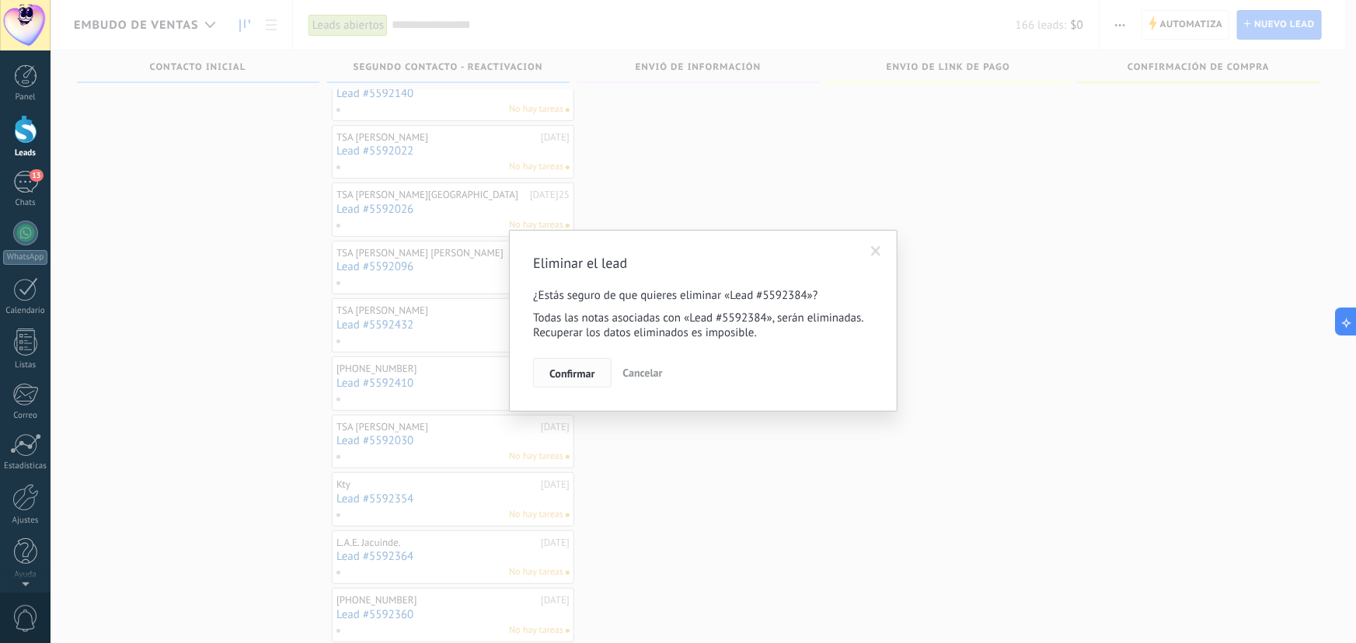
click at [567, 369] on span "Confirmar" at bounding box center [571, 373] width 45 height 11
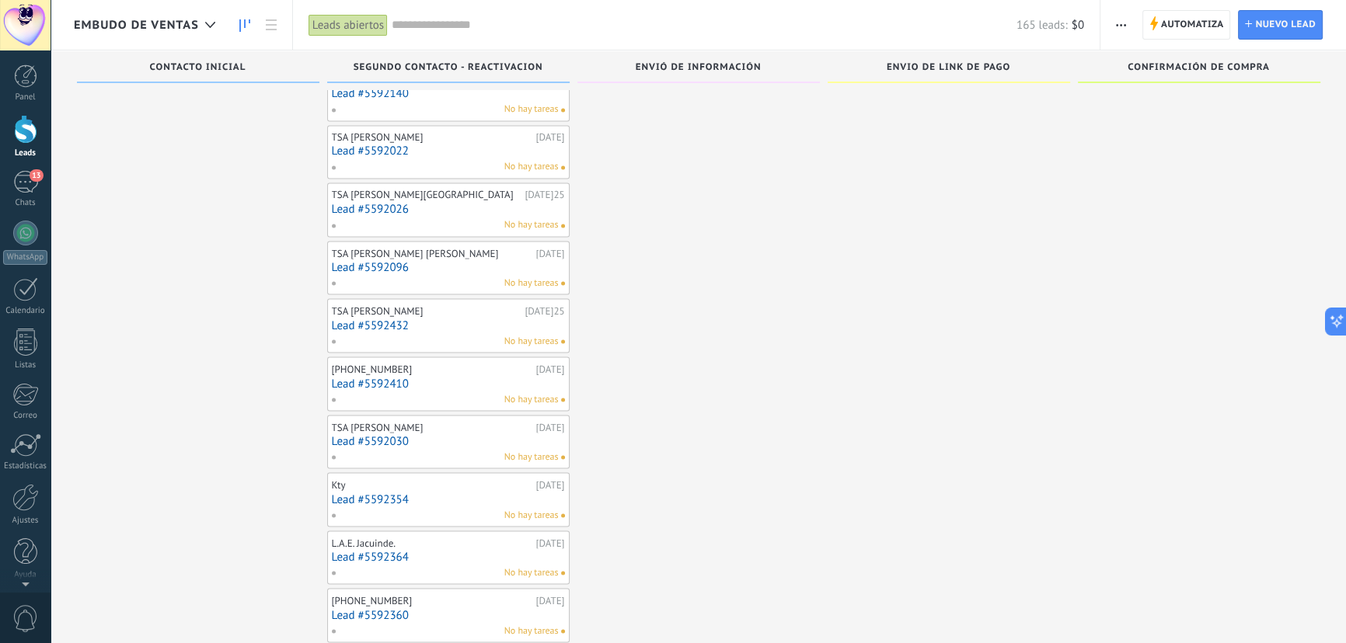
click at [364, 377] on link "Lead #5592410" at bounding box center [448, 383] width 233 height 13
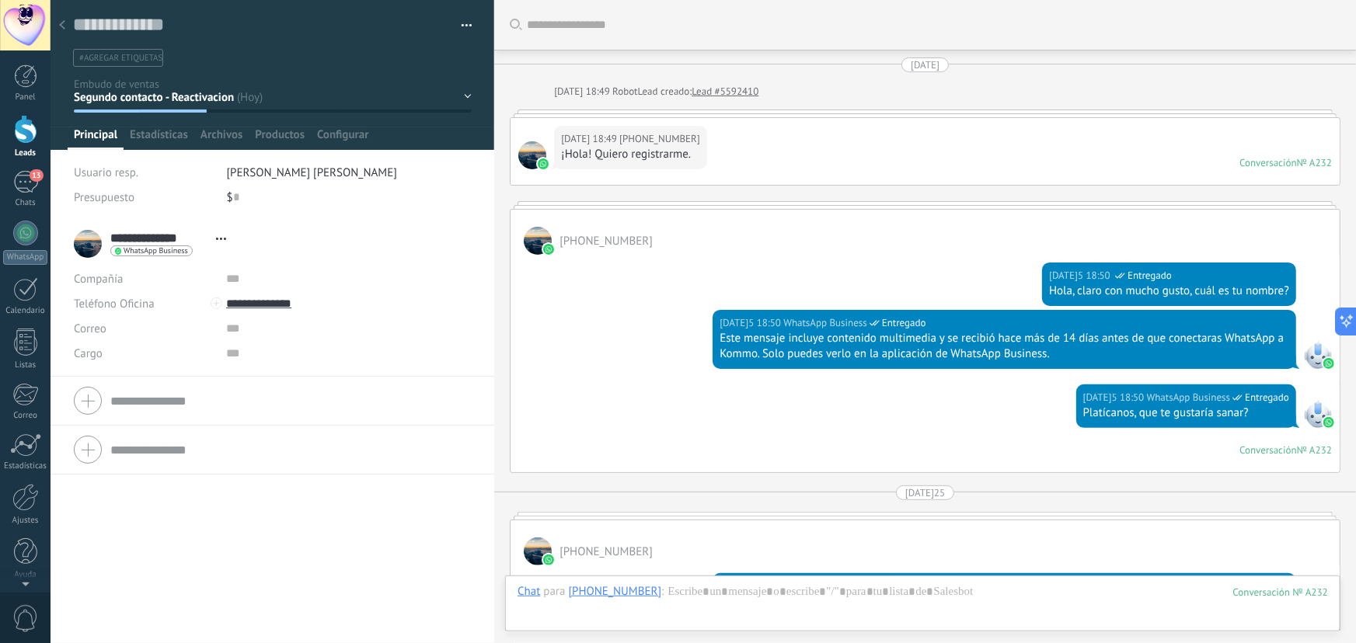
scroll to position [915, 0]
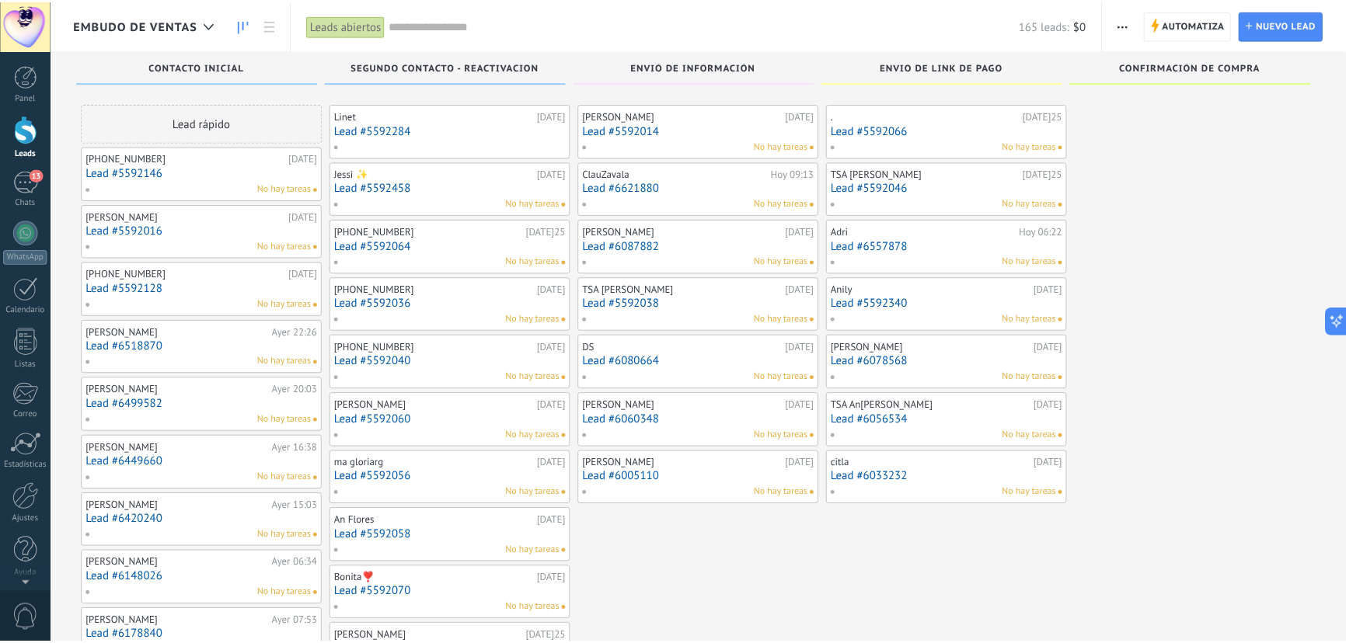
scroll to position [3457, 0]
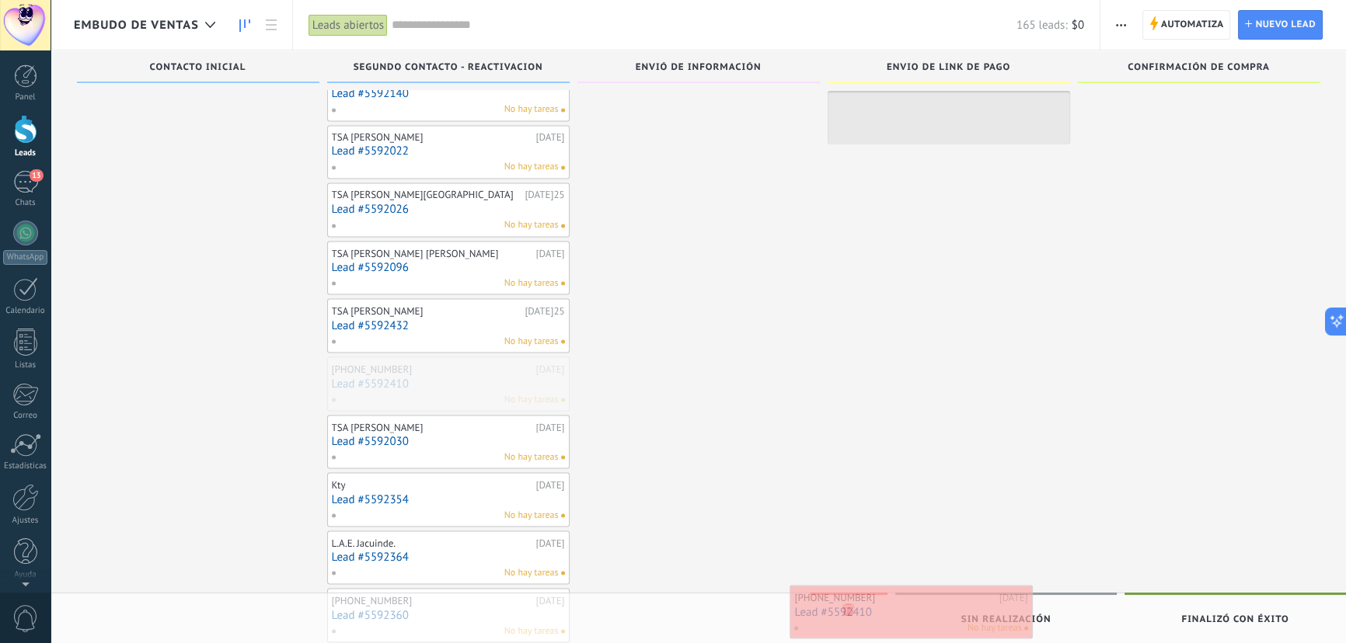
drag, startPoint x: 370, startPoint y: 376, endPoint x: 833, endPoint y: 614, distance: 520.6
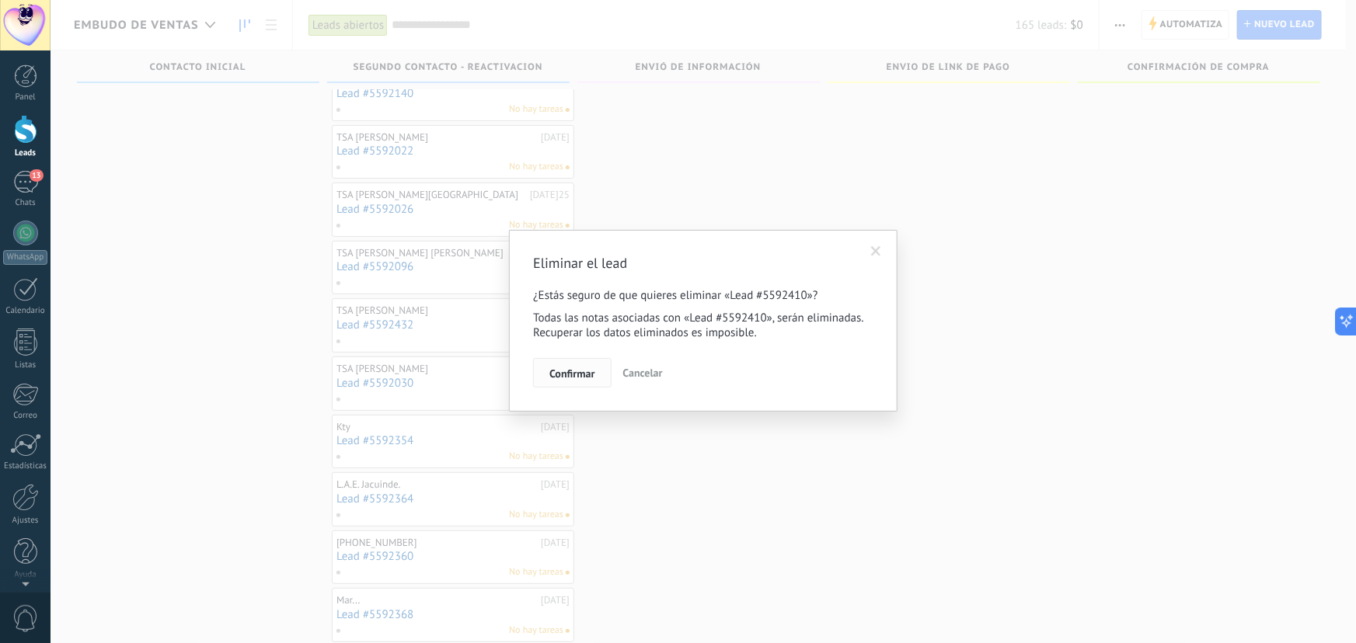
click at [563, 382] on button "Confirmar" at bounding box center [572, 373] width 78 height 30
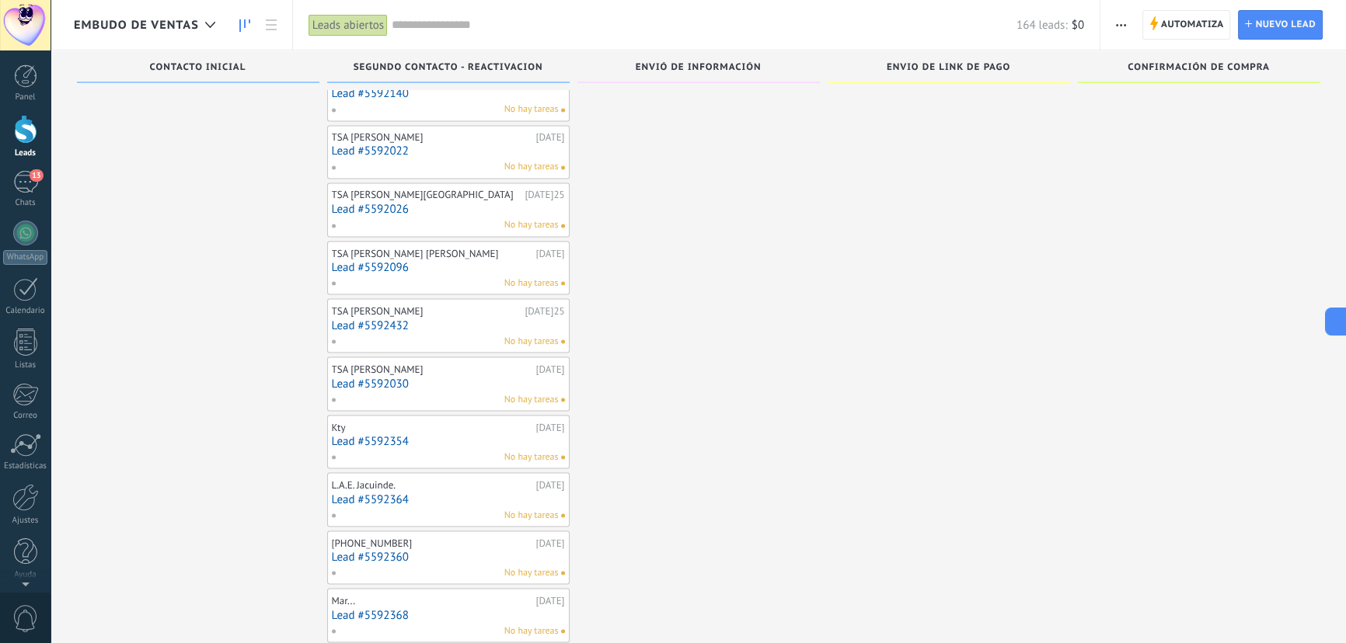
click at [378, 377] on link "Lead #5592030" at bounding box center [448, 383] width 233 height 13
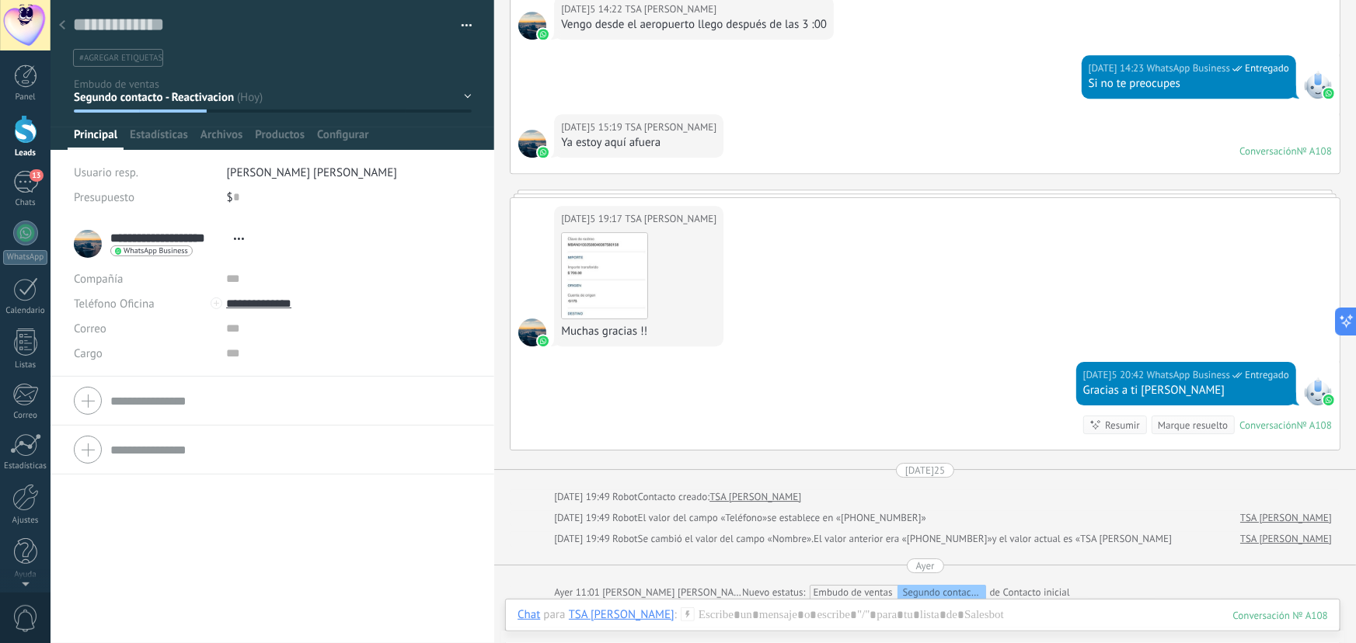
scroll to position [2492, 0]
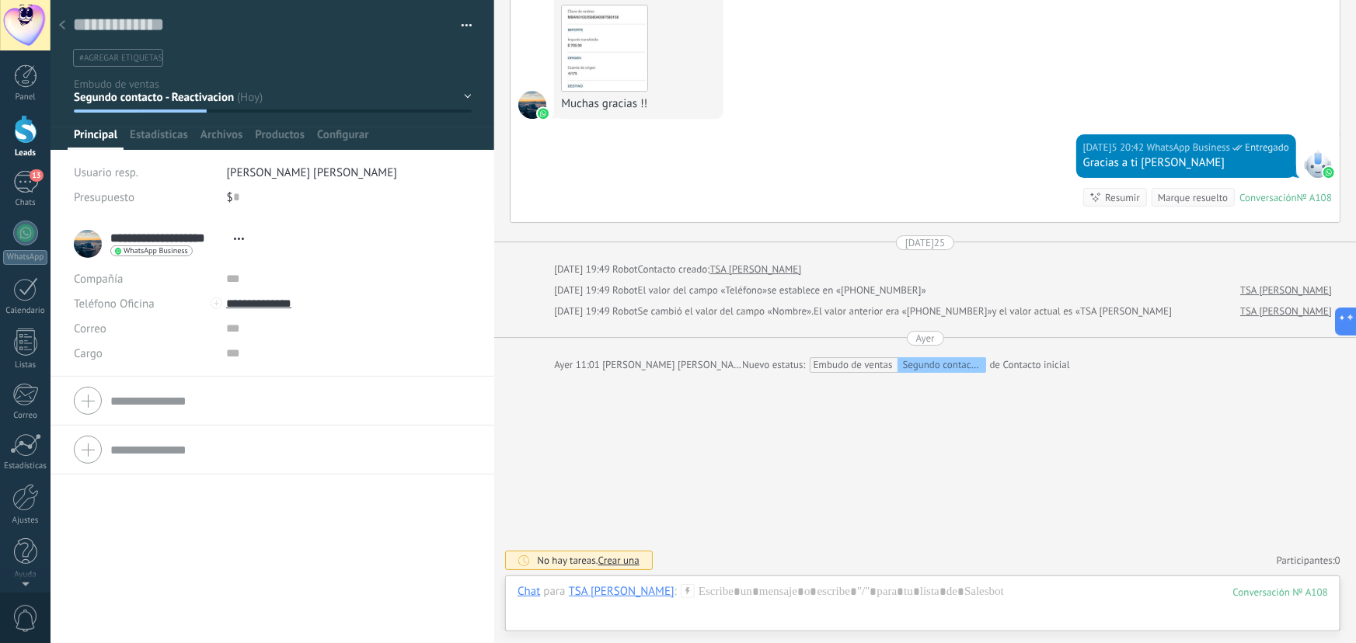
click at [0, 0] on div "Contacto inicial Segundo contacto - Reactivacion Envió de información Envio de …" at bounding box center [0, 0] width 0 height 0
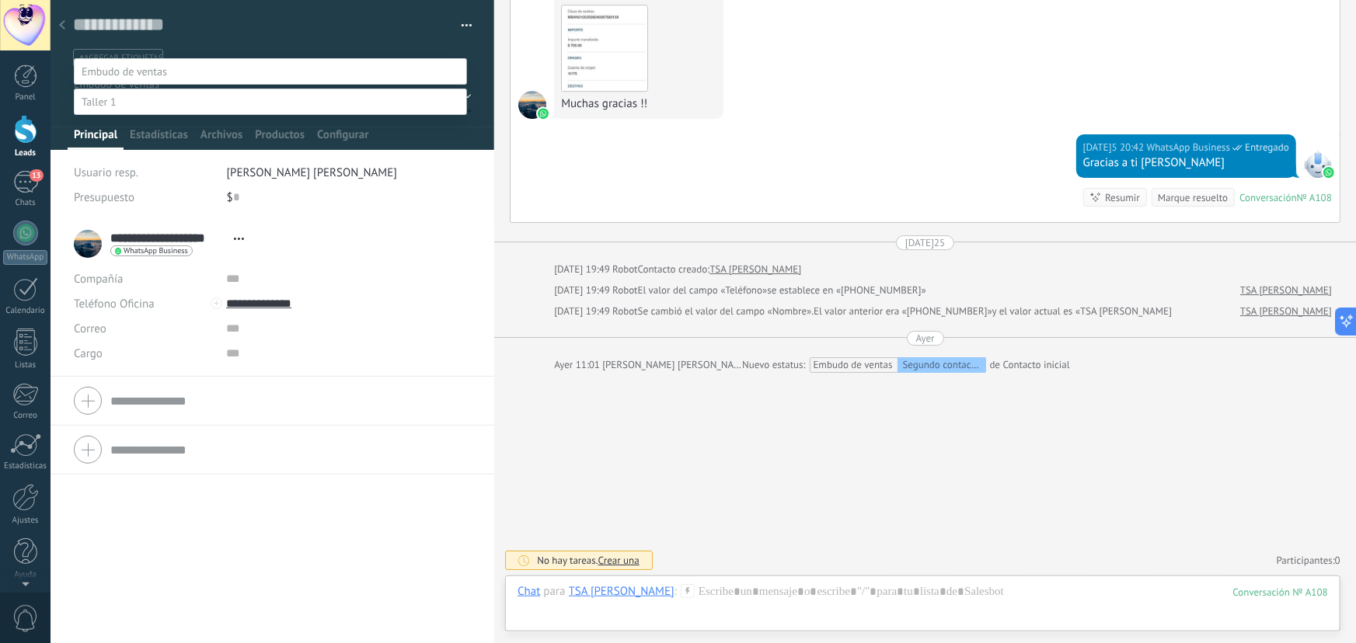
click at [153, 99] on label at bounding box center [270, 102] width 393 height 26
click at [0, 0] on label "Contacto inicial" at bounding box center [0, 0] width 0 height 0
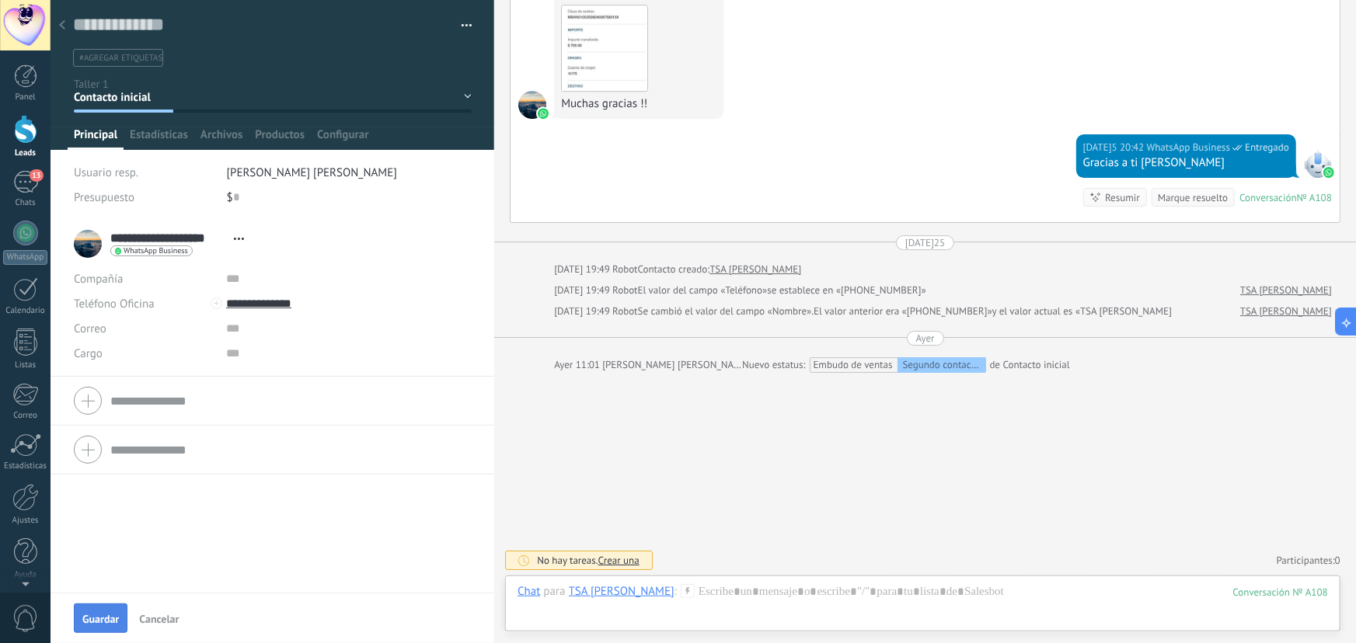
click at [107, 608] on button "Guardar" at bounding box center [101, 619] width 54 height 30
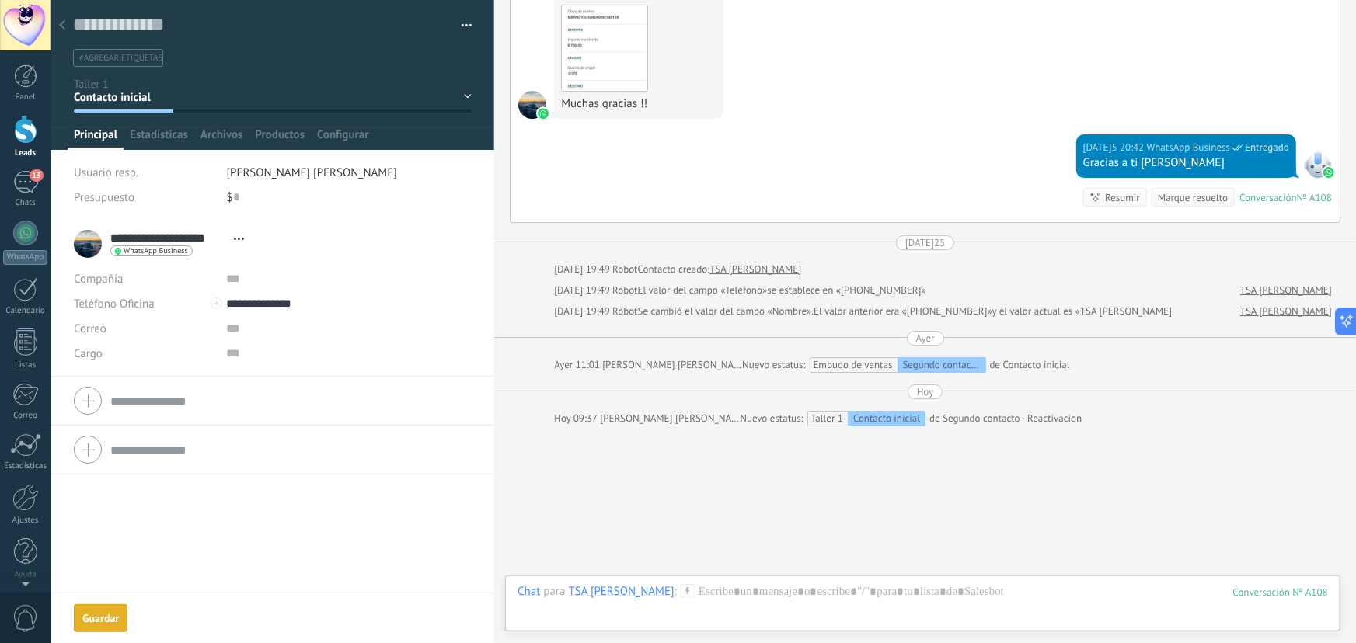
scroll to position [2546, 0]
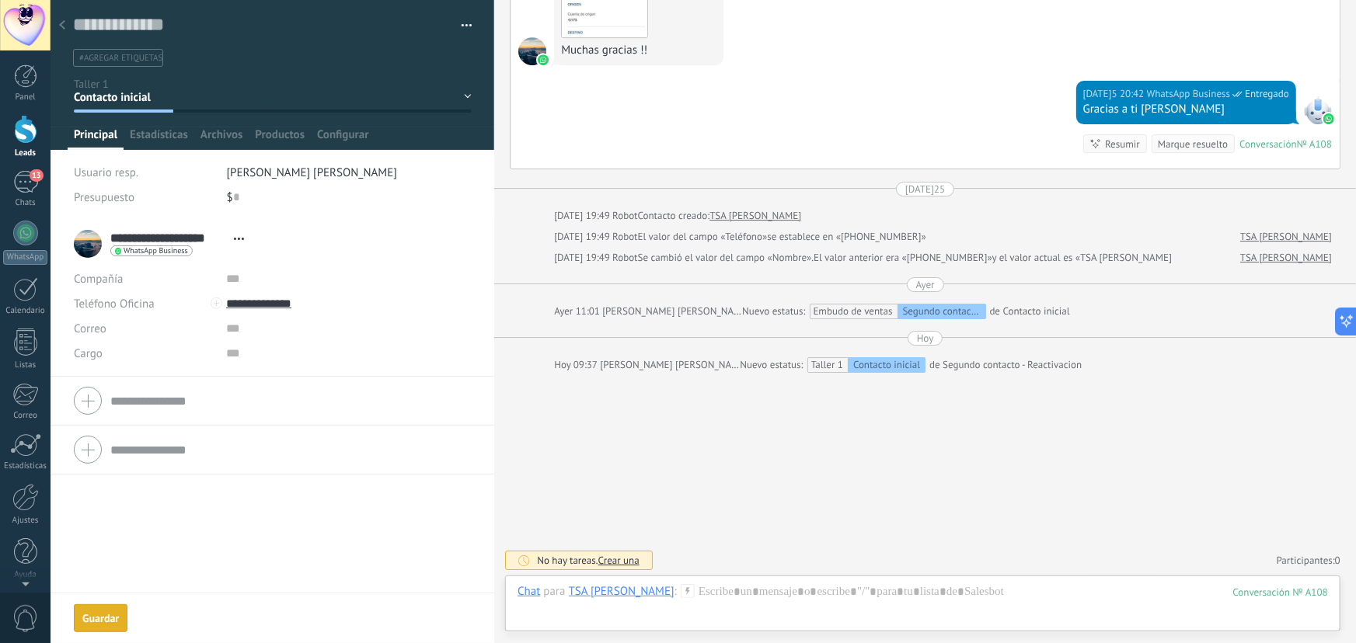
click at [62, 26] on icon at bounding box center [62, 24] width 6 height 9
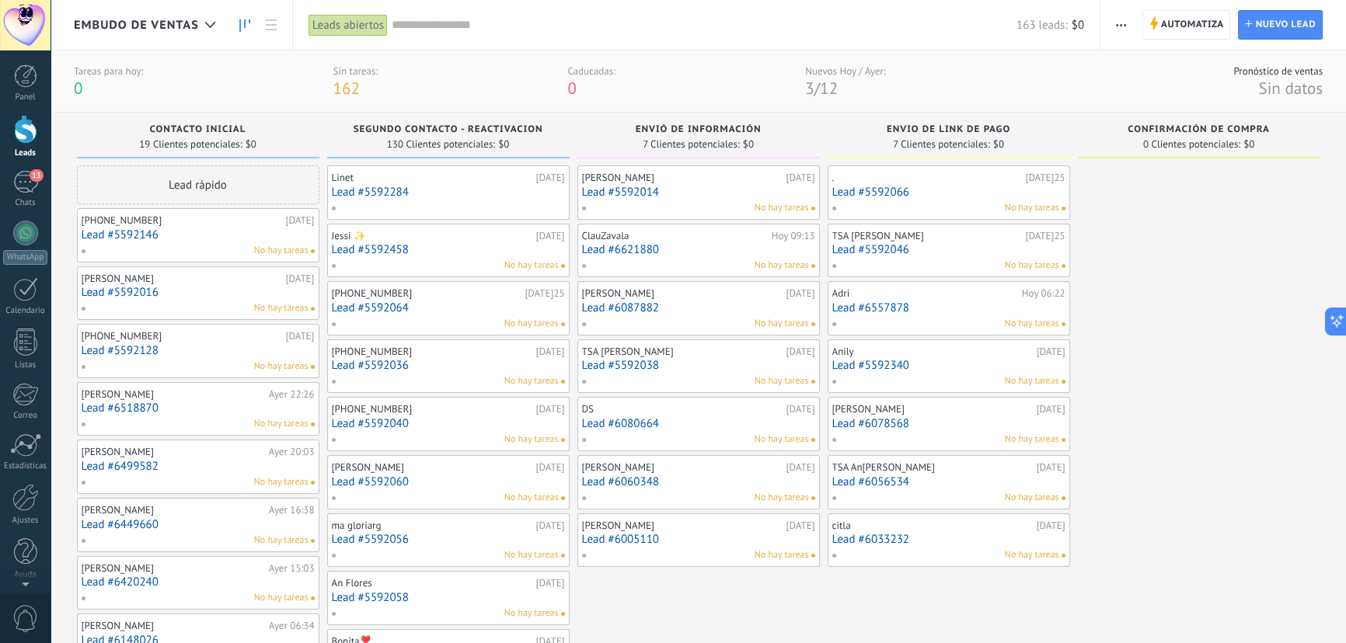
click at [145, 241] on link "Lead #5592146" at bounding box center [198, 234] width 233 height 13
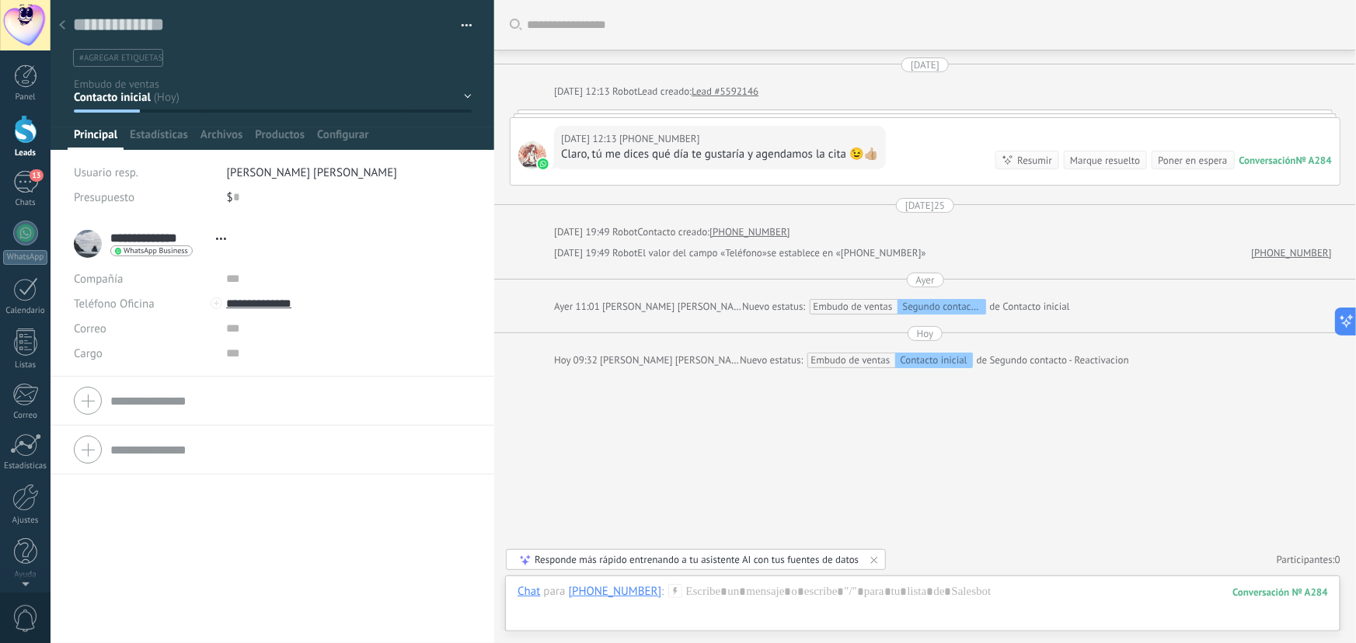
click at [53, 23] on div at bounding box center [62, 26] width 22 height 30
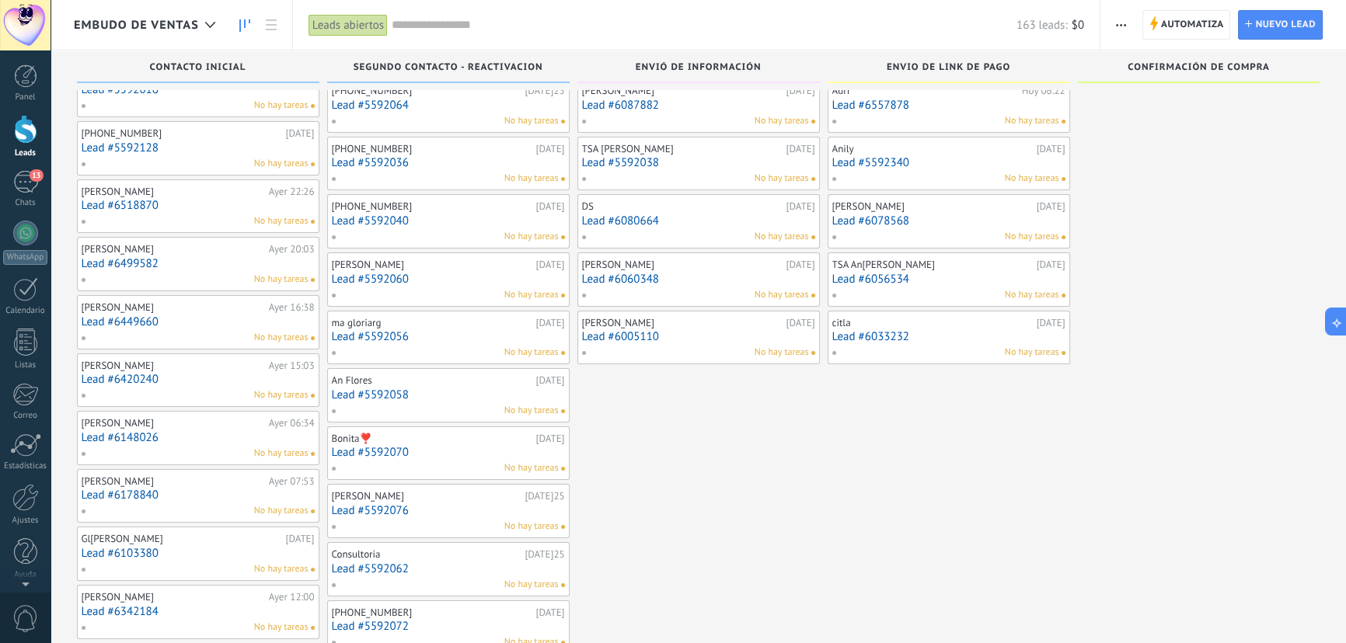
scroll to position [78, 0]
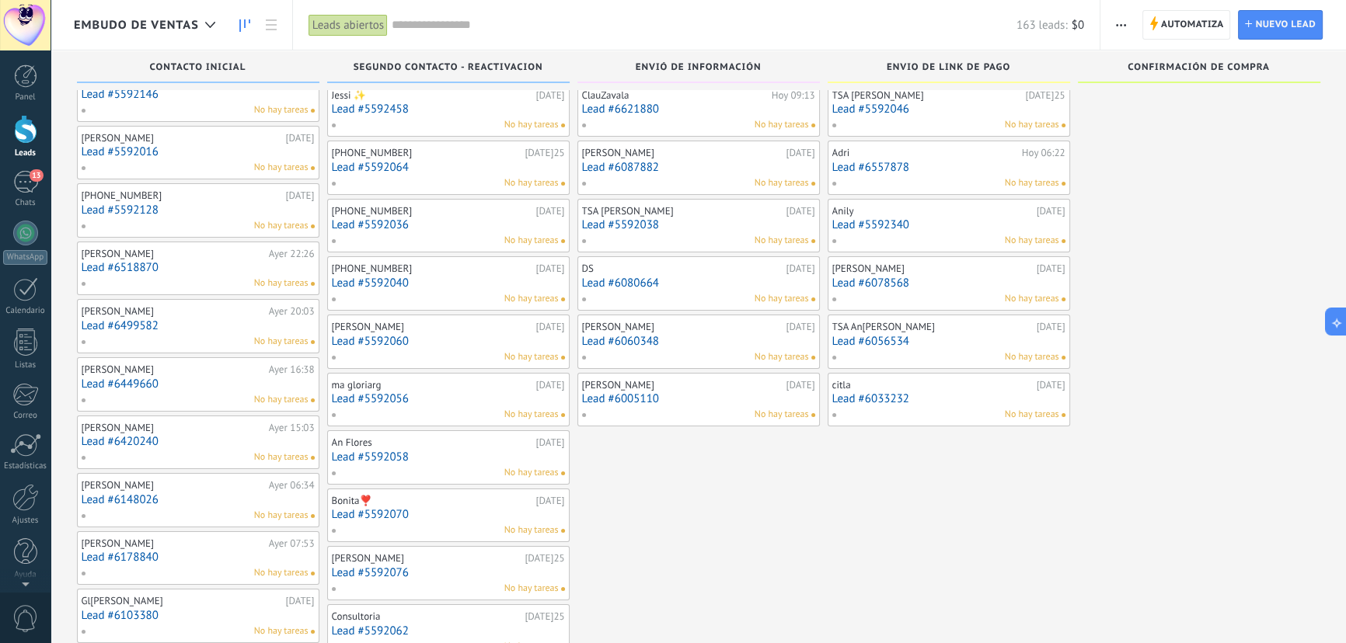
click at [133, 271] on link "Lead #6518870" at bounding box center [198, 267] width 233 height 13
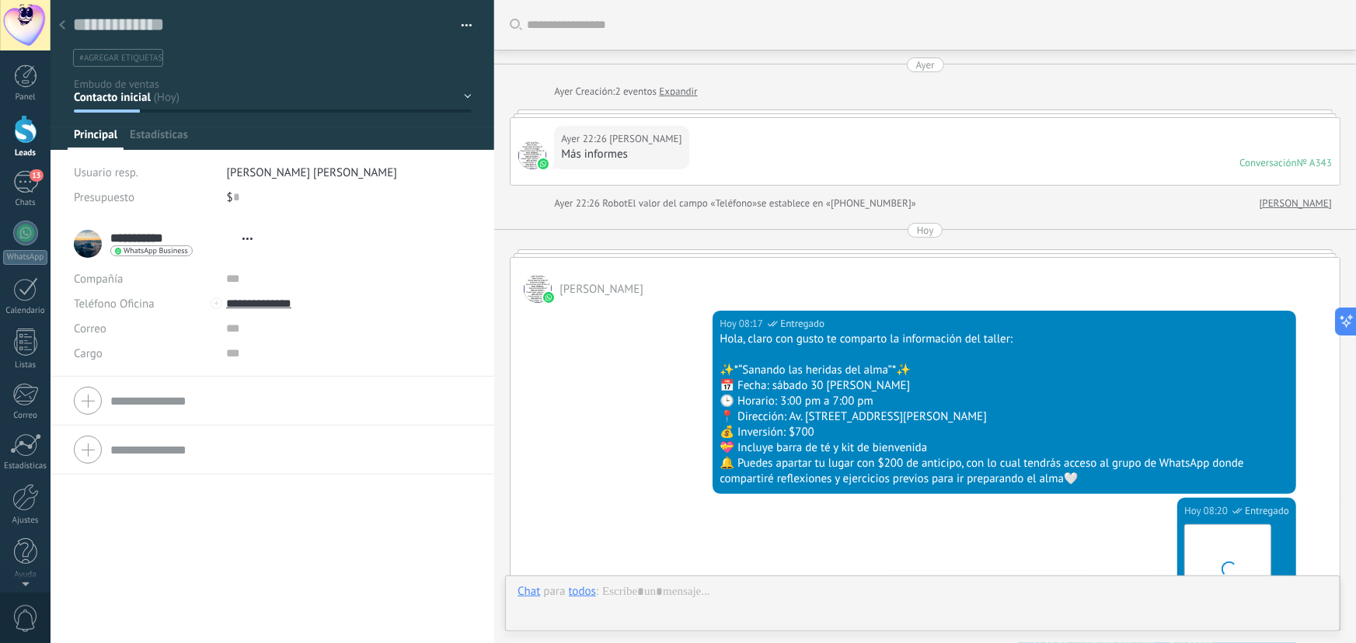
type textarea "**********"
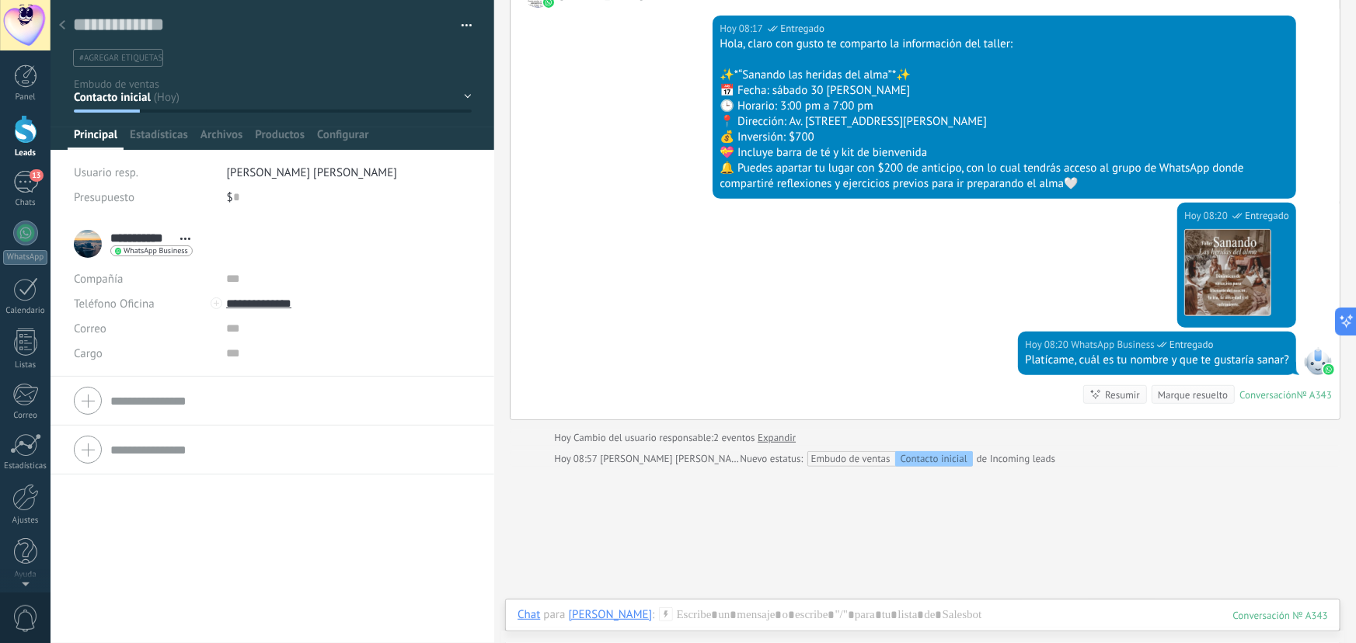
scroll to position [389, 0]
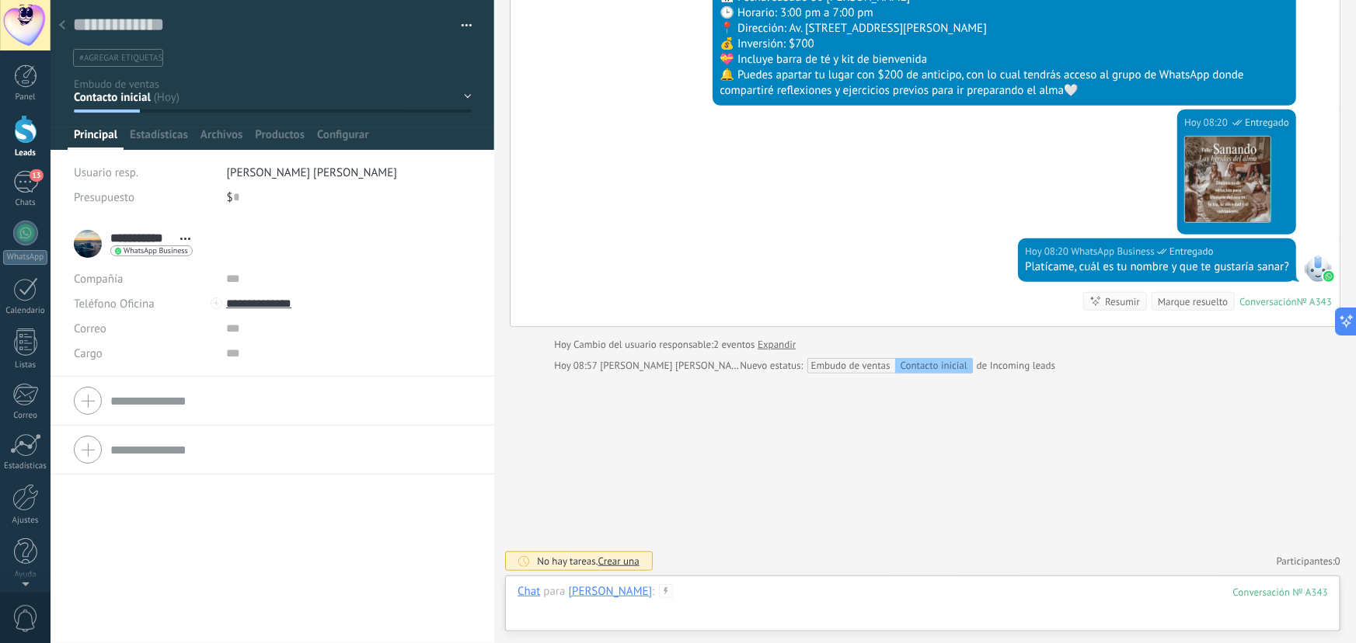
click at [671, 592] on div at bounding box center [923, 607] width 811 height 47
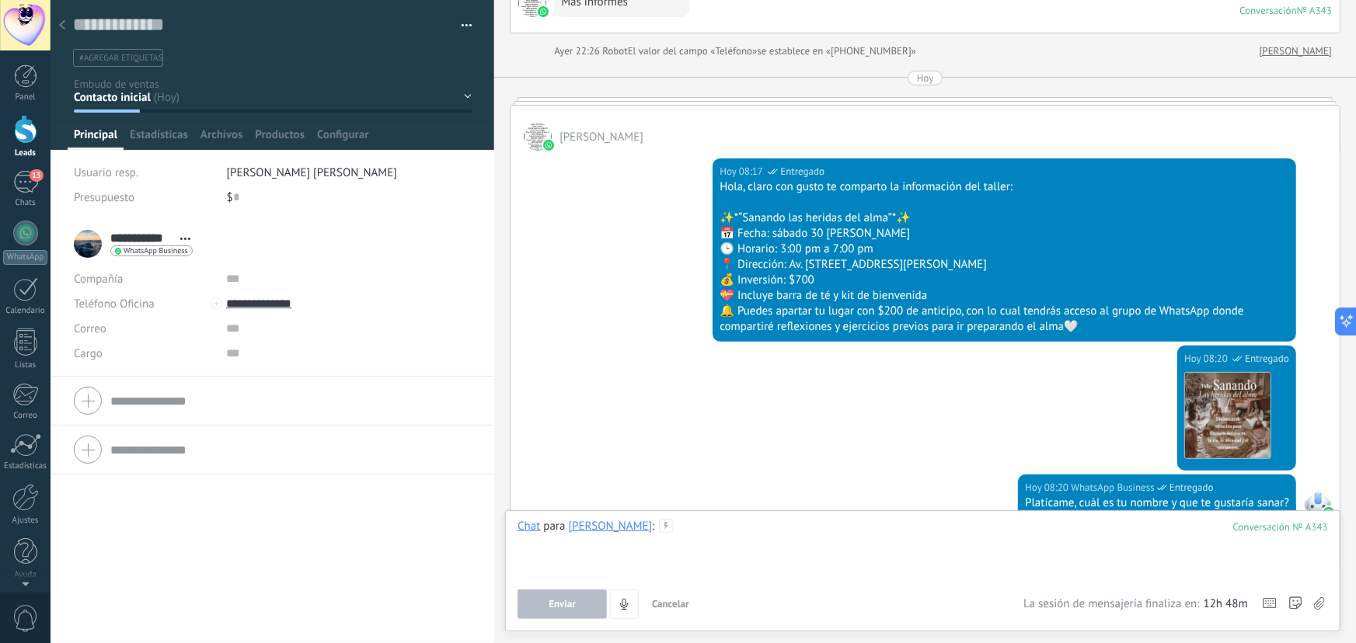
scroll to position [177, 0]
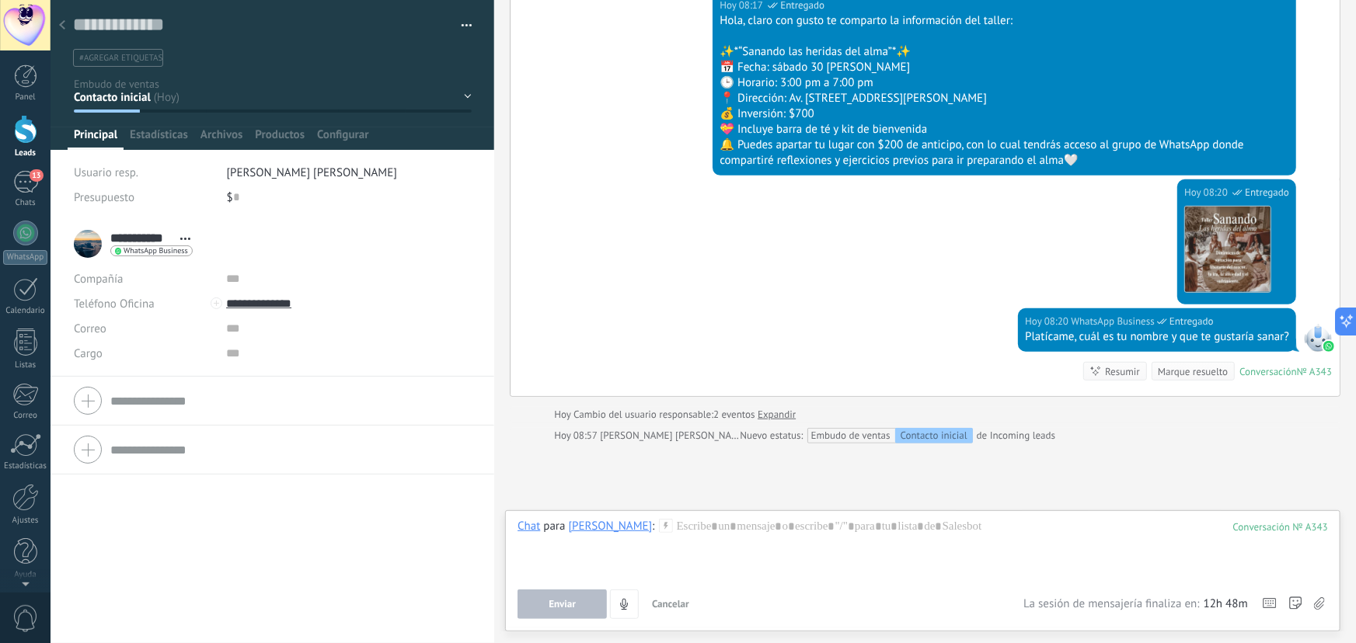
click at [56, 26] on div at bounding box center [62, 26] width 22 height 30
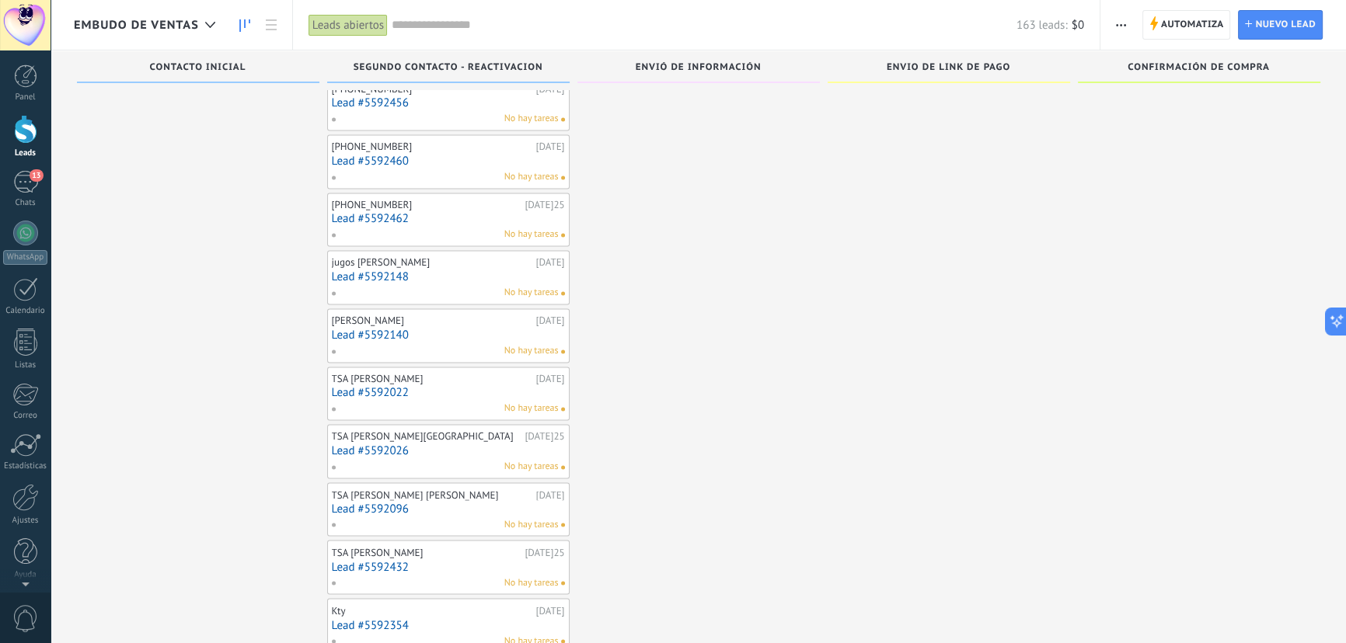
scroll to position [3245, 0]
